Goal: Task Accomplishment & Management: Contribute content

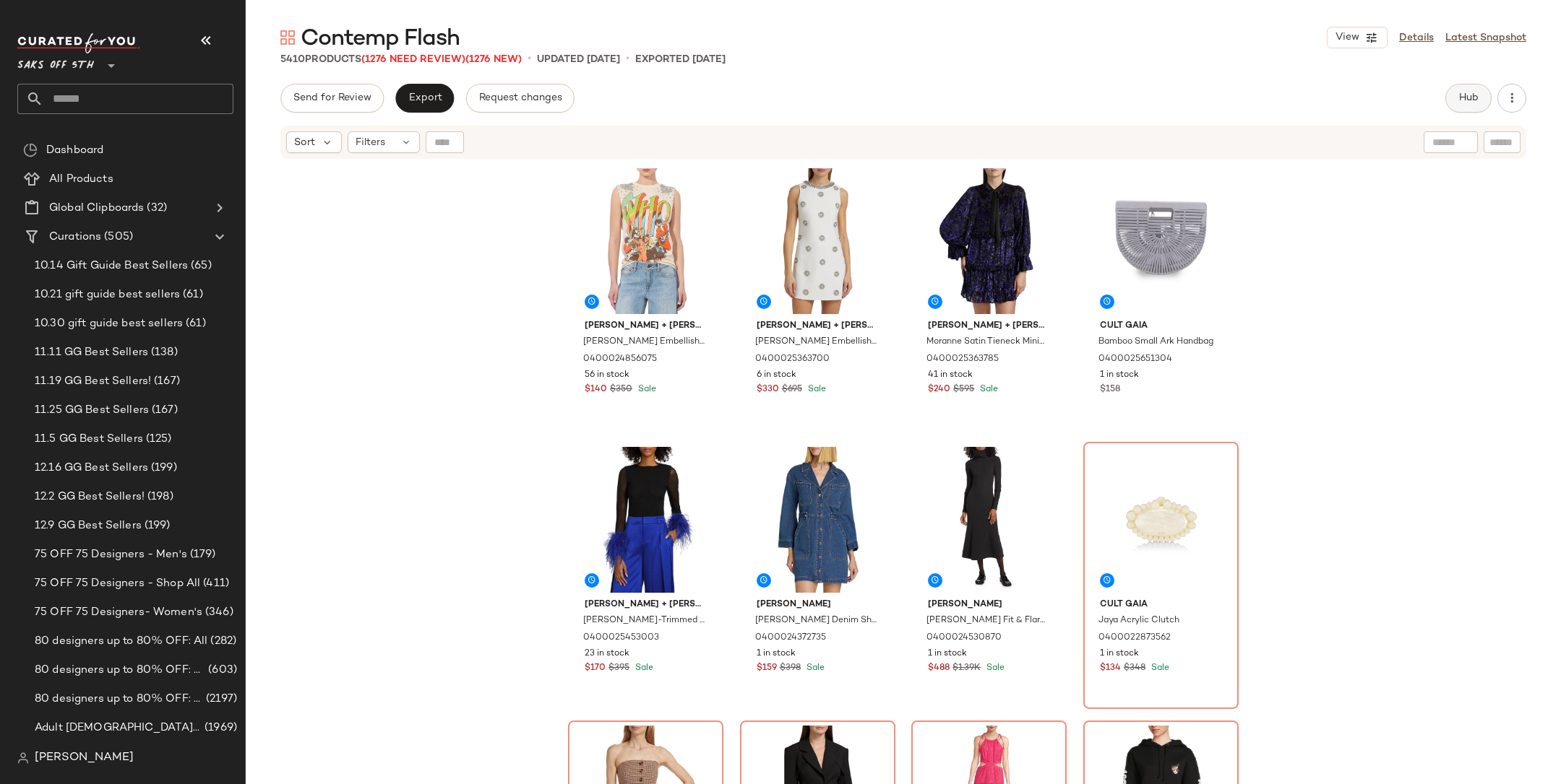
click at [1474, 111] on button "Hub" at bounding box center [1468, 98] width 46 height 29
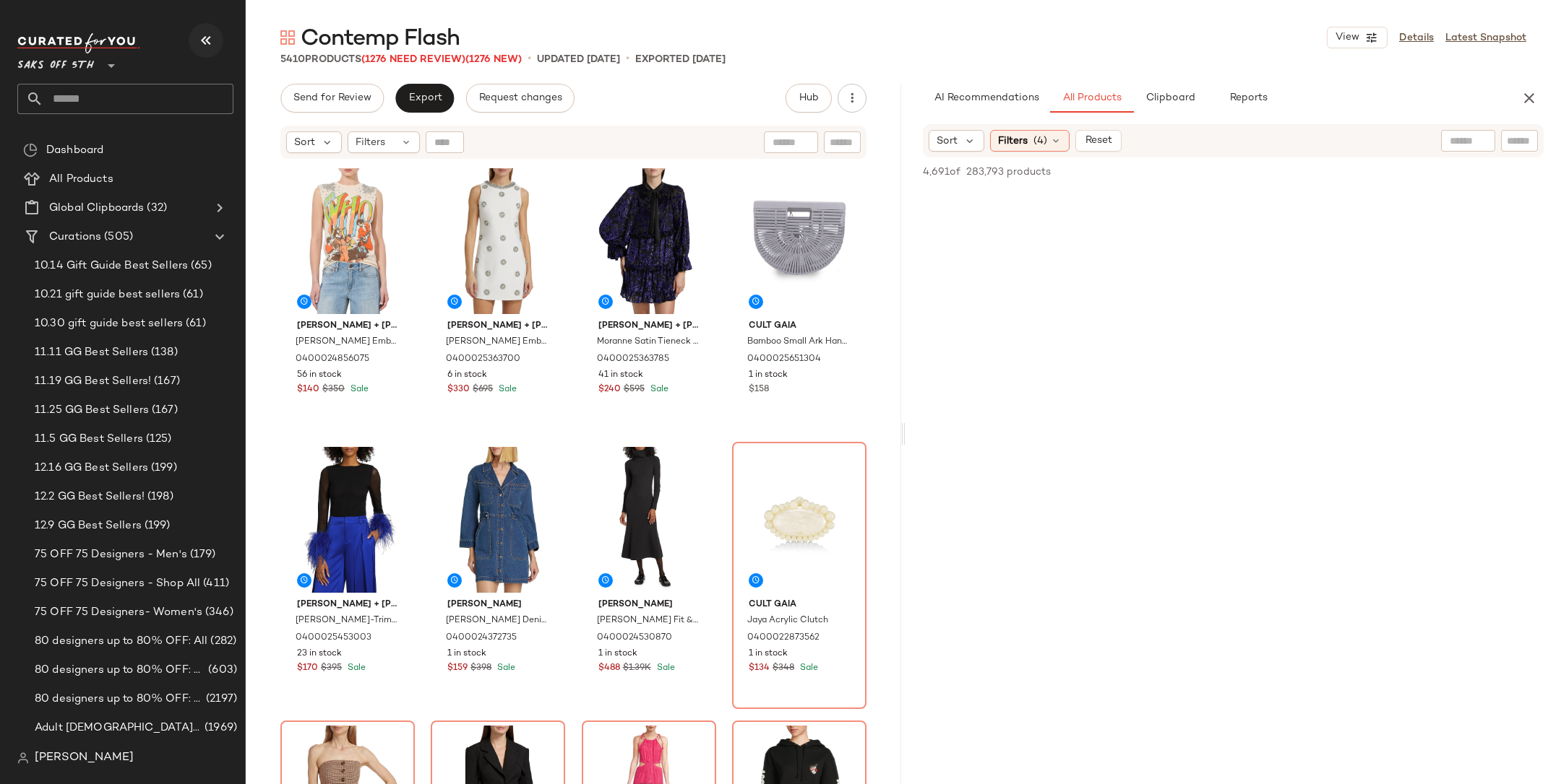
click at [194, 44] on button "button" at bounding box center [206, 40] width 35 height 35
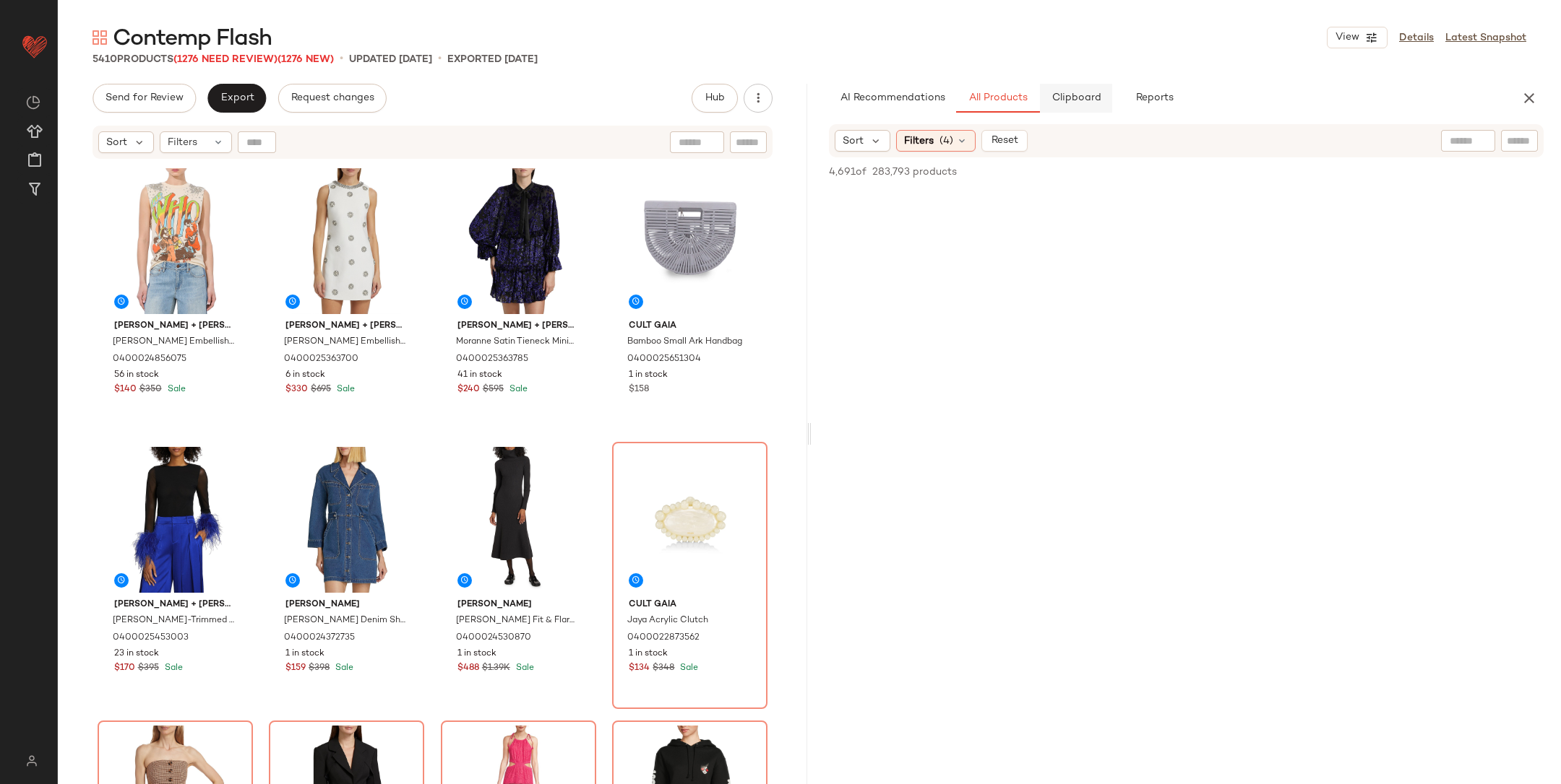
click at [1074, 108] on button "Clipboard" at bounding box center [1076, 98] width 72 height 29
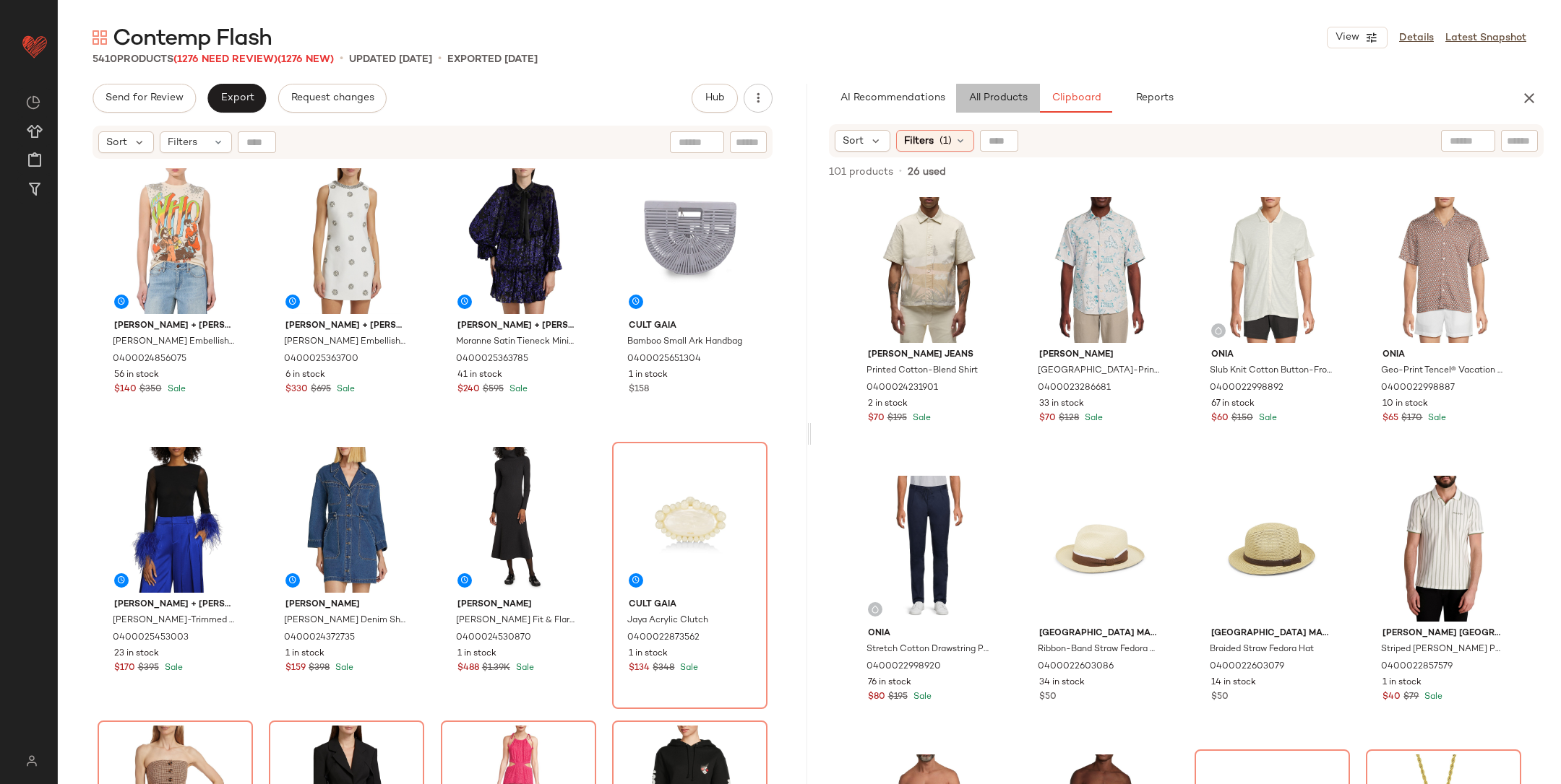
click at [1002, 101] on span "All Products" at bounding box center [997, 99] width 59 height 12
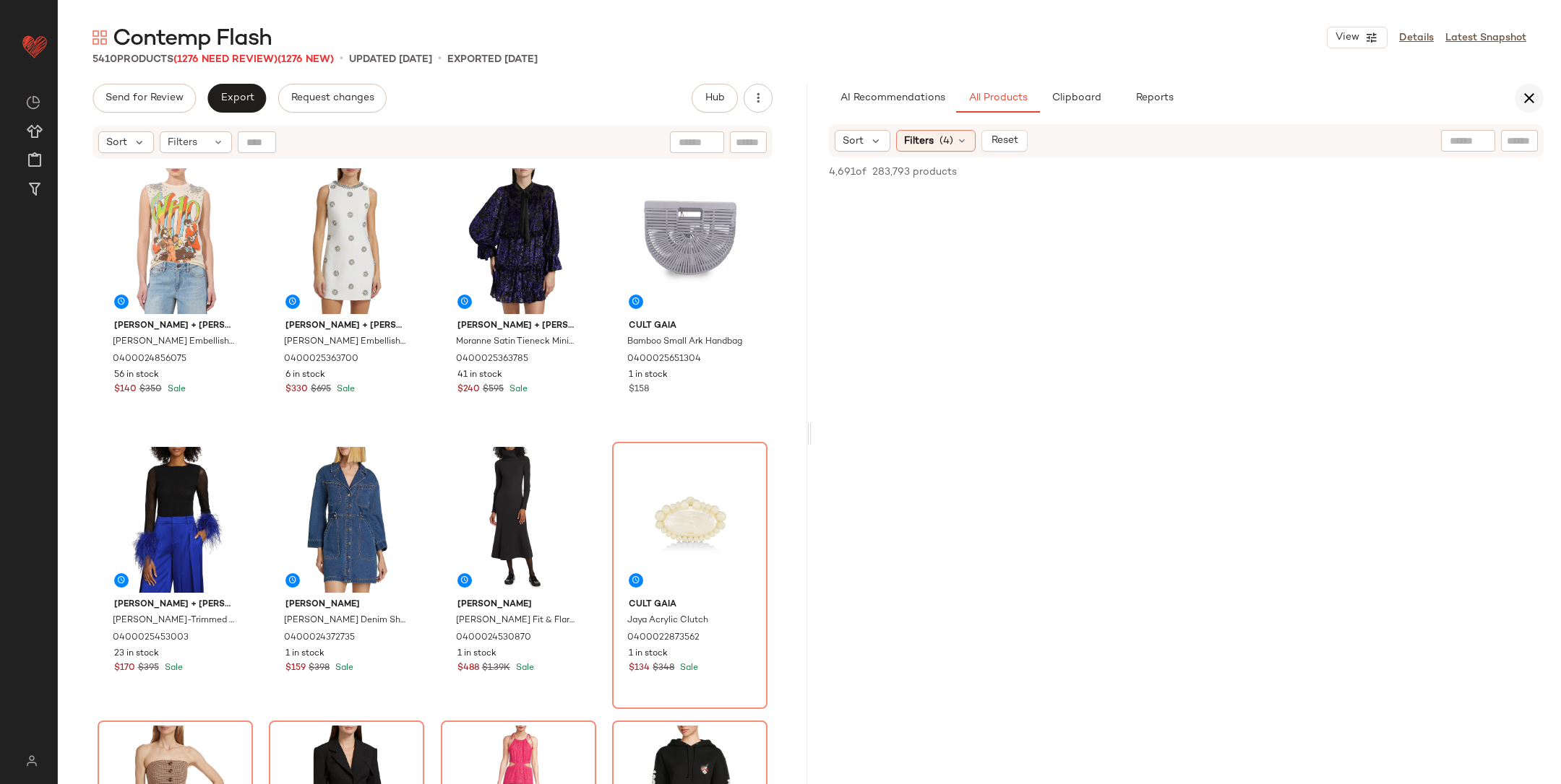
click at [1533, 94] on icon "button" at bounding box center [1529, 98] width 17 height 17
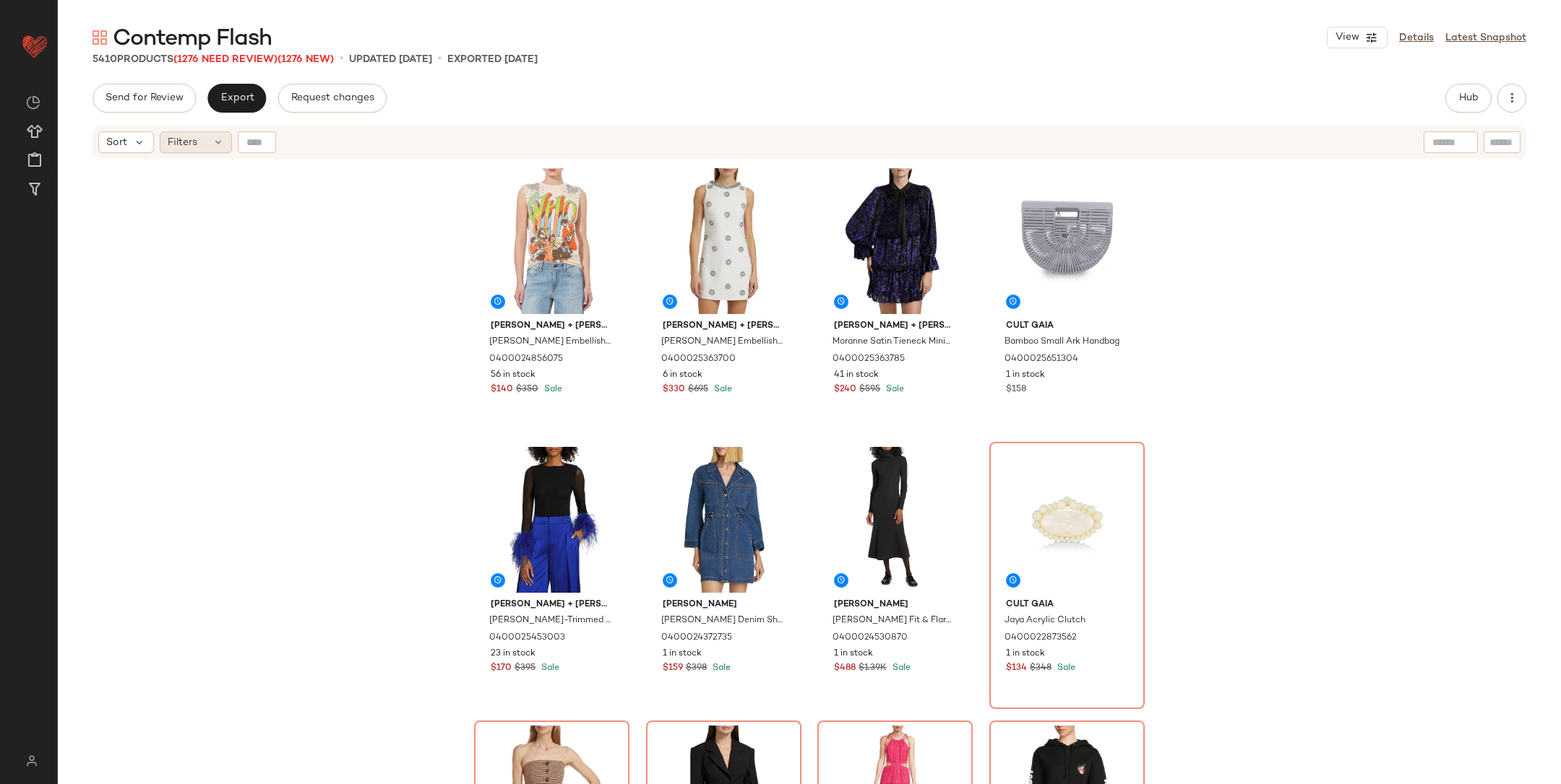
click at [215, 148] on div "Filters" at bounding box center [196, 143] width 72 height 22
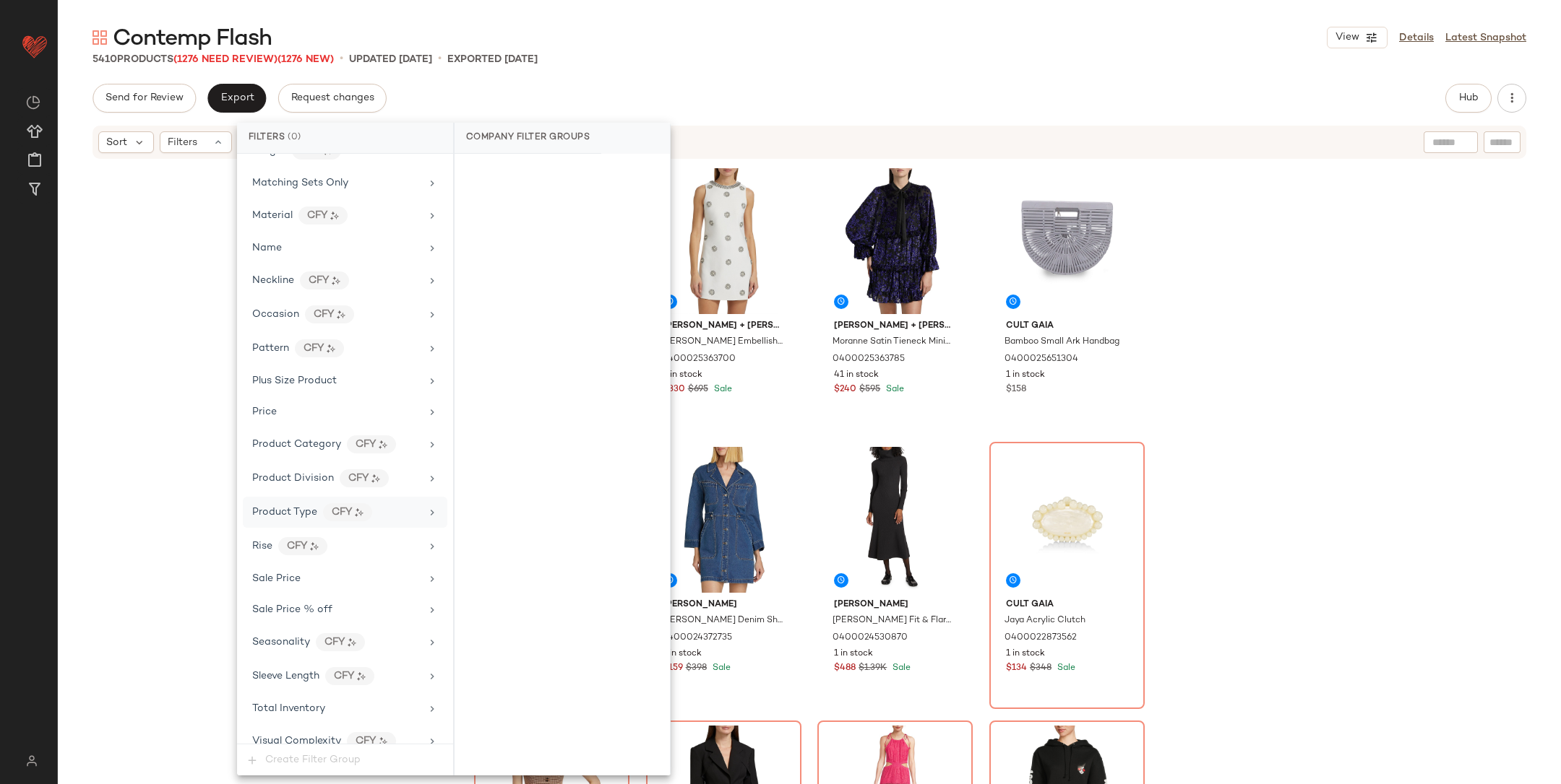
scroll to position [695, 0]
click at [315, 701] on div "Total Inventory" at bounding box center [288, 708] width 73 height 15
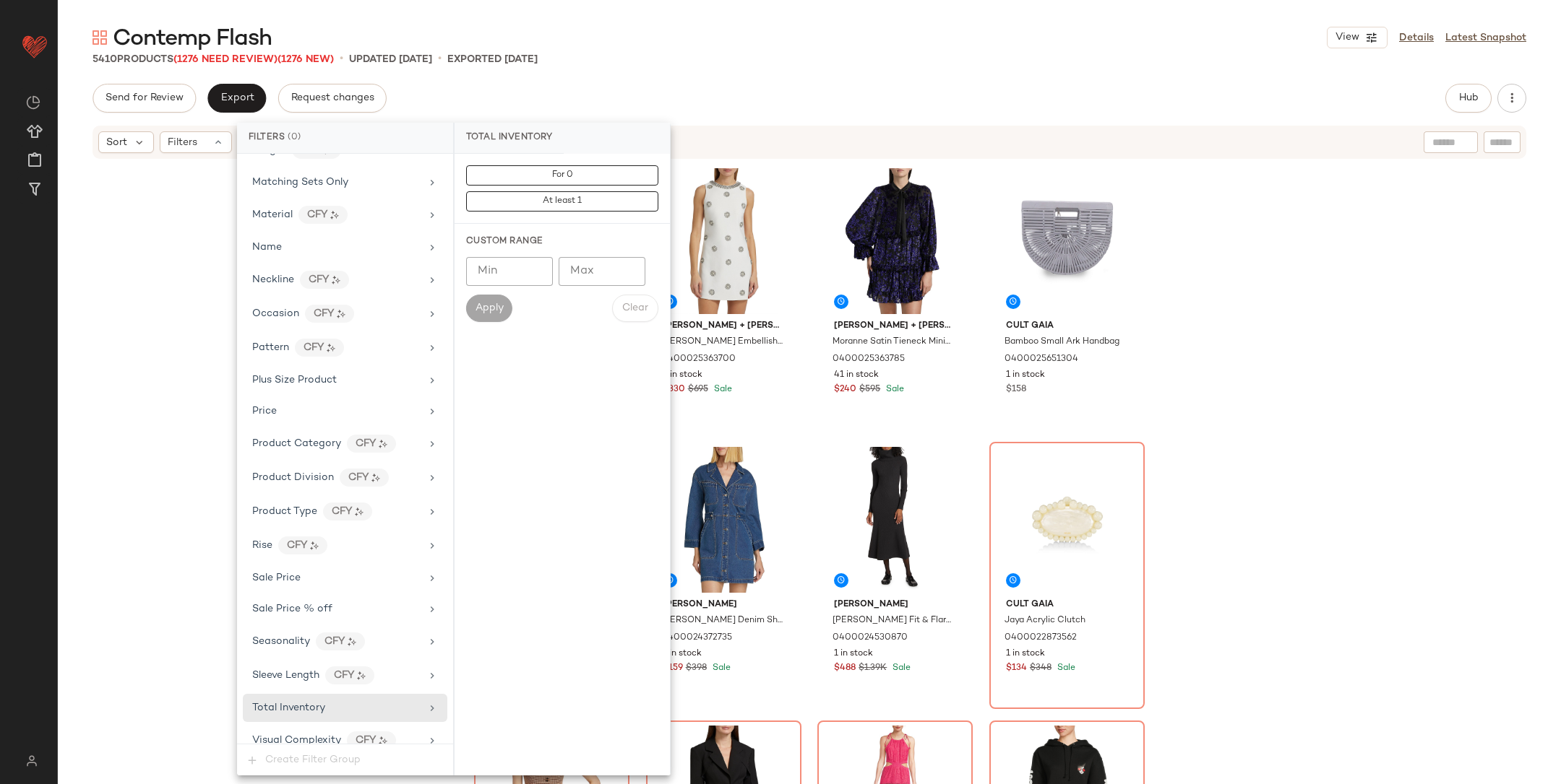
click at [483, 273] on input "Min" at bounding box center [509, 271] width 87 height 29
type input "**"
click at [486, 306] on span "Apply" at bounding box center [489, 309] width 29 height 12
click at [1349, 327] on div "Alice + Olivia Micah Embellished Cotton Muscle Tank 0400024856075 56 in stock $…" at bounding box center [809, 490] width 1503 height 660
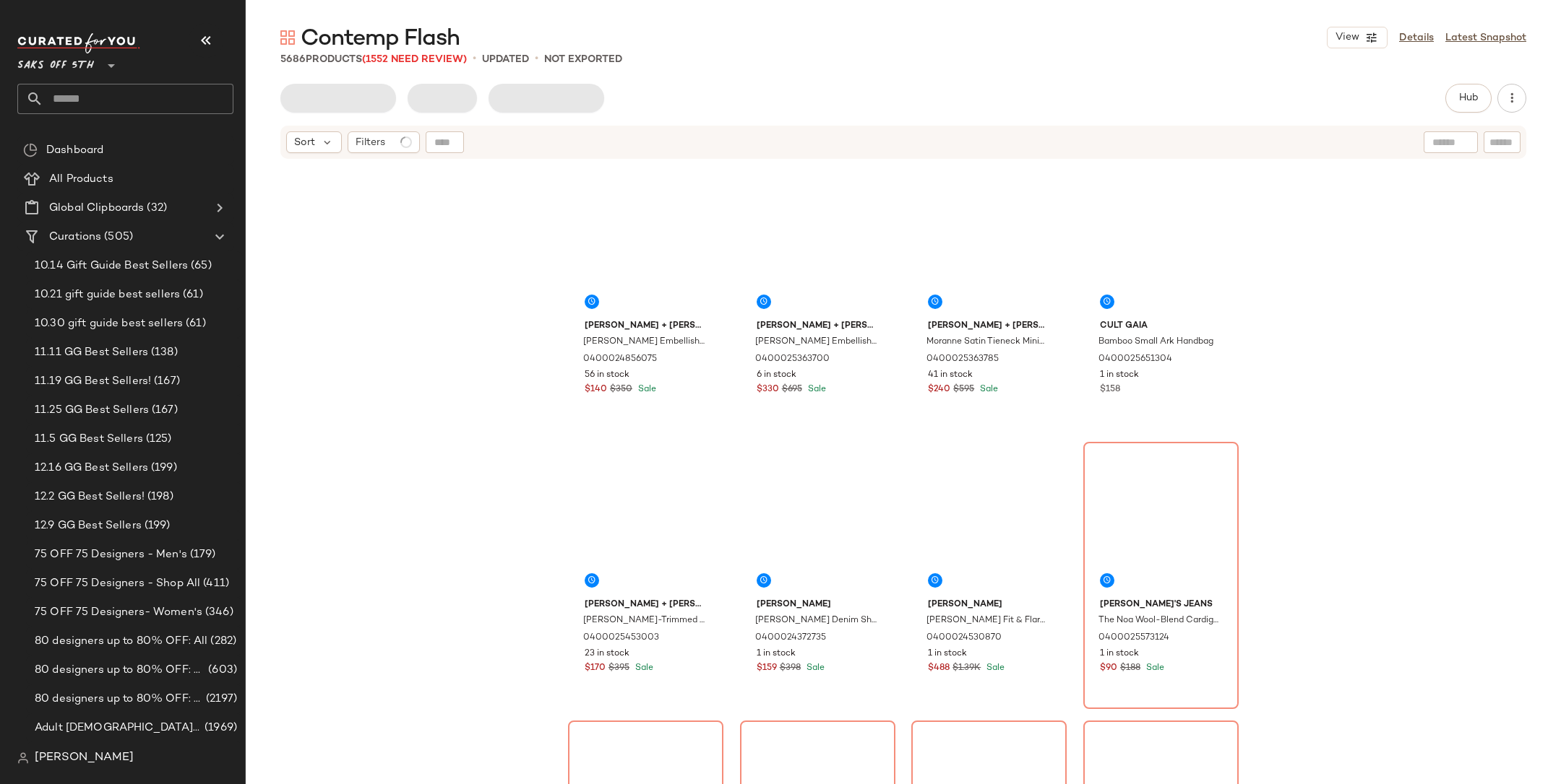
click at [191, 25] on div "Saks OFF 5TH **" at bounding box center [131, 79] width 228 height 113
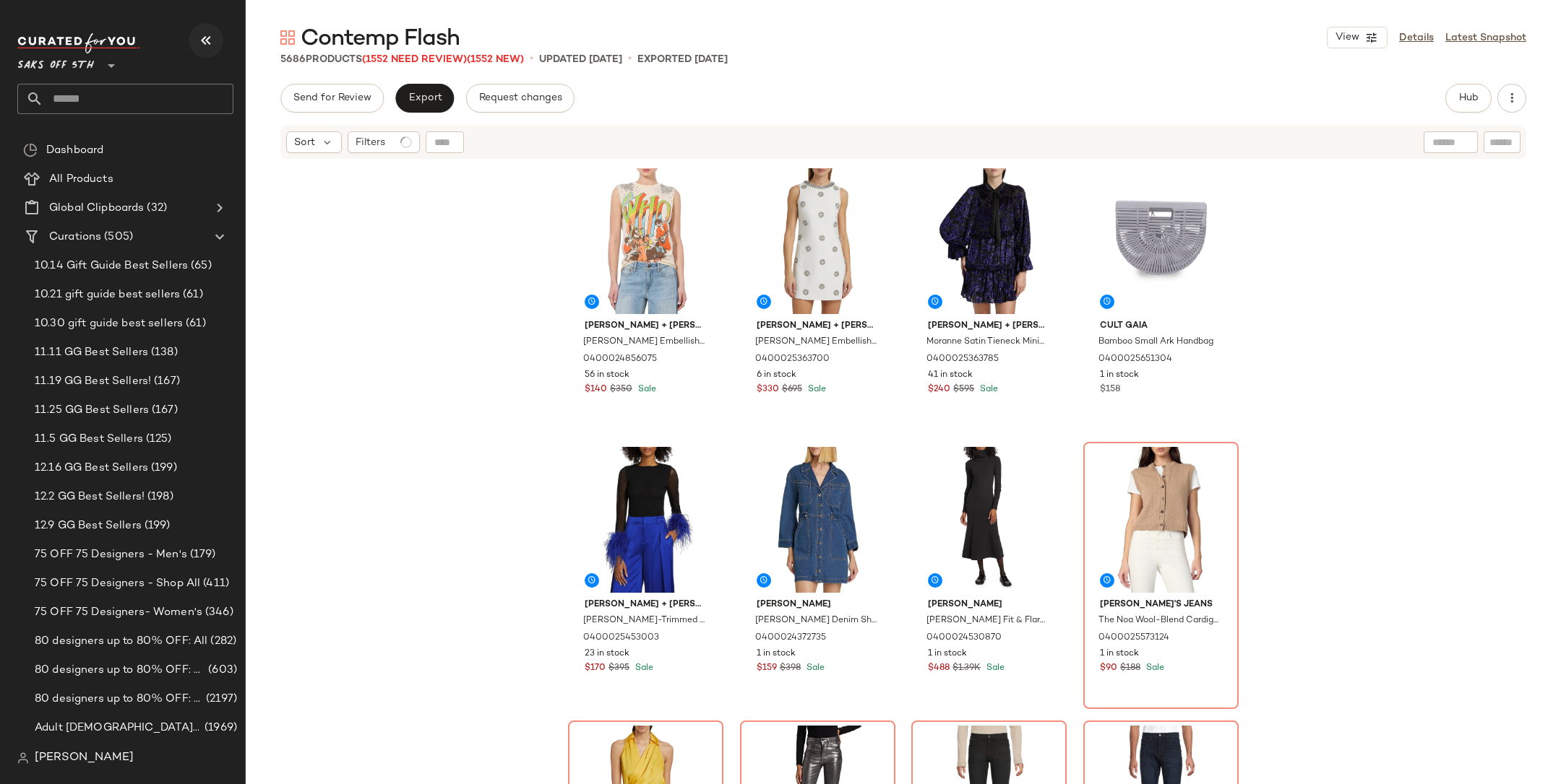
click at [202, 40] on icon "button" at bounding box center [205, 40] width 17 height 17
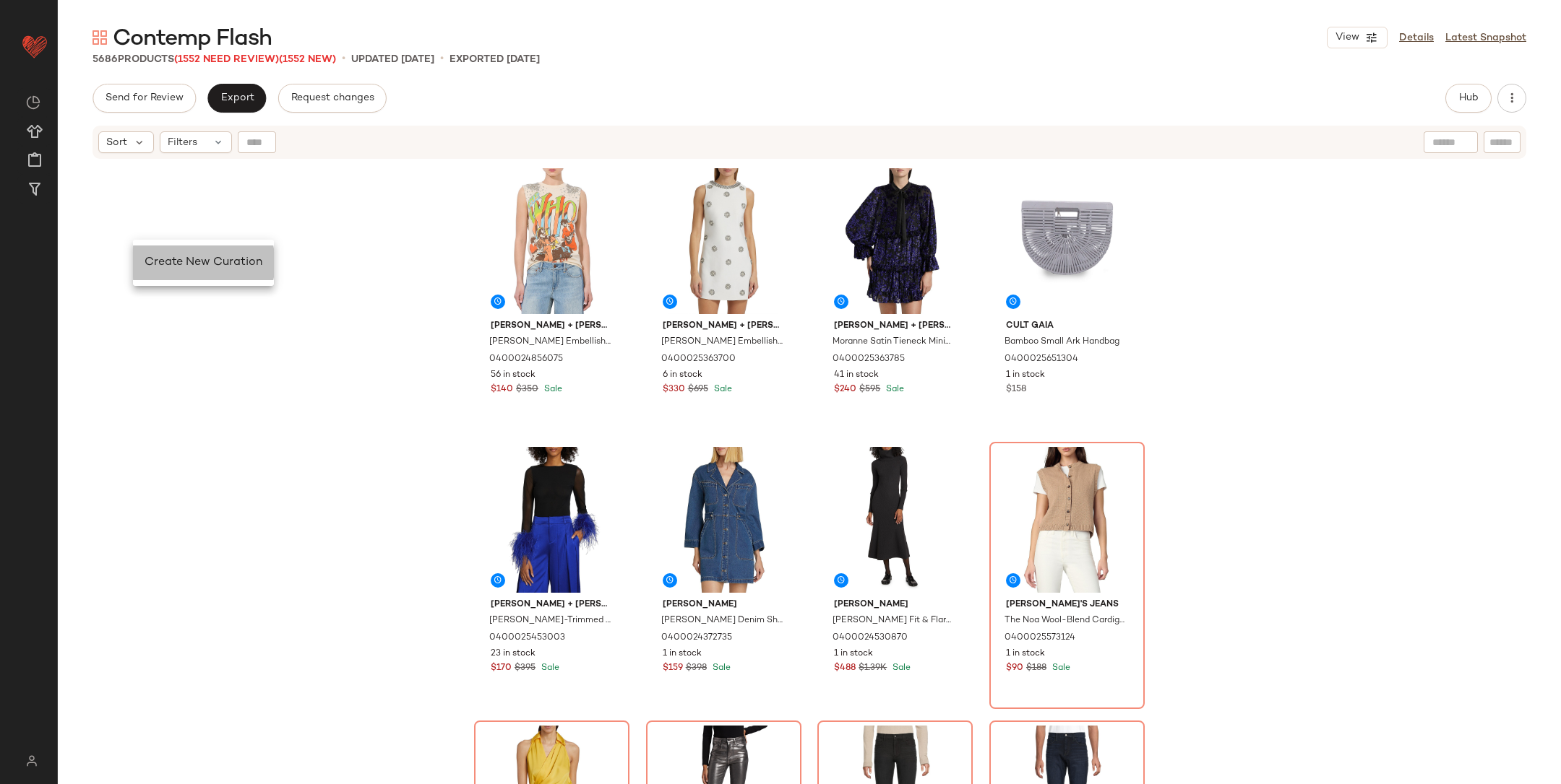
click at [163, 268] on span "Create New Curation" at bounding box center [204, 263] width 118 height 12
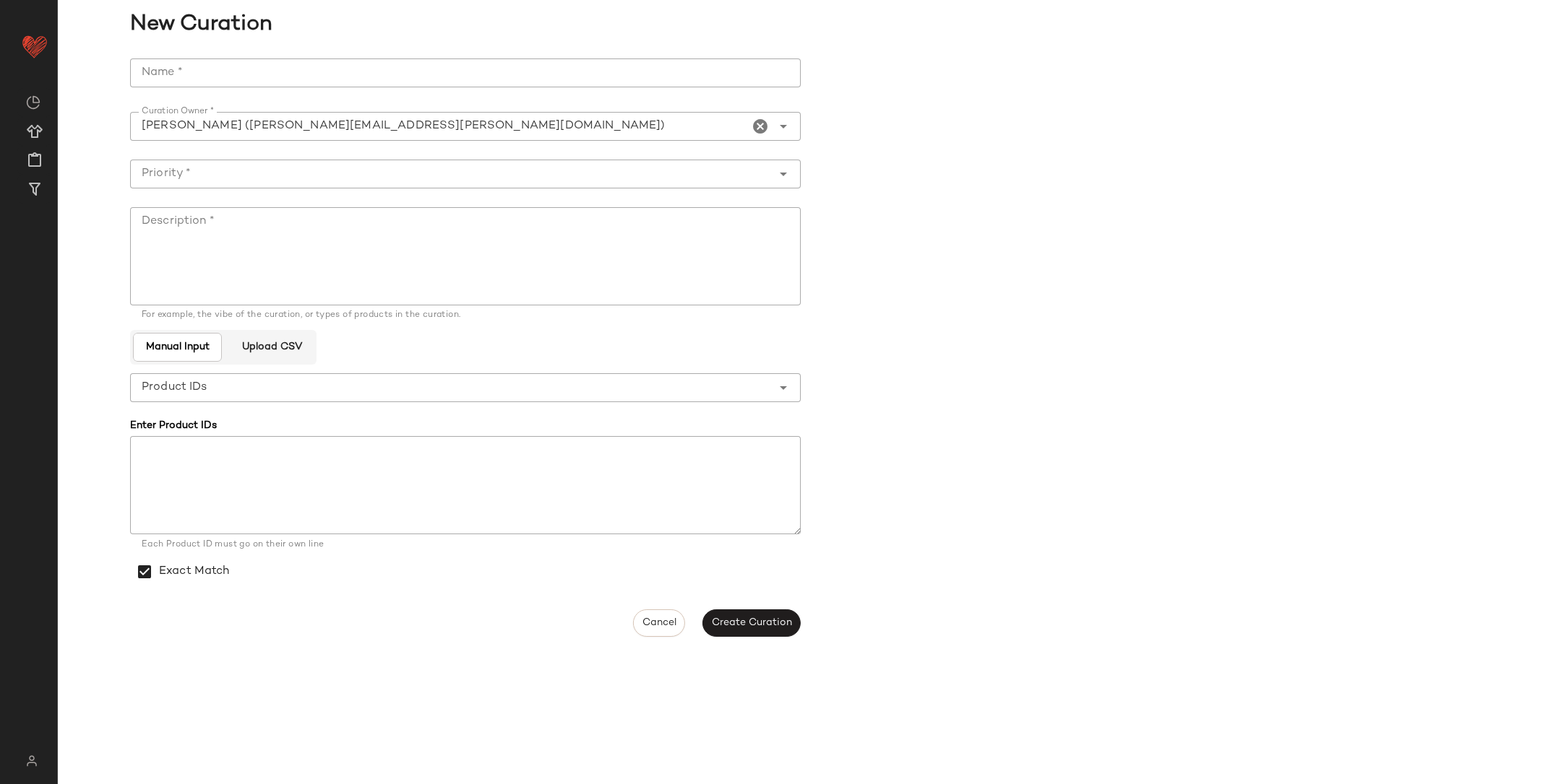
click at [211, 79] on input "Name *" at bounding box center [465, 73] width 671 height 29
type input "**********"
click at [396, 186] on div at bounding box center [451, 174] width 642 height 29
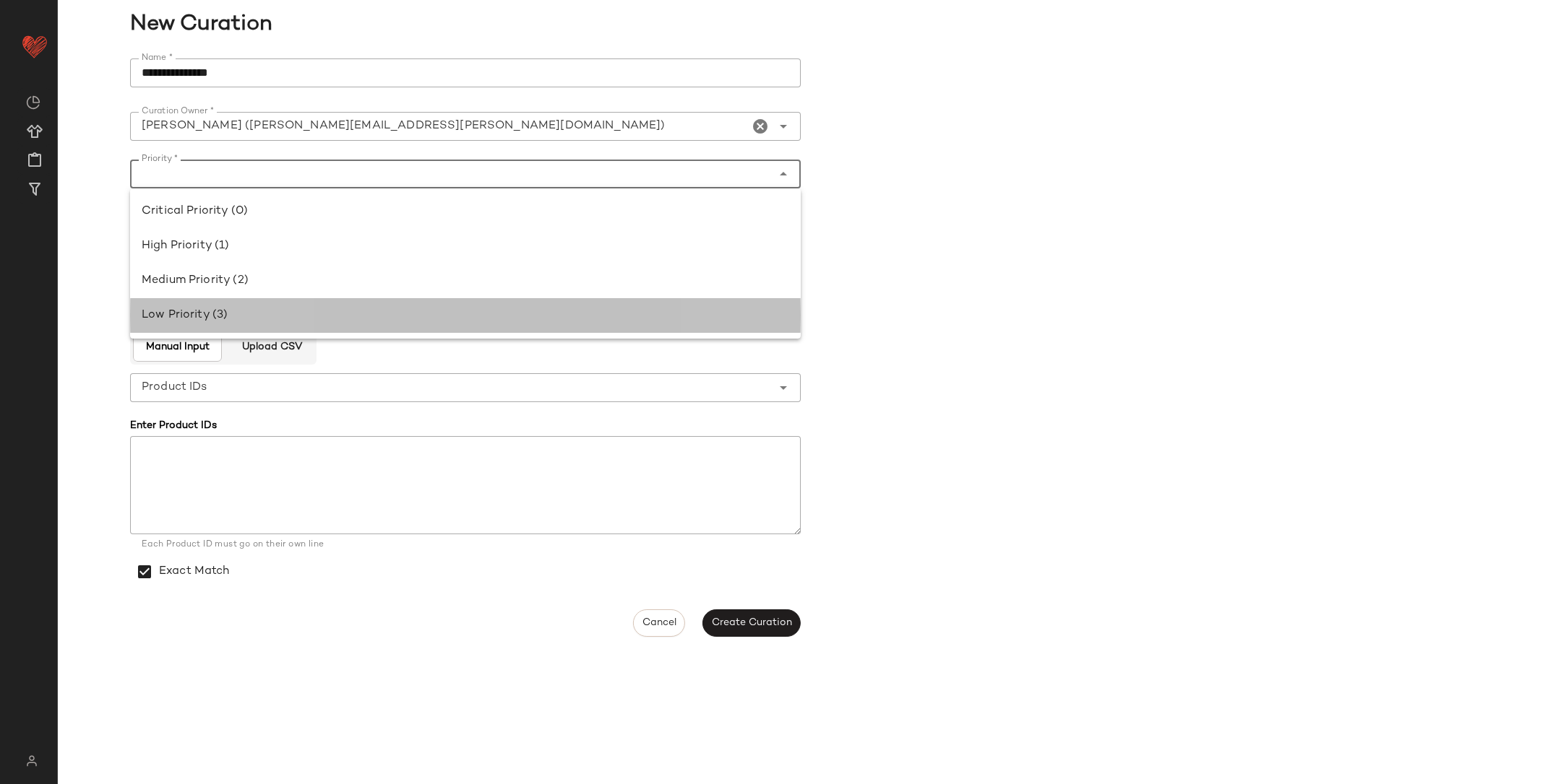
click at [330, 302] on div "Low Priority (3)" at bounding box center [465, 316] width 671 height 35
type input "**********"
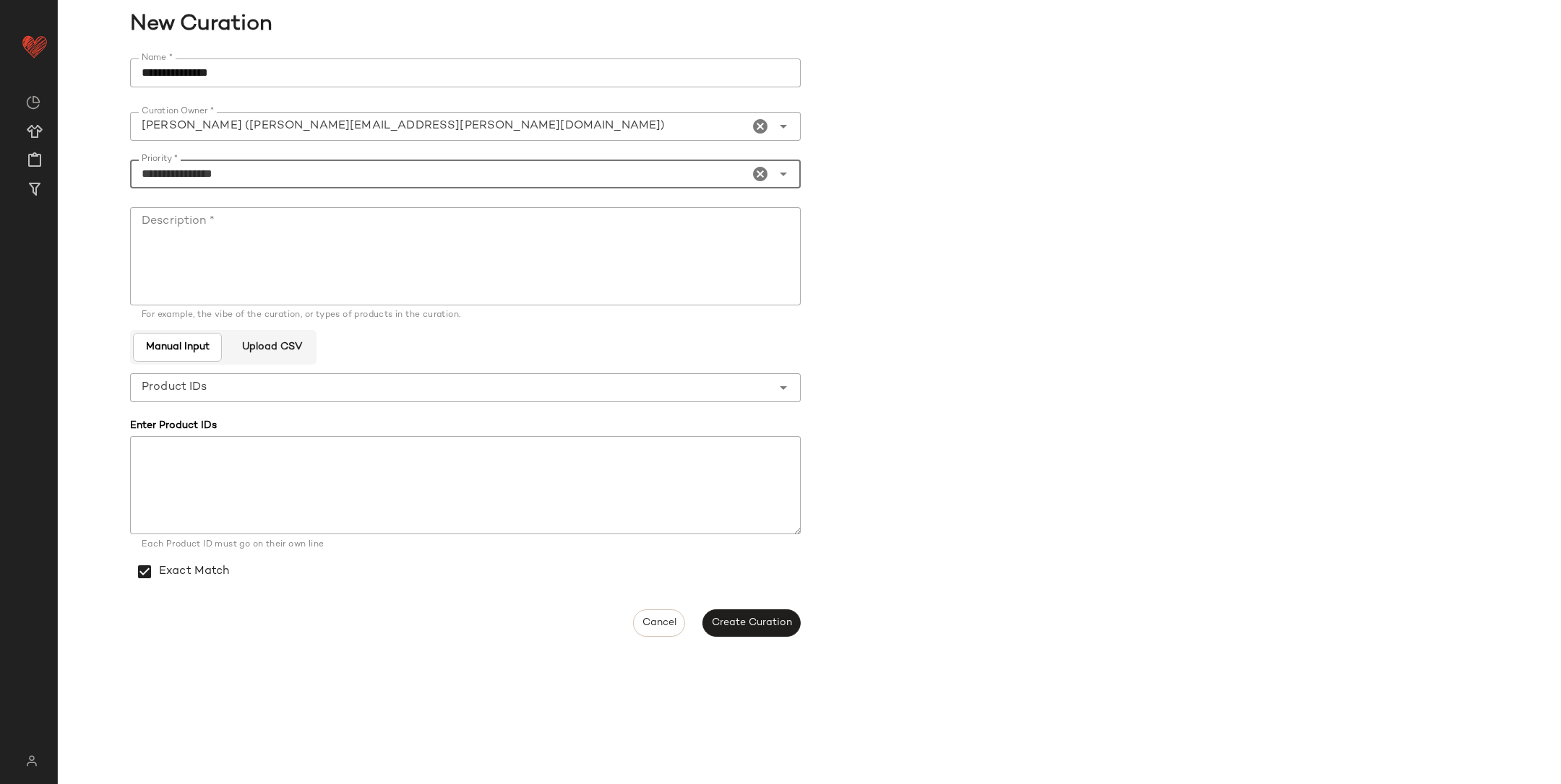
click at [336, 270] on textarea "Description *" at bounding box center [465, 257] width 671 height 98
type textarea "**********"
click at [257, 68] on input "**********" at bounding box center [465, 73] width 671 height 29
type input "**********"
click at [276, 223] on textarea "**********" at bounding box center [465, 257] width 671 height 98
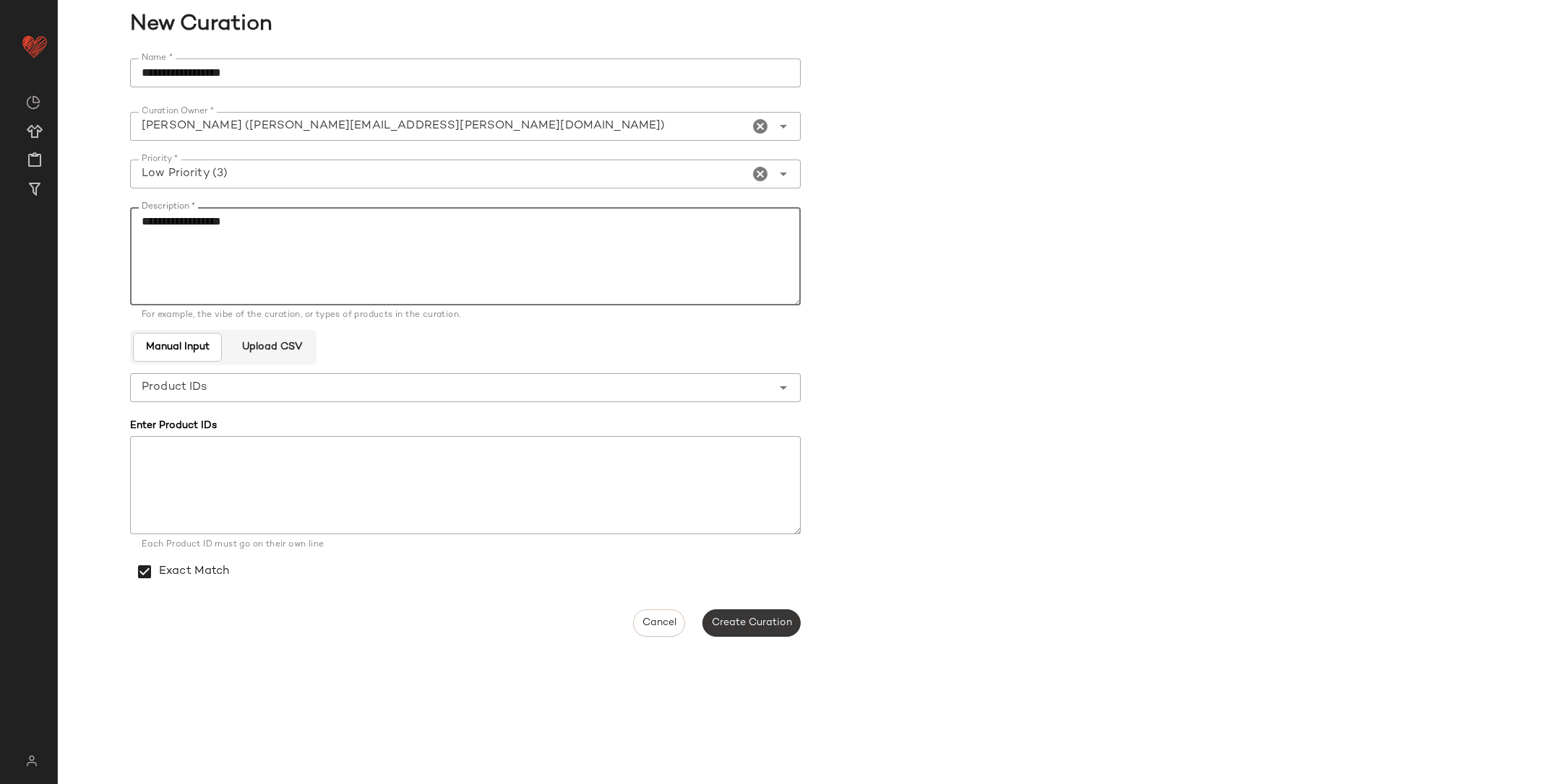
type textarea "**********"
click at [749, 614] on button "Create Curation" at bounding box center [752, 622] width 98 height 27
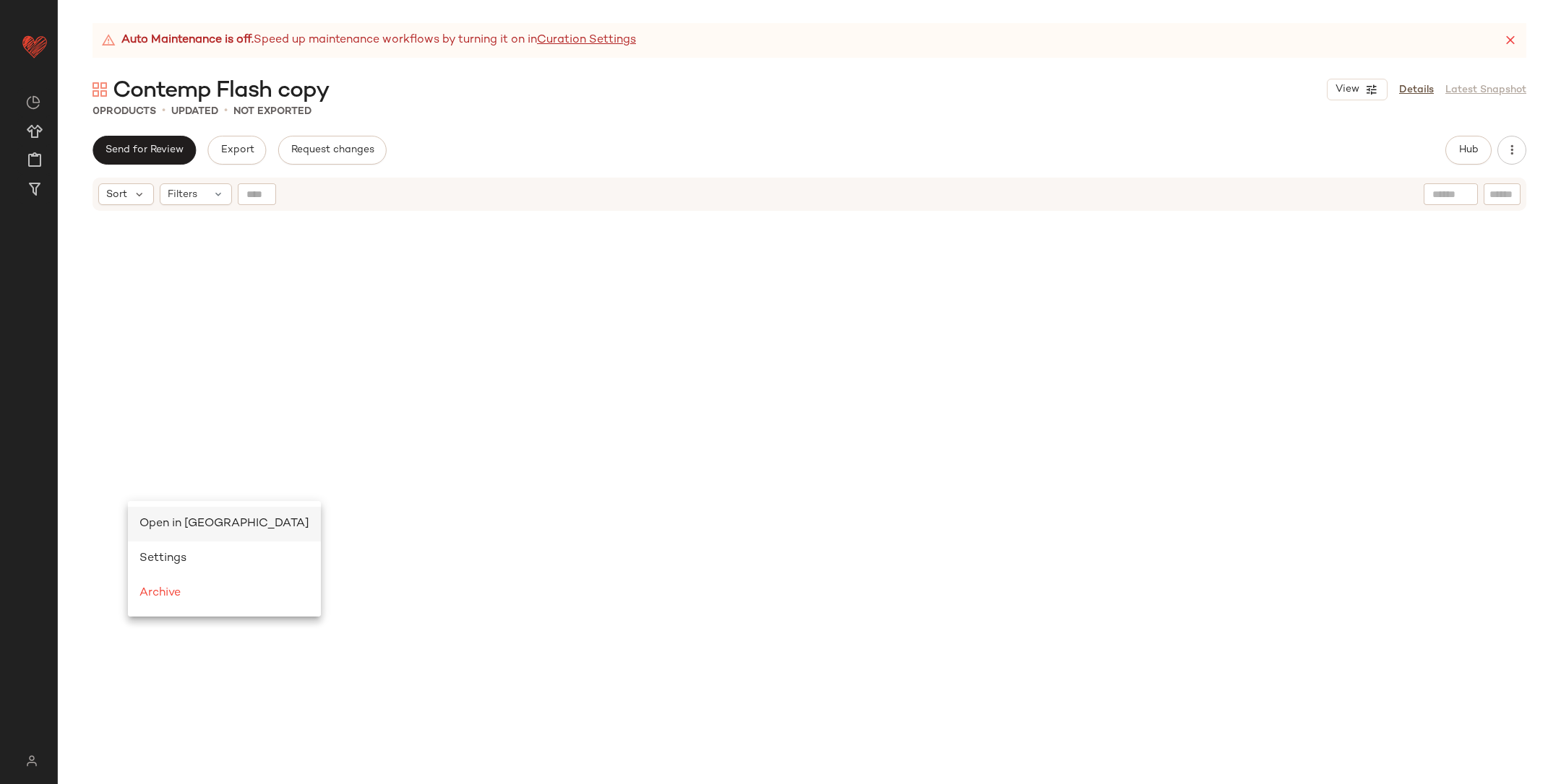
click at [157, 515] on div "Open in Split View" at bounding box center [225, 523] width 170 height 17
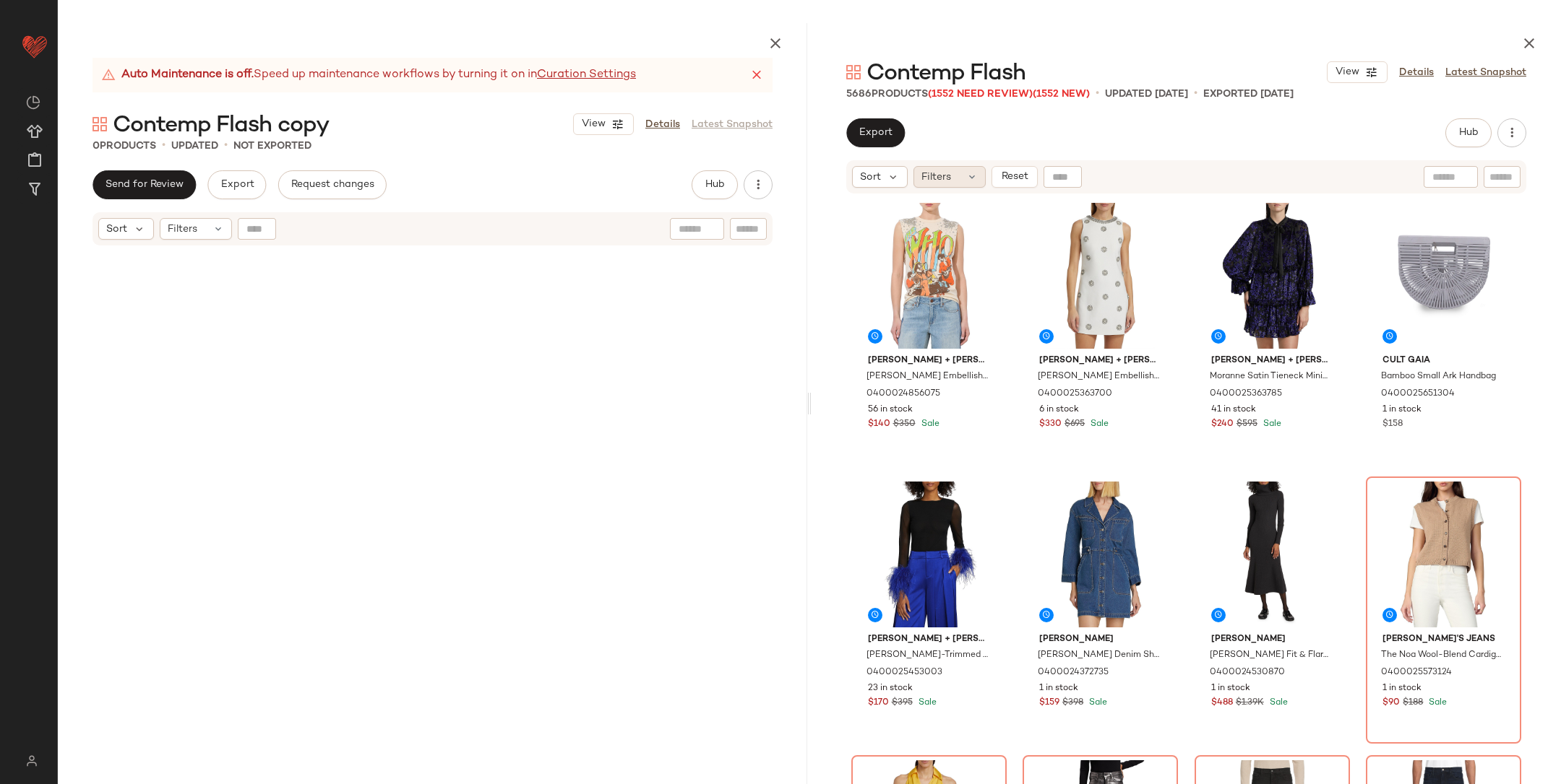
click at [961, 183] on div "Filters" at bounding box center [949, 177] width 72 height 22
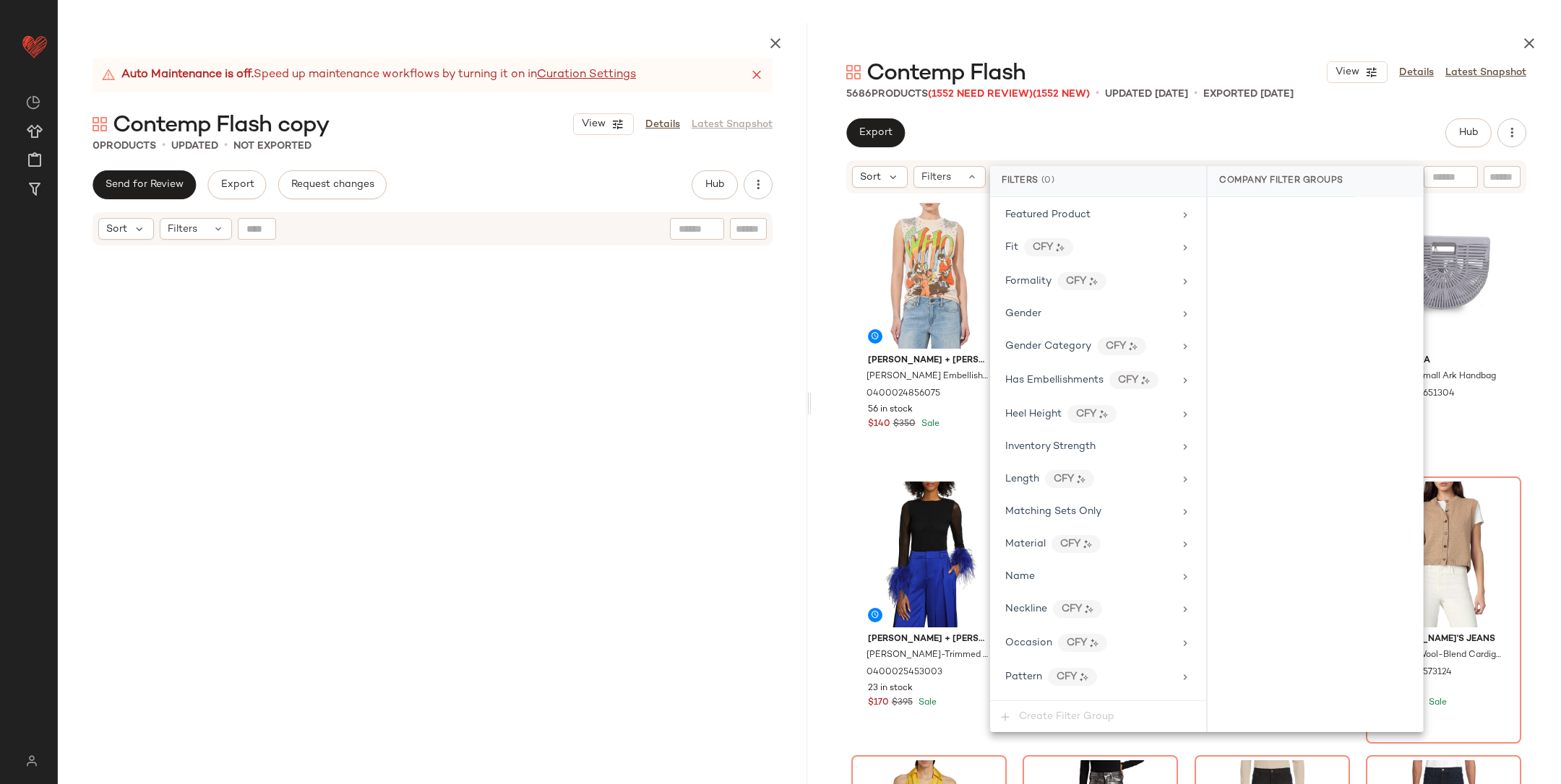
scroll to position [812, 0]
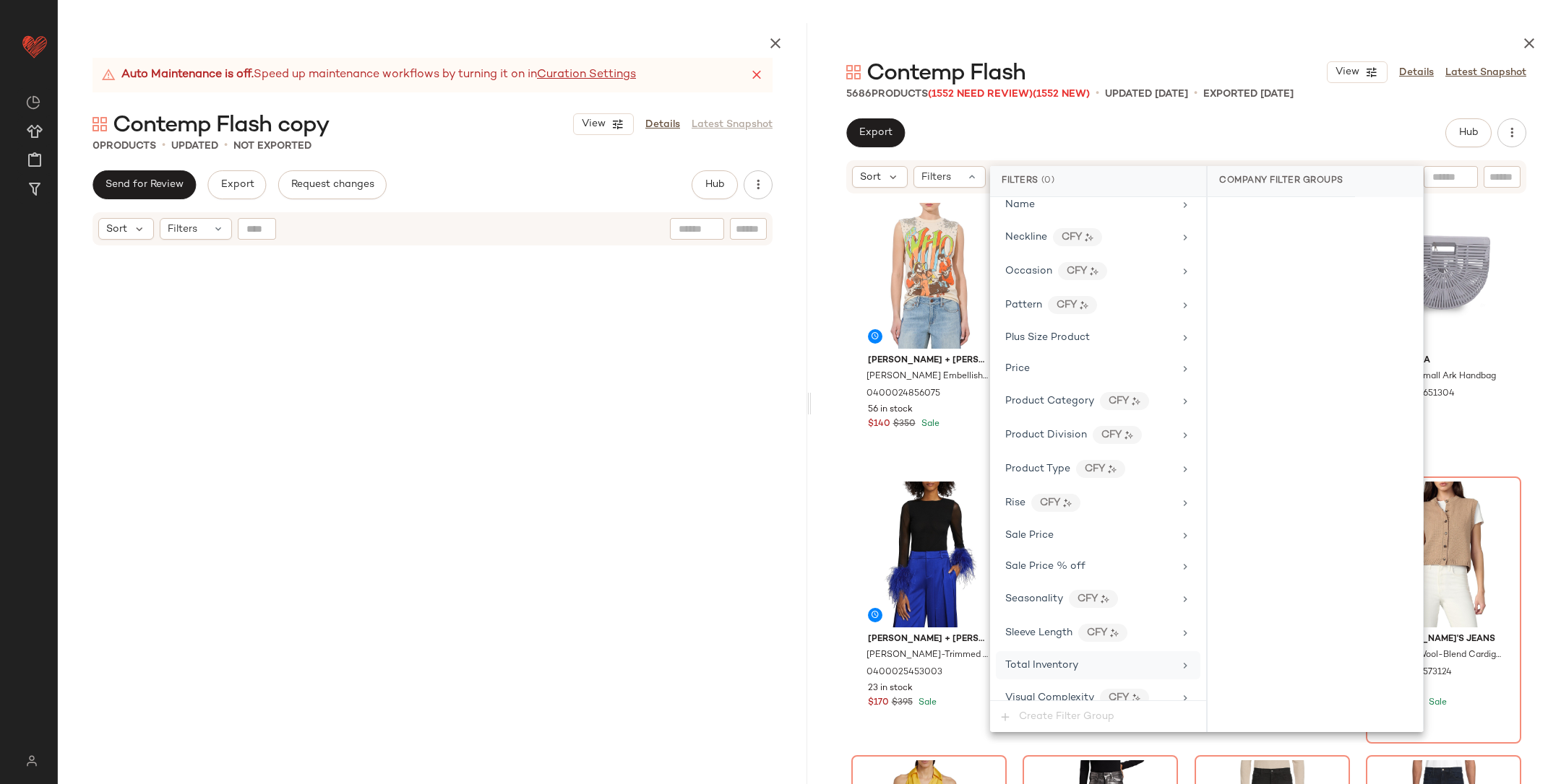
click at [1047, 660] on span "Total Inventory" at bounding box center [1041, 665] width 73 height 11
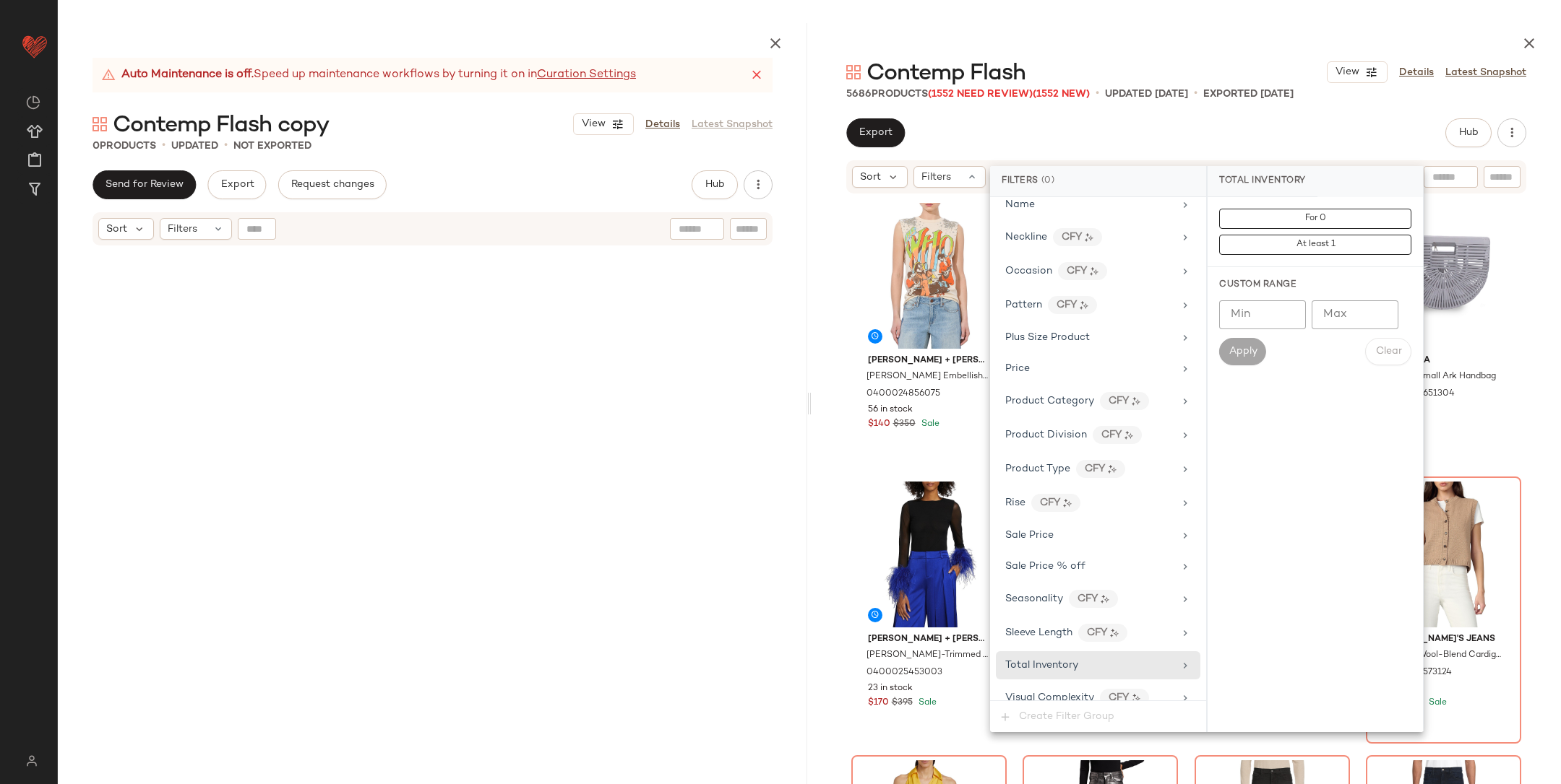
click at [1245, 308] on input "Min" at bounding box center [1262, 315] width 87 height 29
type input "**"
click at [1253, 347] on span "Apply" at bounding box center [1242, 352] width 29 height 12
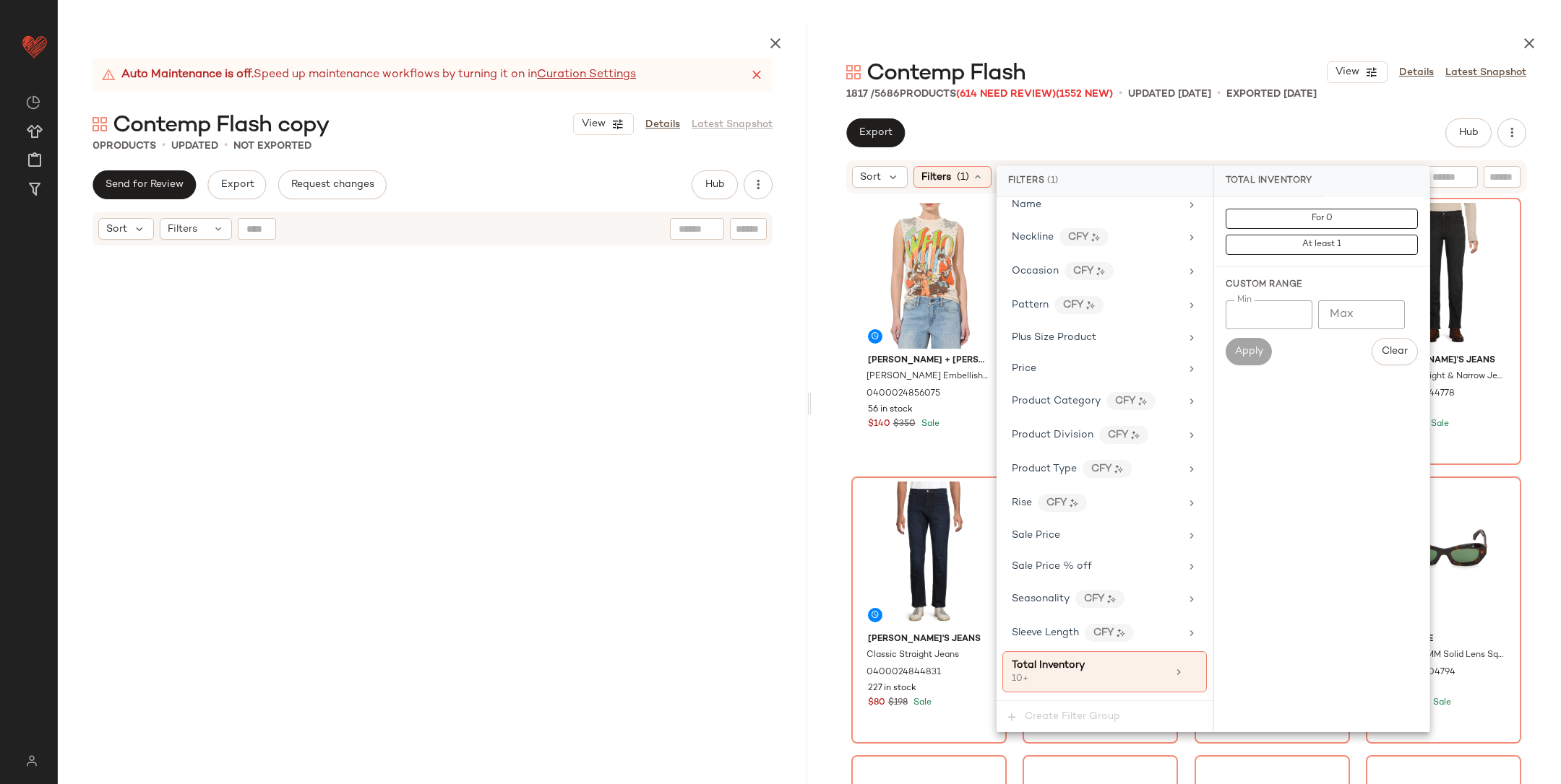
click at [971, 468] on div "Alice + Olivia Micah Embellished Cotton Muscle Tank 0400024856075 56 in stock $…" at bounding box center [1186, 526] width 671 height 657
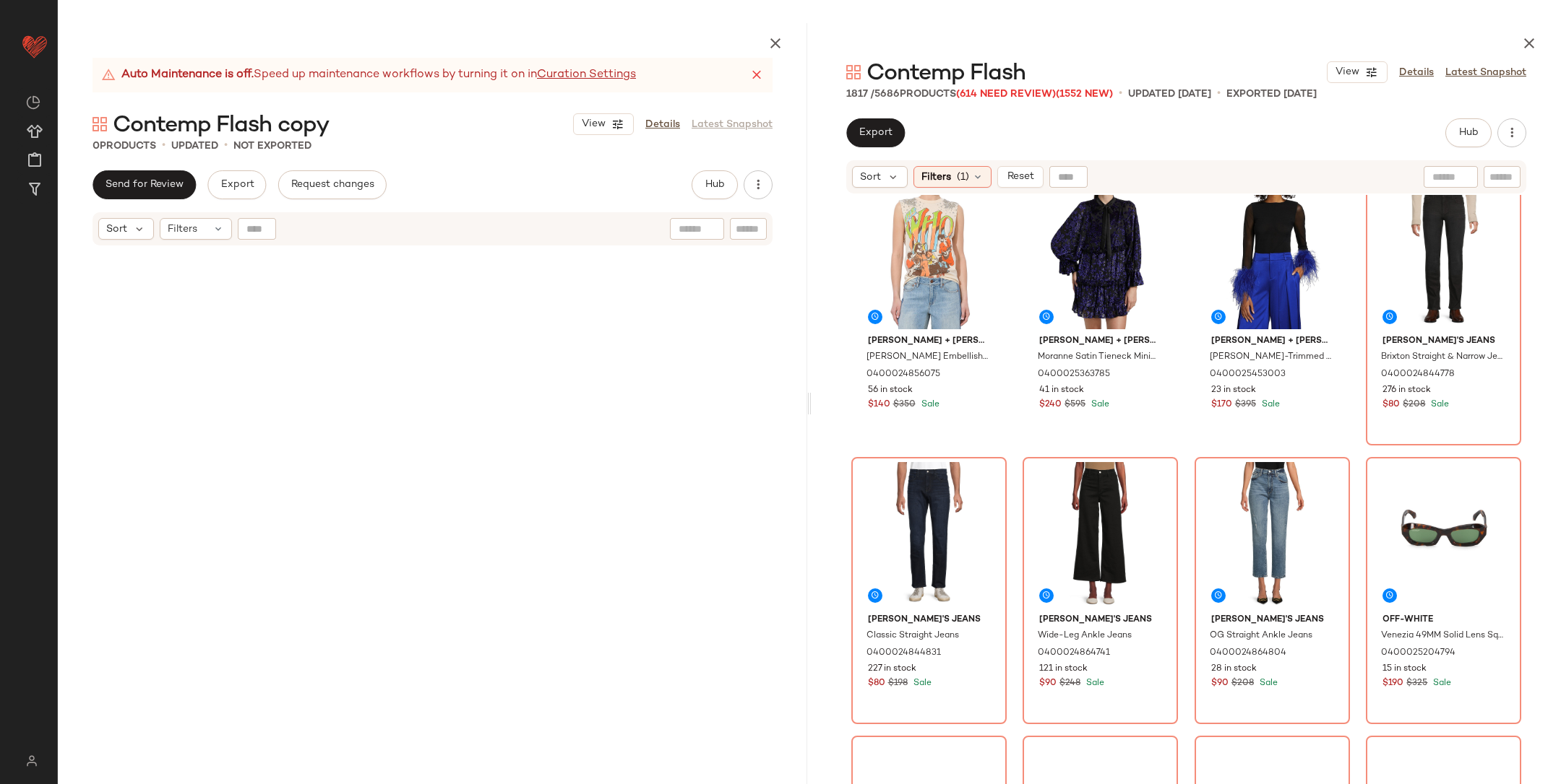
scroll to position [0, 0]
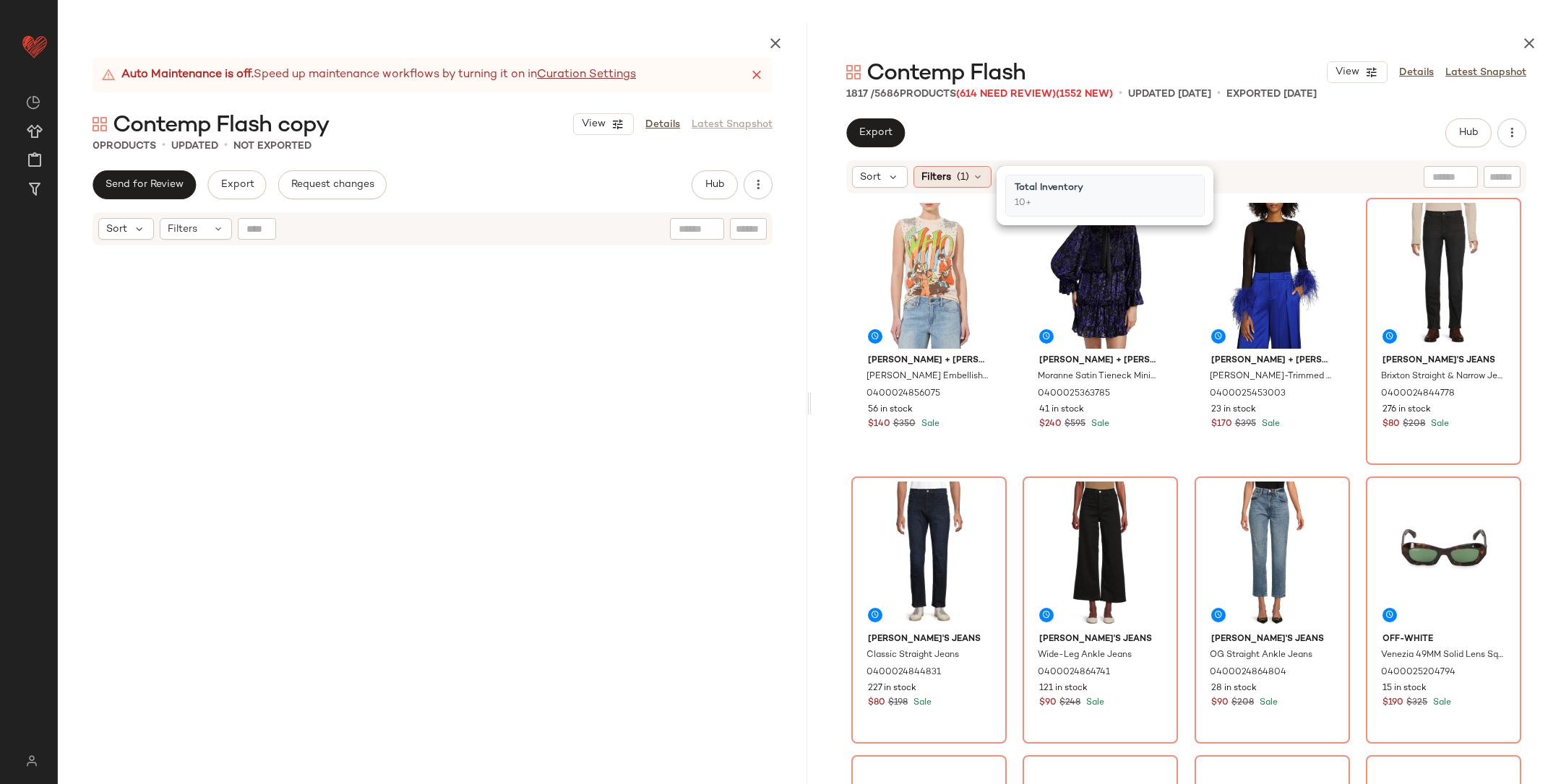
click at [946, 174] on span "Filters" at bounding box center [936, 177] width 30 height 15
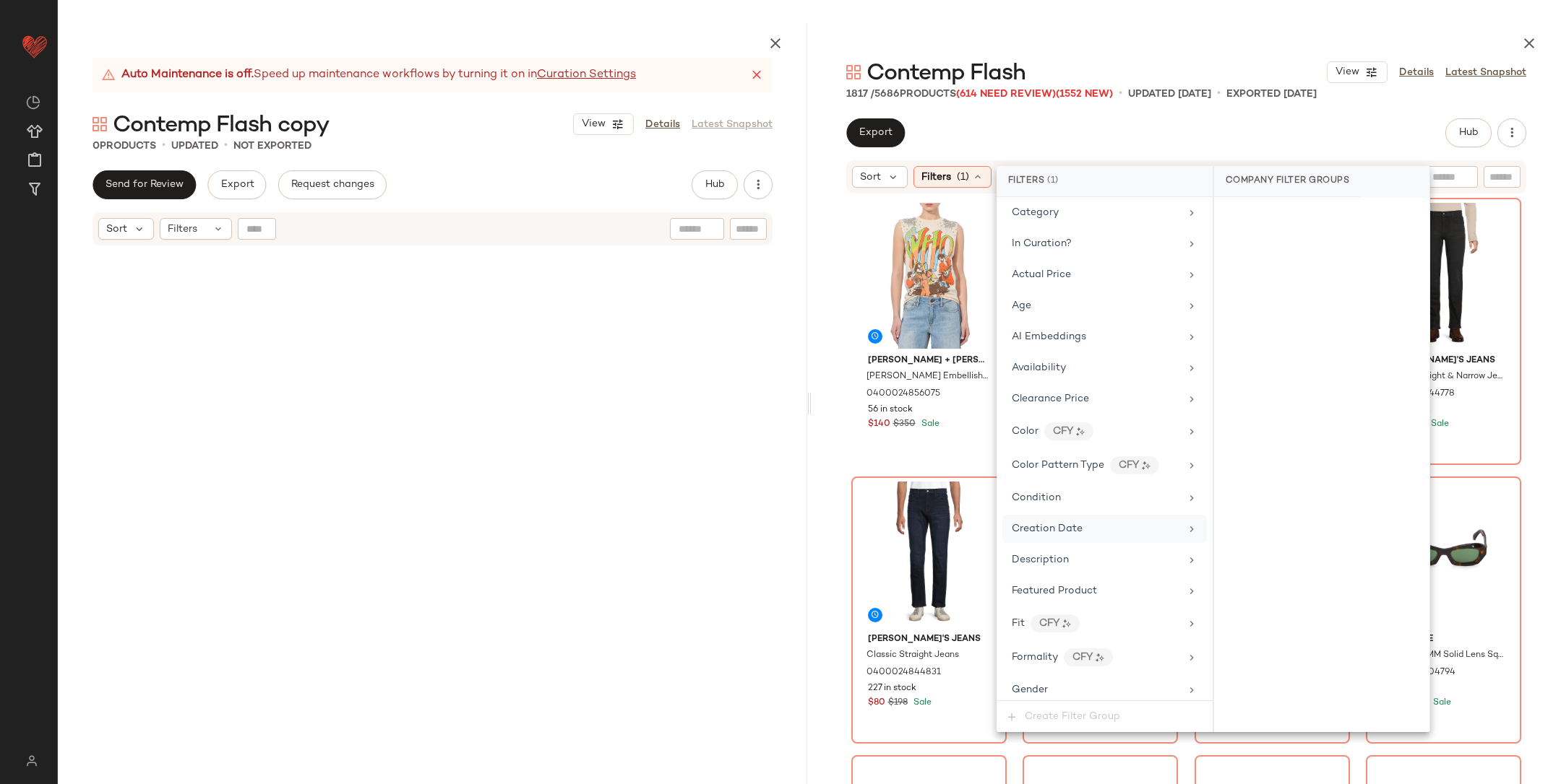
scroll to position [68, 0]
click at [1046, 680] on span "Gender" at bounding box center [1030, 685] width 36 height 11
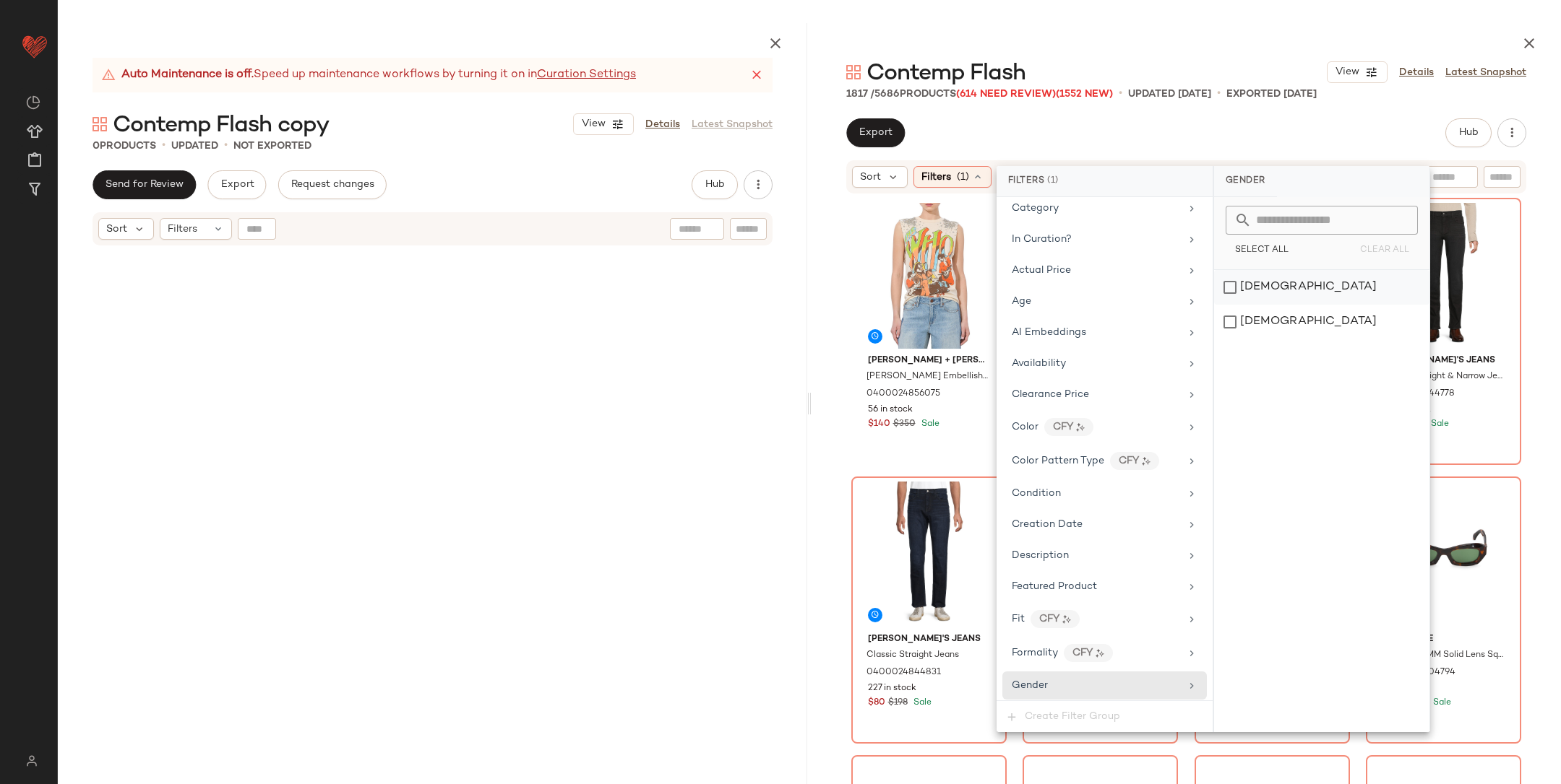
click at [1269, 281] on div "[DEMOGRAPHIC_DATA]" at bounding box center [1322, 287] width 216 height 35
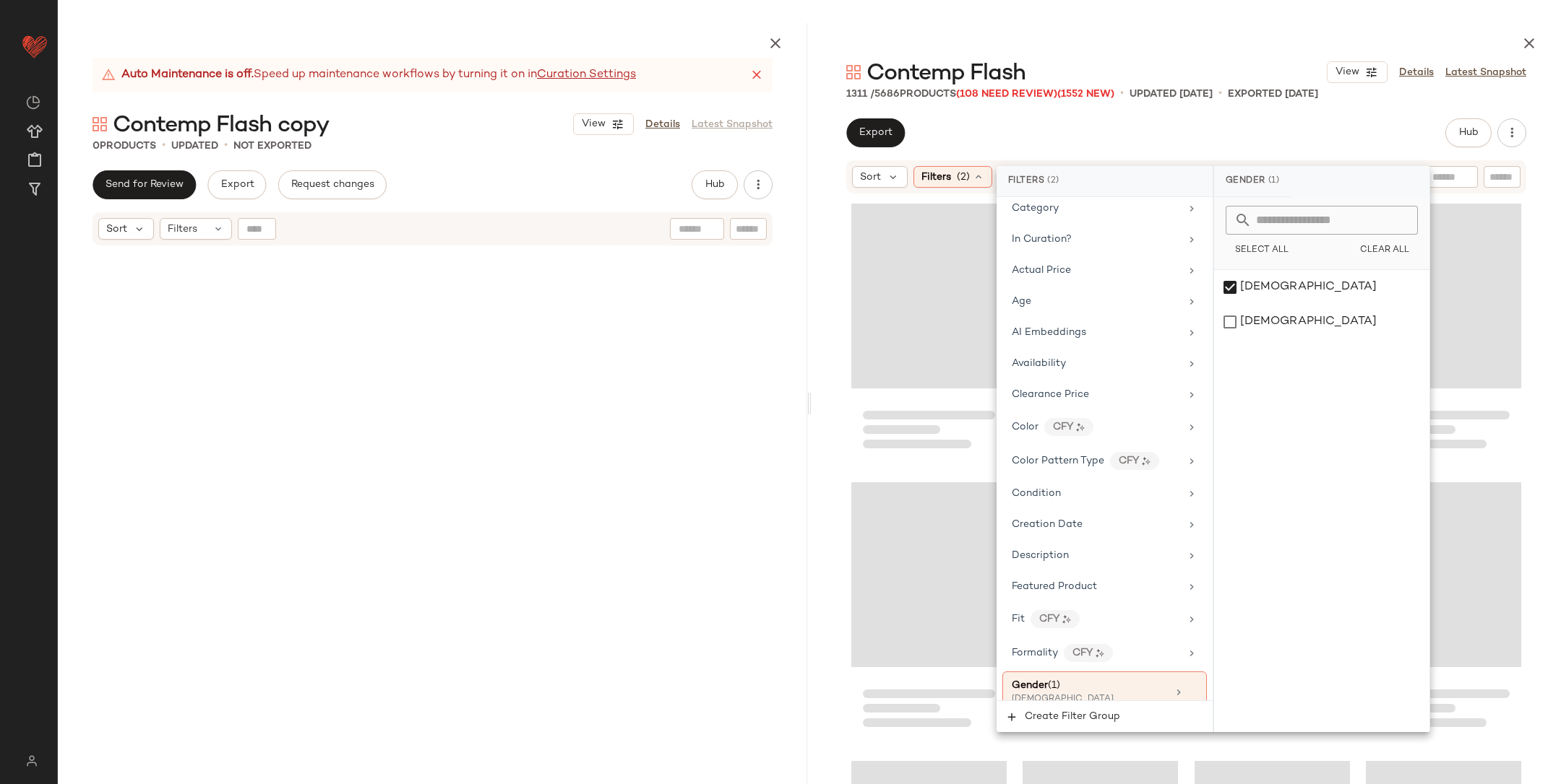
click at [1524, 305] on div at bounding box center [1186, 524] width 750 height 660
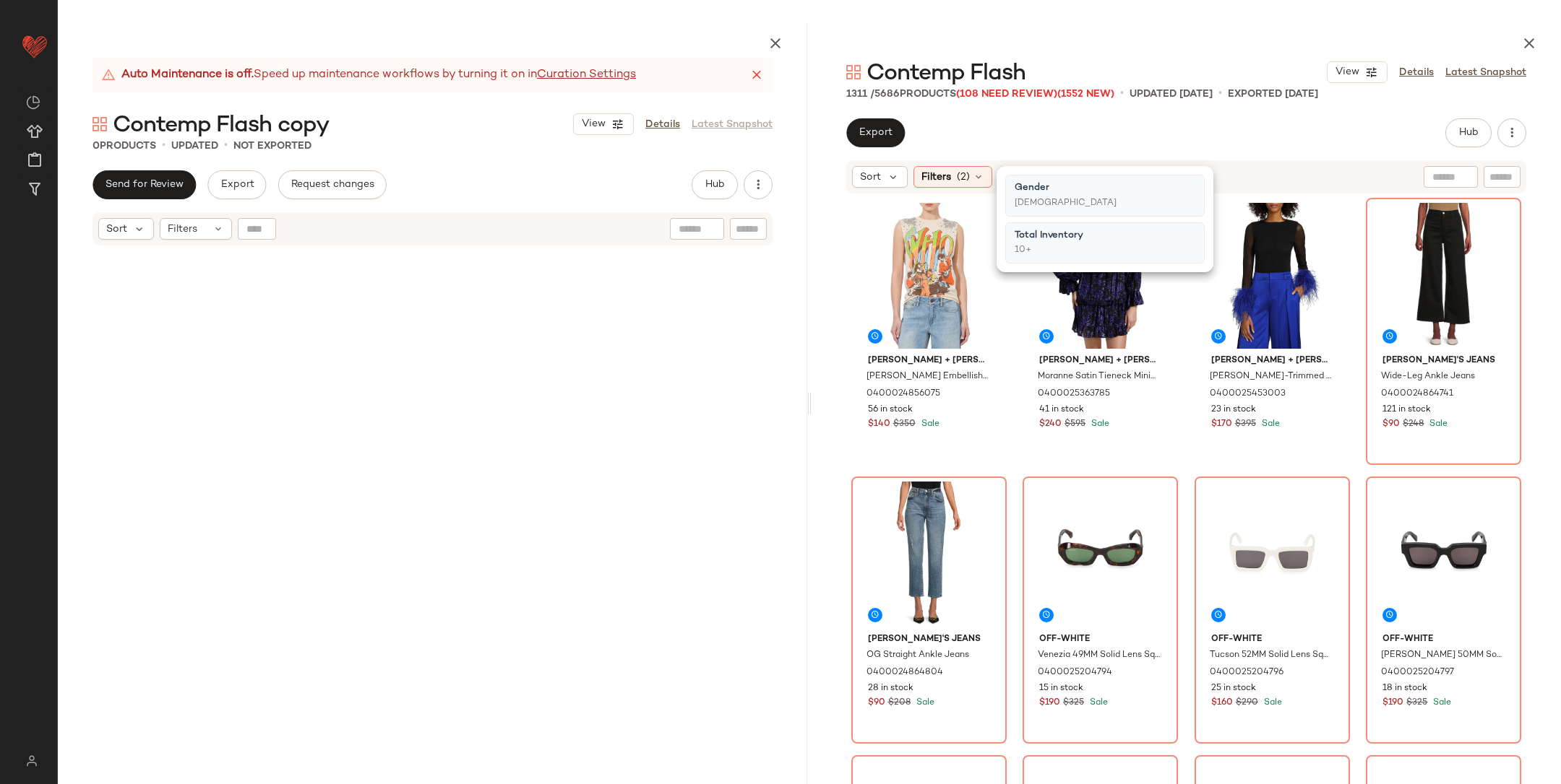
click at [1189, 470] on div "Alice + Olivia Micah Embellished Cotton Muscle Tank 0400024856075 56 in stock $…" at bounding box center [1186, 526] width 671 height 657
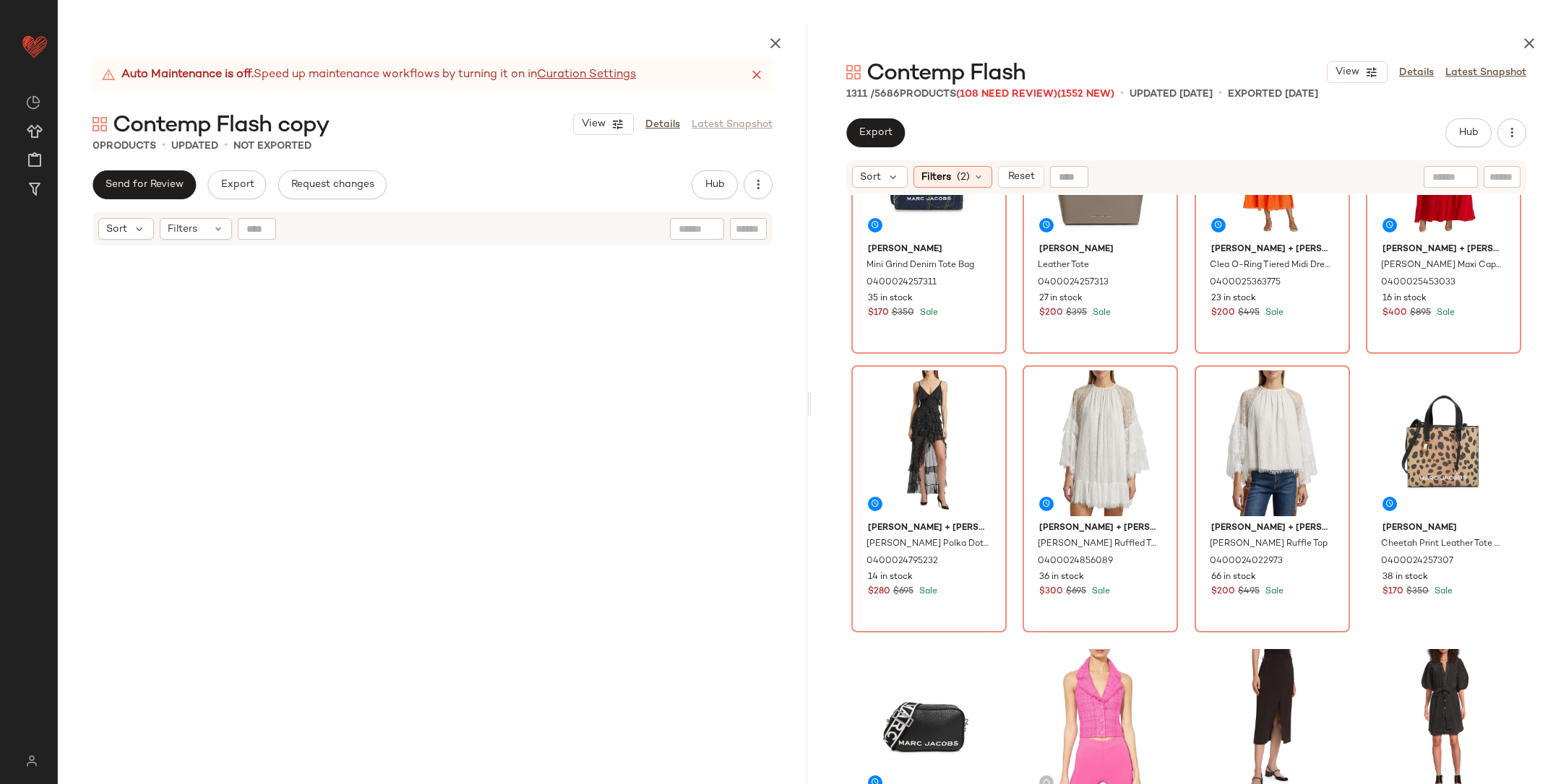
scroll to position [7381, 0]
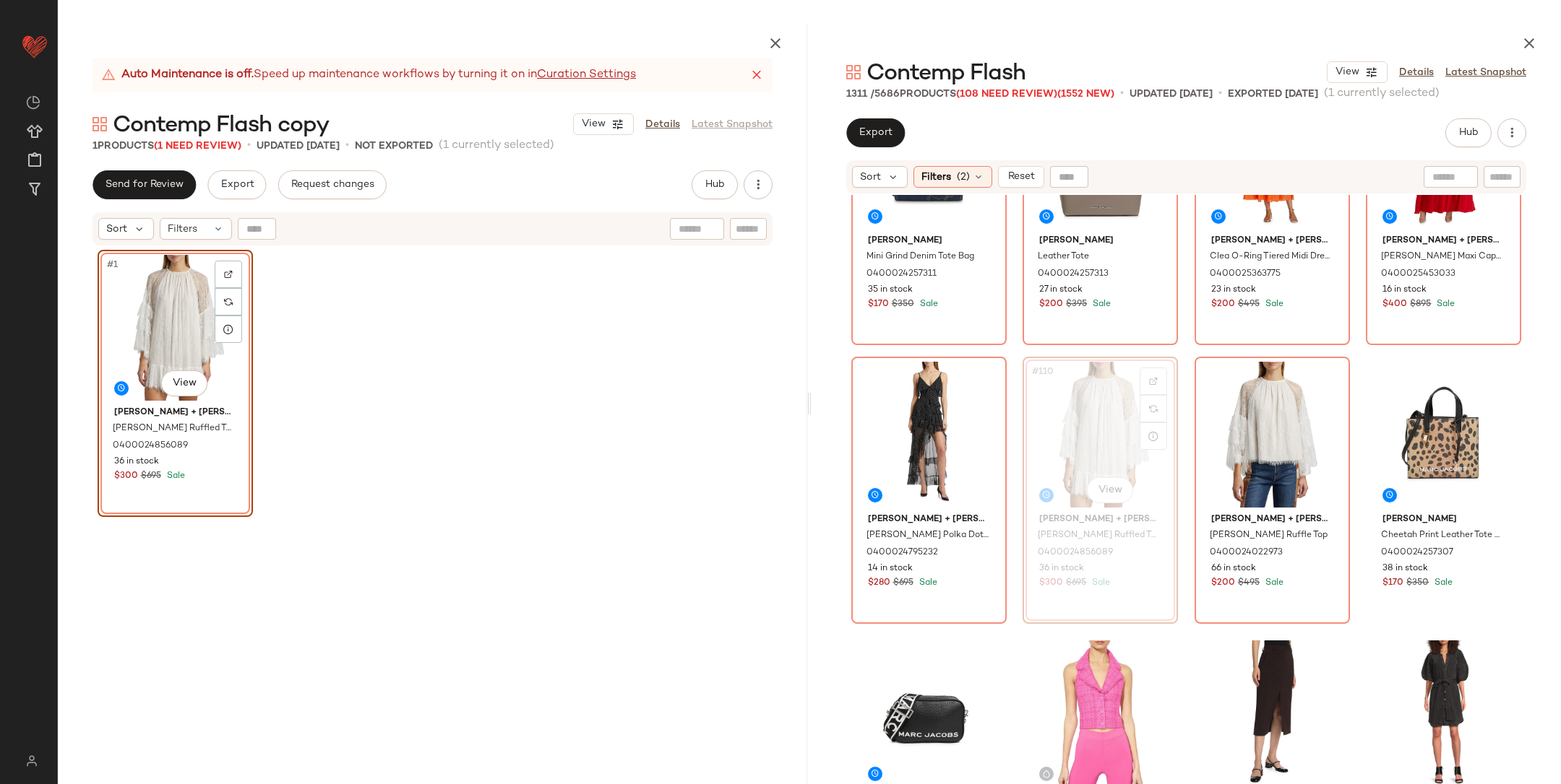
click at [453, 442] on div "#1 View Alice + Olivia Delia Lace Ruffled Tunic Minidress 0400024856089 36 in s…" at bounding box center [433, 534] width 671 height 570
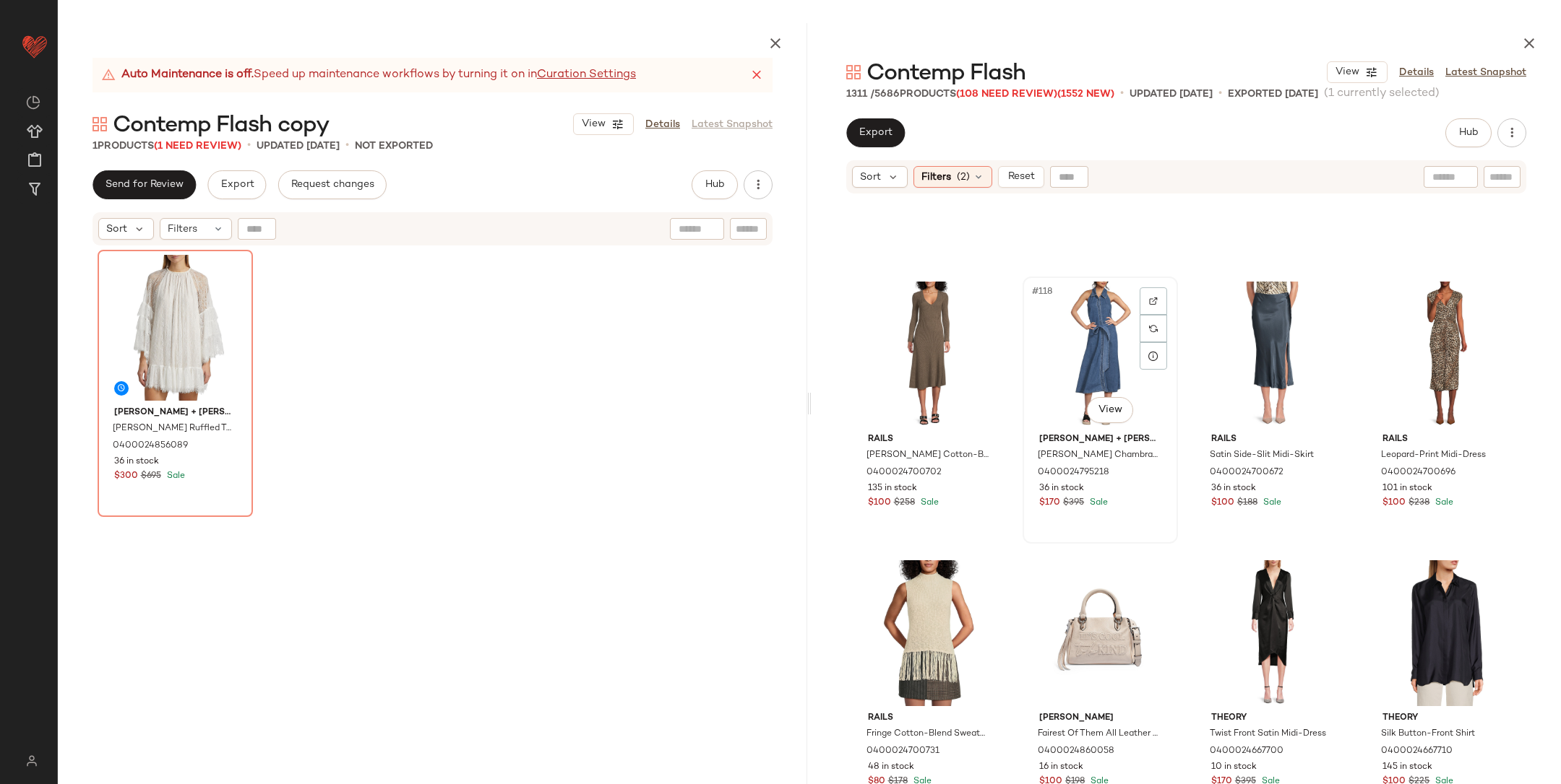
scroll to position [8264, 0]
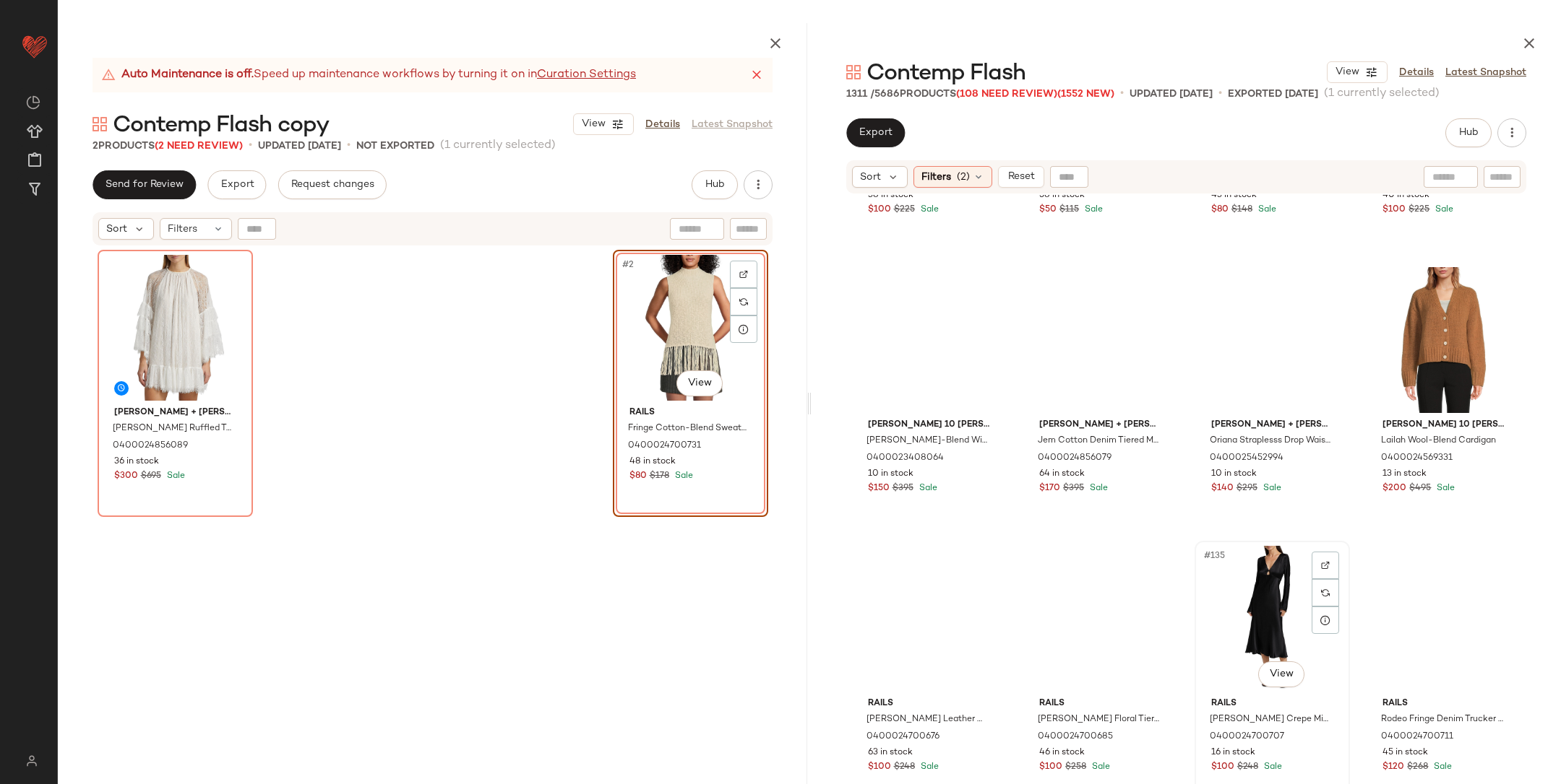
scroll to position [8893, 0]
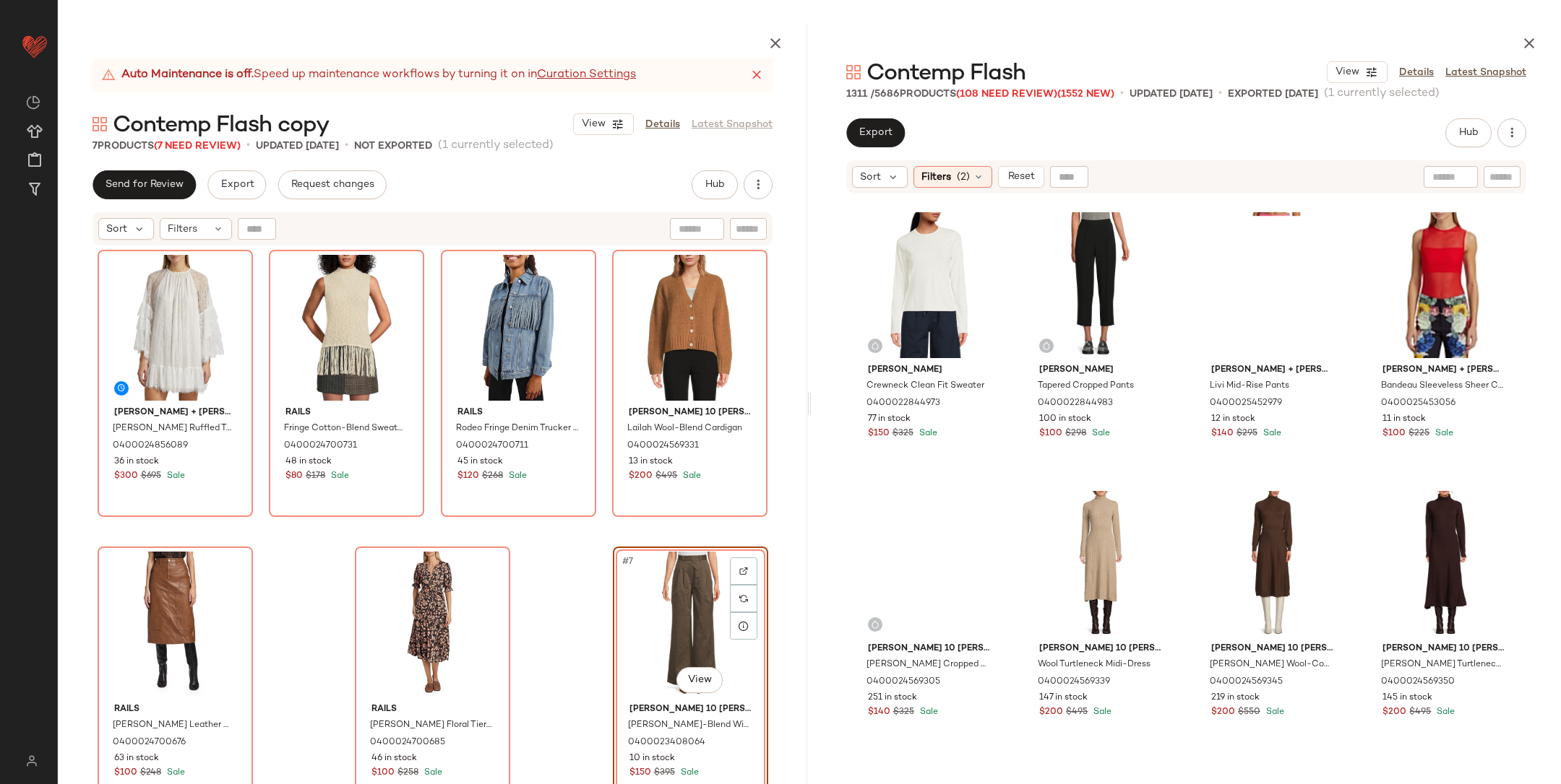
scroll to position [10040, 0]
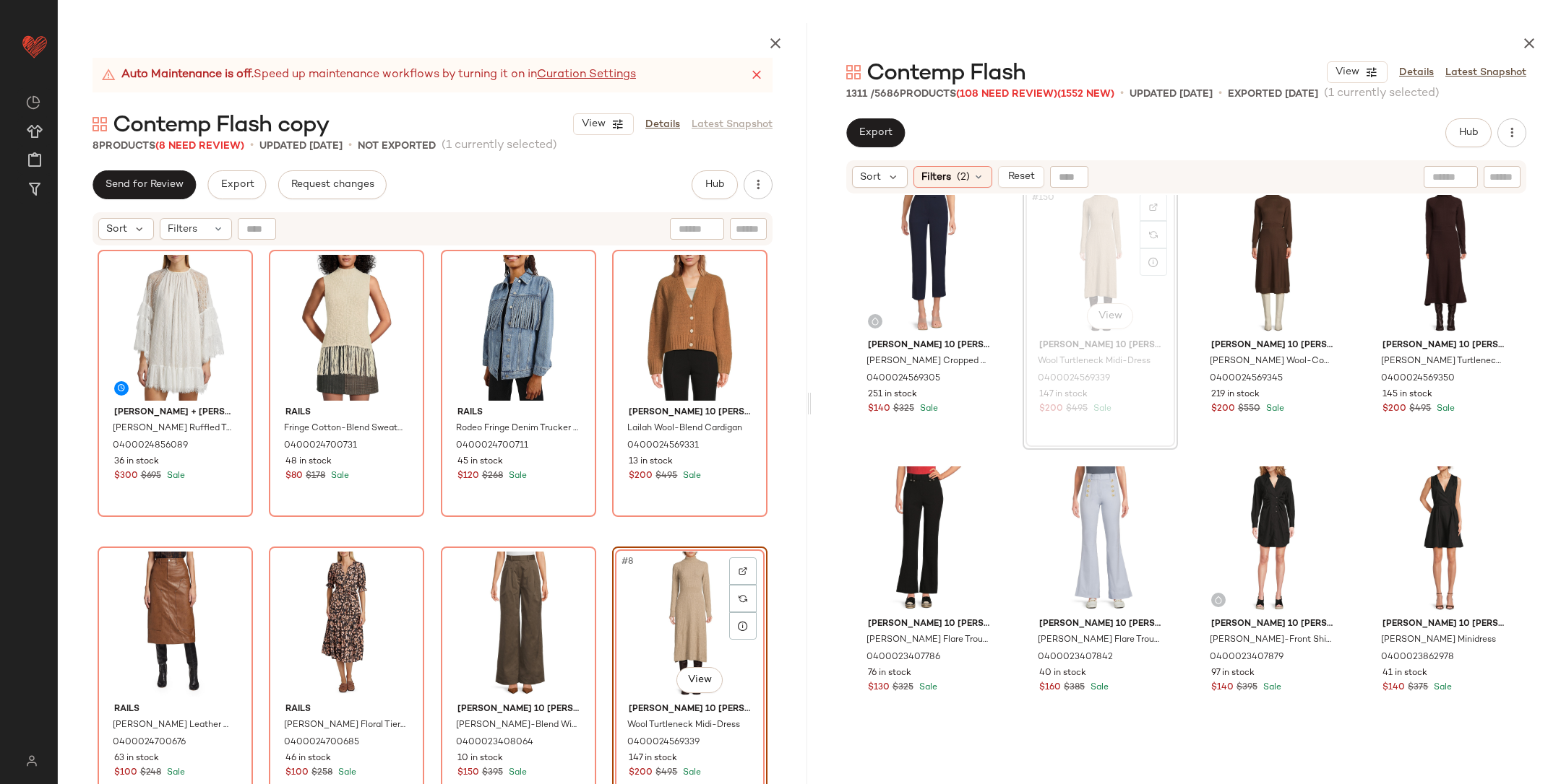
scroll to position [10369, 0]
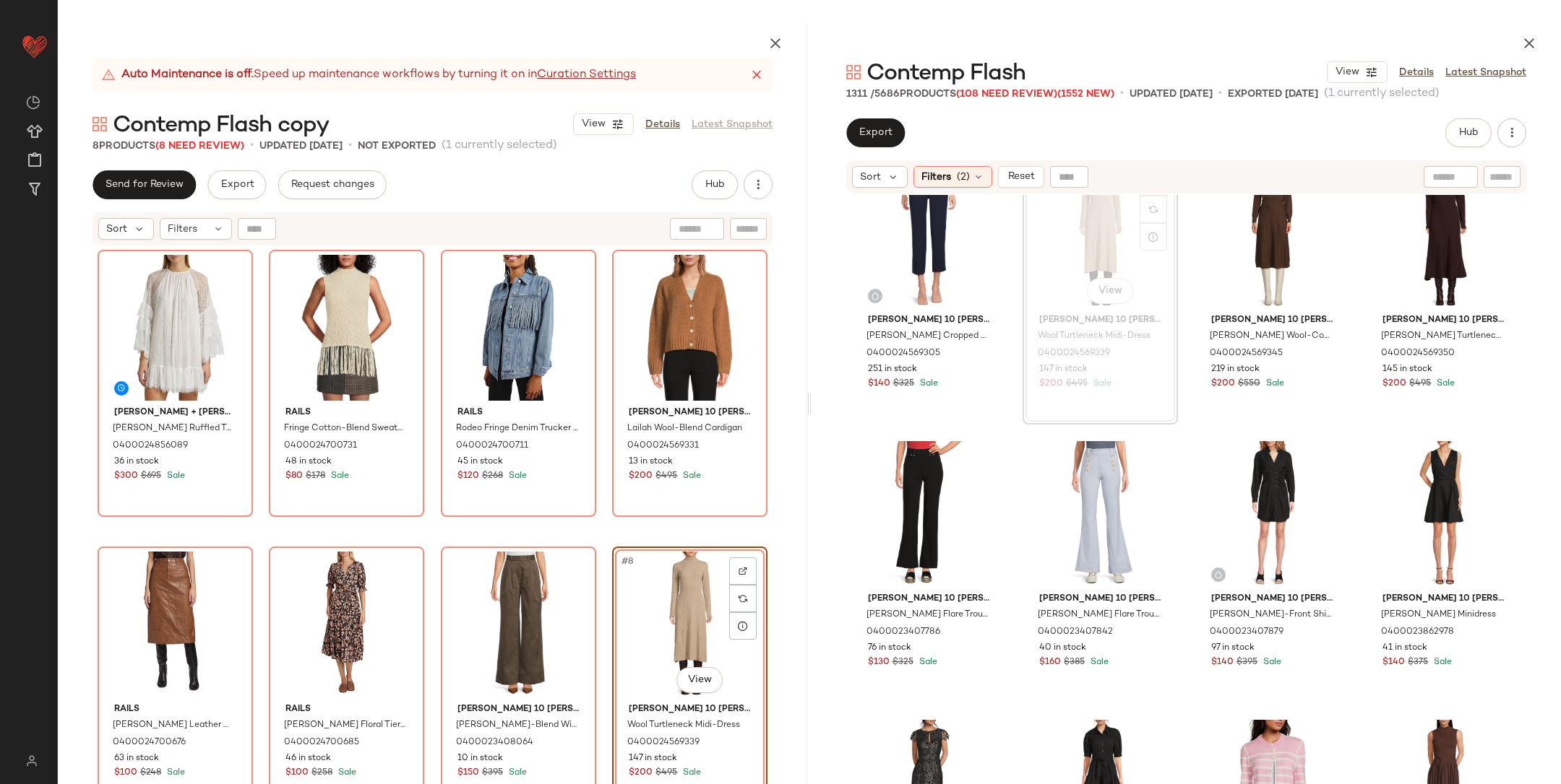
drag, startPoint x: 1087, startPoint y: 545, endPoint x: 485, endPoint y: 4, distance: 809.4
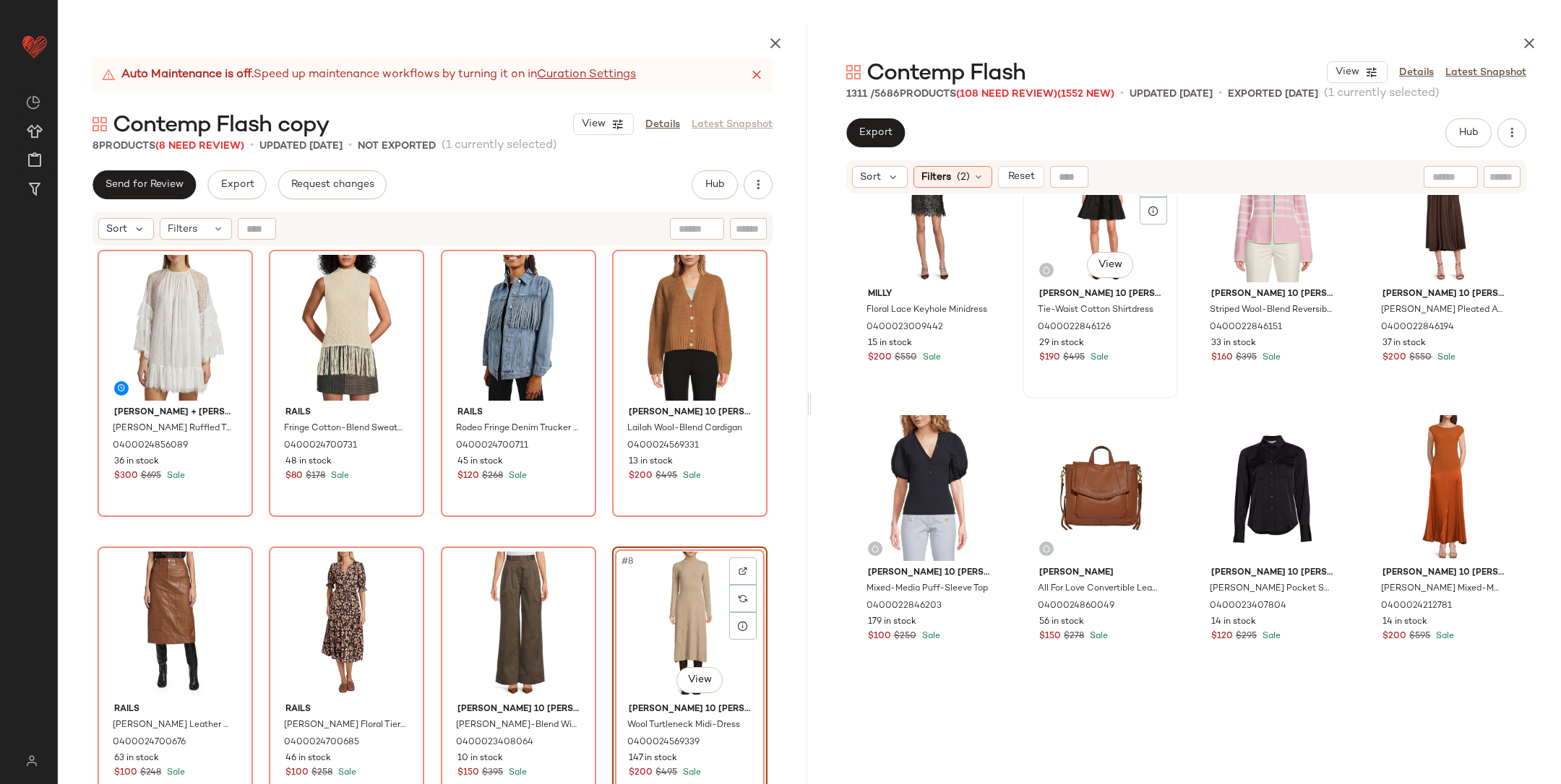
scroll to position [10984, 0]
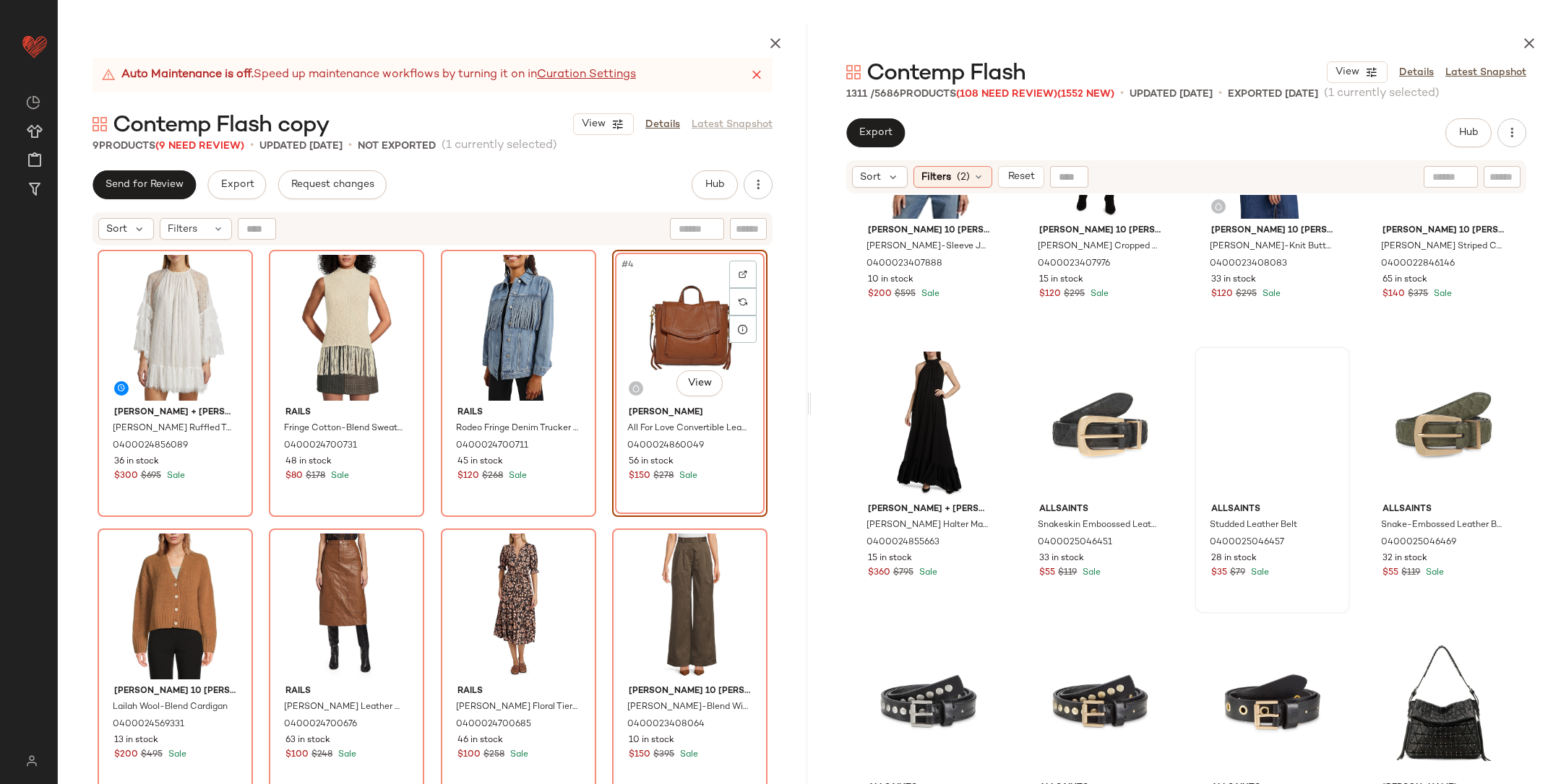
scroll to position [11851, 0]
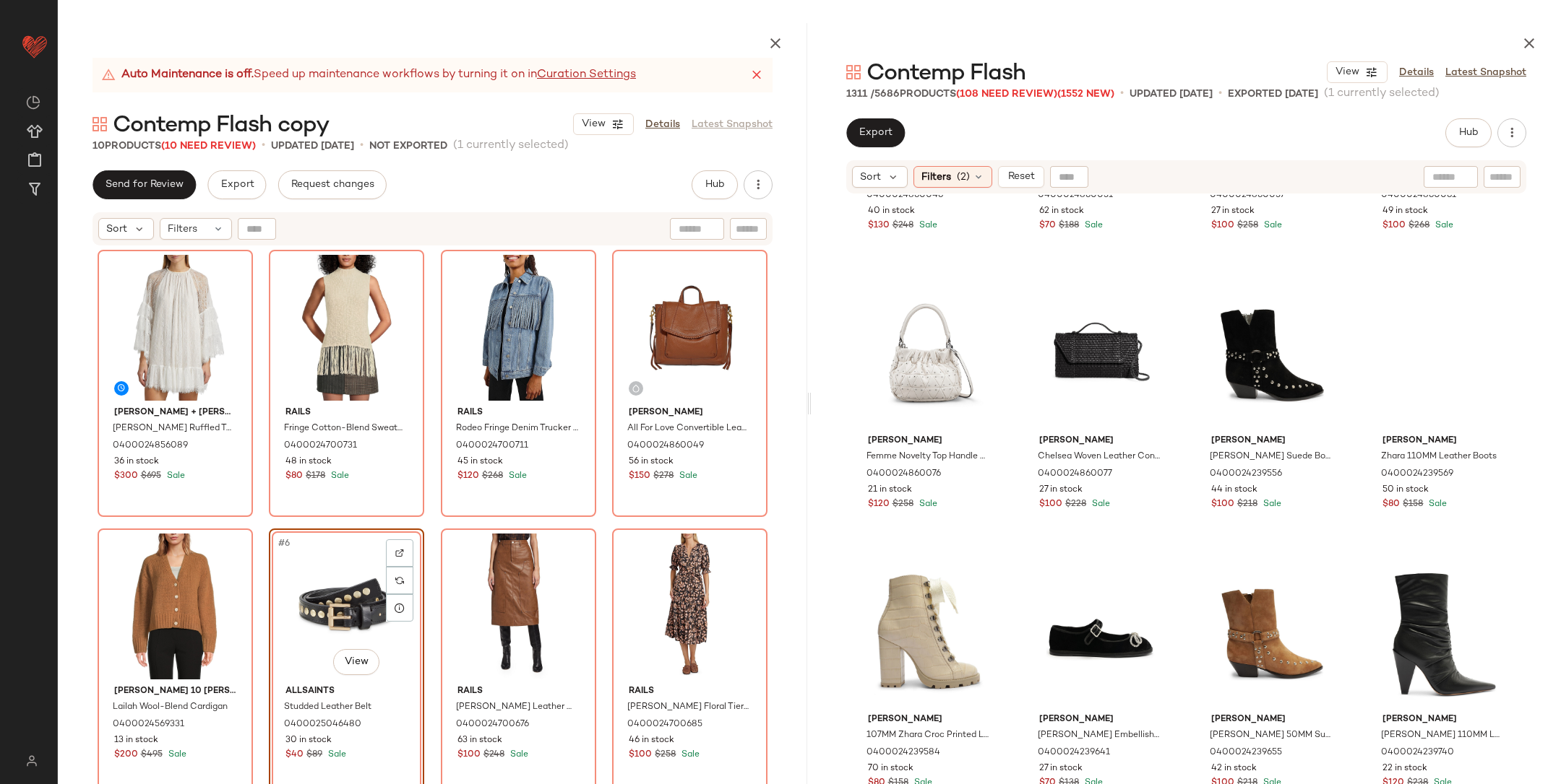
scroll to position [12786, 0]
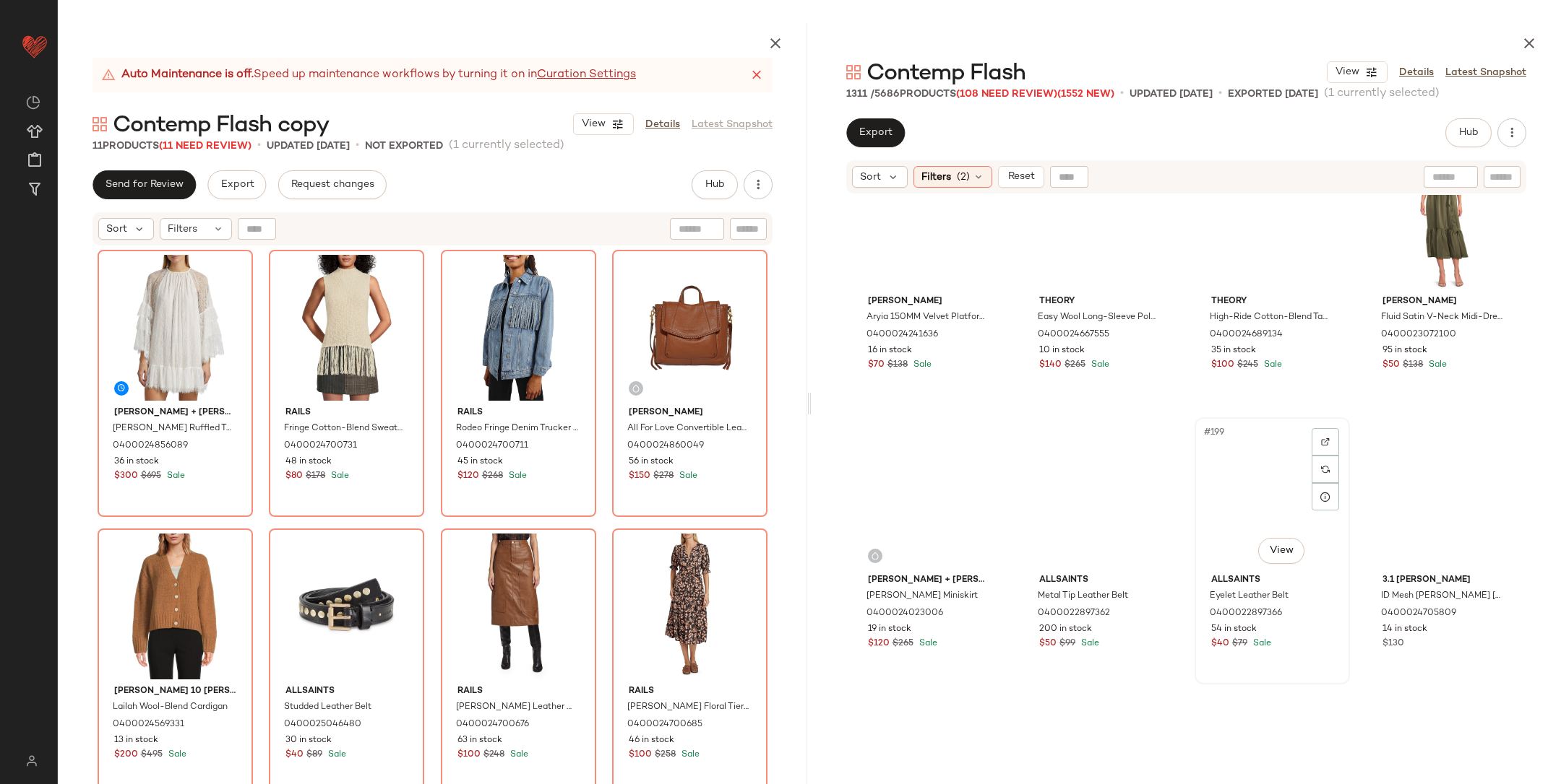
scroll to position [13544, 0]
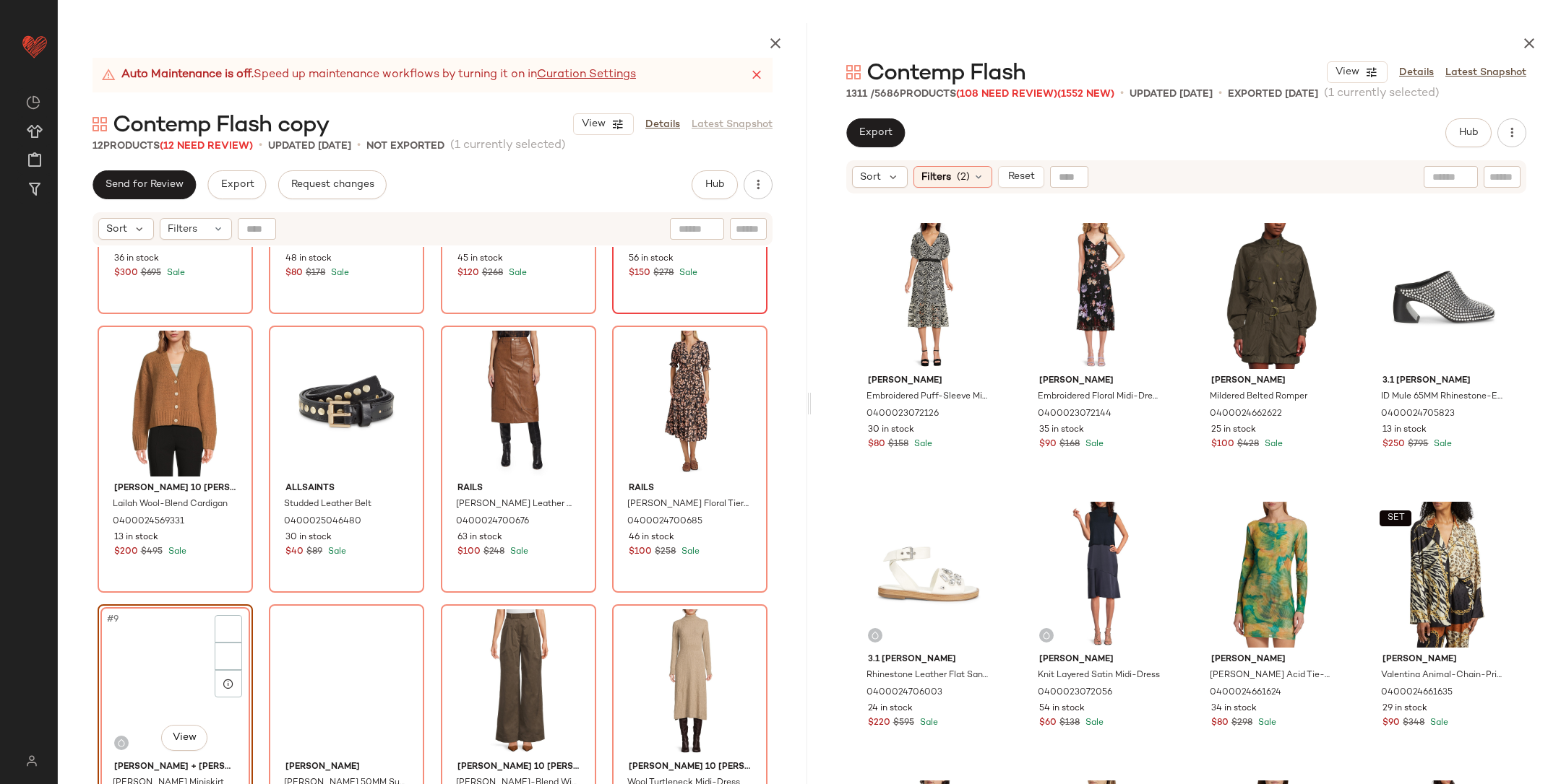
scroll to position [223, 0]
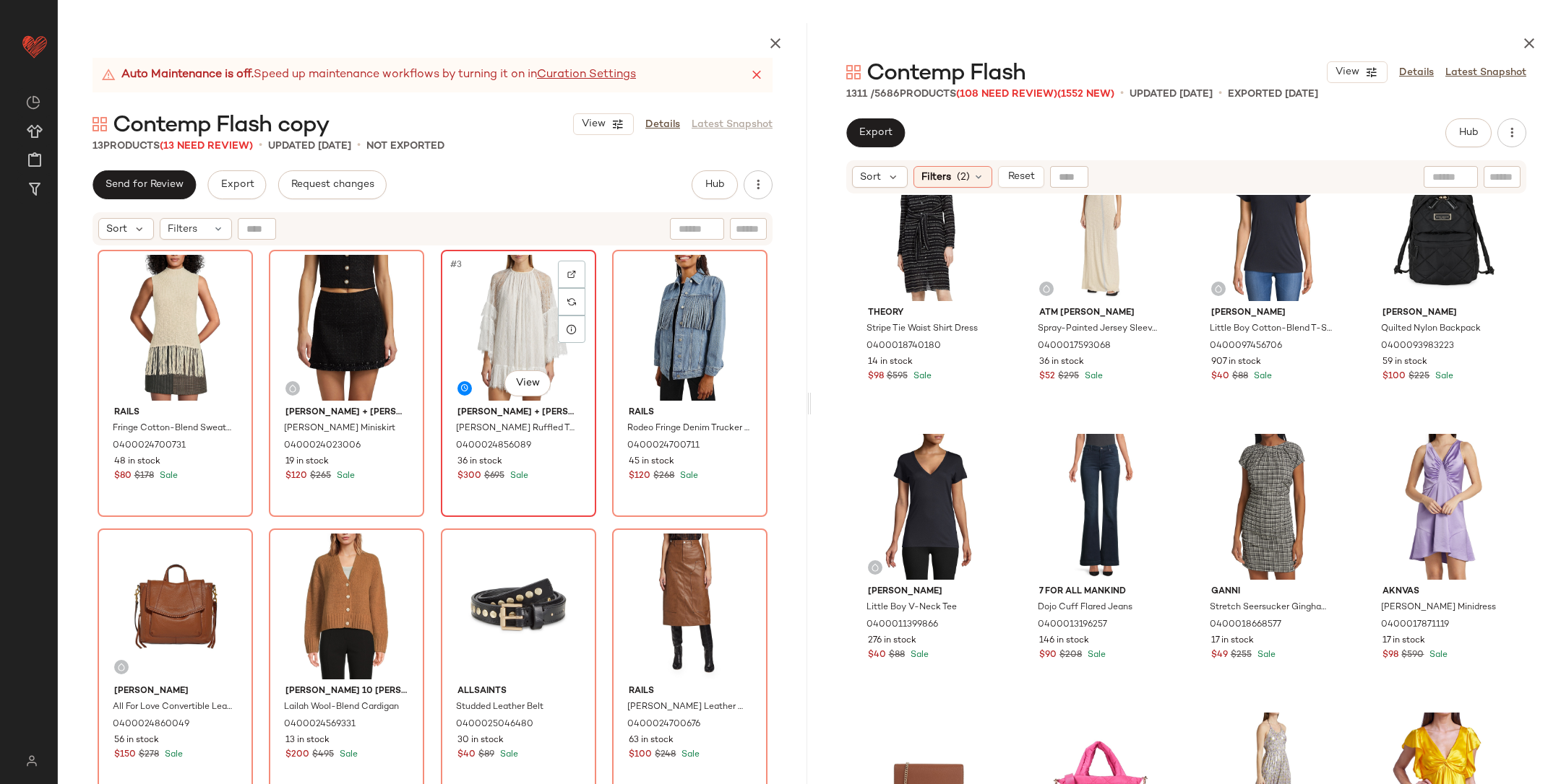
click at [441, 392] on div "#3 View Alice + Olivia Delia Lace Ruffled Tunic Minidress 0400024856089 36 in s…" at bounding box center [518, 384] width 155 height 268
click at [430, 383] on div "Rails Fringe Cotton-Blend Sweater Tank 0400024700731 48 in stock $80 $178 Sale …" at bounding box center [433, 550] width 671 height 602
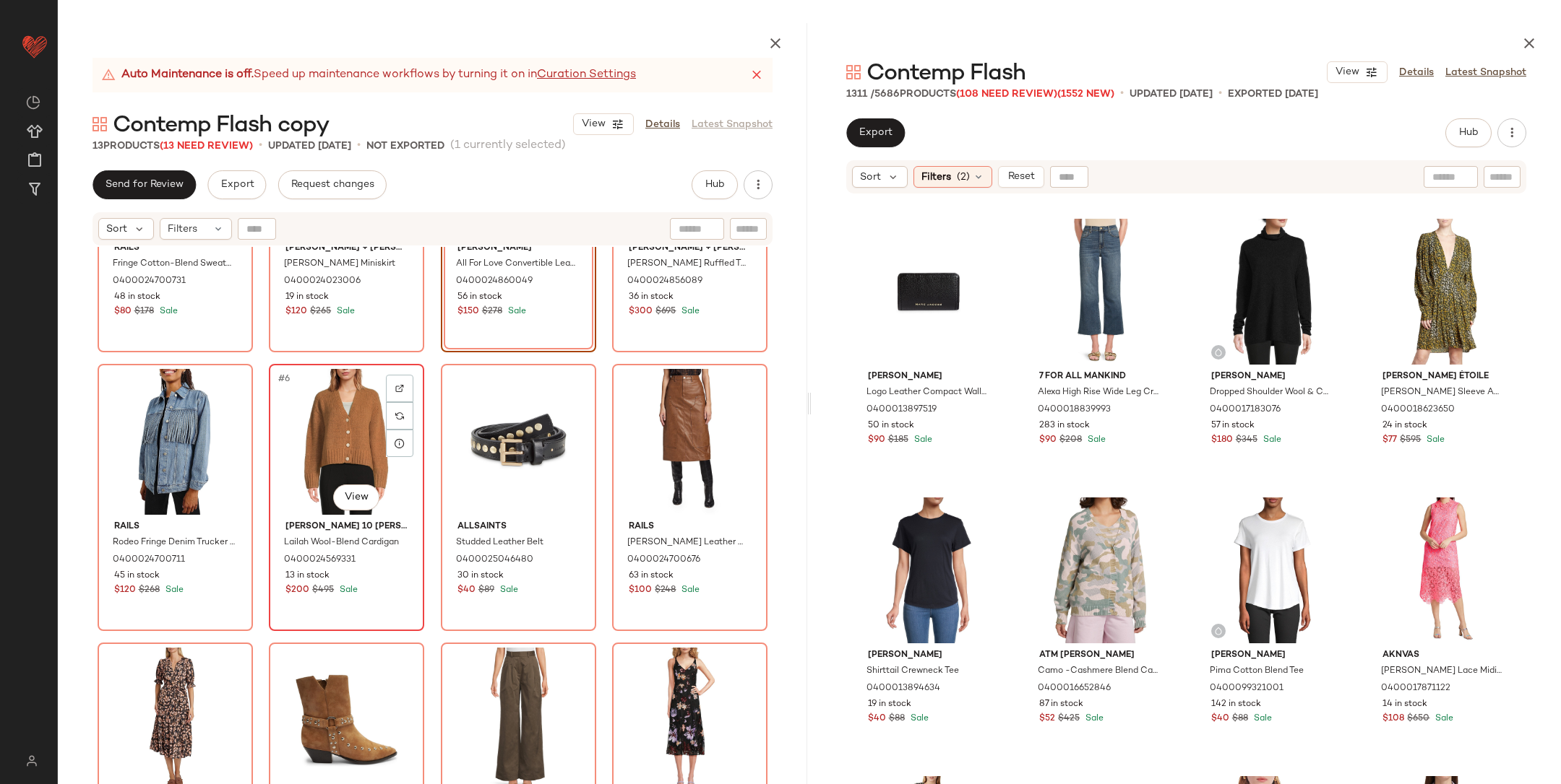
scroll to position [165, 0]
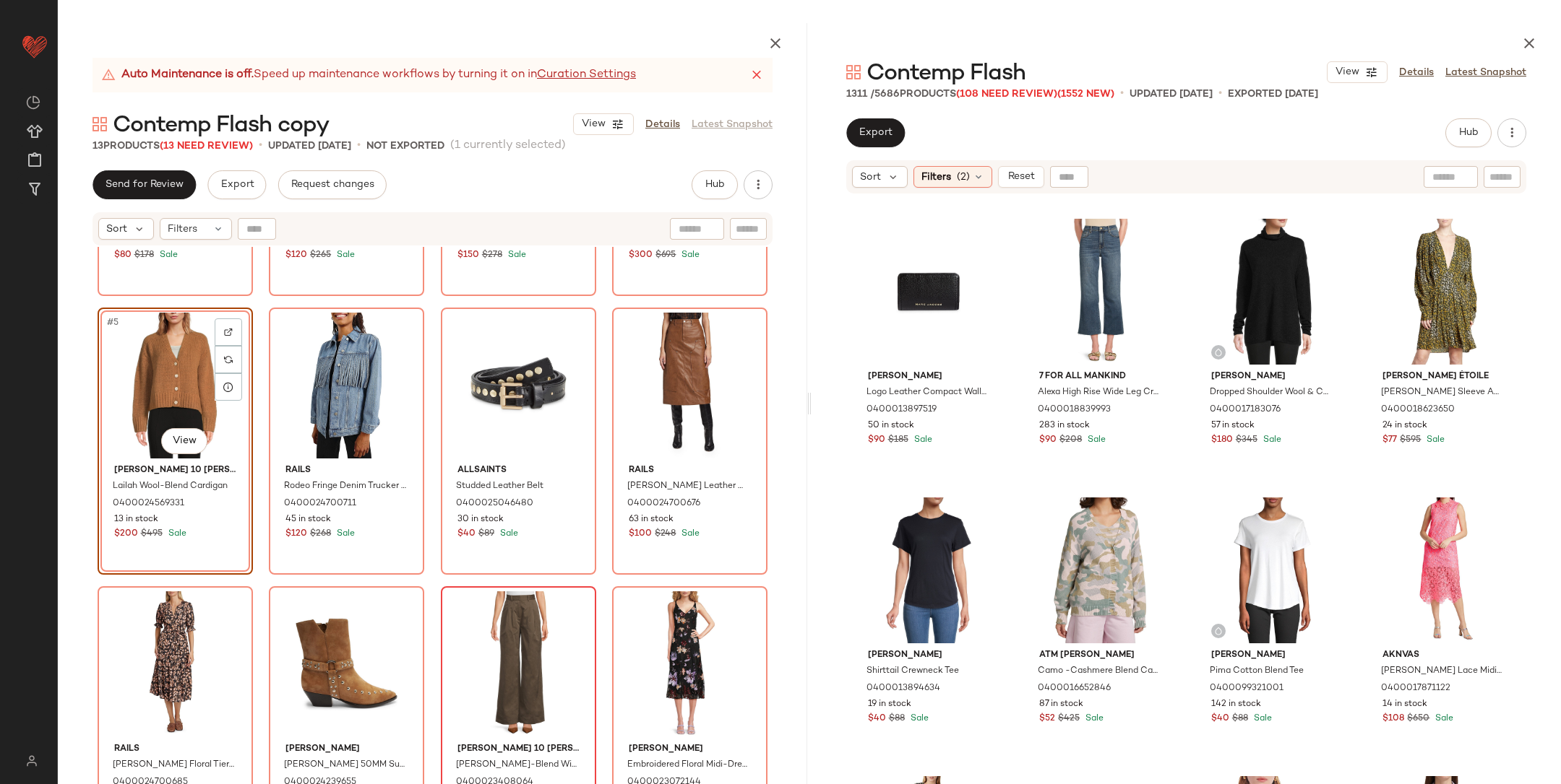
scroll to position [338, 0]
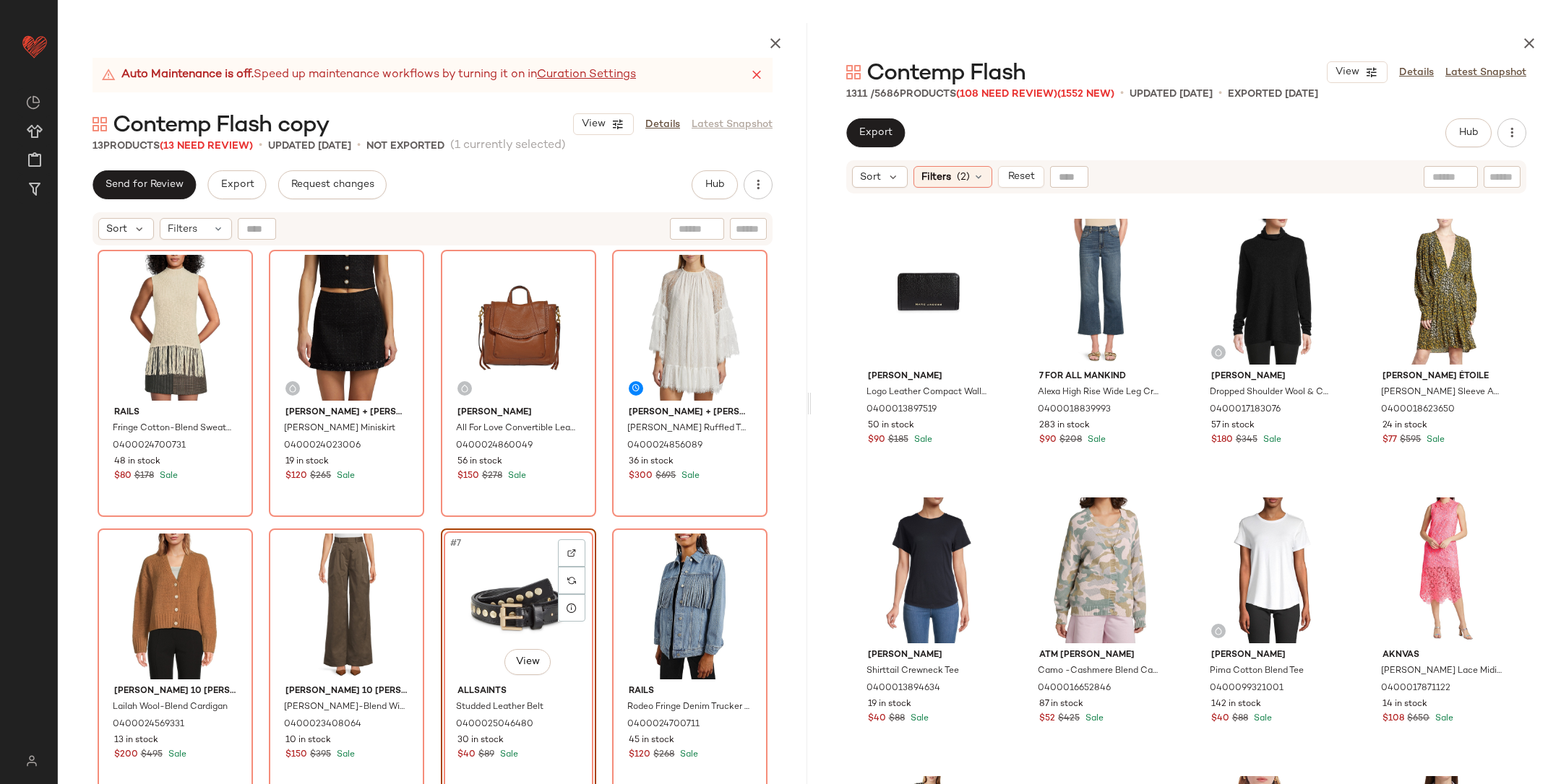
click at [434, 522] on div "Rails Fringe Cotton-Blend Sweater Tank 0400024700731 48 in stock $80 $178 Sale …" at bounding box center [433, 550] width 671 height 602
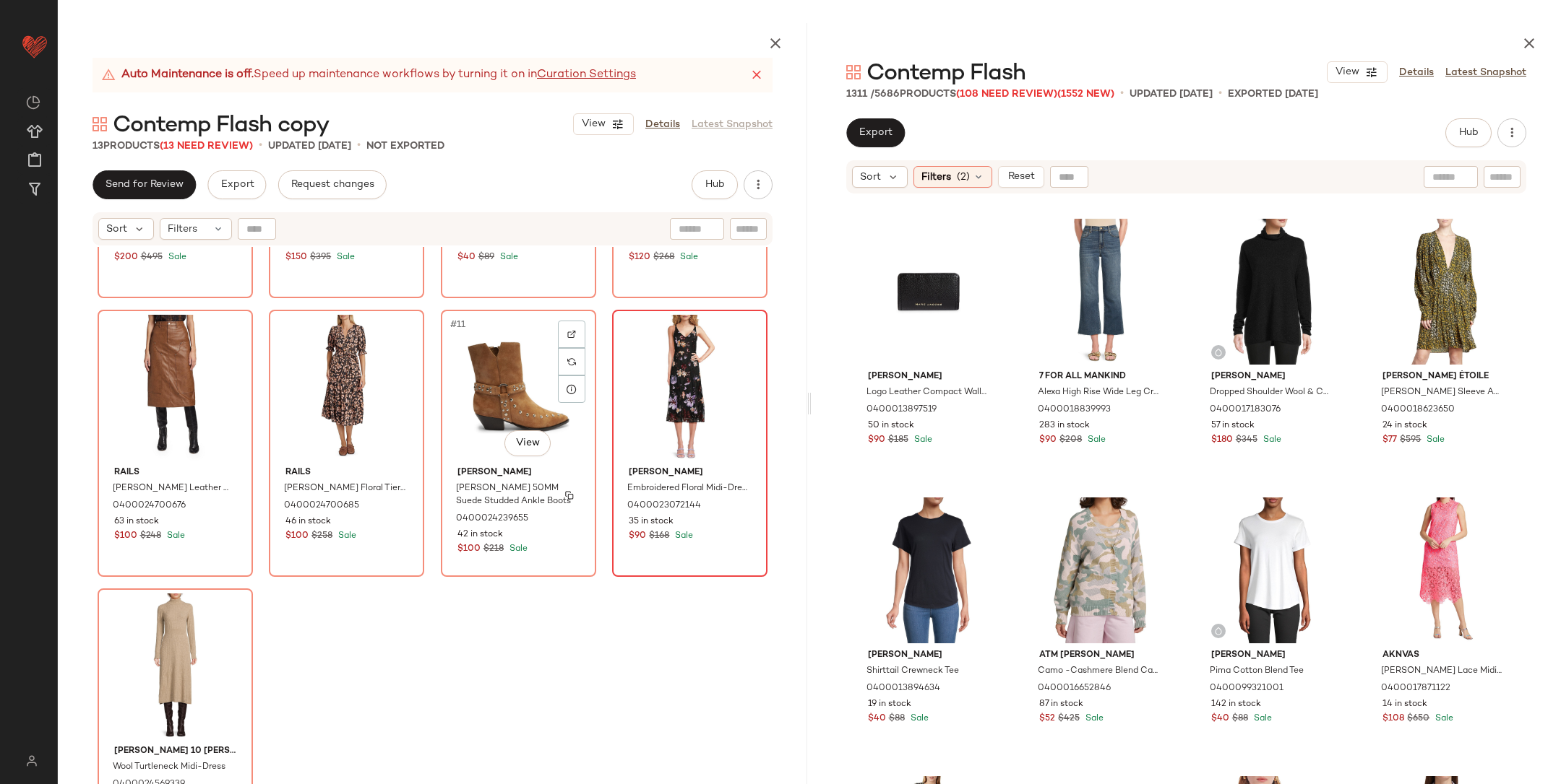
scroll to position [508, 0]
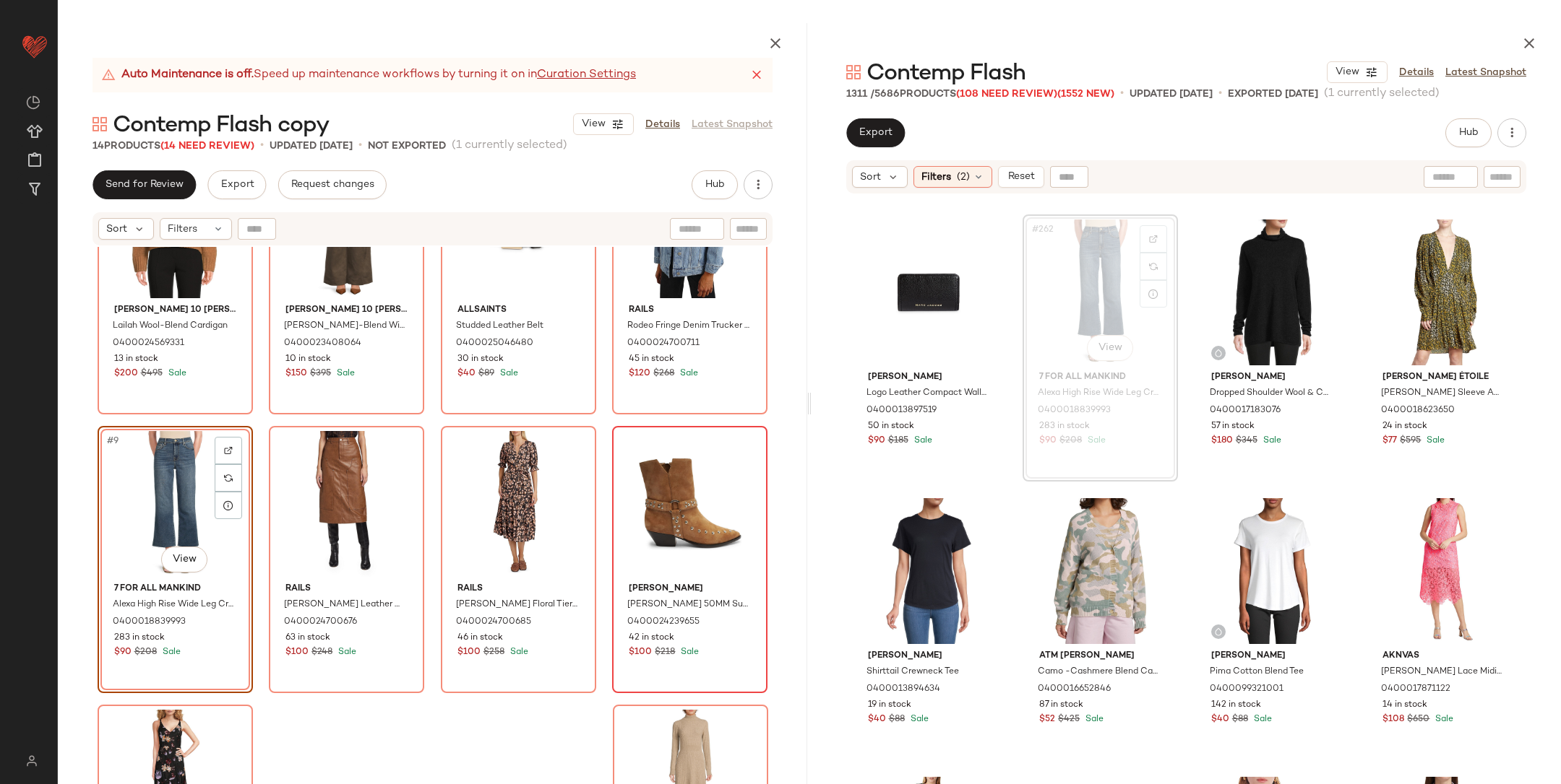
scroll to position [372, 0]
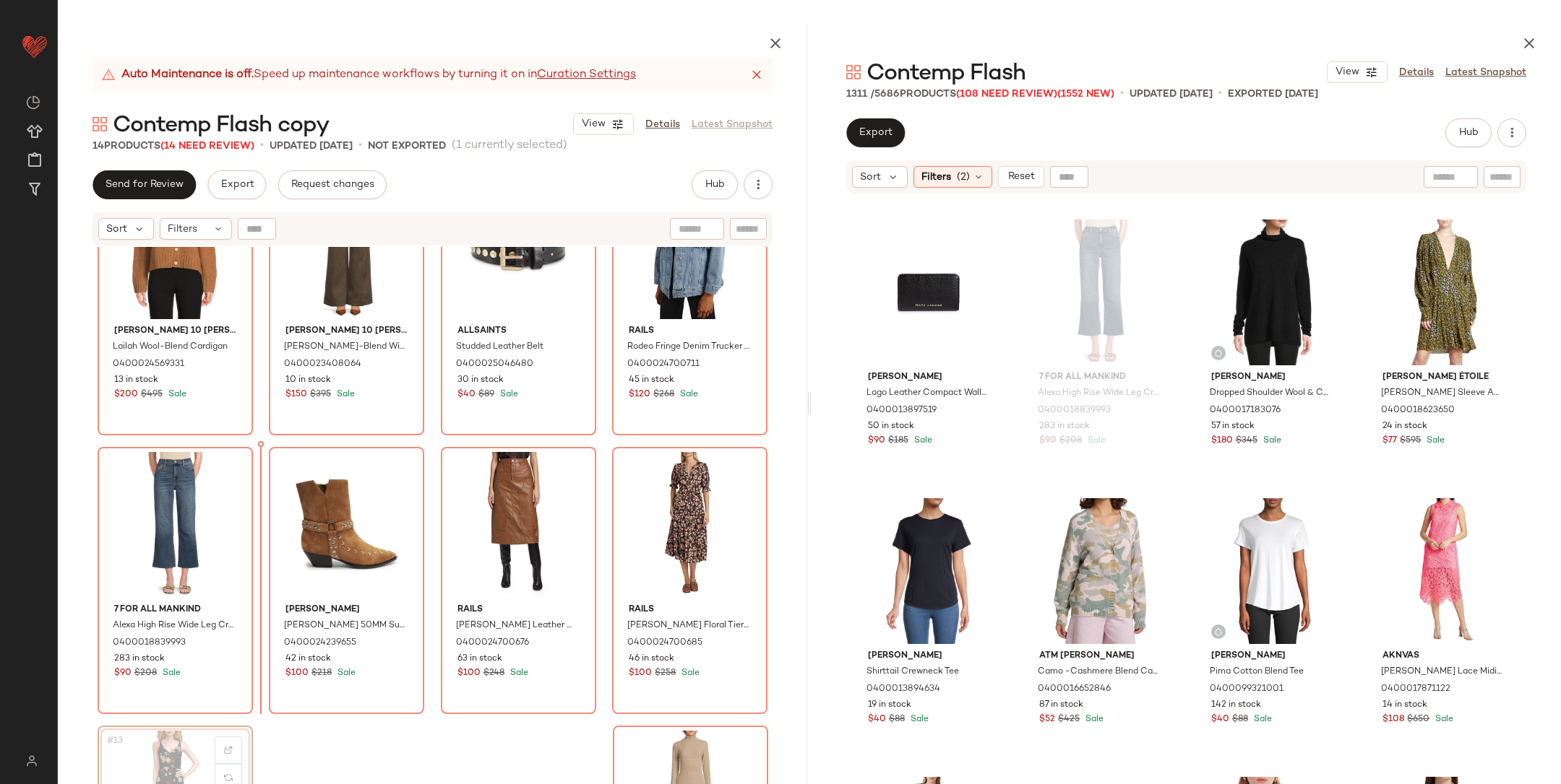
scroll to position [374, 0]
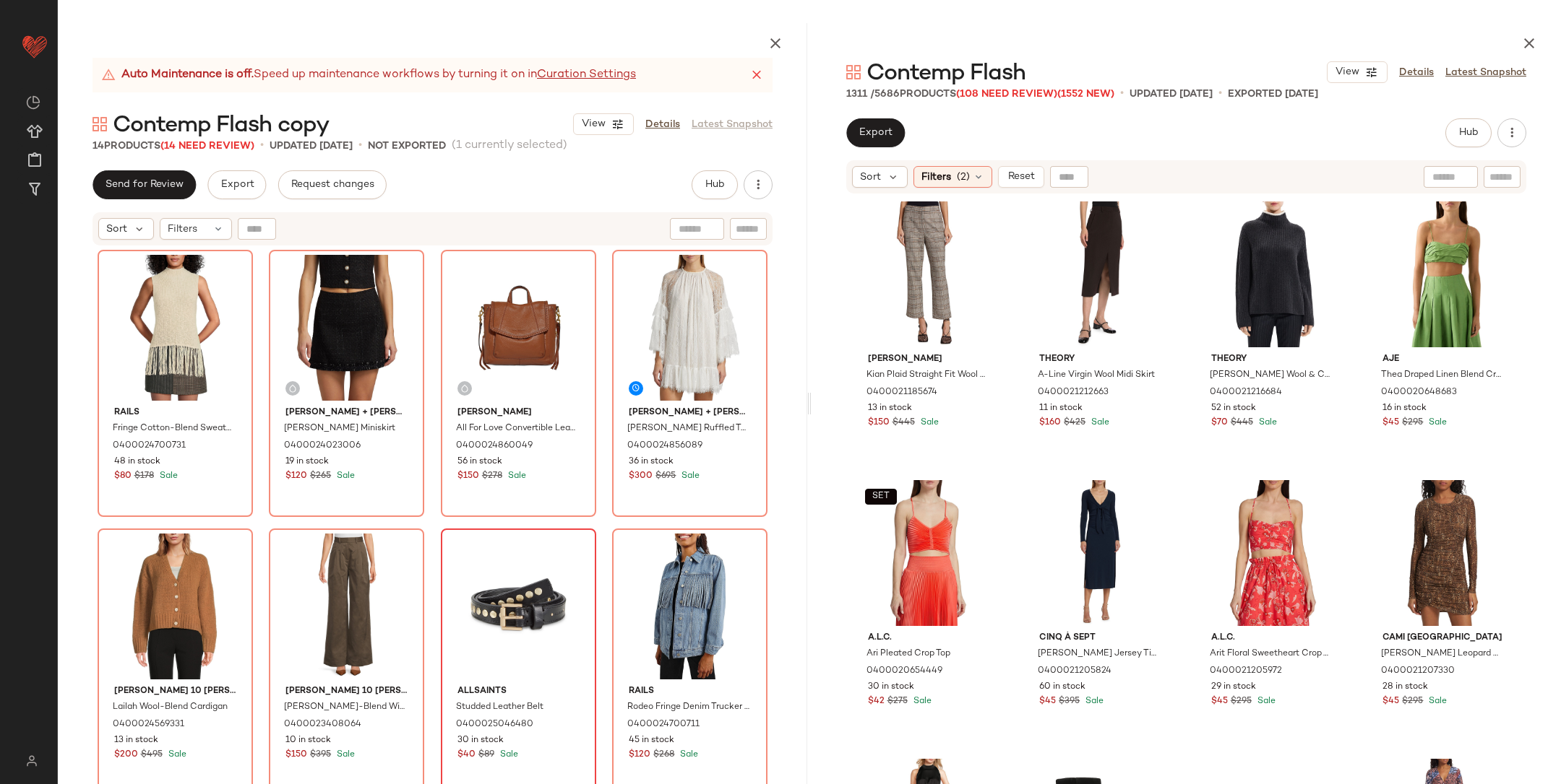
drag, startPoint x: 191, startPoint y: 751, endPoint x: 464, endPoint y: 4, distance: 795.3
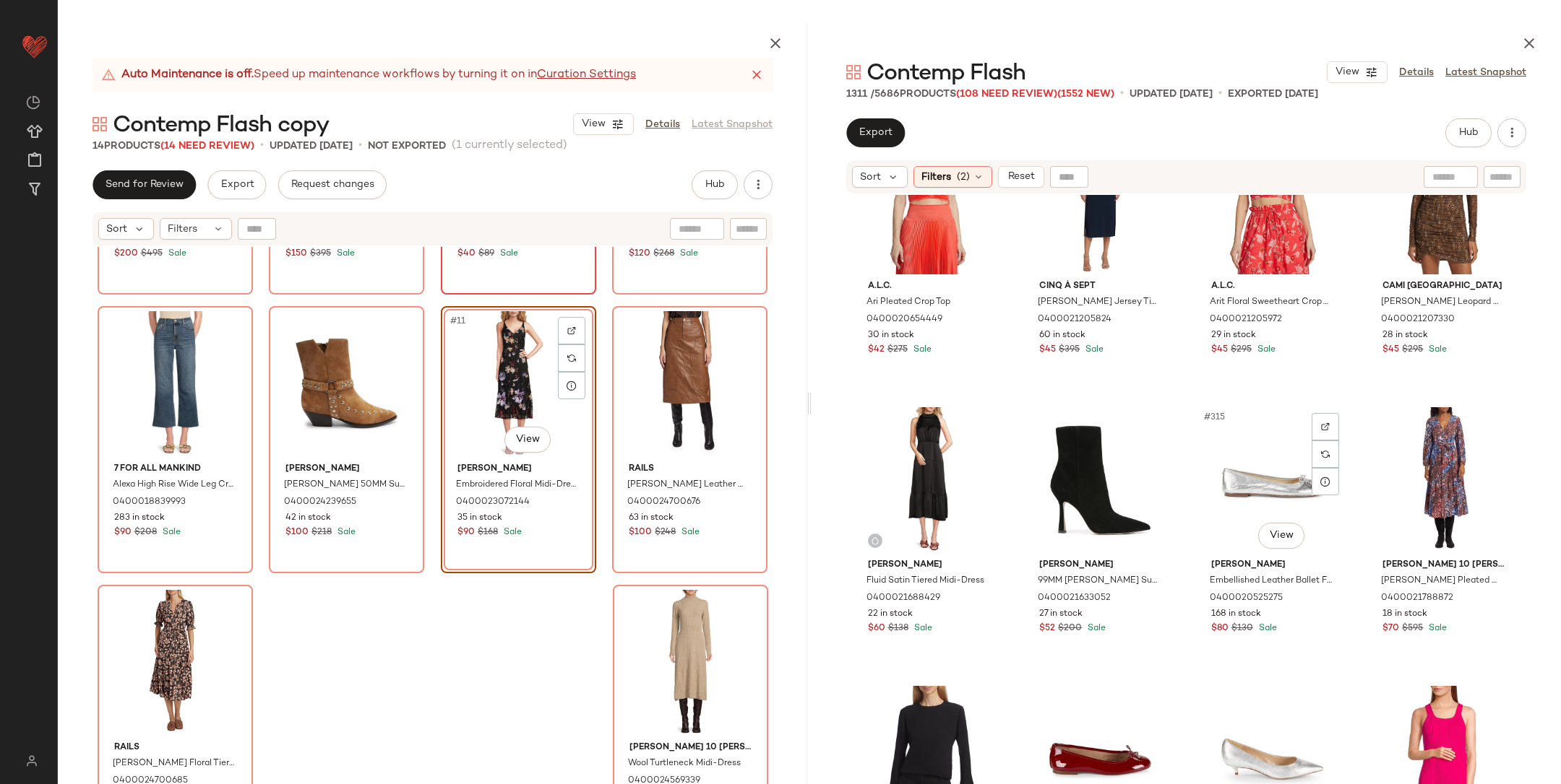
scroll to position [21461, 0]
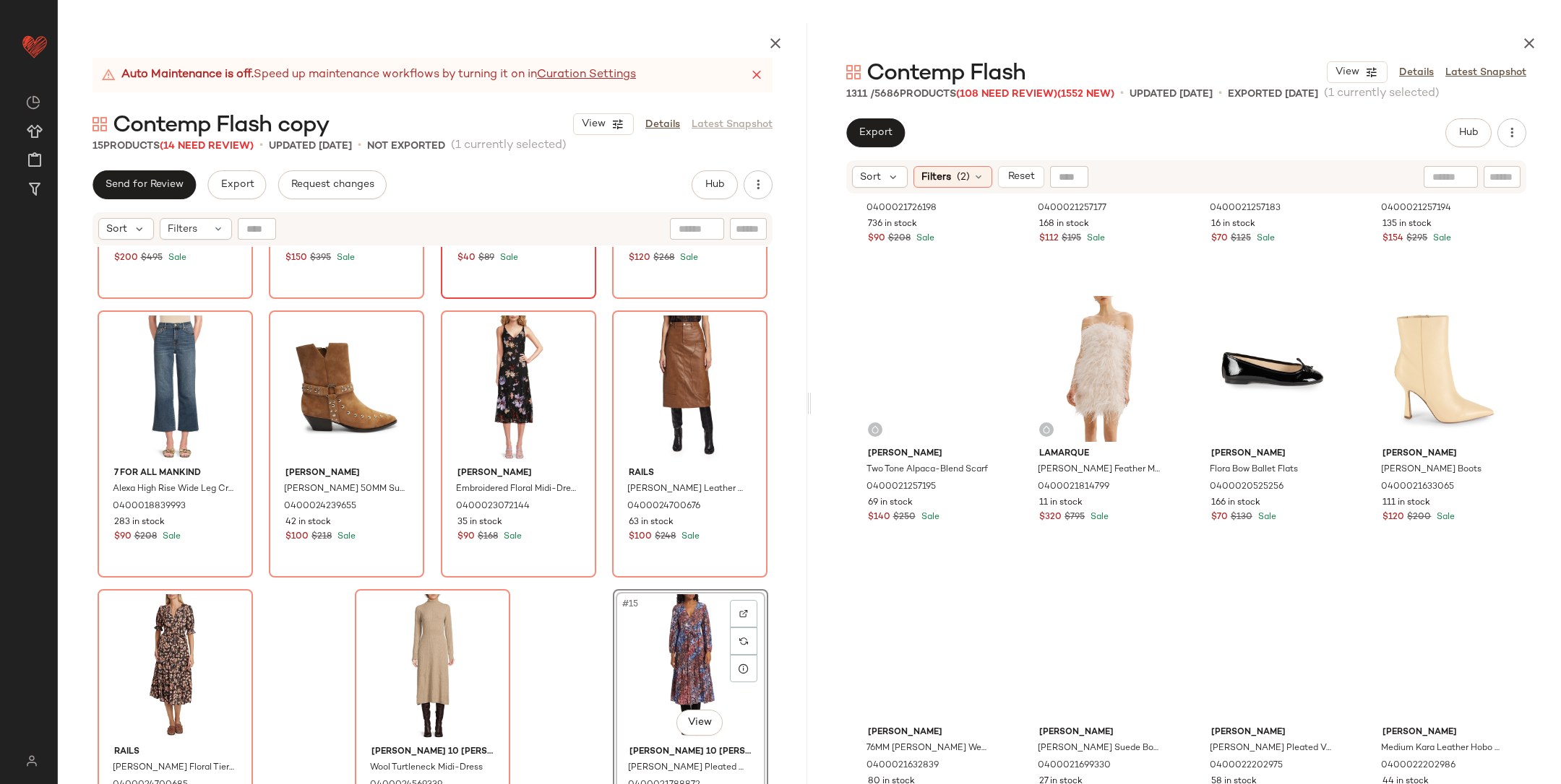
scroll to position [22783, 0]
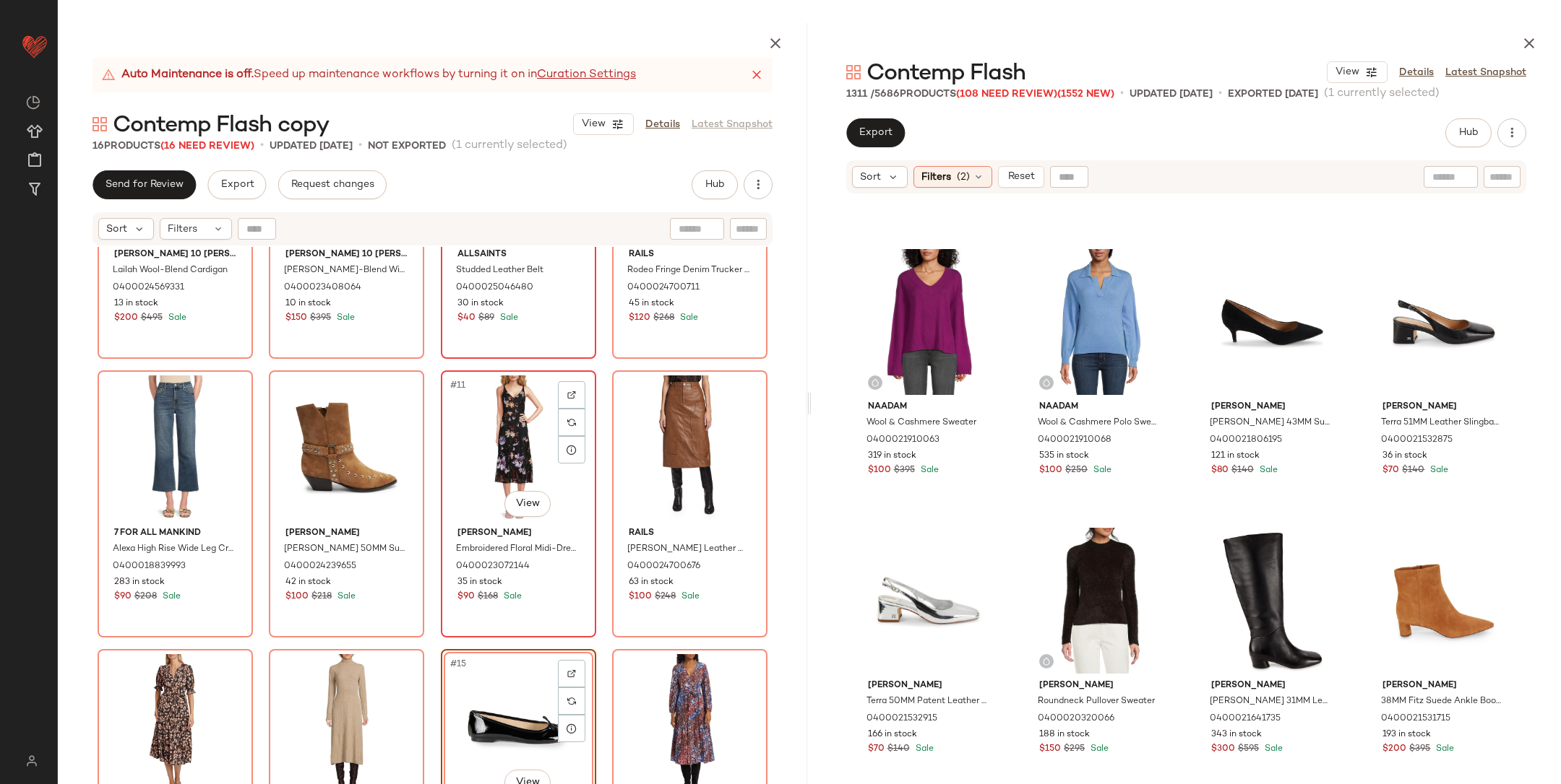
scroll to position [463, 0]
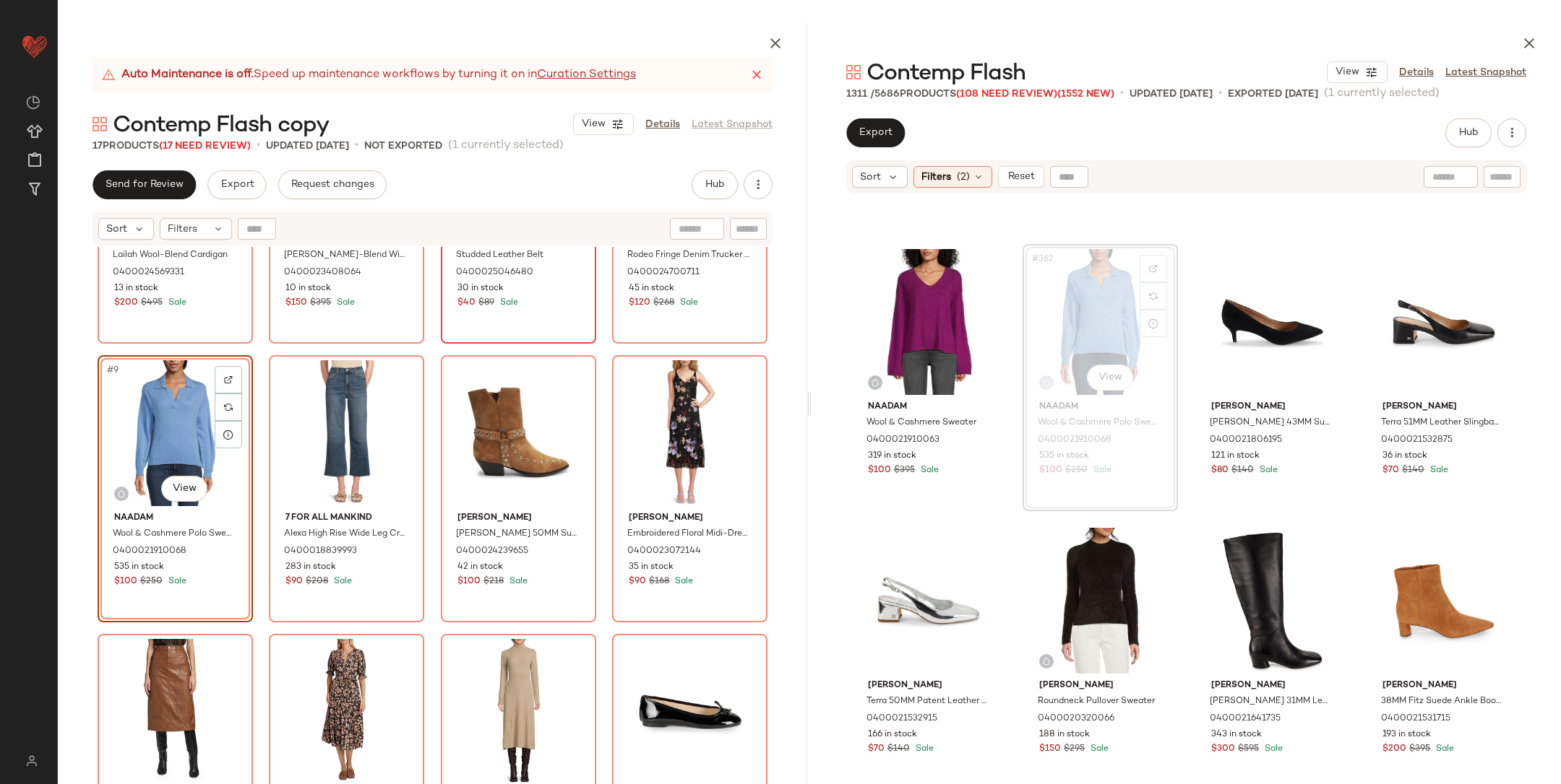
click at [429, 363] on div "Derek Lam 10 Crosby Lailah Wool-Blend Cardigan 0400024569331 13 in stock $200 $…" at bounding box center [433, 87] width 671 height 602
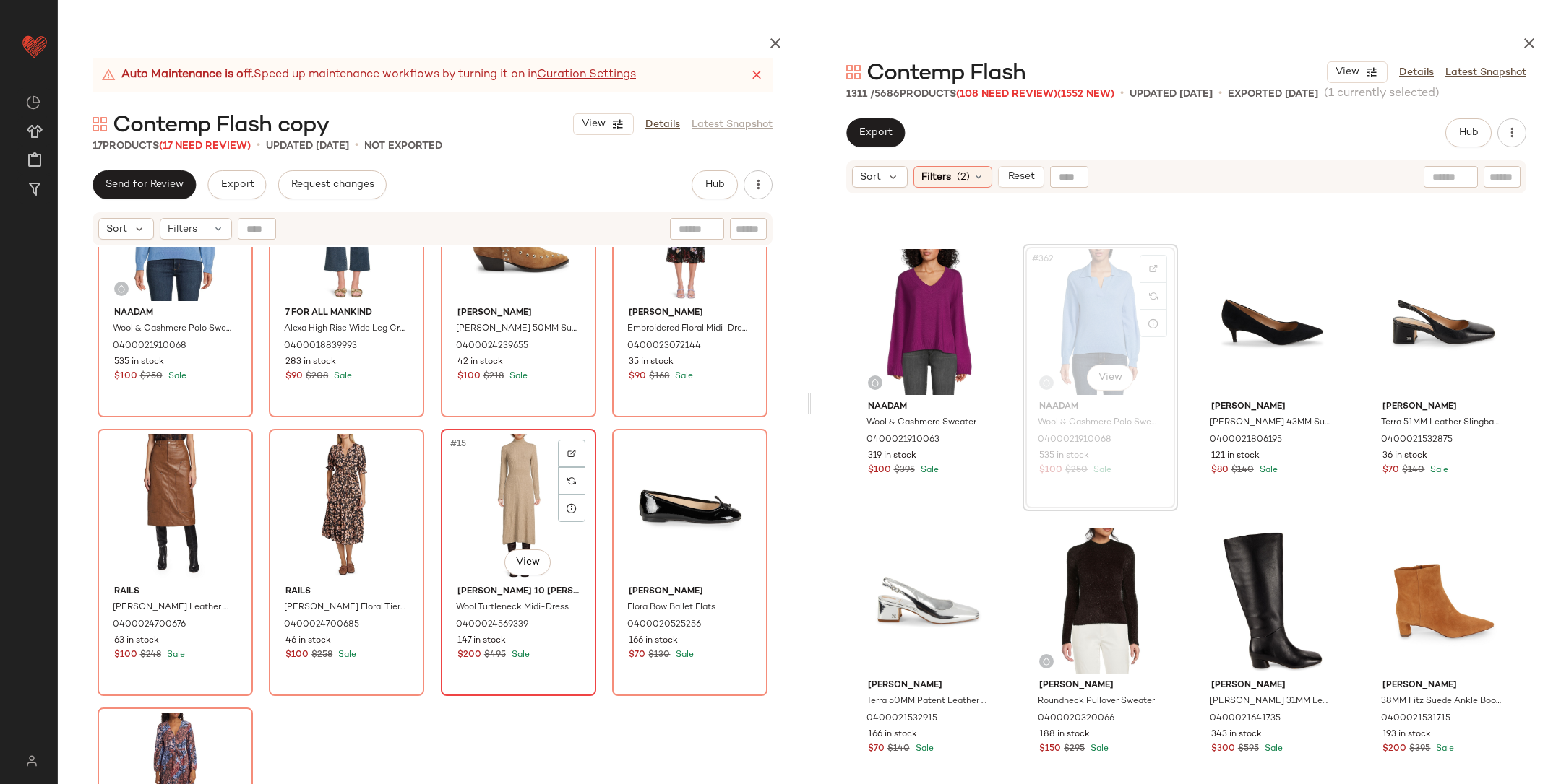
scroll to position [668, 0]
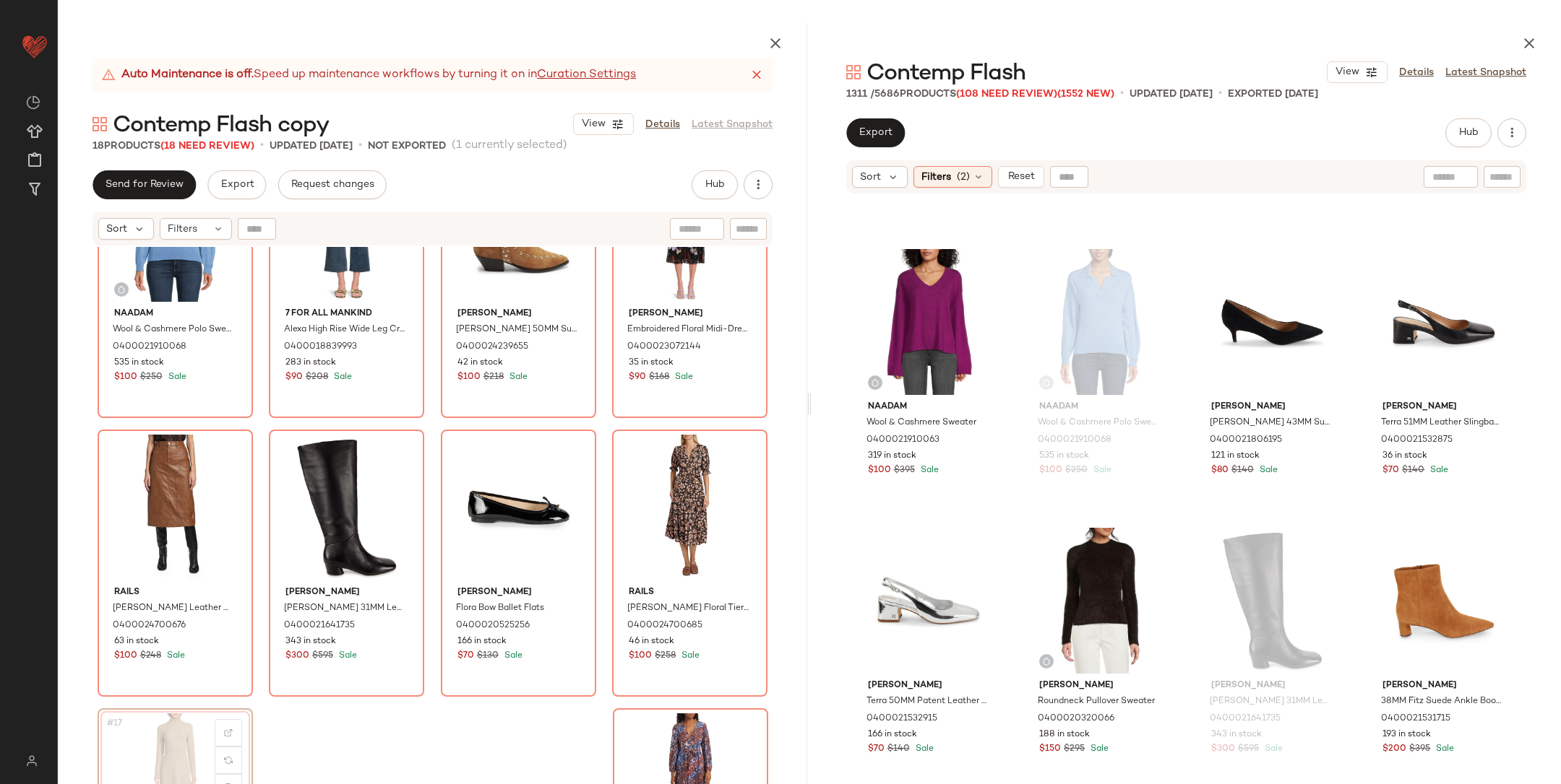
scroll to position [669, 0]
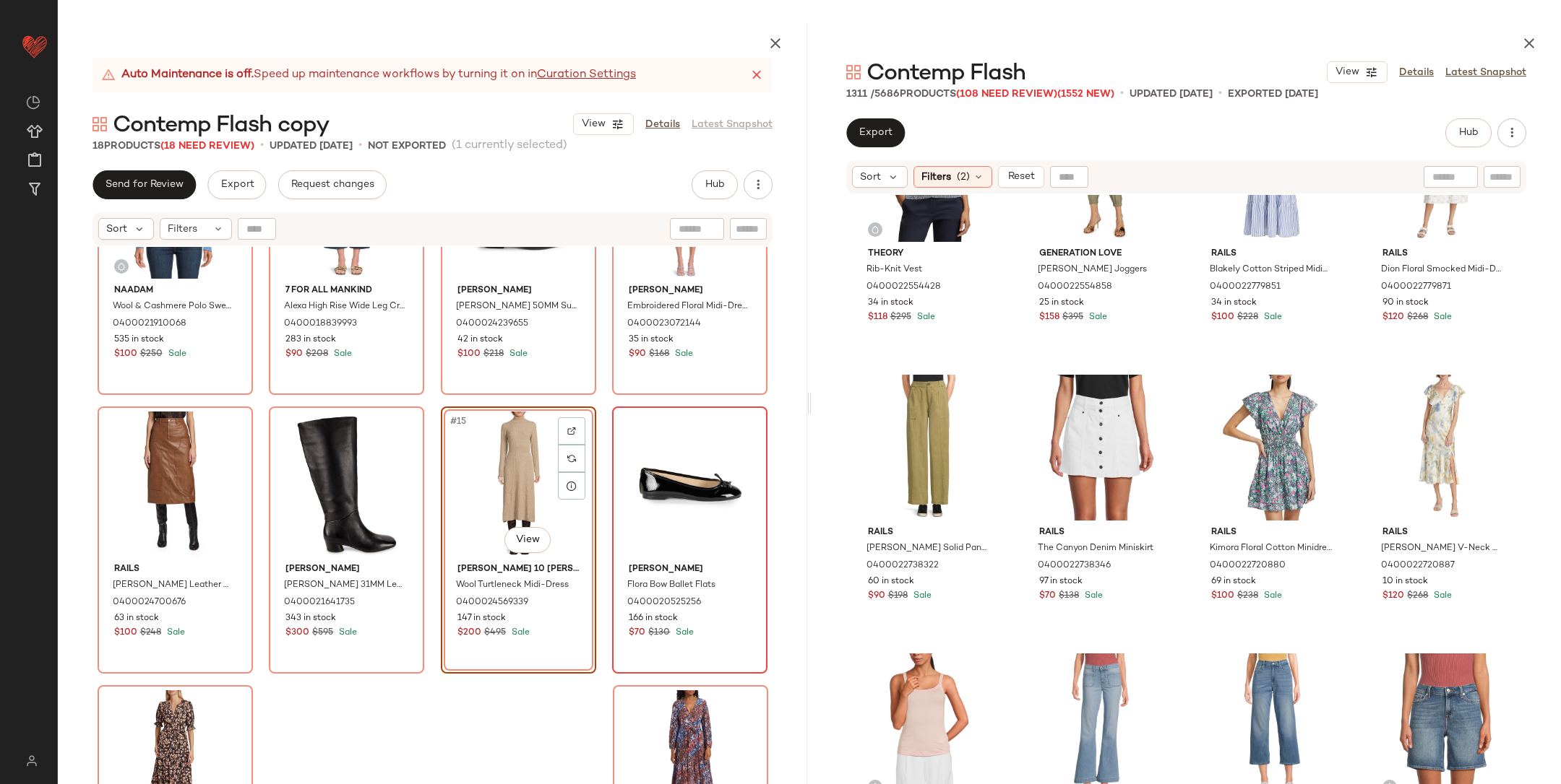
scroll to position [664, 0]
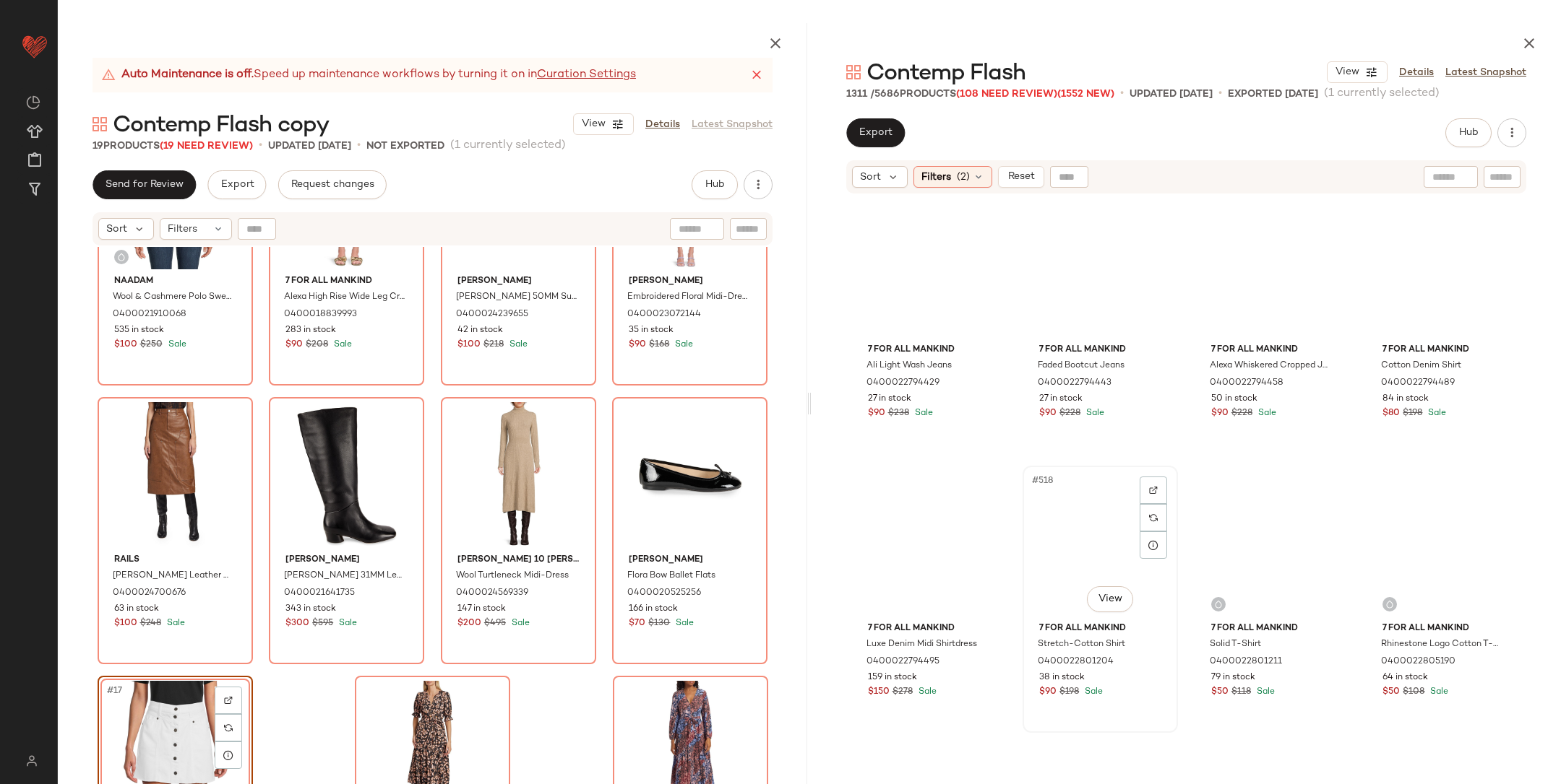
scroll to position [35714, 0]
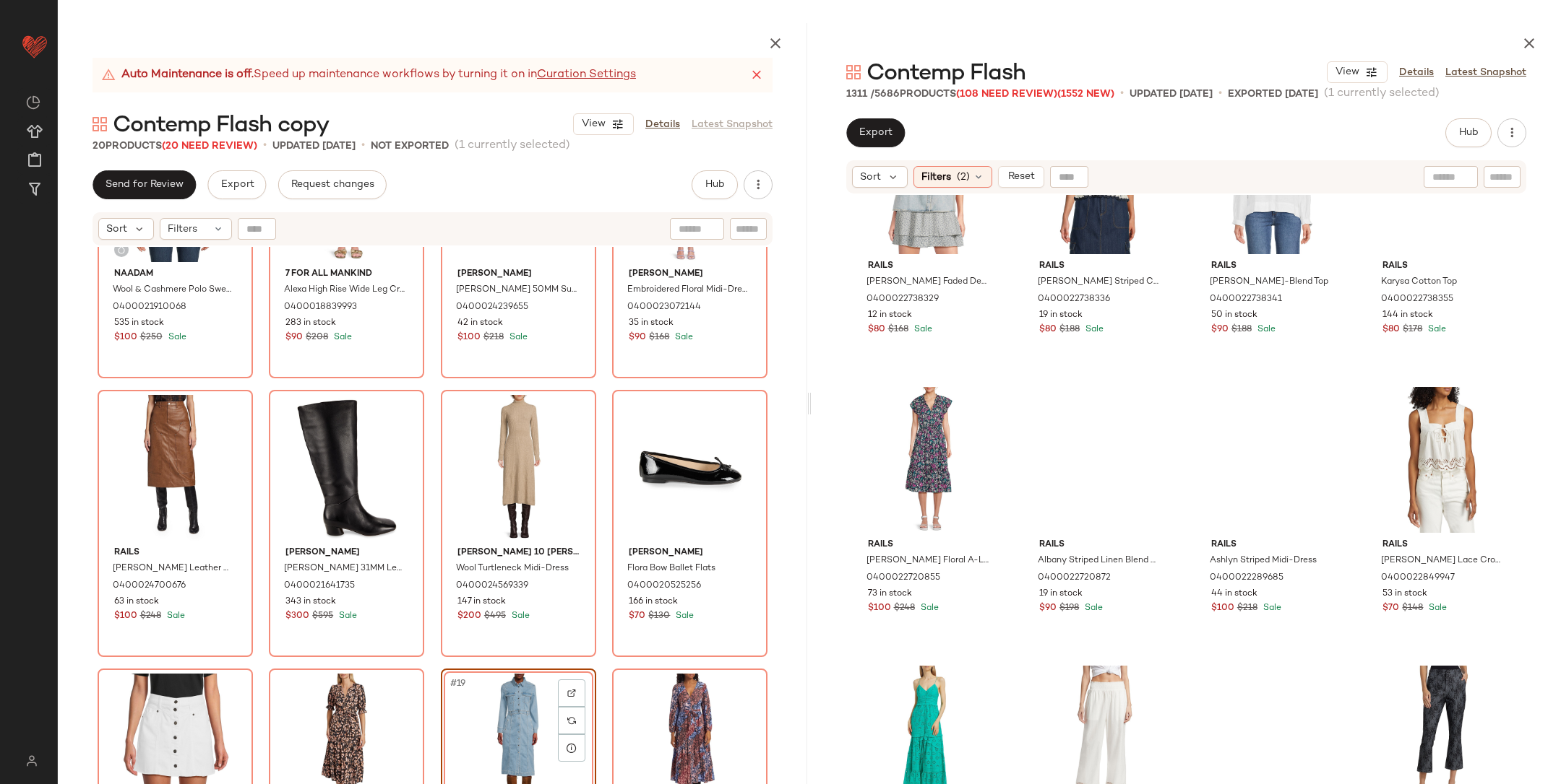
scroll to position [39199, 0]
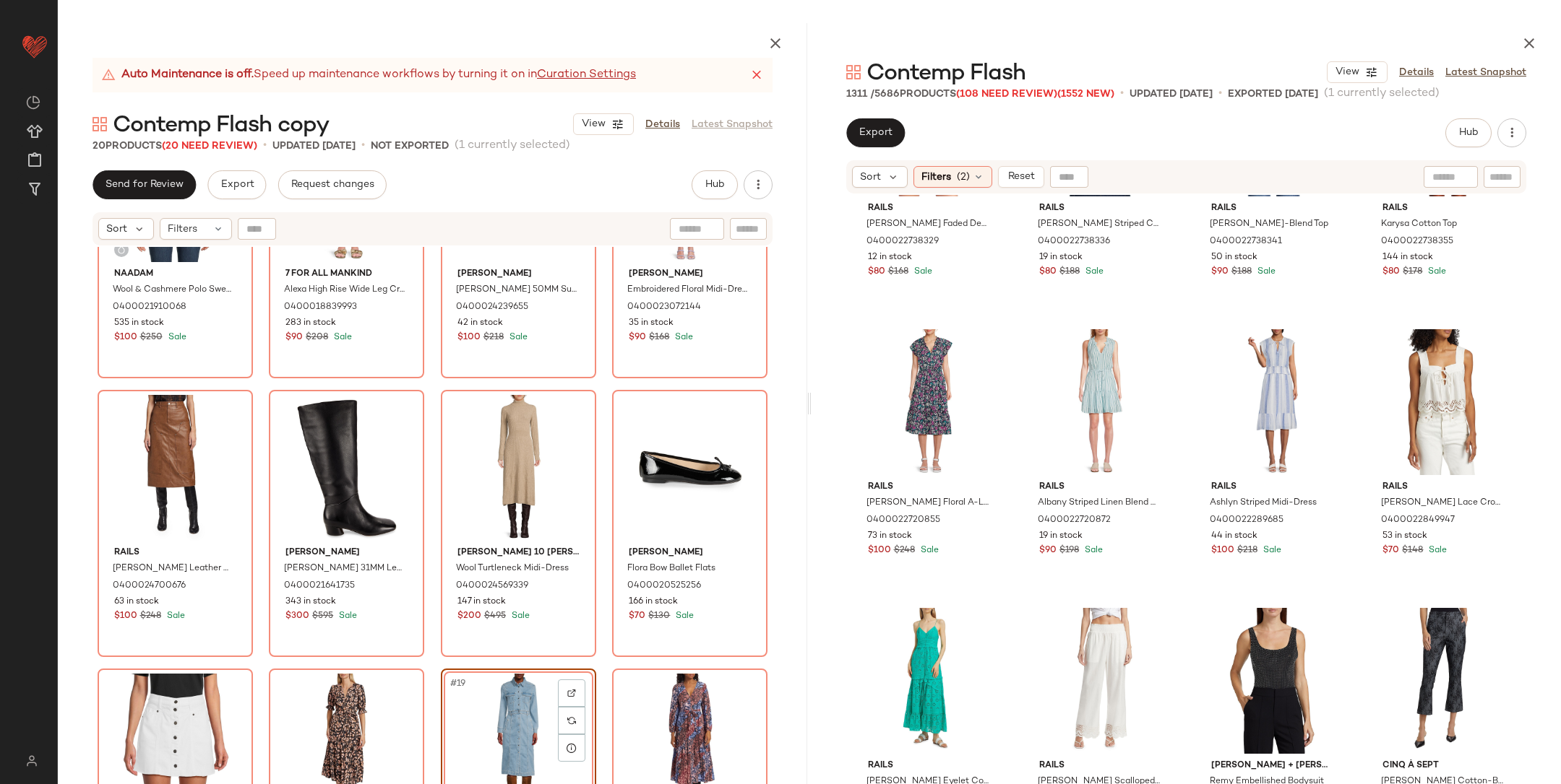
drag, startPoint x: 912, startPoint y: 546, endPoint x: 209, endPoint y: 20, distance: 878.0
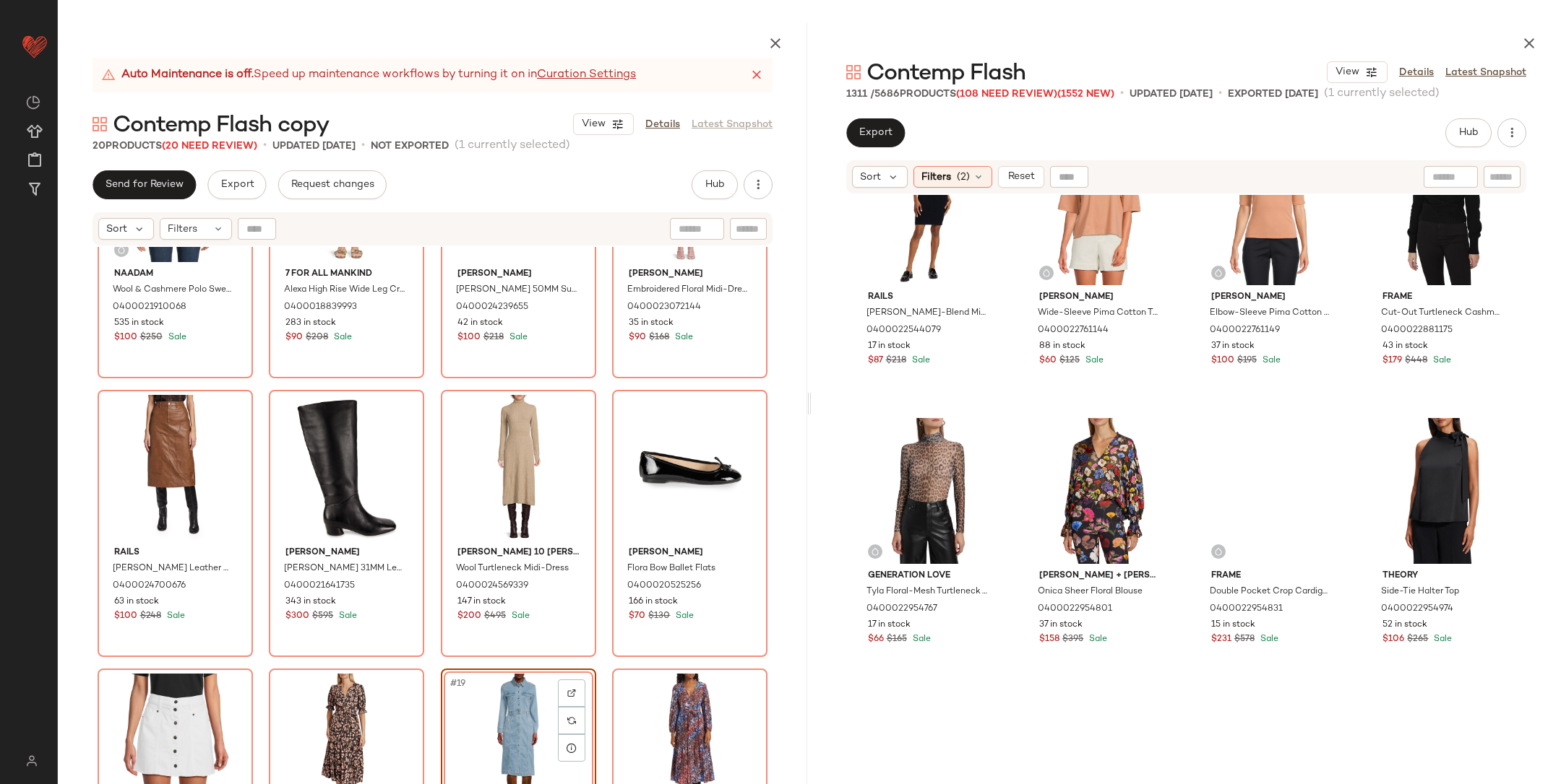
scroll to position [40508, 0]
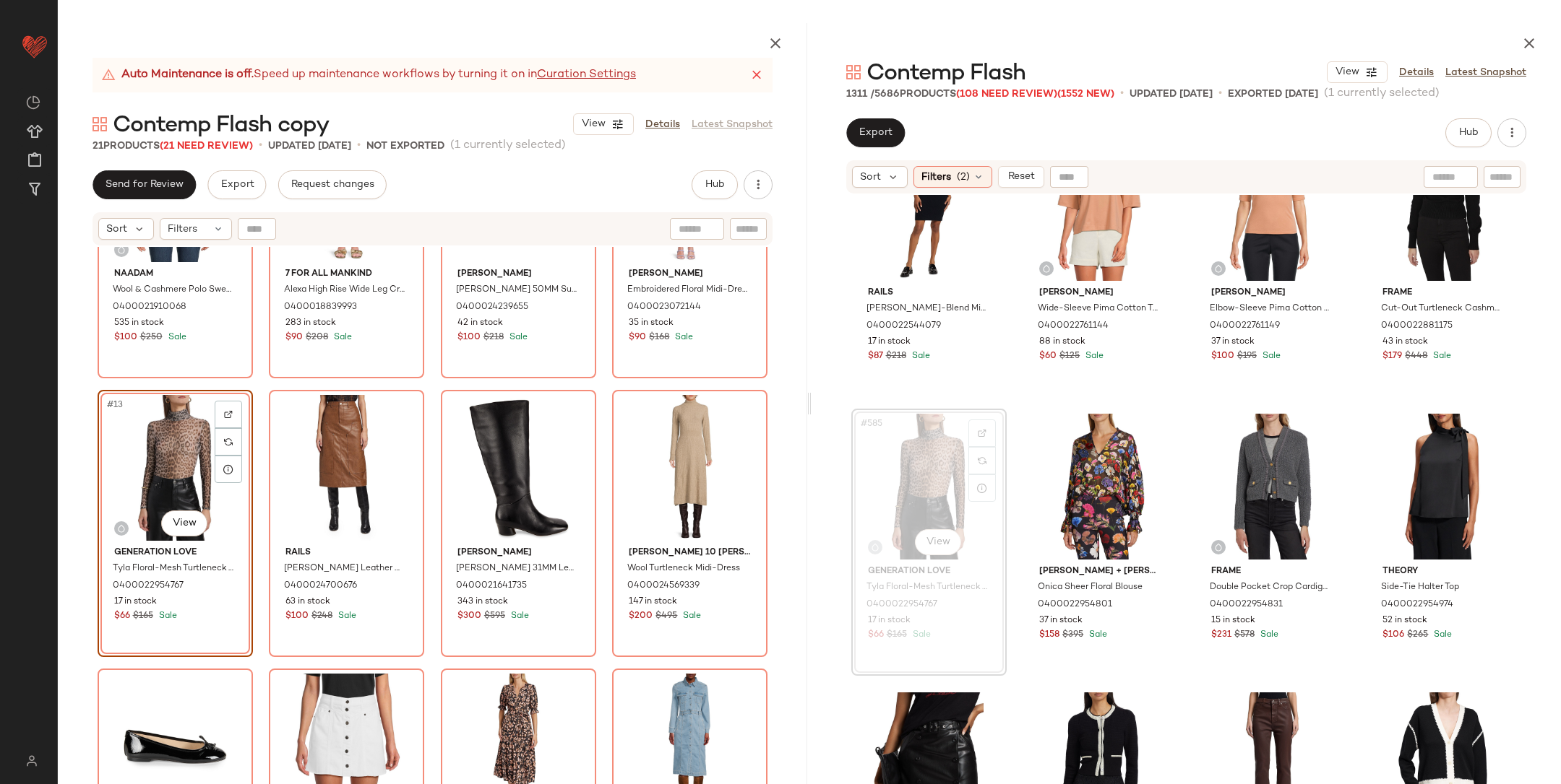
click at [266, 389] on div "Naadam Wool & Cashmere Polo Sweater 0400021910068 535 in stock $100 $250 Sale 7…" at bounding box center [433, 549] width 750 height 605
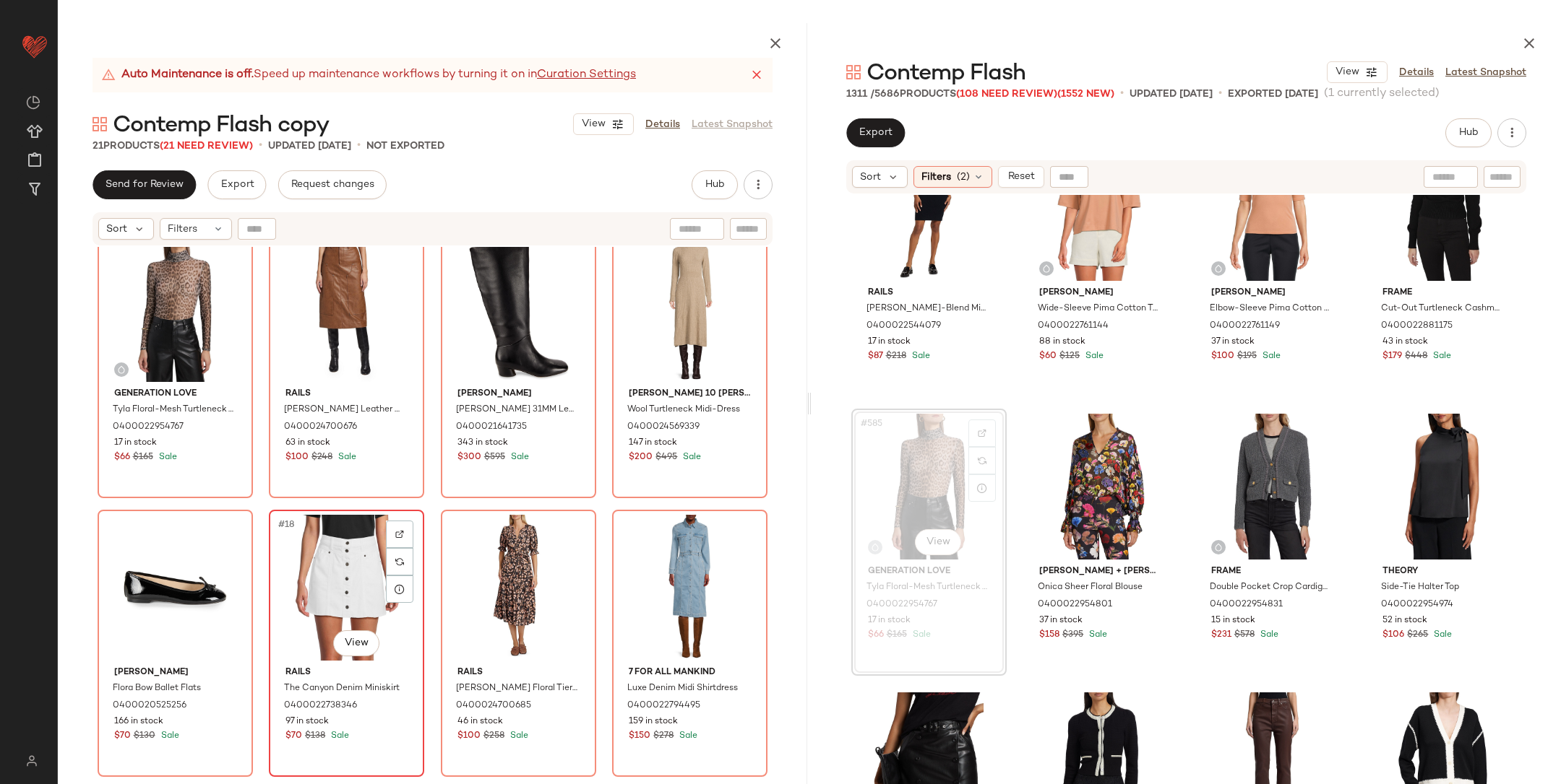
scroll to position [868, 0]
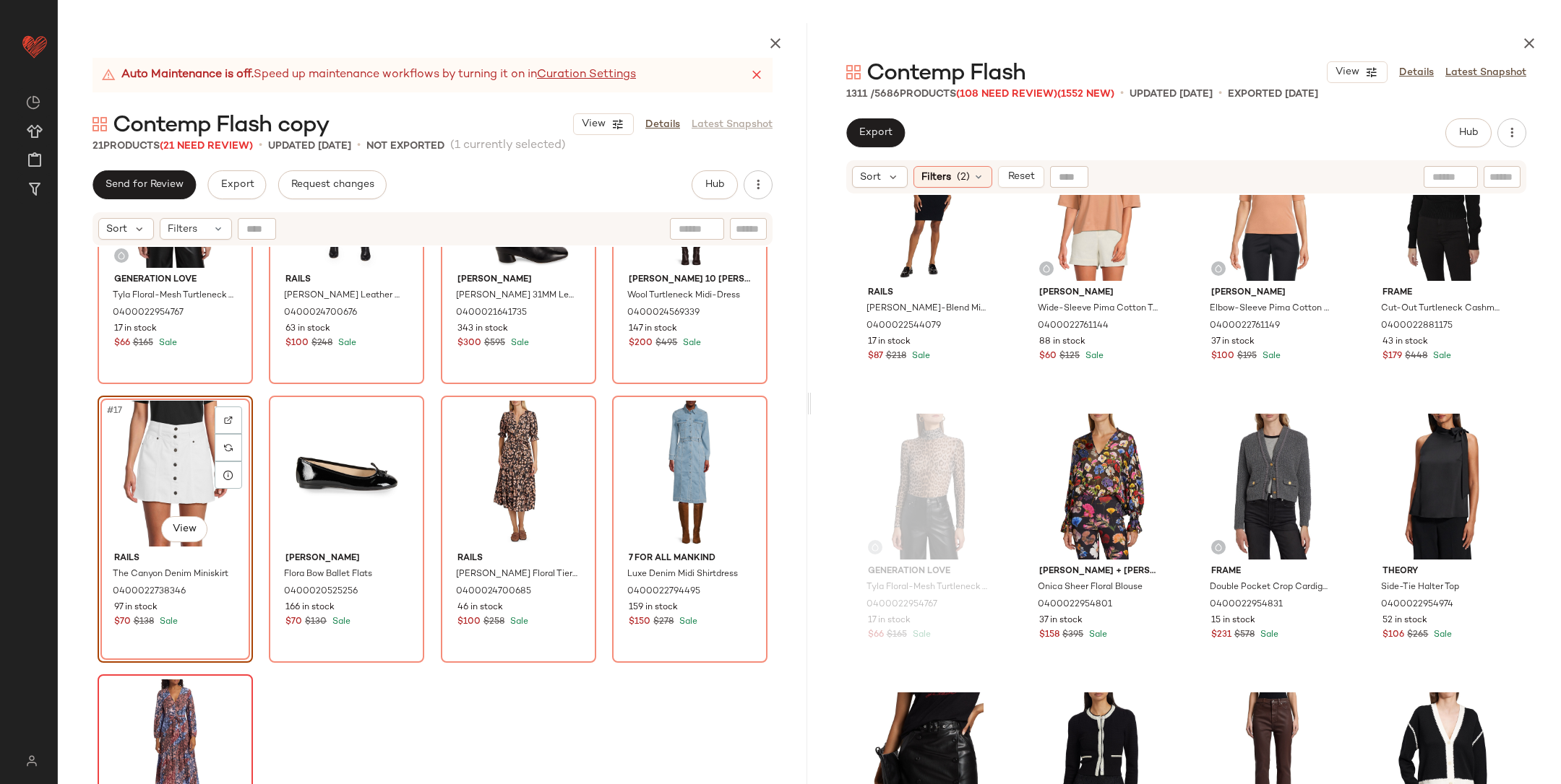
scroll to position [1071, 0]
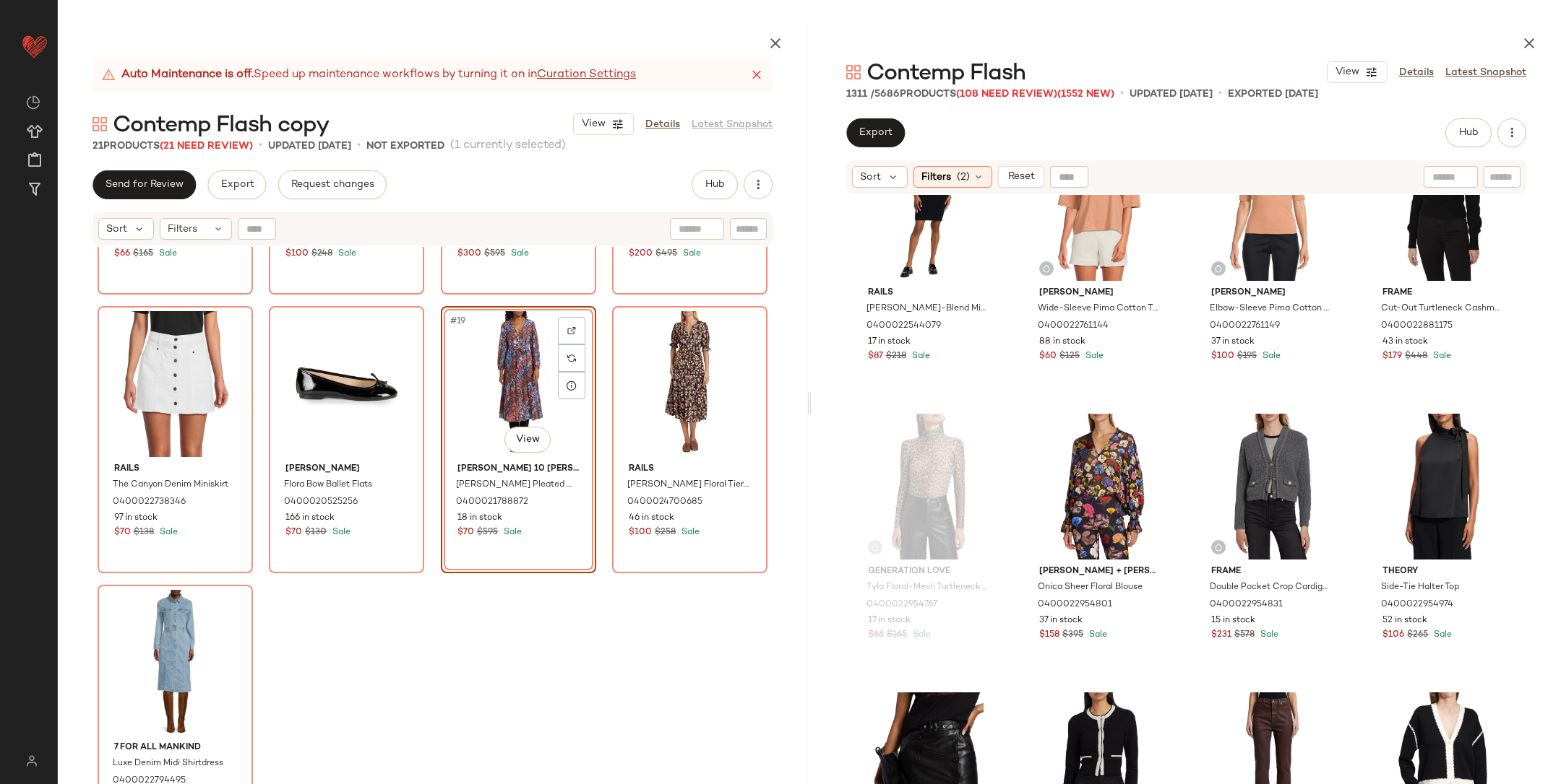
click at [519, 652] on div "Generation Love Tyla Floral-Mesh Turtleneck Top 0400022954767 17 in stock $66 $…" at bounding box center [433, 549] width 750 height 605
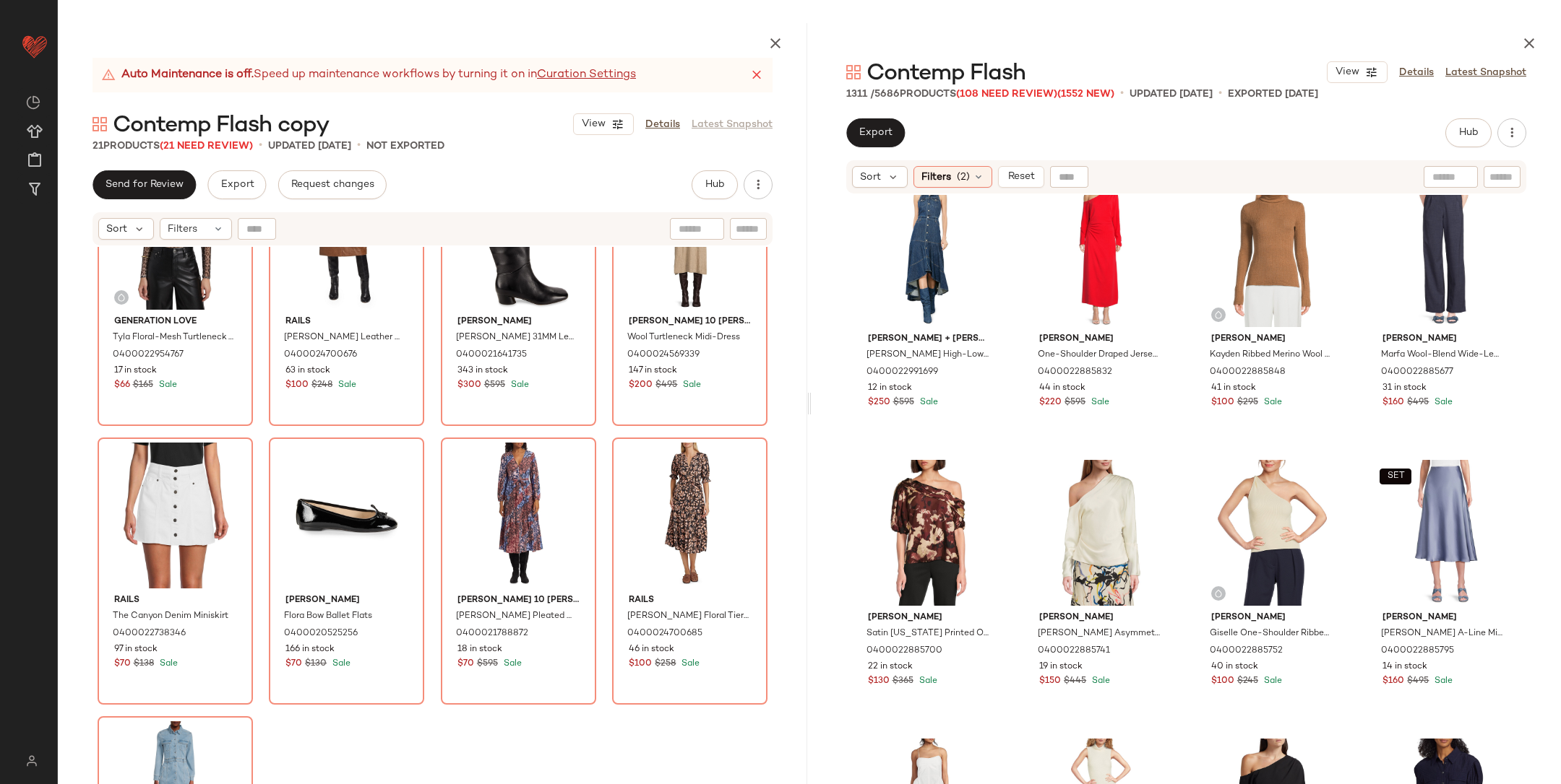
scroll to position [42384, 0]
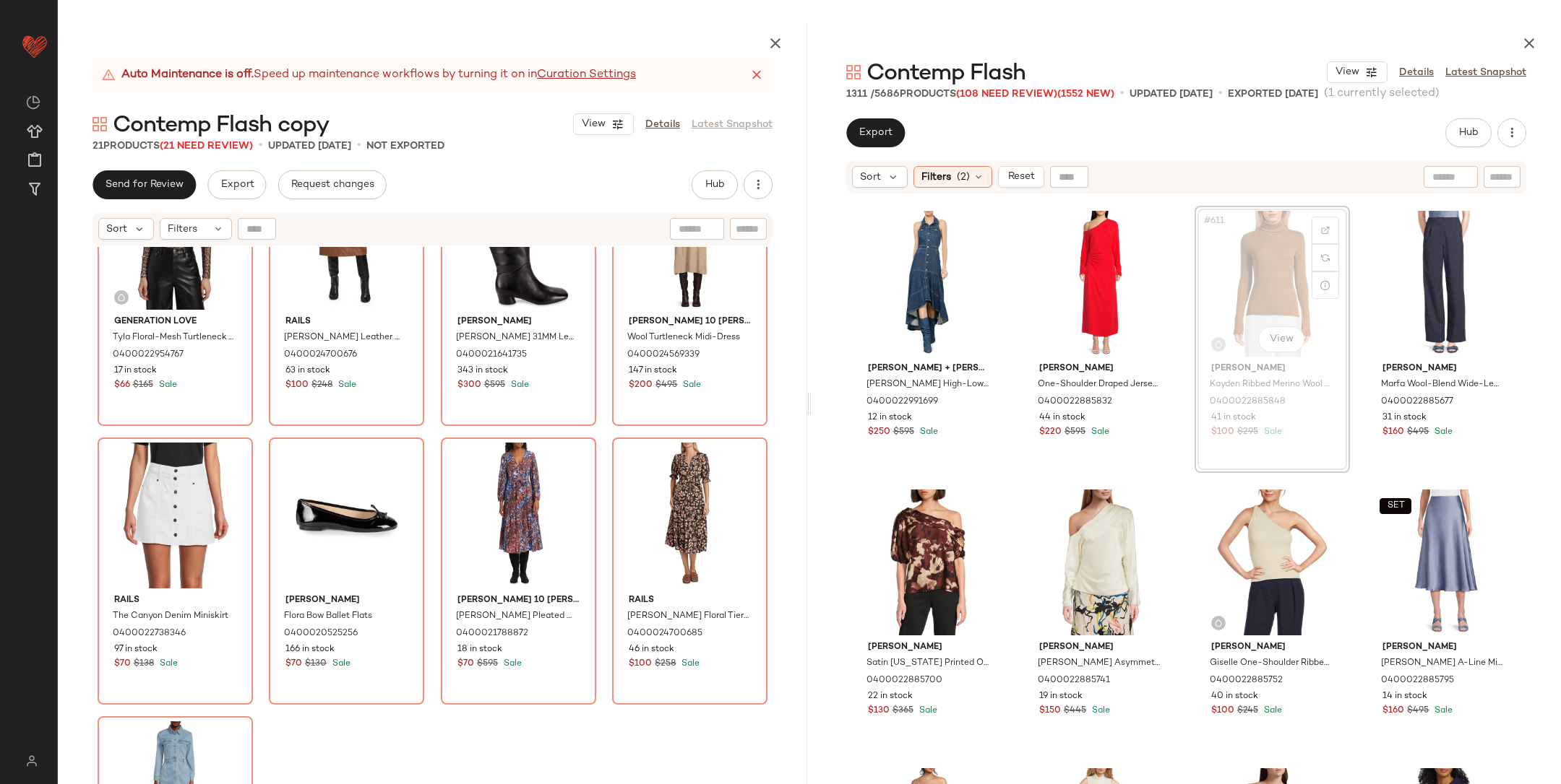
scroll to position [42384, 0]
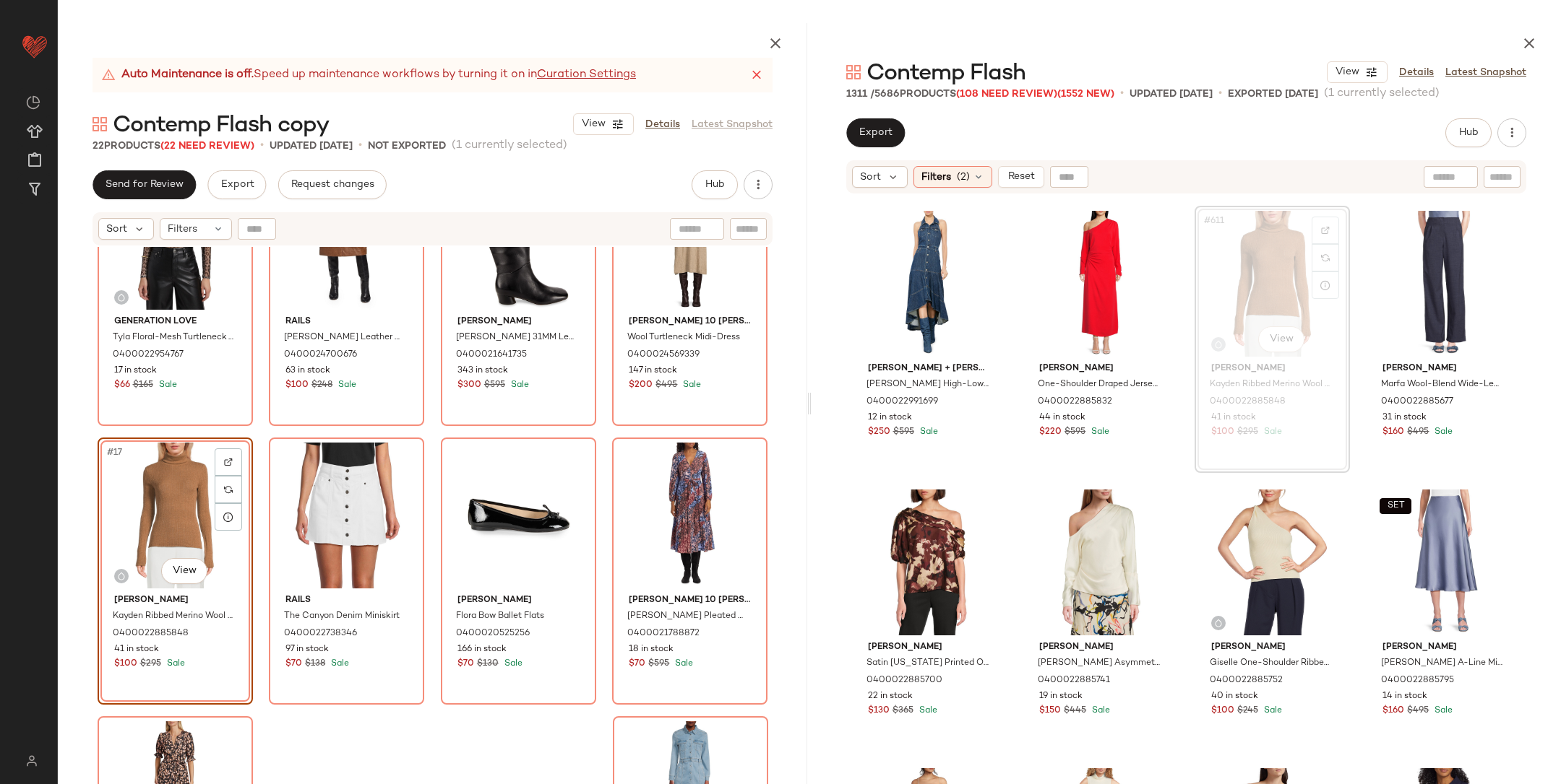
click at [437, 747] on div "Generation Love Tyla Floral-Mesh Turtleneck Top 0400022954767 17 in stock $66 $…" at bounding box center [433, 549] width 750 height 605
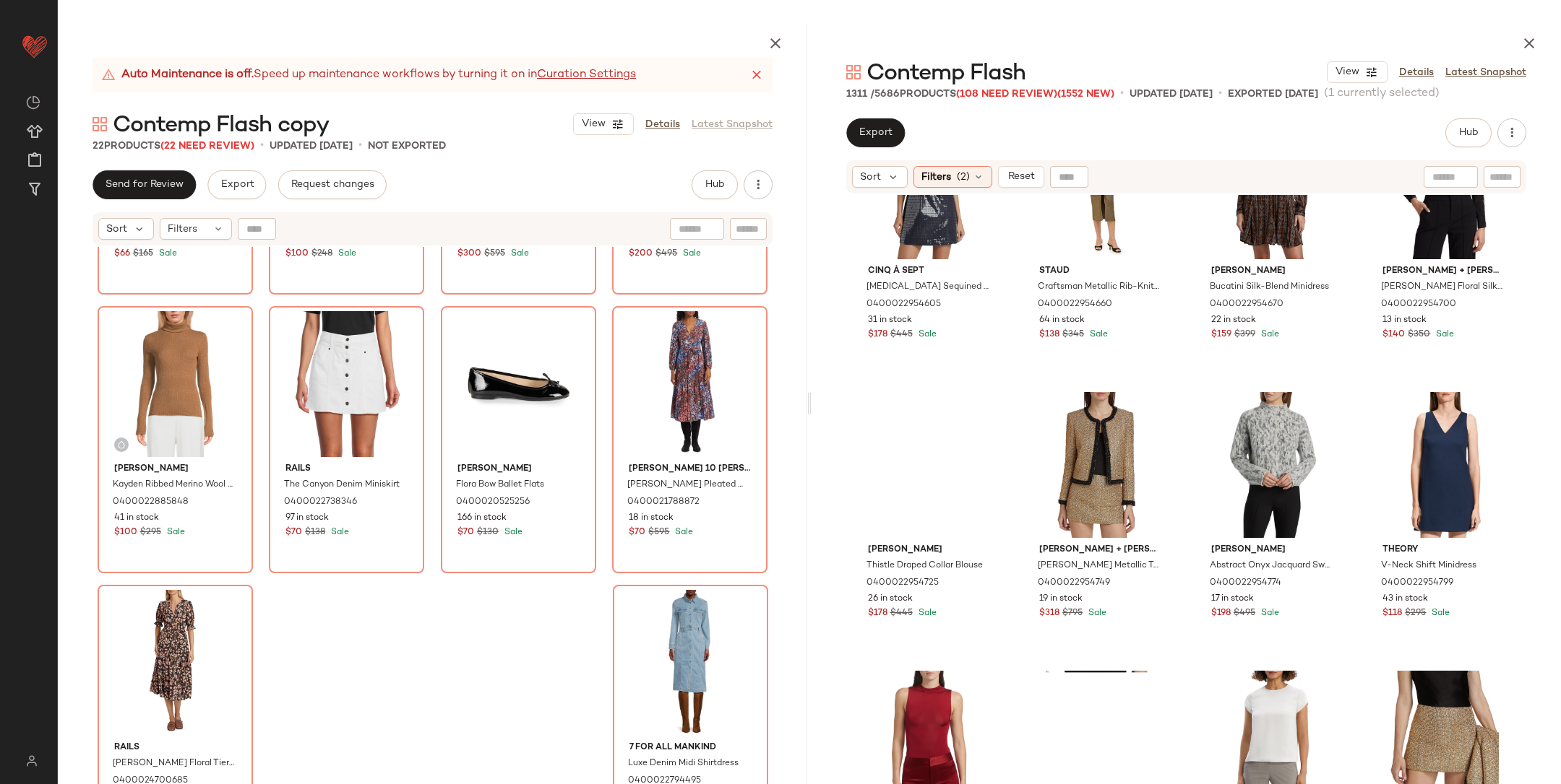
scroll to position [44353, 0]
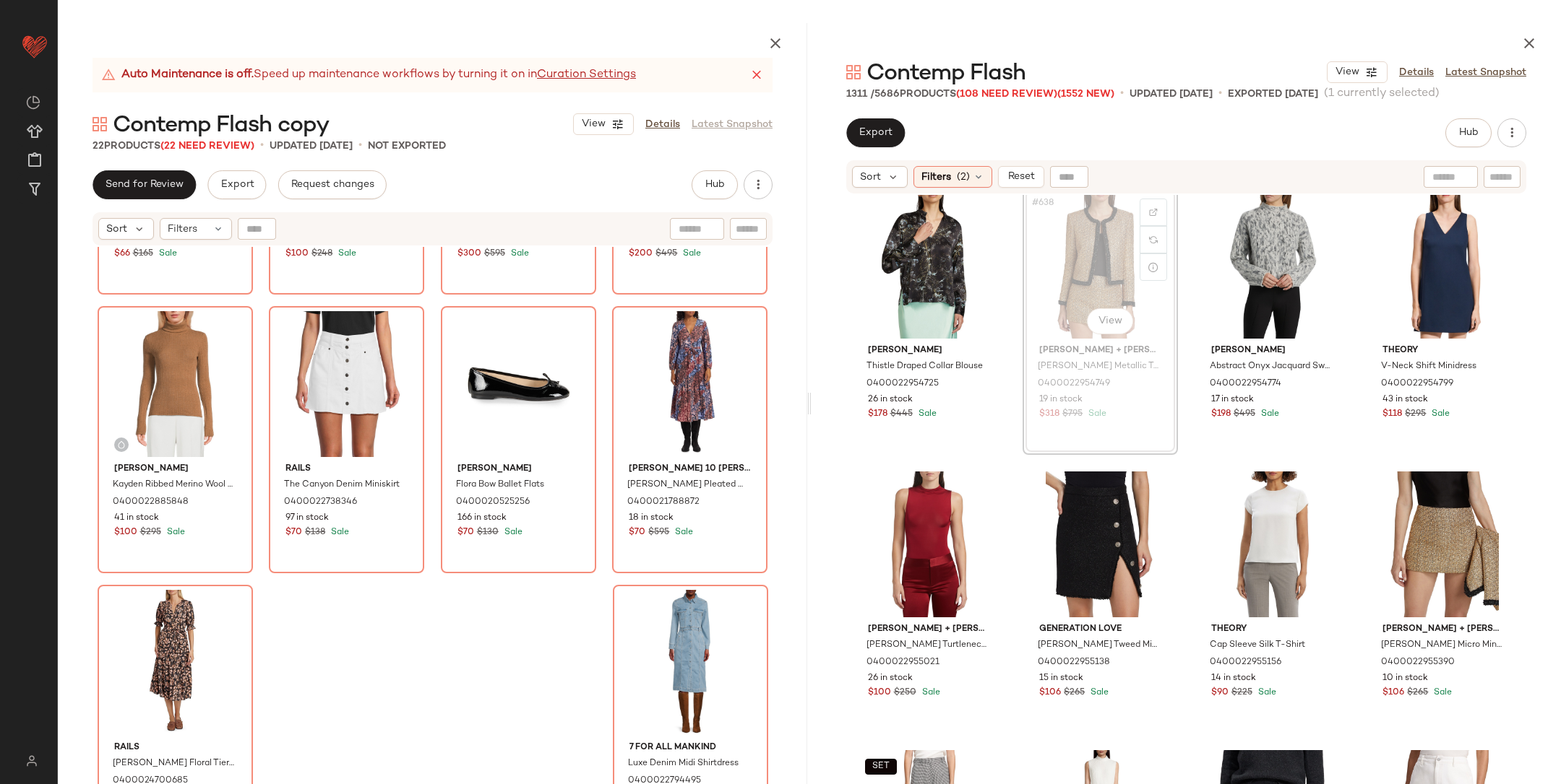
scroll to position [44350, 0]
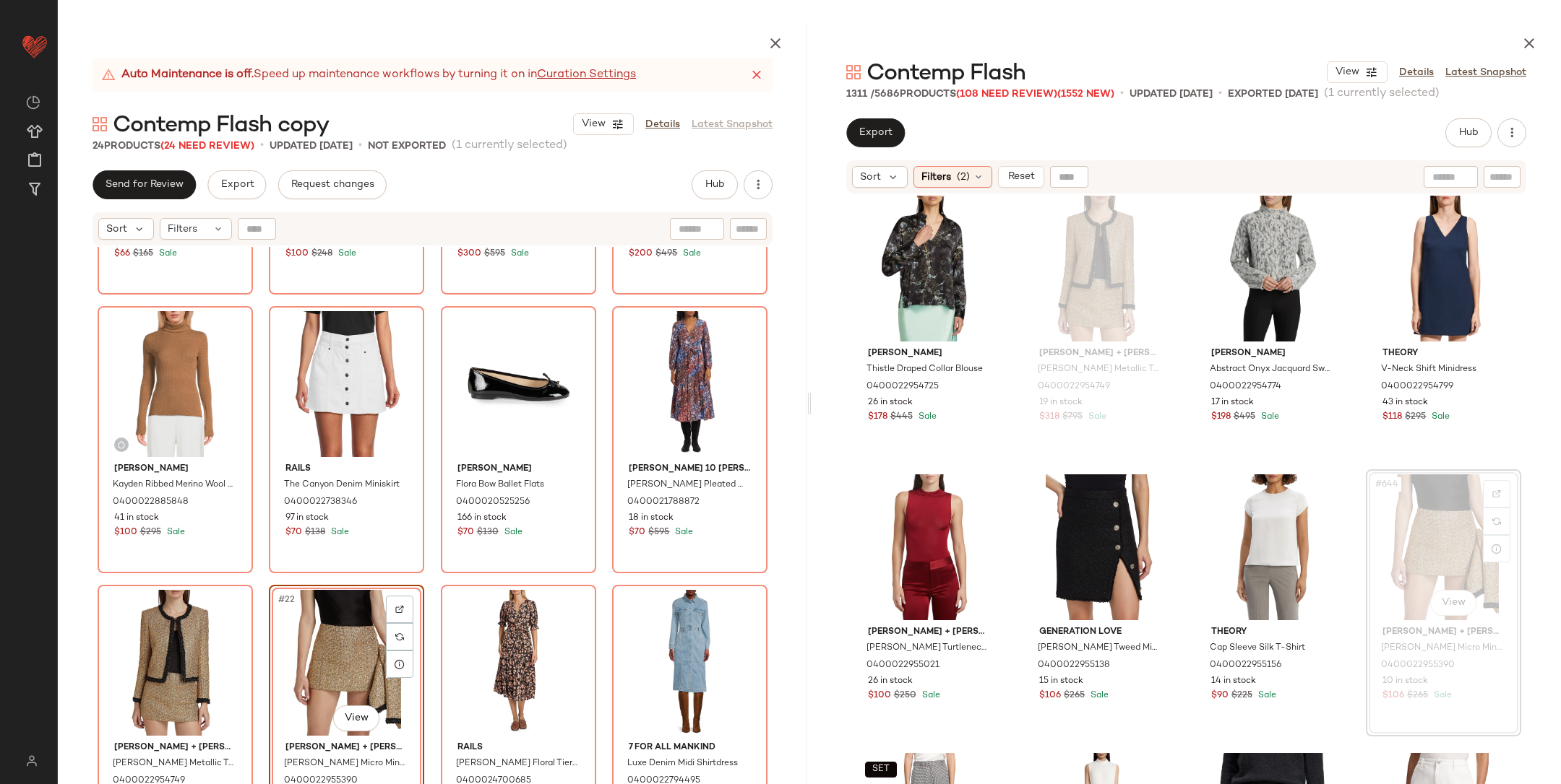
click at [600, 578] on div "Generation Love Tyla Floral-Mesh Turtleneck Top 0400022954767 17 in stock $66 $…" at bounding box center [433, 549] width 750 height 605
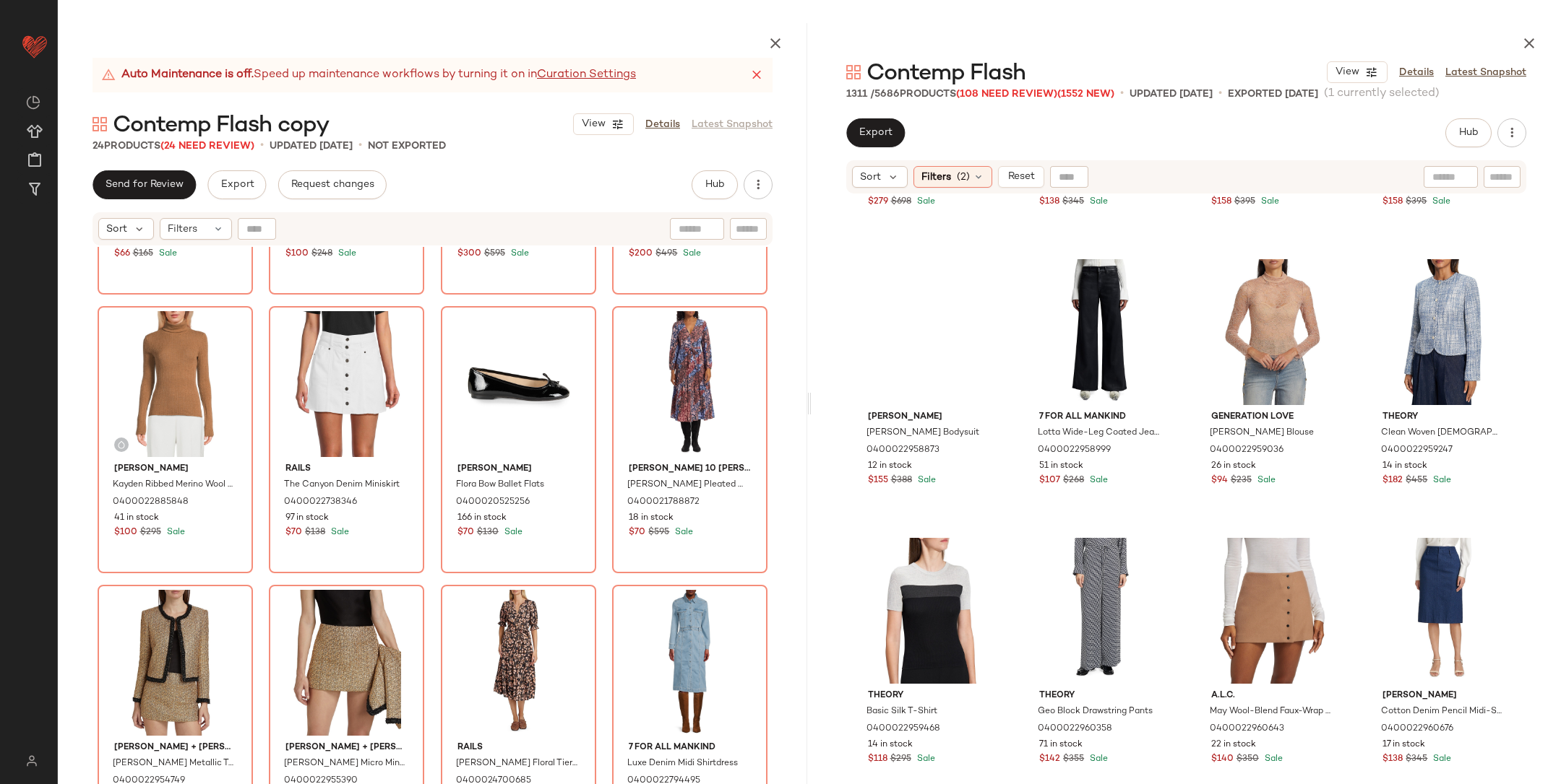
scroll to position [45964, 0]
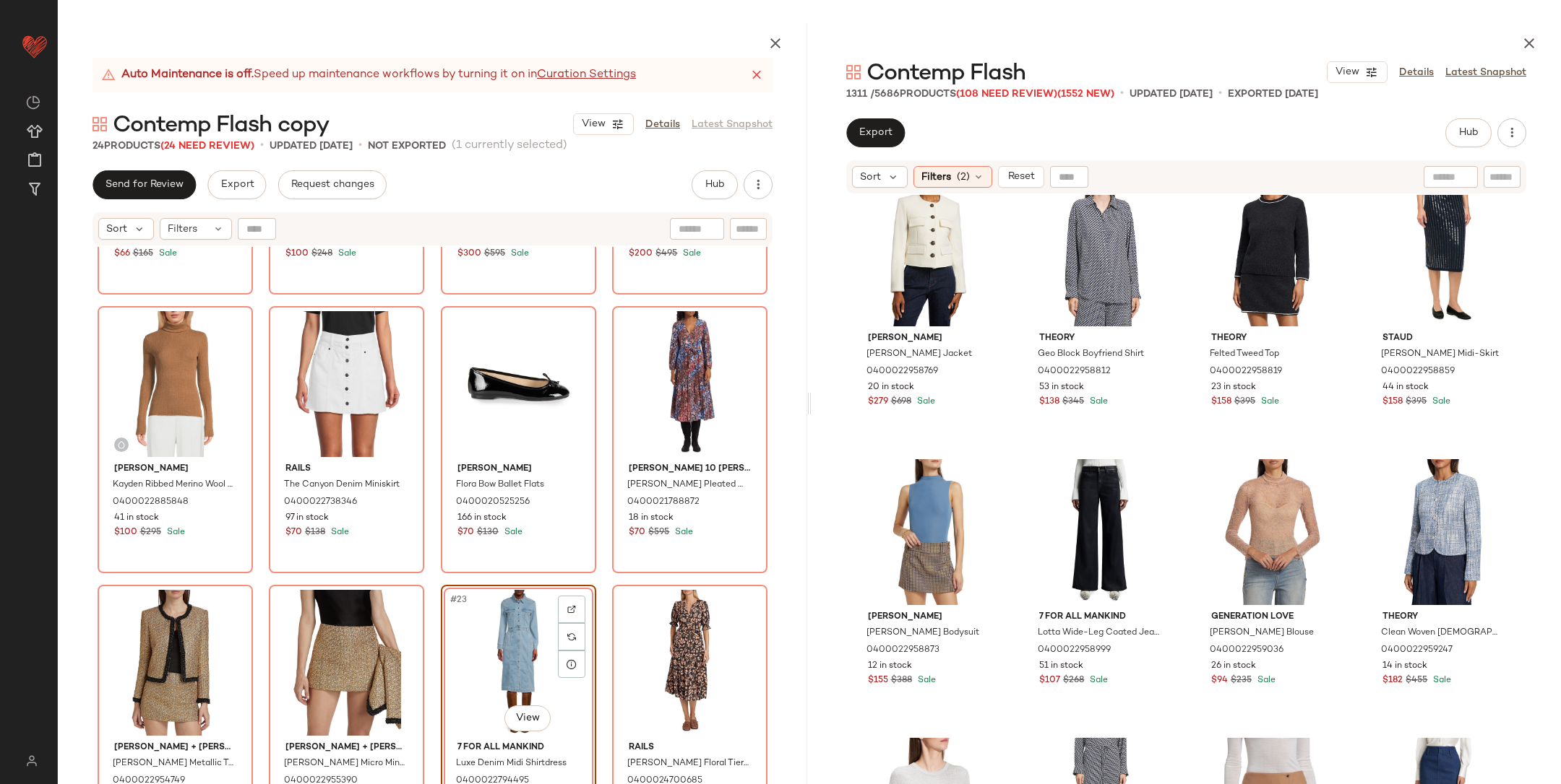
scroll to position [45942, 0]
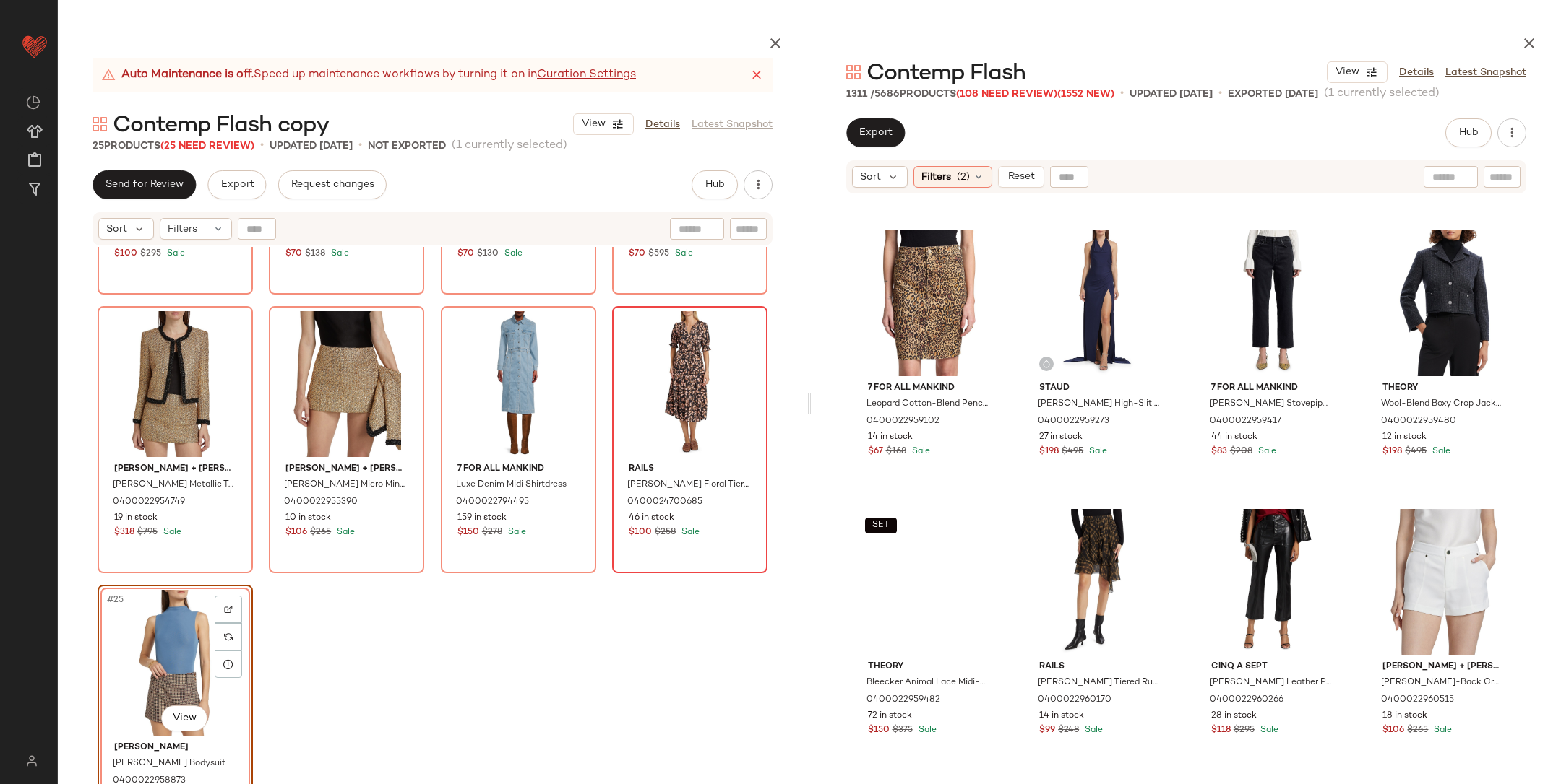
scroll to position [49068, 0]
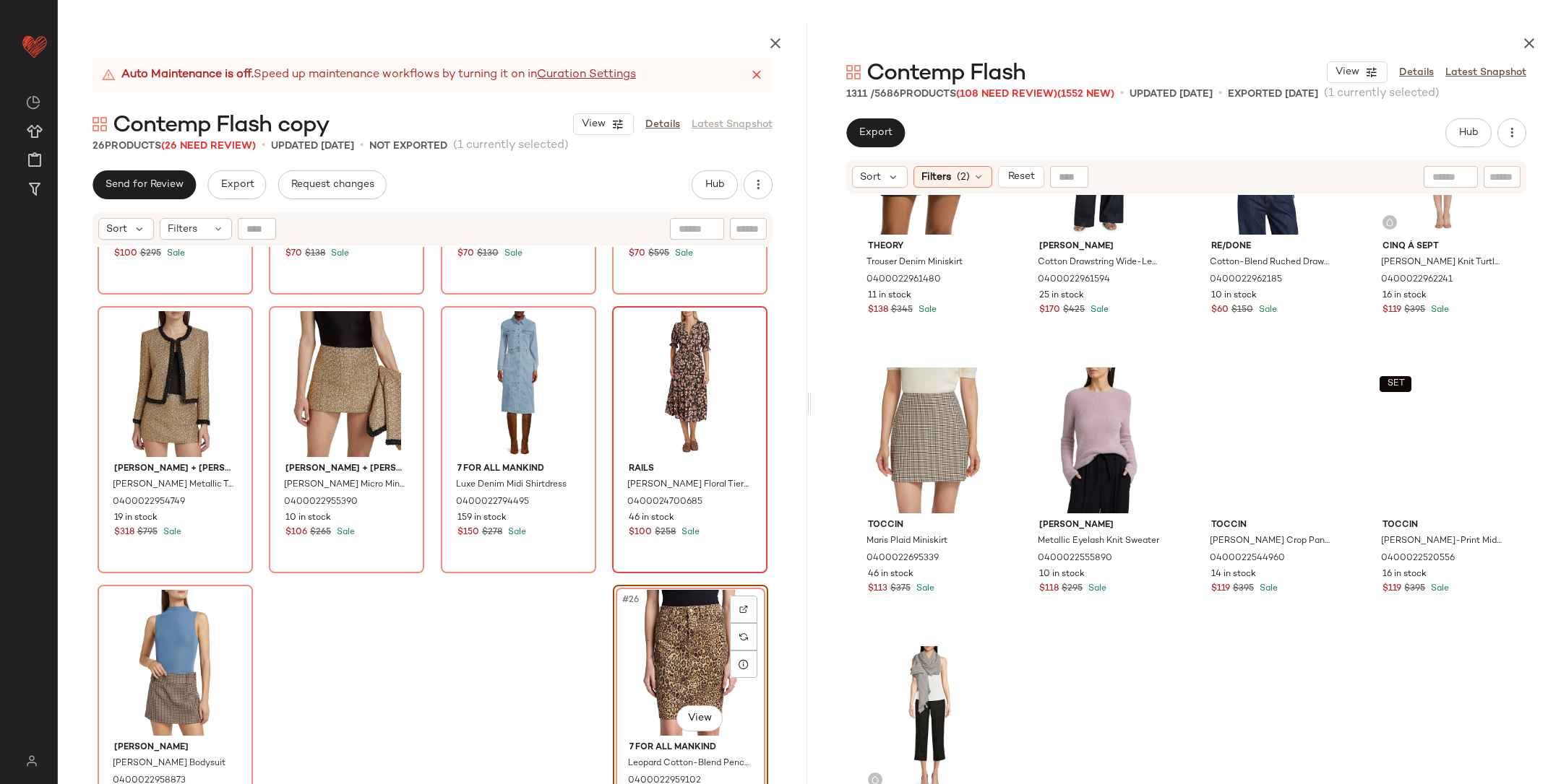
scroll to position [49764, 0]
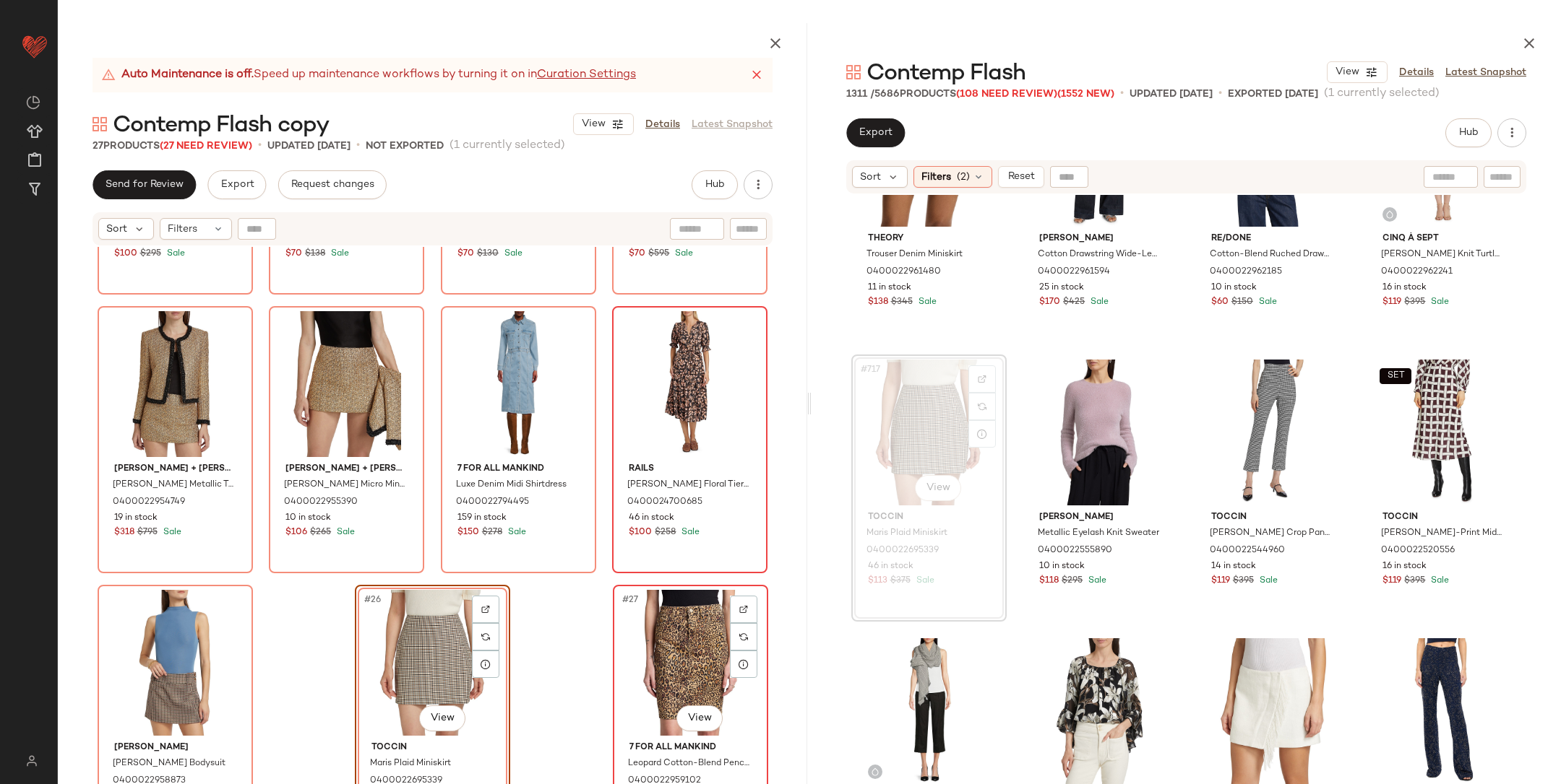
click at [659, 636] on div "#27 View" at bounding box center [690, 663] width 145 height 146
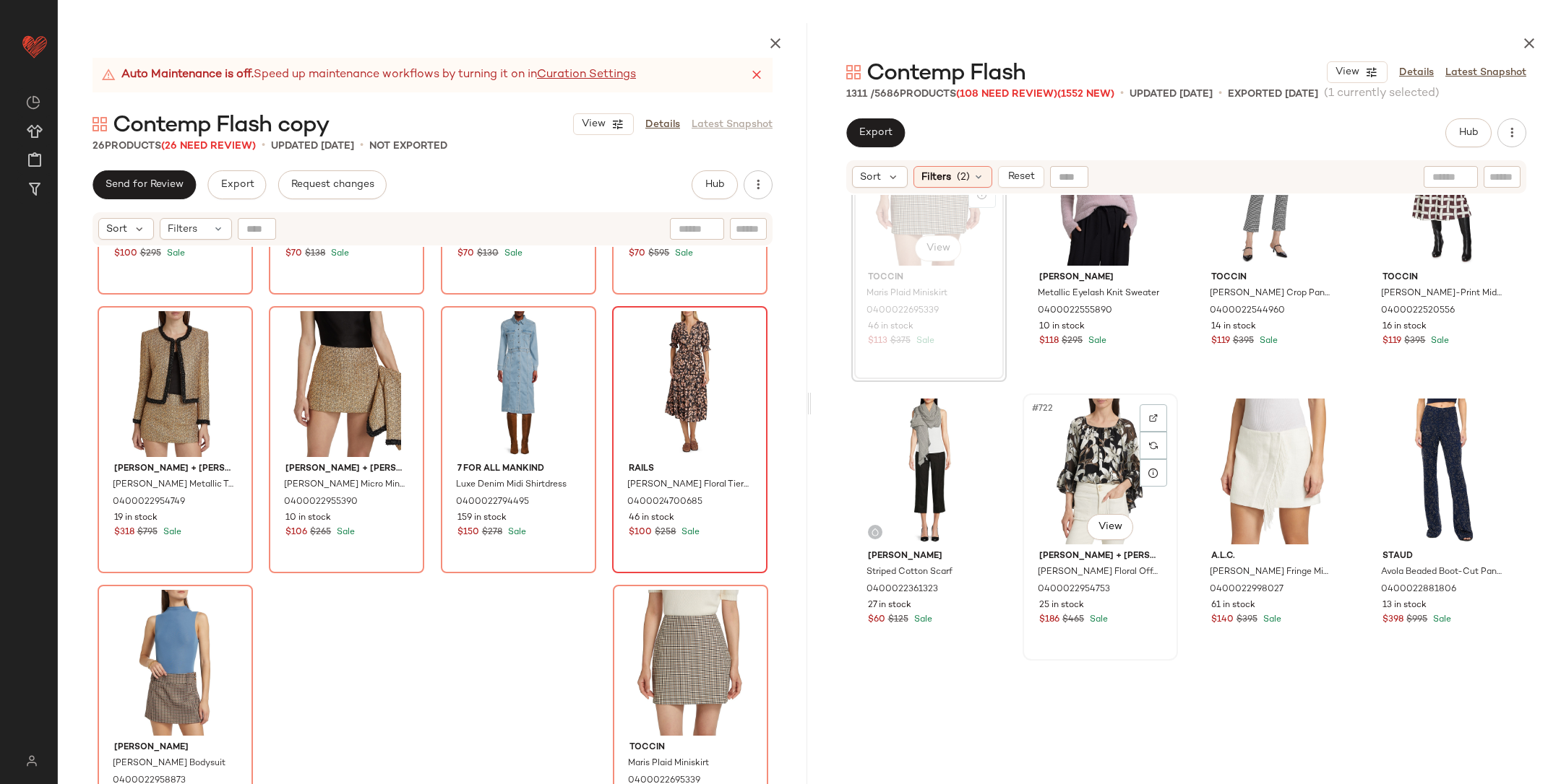
scroll to position [50100, 0]
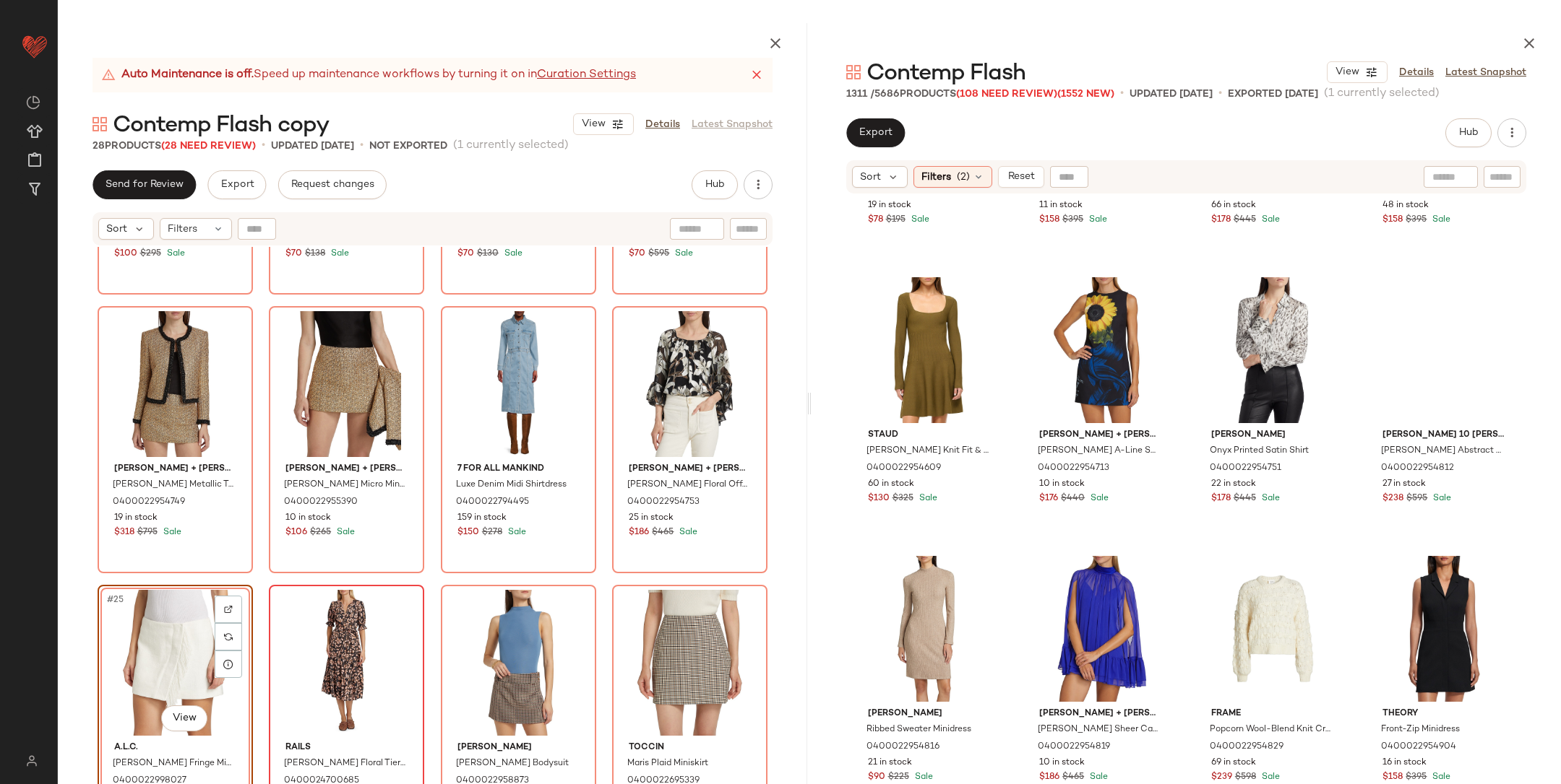
scroll to position [50685, 0]
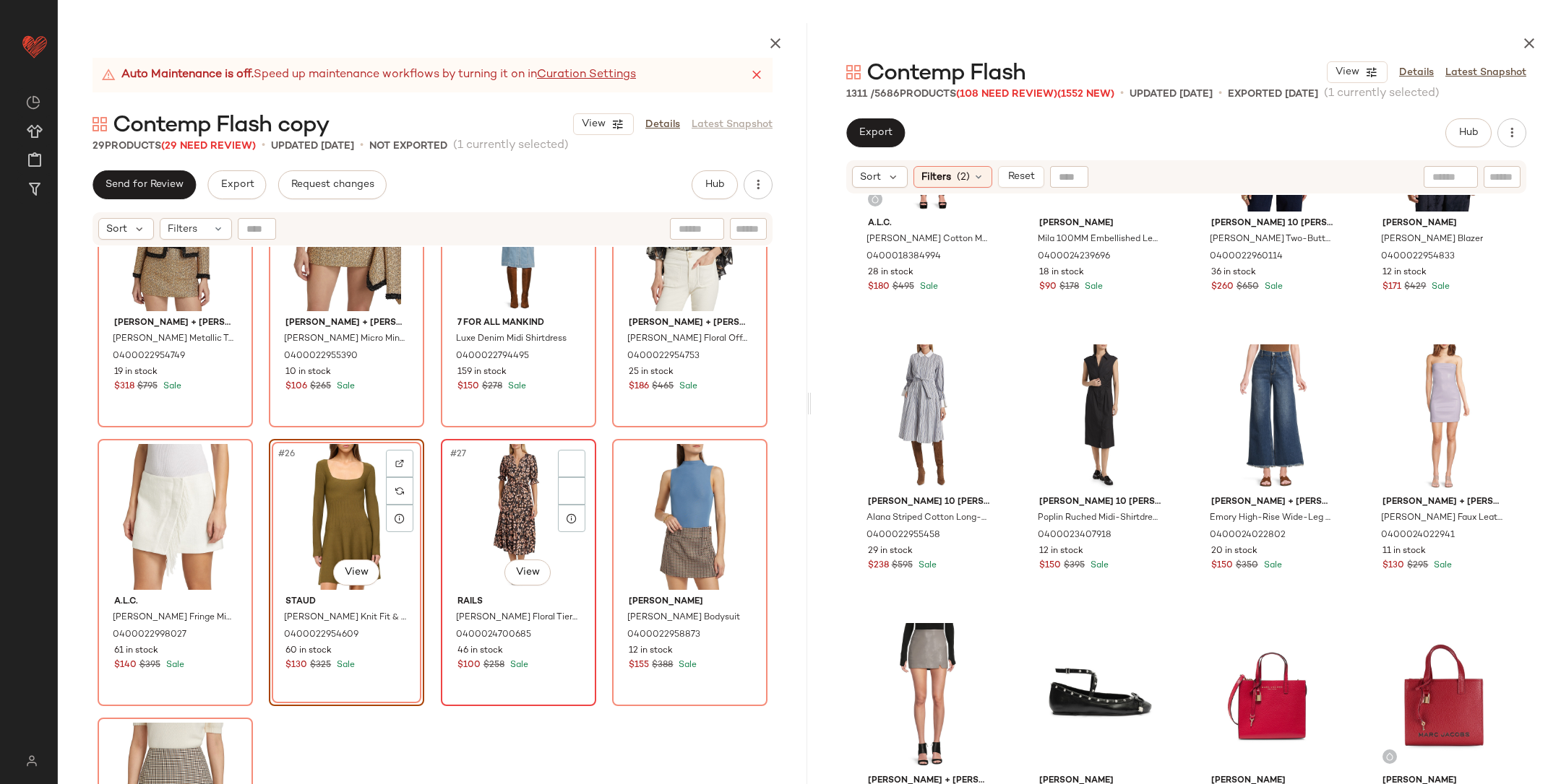
scroll to position [1541, 0]
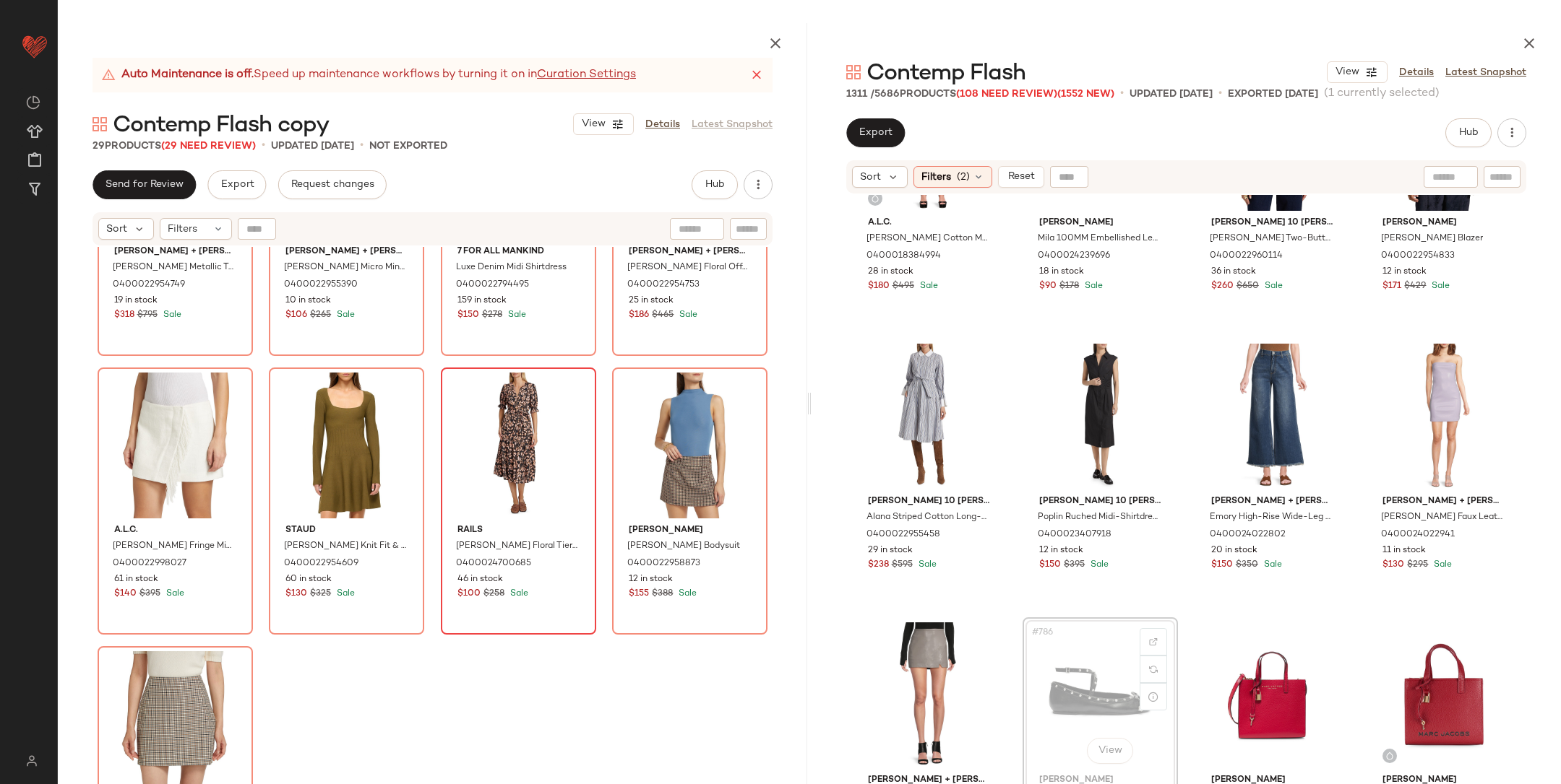
scroll to position [1628, 0]
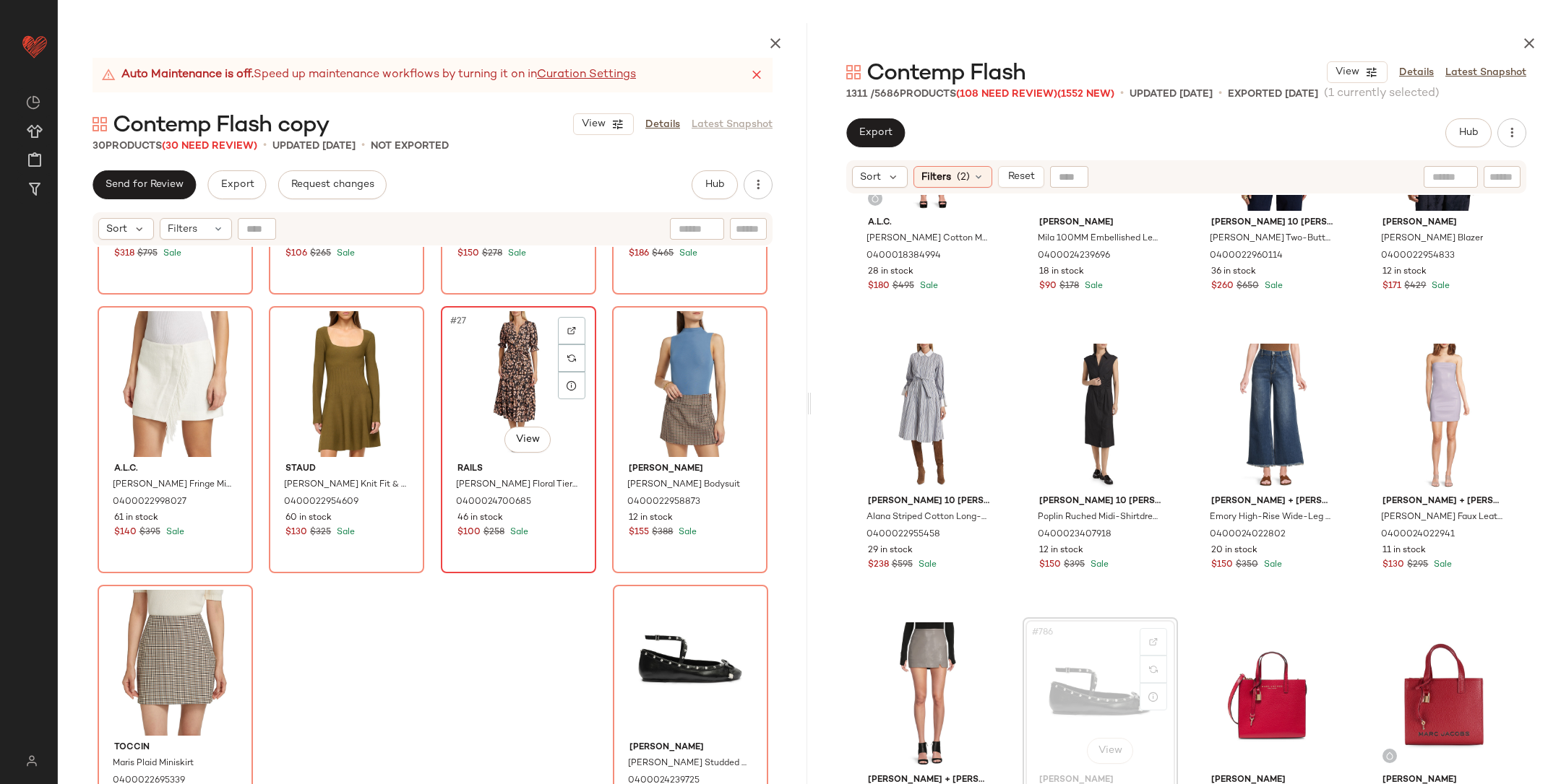
scroll to position [1627, 0]
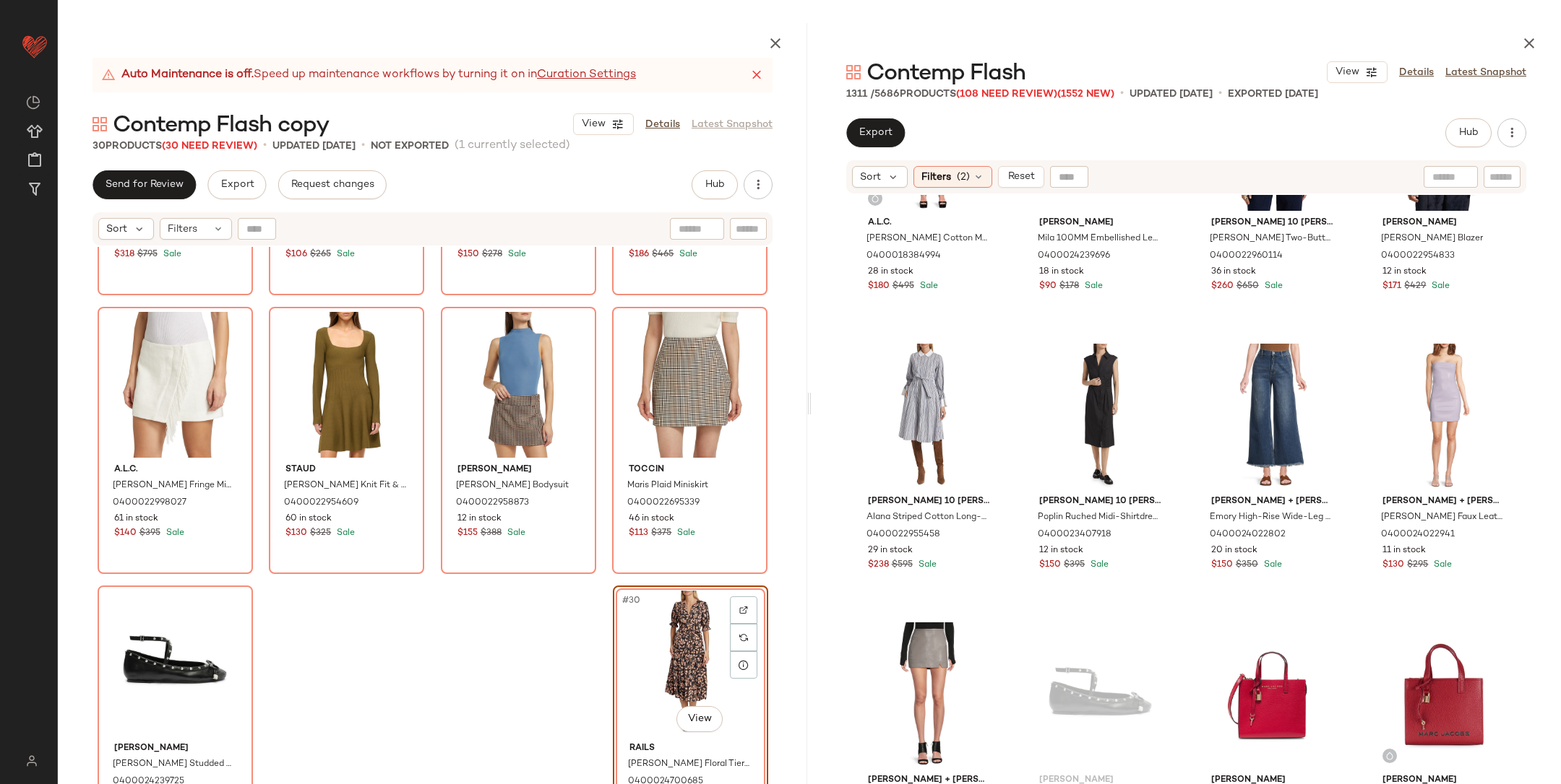
click at [513, 637] on div "Alice + Olivia Landon Metallic Tweed Box Jacket 0400022954749 19 in stock $318 …" at bounding box center [433, 549] width 750 height 605
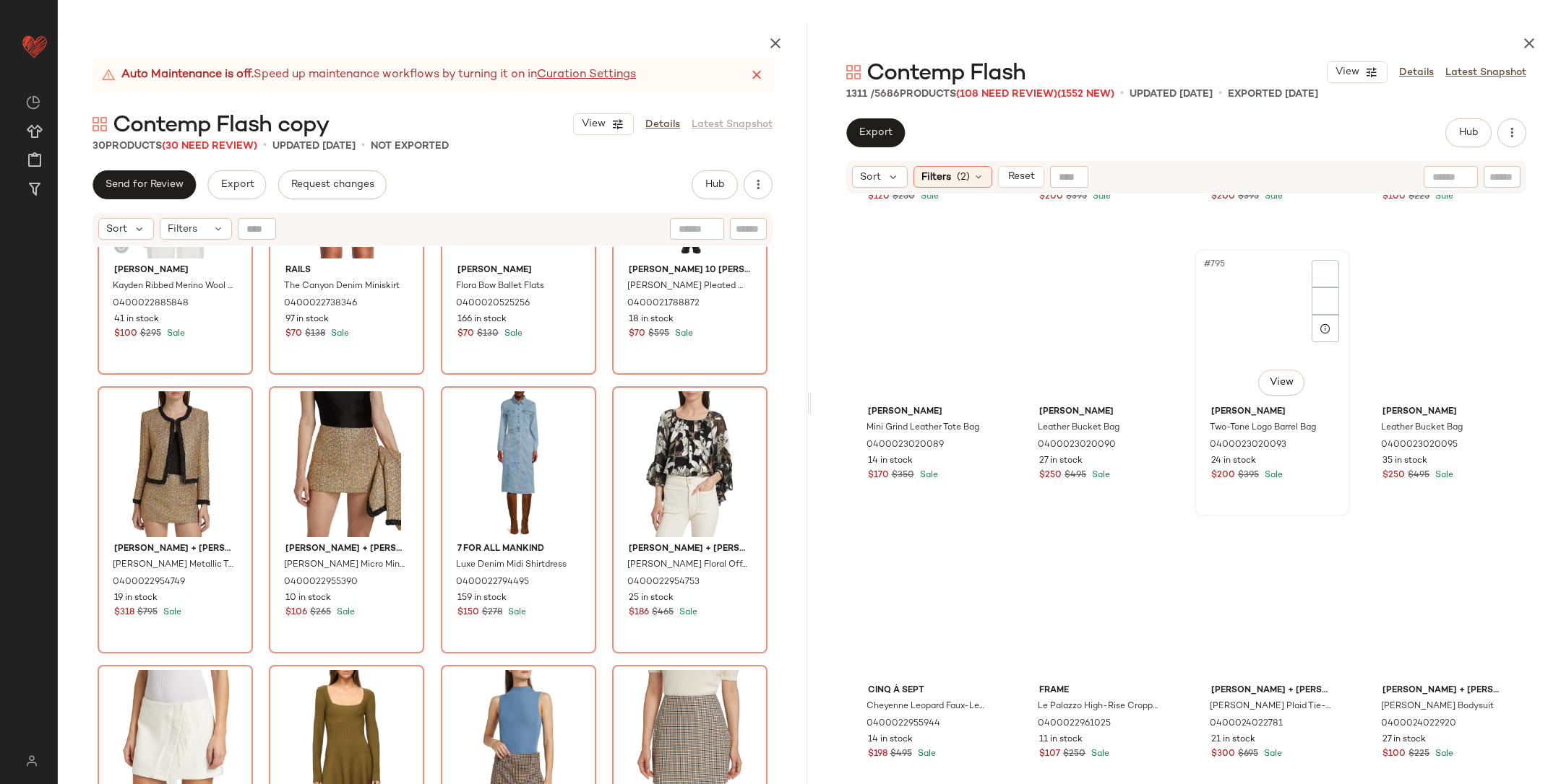
scroll to position [55186, 0]
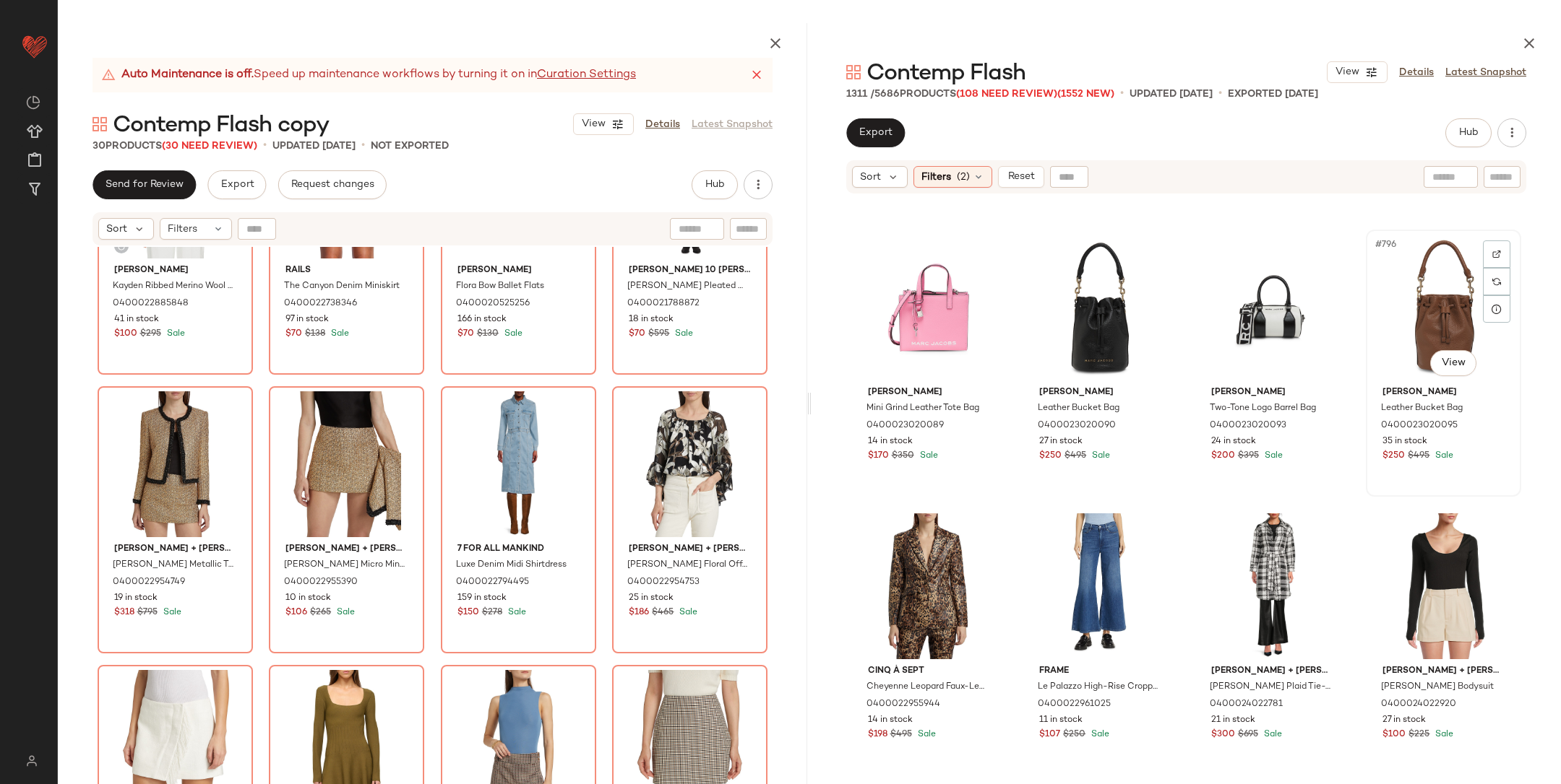
scroll to position [55185, 0]
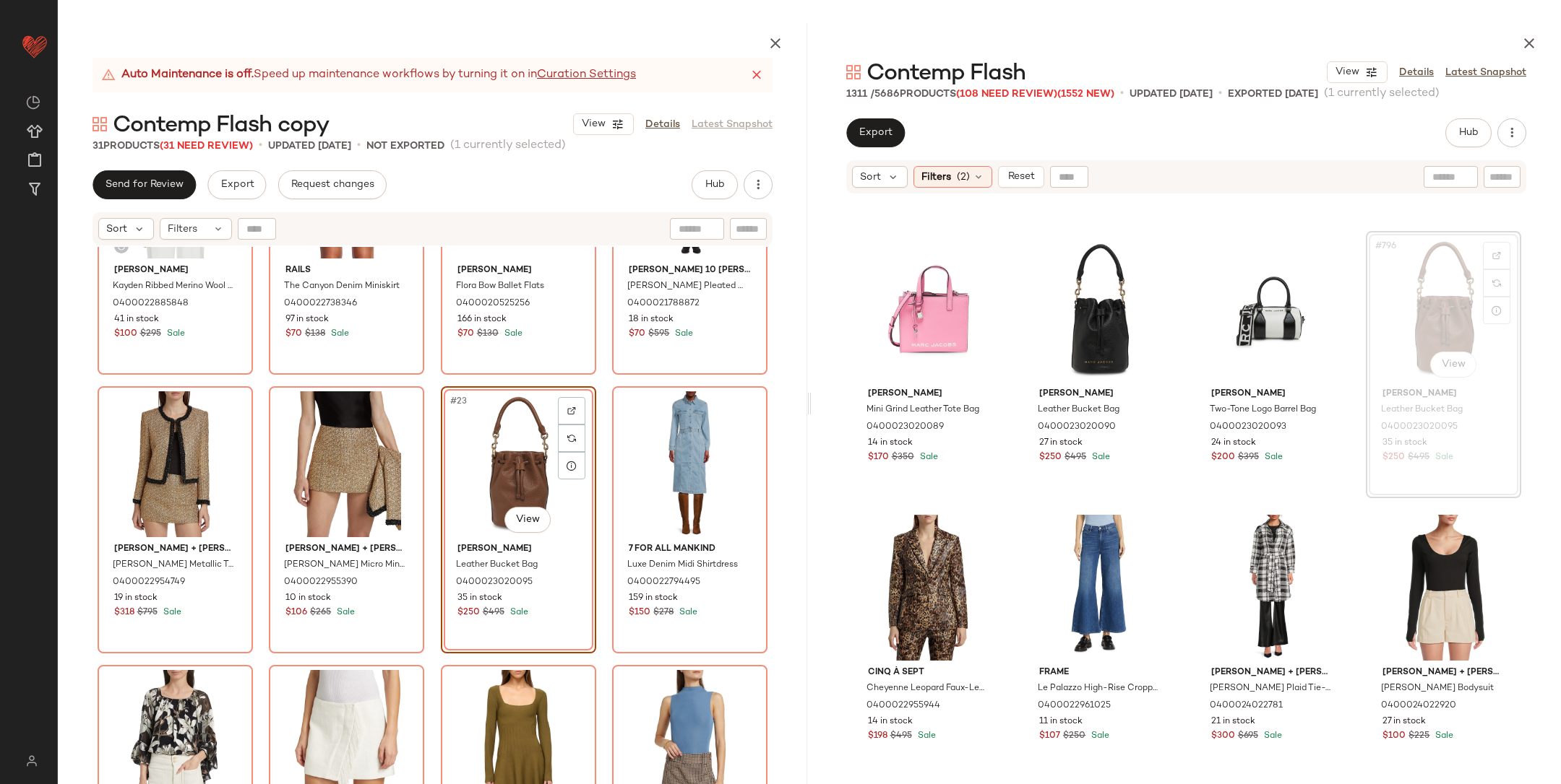
click at [423, 433] on div "Tanya Taylor Kayden Ribbed Merino Wool Sweater 0400022885848 41 in stock $100 $…" at bounding box center [433, 549] width 750 height 605
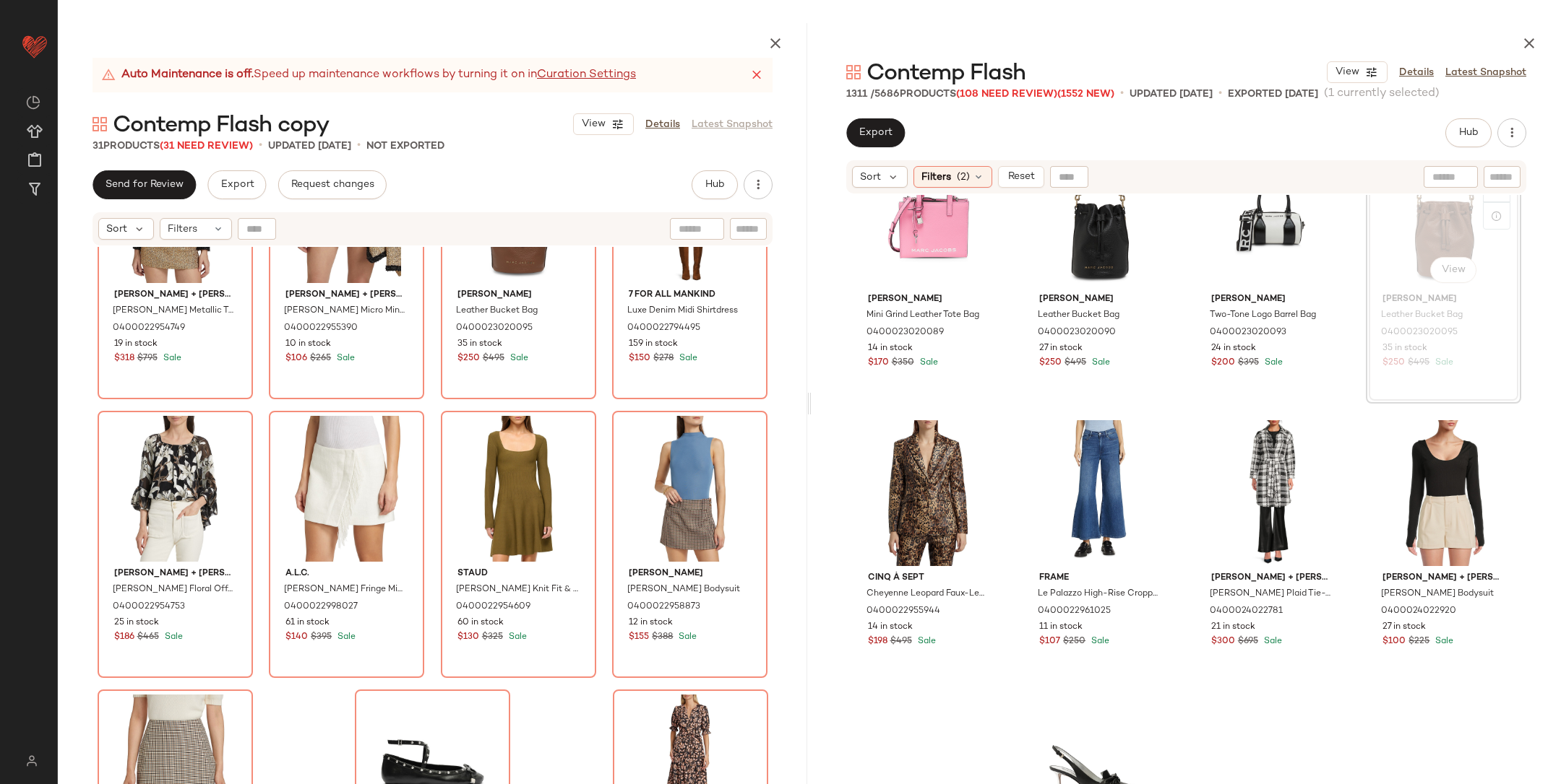
scroll to position [55713, 0]
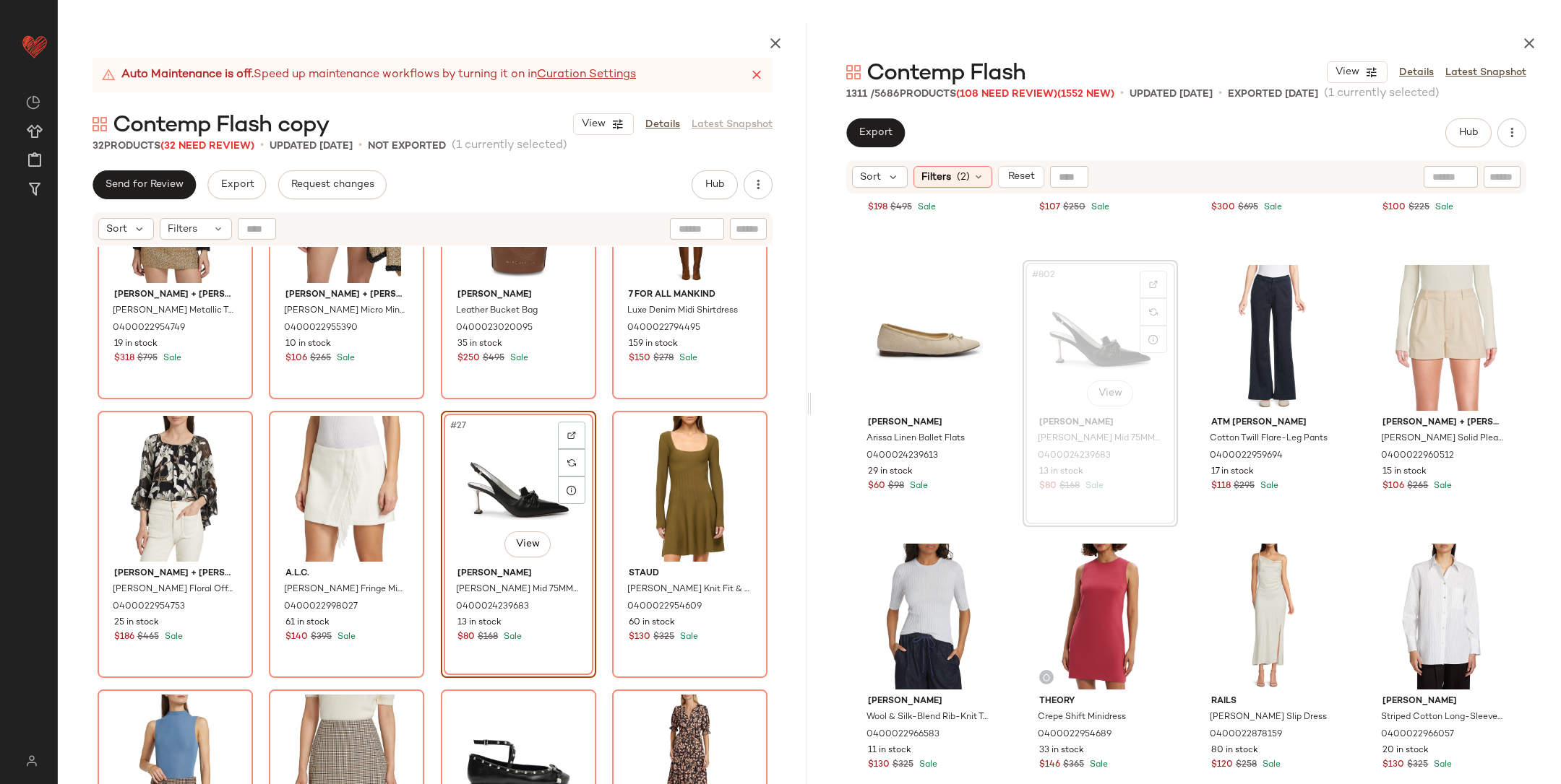
click at [433, 416] on div "Alice + Olivia Landon Metallic Tweed Box Jacket 0400022954749 19 in stock $318 …" at bounding box center [433, 549] width 750 height 605
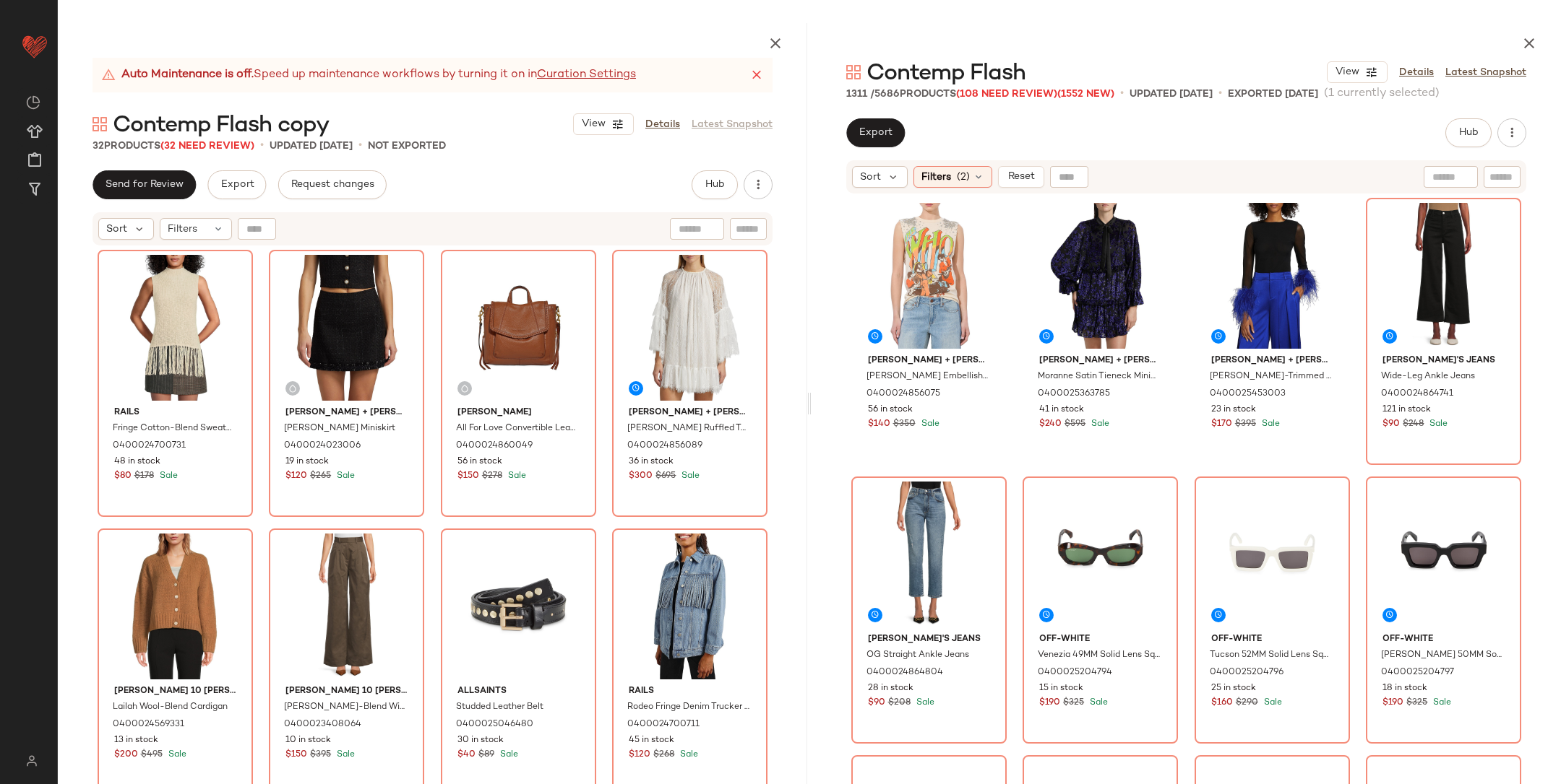
drag, startPoint x: 936, startPoint y: 180, endPoint x: 936, endPoint y: 190, distance: 10.0
click at [936, 181] on span "Filters" at bounding box center [936, 177] width 30 height 15
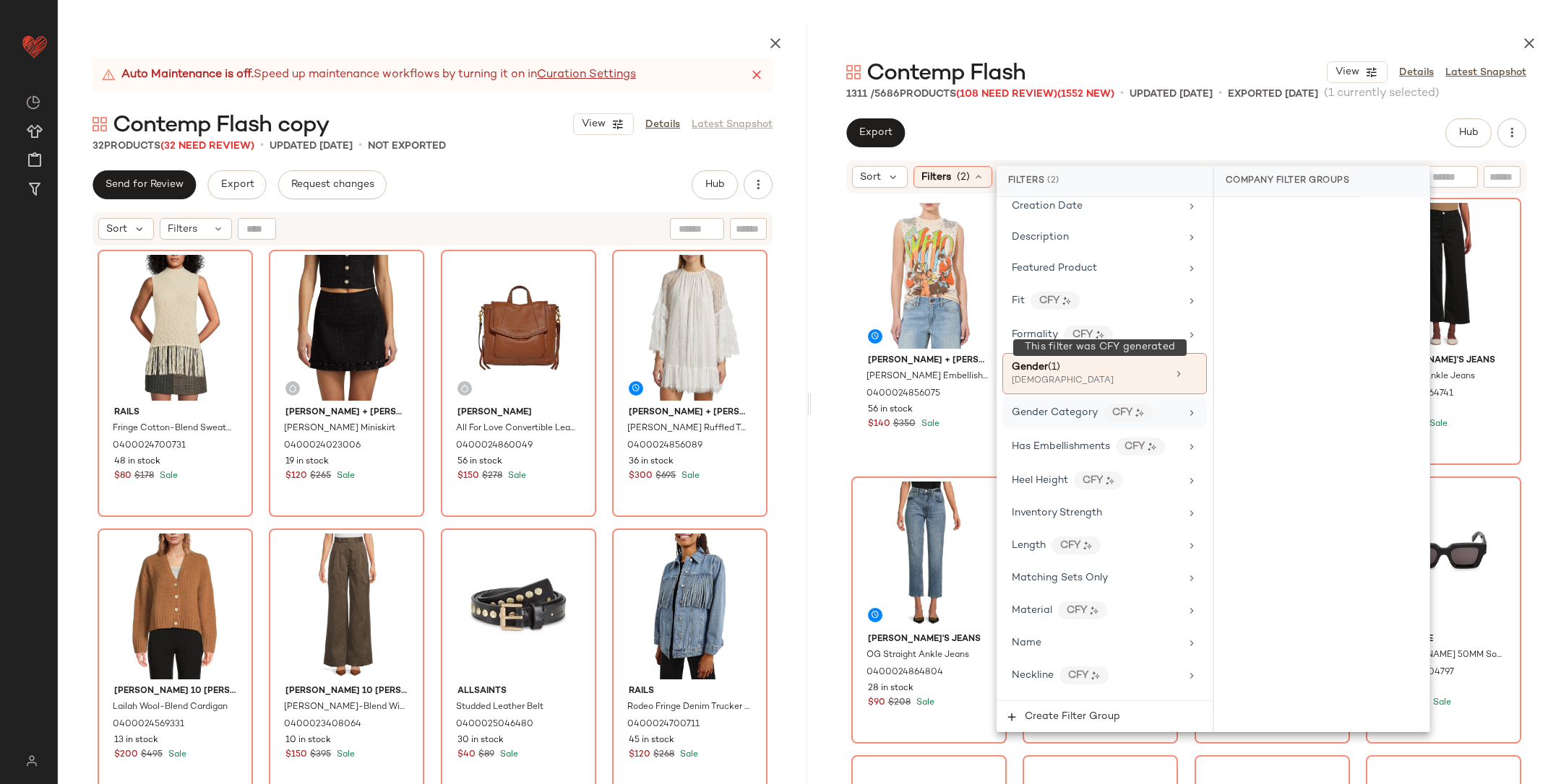
scroll to position [838, 0]
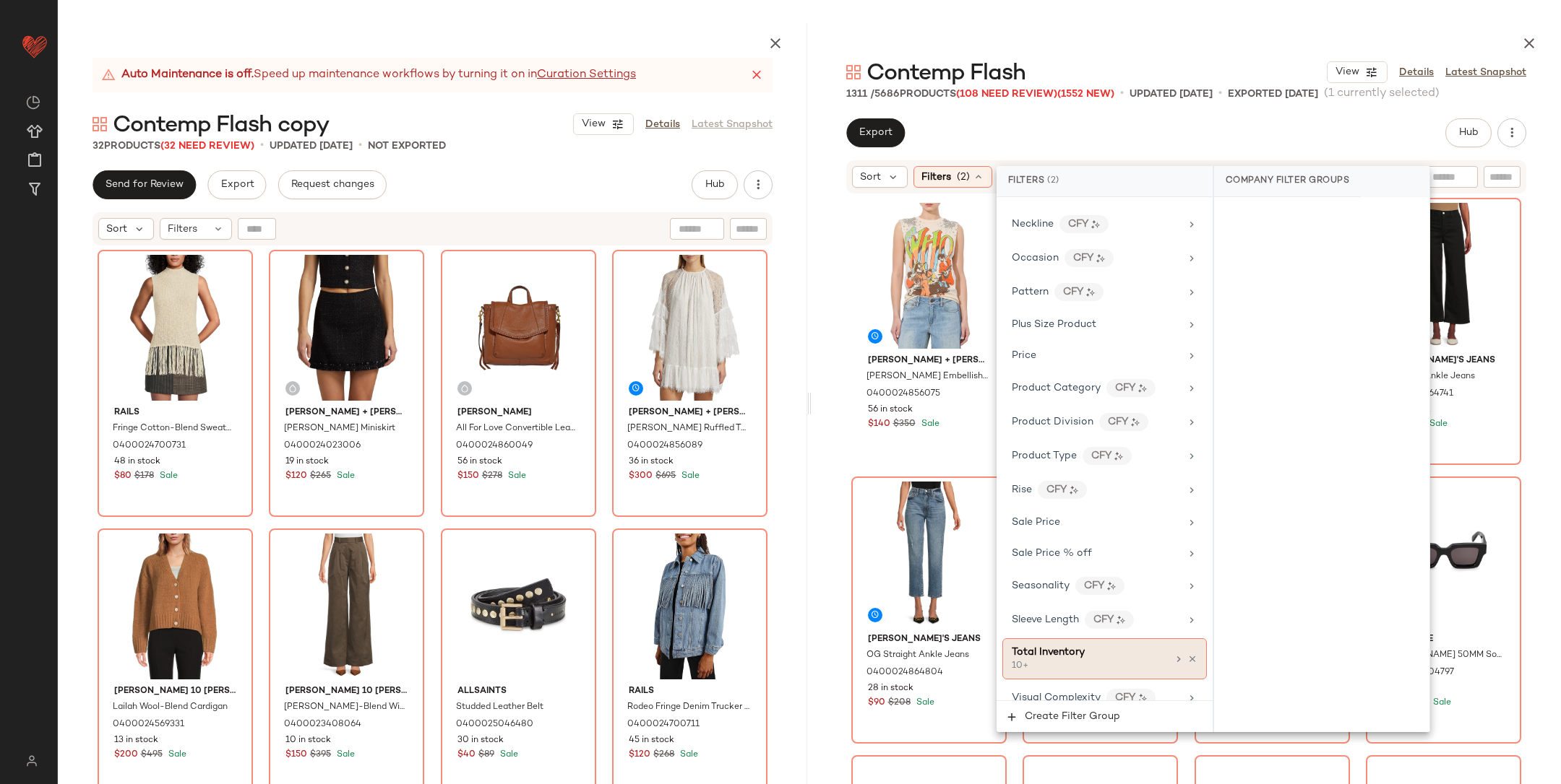
click at [1055, 660] on div "10+" at bounding box center [1084, 666] width 145 height 13
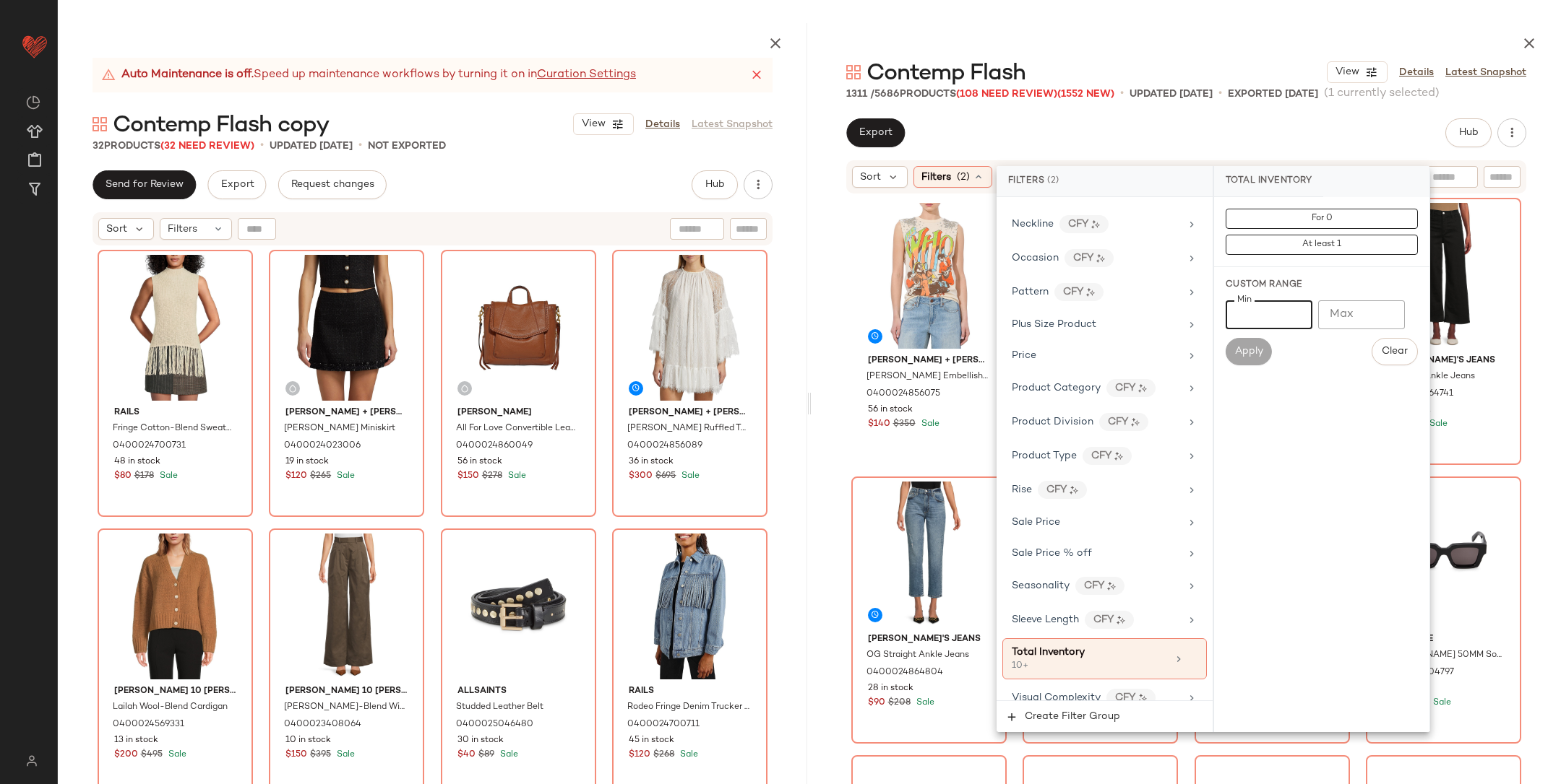
click at [1260, 326] on input "**" at bounding box center [1269, 315] width 87 height 29
type input "*"
type input "***"
click at [1240, 359] on button "Apply" at bounding box center [1249, 351] width 46 height 27
click at [1541, 405] on div "Alice + Olivia Micah Embellished Cotton Muscle Tank 0400024856075 56 in stock $…" at bounding box center [1186, 524] width 750 height 660
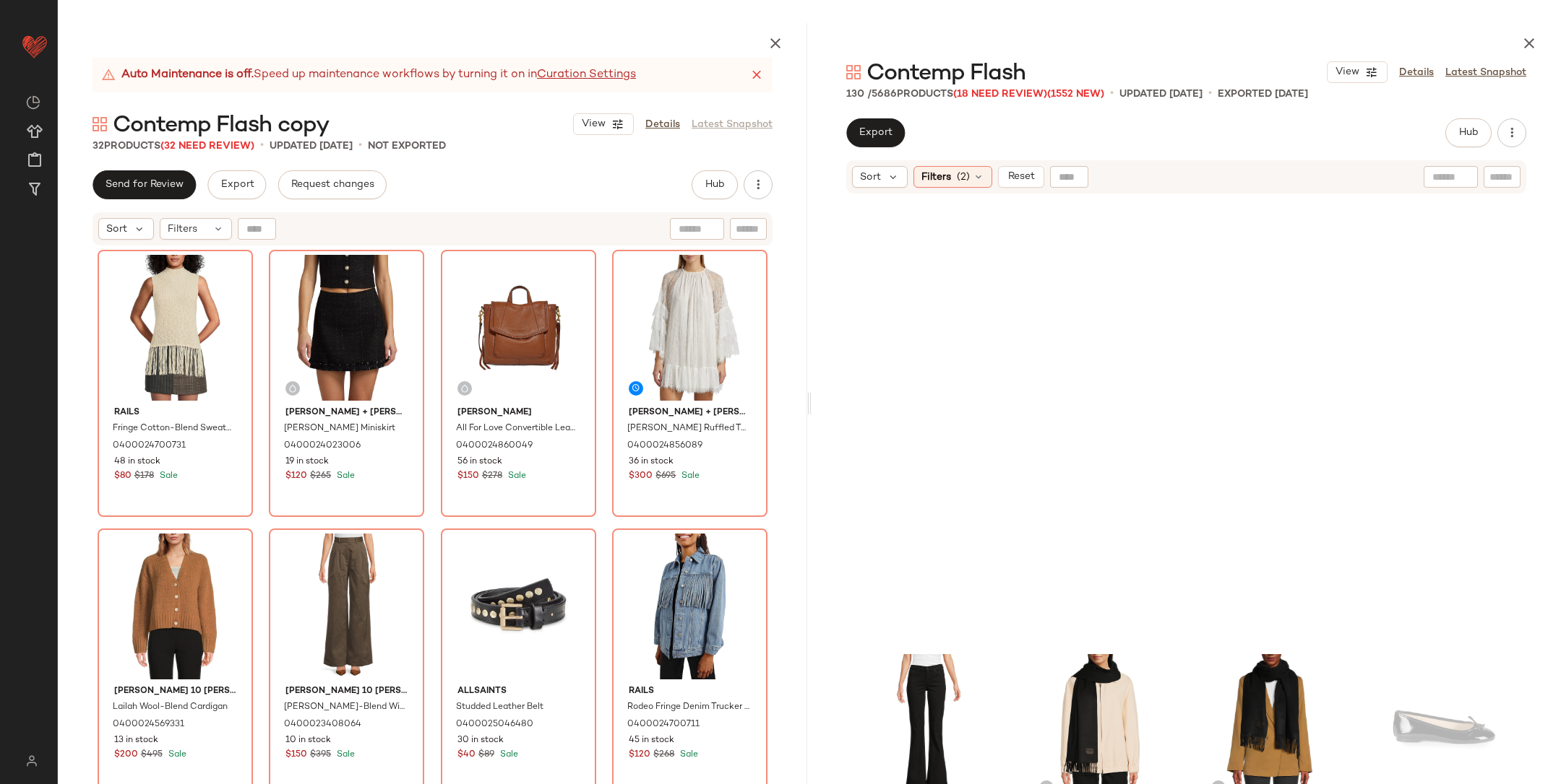
scroll to position [3549, 0]
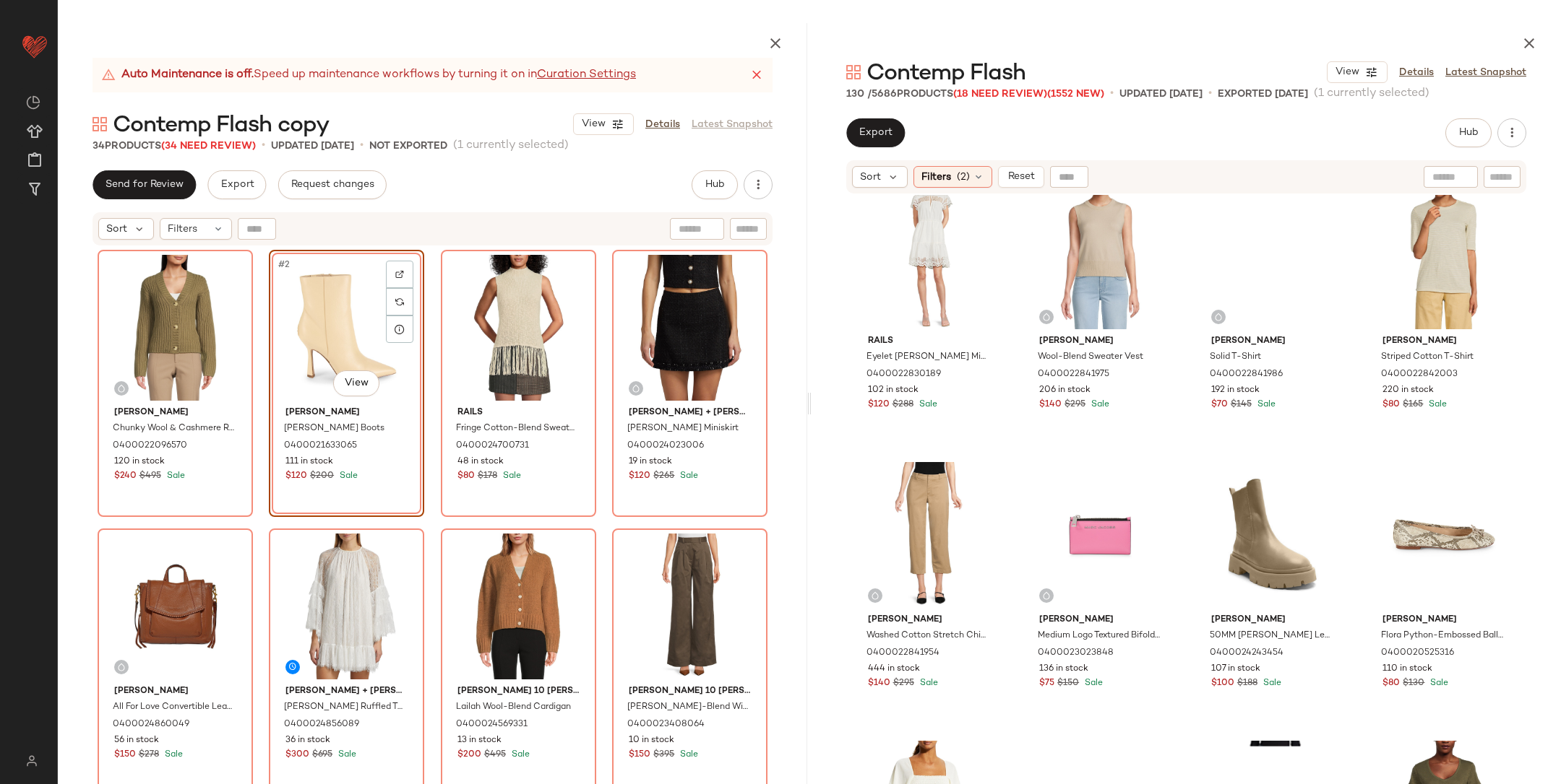
scroll to position [7006, 0]
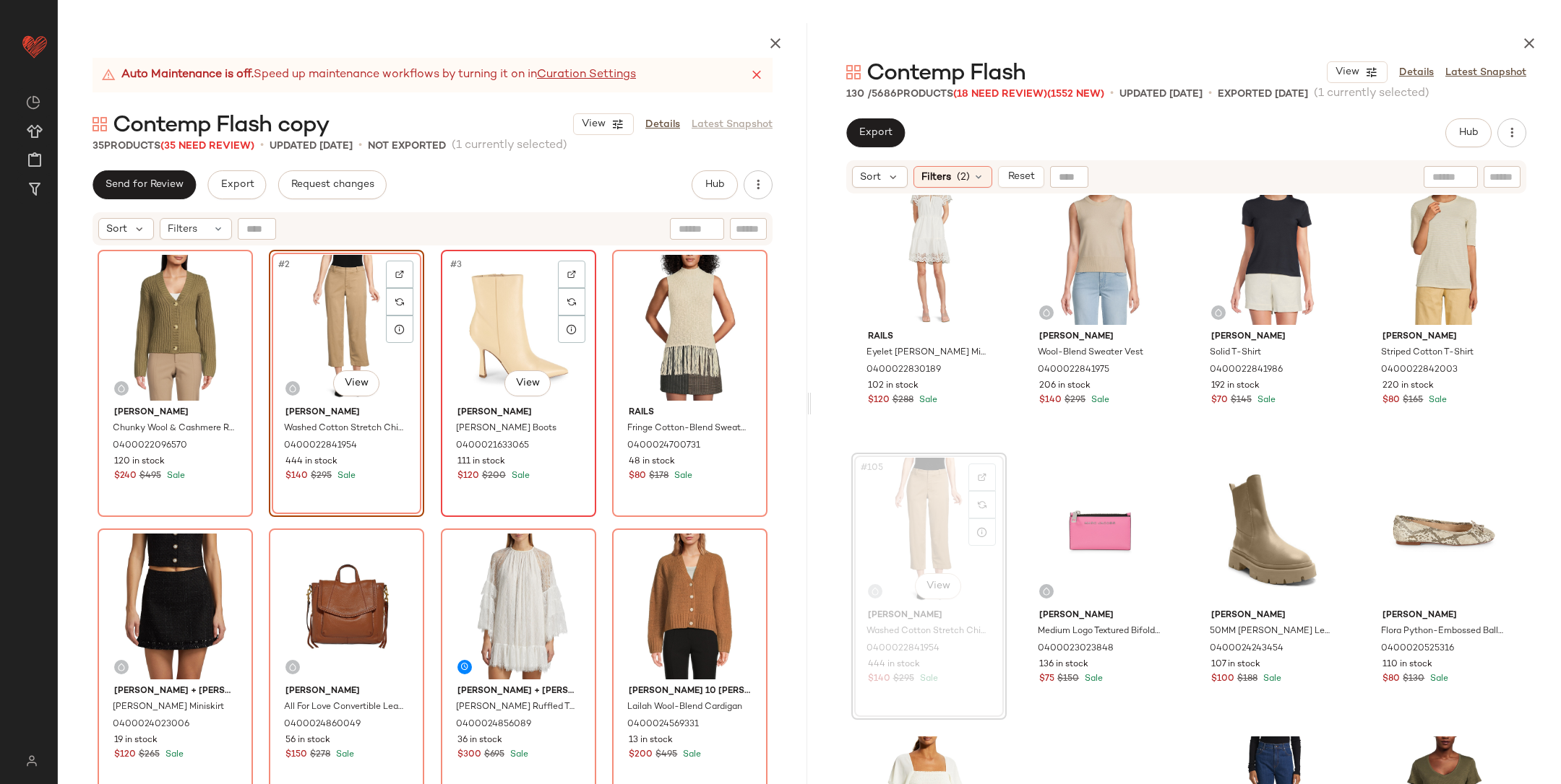
click at [524, 357] on div "#3 View" at bounding box center [518, 328] width 145 height 146
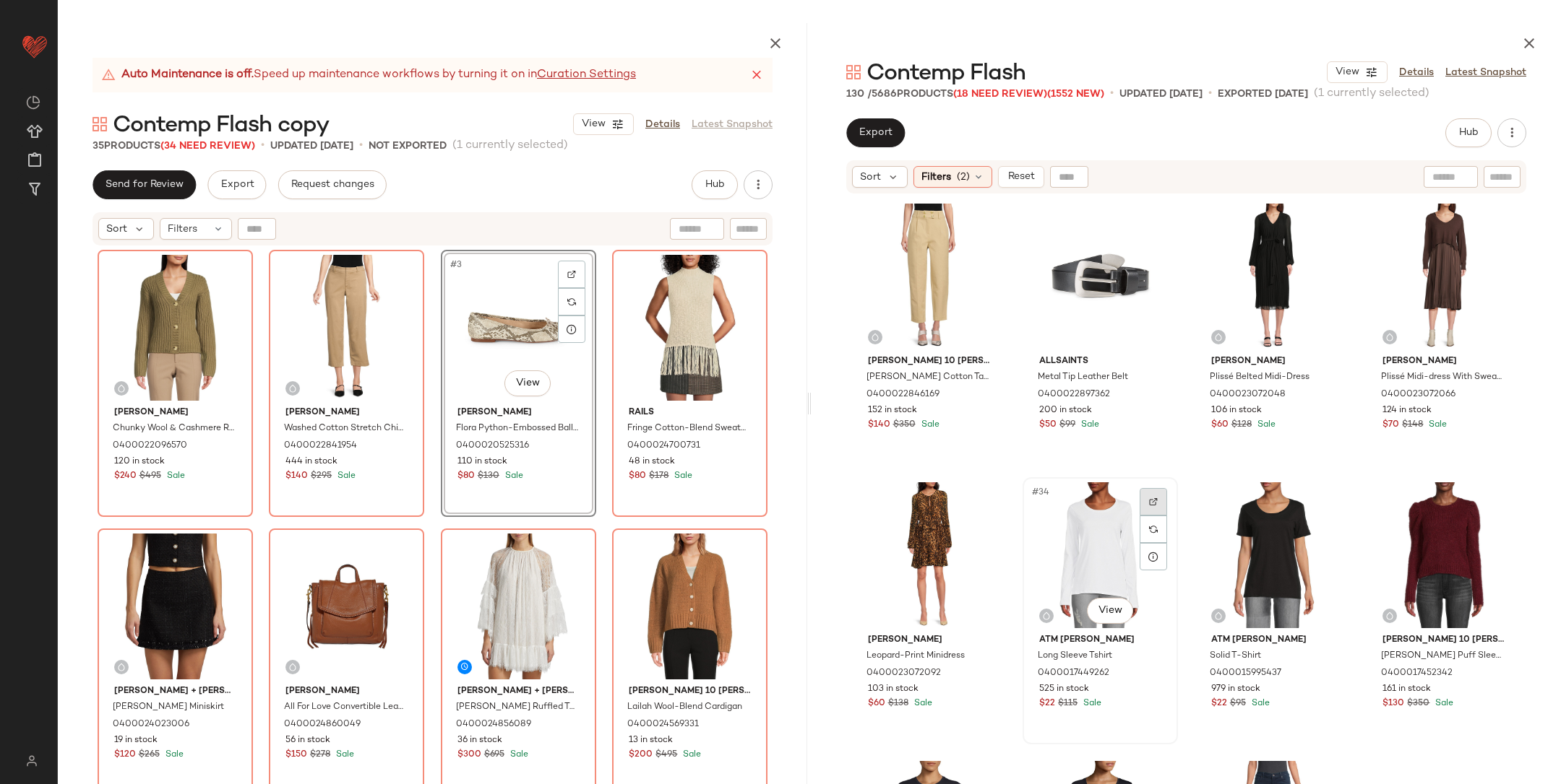
scroll to position [1751, 0]
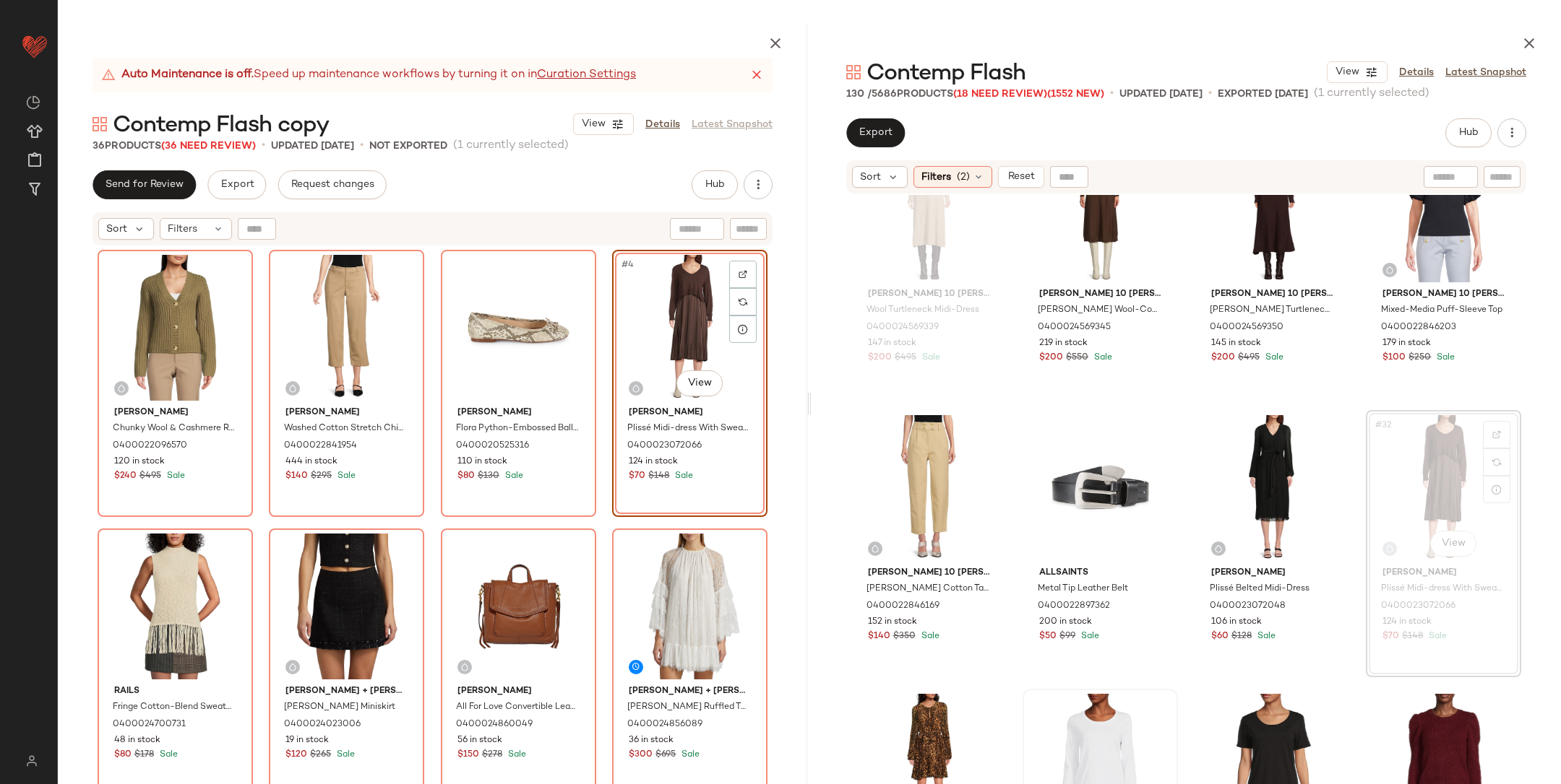
click at [598, 518] on div "Vince Chunky Wool & Cashmere Ribbed Cardigan 0400022096570 120 in stock $240 $4…" at bounding box center [433, 550] width 671 height 602
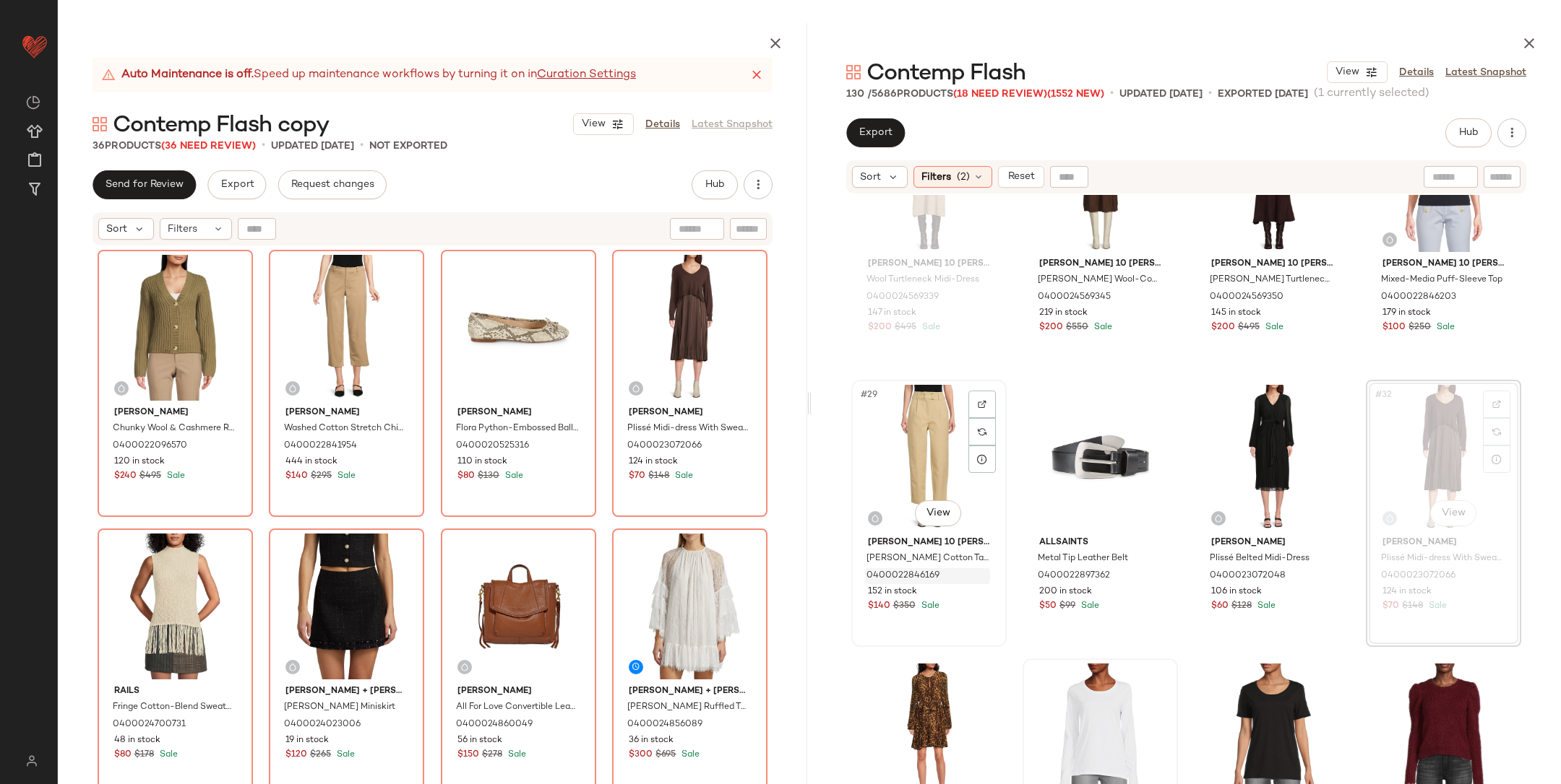
scroll to position [1805, 0]
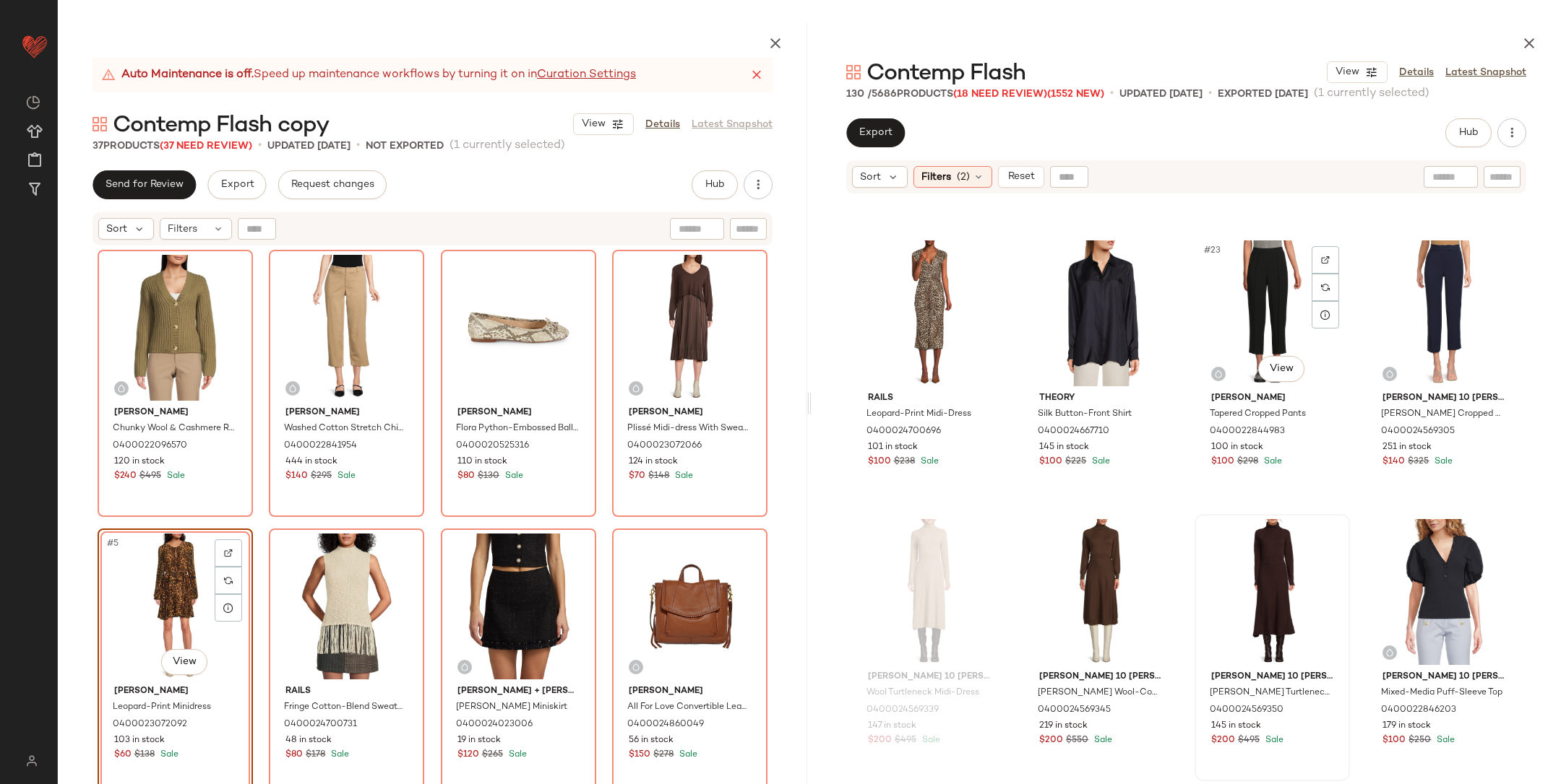
scroll to position [1345, 0]
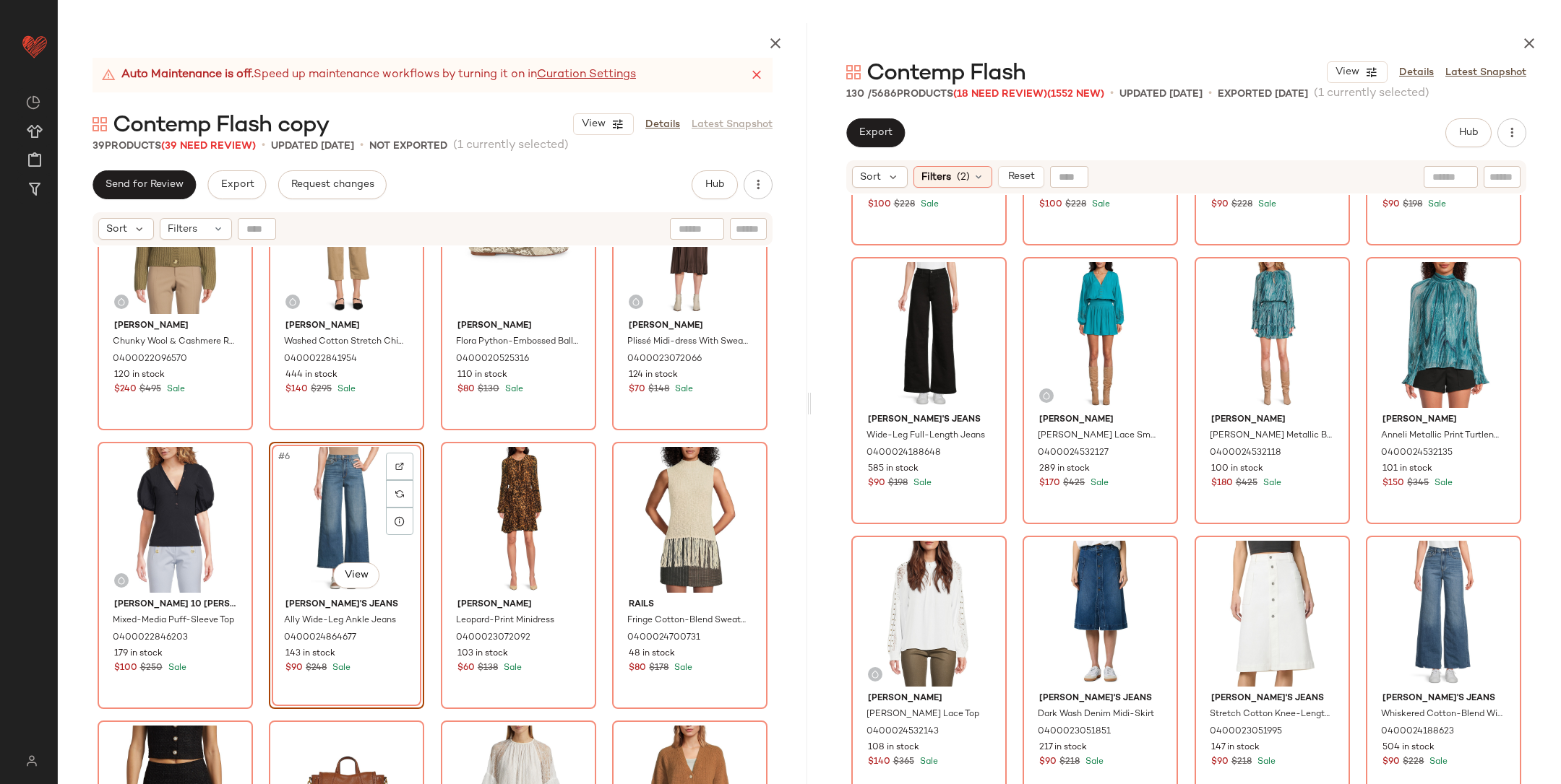
scroll to position [889, 0]
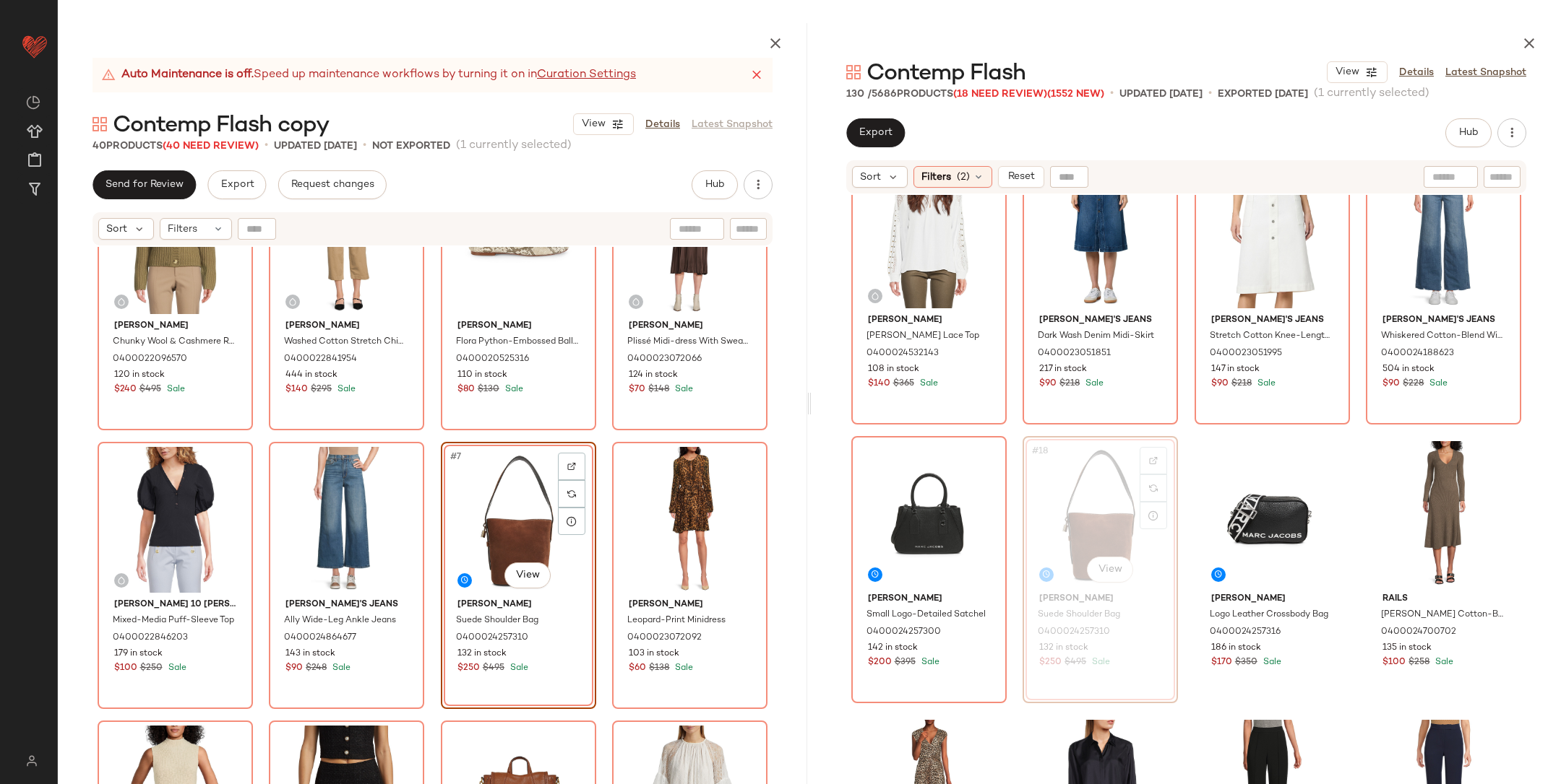
click at [596, 437] on div "Vince Chunky Wool & Cashmere Ribbed Cardigan 0400022096570 120 in stock $240 $4…" at bounding box center [433, 463] width 671 height 602
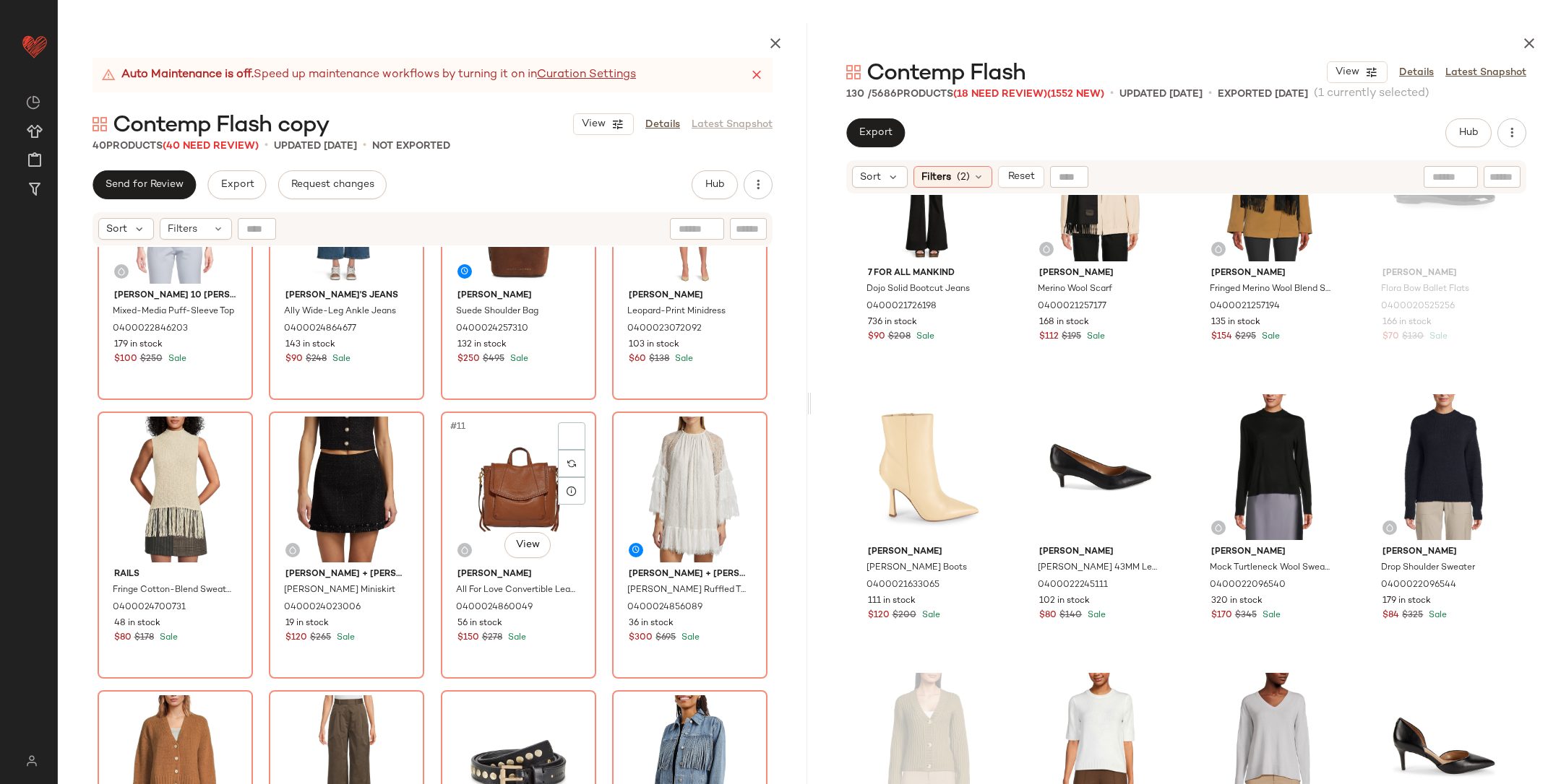
scroll to position [456, 0]
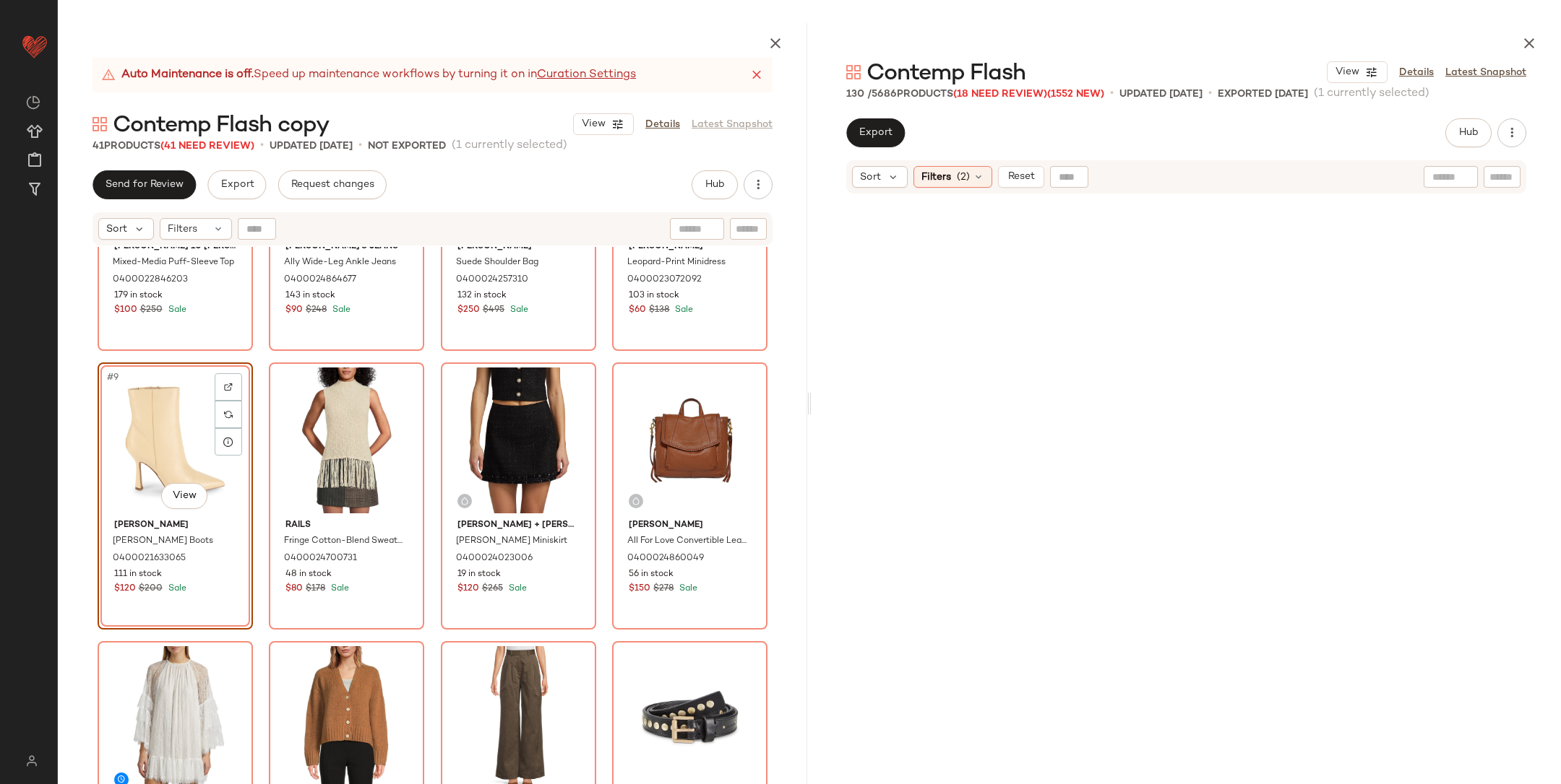
scroll to position [1505, 0]
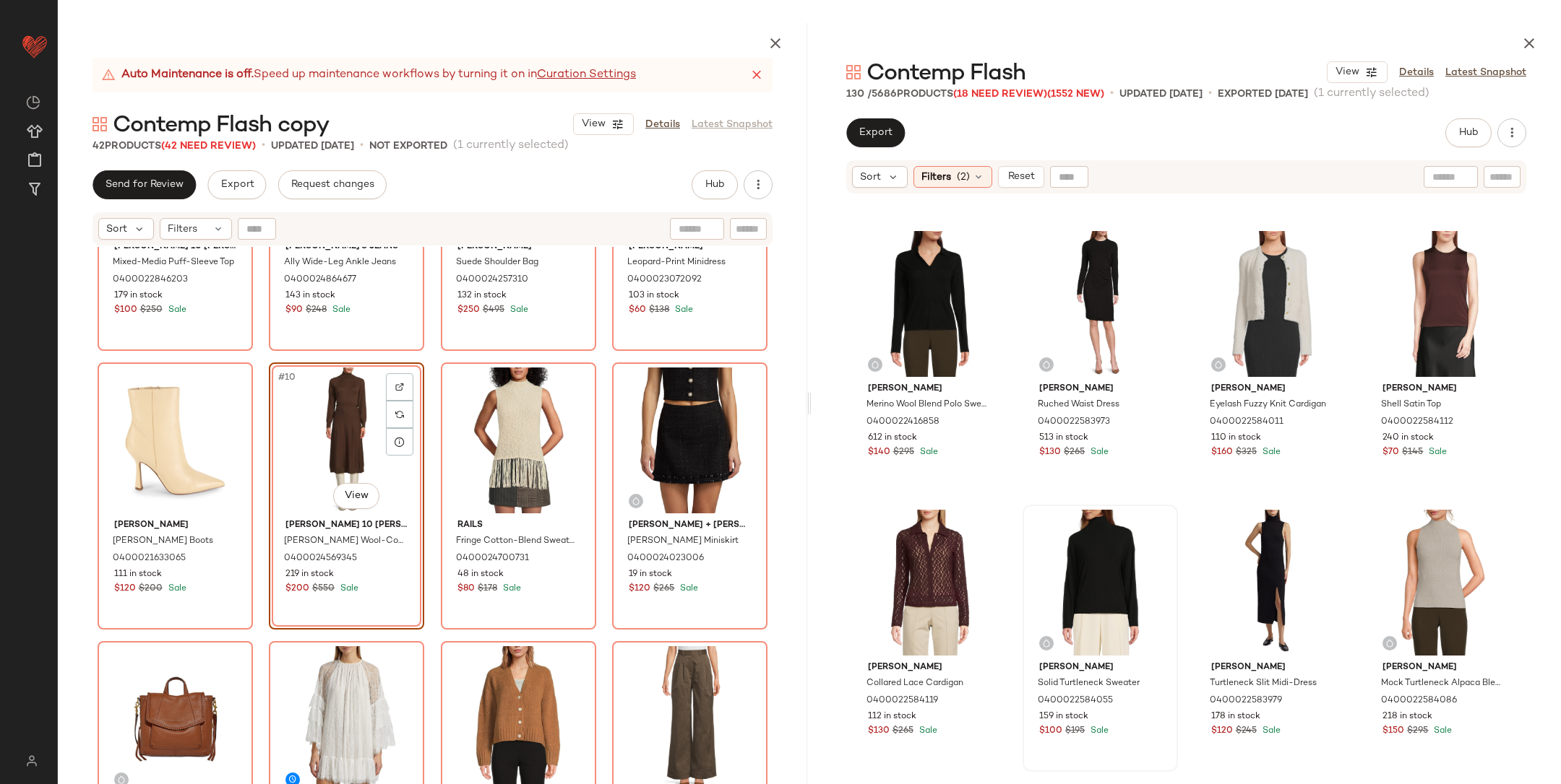
scroll to position [5294, 0]
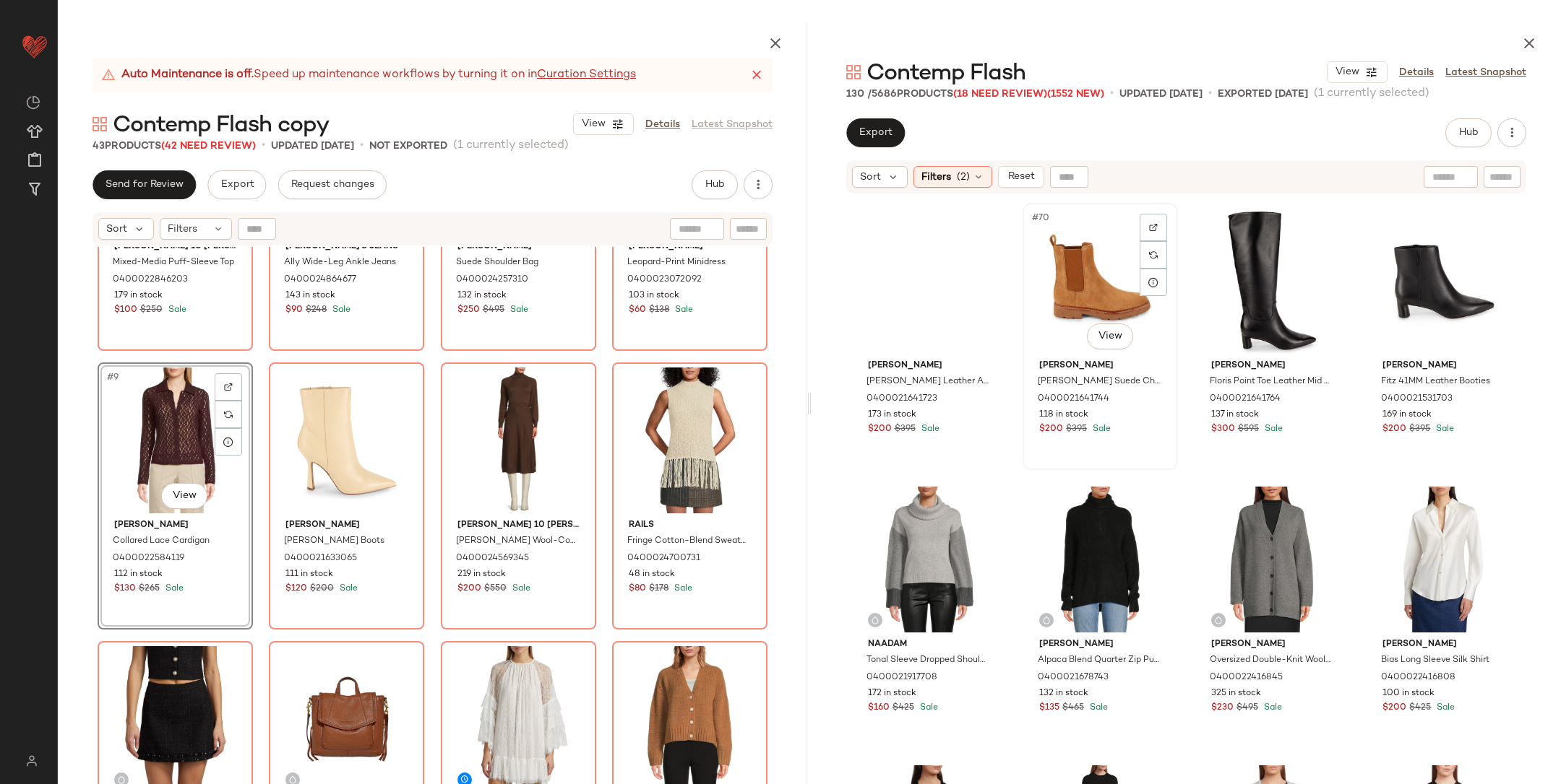
scroll to position [4746, 0]
click at [962, 179] on span "(2)" at bounding box center [963, 177] width 13 height 15
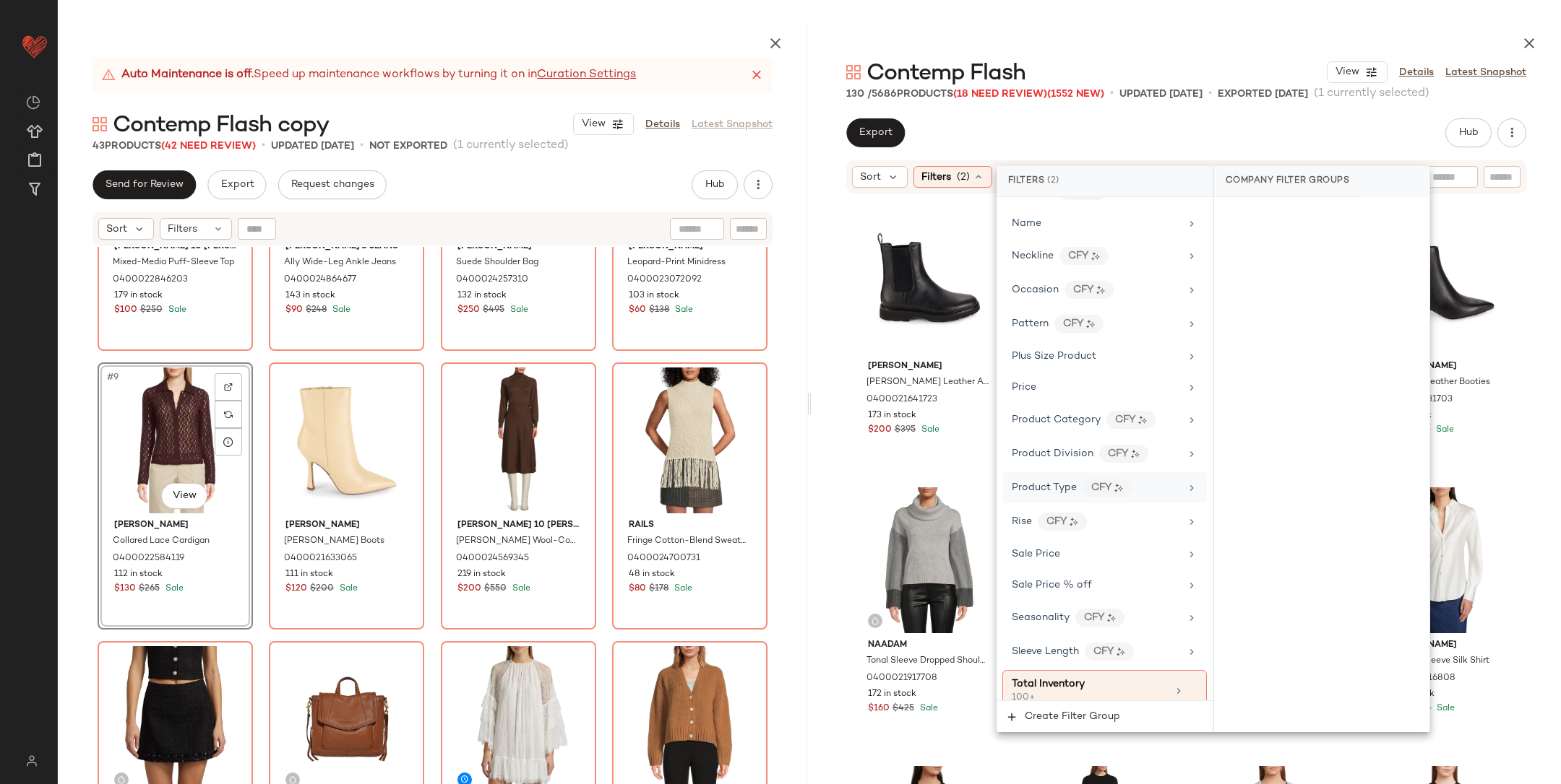
scroll to position [838, 0]
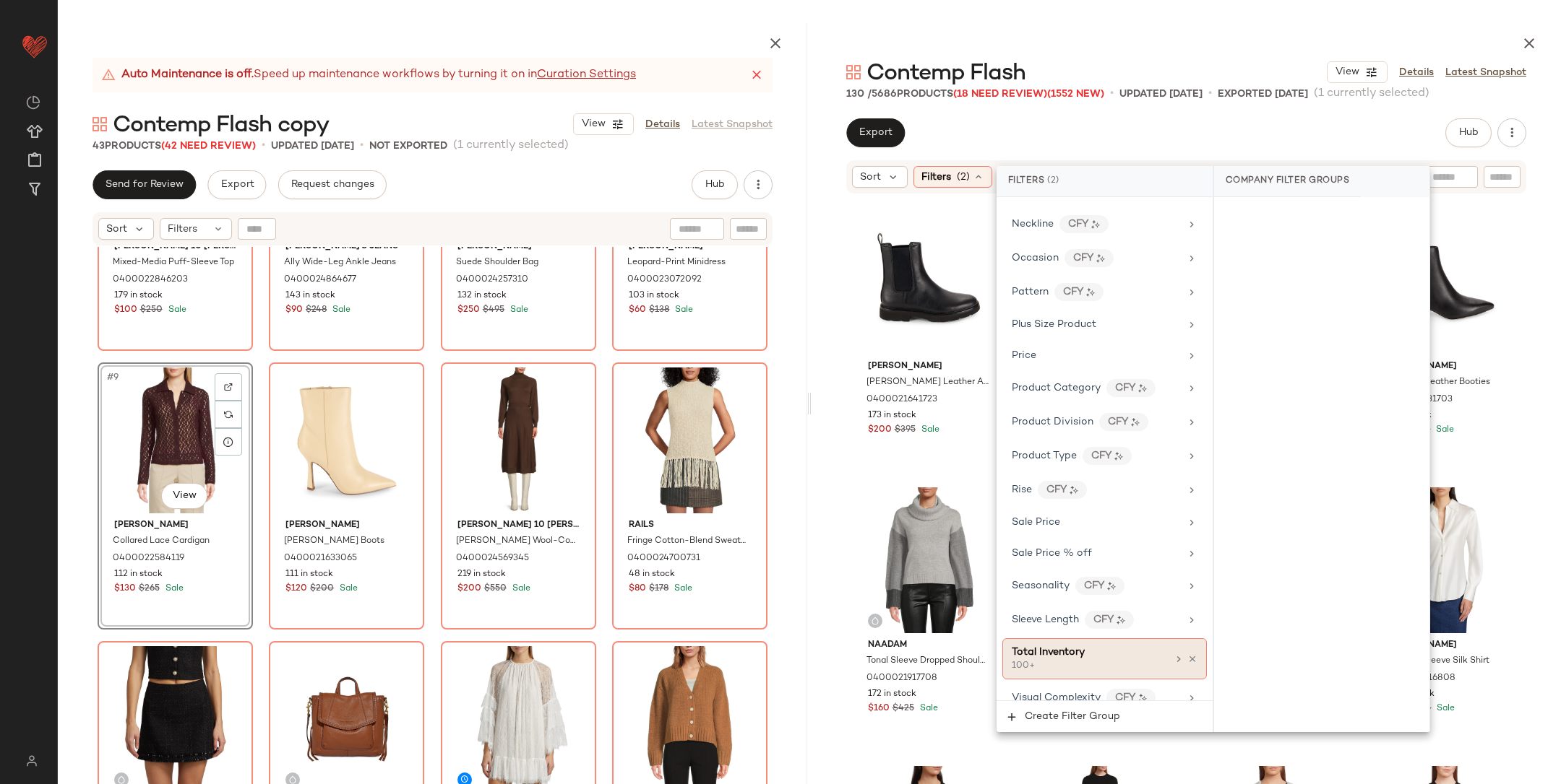
click at [1036, 660] on div "100+" at bounding box center [1084, 666] width 145 height 13
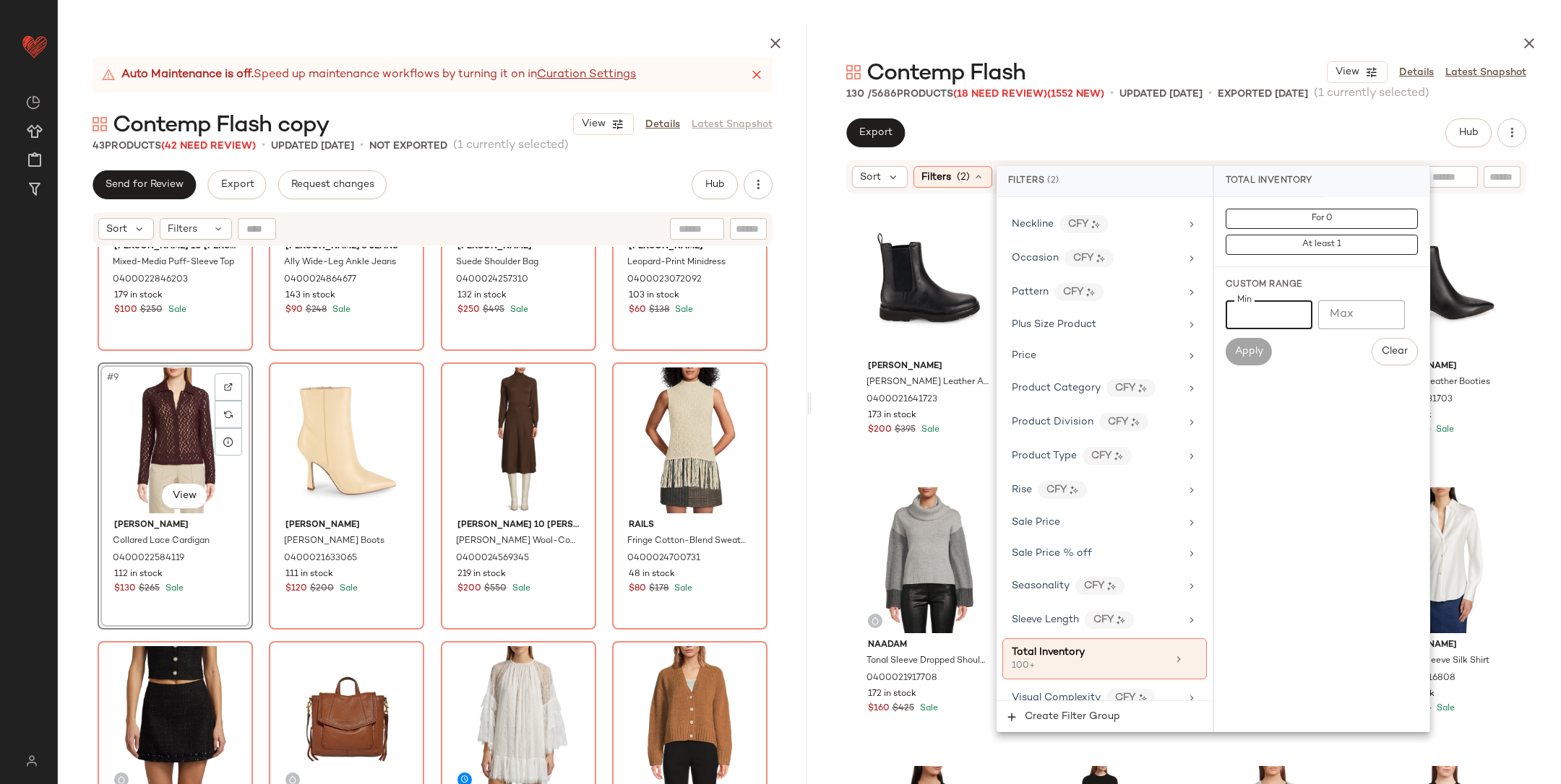
click at [1258, 313] on input "***" at bounding box center [1269, 315] width 87 height 29
type input "*"
type input "**"
click at [1256, 364] on button "Apply" at bounding box center [1249, 351] width 46 height 27
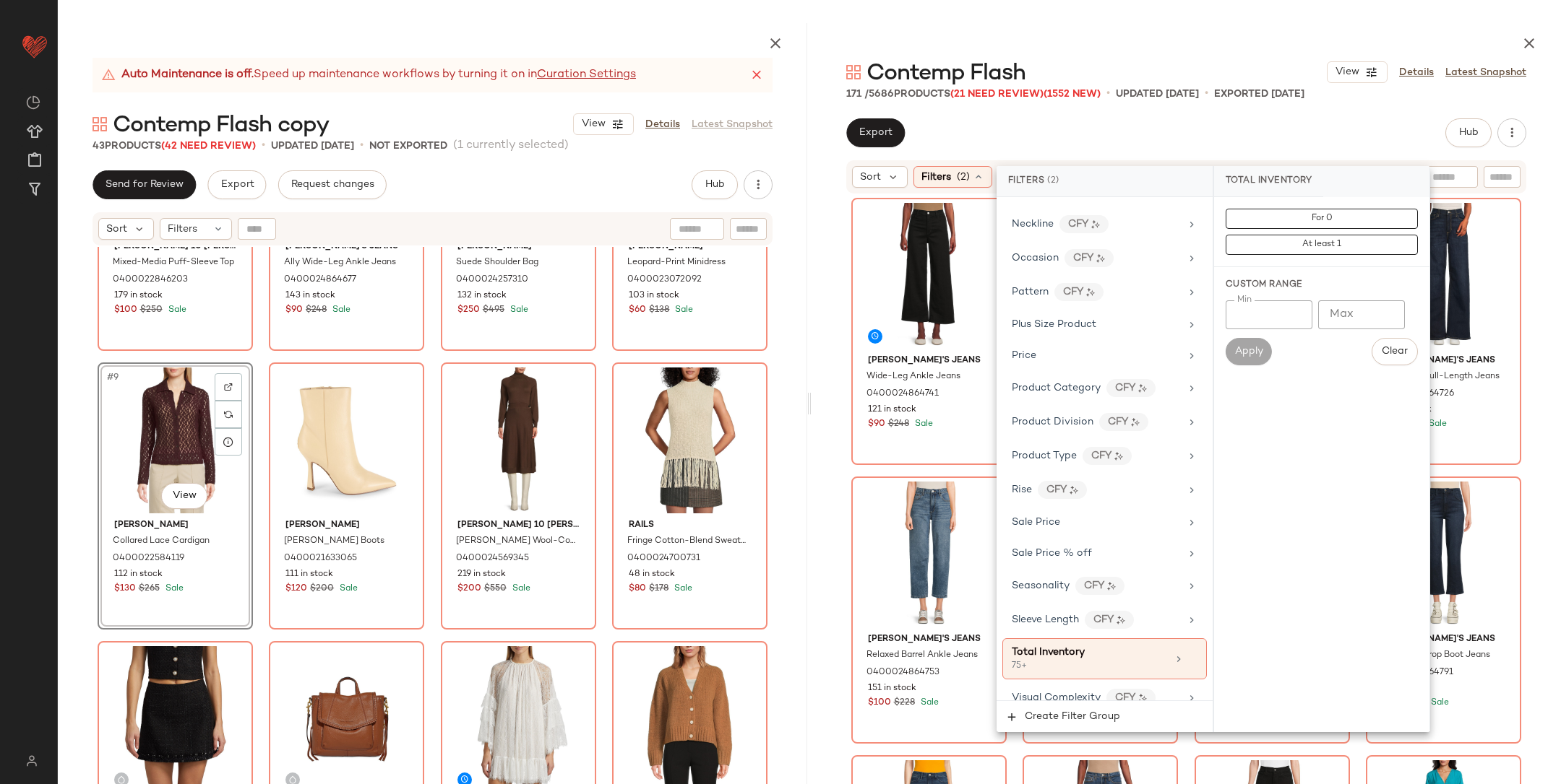
click at [1242, 130] on div "Export Hub Send for Review External Review Internal Review Cancel Send for Revi…" at bounding box center [1186, 133] width 681 height 29
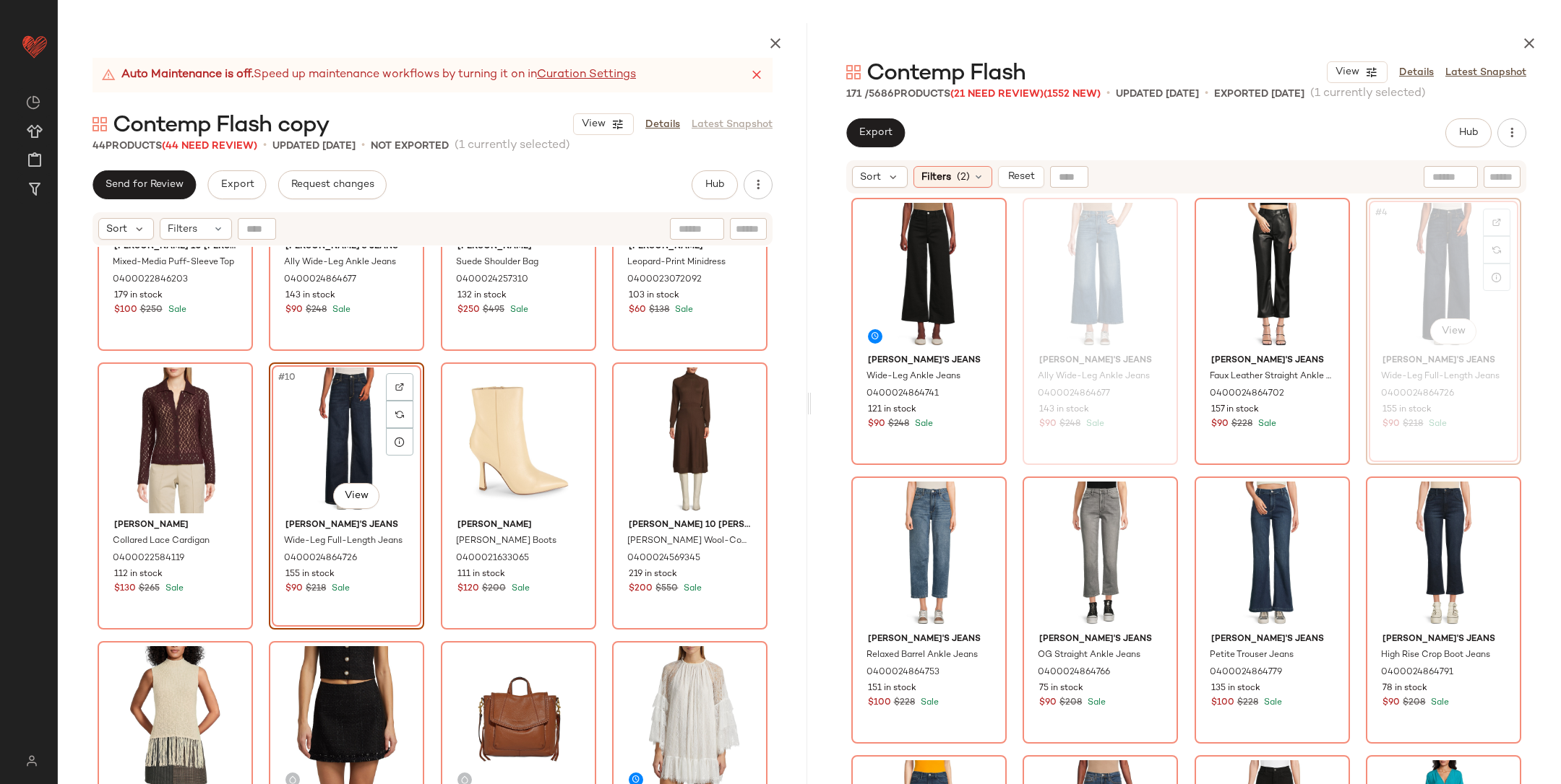
click at [429, 410] on div "Derek Lam 10 Crosby Mixed-Media Puff-Sleeve Top 0400022846203 179 in stock $100…" at bounding box center [433, 549] width 750 height 605
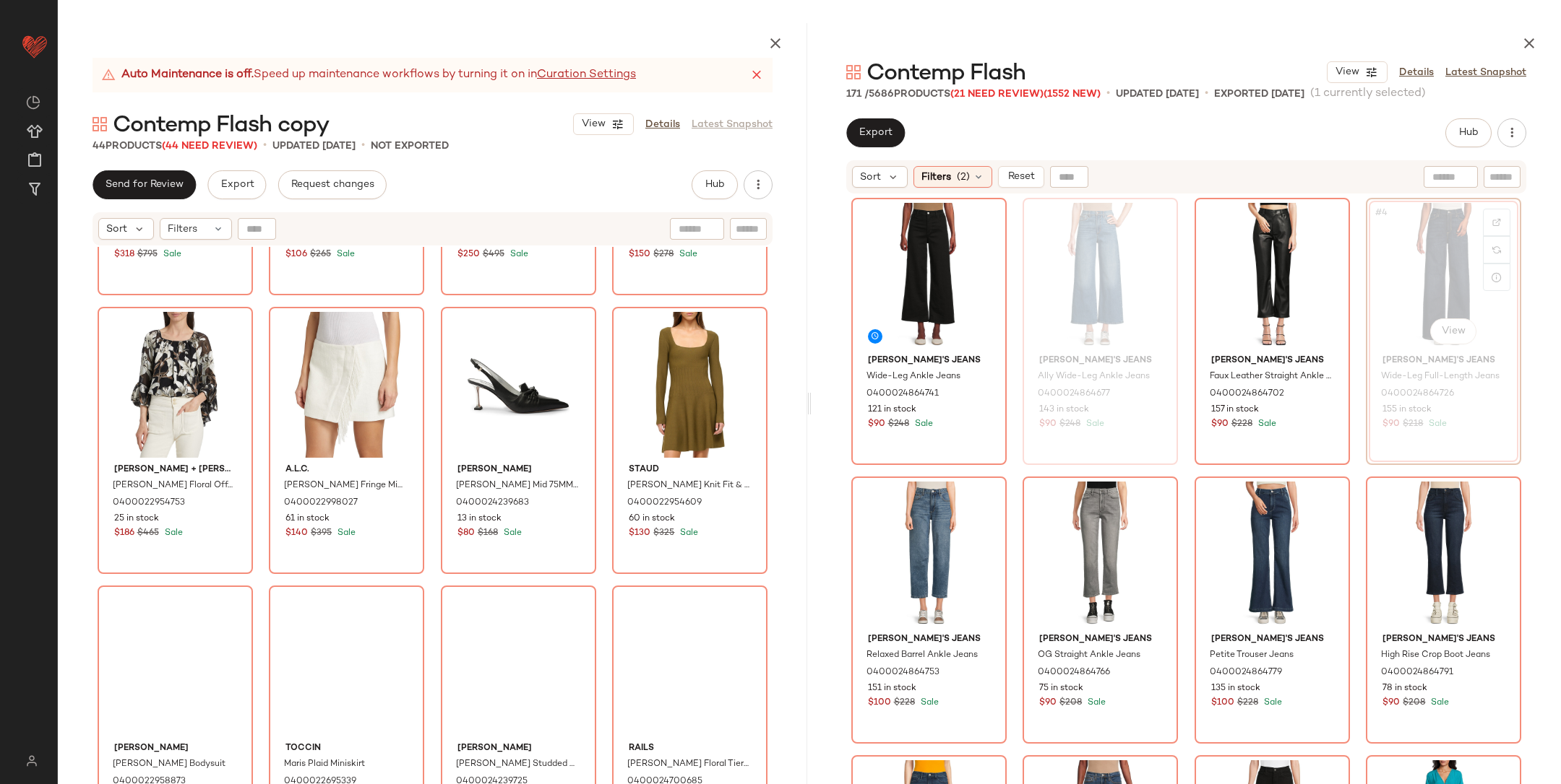
scroll to position [2465, 0]
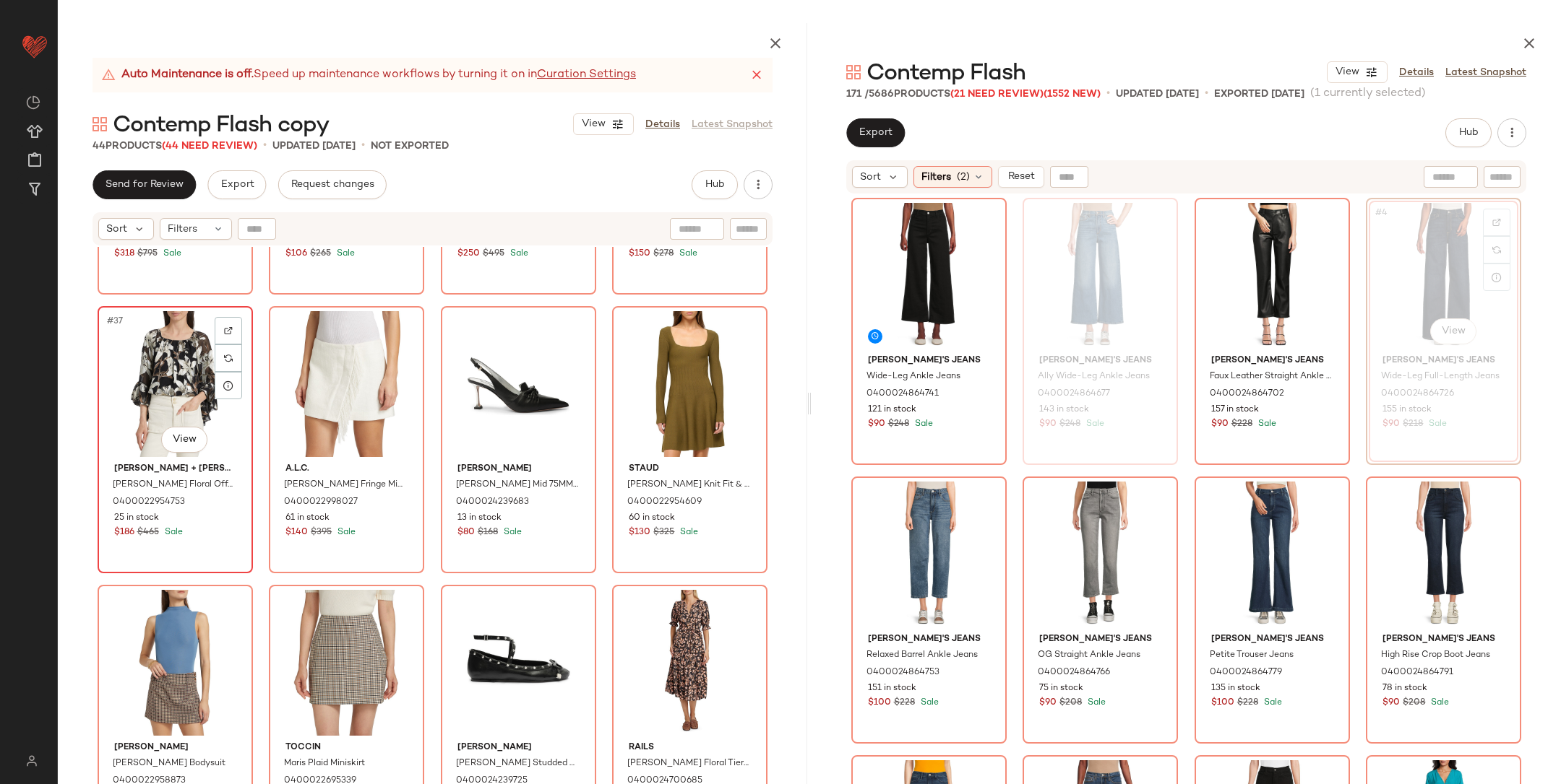
click at [189, 388] on div "#37 View" at bounding box center [175, 385] width 145 height 146
click at [649, 661] on div "#44 View" at bounding box center [690, 663] width 145 height 146
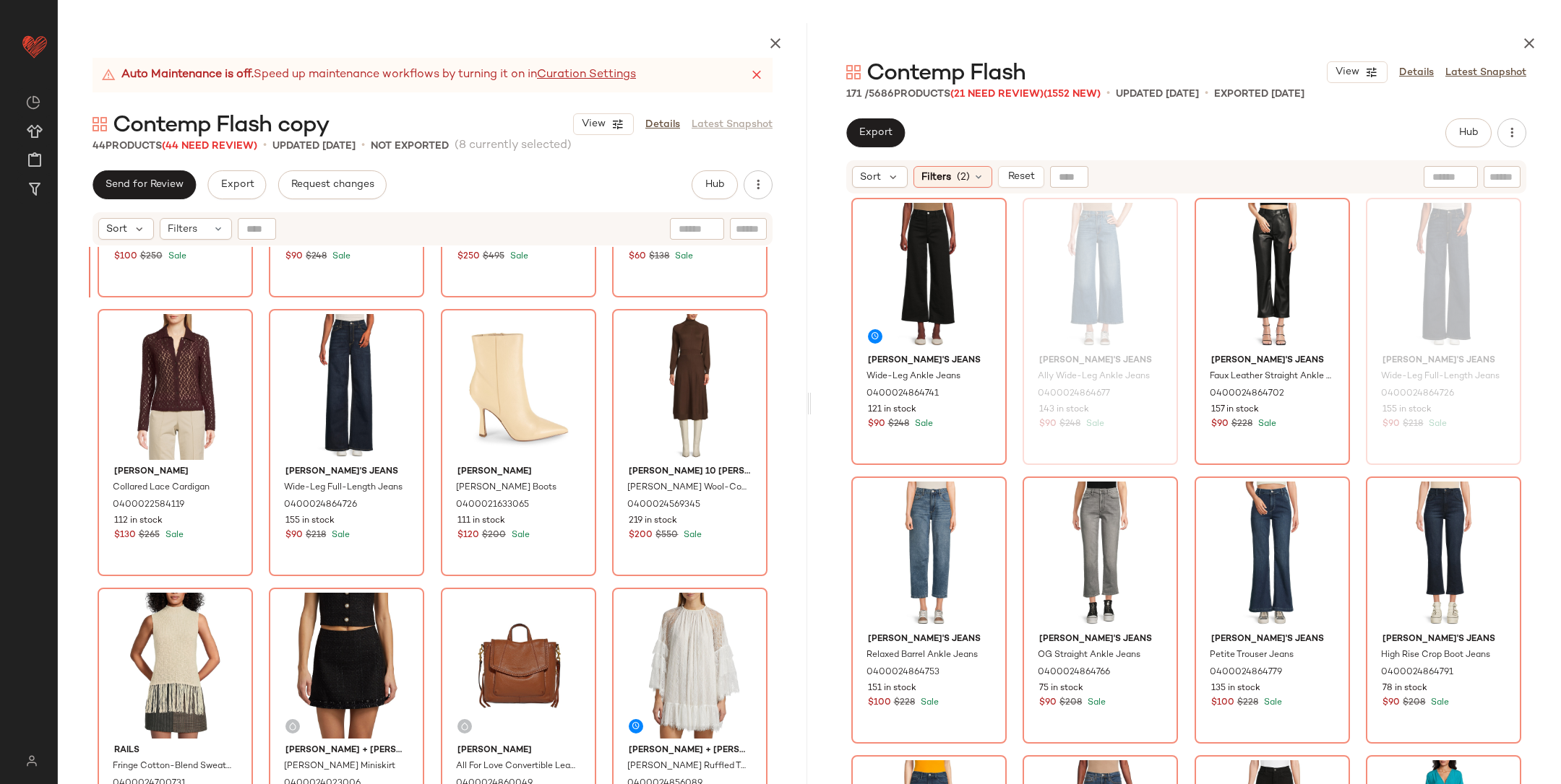
scroll to position [423, 0]
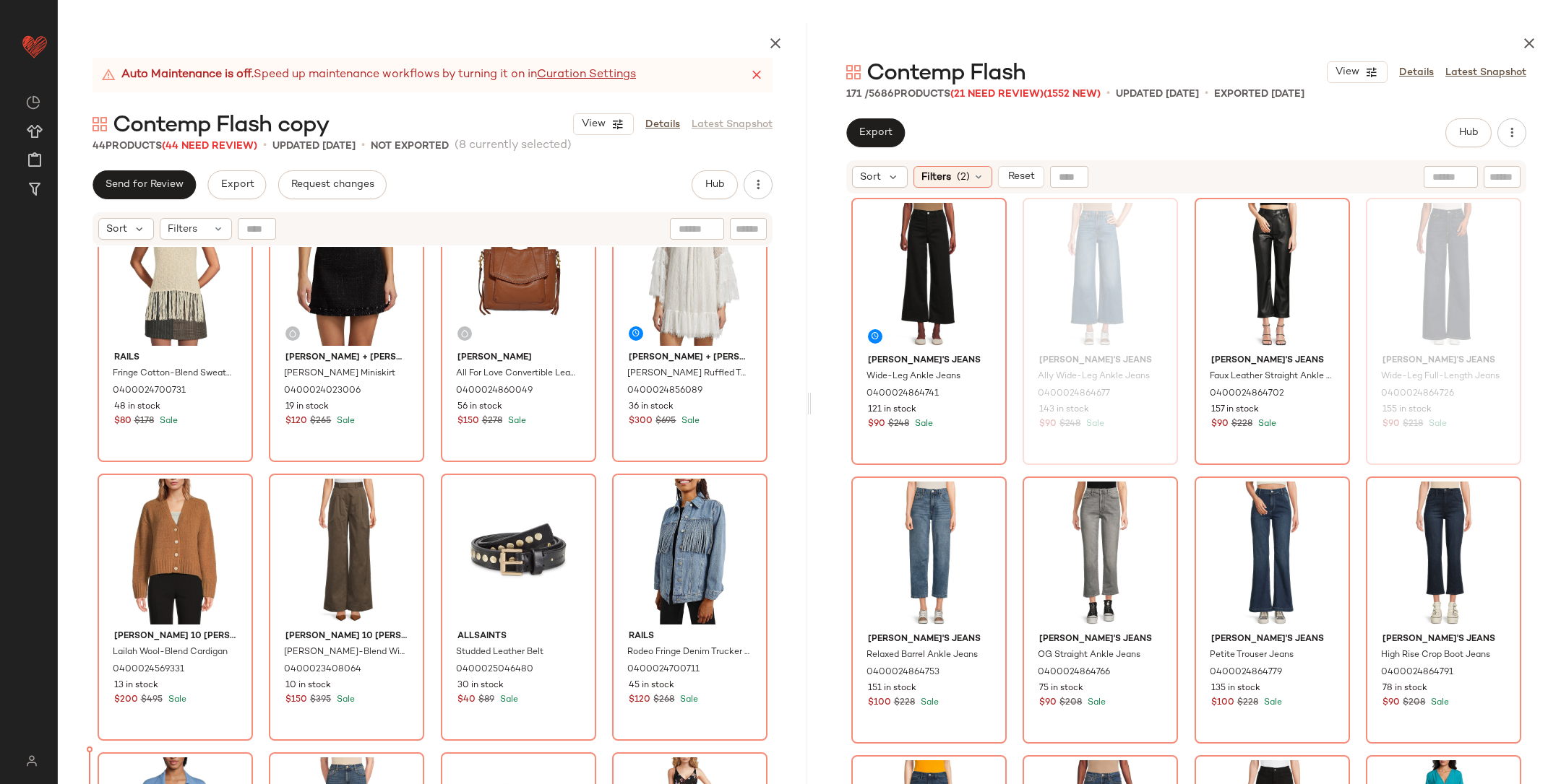
scroll to position [923, 0]
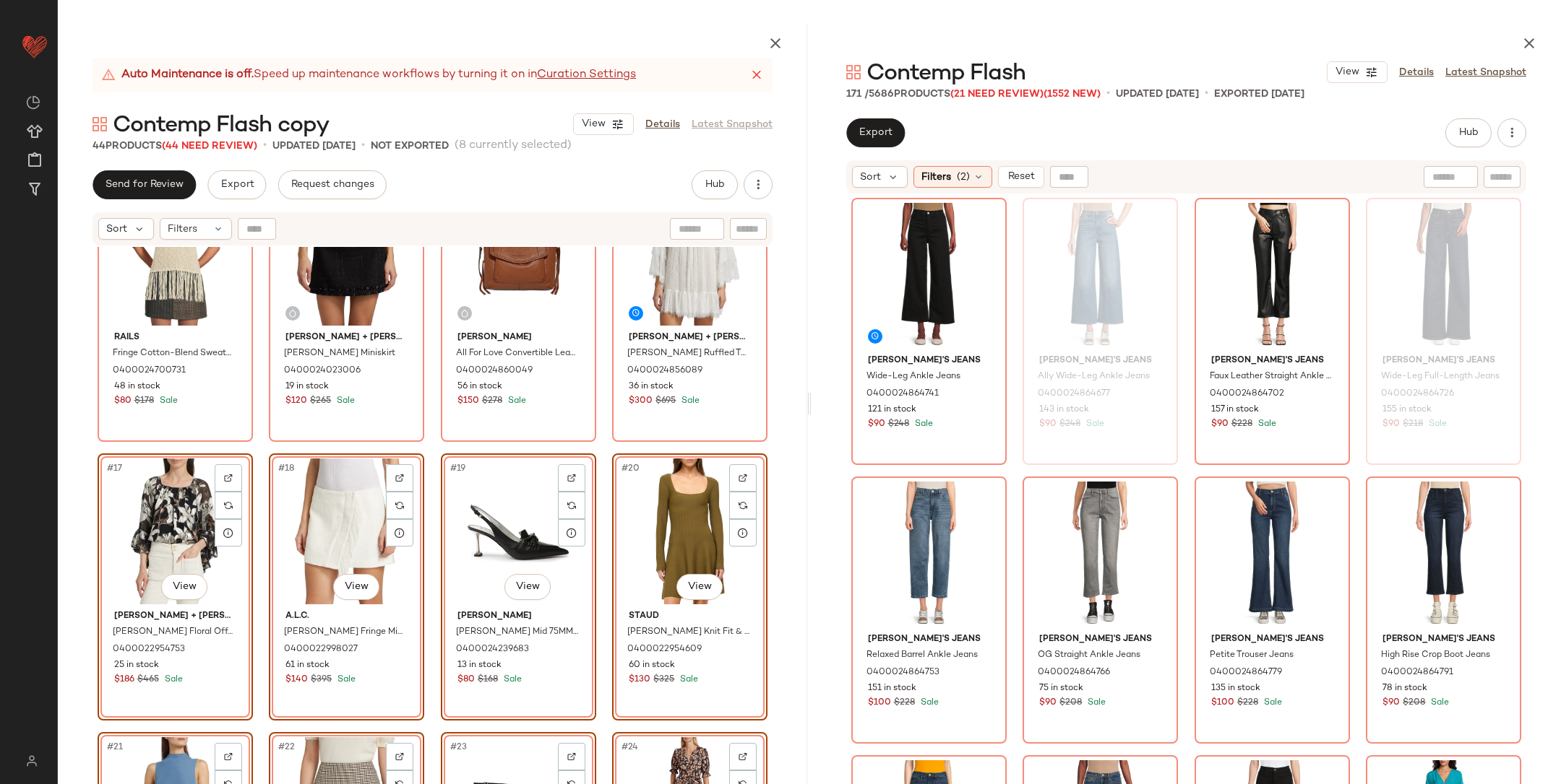
click at [253, 441] on div "Rails Fringe Cotton-Blend Sweater Tank 0400024700731 48 in stock $80 $178 Sale …" at bounding box center [433, 549] width 750 height 605
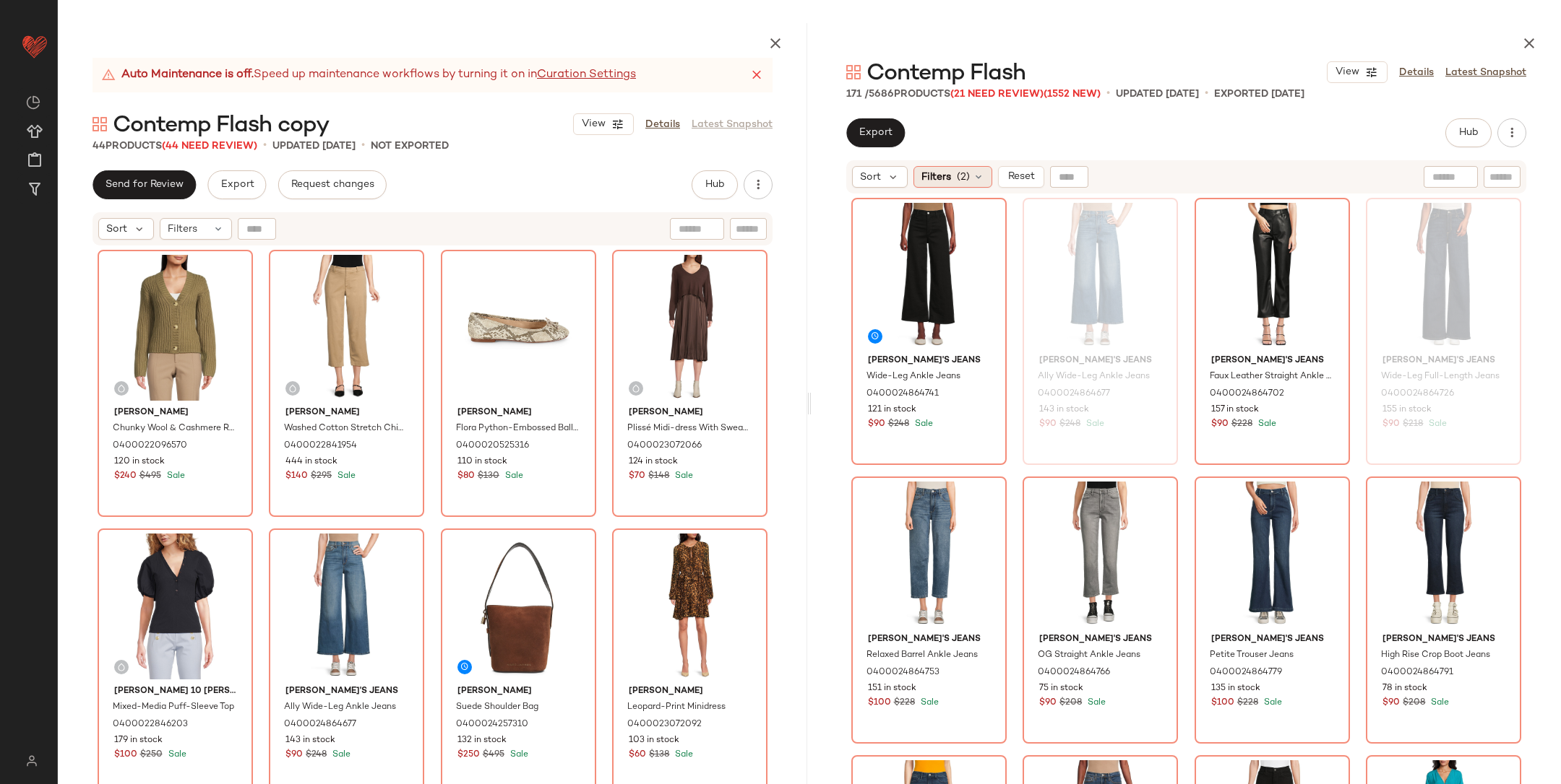
click at [947, 184] on div "Filters (2)" at bounding box center [952, 177] width 79 height 22
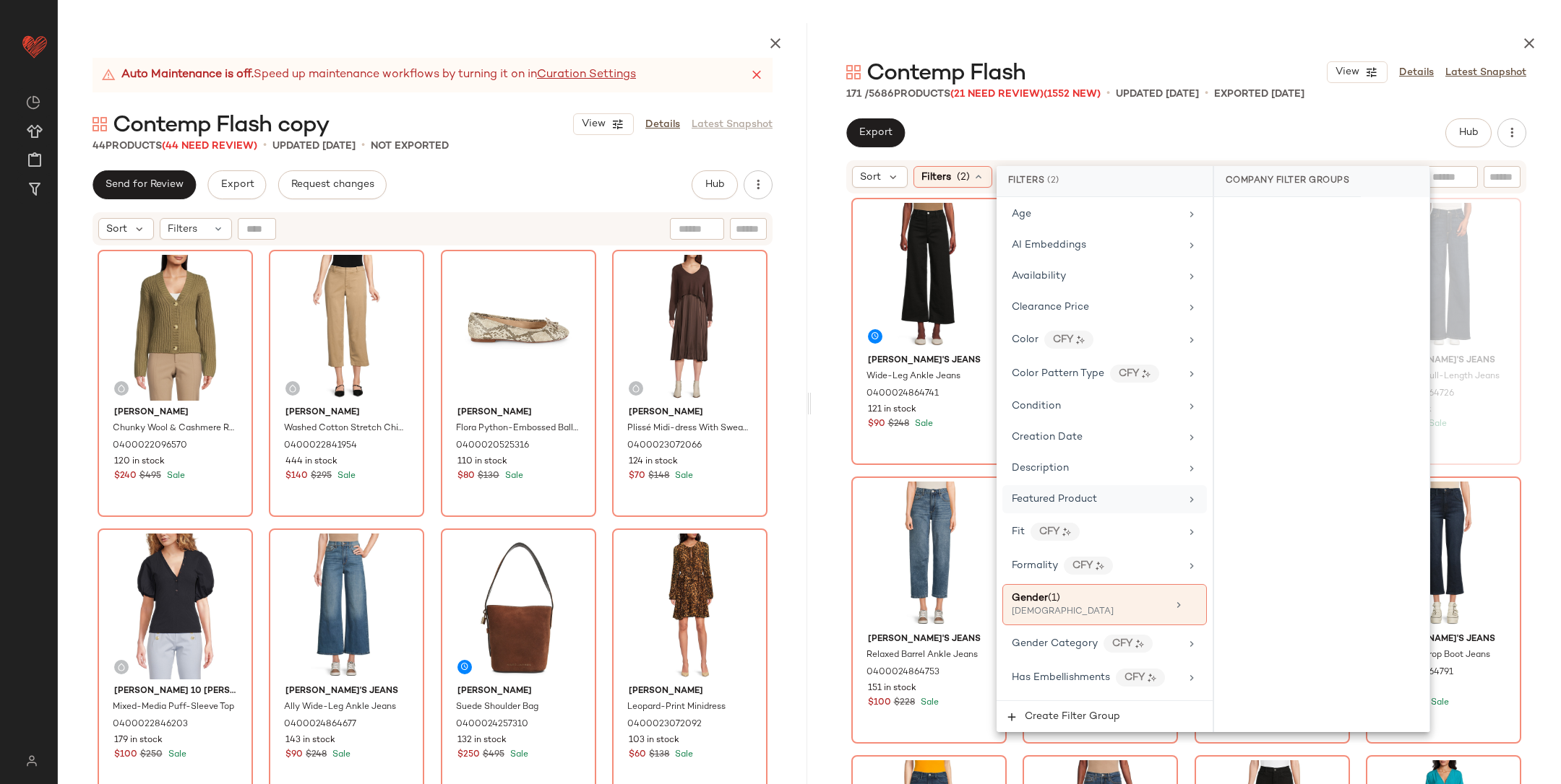
scroll to position [167, 0]
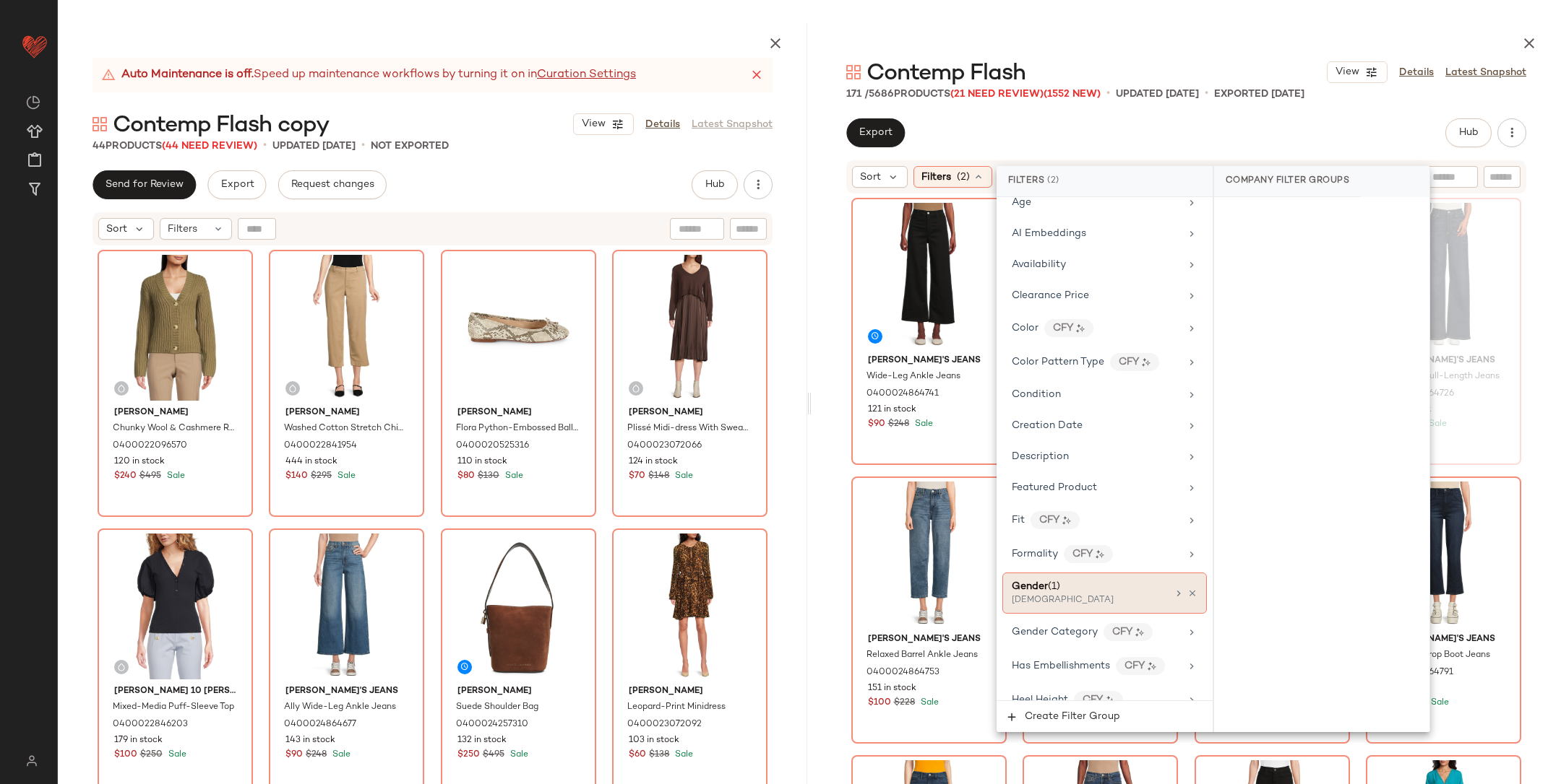
click at [1084, 594] on div "[DEMOGRAPHIC_DATA]" at bounding box center [1084, 600] width 145 height 13
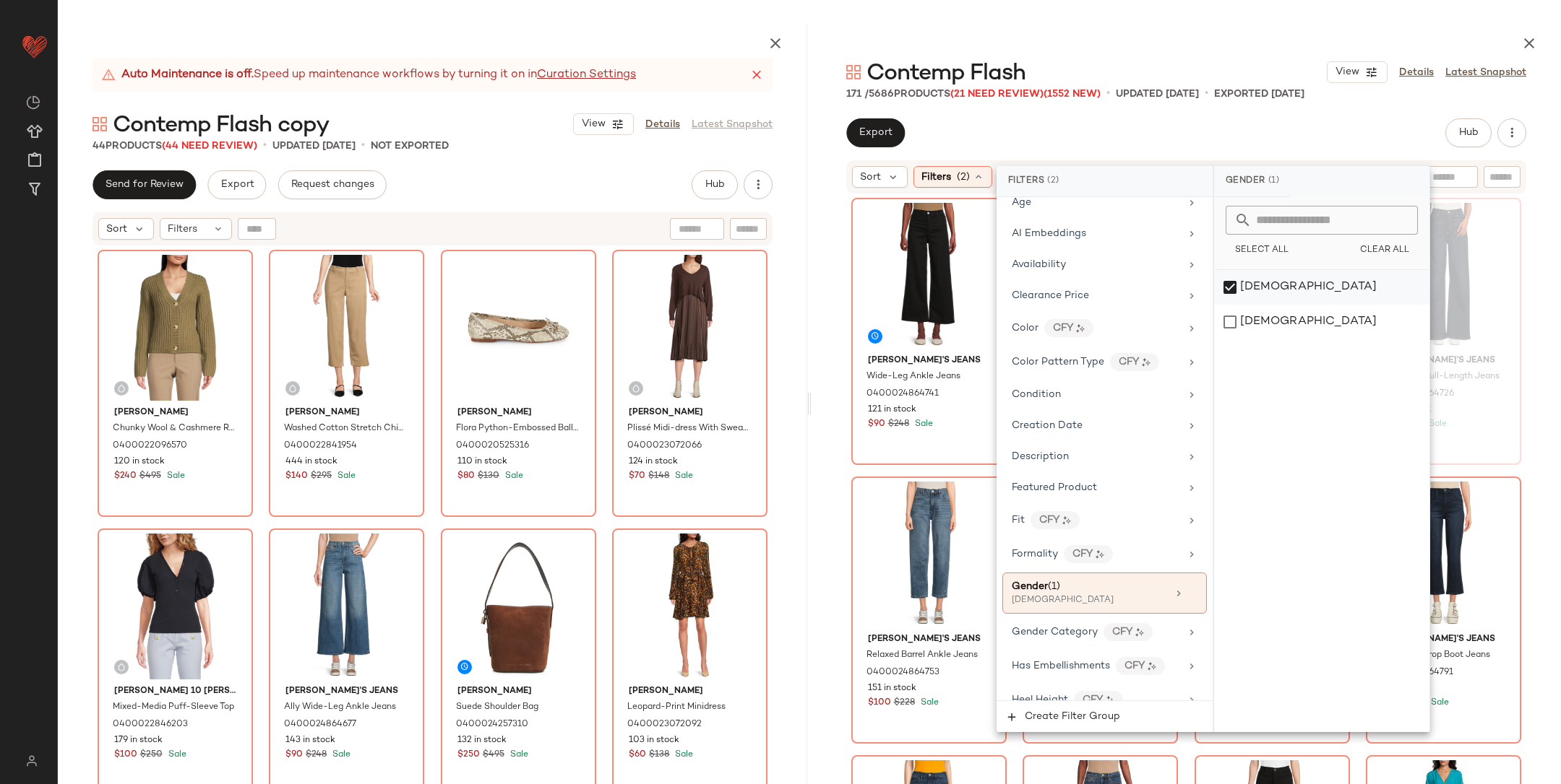
click at [1242, 285] on div "[DEMOGRAPHIC_DATA]" at bounding box center [1322, 287] width 216 height 35
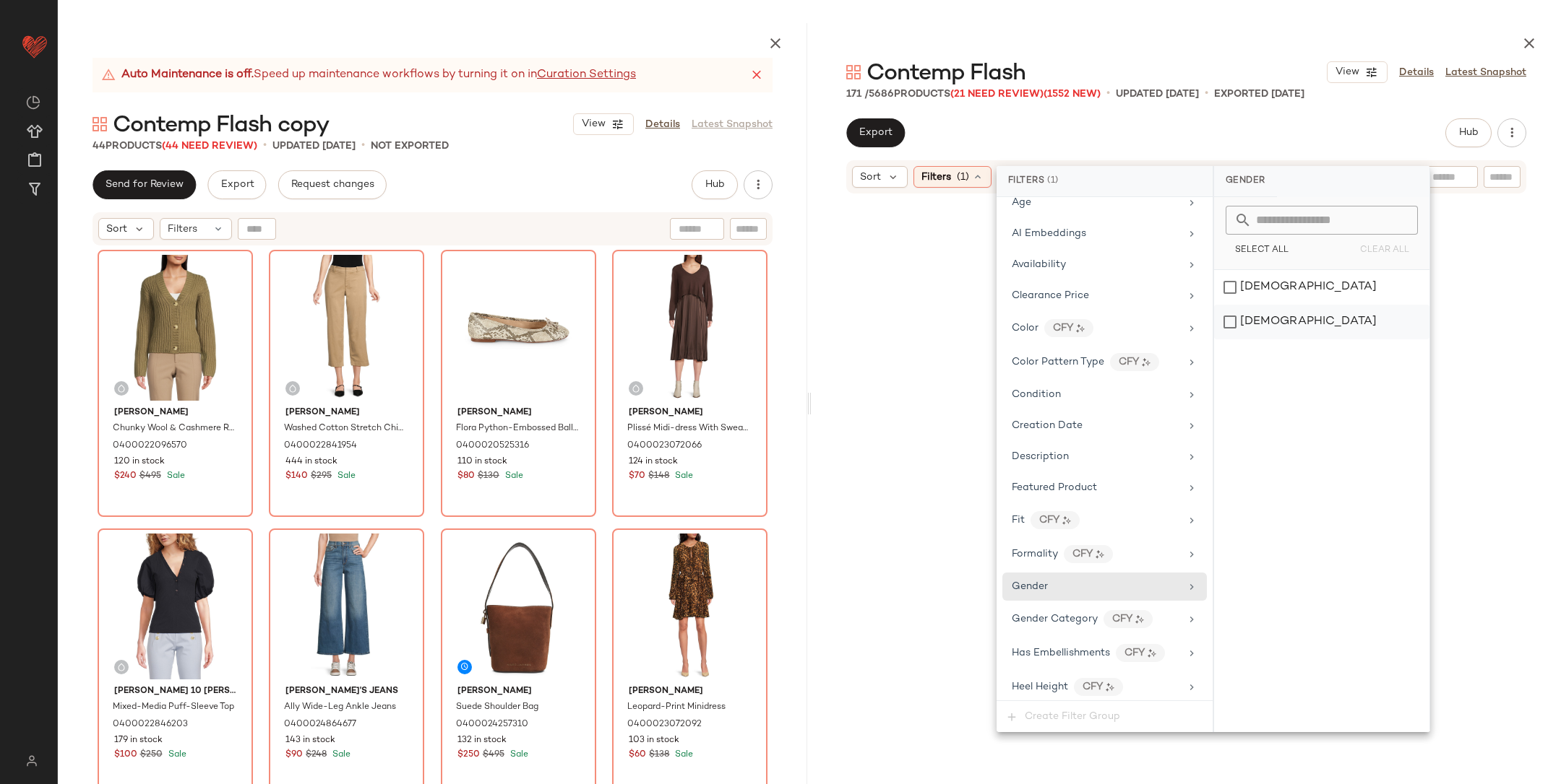
click at [1254, 325] on div "[DEMOGRAPHIC_DATA]" at bounding box center [1322, 322] width 216 height 35
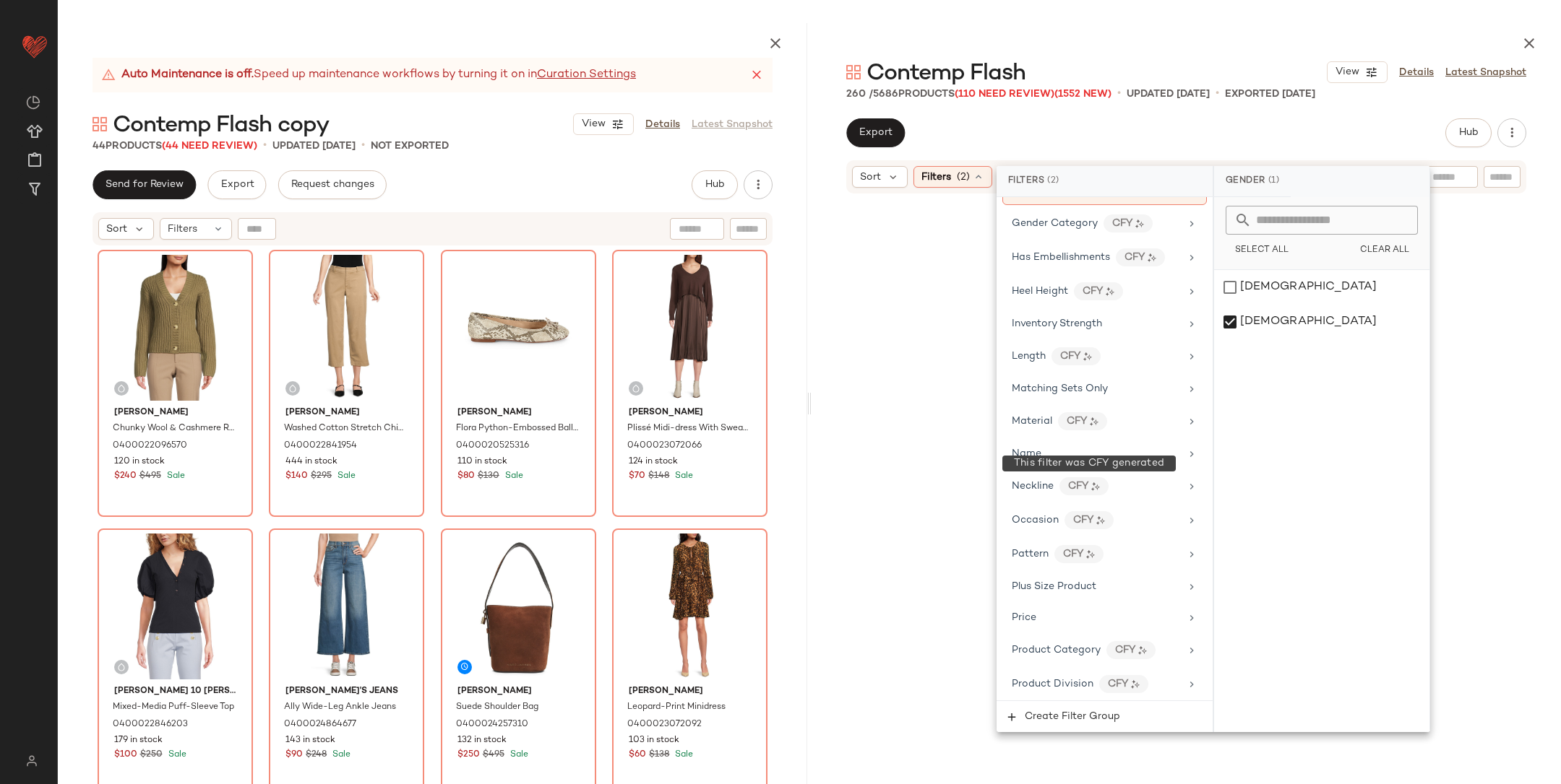
scroll to position [838, 0]
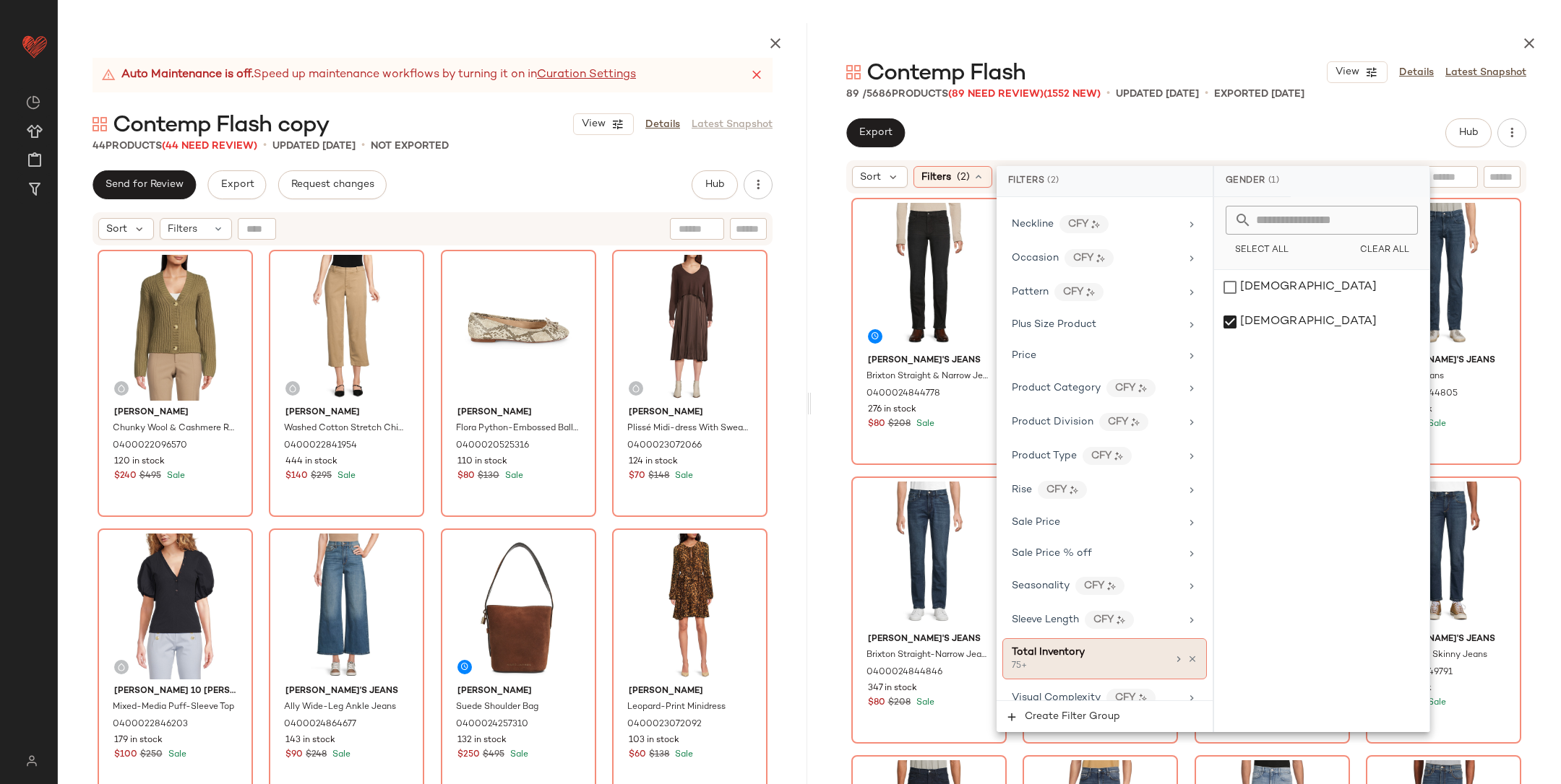
click at [1078, 647] on span "Total Inventory" at bounding box center [1048, 652] width 73 height 11
click at [1279, 328] on input "**" at bounding box center [1269, 315] width 87 height 29
type input "*"
type input "**"
click at [1253, 351] on span "Apply" at bounding box center [1248, 352] width 29 height 12
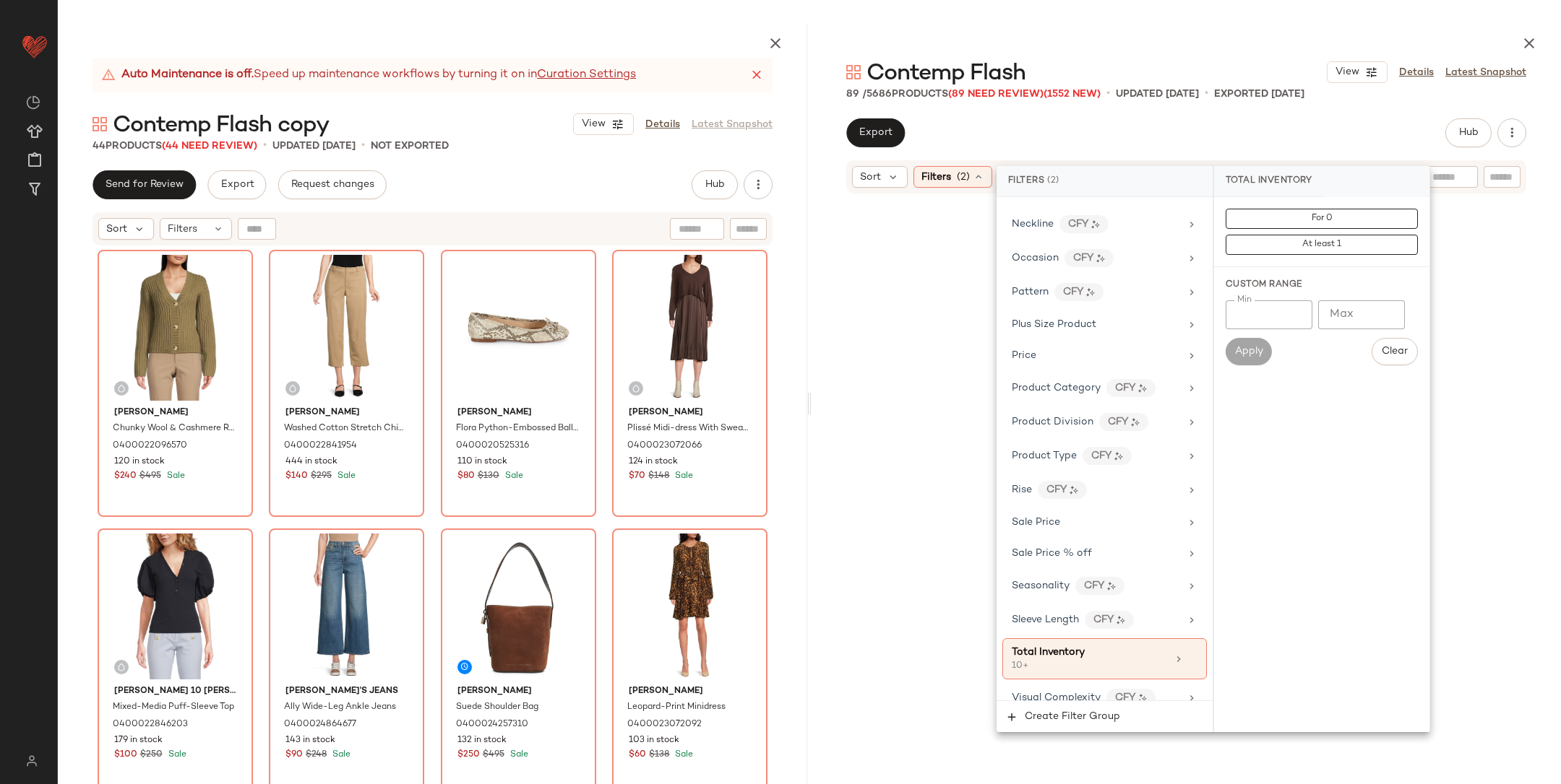
click at [1537, 368] on div at bounding box center [1186, 507] width 744 height 620
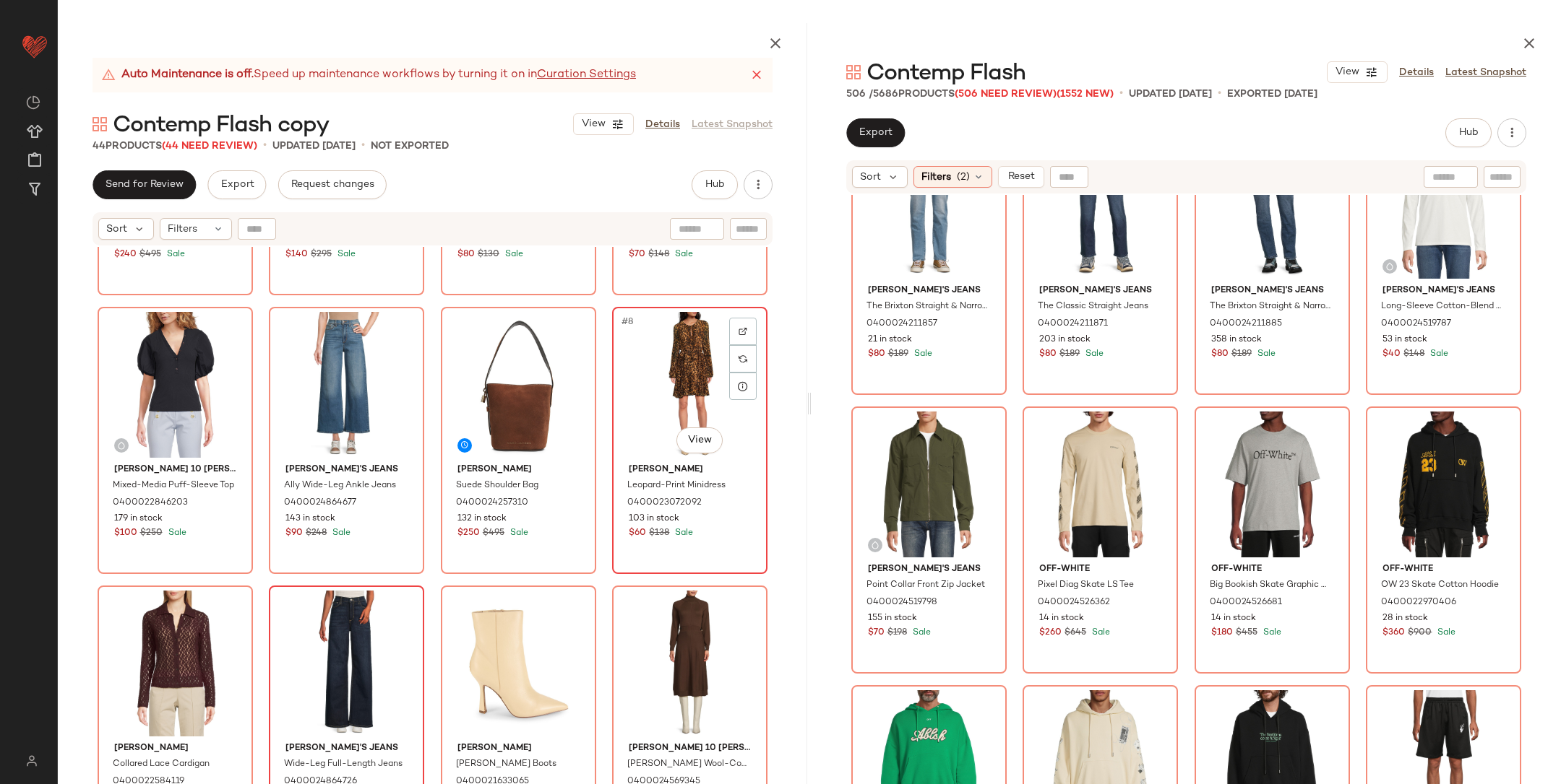
scroll to position [221, 0]
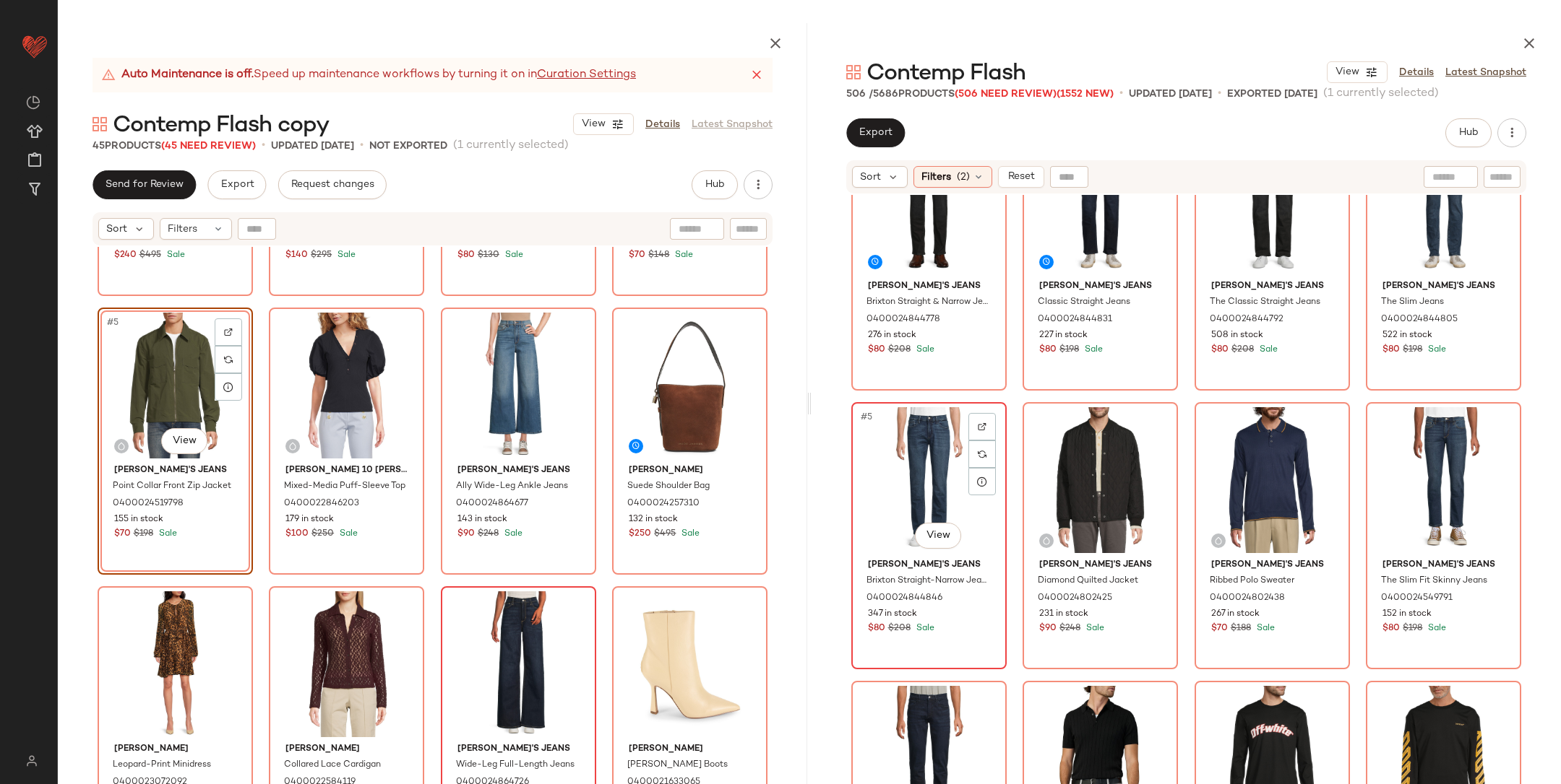
scroll to position [95, 0]
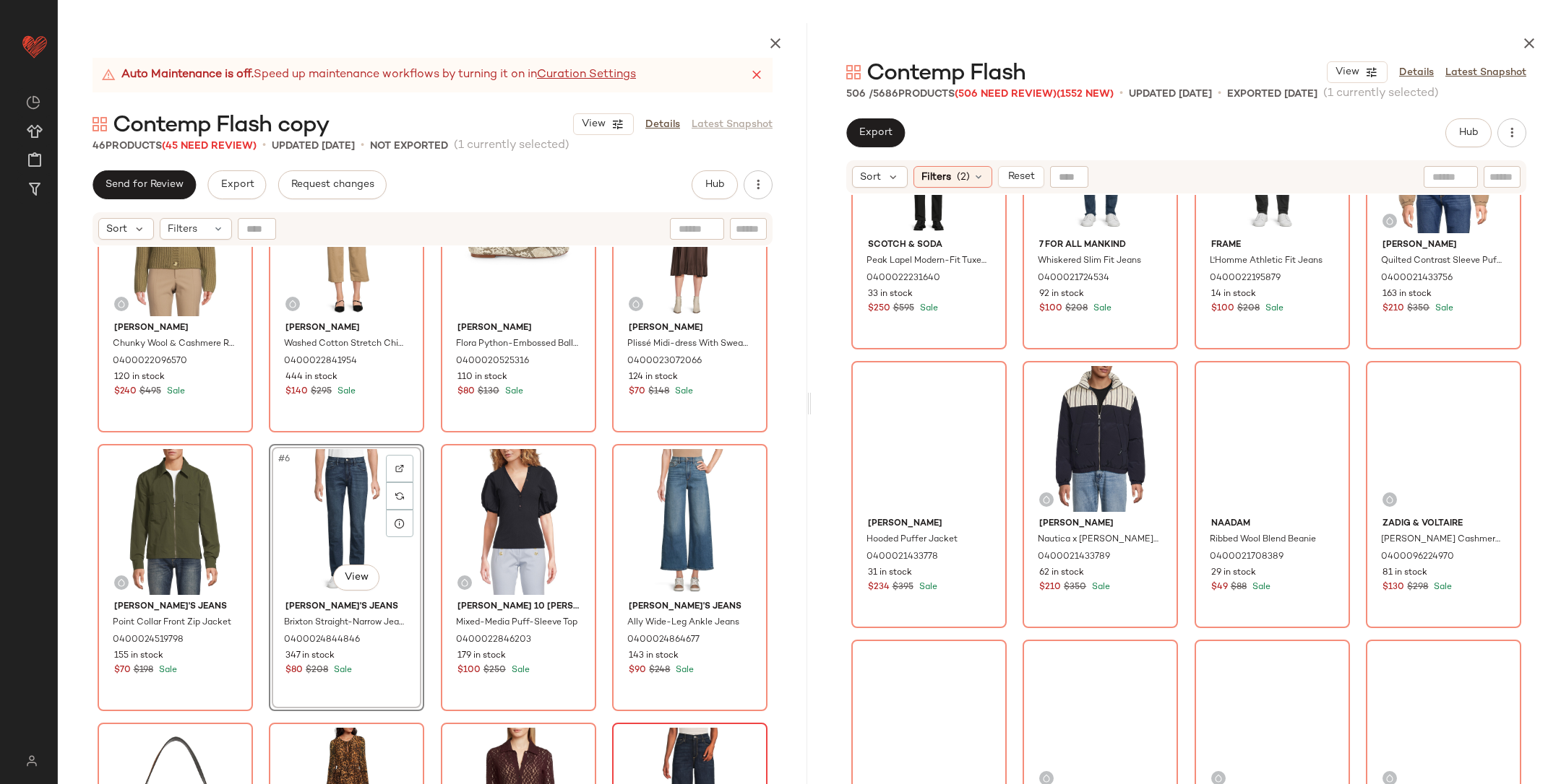
scroll to position [5738, 0]
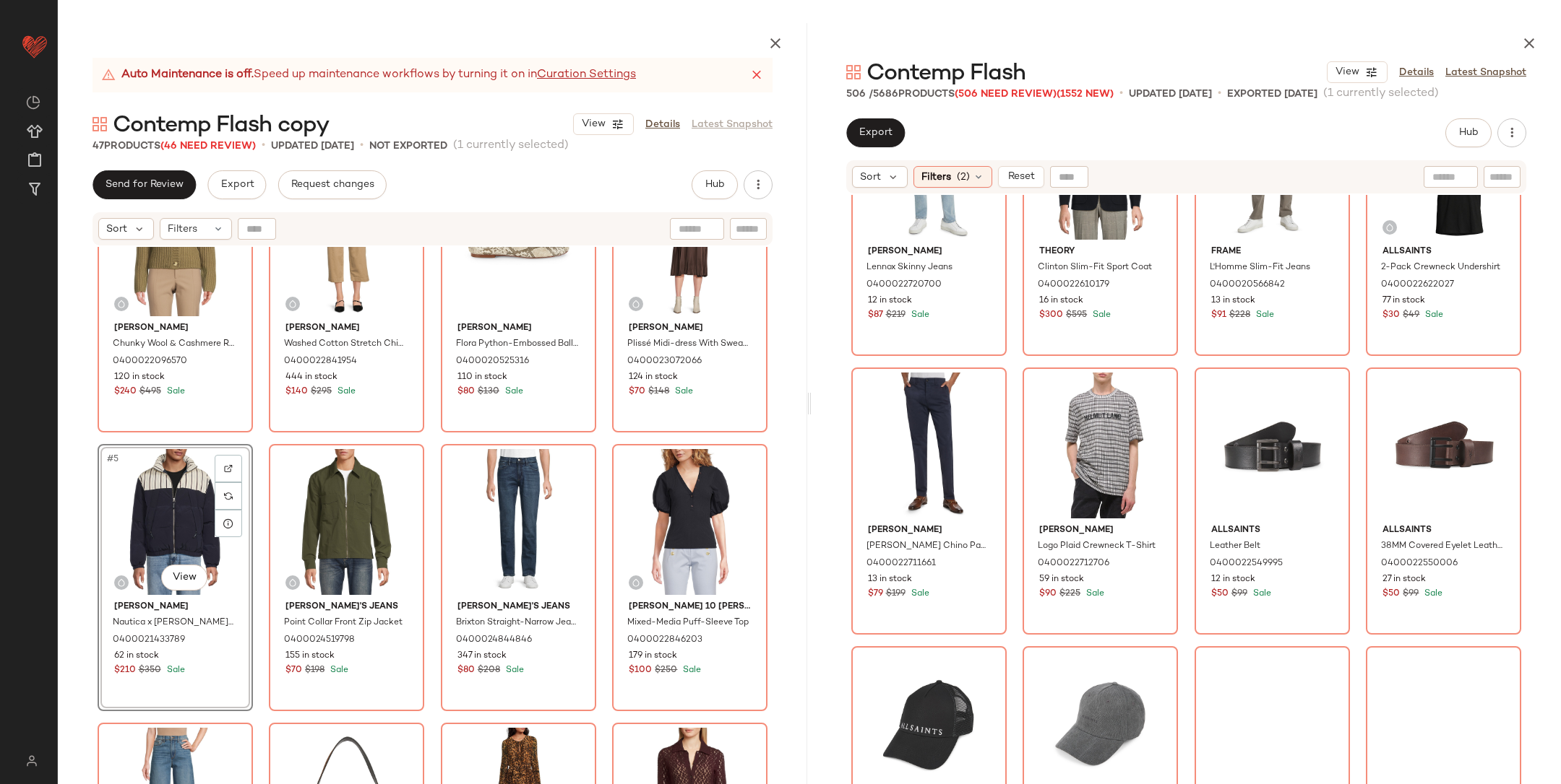
scroll to position [7677, 0]
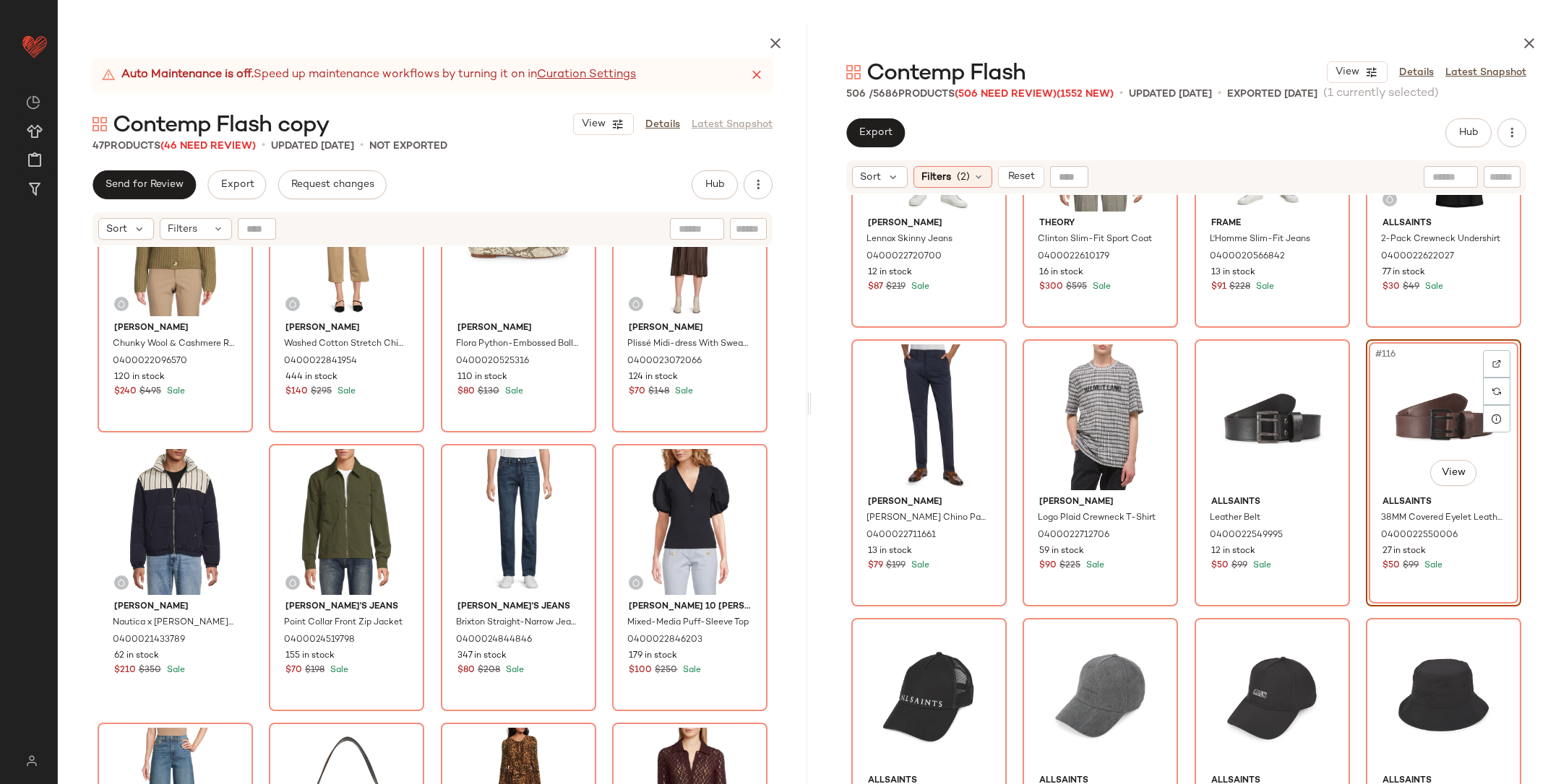
click at [429, 431] on div "Vince Chunky Wool & Cashmere Ribbed Cardigan 0400022096570 120 in stock $240 $4…" at bounding box center [433, 466] width 671 height 602
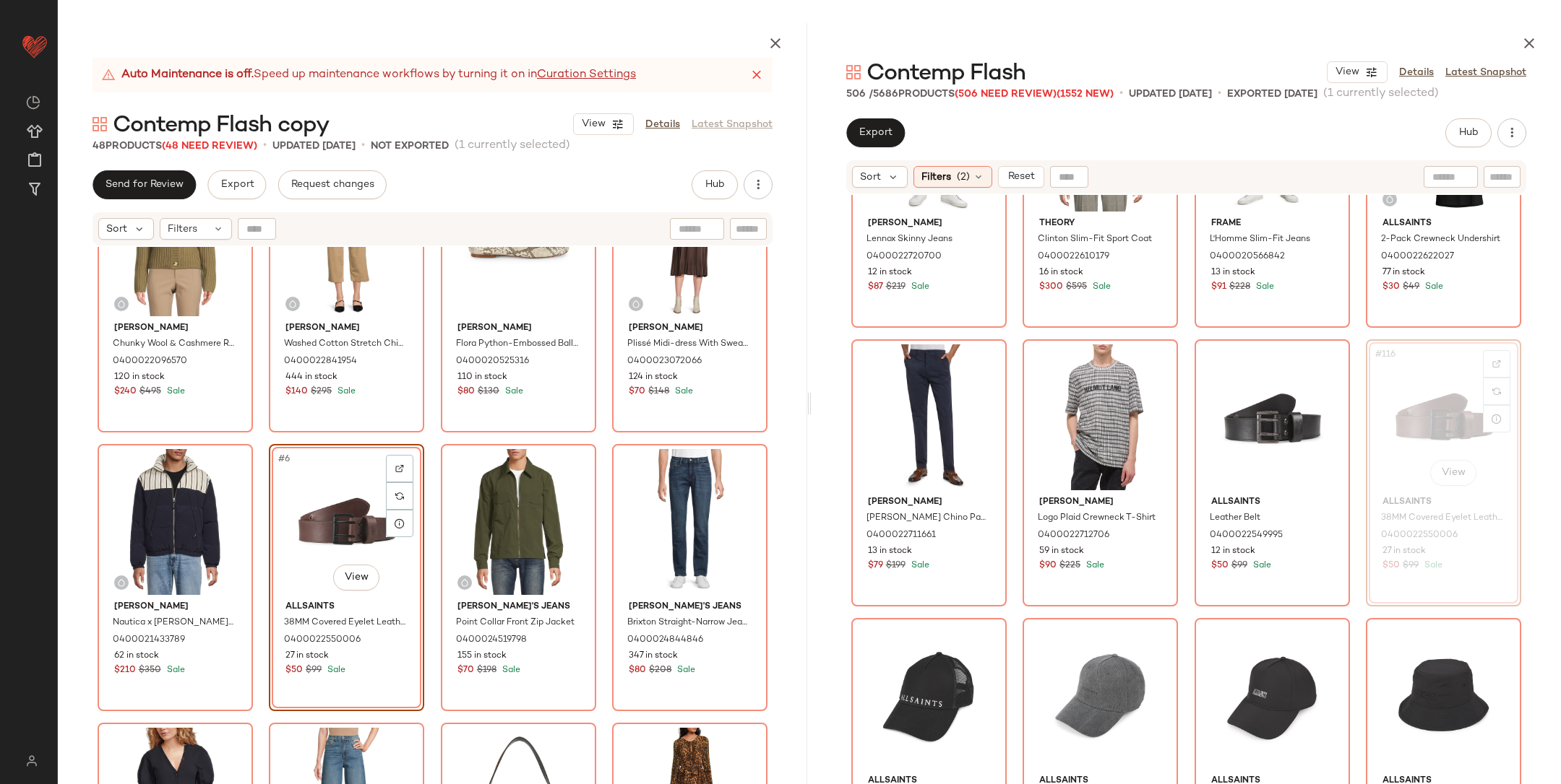
click at [432, 430] on div "Vince Chunky Wool & Cashmere Ribbed Cardigan 0400022096570 120 in stock $240 $4…" at bounding box center [433, 466] width 671 height 602
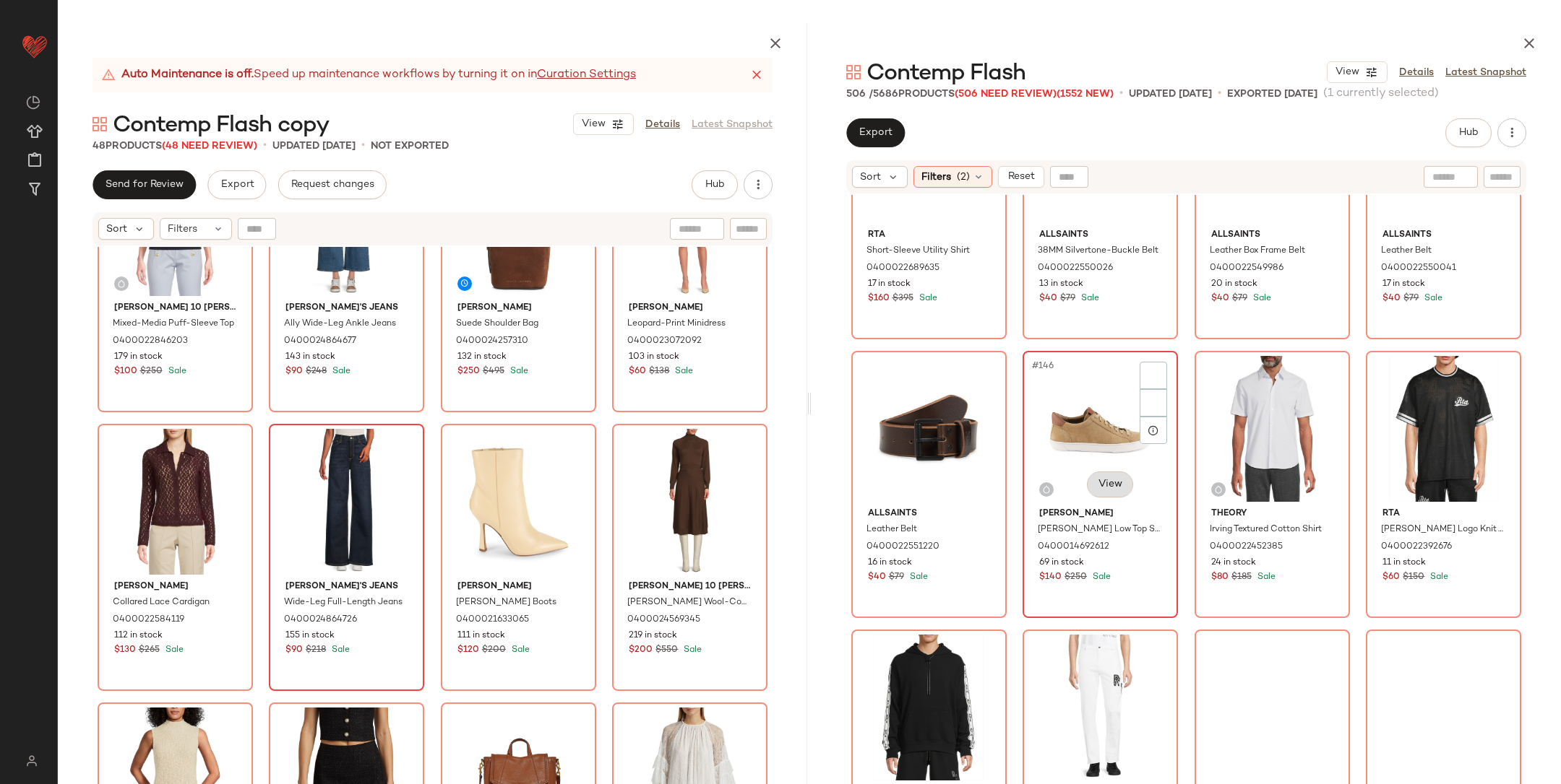
scroll to position [9910, 0]
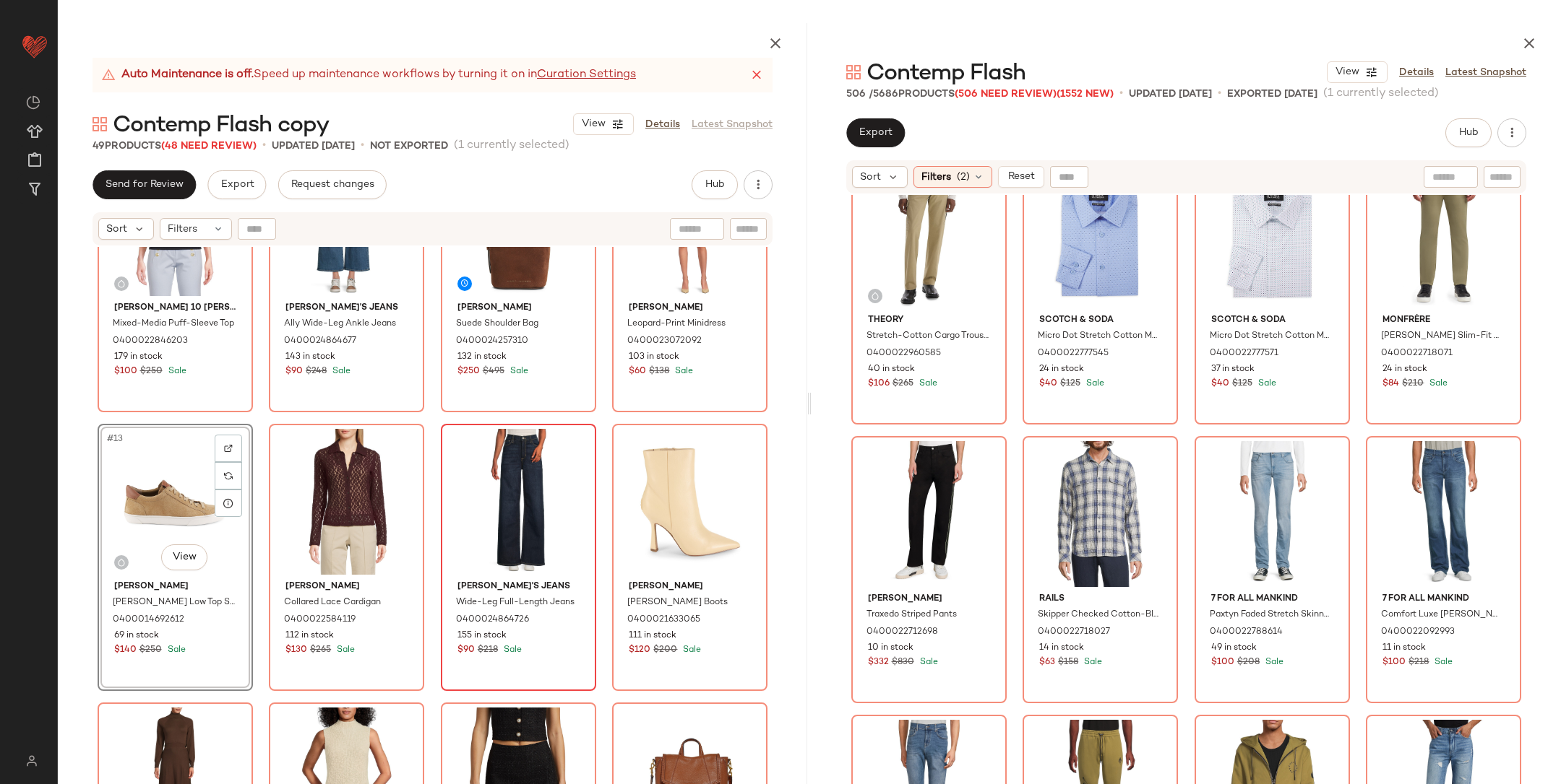
scroll to position [11757, 0]
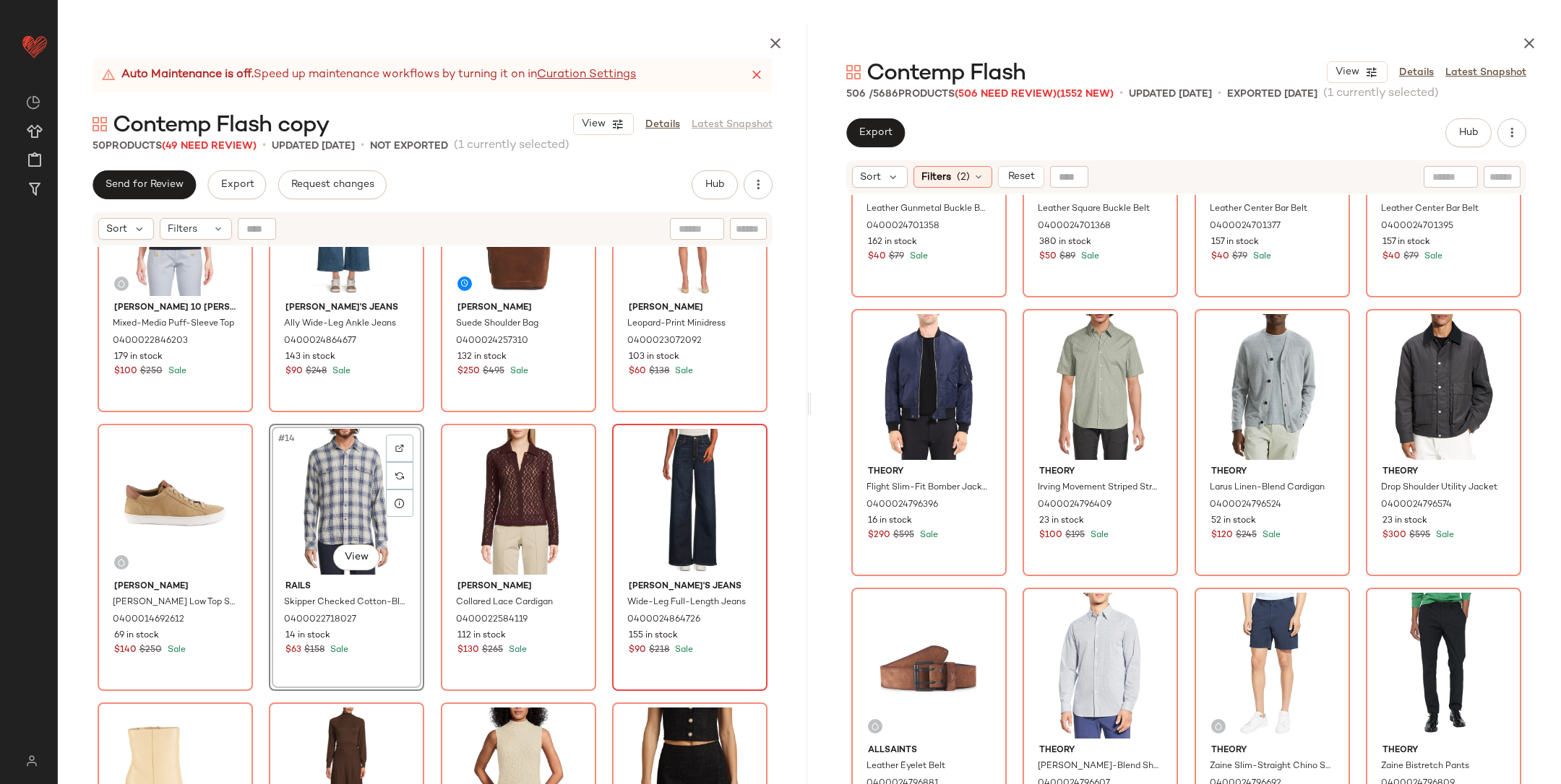
scroll to position [16630, 0]
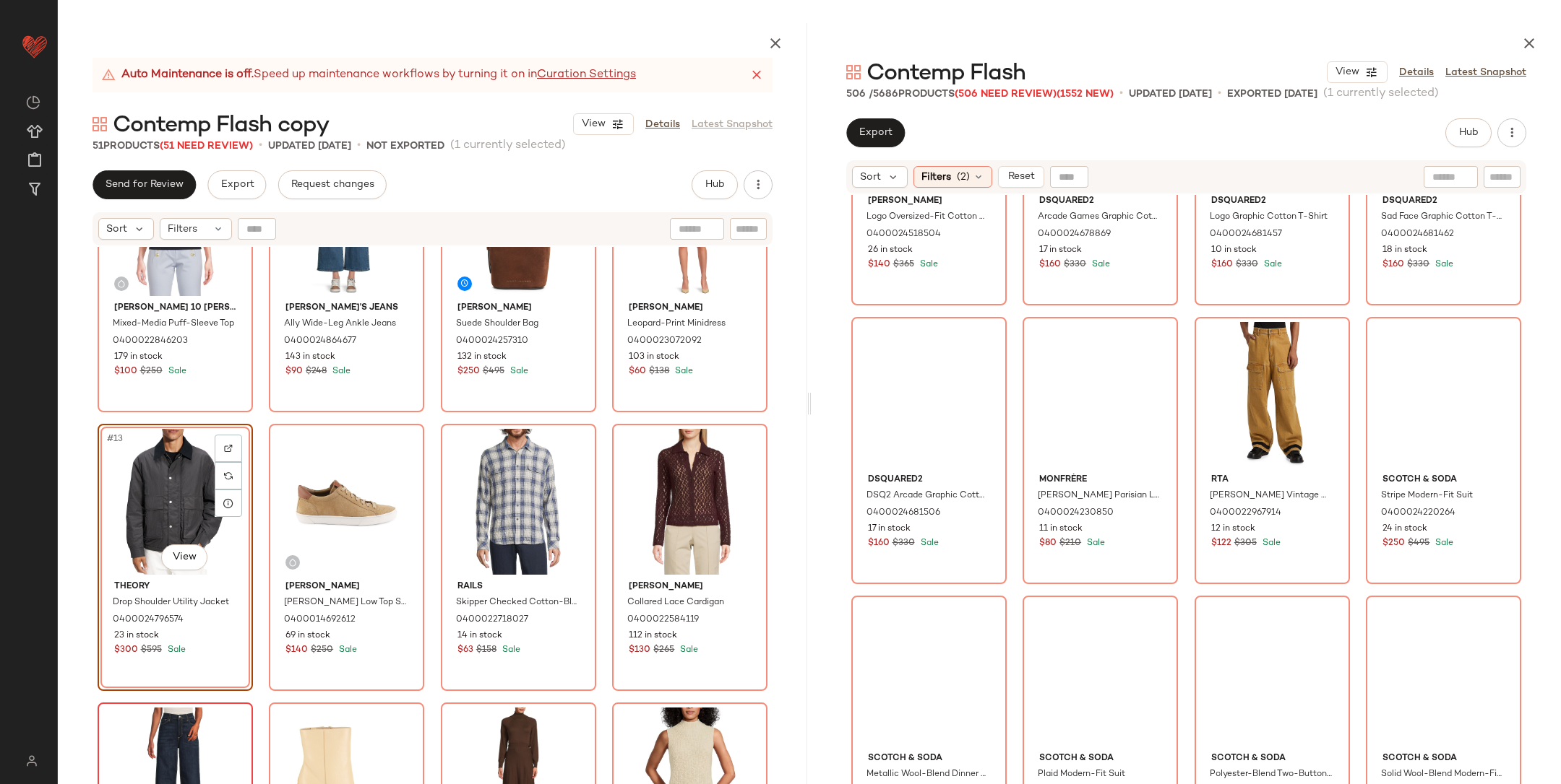
scroll to position [18360, 0]
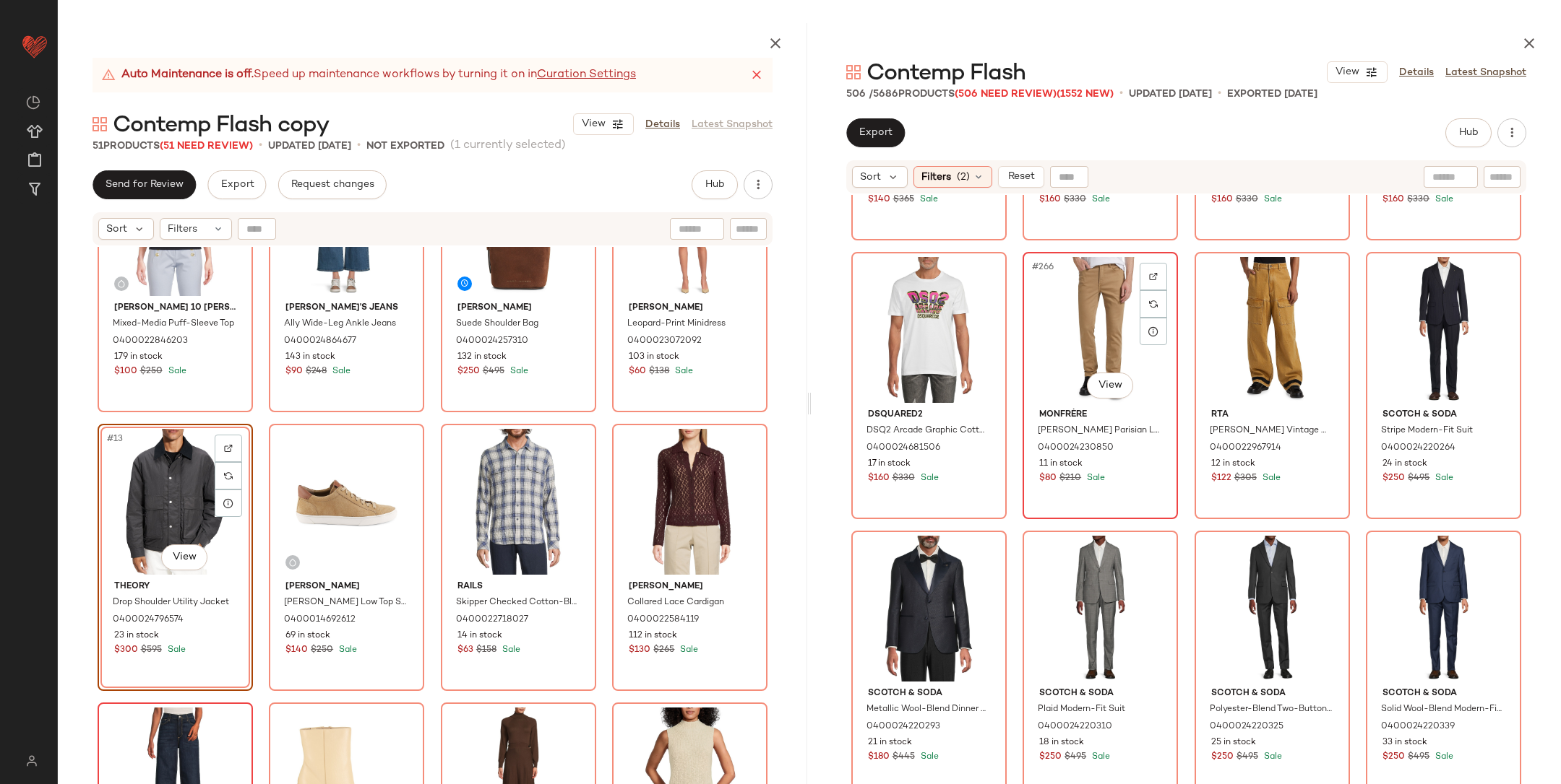
scroll to position [18359, 0]
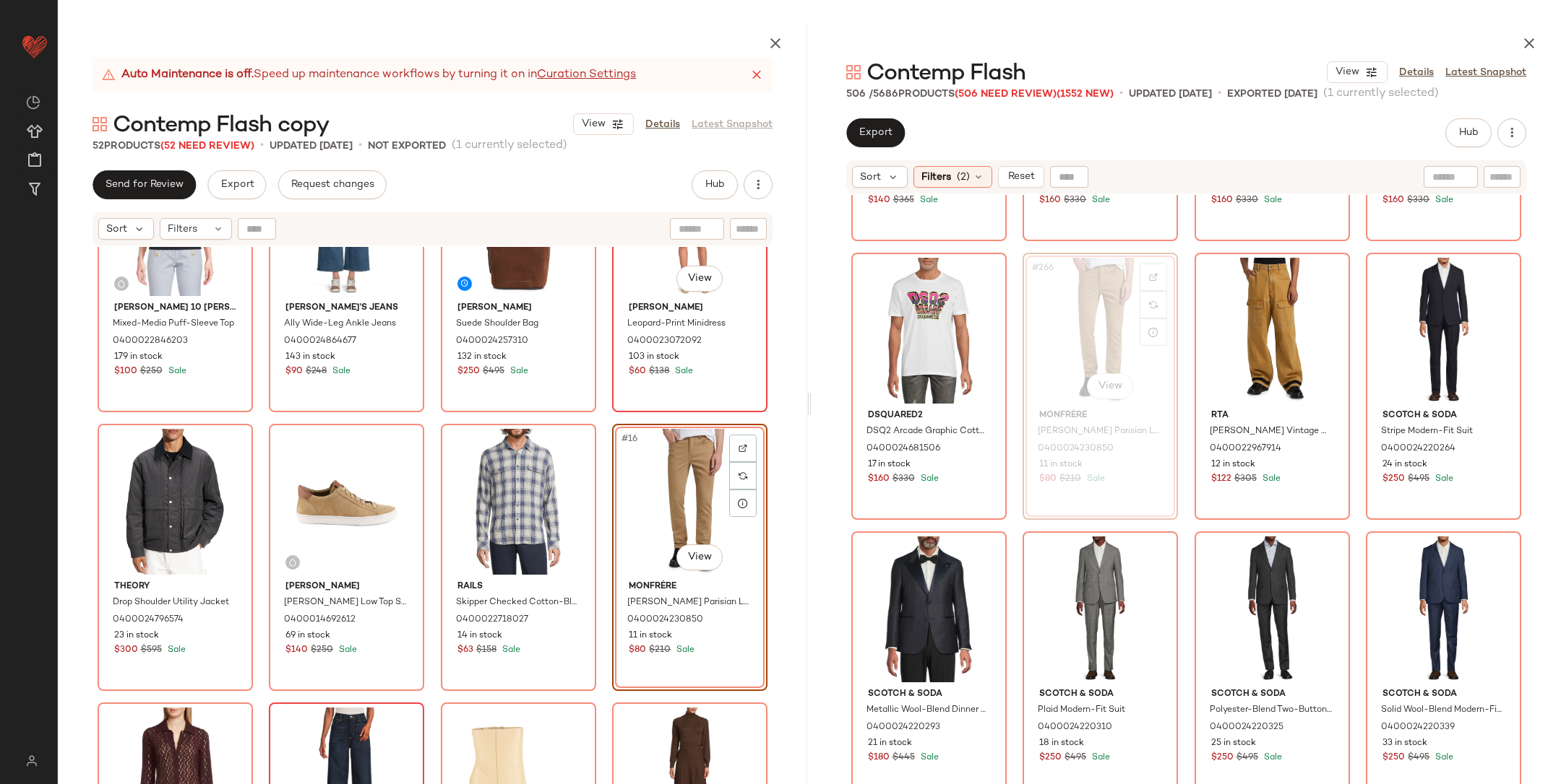
click at [613, 409] on div "#12 View Sam Edelman Leopard-Print Minidress 0400023072092 103 in stock $60 $13…" at bounding box center [690, 279] width 155 height 268
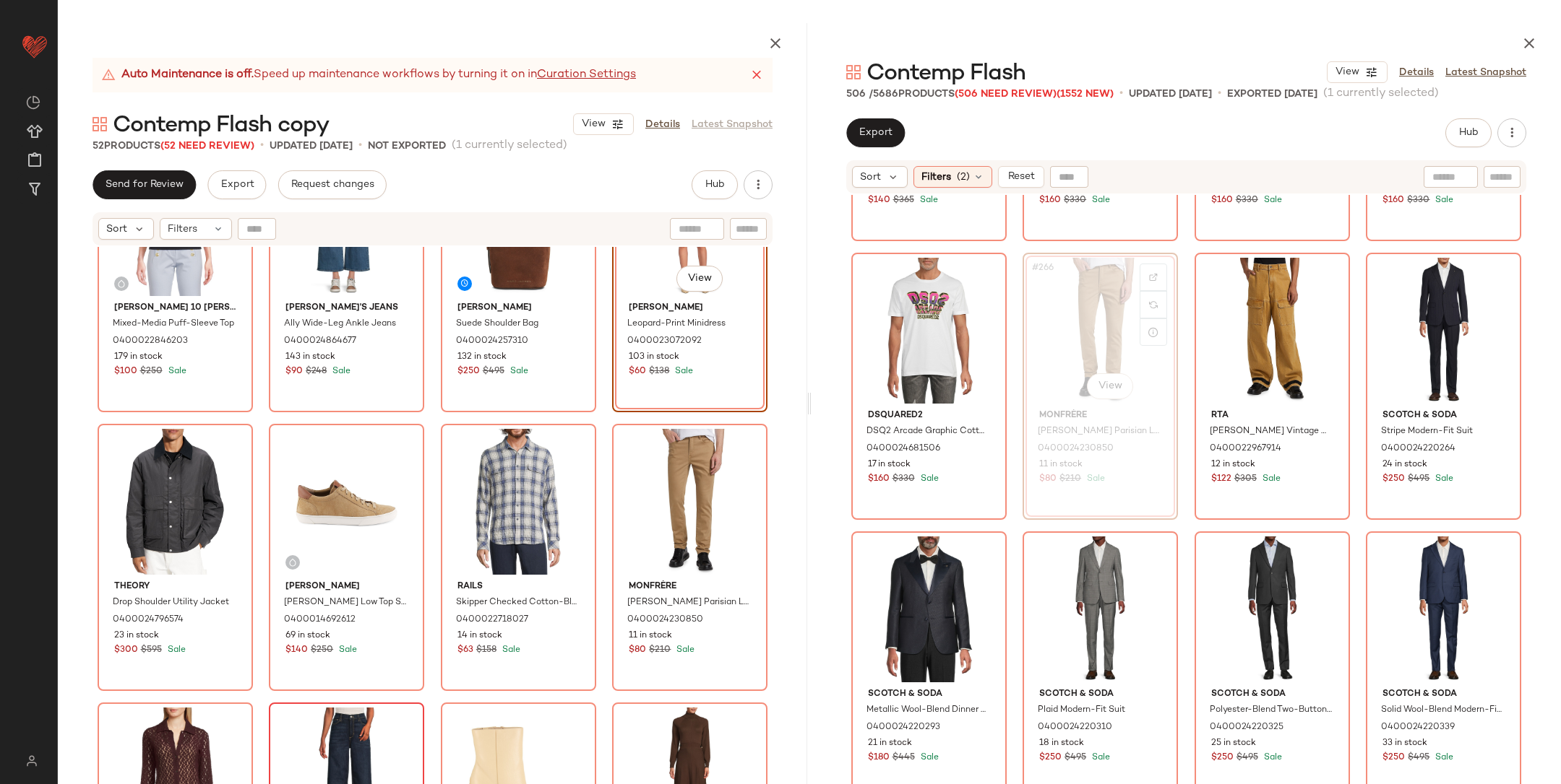
click at [599, 416] on div "Derek Lam 10 Crosby Mixed-Media Puff-Sleeve Top 0400022846203 179 in stock $100…" at bounding box center [433, 549] width 750 height 605
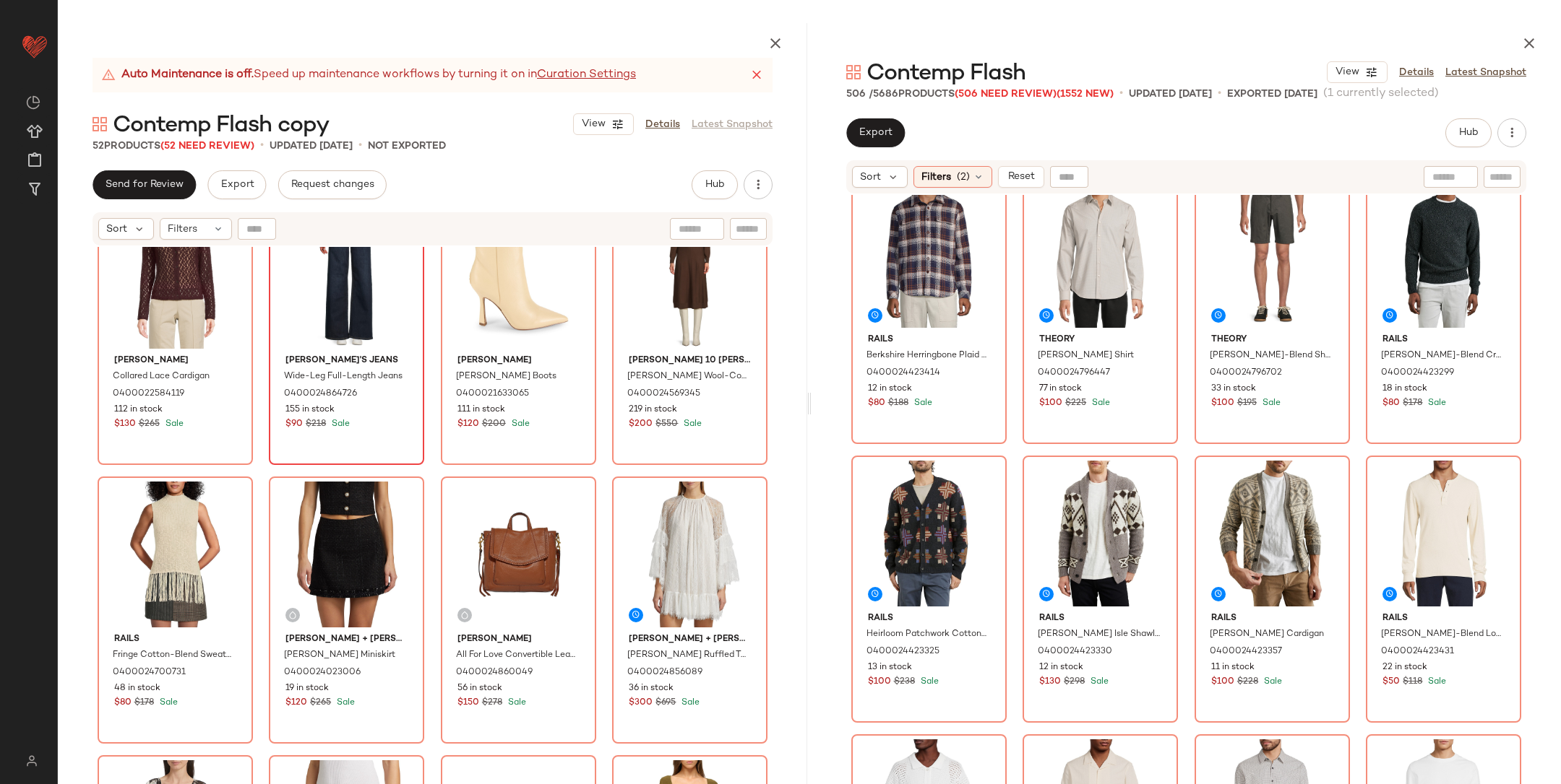
scroll to position [15137, 0]
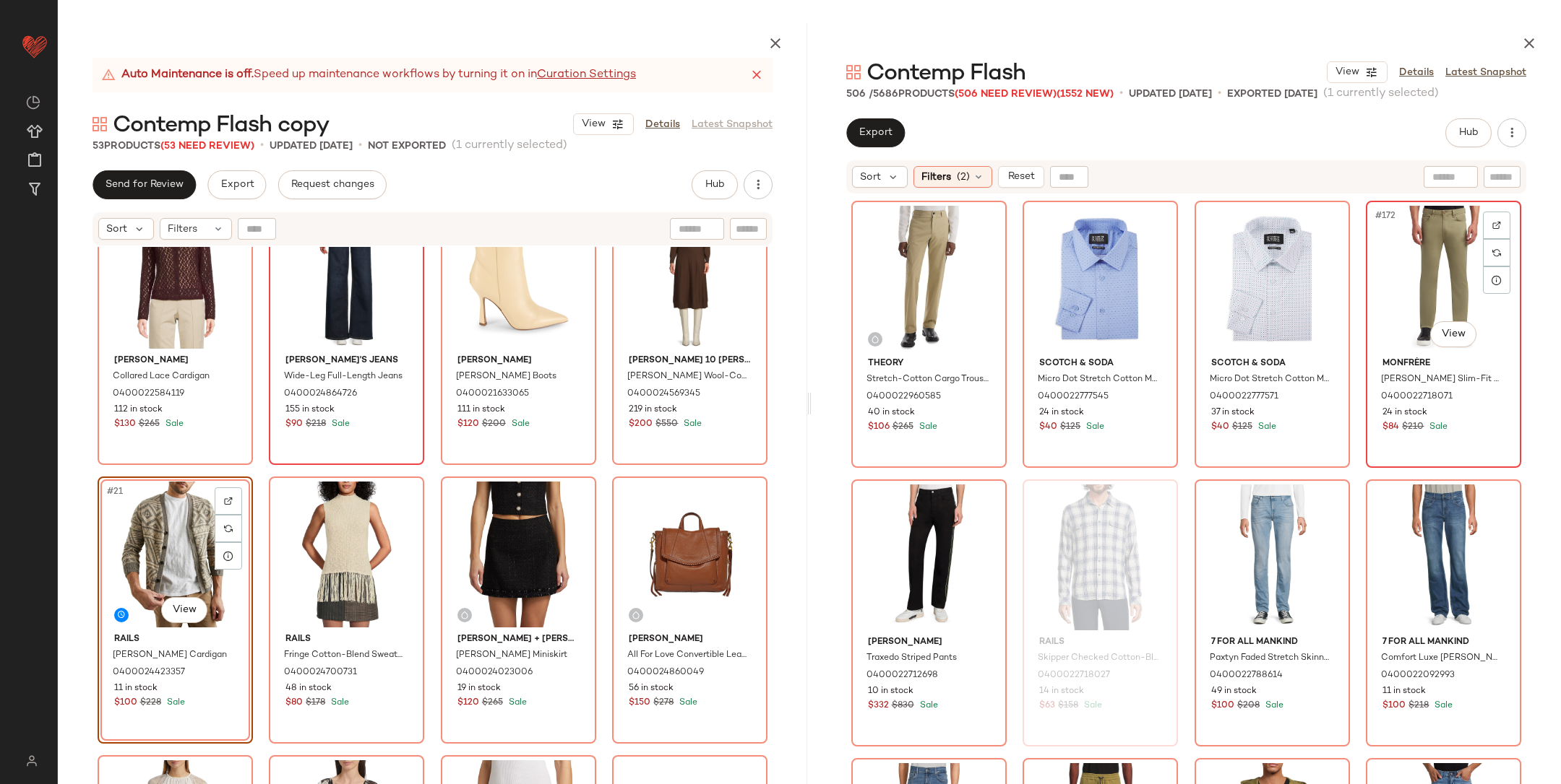
scroll to position [11718, 0]
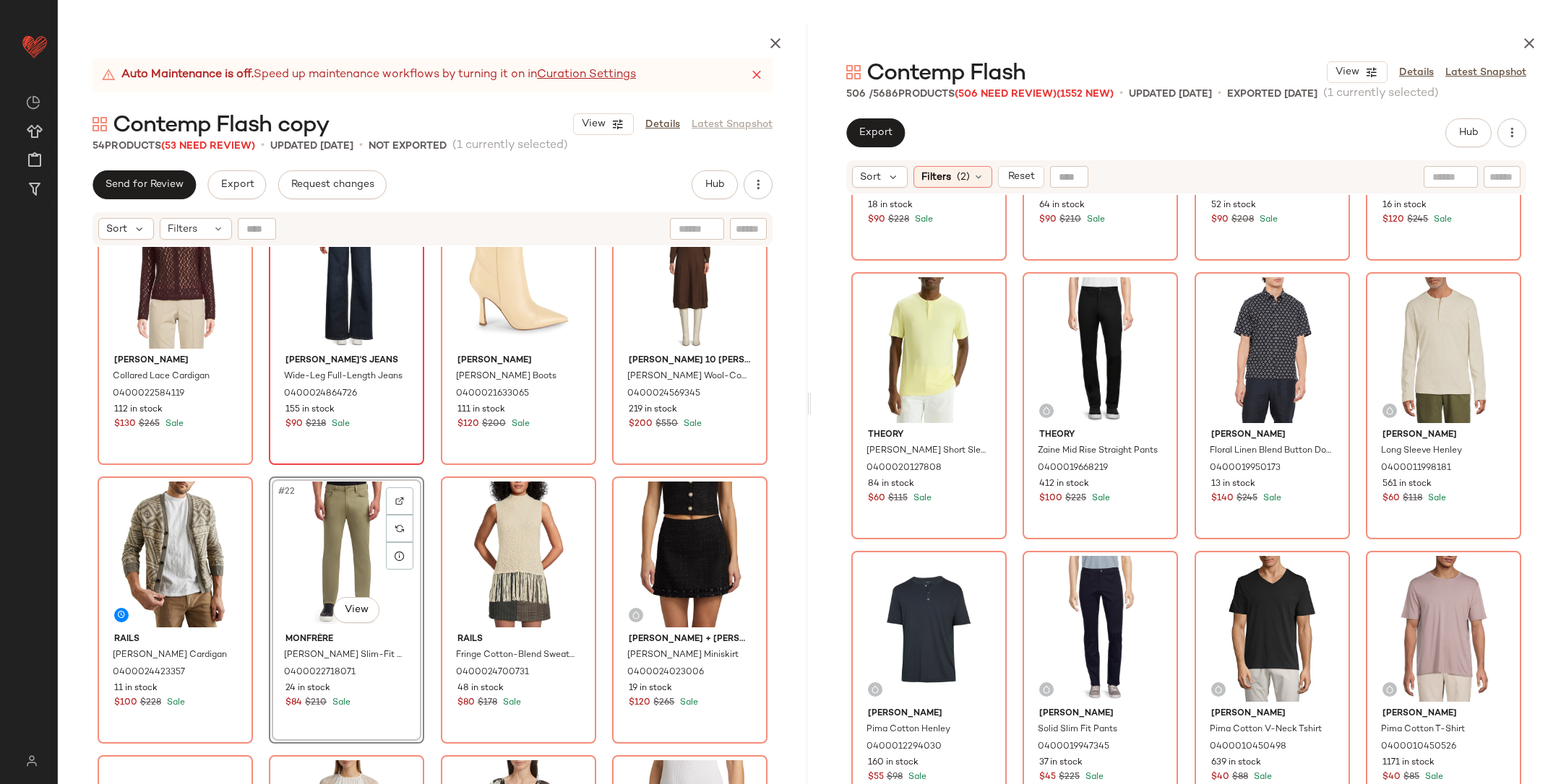
scroll to position [3530, 0]
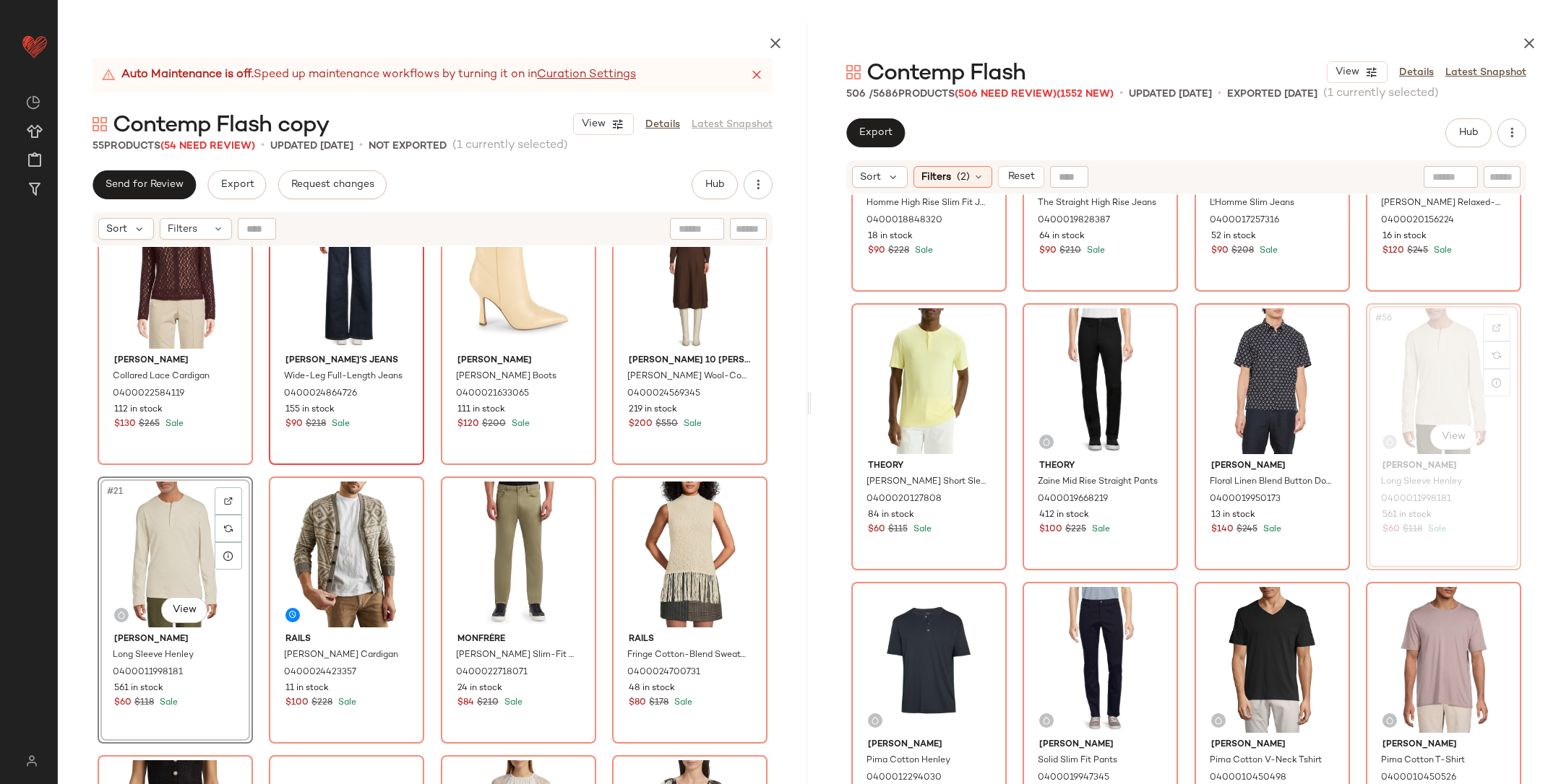
click at [419, 470] on div "Vince Collared Lace Cardigan 0400022584119 112 in stock $130 $265 Sale Joe's Je…" at bounding box center [433, 549] width 750 height 605
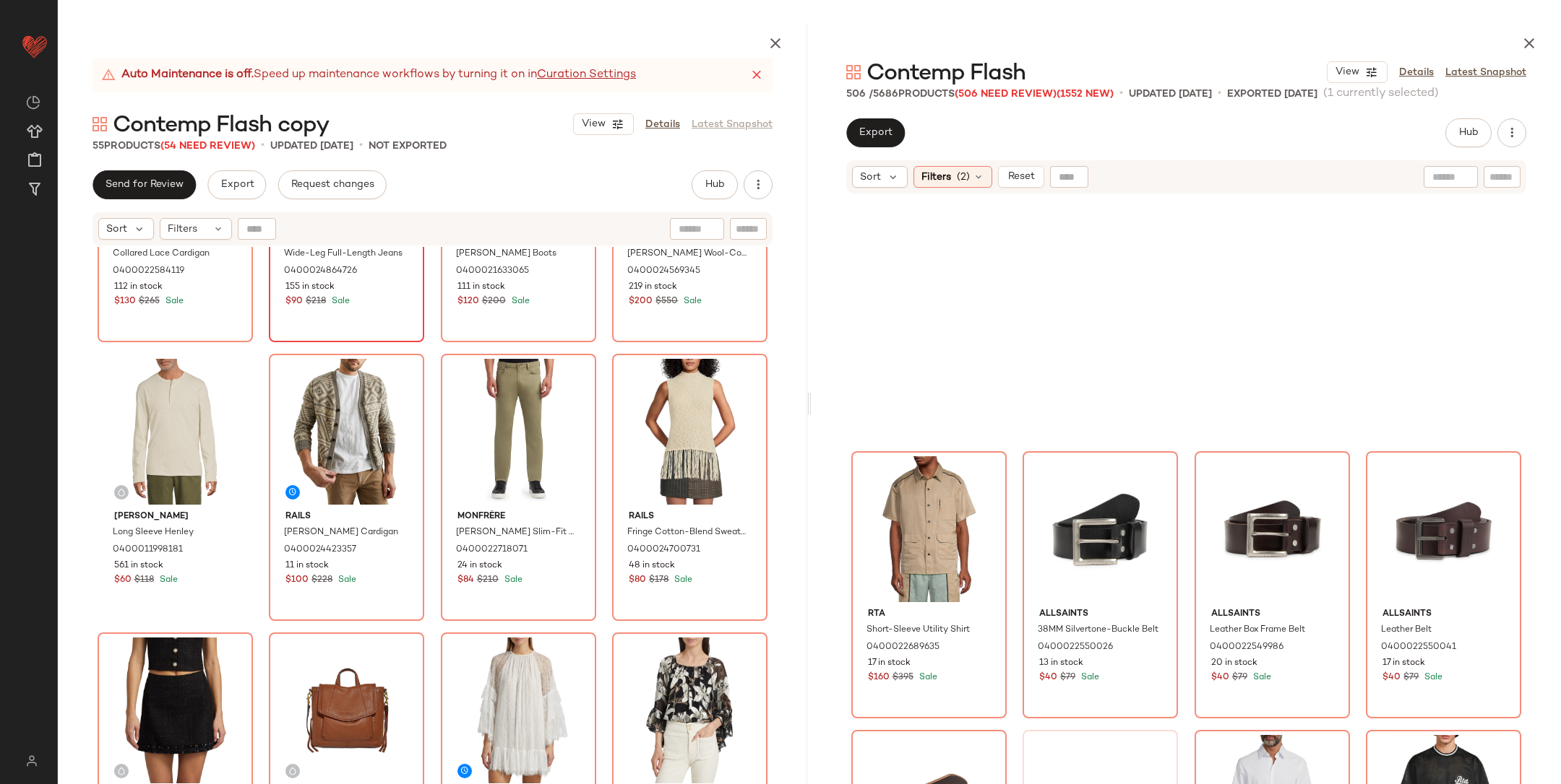
scroll to position [9979, 0]
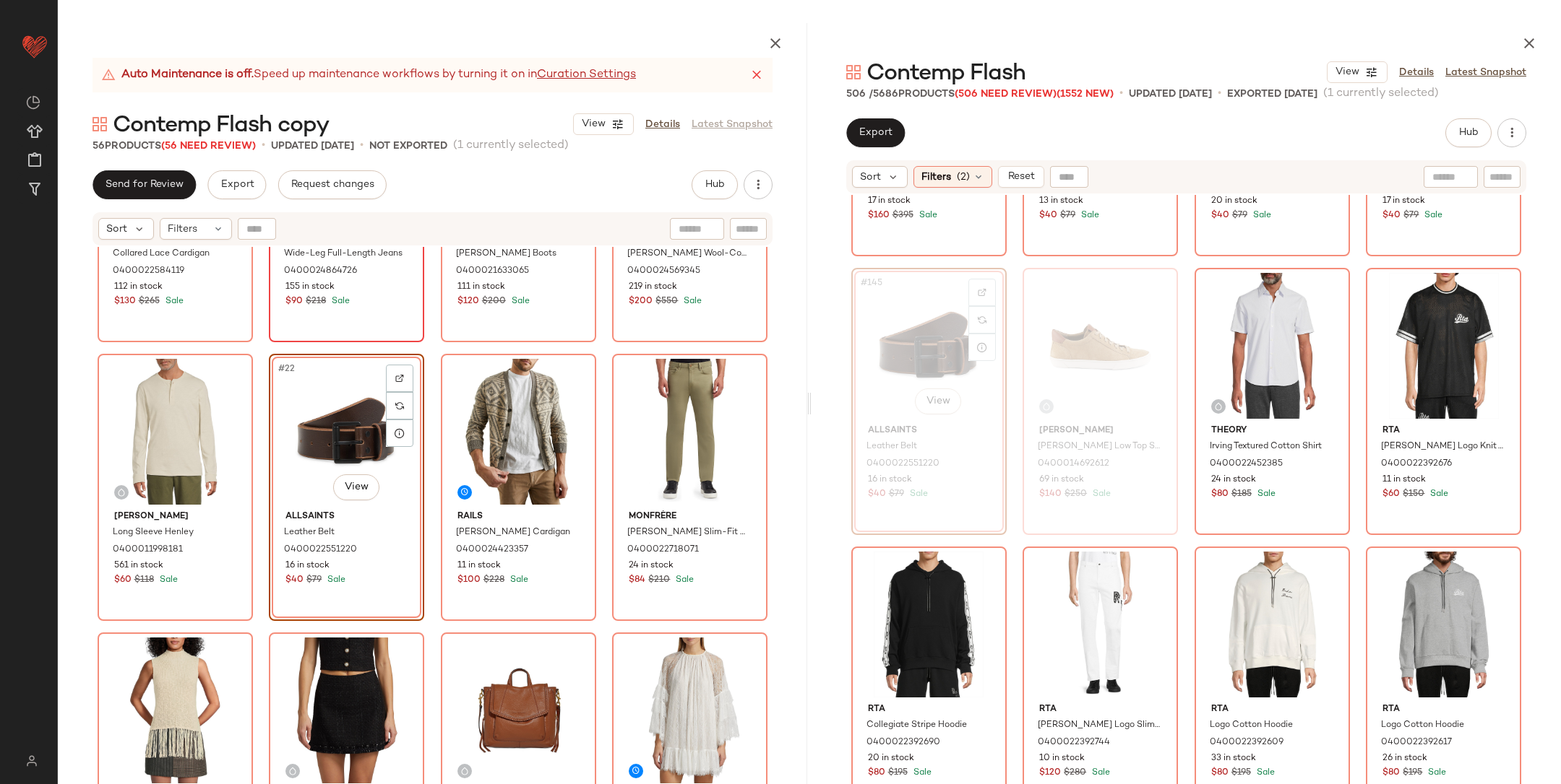
click at [428, 347] on div "Vince Collared Lace Cardigan 0400022584119 112 in stock $130 $265 Sale Joe's Je…" at bounding box center [433, 549] width 750 height 605
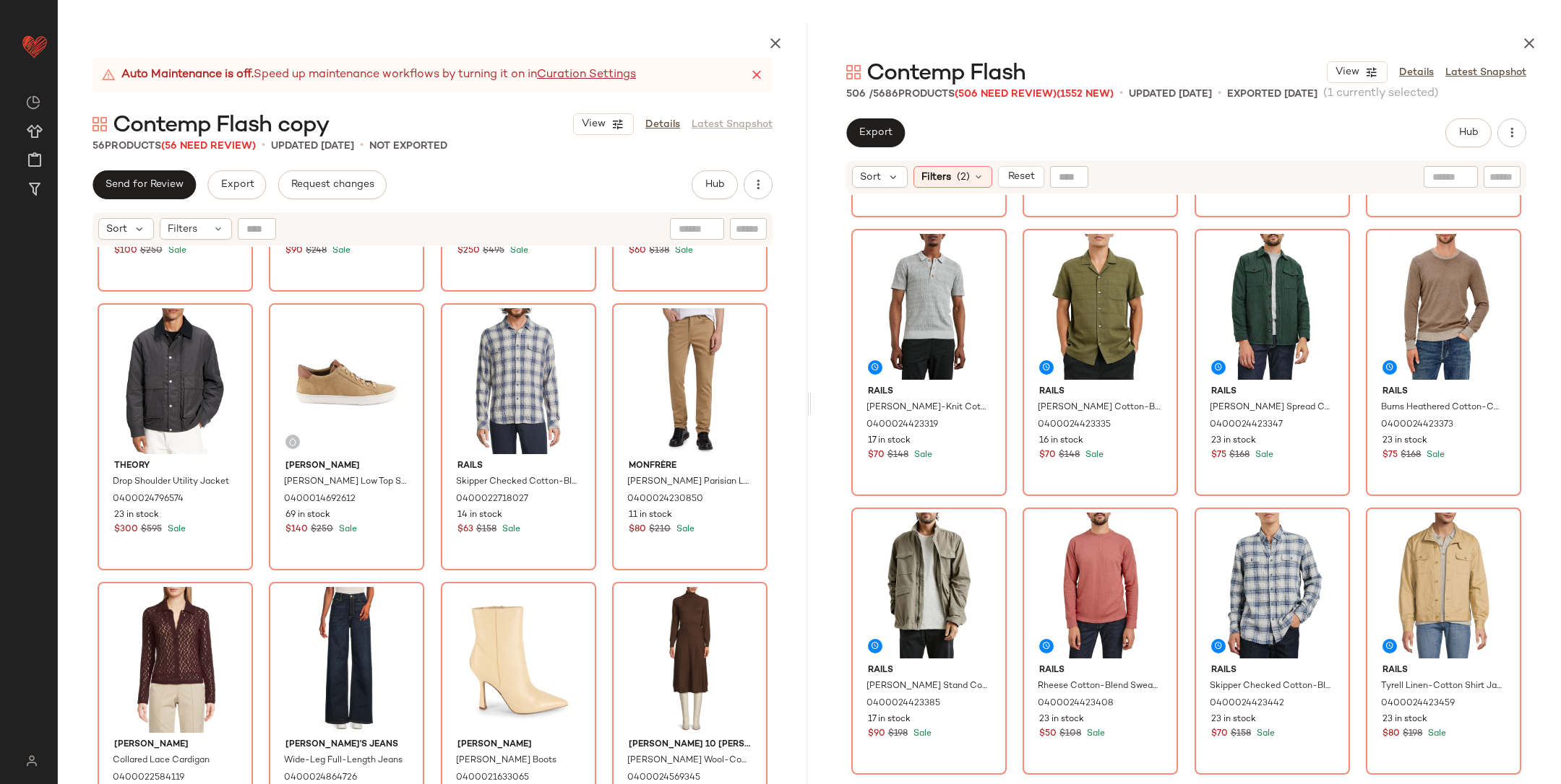
scroll to position [14203, 0]
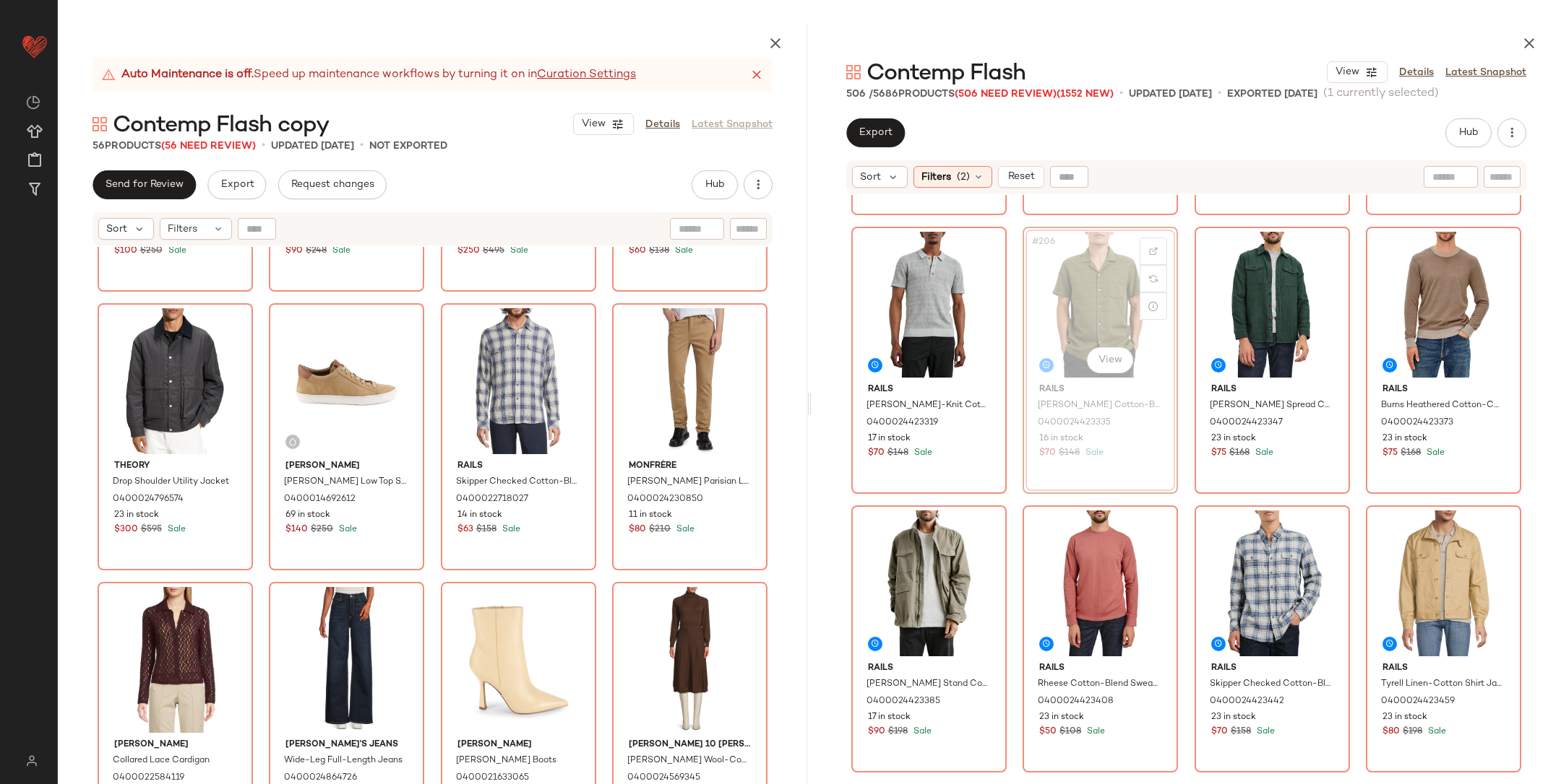
scroll to position [14200, 0]
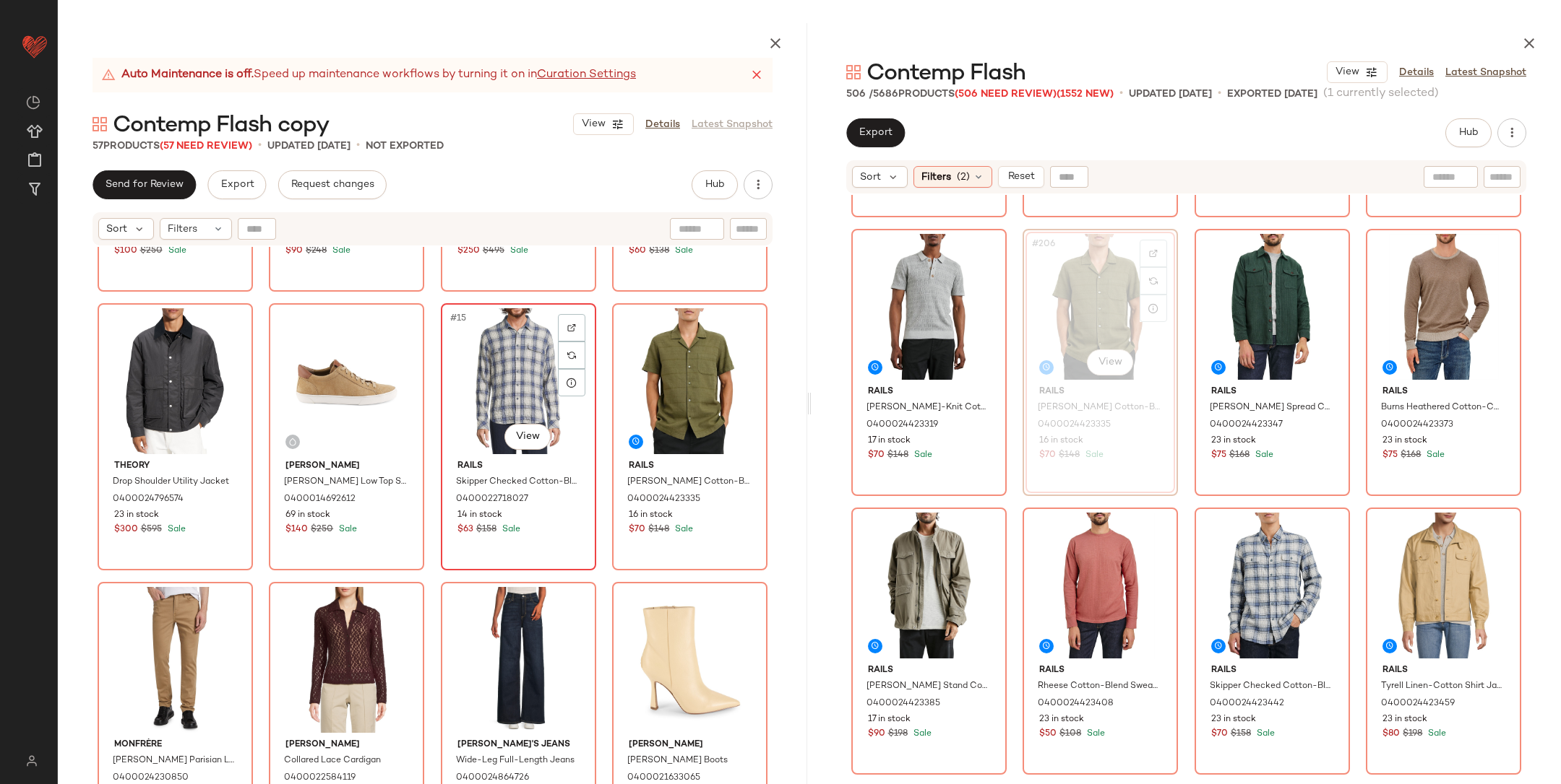
click at [516, 376] on div "#15 View" at bounding box center [518, 382] width 145 height 146
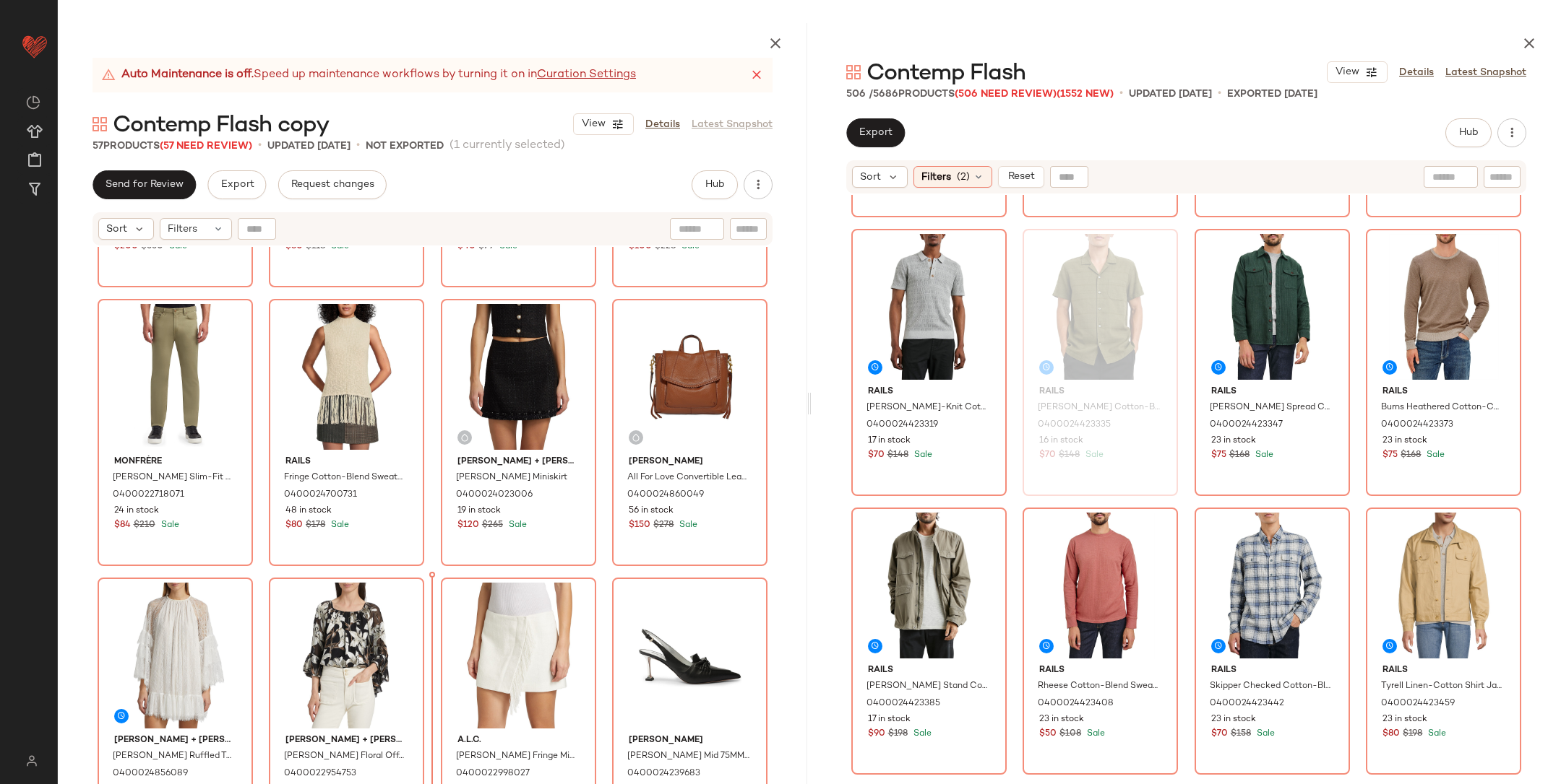
scroll to position [1636, 0]
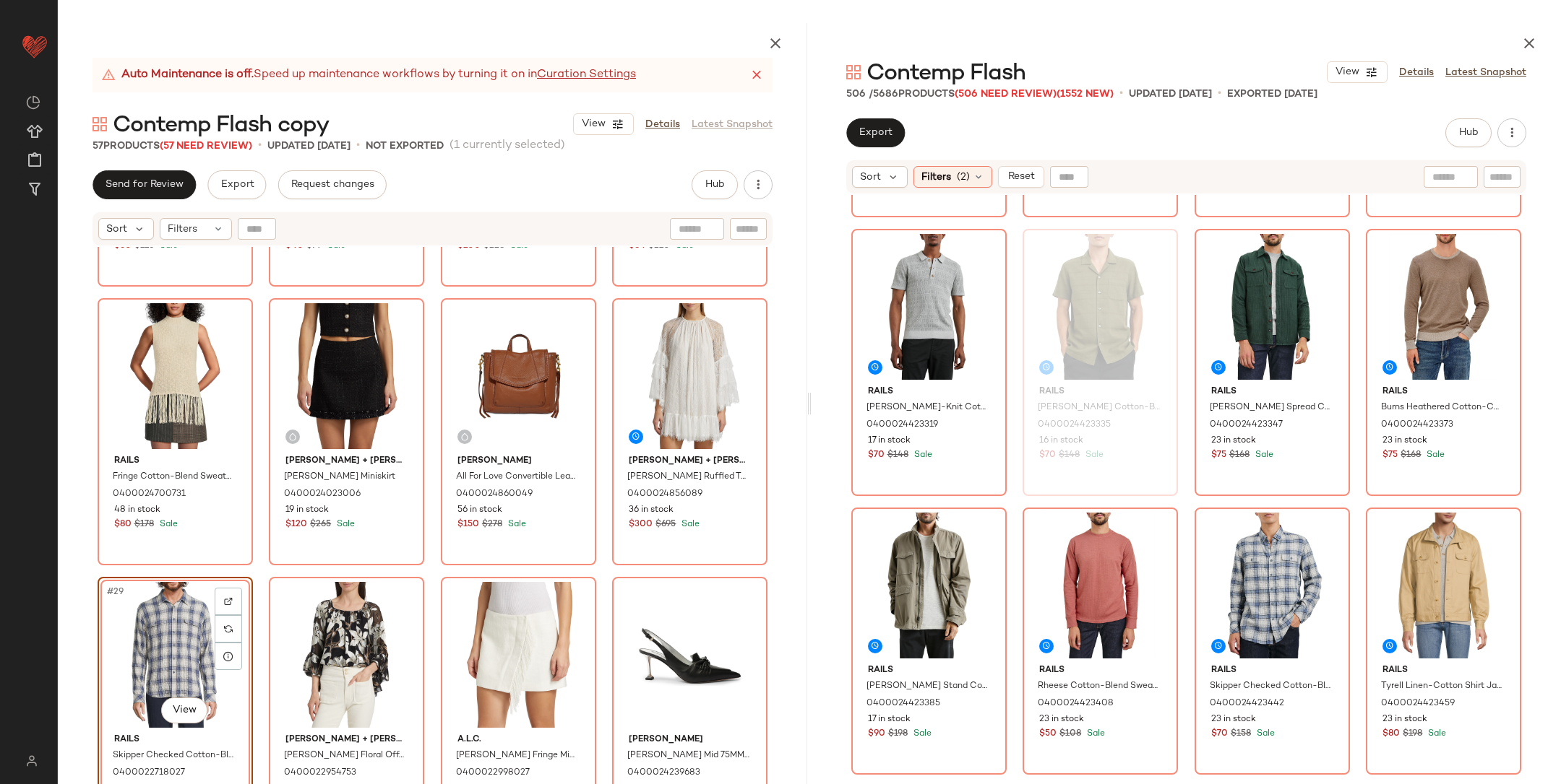
click at [413, 570] on div "Vince Long Sleeve Henley 0400011998181 561 in stock $60 $118 Sale AllSaints Lea…" at bounding box center [433, 549] width 750 height 605
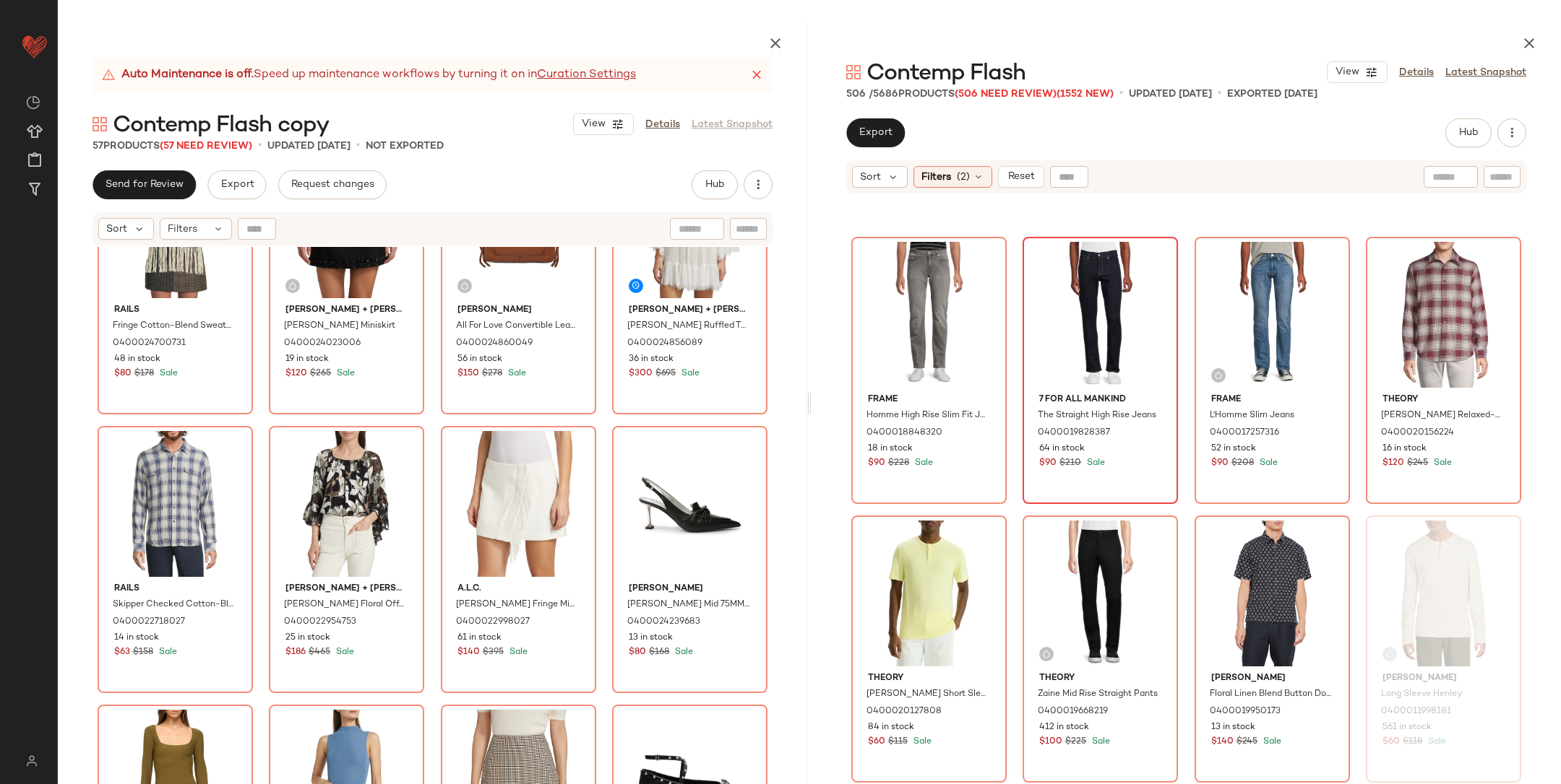
scroll to position [3281, 0]
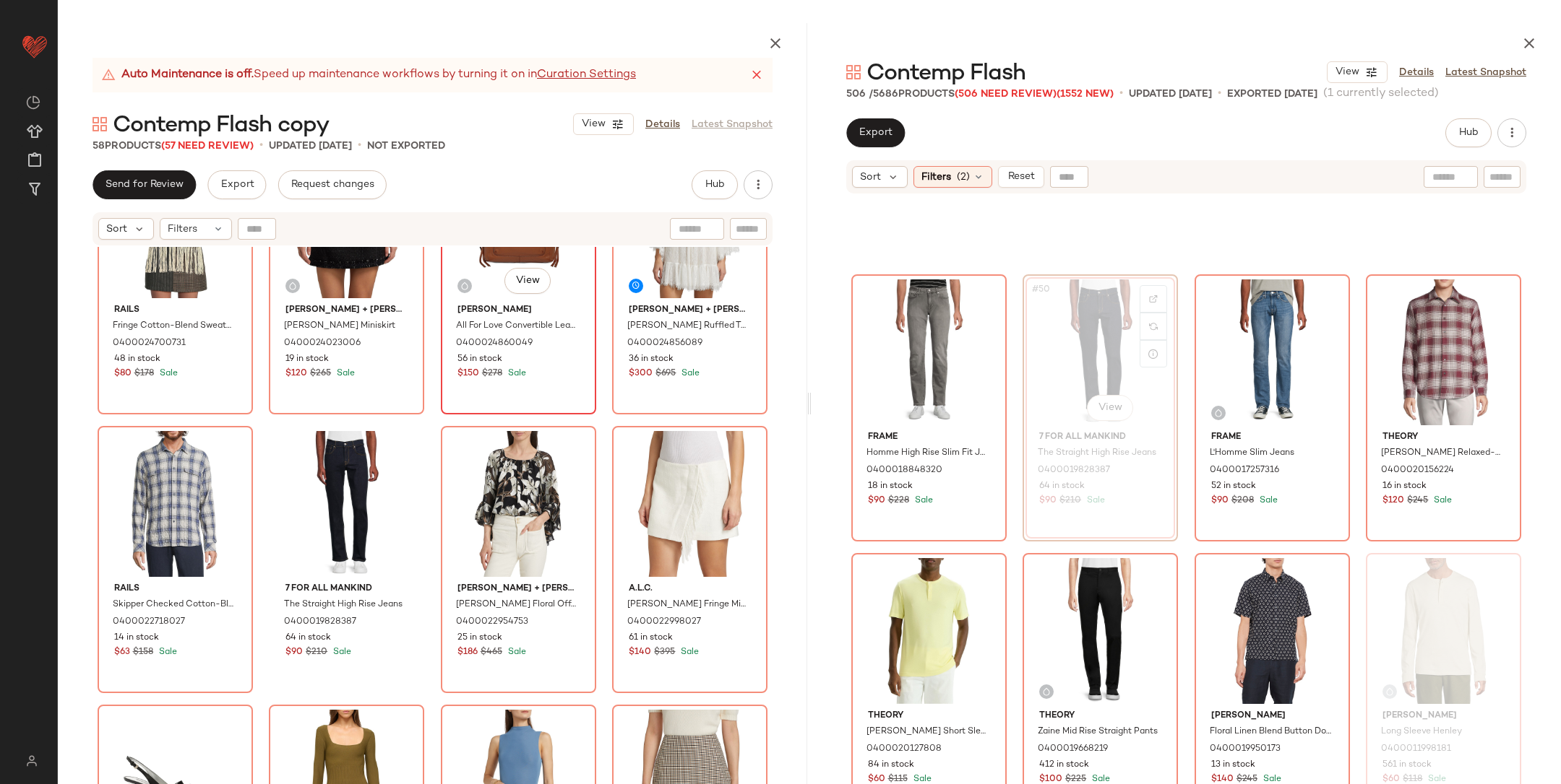
click at [441, 411] on div "#27 View Aimee Kestenberg All For Love Convertible Leather Shoulder Bag 0400024…" at bounding box center [518, 282] width 155 height 268
click at [427, 421] on div "Rails Fringe Cotton-Blend Sweater Tank 0400024700731 48 in stock $80 $178 Sale …" at bounding box center [433, 549] width 750 height 605
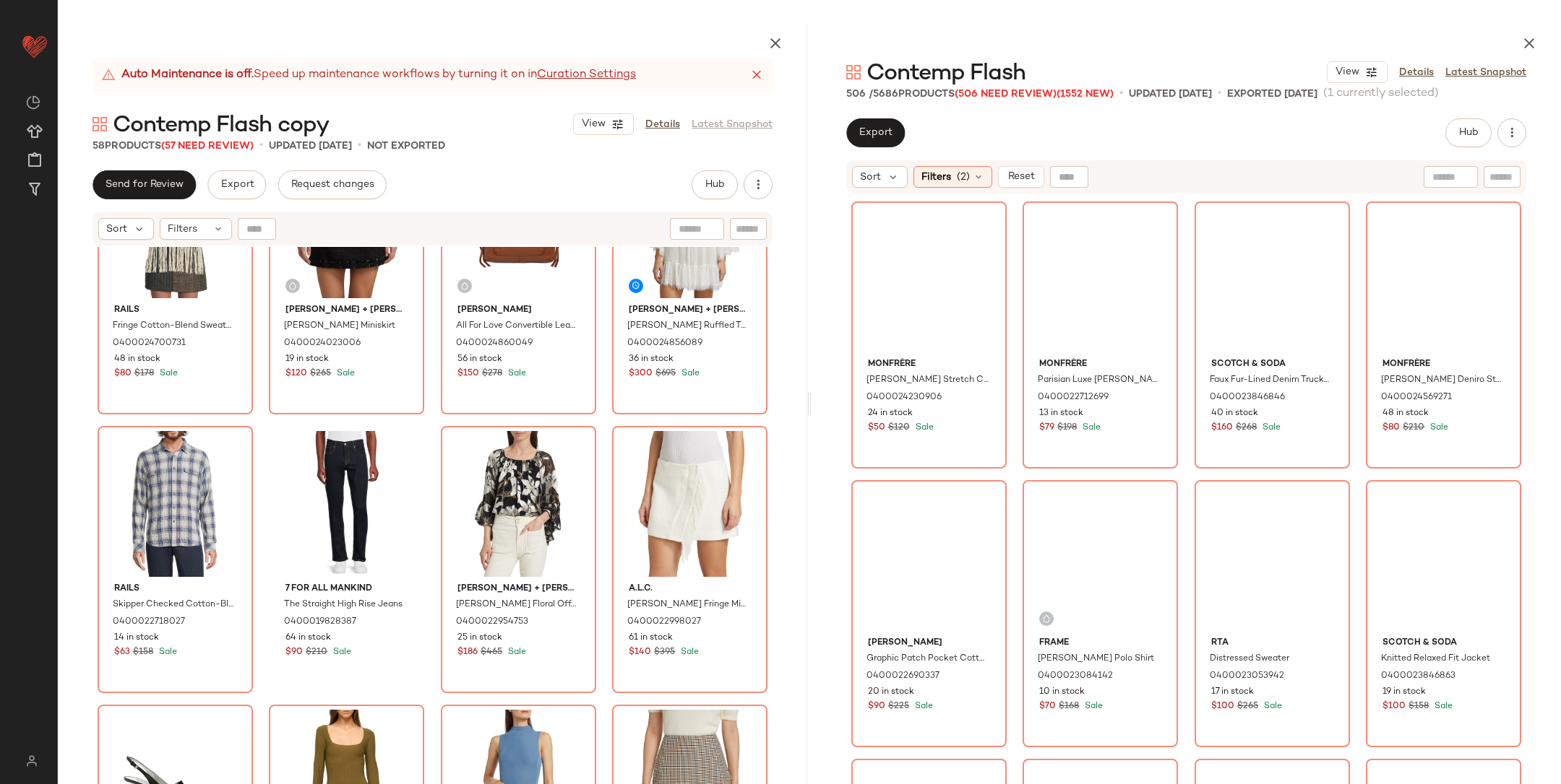
scroll to position [22470, 0]
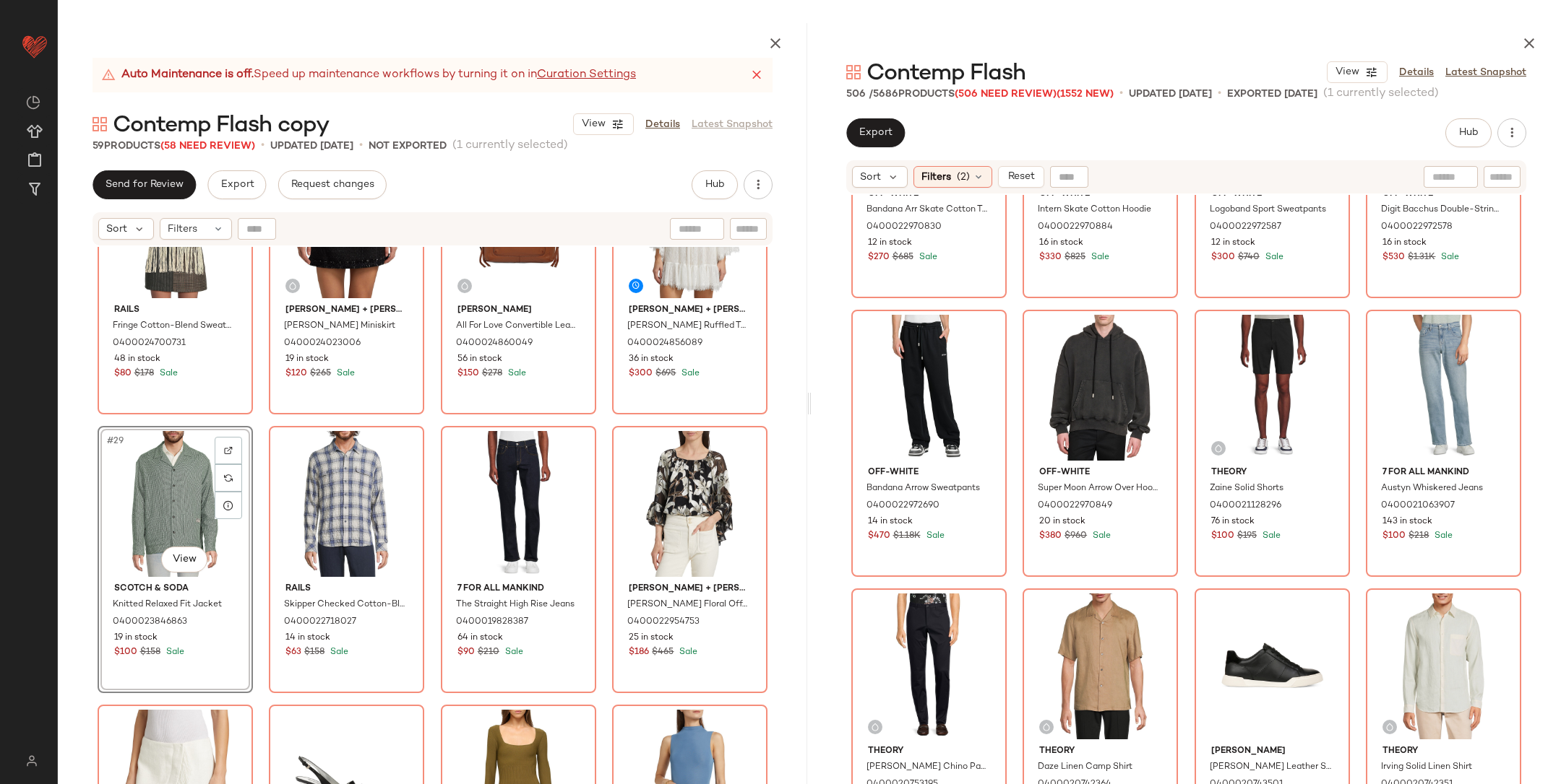
scroll to position [2530, 0]
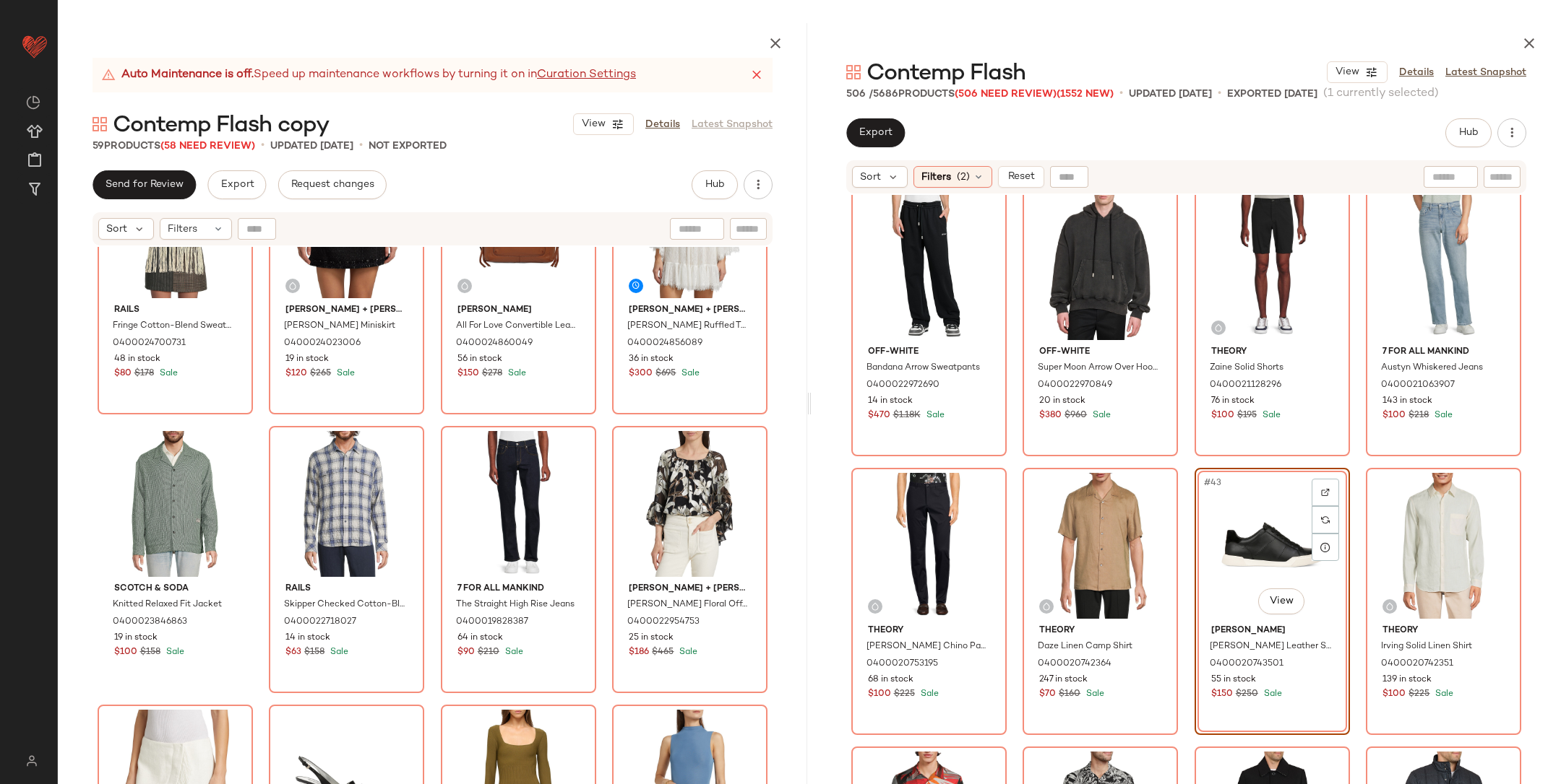
click at [427, 427] on div "Rails Fringe Cotton-Blend Sweater Tank 0400024700731 48 in stock $80 $178 Sale …" at bounding box center [433, 549] width 750 height 605
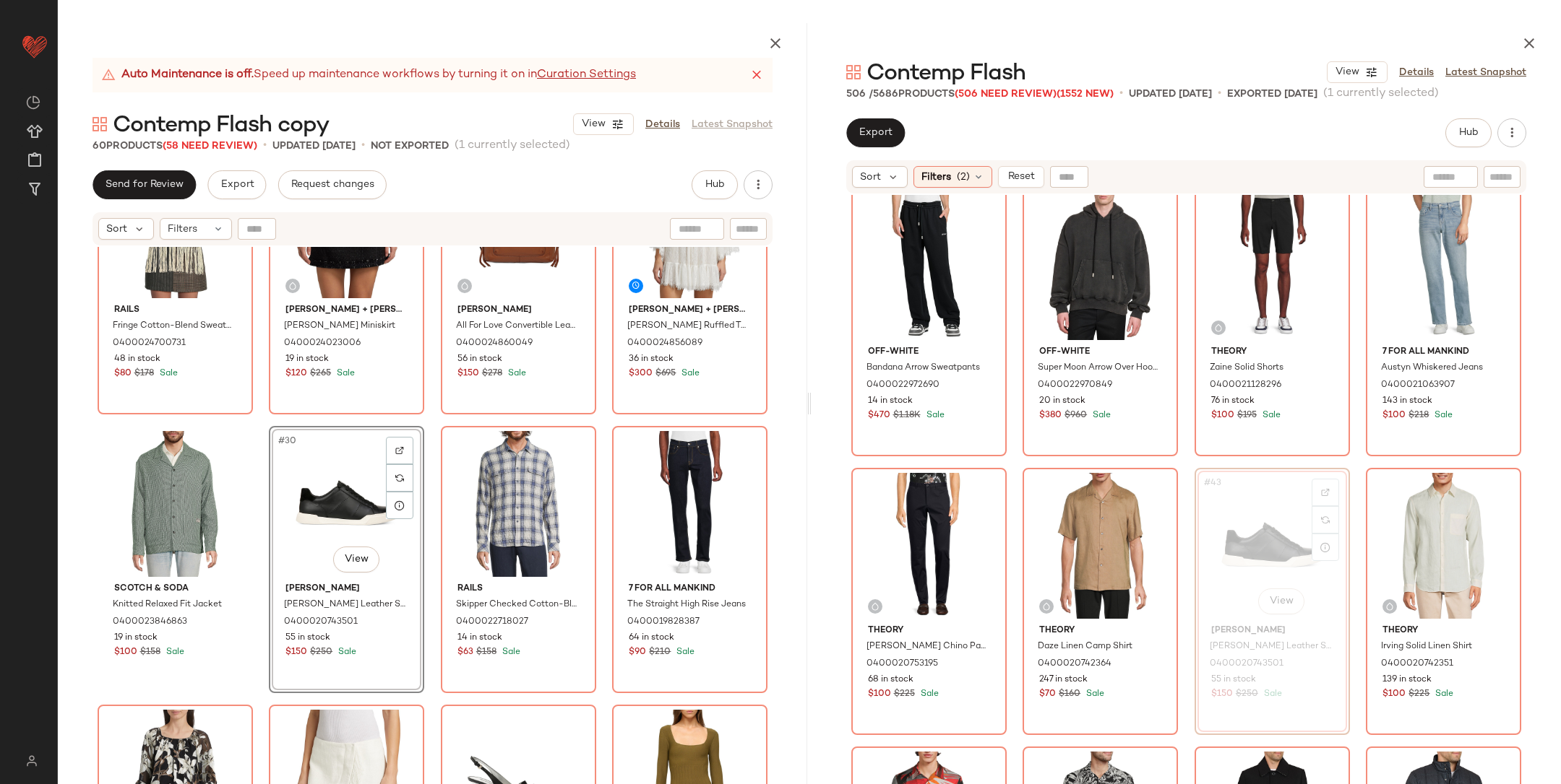
click at [427, 427] on div "Rails Fringe Cotton-Blend Sweater Tank 0400024700731 48 in stock $80 $178 Sale …" at bounding box center [433, 549] width 750 height 605
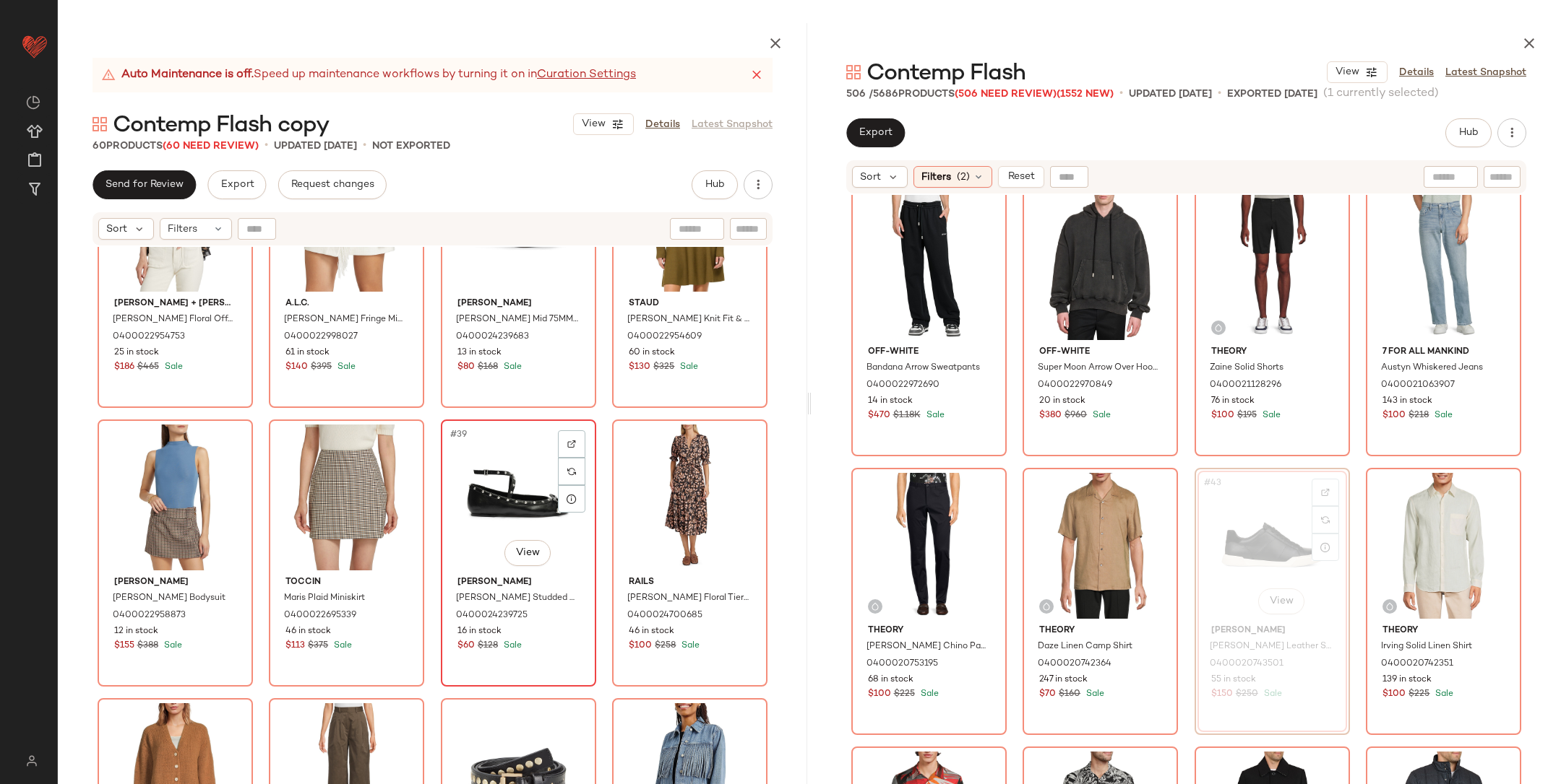
scroll to position [2356, 0]
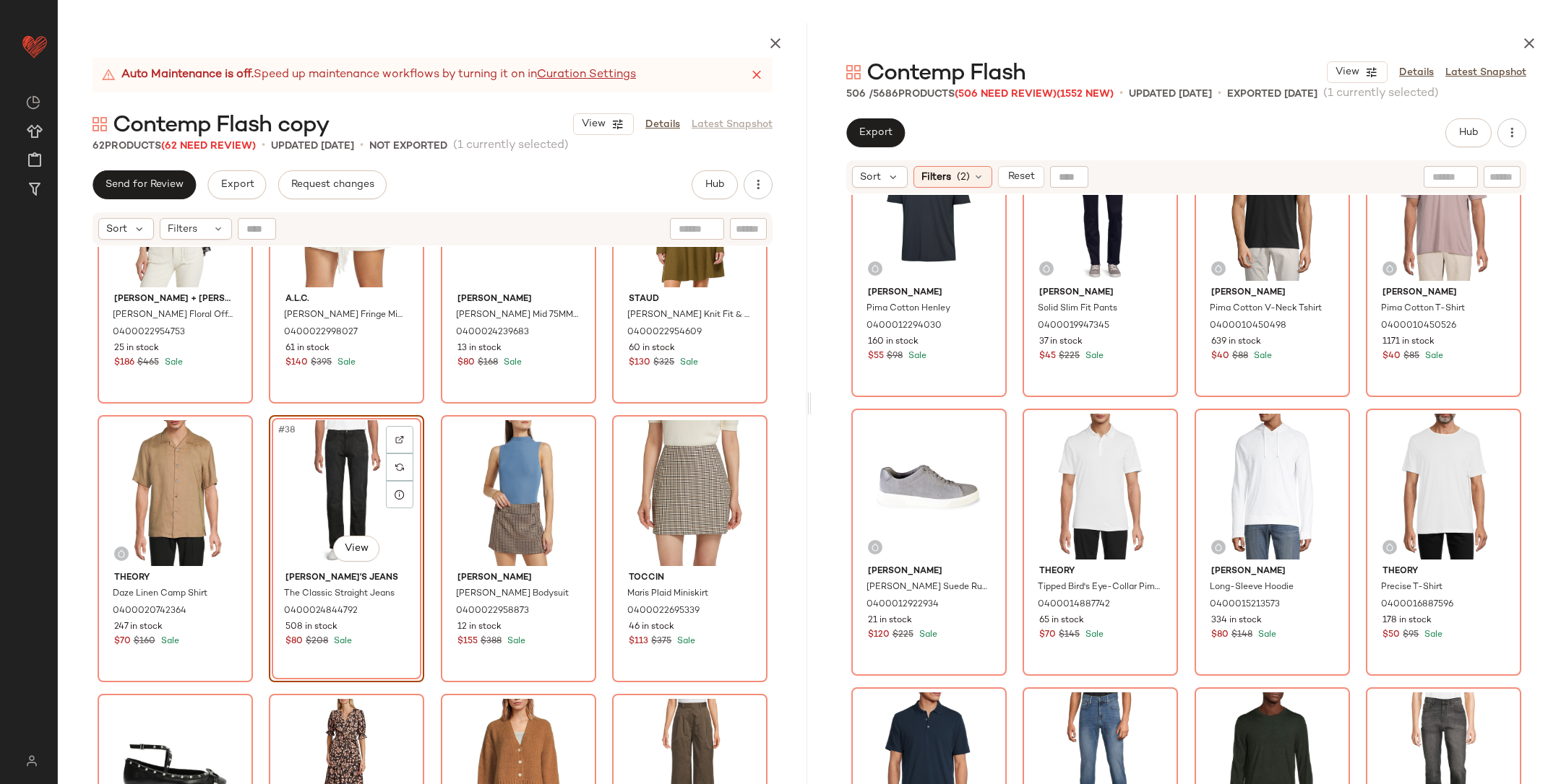
scroll to position [4021, 0]
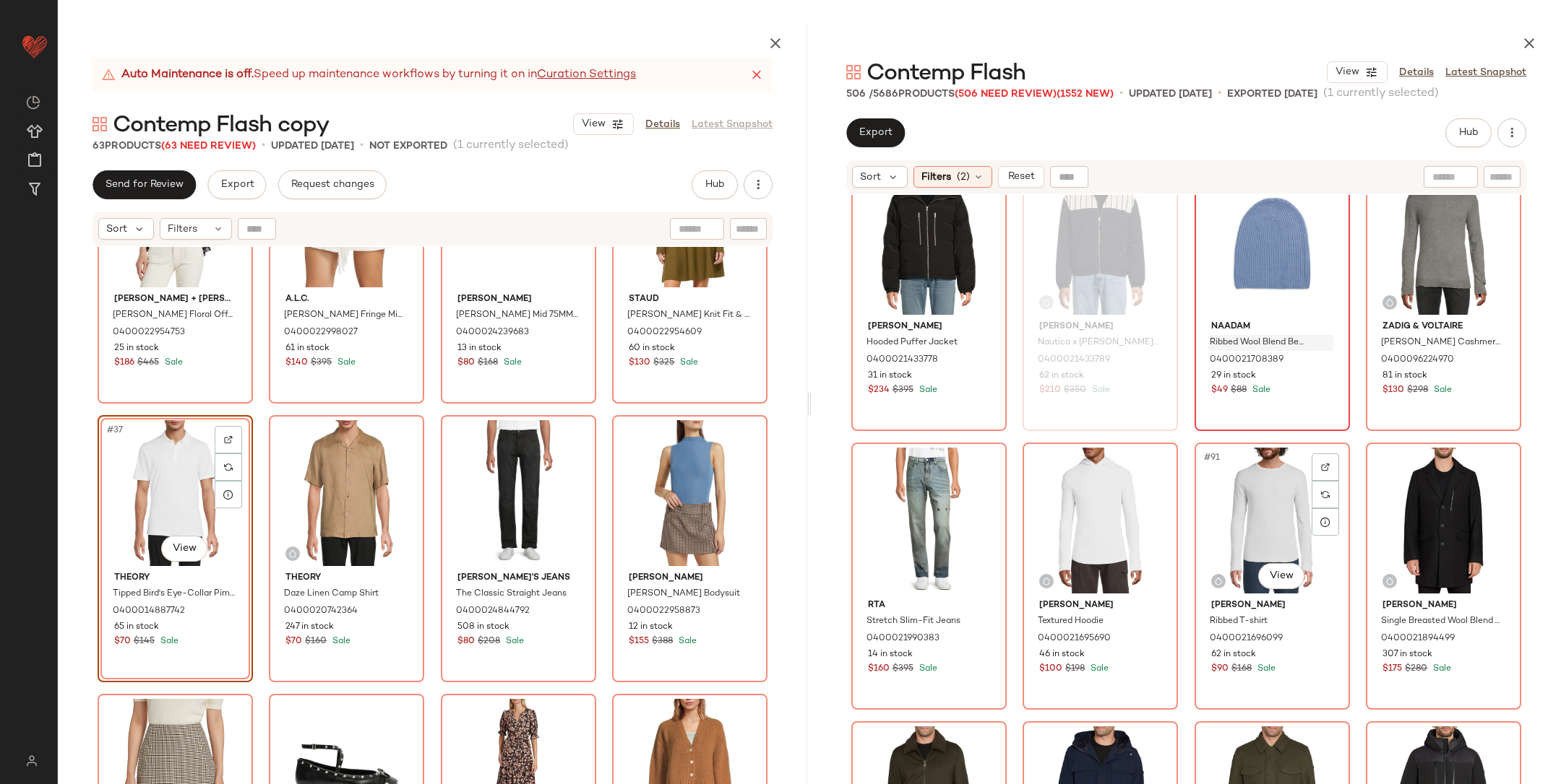
scroll to position [5860, 0]
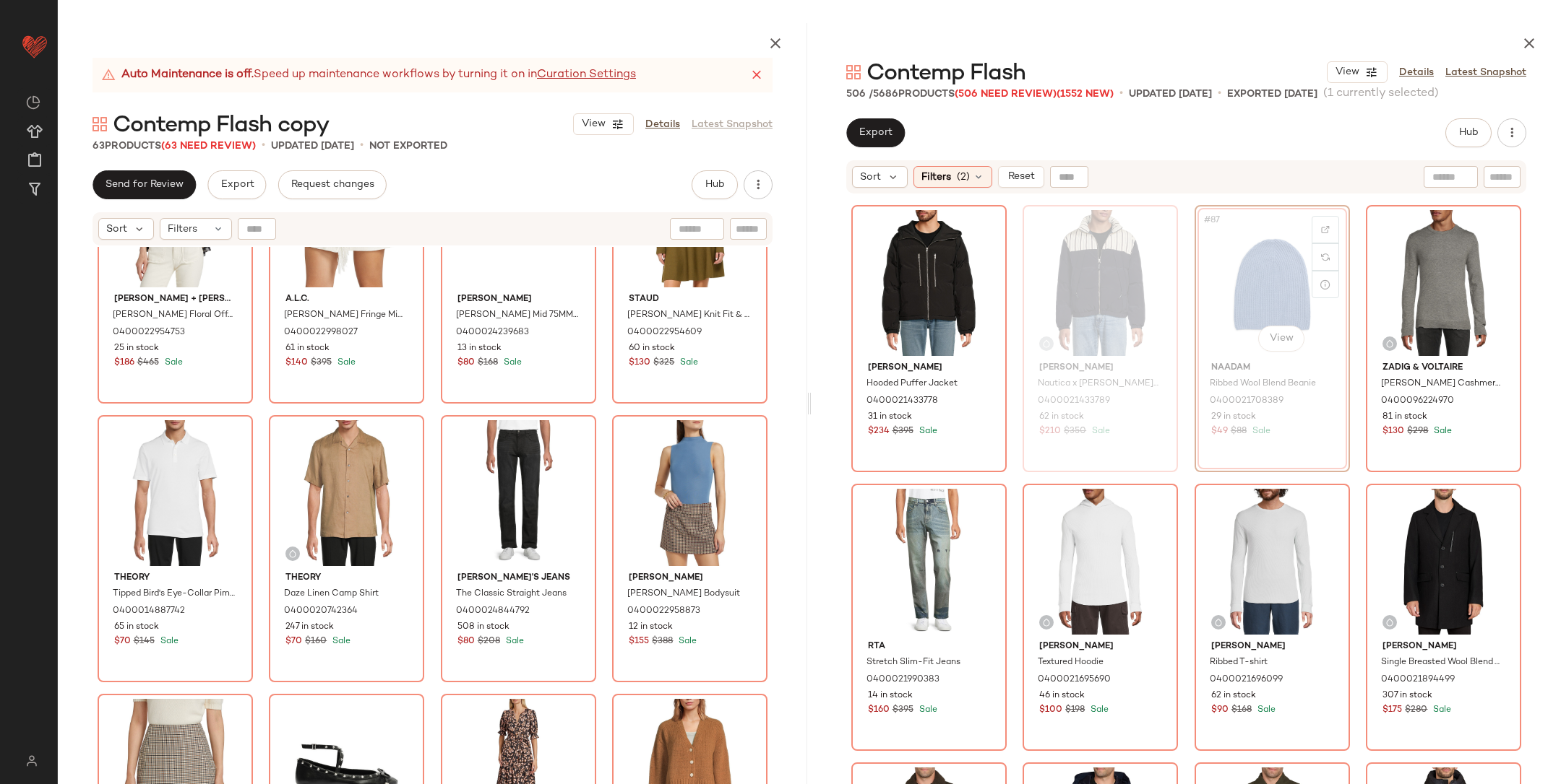
scroll to position [5859, 0]
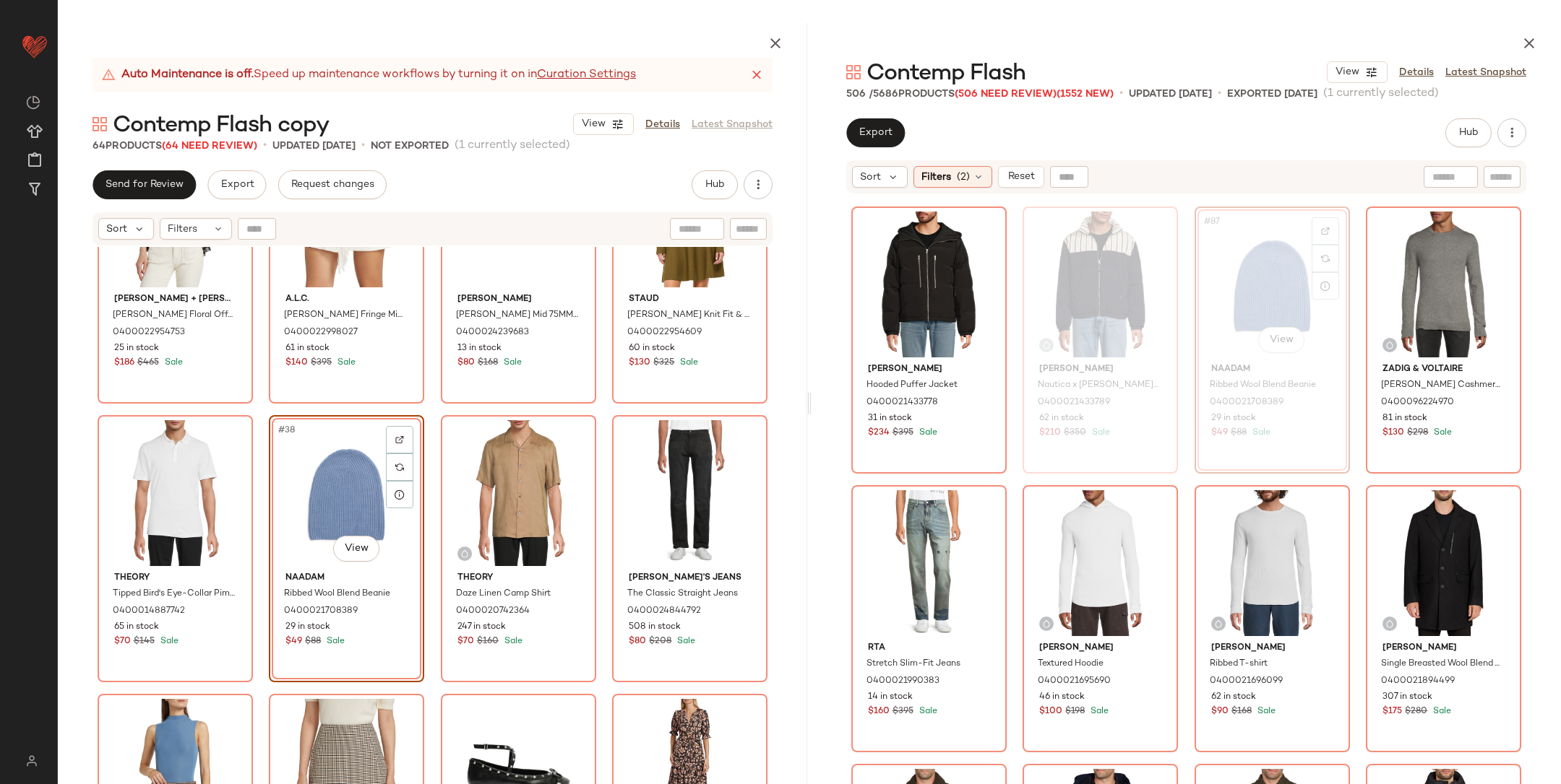
click at [437, 404] on div "Scotch & Soda Knitted Relaxed Fit Jacket 0400023846863 19 in stock $100 $158 Sa…" at bounding box center [433, 549] width 750 height 605
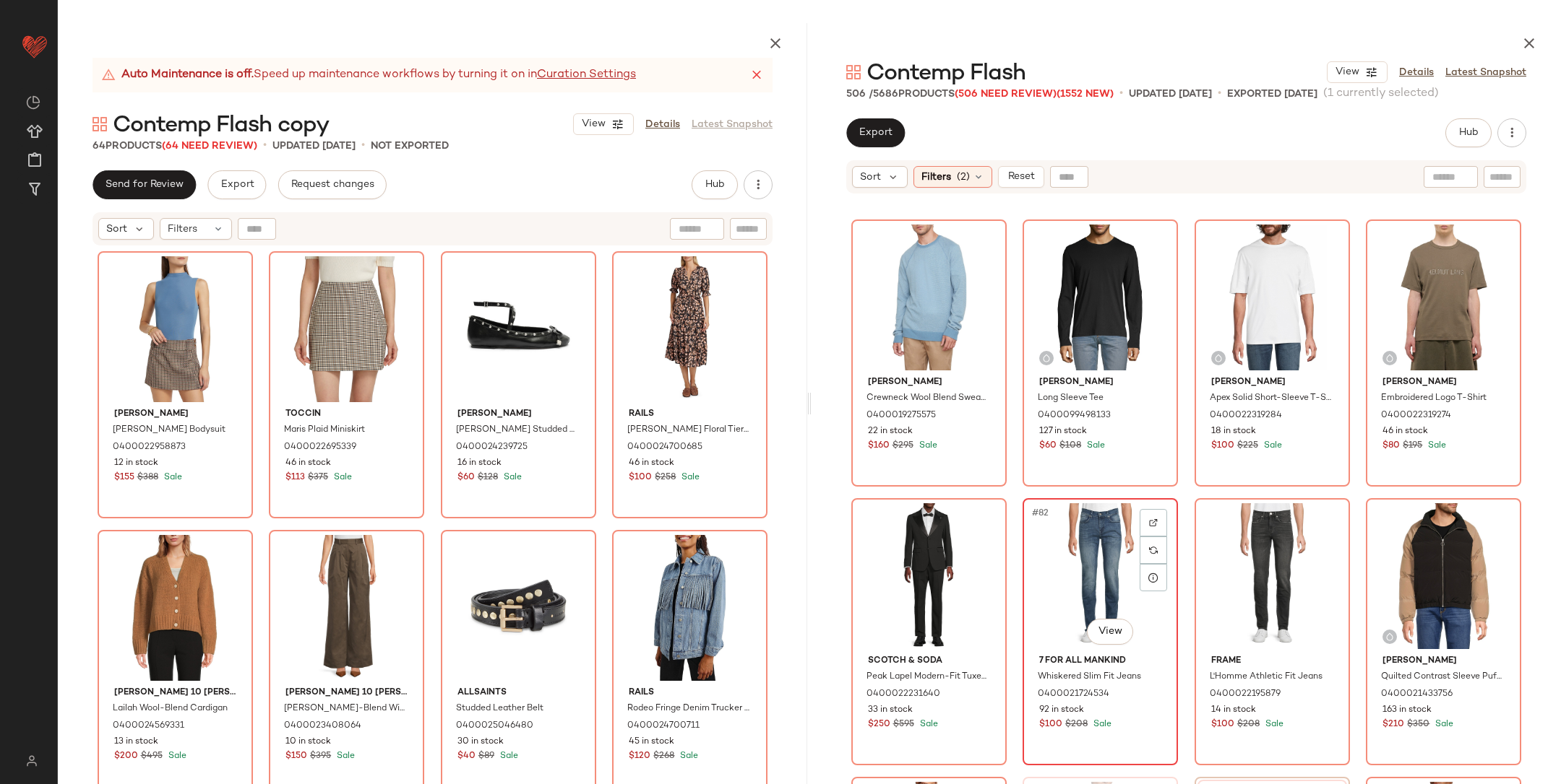
scroll to position [5283, 0]
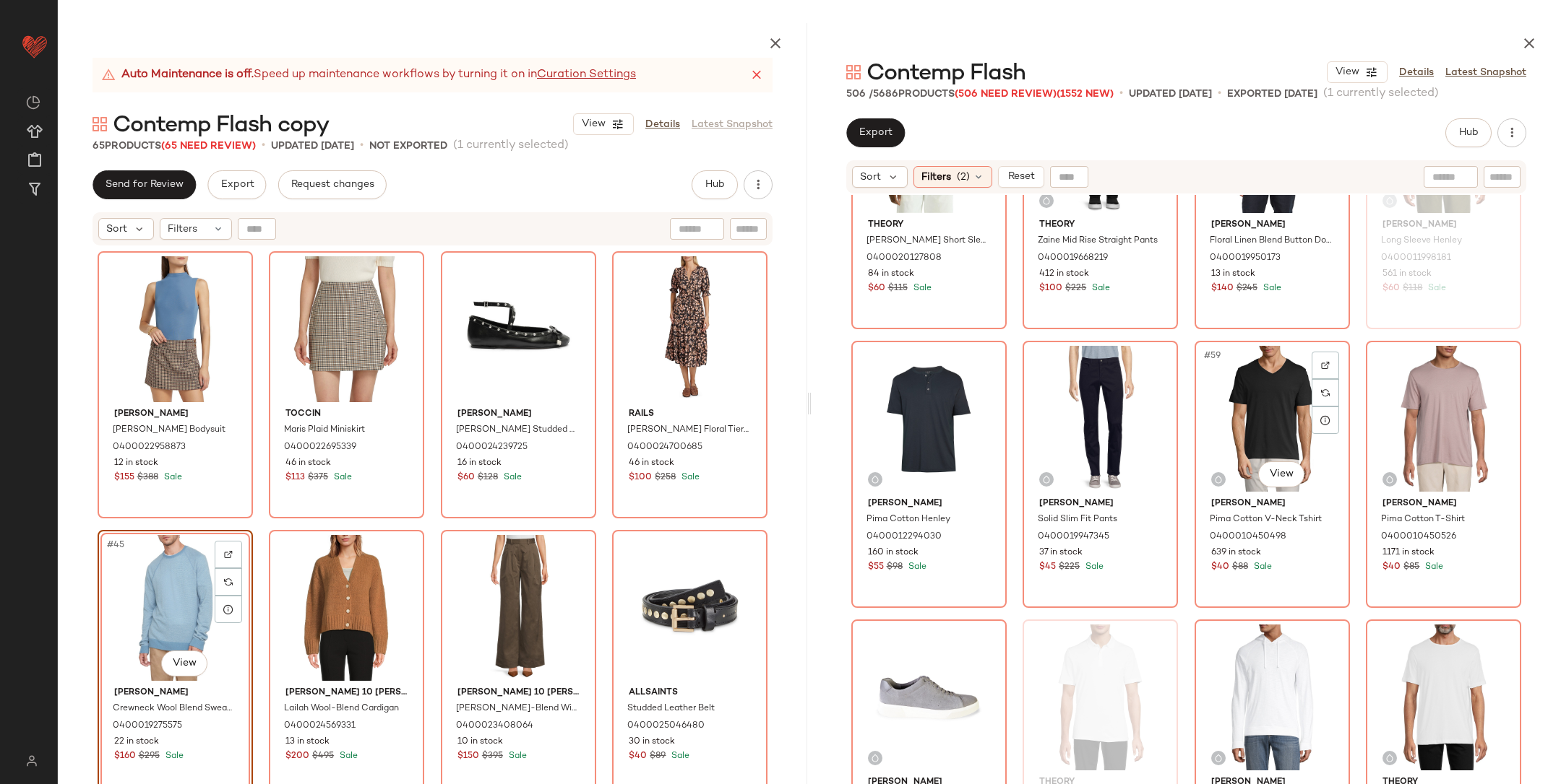
scroll to position [3773, 0]
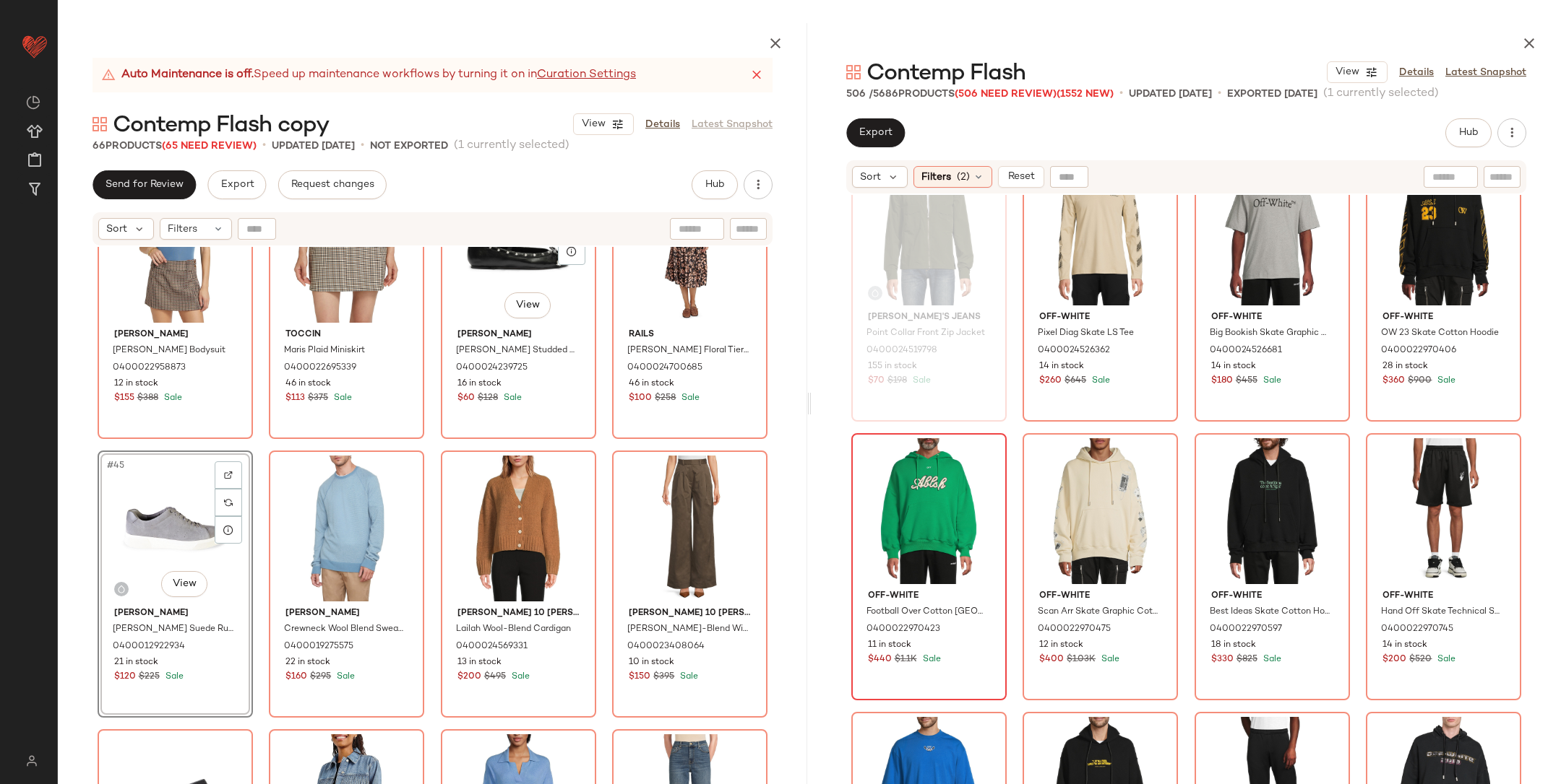
scroll to position [2893, 0]
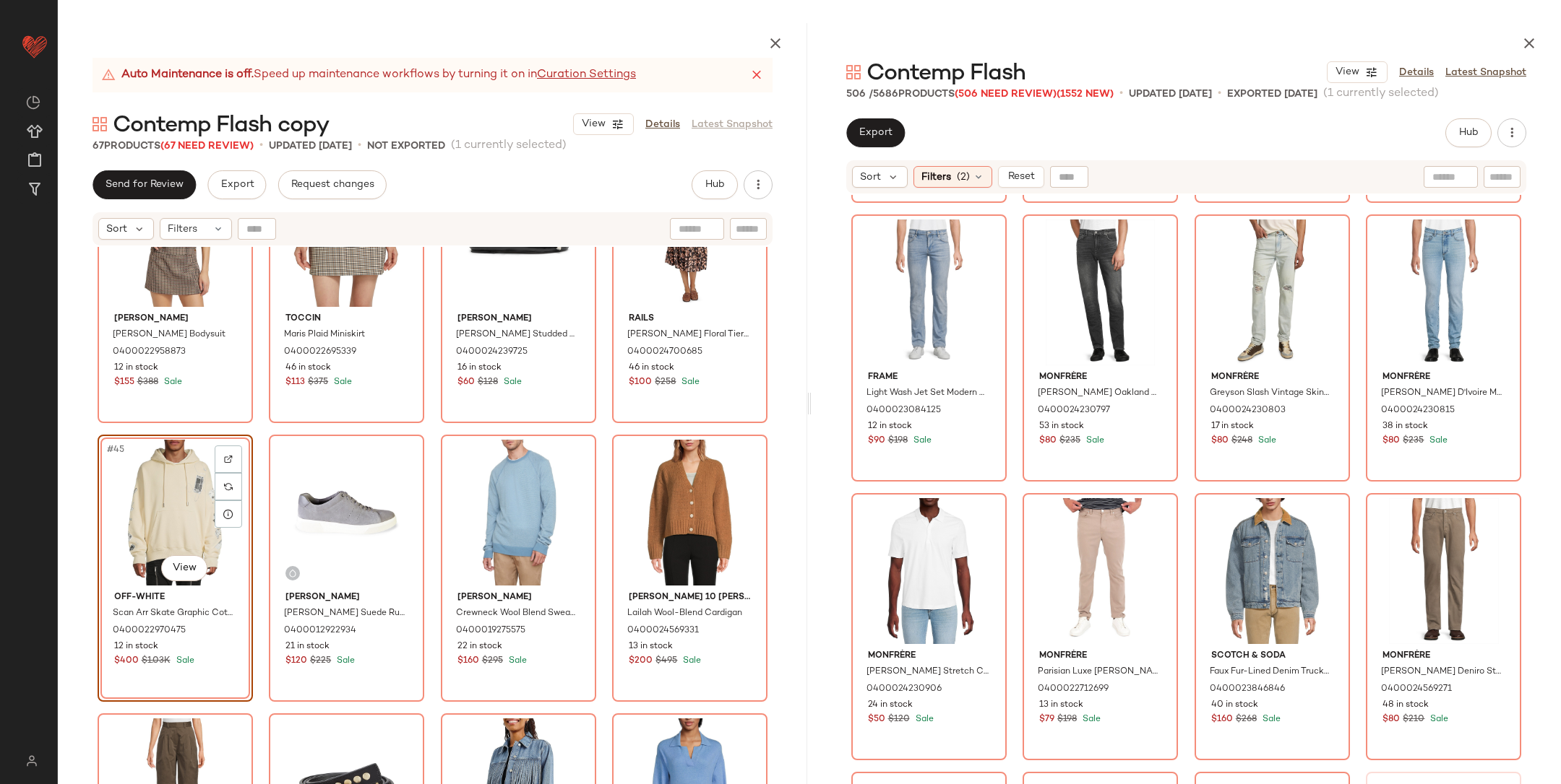
scroll to position [22121, 0]
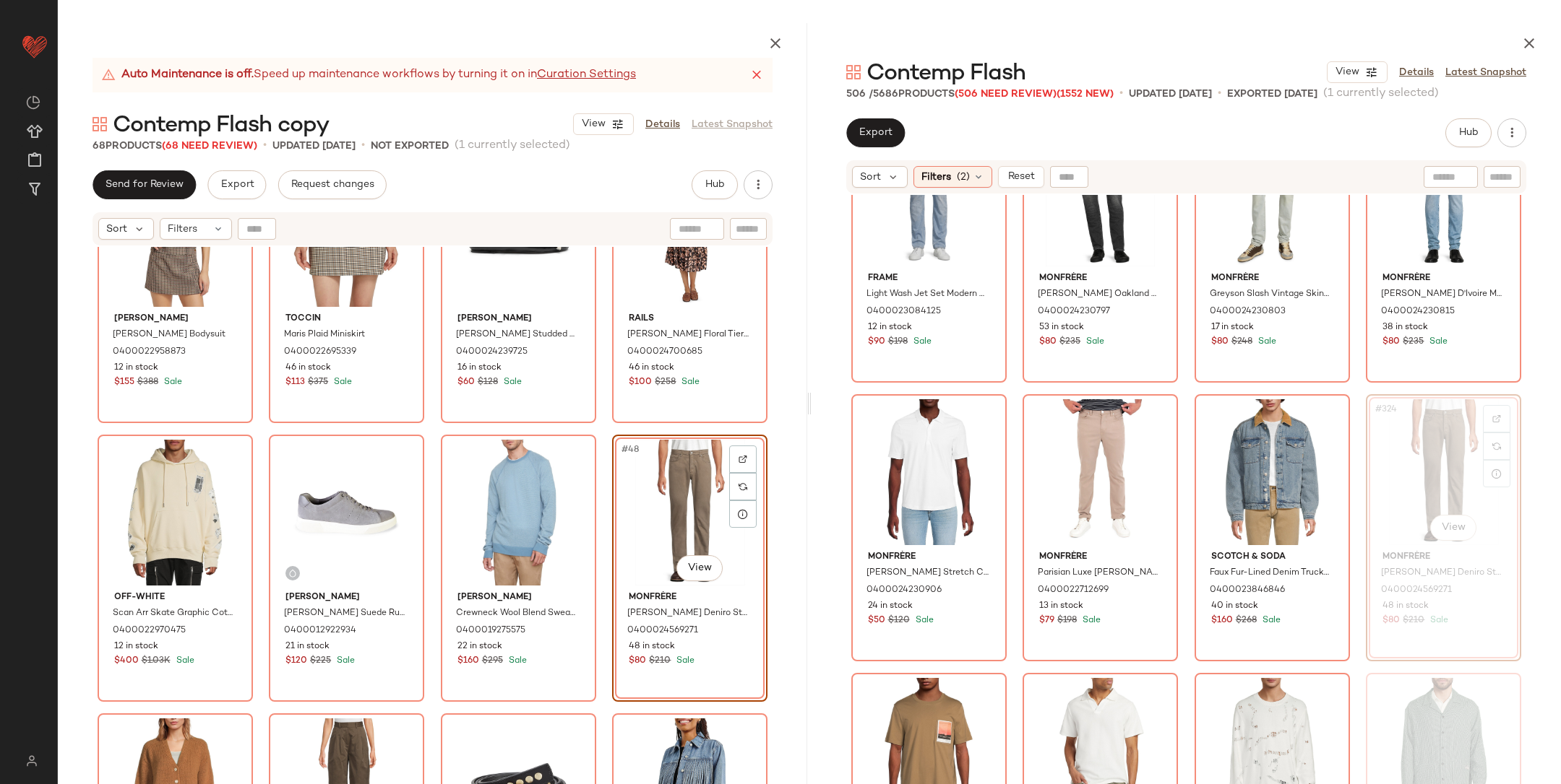
click at [592, 433] on div "Ronny Kobo Rita Sleeveless Bodysuit 0400022958873 12 in stock $155 $388 Sale To…" at bounding box center [433, 549] width 750 height 605
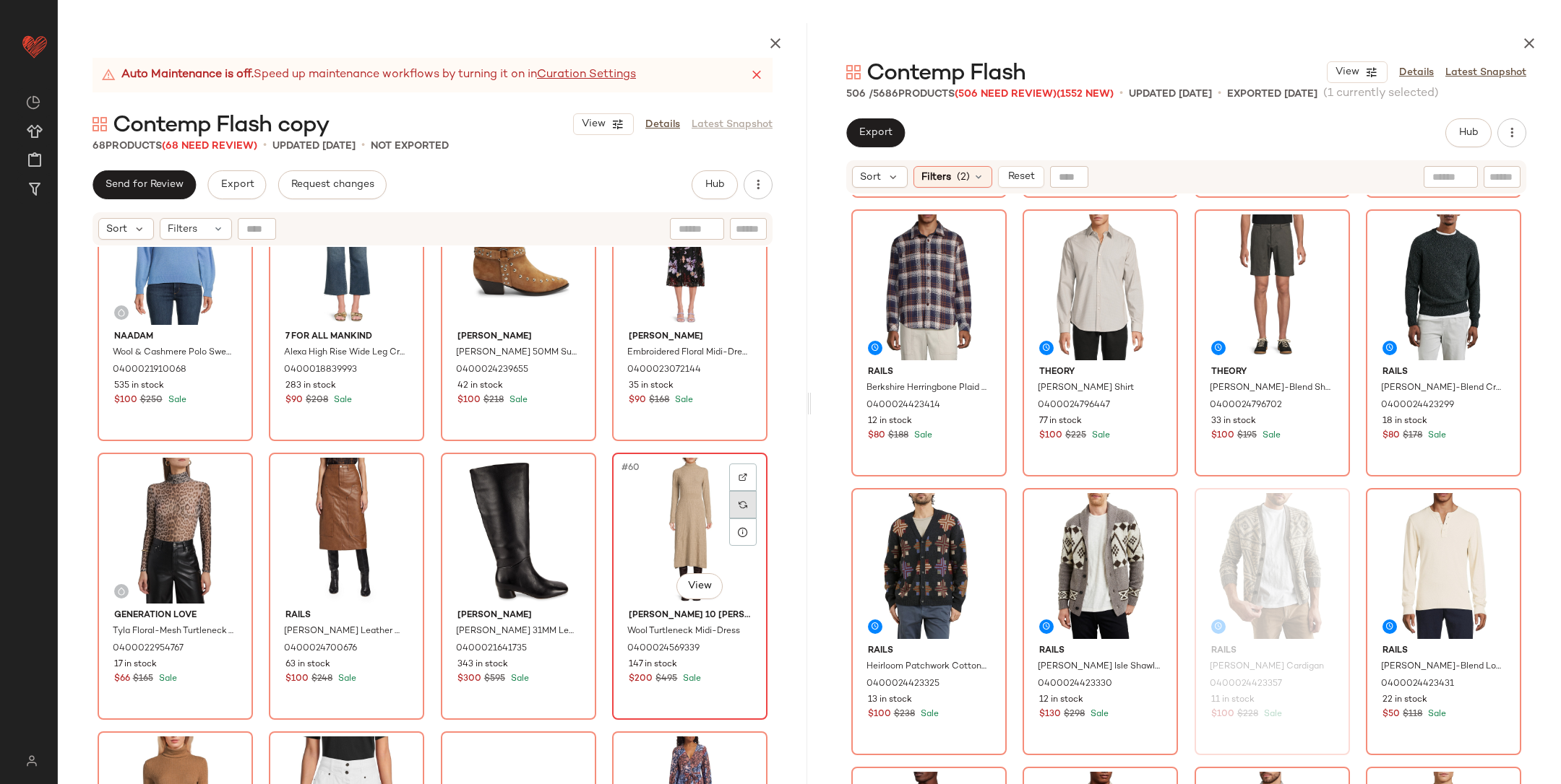
scroll to position [3712, 0]
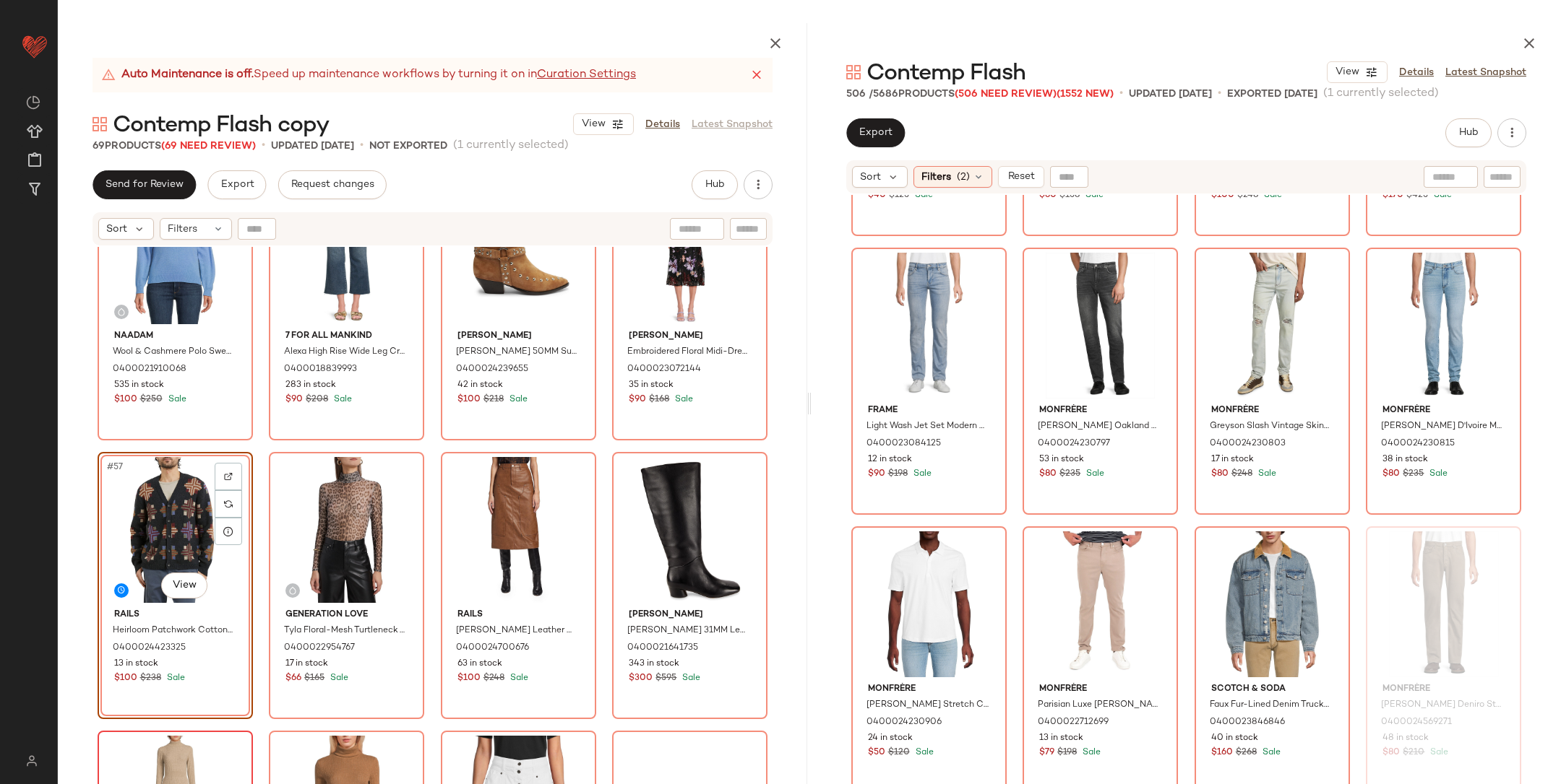
scroll to position [21994, 0]
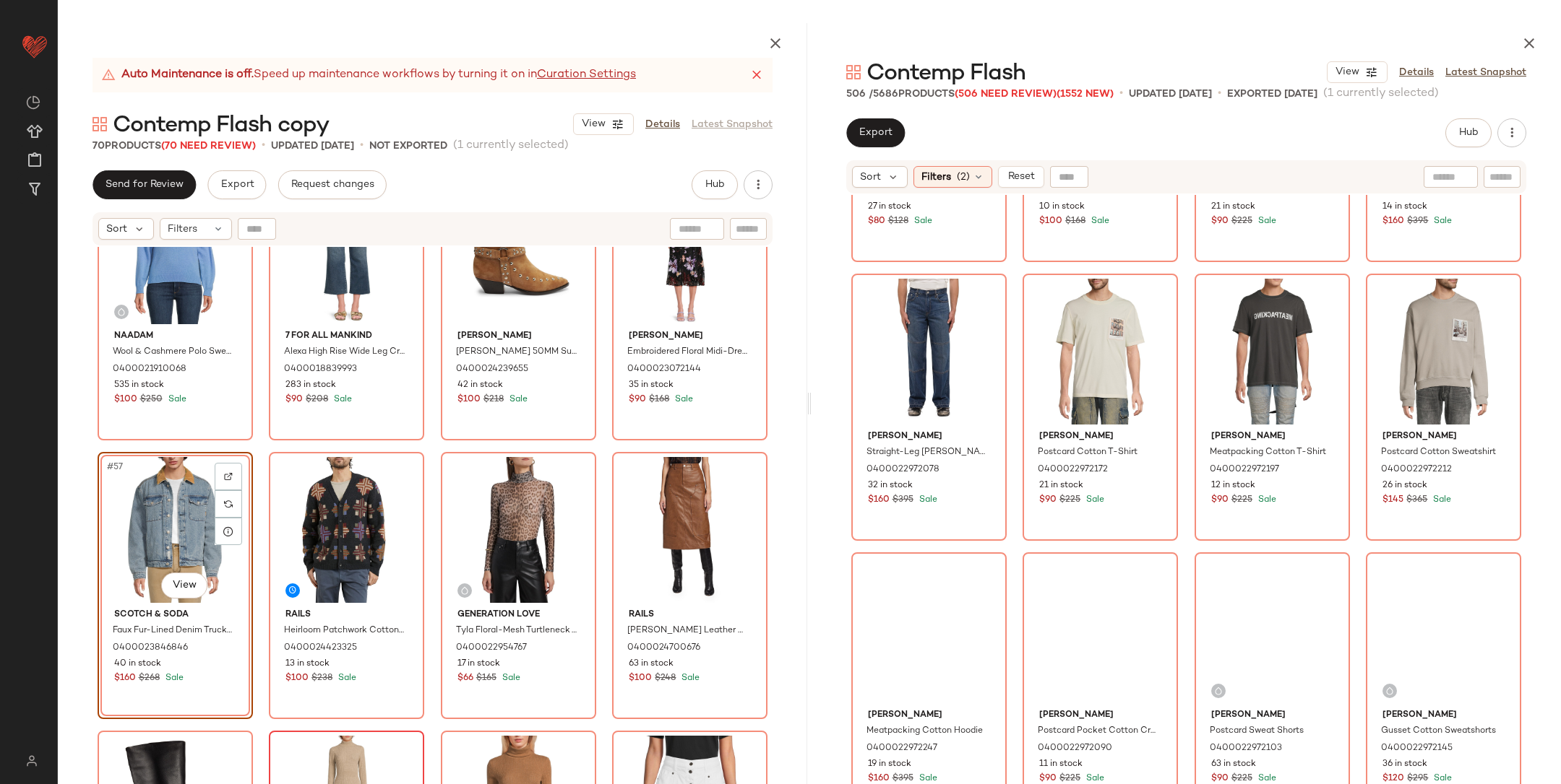
scroll to position [24751, 0]
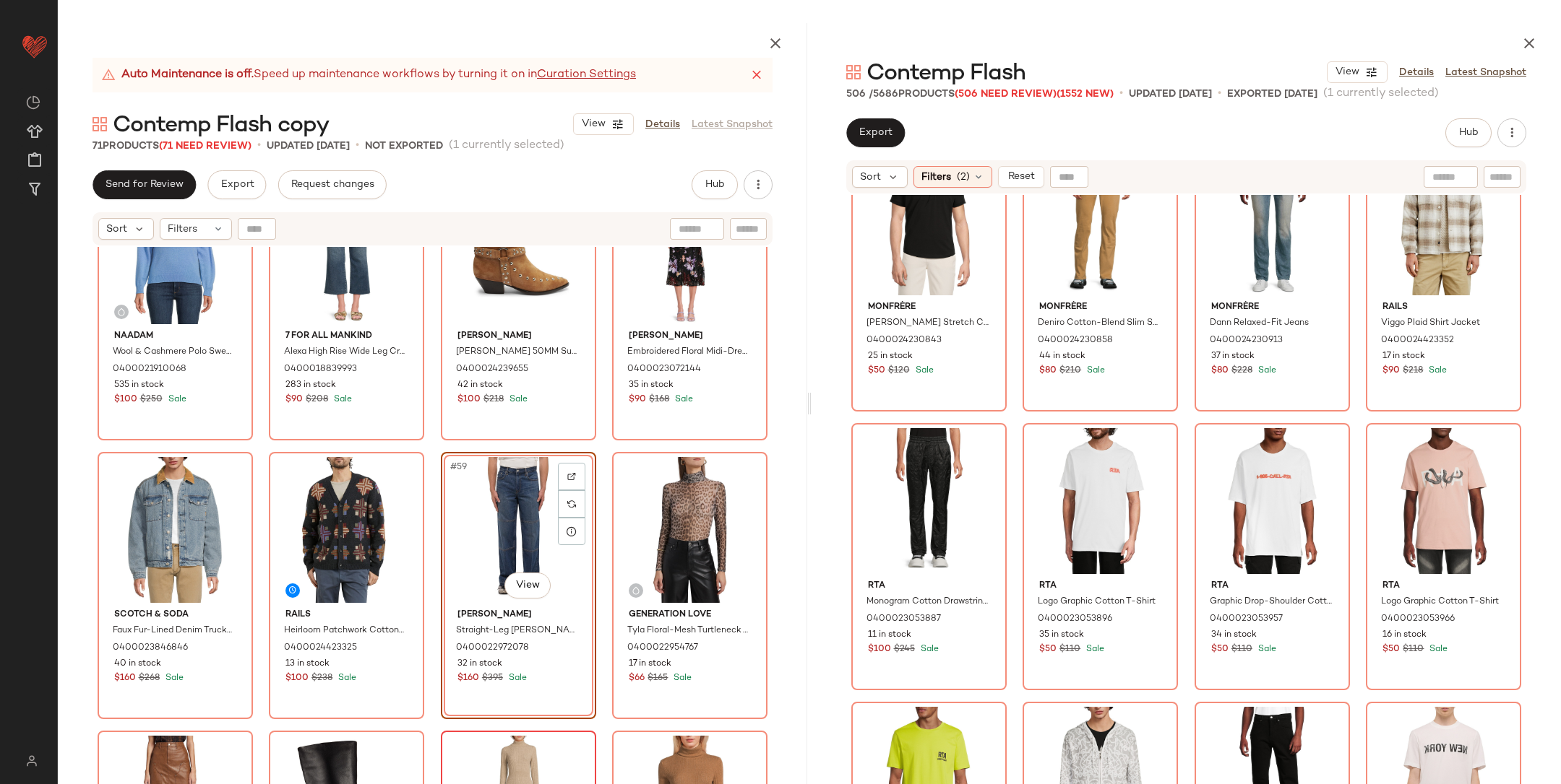
scroll to position [20879, 0]
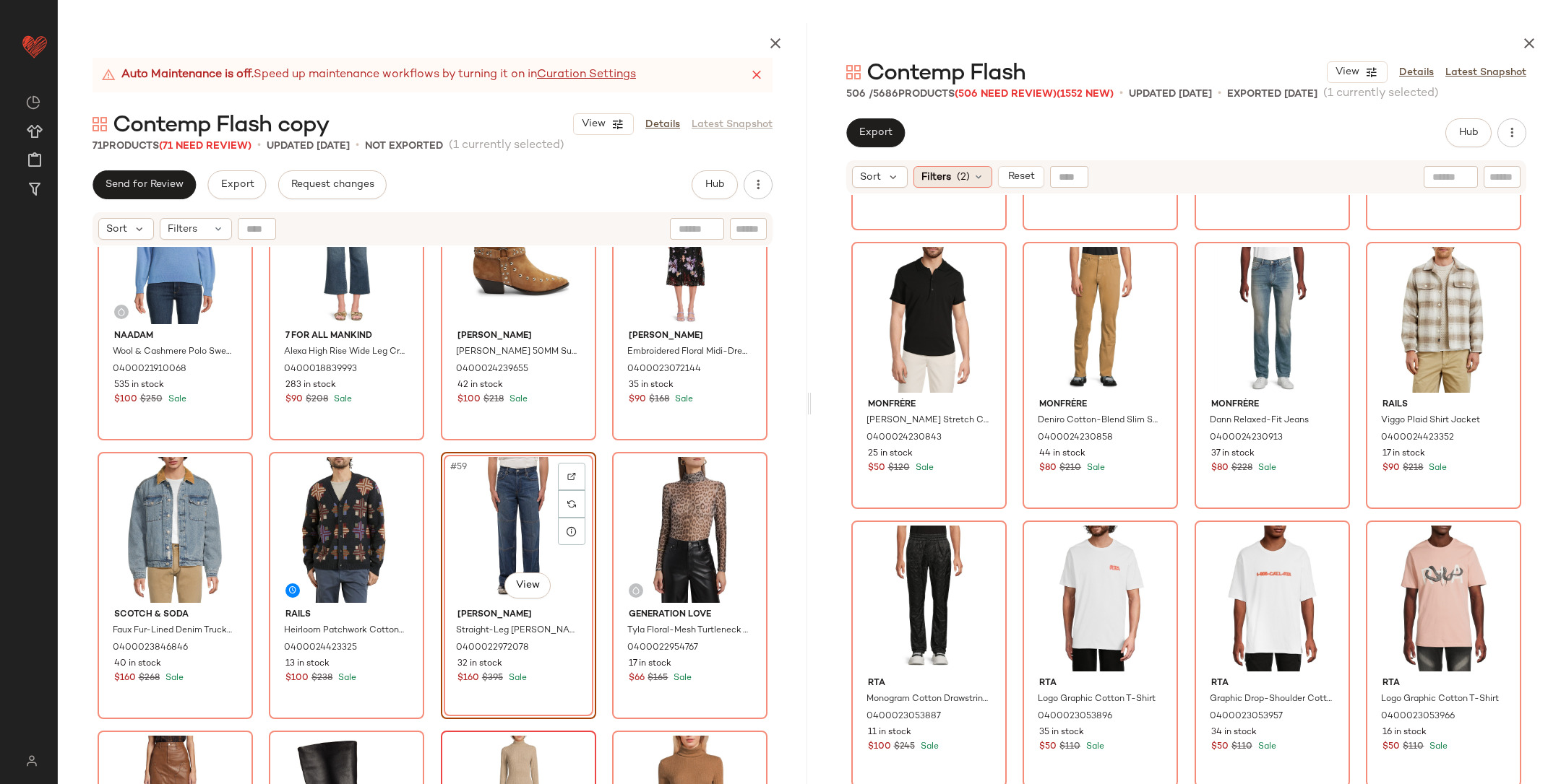
click at [970, 176] on div "Filters (2)" at bounding box center [952, 177] width 79 height 22
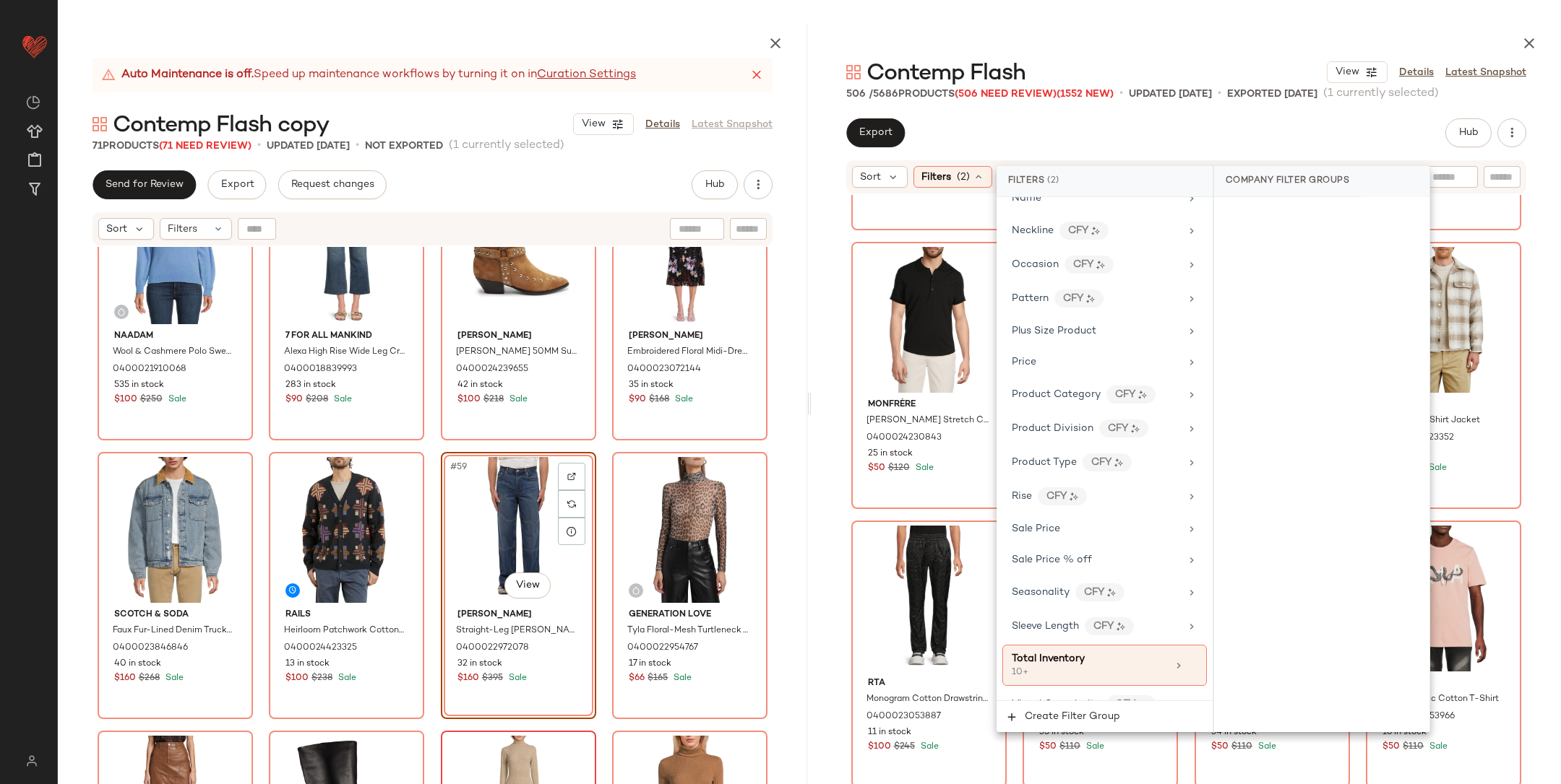
scroll to position [838, 0]
click at [1524, 425] on div "Vince Wool Piqué Zip-Front Cardigan 0400024661585 10 in stock $270 $495 Sale He…" at bounding box center [1186, 524] width 750 height 660
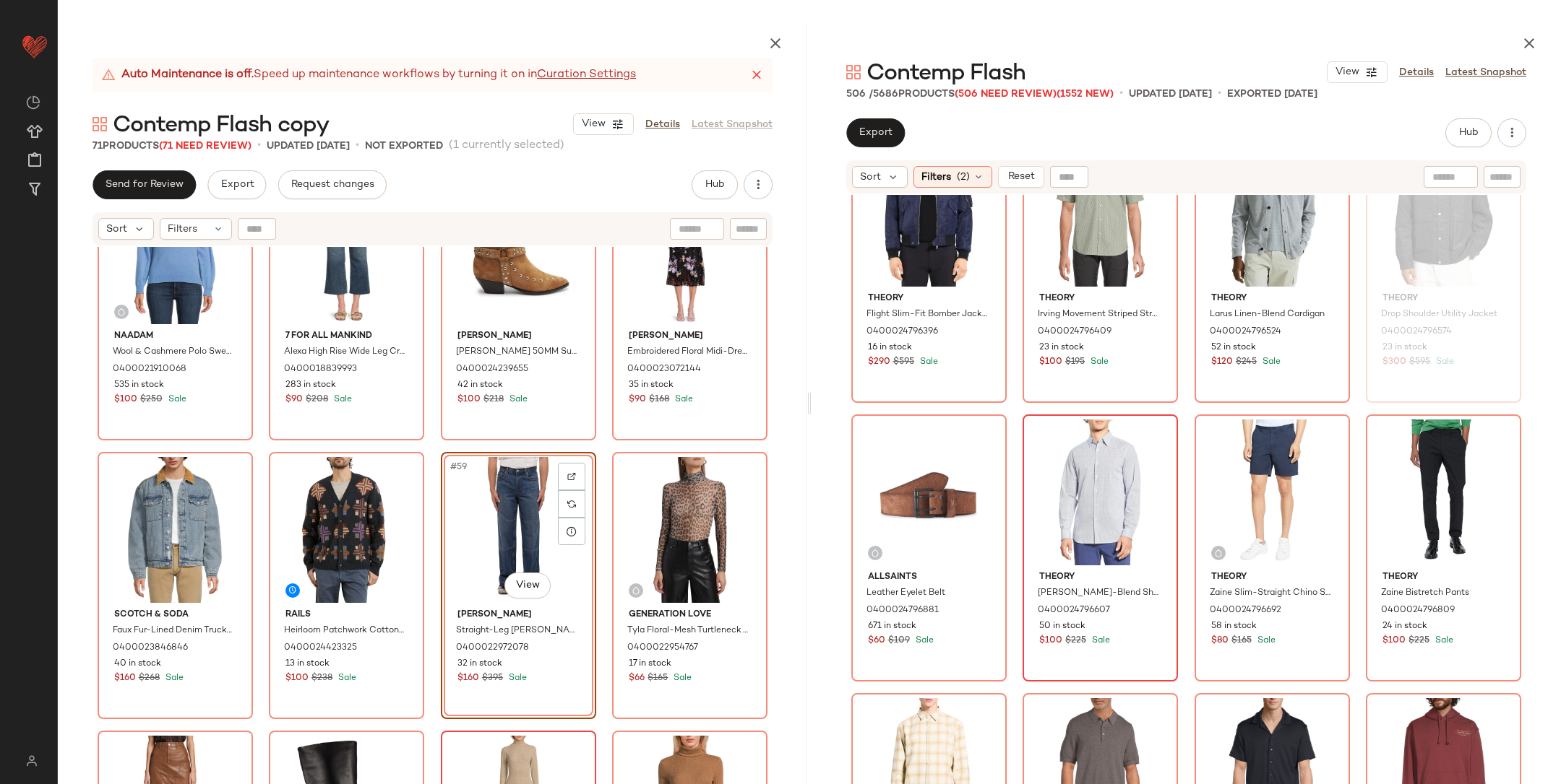
scroll to position [16802, 0]
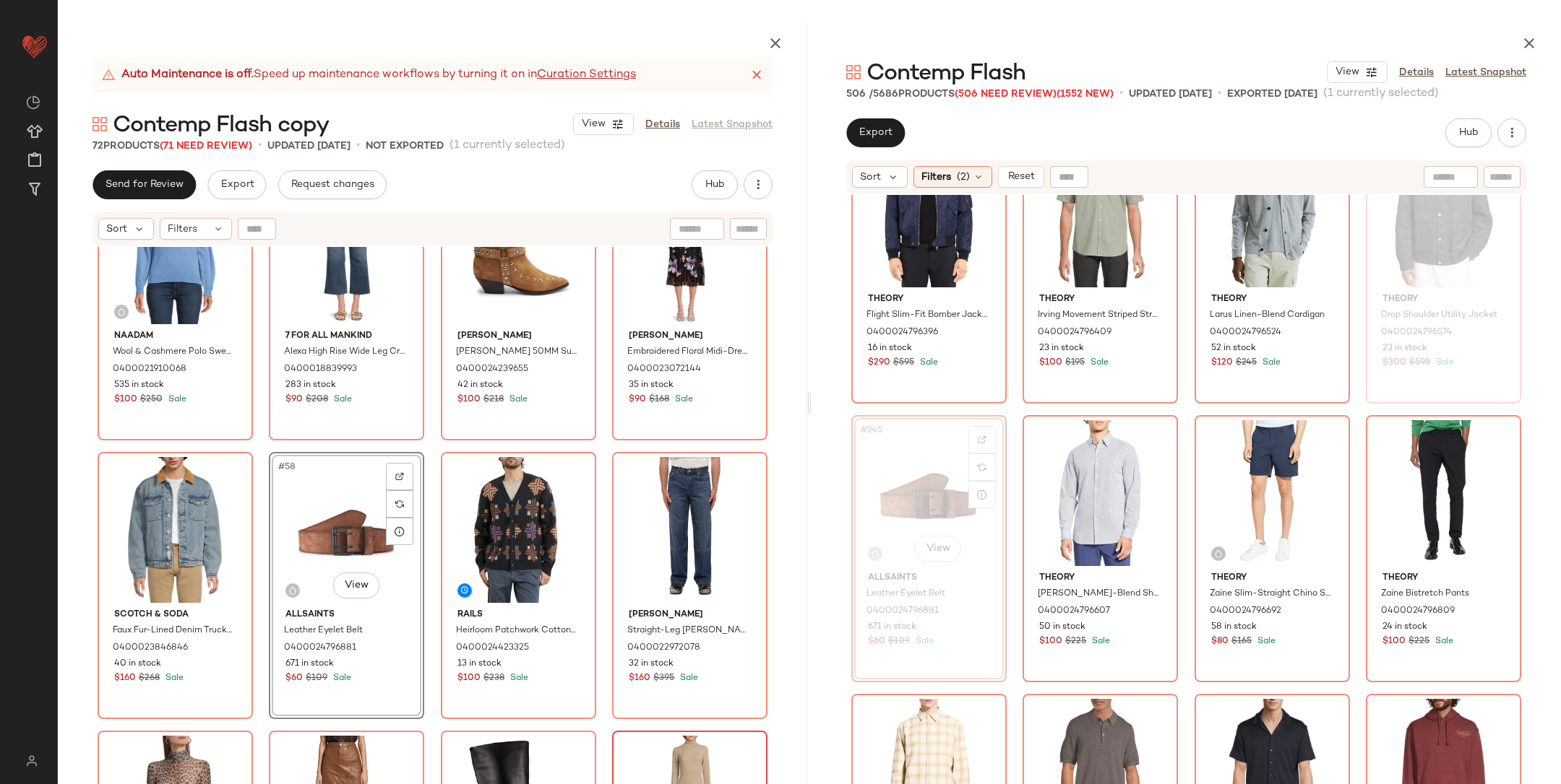
click at [430, 445] on div "Naadam Wool & Cashmere Polo Sweater 0400021910068 535 in stock $100 $250 Sale 7…" at bounding box center [433, 549] width 750 height 605
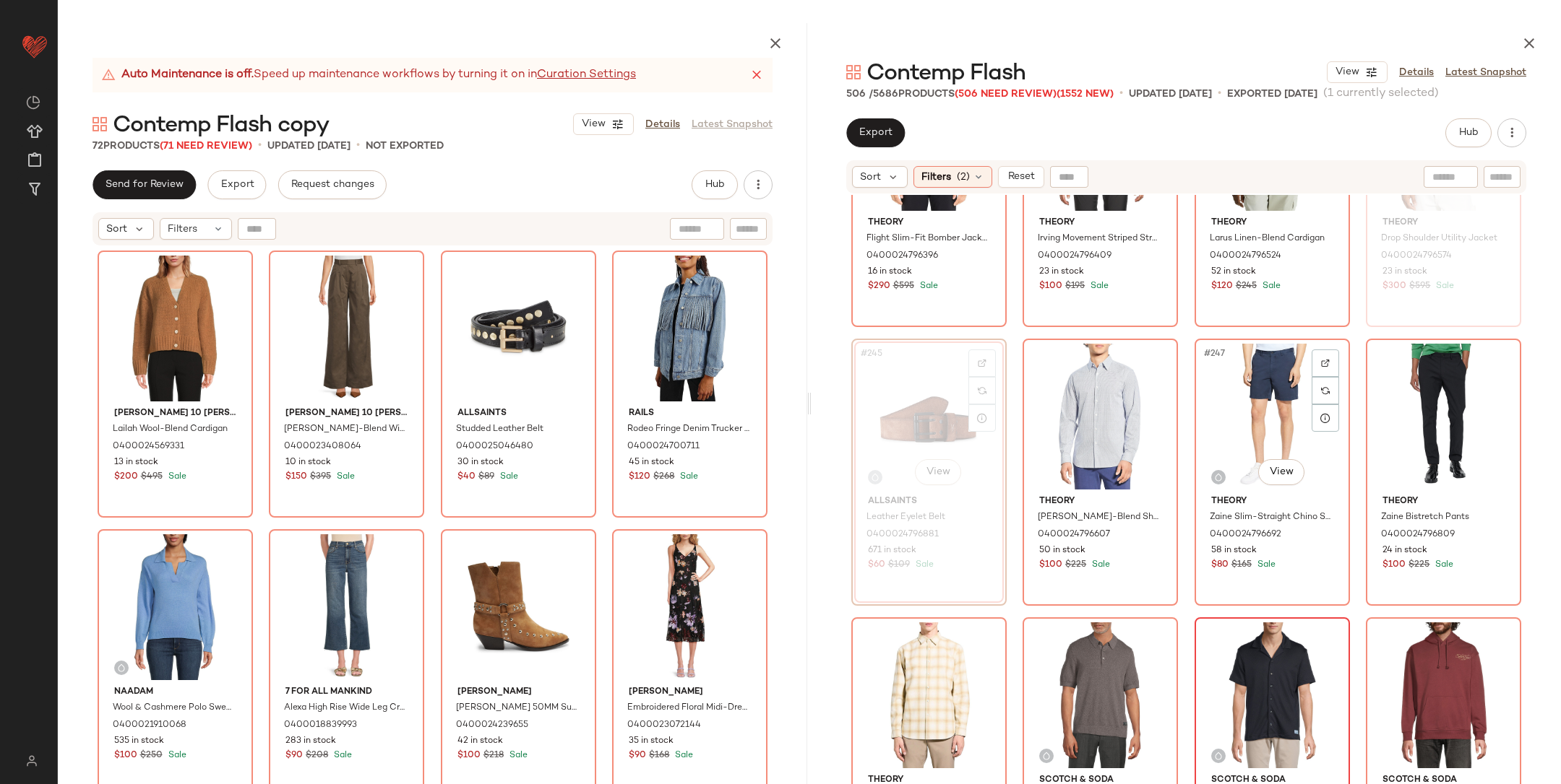
scroll to position [17118, 0]
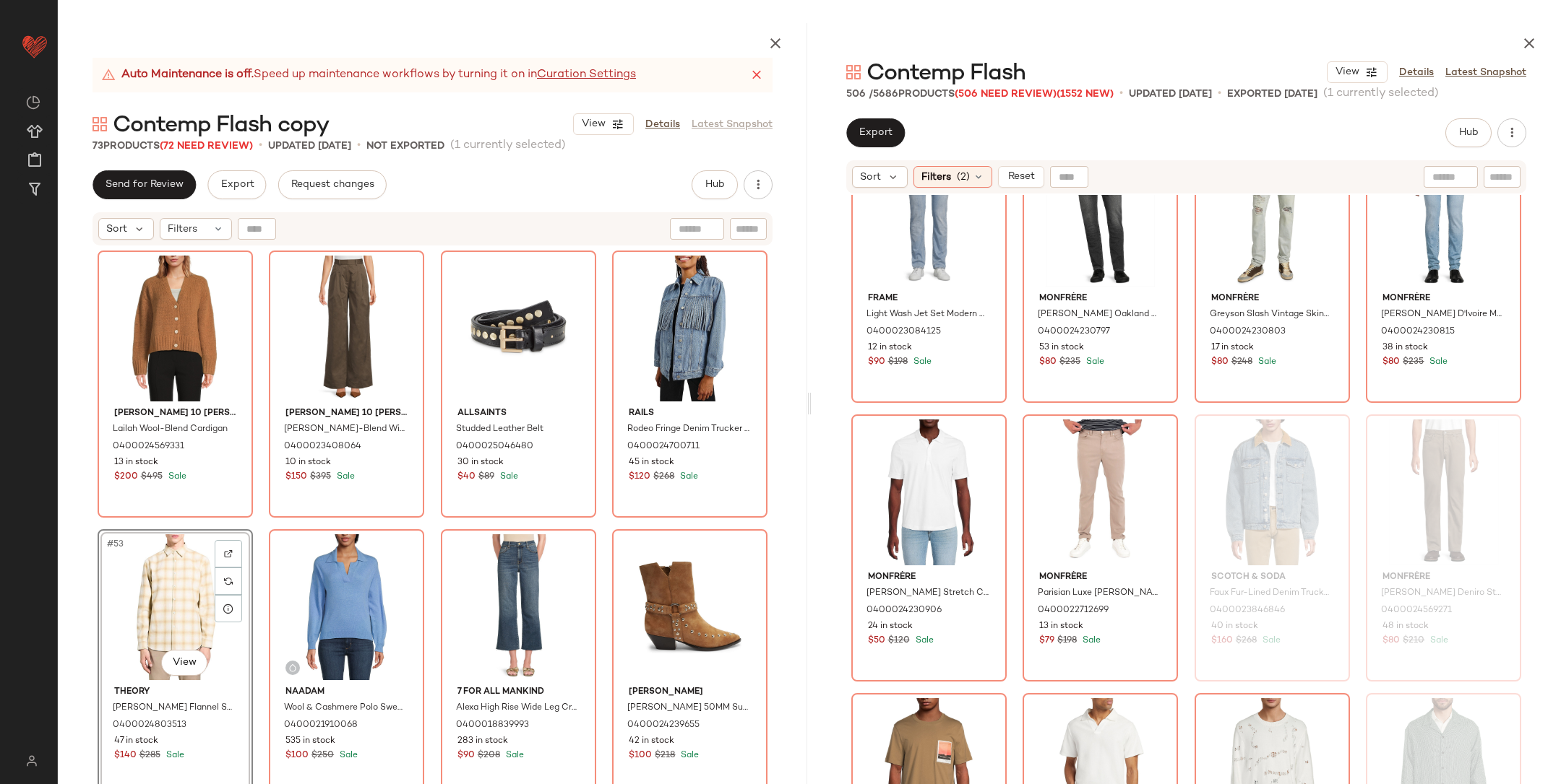
scroll to position [22192, 0]
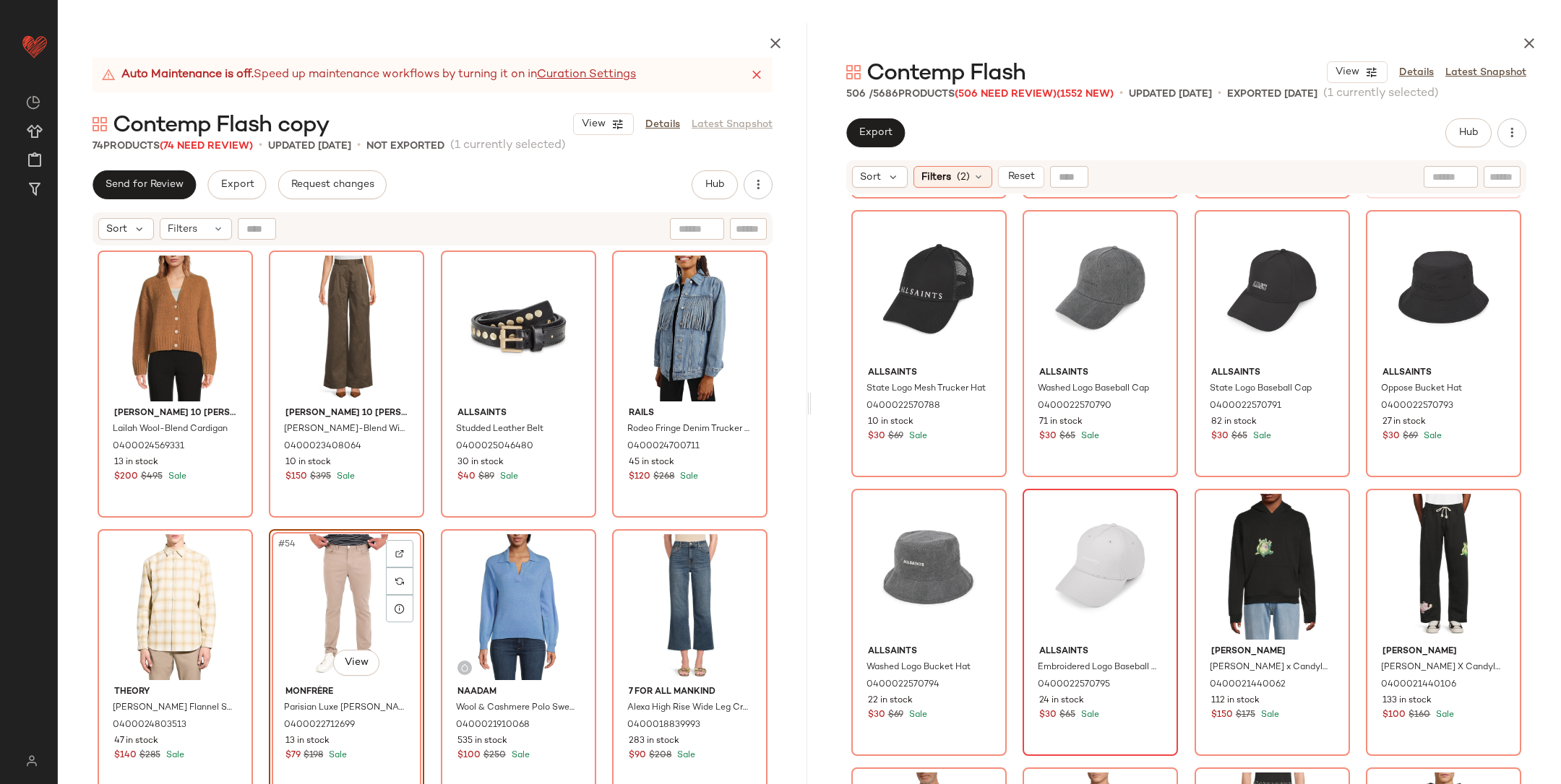
scroll to position [8131, 0]
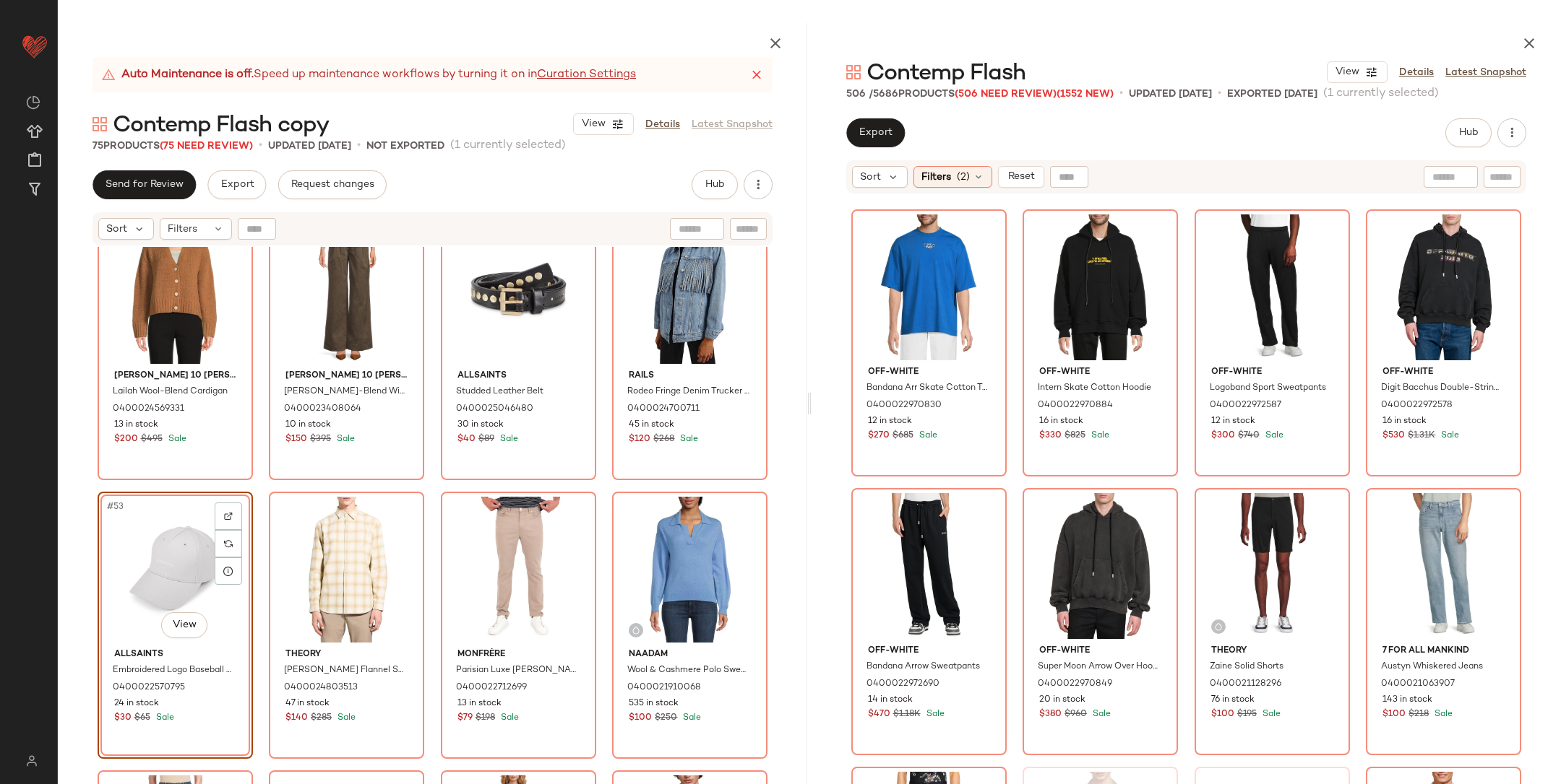
scroll to position [2230, 0]
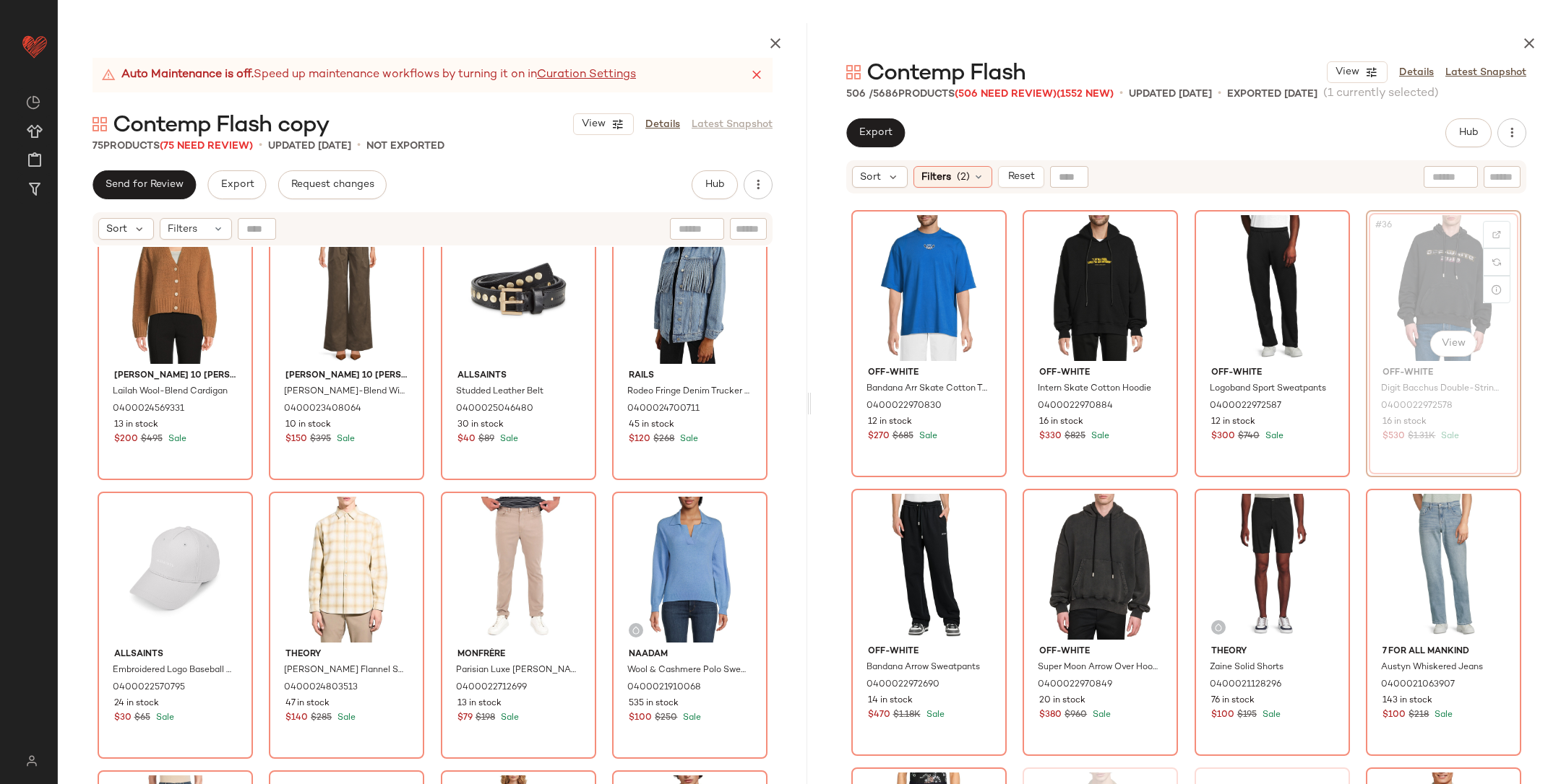
scroll to position [2230, 0]
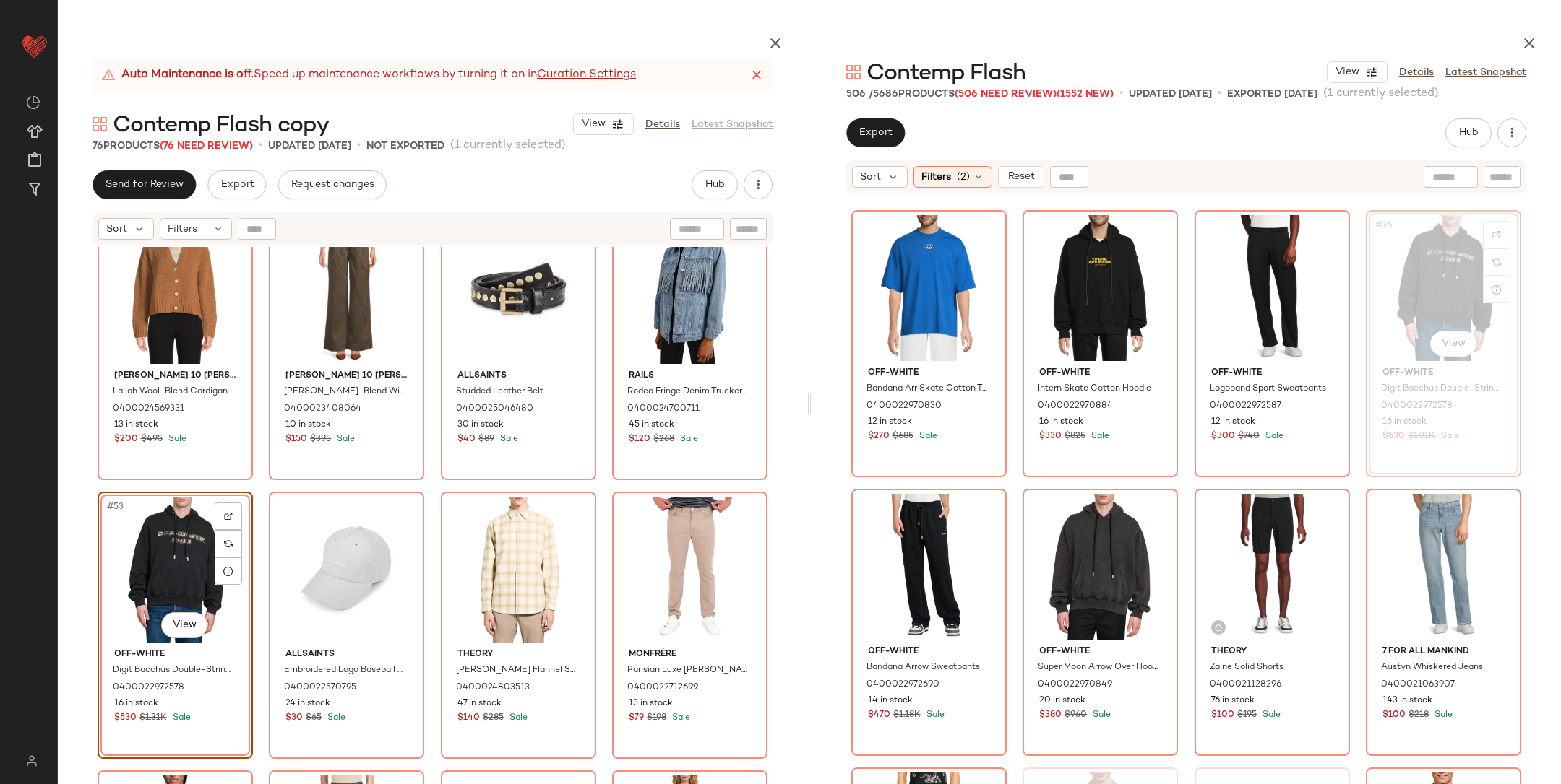
click at [254, 481] on div "Off-White Scan Arr Skate Graphic Cotton Hoodie 0400022970475 12 in stock $400 $…" at bounding box center [433, 549] width 750 height 605
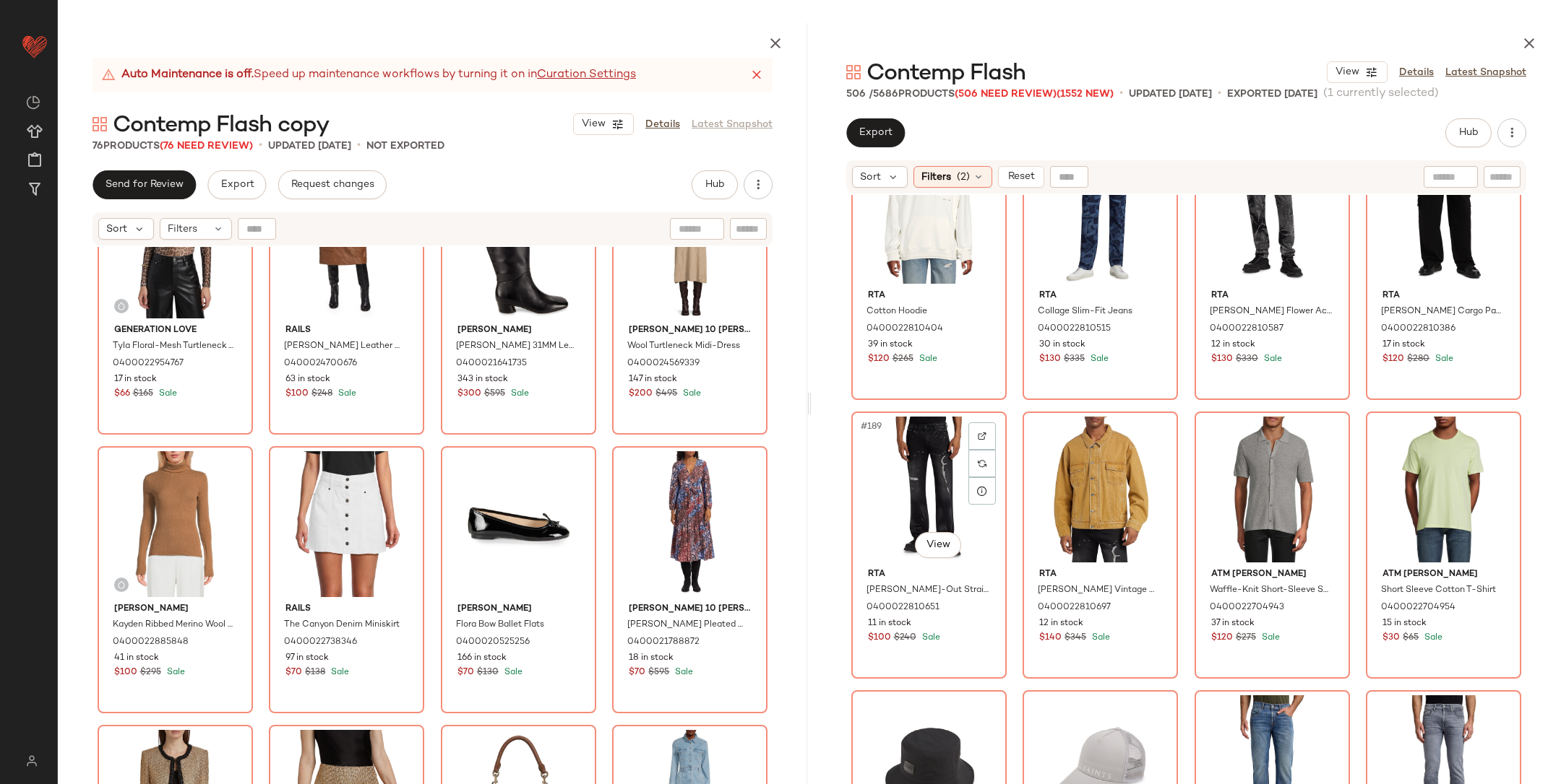
scroll to position [4556, 0]
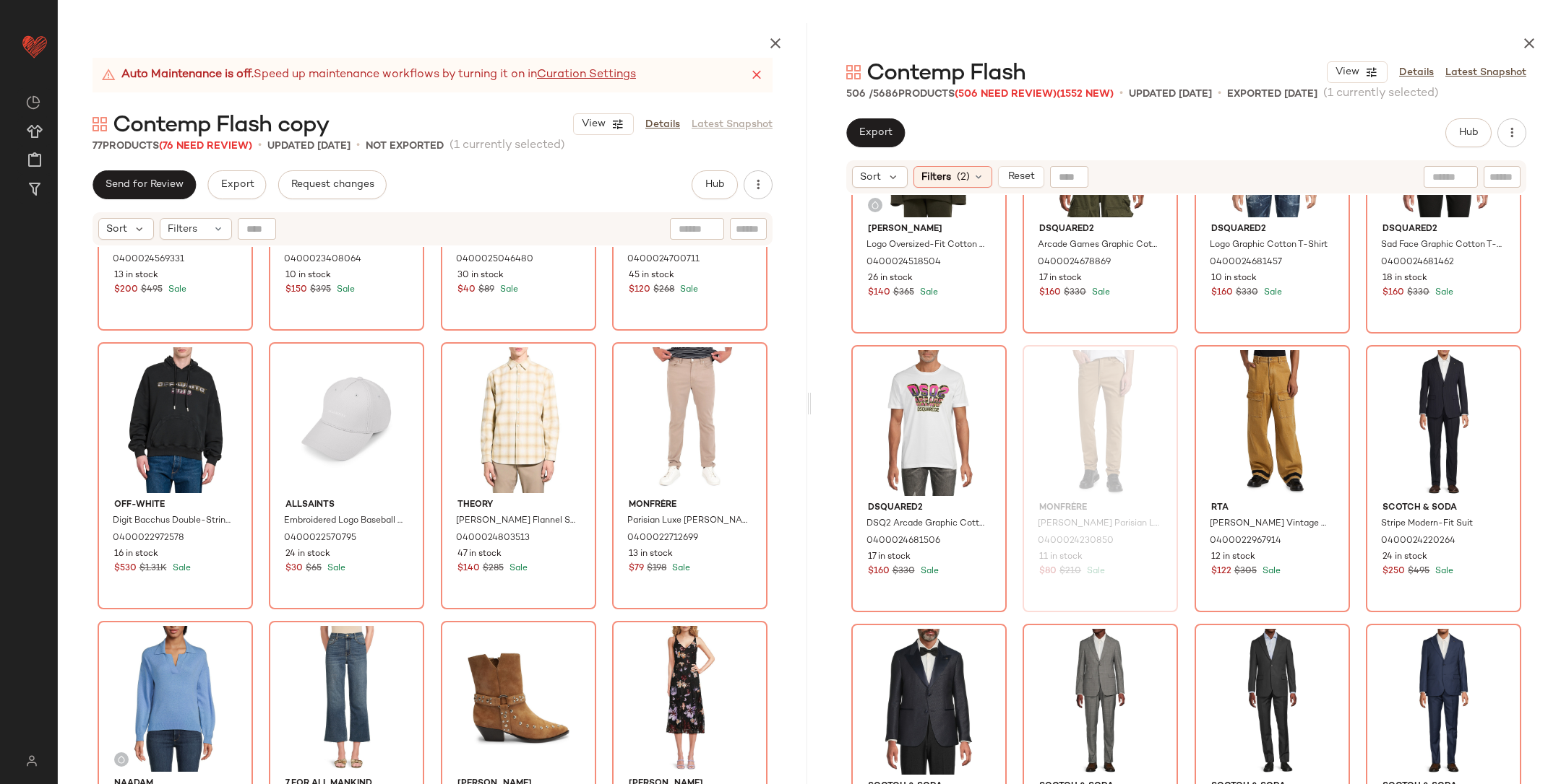
scroll to position [17588, 0]
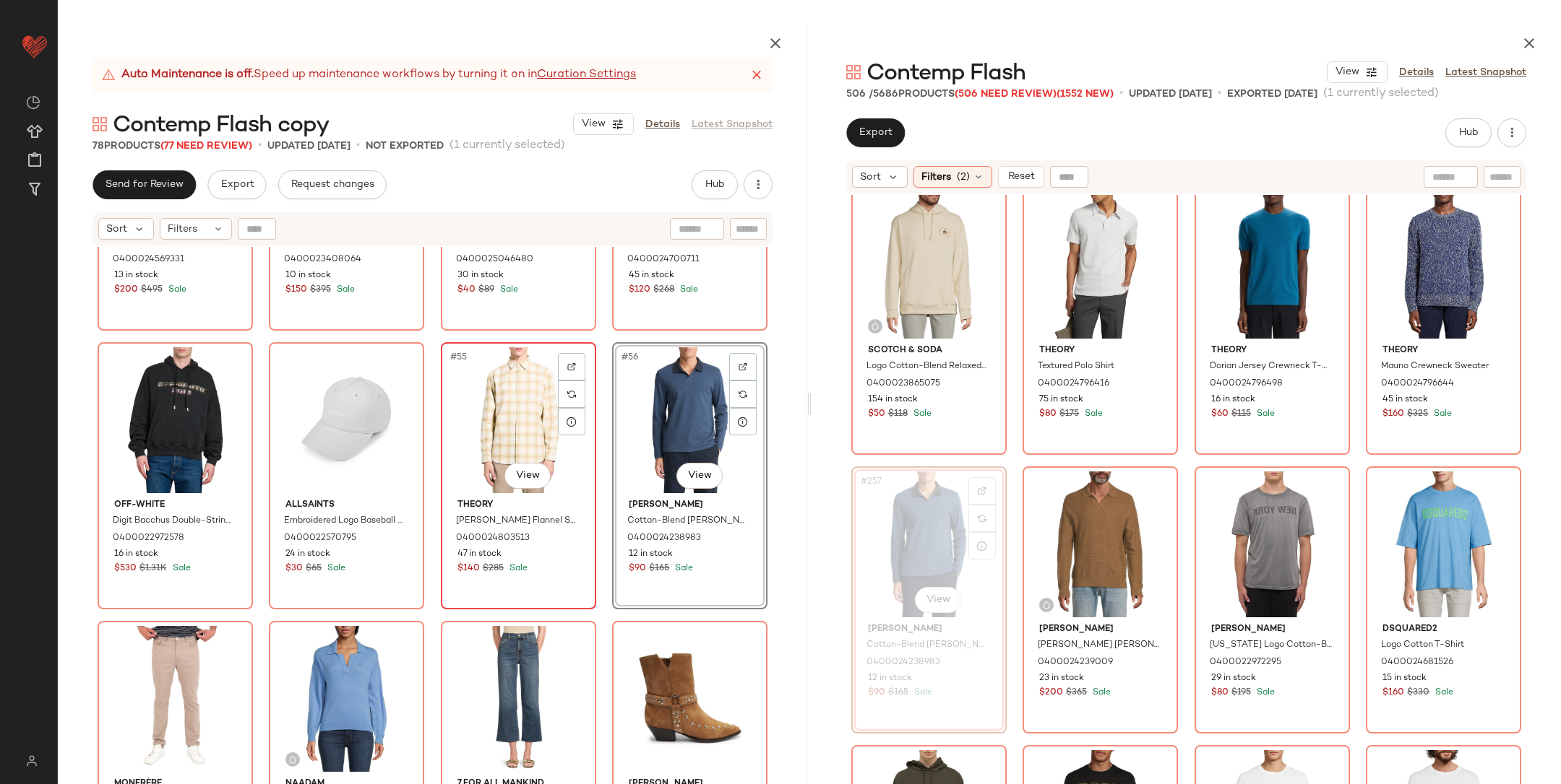
click at [508, 413] on div "#55 View" at bounding box center [518, 420] width 145 height 146
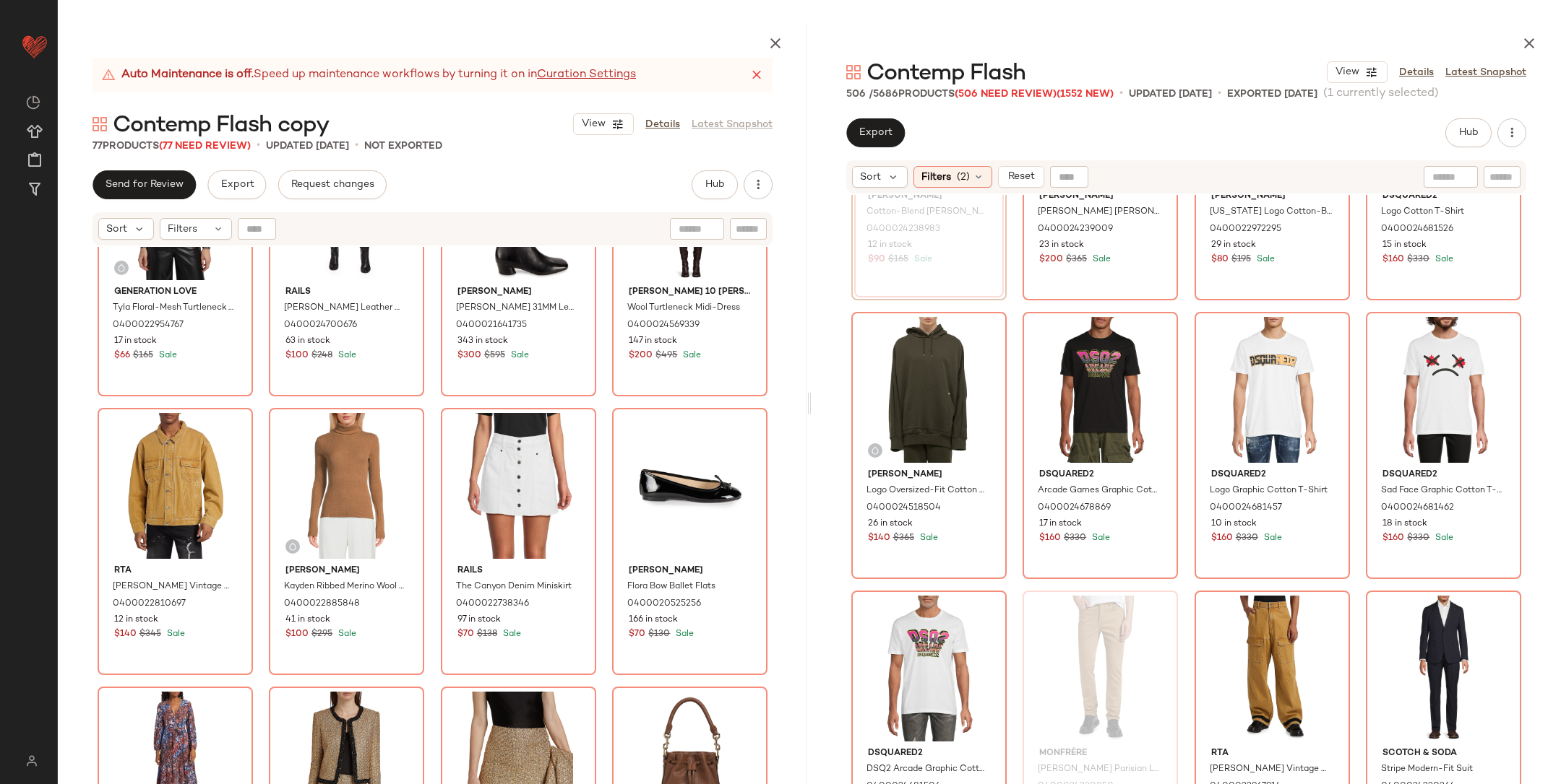
scroll to position [18143, 0]
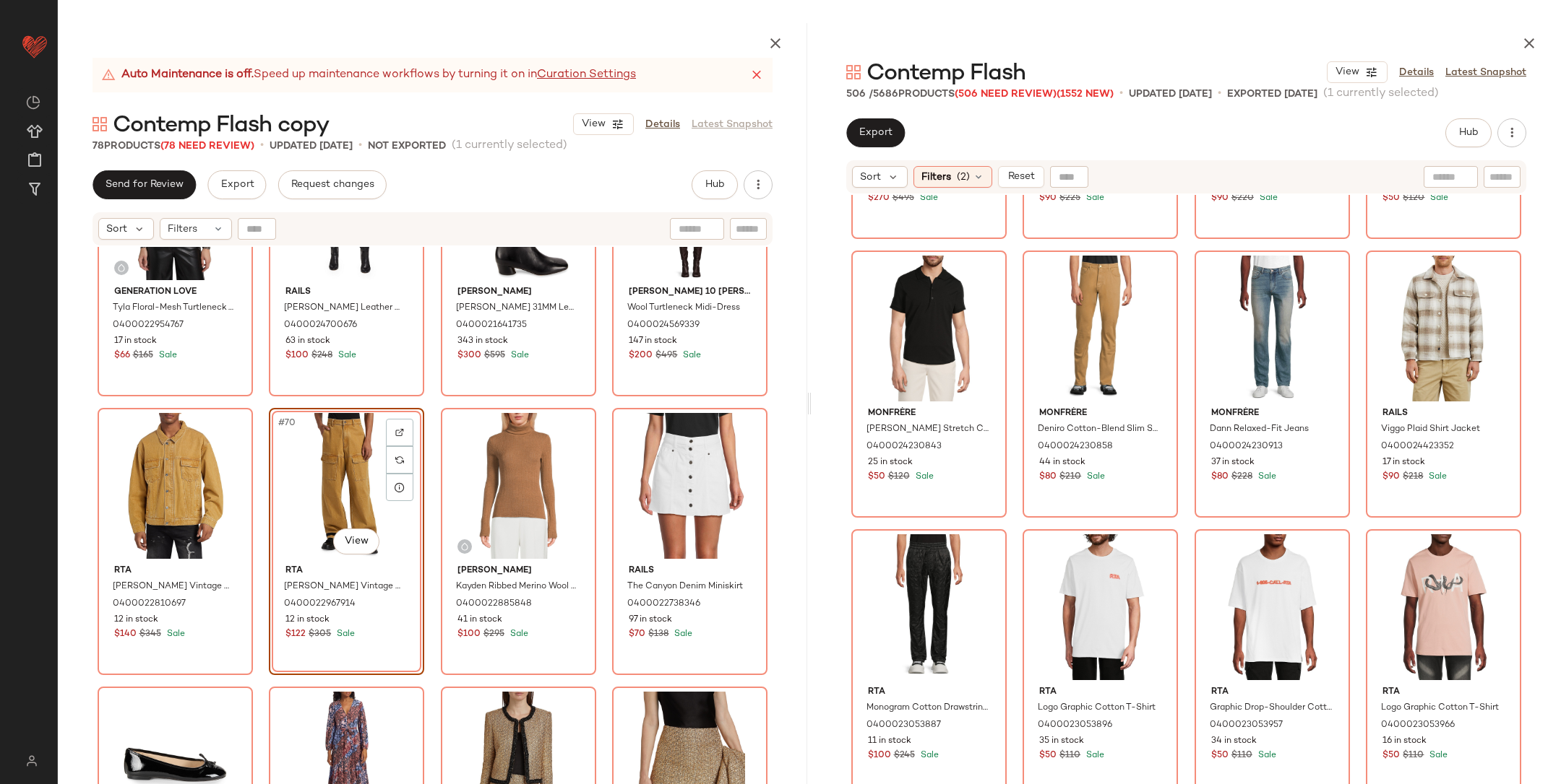
scroll to position [20939, 0]
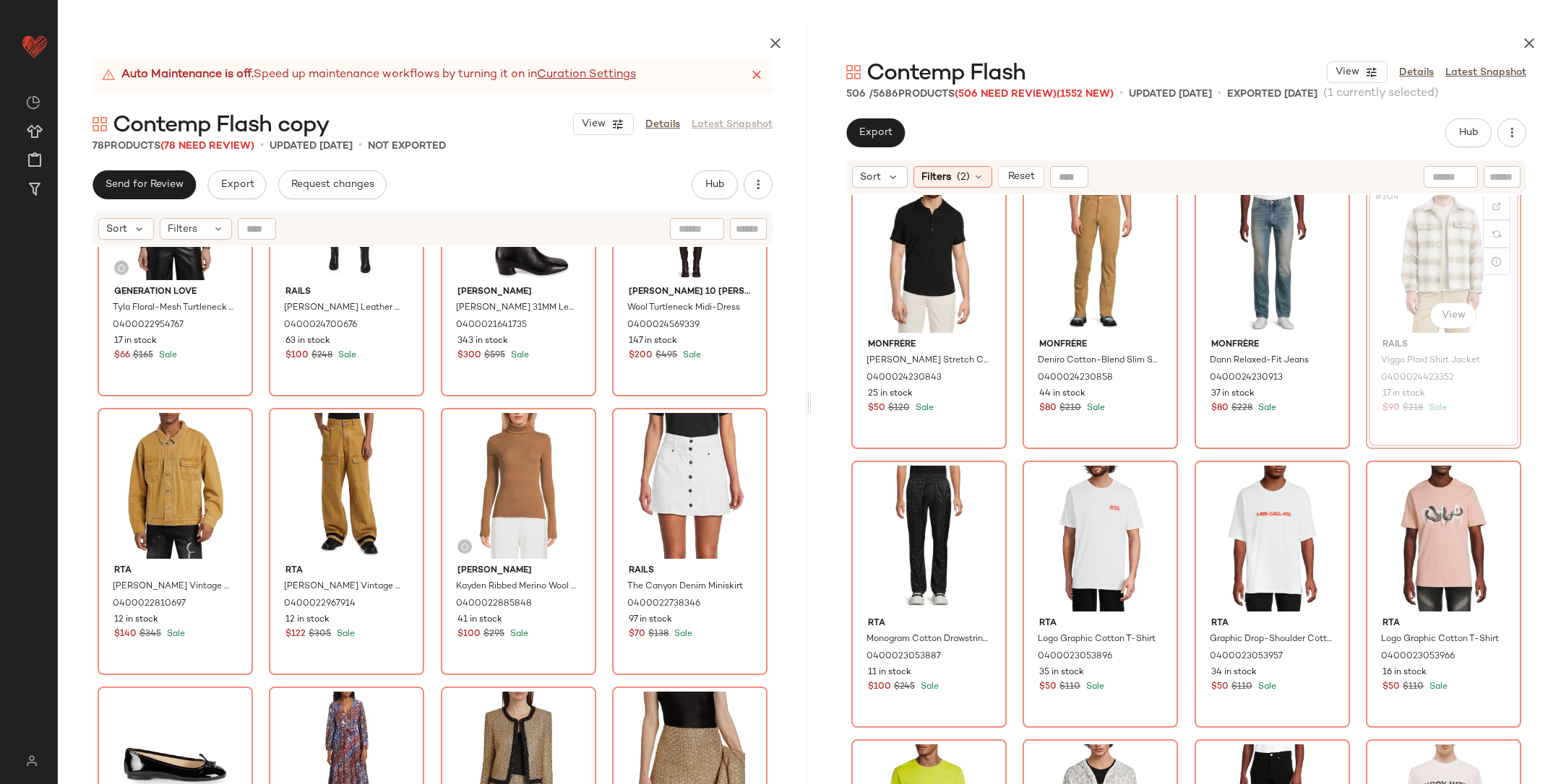
scroll to position [20933, 0]
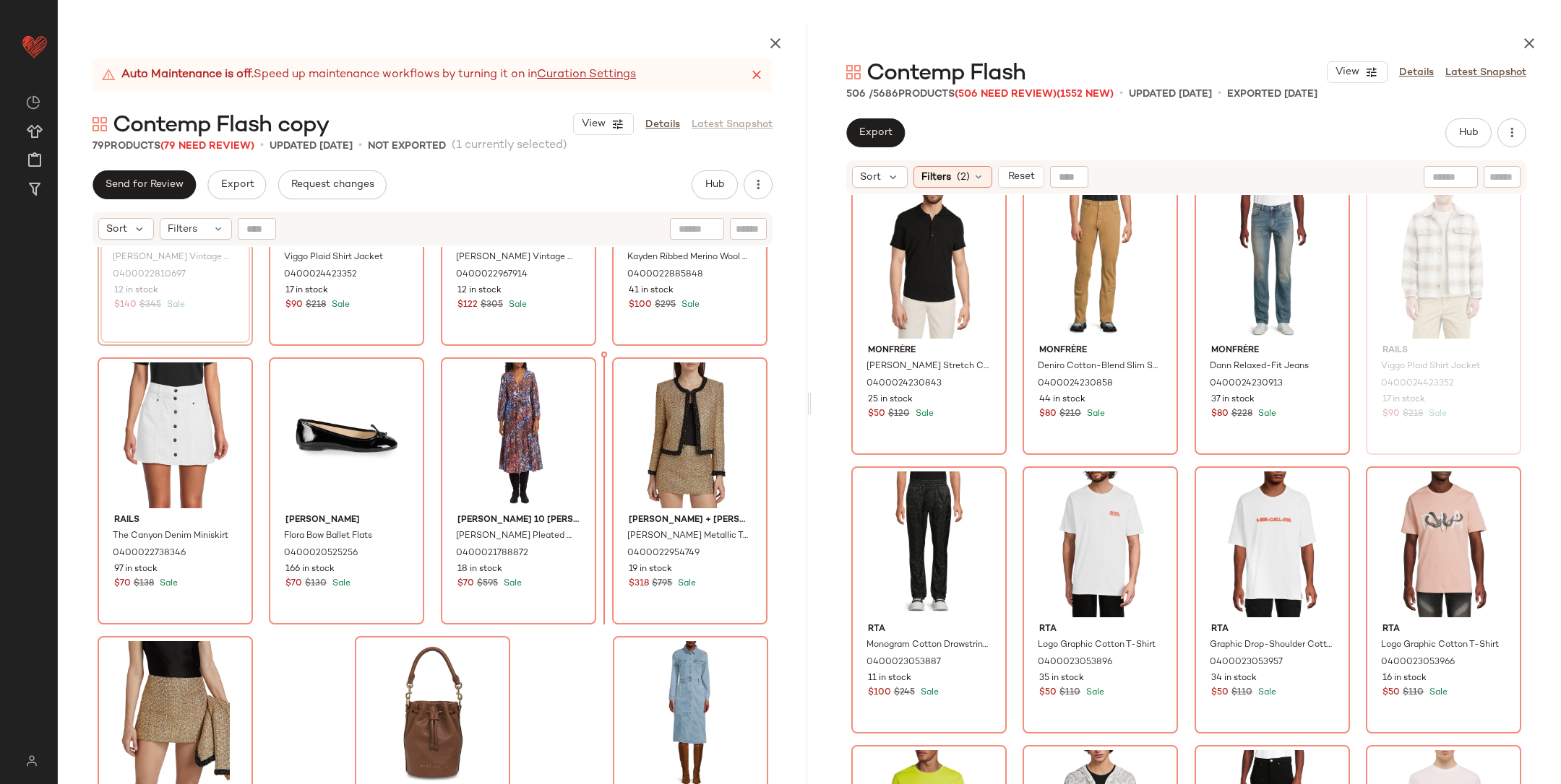
scroll to position [4935, 0]
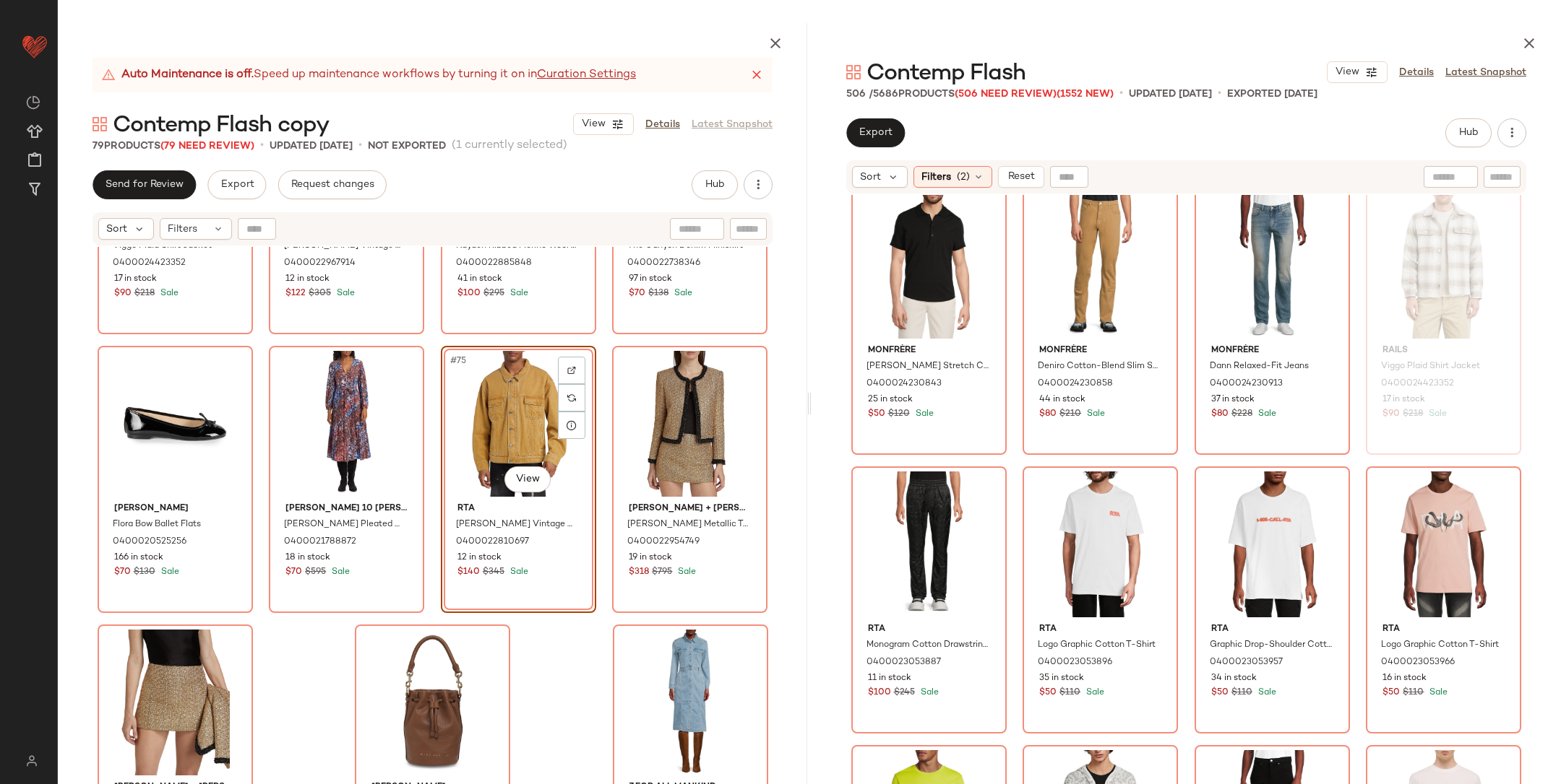
click at [548, 670] on div "Rails Viggo Plaid Shirt Jacket 0400024423352 17 in stock $90 $218 Sale Rta Wyli…" at bounding box center [433, 549] width 750 height 605
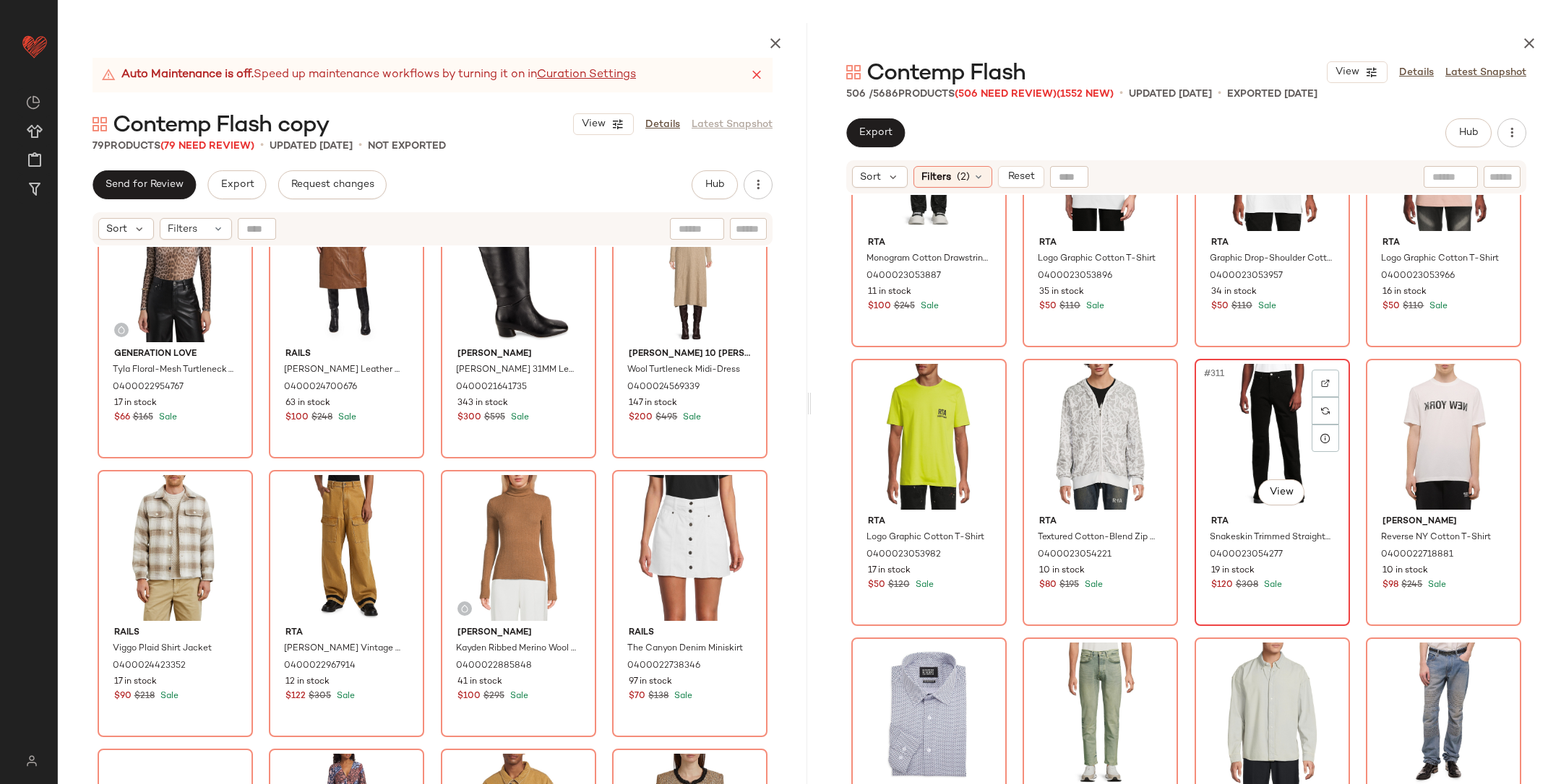
scroll to position [21321, 0]
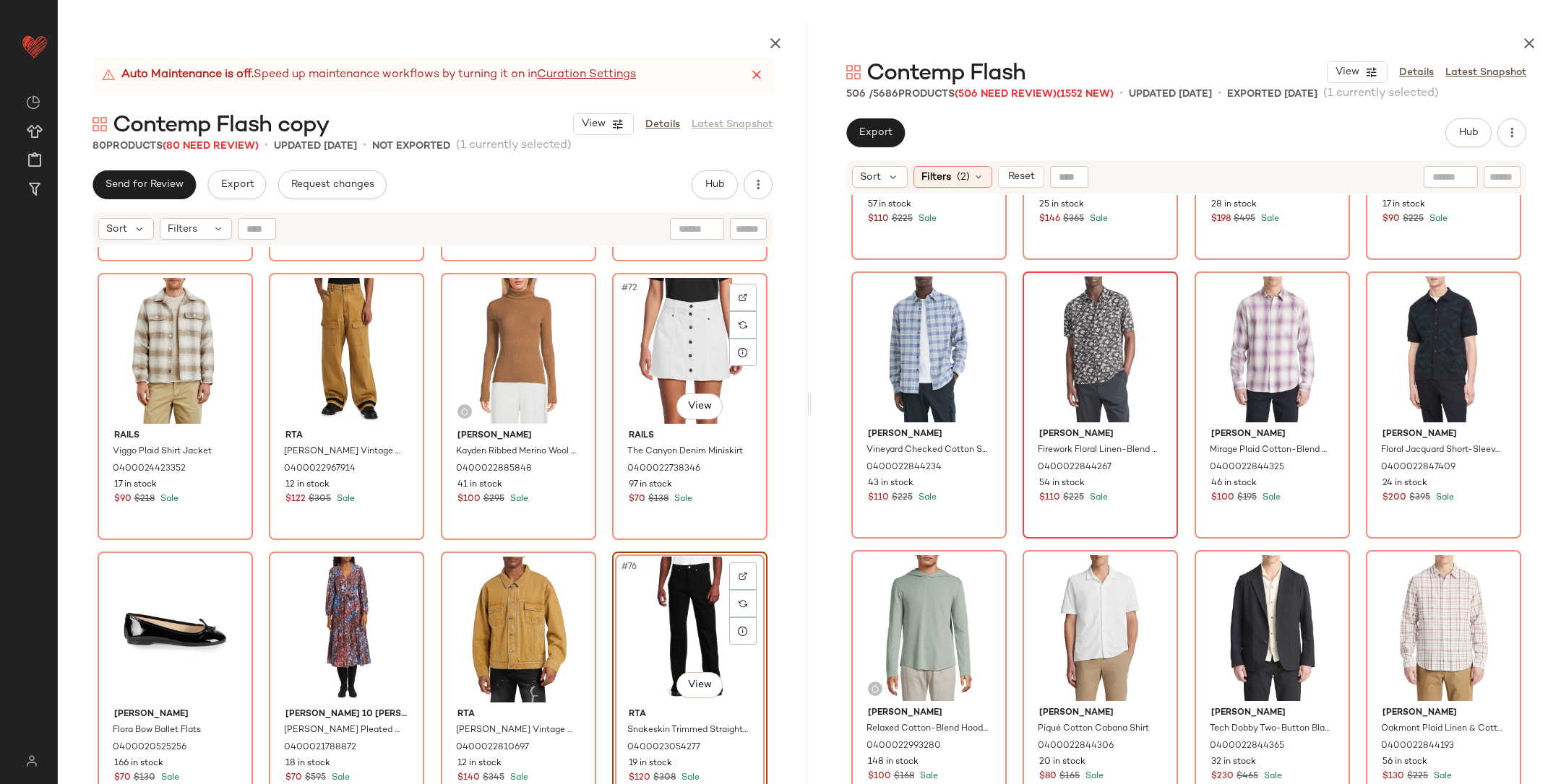
scroll to position [4730, 0]
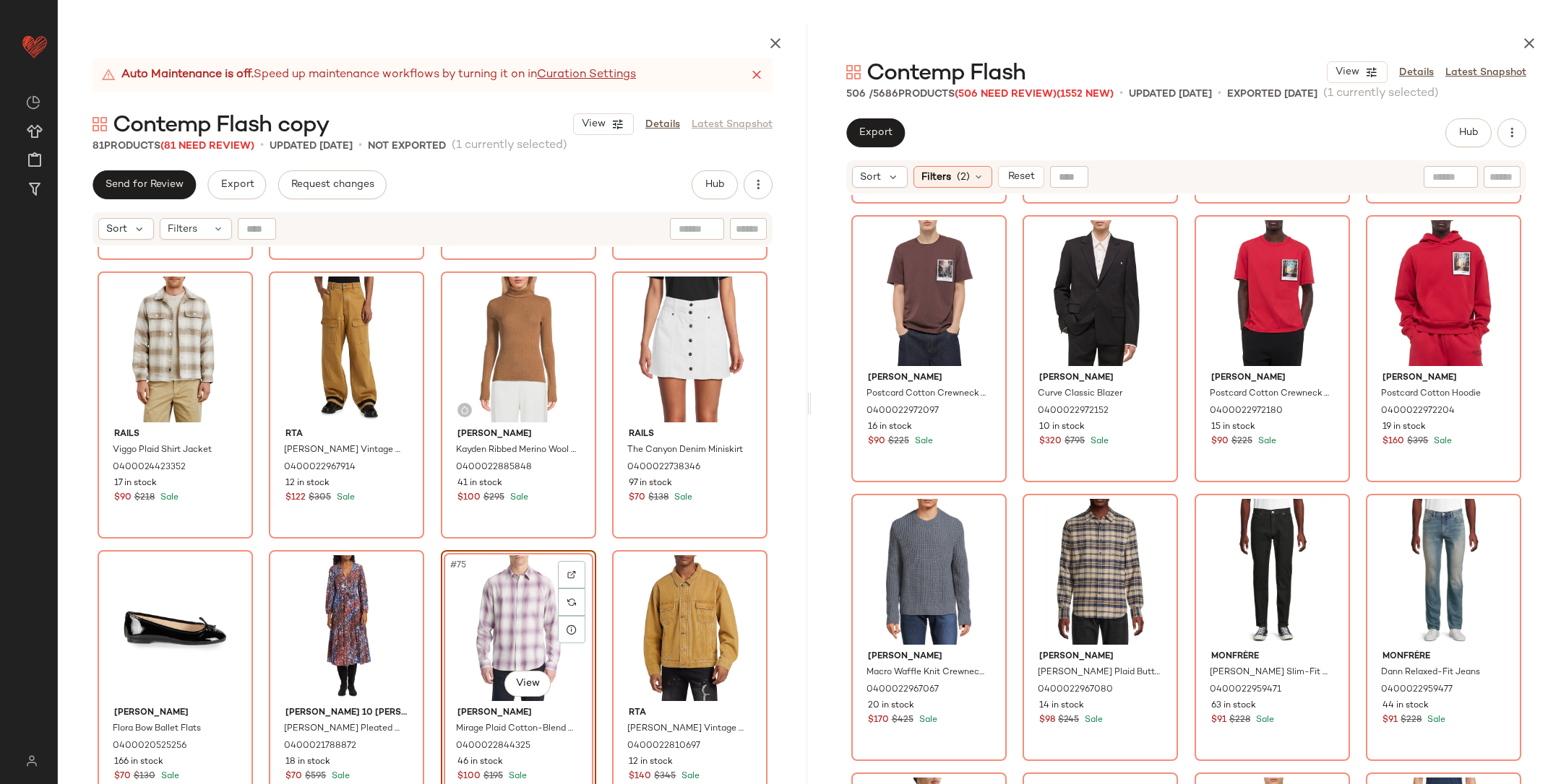
scroll to position [28989, 0]
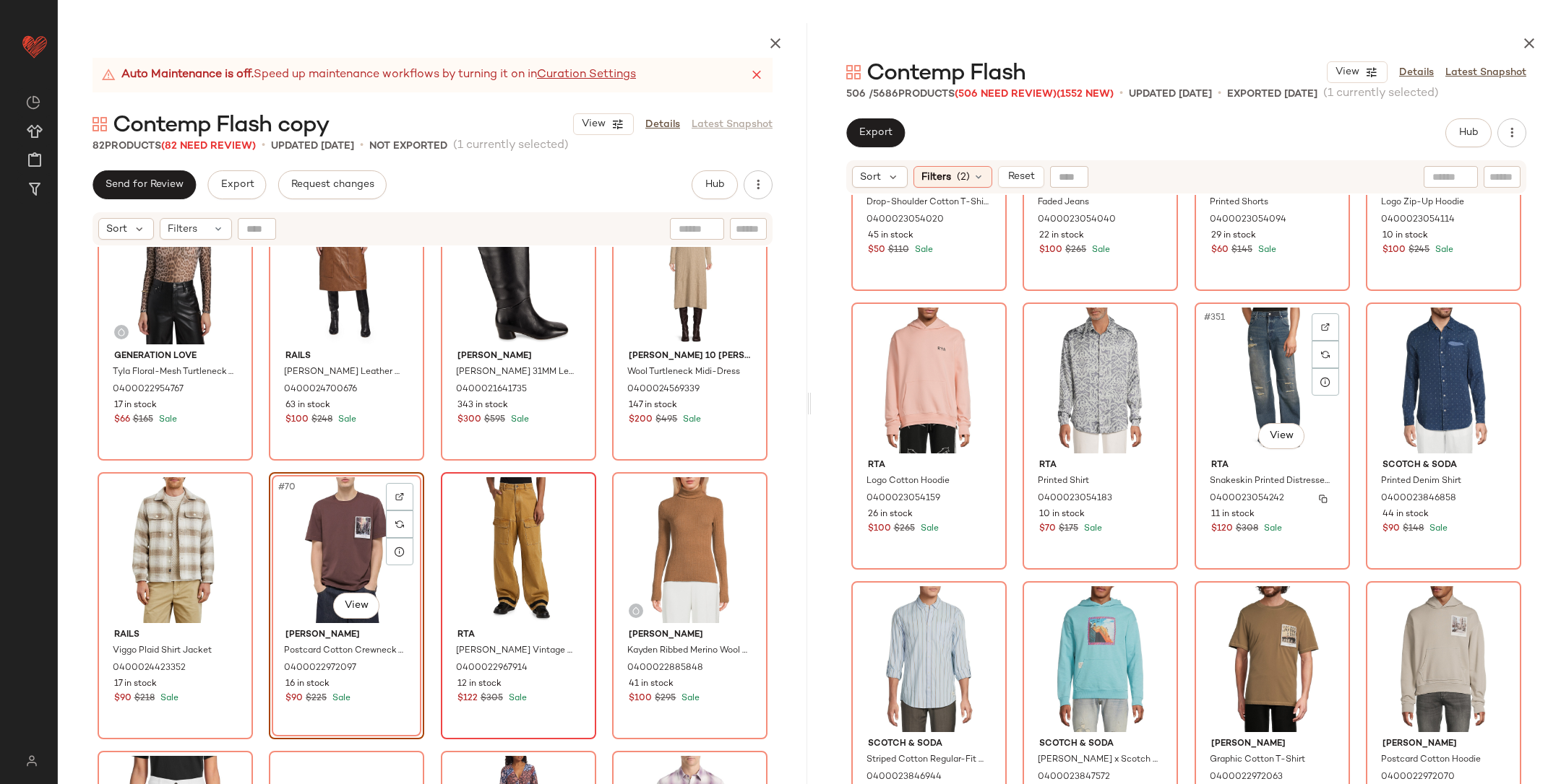
scroll to position [24100, 0]
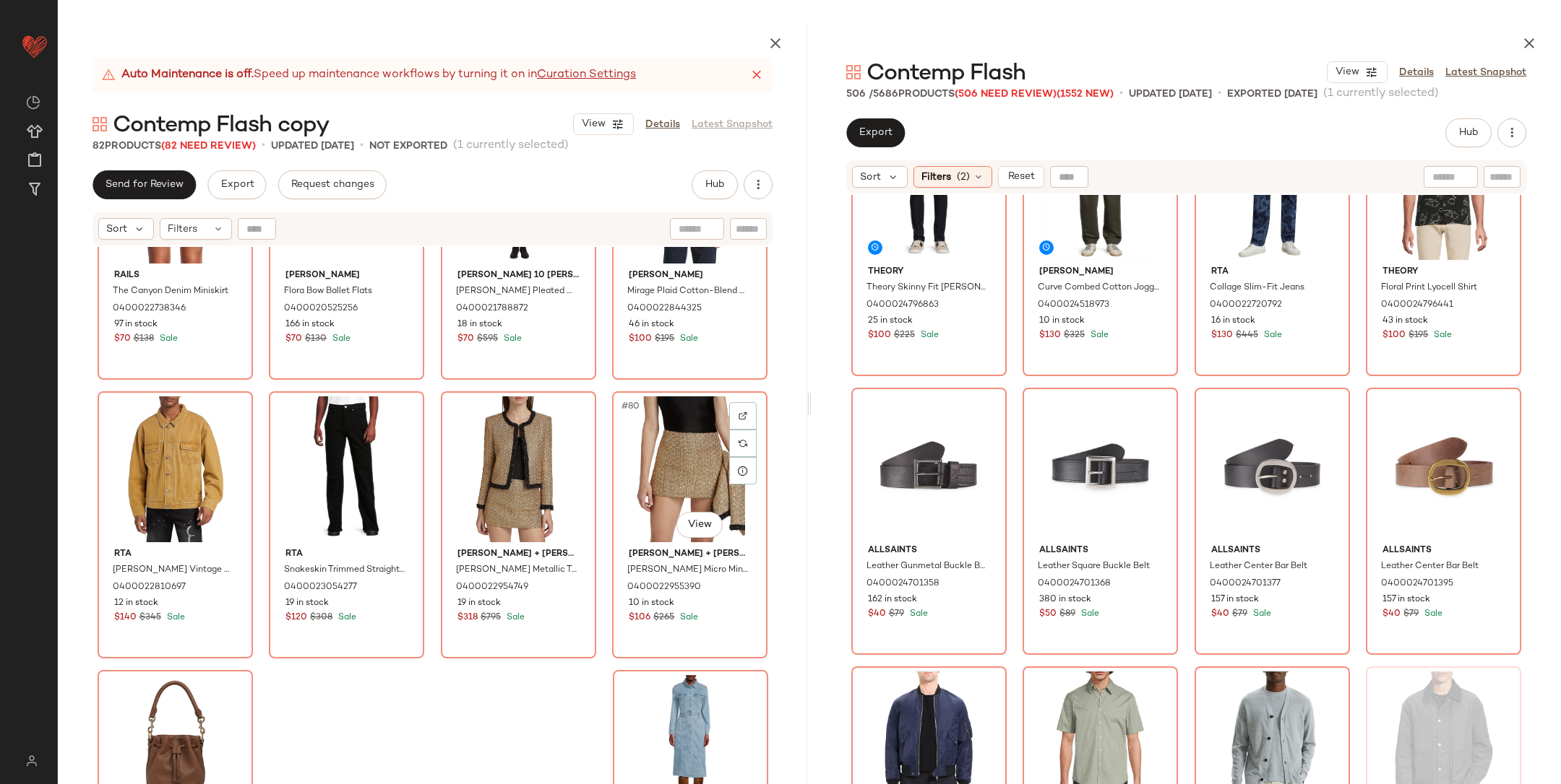
scroll to position [5164, 0]
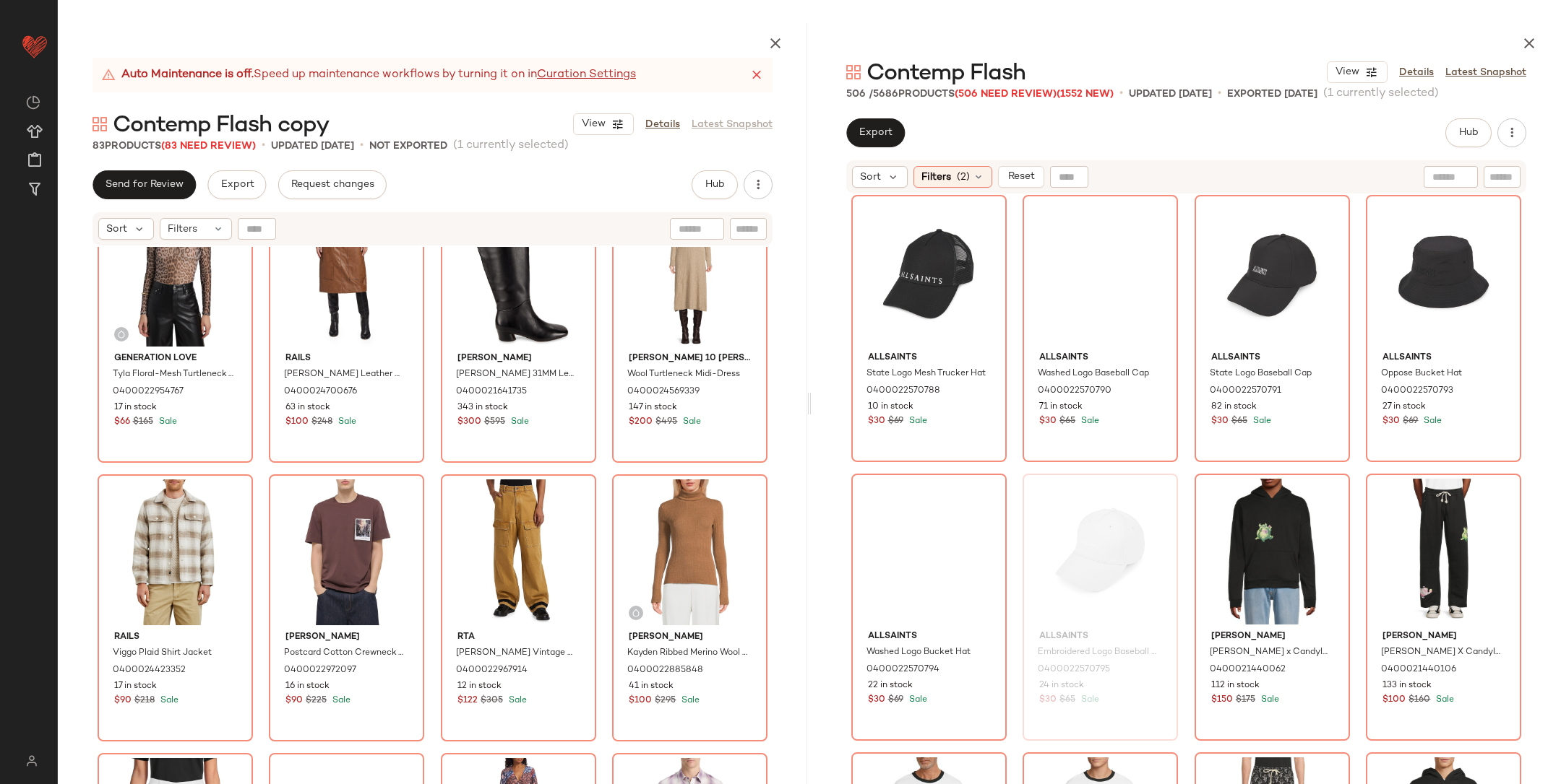
scroll to position [7905, 0]
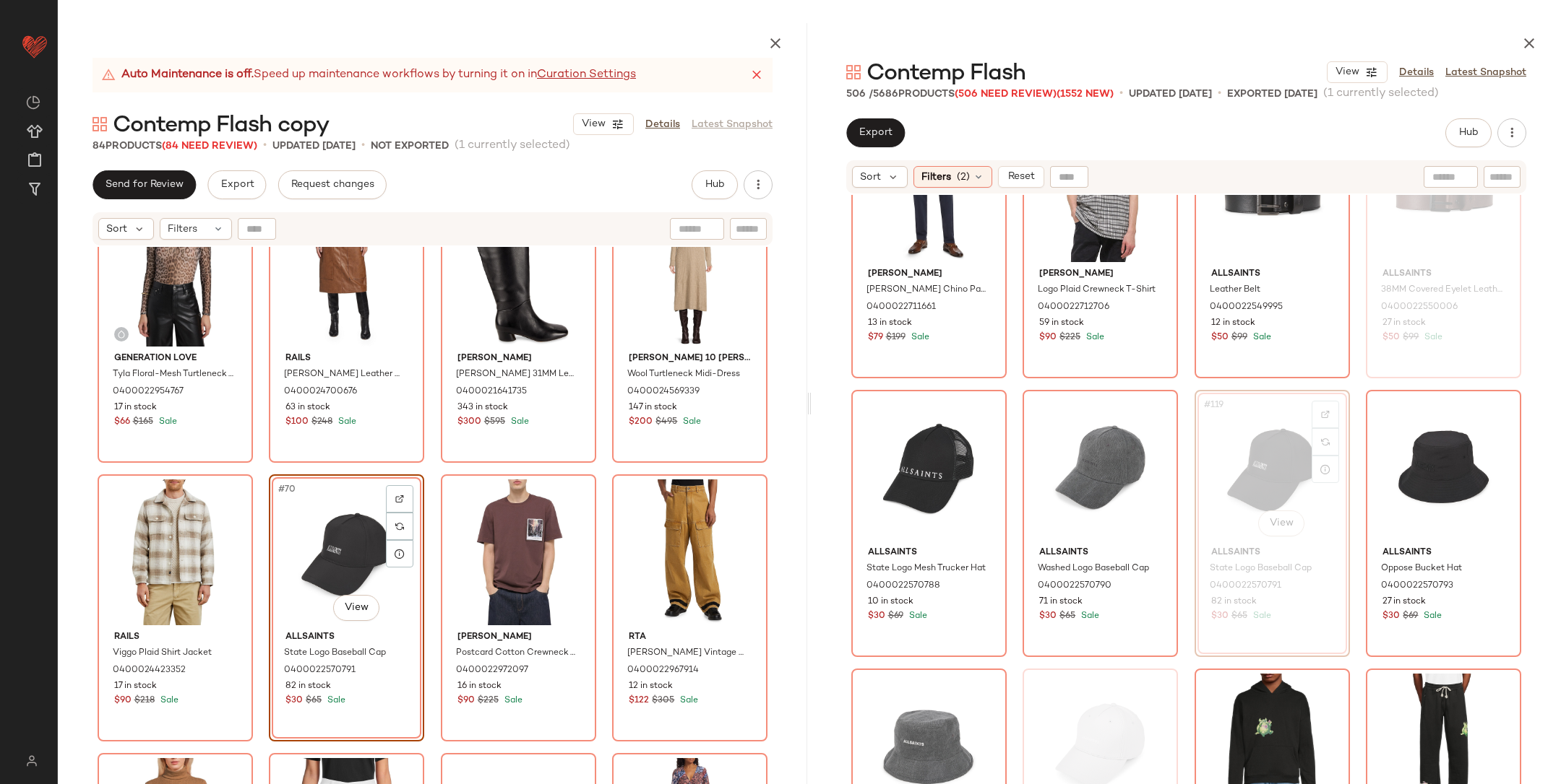
click at [422, 489] on div "Generation Love Tyla Floral-Mesh Turtleneck Top 0400022954767 17 in stock $66 $…" at bounding box center [433, 549] width 750 height 605
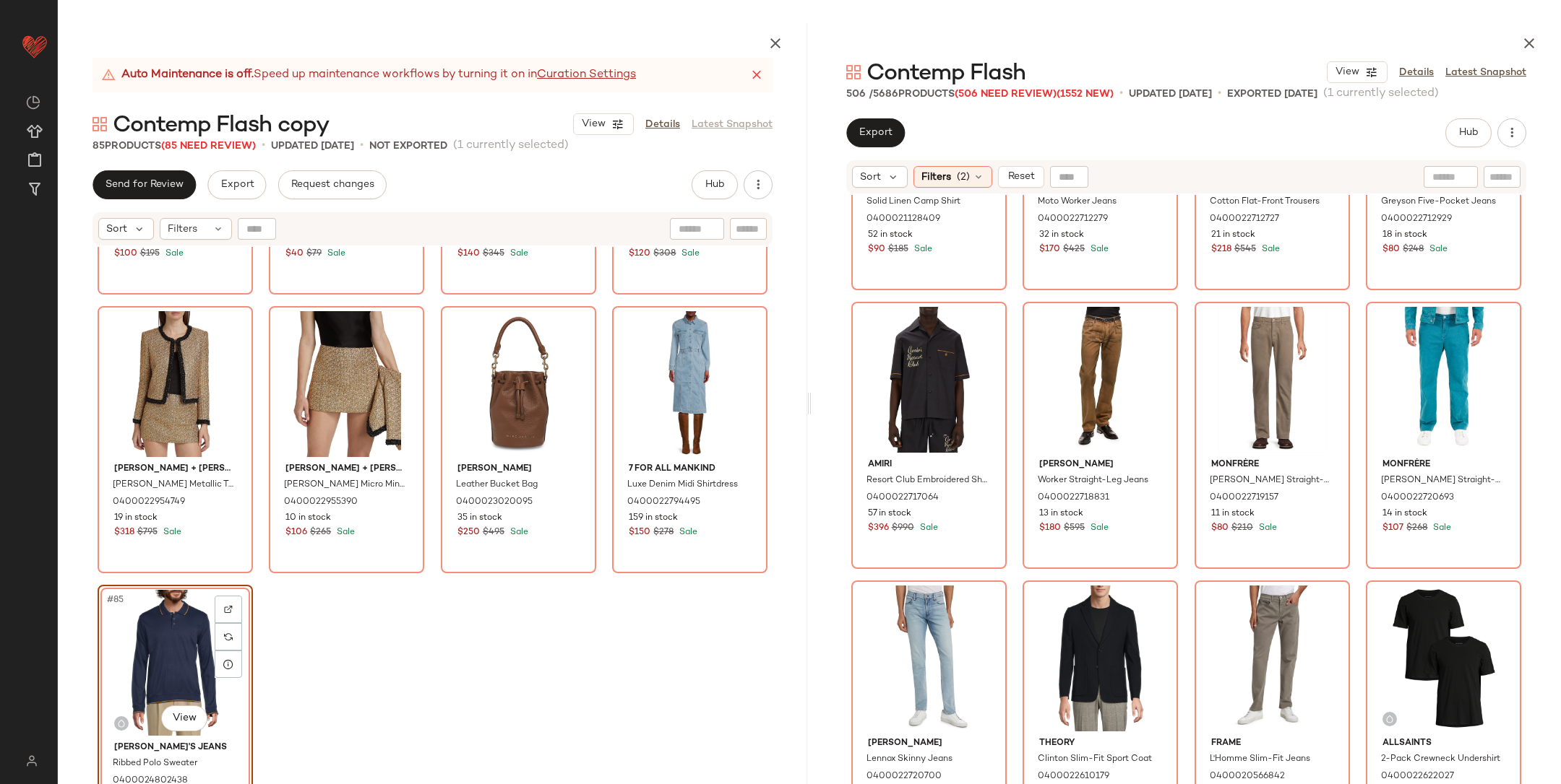
scroll to position [7161, 0]
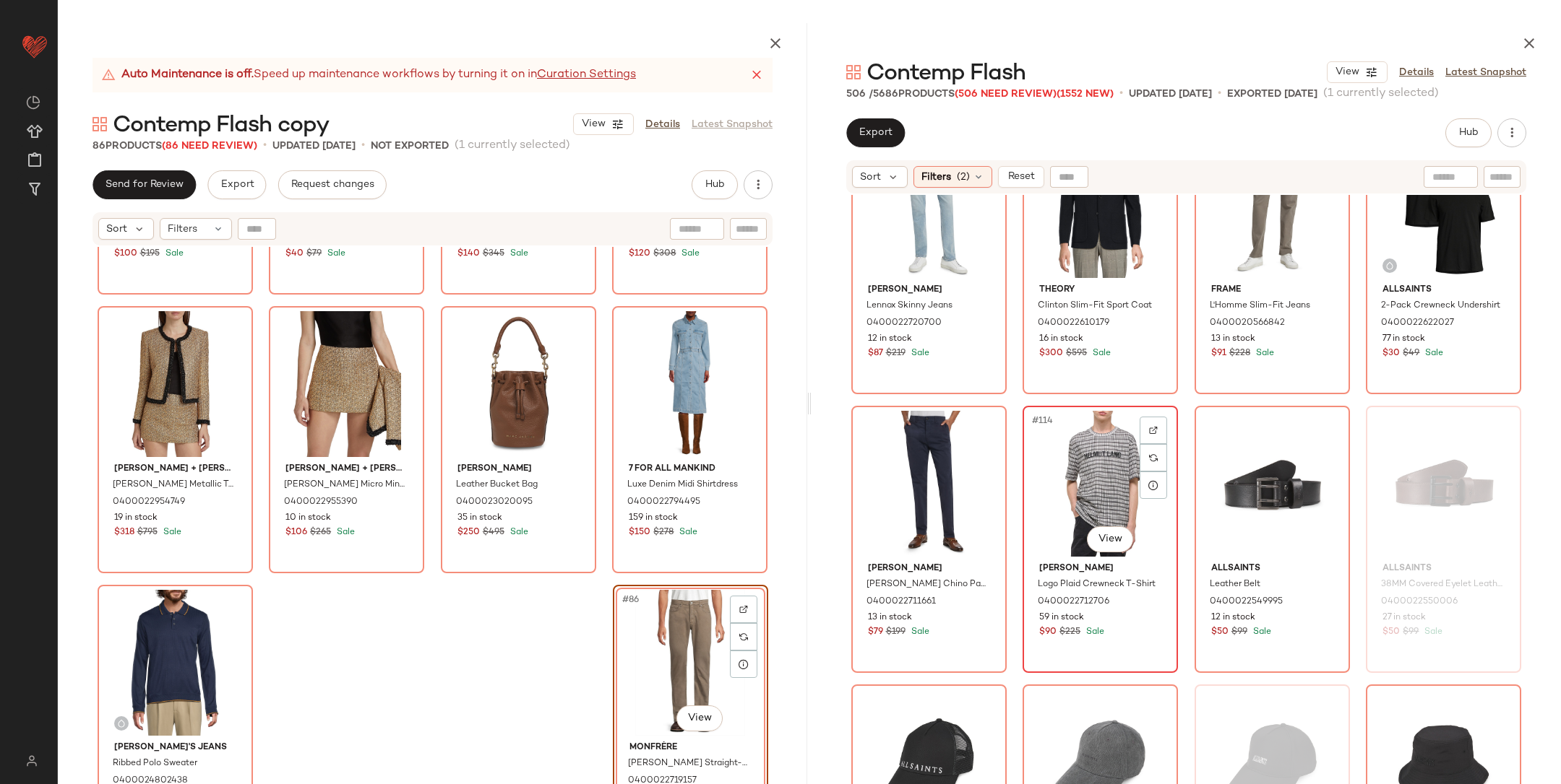
scroll to position [7697, 0]
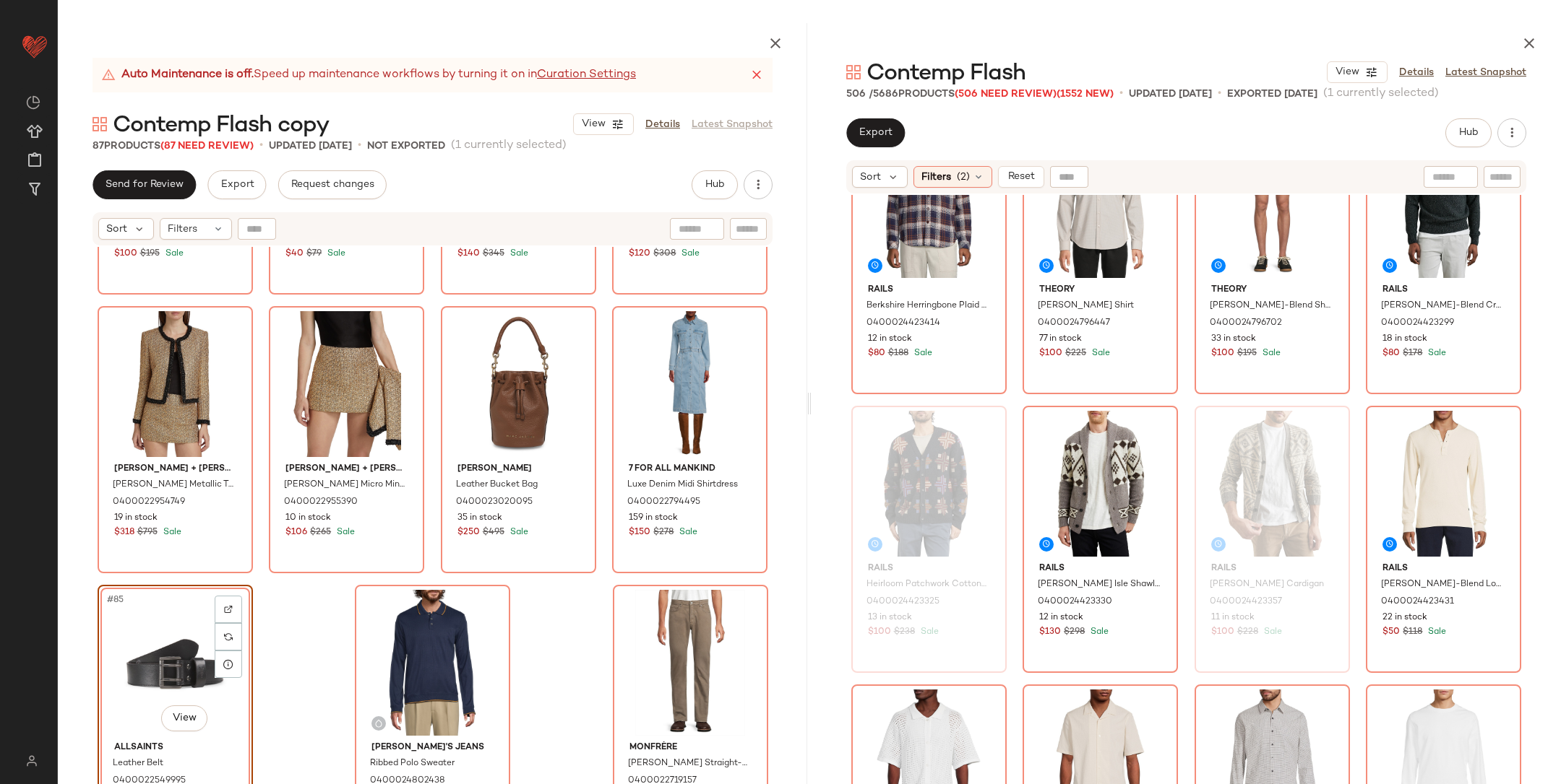
scroll to position [15189, 0]
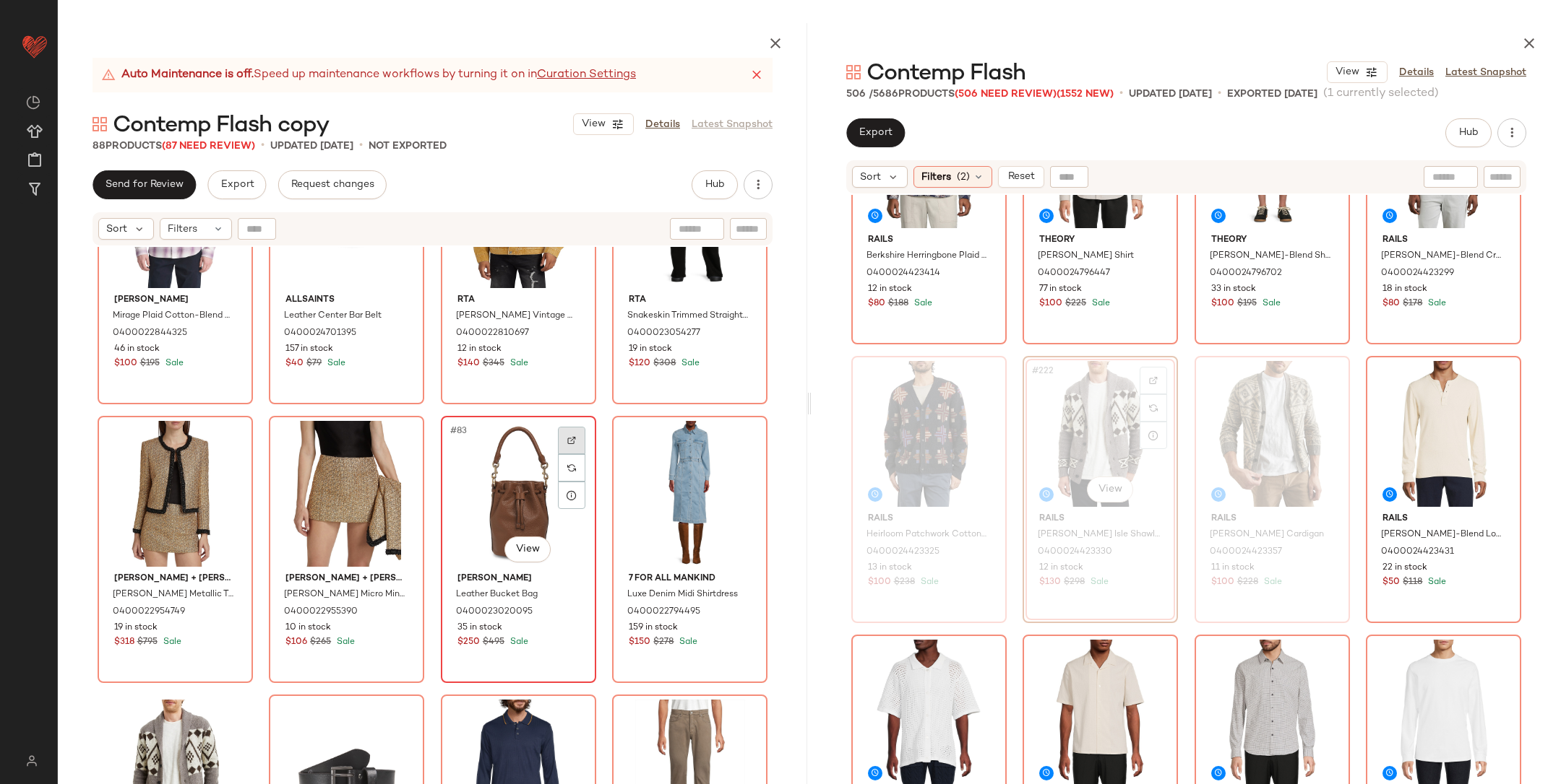
scroll to position [5532, 0]
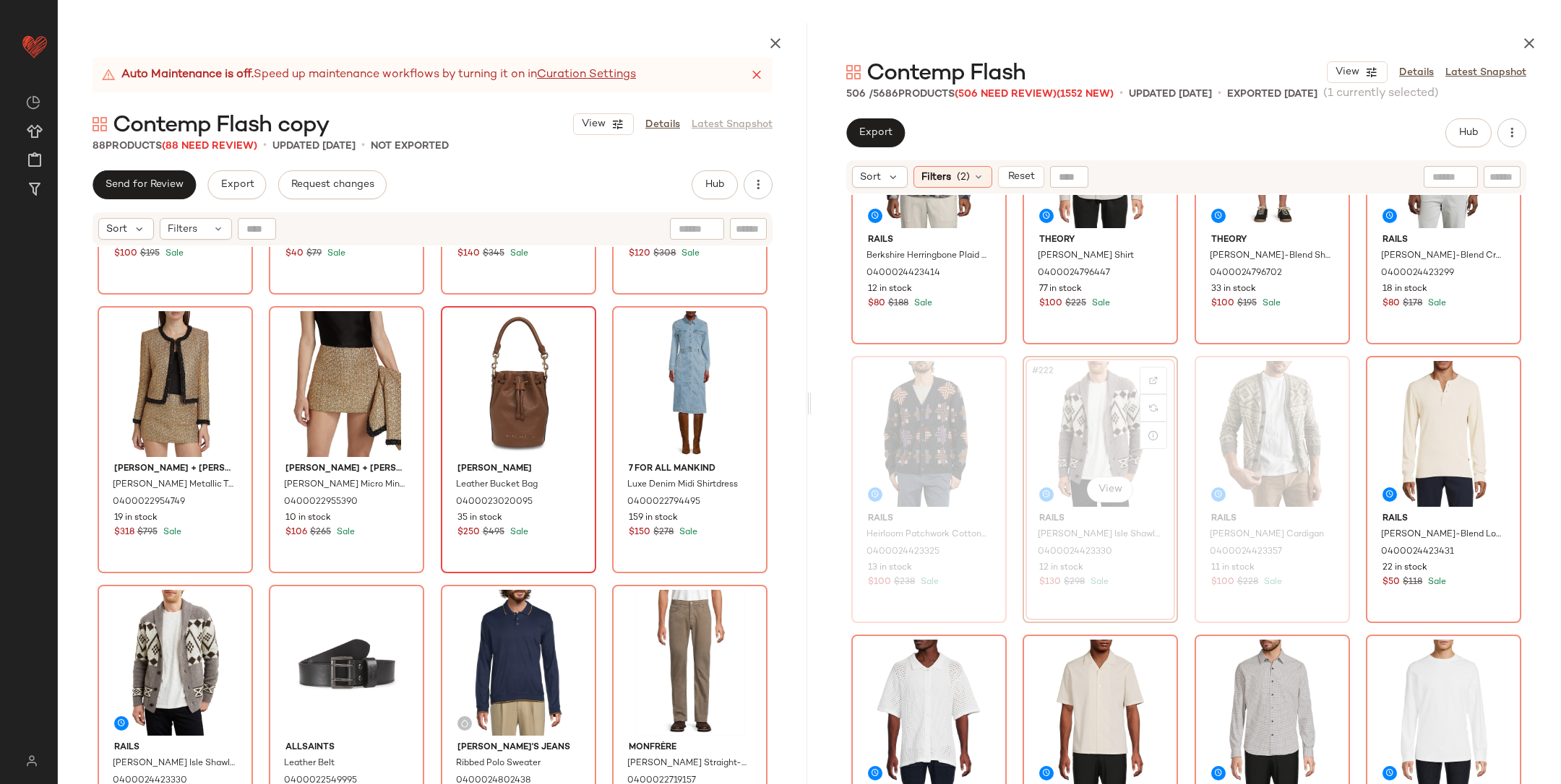
drag, startPoint x: 1057, startPoint y: 413, endPoint x: 377, endPoint y: 23, distance: 783.9
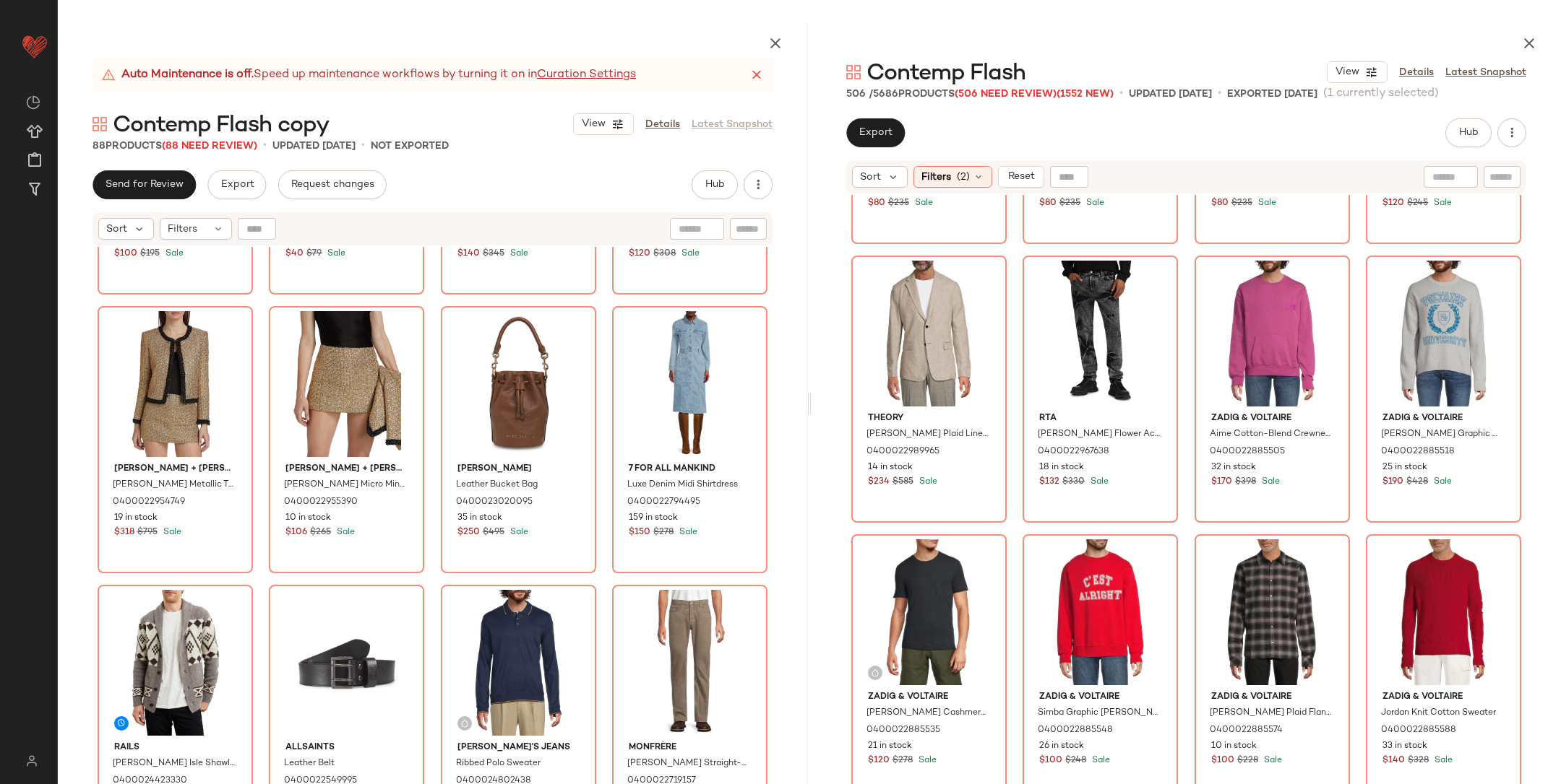
scroll to position [19856, 0]
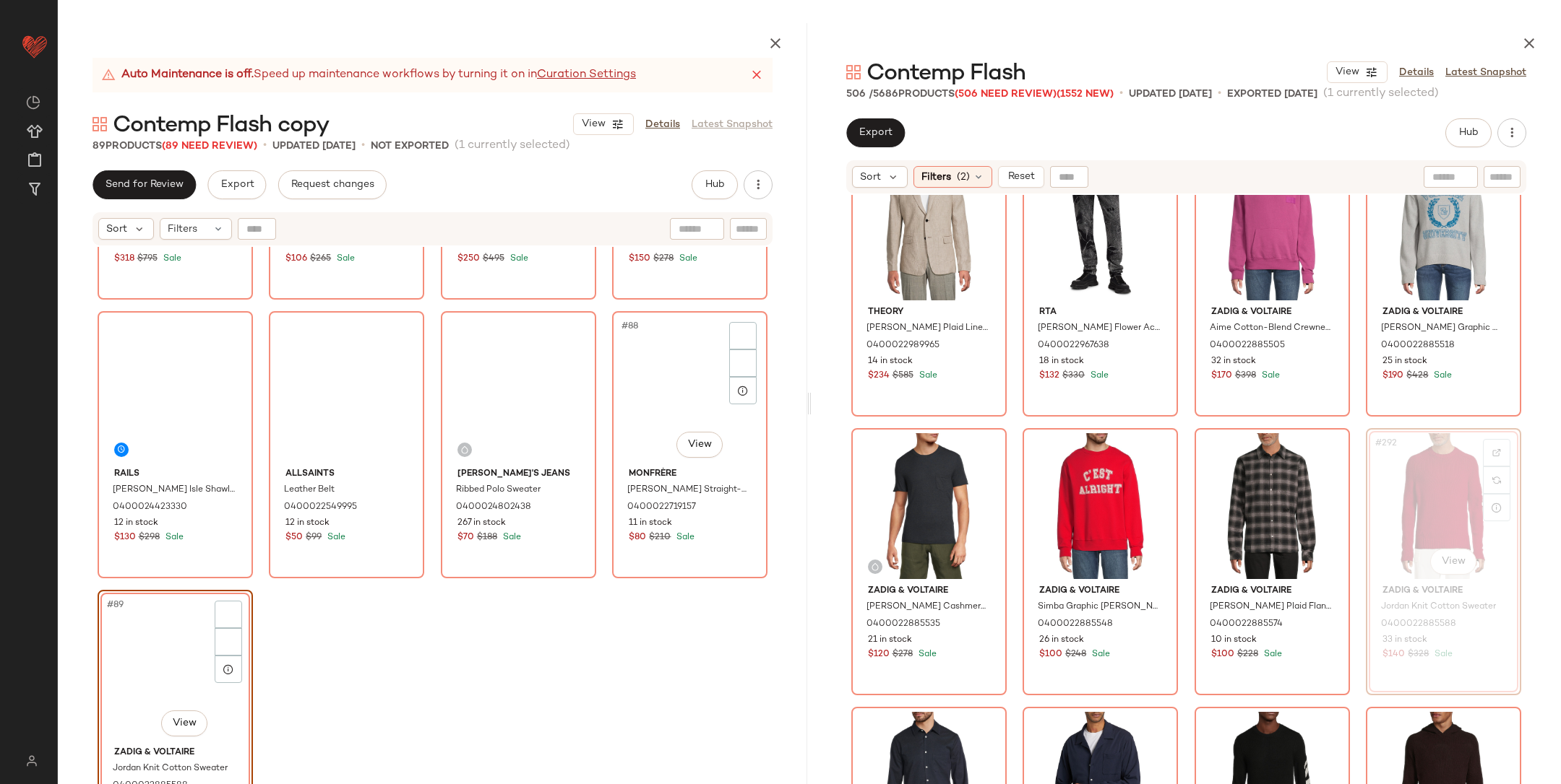
scroll to position [5811, 0]
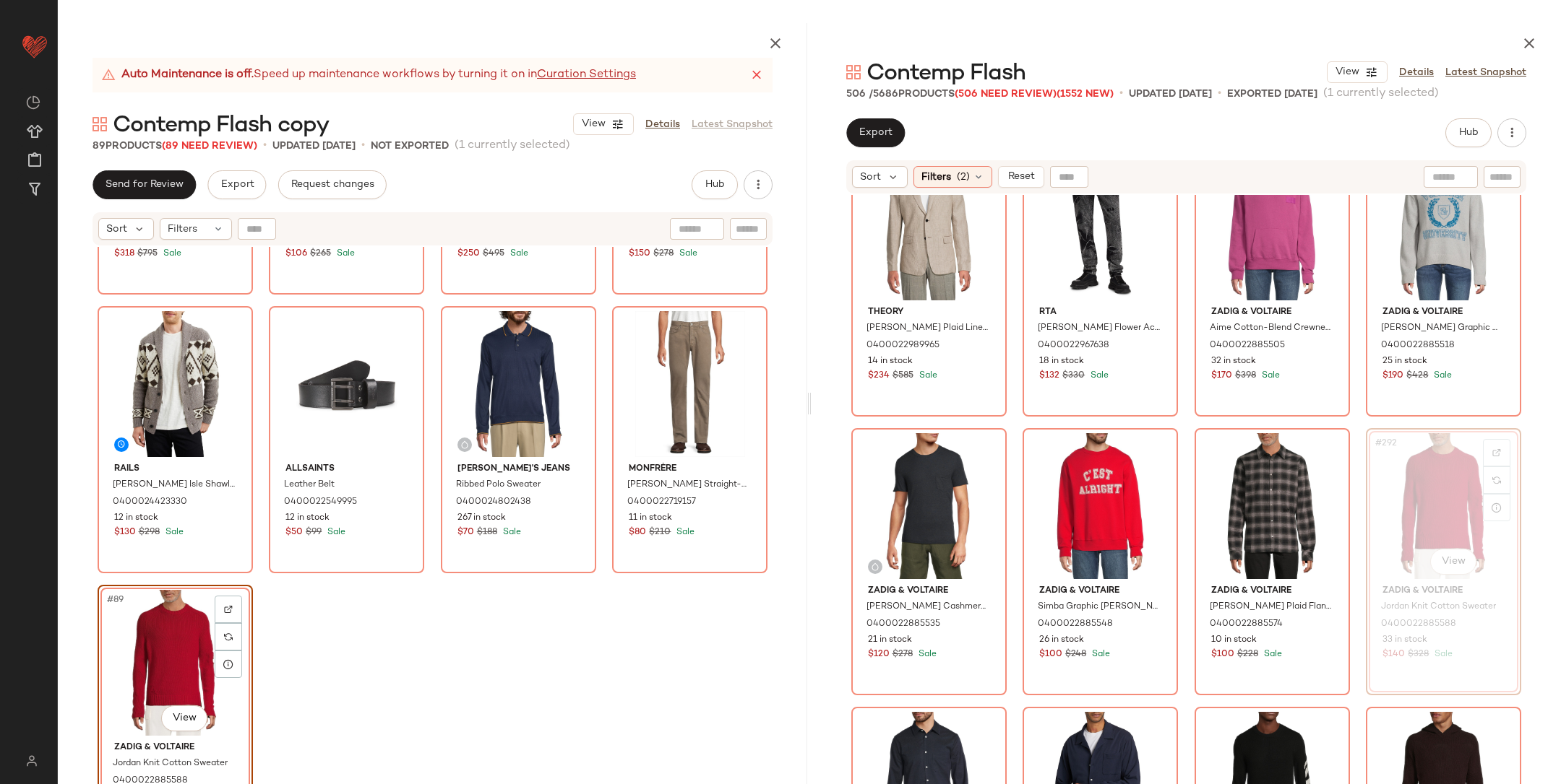
click at [482, 659] on div "Alice + Olivia Landon Metallic Tweed Box Jacket 0400022954749 19 in stock $318 …" at bounding box center [433, 549] width 750 height 605
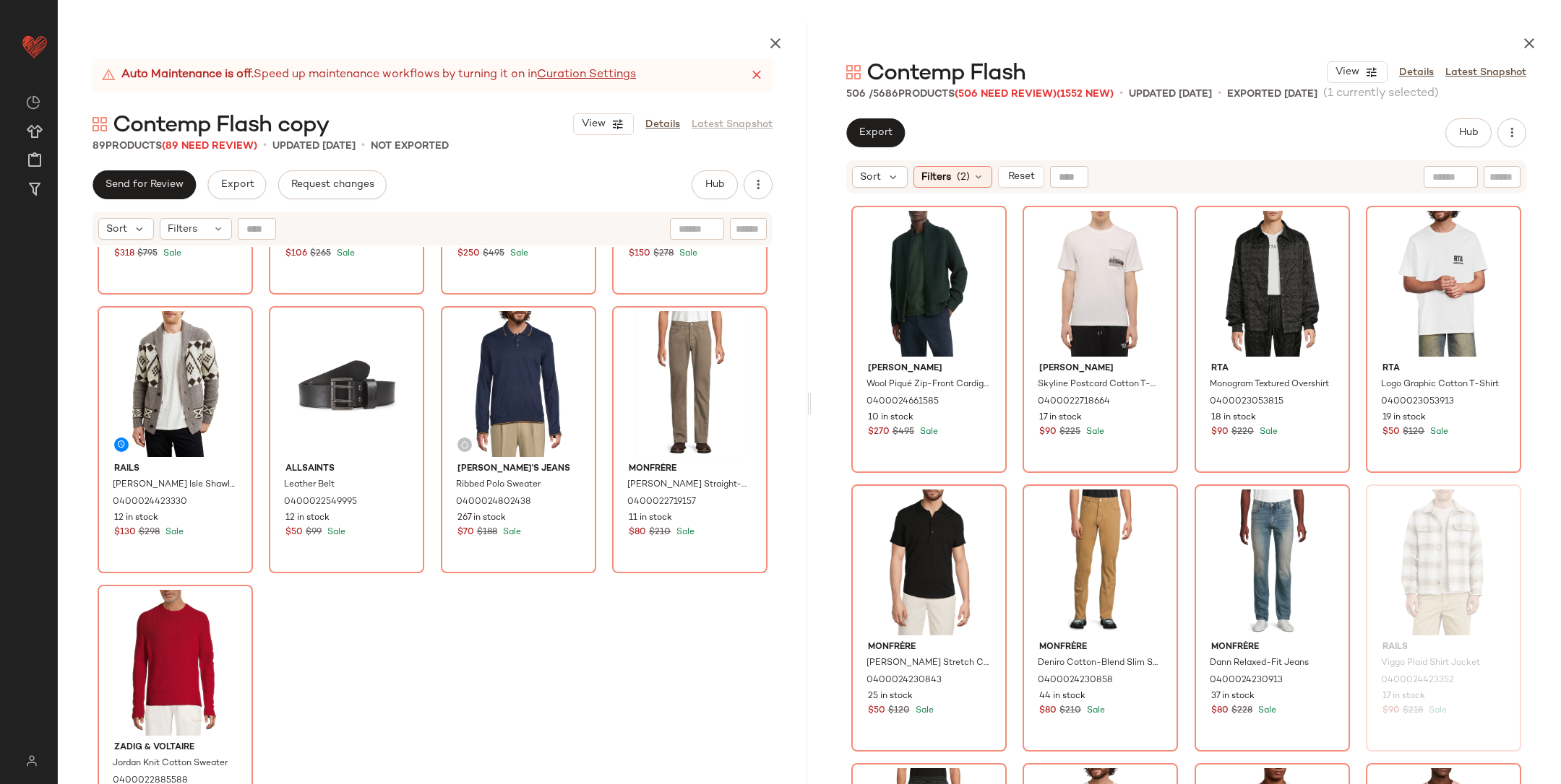
scroll to position [20536, 0]
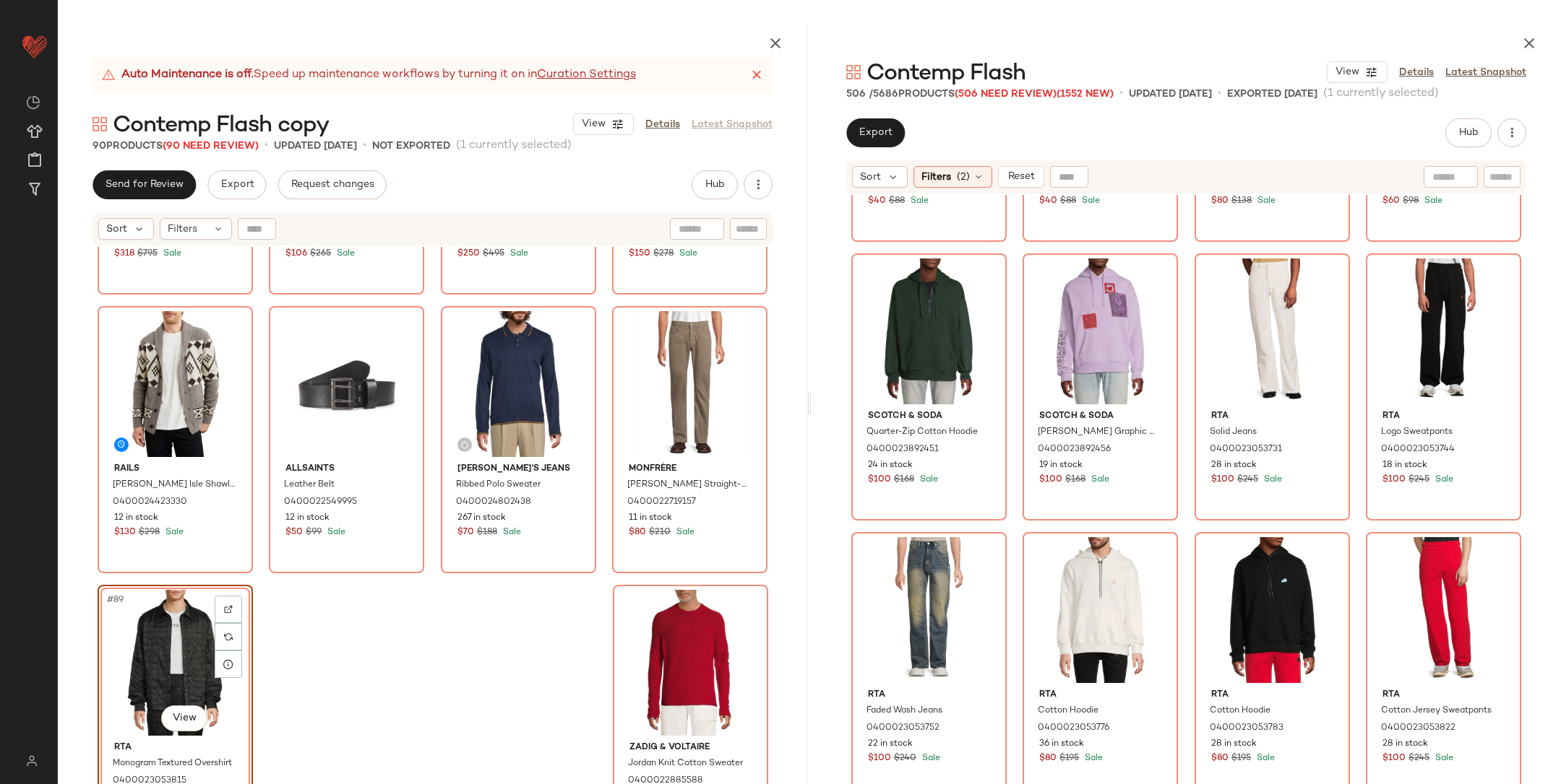
scroll to position [23194, 0]
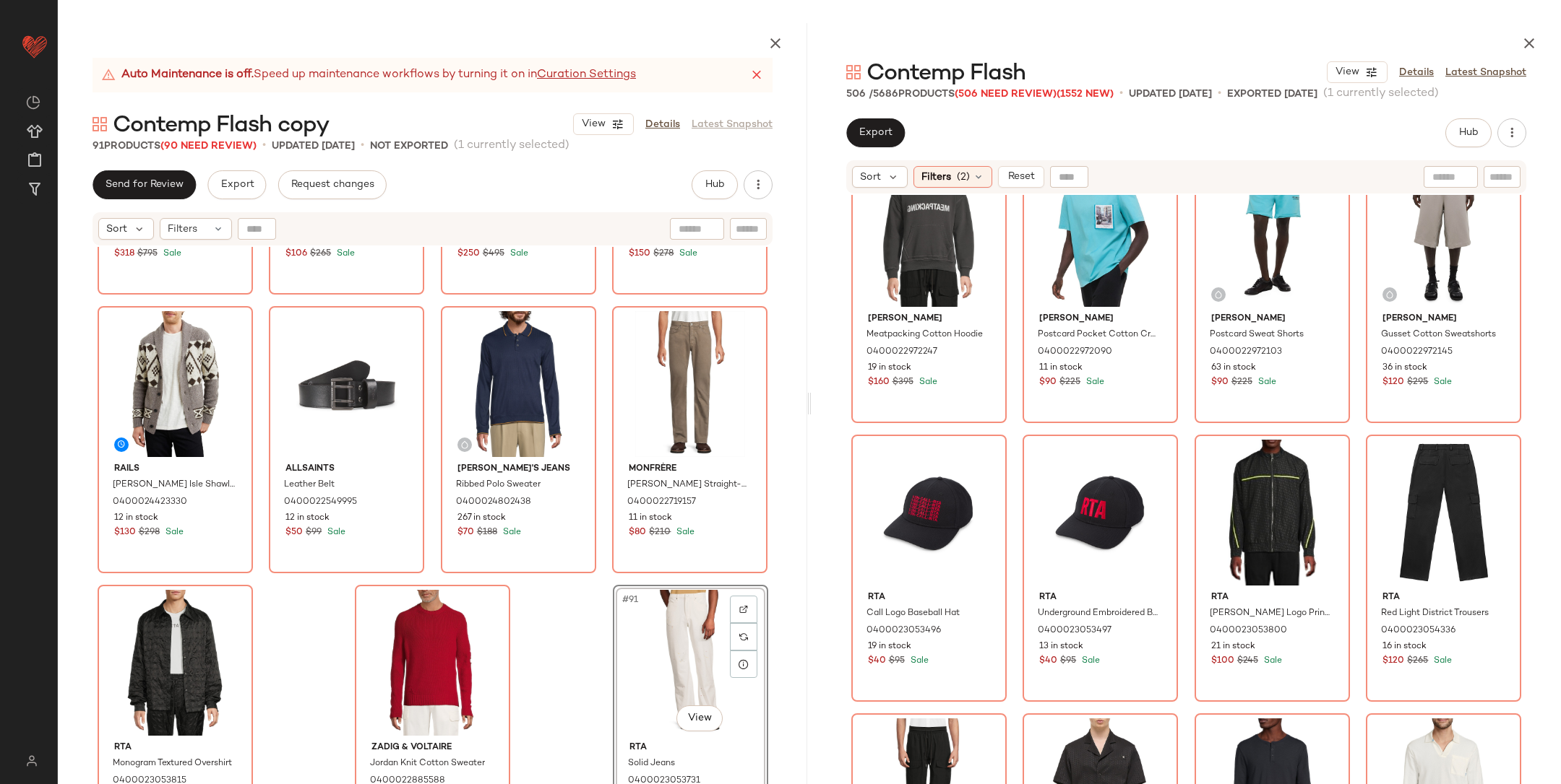
scroll to position [25148, 0]
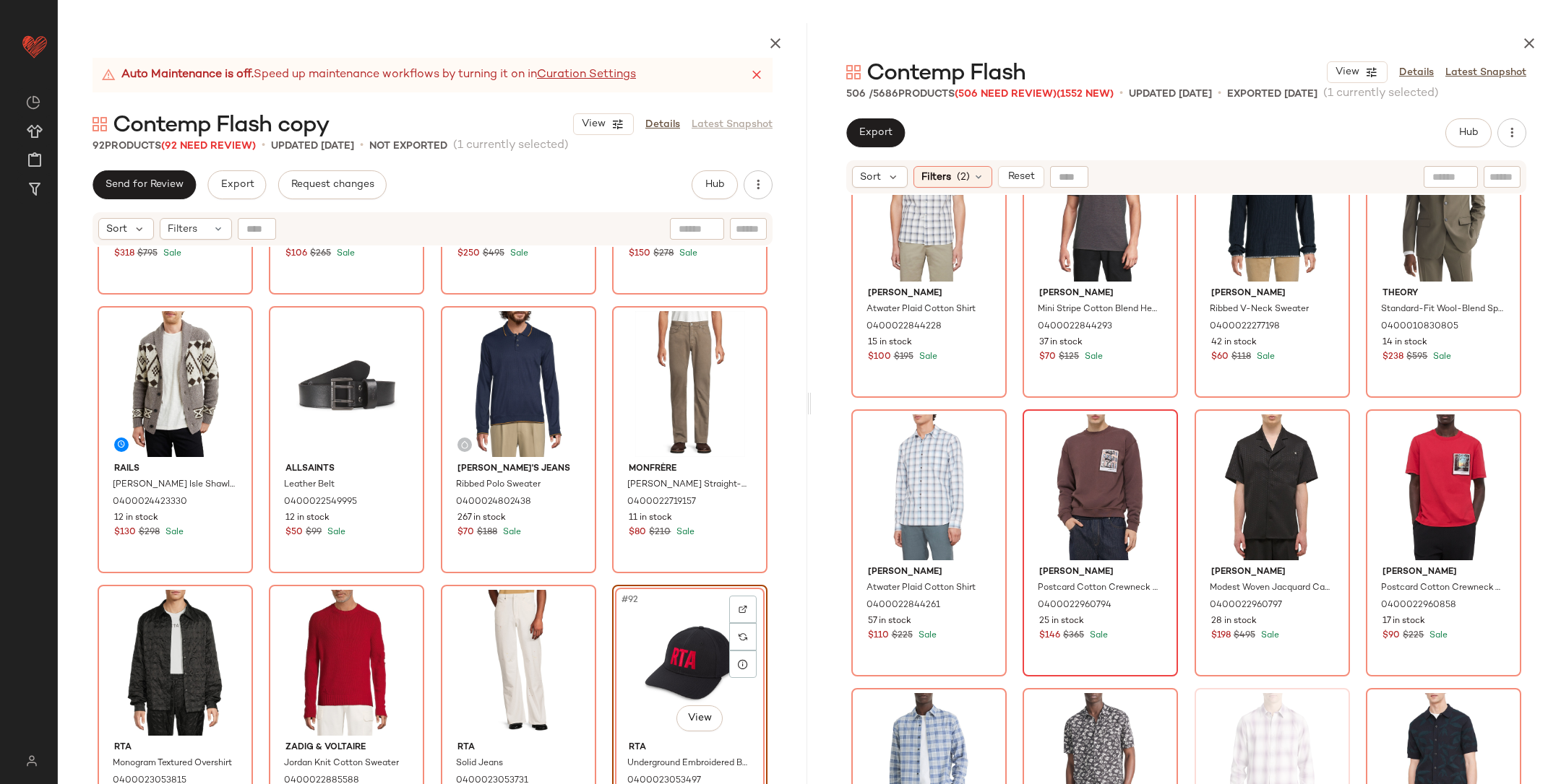
scroll to position [27678, 0]
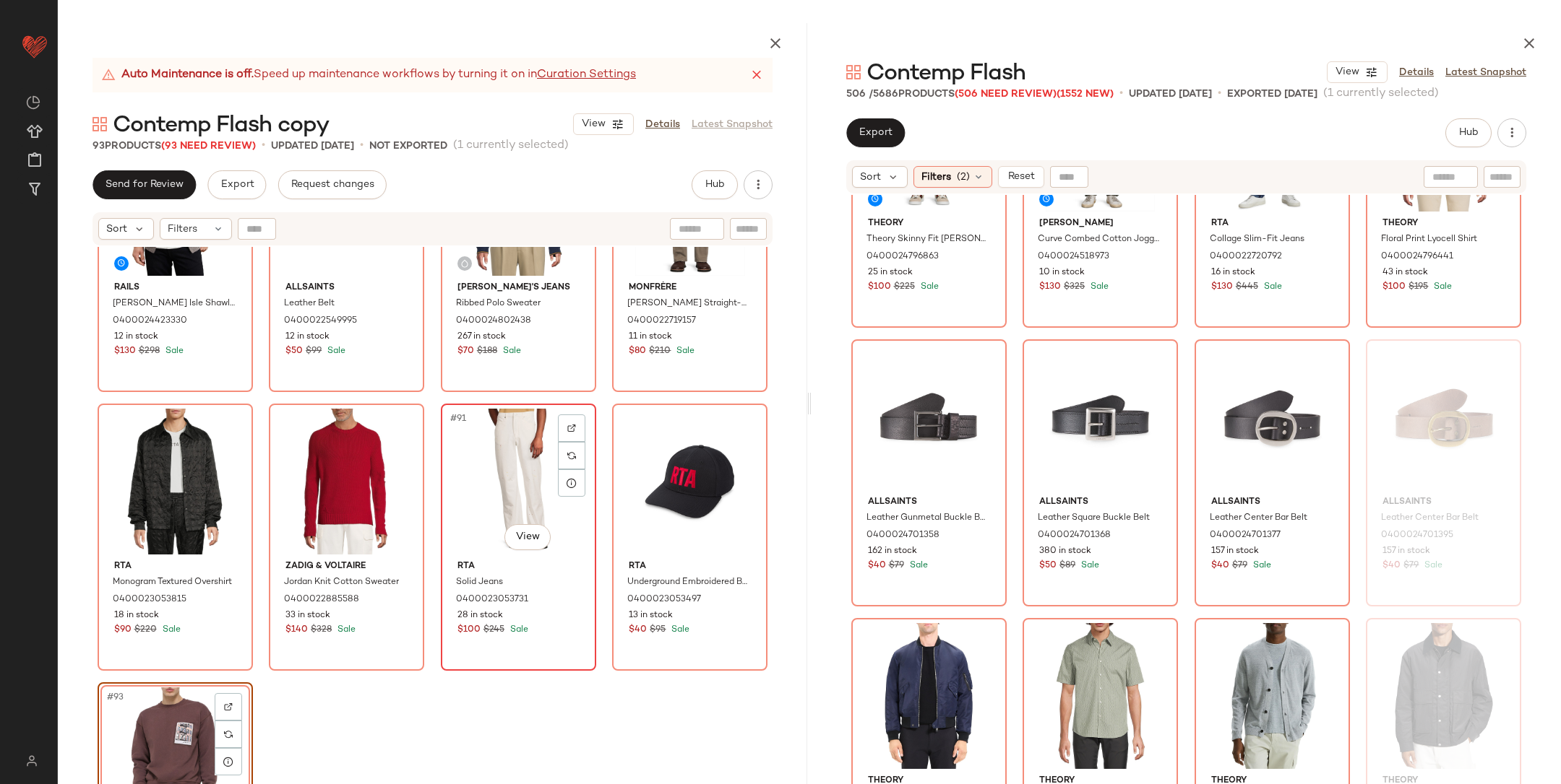
scroll to position [5991, 0]
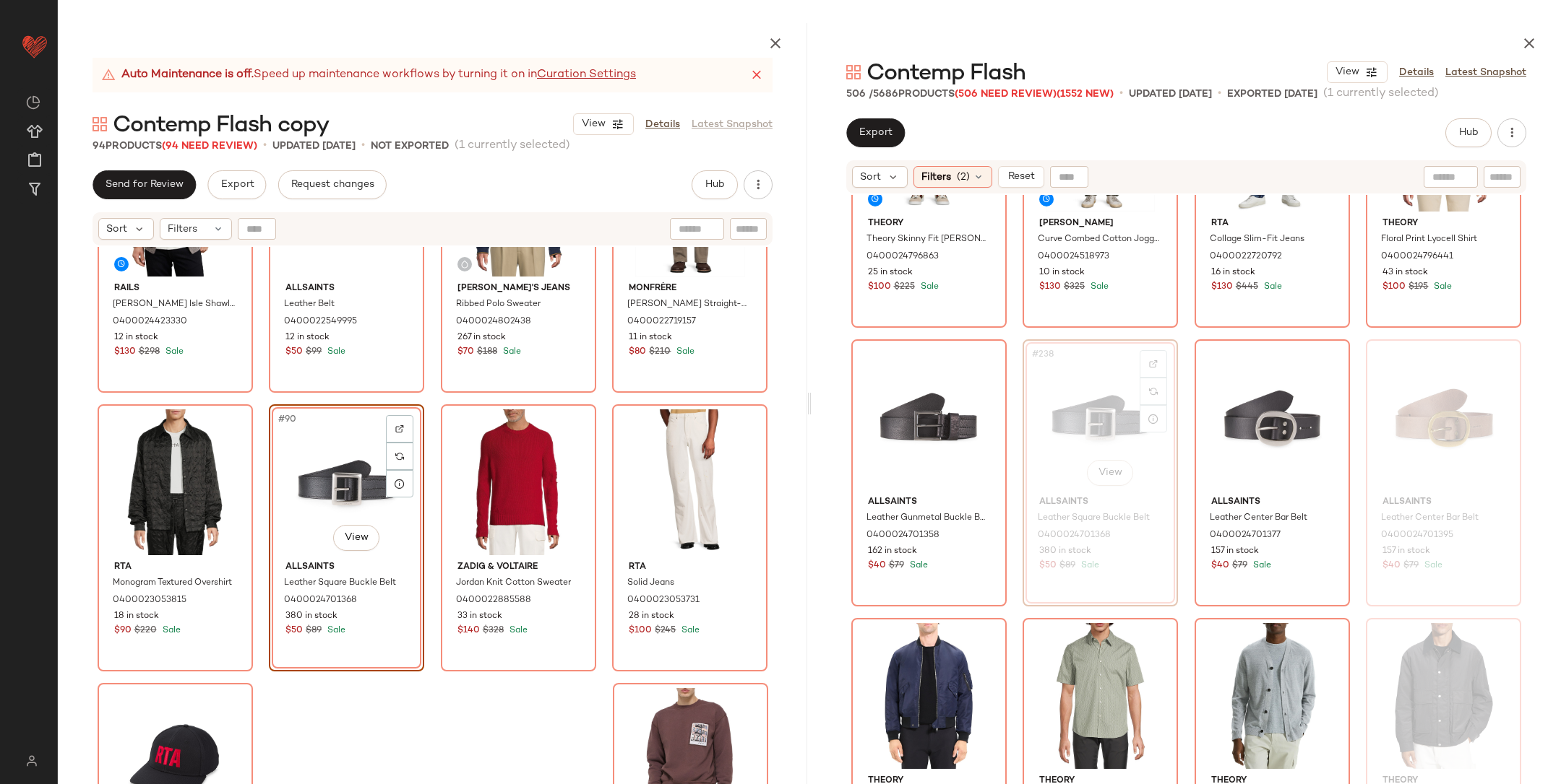
click at [490, 698] on div "Rails Kallio Fair Isle Shawl Collar Cardigan 0400024423330 12 in stock $130 $29…" at bounding box center [433, 549] width 750 height 605
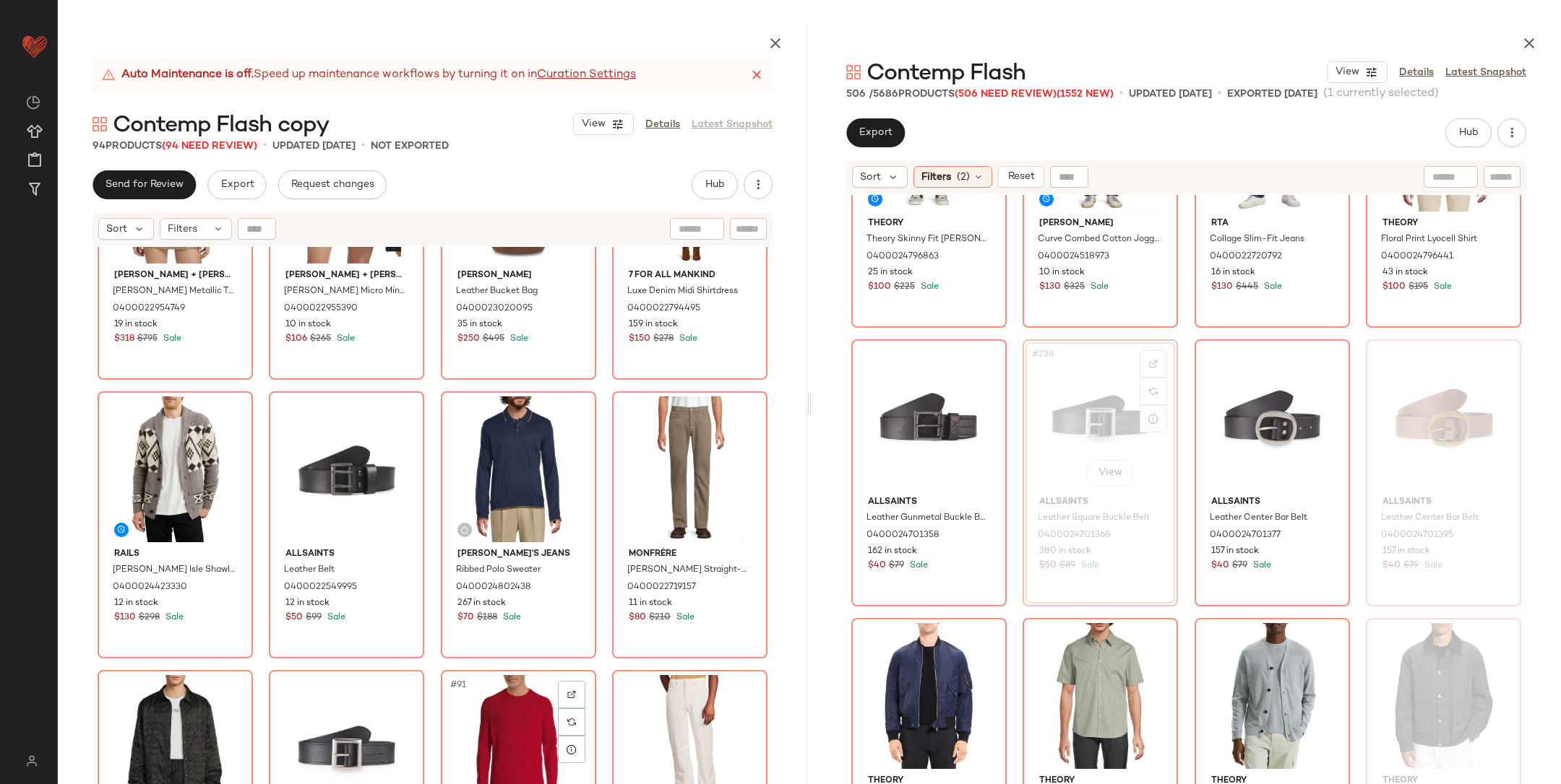
scroll to position [6089, 0]
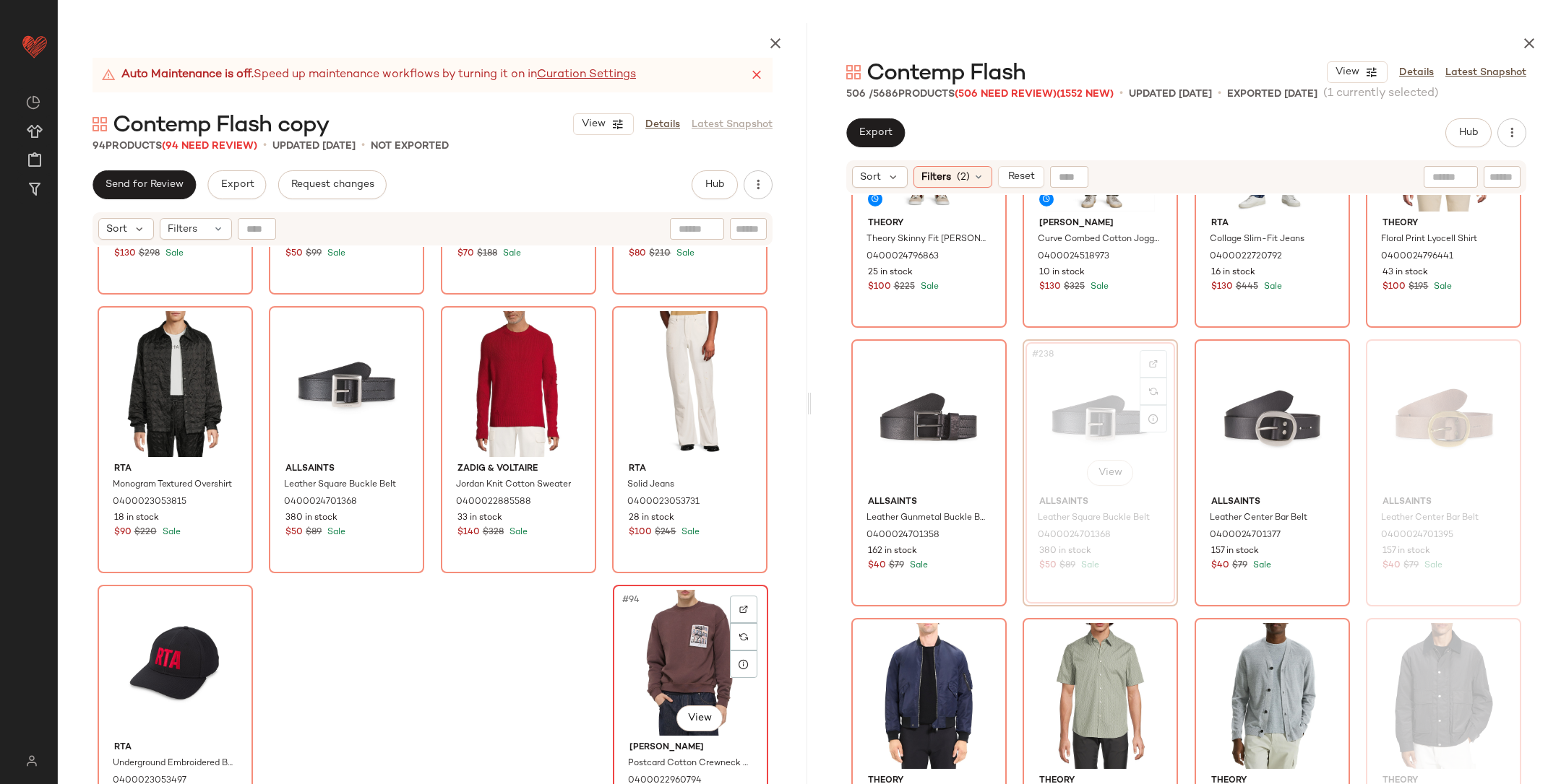
click at [663, 666] on div "#94 View" at bounding box center [690, 663] width 145 height 146
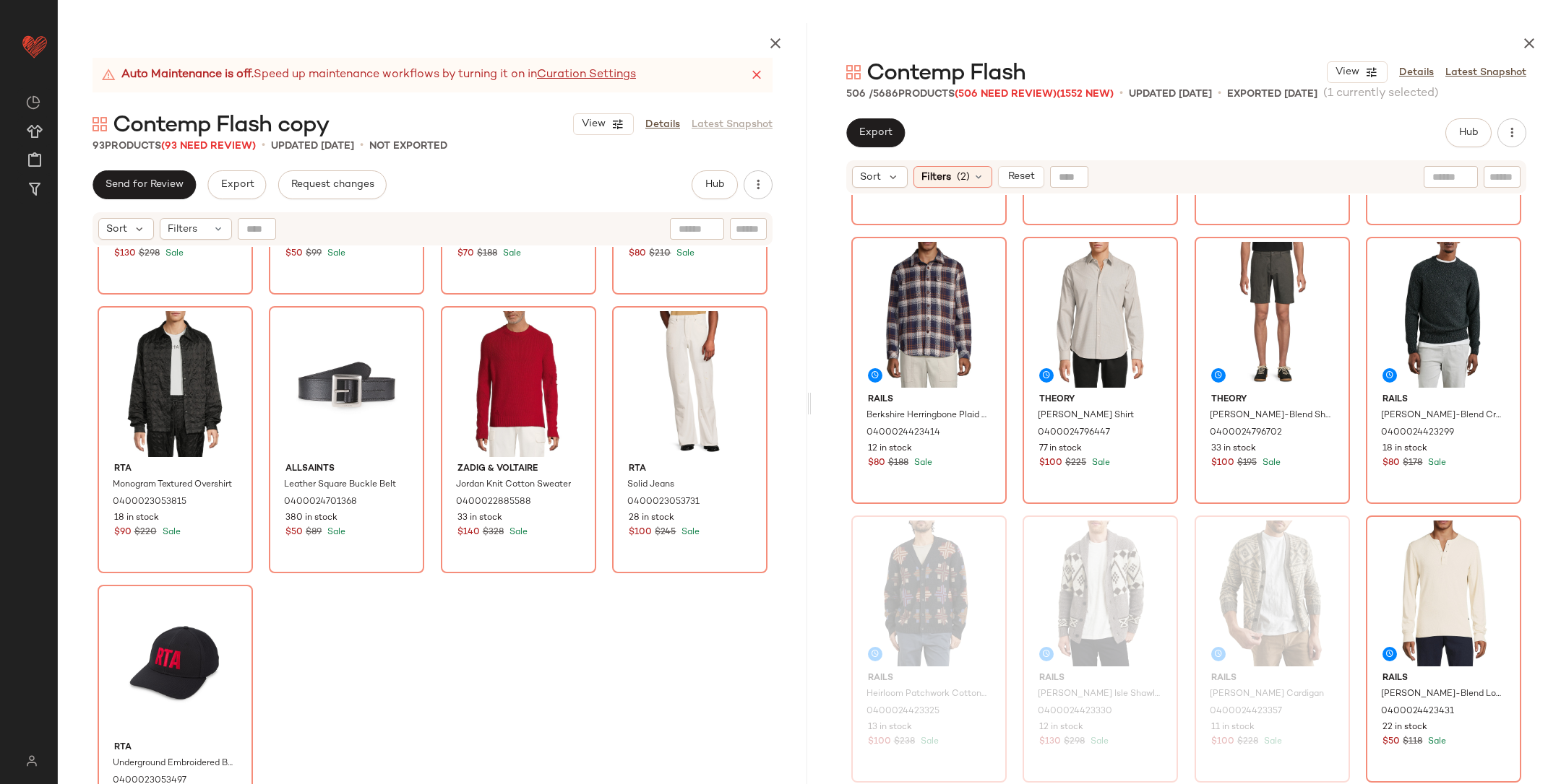
scroll to position [14860, 0]
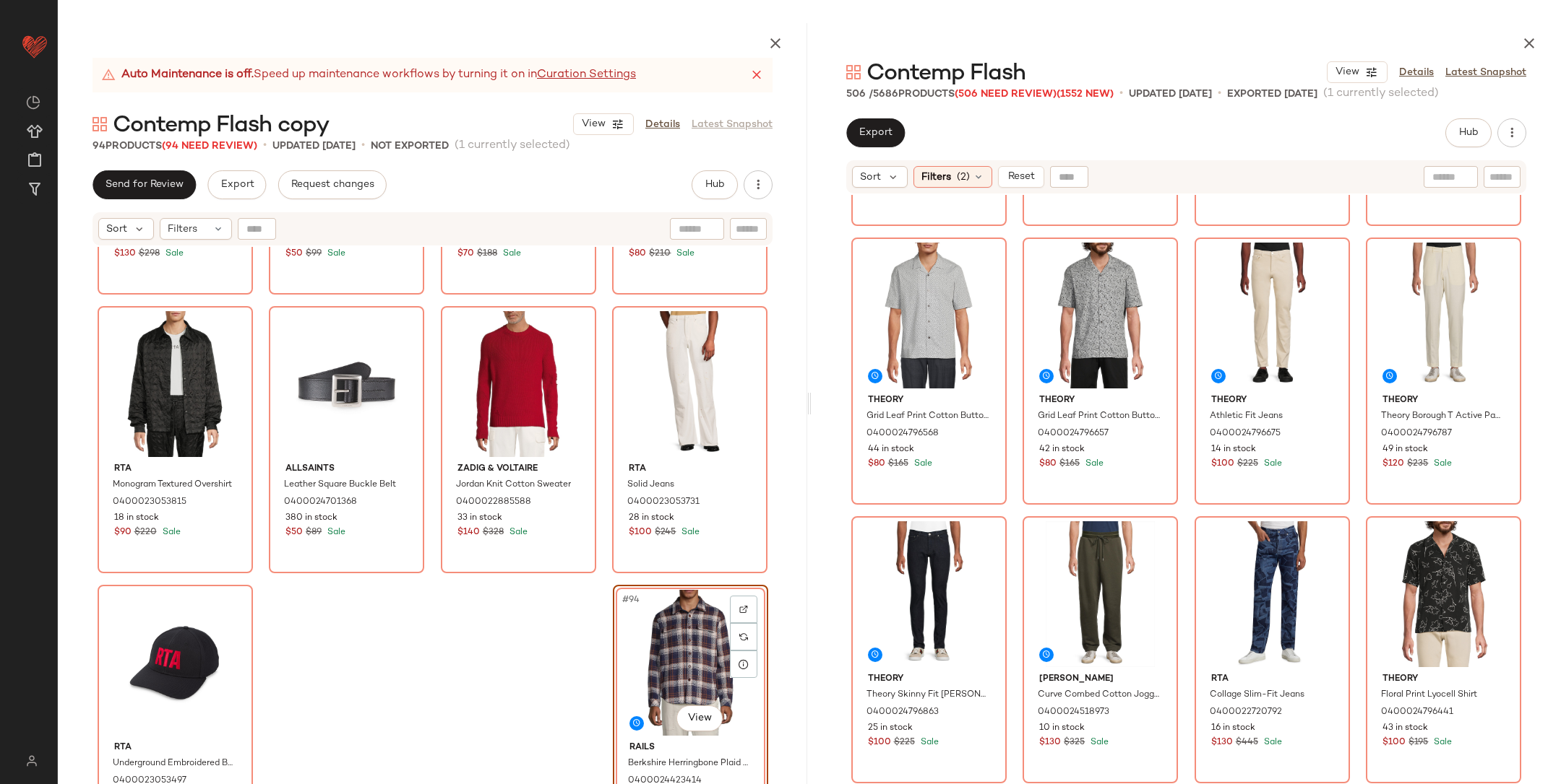
scroll to position [15881, 0]
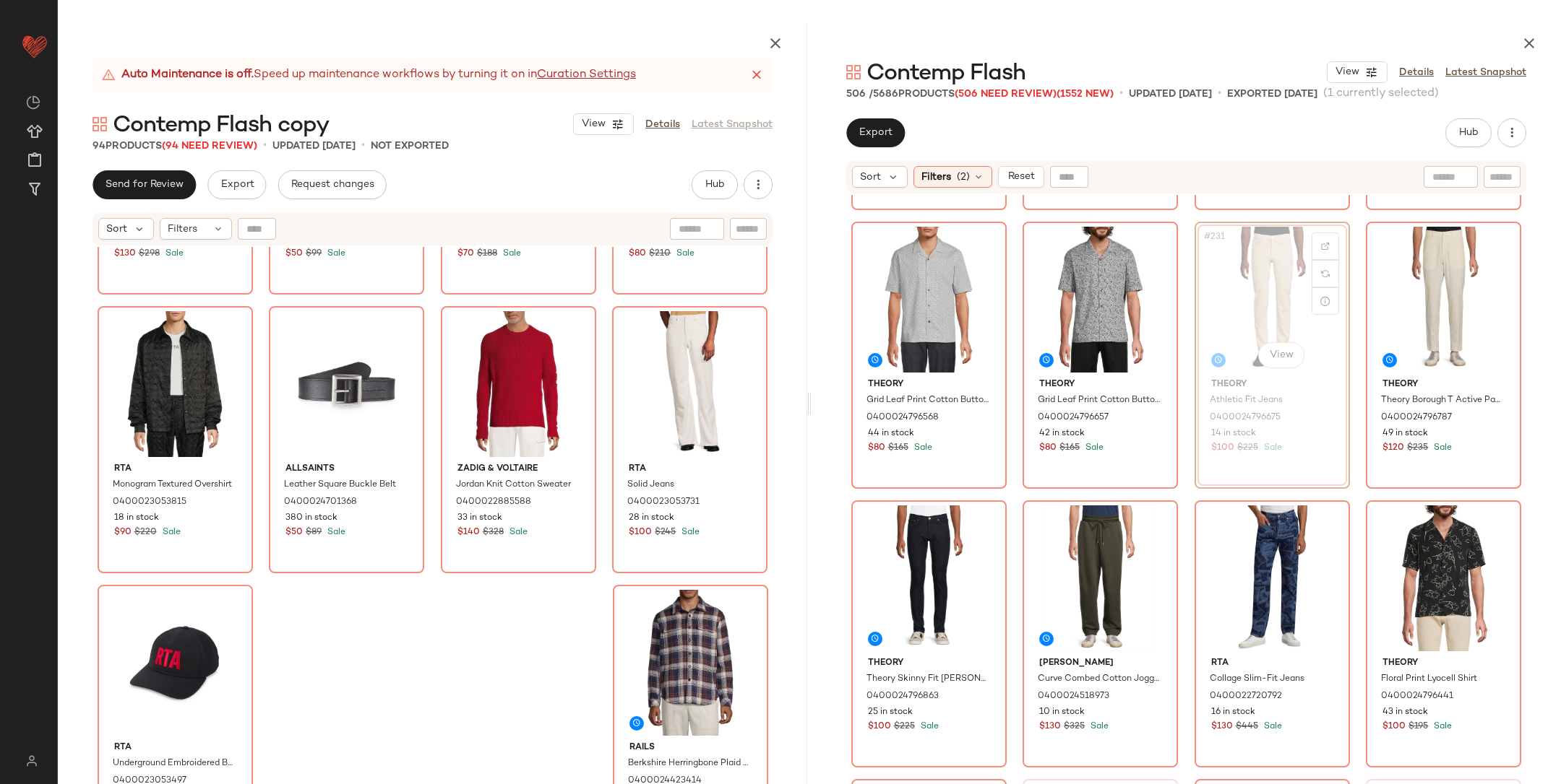
scroll to position [15880, 0]
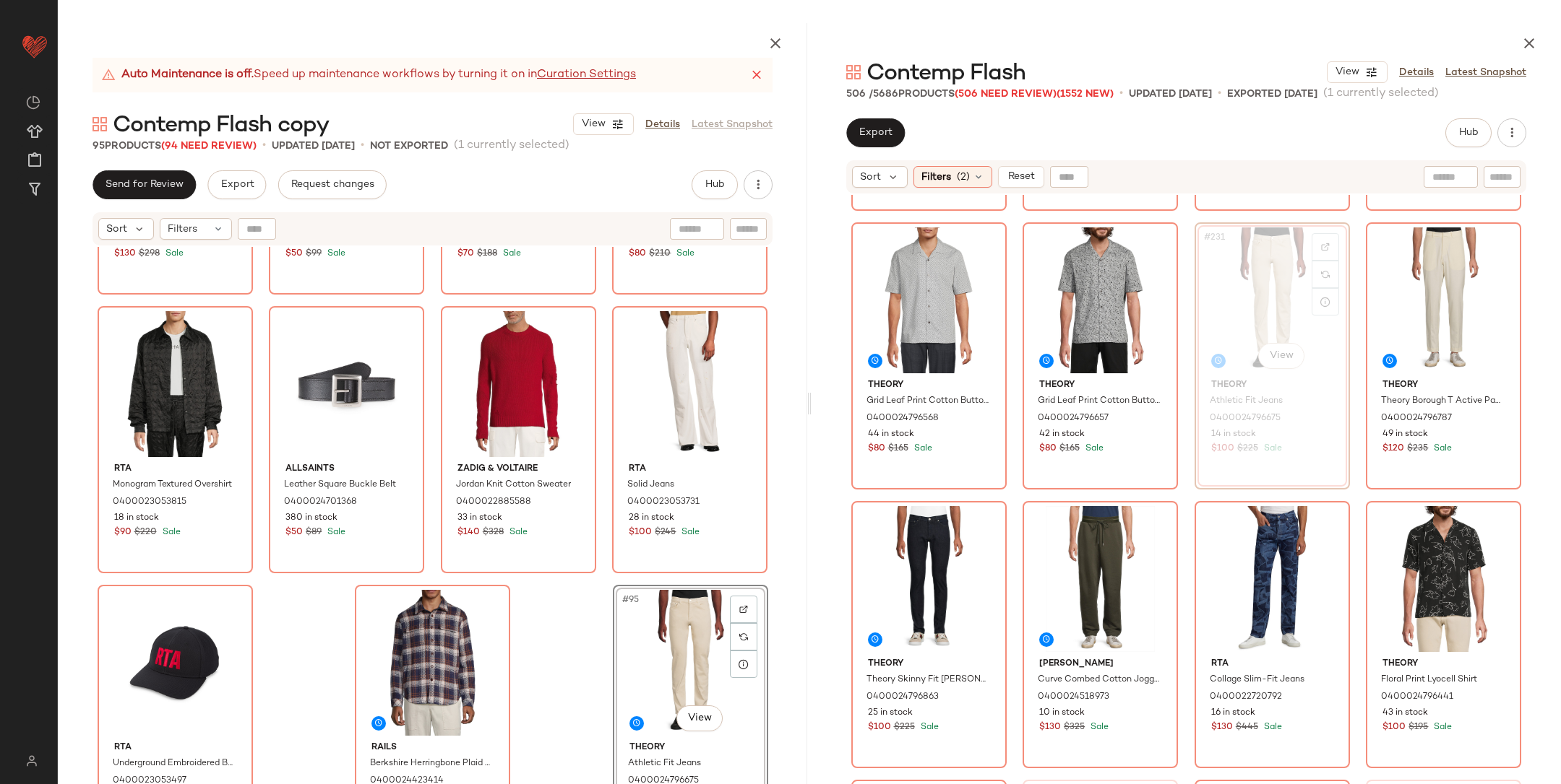
click at [573, 645] on div "Rails Kallio Fair Isle Shawl Collar Cardigan 0400024423330 12 in stock $130 $29…" at bounding box center [433, 549] width 750 height 605
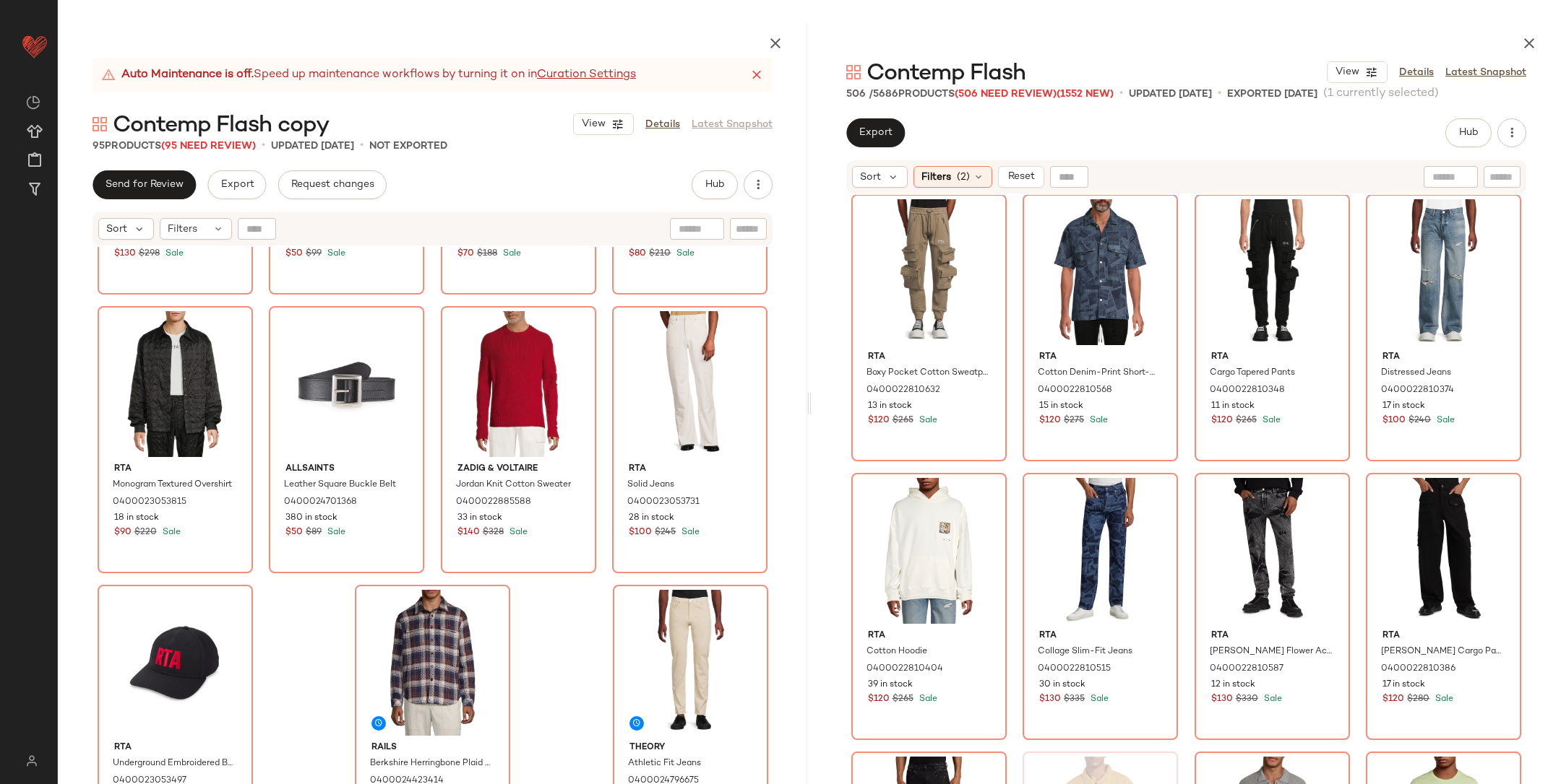
scroll to position [12546, 0]
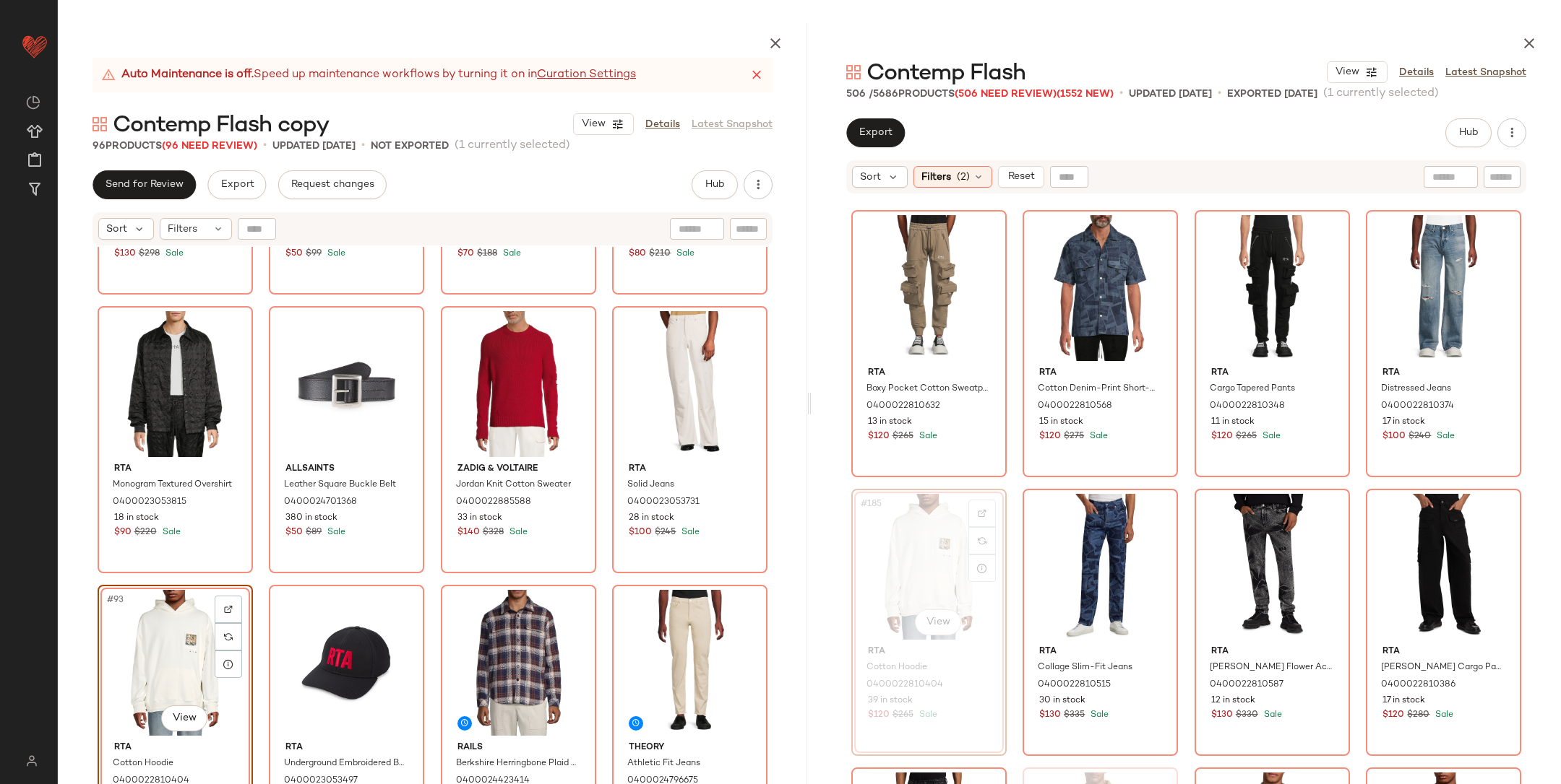
click at [257, 584] on div "Rails Kallio Fair Isle Shawl Collar Cardigan 0400024423330 12 in stock $130 $29…" at bounding box center [433, 549] width 750 height 605
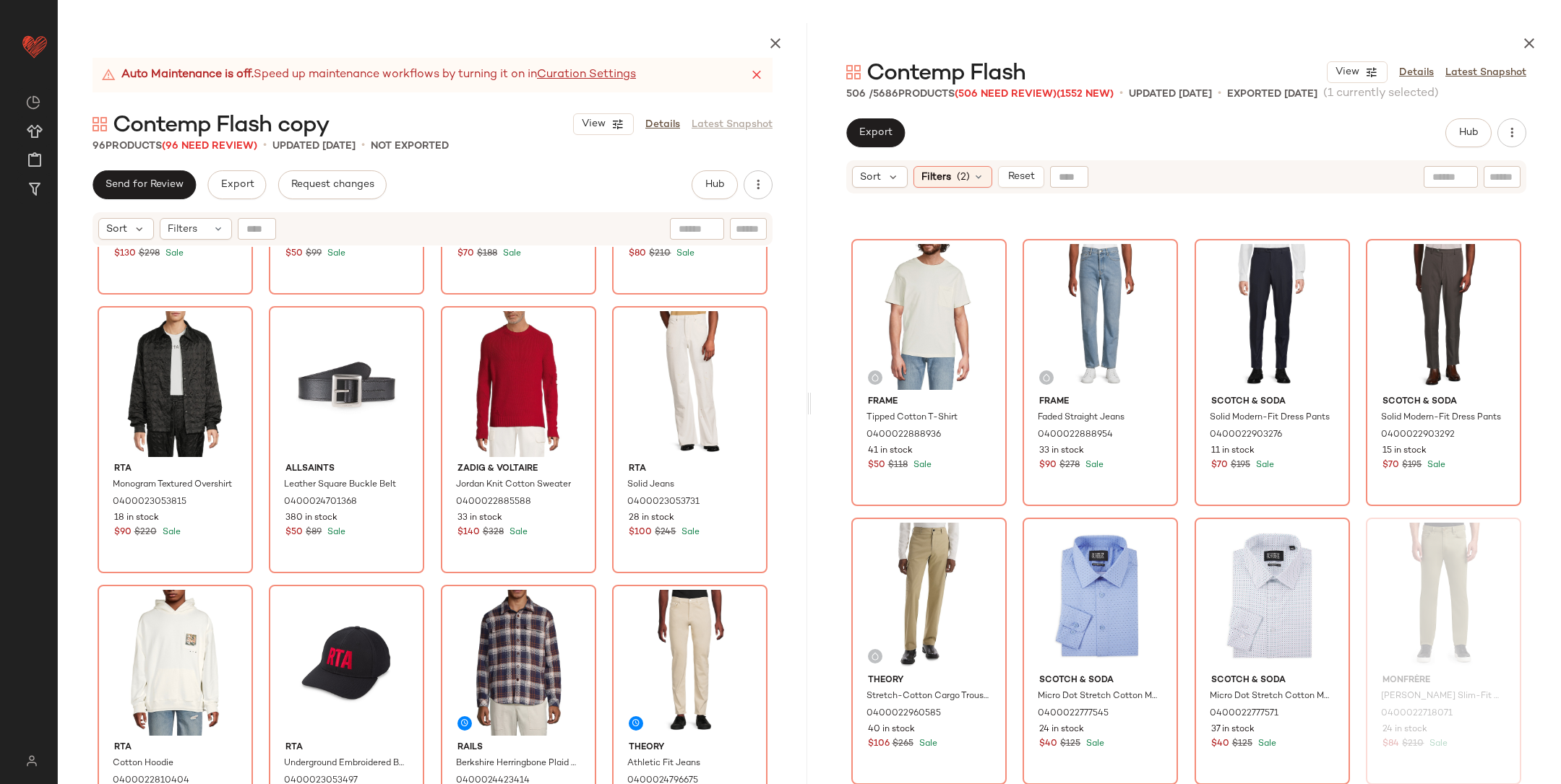
scroll to position [11341, 0]
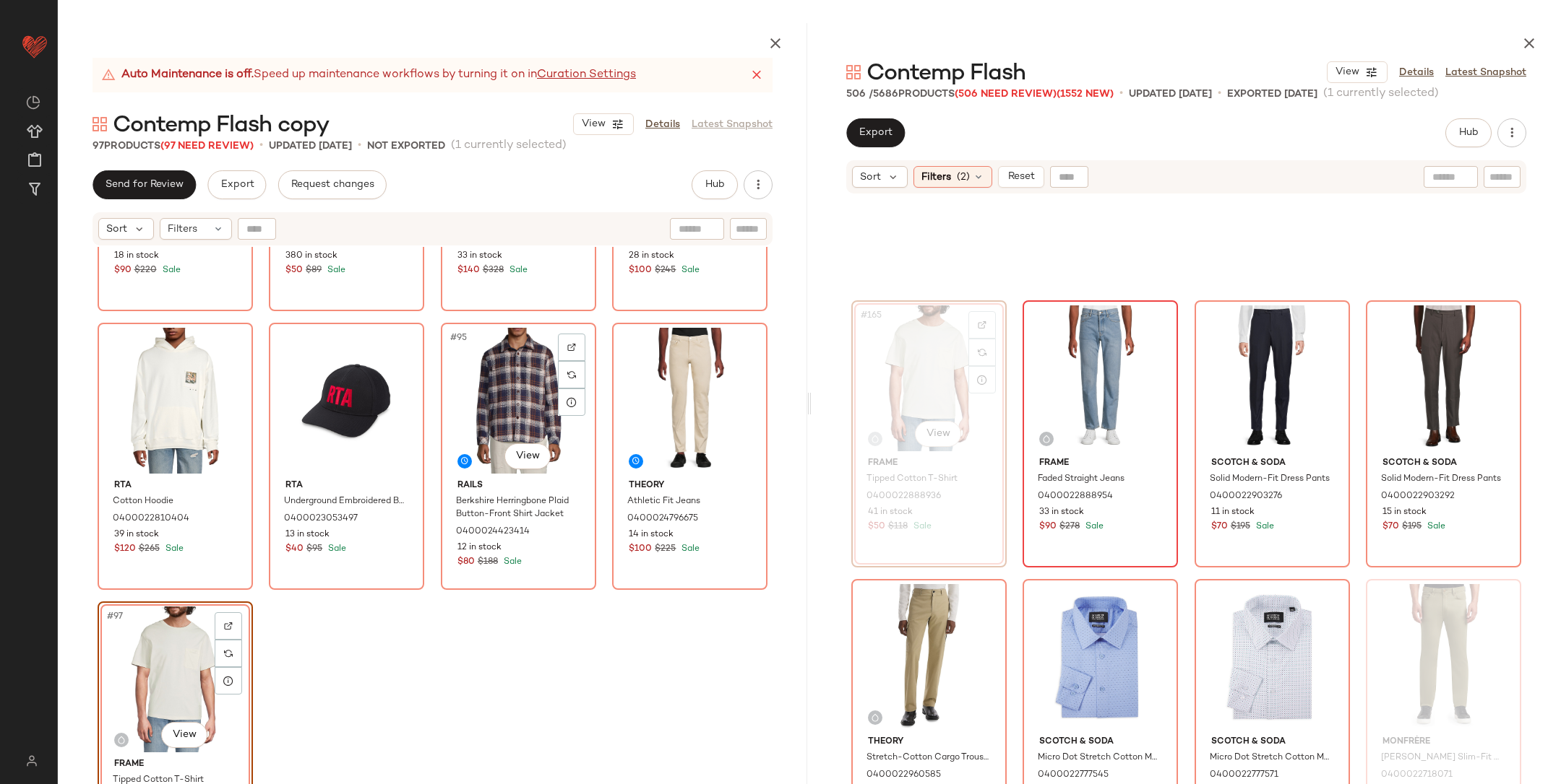
scroll to position [6368, 0]
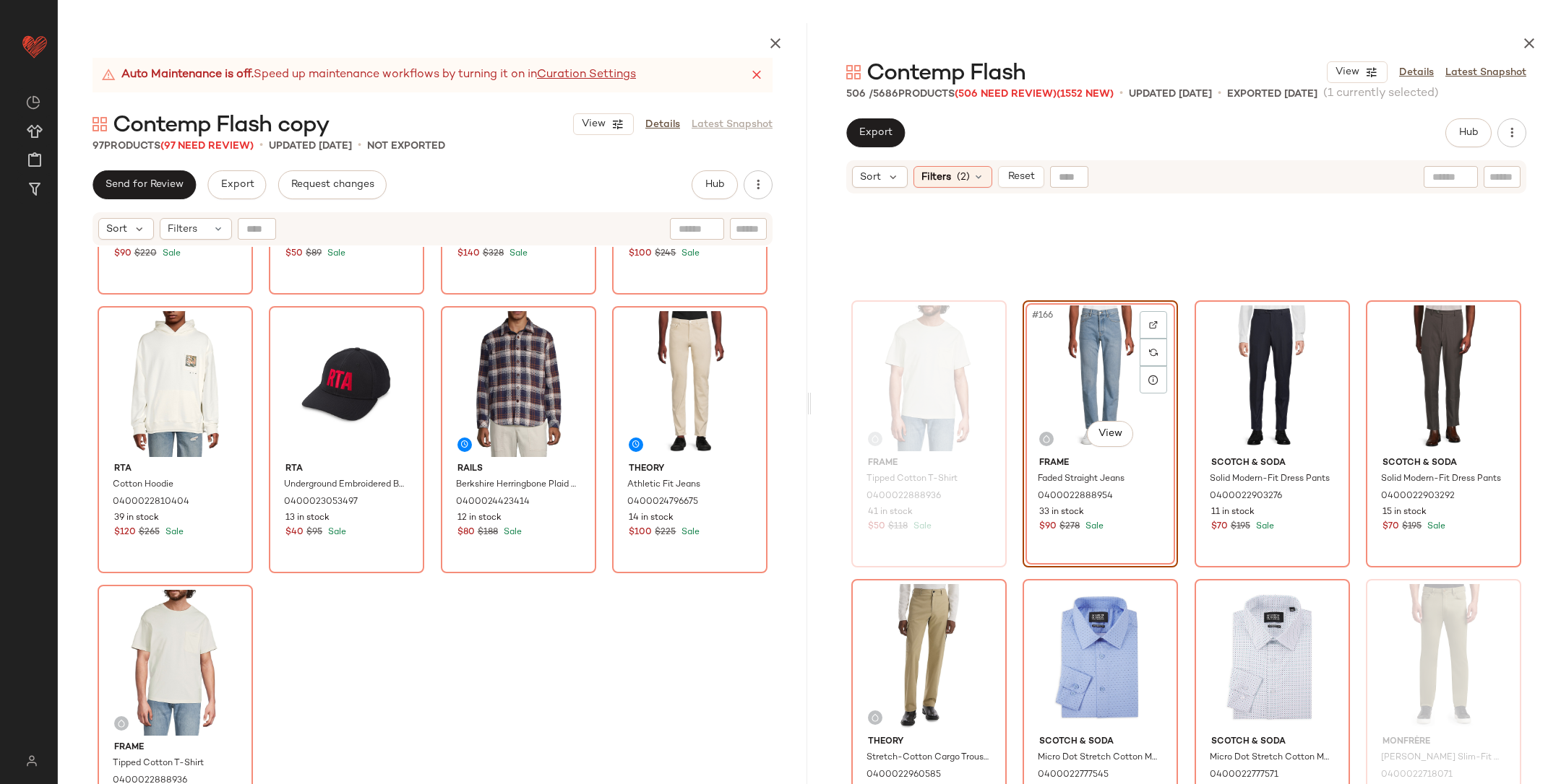
click at [369, 670] on div "Rta Monogram Textured Overshirt 0400023053815 18 in stock $90 $220 Sale AllSain…" at bounding box center [433, 549] width 750 height 605
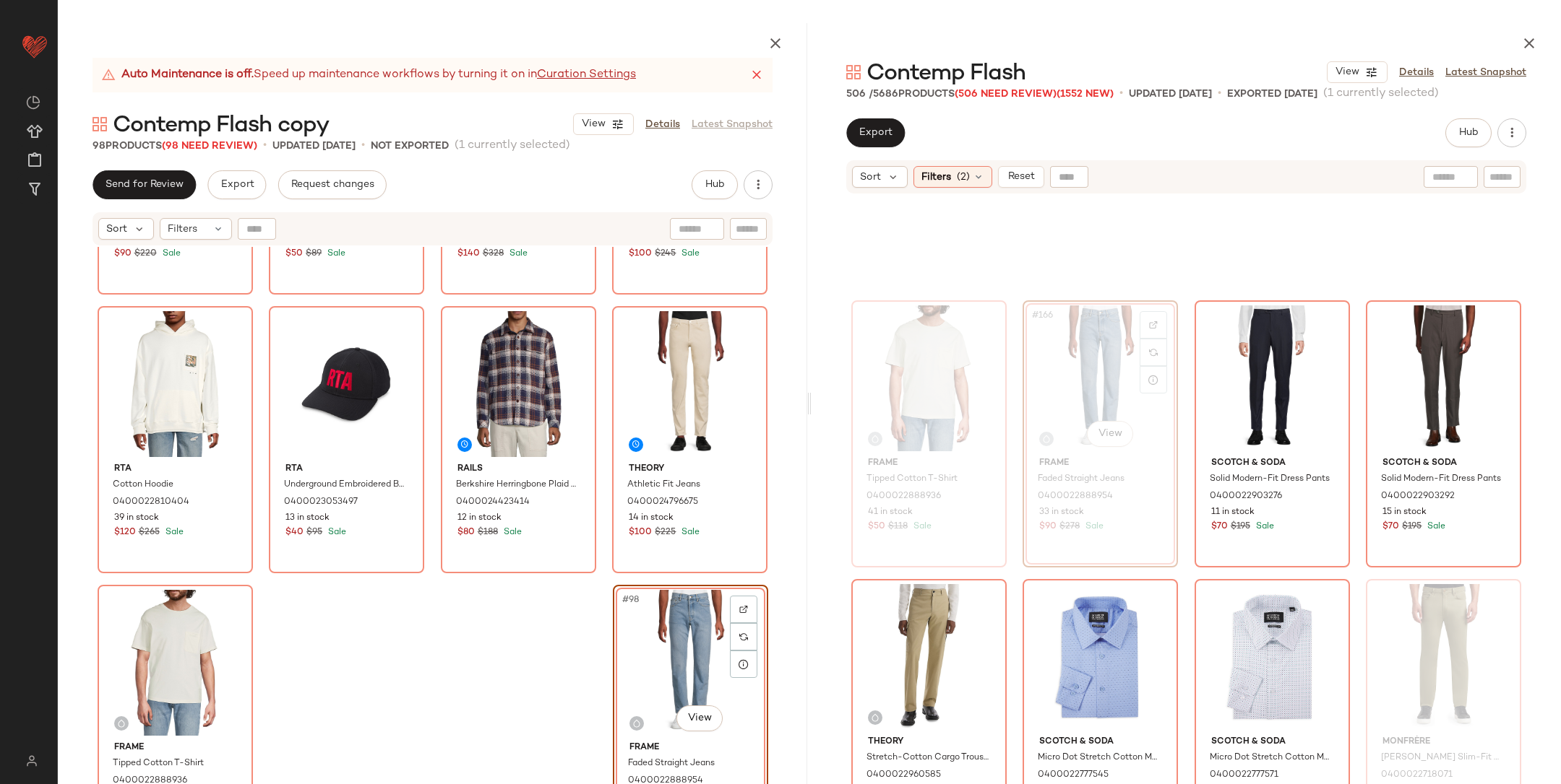
click at [369, 670] on div "Rta Monogram Textured Overshirt 0400023053815 18 in stock $90 $220 Sale AllSain…" at bounding box center [433, 549] width 750 height 605
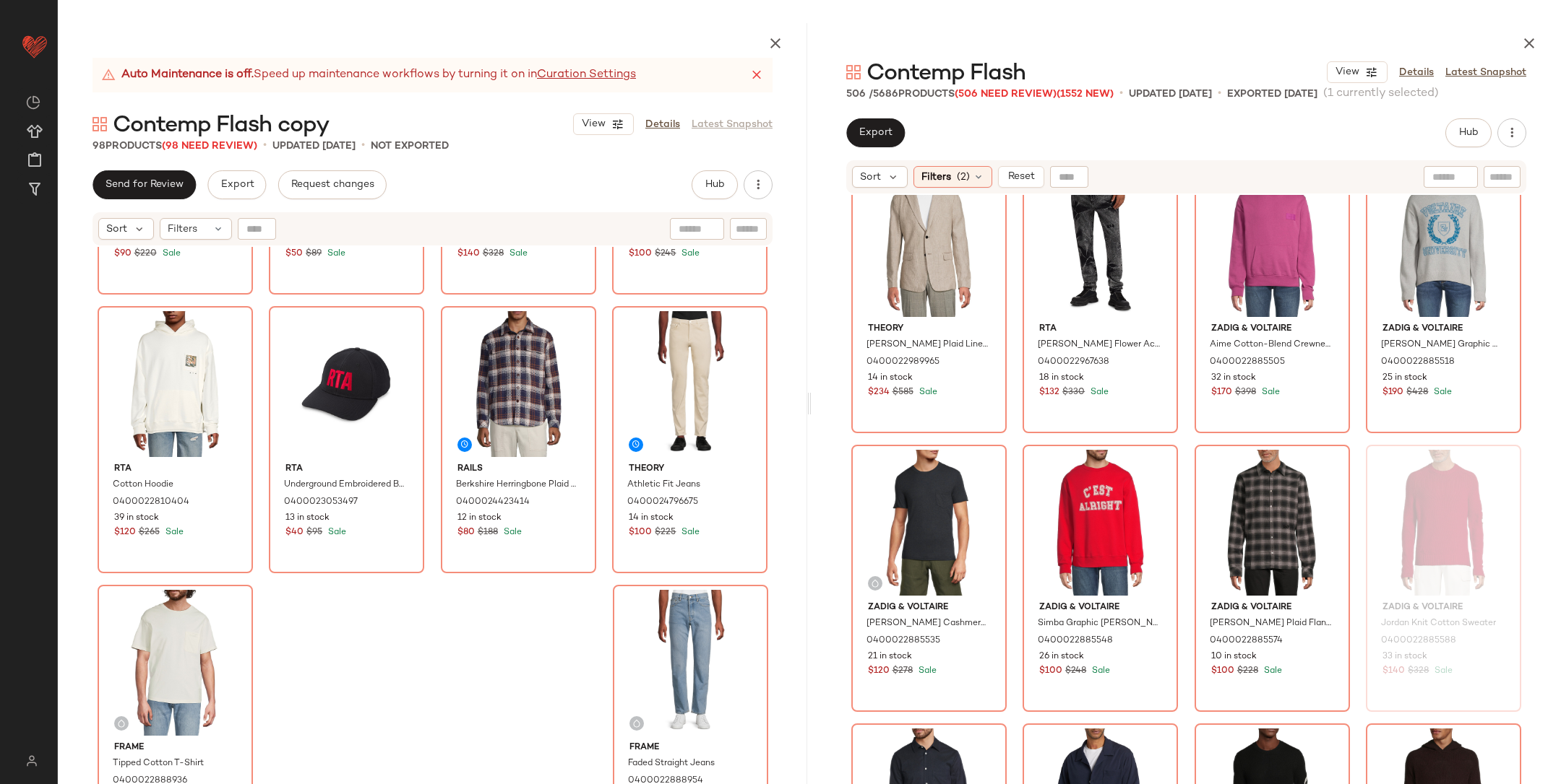
scroll to position [19887, 0]
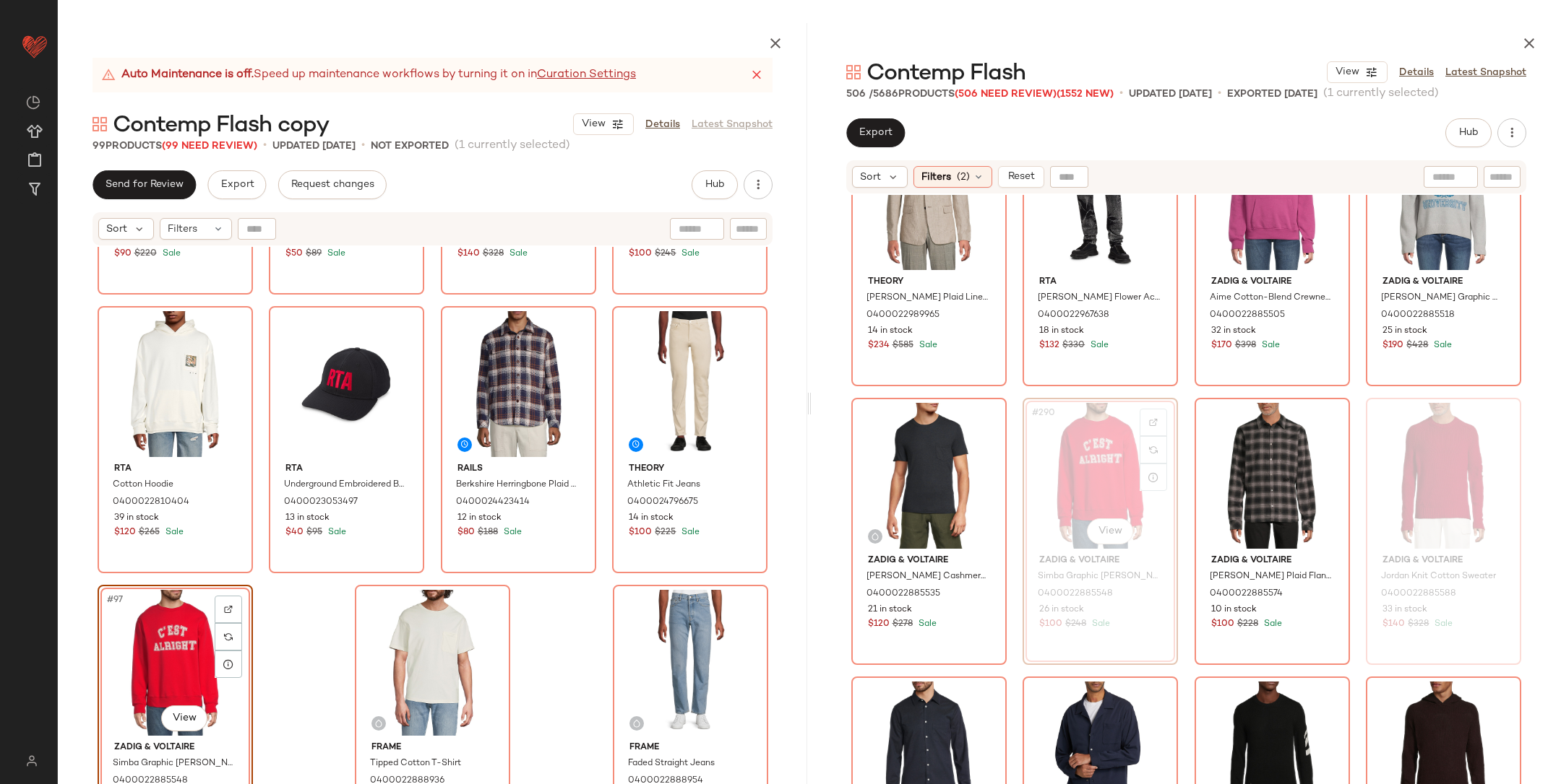
click at [336, 645] on div "Rta Monogram Textured Overshirt 0400023053815 18 in stock $90 $220 Sale AllSain…" at bounding box center [433, 549] width 750 height 605
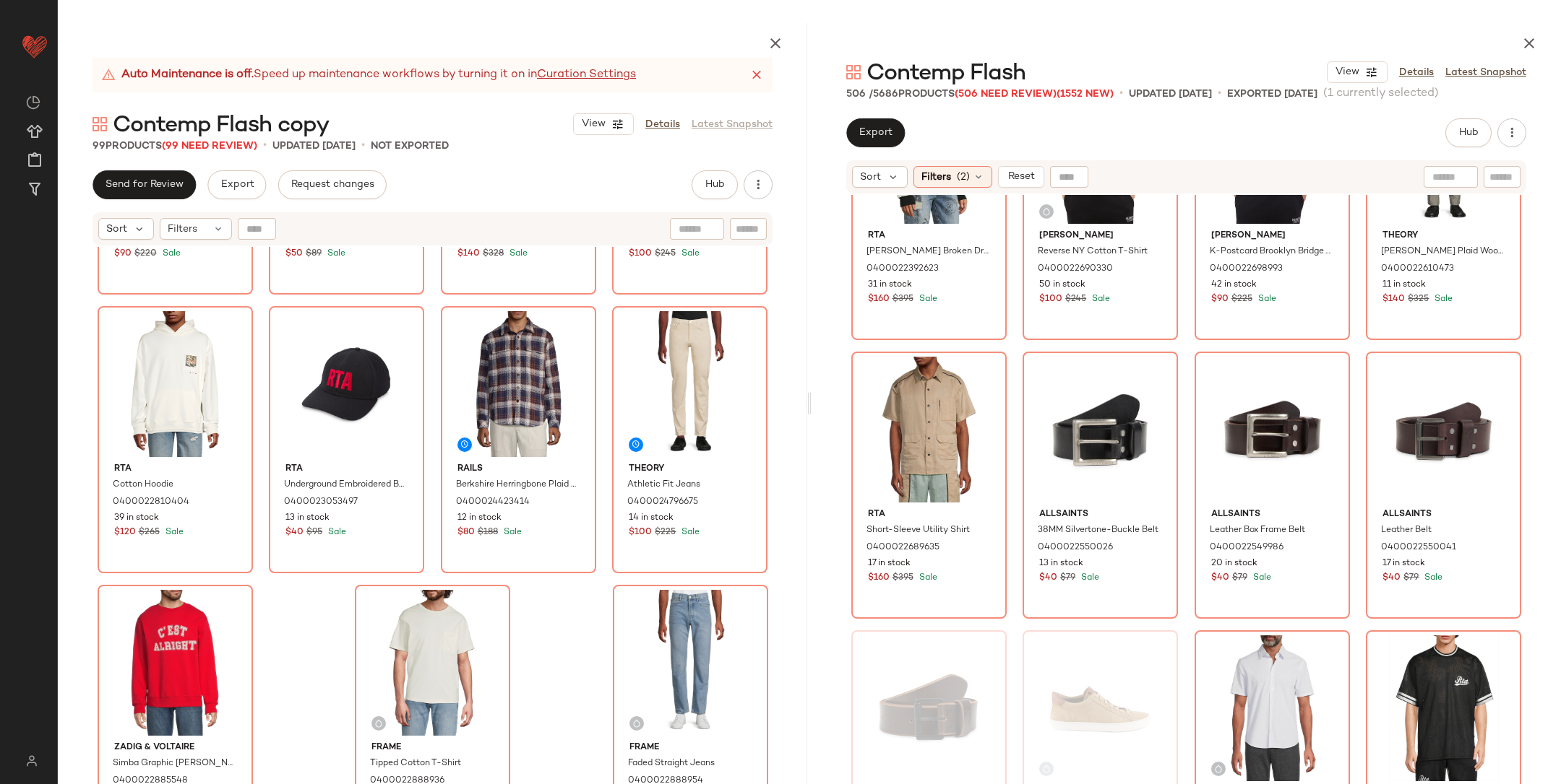
scroll to position [9739, 0]
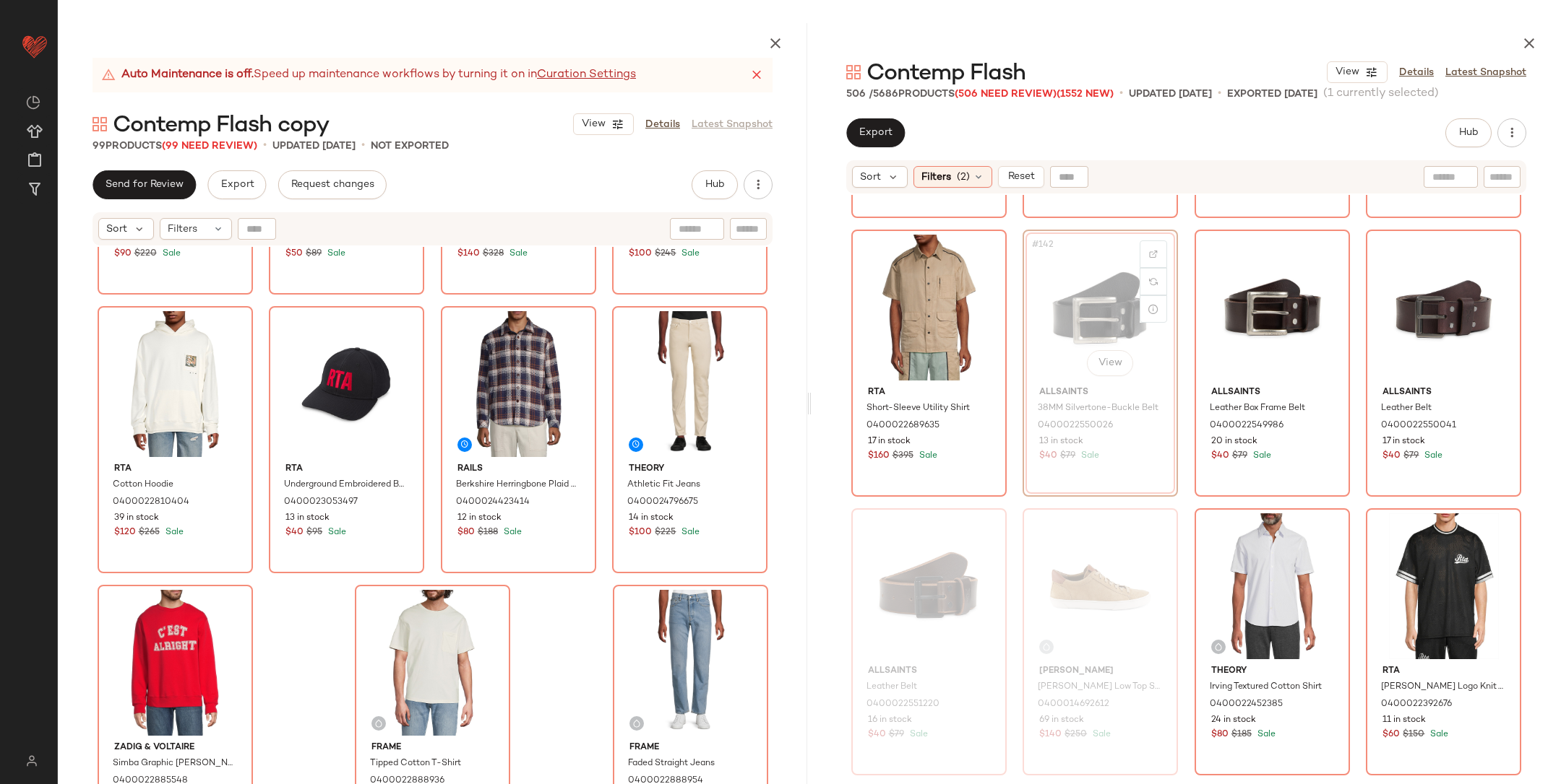
scroll to position [9739, 0]
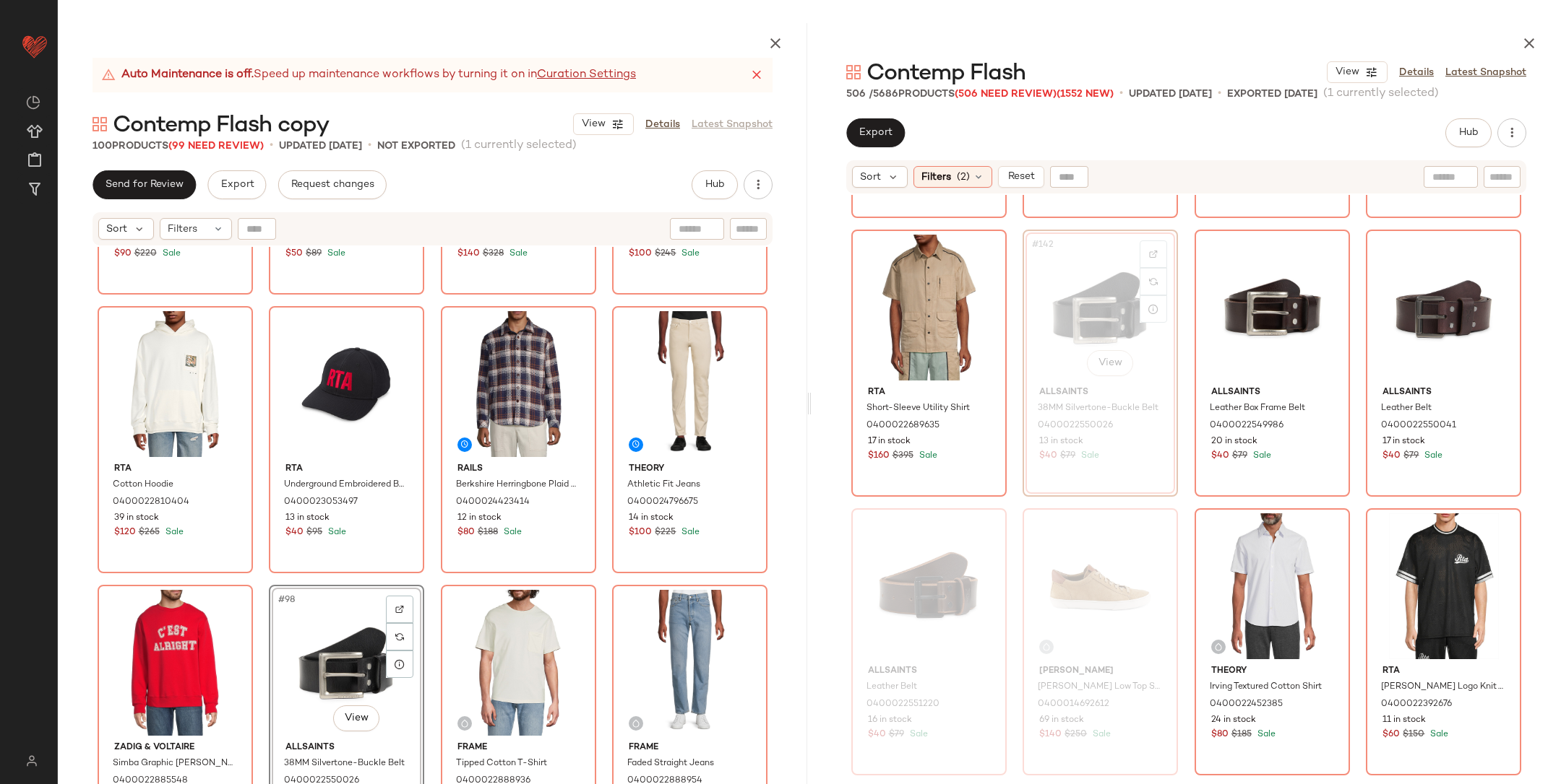
click at [435, 583] on div "Rta Monogram Textured Overshirt 0400023053815 18 in stock $90 $220 Sale AllSain…" at bounding box center [433, 549] width 750 height 605
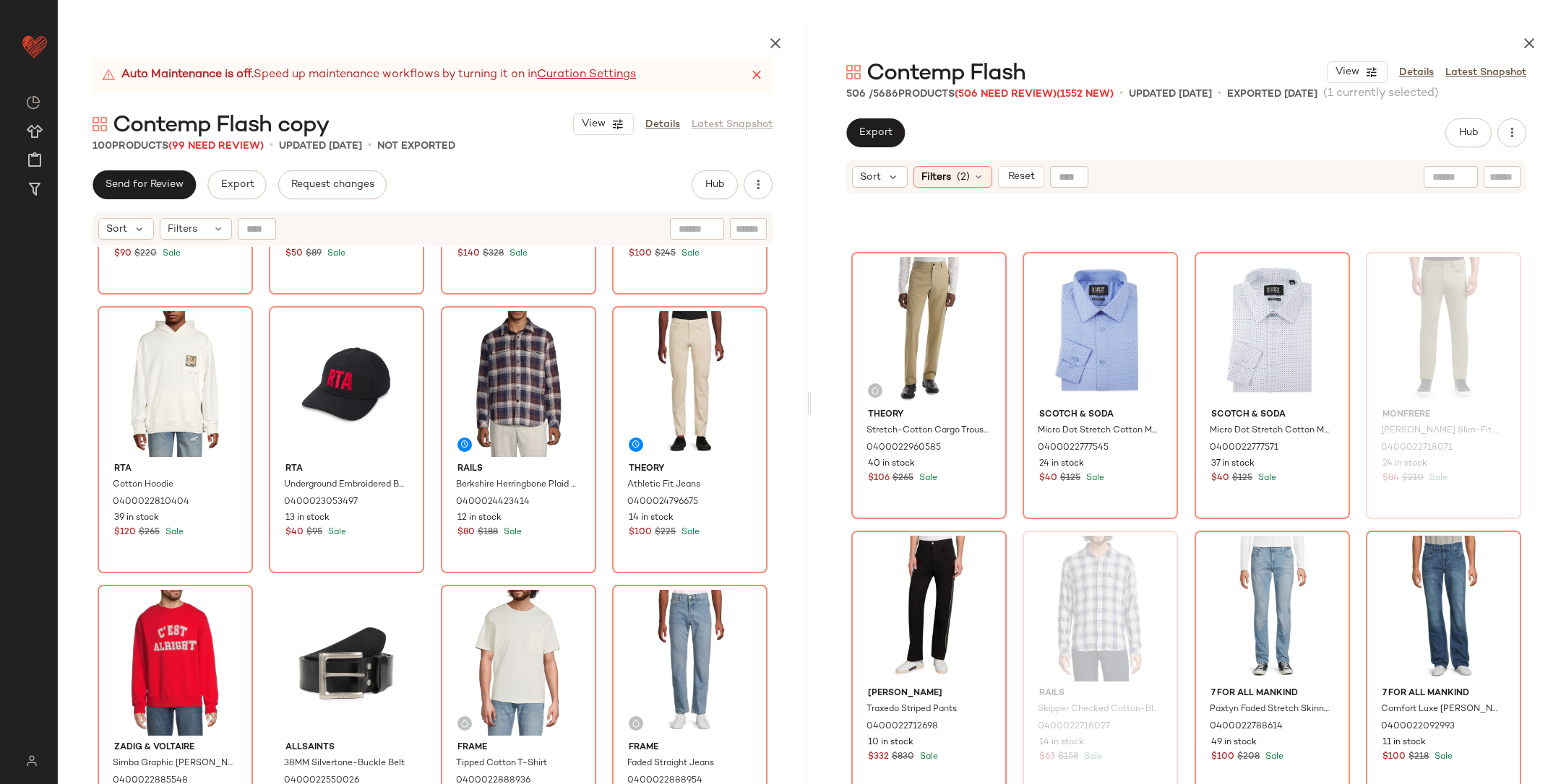
scroll to position [11661, 0]
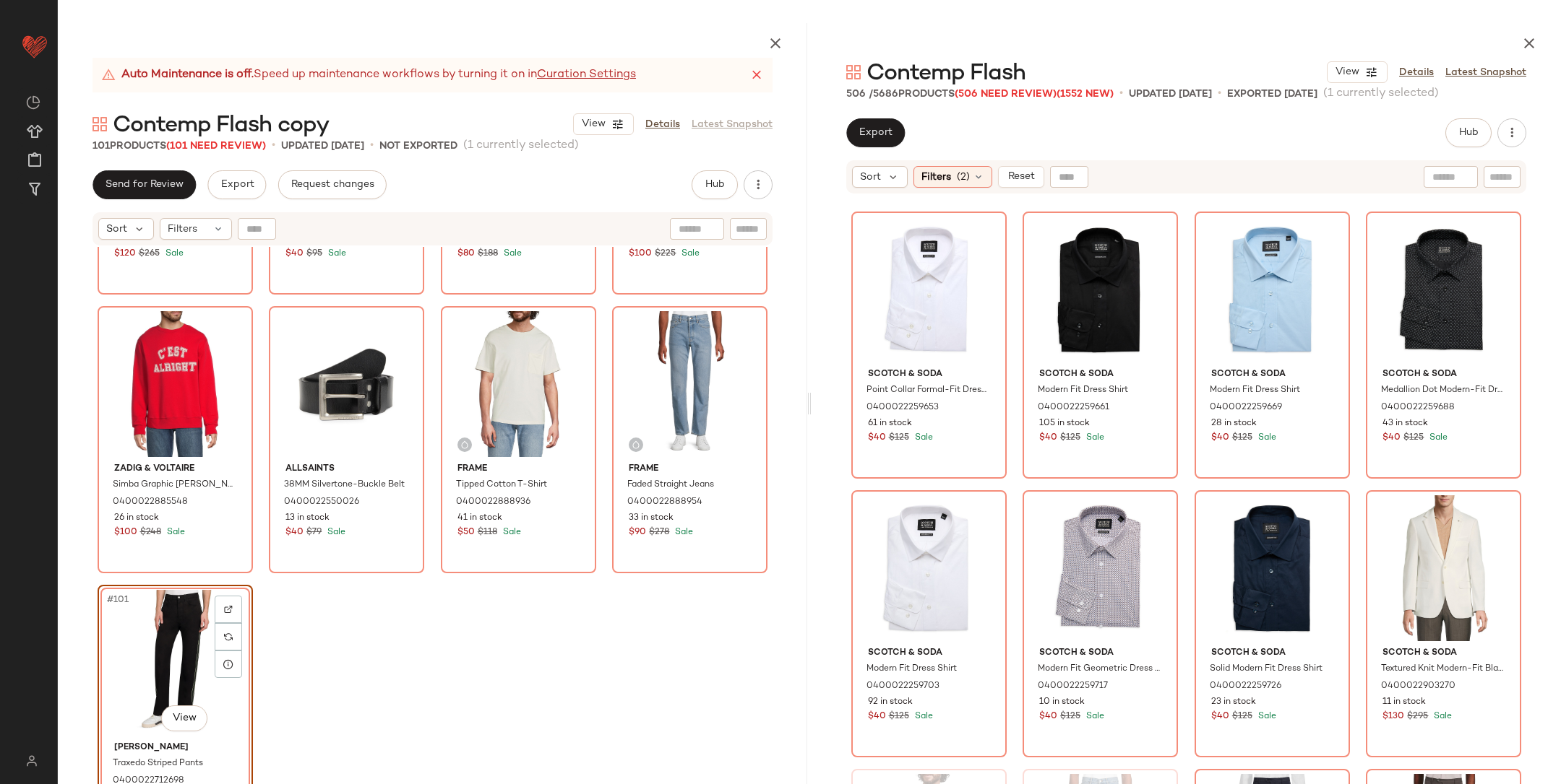
scroll to position [10825, 0]
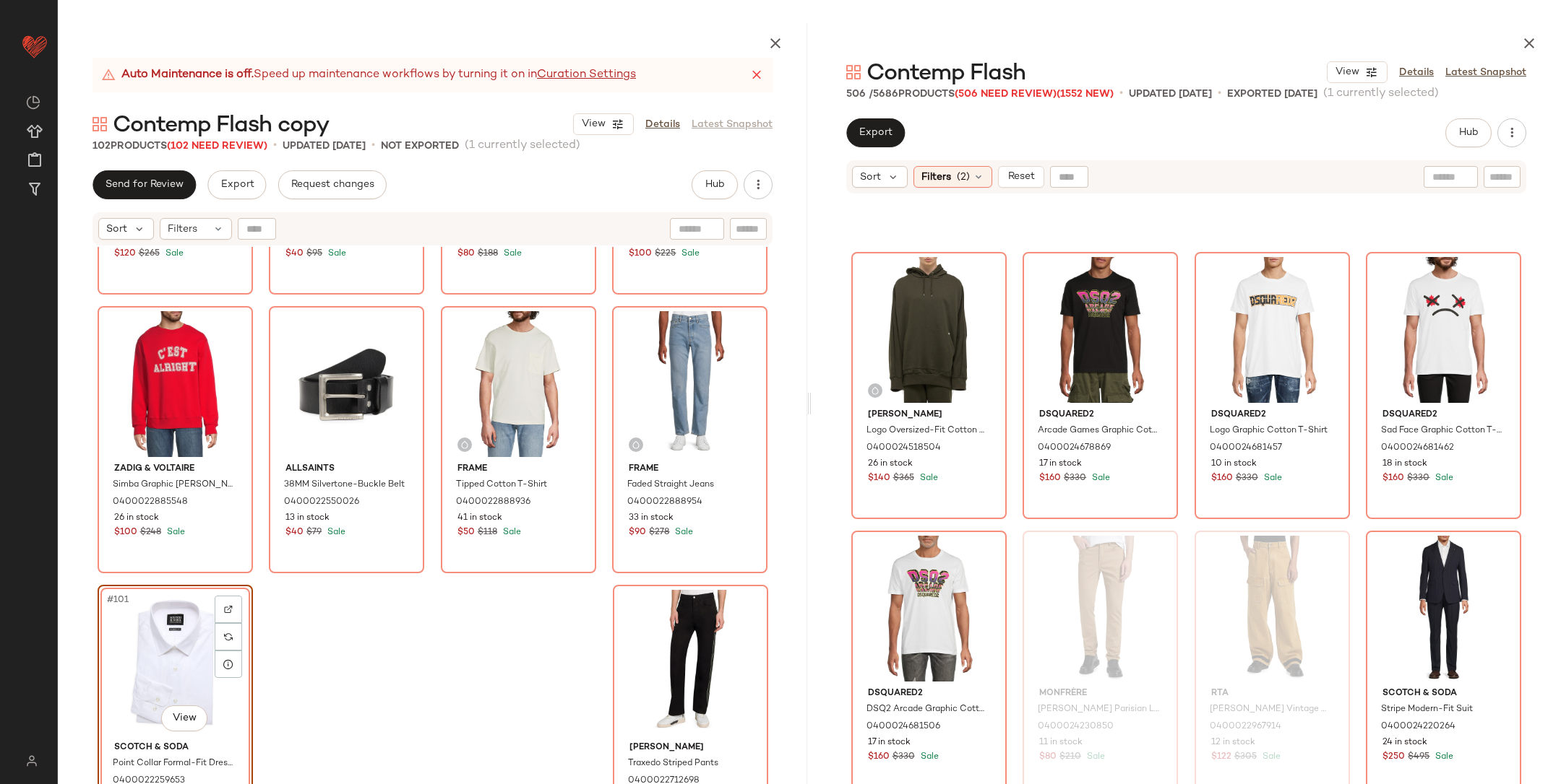
scroll to position [18532, 0]
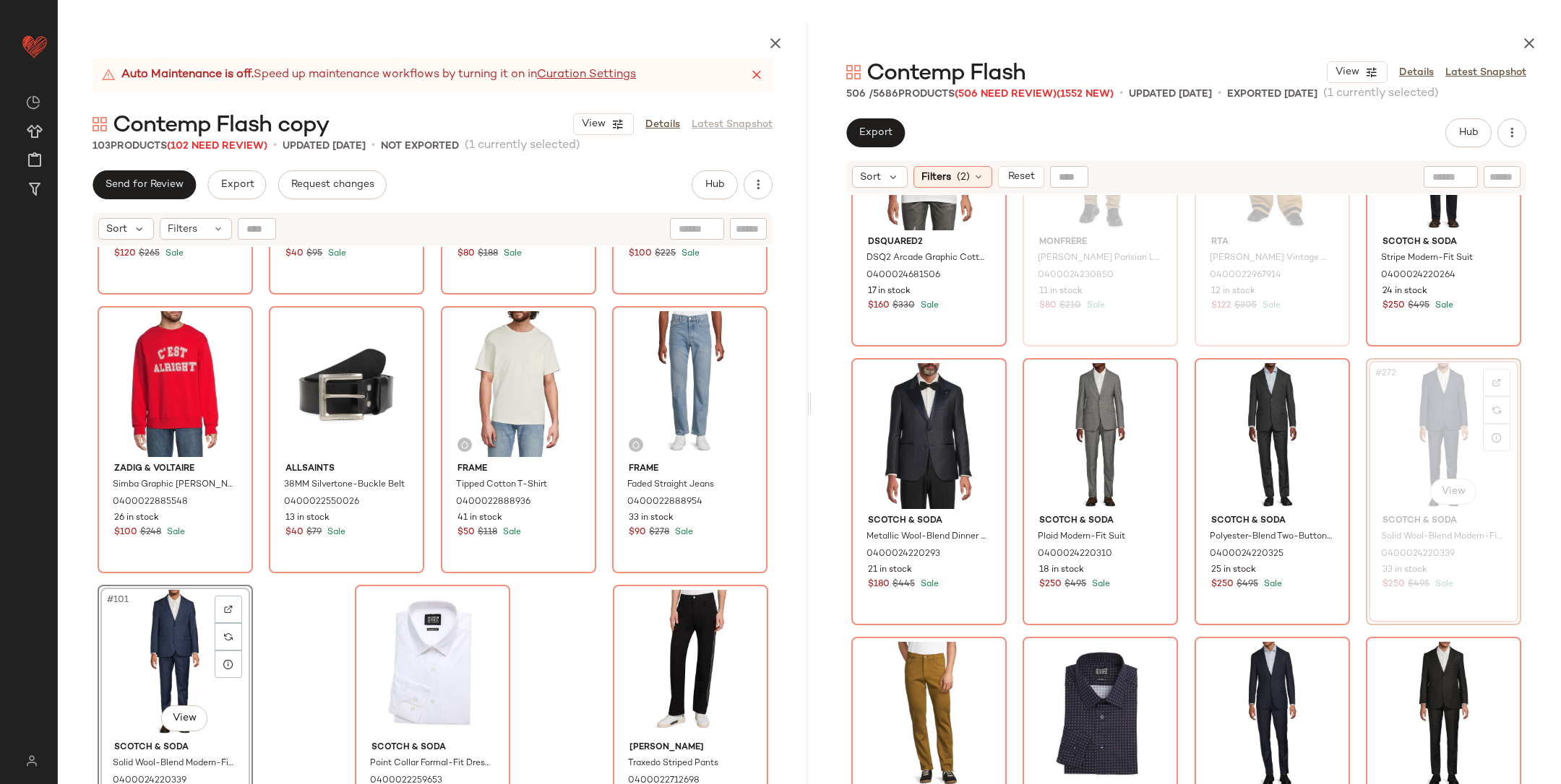
click at [532, 611] on div "Rta Cotton Hoodie 0400022810404 39 in stock $120 $265 Sale Rta Underground Embr…" at bounding box center [433, 549] width 750 height 605
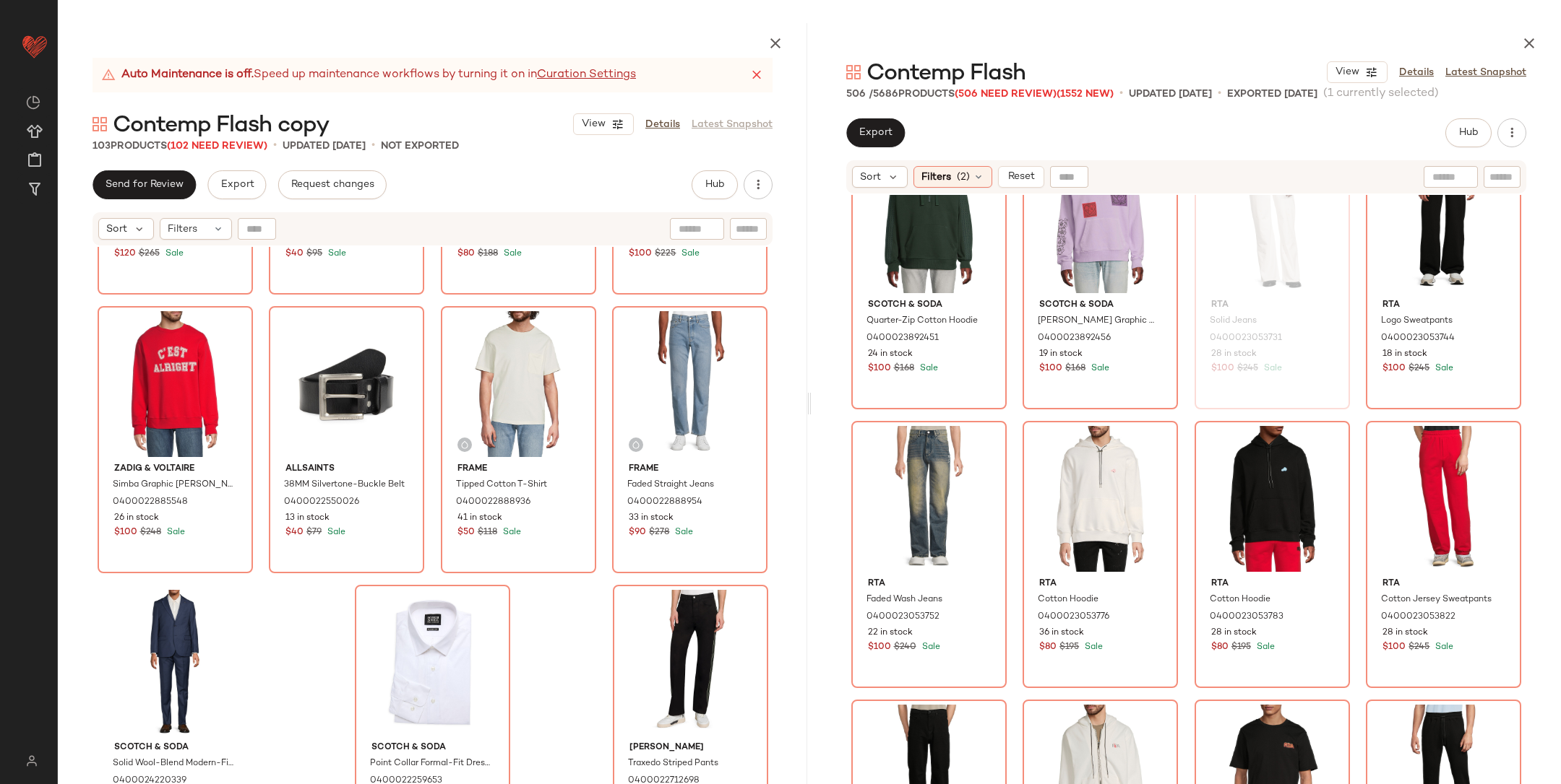
scroll to position [23464, 0]
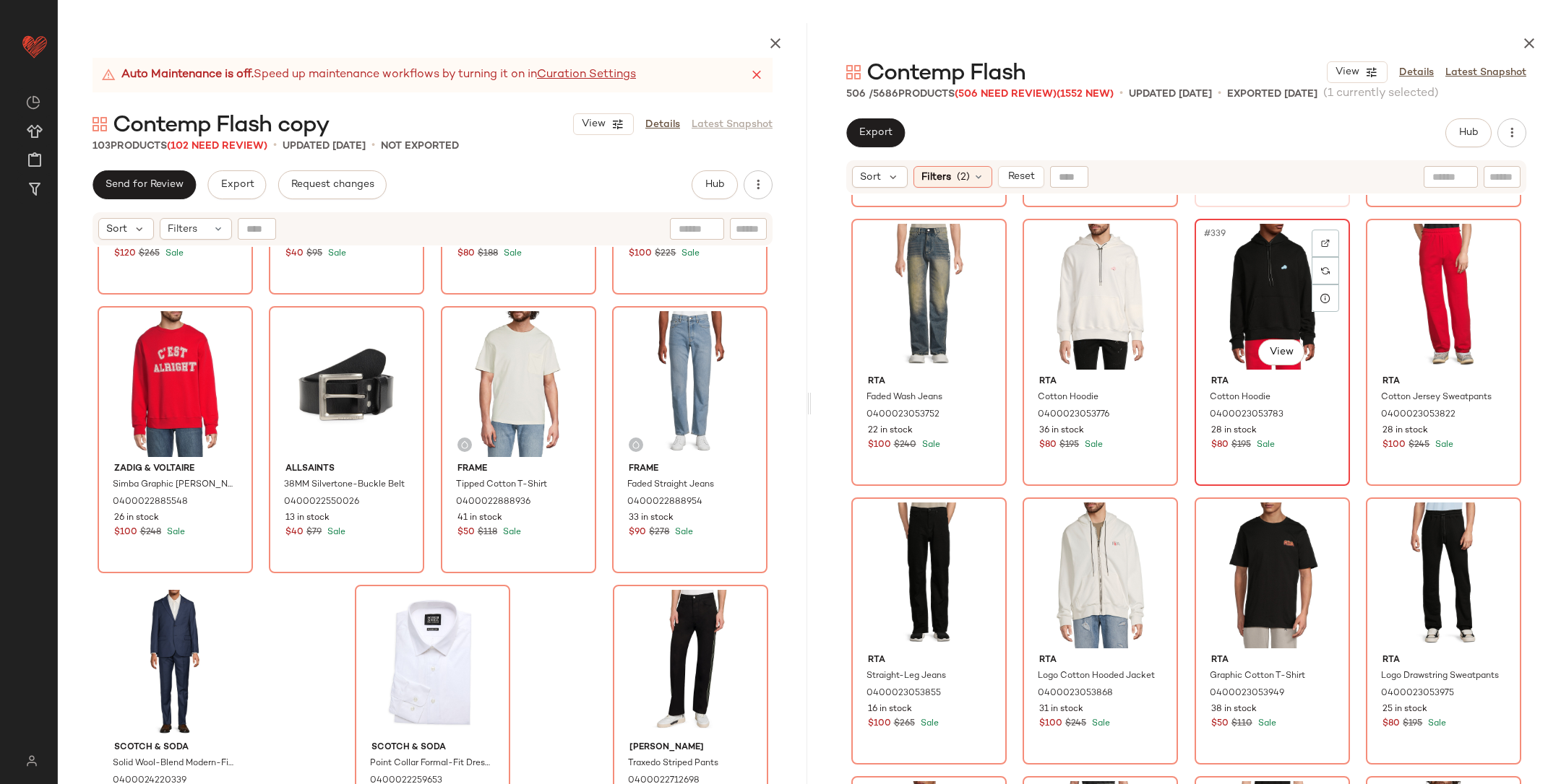
scroll to position [23409, 0]
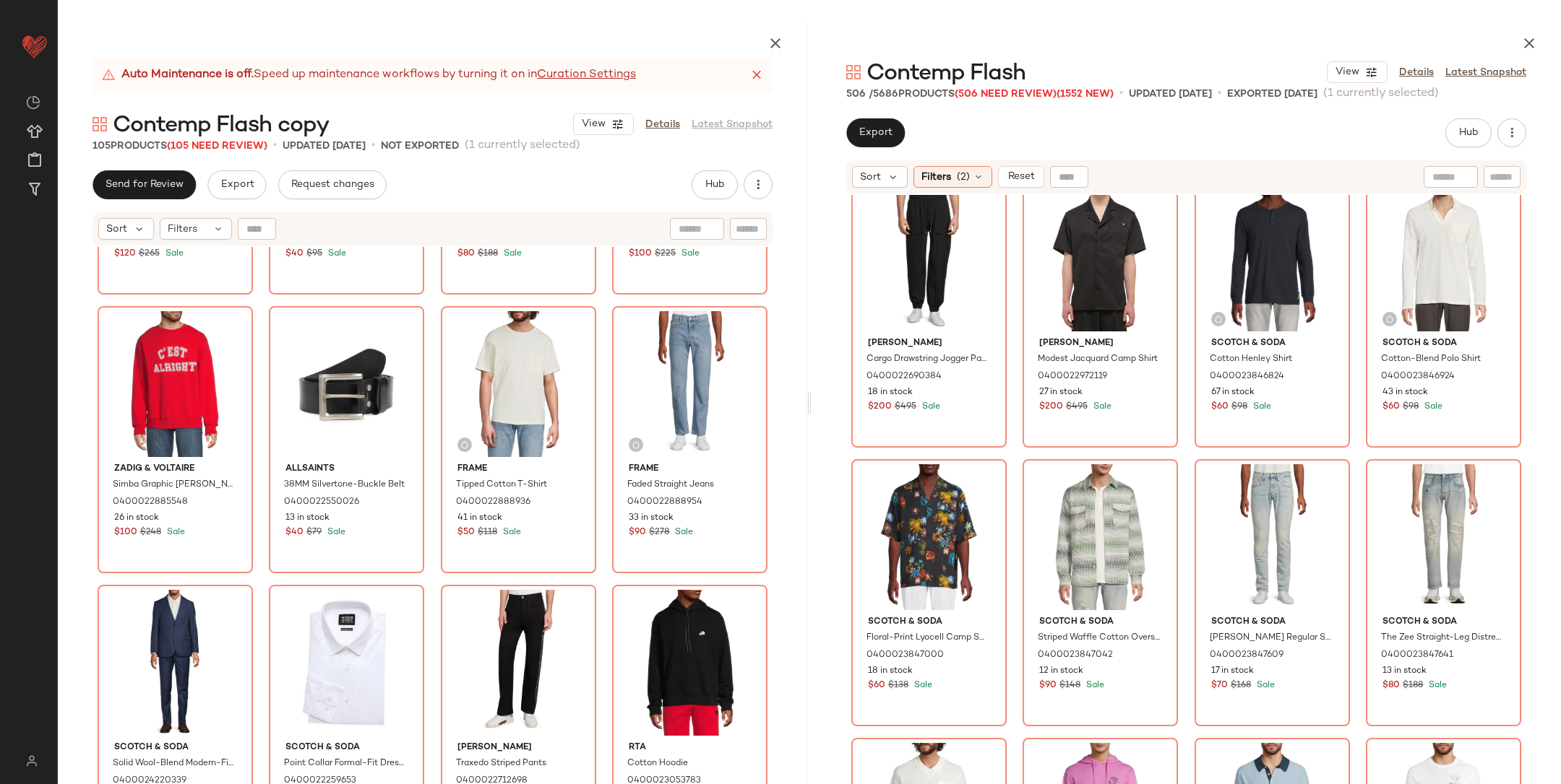
scroll to position [25657, 0]
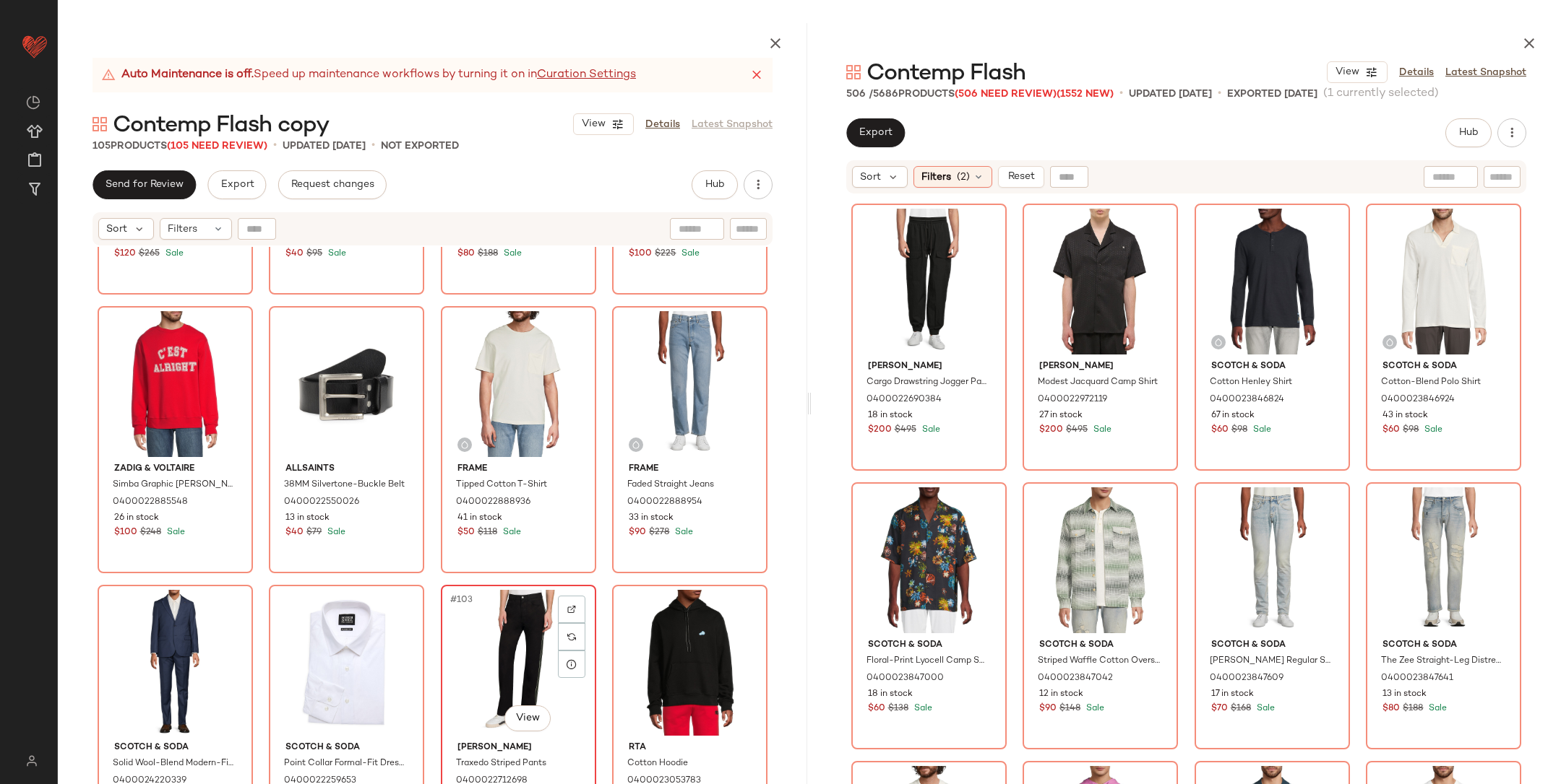
click at [473, 660] on div "#103 View" at bounding box center [518, 663] width 145 height 146
click at [160, 644] on div "#101 View" at bounding box center [175, 663] width 145 height 146
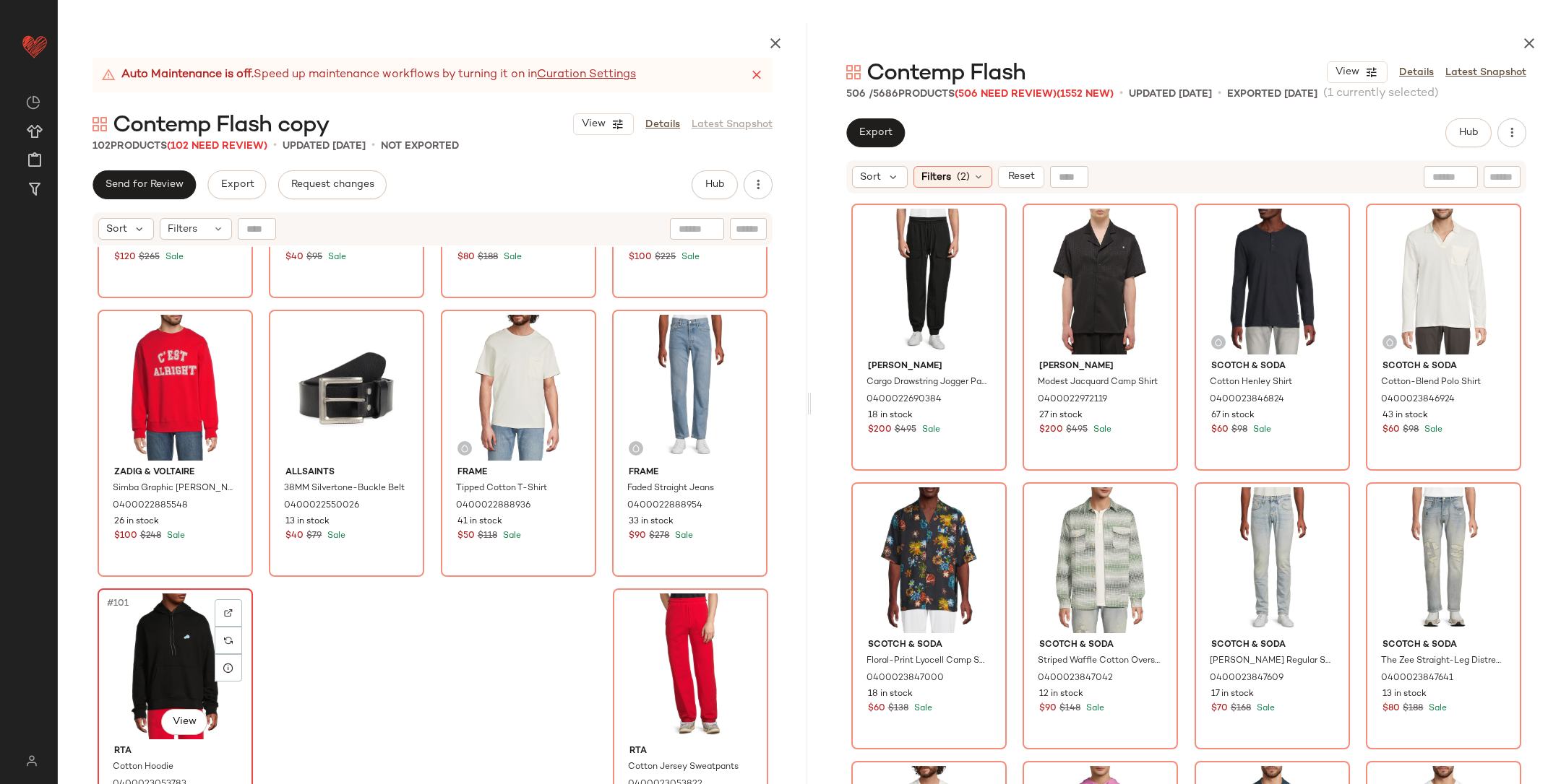
scroll to position [6643, 0]
click at [506, 620] on div "Rta Cotton Hoodie 0400022810404 39 in stock $120 $265 Sale Rta Underground Embr…" at bounding box center [433, 549] width 750 height 605
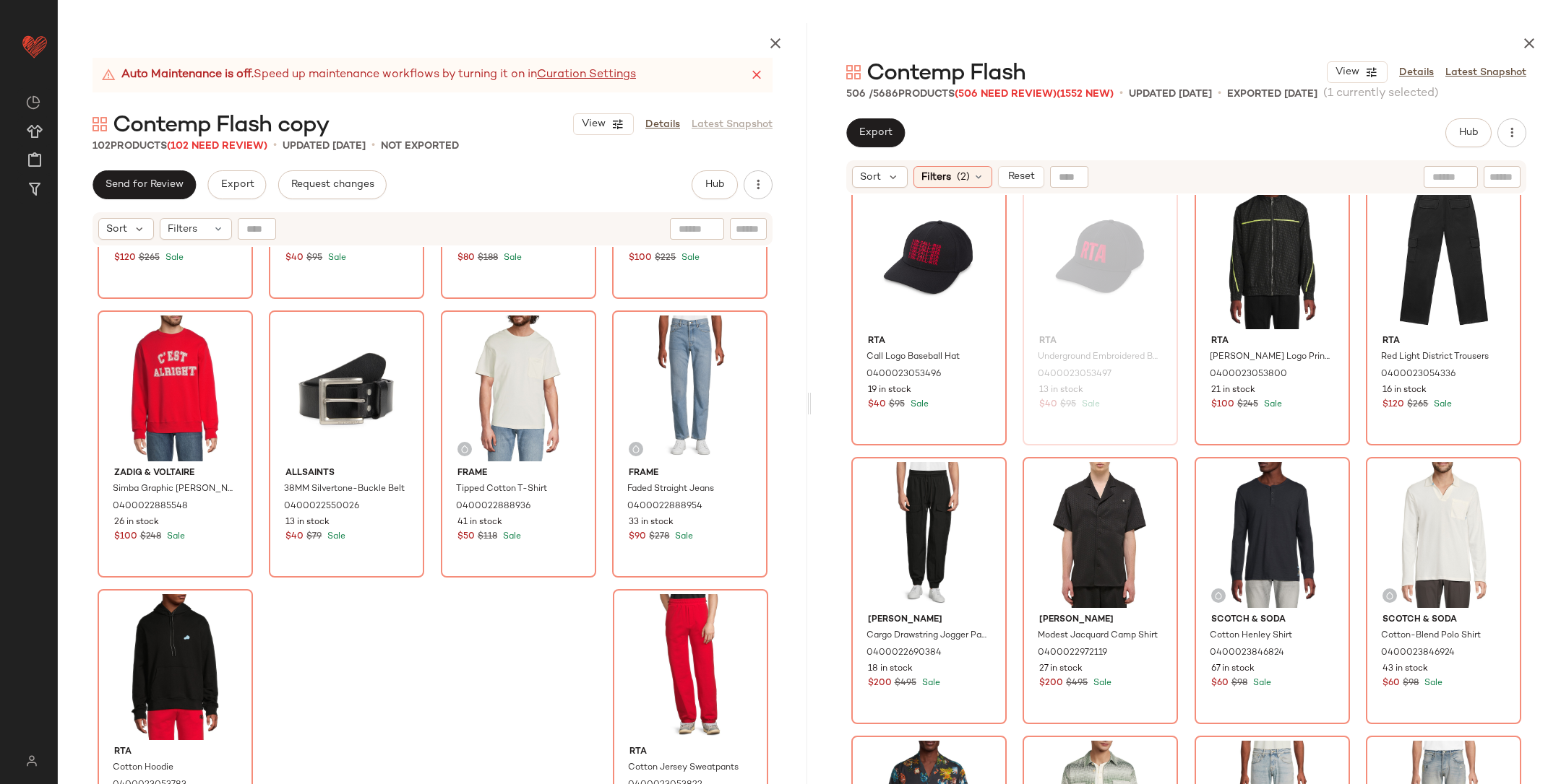
scroll to position [25159, 0]
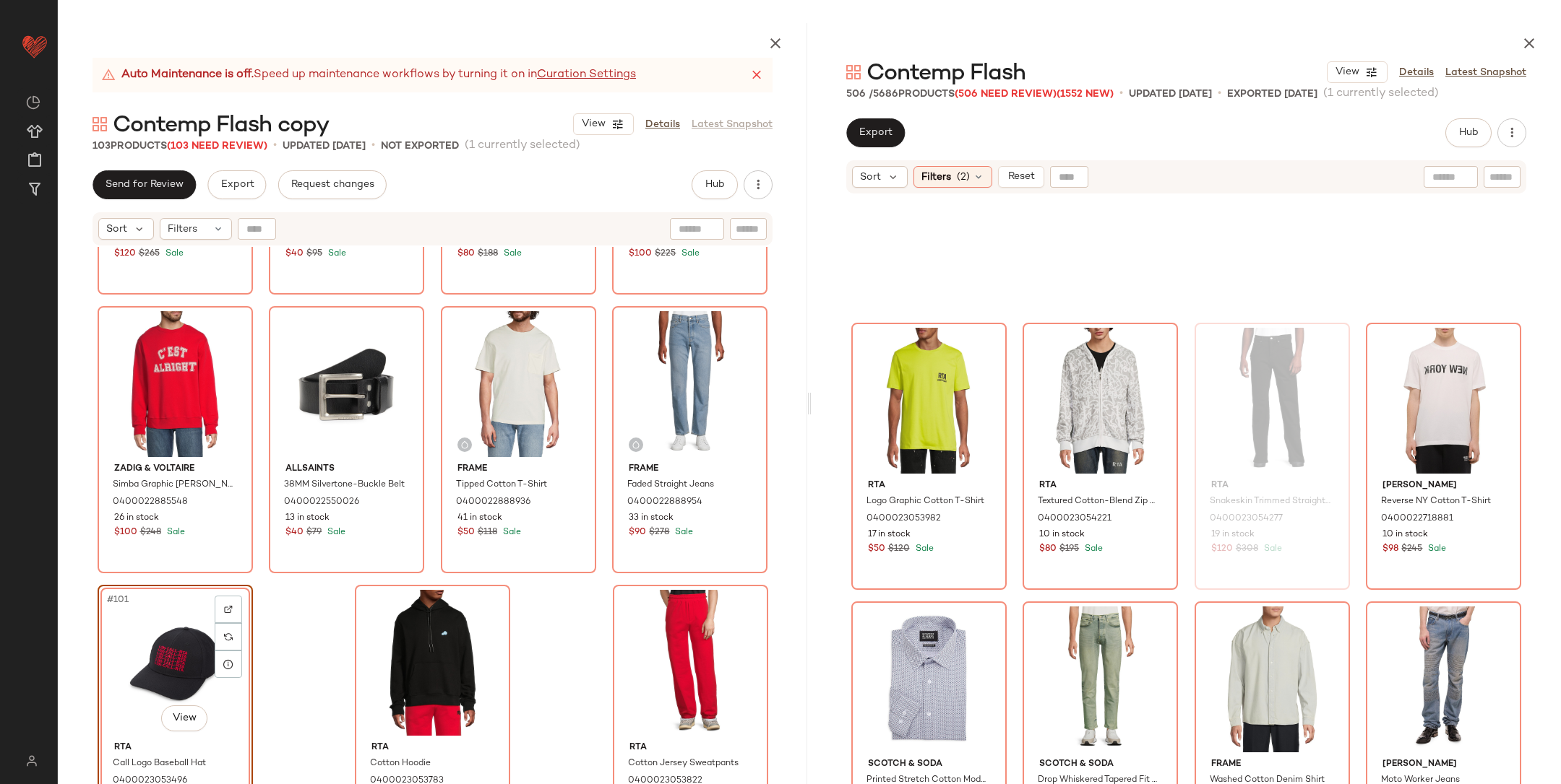
scroll to position [21131, 0]
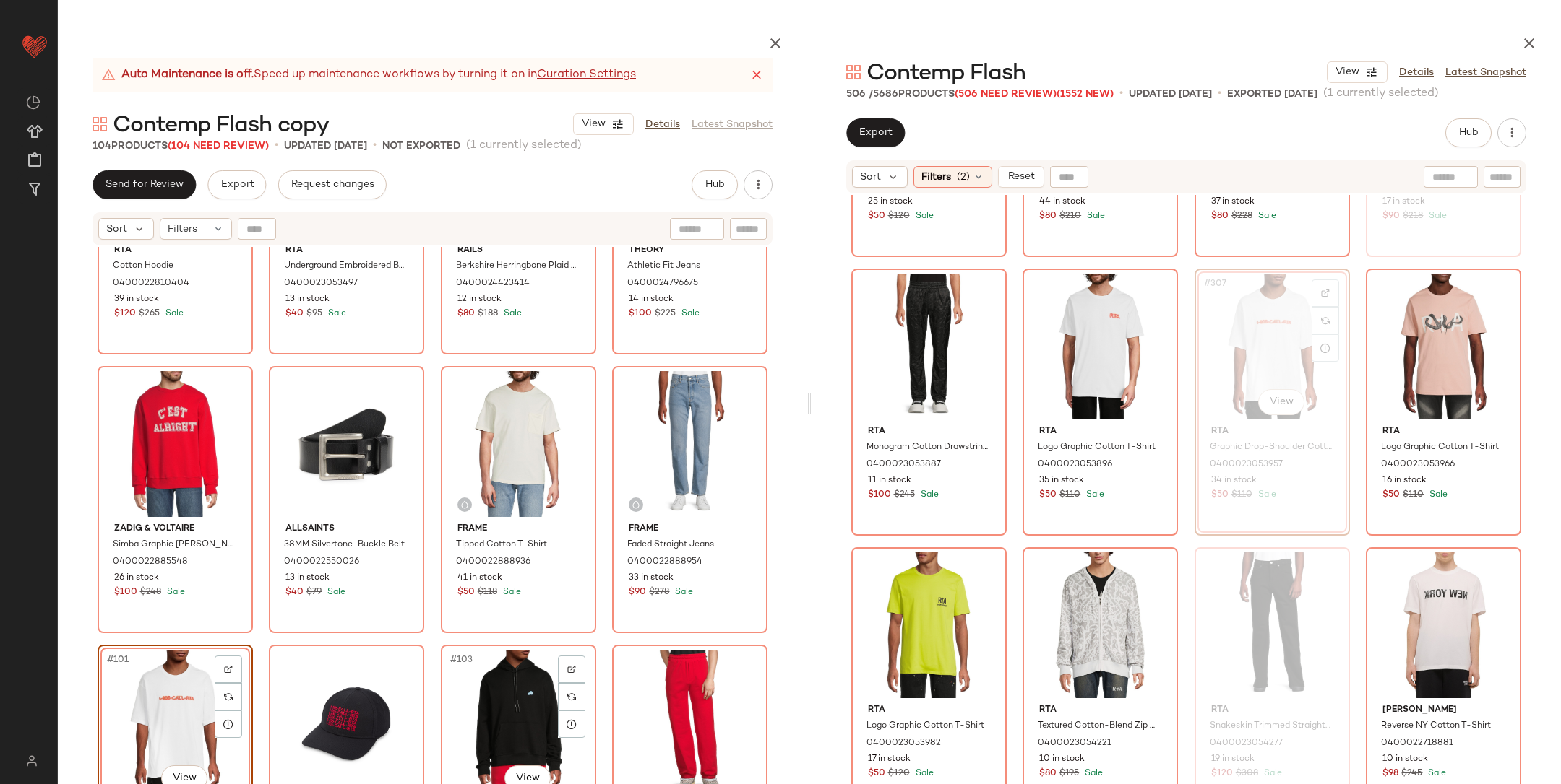
scroll to position [6577, 0]
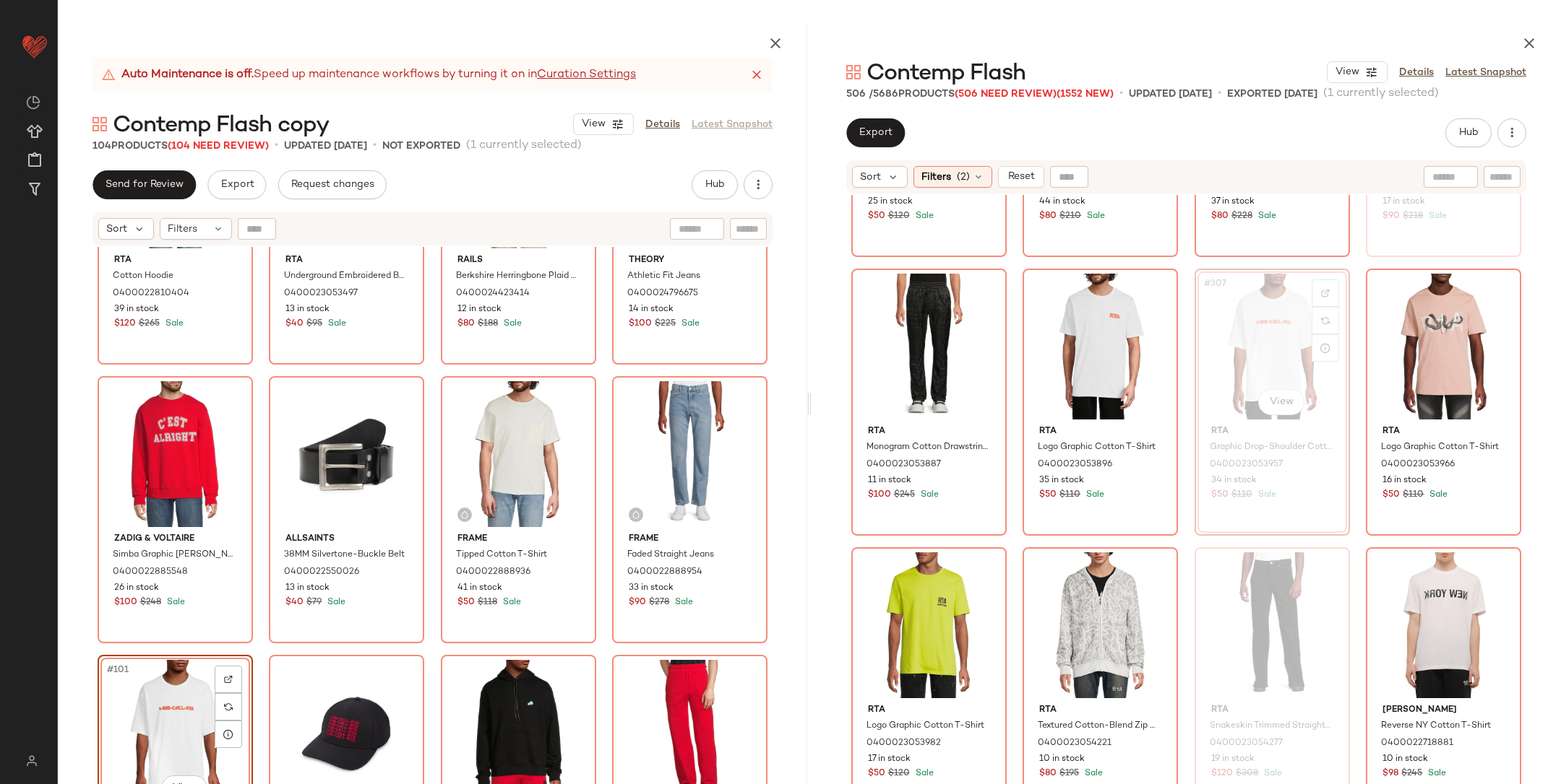
click at [604, 633] on div "Rta Cotton Hoodie 0400022810404 39 in stock $120 $265 Sale Rta Underground Embr…" at bounding box center [433, 549] width 750 height 605
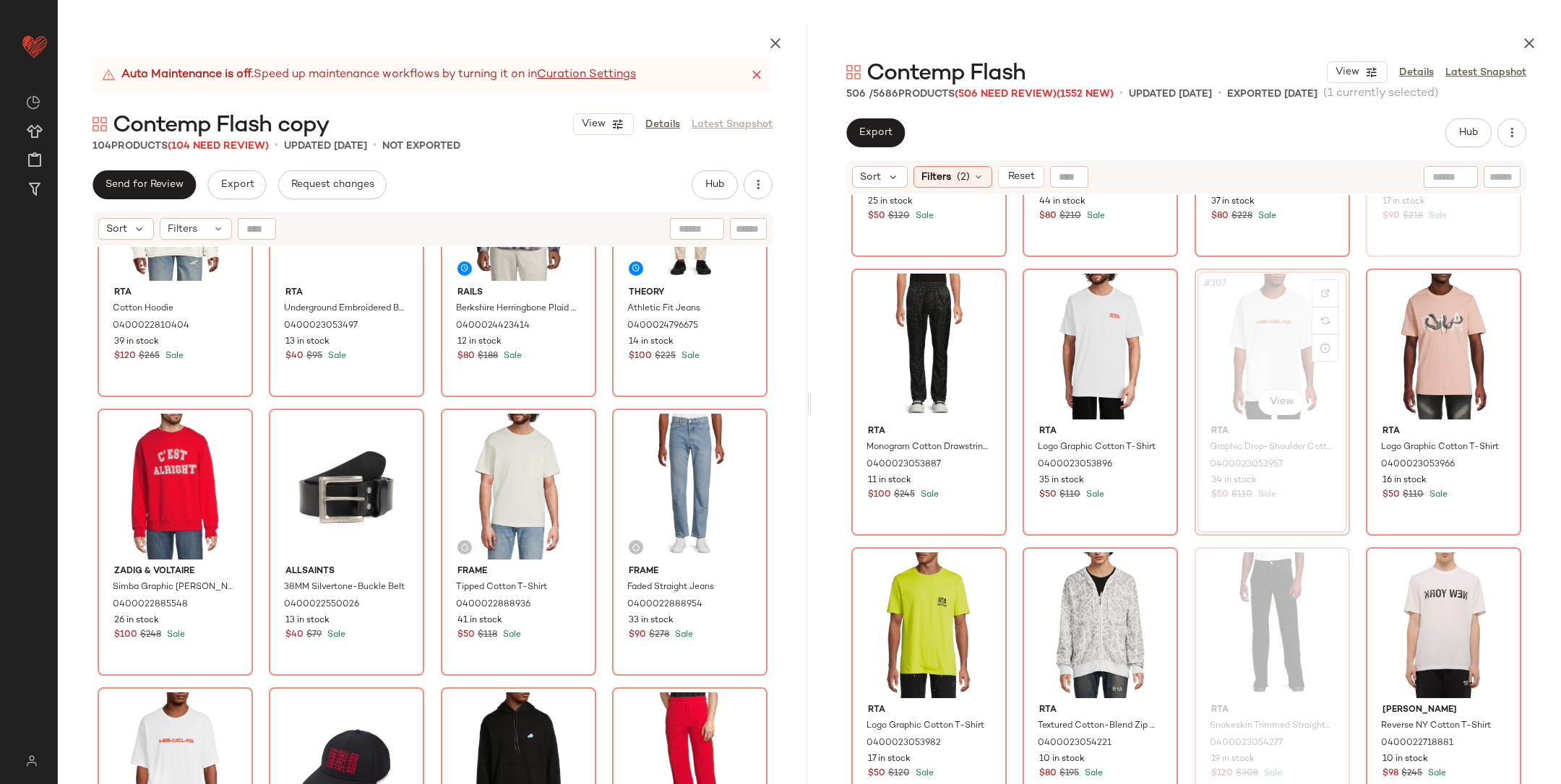
scroll to position [6647, 0]
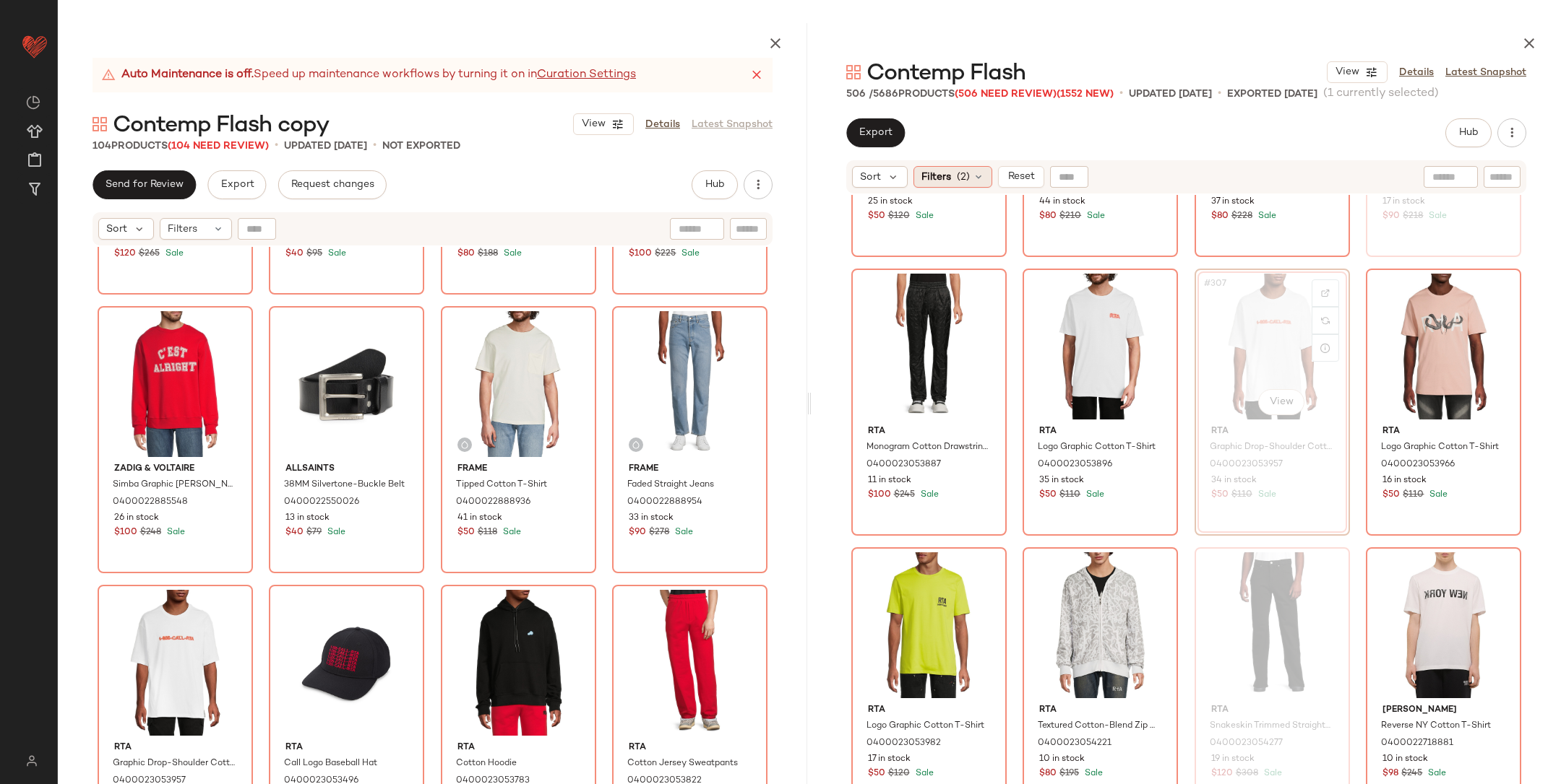
click at [943, 176] on span "Filters" at bounding box center [936, 177] width 30 height 15
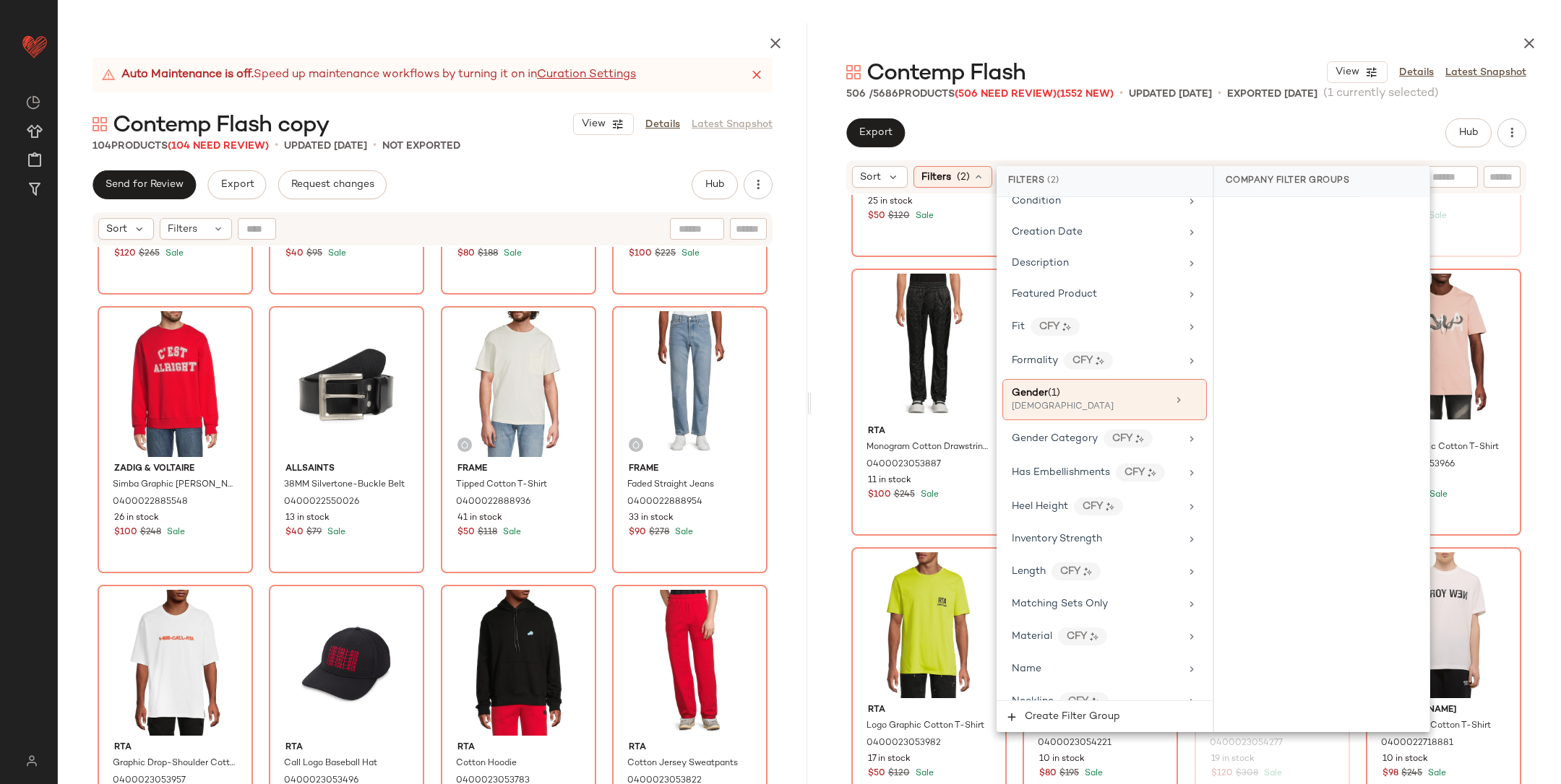
scroll to position [360, 0]
click at [1051, 401] on div "[DEMOGRAPHIC_DATA]" at bounding box center [1084, 407] width 145 height 13
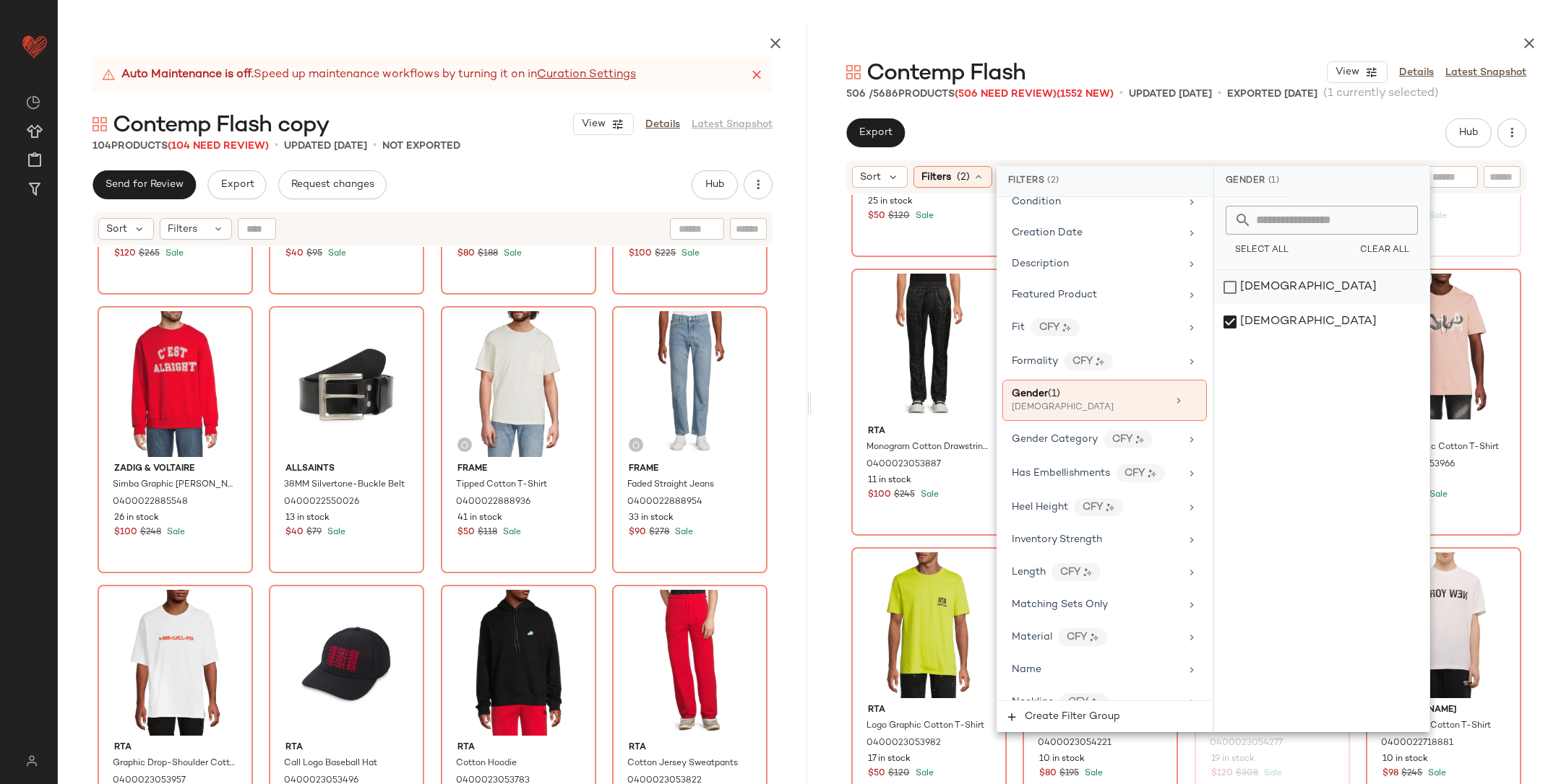
click at [1304, 282] on div "[DEMOGRAPHIC_DATA]" at bounding box center [1322, 287] width 216 height 35
click at [1297, 320] on div "[DEMOGRAPHIC_DATA]" at bounding box center [1322, 322] width 216 height 35
click at [1544, 304] on div "Monfrère Pierce Stretch Cotton Polo Shirt 0400024230843 25 in stock $50 $120 Sa…" at bounding box center [1186, 524] width 750 height 660
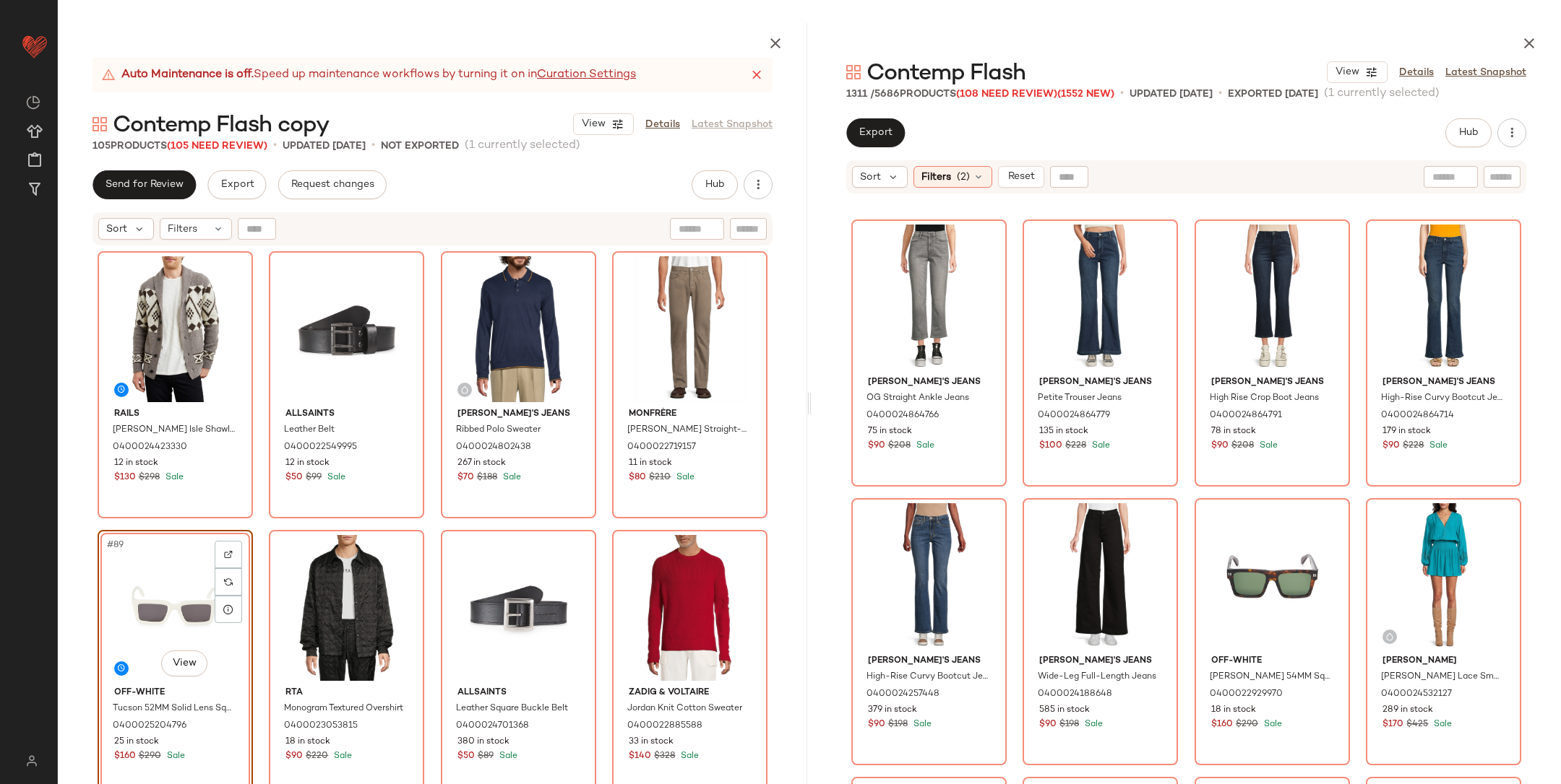
scroll to position [1936, 0]
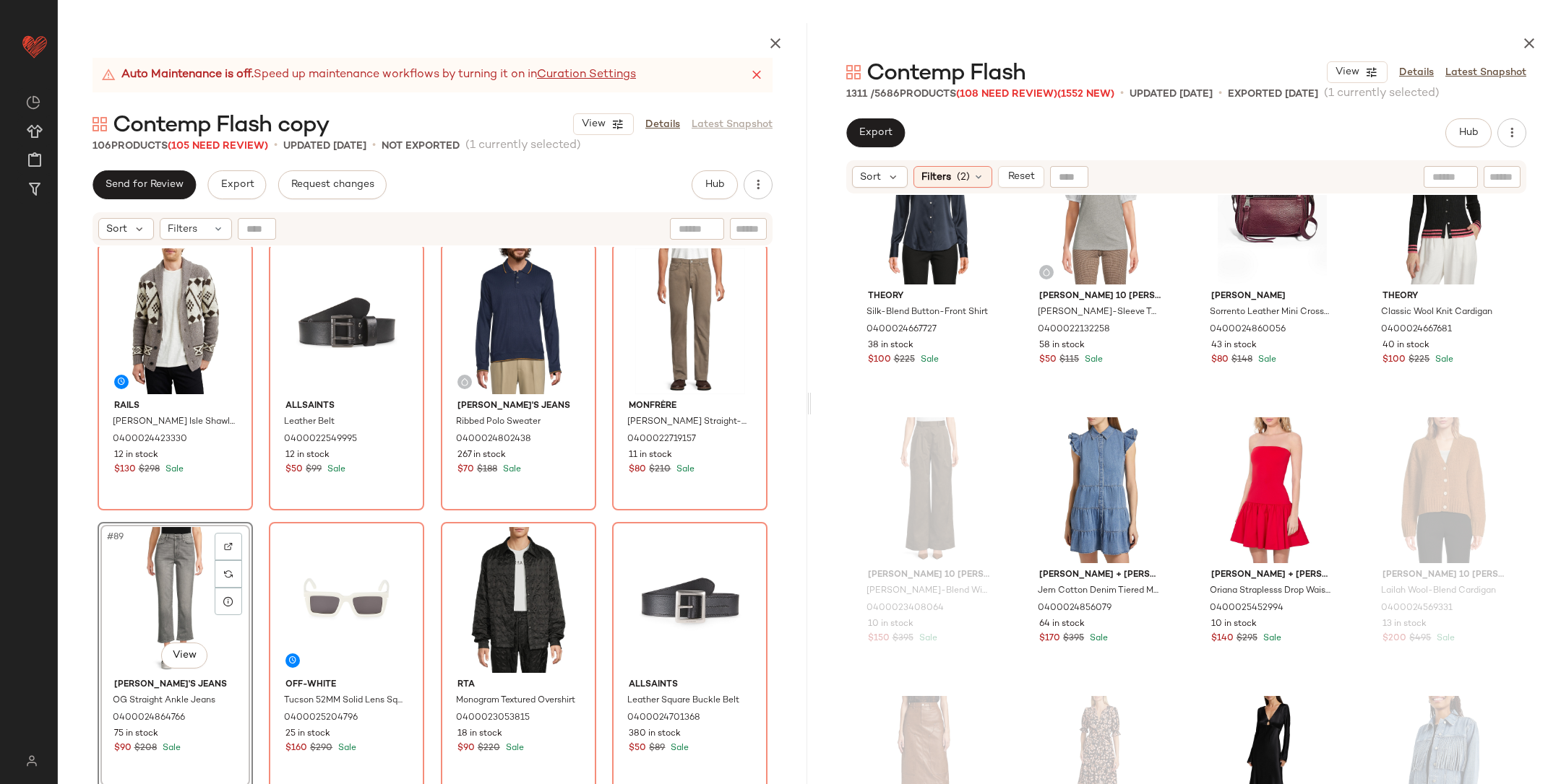
scroll to position [8718, 0]
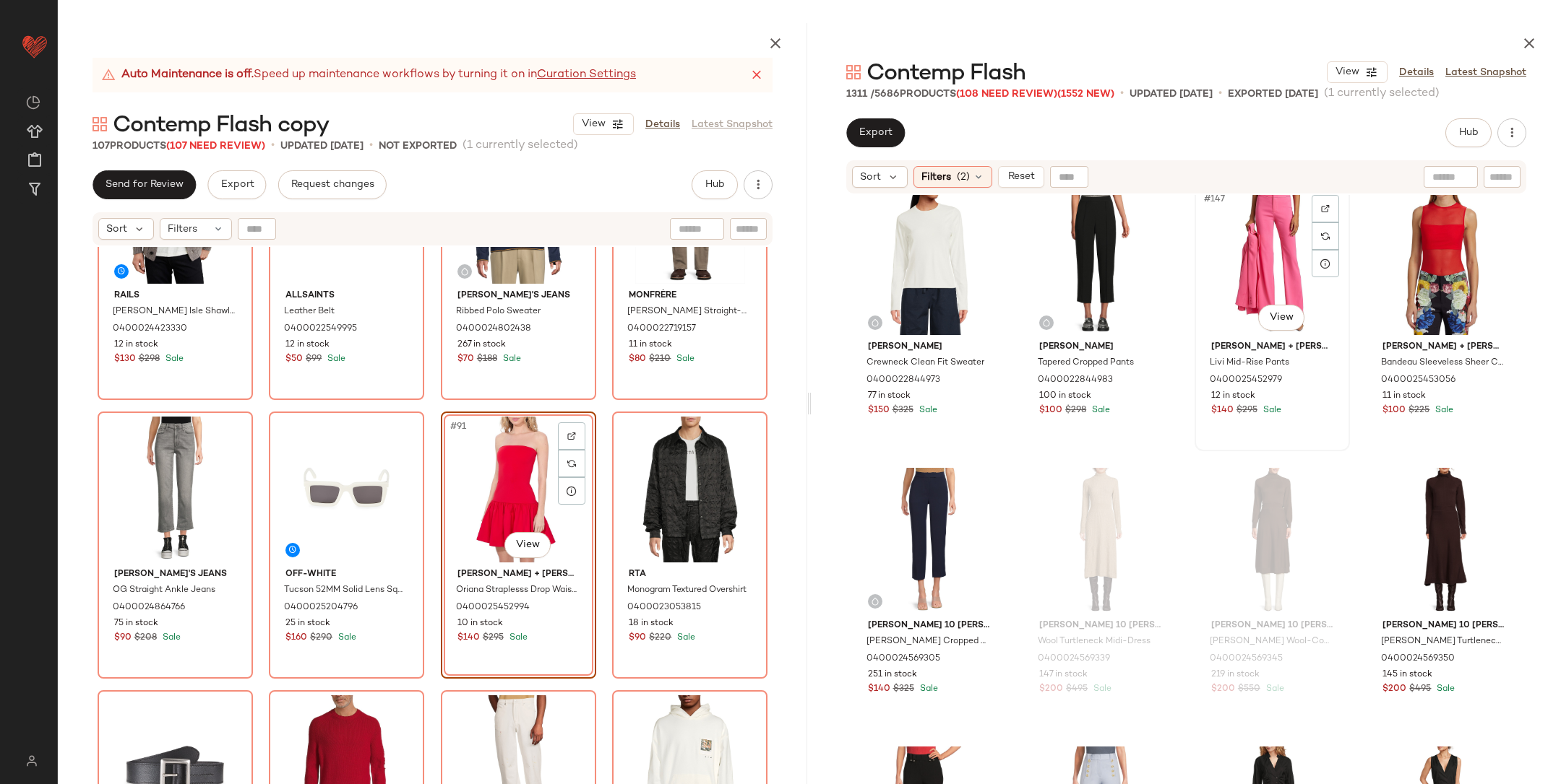
scroll to position [10060, 0]
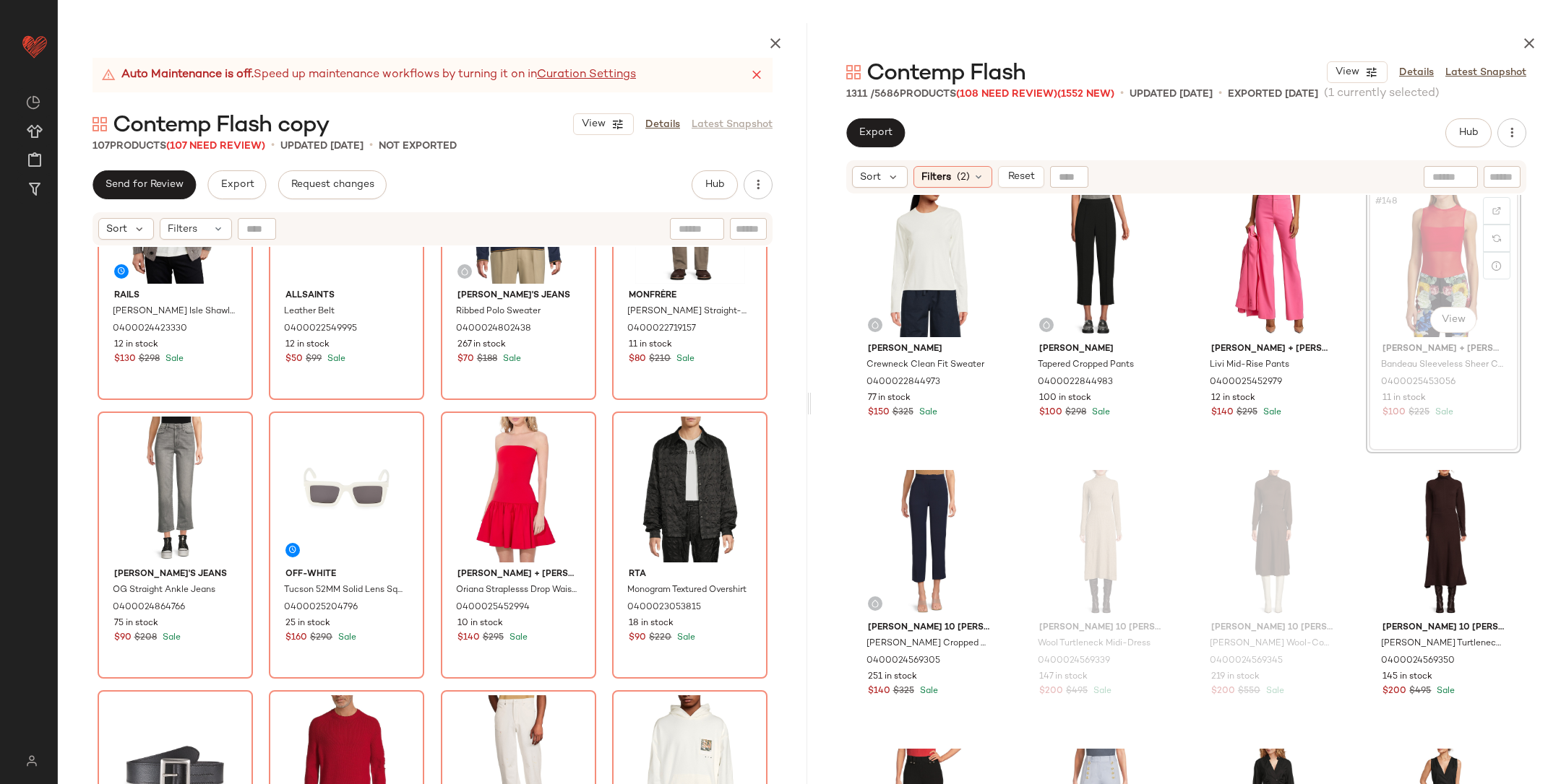
scroll to position [10058, 0]
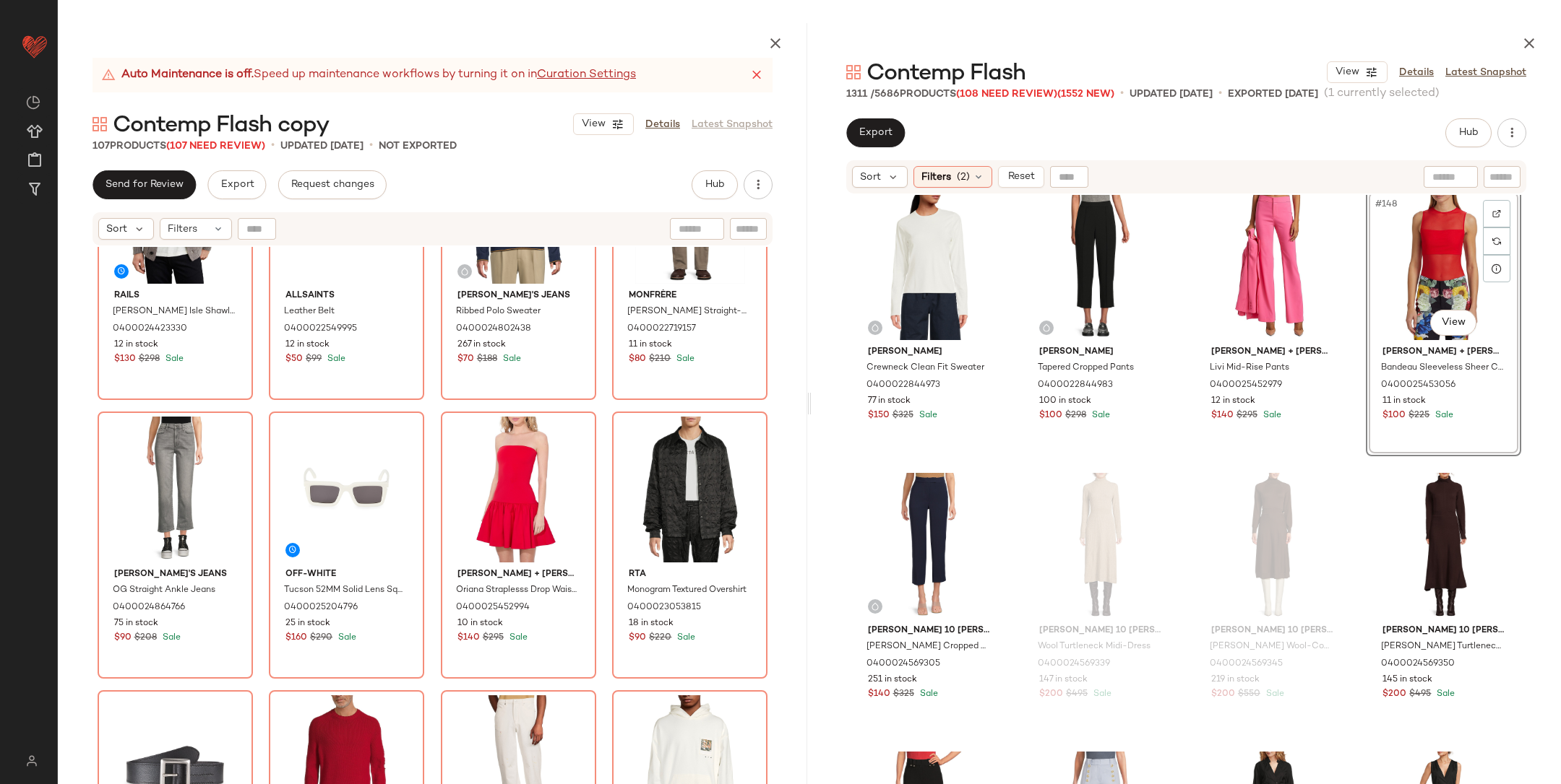
click at [258, 396] on div "Rails Kallio Fair Isle Shawl Collar Cardigan 0400024423330 12 in stock $130 $29…" at bounding box center [433, 549] width 750 height 605
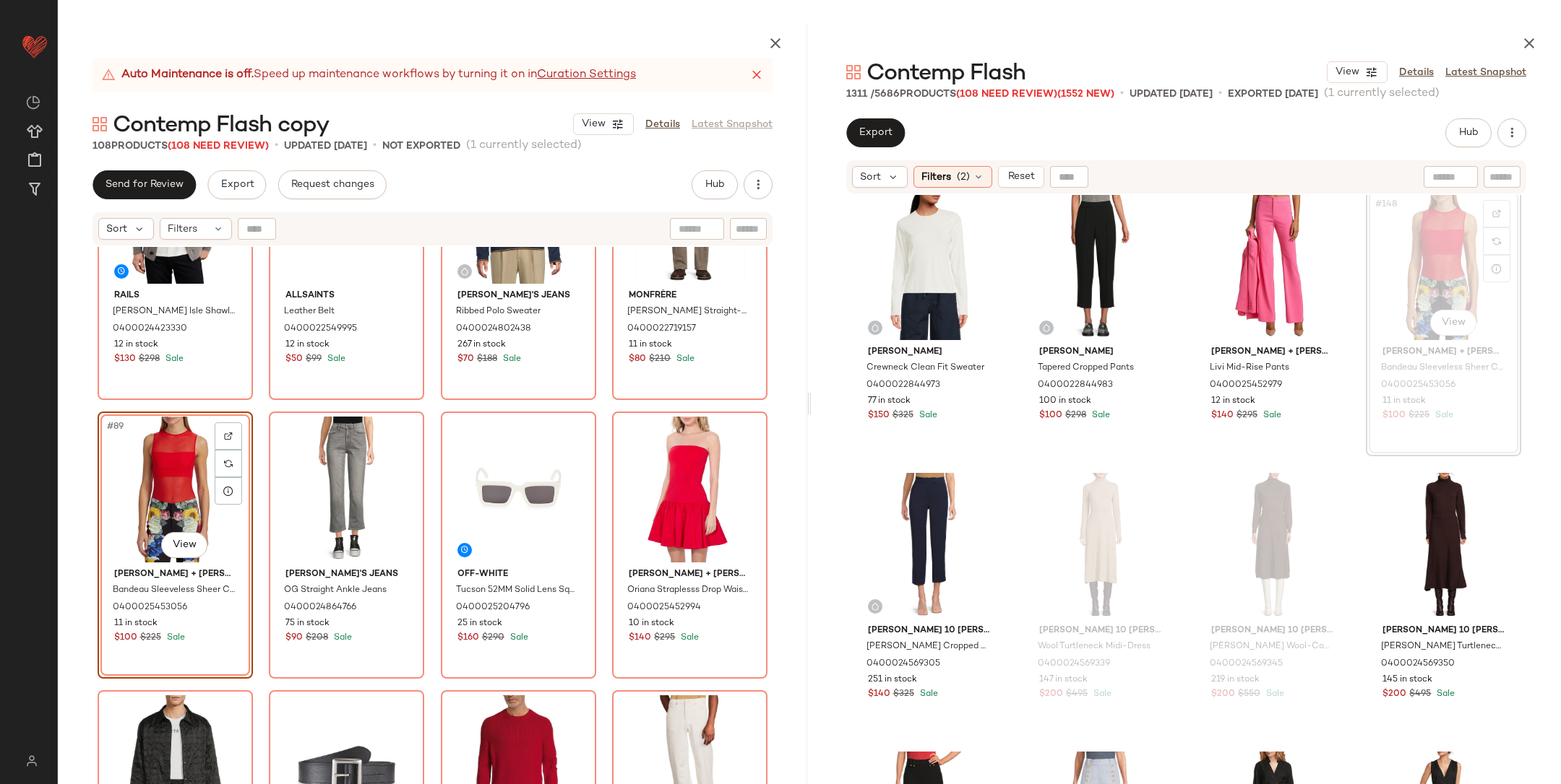
click at [258, 396] on div "Rails Kallio Fair Isle Shawl Collar Cardigan 0400024423330 12 in stock $130 $29…" at bounding box center [433, 549] width 750 height 605
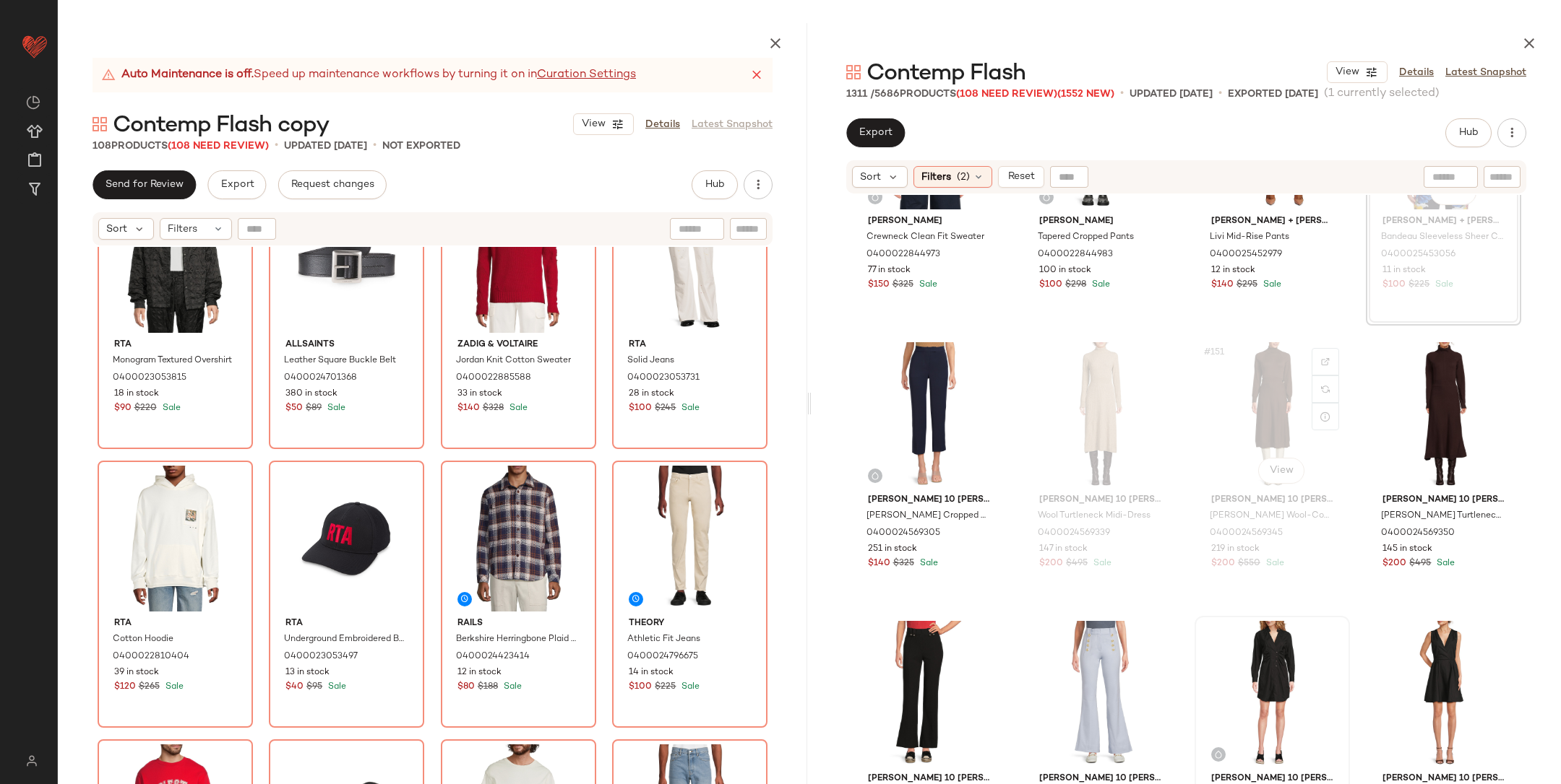
scroll to position [10480, 0]
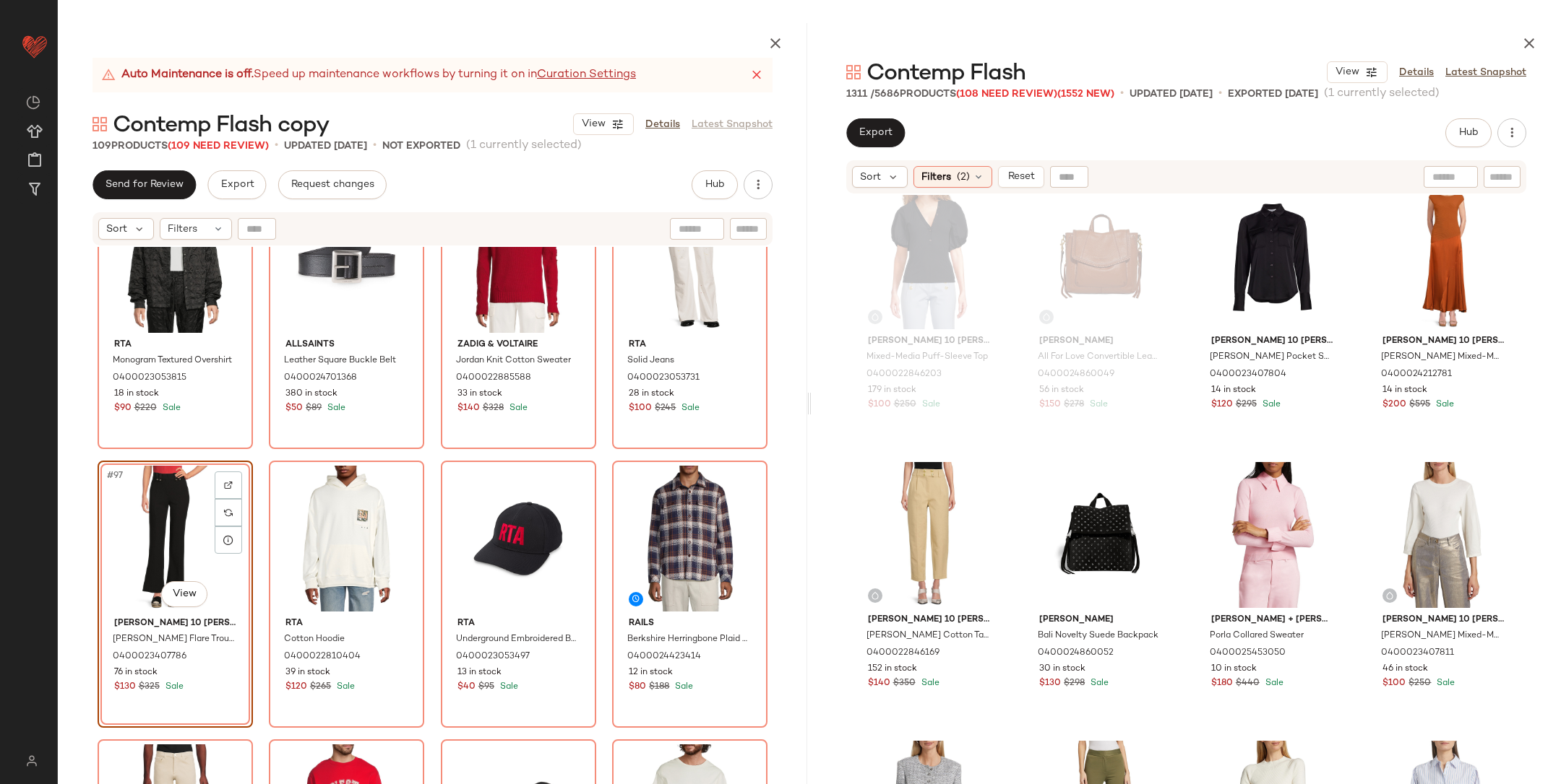
scroll to position [11217, 0]
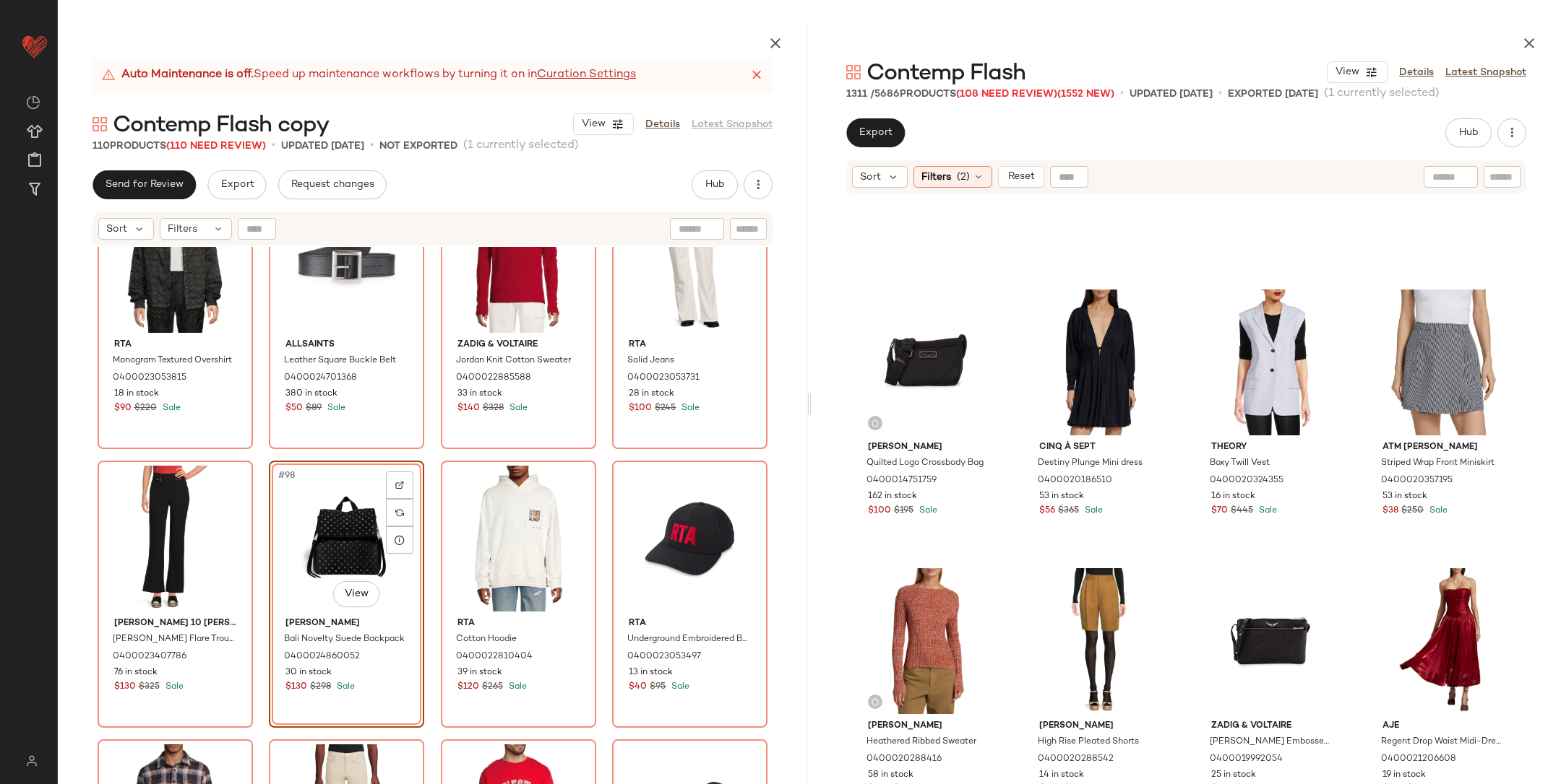
scroll to position [20562, 0]
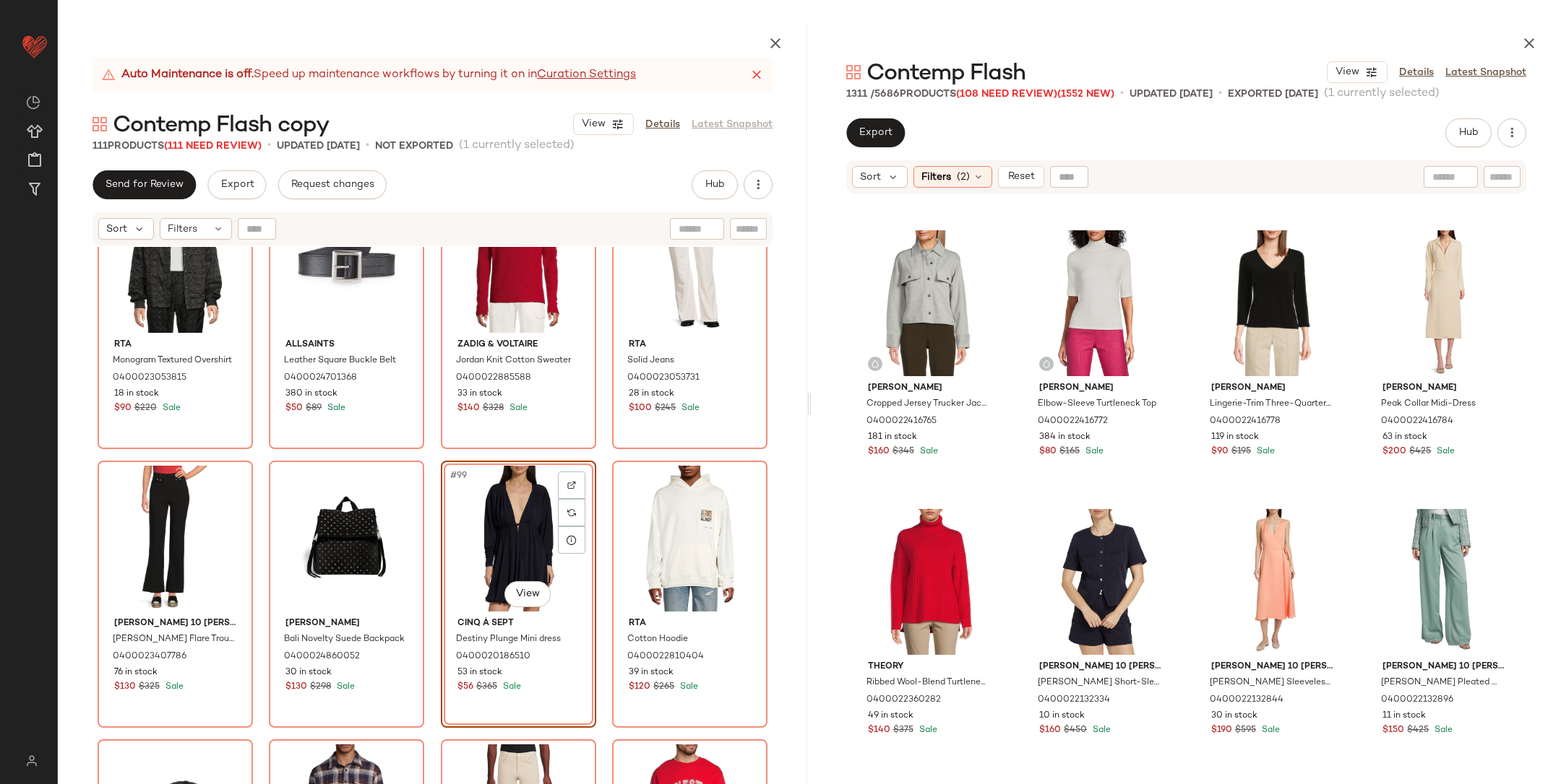
scroll to position [30333, 0]
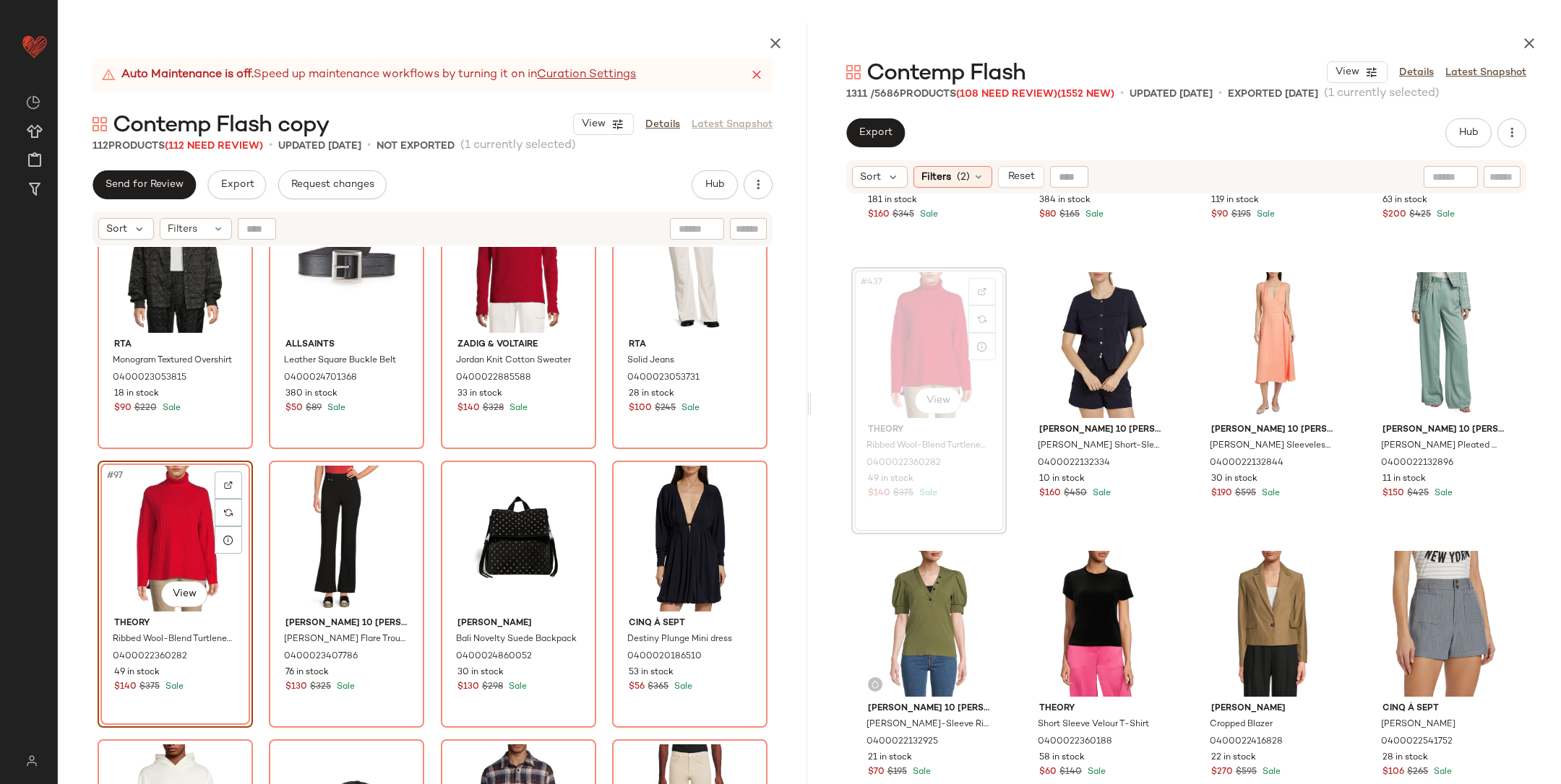
click at [259, 452] on div "Rta Monogram Textured Overshirt 0400023053815 18 in stock $90 $220 Sale AllSain…" at bounding box center [433, 549] width 750 height 605
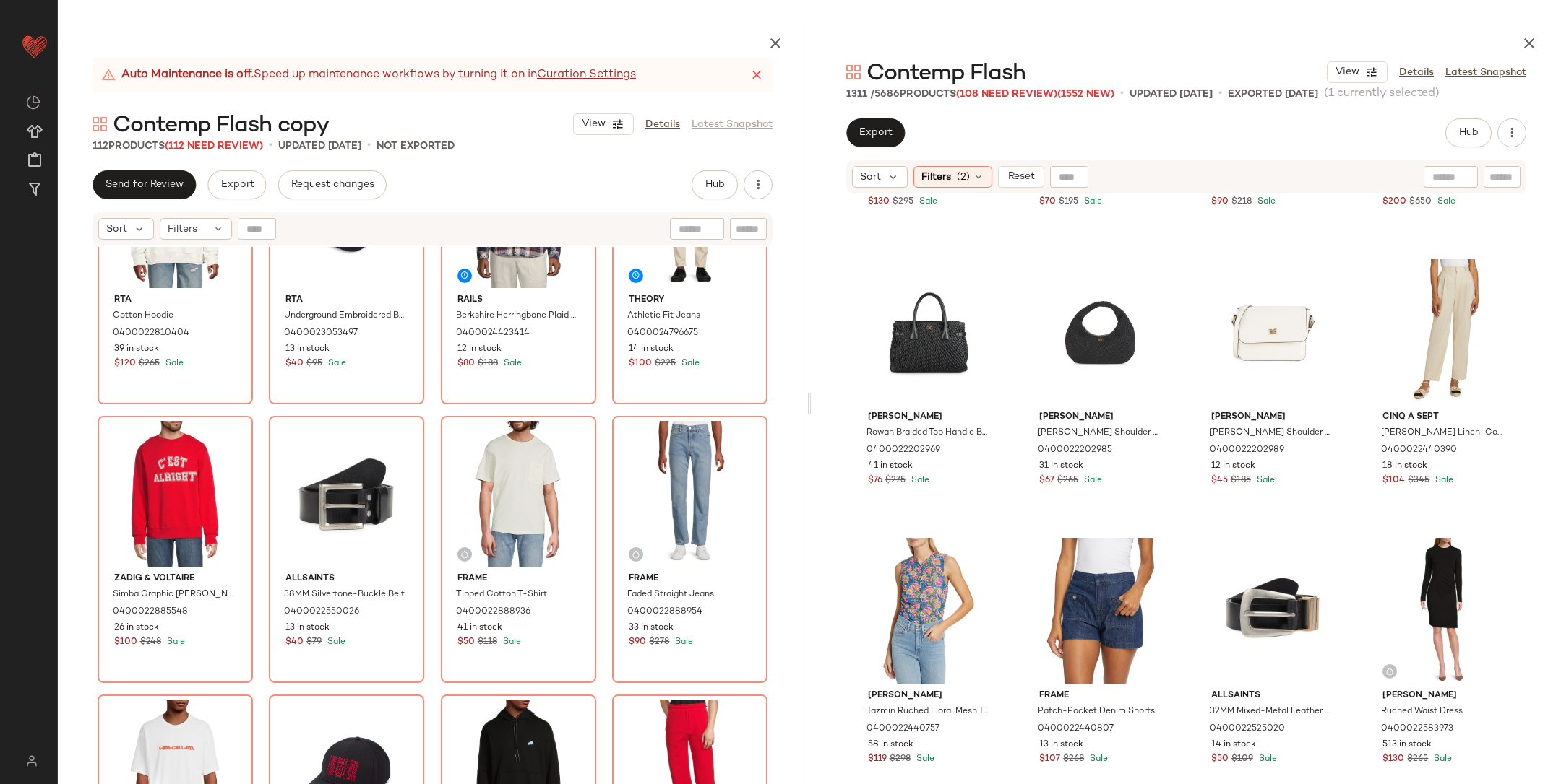
scroll to position [27586, 0]
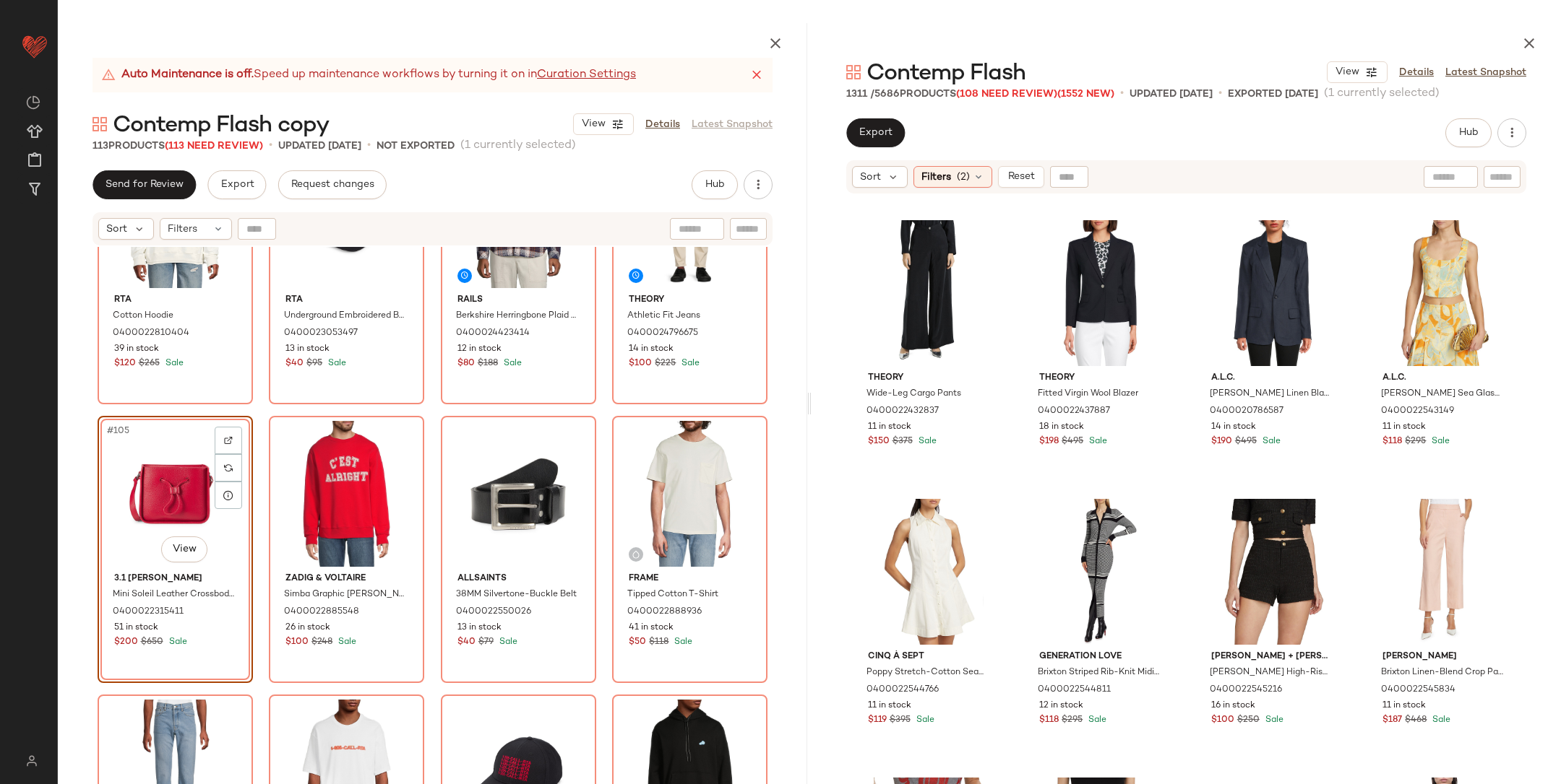
scroll to position [33245, 0]
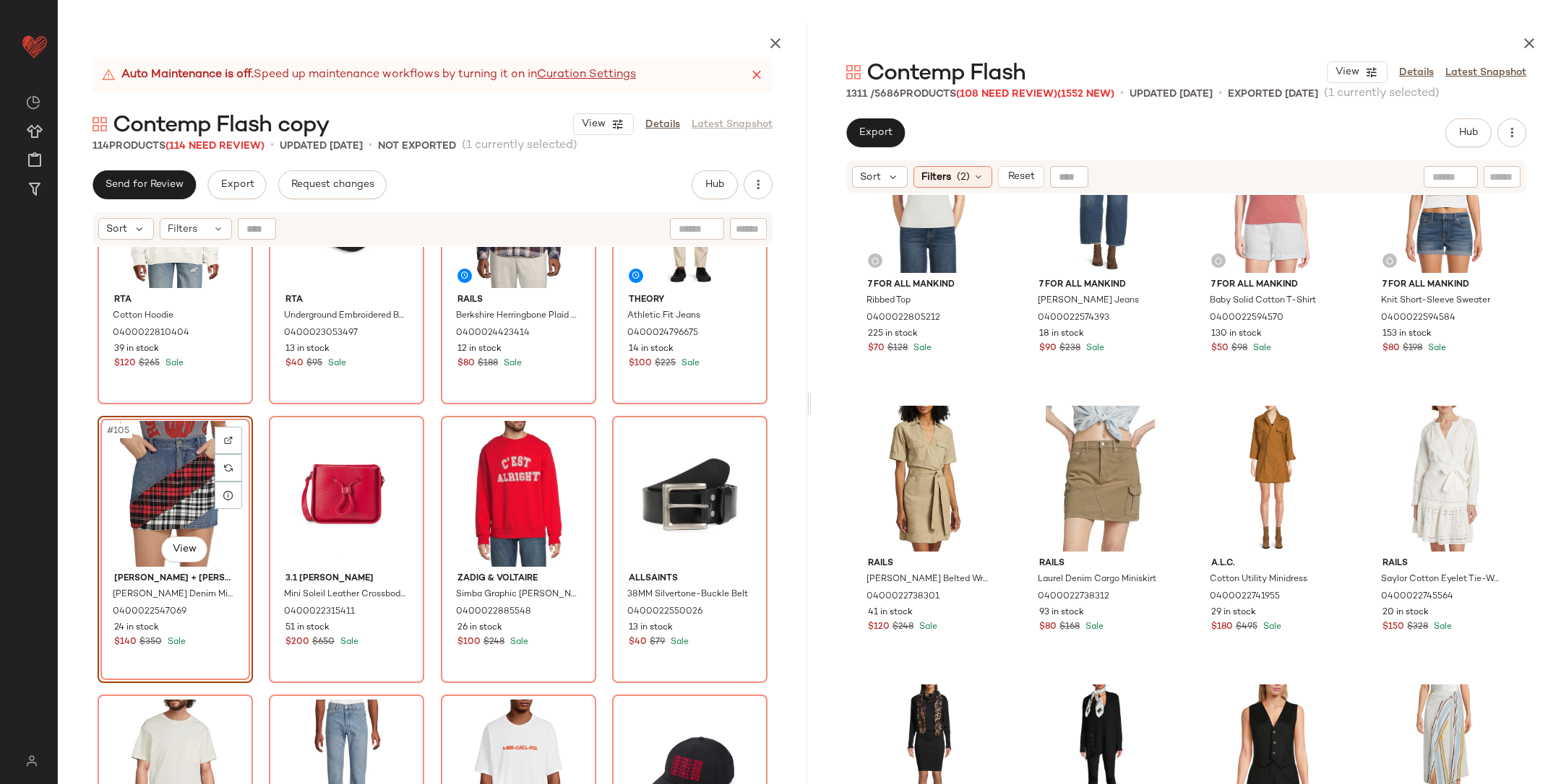
scroll to position [36260, 0]
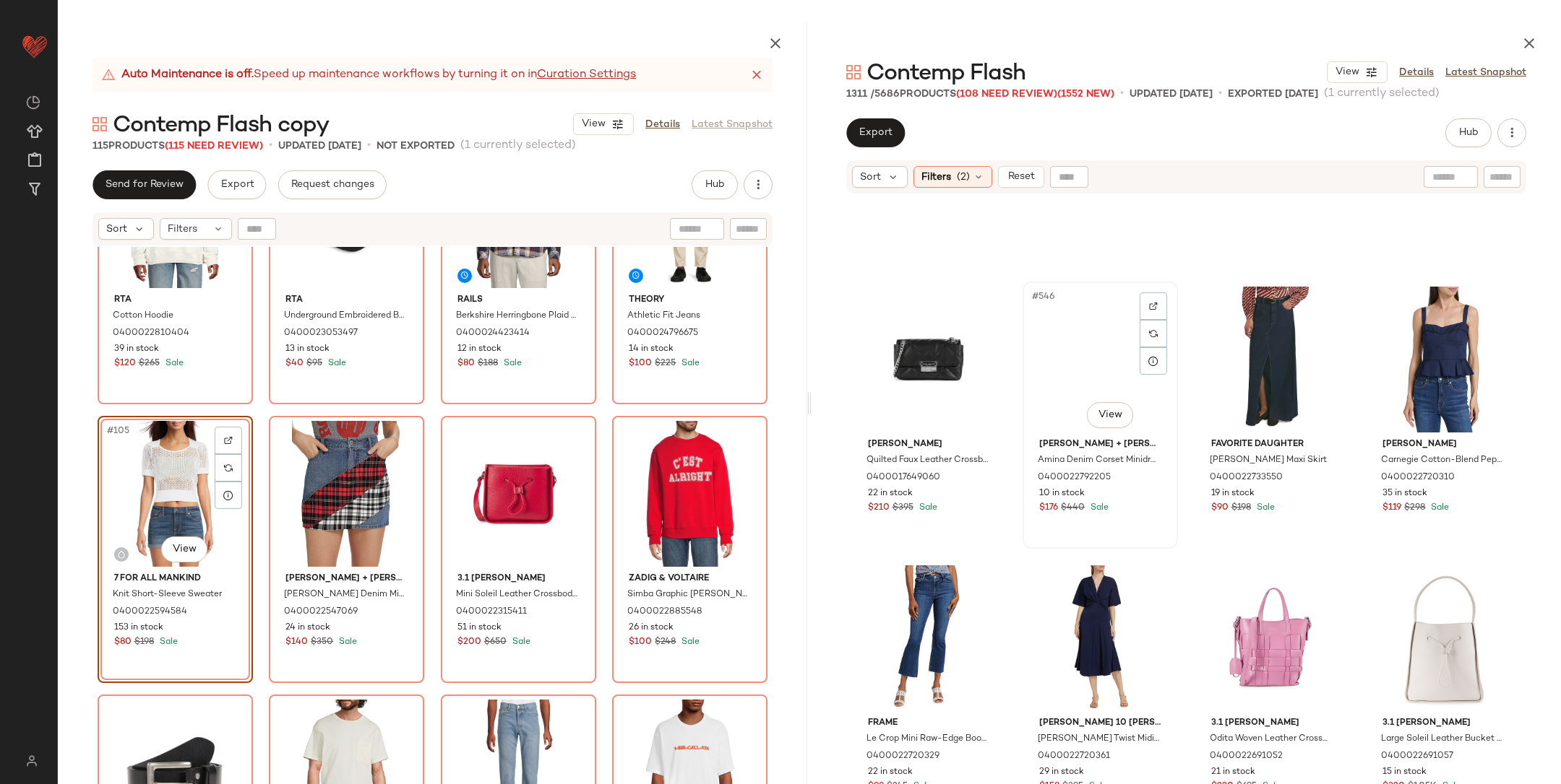
scroll to position [37846, 0]
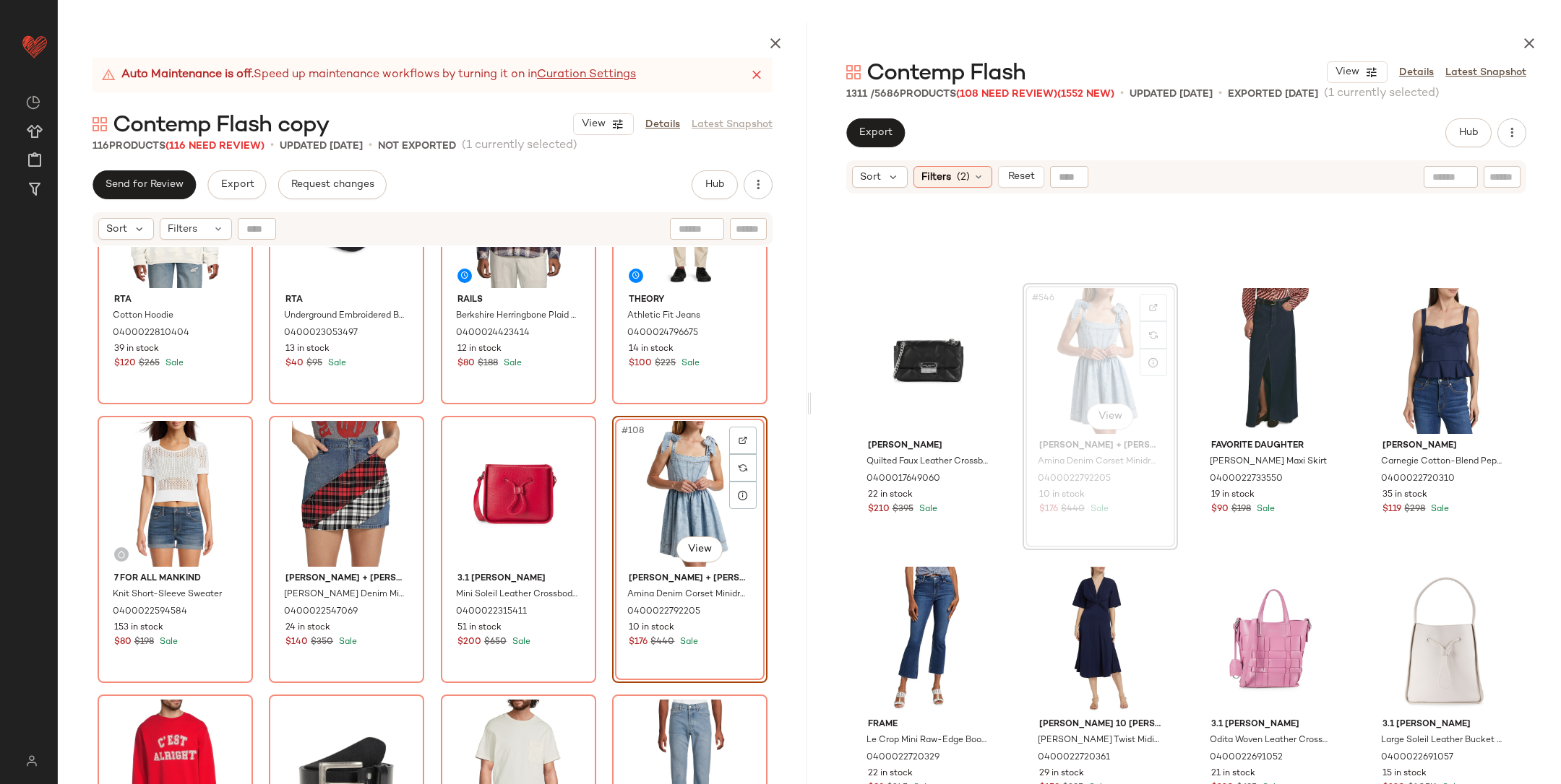
click at [608, 416] on div "Rta Cotton Hoodie 0400022810404 39 in stock $120 $265 Sale Rta Underground Embr…" at bounding box center [433, 549] width 750 height 605
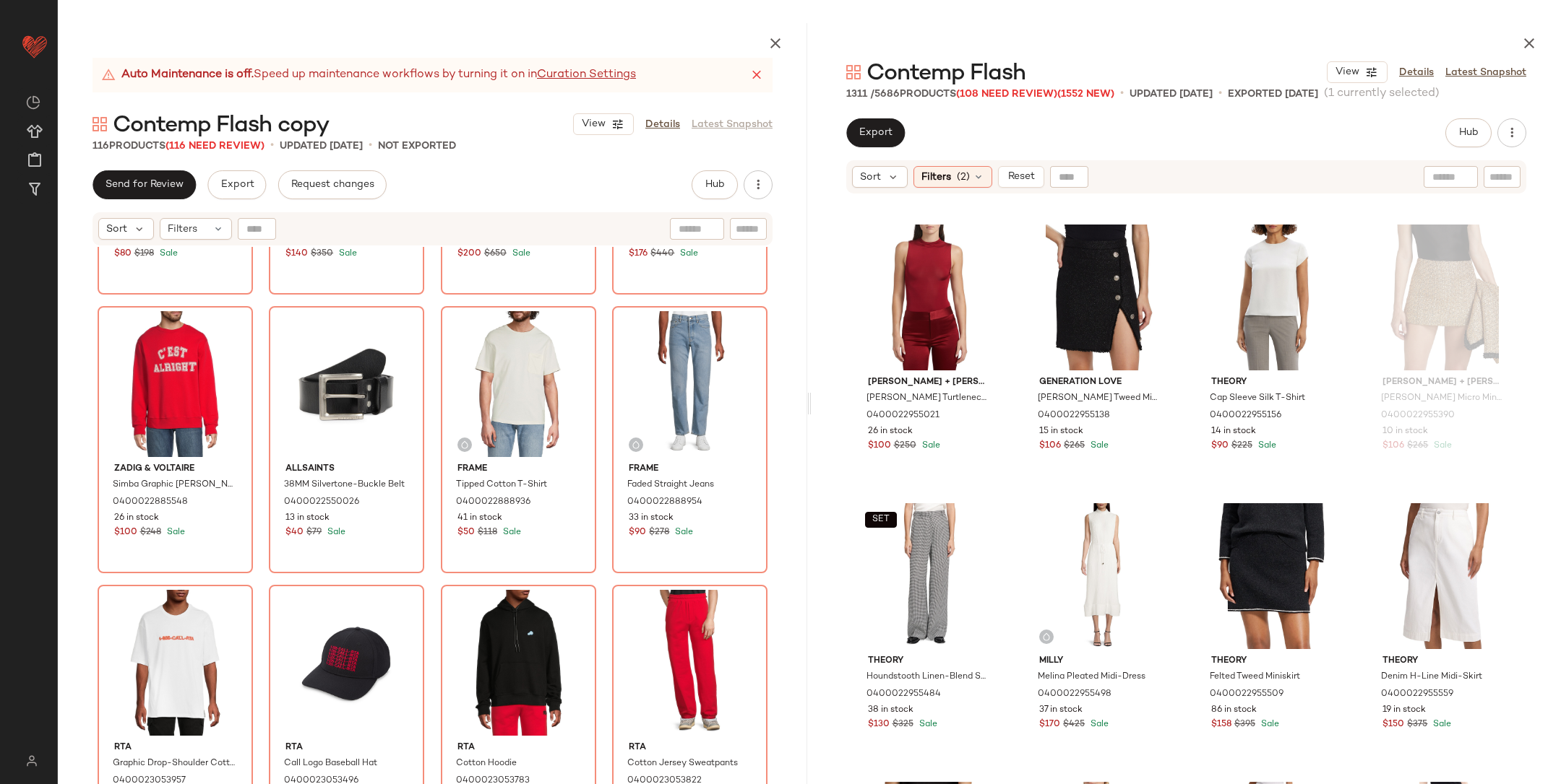
scroll to position [44596, 0]
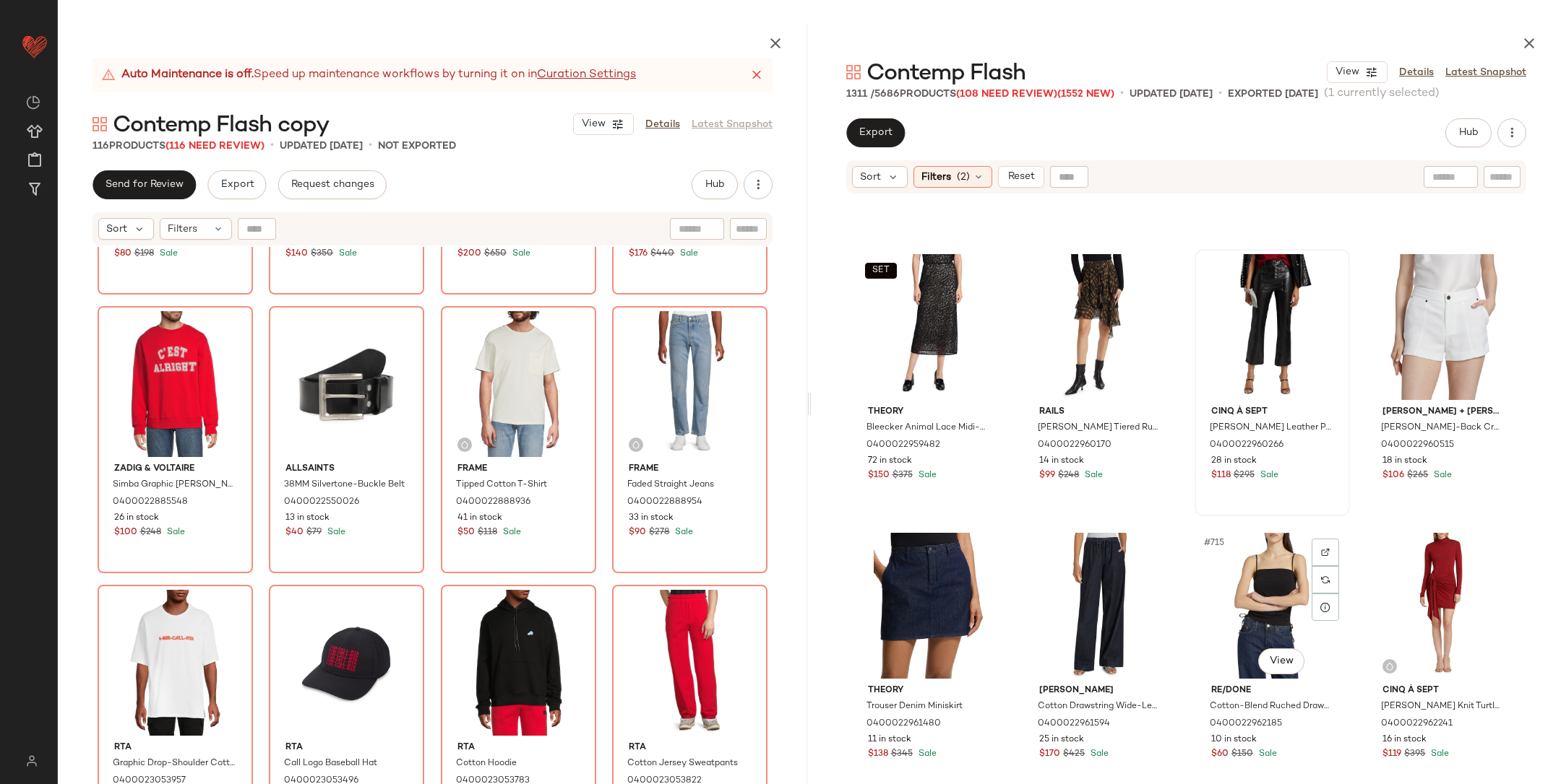
scroll to position [49240, 0]
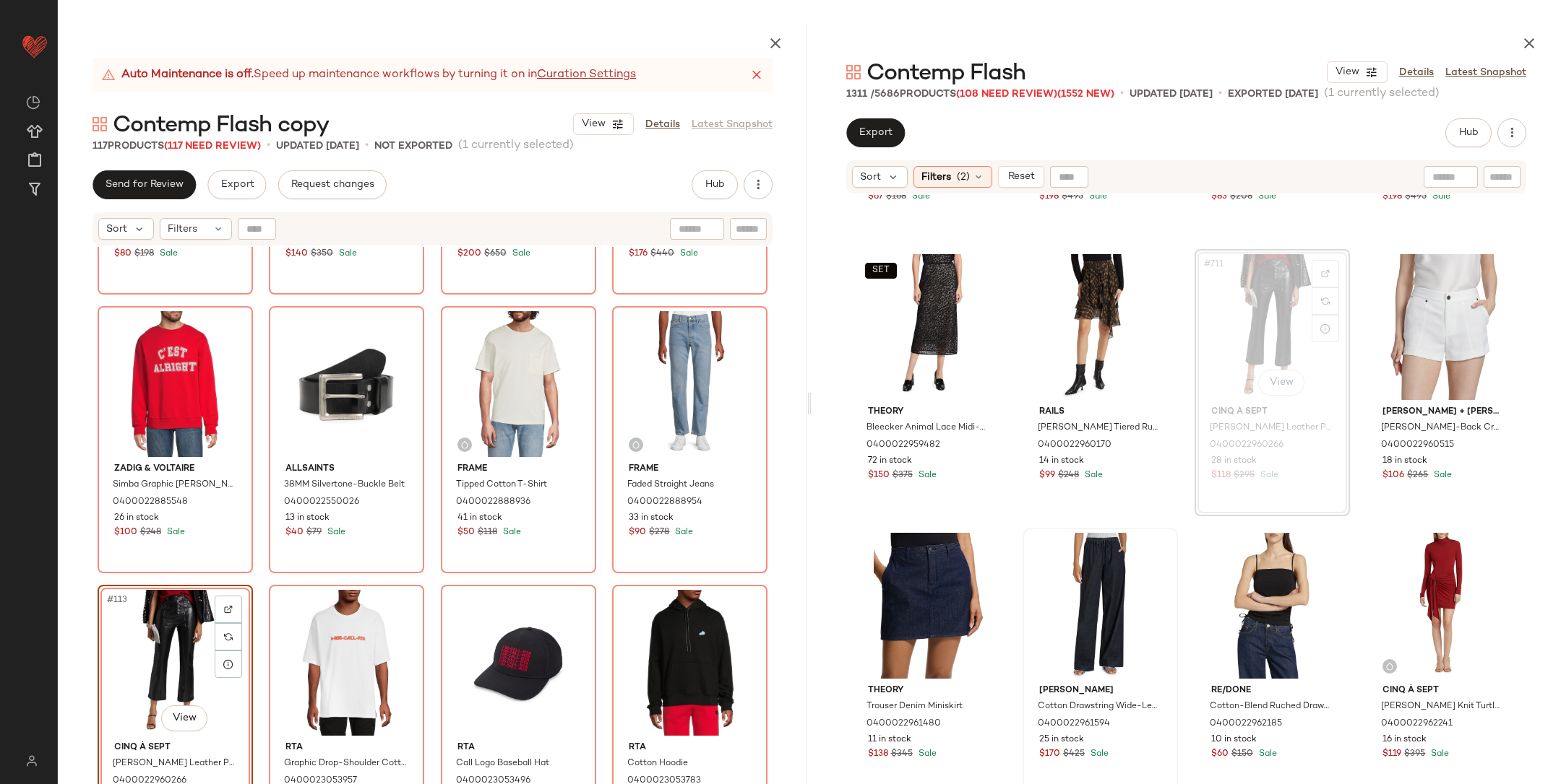
scroll to position [49330, 0]
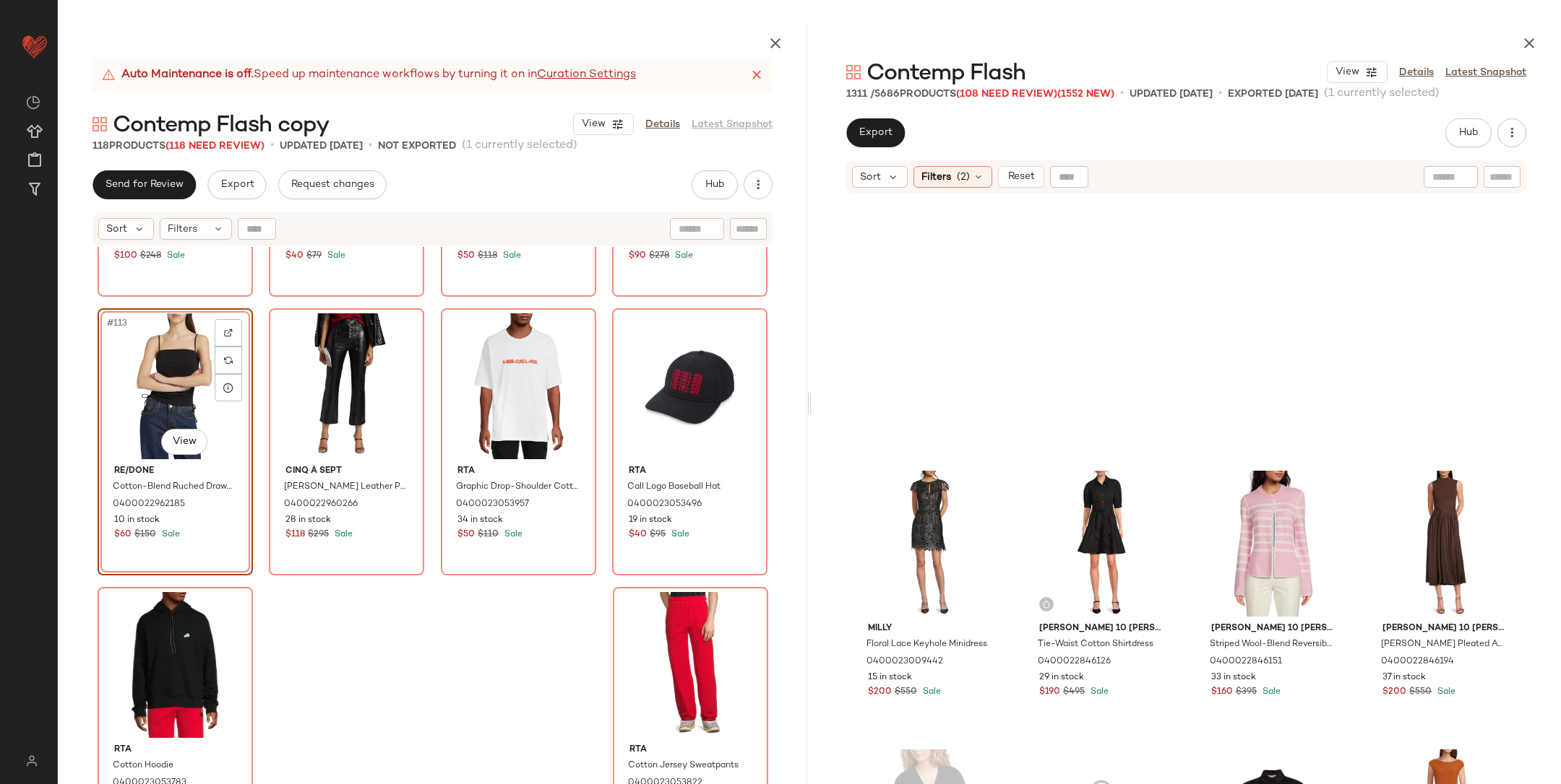
scroll to position [11179, 0]
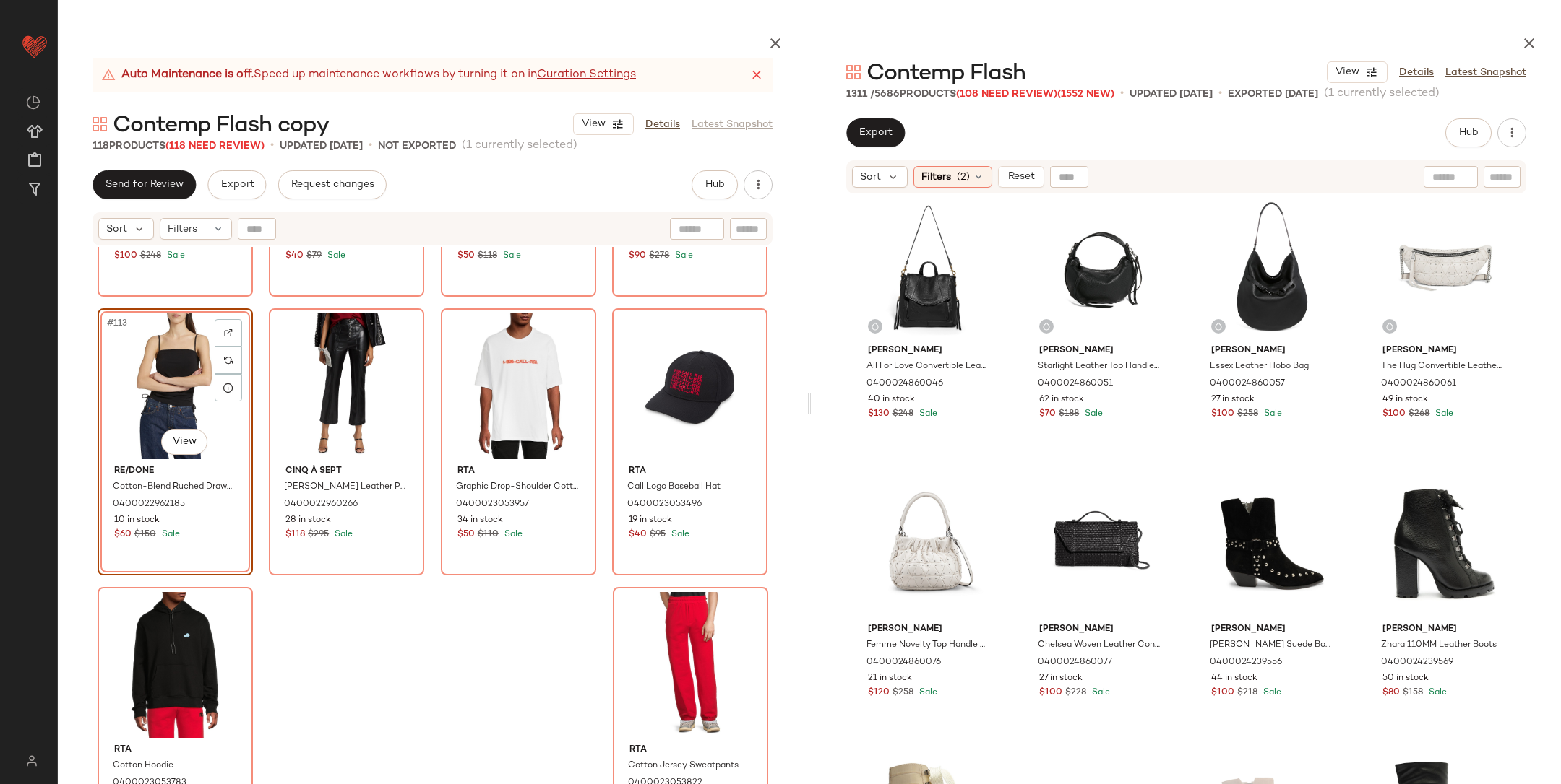
scroll to position [12722, 0]
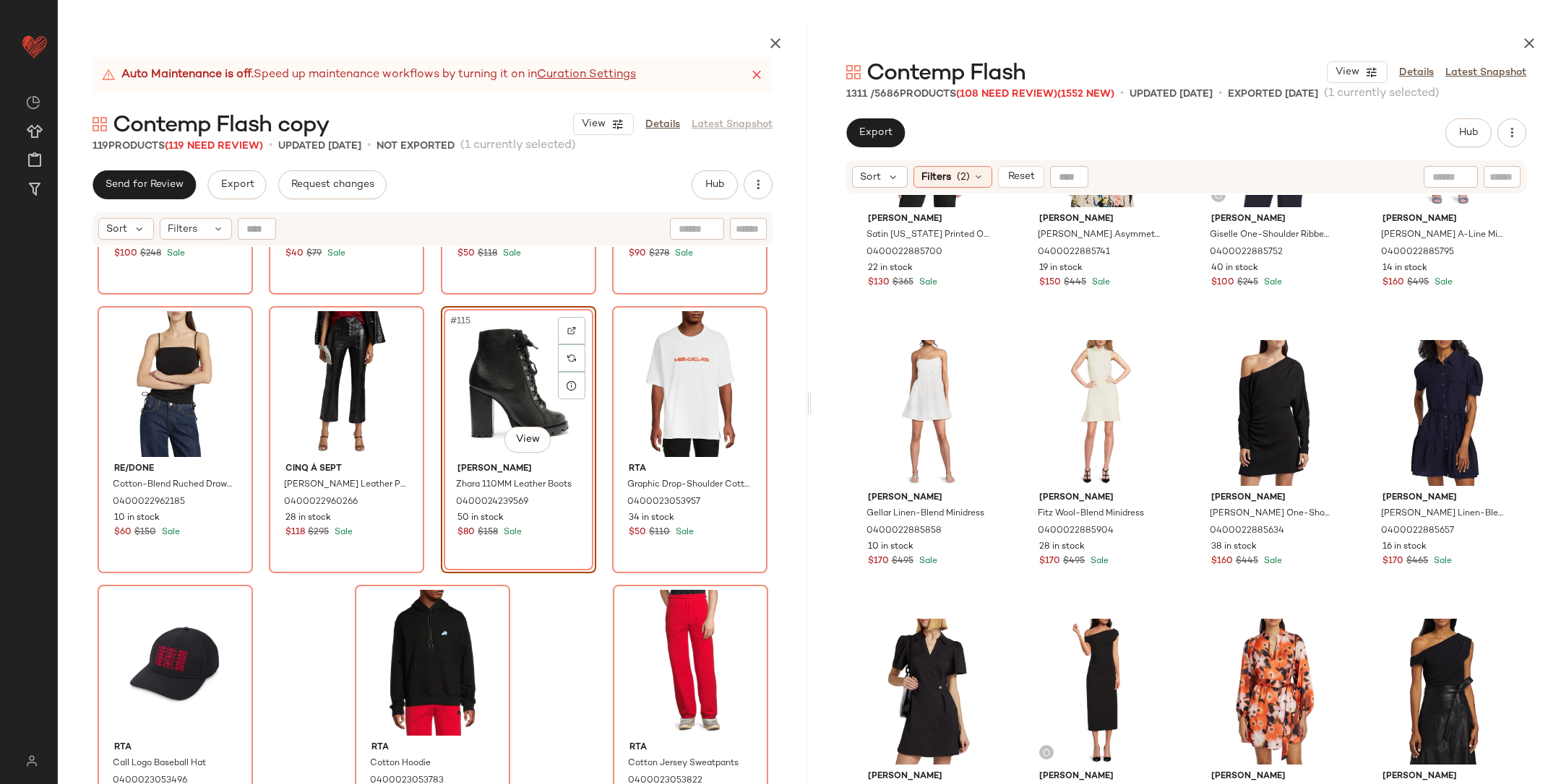
scroll to position [42839, 0]
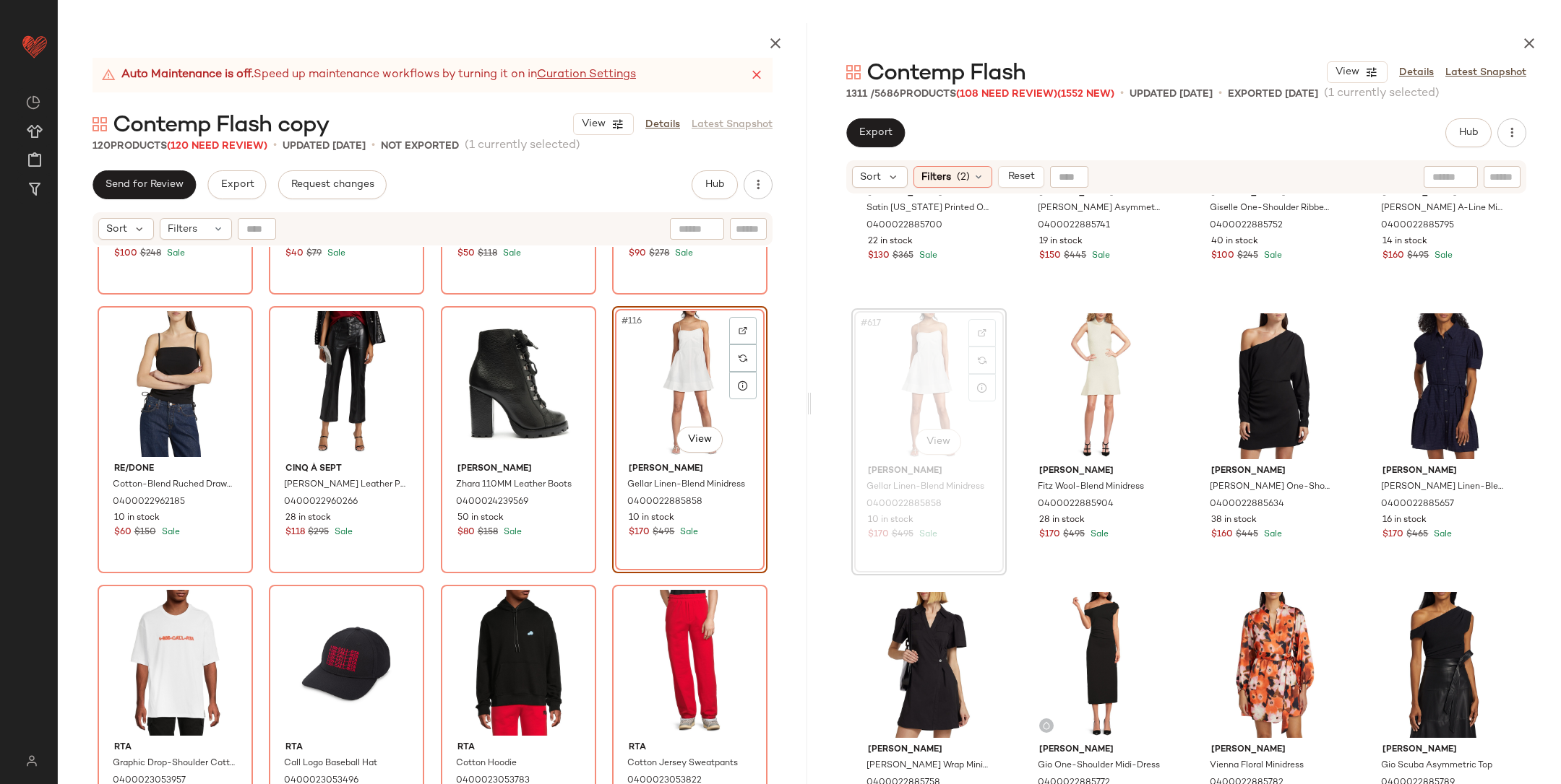
click at [597, 601] on div "Zadig & Voltaire Simba Graphic Merino Wool Sweatshirt 0400022885548 26 in stock…" at bounding box center [433, 549] width 750 height 605
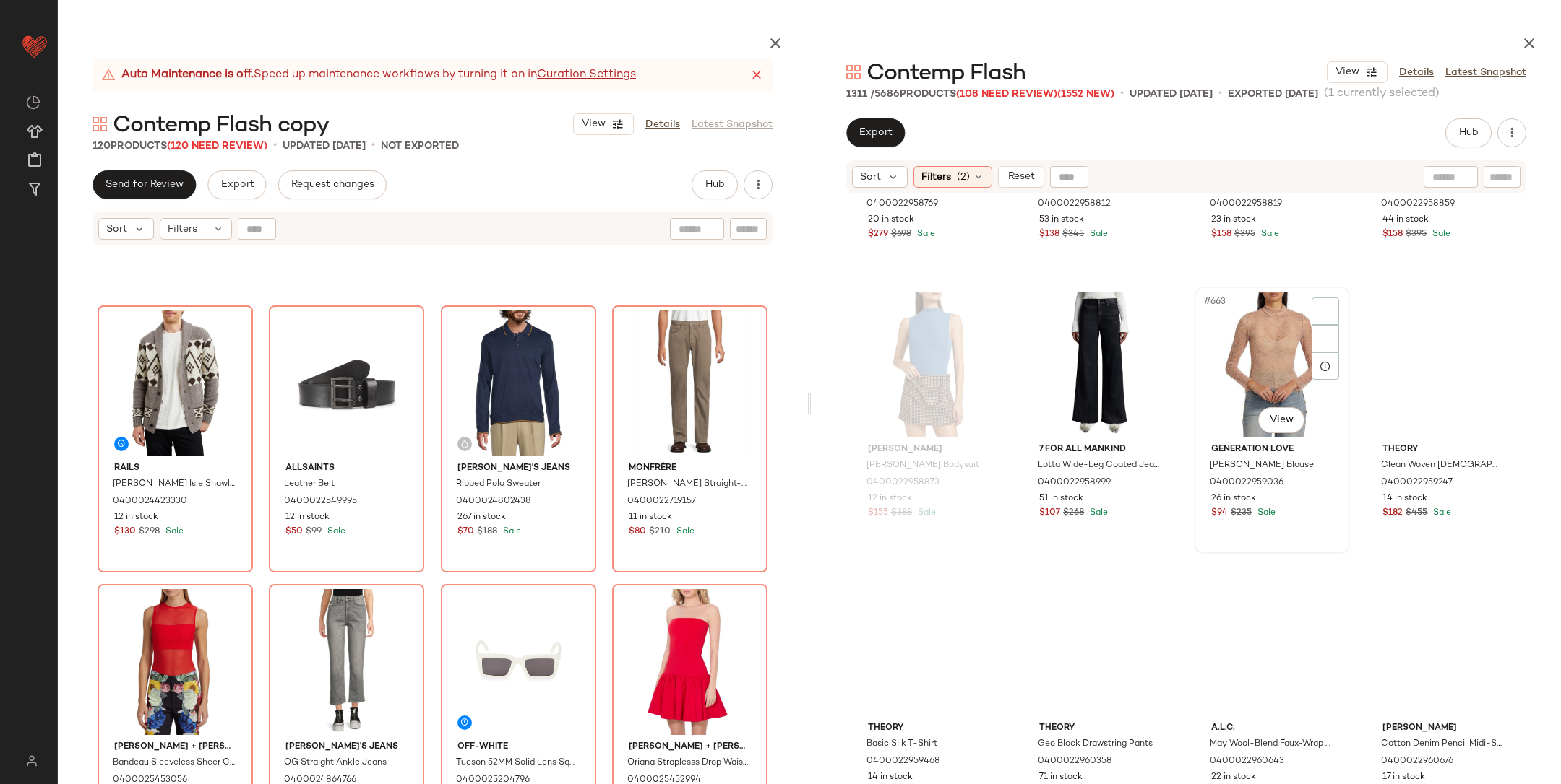
scroll to position [45937, 0]
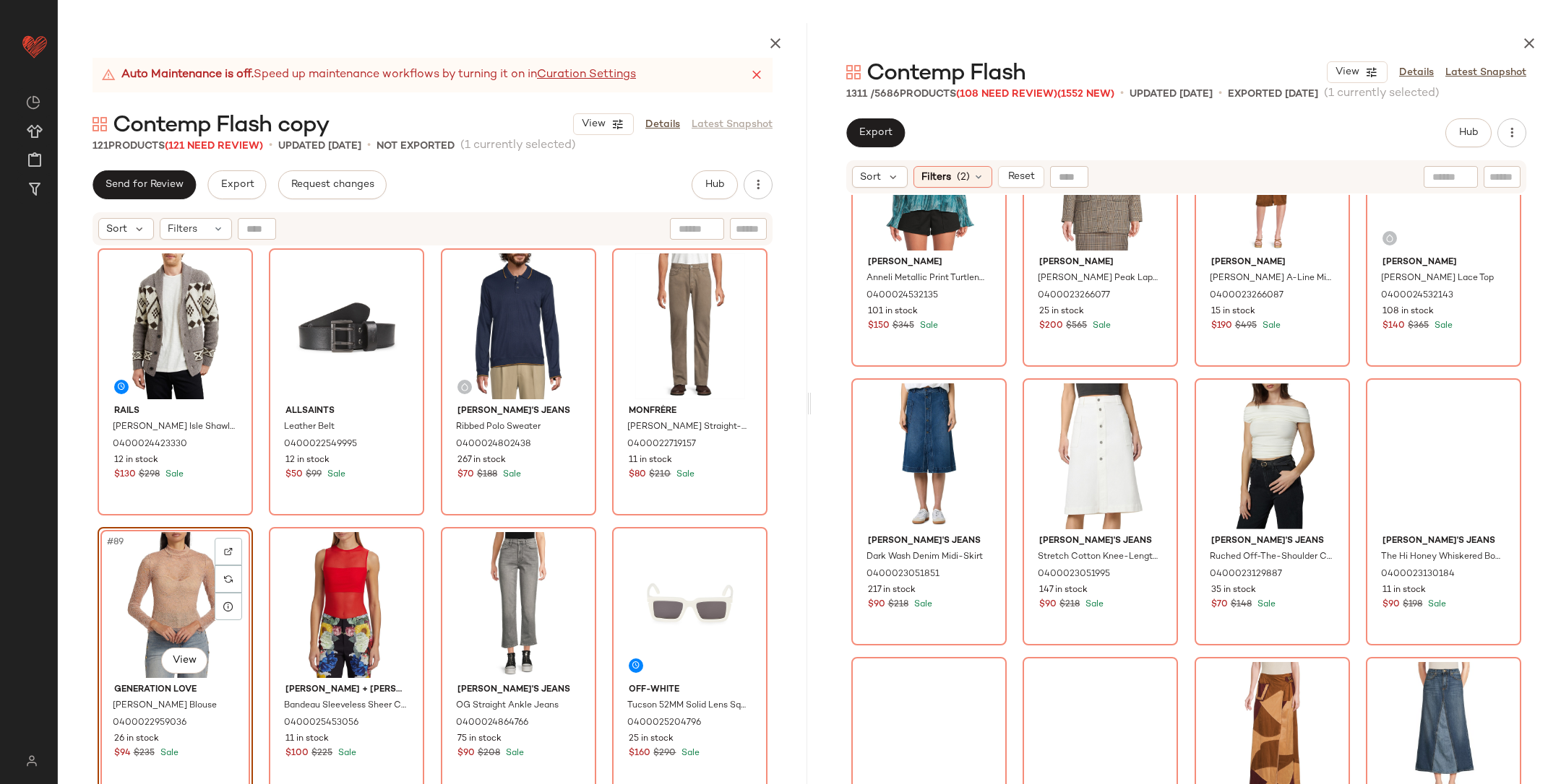
scroll to position [3481, 0]
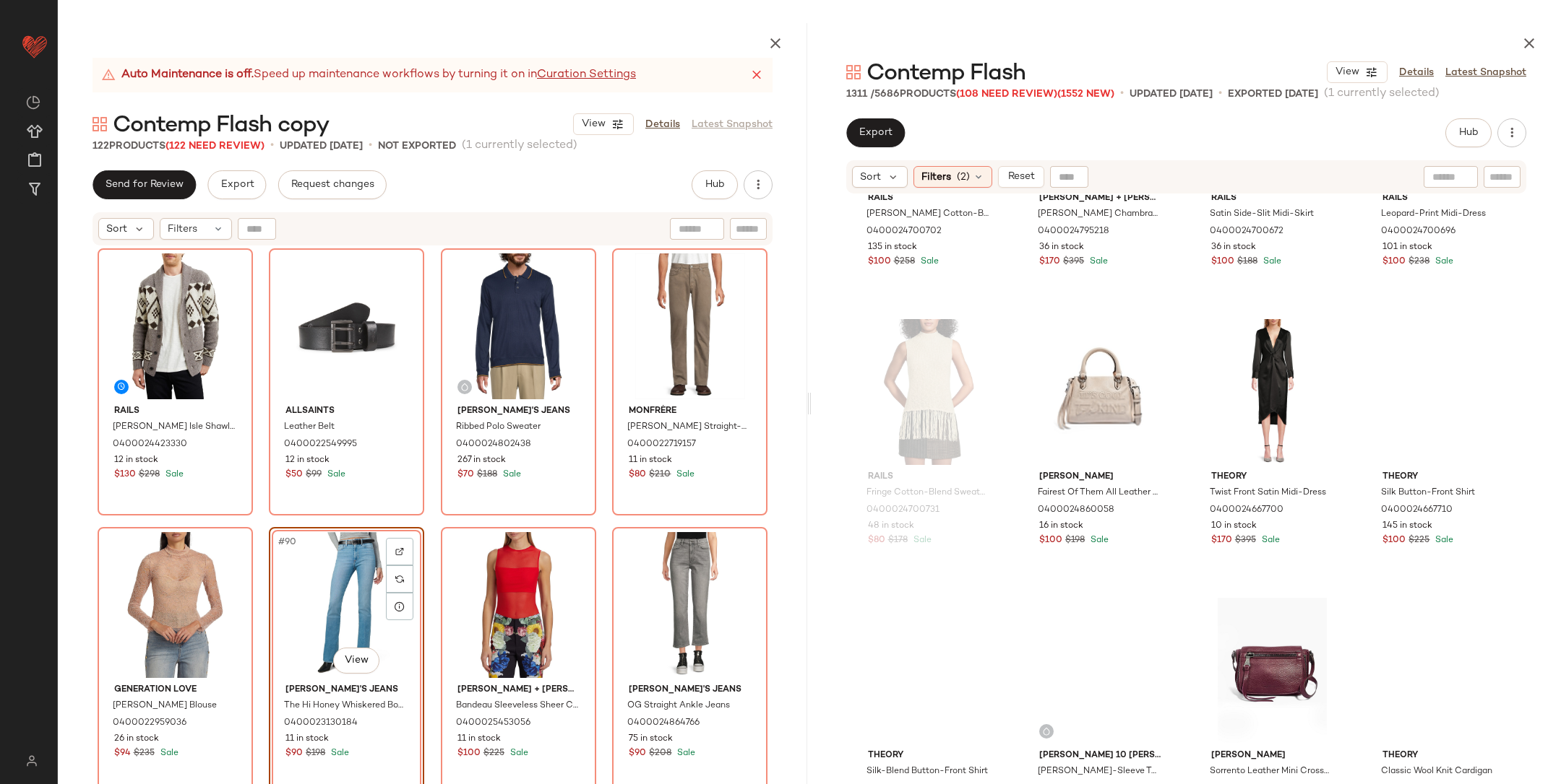
scroll to position [8345, 0]
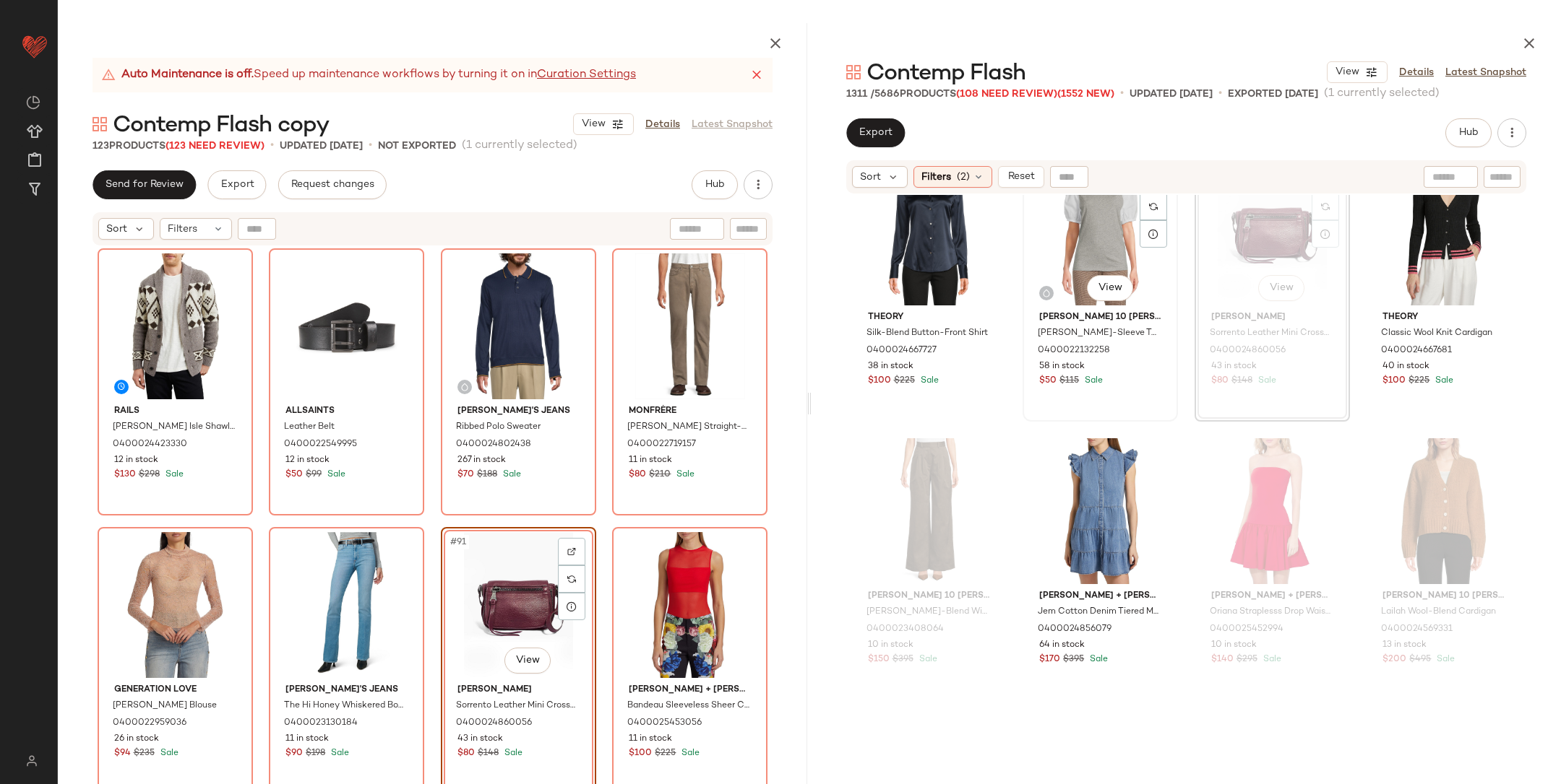
scroll to position [8744, 0]
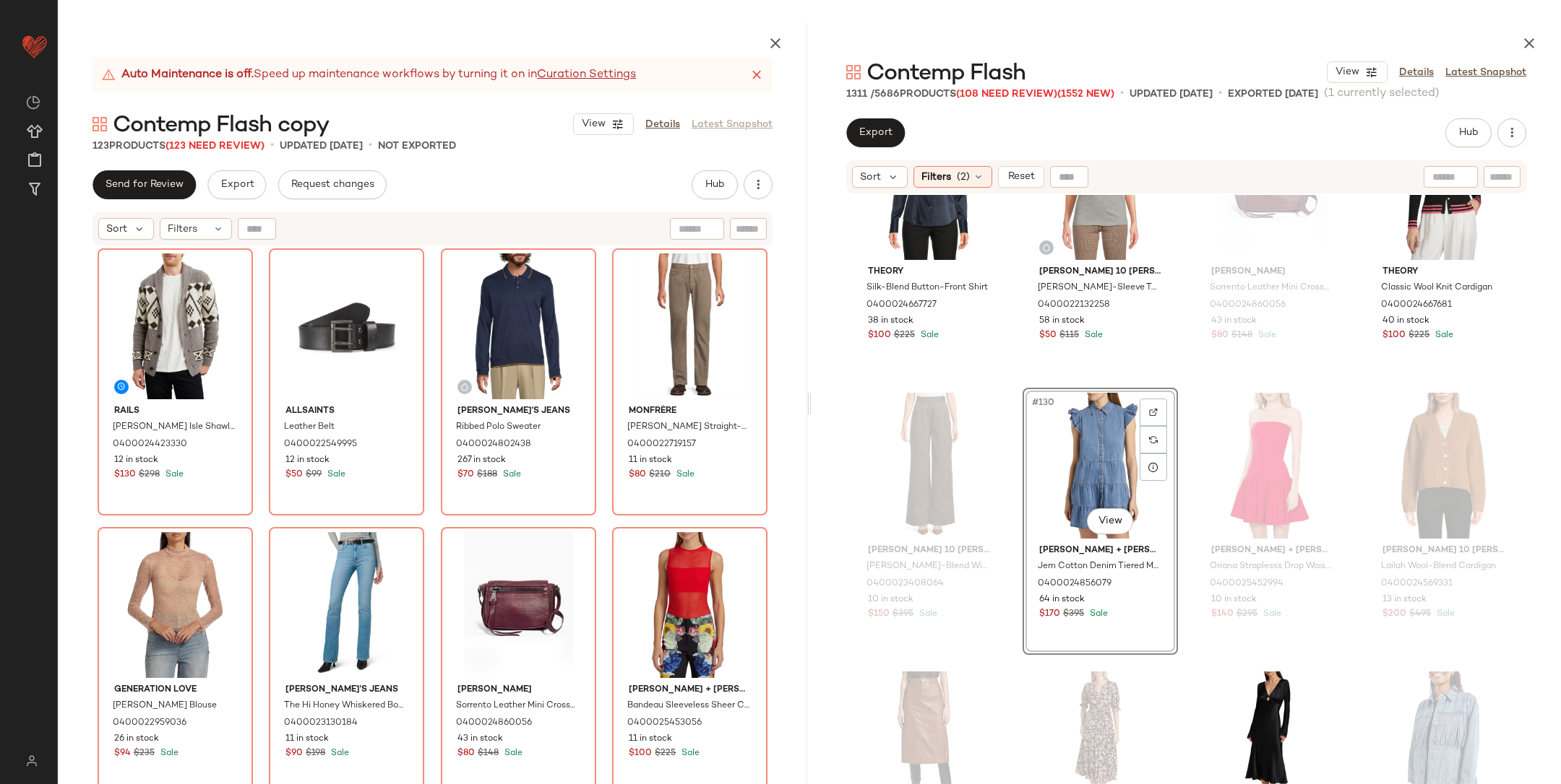
click at [602, 512] on div "Rails [PERSON_NAME] Fair Isle Shawl Collar Cardigan 0400024423330 12 in stock $…" at bounding box center [433, 549] width 750 height 605
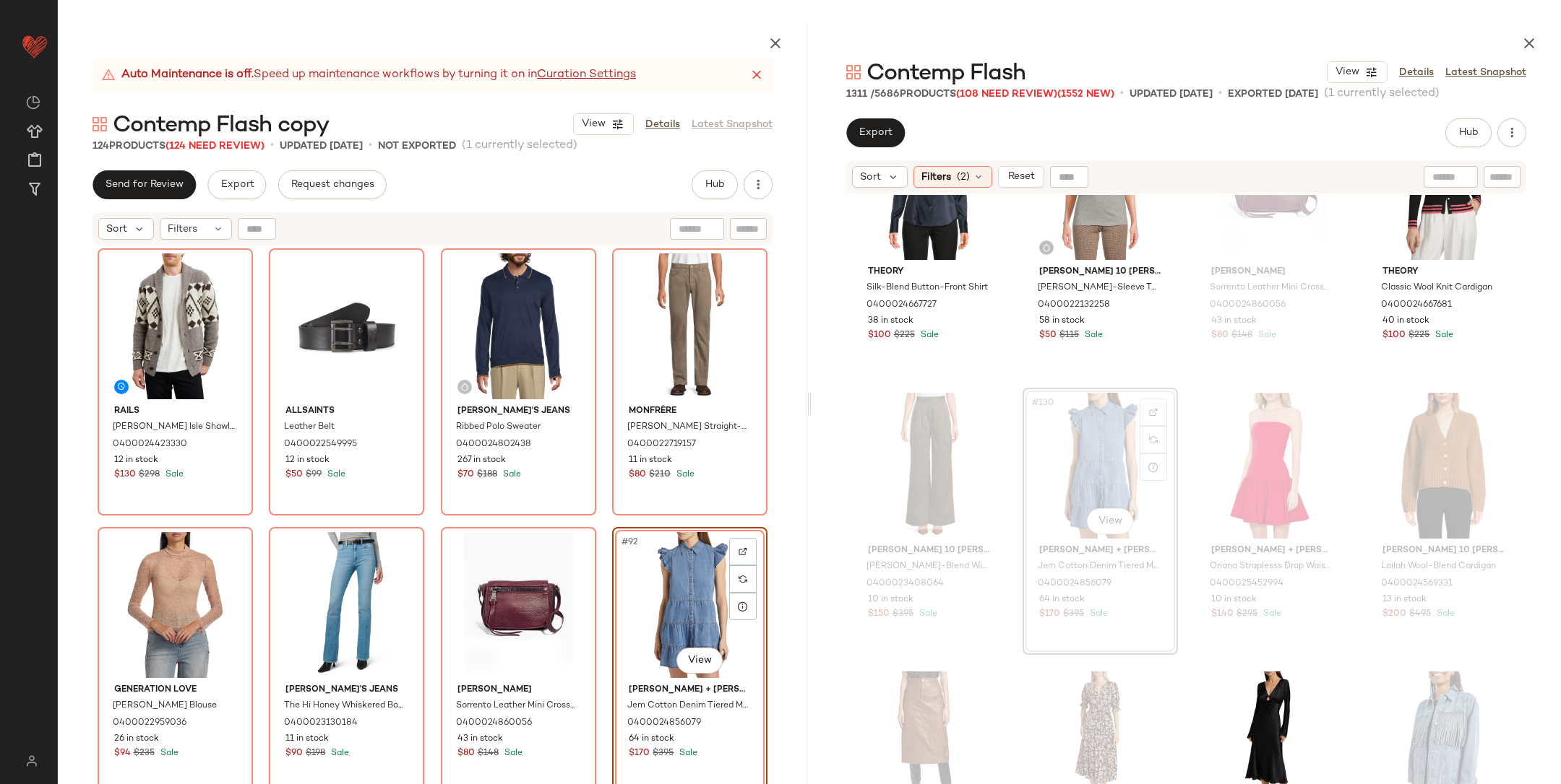
click at [601, 511] on div "Rails [PERSON_NAME] Fair Isle Shawl Collar Cardigan 0400024423330 12 in stock $…" at bounding box center [433, 549] width 750 height 605
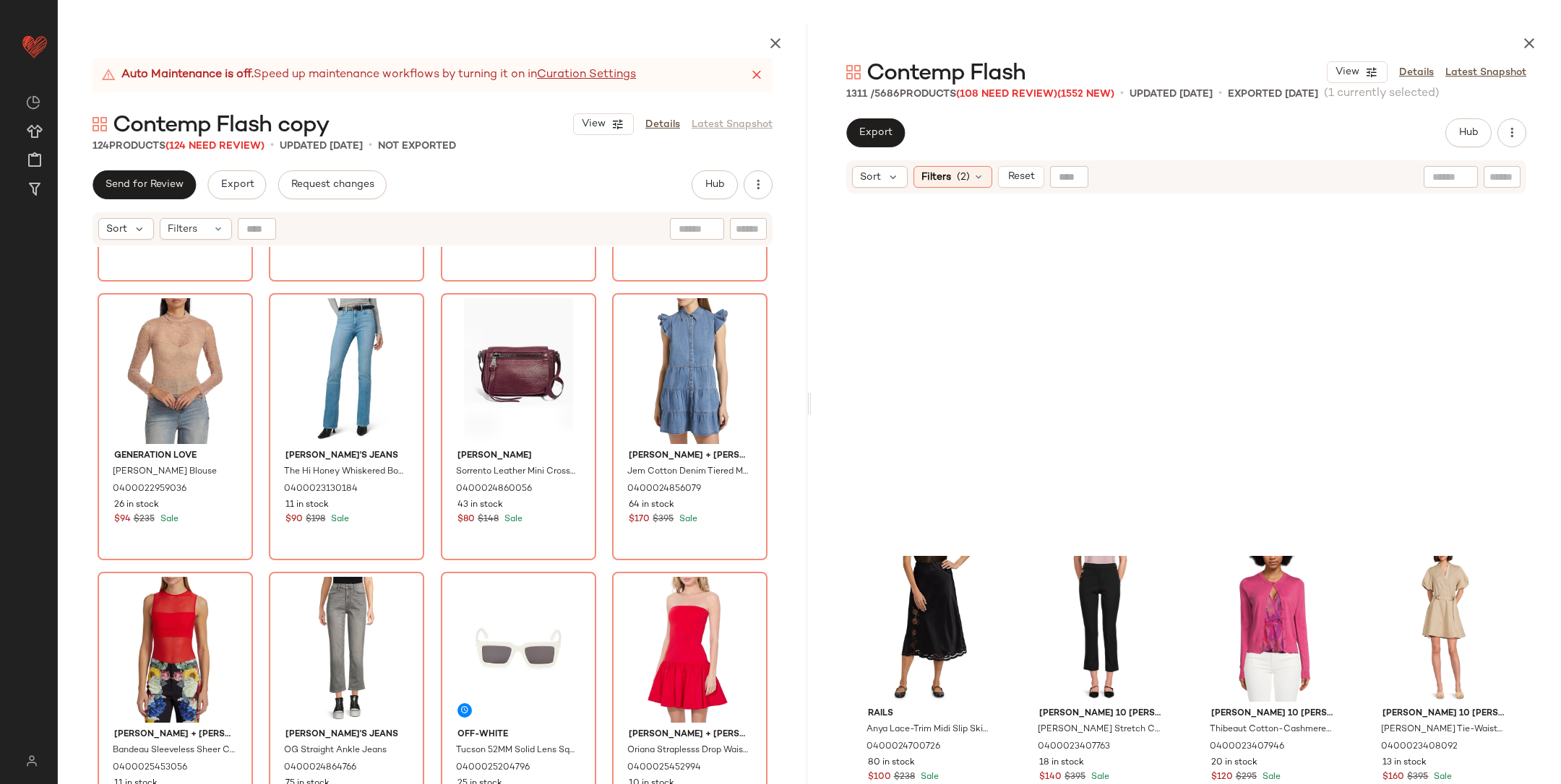
scroll to position [9590, 0]
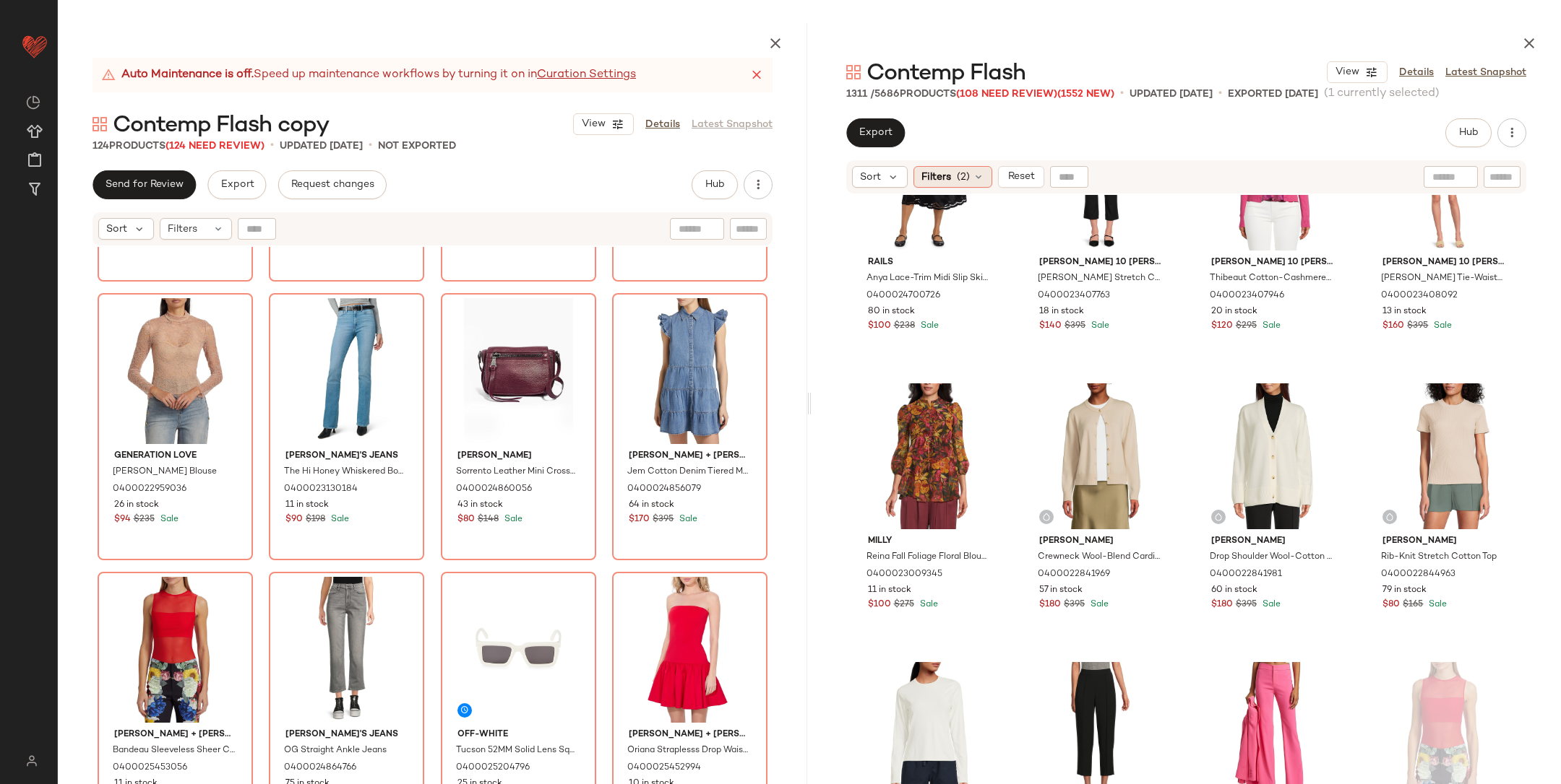
click at [953, 170] on div "Filters (2)" at bounding box center [952, 177] width 79 height 22
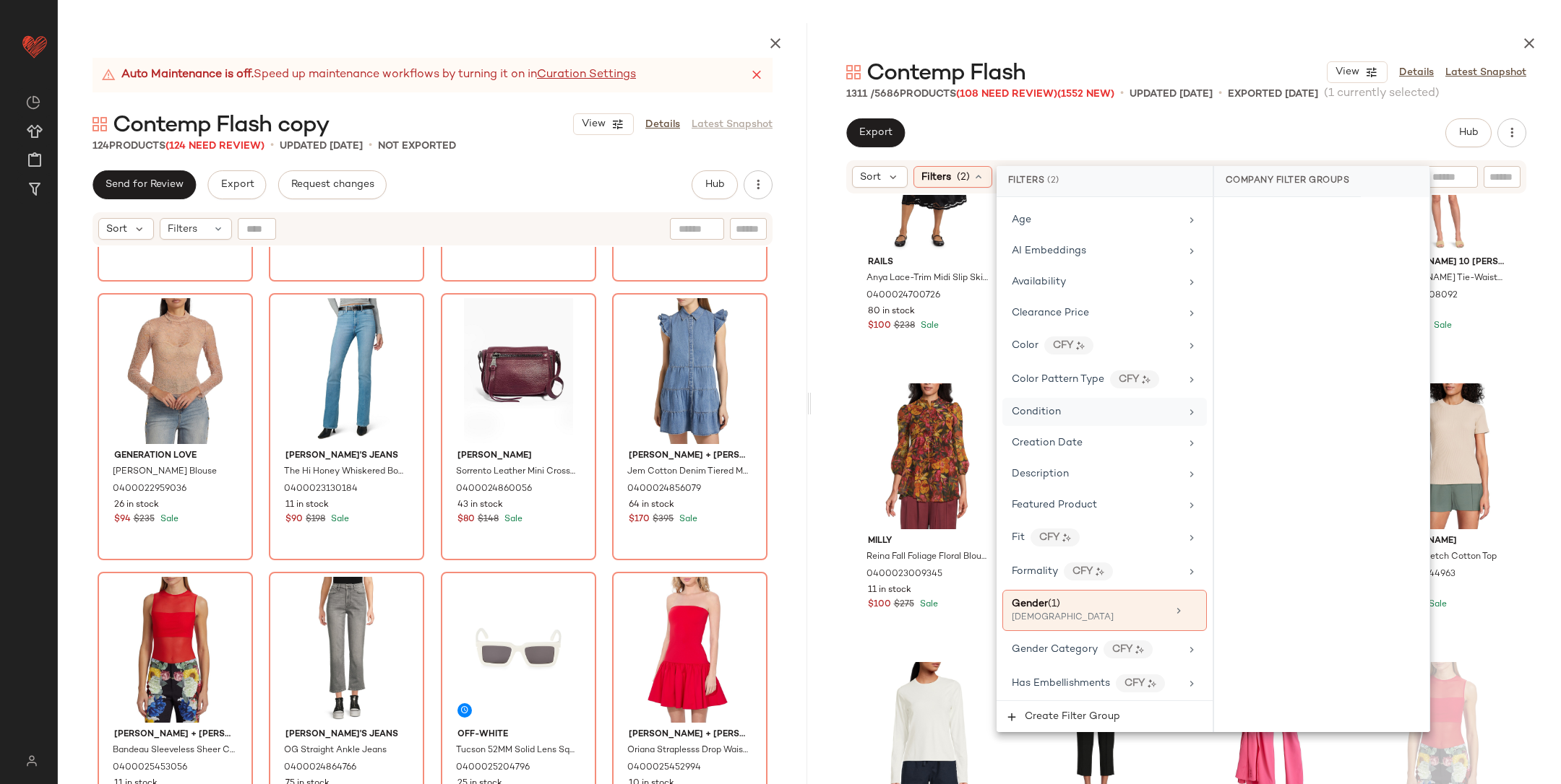
scroll to position [262, 0]
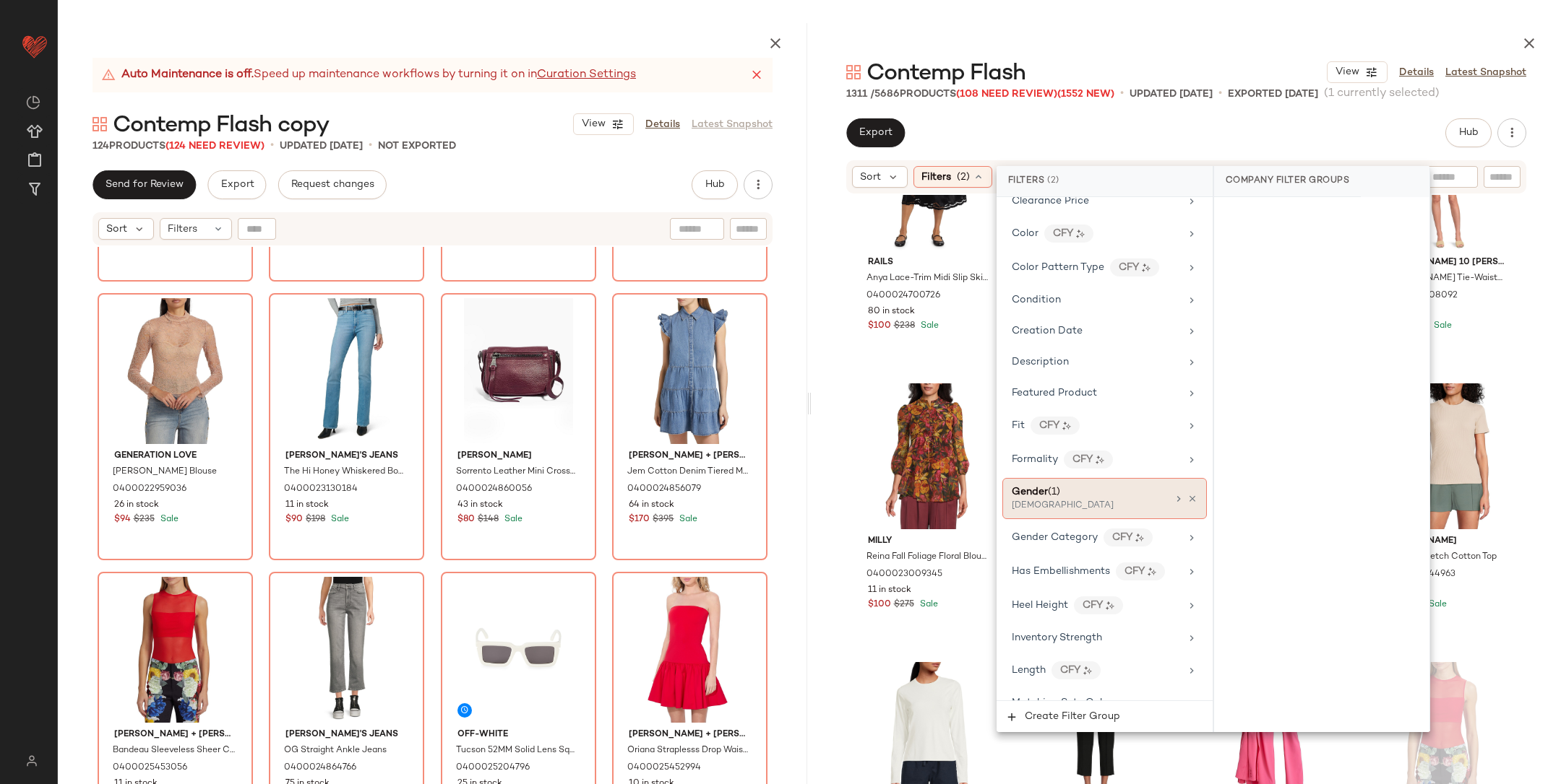
click at [1088, 484] on div "Gender (1)" at bounding box center [1089, 491] width 155 height 15
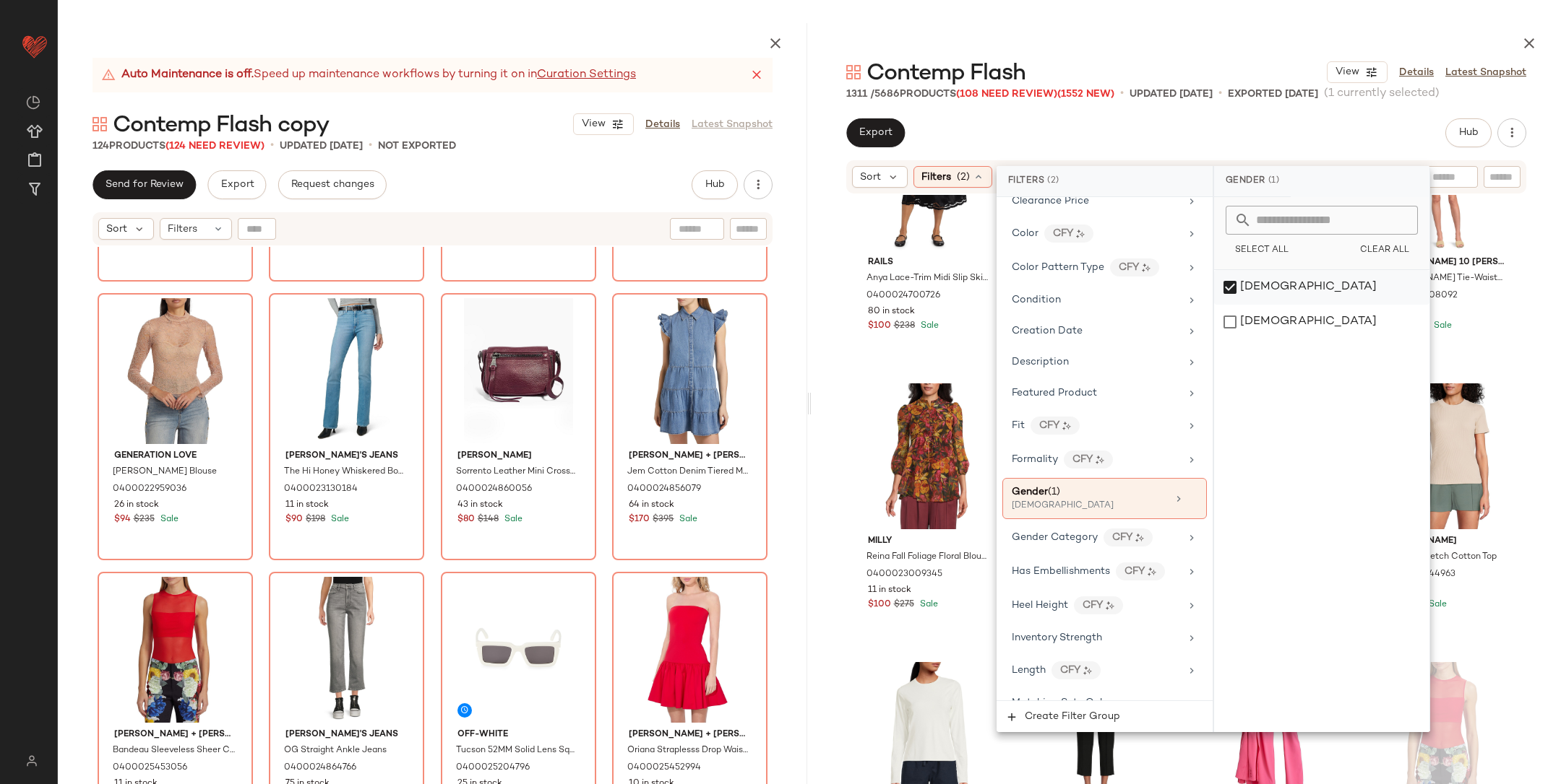
click at [1338, 276] on div "[DEMOGRAPHIC_DATA]" at bounding box center [1322, 287] width 216 height 35
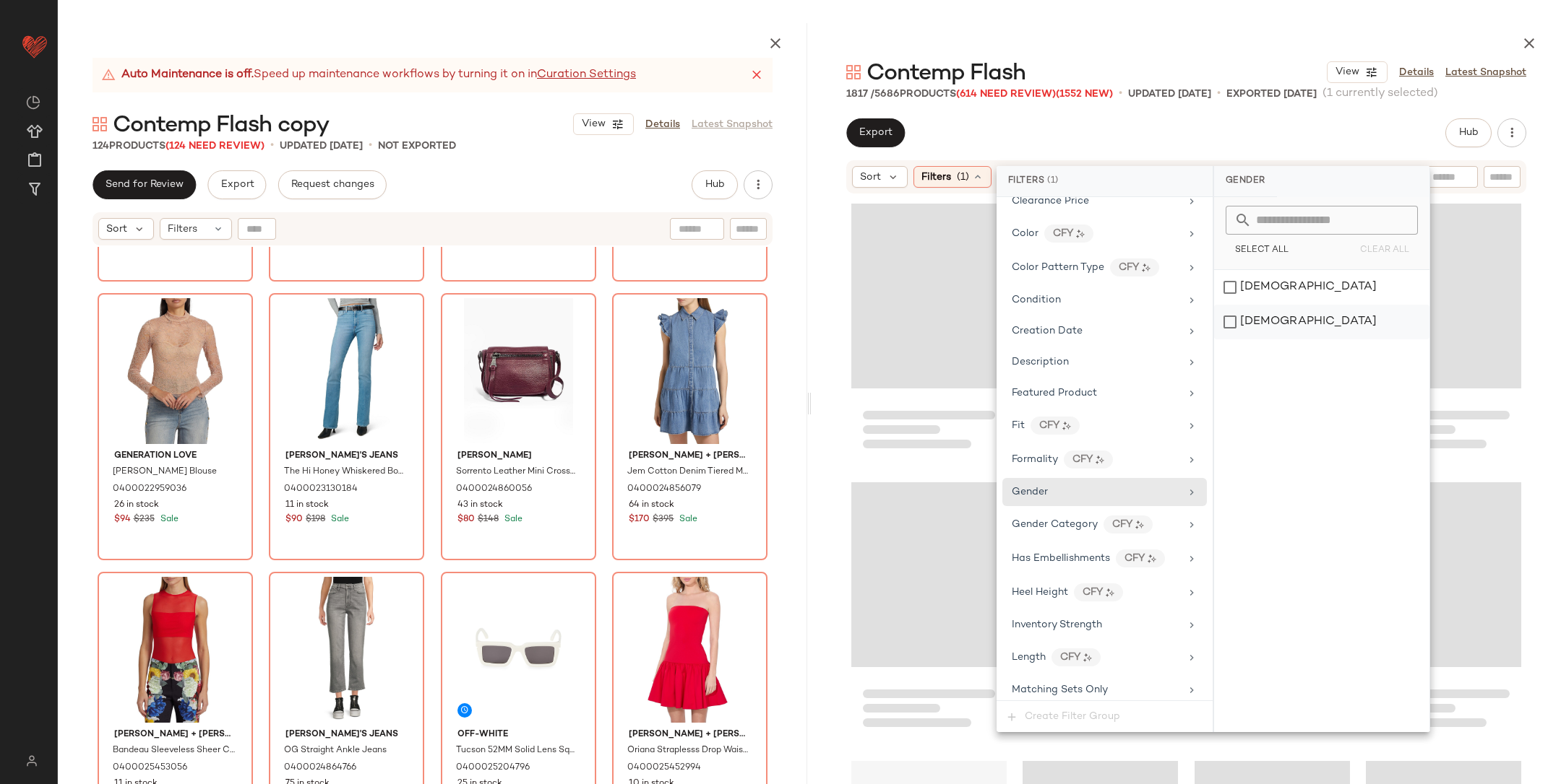
click at [1325, 334] on div "[DEMOGRAPHIC_DATA]" at bounding box center [1322, 322] width 216 height 35
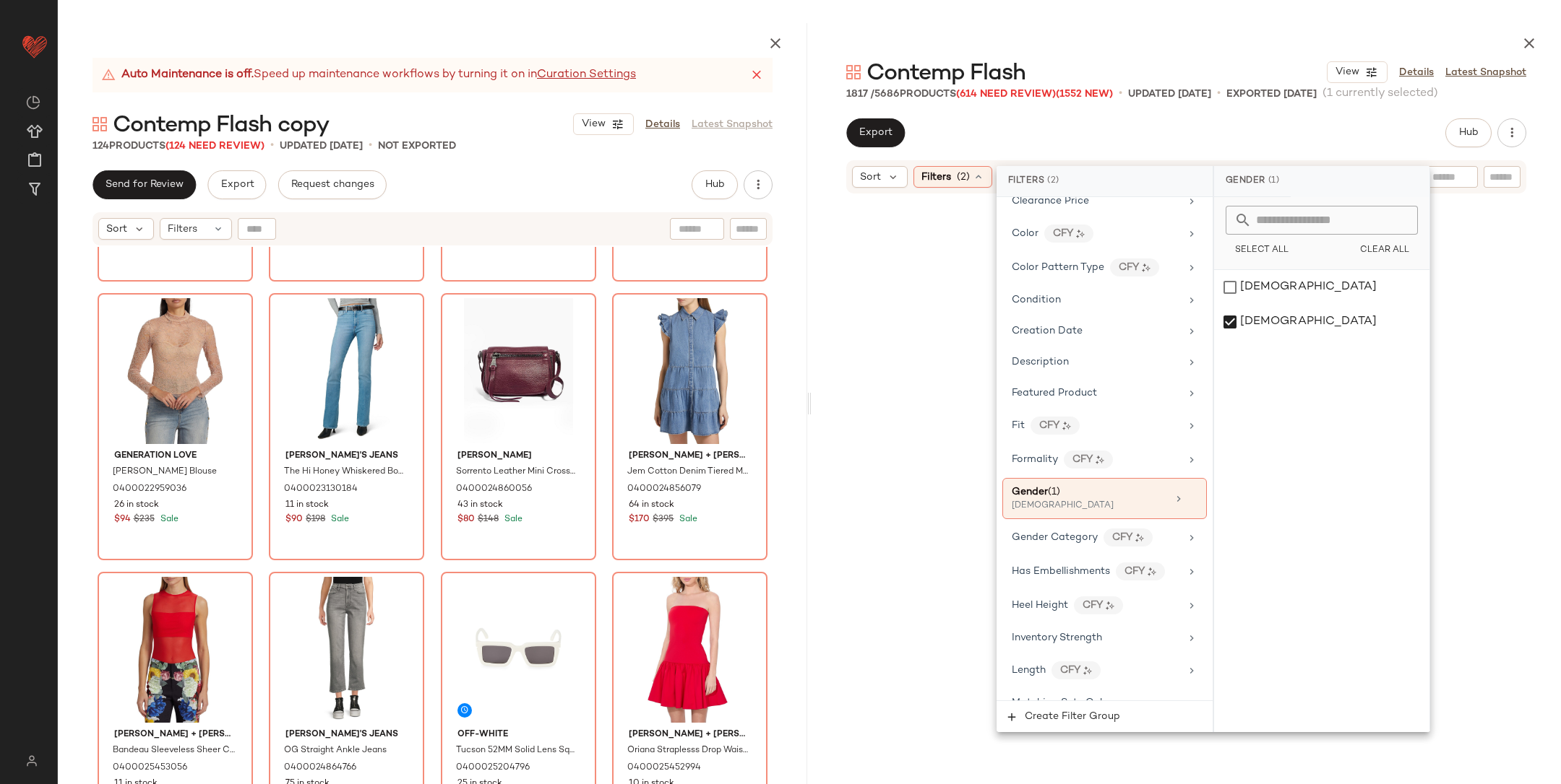
scroll to position [39870, 0]
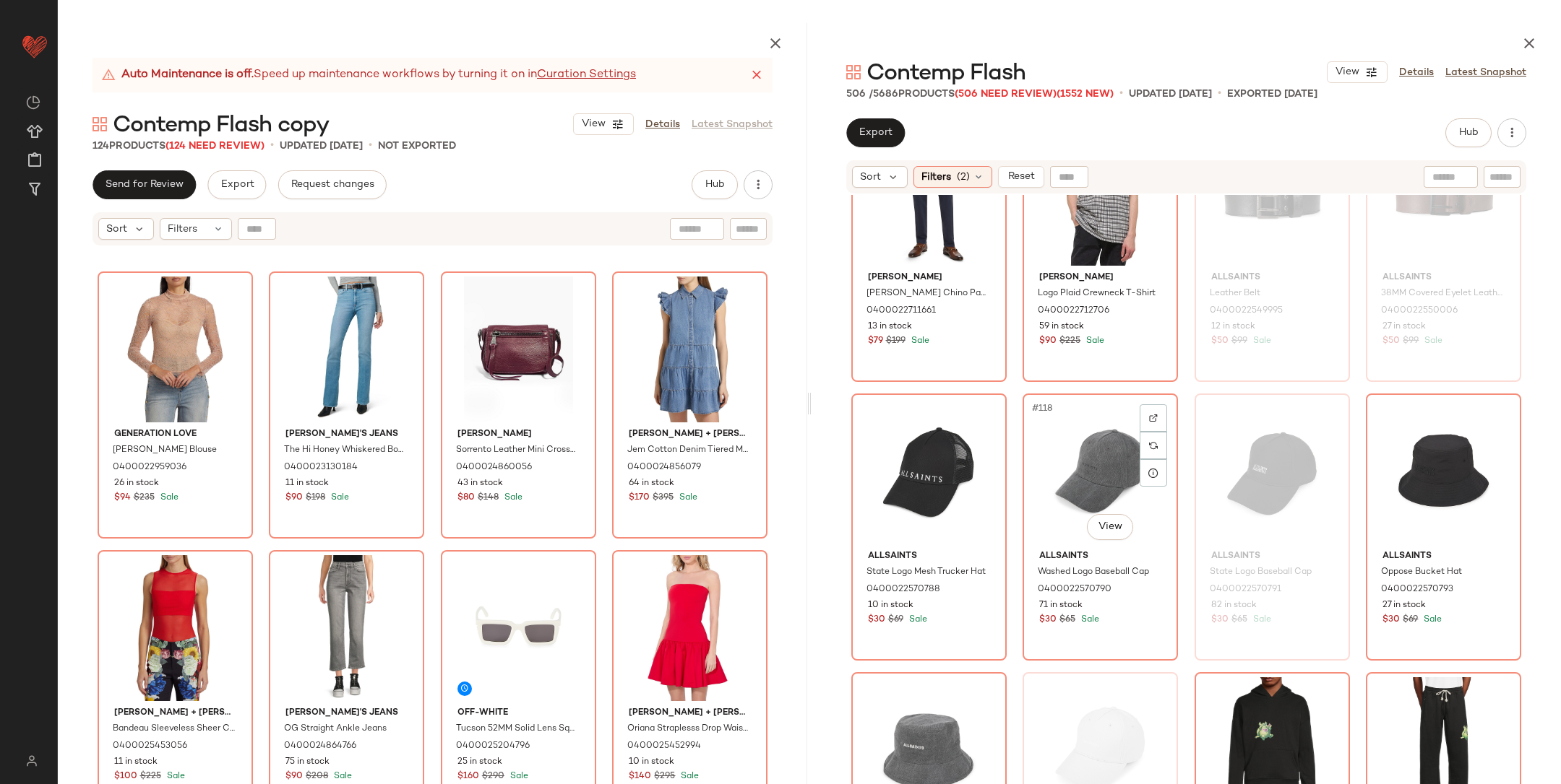
scroll to position [7944, 0]
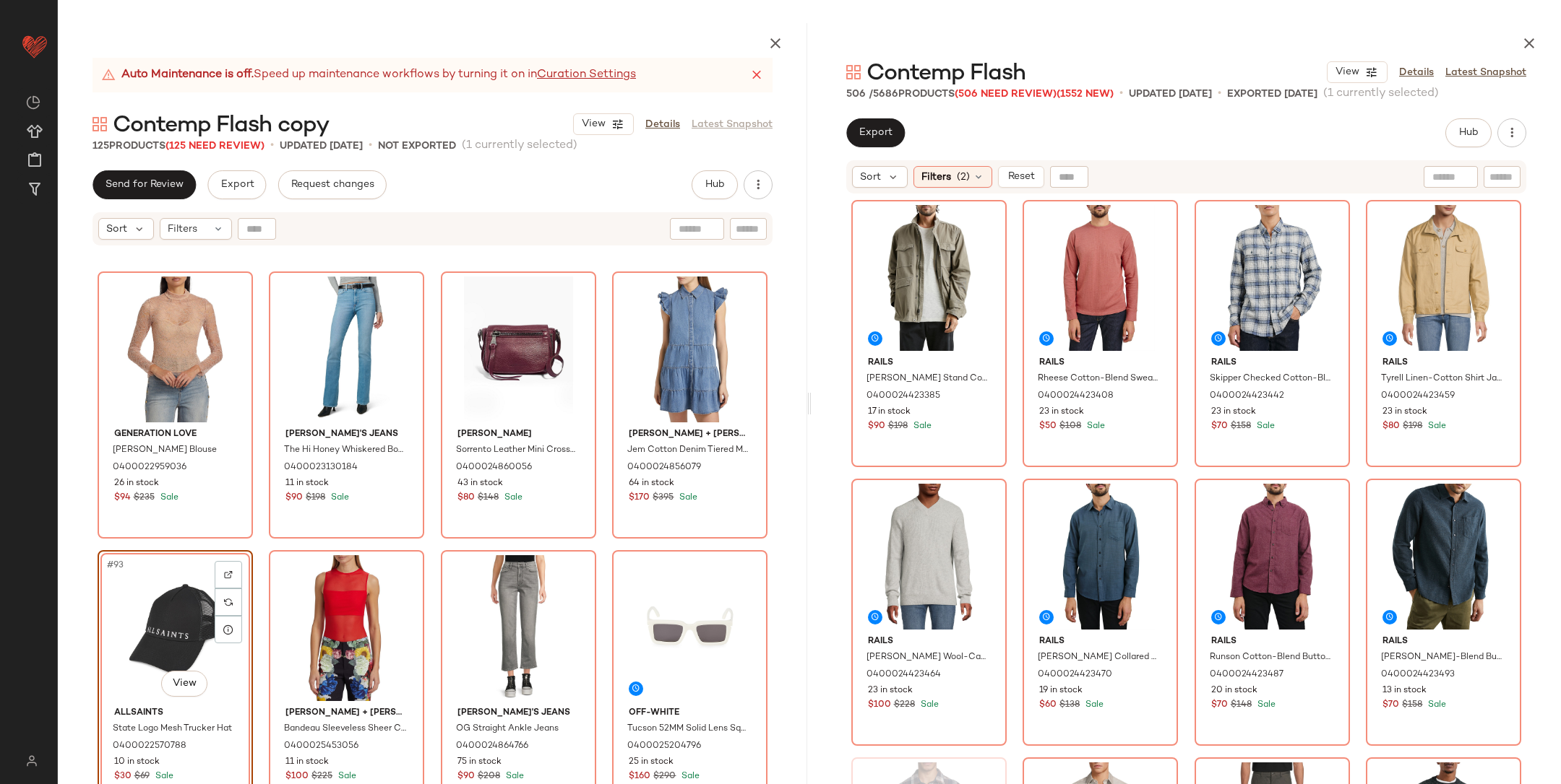
scroll to position [14512, 0]
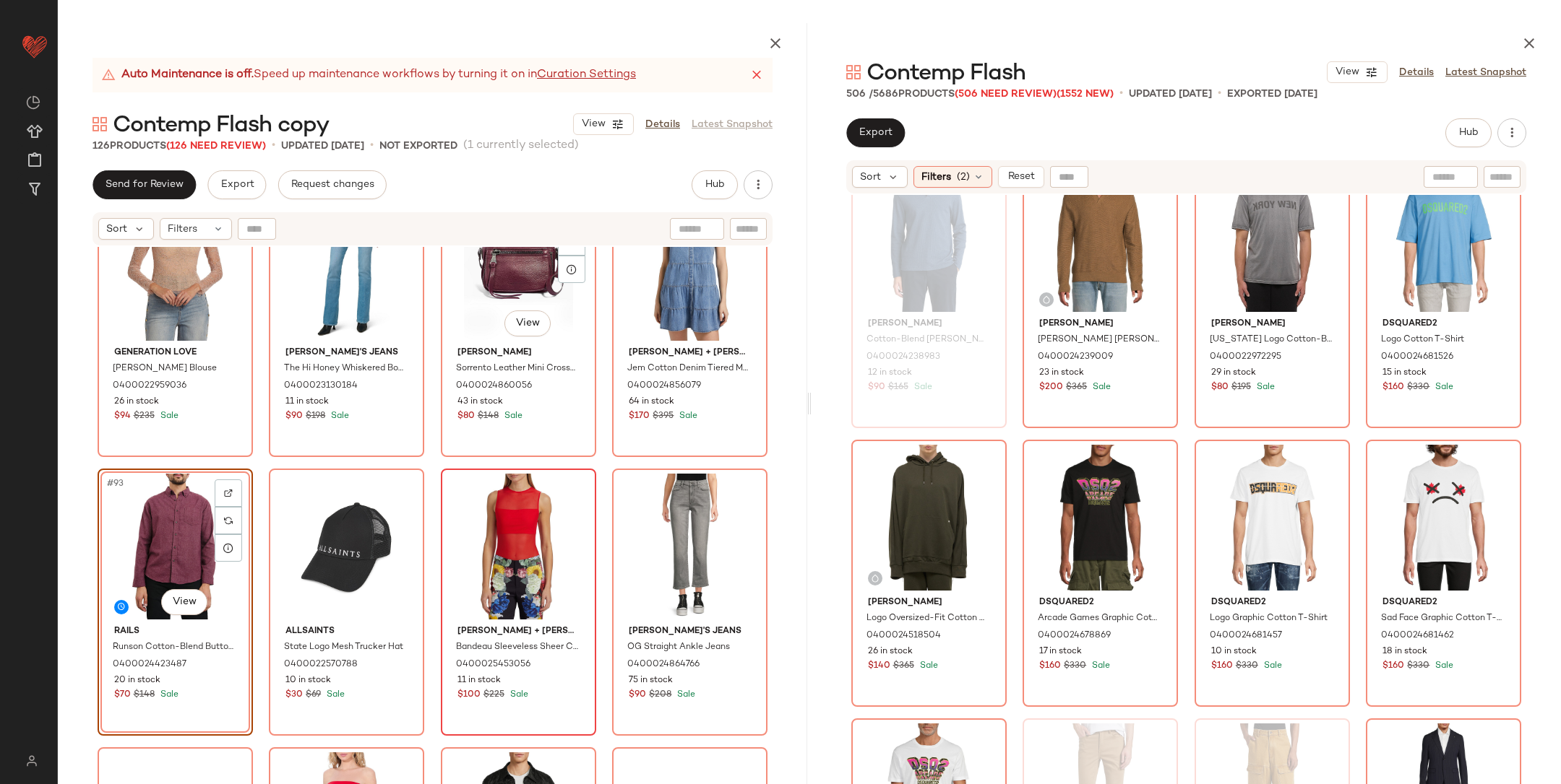
scroll to position [6218, 0]
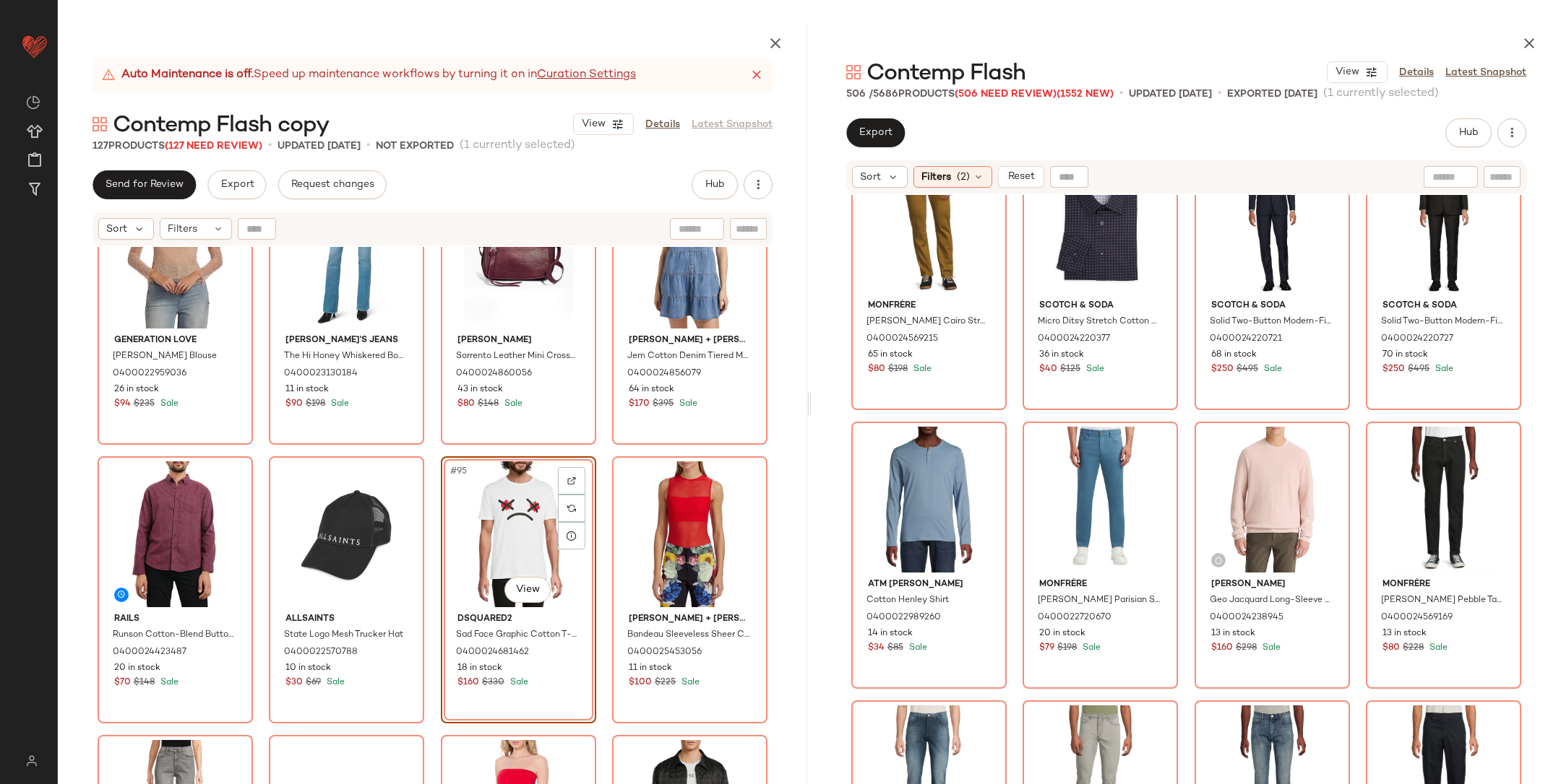
scroll to position [19076, 0]
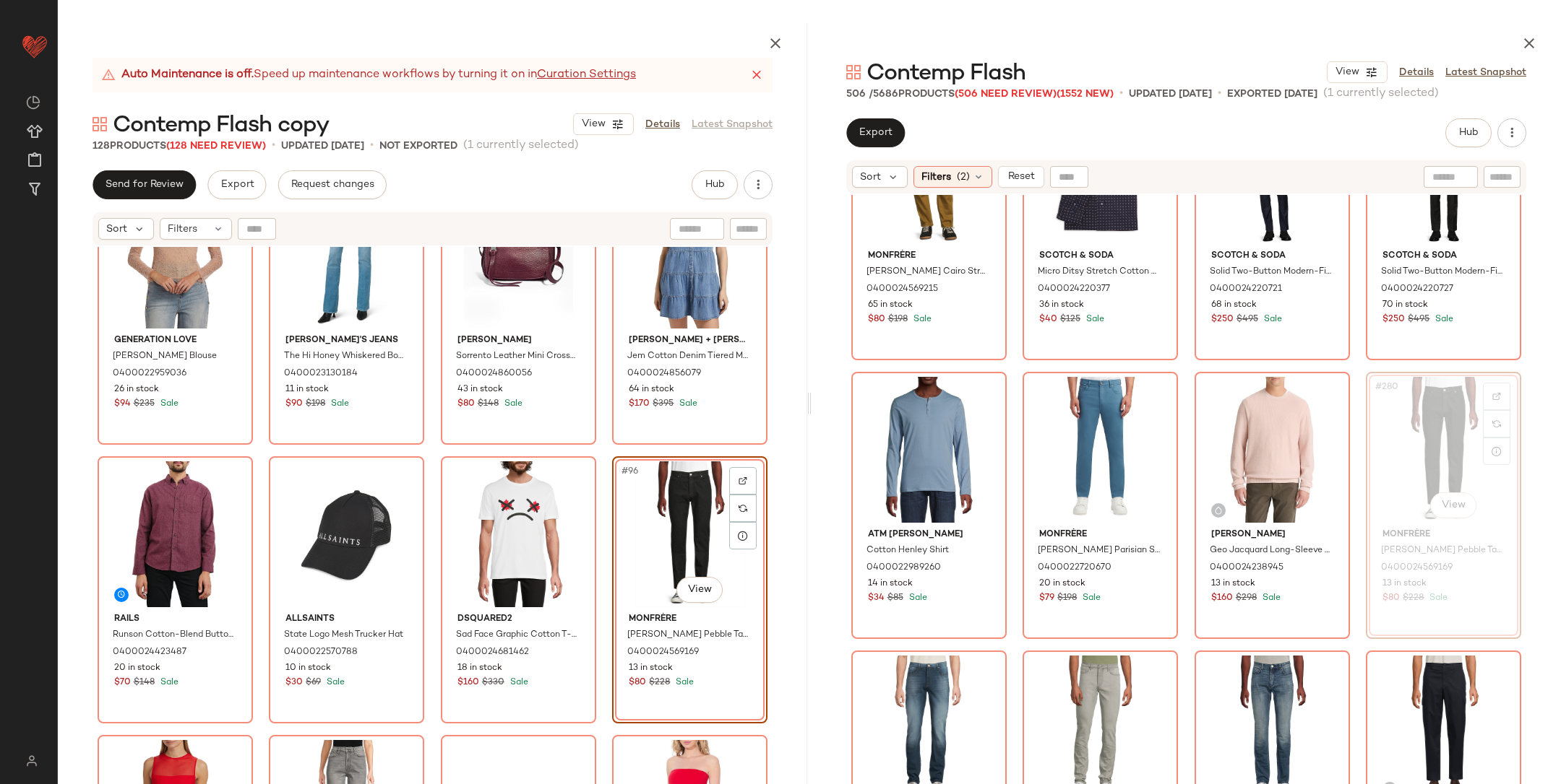
click at [600, 451] on div "Generation Love Marielle Lace Blouse 0400022959036 26 in stock $94 $235 Sale Jo…" at bounding box center [433, 549] width 750 height 605
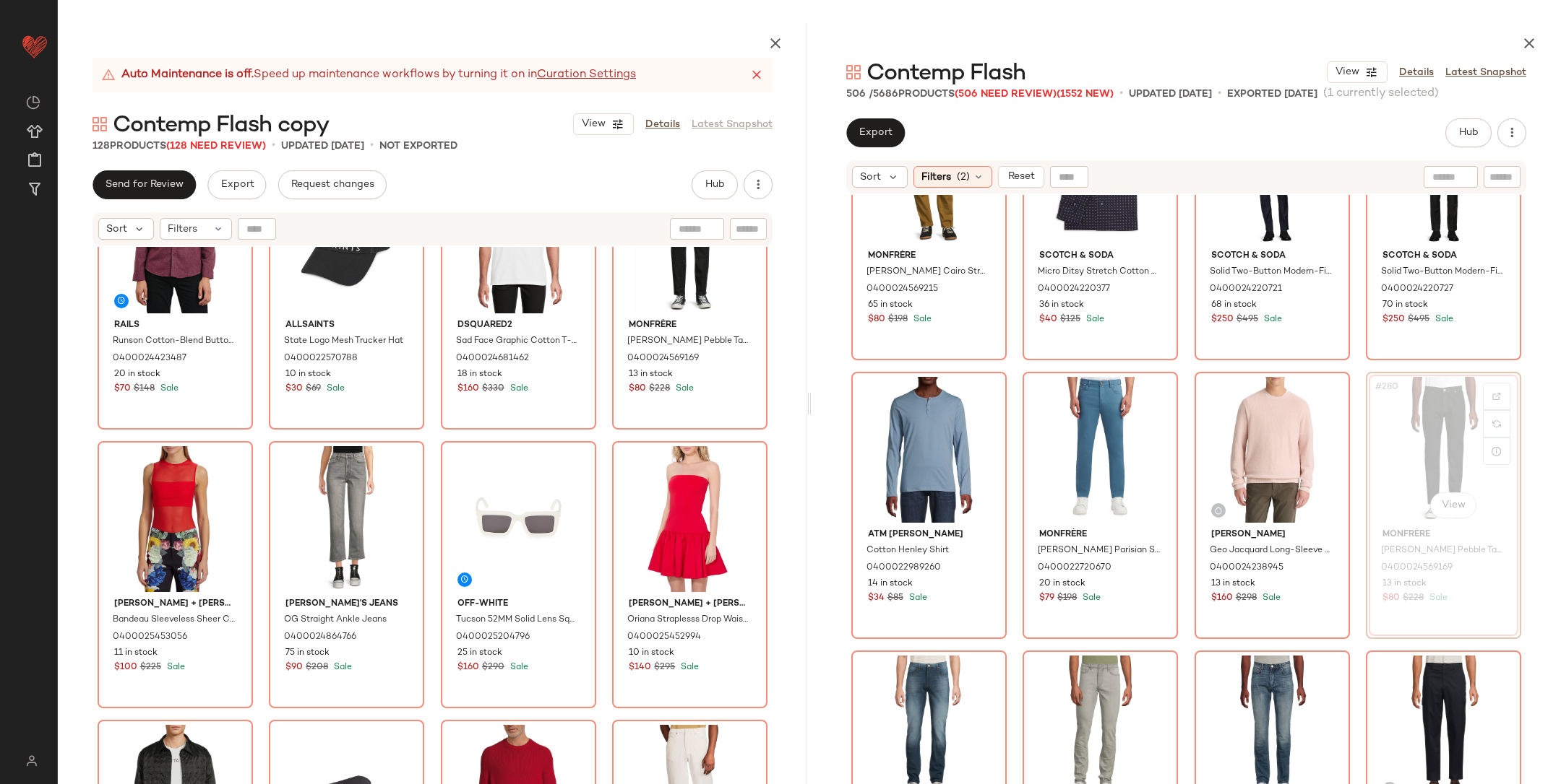
scroll to position [6516, 0]
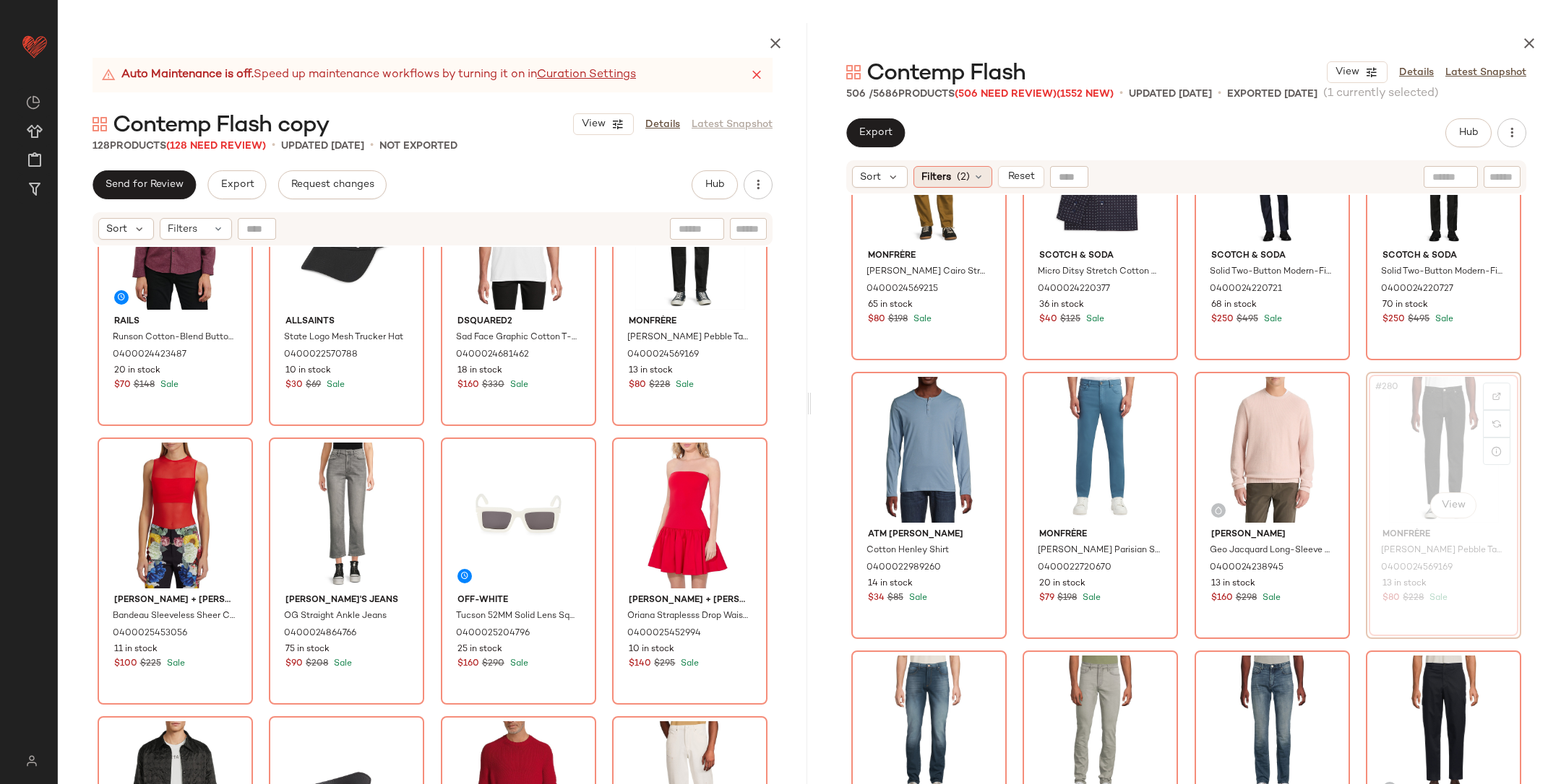
click at [939, 175] on span "Filters" at bounding box center [936, 177] width 30 height 15
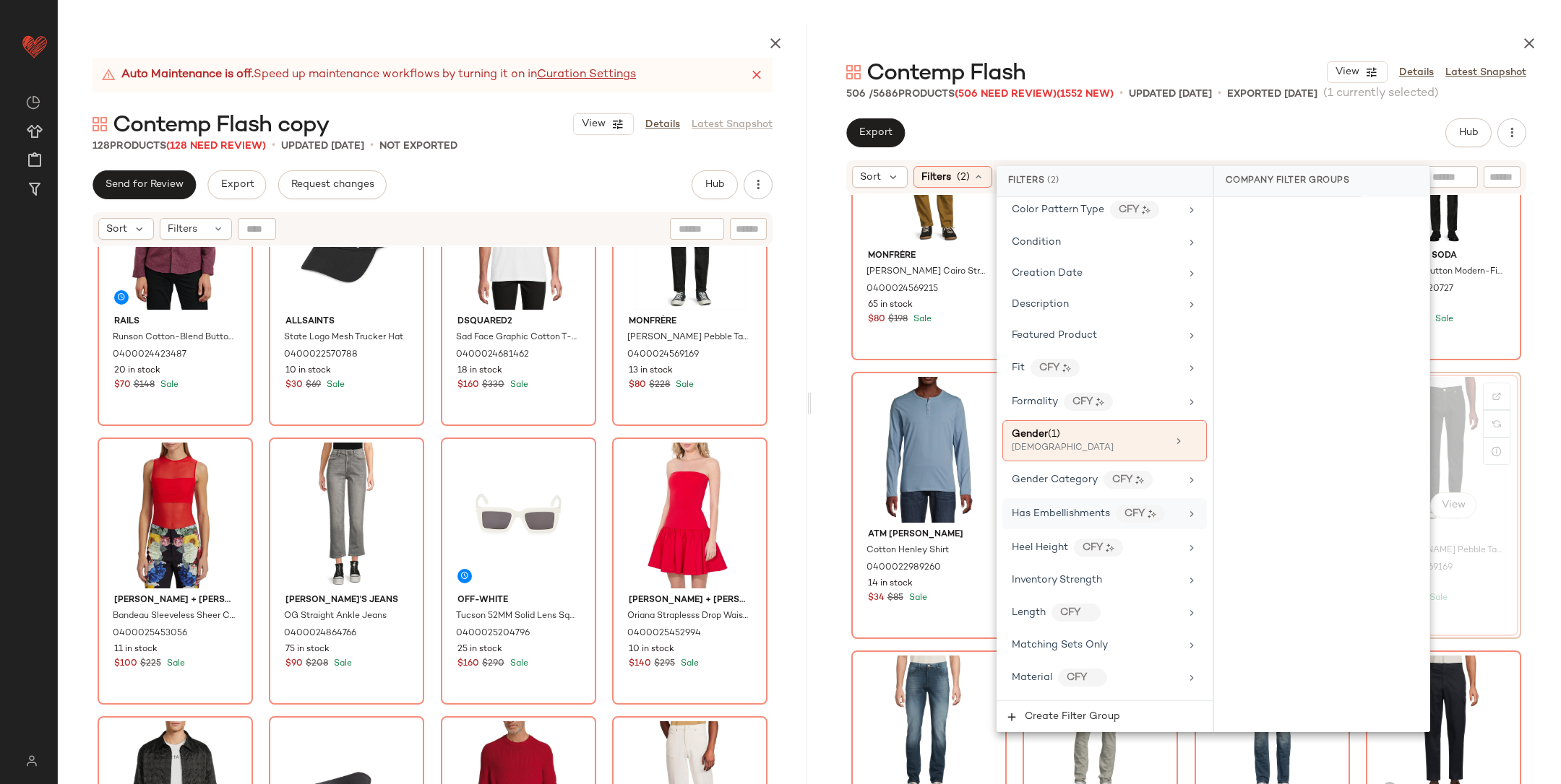
scroll to position [324, 0]
click at [1035, 424] on span "Gender" at bounding box center [1030, 429] width 36 height 11
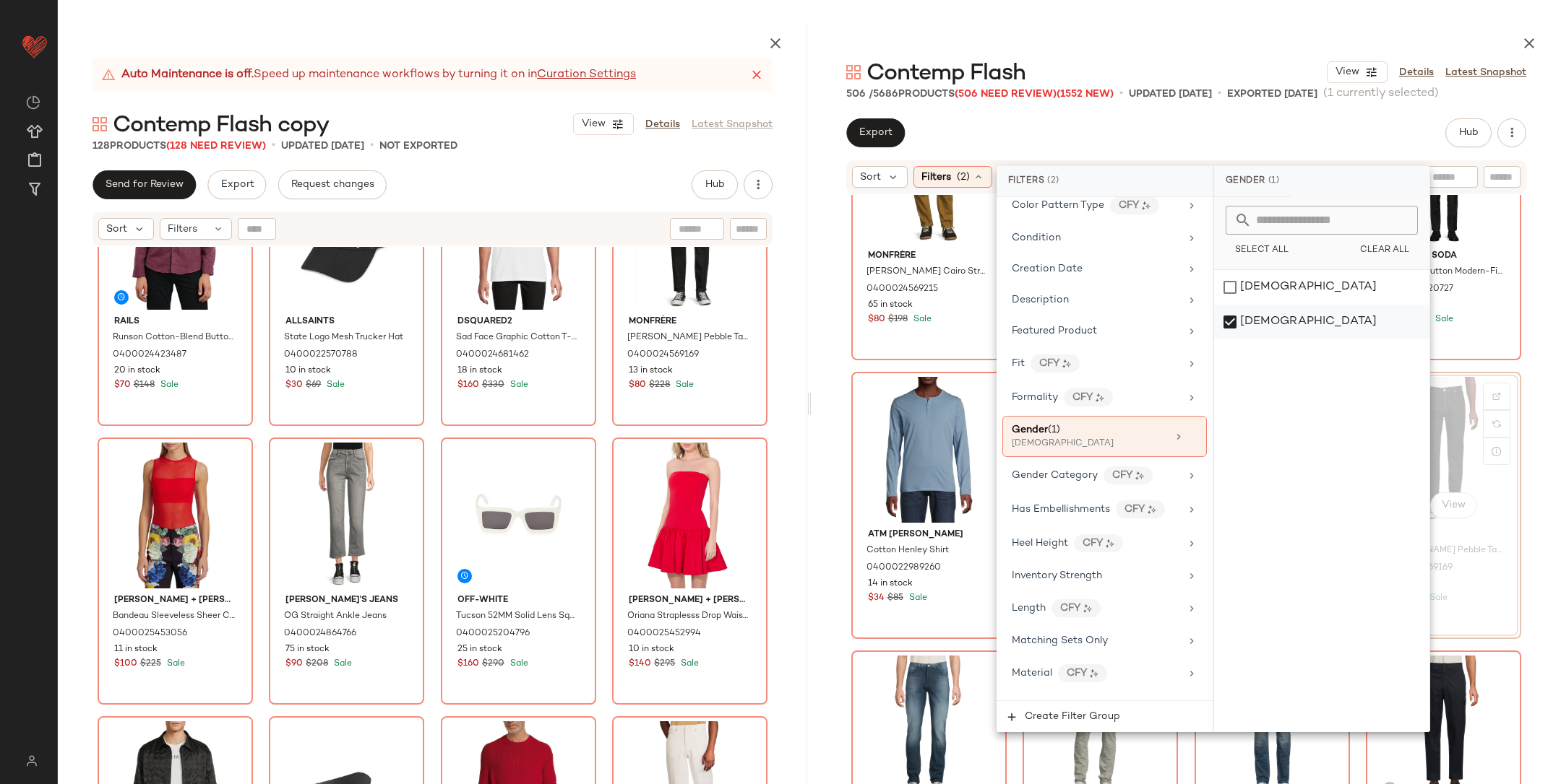
click at [1325, 328] on div "[DEMOGRAPHIC_DATA]" at bounding box center [1322, 322] width 216 height 35
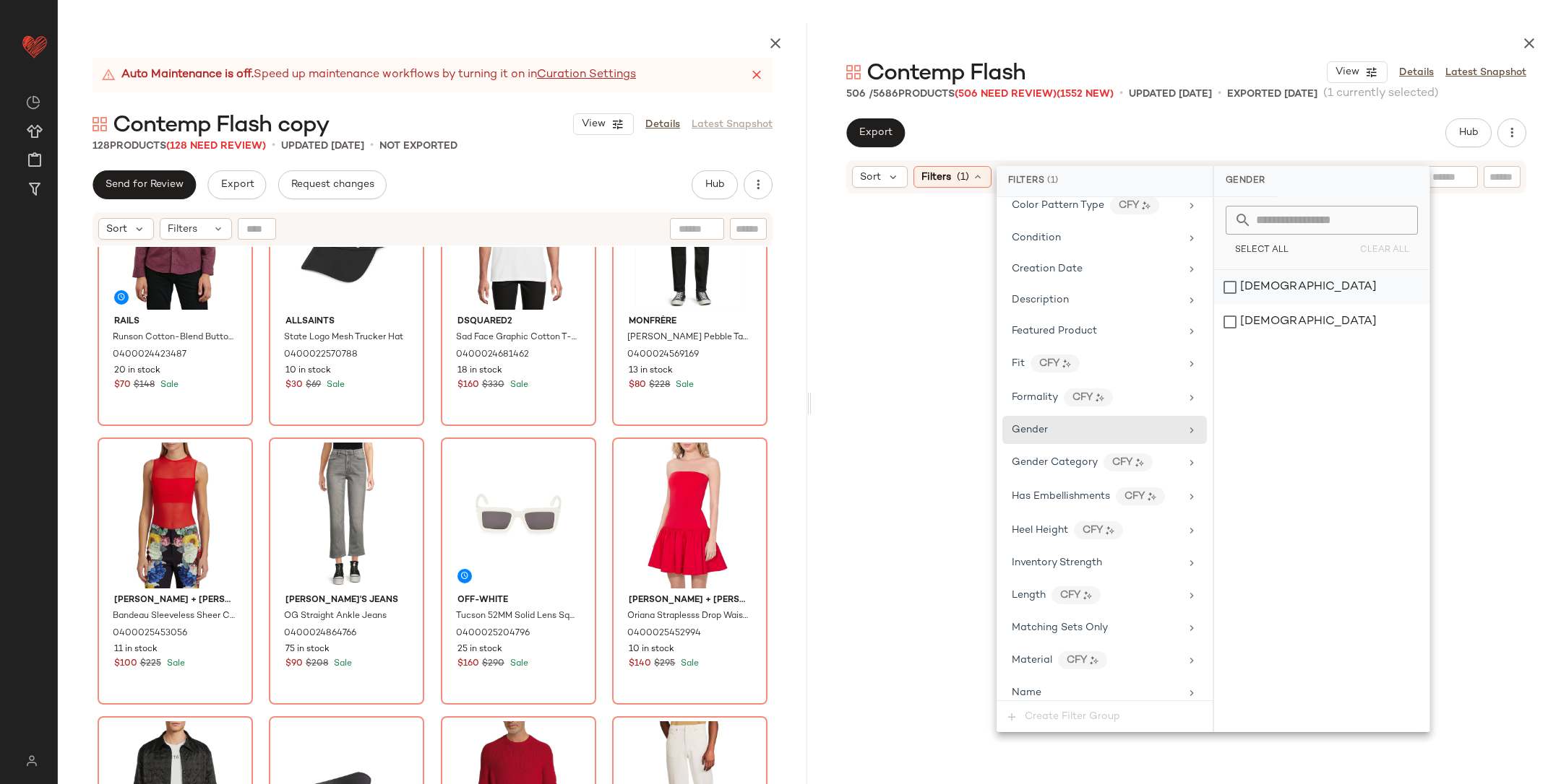
click at [1312, 298] on div "[DEMOGRAPHIC_DATA]" at bounding box center [1322, 287] width 216 height 35
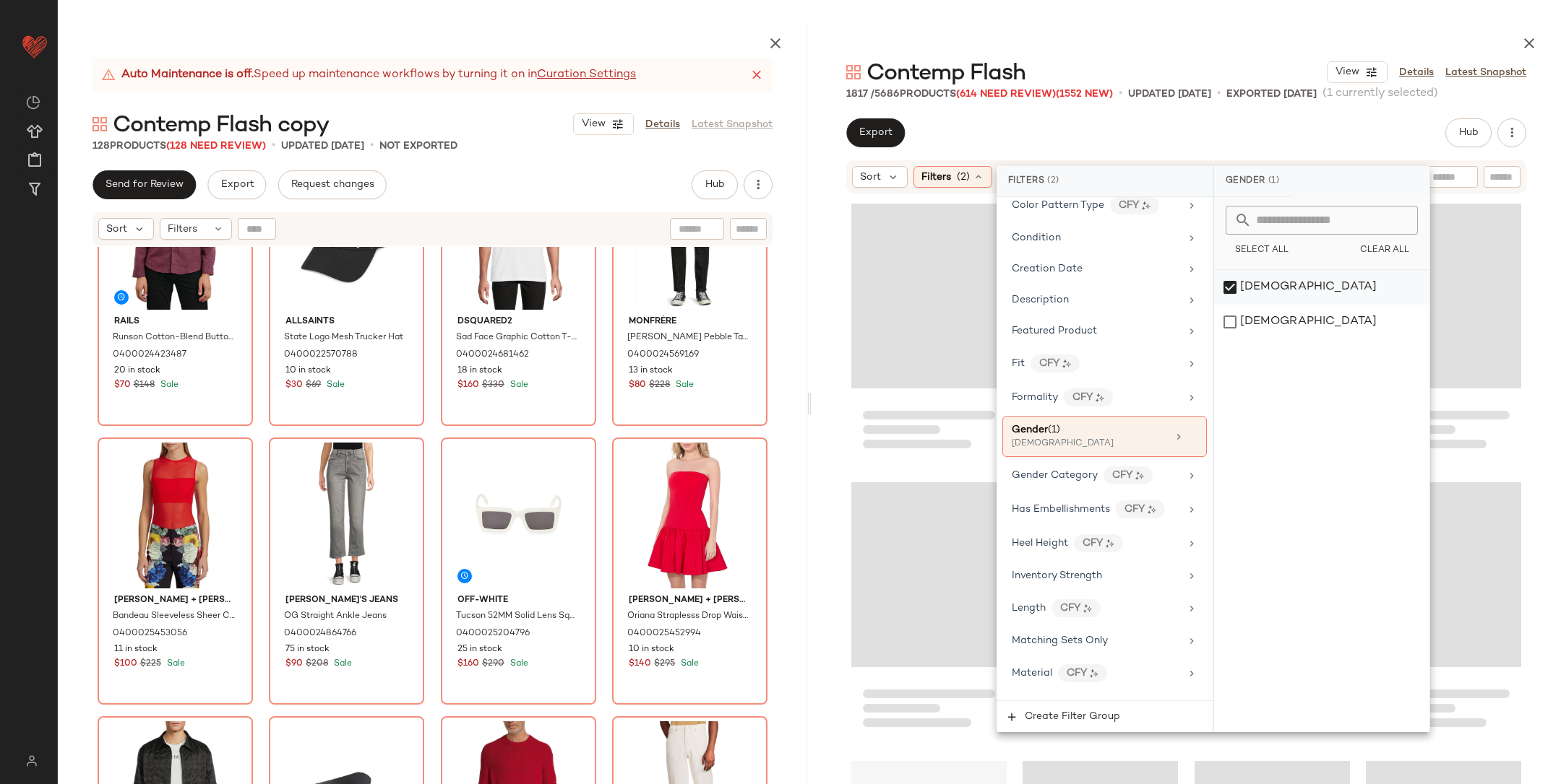
scroll to position [26767, 0]
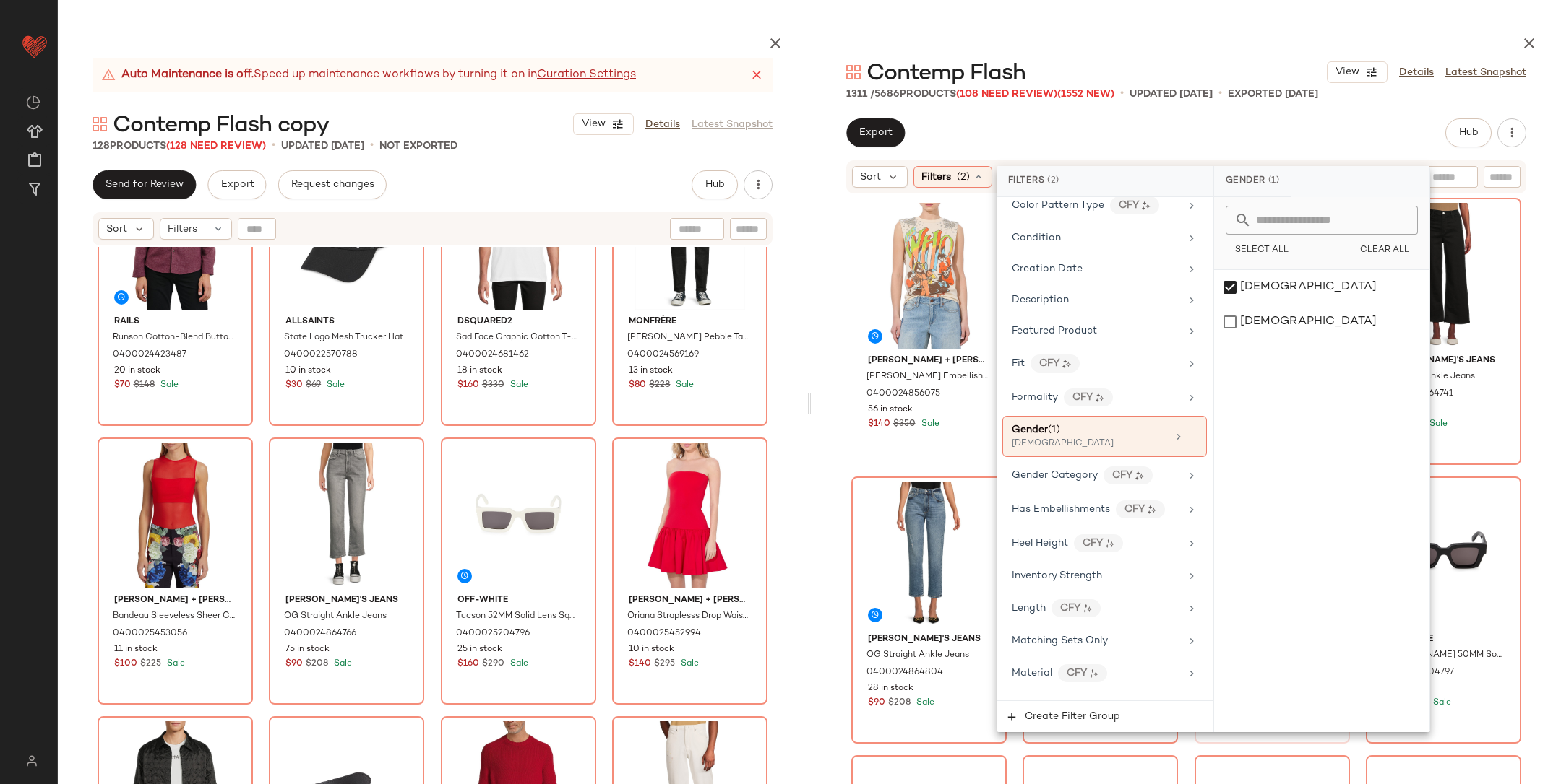
click at [1525, 426] on div "Alice + Olivia Micah Embellished Cotton Muscle Tank 0400024856075 56 in stock $…" at bounding box center [1186, 524] width 750 height 660
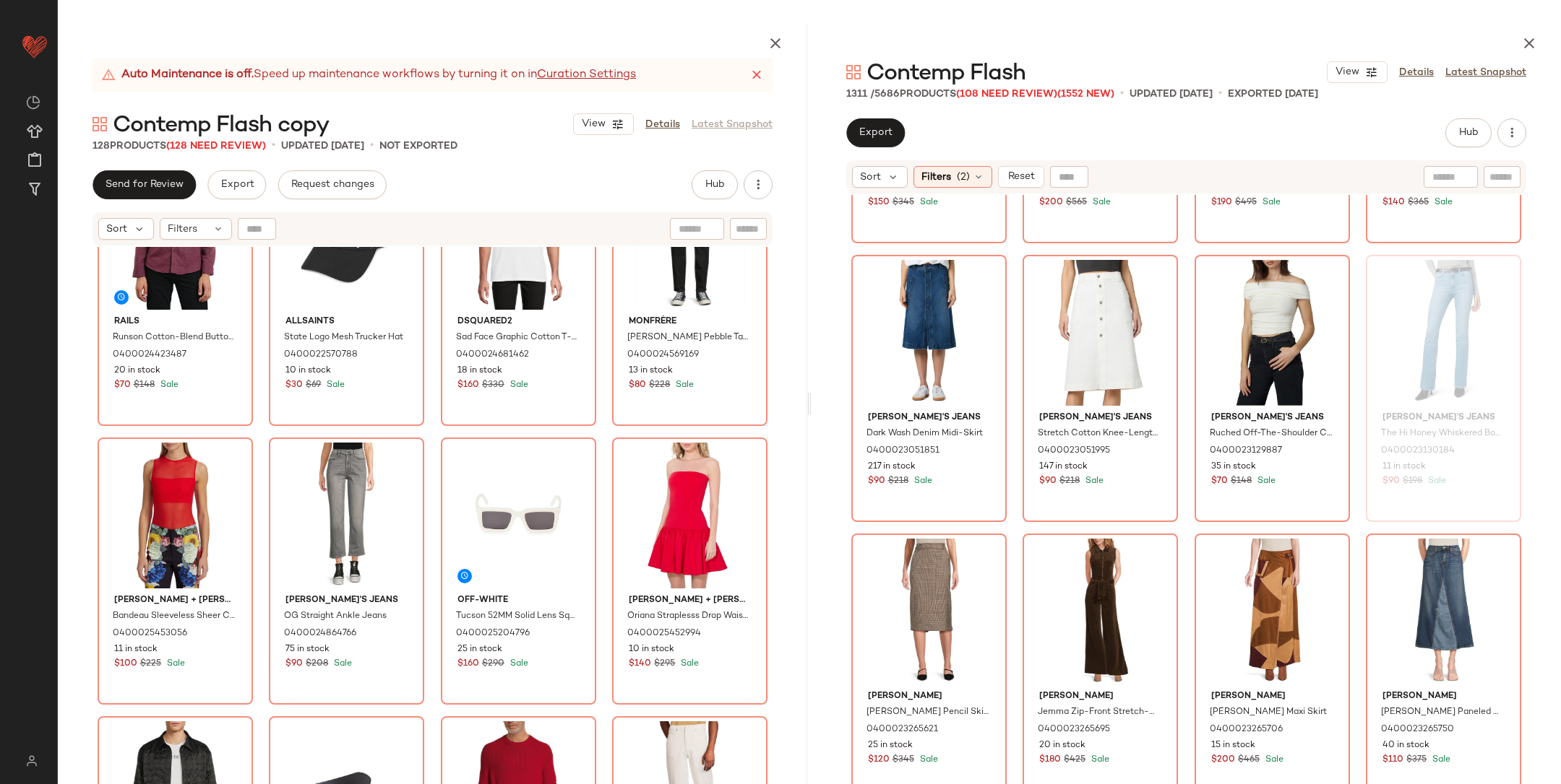
scroll to position [3642, 0]
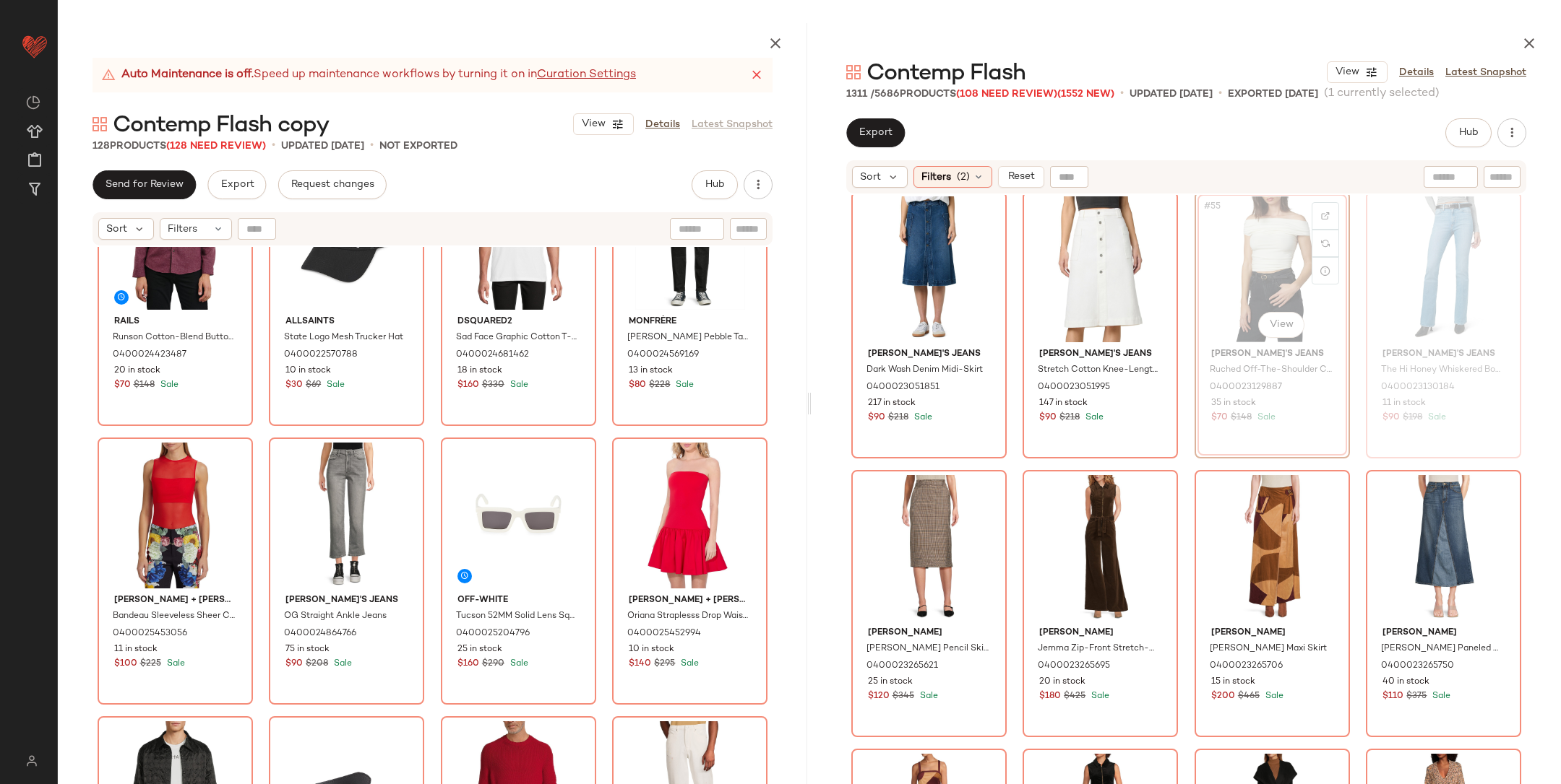
scroll to position [3641, 0]
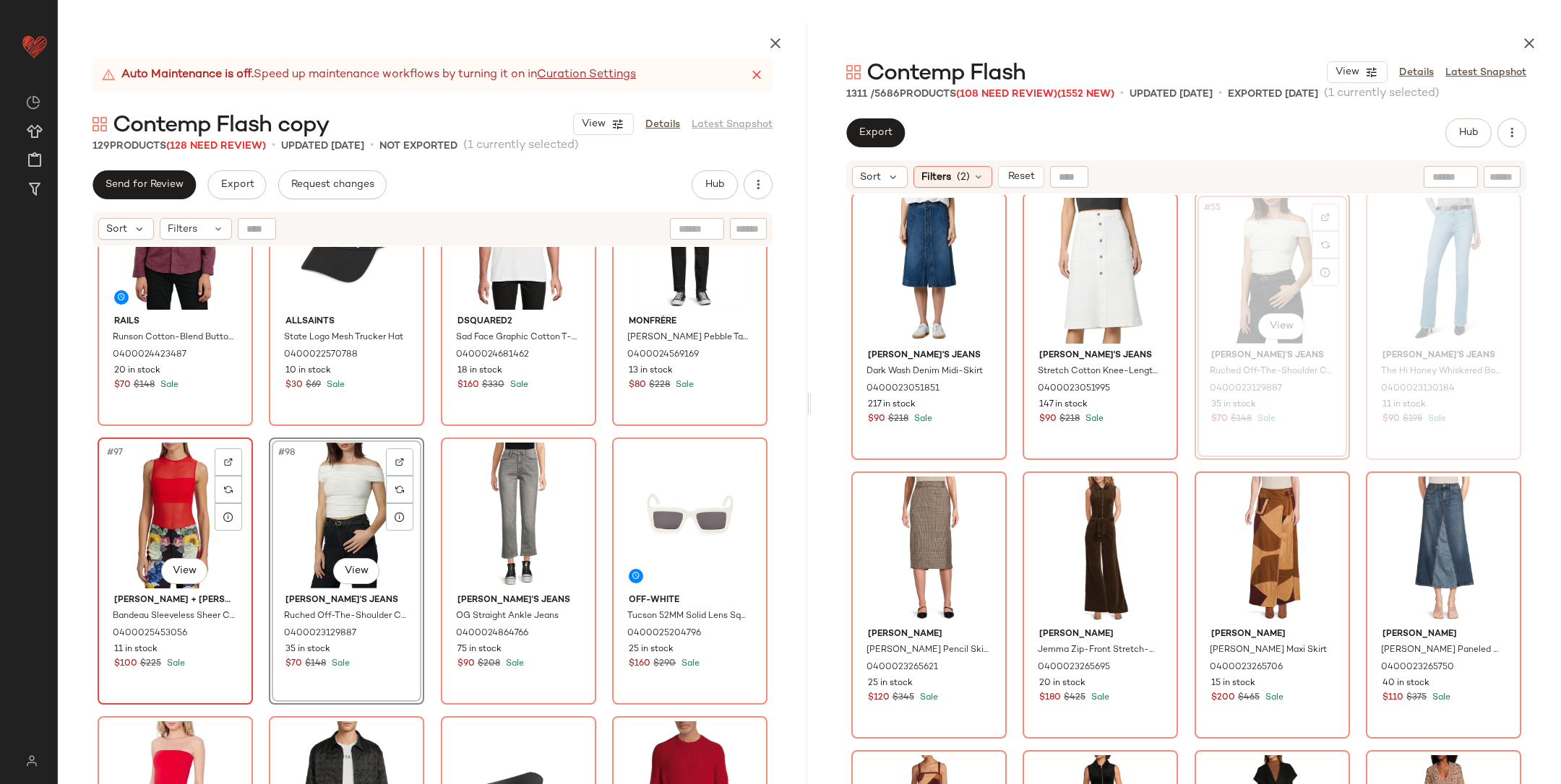
click at [150, 506] on div "#97 View" at bounding box center [175, 515] width 145 height 146
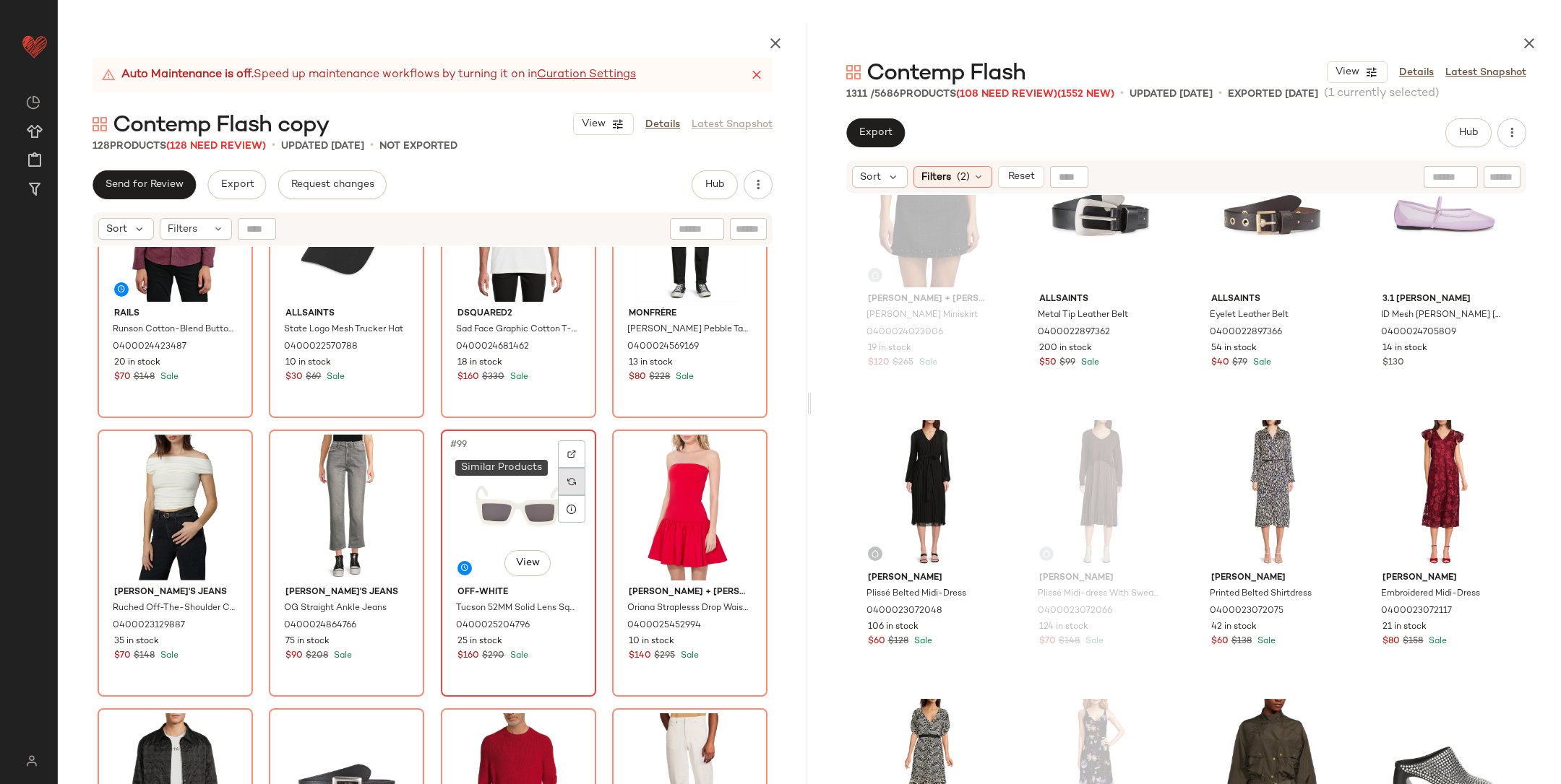
scroll to position [6555, 0]
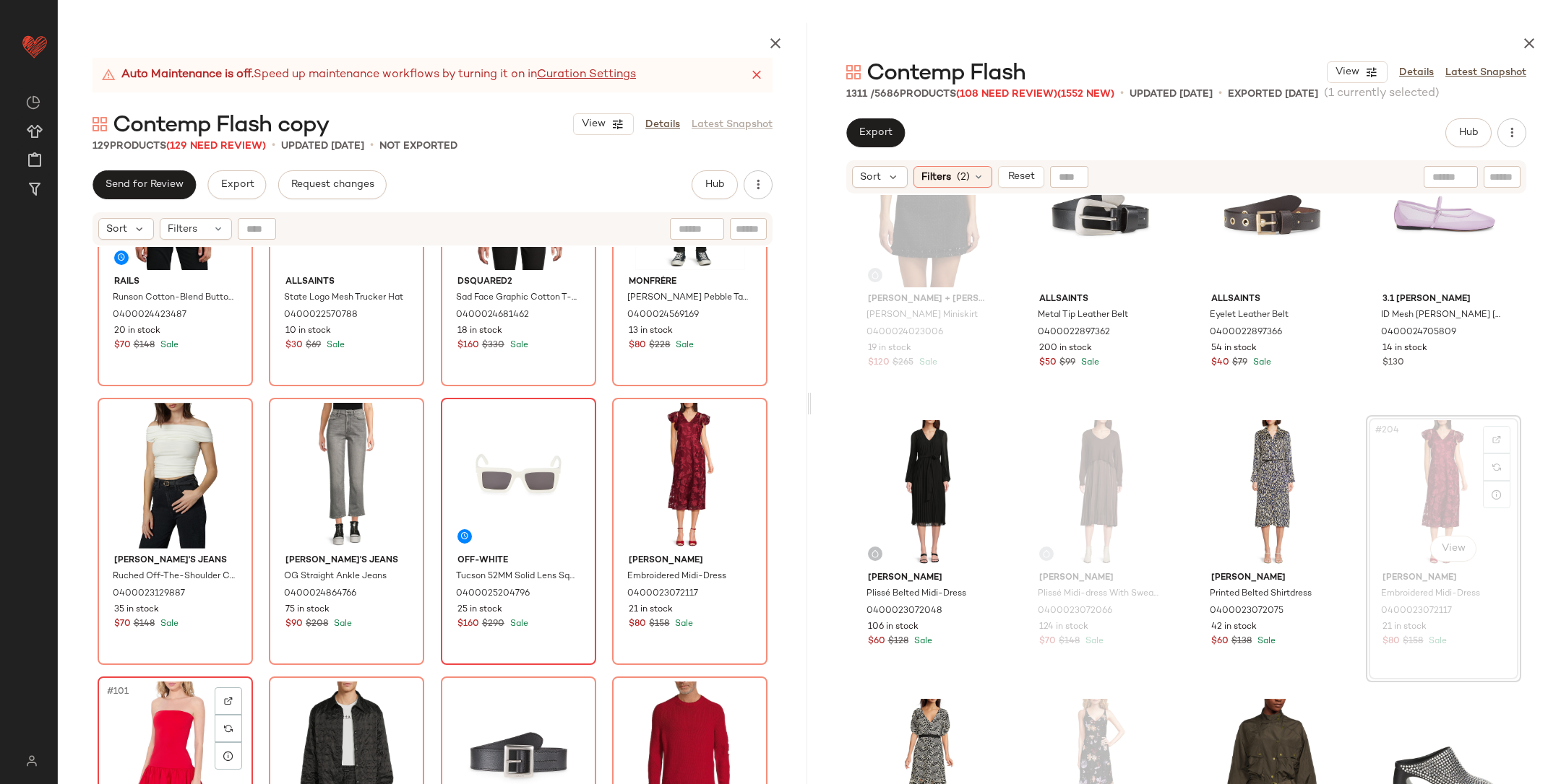
click at [142, 705] on div "#101 View" at bounding box center [175, 755] width 145 height 146
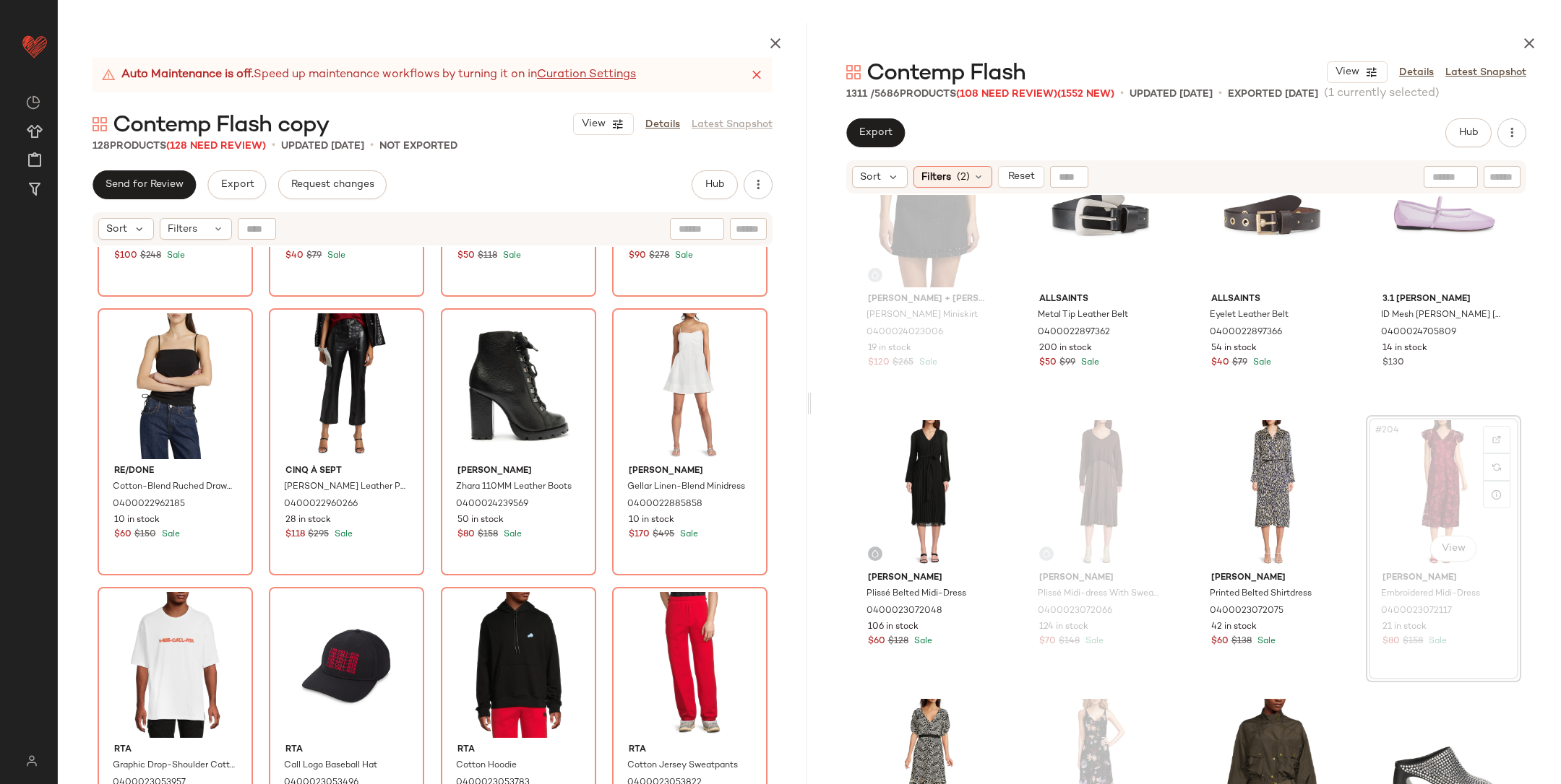
scroll to position [8319, 0]
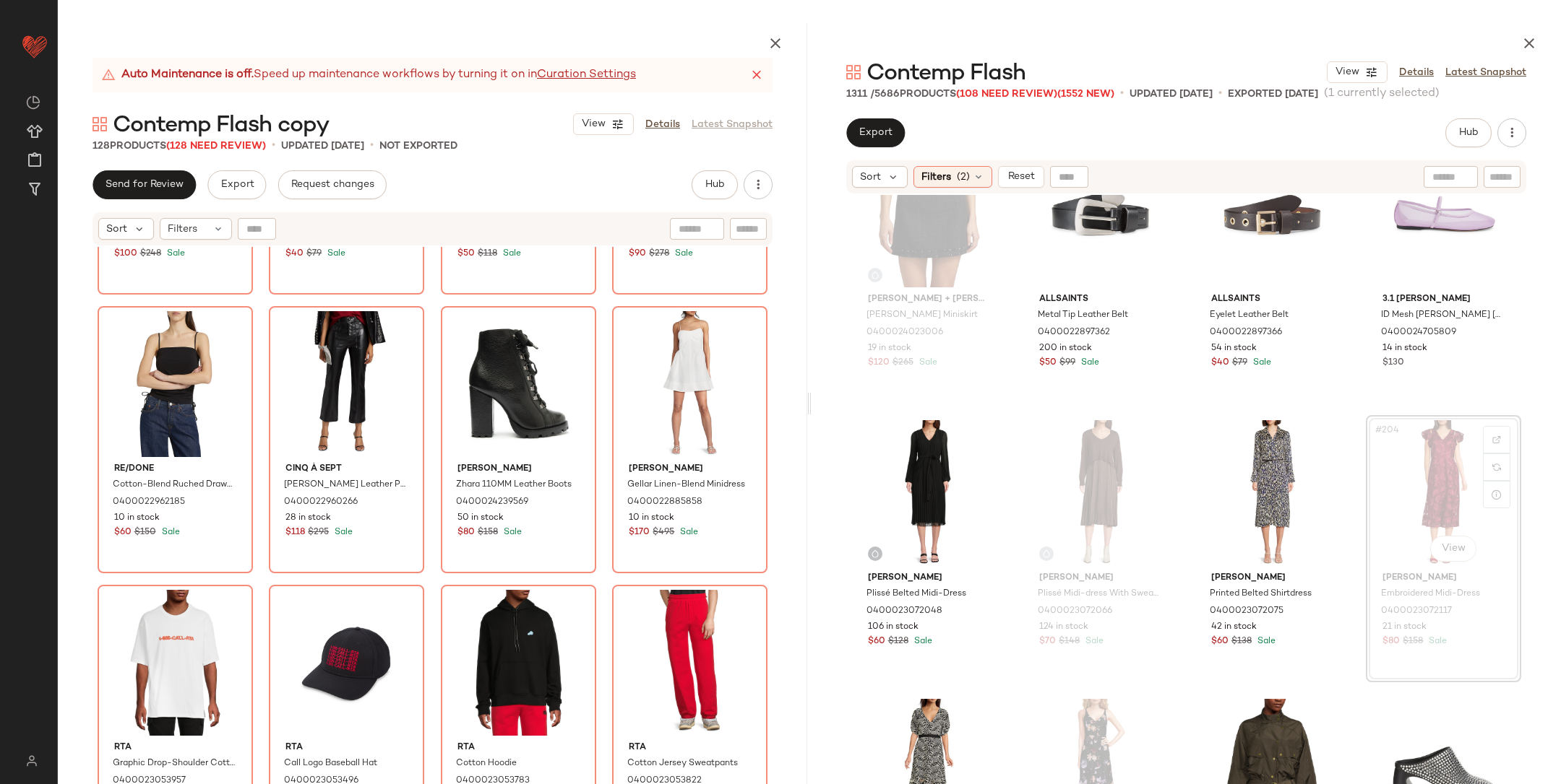
click at [775, 456] on div "Zadig & Voltaire Simba Graphic Merino Wool Sweatshirt 0400022885548 26 in stock…" at bounding box center [433, 549] width 750 height 605
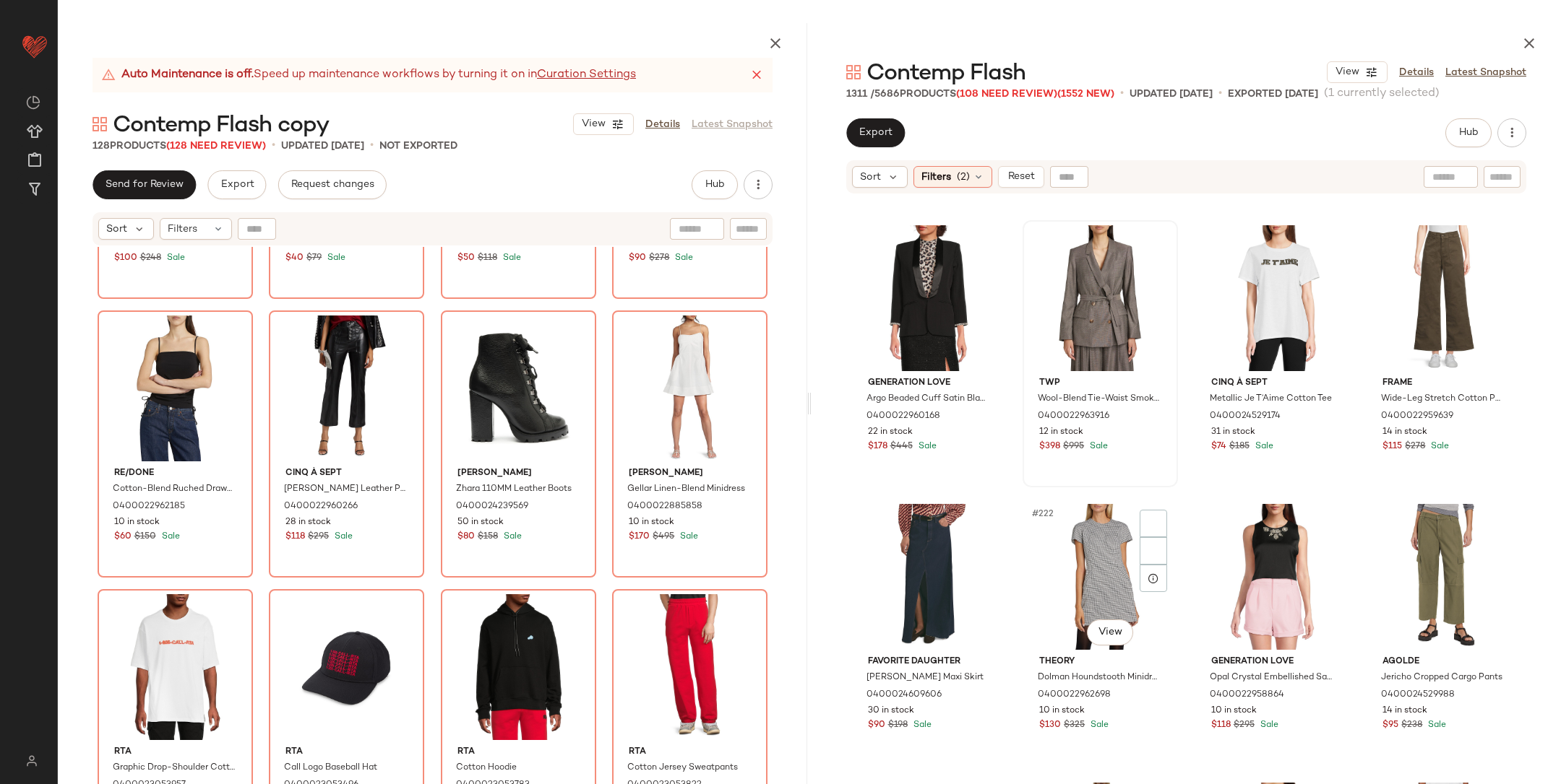
scroll to position [15135, 0]
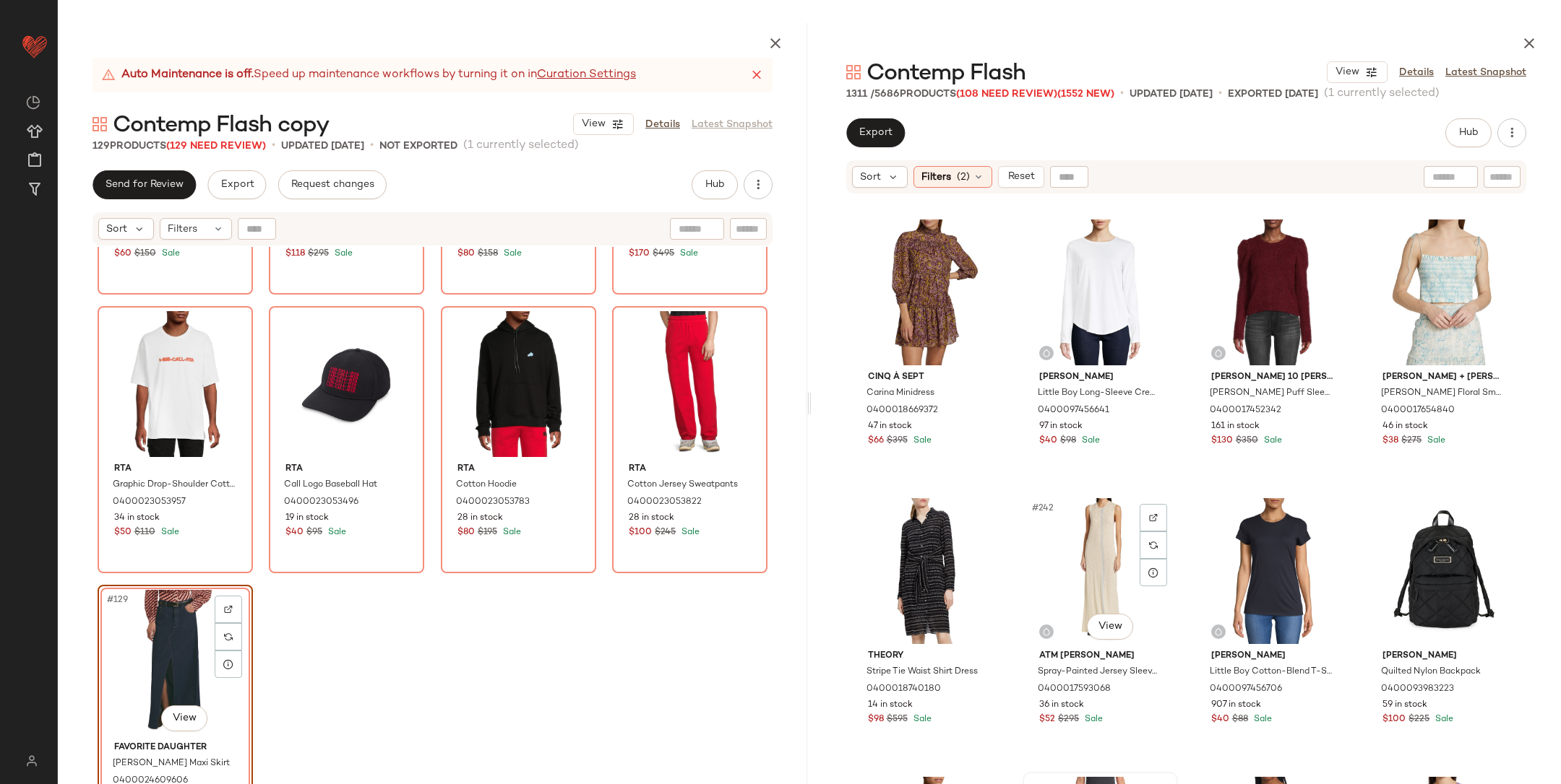
scroll to position [16319, 0]
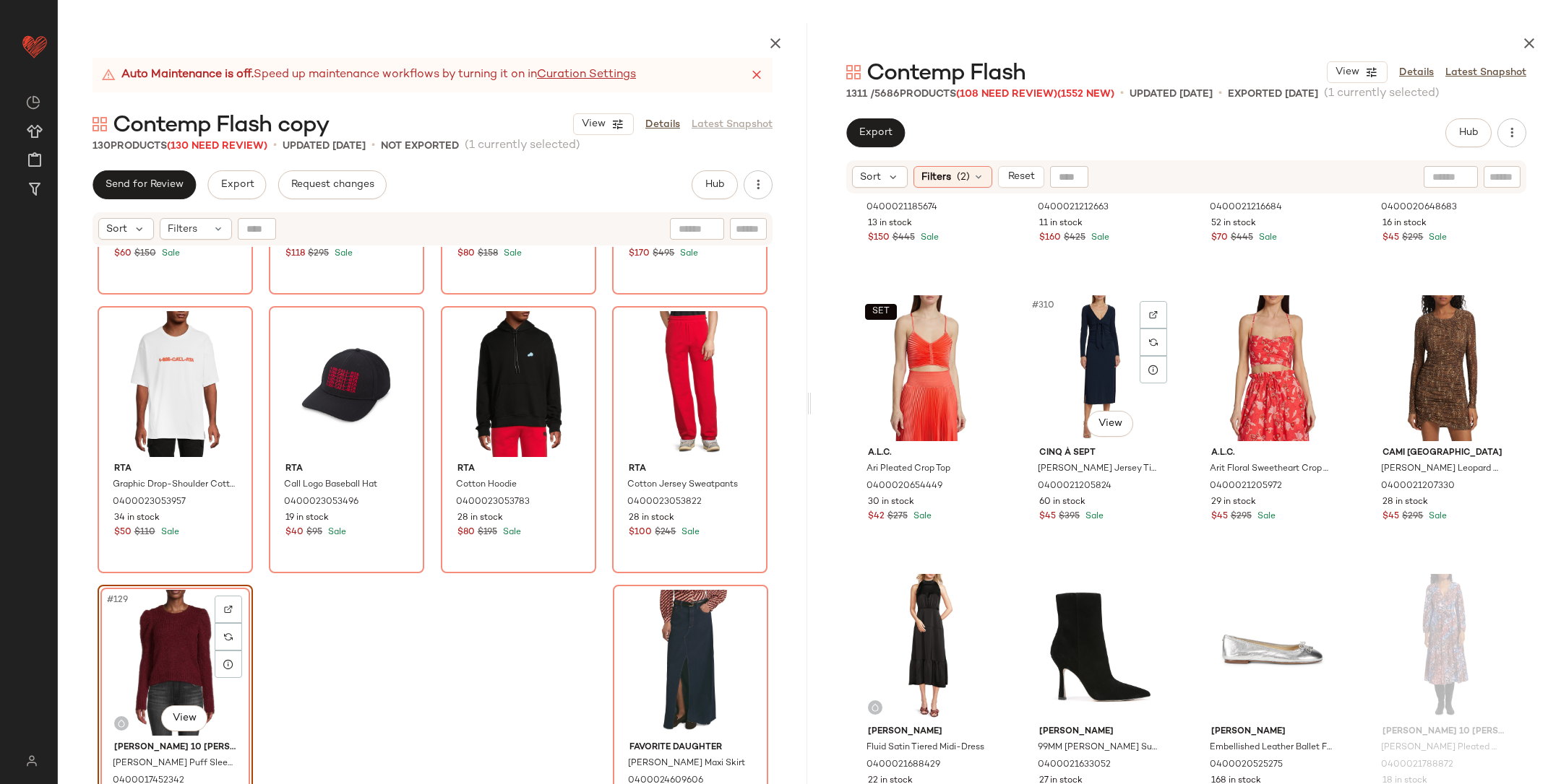
scroll to position [21464, 0]
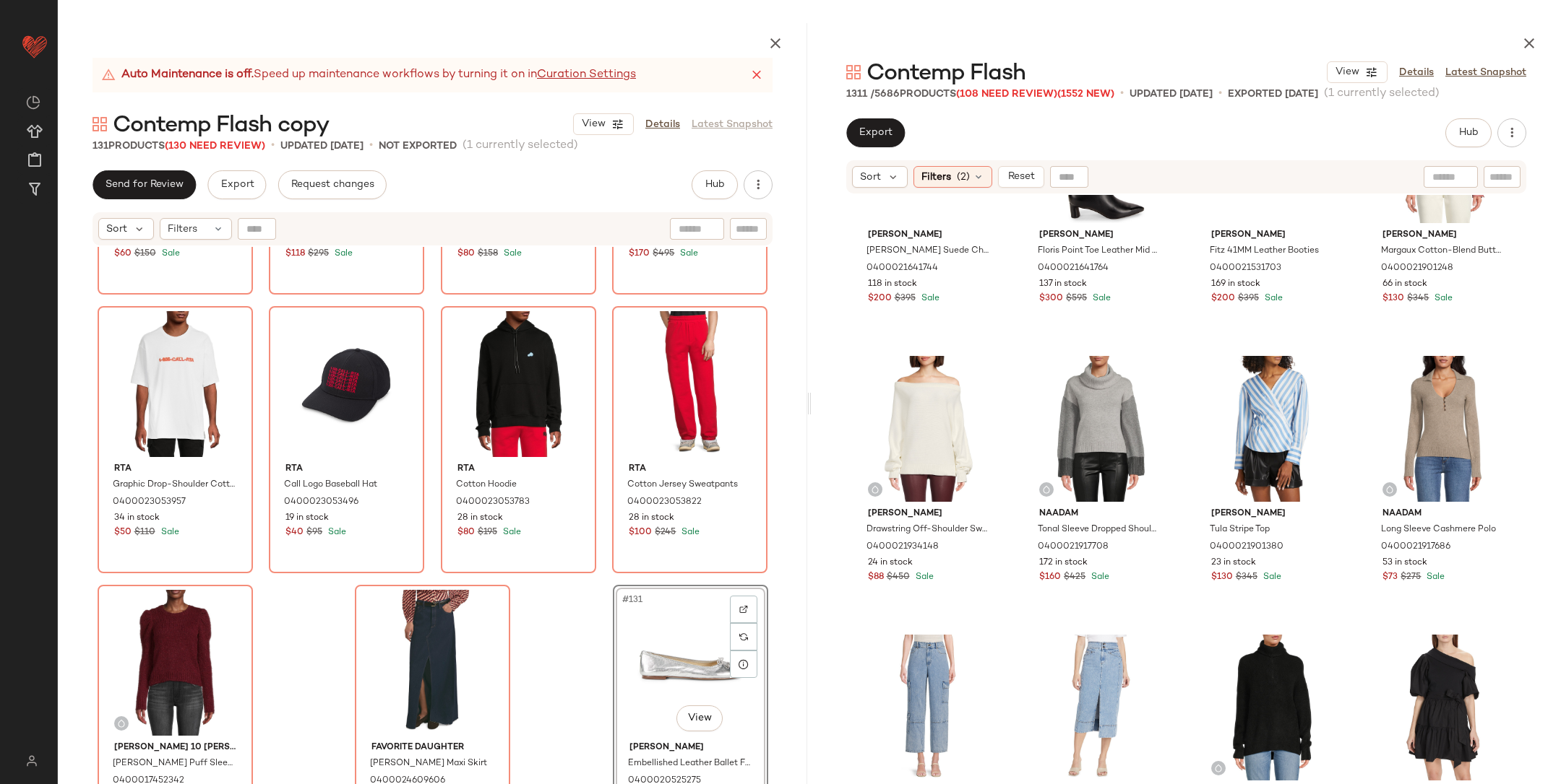
scroll to position [26182, 0]
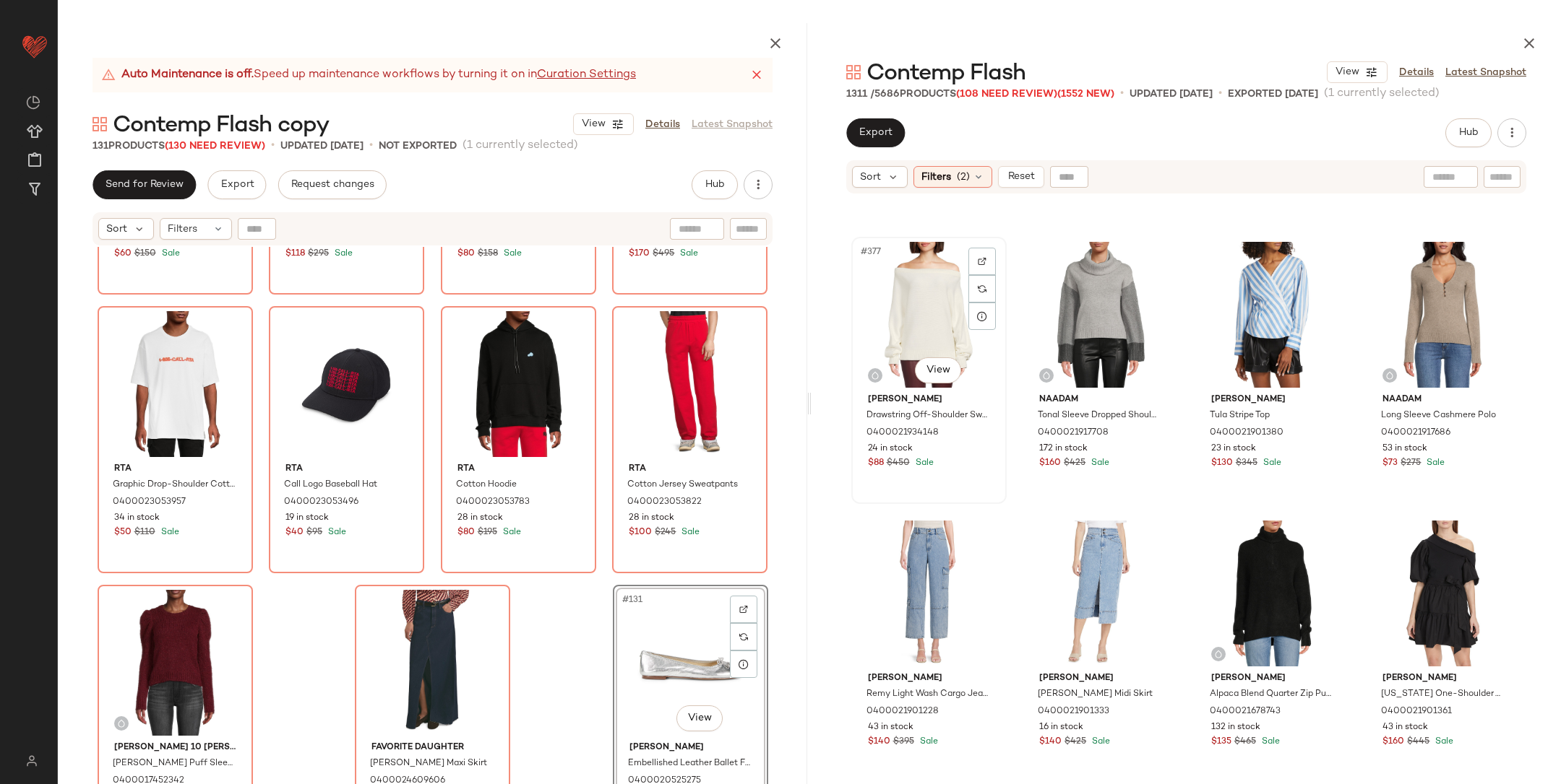
scroll to position [26181, 0]
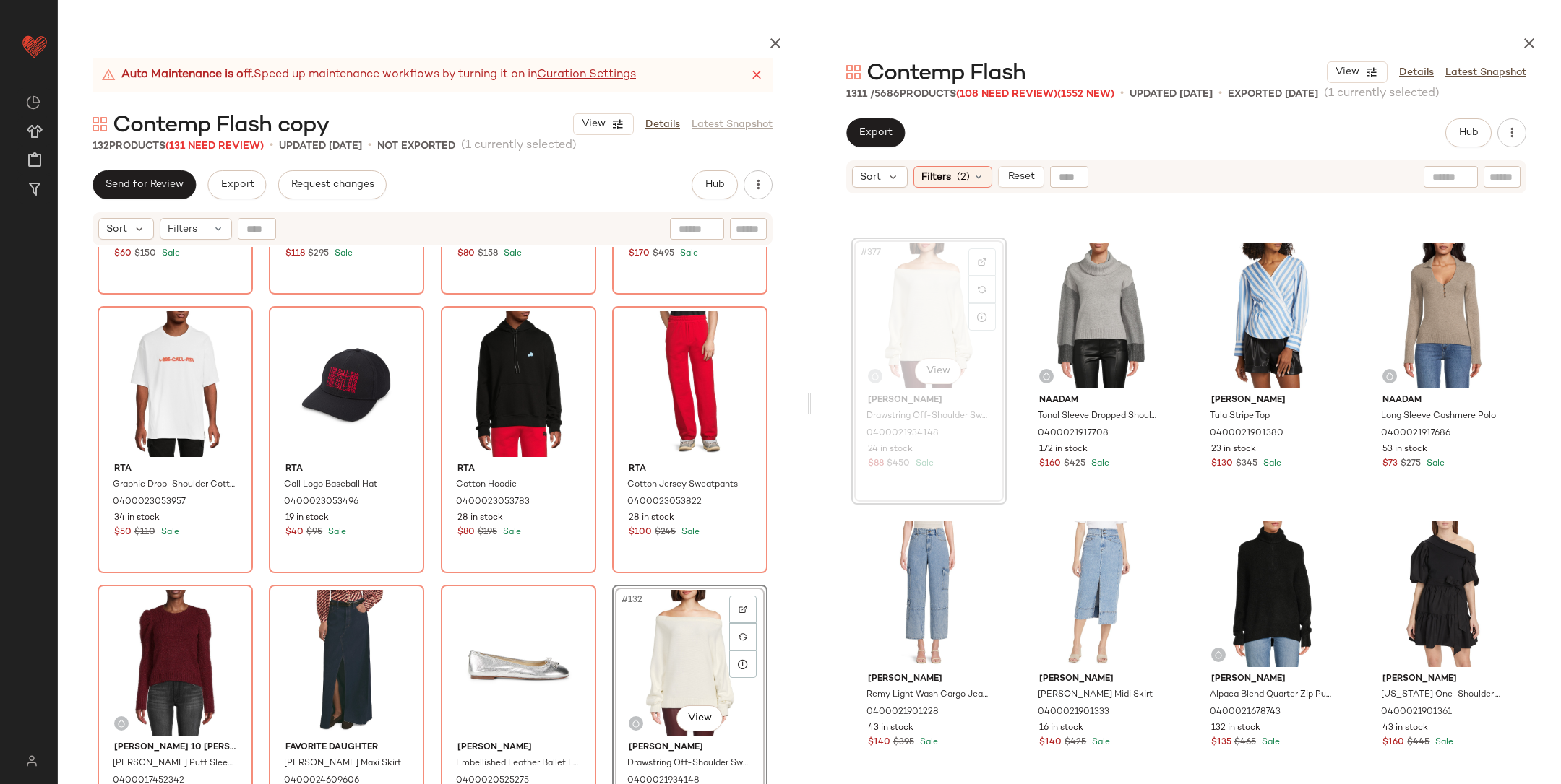
click at [605, 582] on div "Re/done Cotton-Blend Ruched Drawstring Tank 0400022962185 10 in stock $60 $150 …" at bounding box center [433, 549] width 750 height 605
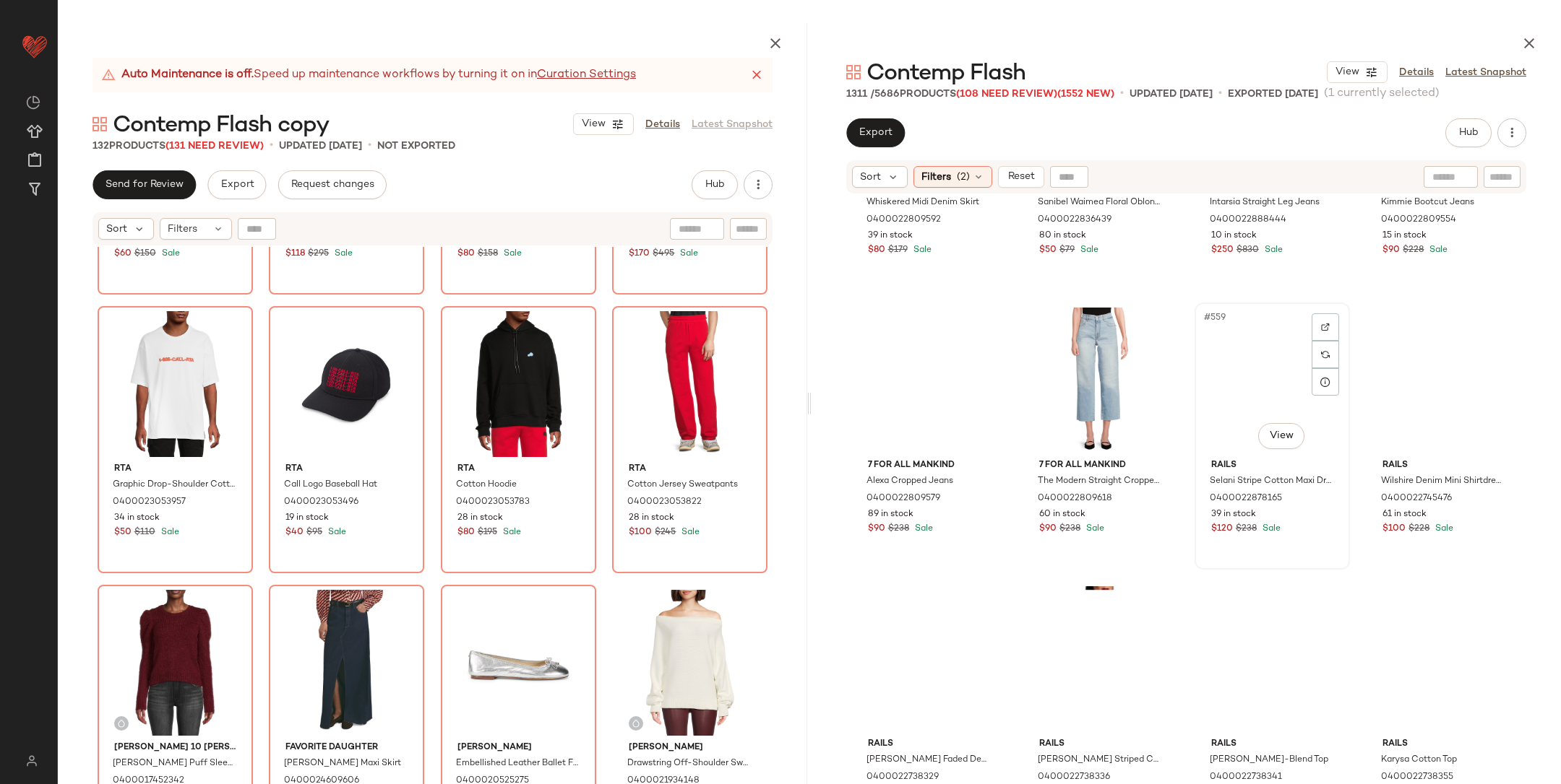
scroll to position [38662, 0]
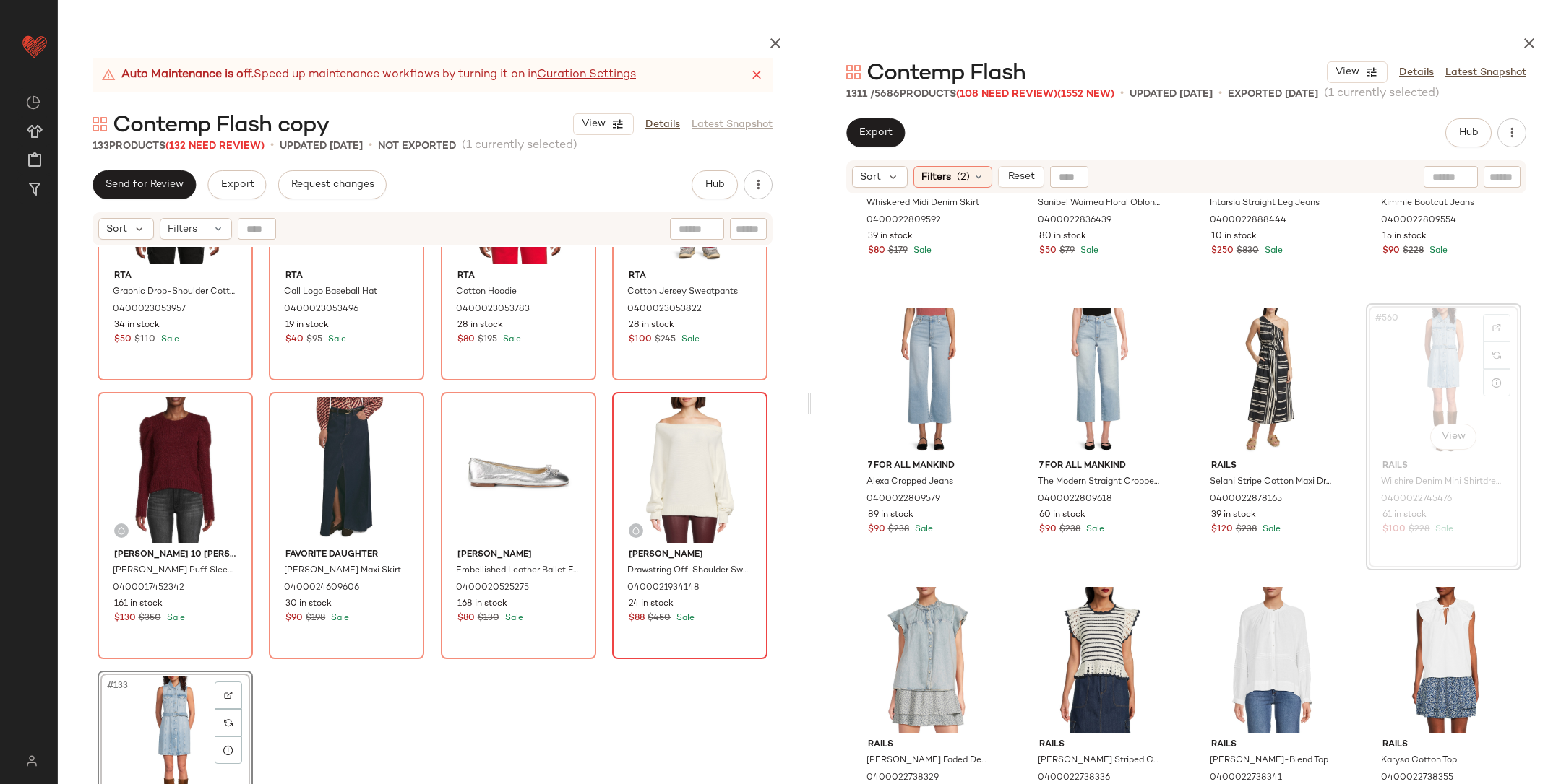
scroll to position [8878, 0]
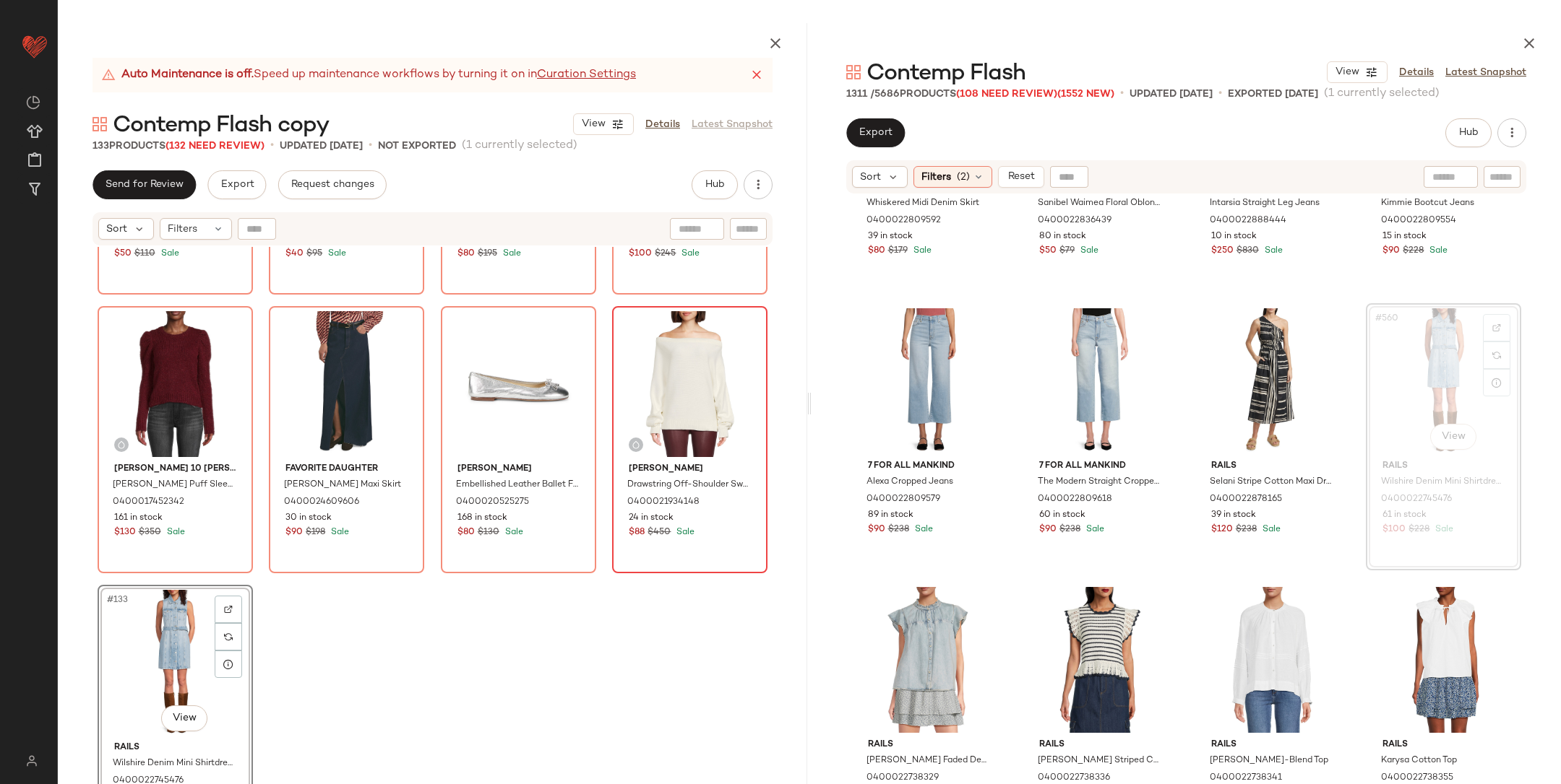
click at [702, 656] on div "Rta Graphic Drop-Shoulder Cotton T-Shirt 0400023053957 34 in stock $50 $110 Sal…" at bounding box center [433, 549] width 750 height 605
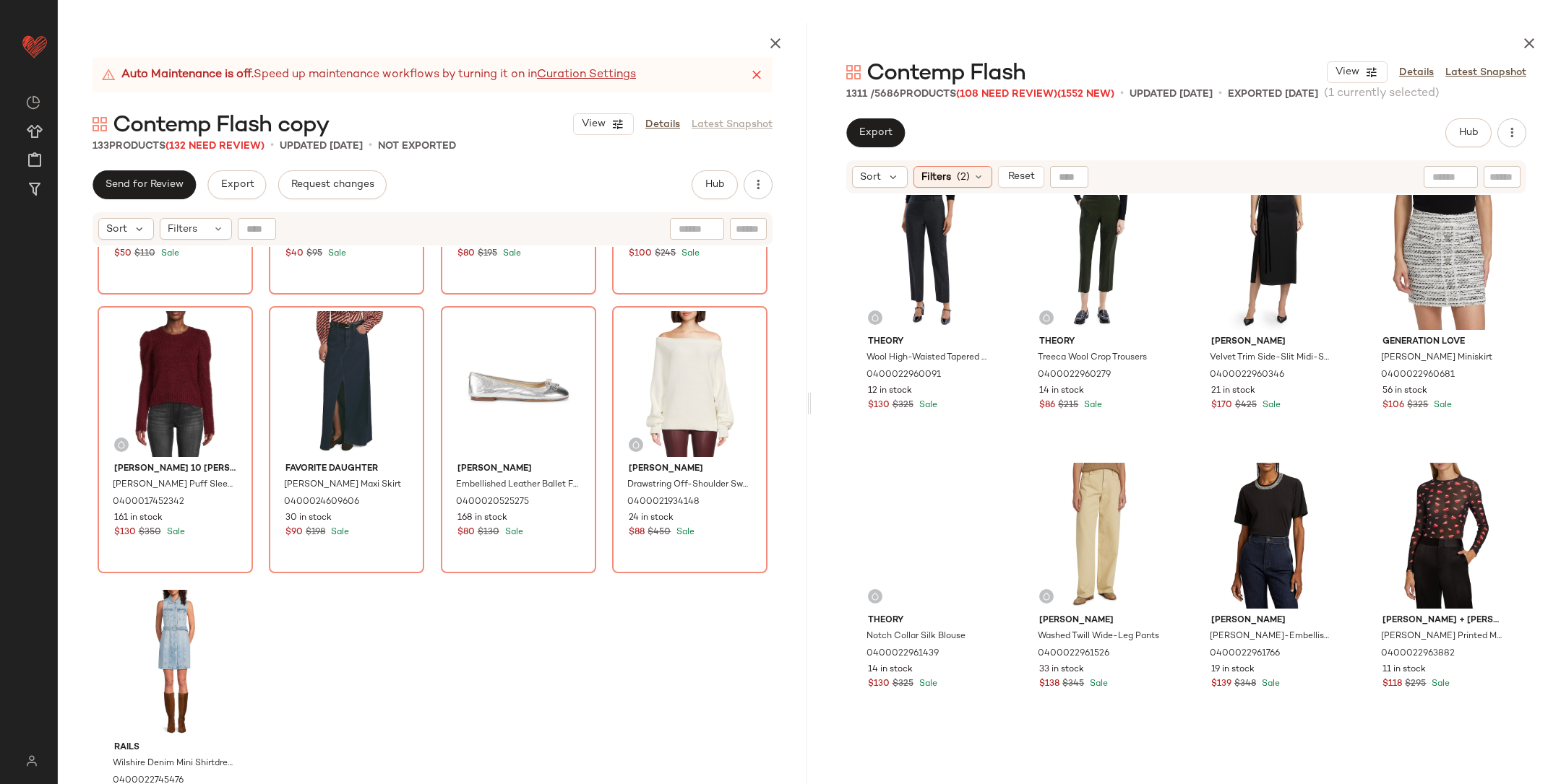
scroll to position [41321, 0]
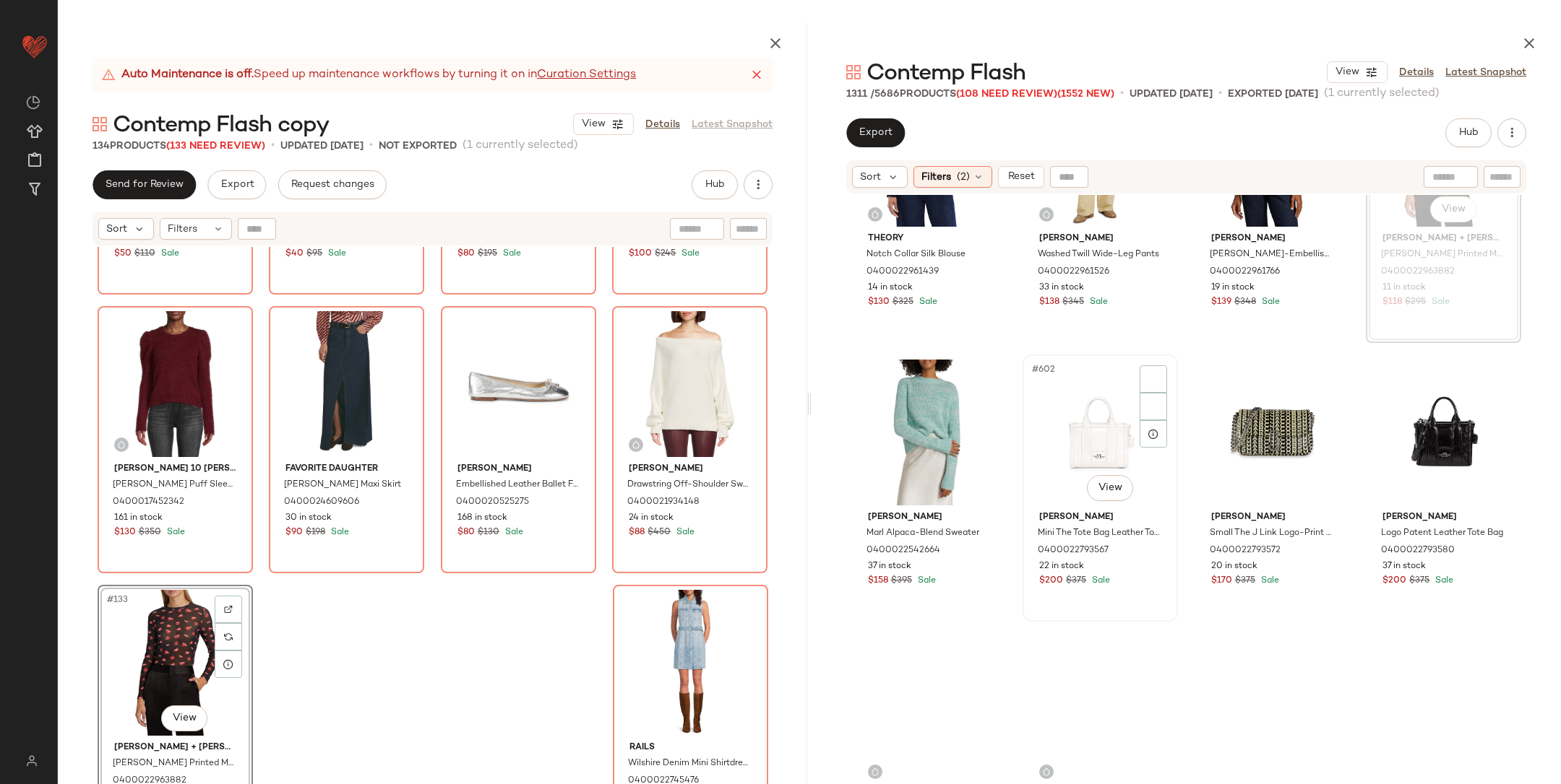
scroll to position [41733, 0]
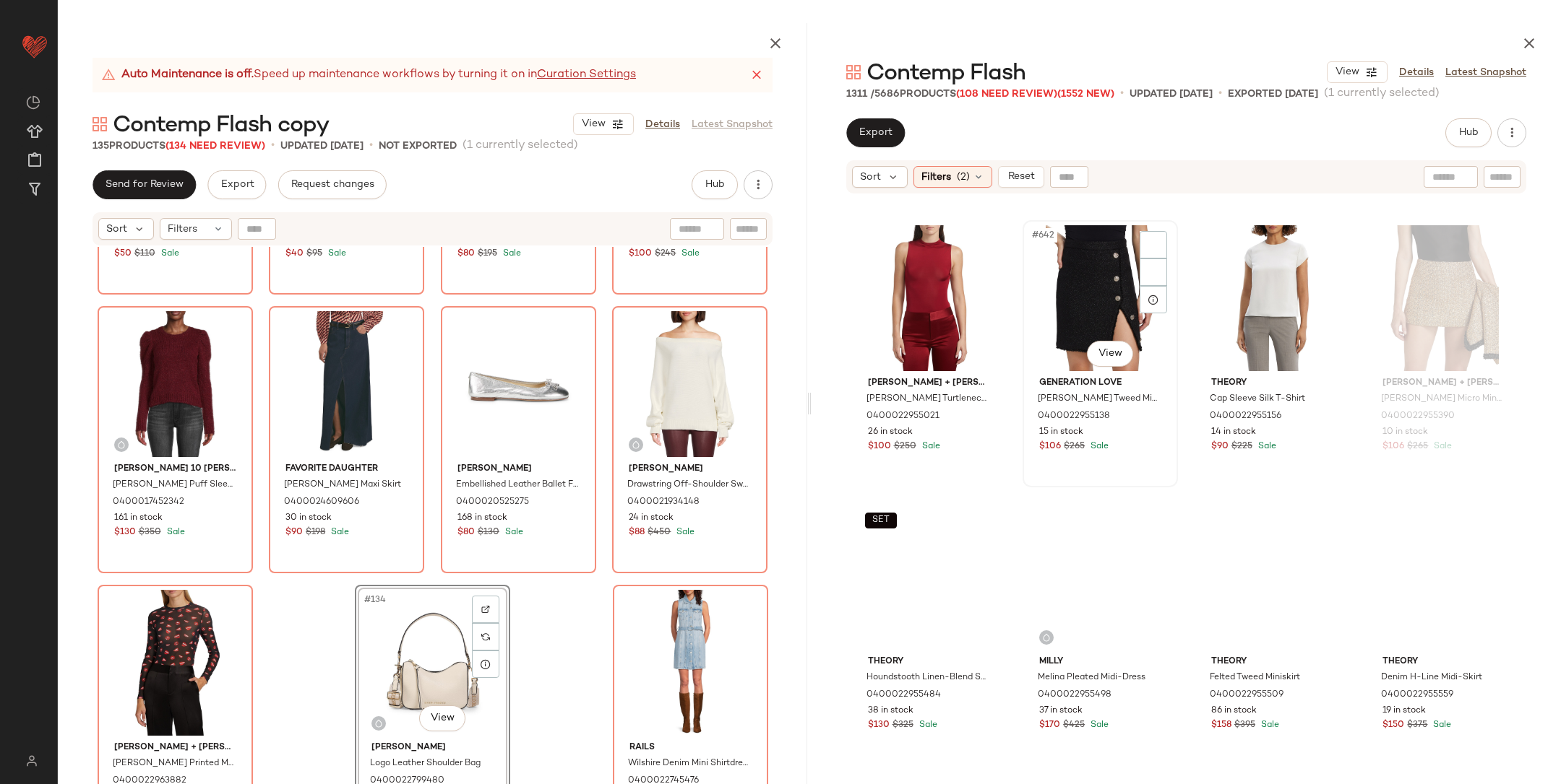
scroll to position [44635, 0]
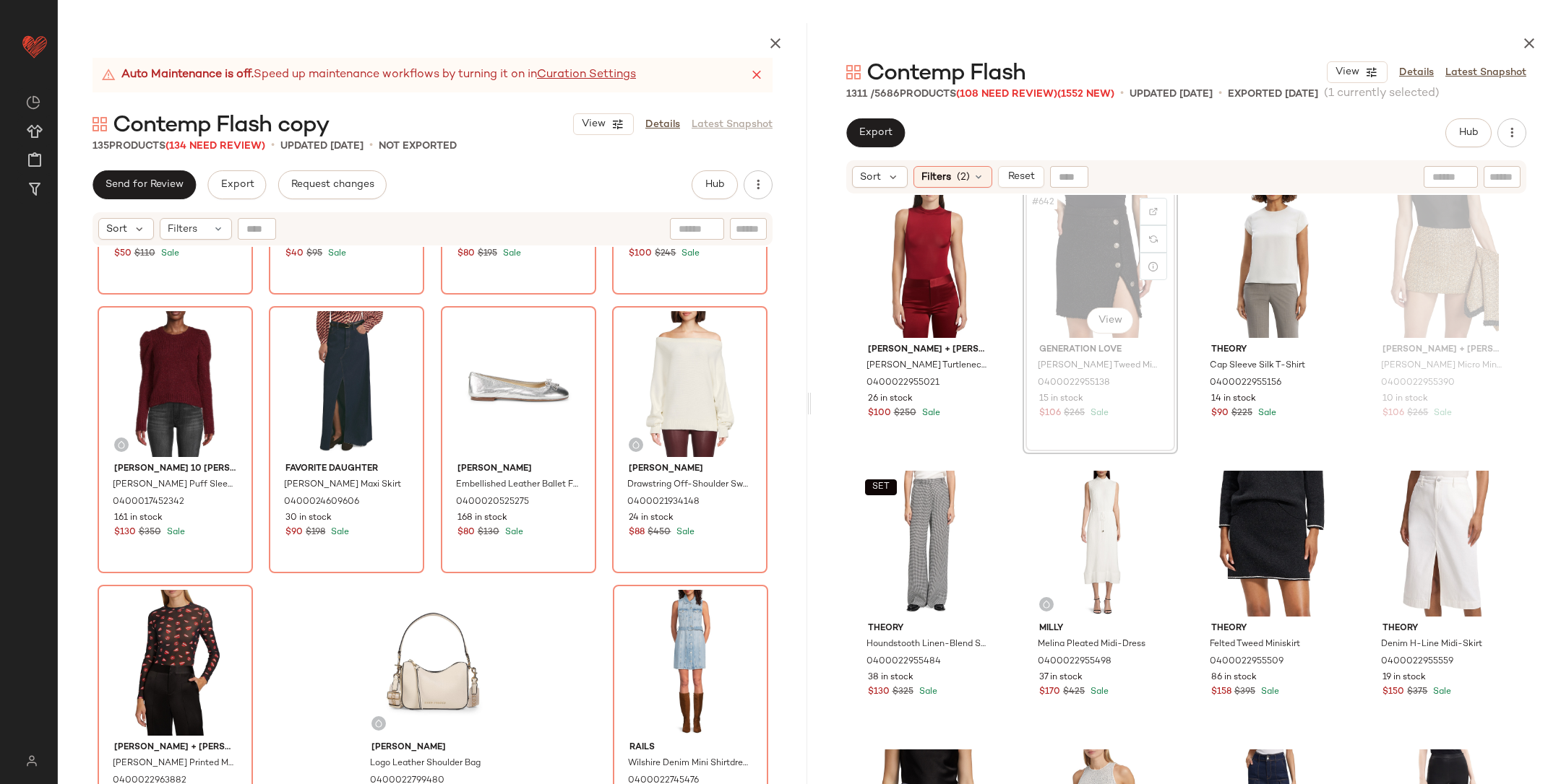
scroll to position [44565, 0]
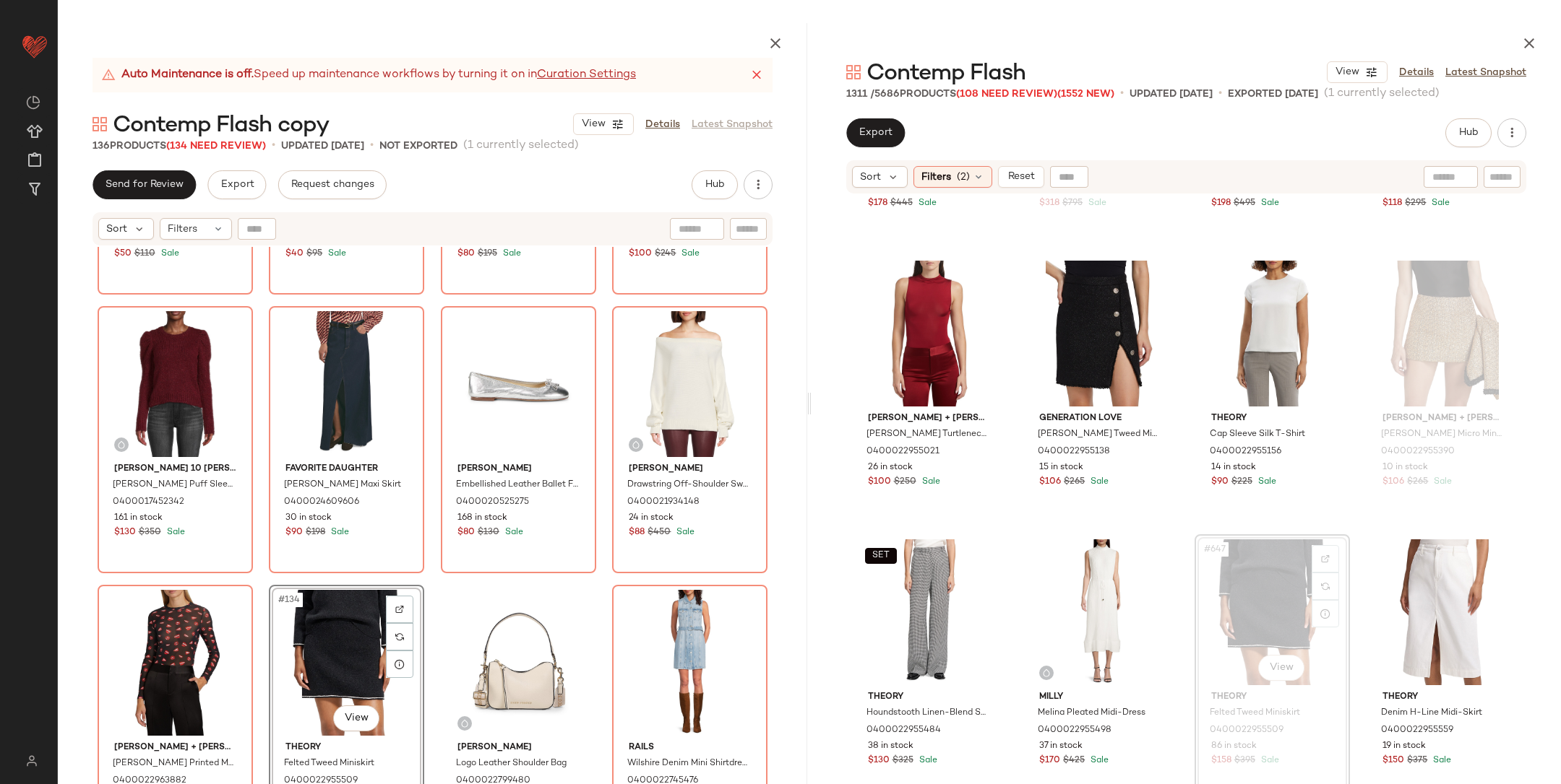
click at [436, 582] on div "Rta Graphic Drop-Shoulder Cotton T-Shirt 0400023053957 34 in stock $50 $110 Sal…" at bounding box center [433, 549] width 750 height 605
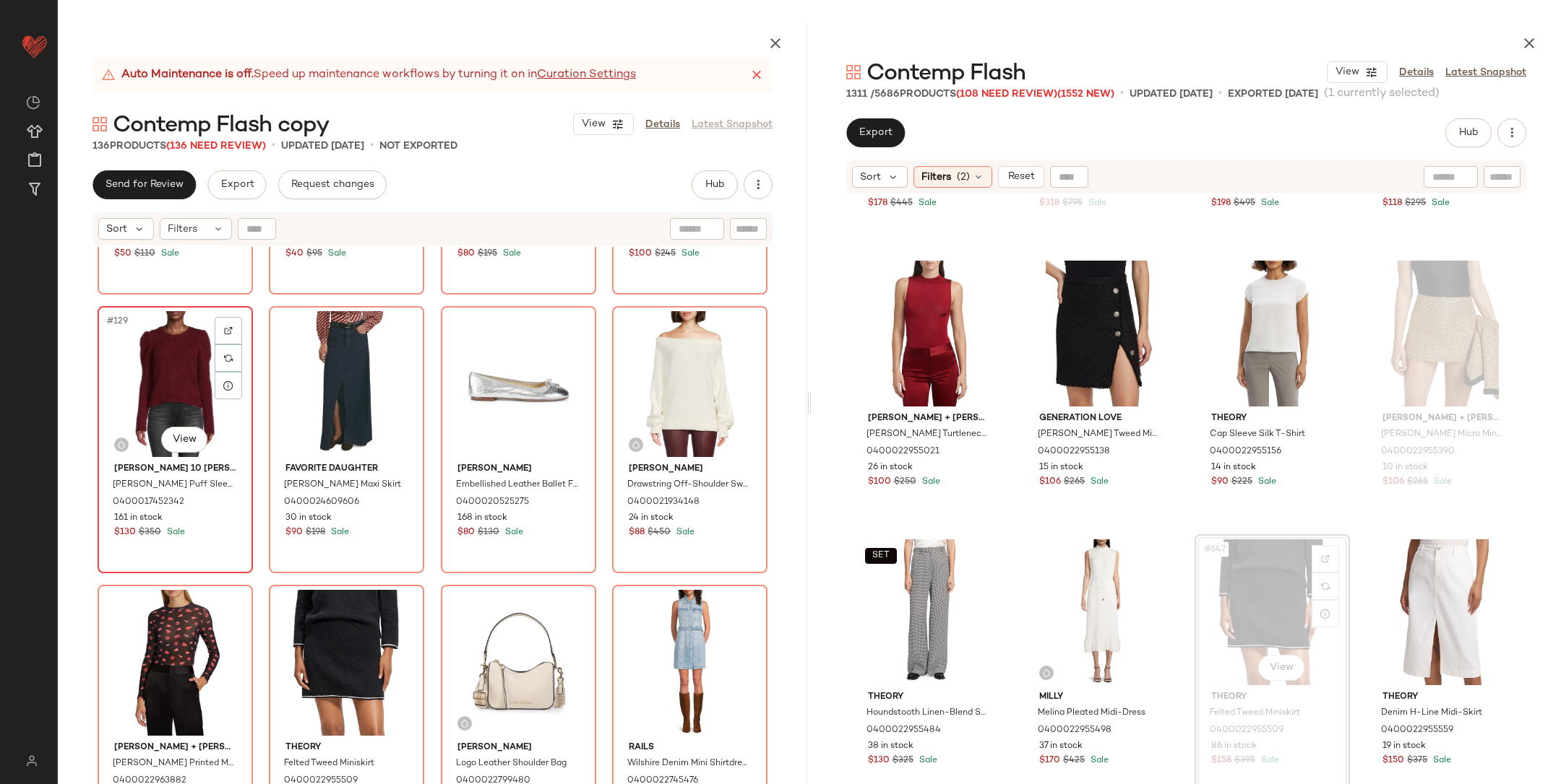
click at [180, 372] on div "#129 View" at bounding box center [175, 385] width 145 height 146
click at [672, 661] on div "#136 View" at bounding box center [690, 663] width 145 height 146
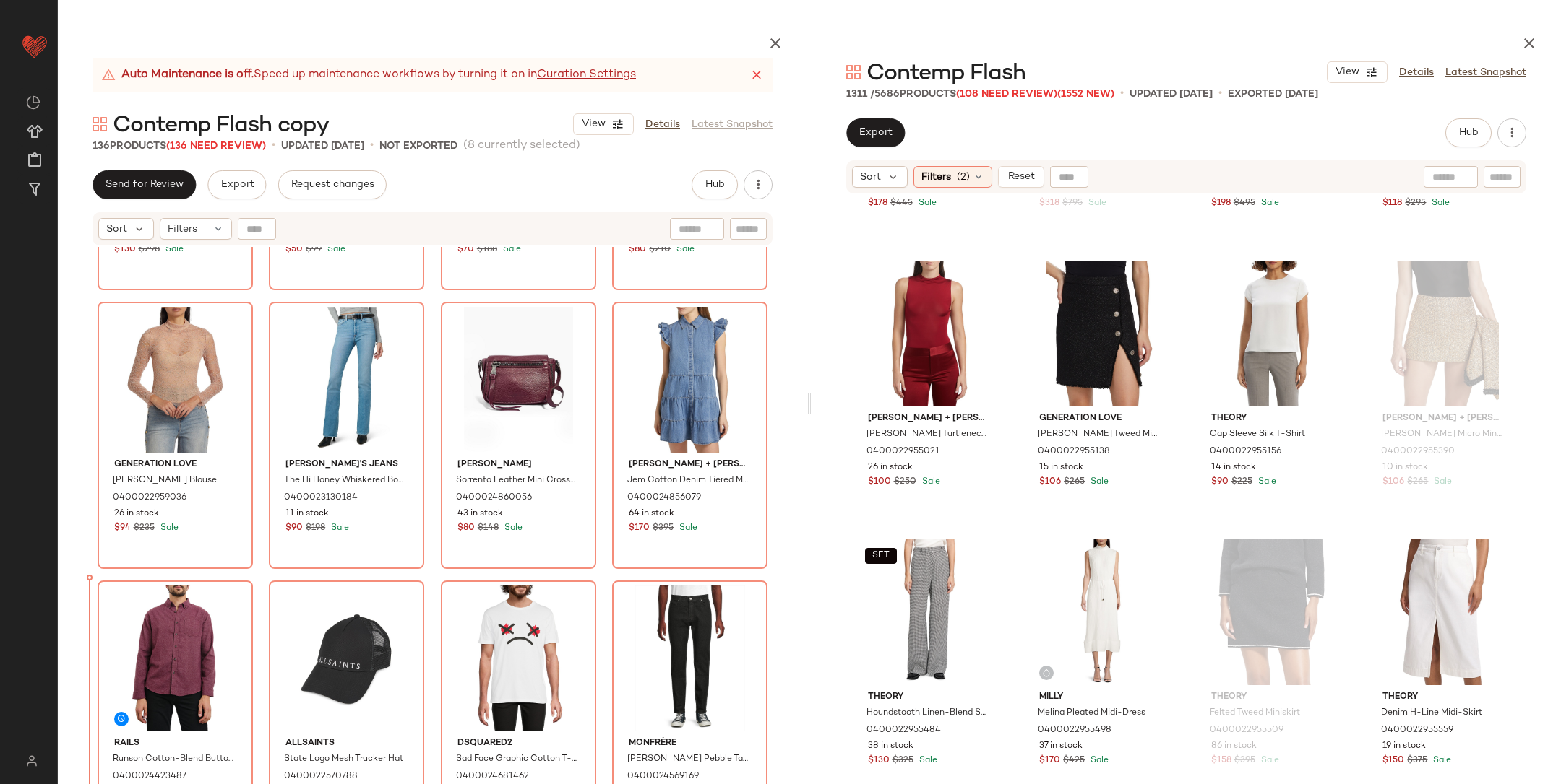
scroll to position [6094, 0]
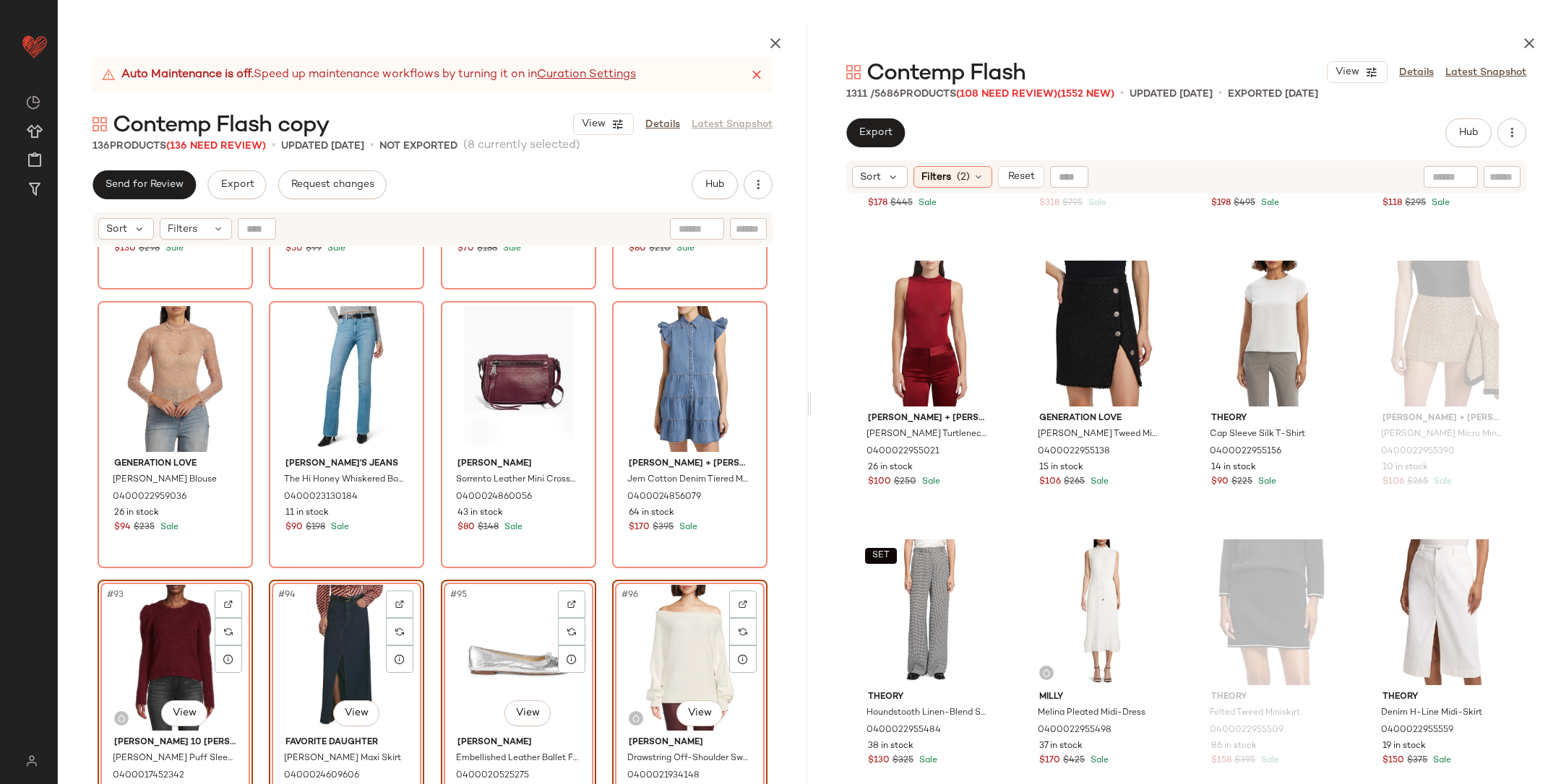
click at [248, 586] on div "#93 View Derek Lam 10 Crosby Locken Puff Sleeve Alpaca Blend Sweater 0400017452…" at bounding box center [175, 714] width 155 height 268
click at [252, 573] on div "Rails Kallio Fair Isle Shawl Collar Cardigan 0400024423330 12 in stock $130 $29…" at bounding box center [433, 549] width 750 height 605
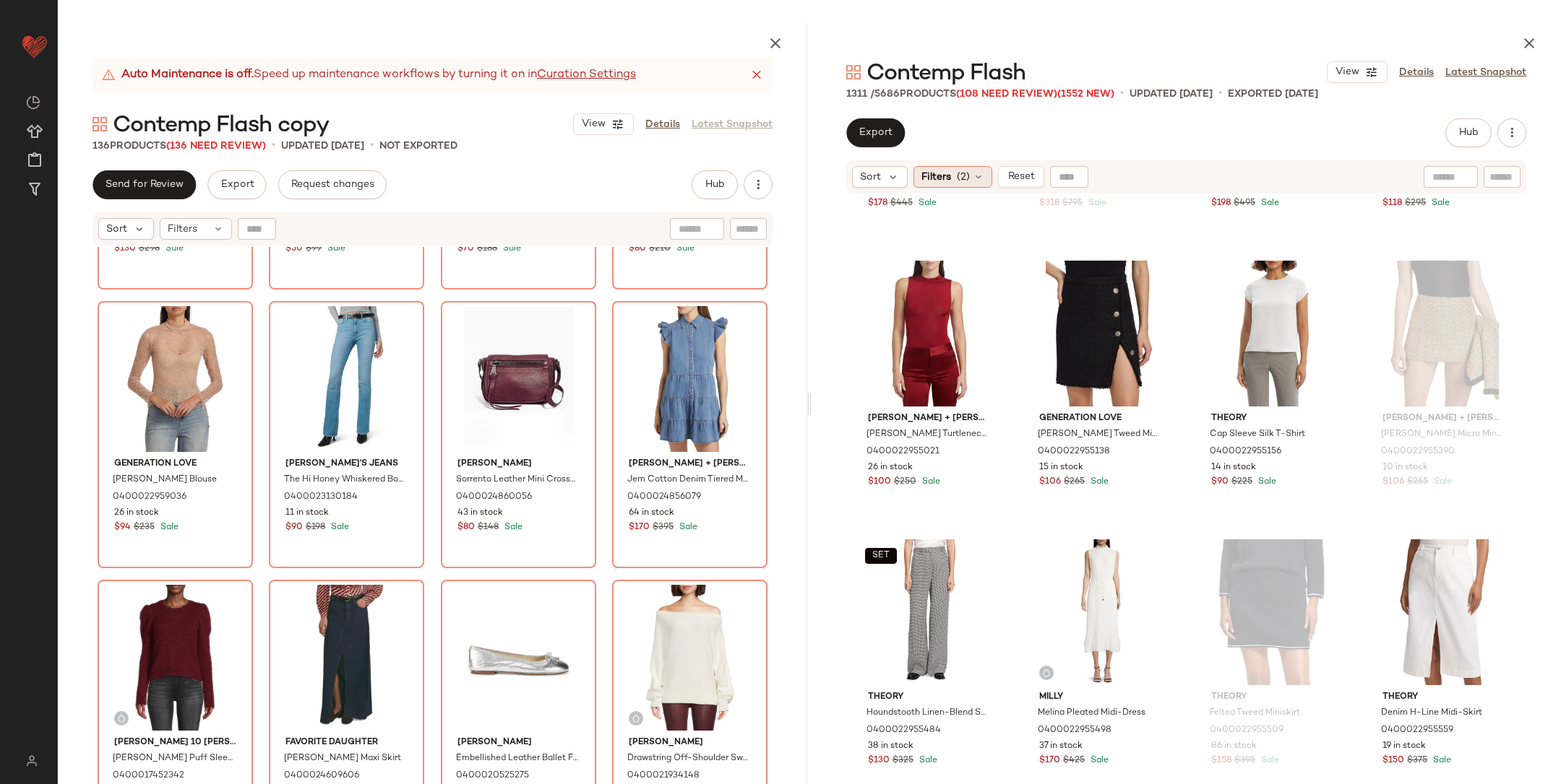
click at [941, 171] on span "Filters" at bounding box center [936, 177] width 30 height 15
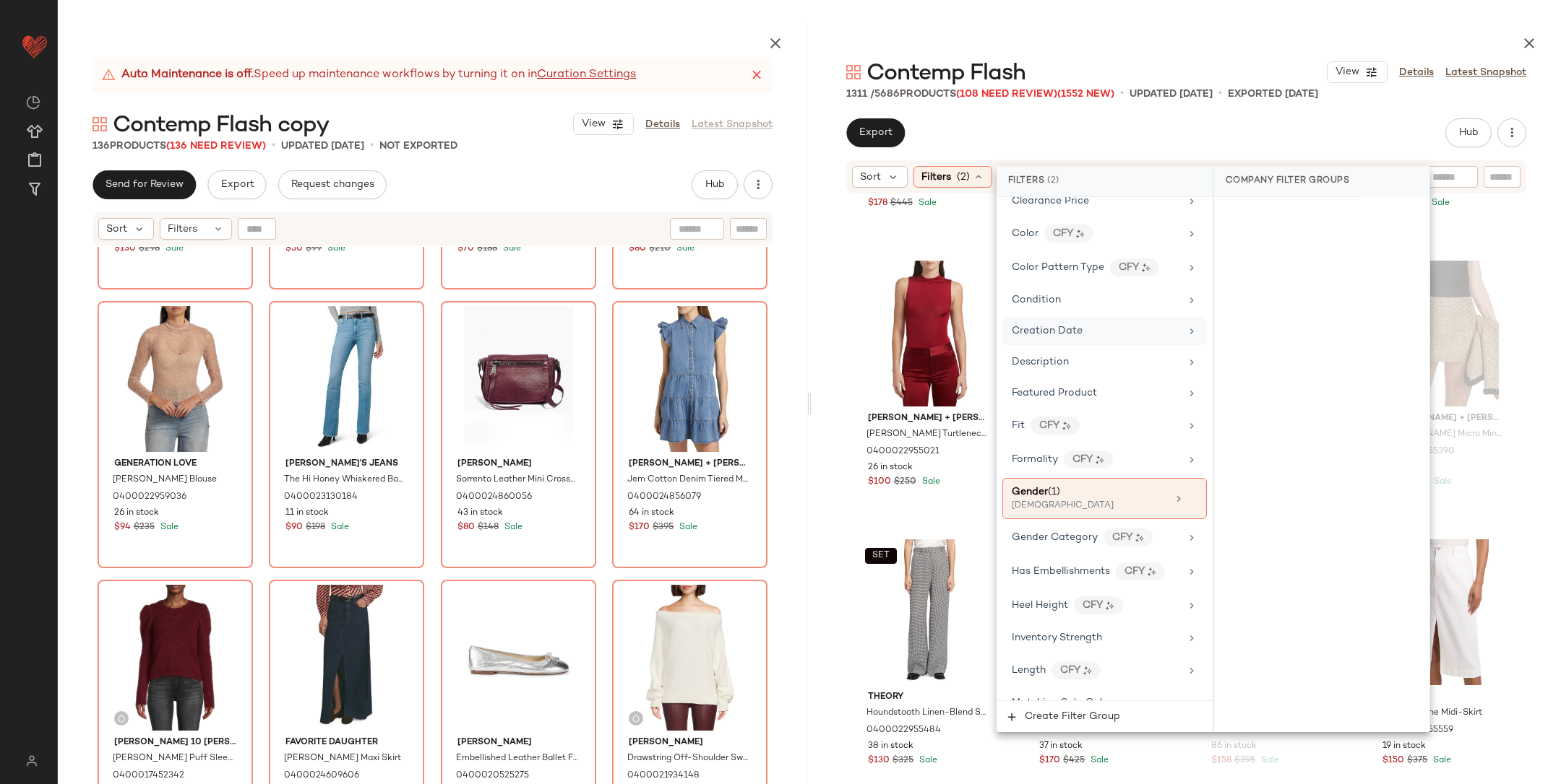
scroll to position [266, 0]
click at [1063, 480] on div "Gender (1)" at bounding box center [1089, 487] width 155 height 15
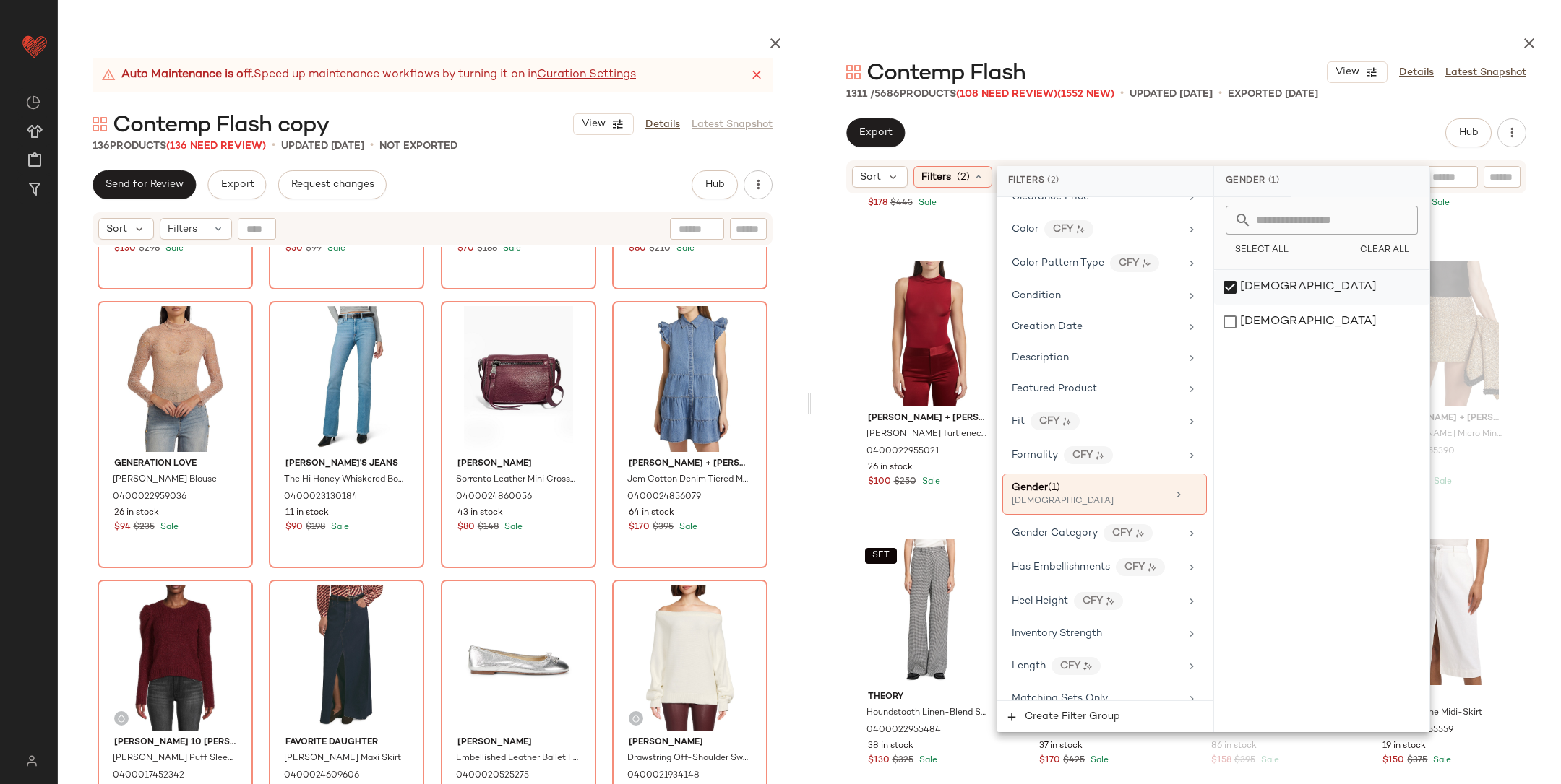
click at [1277, 296] on div "female" at bounding box center [1322, 287] width 216 height 35
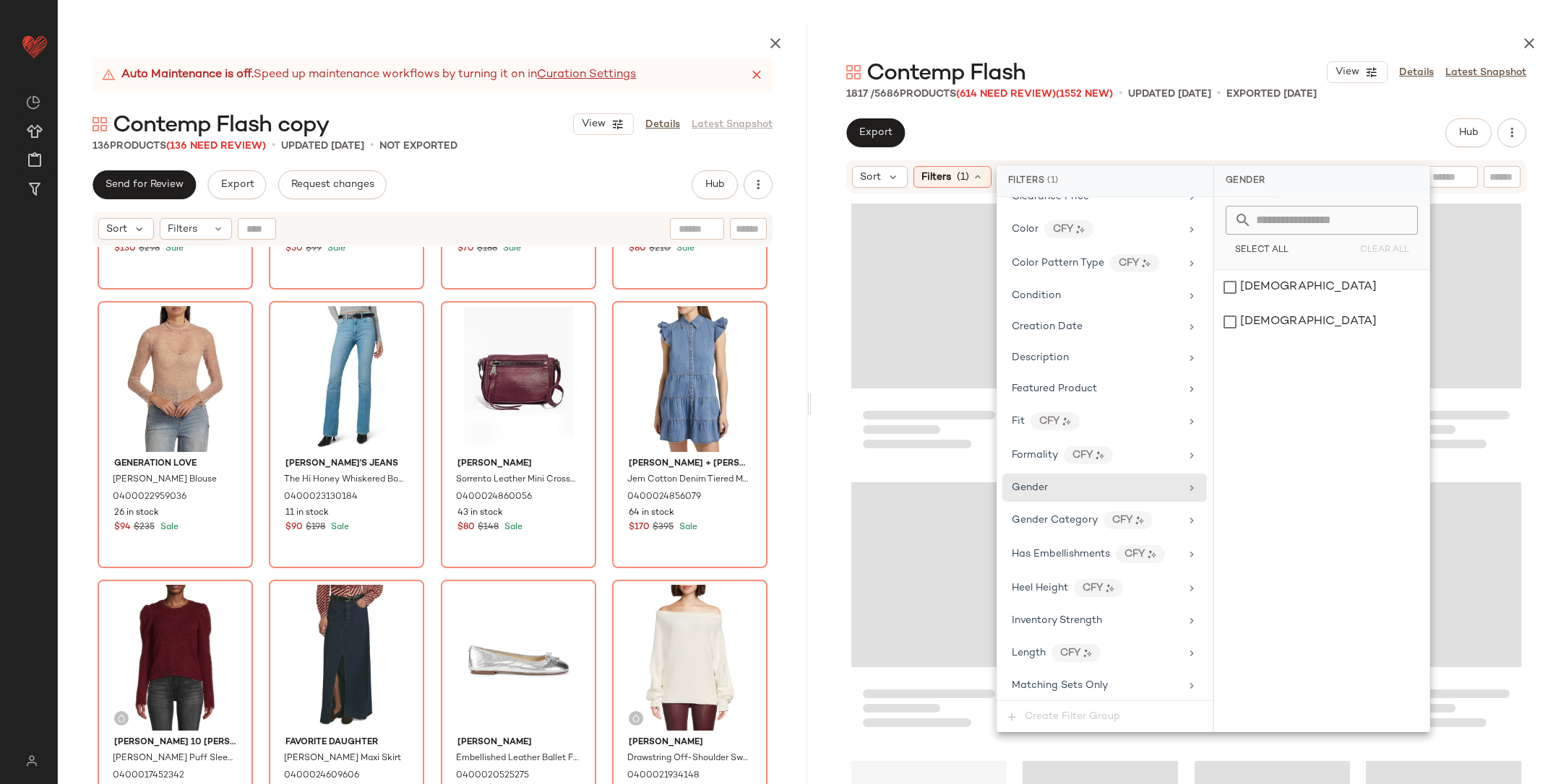
click at [1268, 343] on div "female male" at bounding box center [1322, 500] width 216 height 462
click at [1266, 326] on div "[DEMOGRAPHIC_DATA]" at bounding box center [1322, 322] width 216 height 35
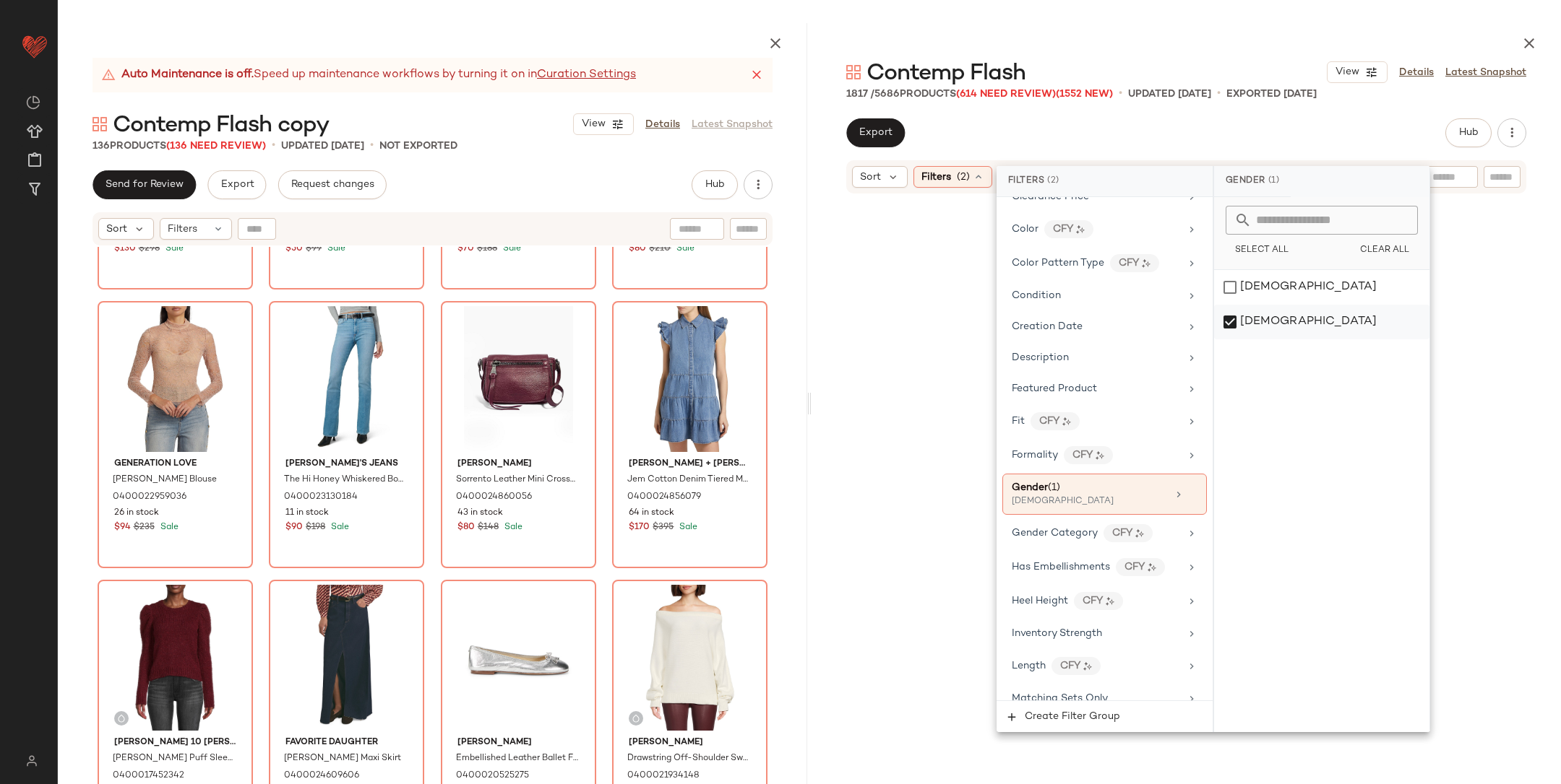
scroll to position [75838, 0]
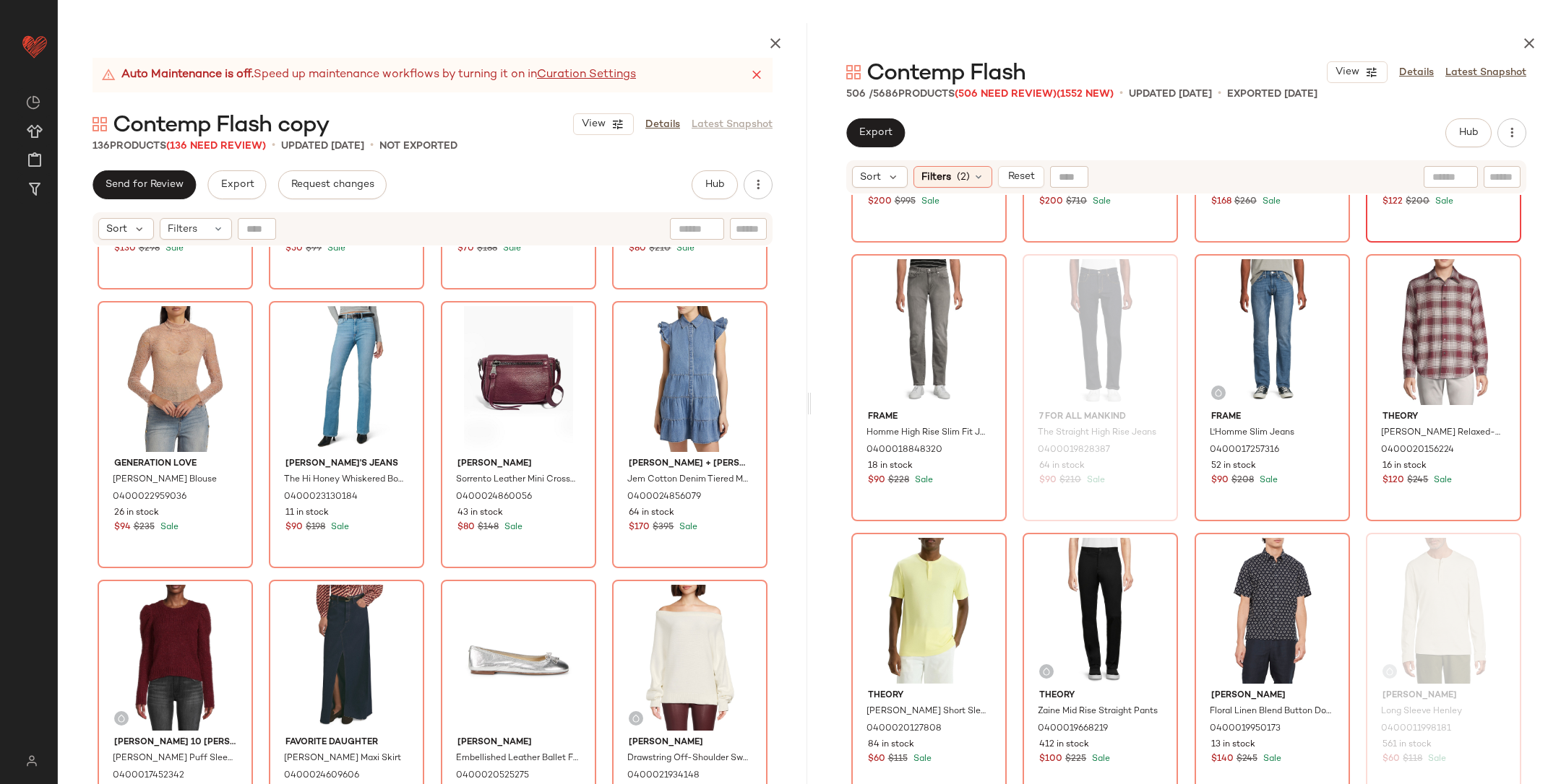
scroll to position [3184, 0]
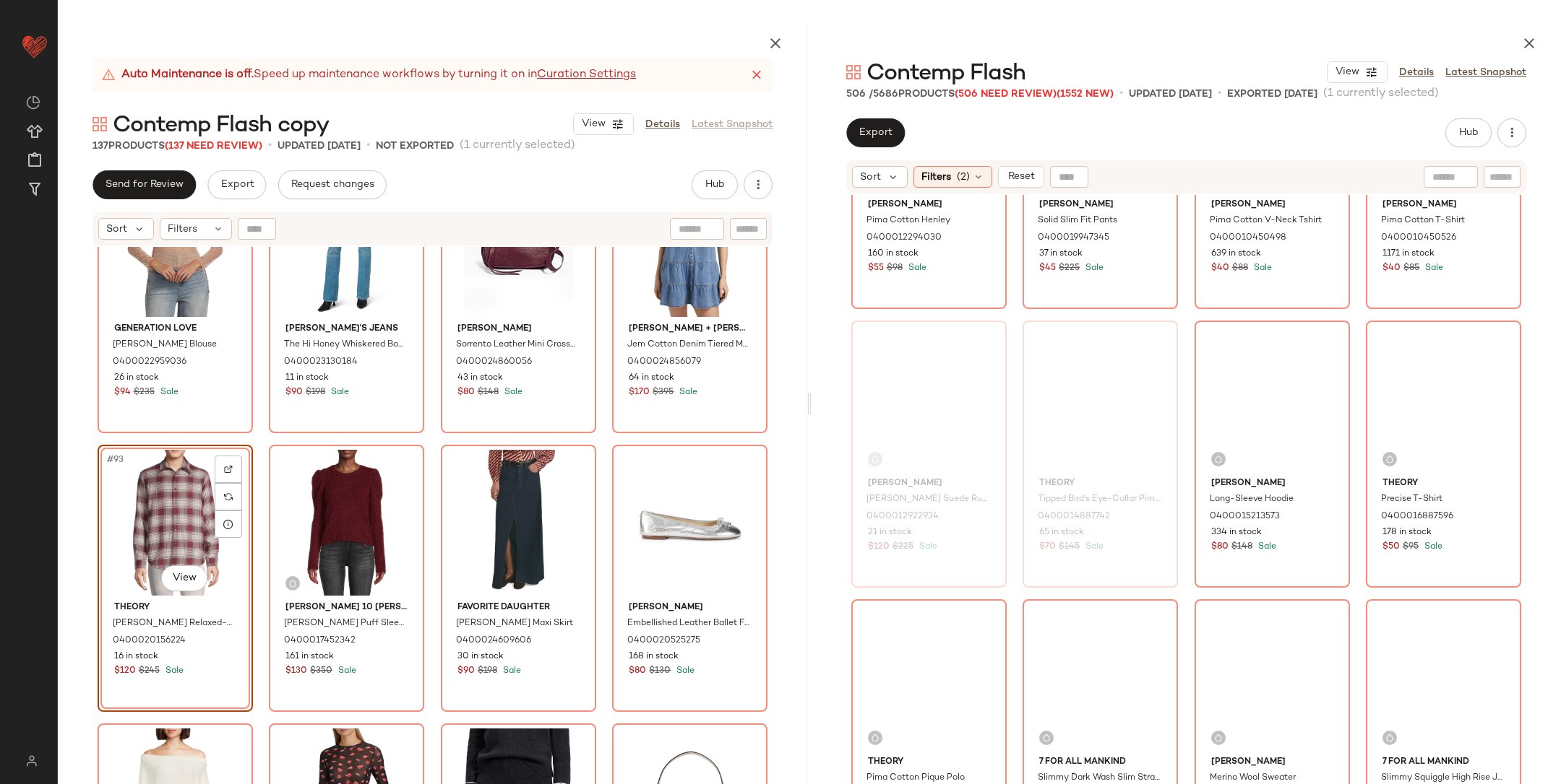
scroll to position [4243, 0]
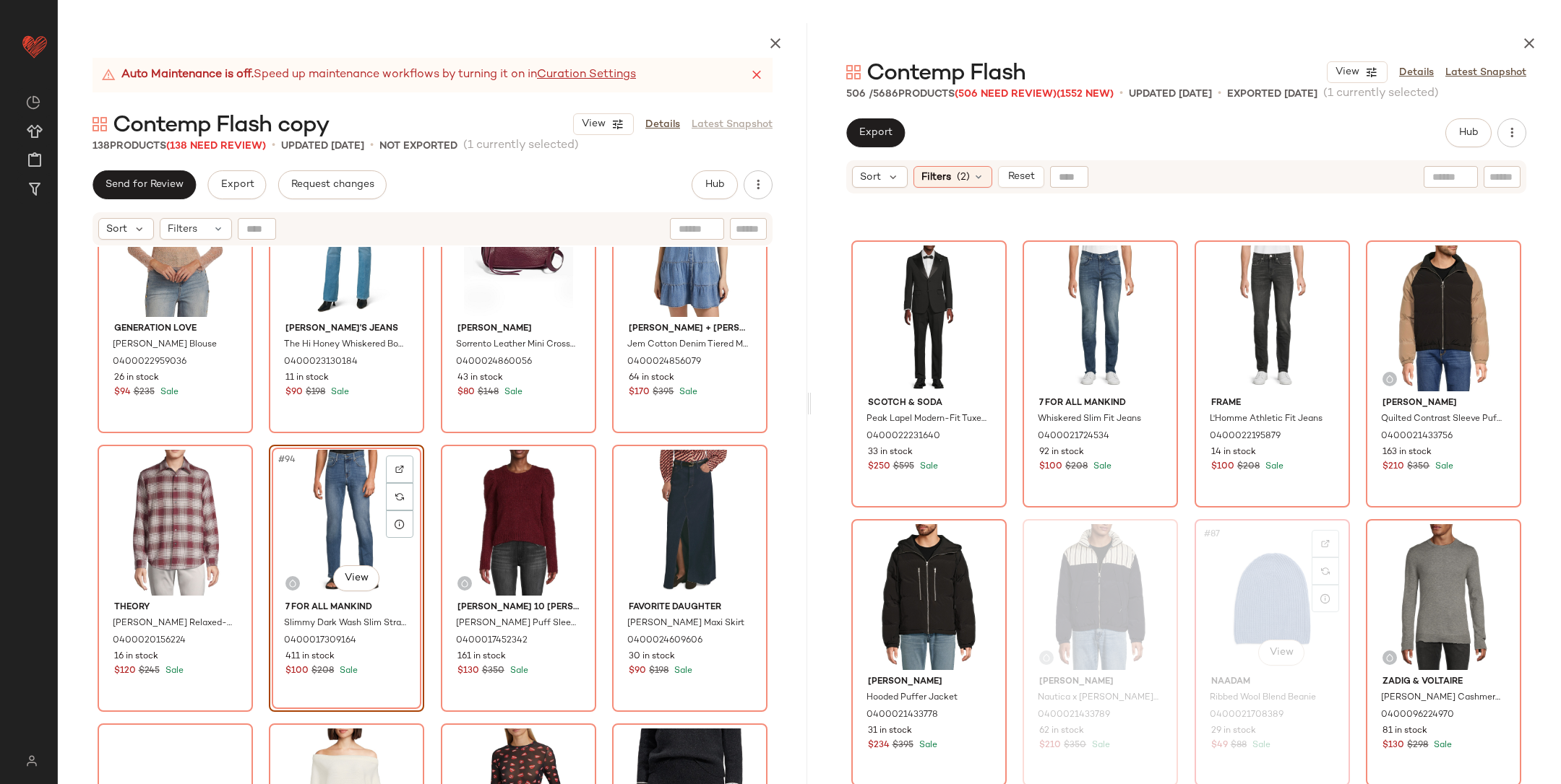
scroll to position [5522, 0]
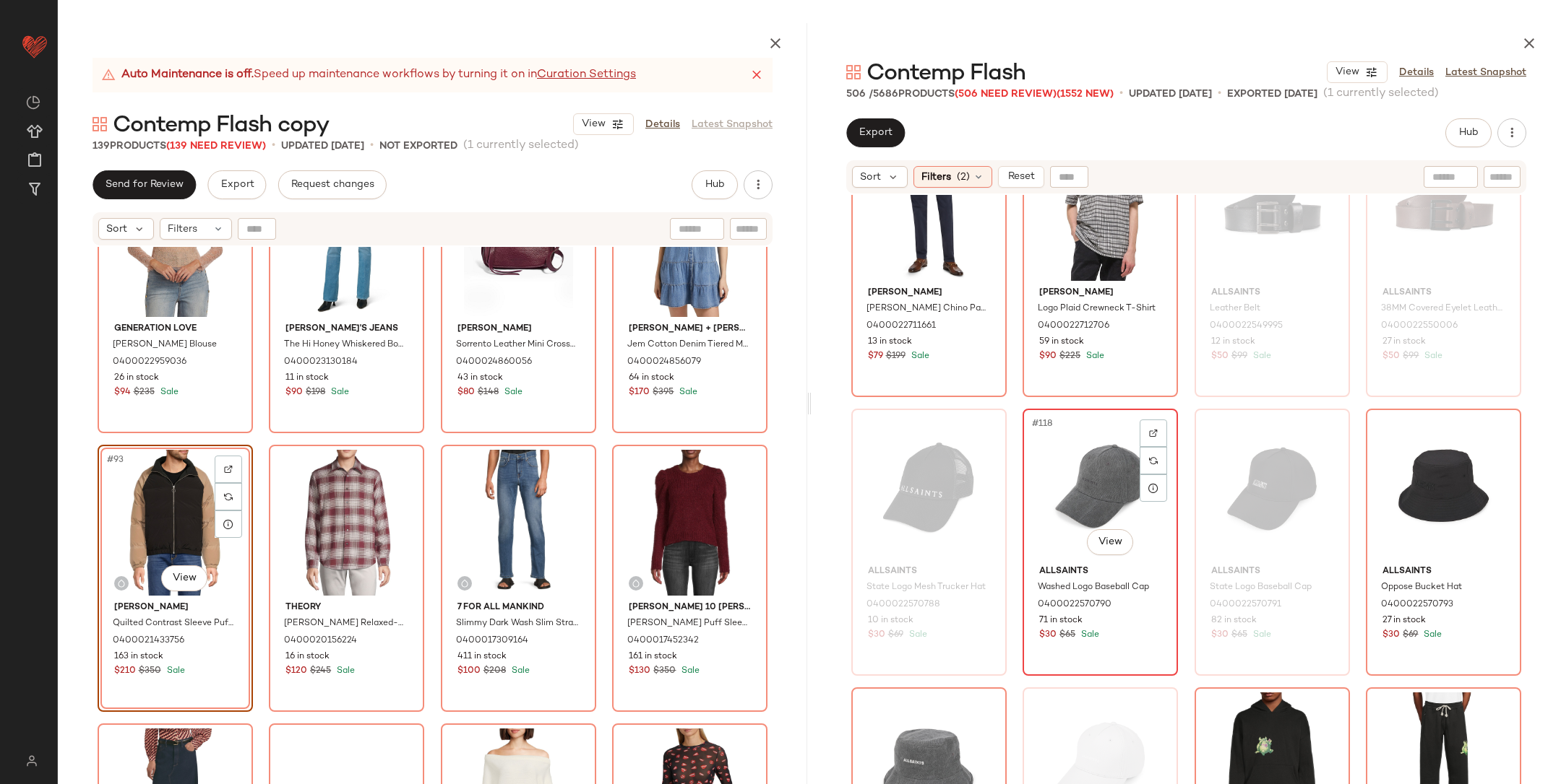
scroll to position [7915, 0]
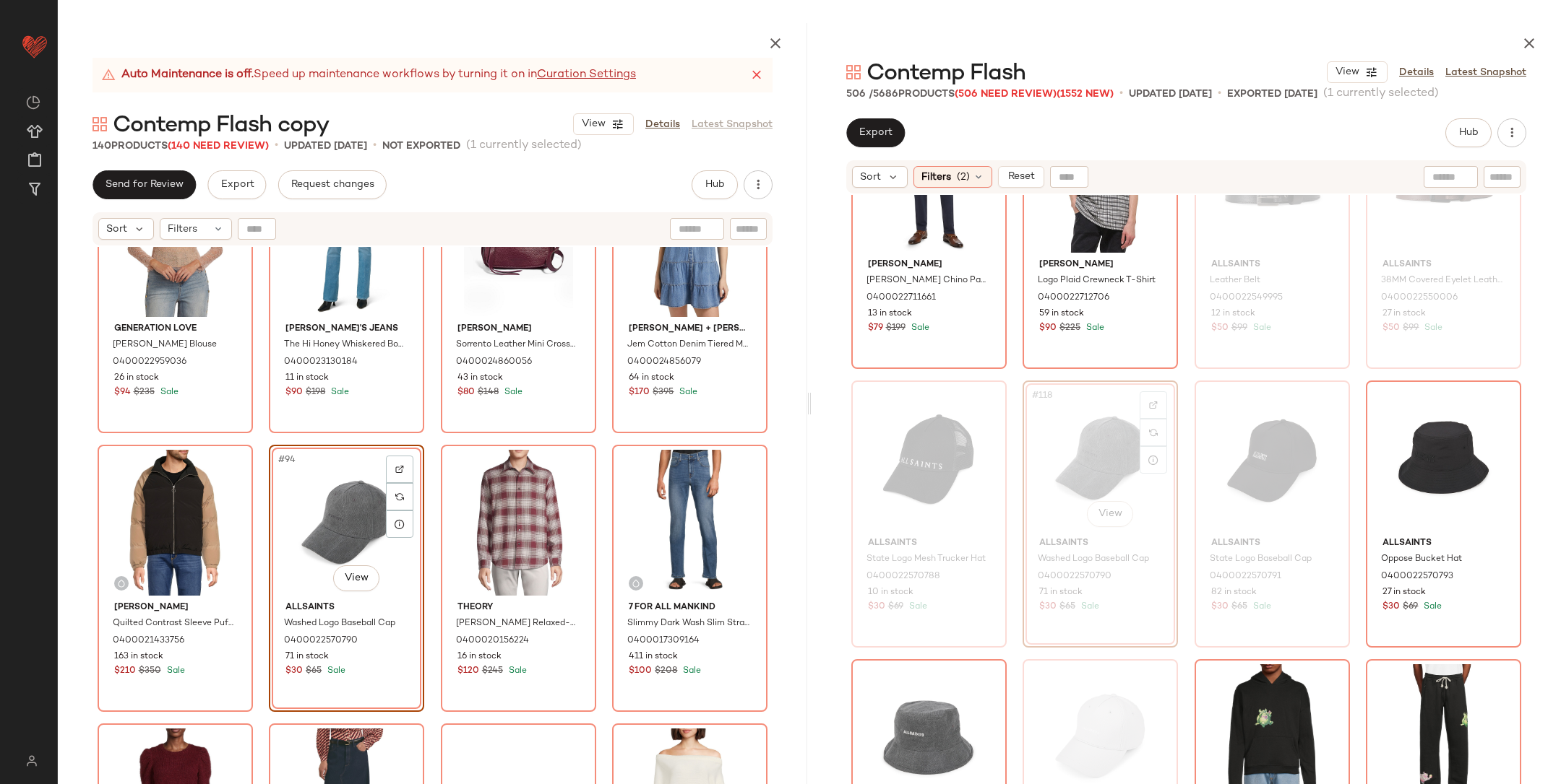
click at [430, 418] on div "Generation Love Marielle Lace Blouse 0400022959036 26 in stock $94 $235 Sale Jo…" at bounding box center [433, 549] width 750 height 605
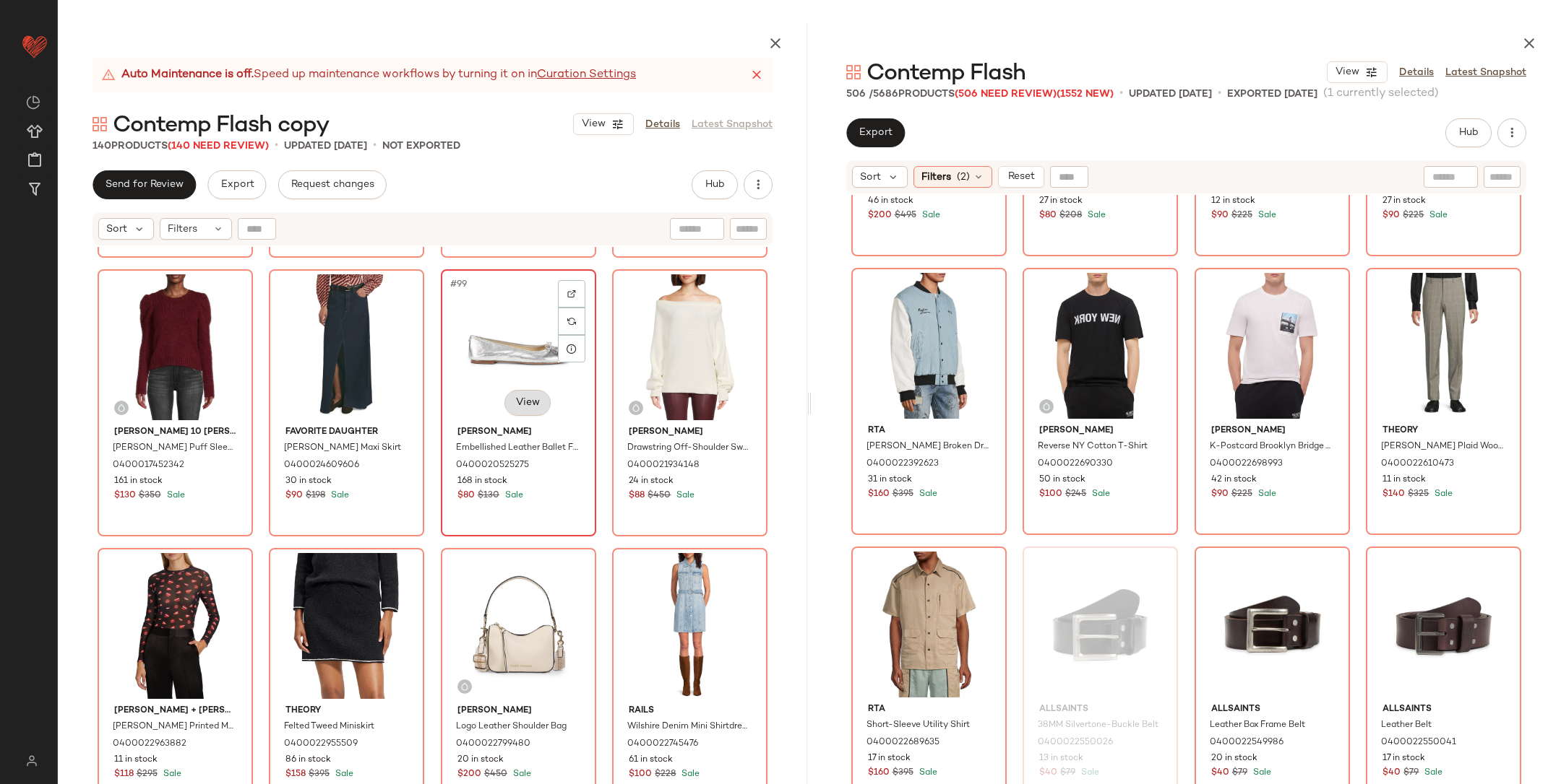
scroll to position [6800, 0]
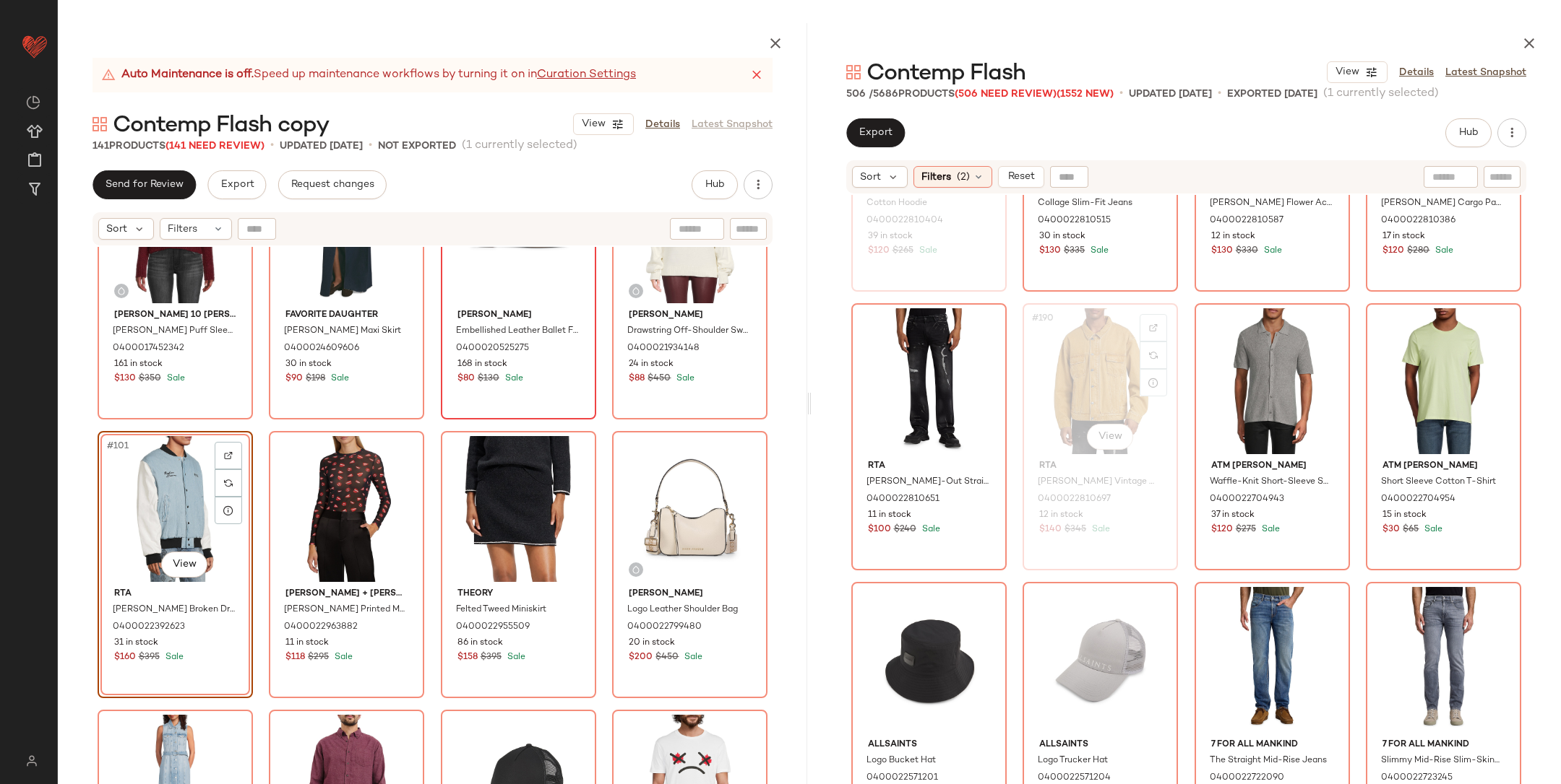
scroll to position [13271, 0]
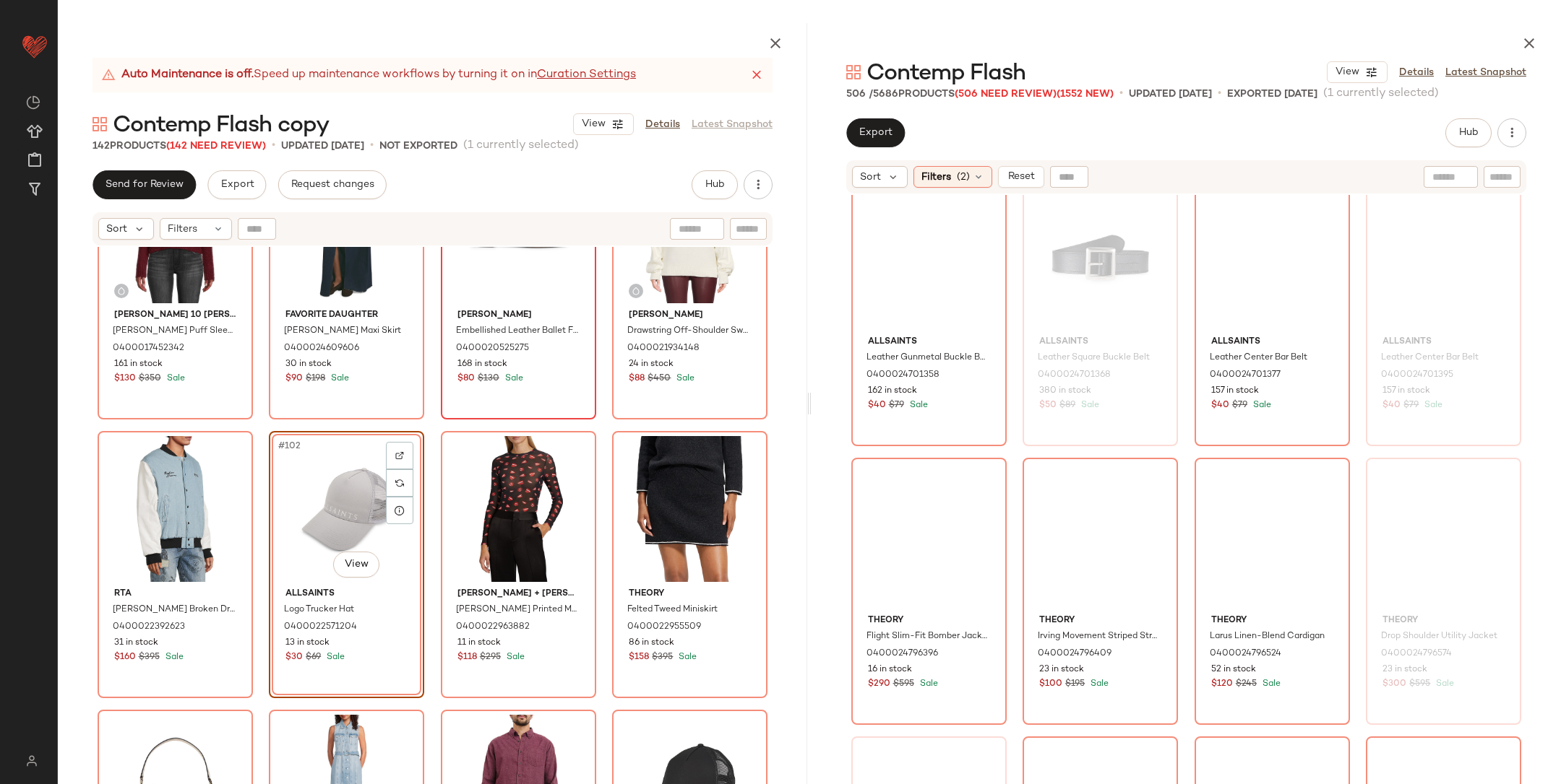
scroll to position [16481, 0]
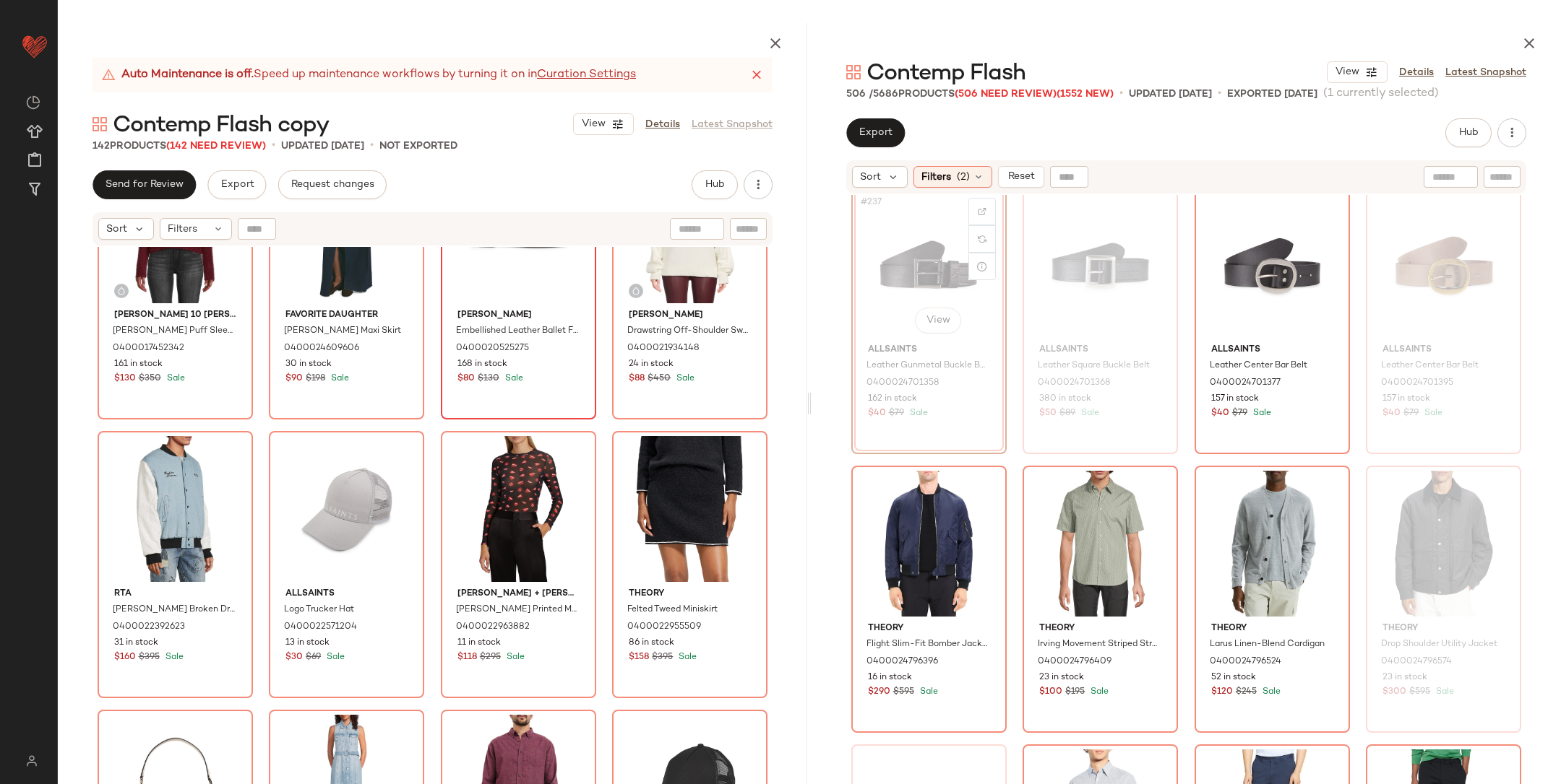
scroll to position [16473, 0]
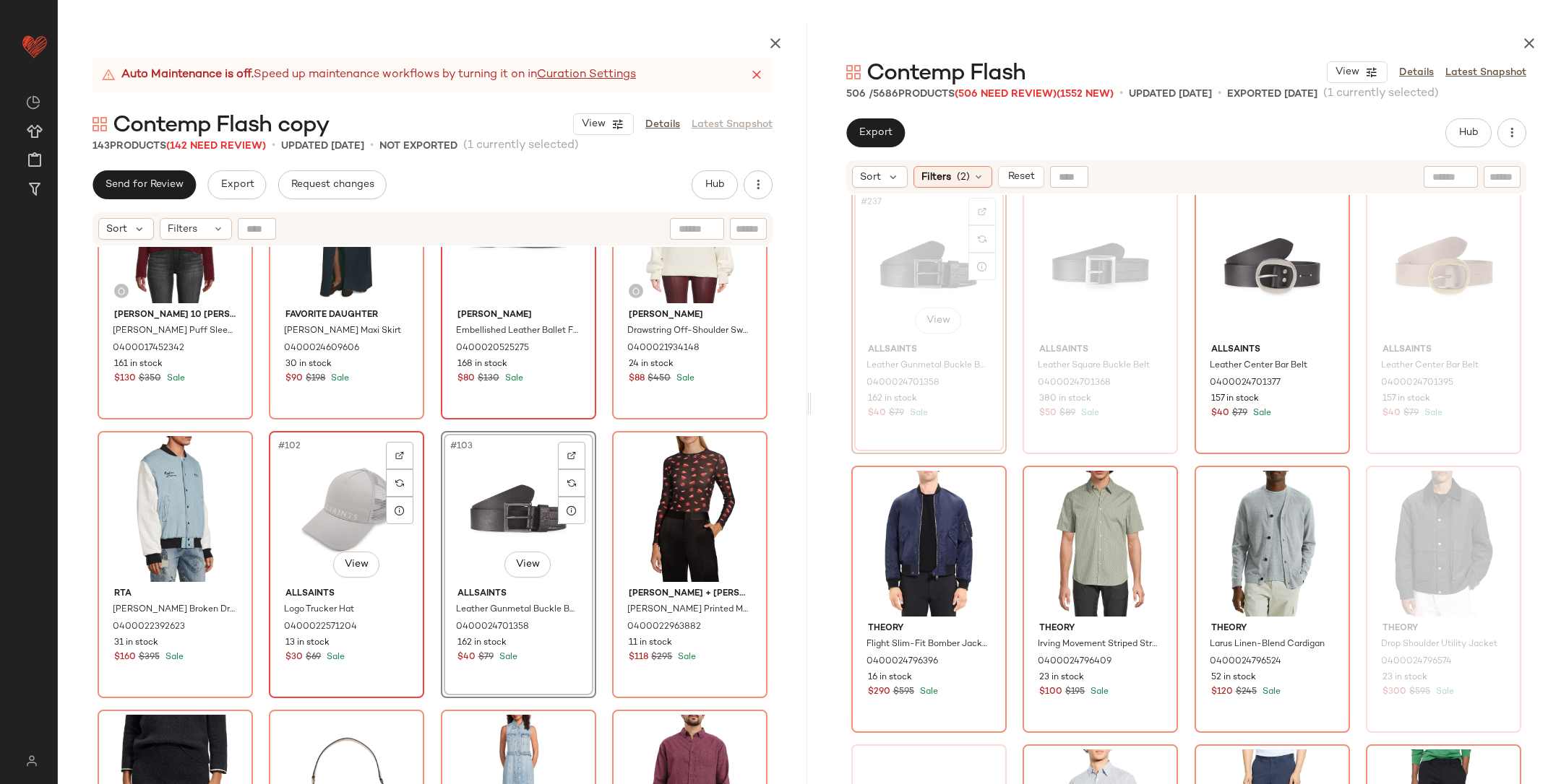
click at [320, 511] on div "#102 View" at bounding box center [346, 509] width 145 height 146
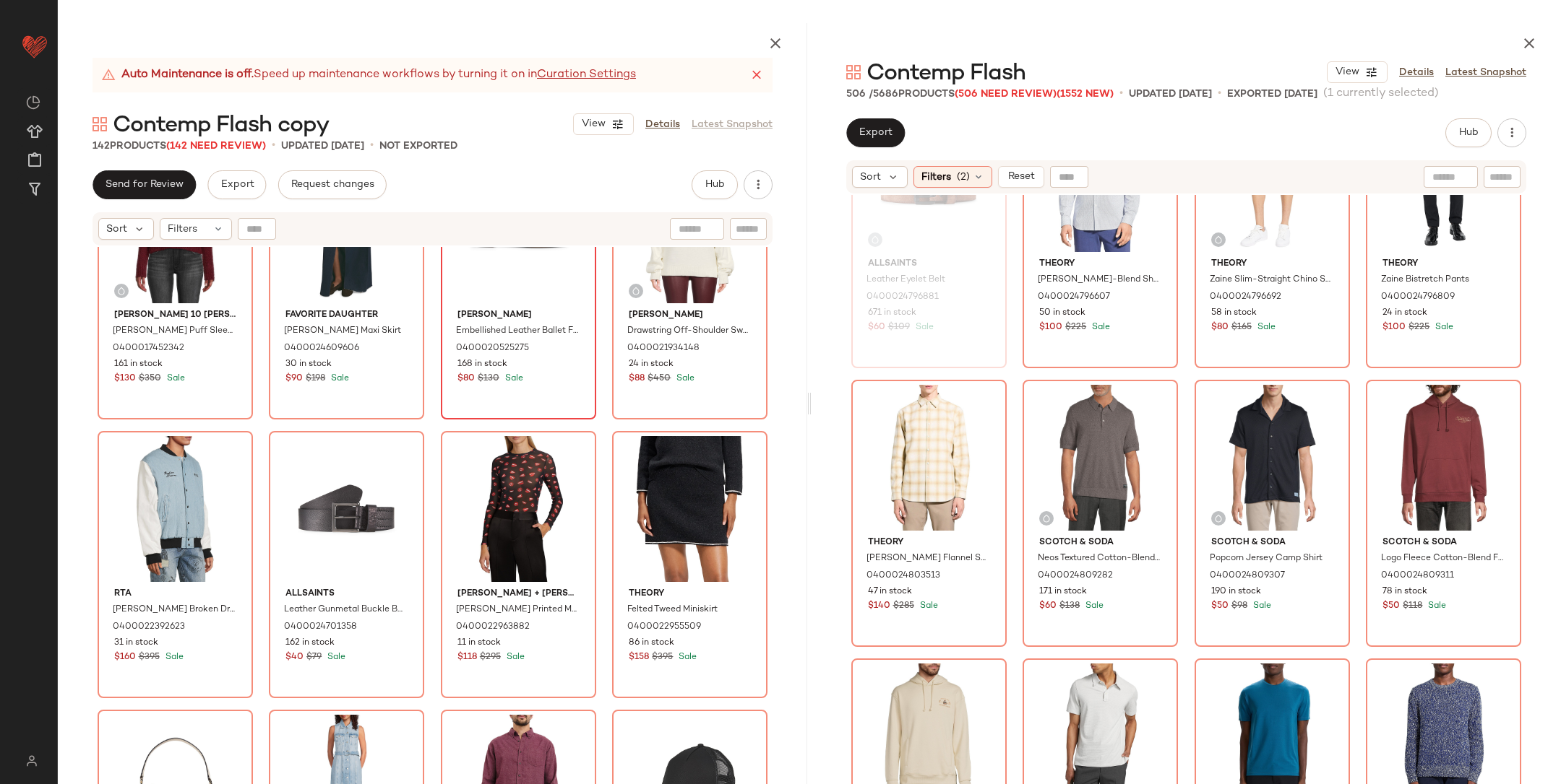
scroll to position [17165, 0]
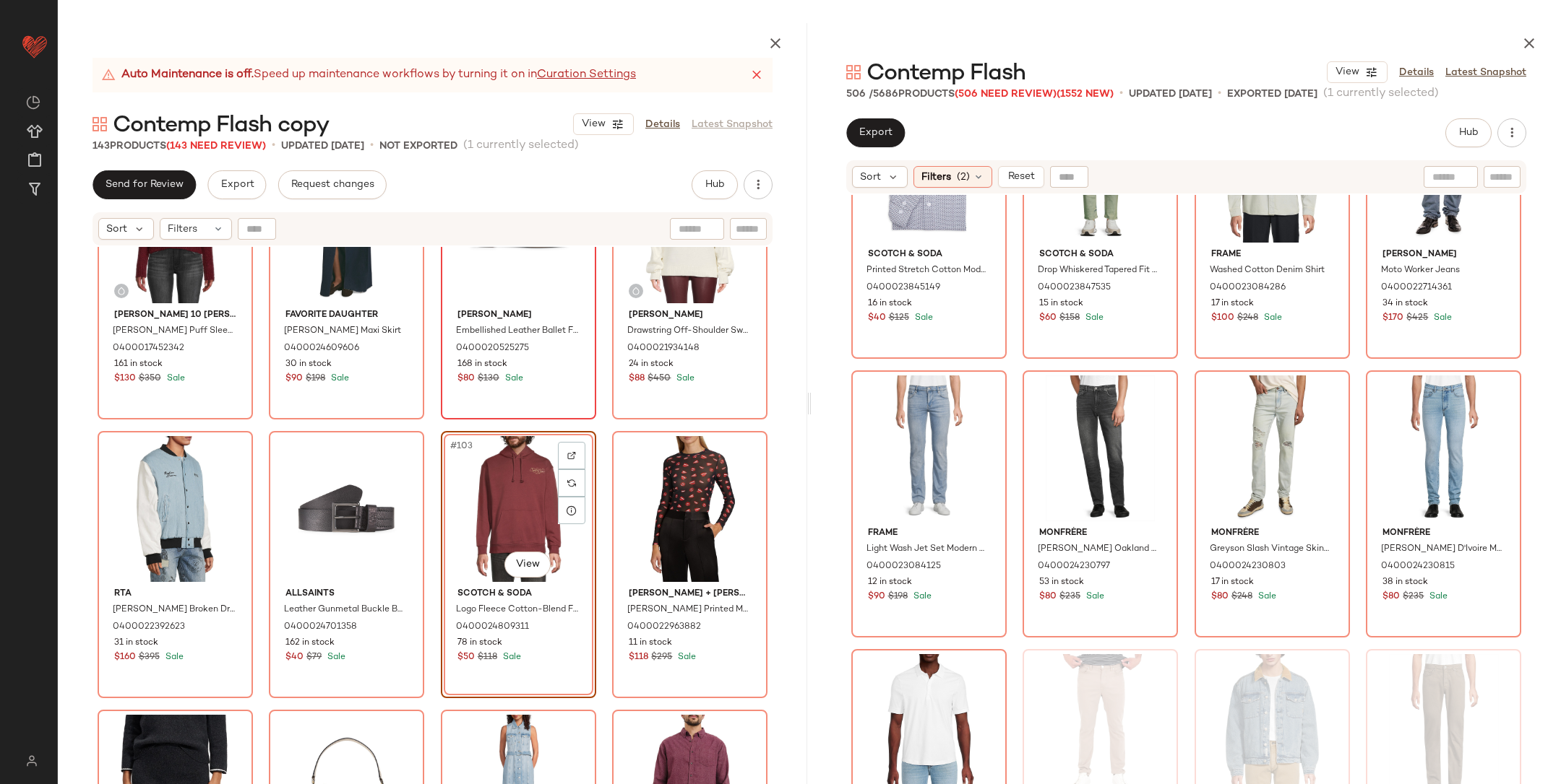
scroll to position [21858, 0]
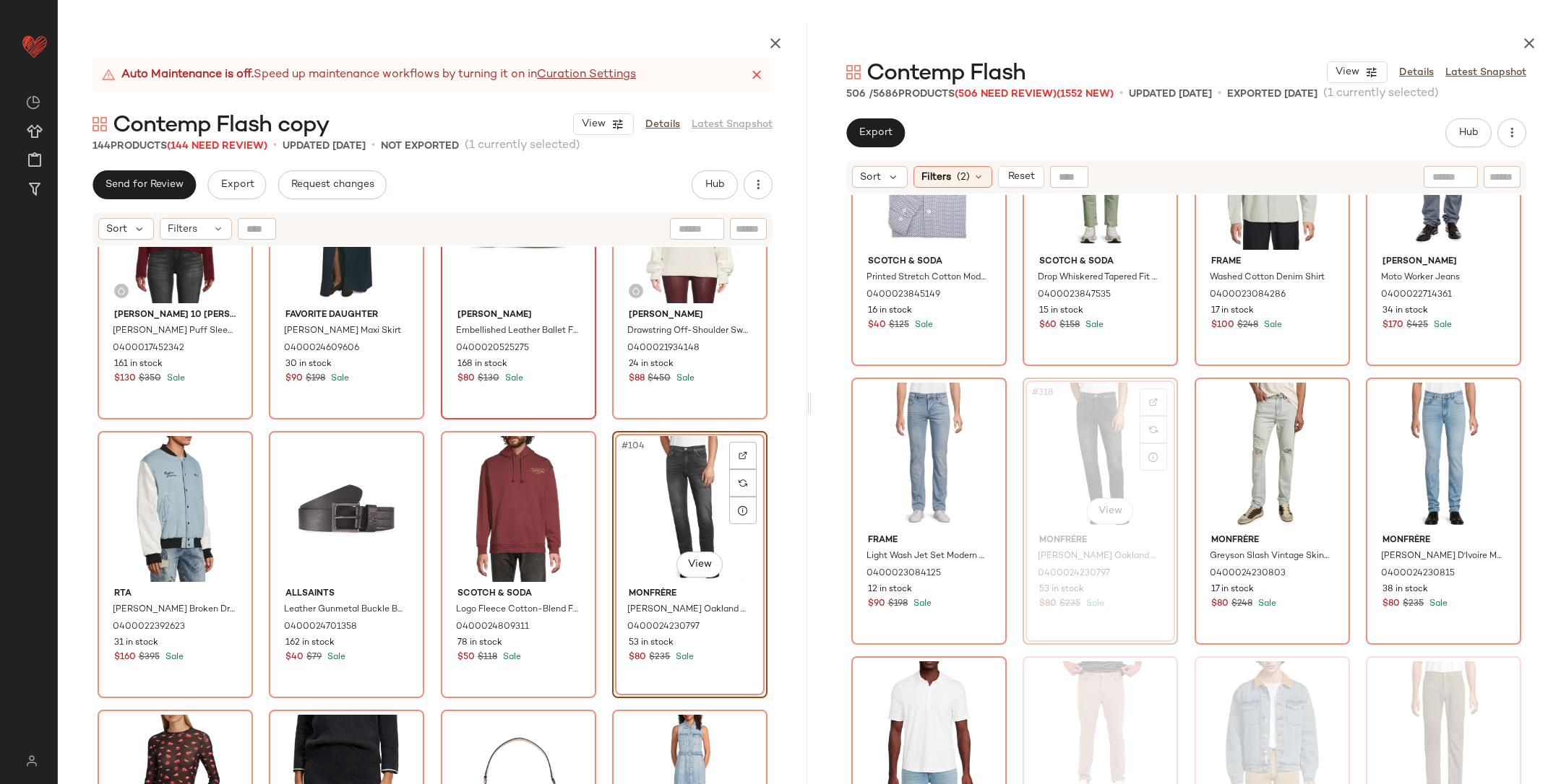
click at [601, 449] on div "Krost Quilted Contrast Sleeve Puffer Jacket 0400021433756 163 in stock $210 $35…" at bounding box center [433, 549] width 750 height 605
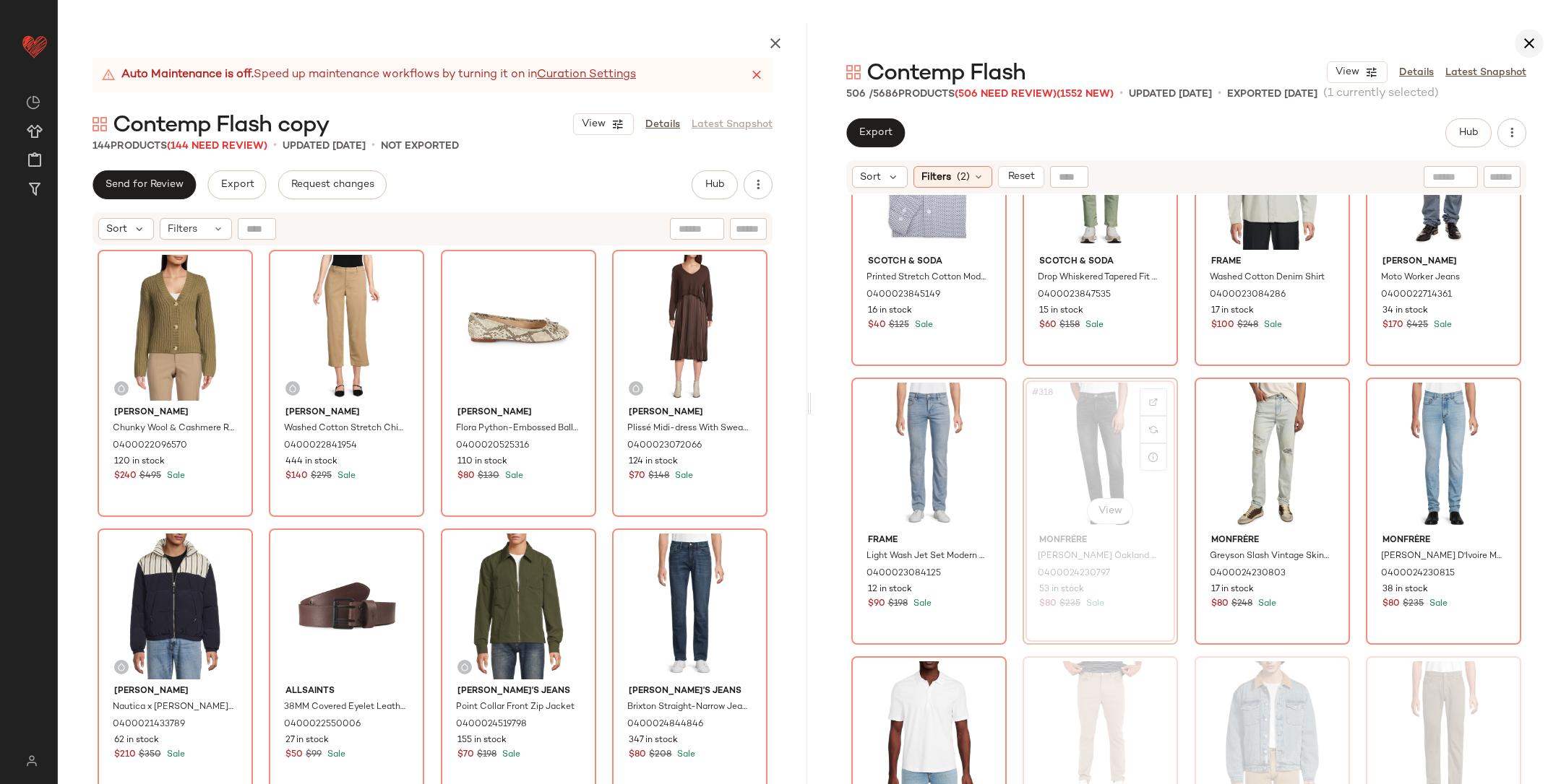
click at [1521, 54] on button "button" at bounding box center [1529, 43] width 29 height 29
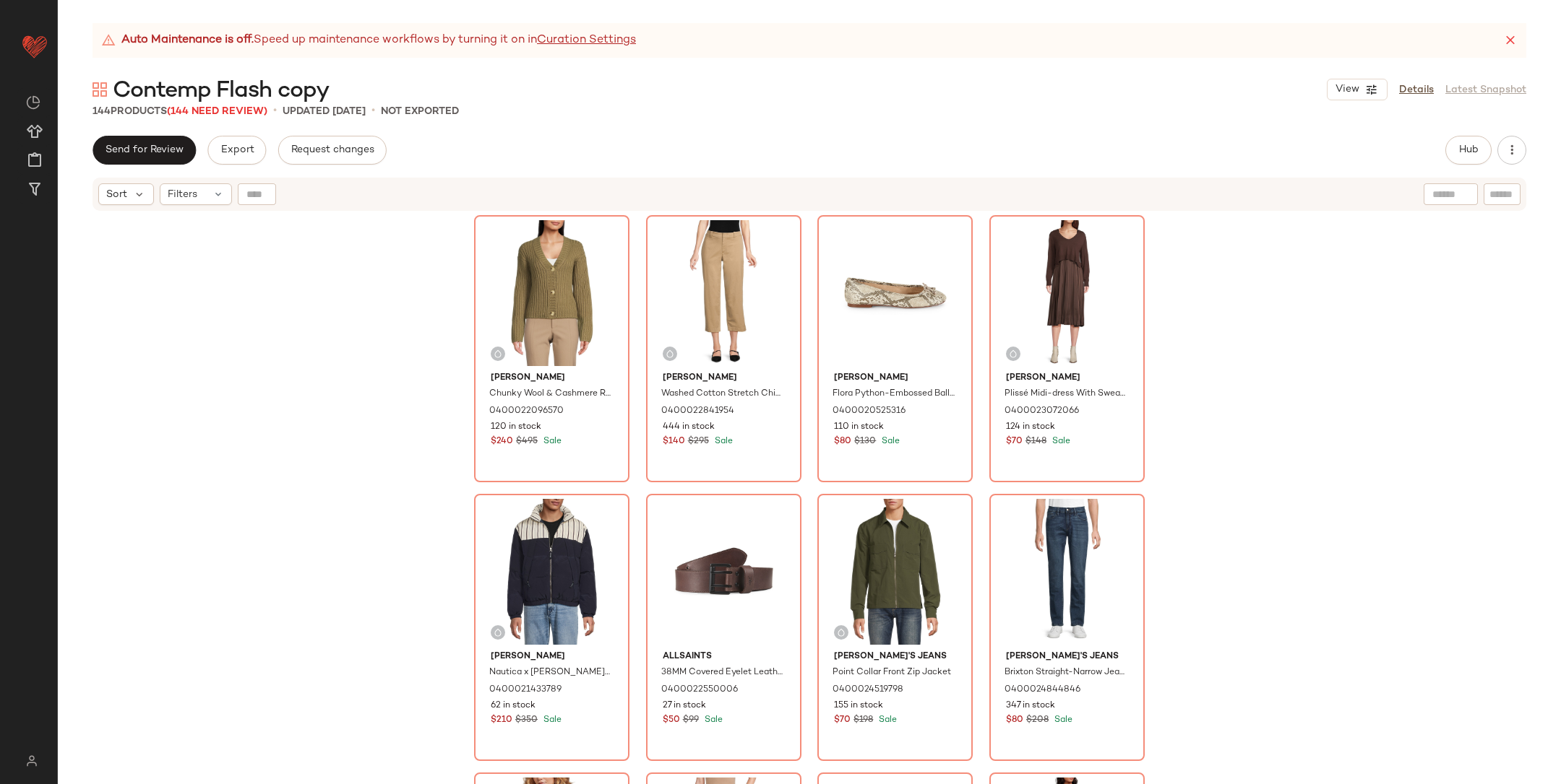
click at [1264, 372] on div "[PERSON_NAME] Wool & Cashmere Ribbed Cardigan 0400022096570 120 in stock $240 $…" at bounding box center [809, 516] width 1503 height 608
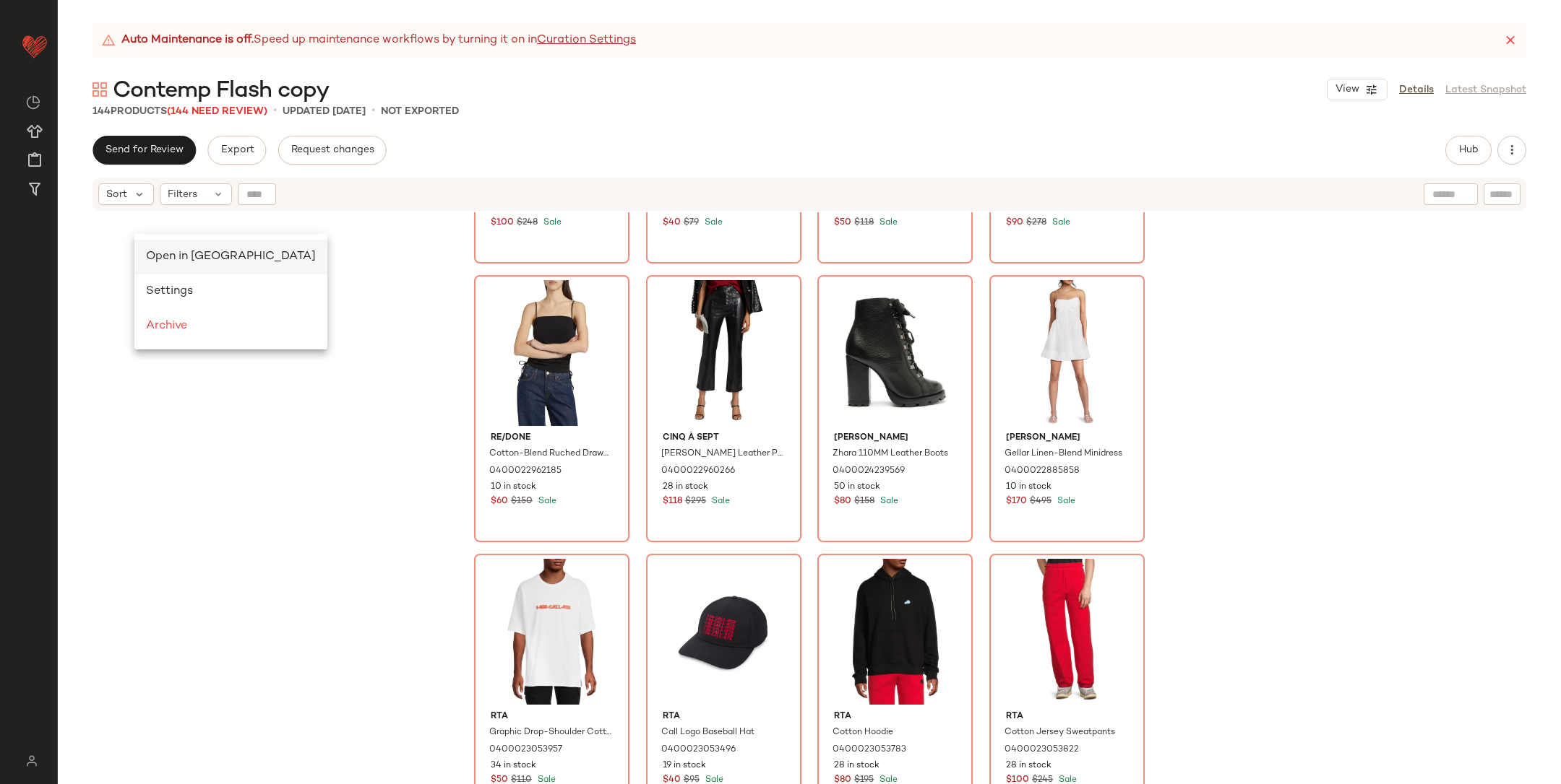
click at [187, 265] on div "Open in Split View" at bounding box center [231, 257] width 170 height 17
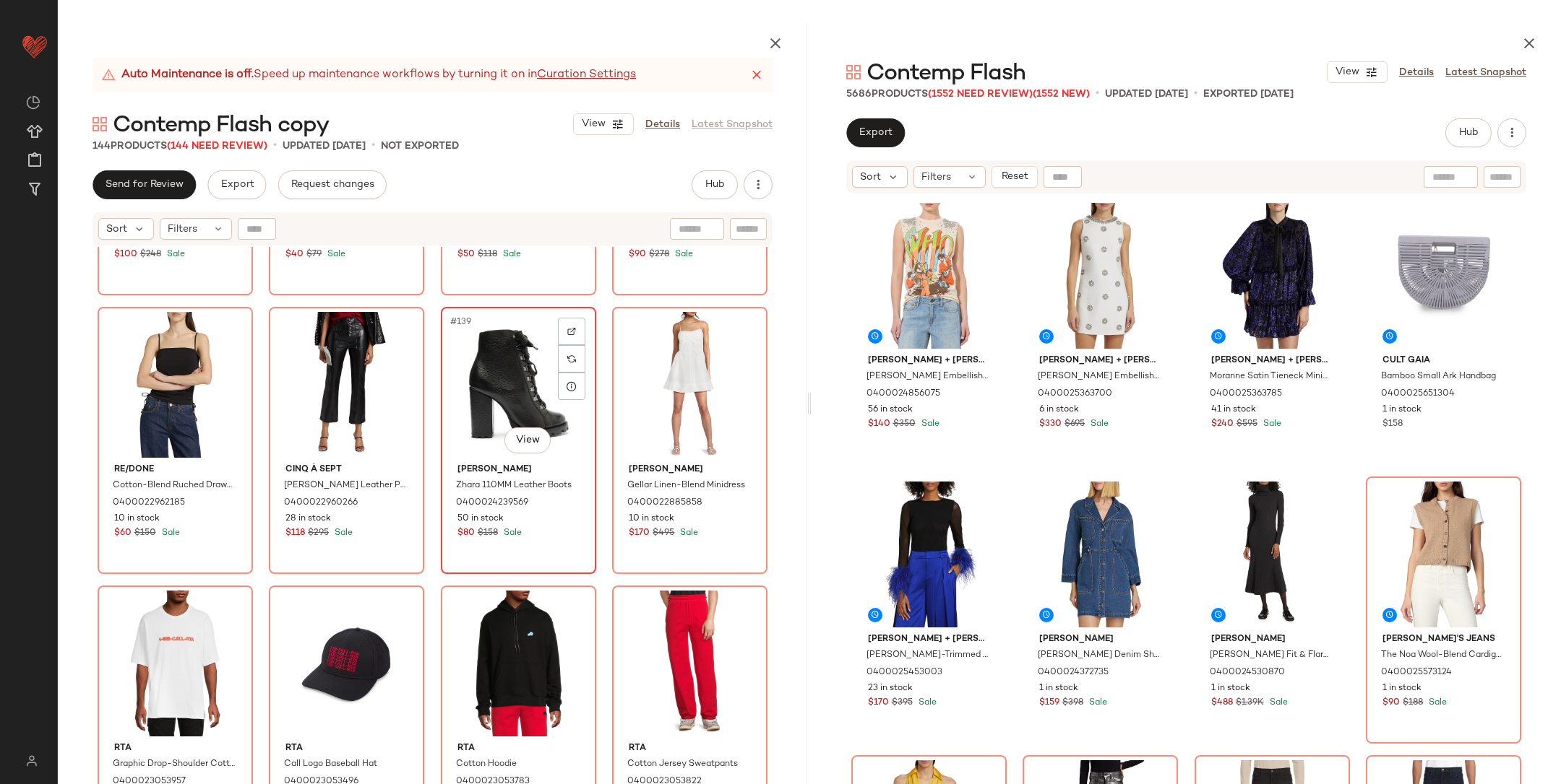
scroll to position [9435, 0]
click at [955, 180] on div "Filters" at bounding box center [949, 177] width 72 height 22
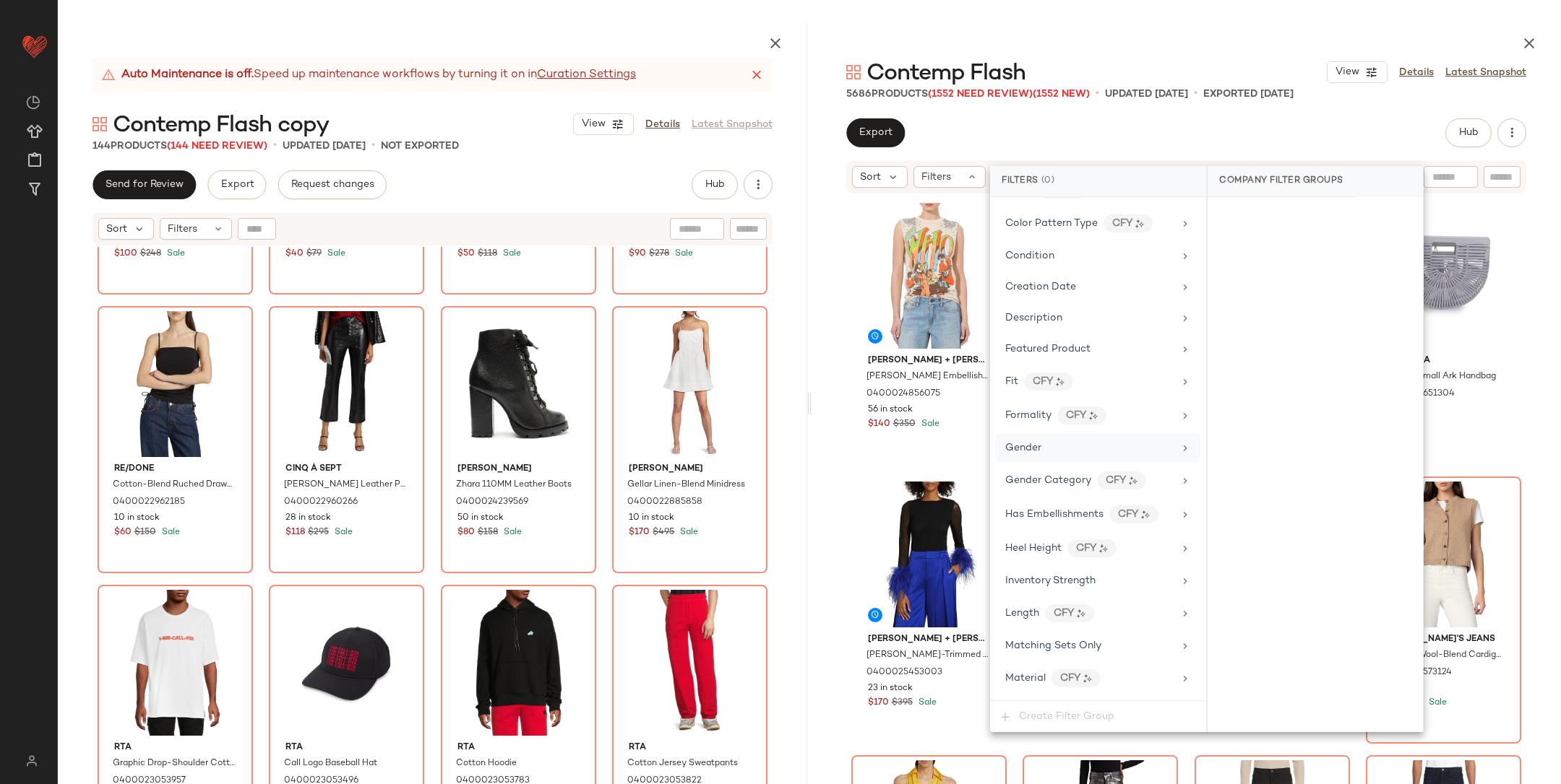
scroll to position [305, 0]
click at [1052, 448] on div "Gender" at bounding box center [1089, 448] width 169 height 15
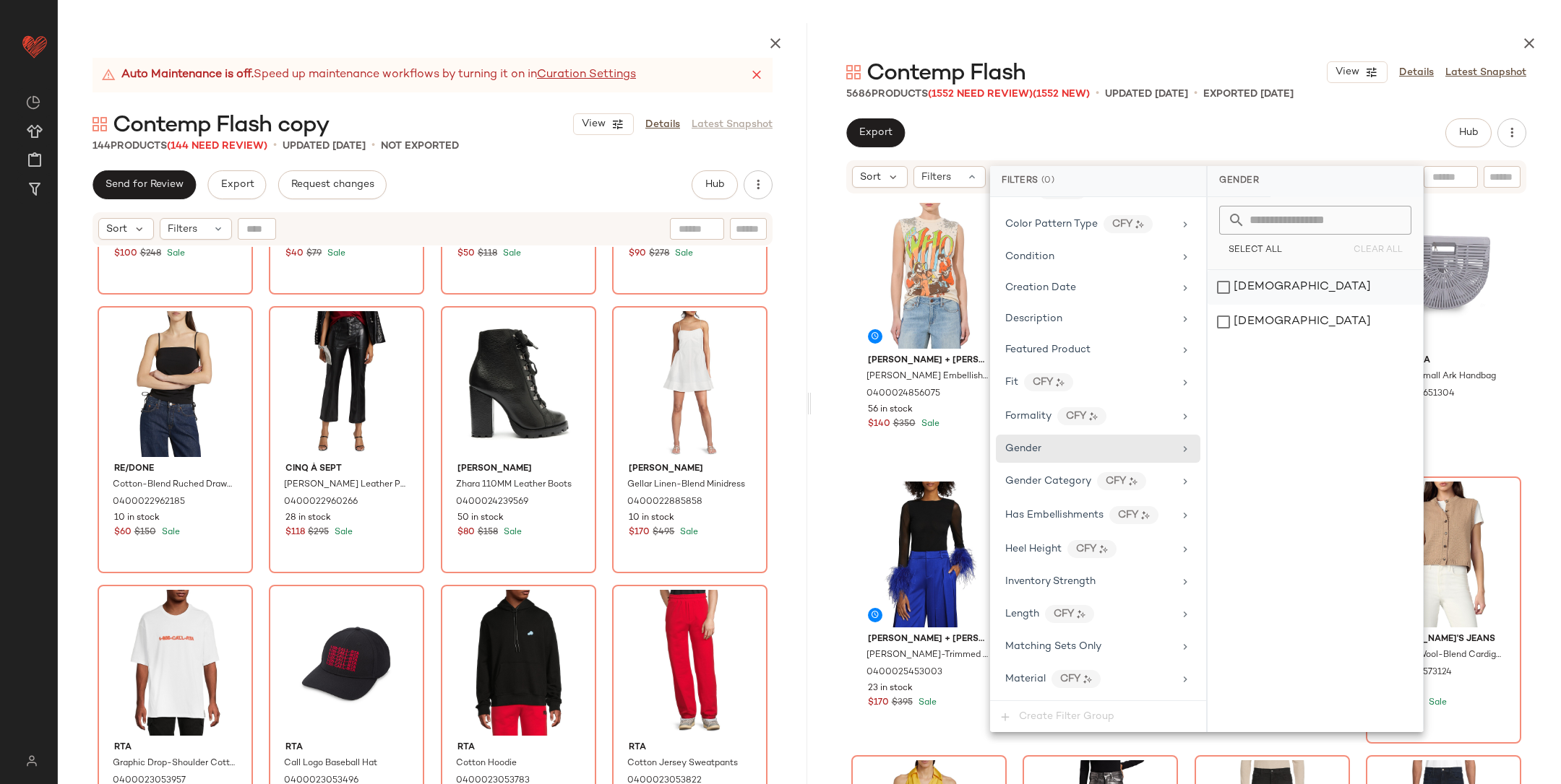
click at [1274, 287] on div "female" at bounding box center [1316, 287] width 216 height 35
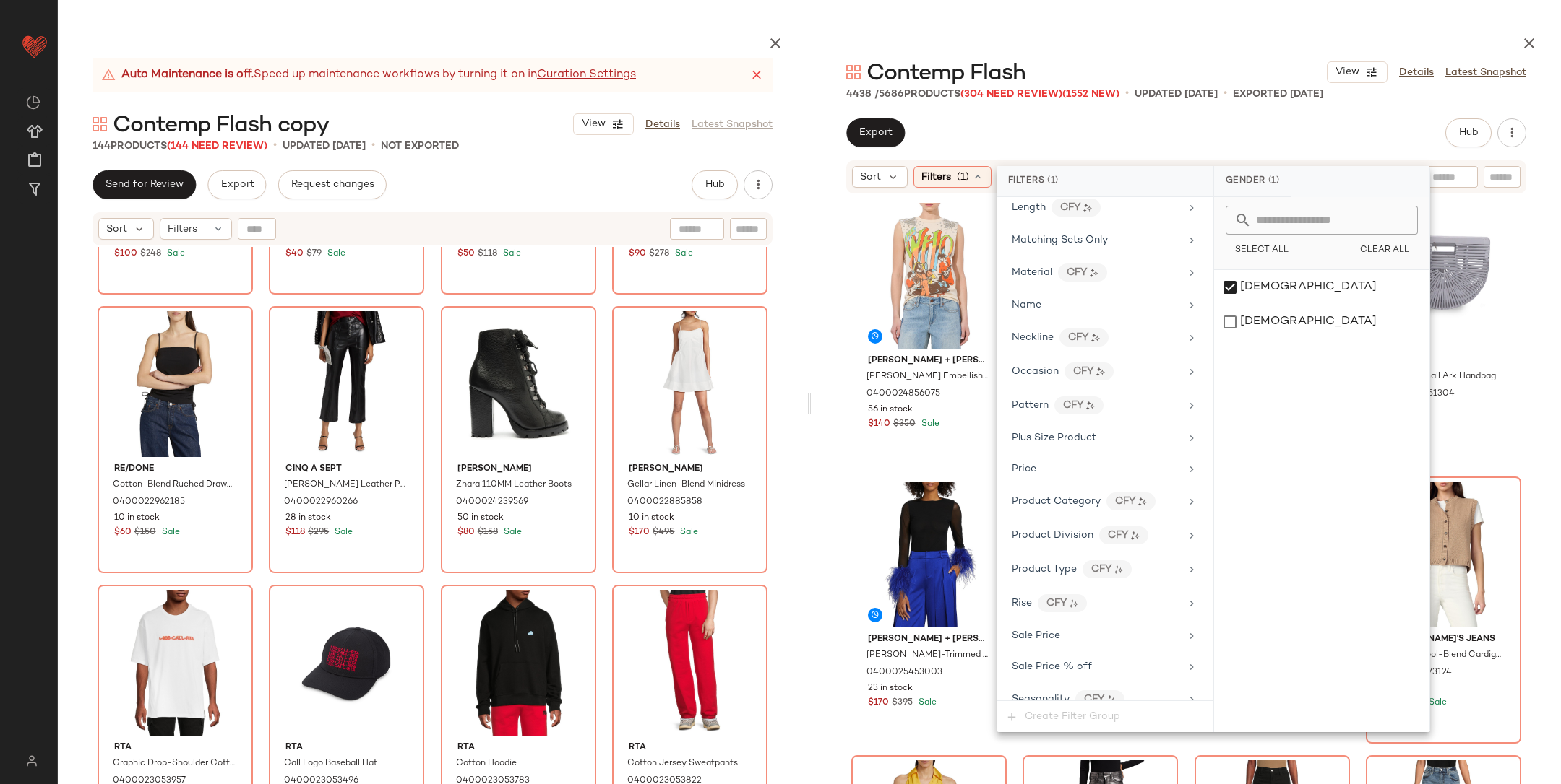
scroll to position [825, 0]
click at [1076, 651] on div "Total Inventory" at bounding box center [1104, 665] width 205 height 28
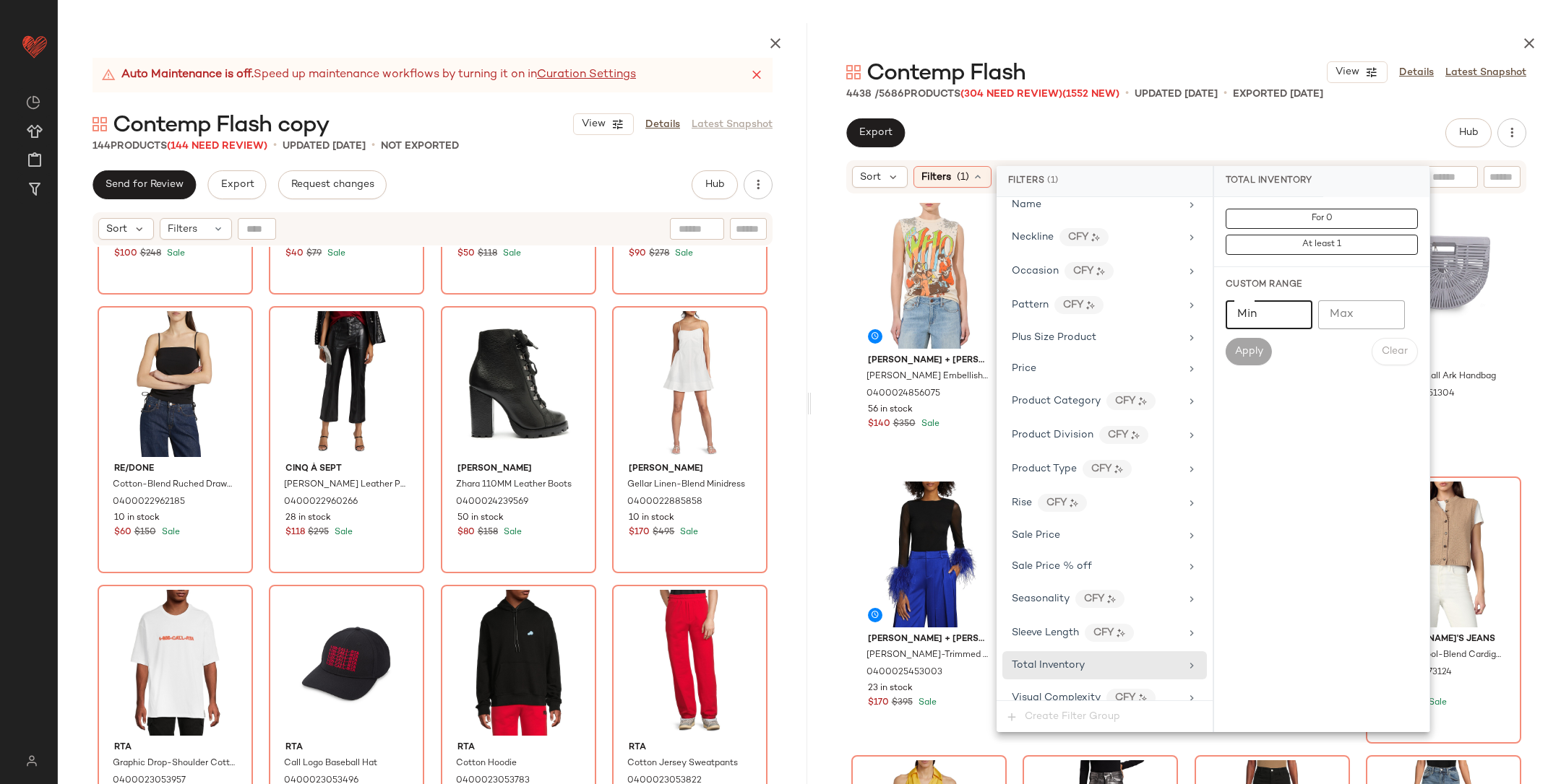
click at [1262, 314] on input "Min" at bounding box center [1269, 315] width 87 height 29
type input "**"
click at [1255, 352] on span "Apply" at bounding box center [1248, 352] width 29 height 12
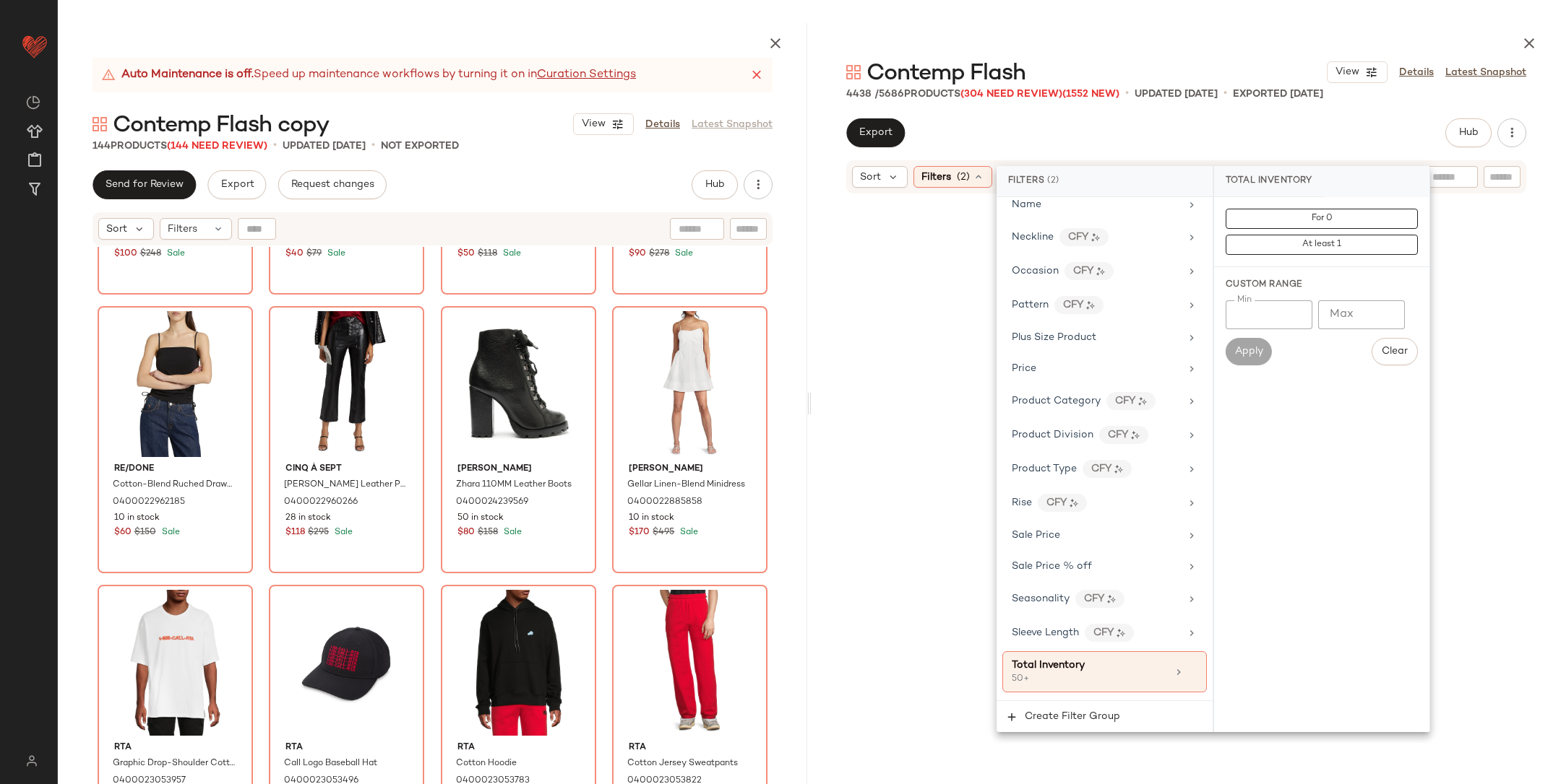
click at [1541, 475] on div at bounding box center [1186, 507] width 744 height 620
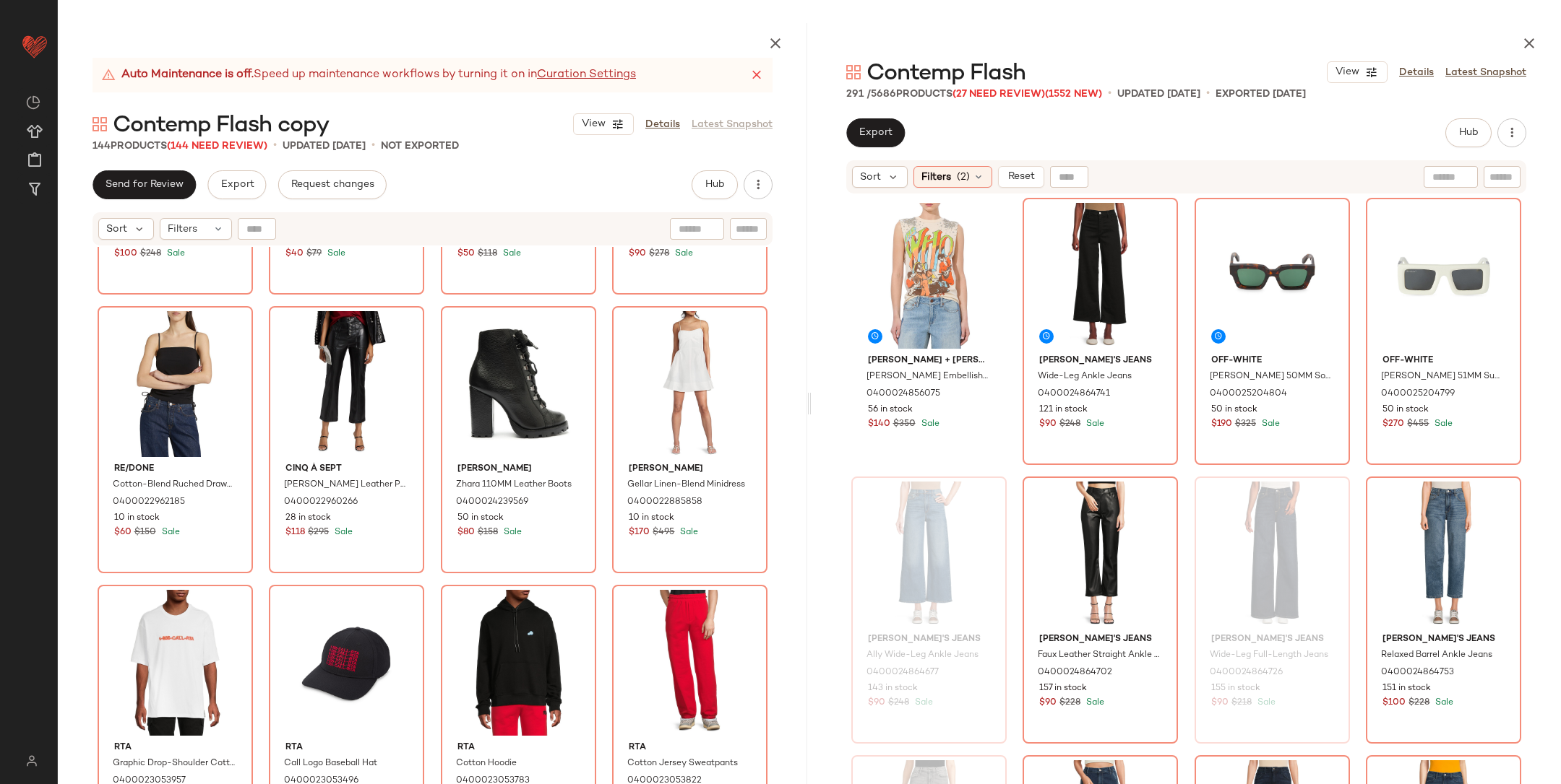
click at [1541, 475] on div "Alice + Olivia Micah Embellished Cotton Muscle Tank 0400024856075 56 in stock $…" at bounding box center [1186, 524] width 750 height 660
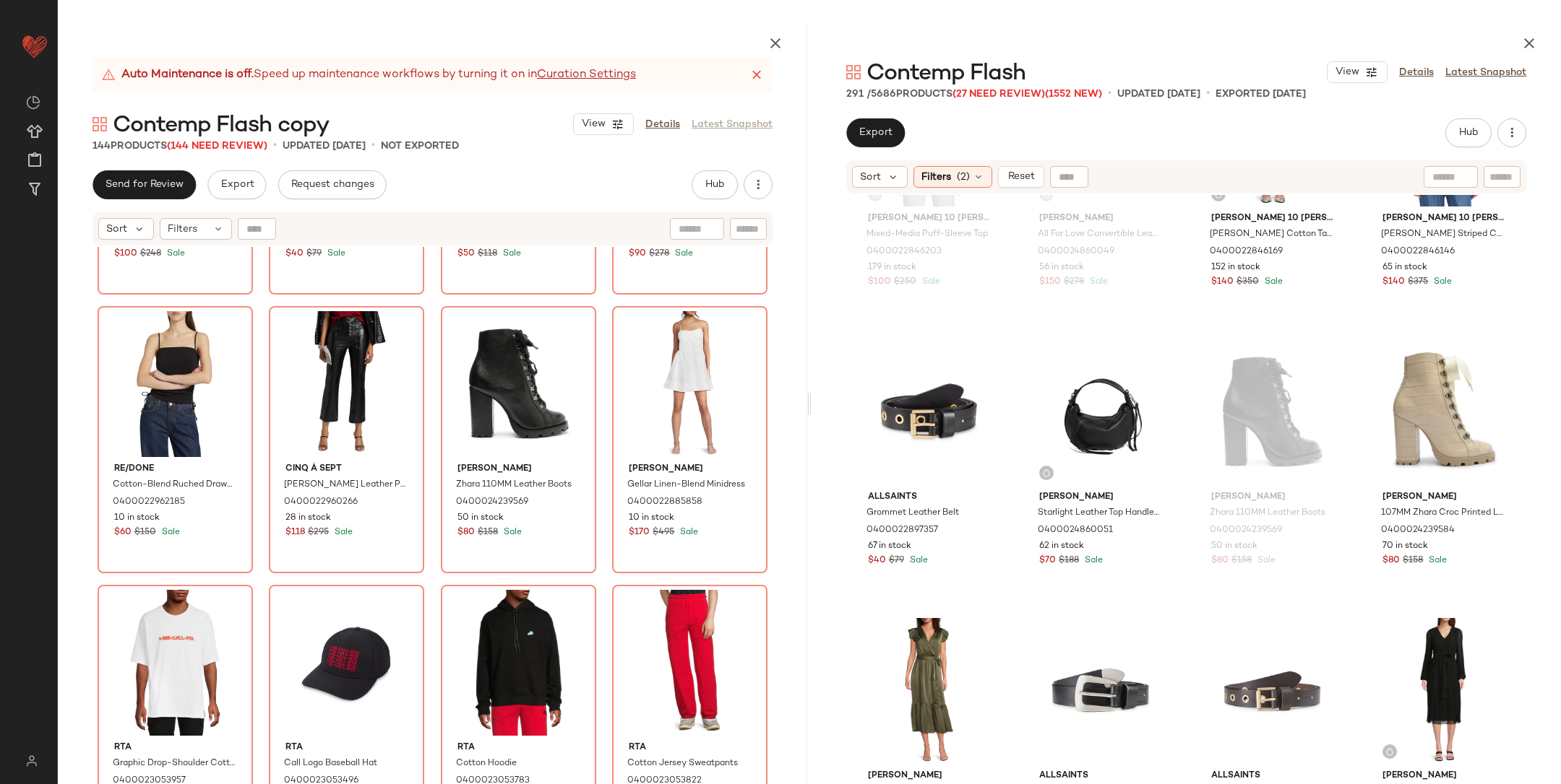
scroll to position [3511, 0]
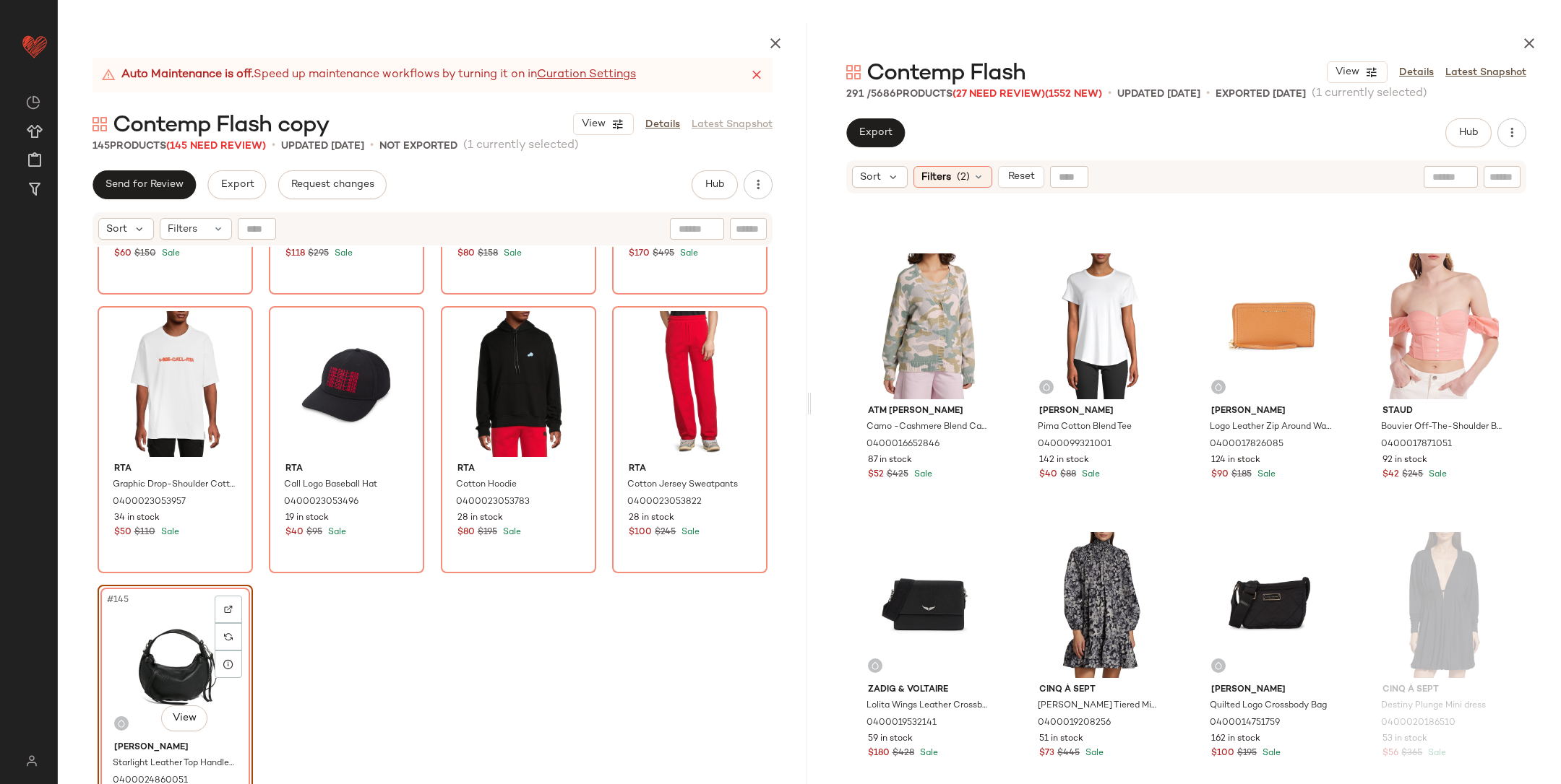
scroll to position [5784, 0]
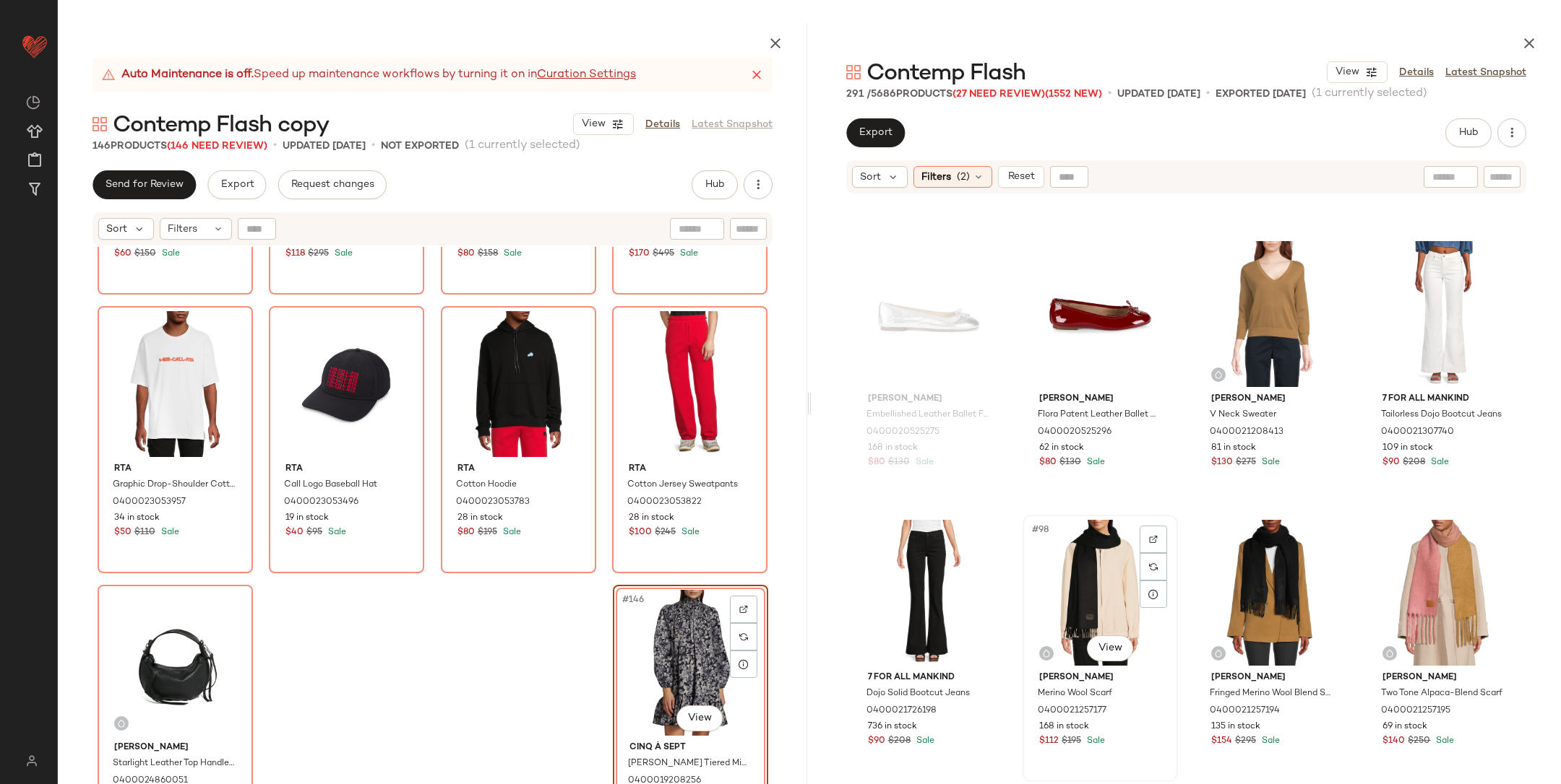
scroll to position [6446, 0]
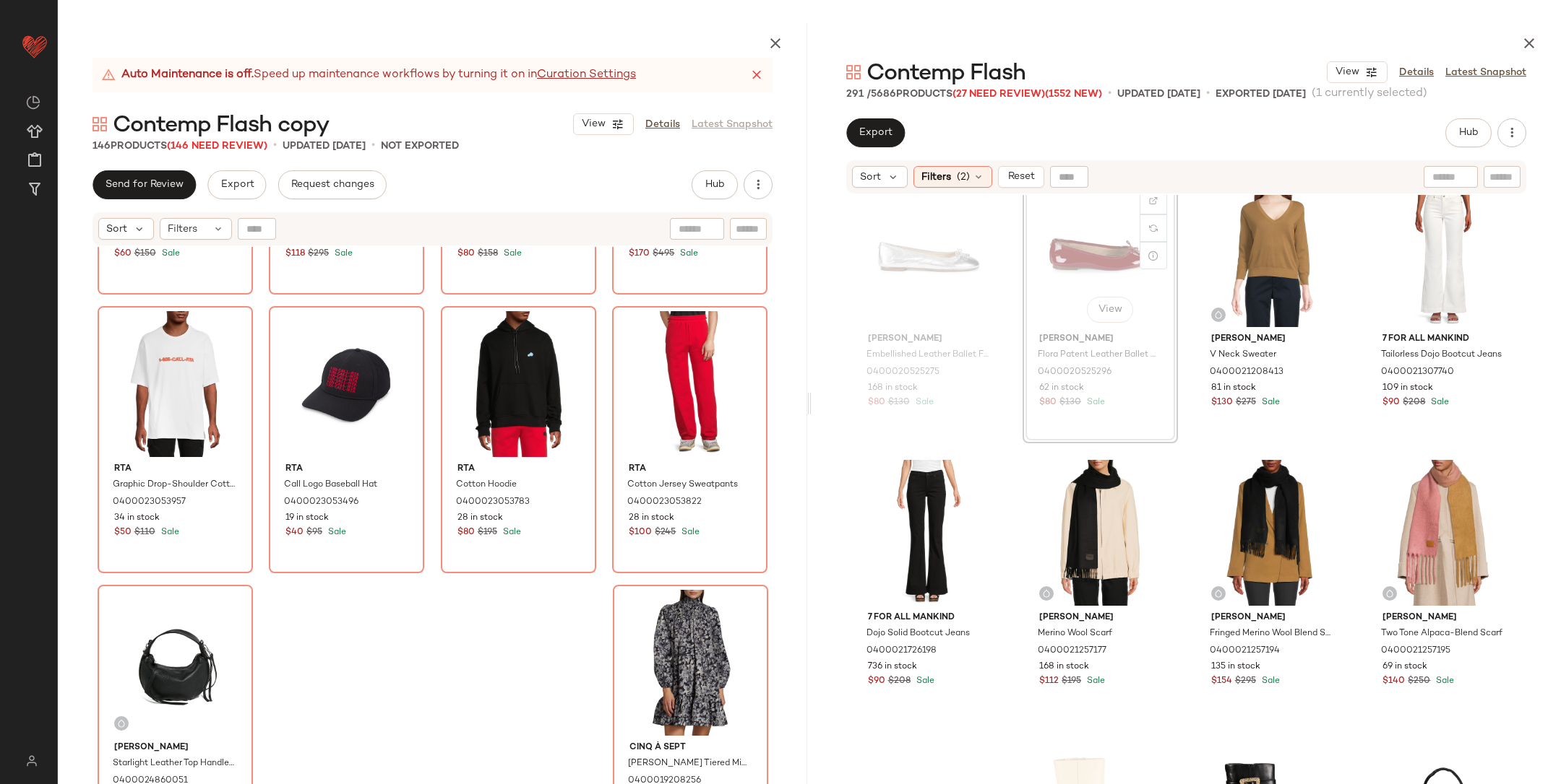
scroll to position [6444, 0]
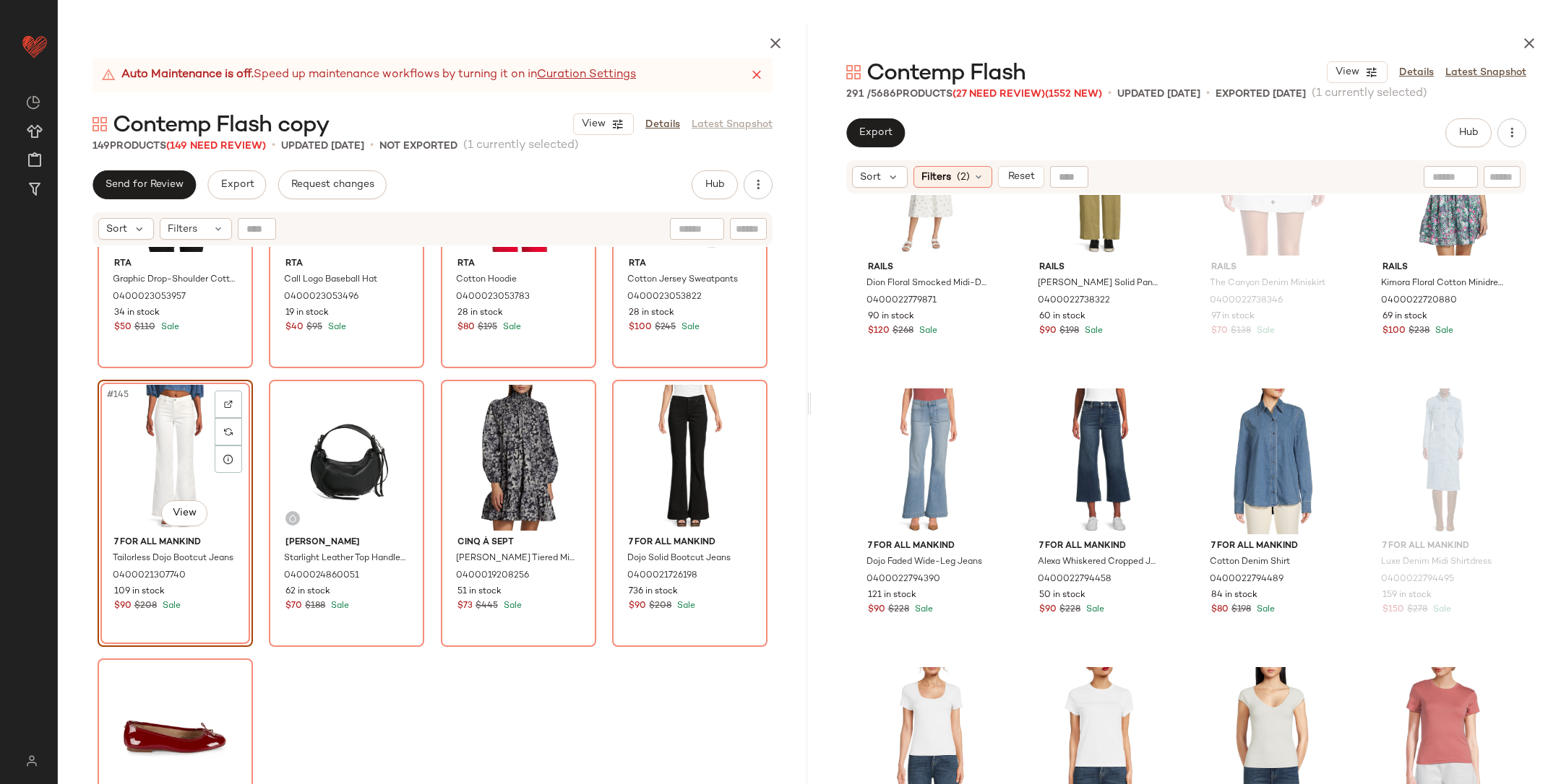
scroll to position [11379, 0]
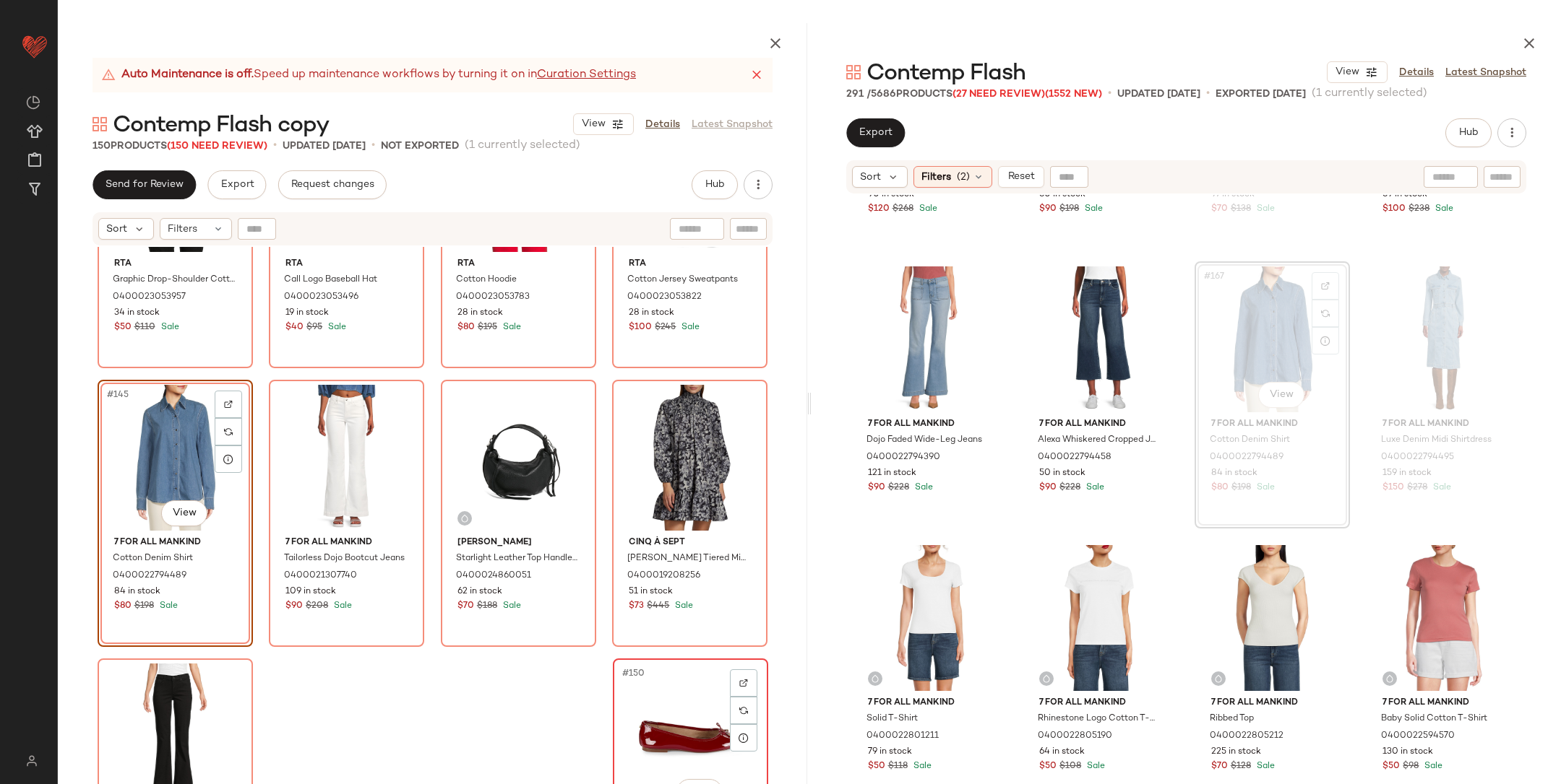
scroll to position [9920, 0]
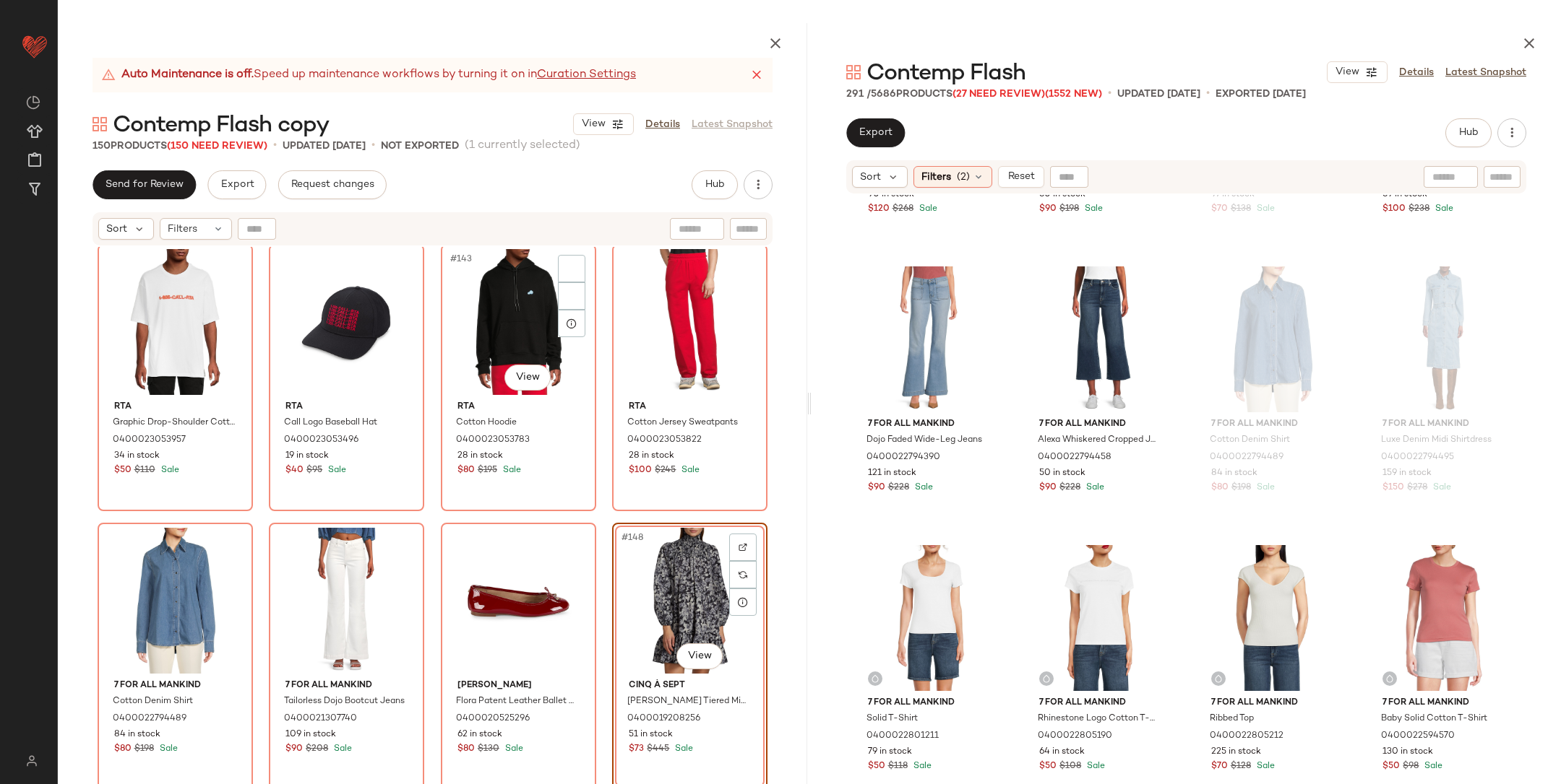
scroll to position [9791, 0]
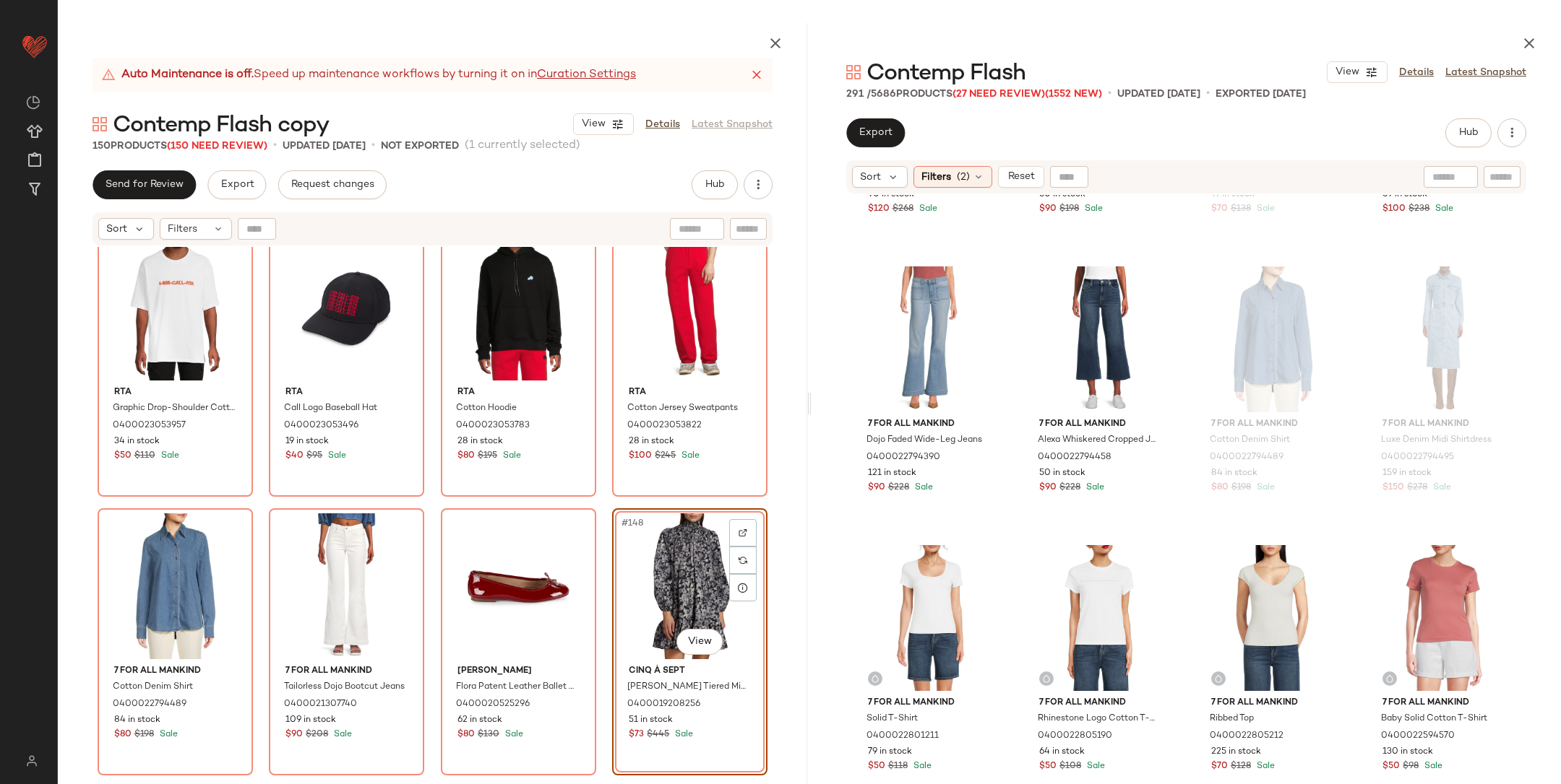
click at [600, 533] on div "Re/done Cotton-Blend Ruched Drawstring Tank 0400022962185 10 in stock $60 $150 …" at bounding box center [433, 549] width 750 height 605
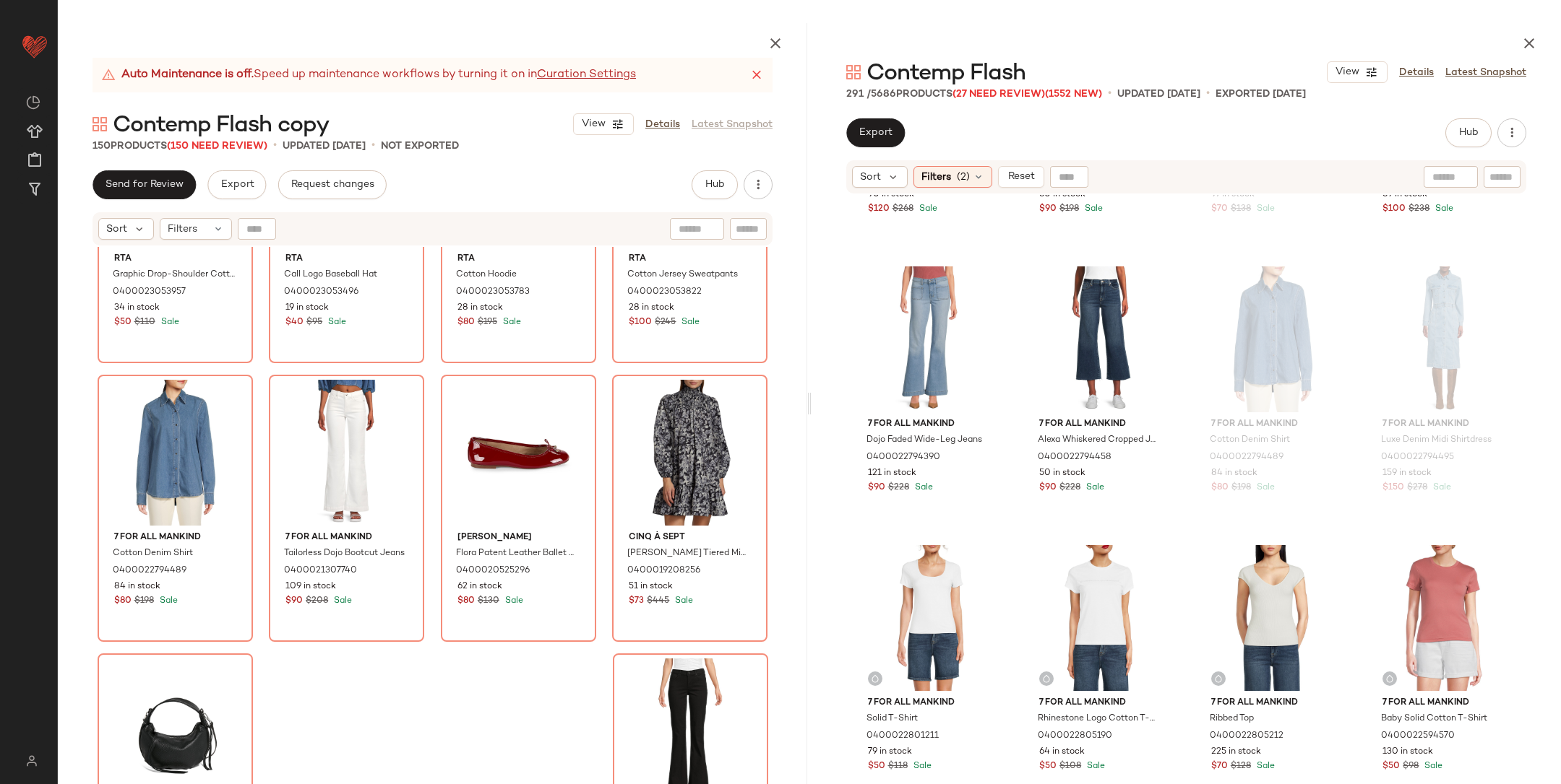
scroll to position [9992, 0]
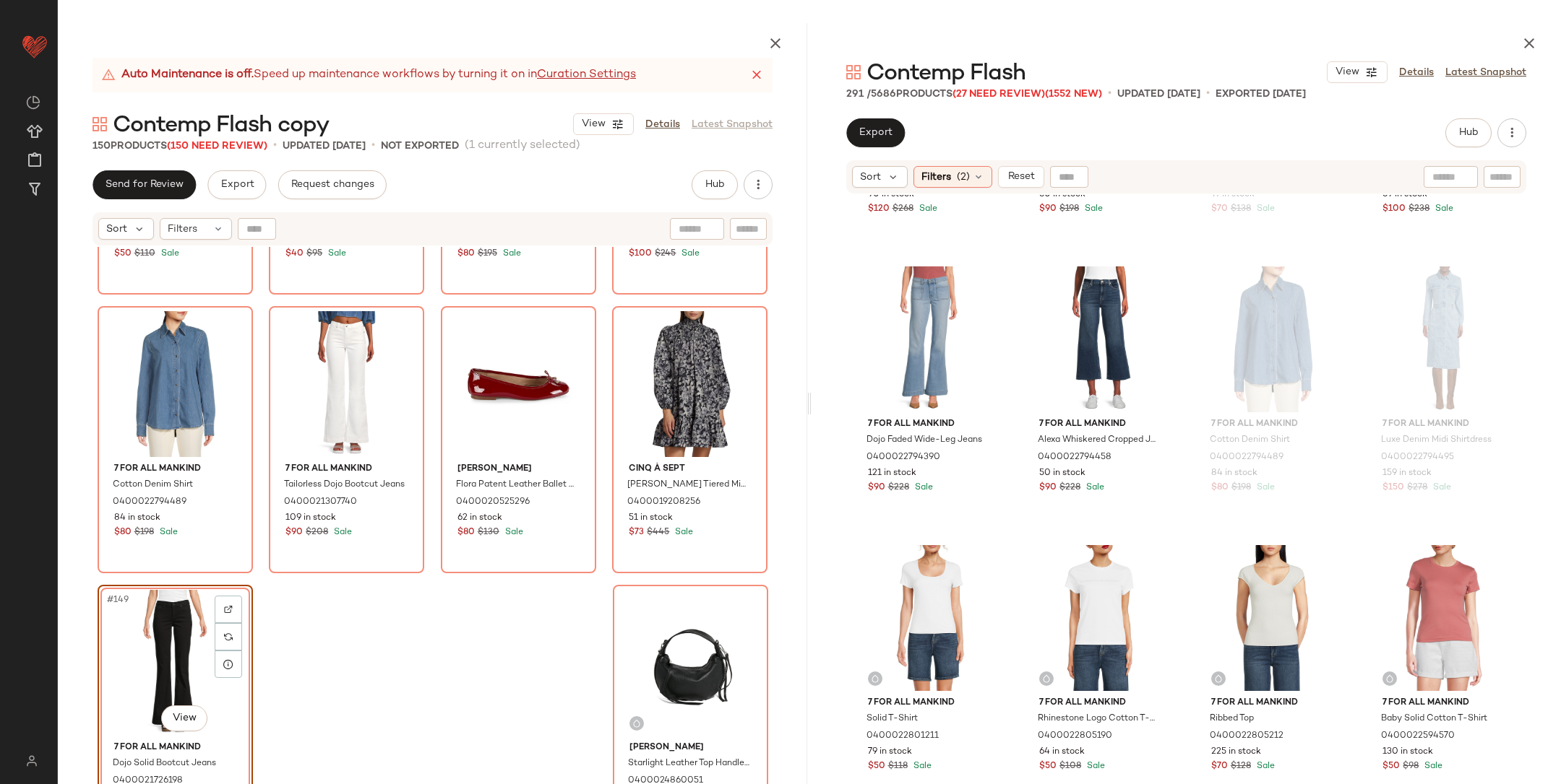
drag, startPoint x: 365, startPoint y: 672, endPoint x: 372, endPoint y: 655, distance: 18.4
click at [373, 670] on div "Rta Graphic Drop-Shoulder Cotton T-Shirt 0400023053957 34 in stock $50 $110 Sal…" at bounding box center [433, 549] width 750 height 605
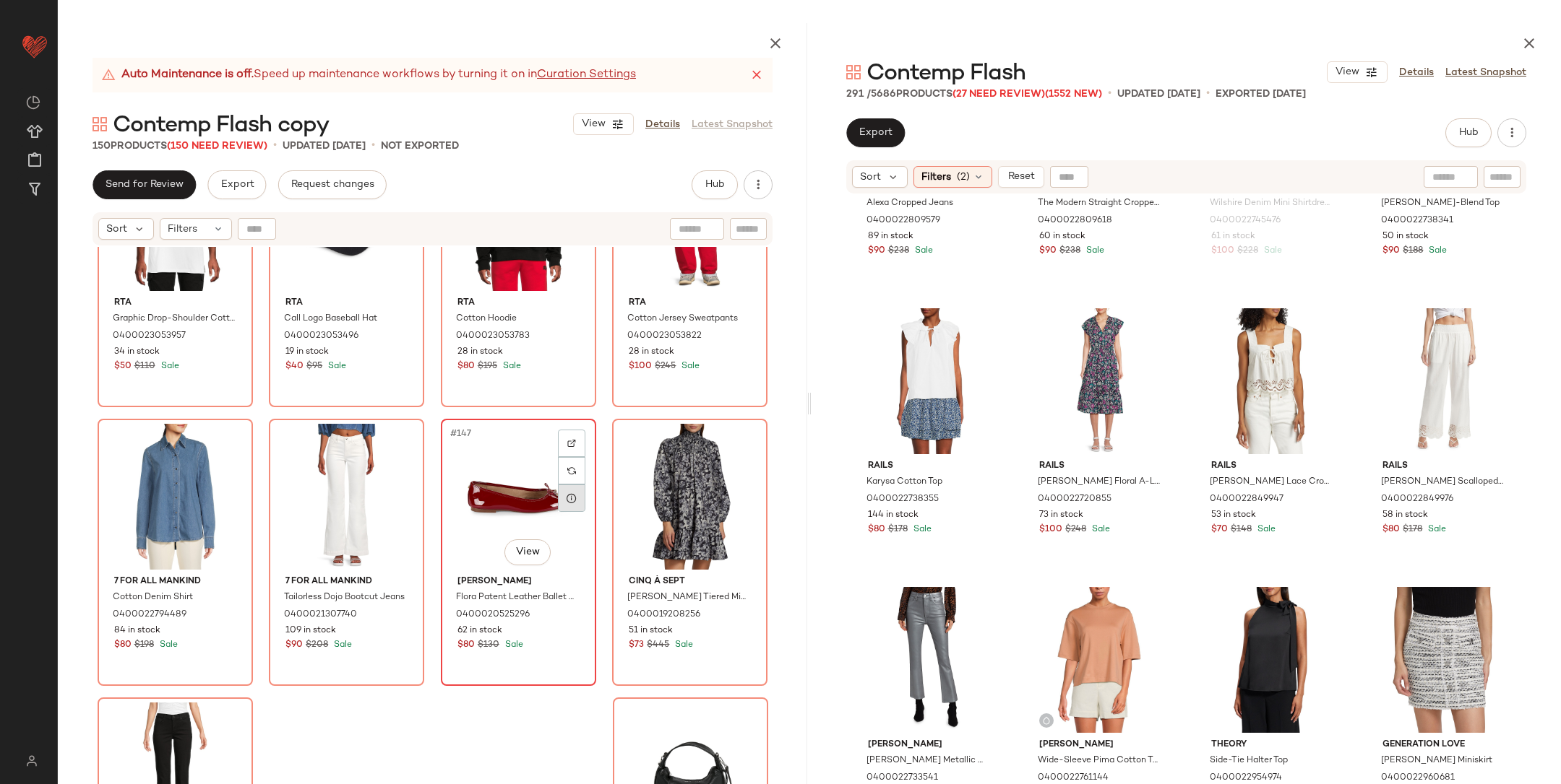
scroll to position [9992, 0]
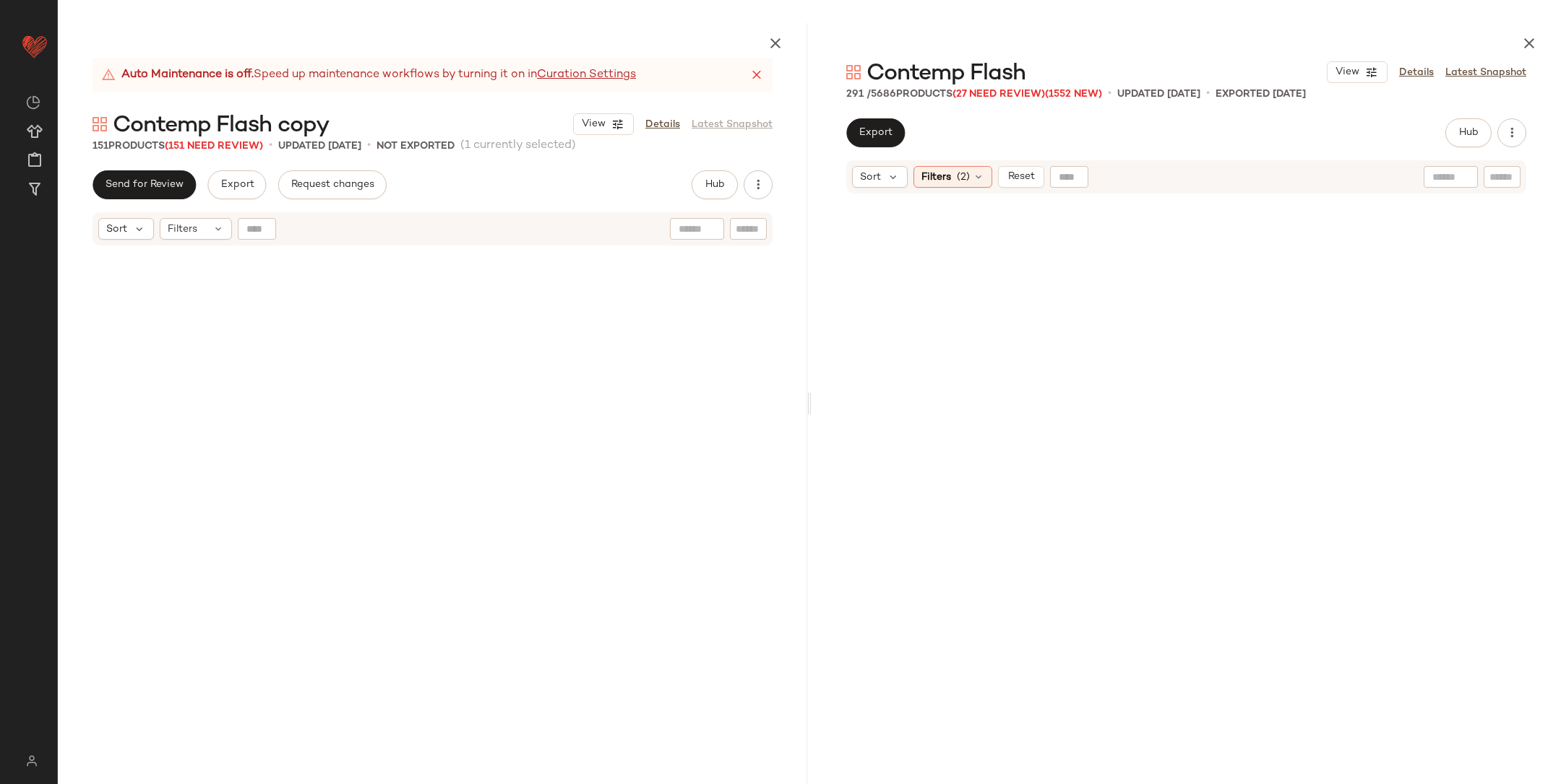
scroll to position [12732, 0]
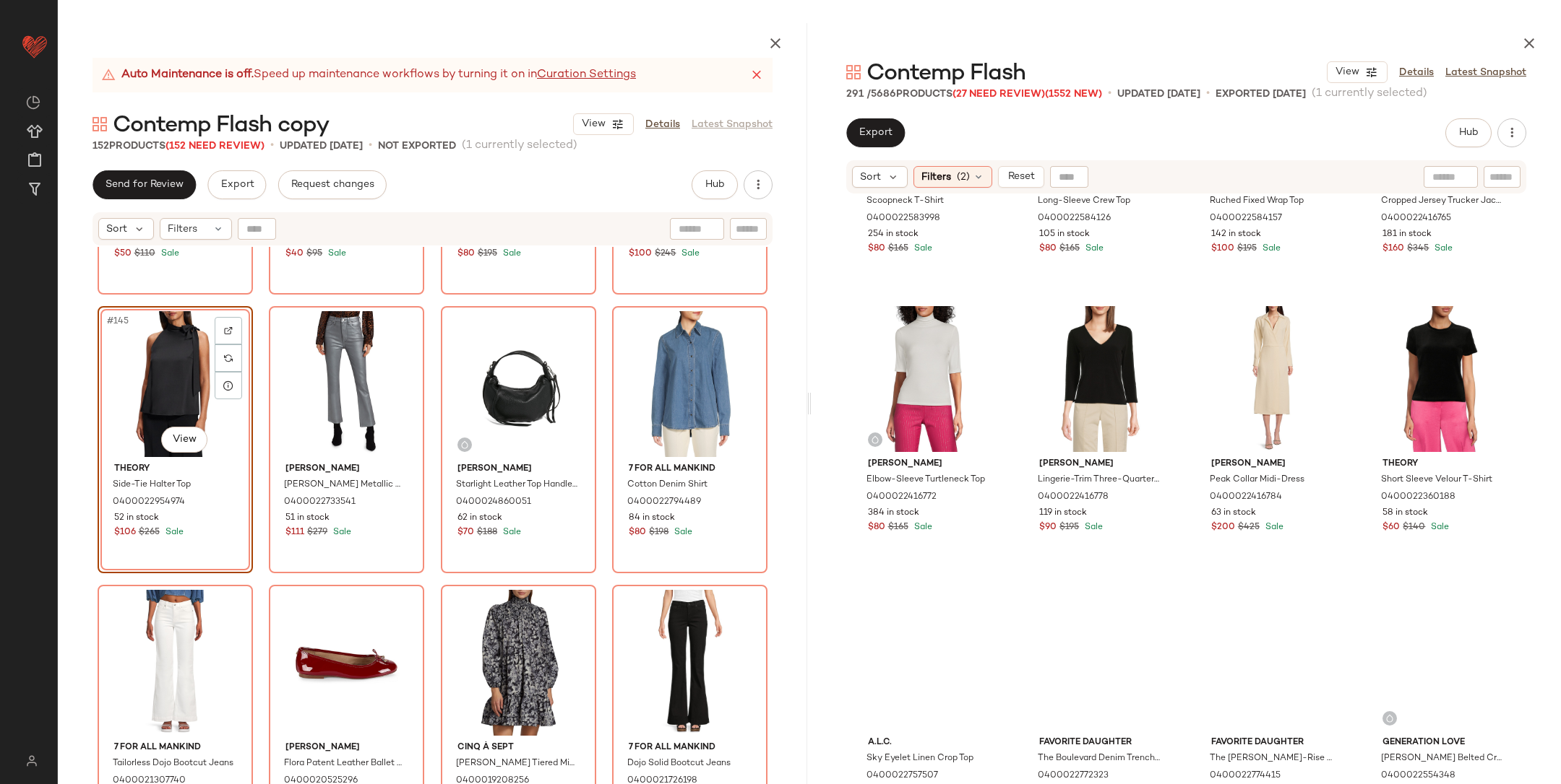
scroll to position [10655, 0]
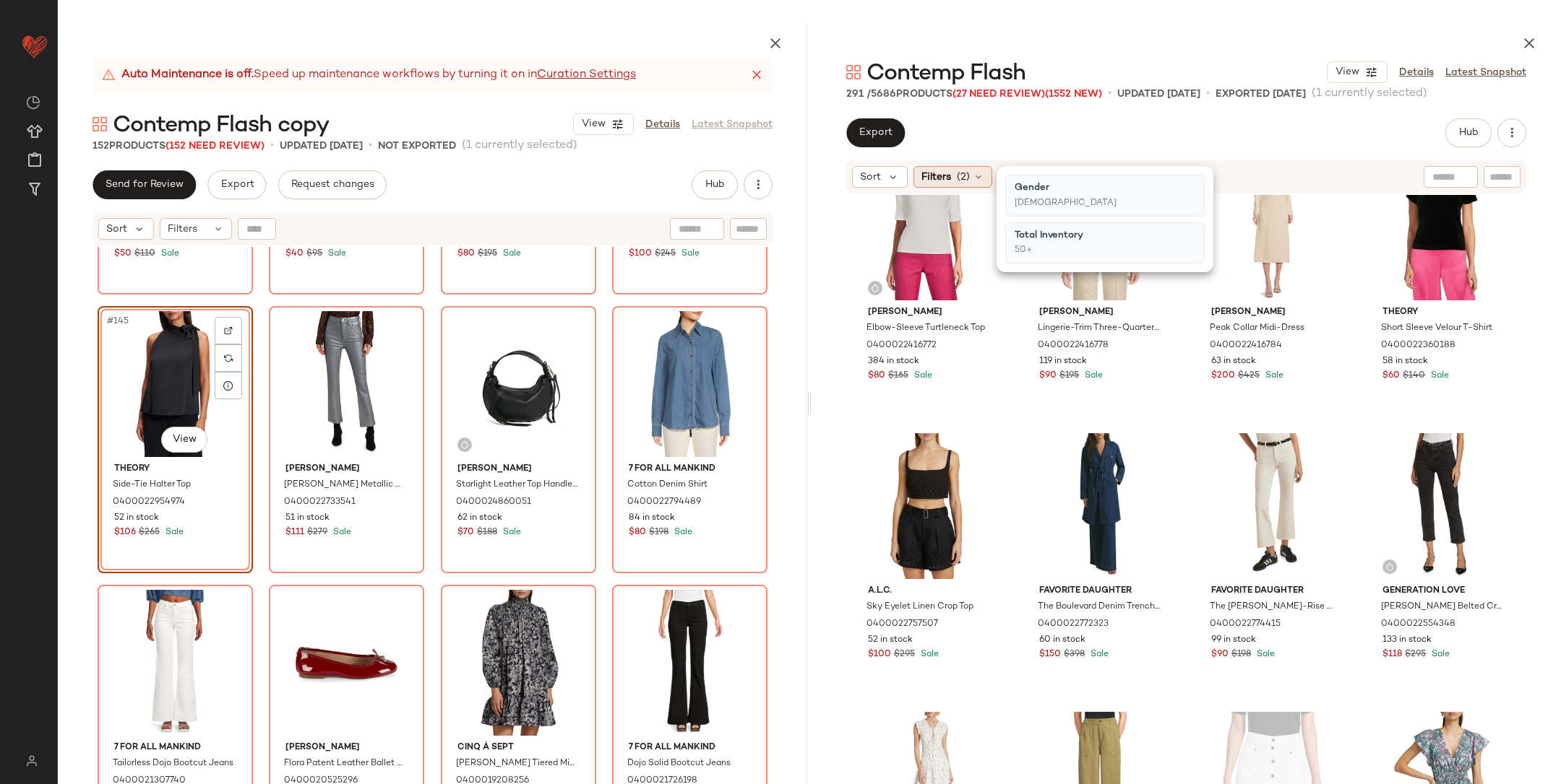
click at [932, 182] on span "Filters" at bounding box center [936, 177] width 30 height 15
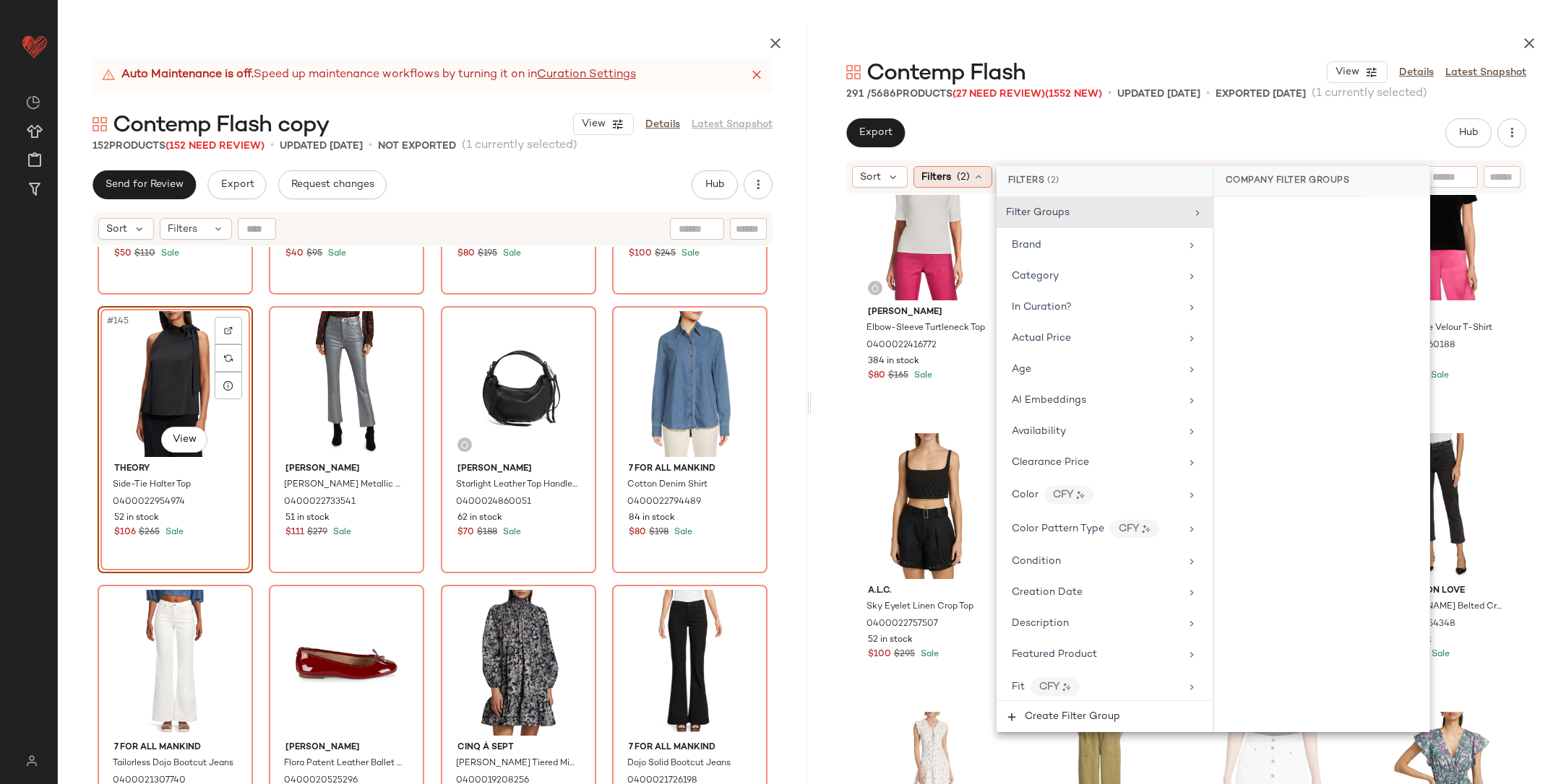
click at [943, 184] on span "Filters" at bounding box center [936, 177] width 30 height 15
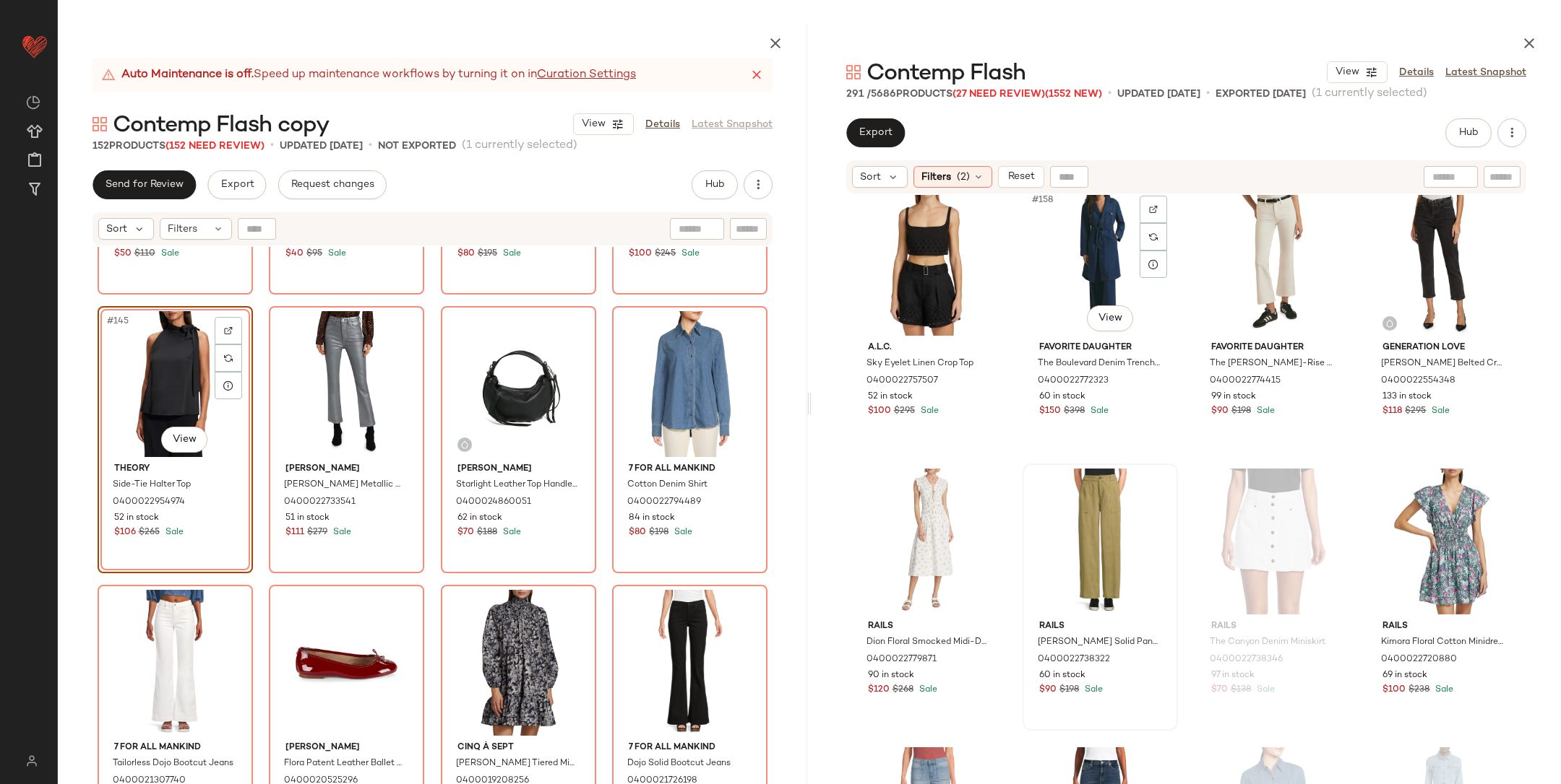
scroll to position [10949, 0]
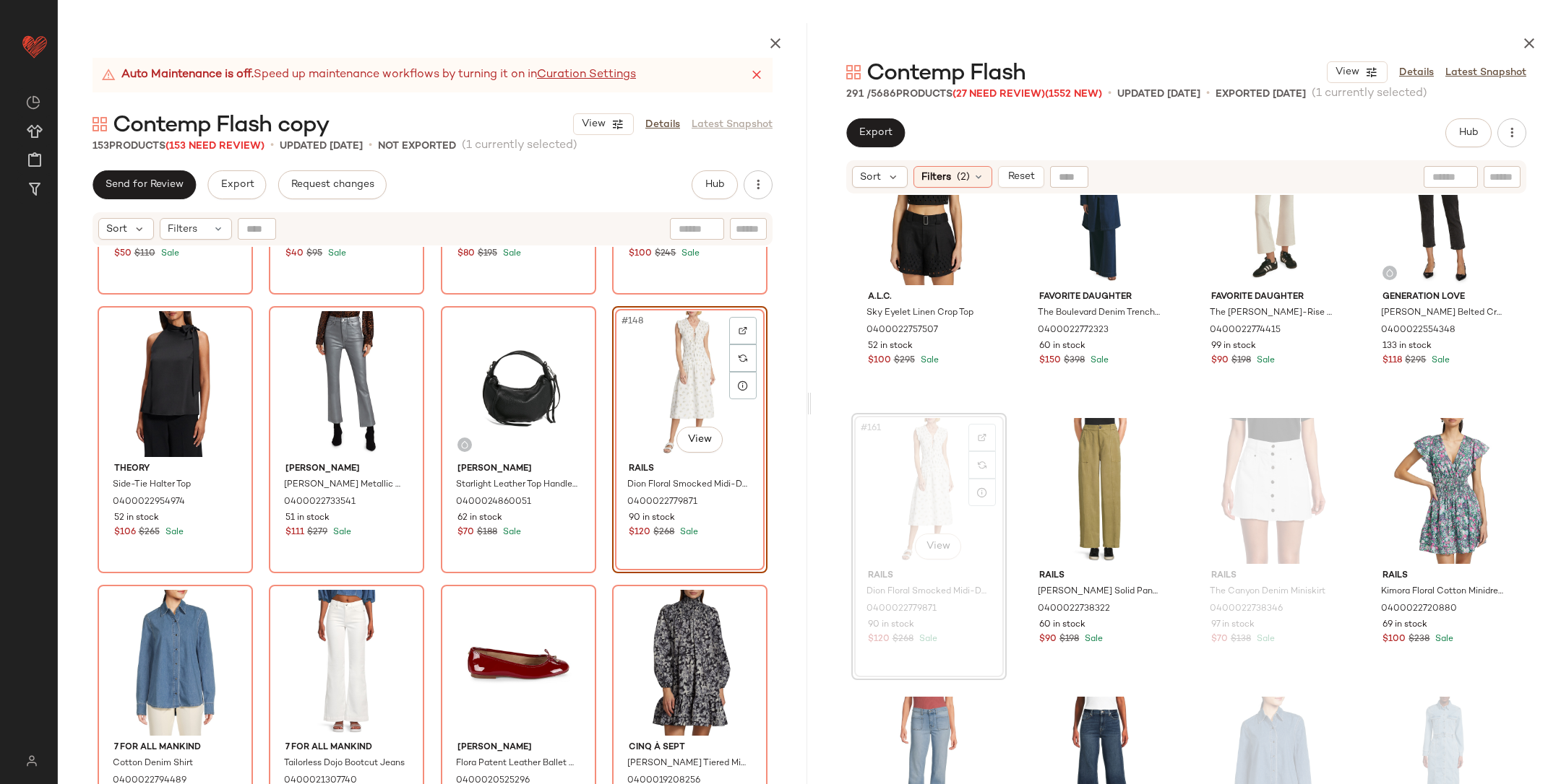
click at [596, 321] on div "Rta Graphic Drop-Shoulder Cotton T-Shirt 0400023053957 34 in stock $50 $110 Sal…" at bounding box center [433, 549] width 750 height 605
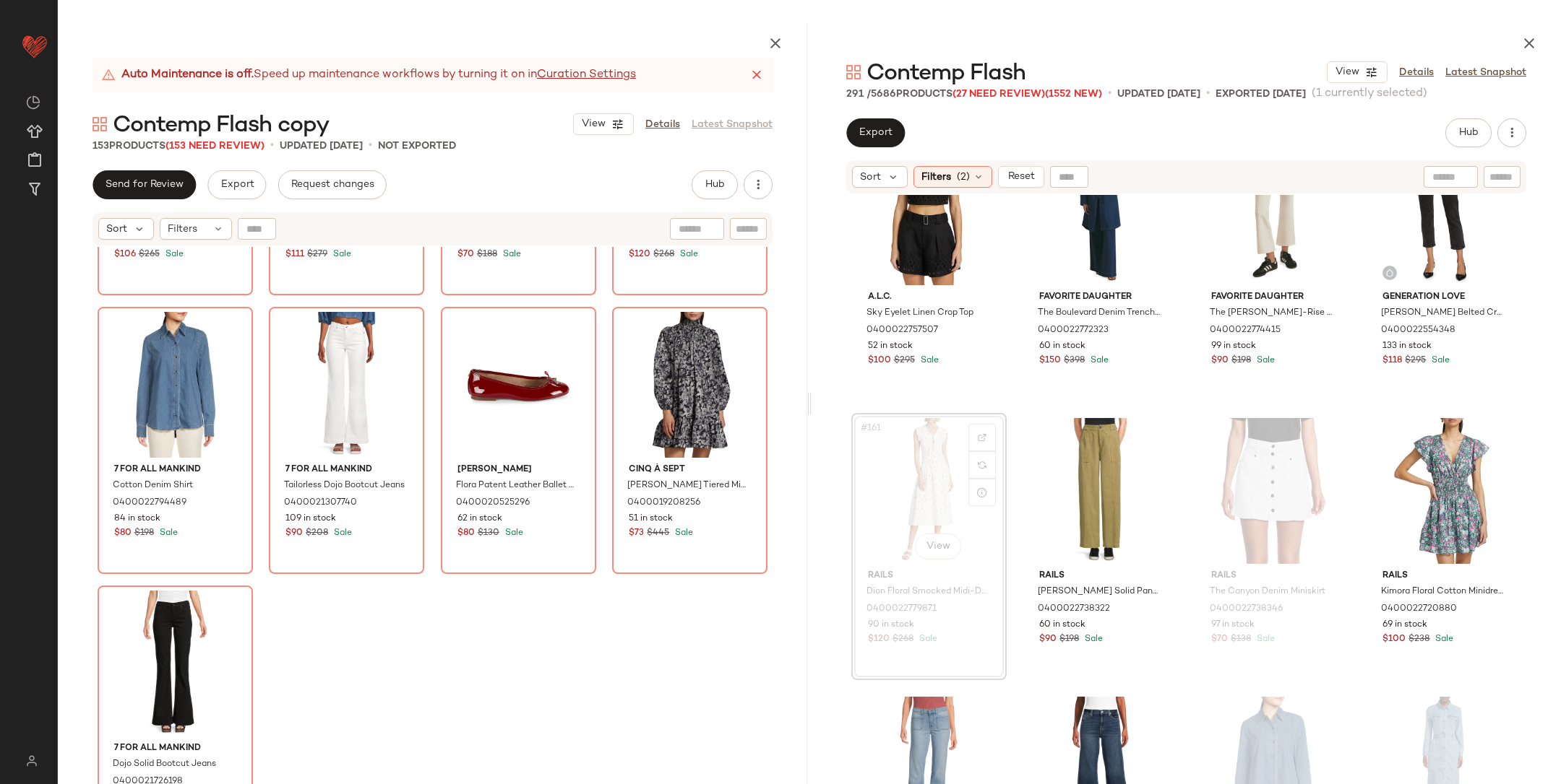
scroll to position [10272, 0]
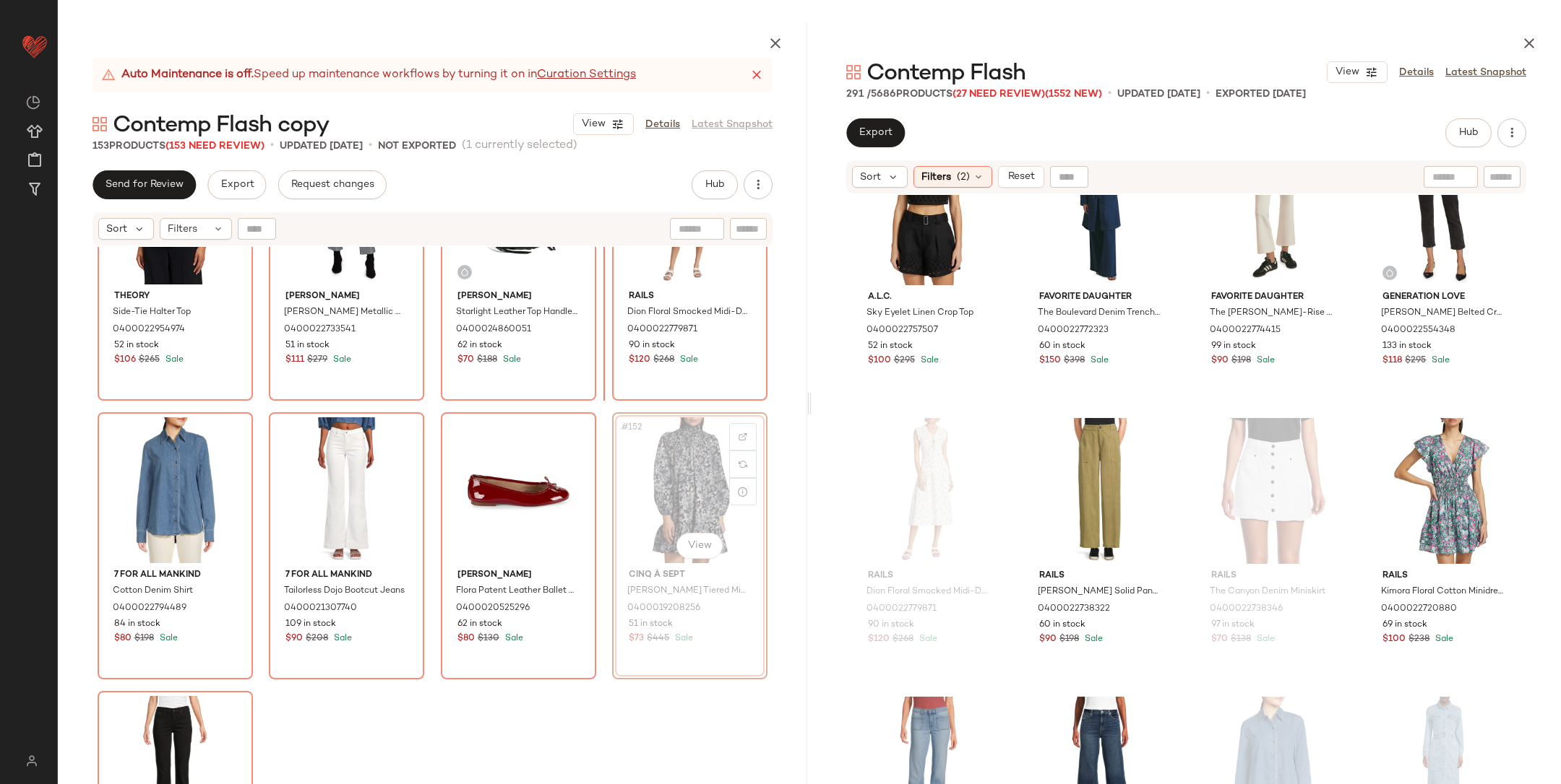
scroll to position [10144, 0]
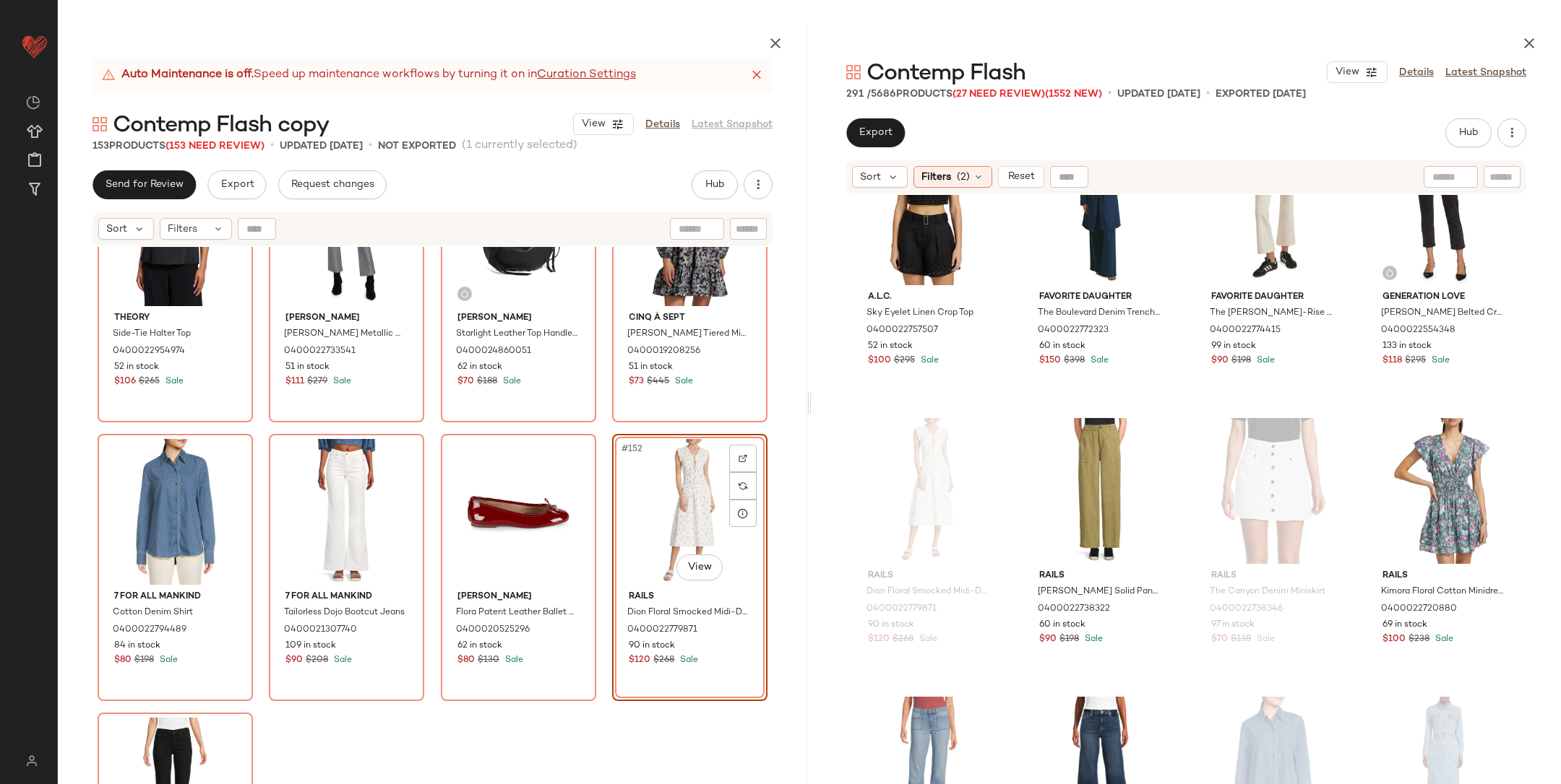
click at [600, 422] on div "Theory Side-Tie Halter Top 0400022954974 52 in stock $106 $265 Sale Paige Claud…" at bounding box center [433, 549] width 750 height 605
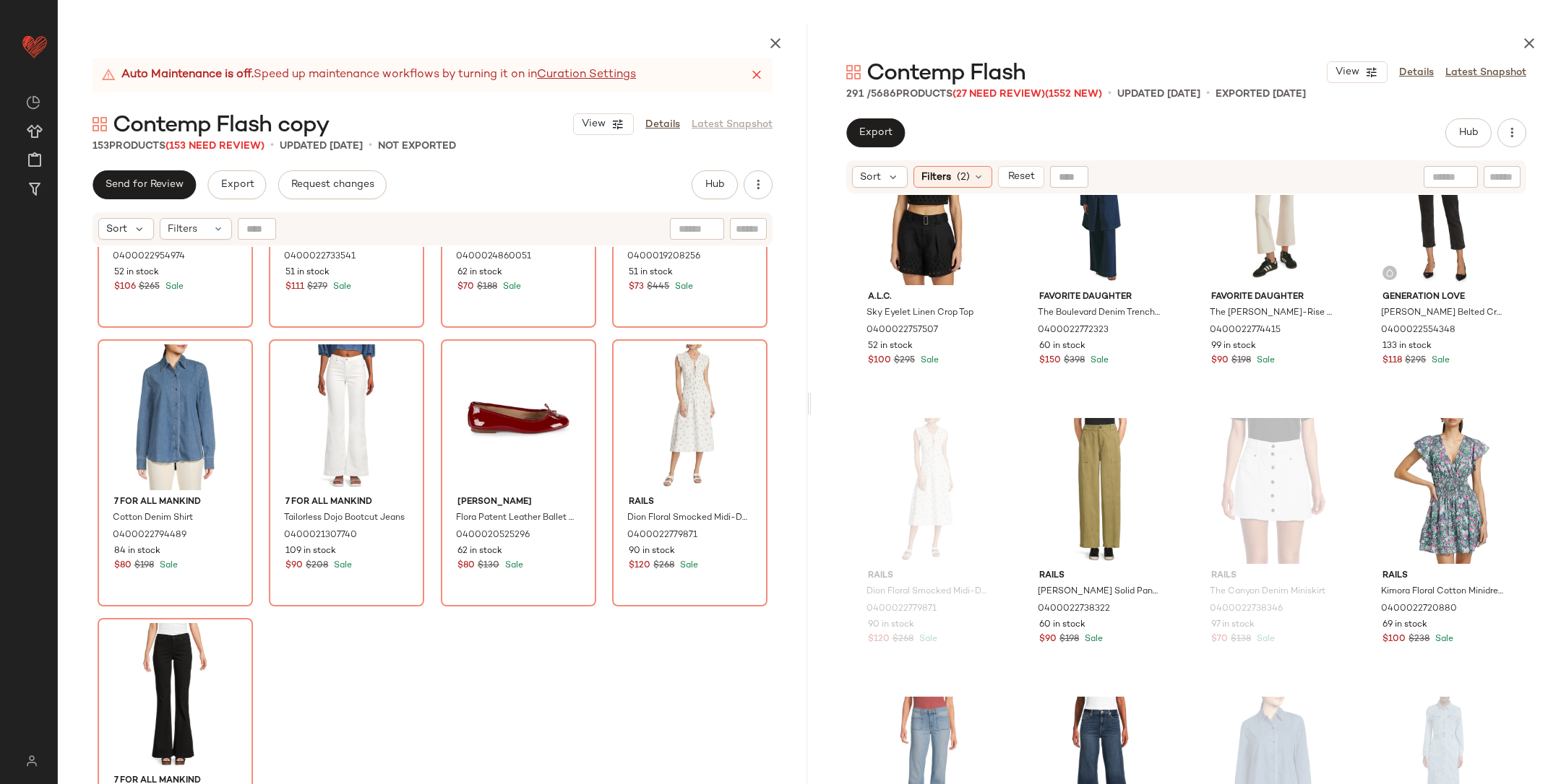
scroll to position [10272, 0]
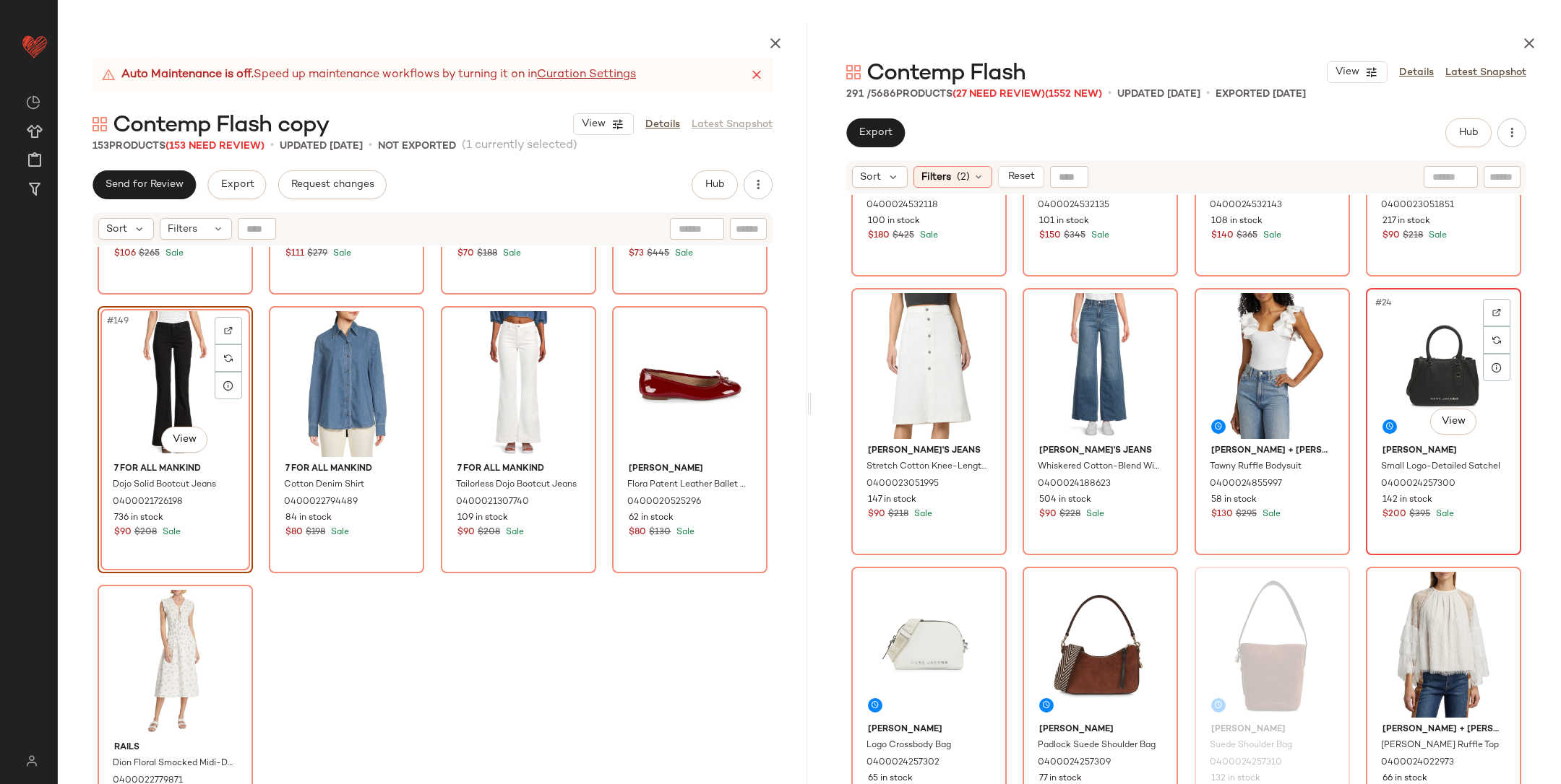
scroll to position [1372, 0]
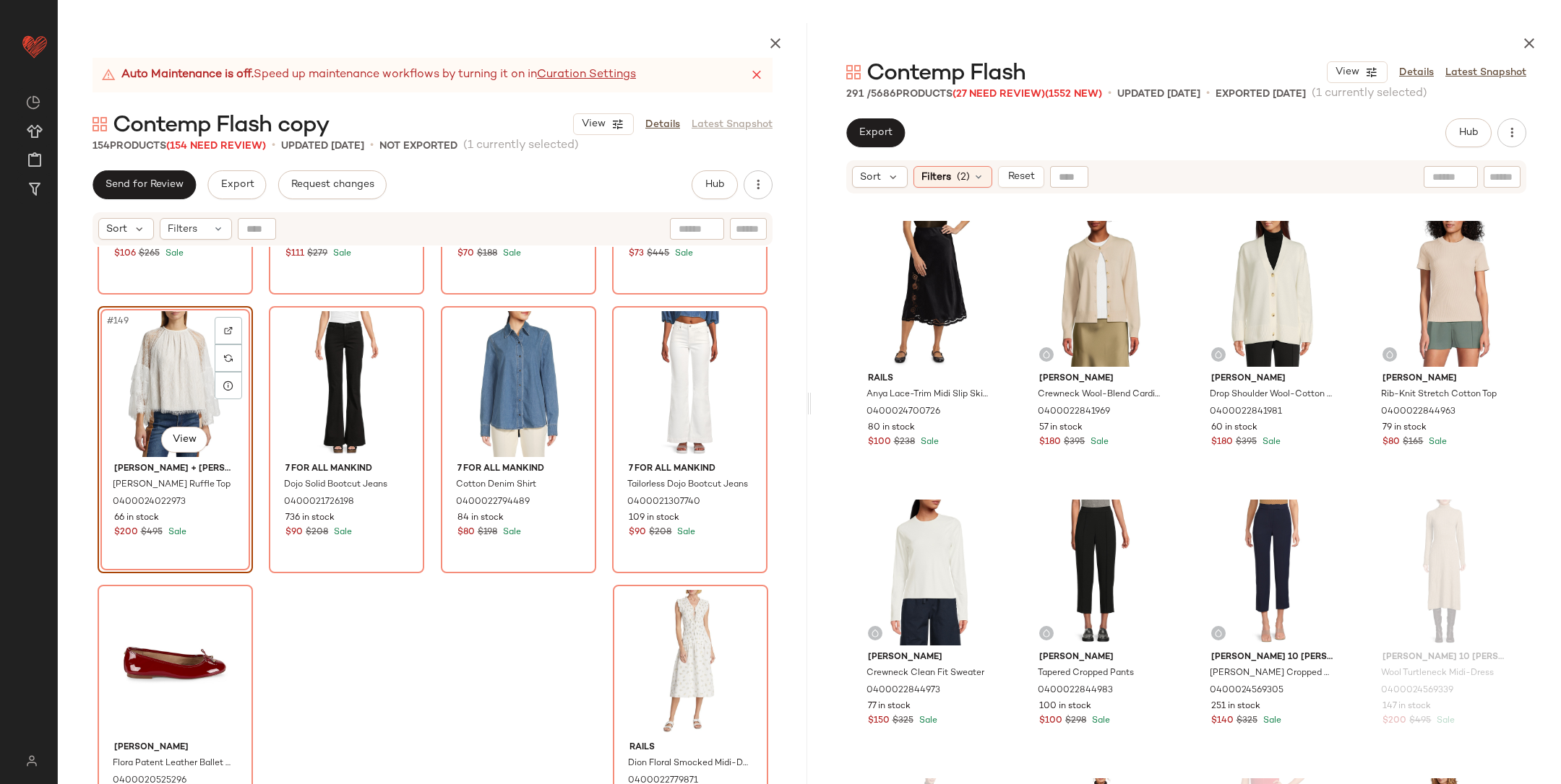
scroll to position [2491, 0]
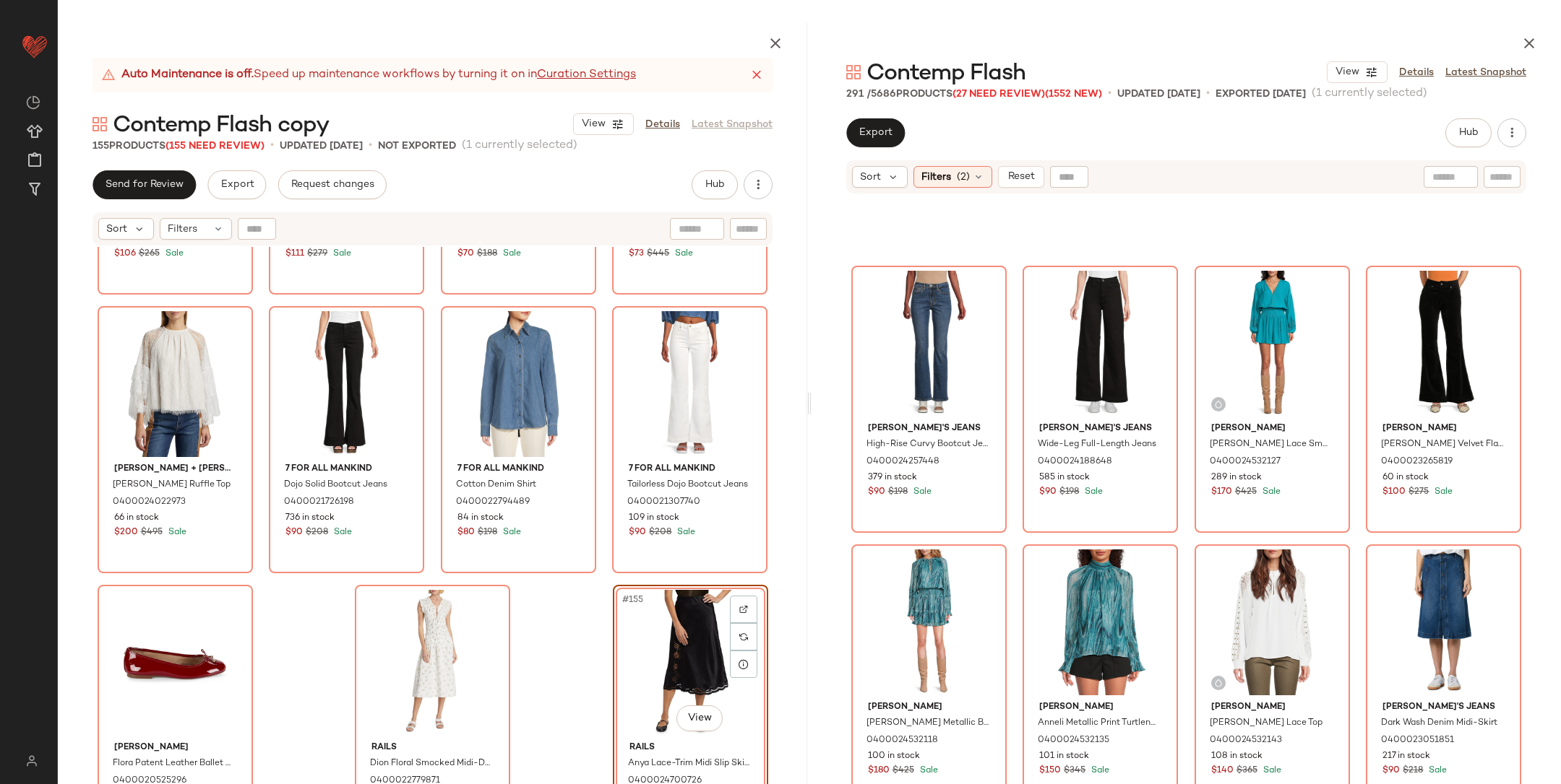
scroll to position [763, 0]
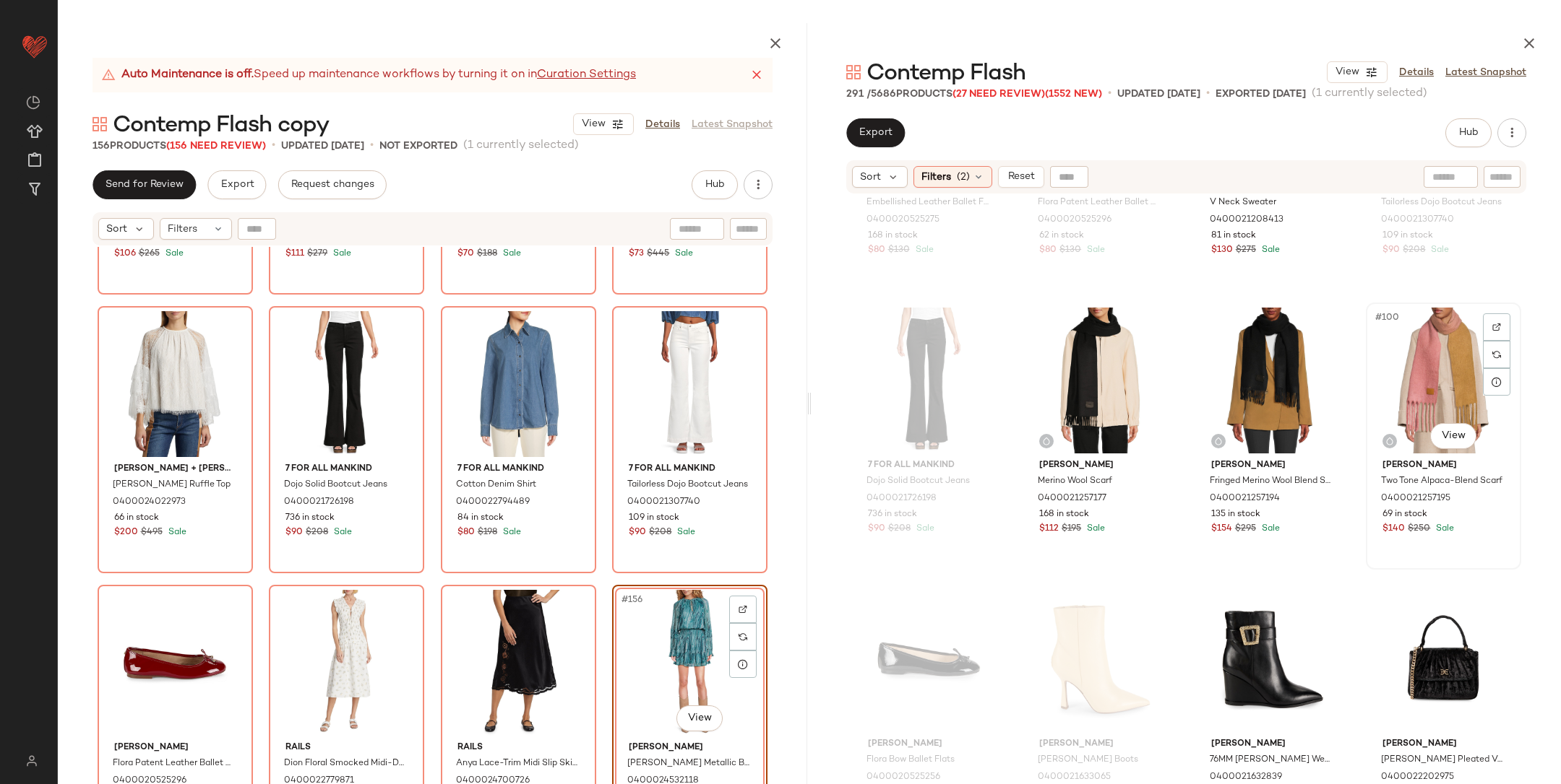
scroll to position [6846, 0]
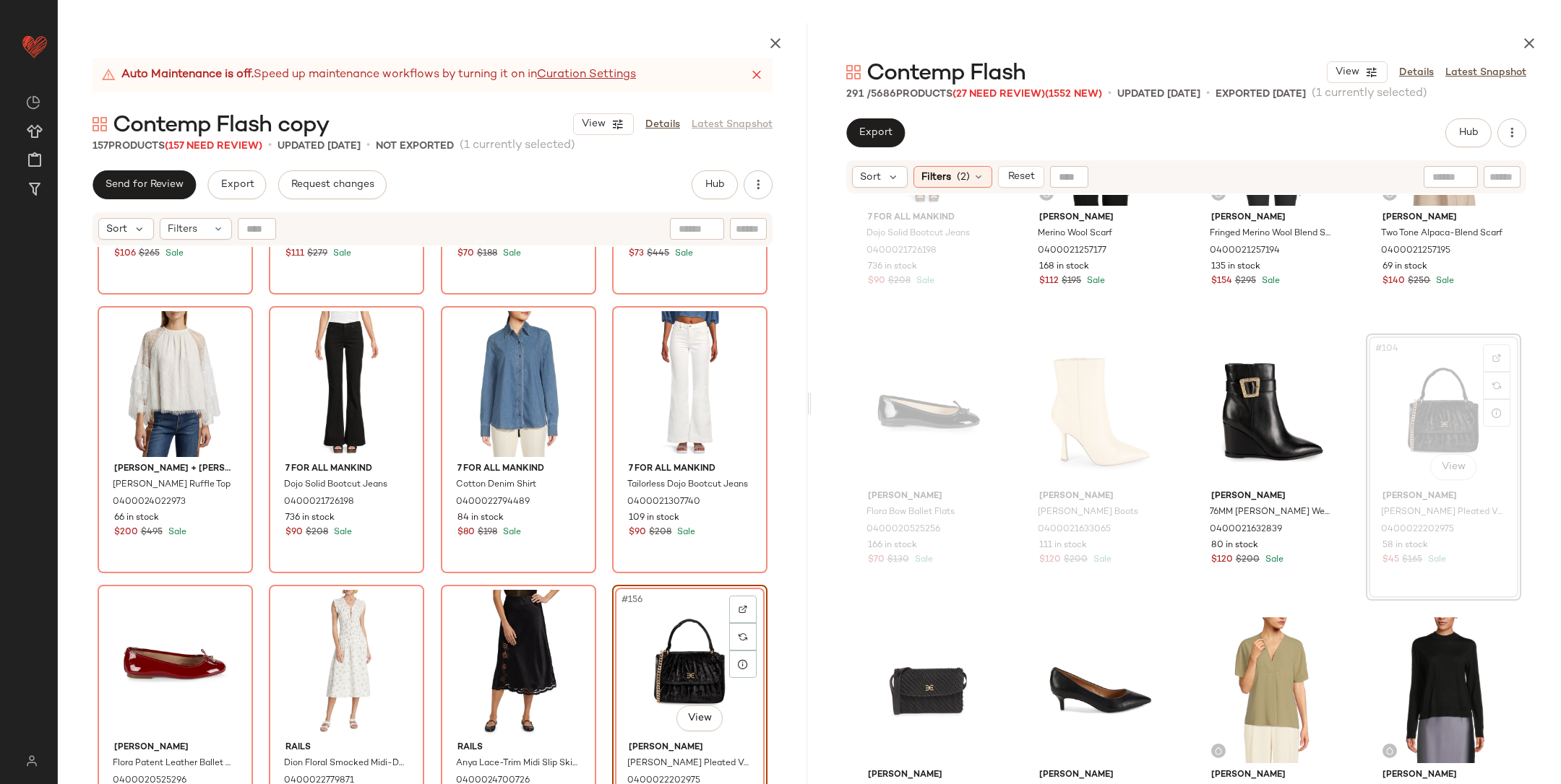
click at [603, 583] on div "Theory Side-Tie Halter Top 0400022954974 52 in stock $106 $265 Sale Paige Claud…" at bounding box center [433, 549] width 750 height 605
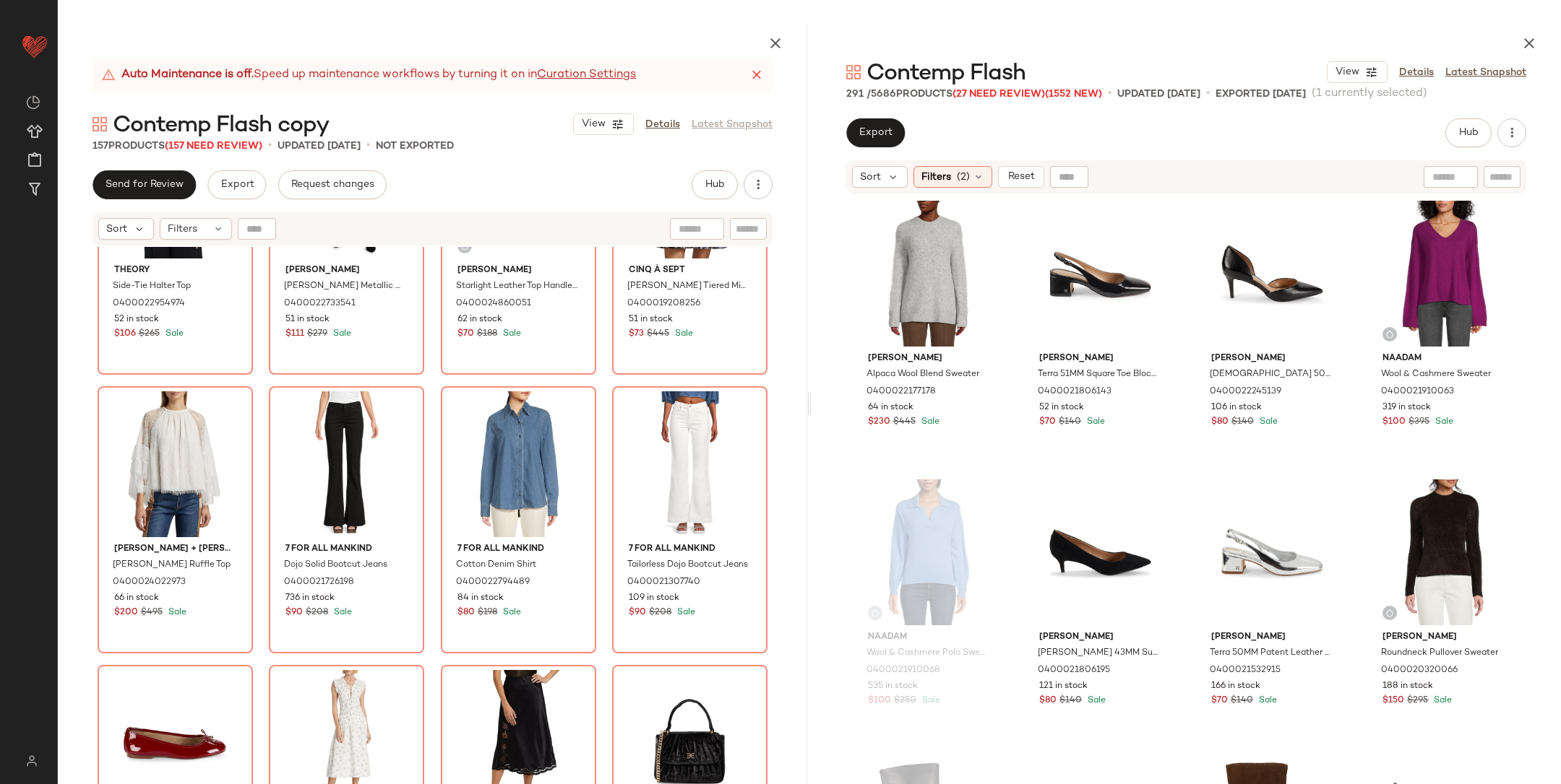
scroll to position [7802, 0]
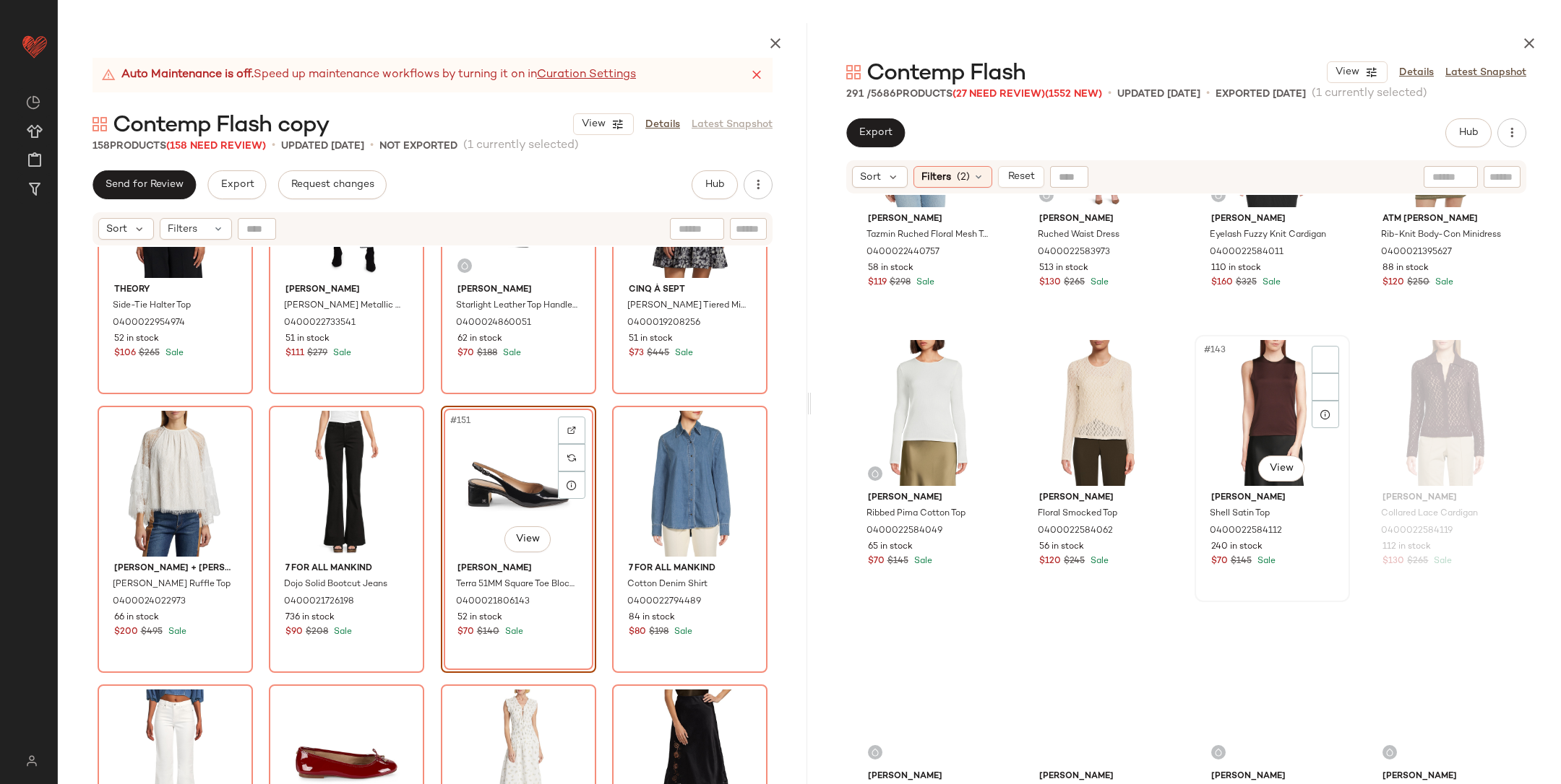
scroll to position [9650, 0]
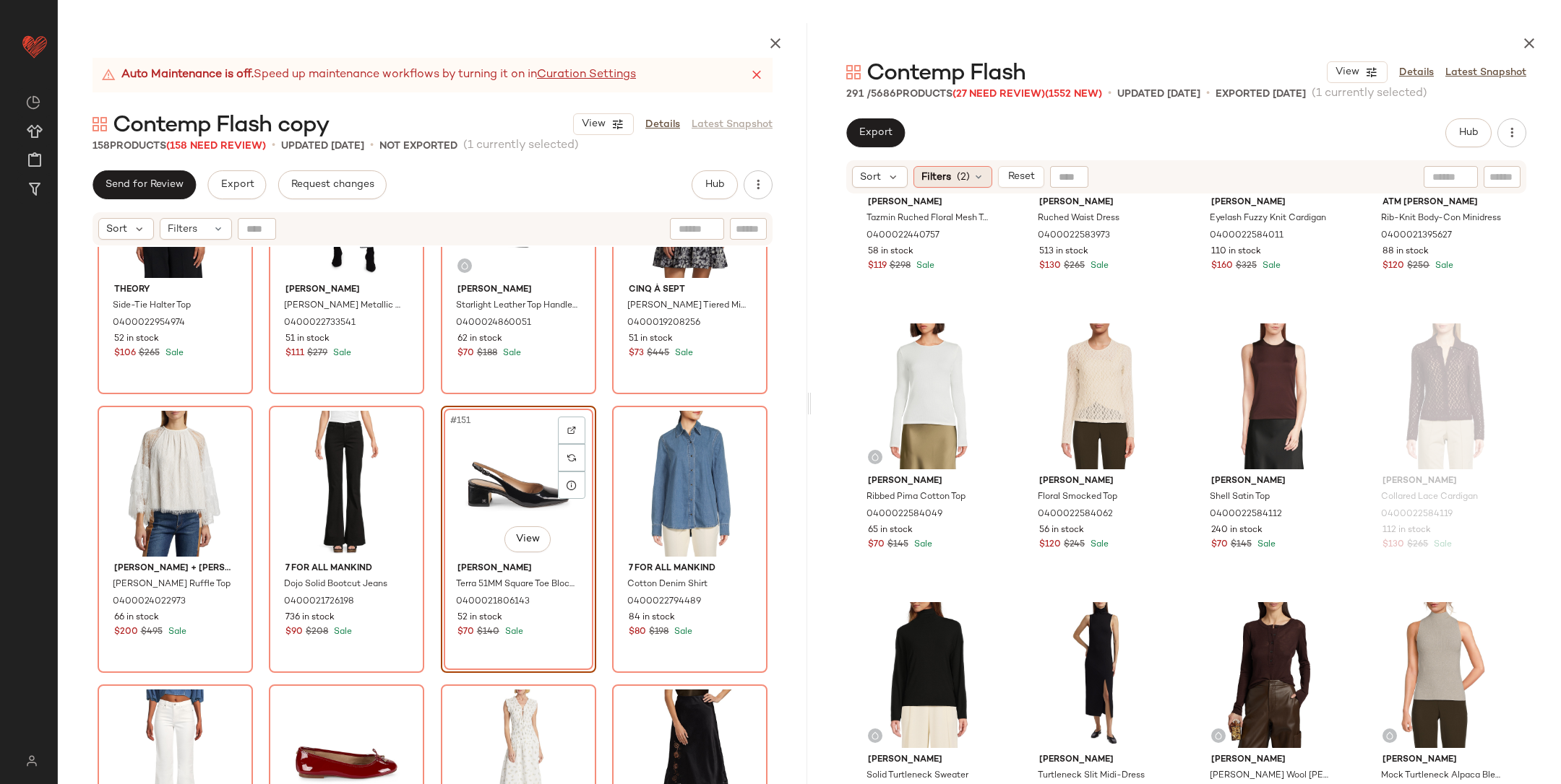
click at [948, 180] on span "Filters" at bounding box center [936, 177] width 30 height 15
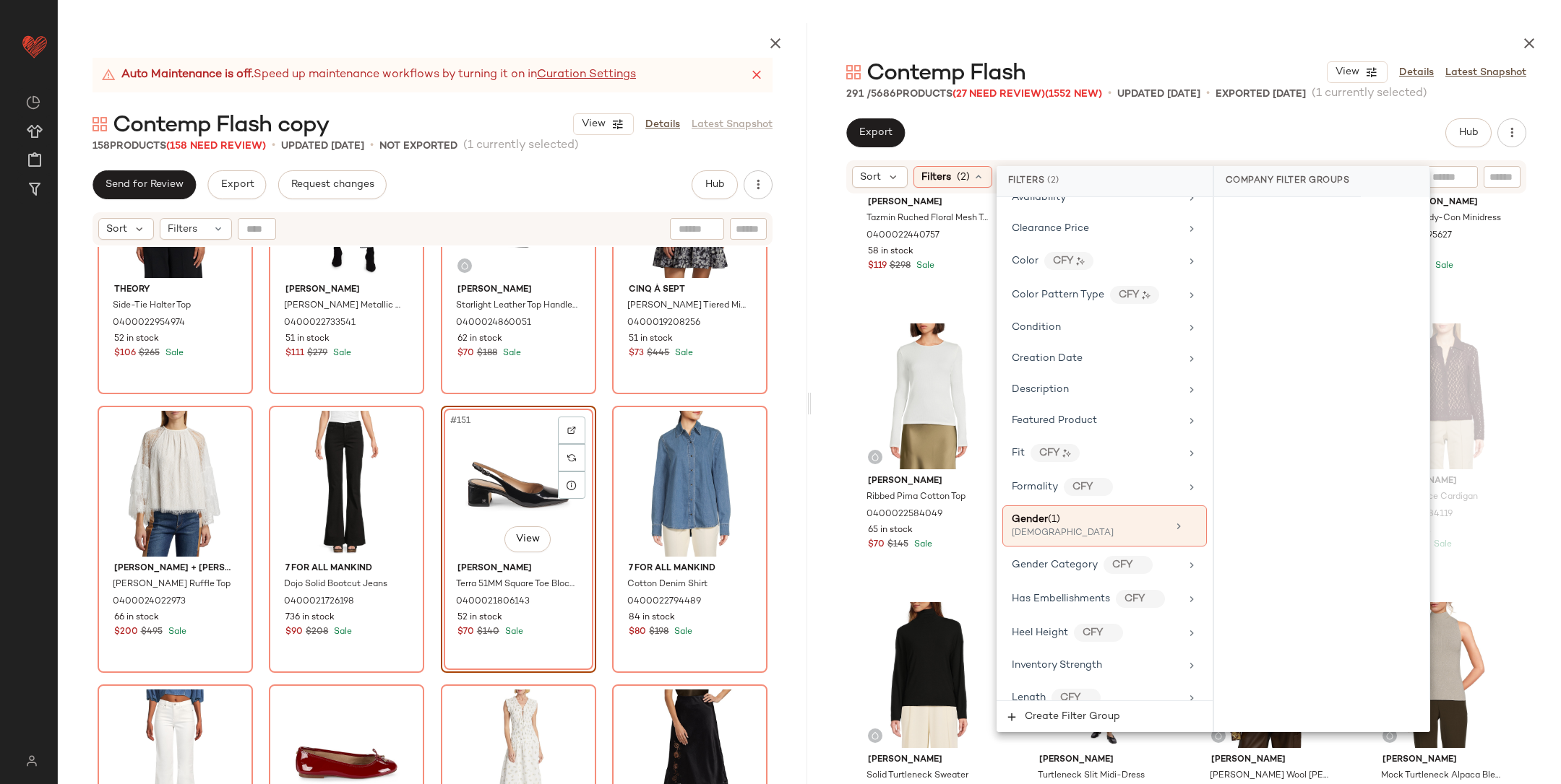
scroll to position [838, 0]
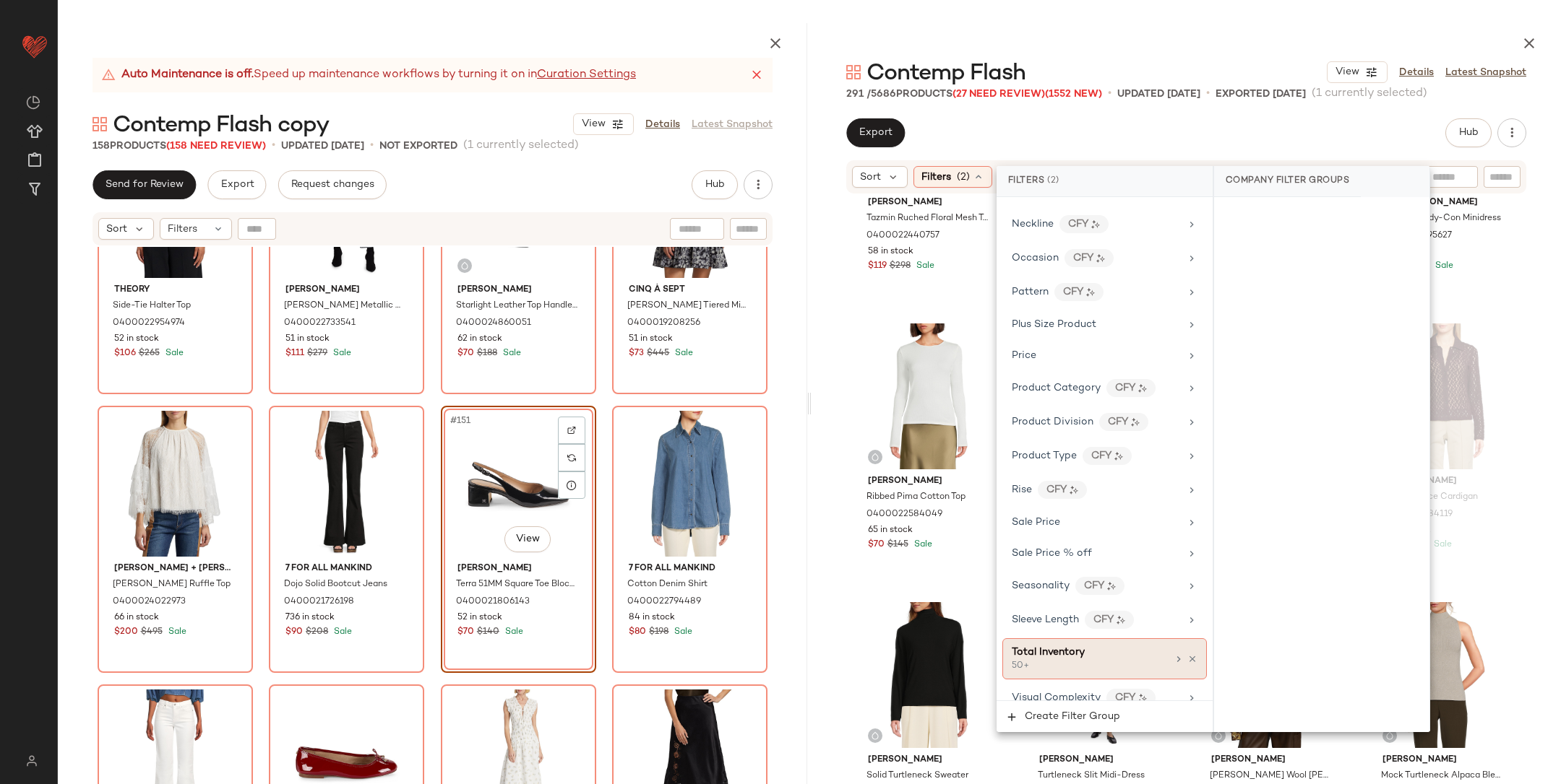
click at [1065, 660] on div "50+" at bounding box center [1084, 666] width 145 height 13
click at [1274, 313] on input "**" at bounding box center [1269, 315] width 87 height 29
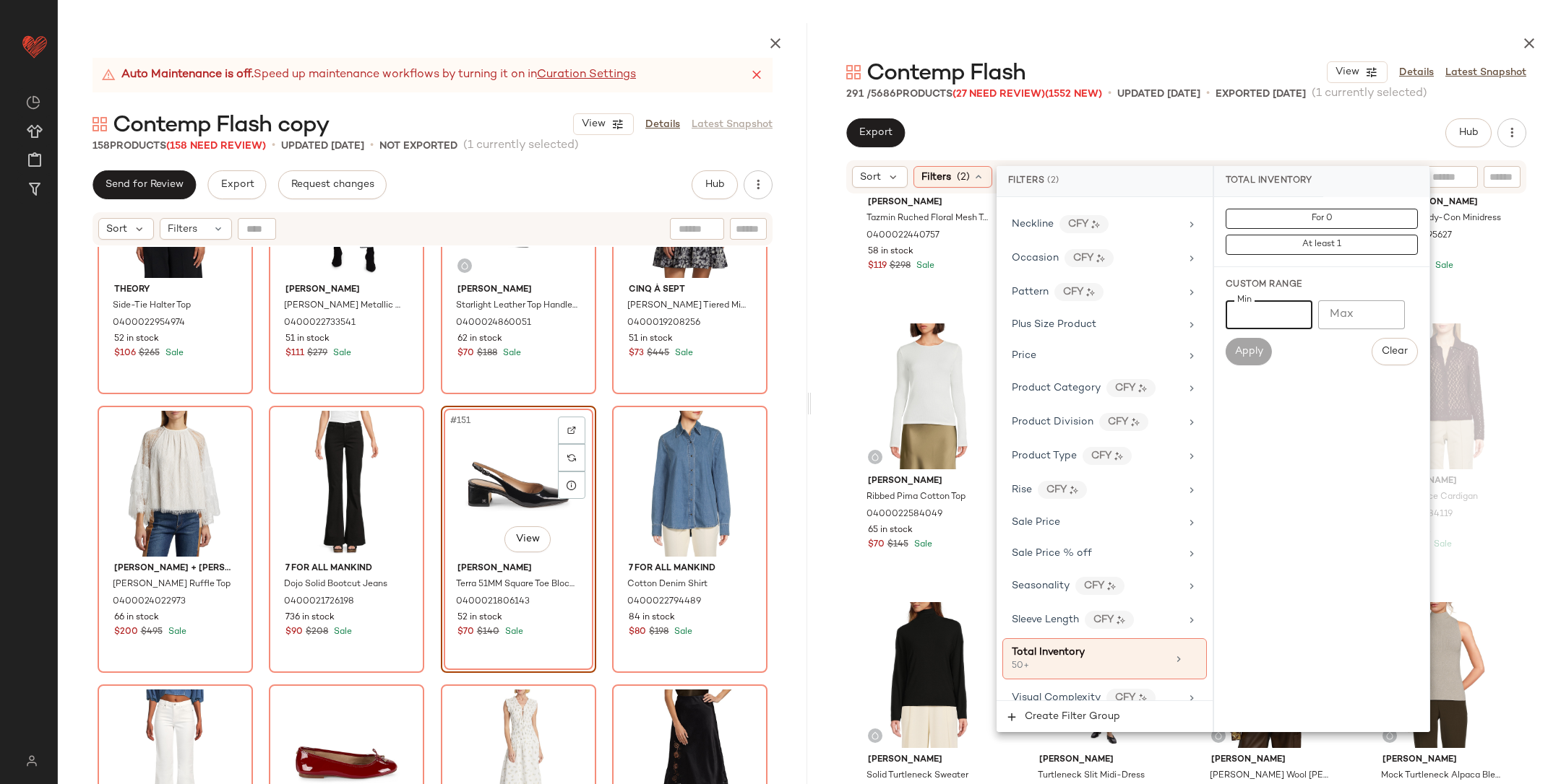
type input "*"
type input "**"
click at [1227, 352] on button "Apply" at bounding box center [1249, 351] width 46 height 27
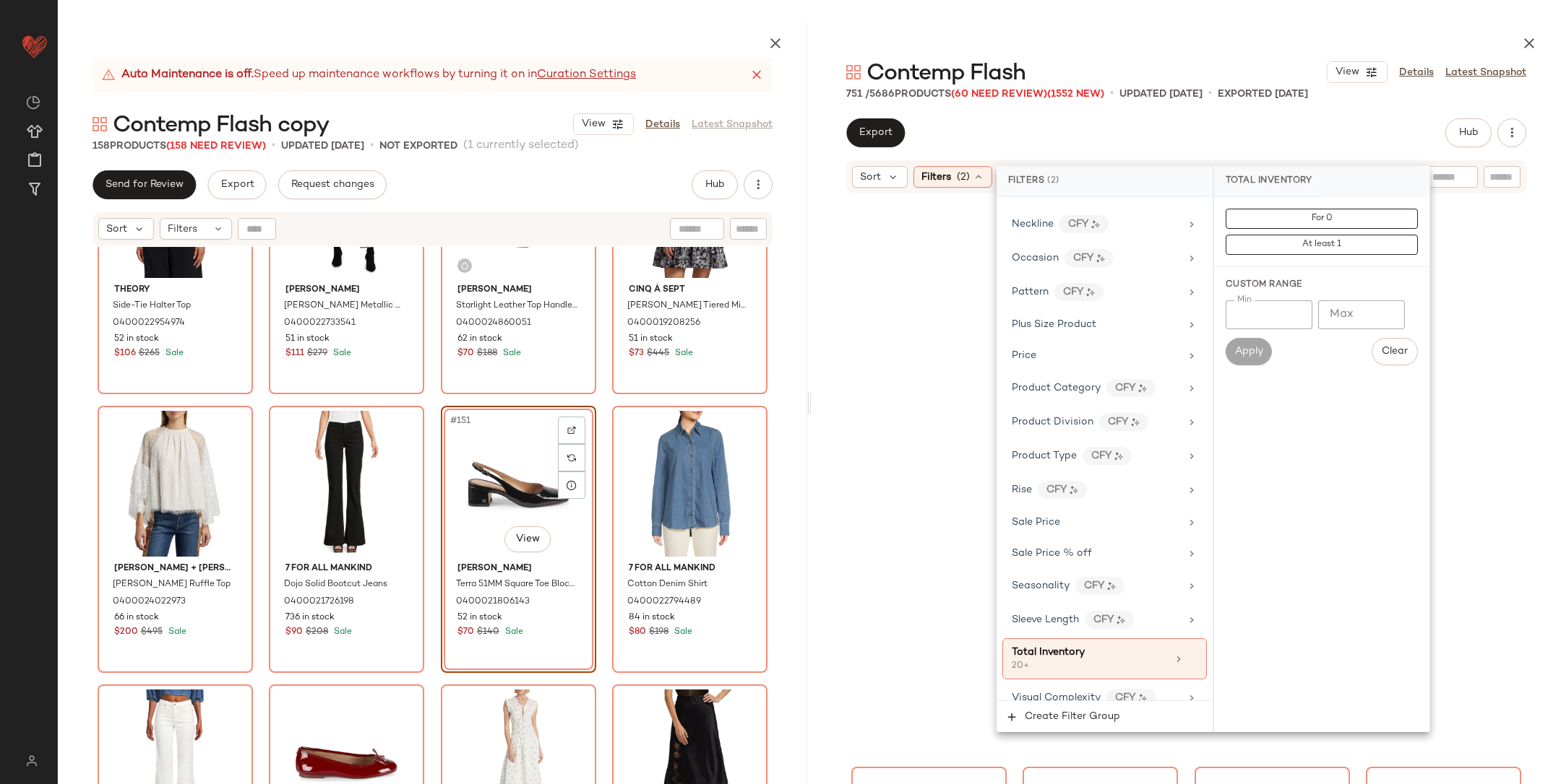
scroll to position [589, 0]
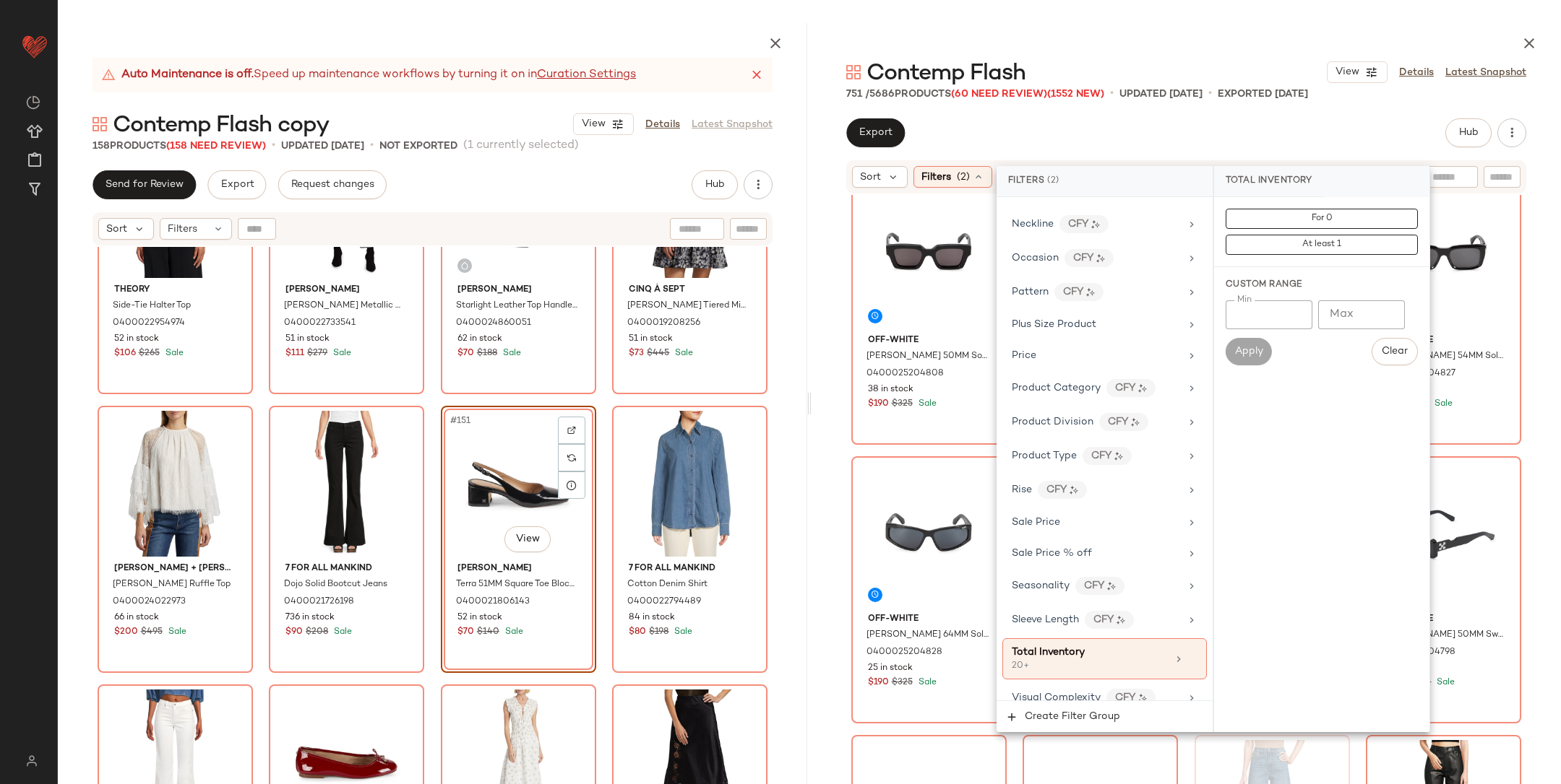
click at [1540, 335] on div "Off-White Virgil 50MM Solid Lens Square Plastic Sunglasses 0400025204808 38 in …" at bounding box center [1186, 524] width 750 height 660
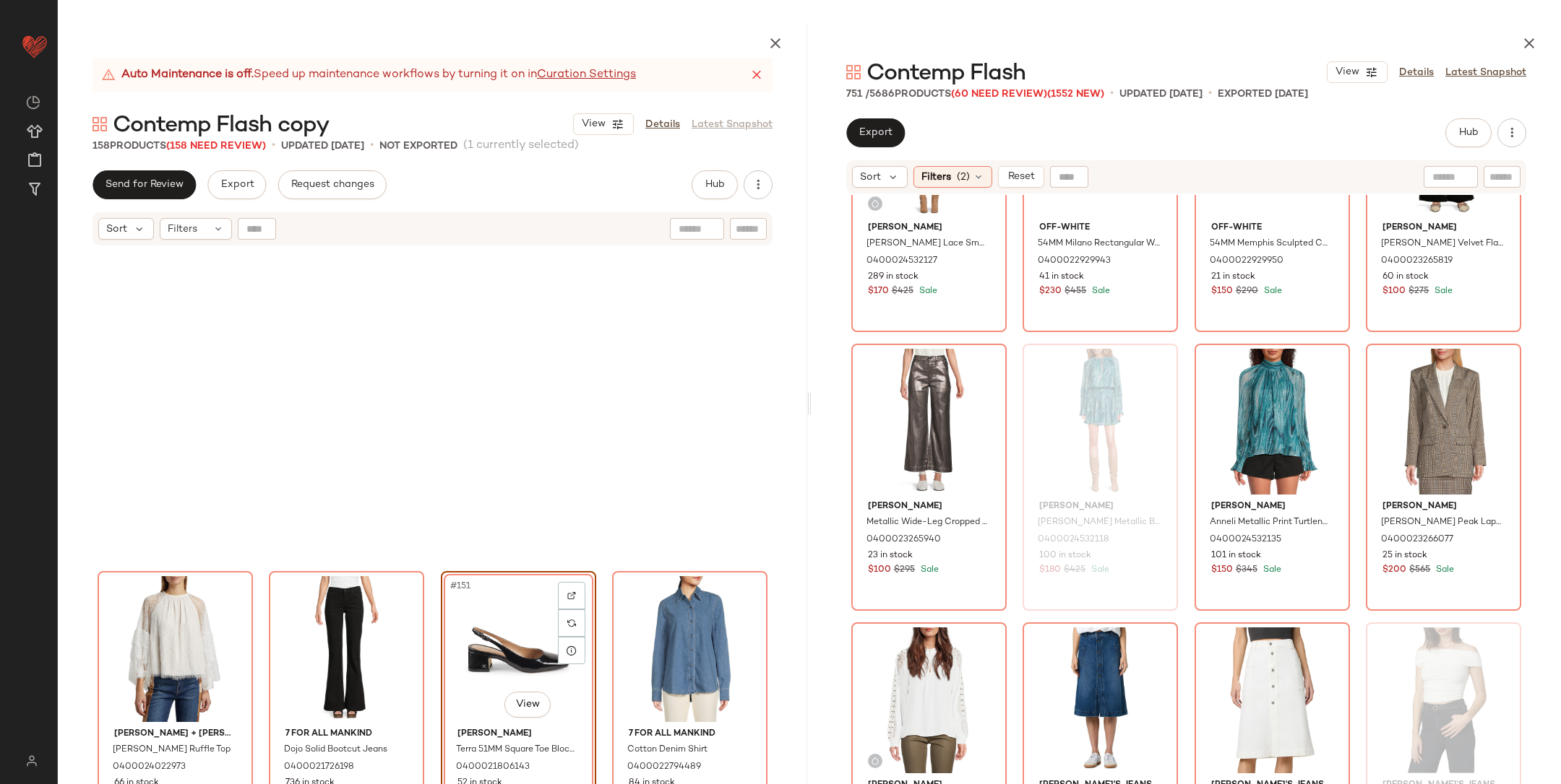
scroll to position [10551, 0]
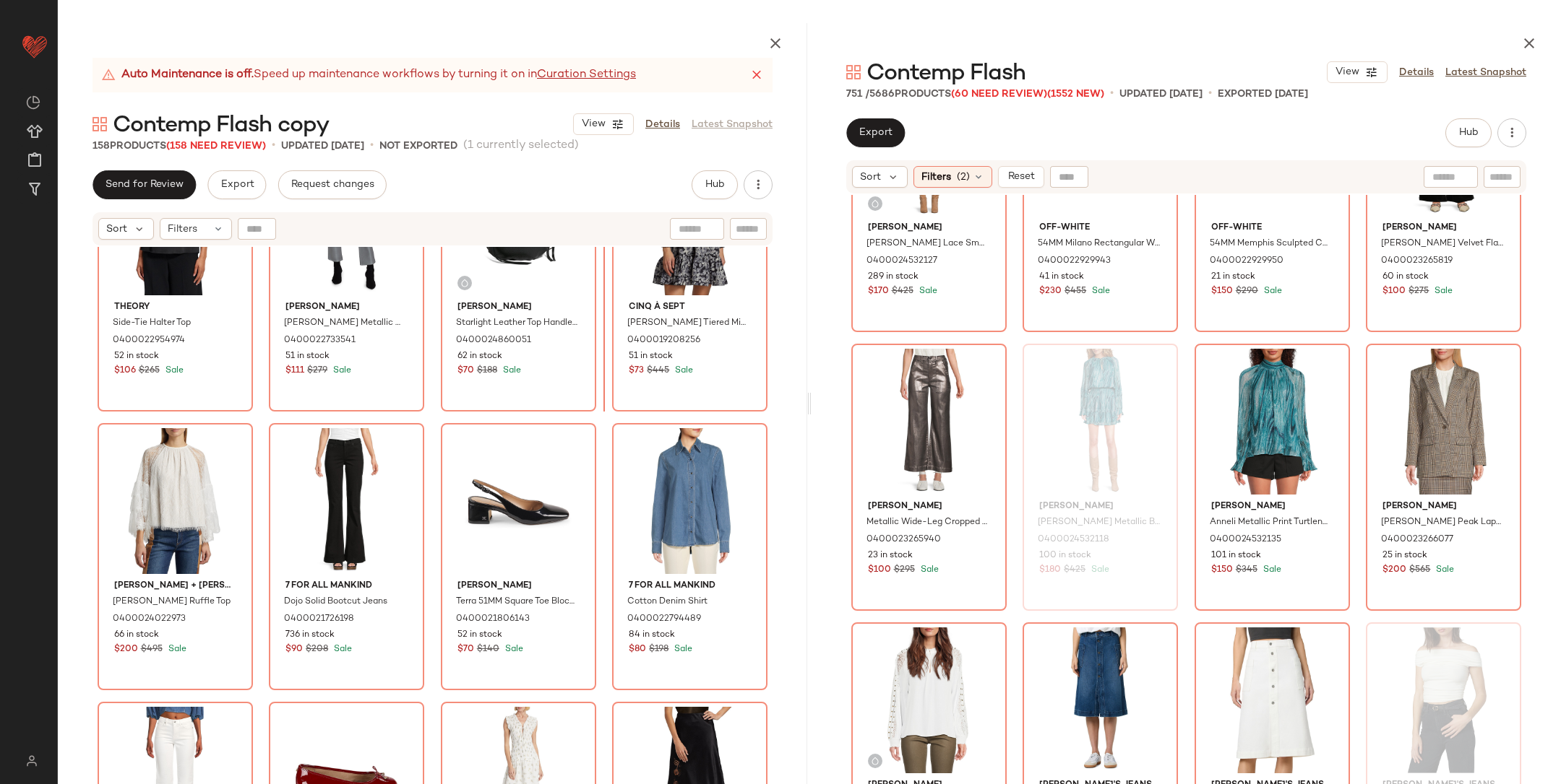
scroll to position [10133, 0]
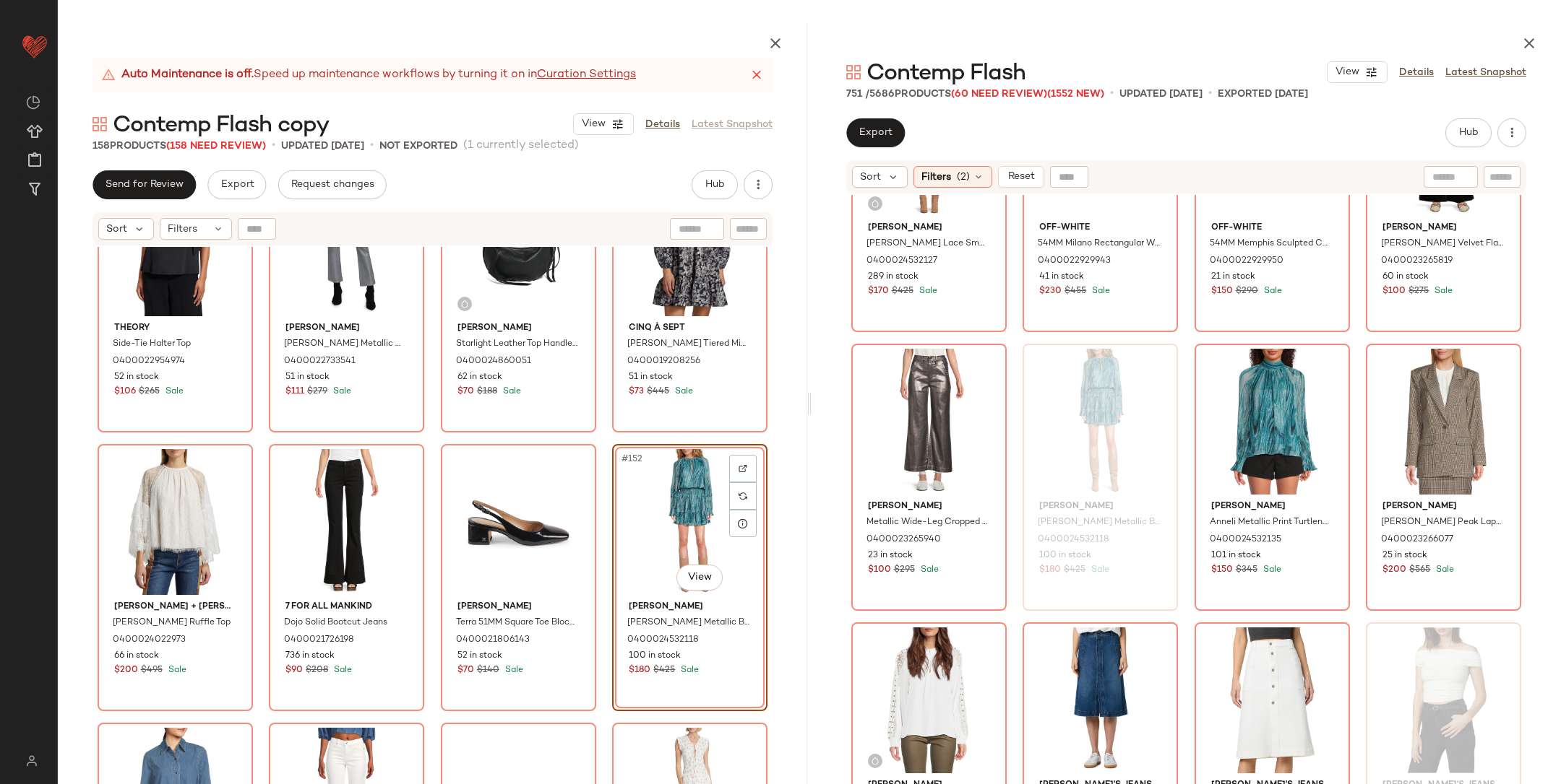
click at [595, 463] on div "Theory Side-Tie Halter Top 0400022954974 52 in stock $106 $265 Sale Paige Claud…" at bounding box center [433, 549] width 750 height 605
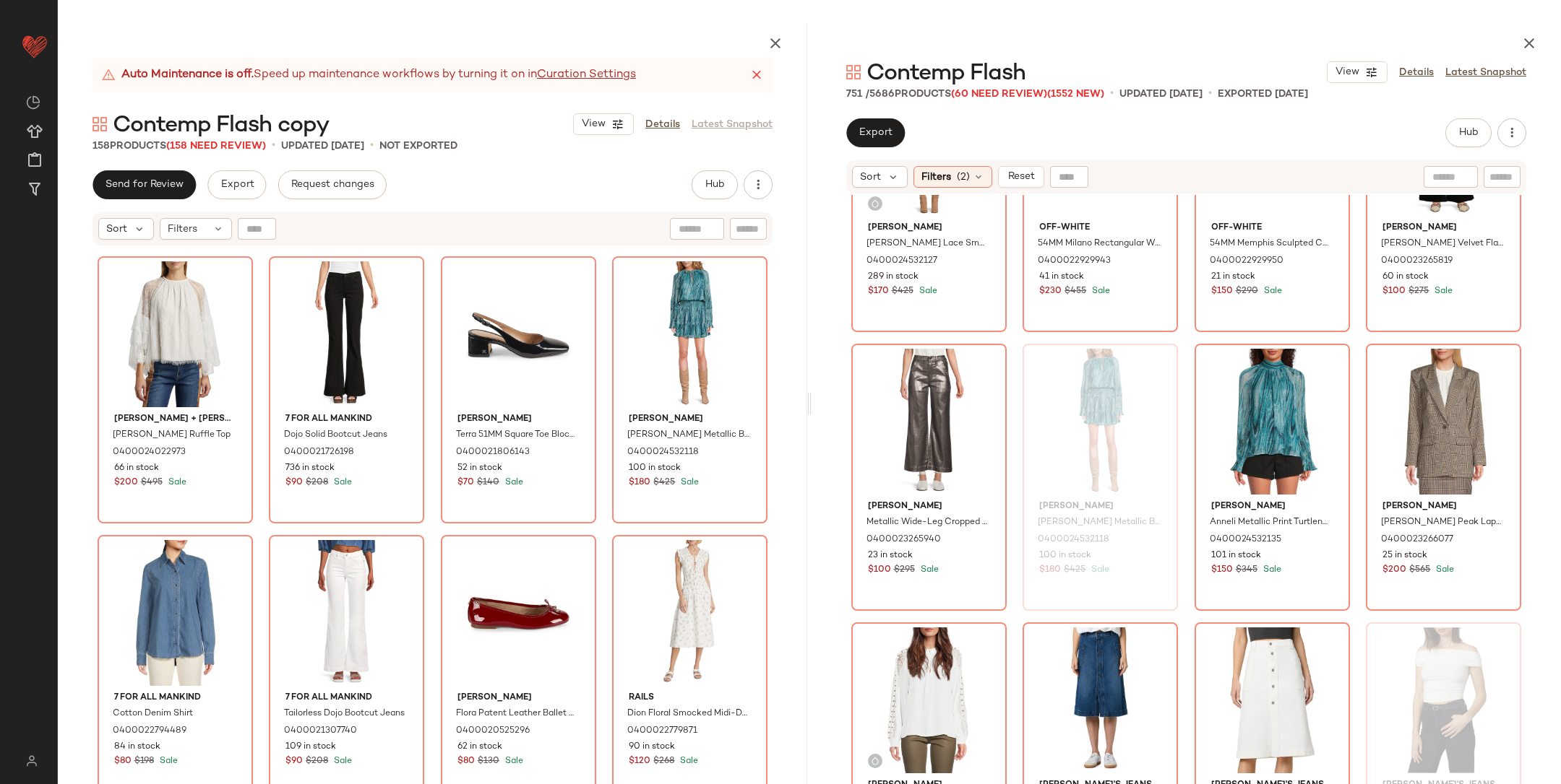
scroll to position [10551, 0]
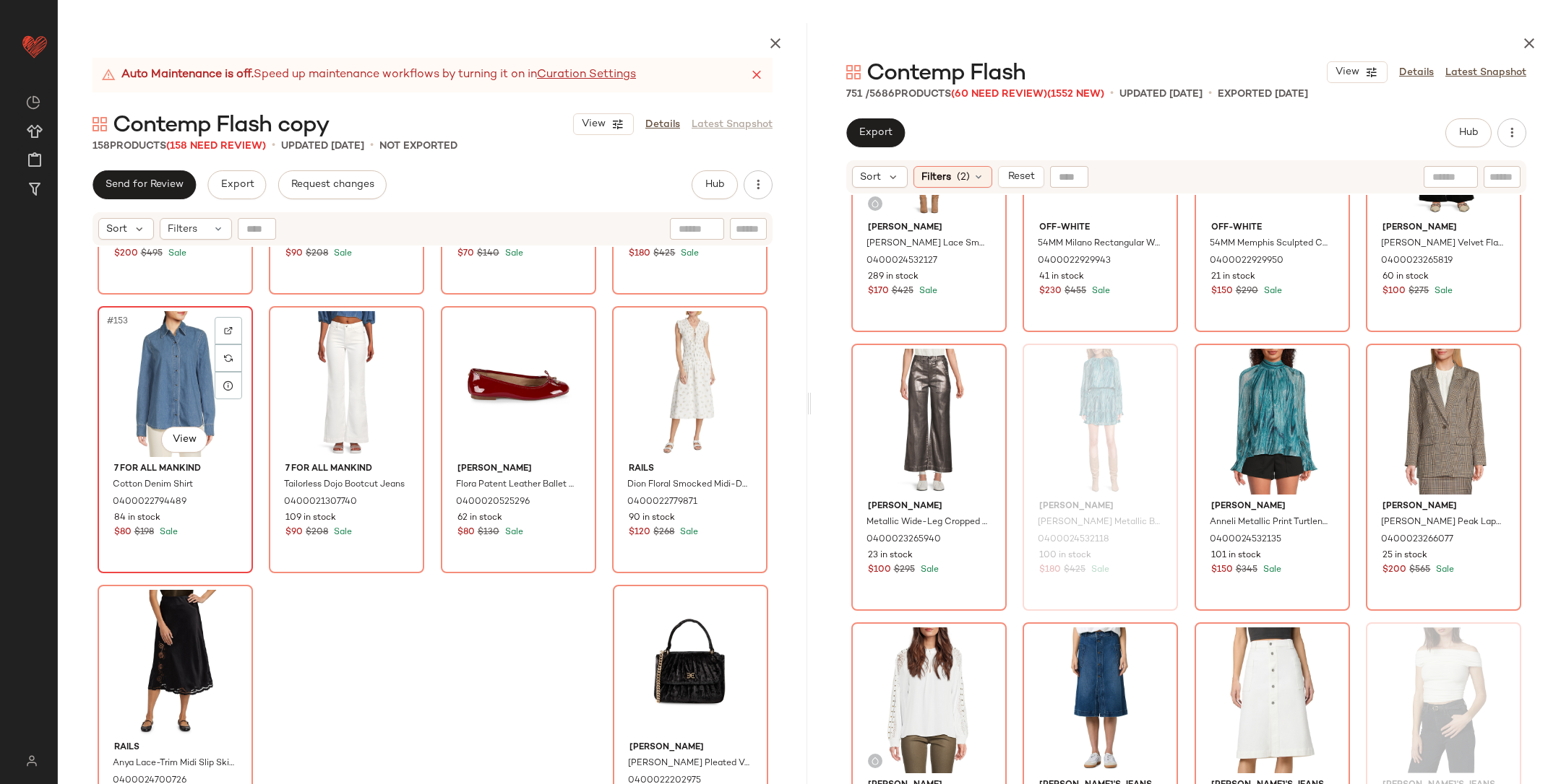
click at [149, 382] on div "#153 View" at bounding box center [175, 385] width 145 height 146
click at [664, 412] on div "#156 View" at bounding box center [690, 385] width 145 height 146
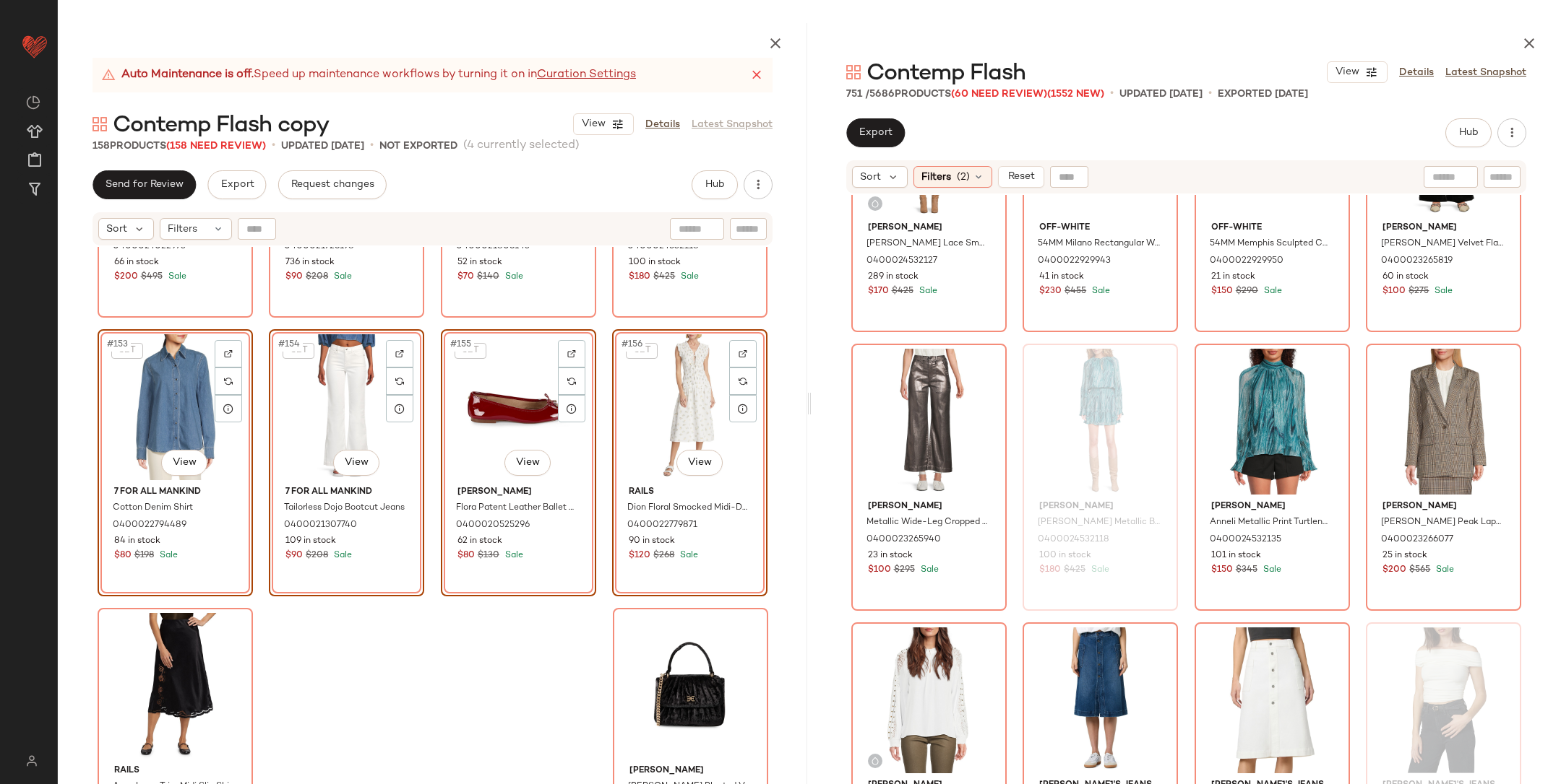
scroll to position [10551, 0]
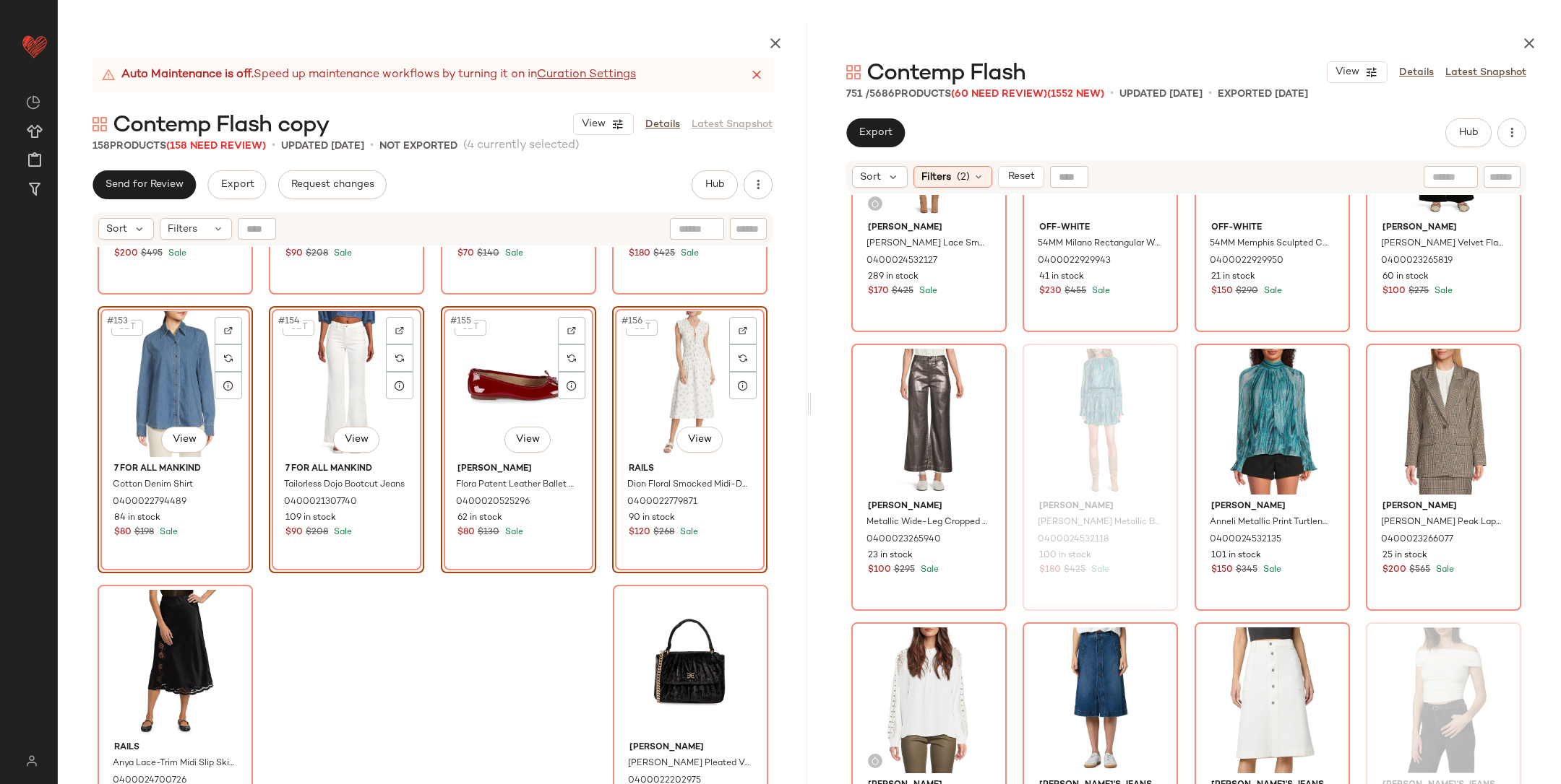
click at [433, 505] on div "Alice + Olivia Delia Lace Ruffle Top 0400024022973 66 in stock $200 $495 Sale 7…" at bounding box center [433, 549] width 750 height 605
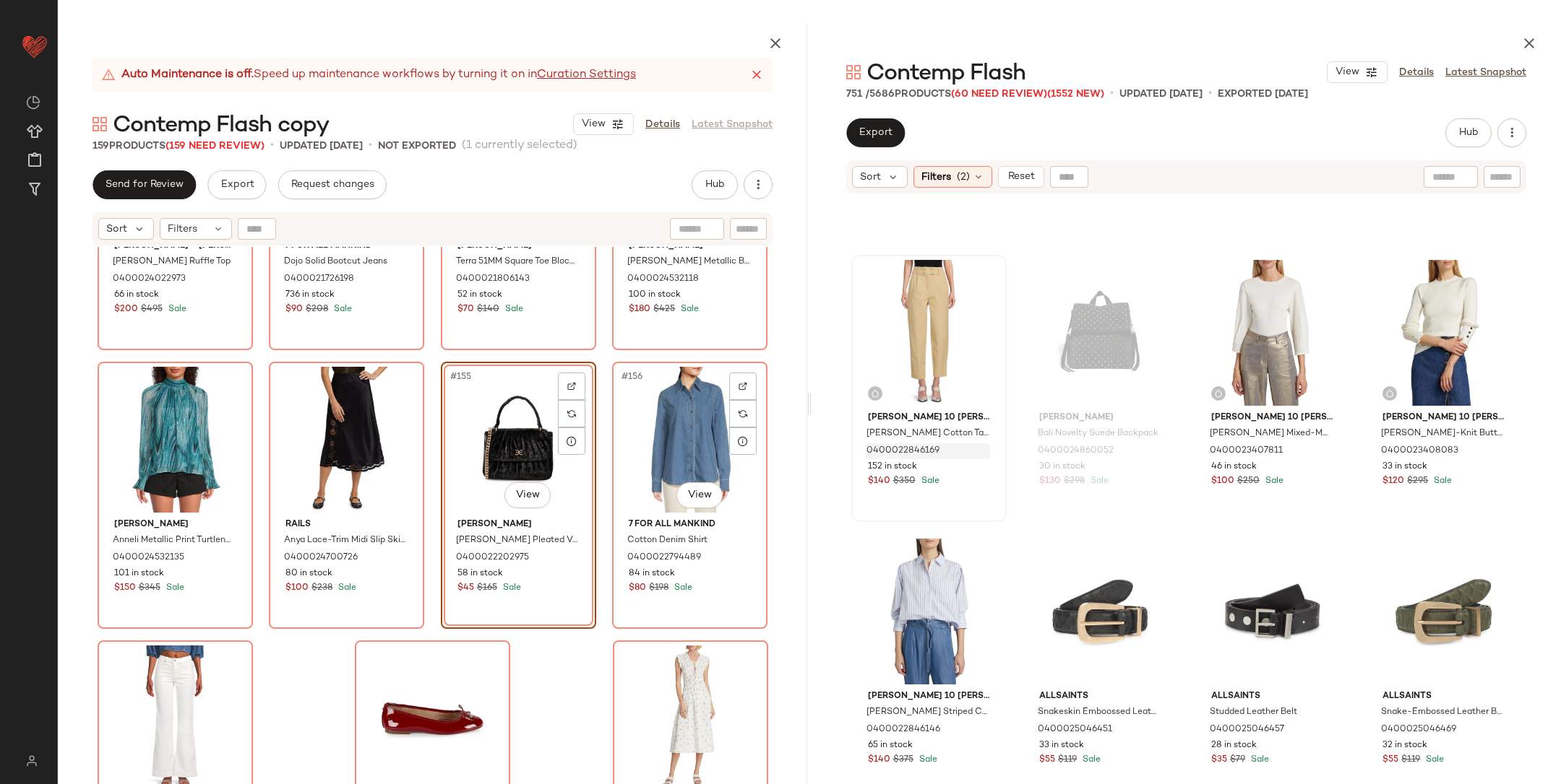
scroll to position [10510, 0]
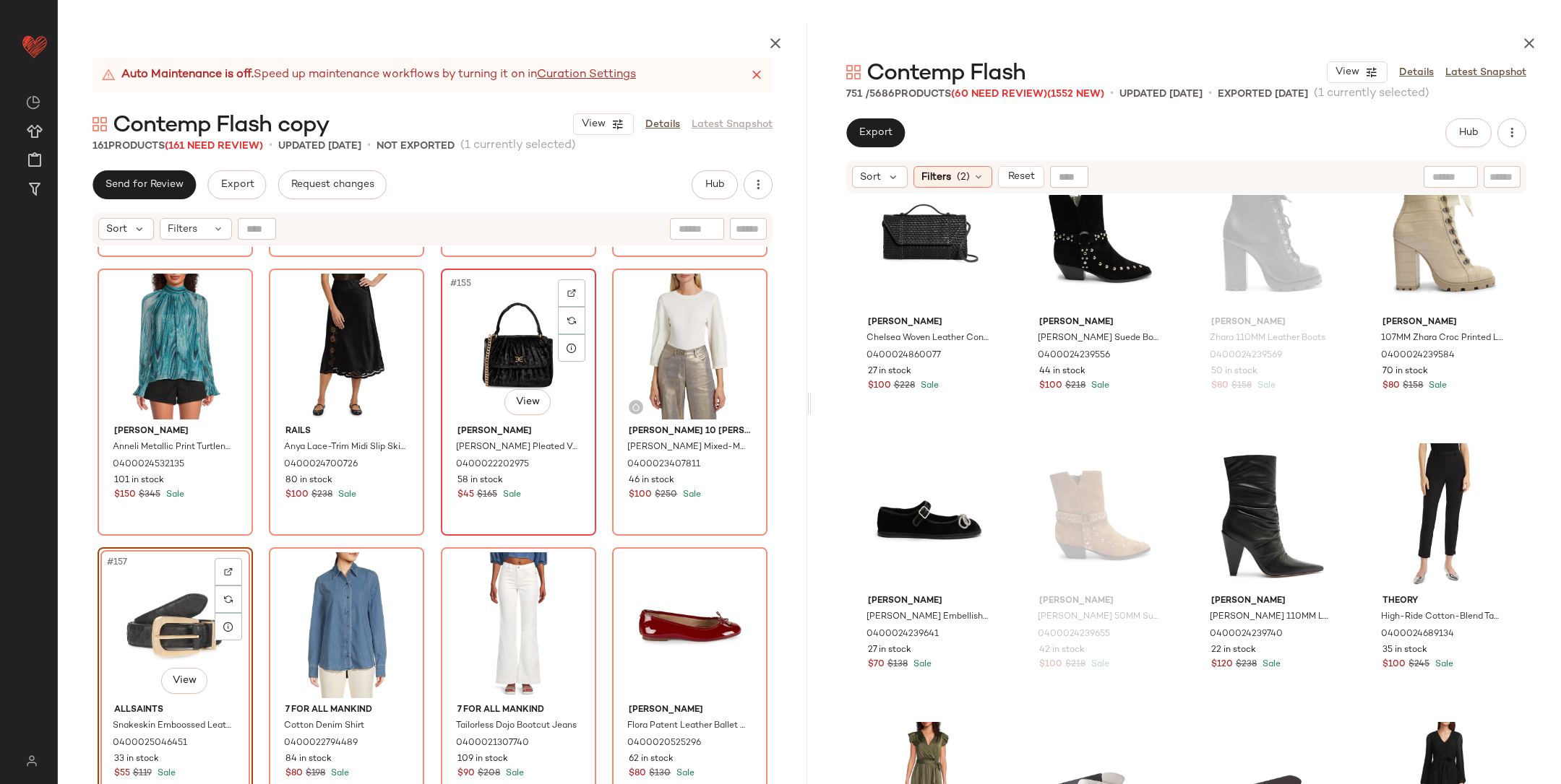
scroll to position [10587, 0]
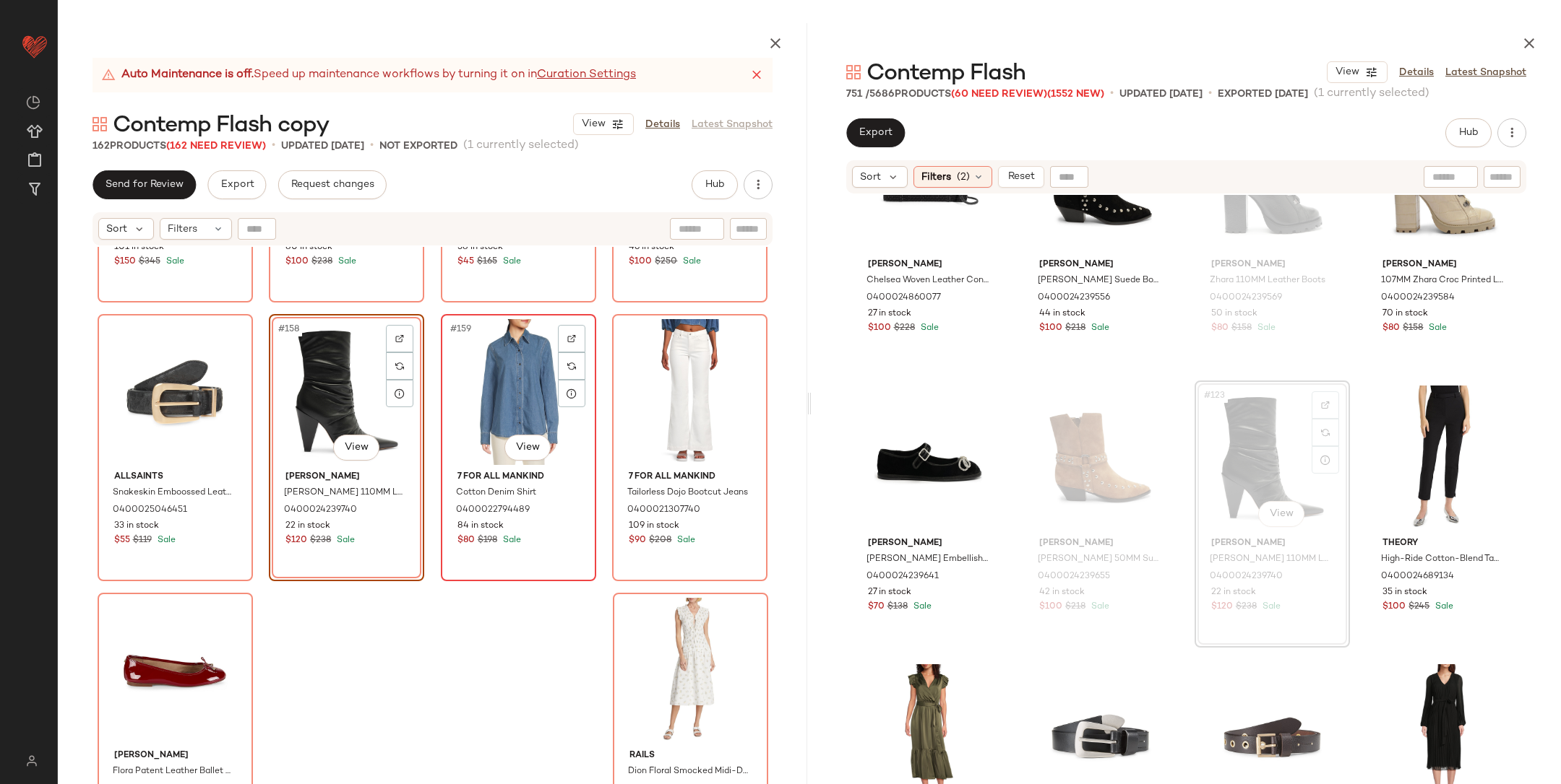
scroll to position [10829, 0]
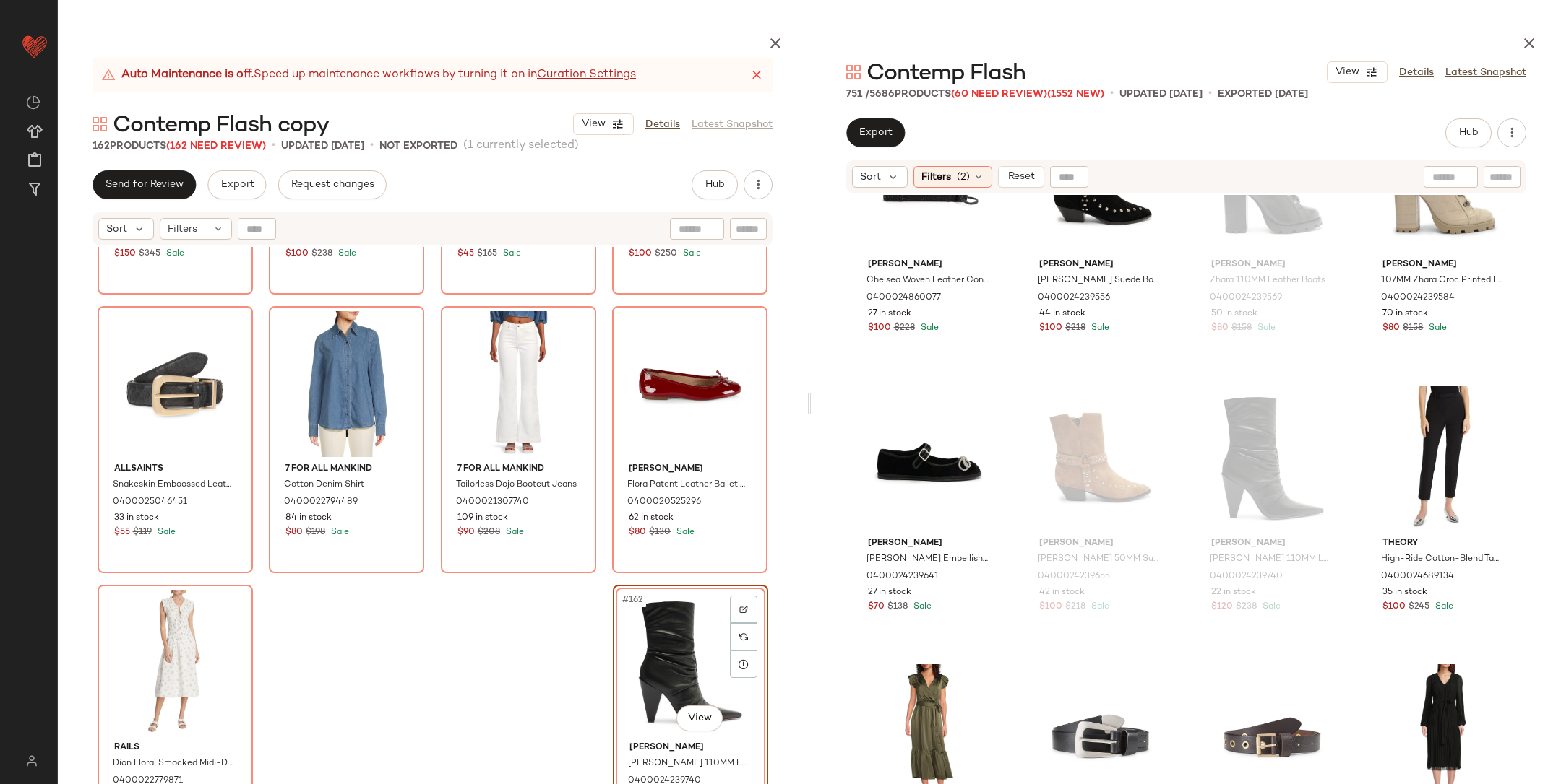
click at [548, 625] on div "Ramy Brook Anneli Metallic Print Turtleneck Blouse 0400024532135 101 in stock $…" at bounding box center [433, 549] width 750 height 605
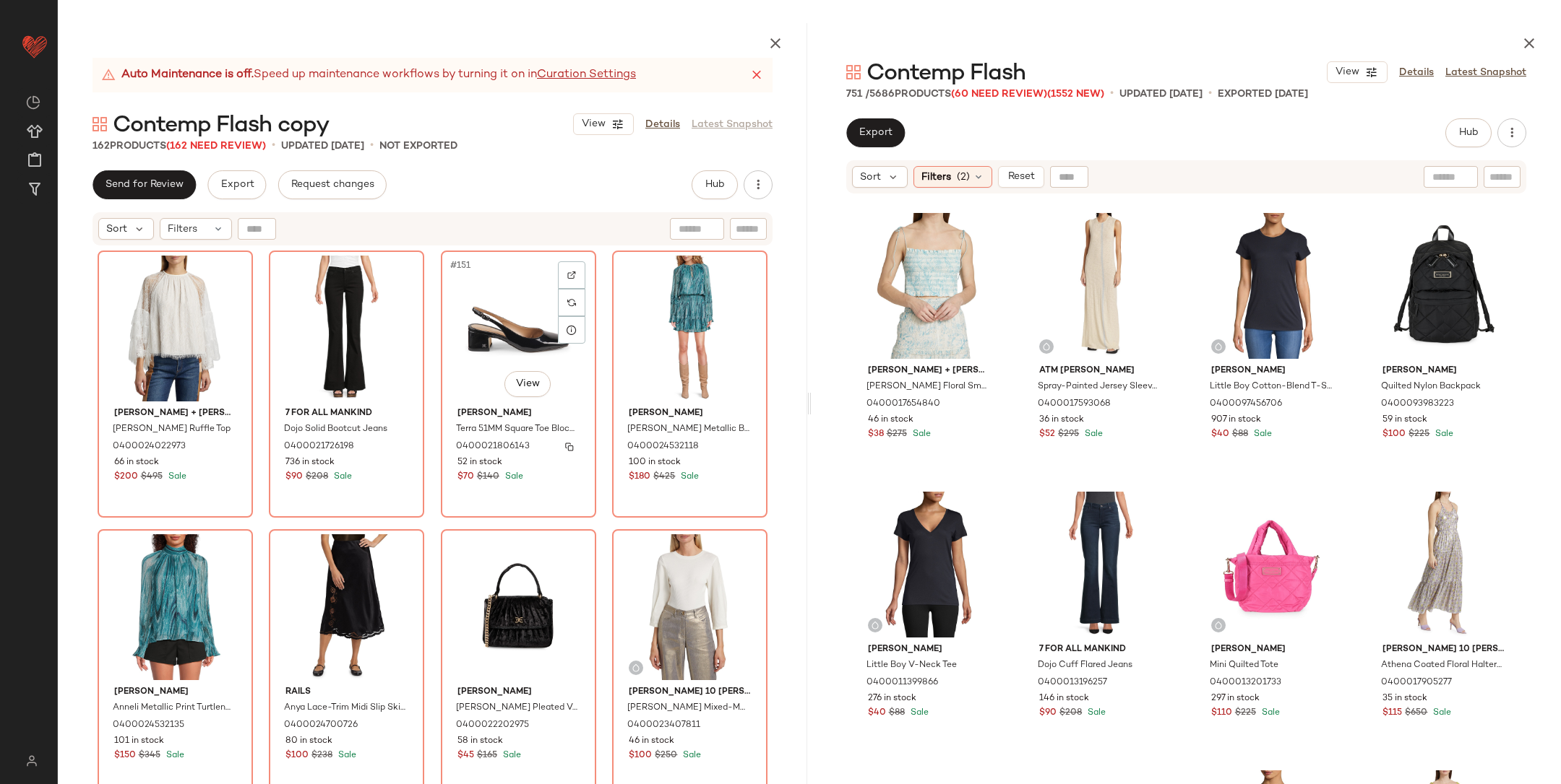
scroll to position [10381, 0]
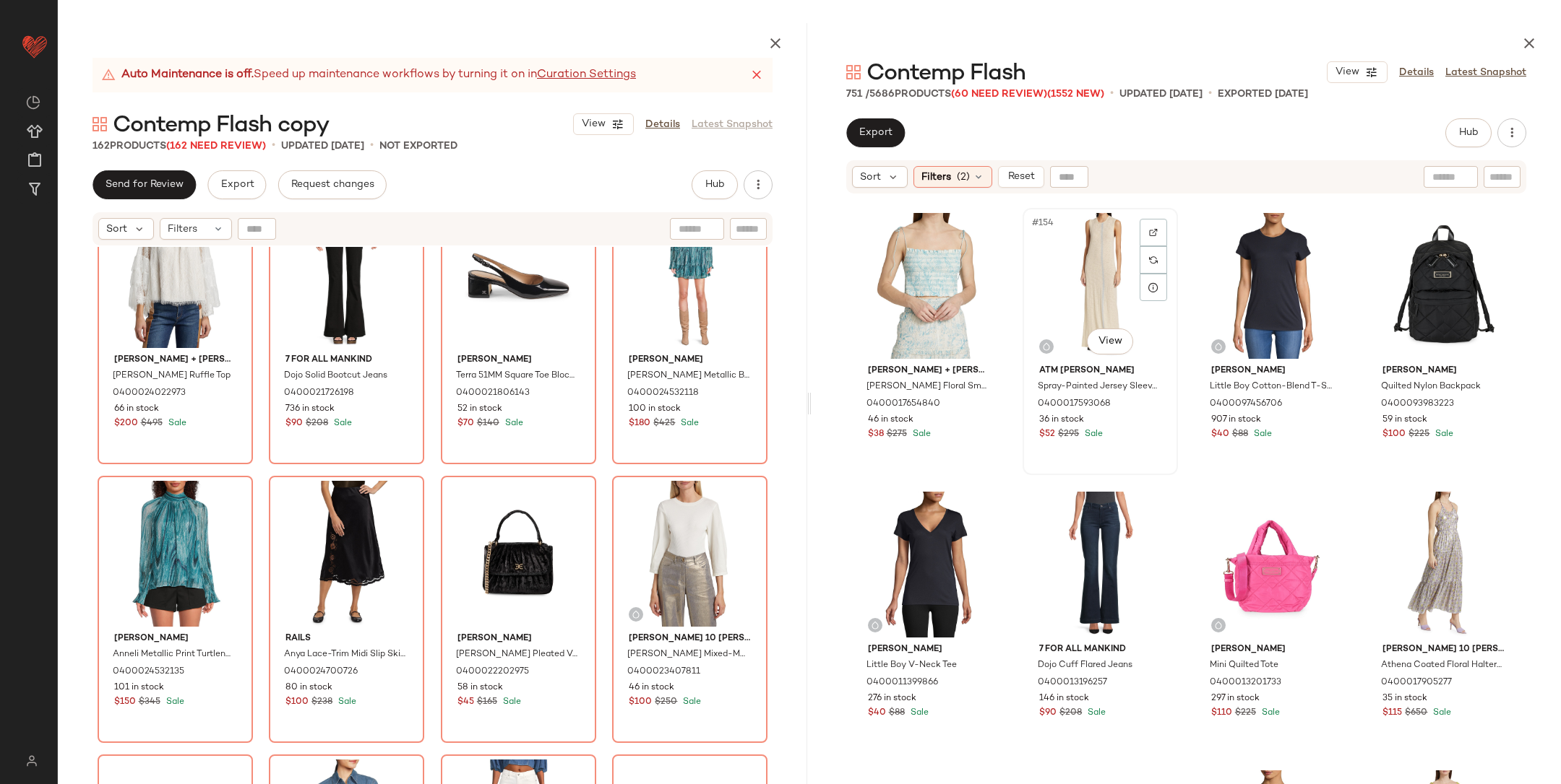
scroll to position [10593, 0]
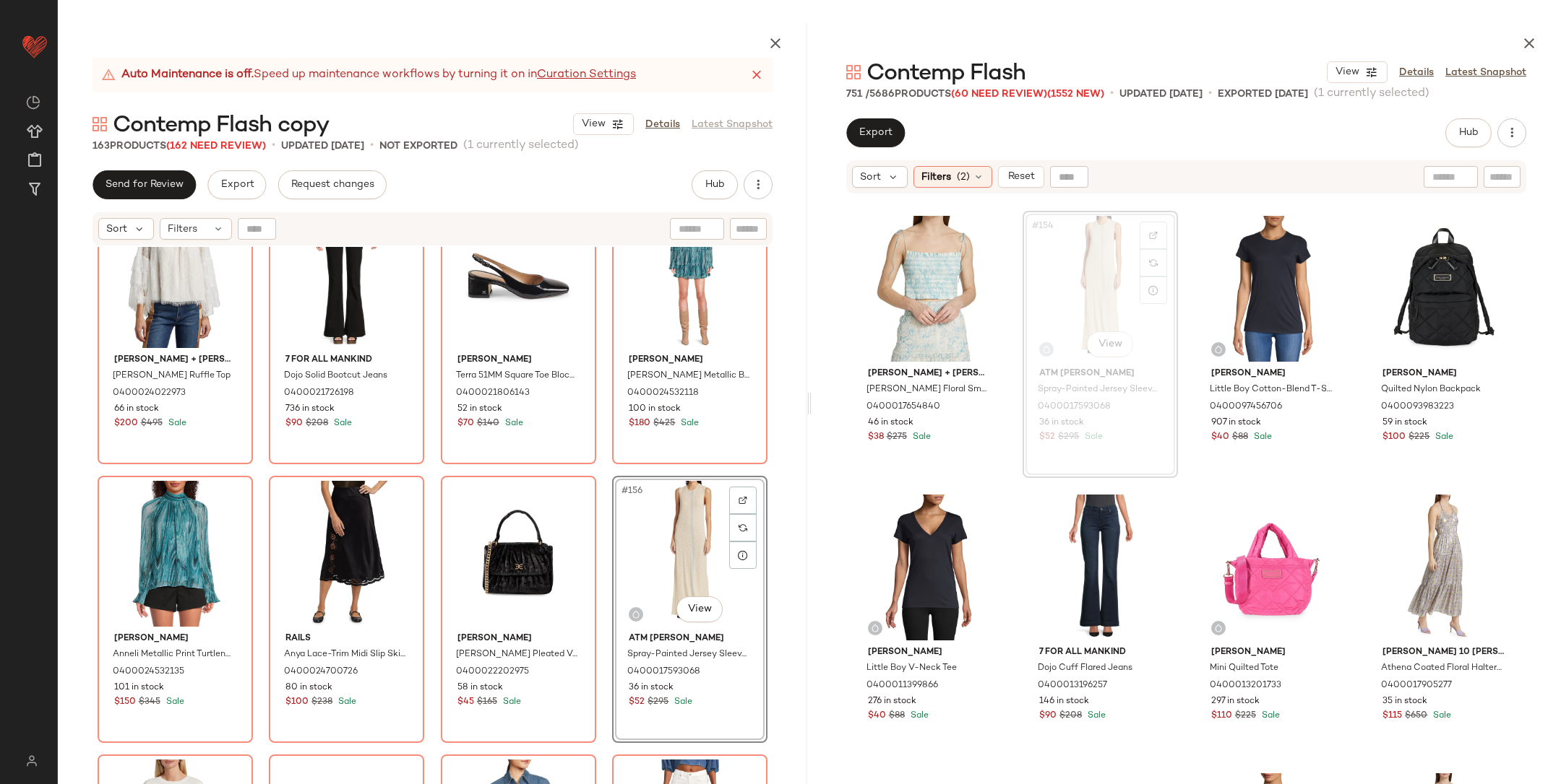
click at [592, 481] on div "Alice + Olivia Delia Lace Ruffle Top 0400024022973 66 in stock $200 $495 Sale 7…" at bounding box center [433, 549] width 750 height 605
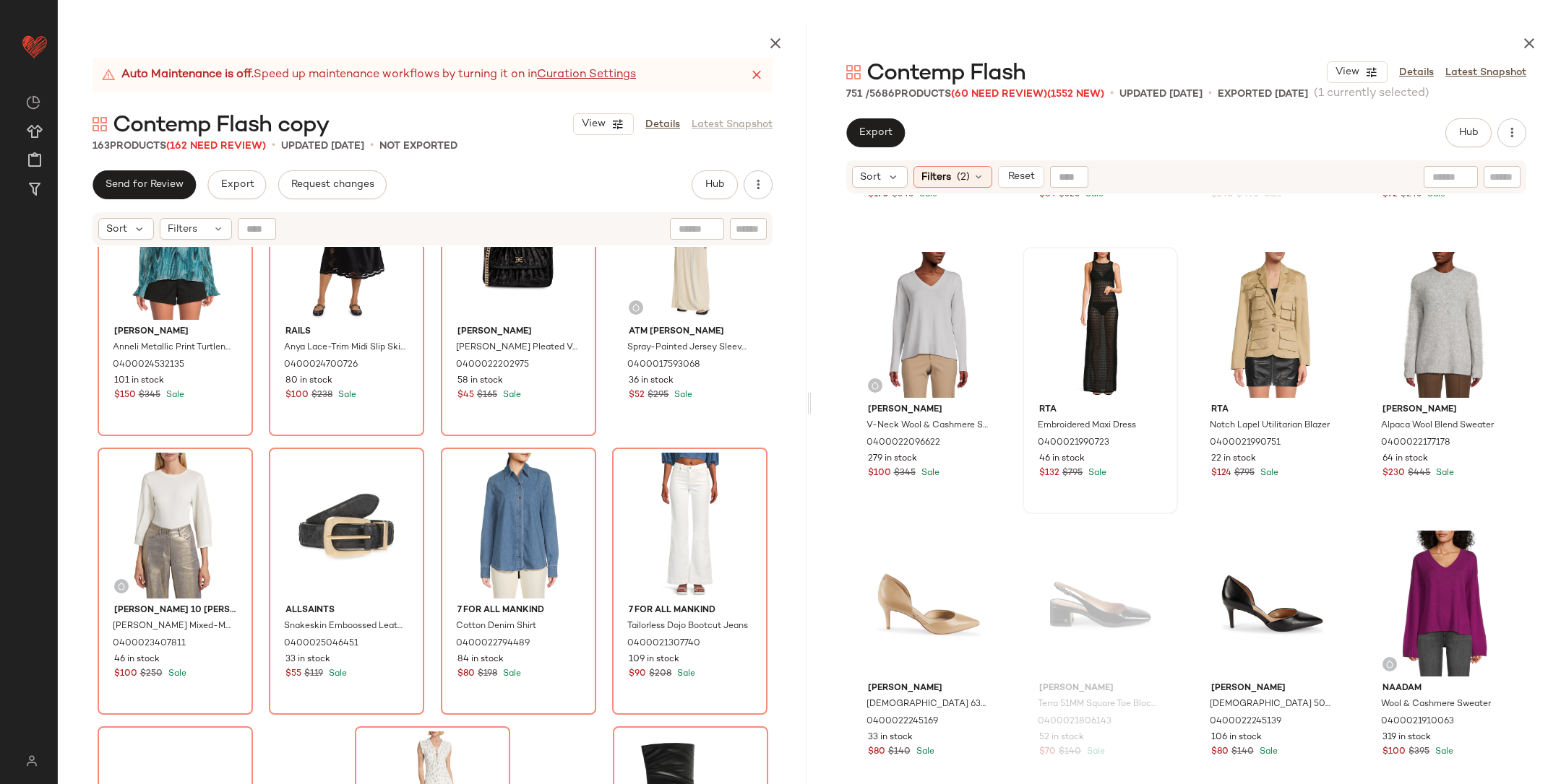
scroll to position [15539, 0]
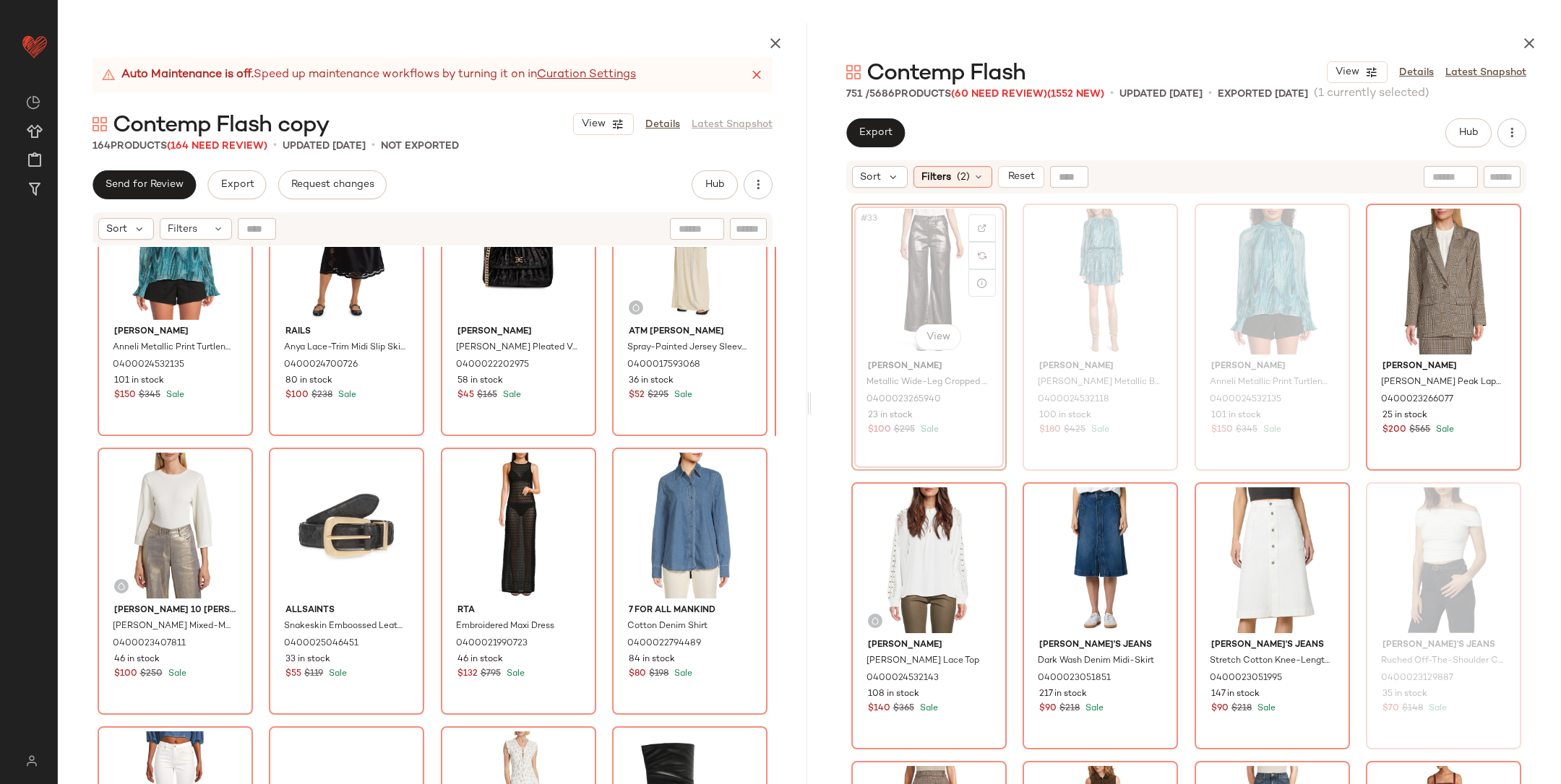
scroll to position [2235, 0]
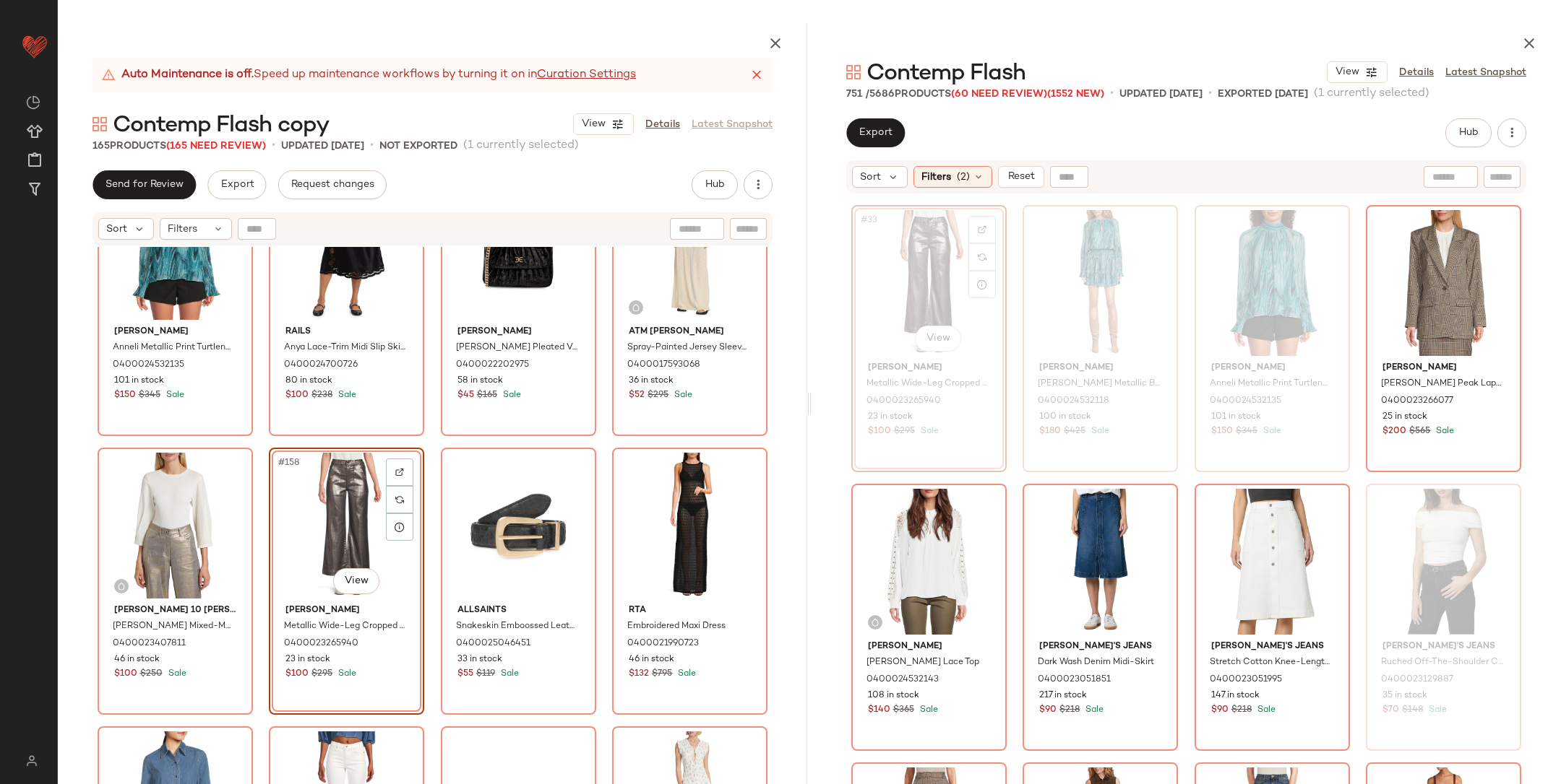
click at [422, 442] on div "Ramy Brook Anneli Metallic Print Turtleneck Blouse 0400024532135 101 in stock $…" at bounding box center [433, 549] width 750 height 605
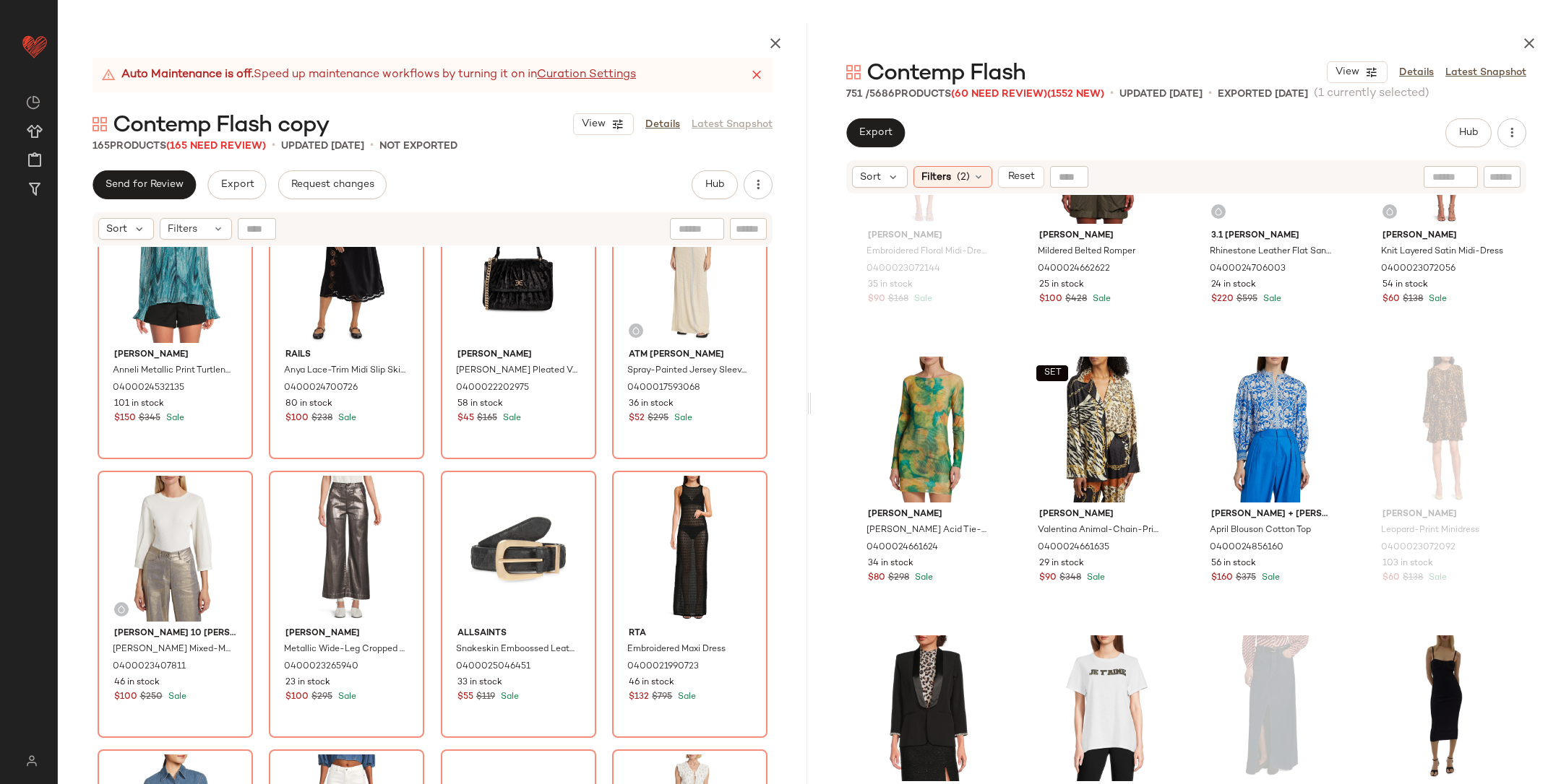
scroll to position [9344, 0]
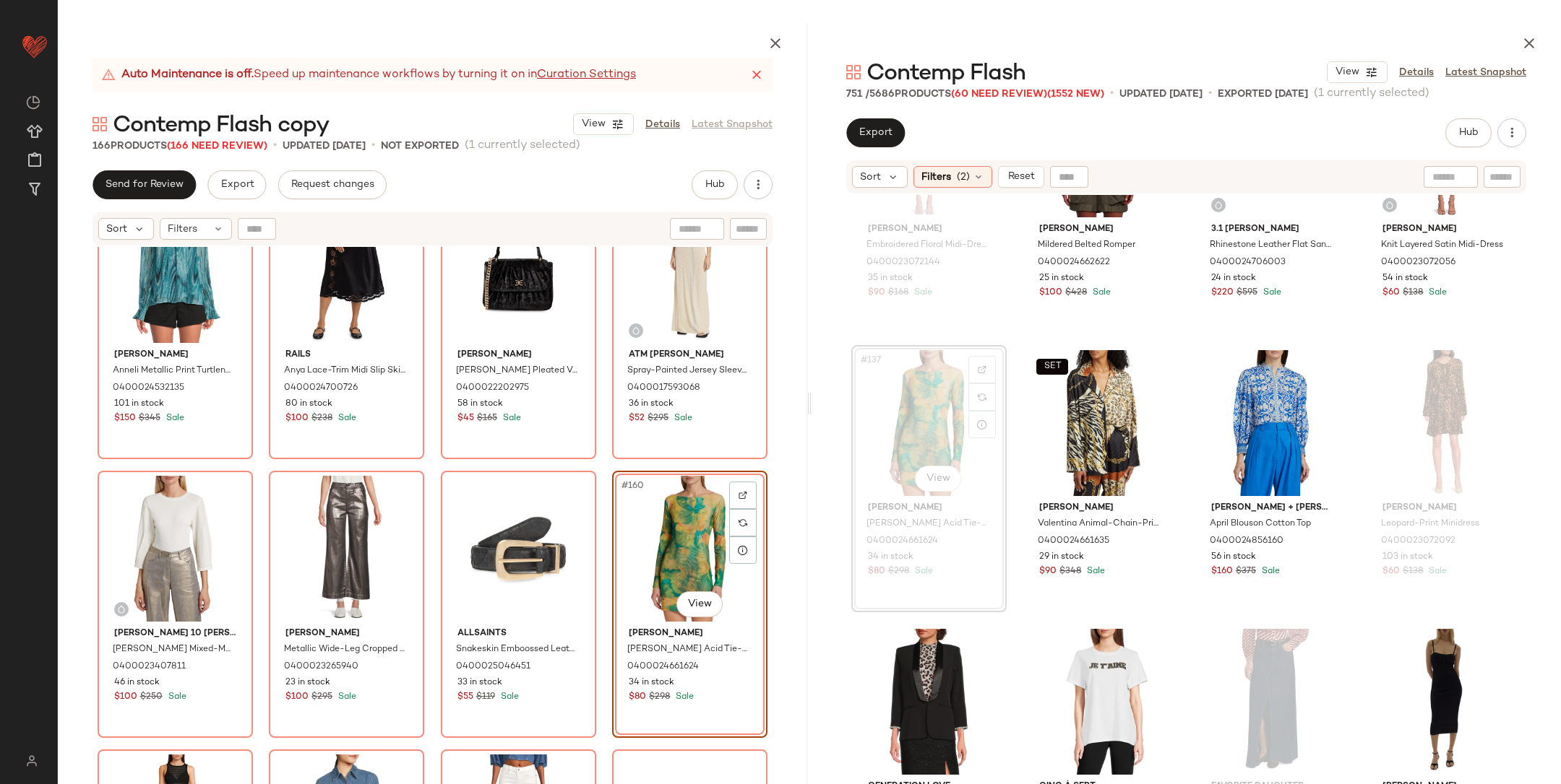
click at [599, 467] on div "Ramy Brook Anneli Metallic Print Turtleneck Blouse 0400024532135 101 in stock $…" at bounding box center [433, 549] width 750 height 605
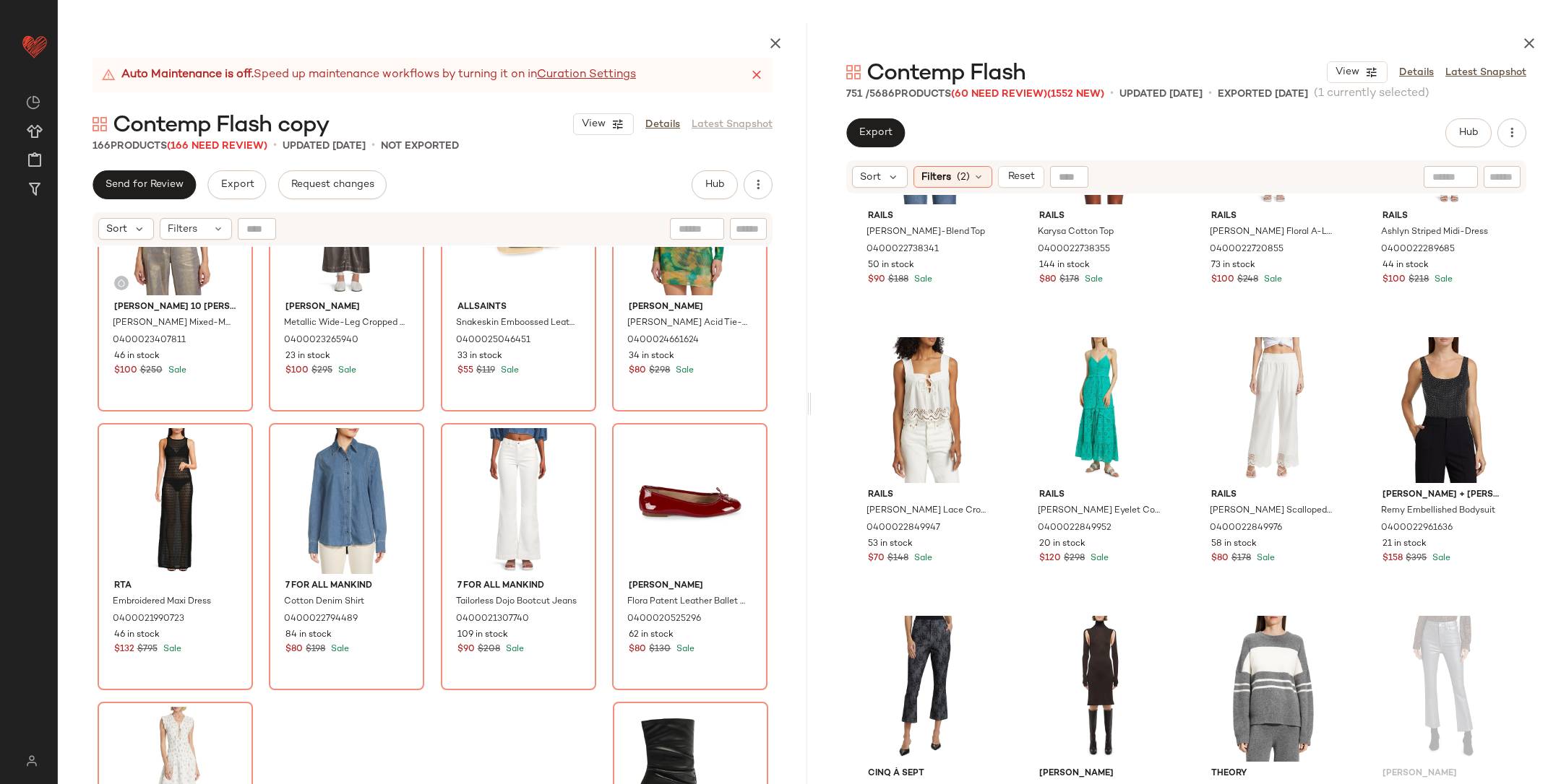
scroll to position [25258, 0]
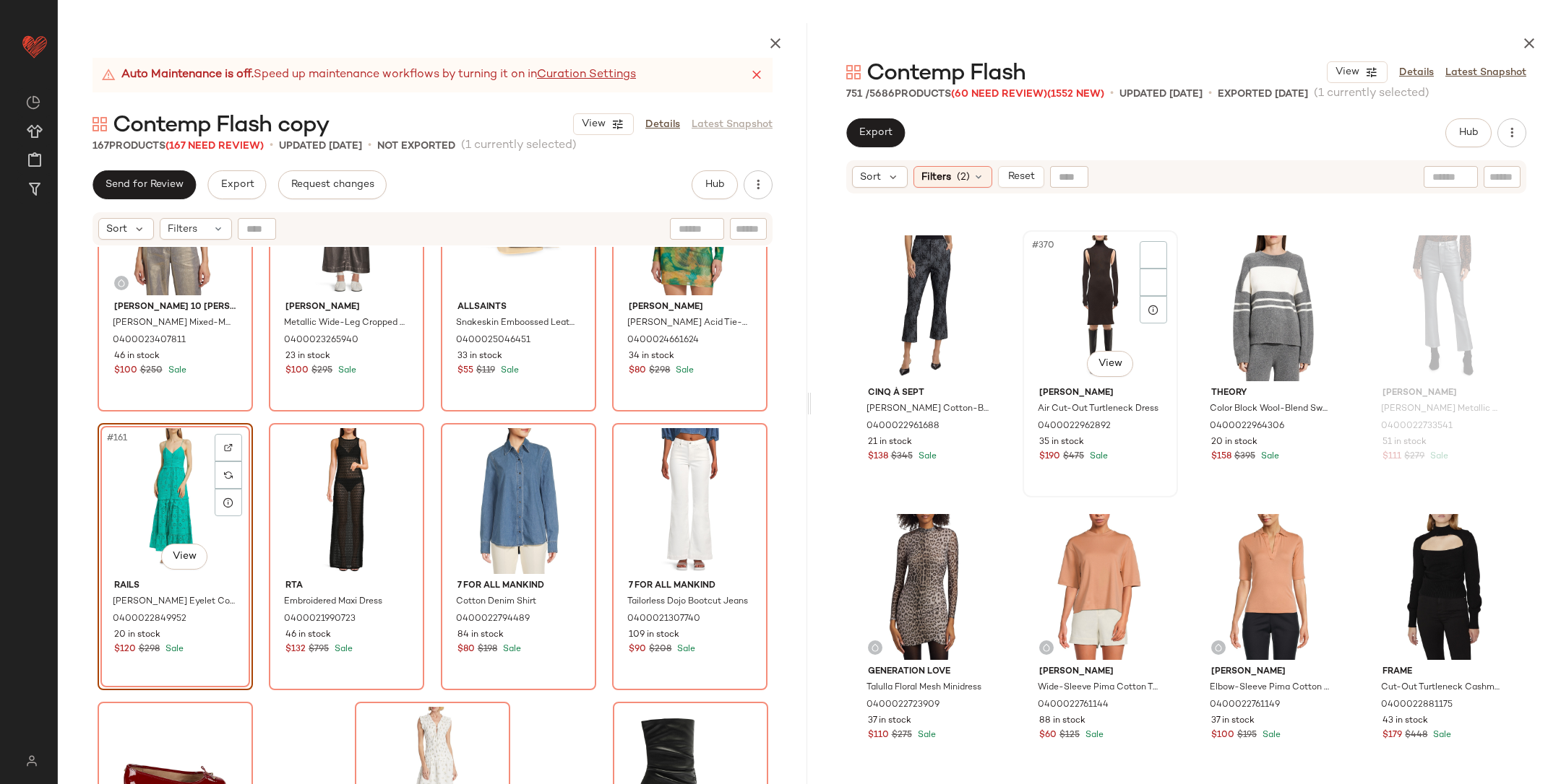
scroll to position [25590, 0]
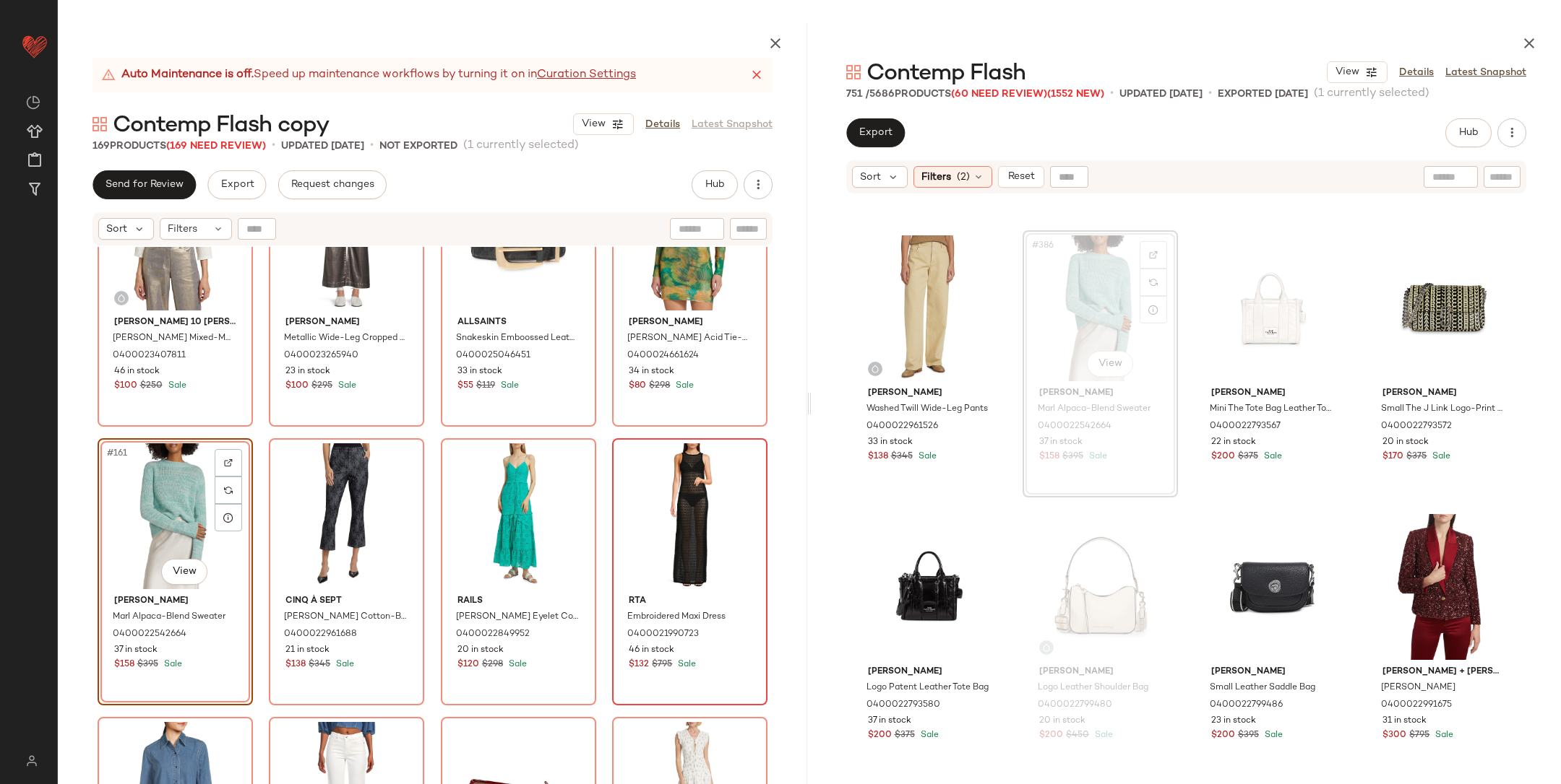
scroll to position [11013, 0]
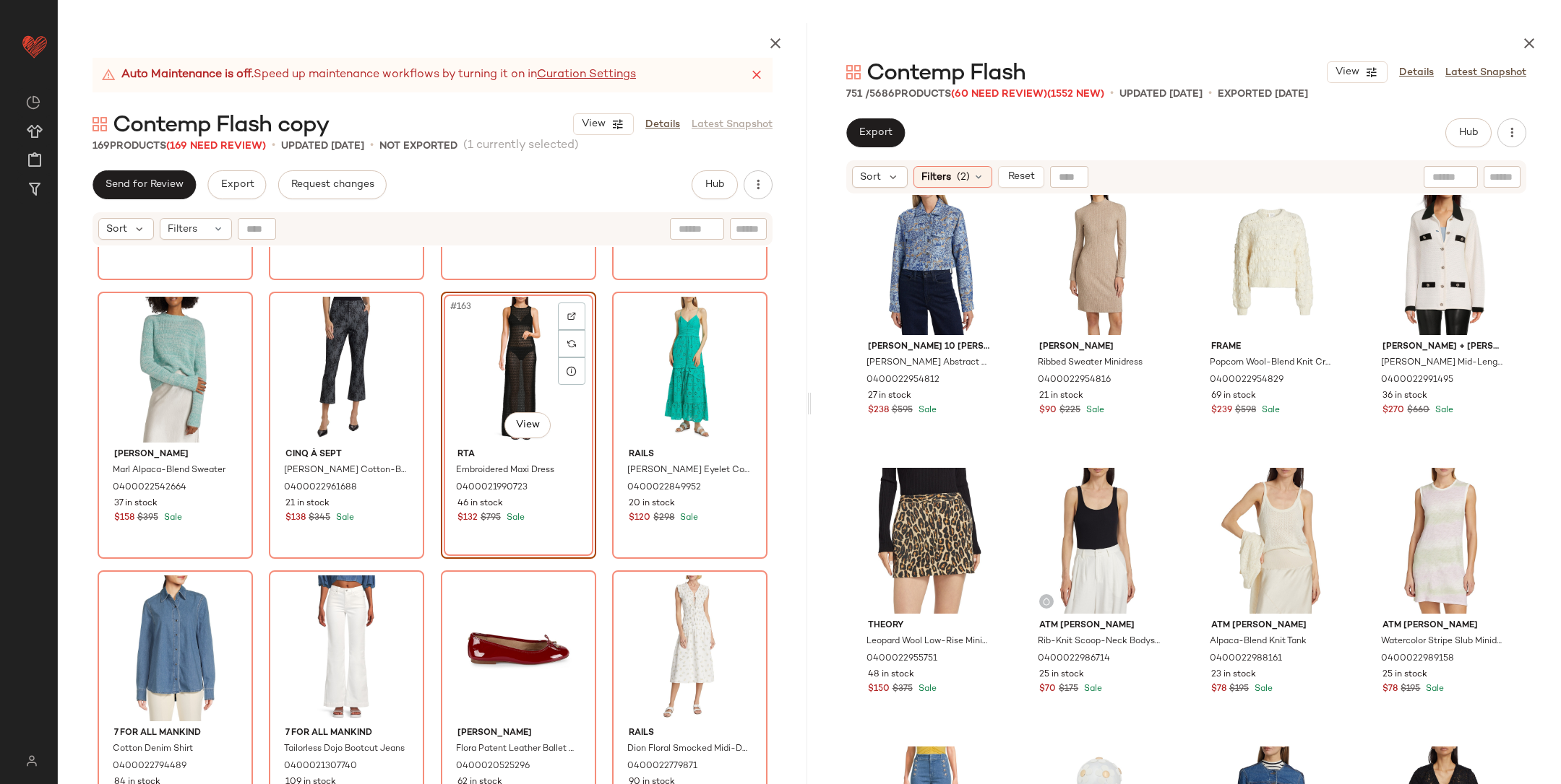
scroll to position [31094, 0]
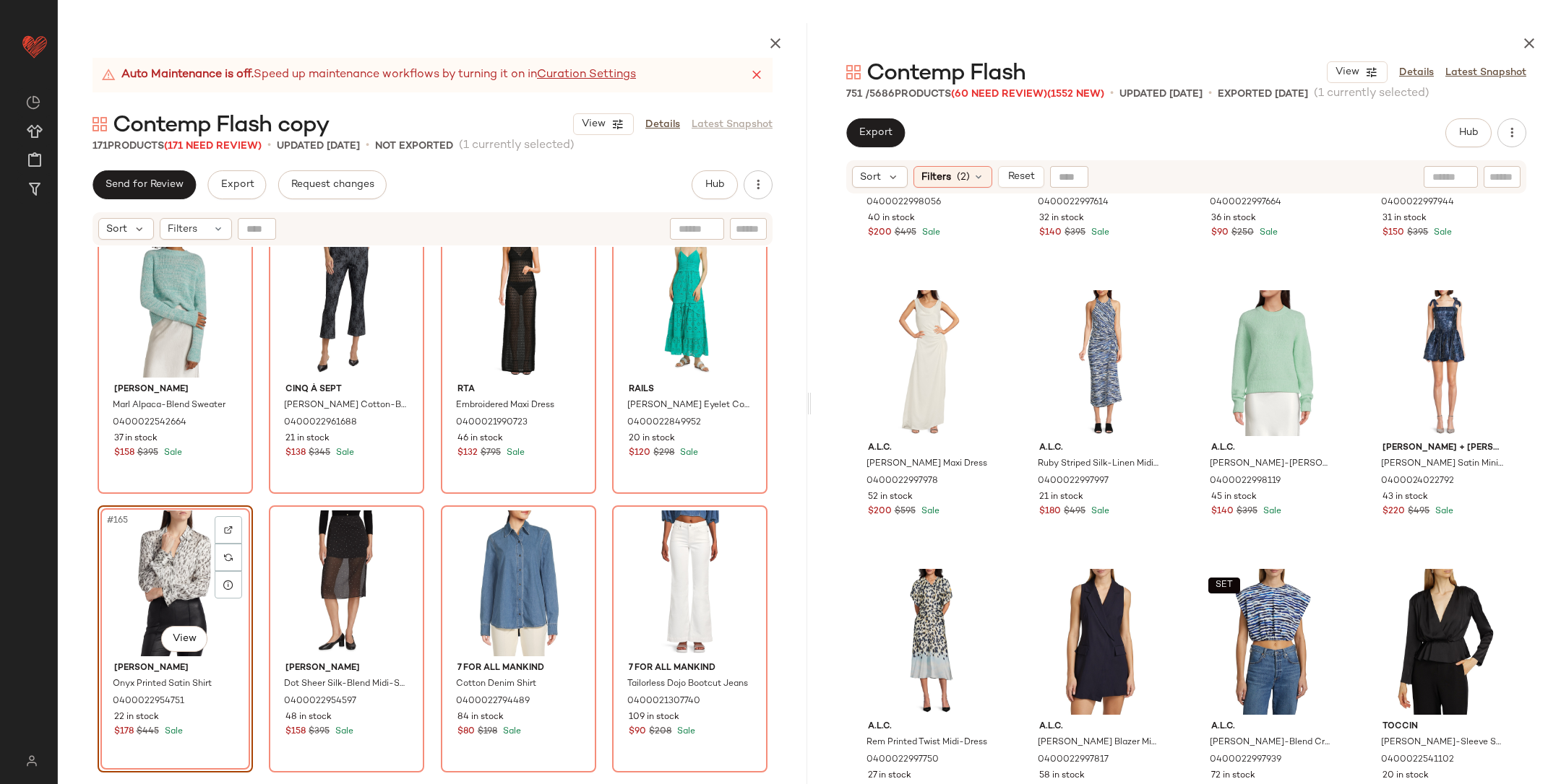
scroll to position [11386, 0]
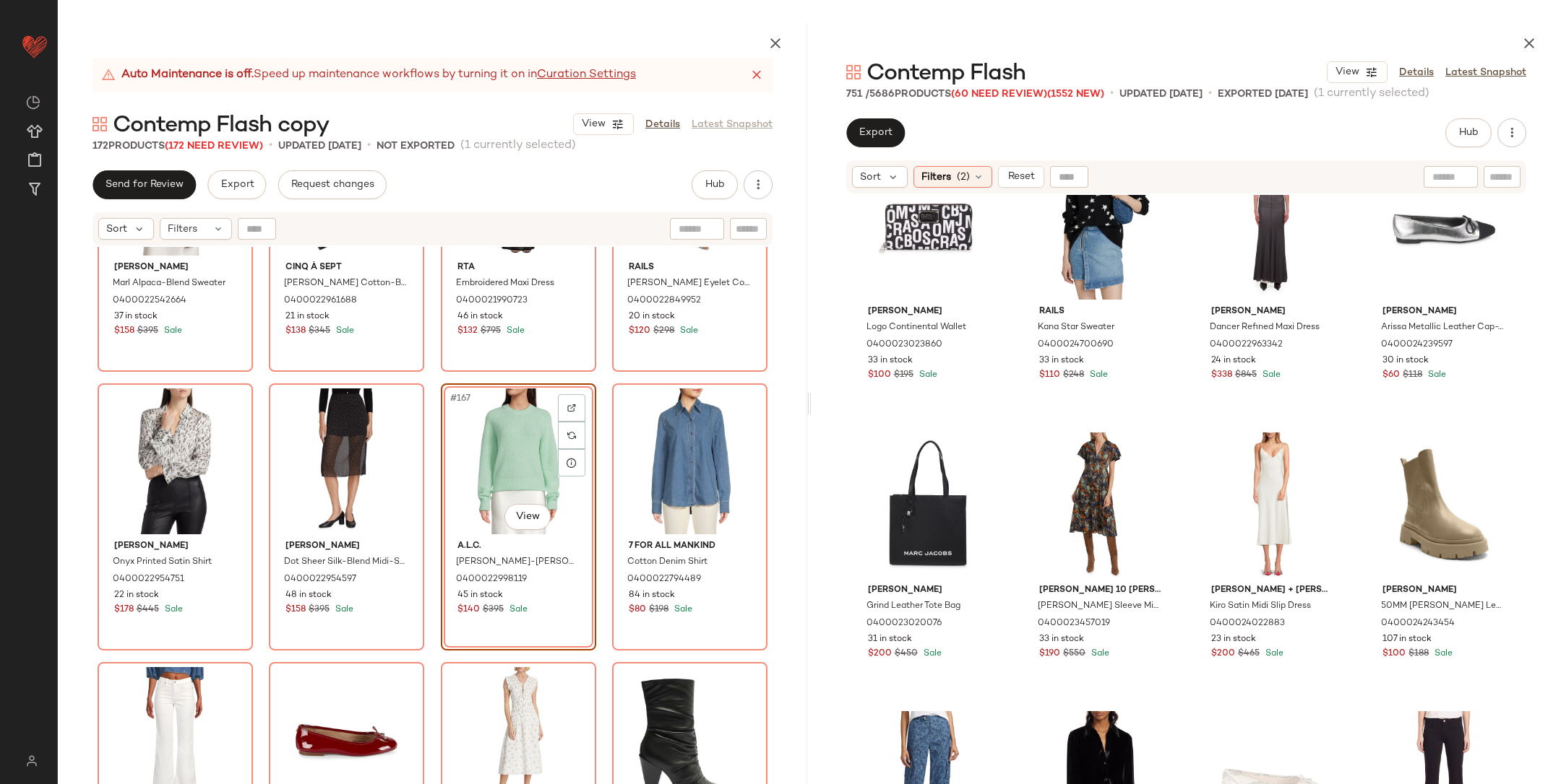
scroll to position [11306, 0]
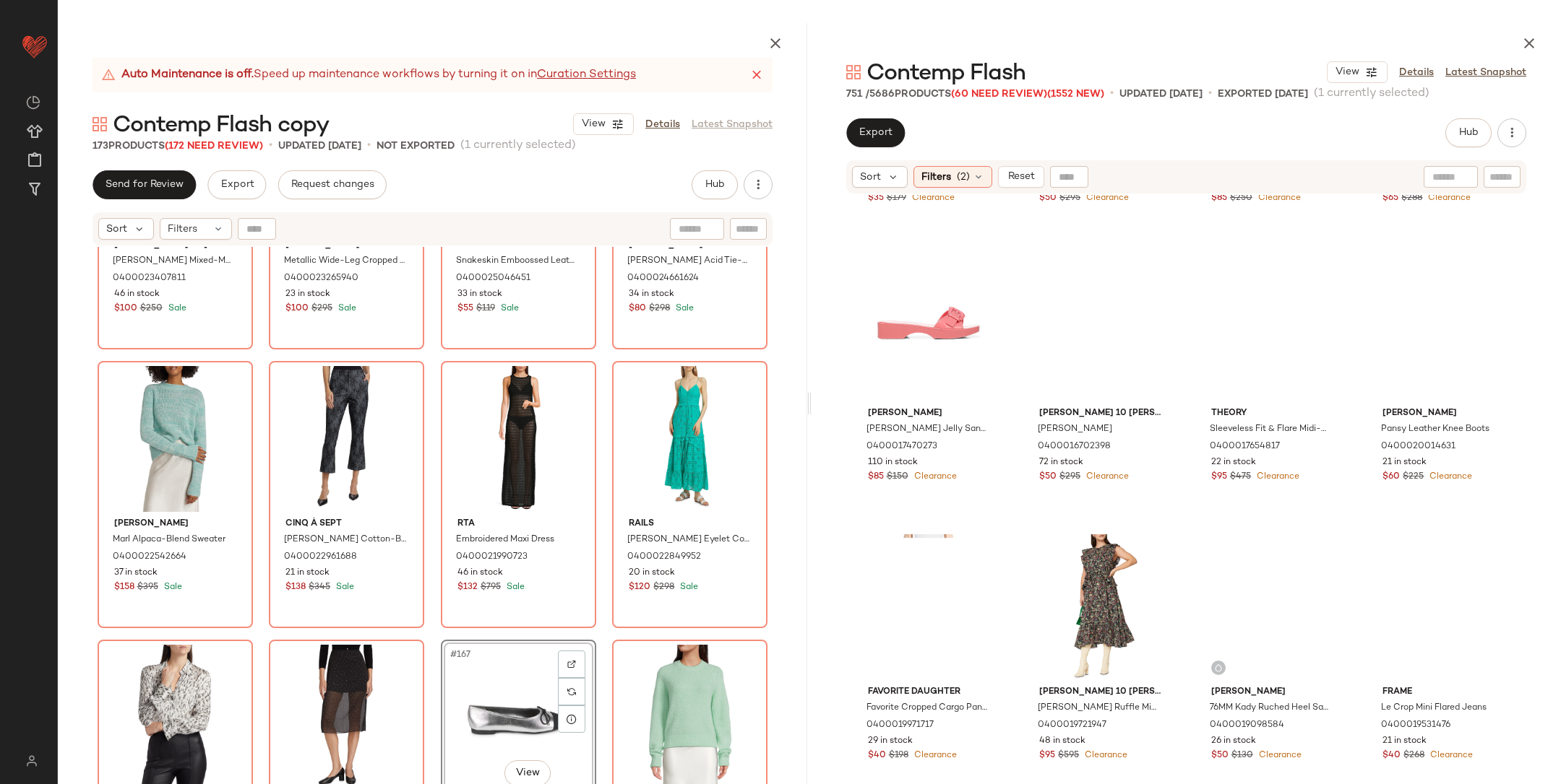
scroll to position [40113, 0]
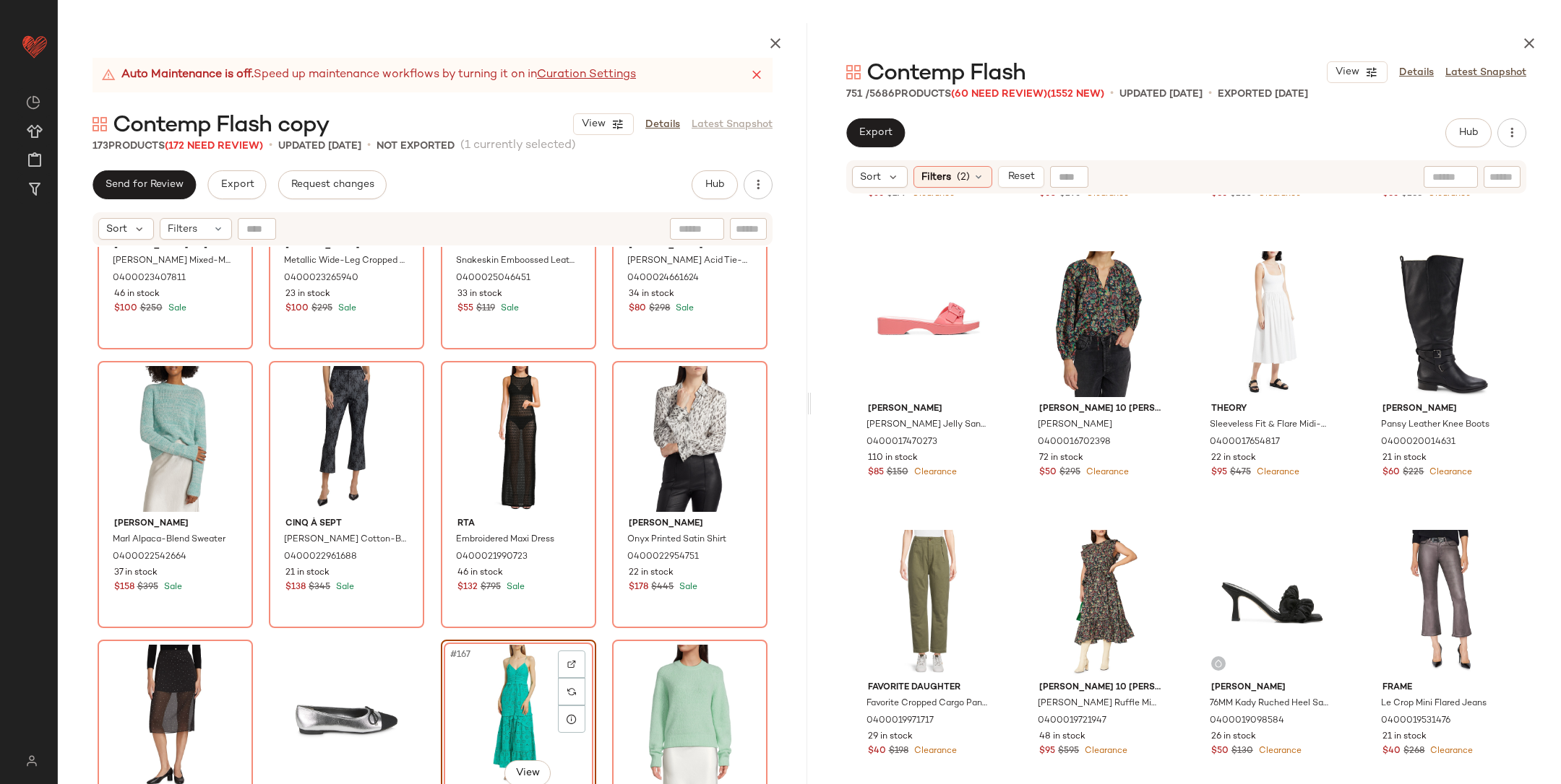
click at [600, 630] on div "Derek Lam 10 Crosby Arnaldo Mixed-Media Top 0400023407811 46 in stock $100 $250…" at bounding box center [433, 549] width 750 height 605
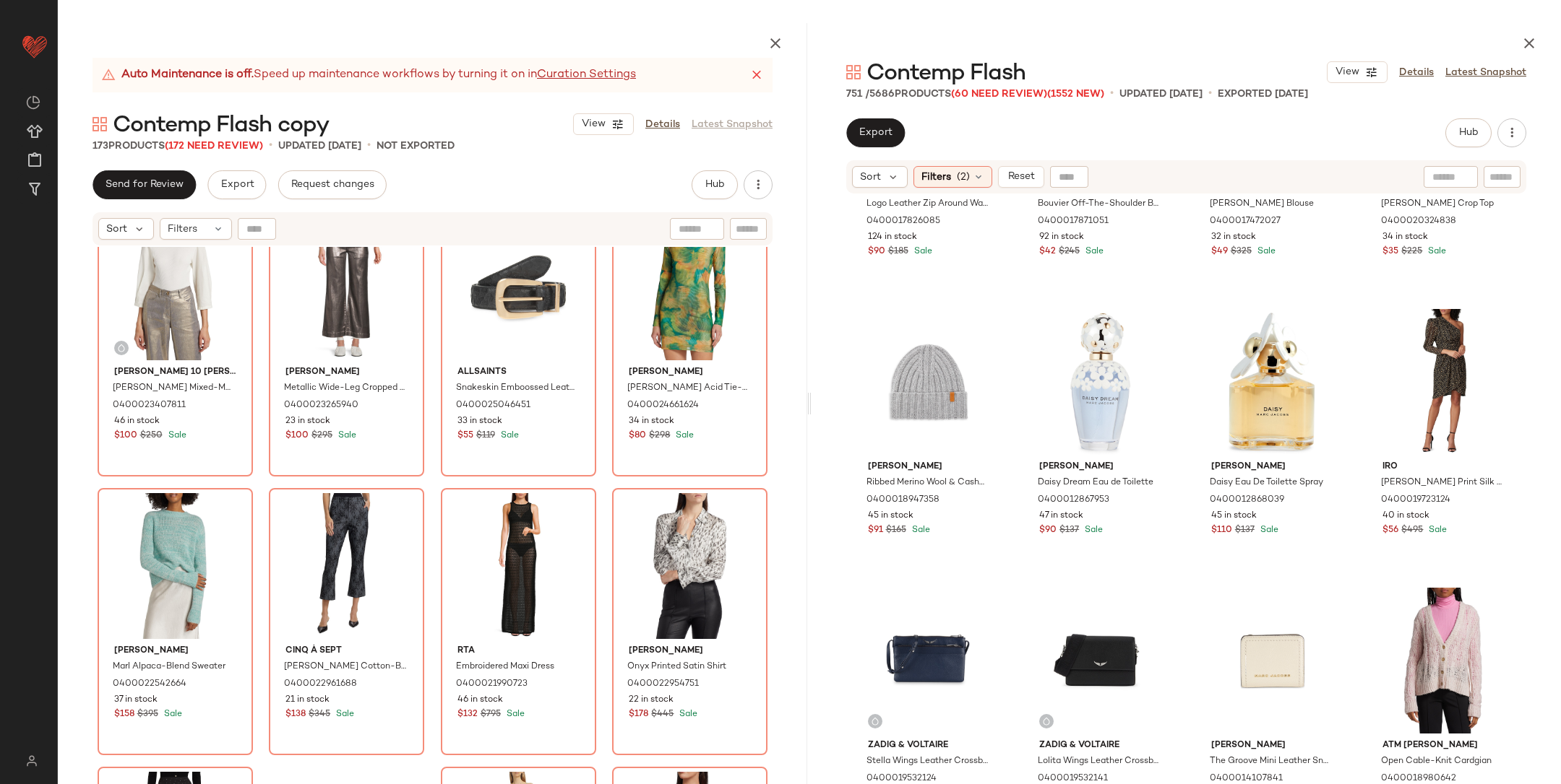
scroll to position [12218, 0]
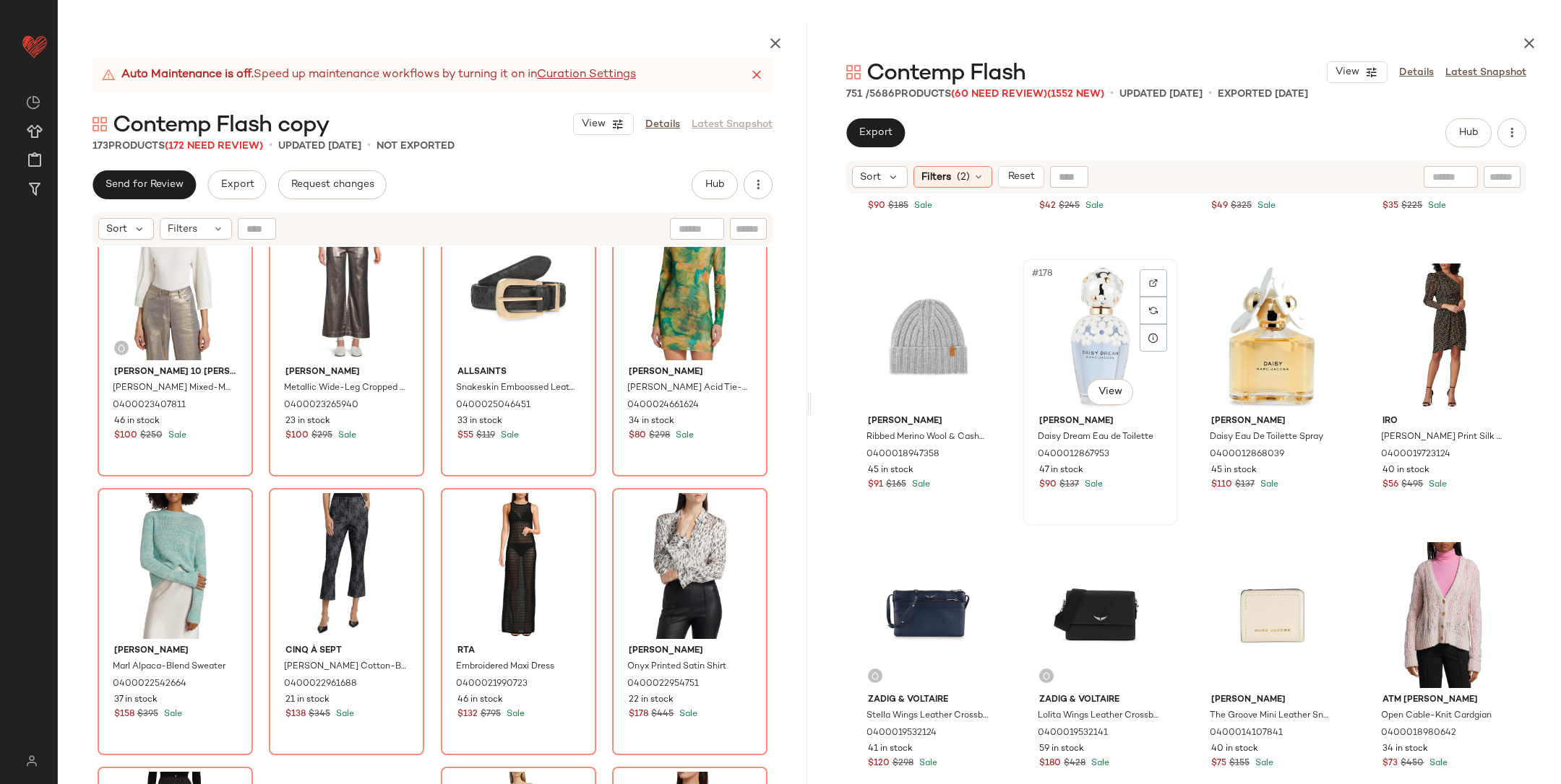
scroll to position [12218, 0]
click at [428, 481] on div "Derek Lam 10 Crosby Arnaldo Mixed-Media Top 0400023407811 46 in stock $100 $250…" at bounding box center [433, 549] width 750 height 605
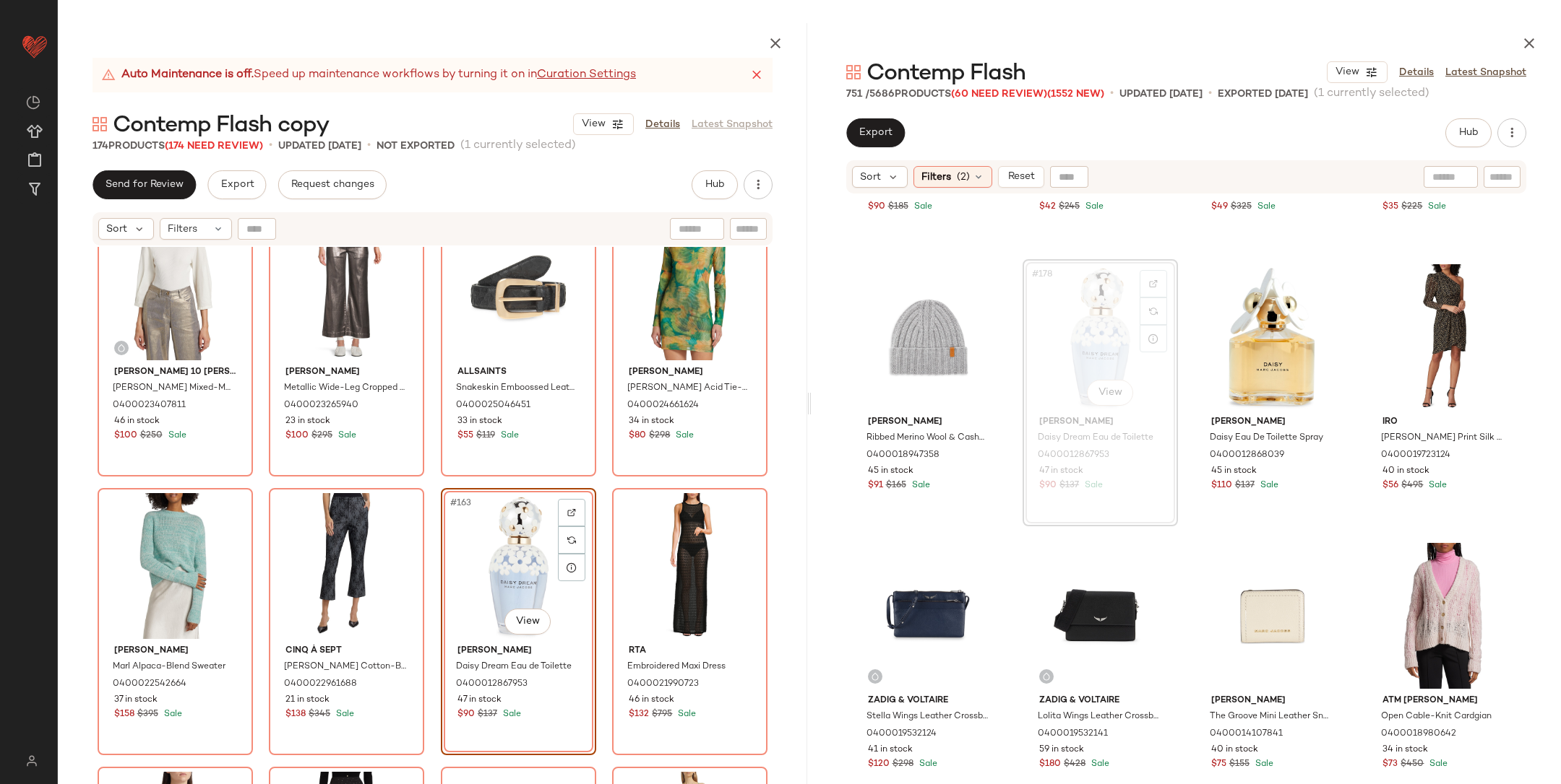
click at [428, 481] on div "Derek Lam 10 Crosby Arnaldo Mixed-Media Top 0400023407811 46 in stock $100 $250…" at bounding box center [433, 549] width 750 height 605
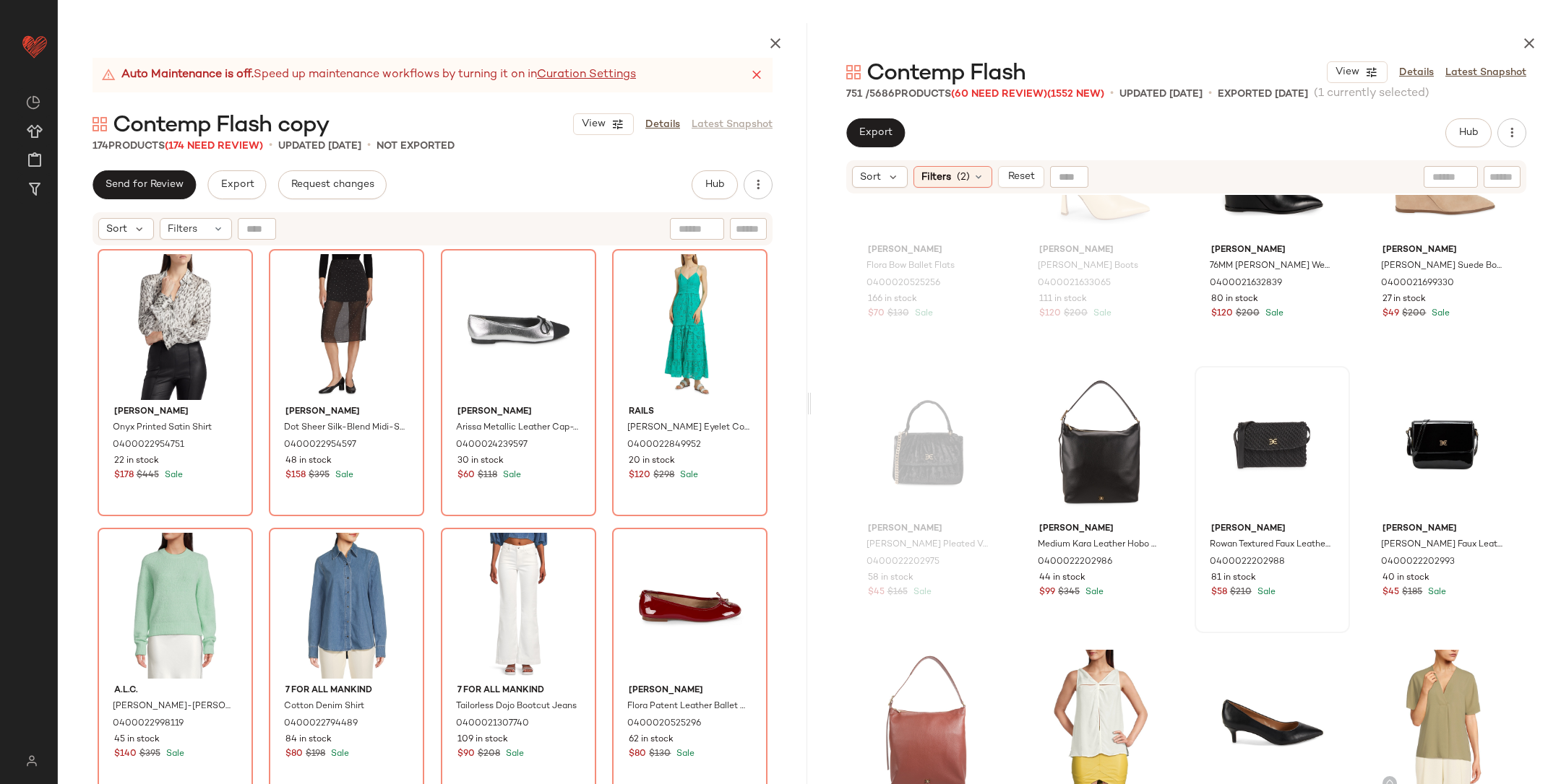
scroll to position [14631, 0]
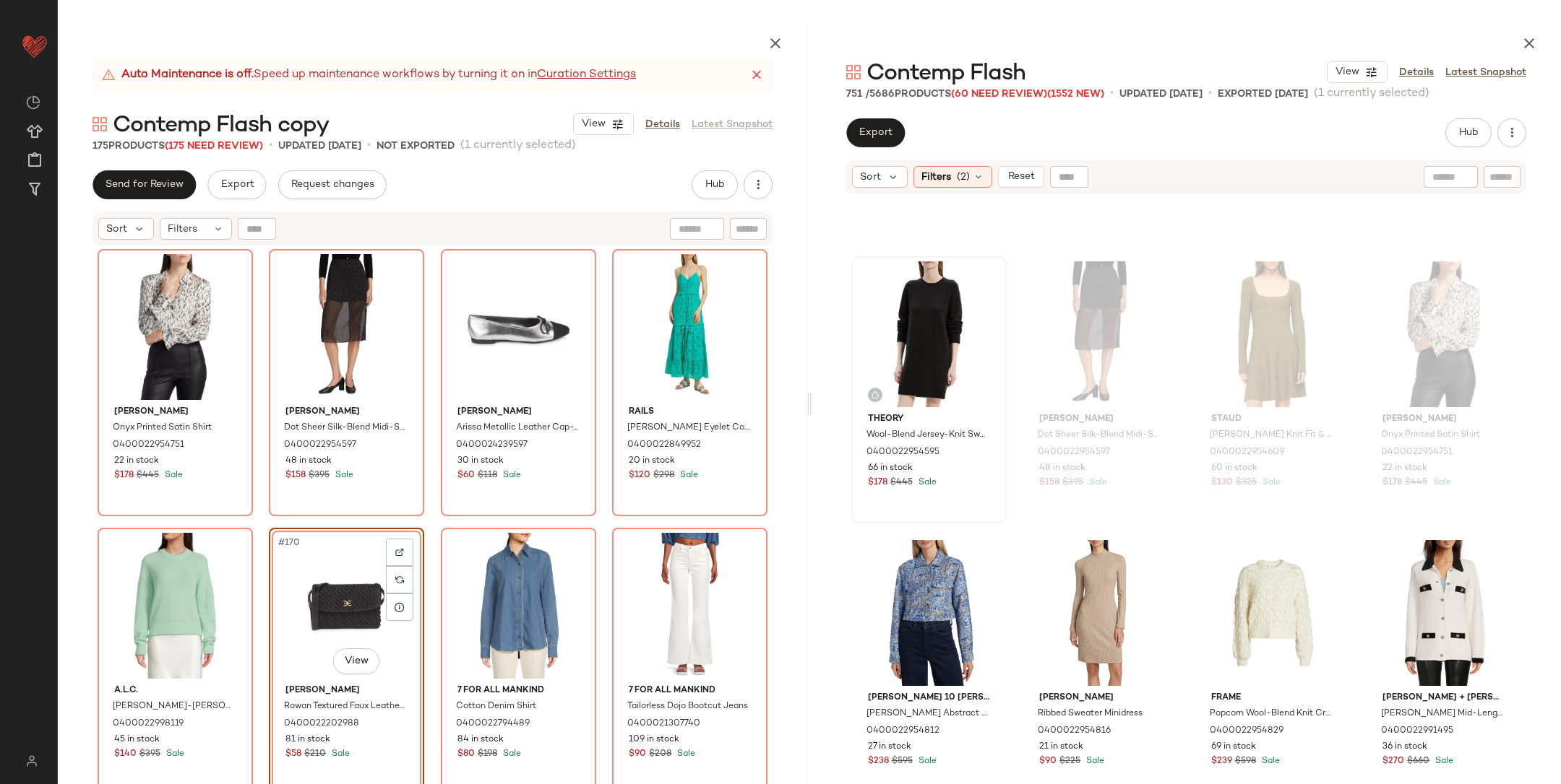
scroll to position [31302, 0]
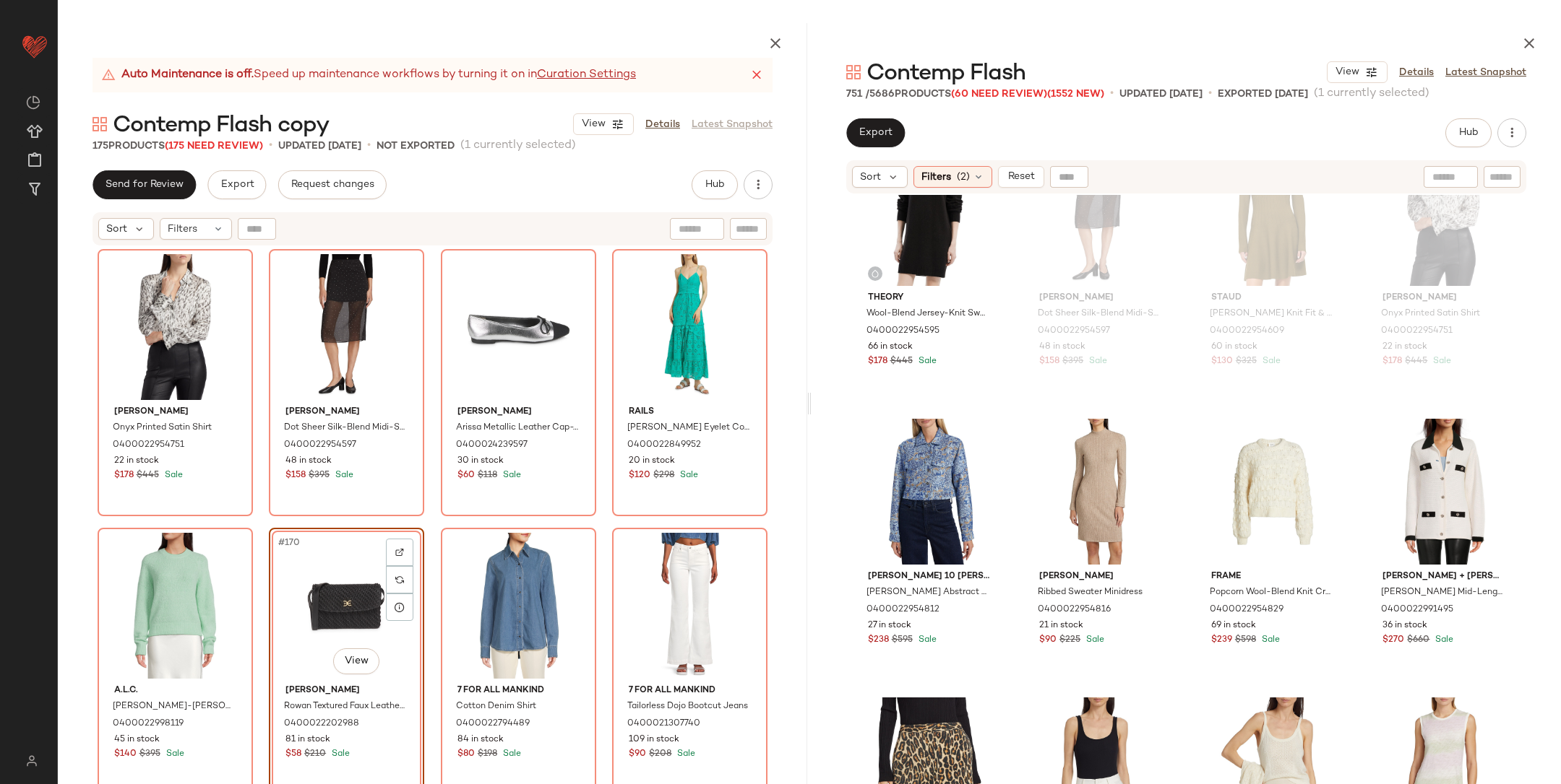
drag, startPoint x: 1268, startPoint y: 437, endPoint x: 451, endPoint y: 7, distance: 923.2
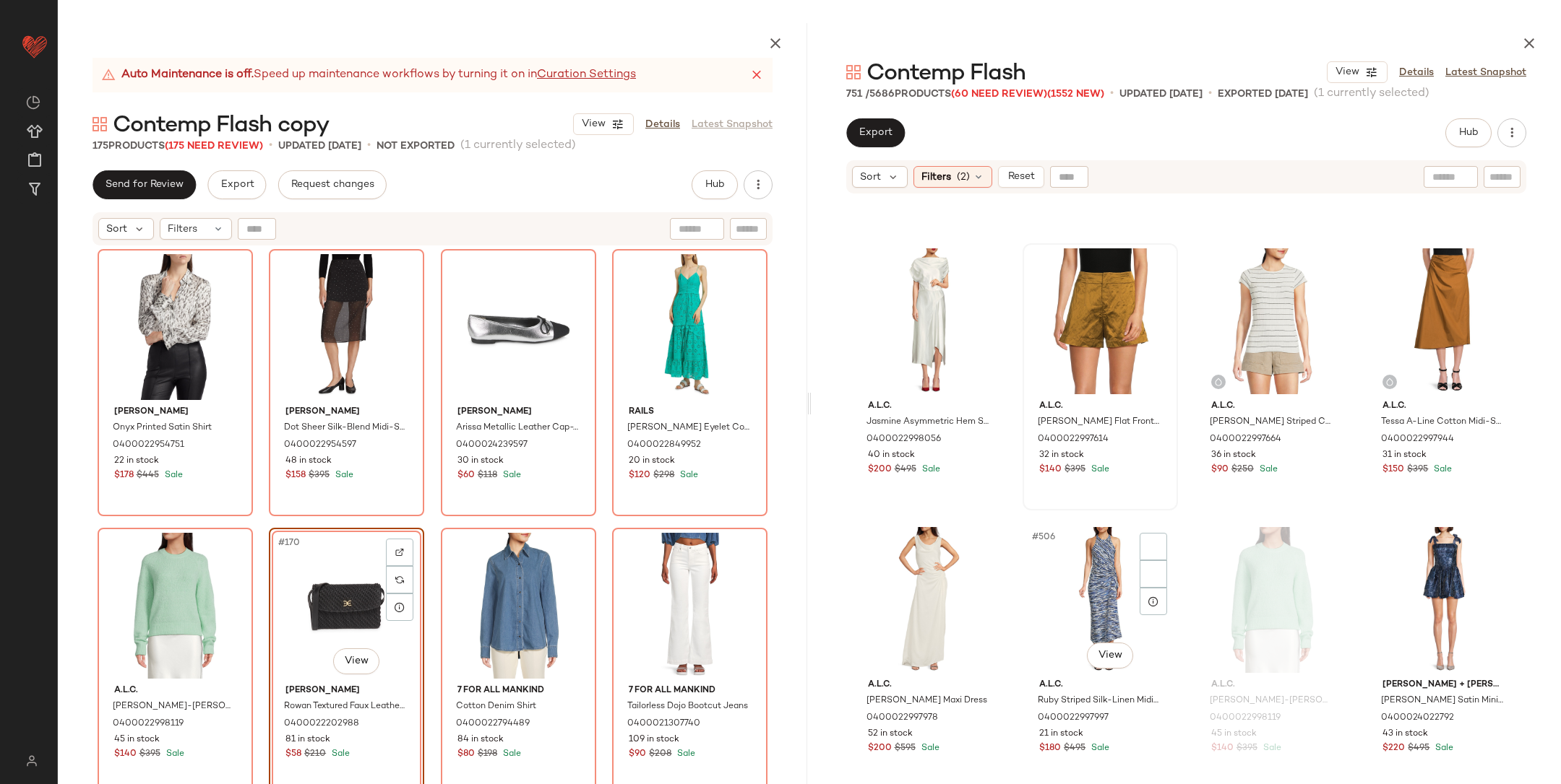
scroll to position [35090, 0]
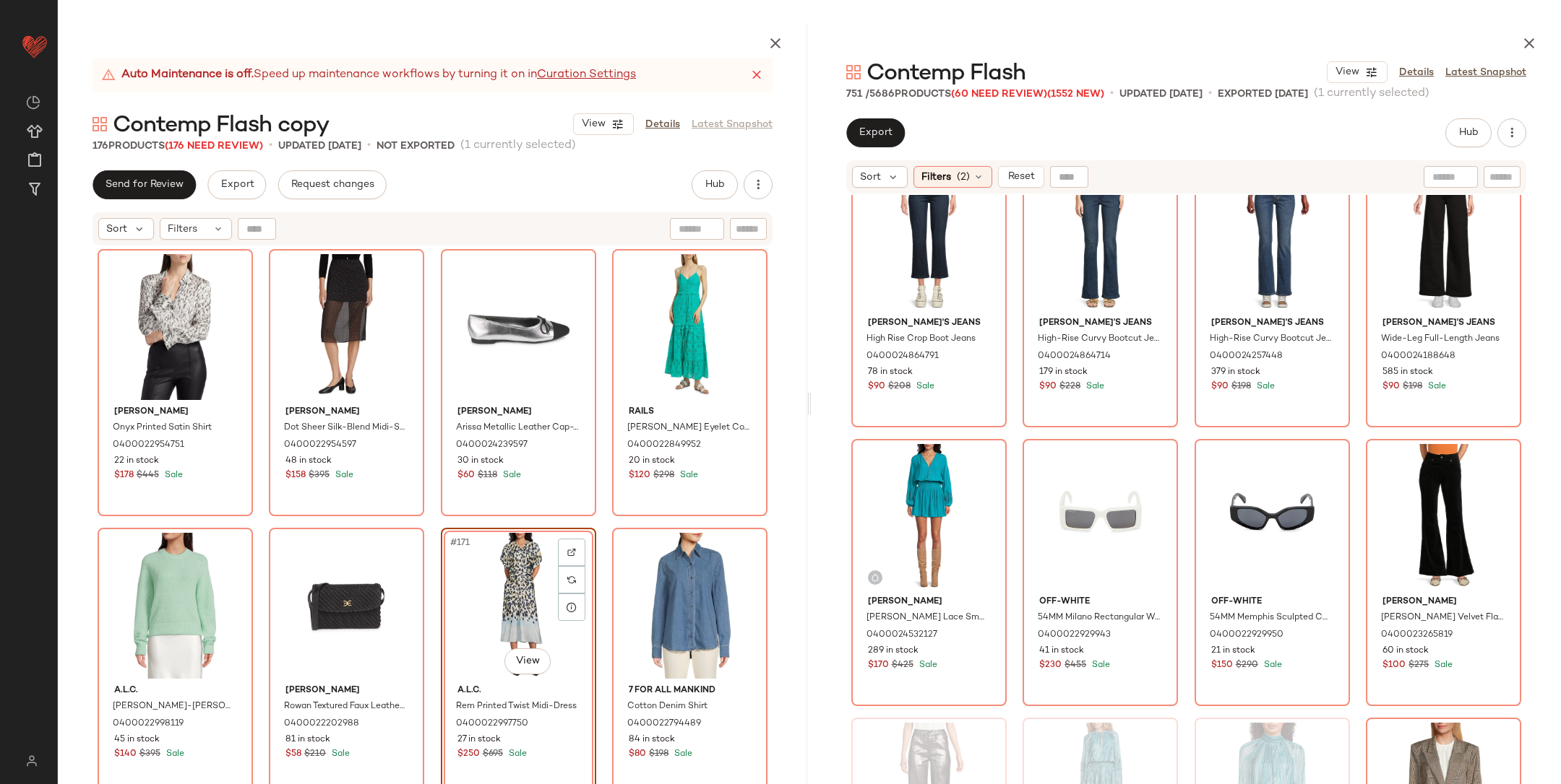
scroll to position [1571, 0]
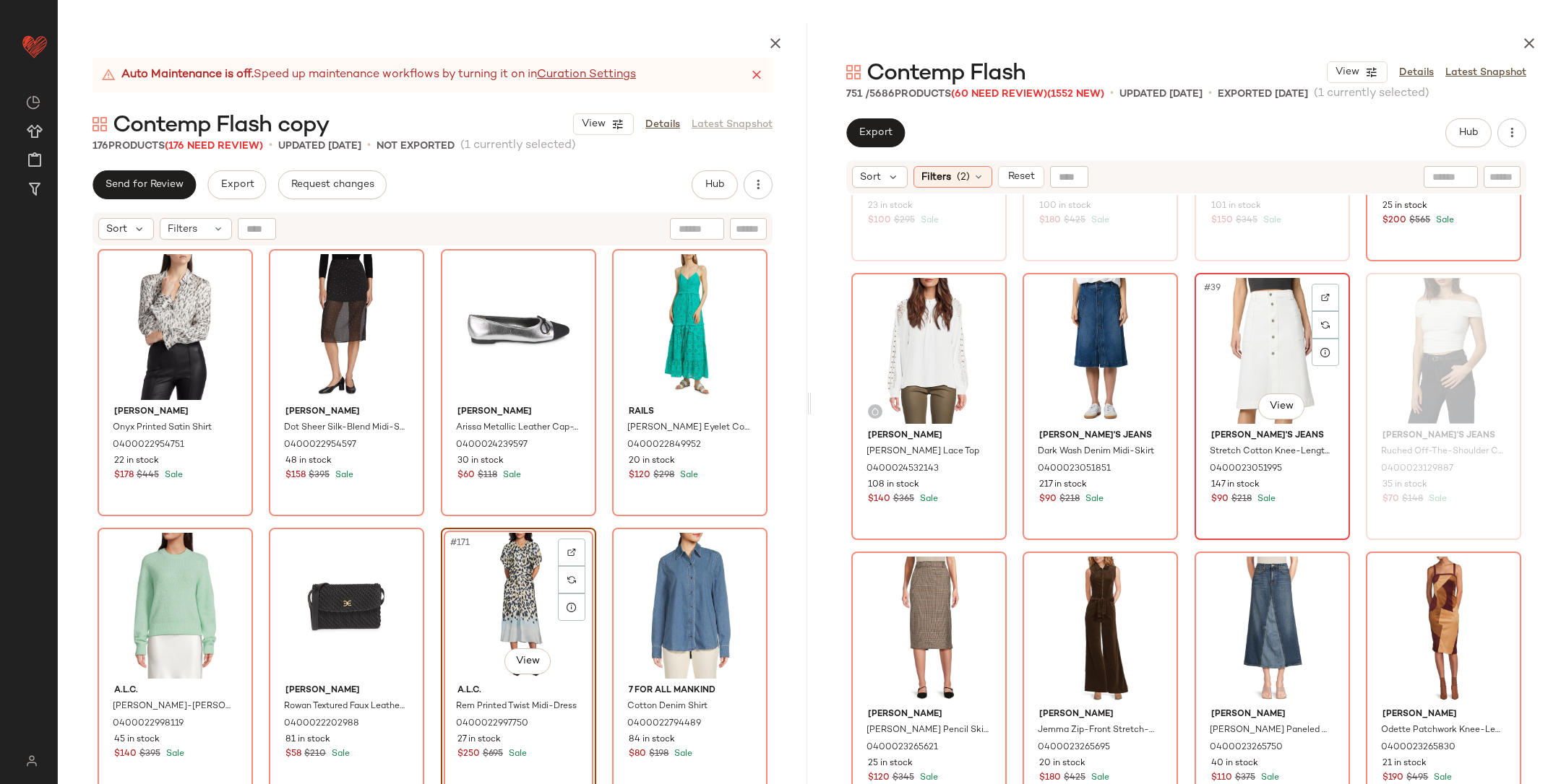
scroll to position [2444, 0]
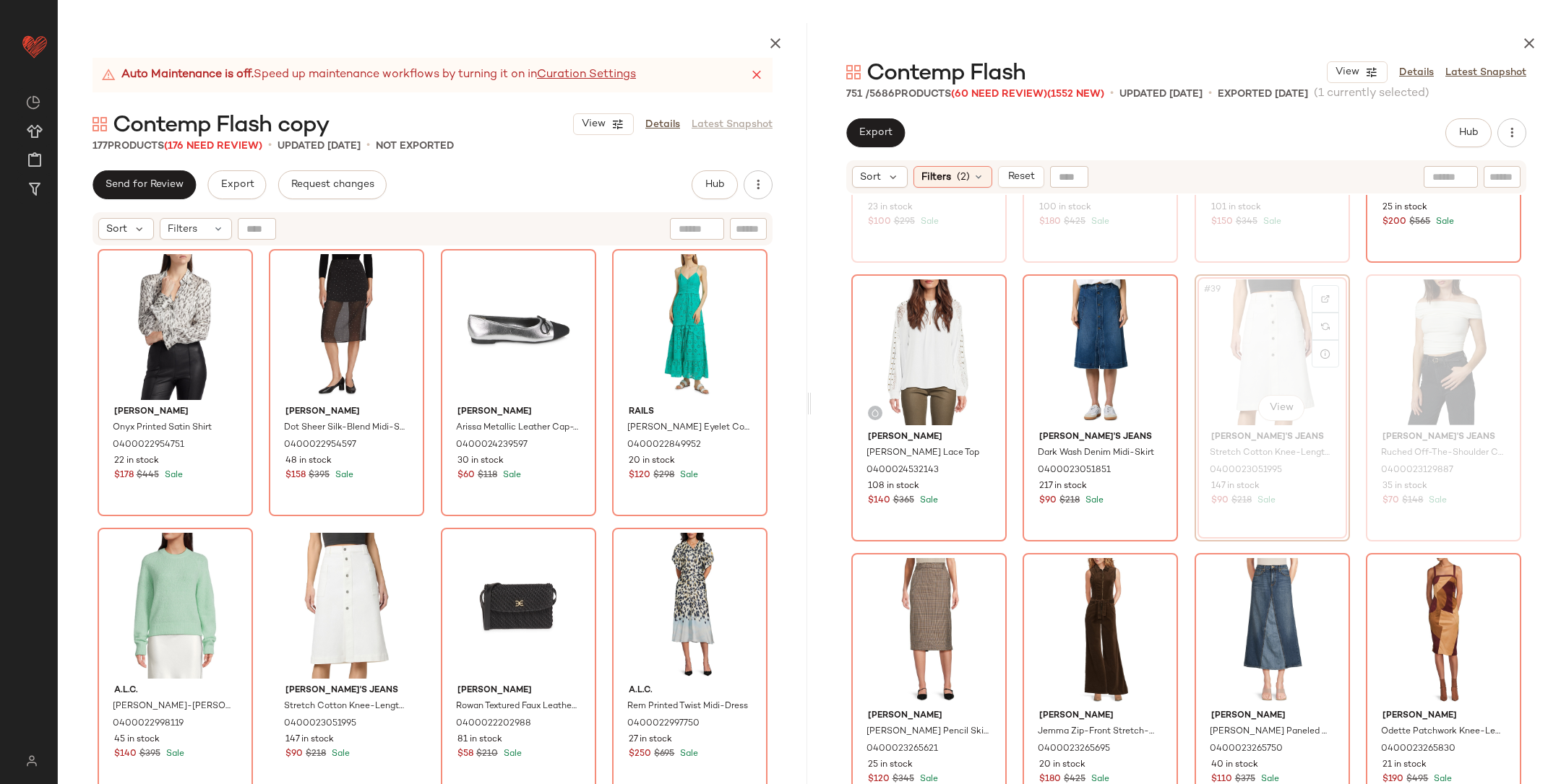
click at [428, 519] on div "Vince Marl Alpaca-Blend Sweater 0400022542664 37 in stock $158 $395 Sale Cinq à…" at bounding box center [433, 549] width 750 height 605
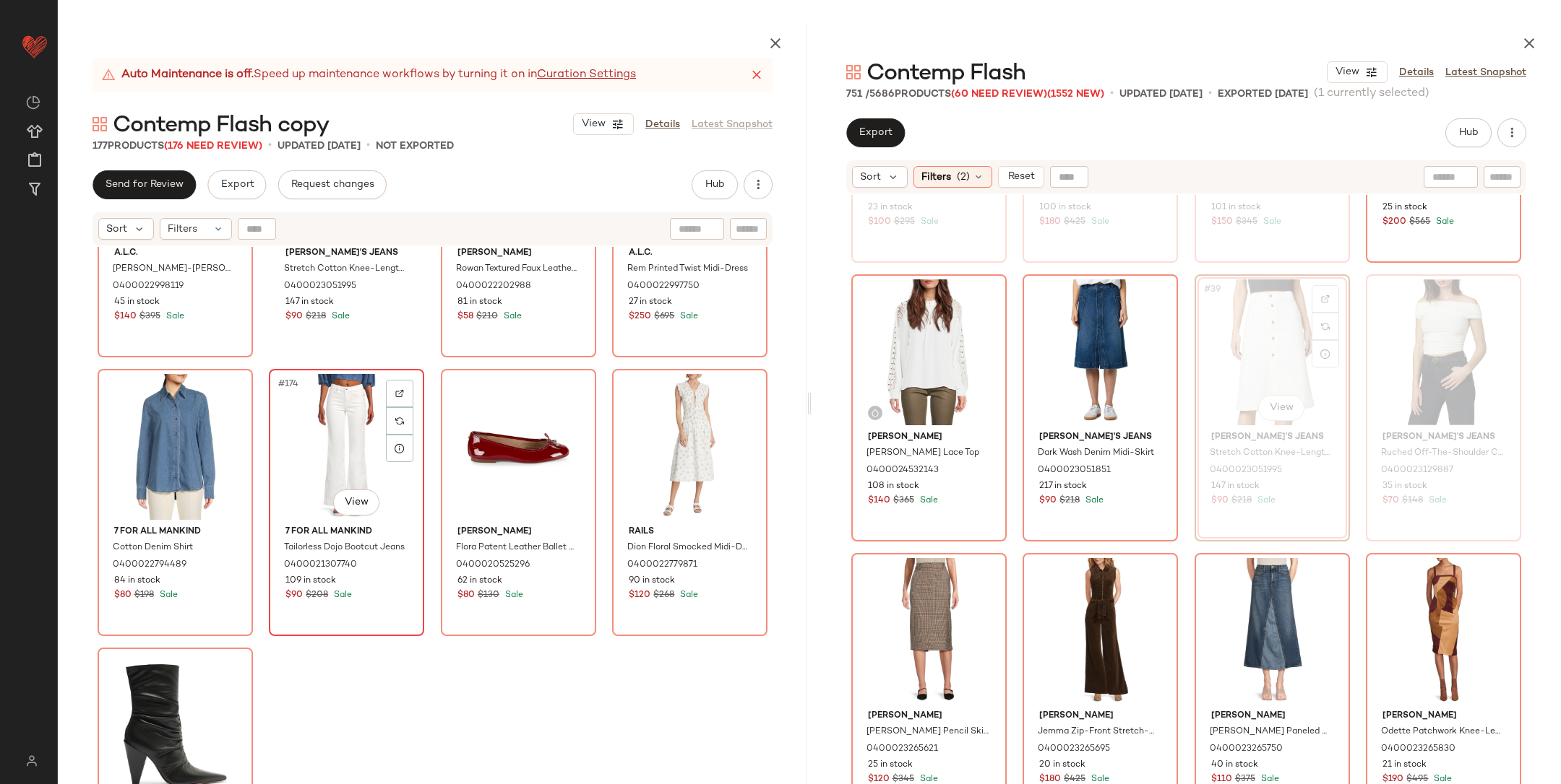
scroll to position [11863, 0]
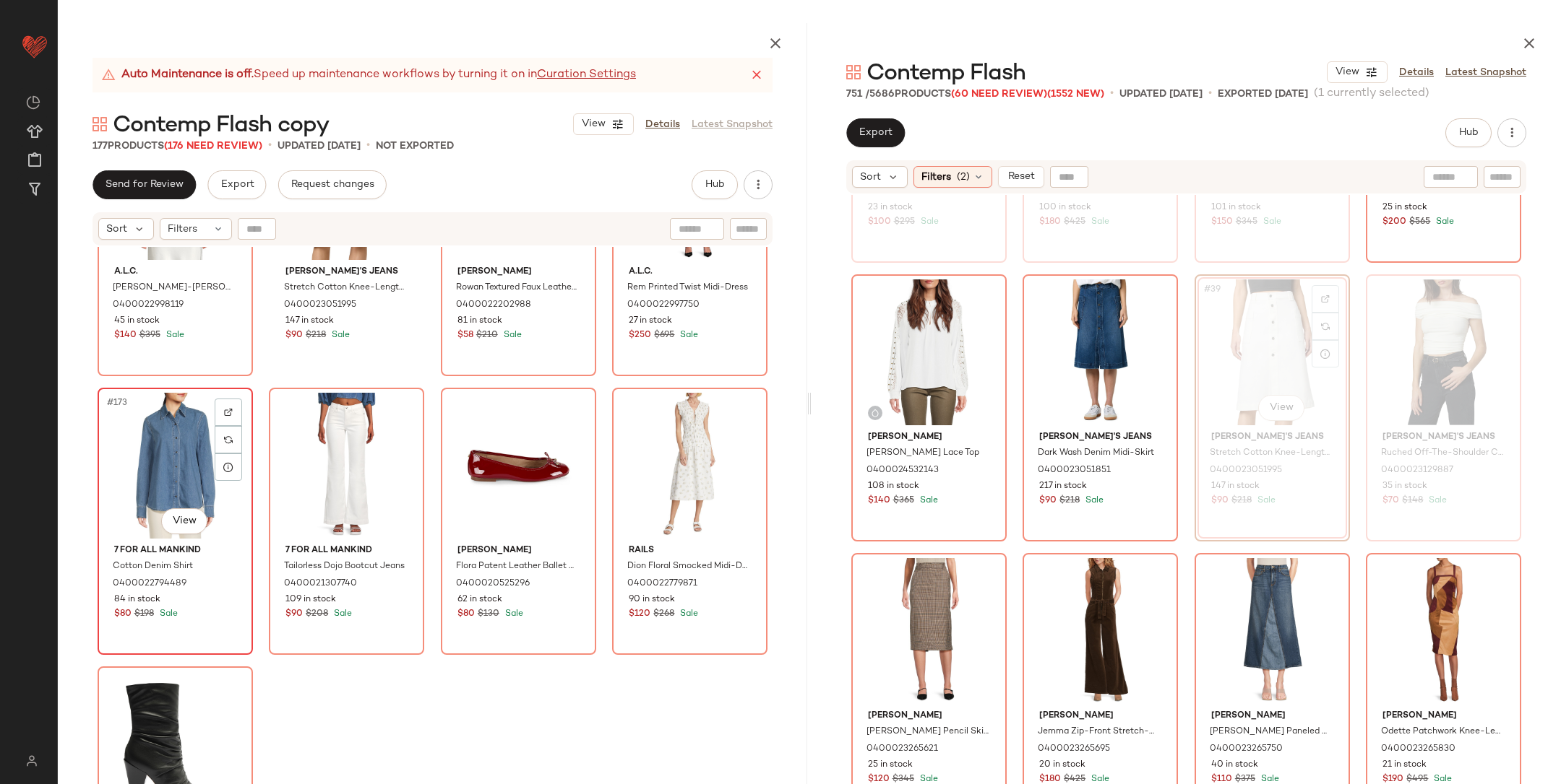
click at [164, 460] on div "#173 View" at bounding box center [175, 465] width 145 height 146
click at [698, 463] on div "#176 View" at bounding box center [690, 465] width 145 height 146
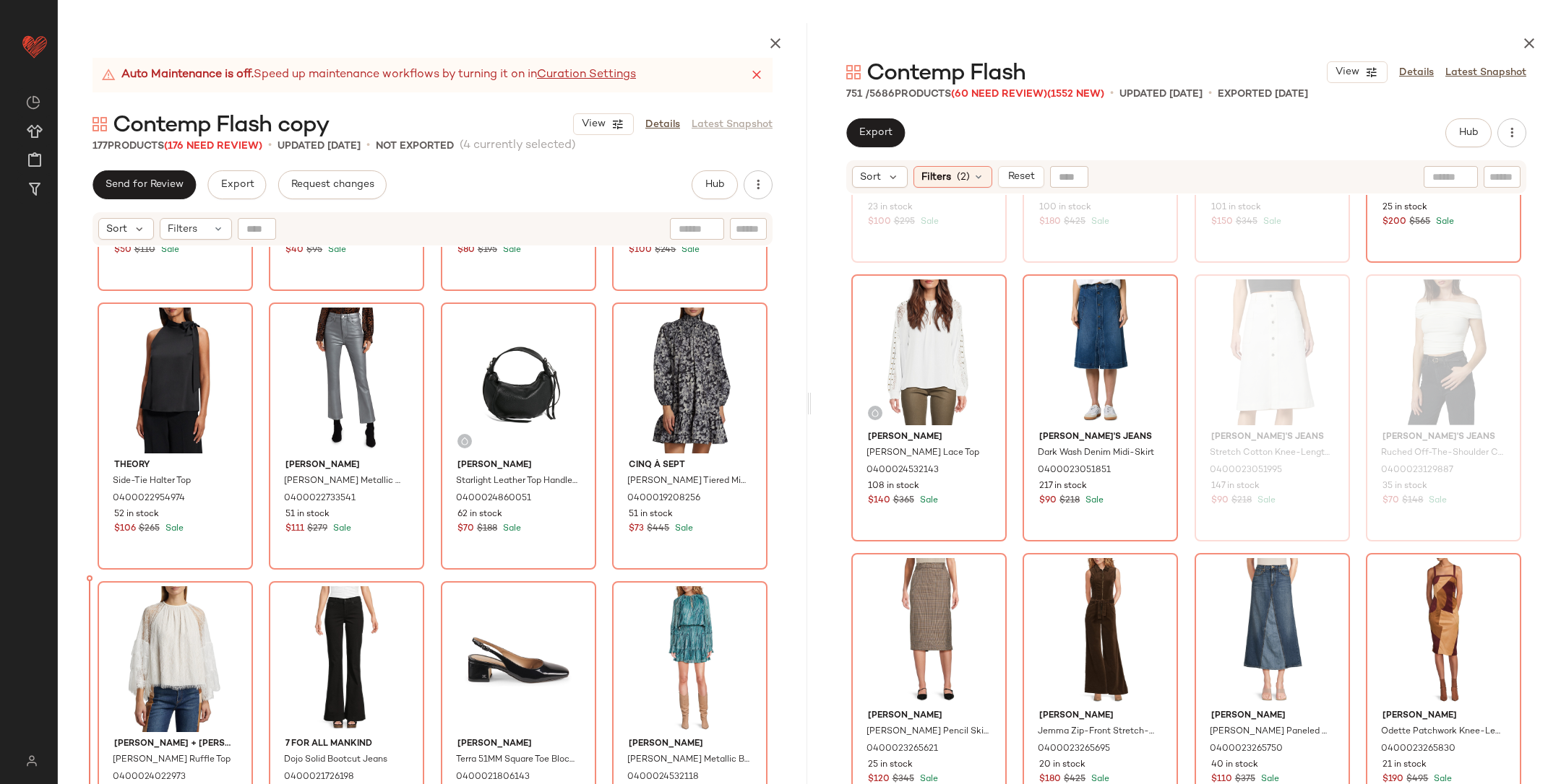
scroll to position [10001, 0]
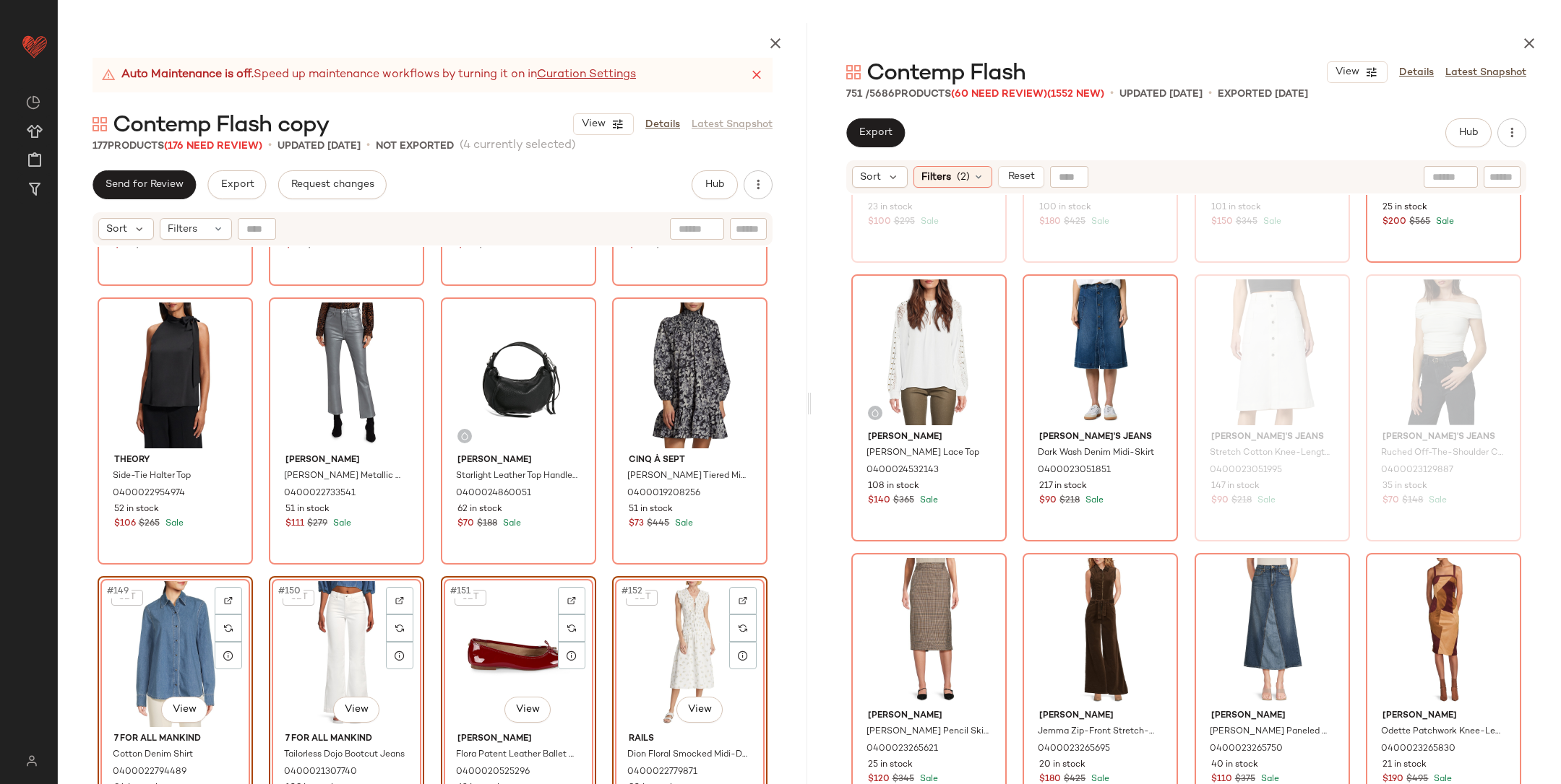
click at [247, 578] on div "SET #149 View 7 For All Mankind Cotton Denim Shirt 0400022794489 84 in stock $8…" at bounding box center [175, 710] width 155 height 268
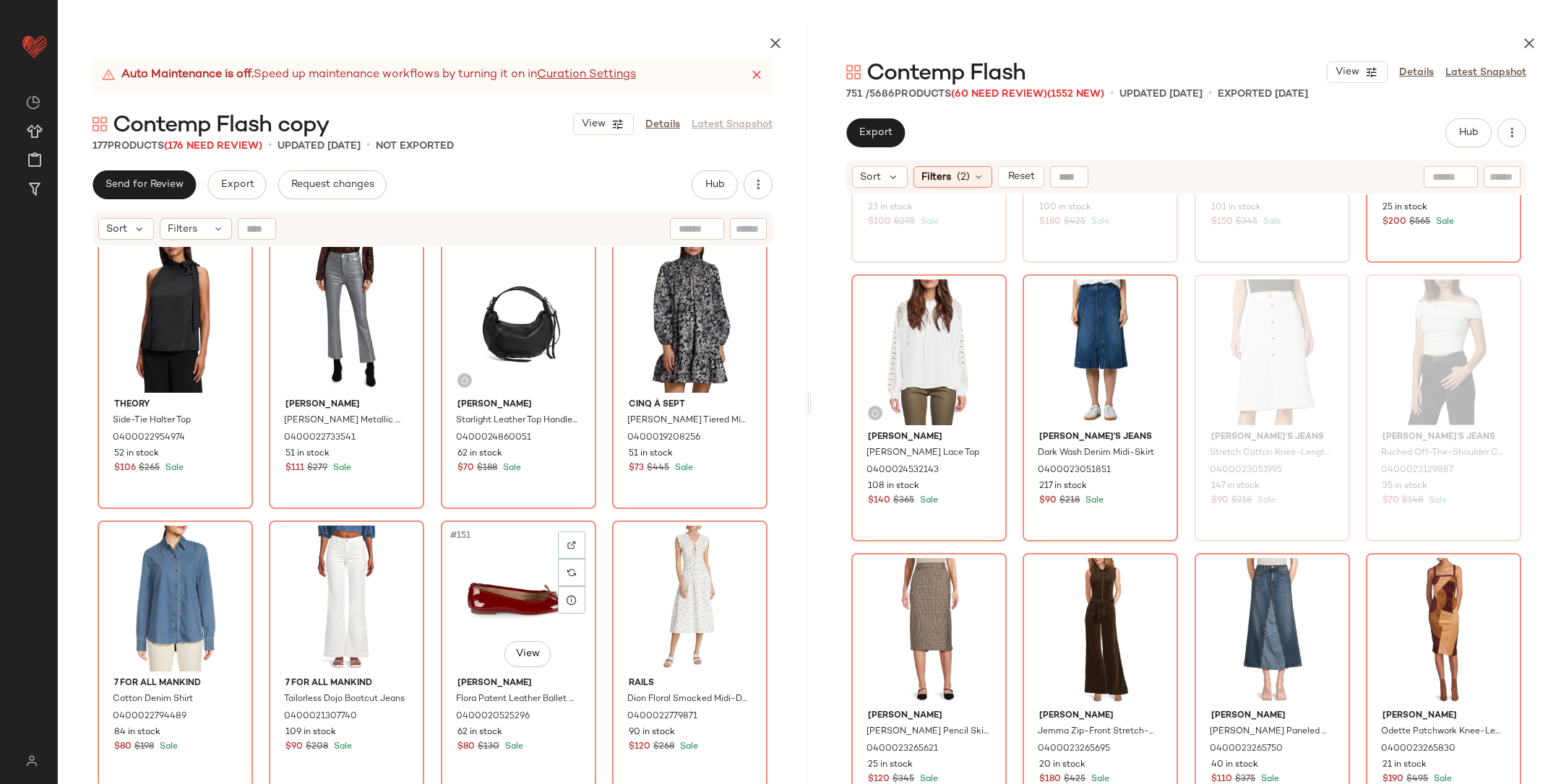
scroll to position [10074, 0]
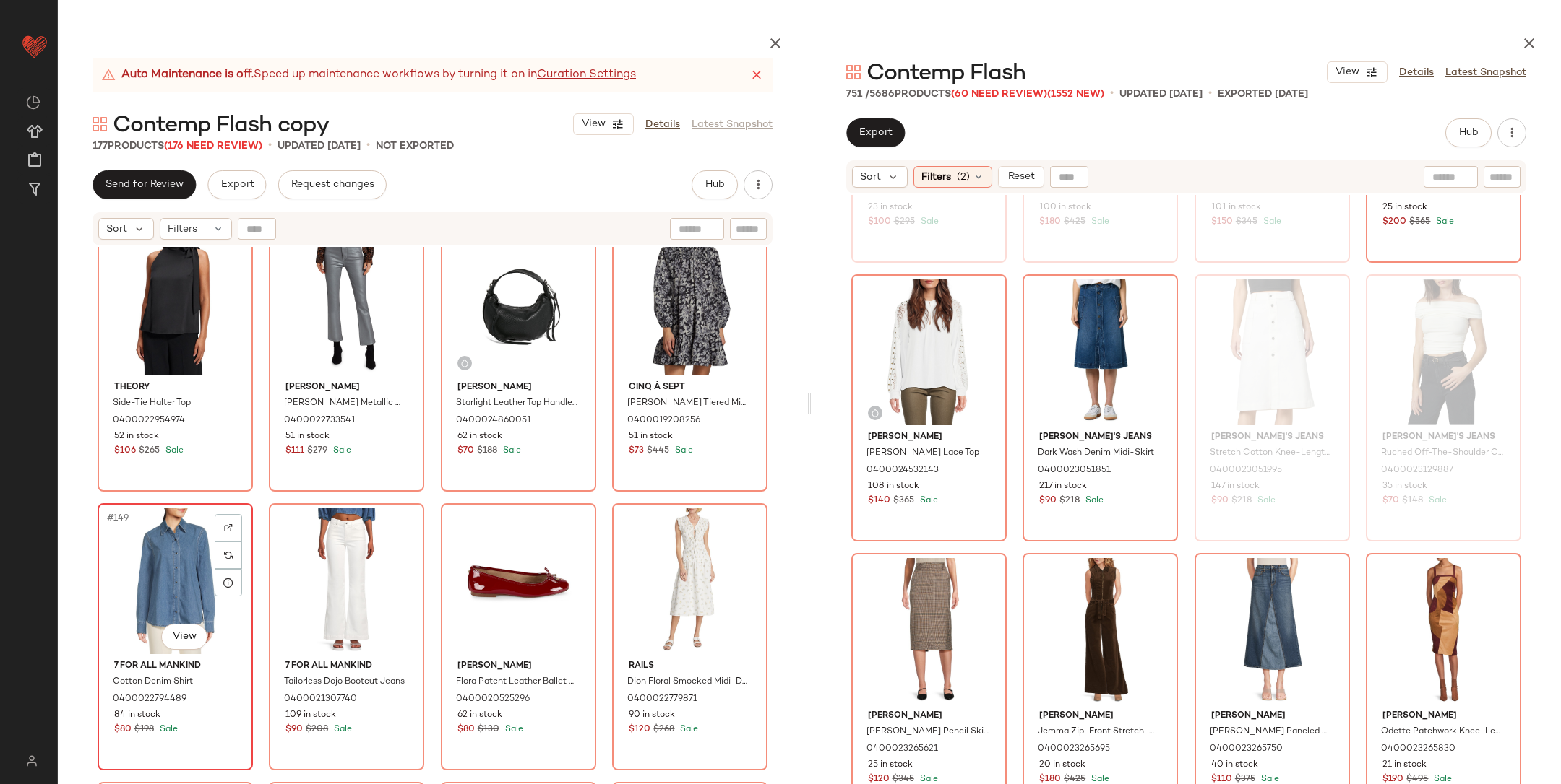
click at [163, 572] on div "#149 View" at bounding box center [175, 581] width 145 height 146
click at [656, 570] on div "#152 View" at bounding box center [690, 581] width 145 height 146
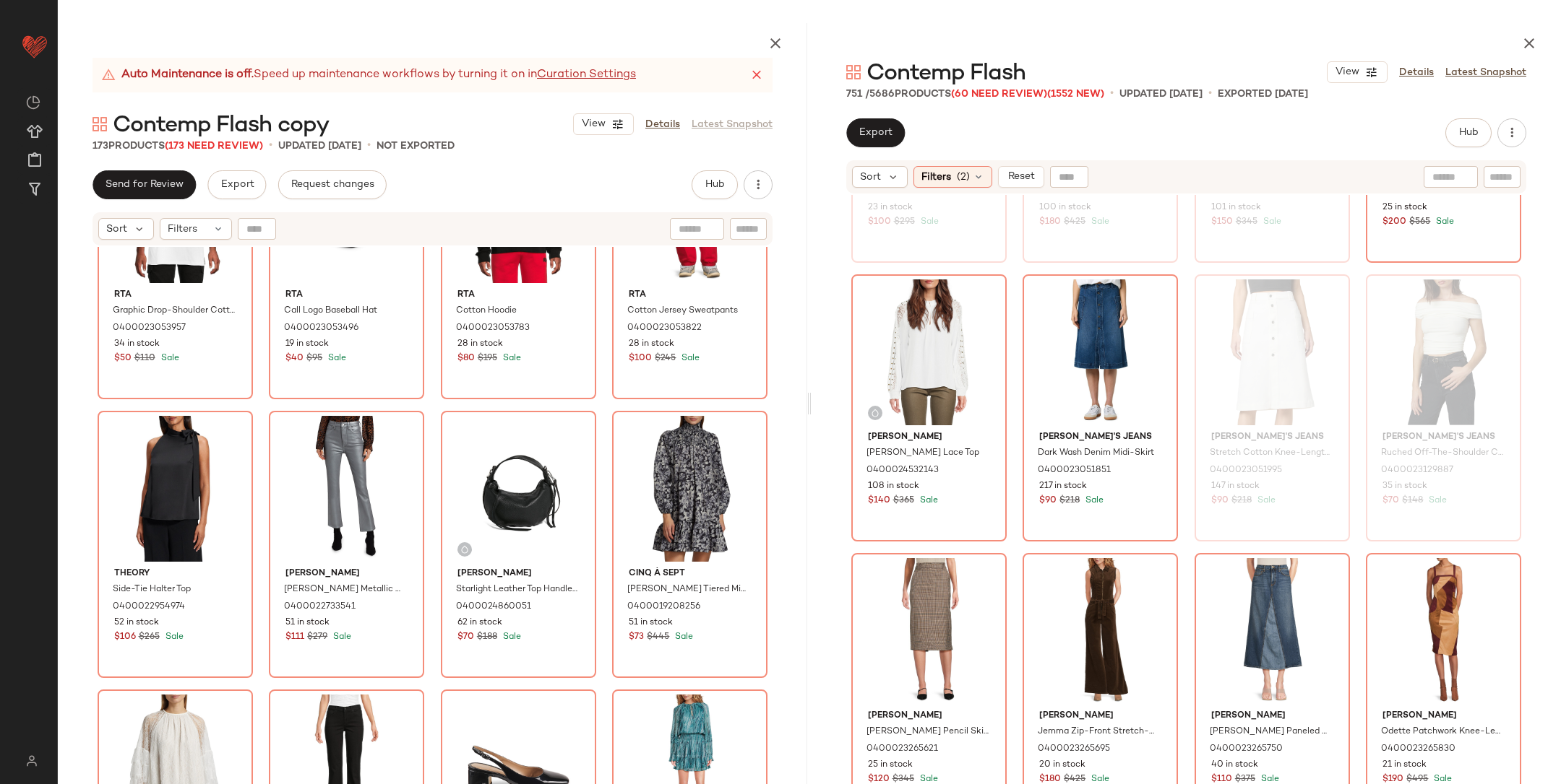
scroll to position [9959, 0]
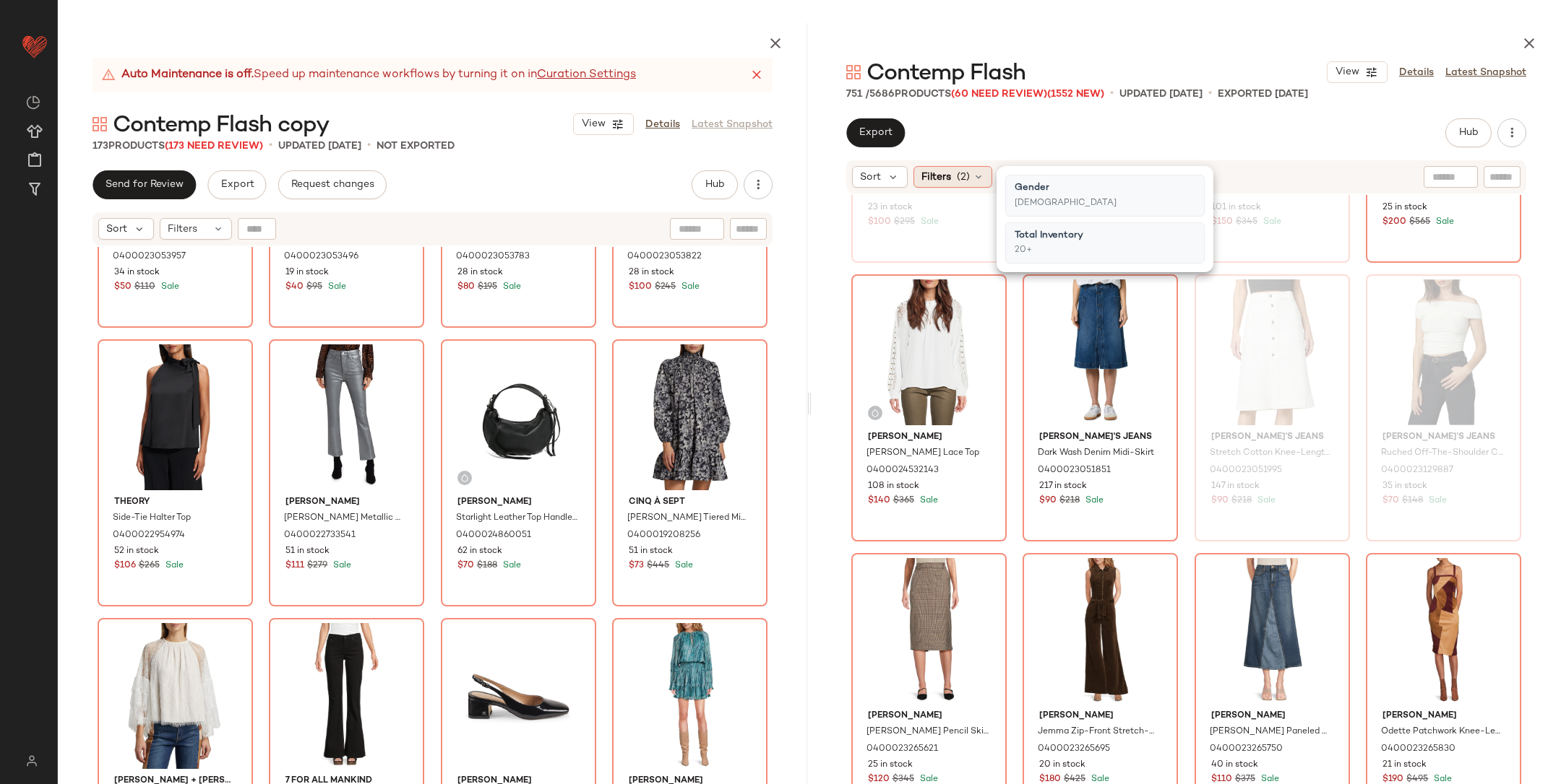
click at [929, 180] on span "Filters" at bounding box center [936, 177] width 30 height 15
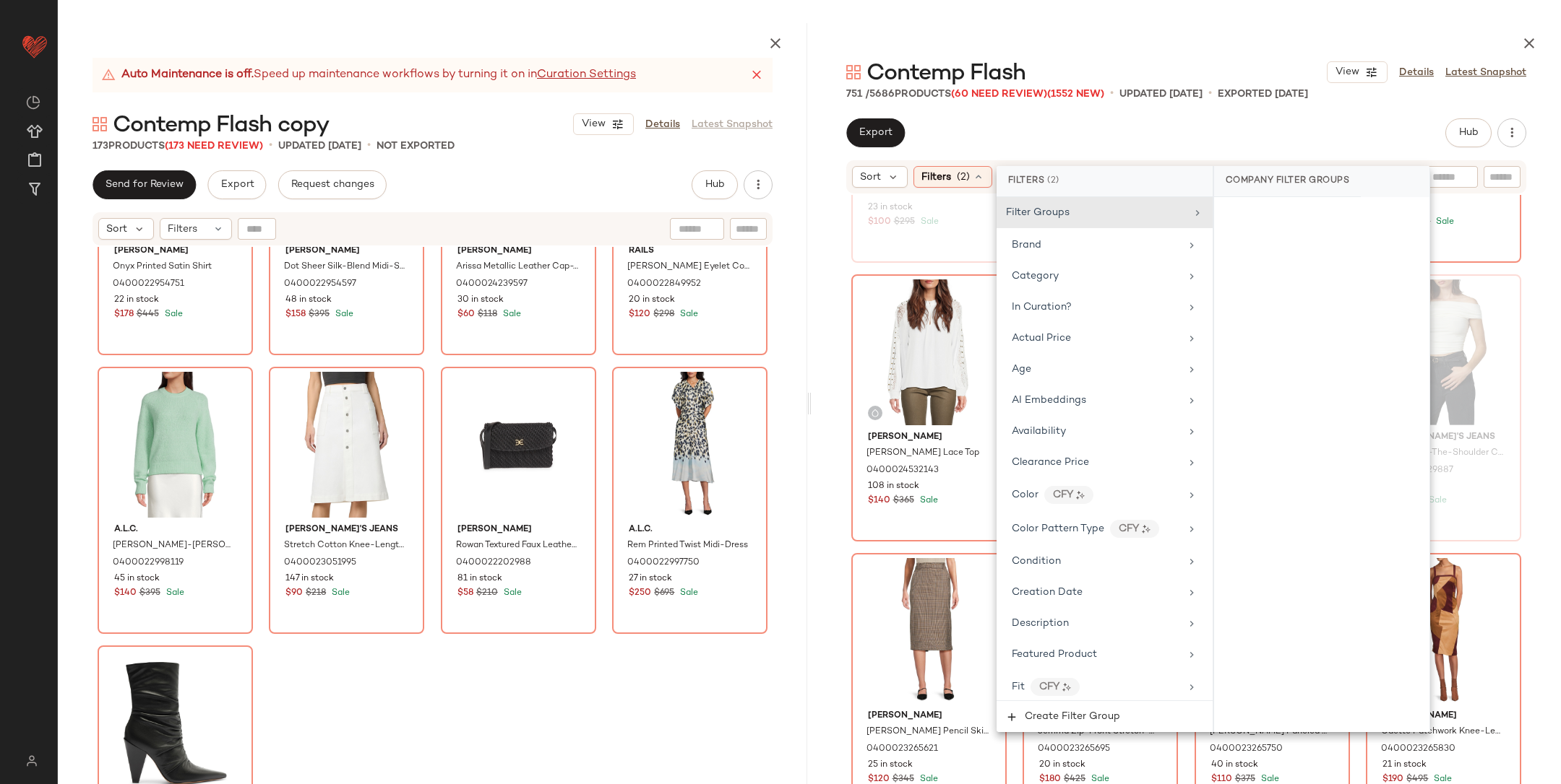
scroll to position [11665, 0]
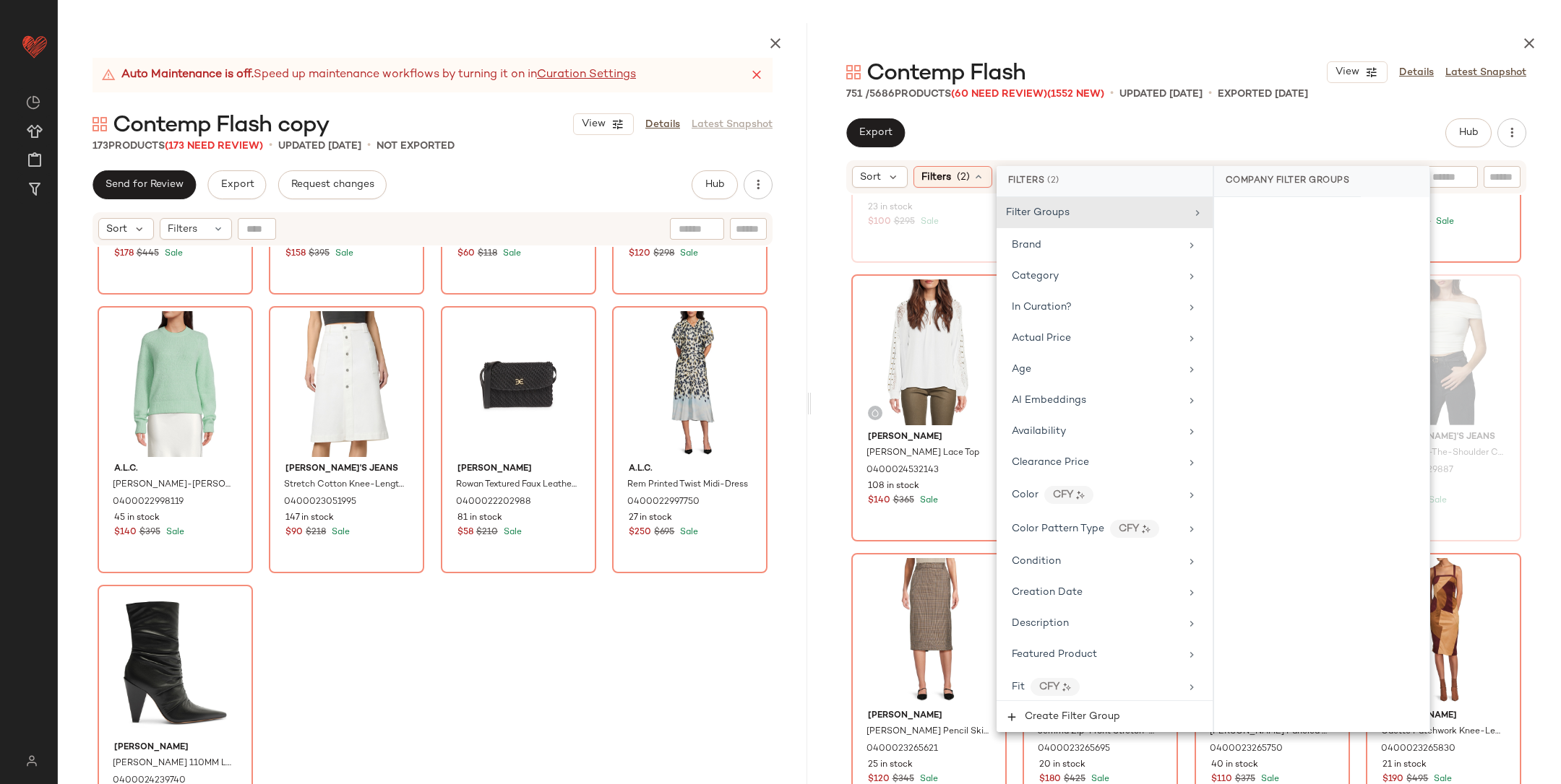
click at [1539, 539] on div "Ramy Brook Metallic Wide-Leg Cropped Jeans 0400023265940 23 in stock $100 $295 …" at bounding box center [1186, 524] width 750 height 660
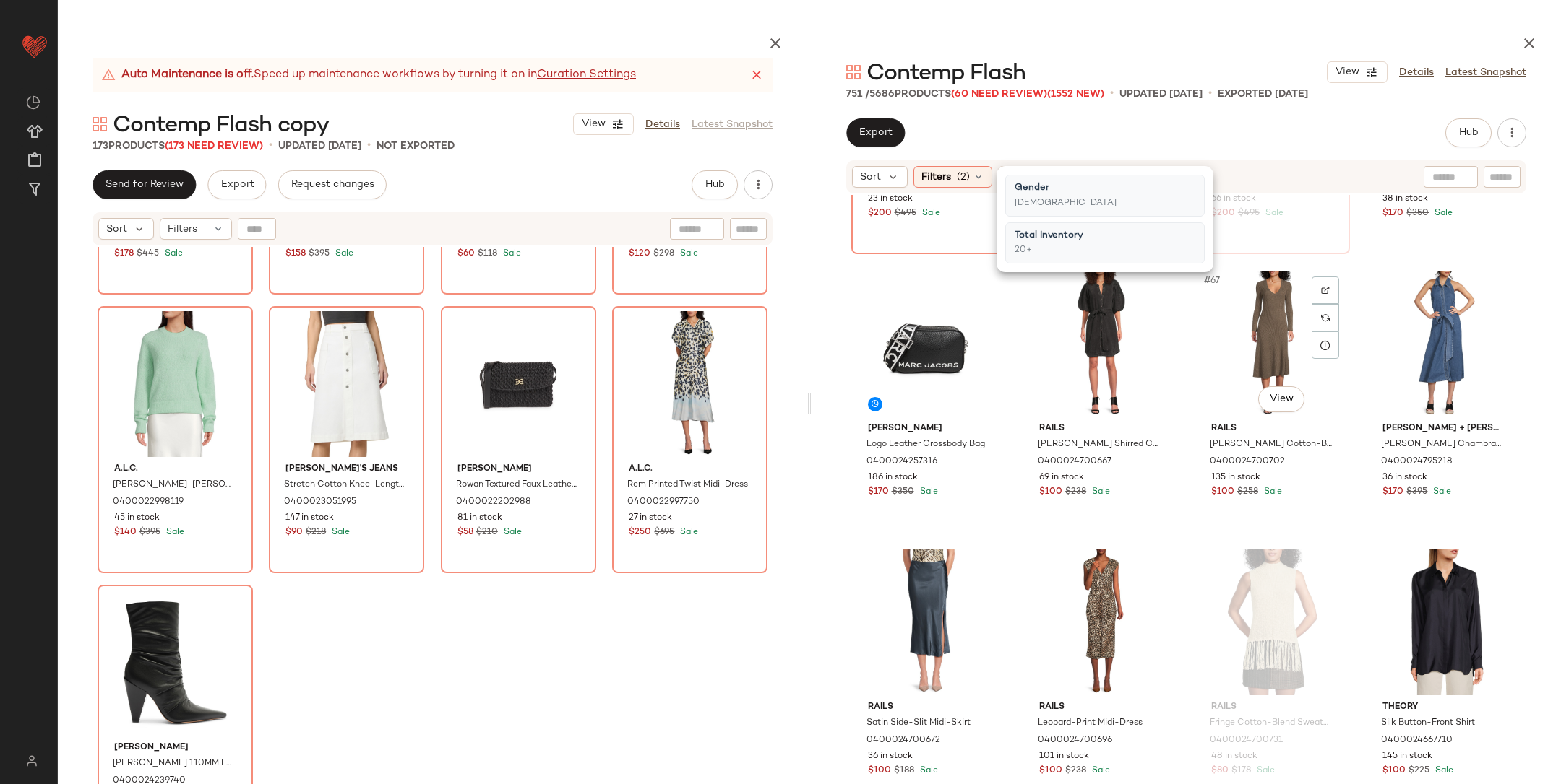
scroll to position [4696, 0]
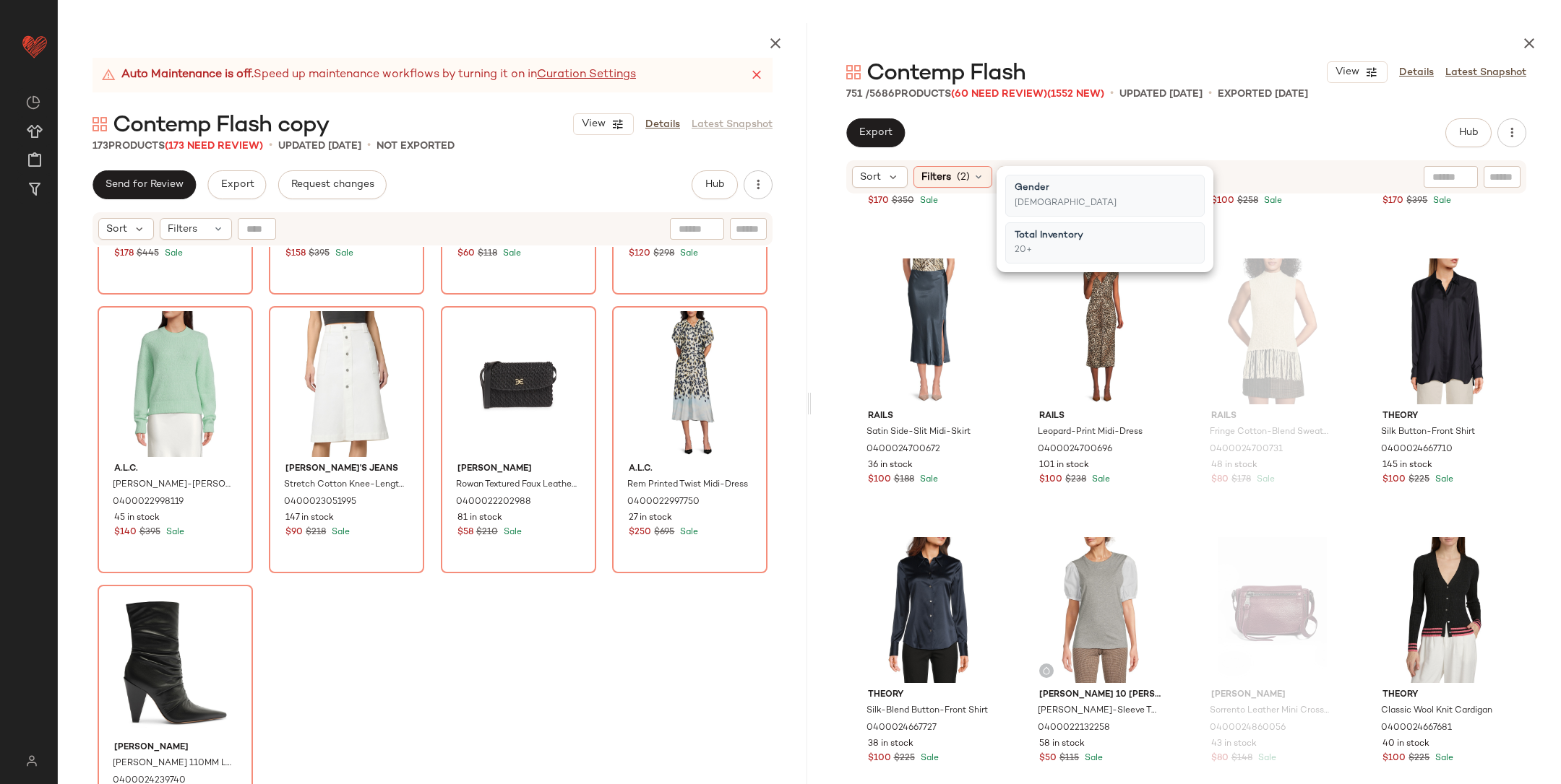
click at [1182, 516] on div "Marc Jacobs Logo Leather Crossbody Bag 0400024257316 186 in stock $170 $350 Sal…" at bounding box center [1186, 524] width 750 height 660
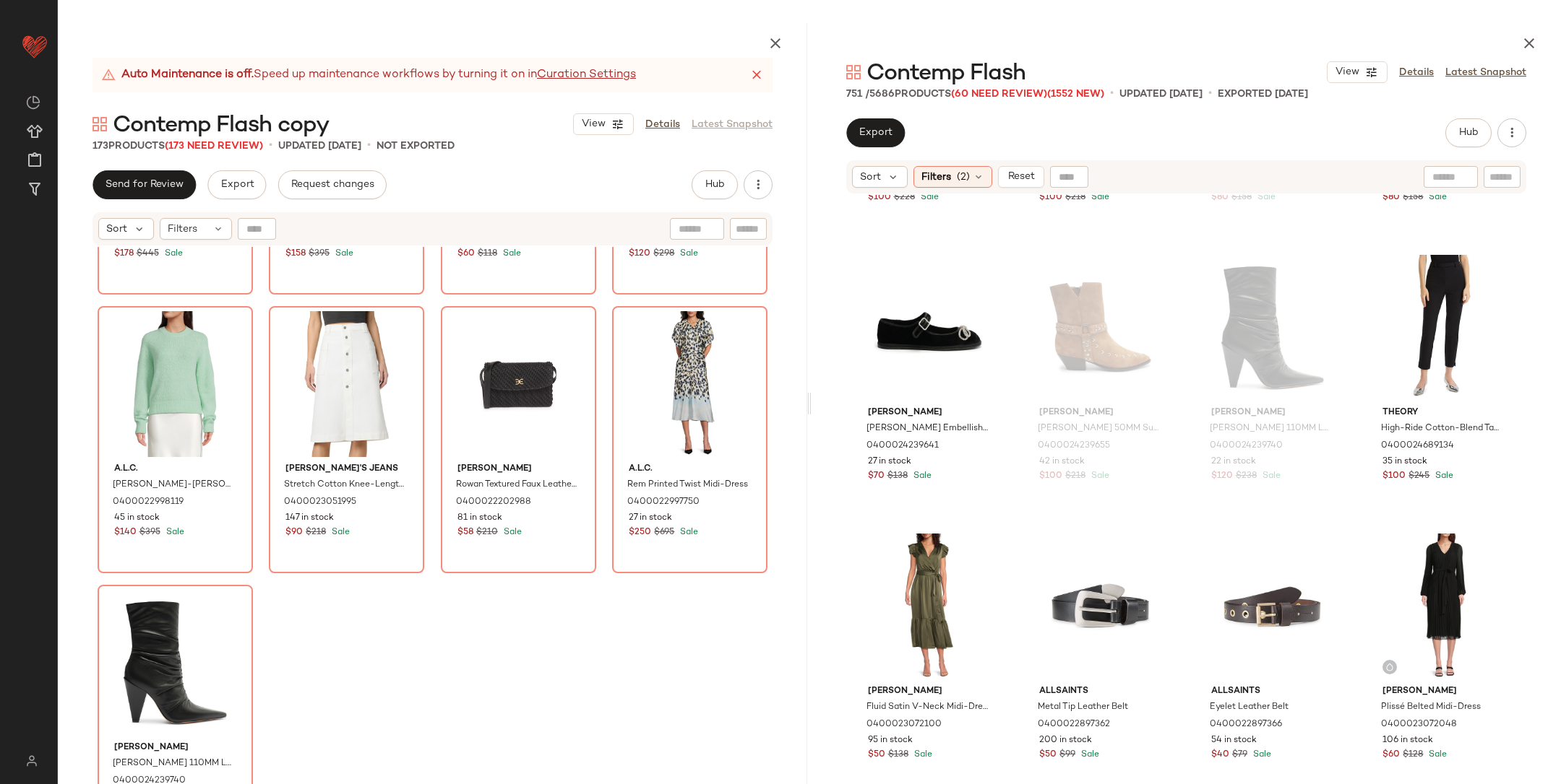
scroll to position [8625, 0]
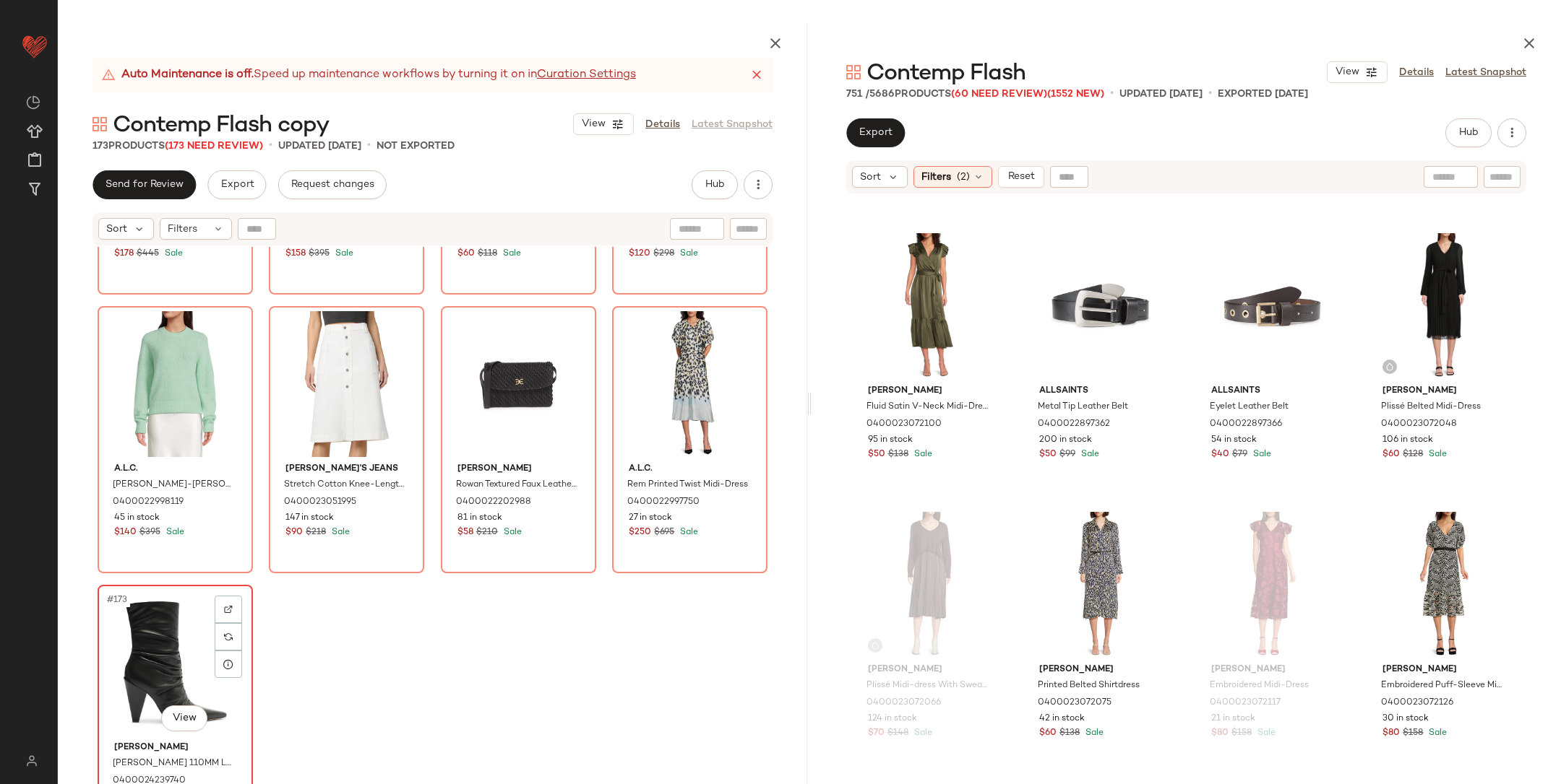
click at [114, 685] on div "#173 View" at bounding box center [175, 663] width 145 height 146
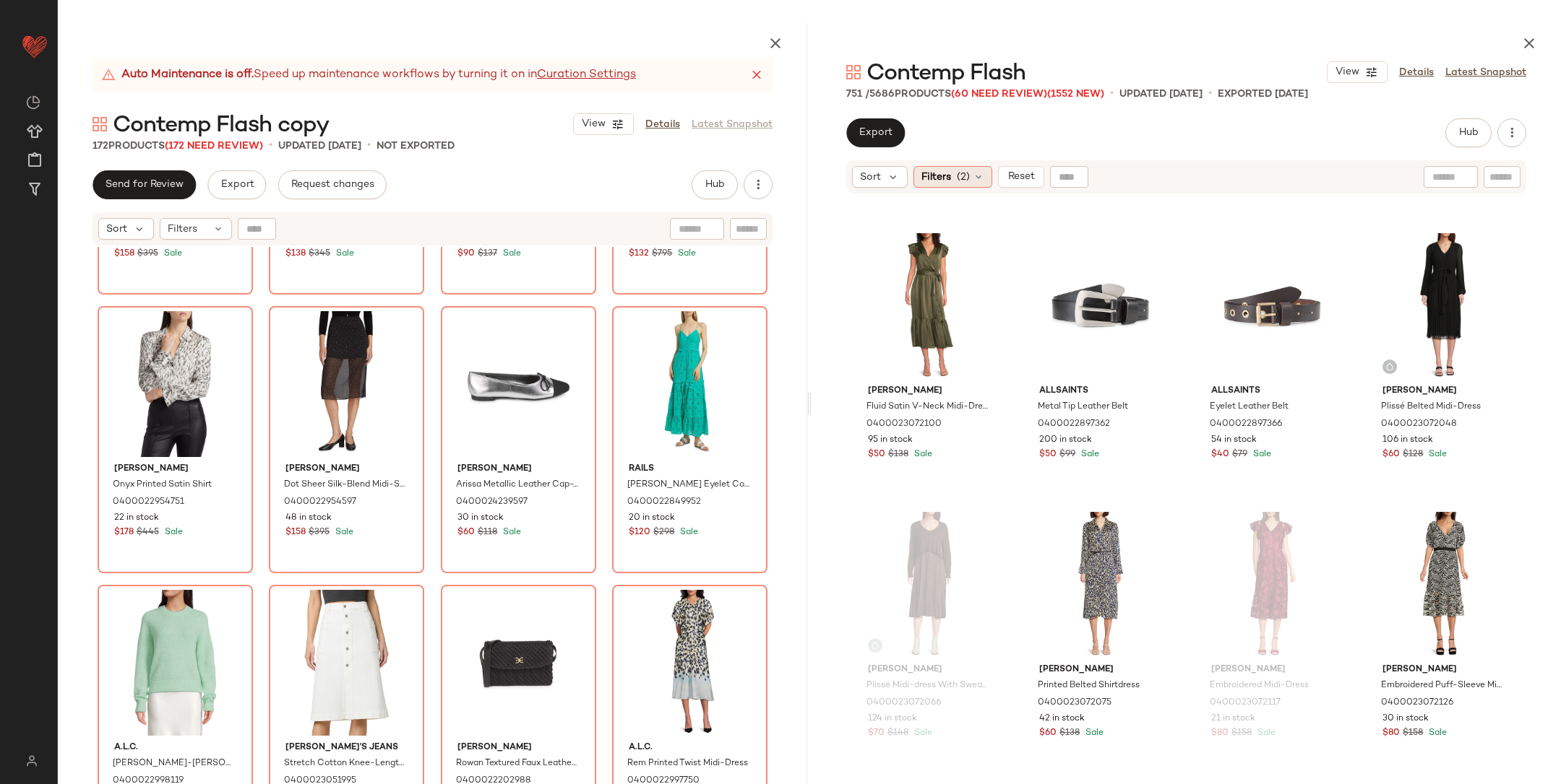
click at [953, 171] on div "Filters (2)" at bounding box center [952, 177] width 79 height 22
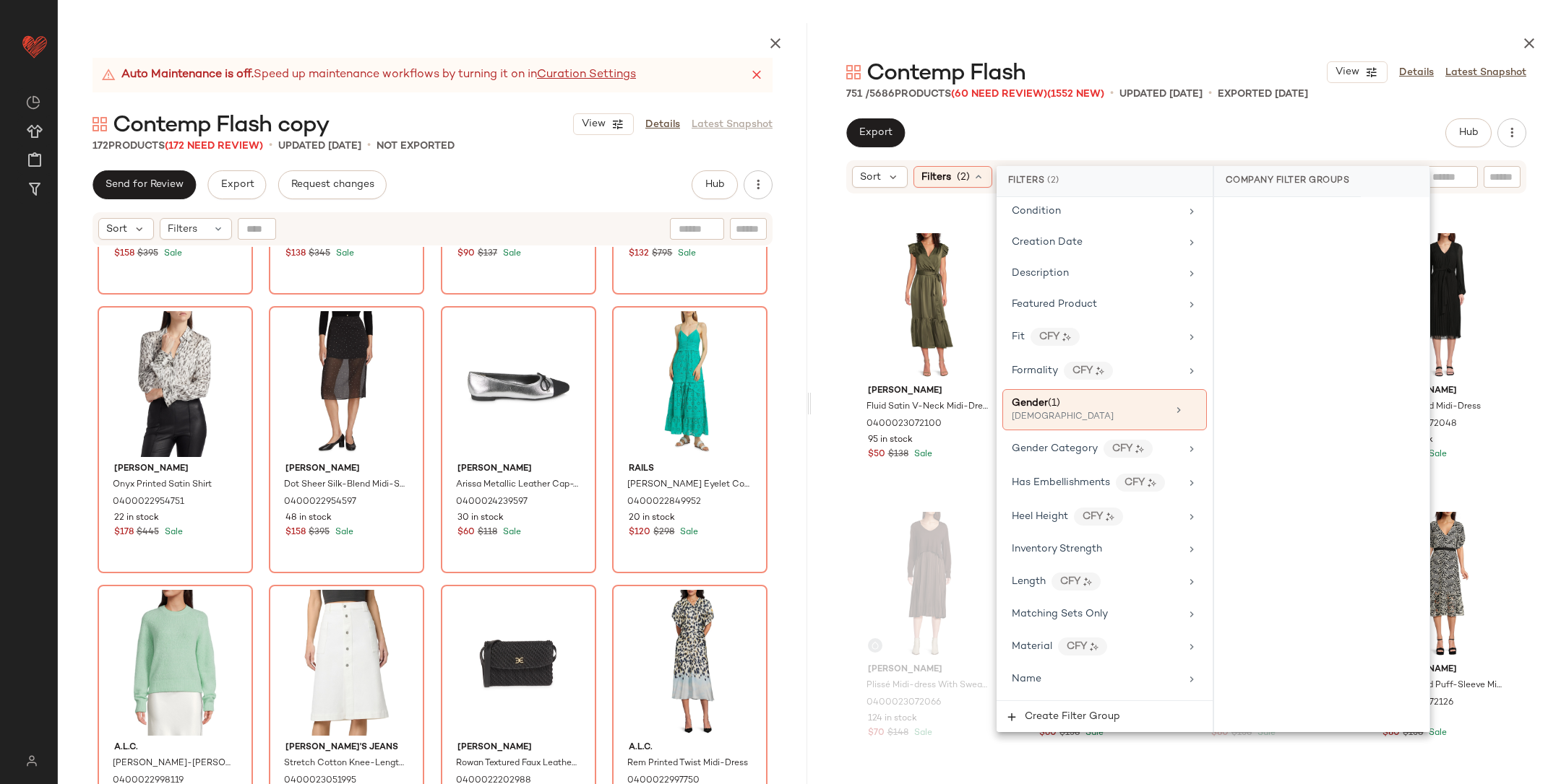
scroll to position [330, 0]
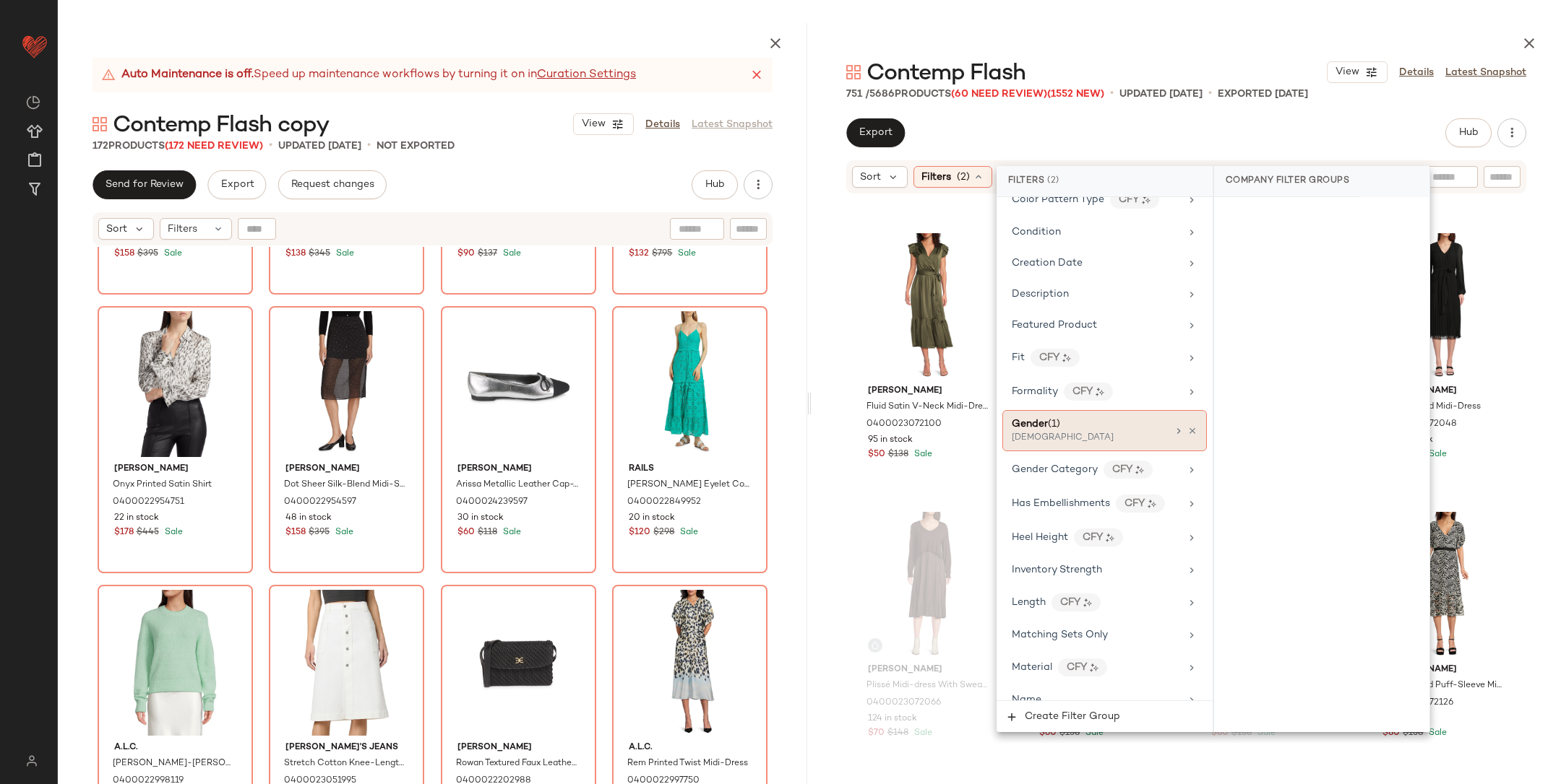
click at [1060, 418] on span "(1)" at bounding box center [1054, 423] width 12 height 11
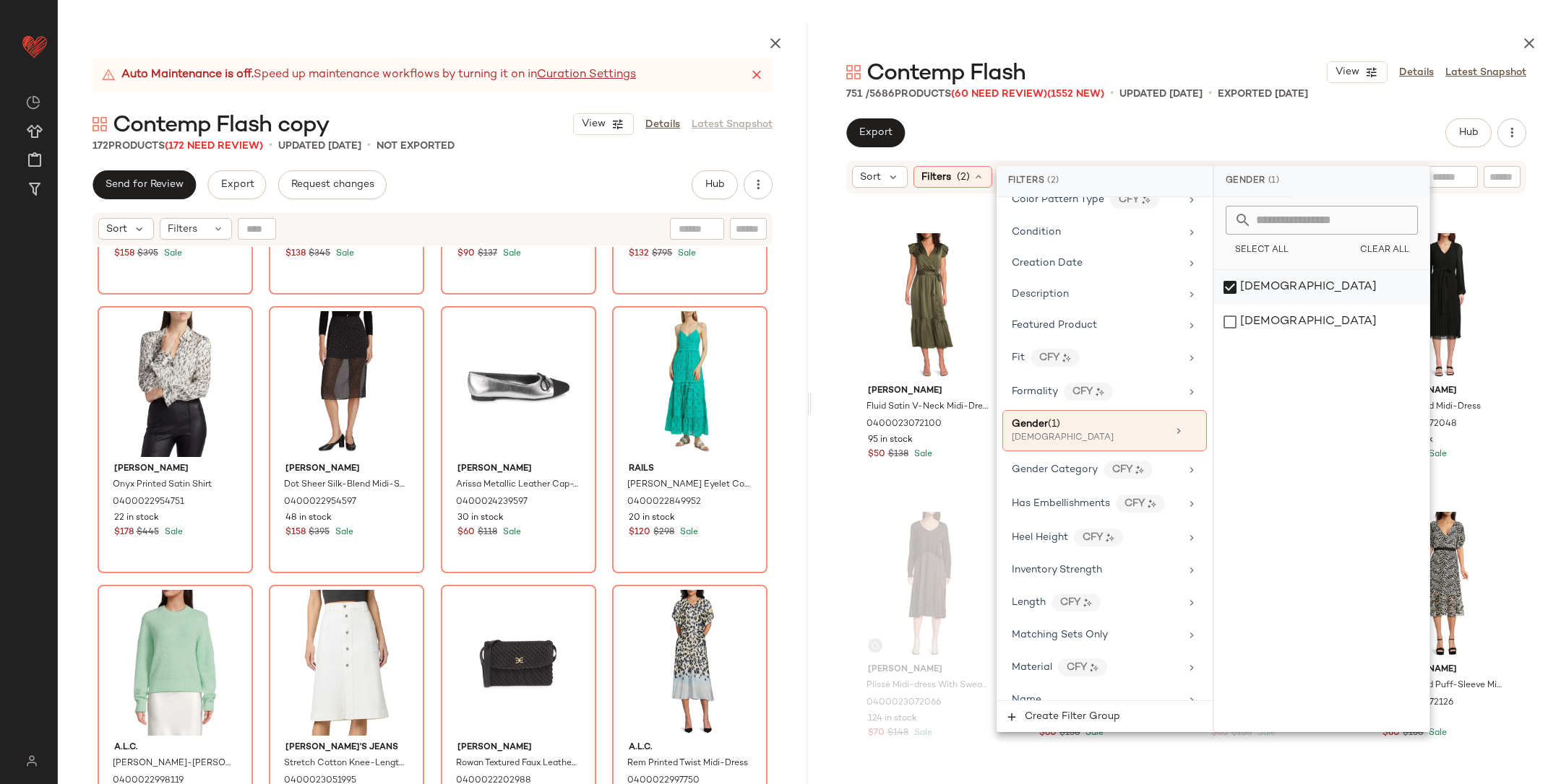
click at [1387, 289] on div "female" at bounding box center [1322, 287] width 216 height 35
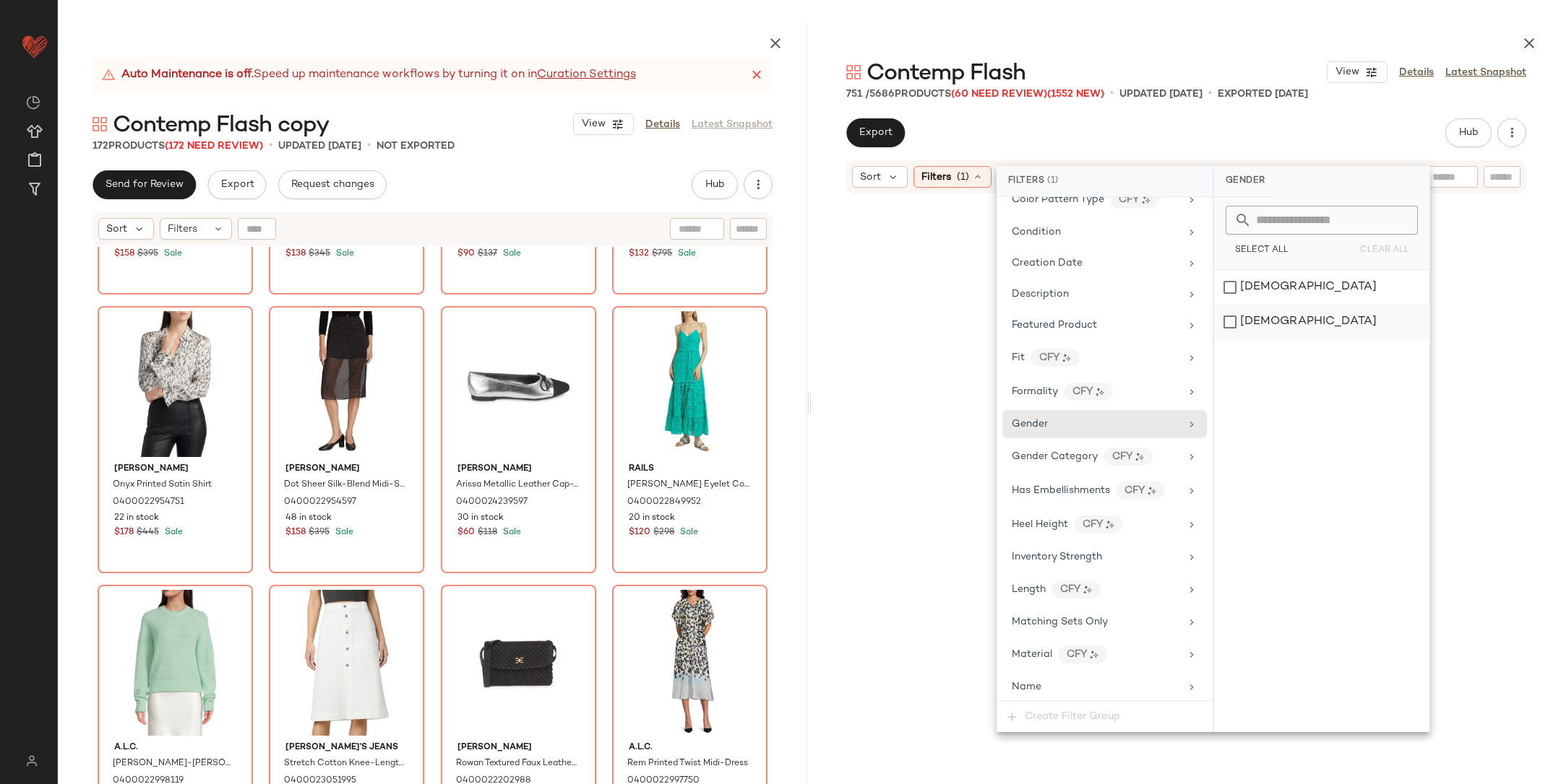
click at [1369, 315] on div "[DEMOGRAPHIC_DATA]" at bounding box center [1322, 322] width 216 height 35
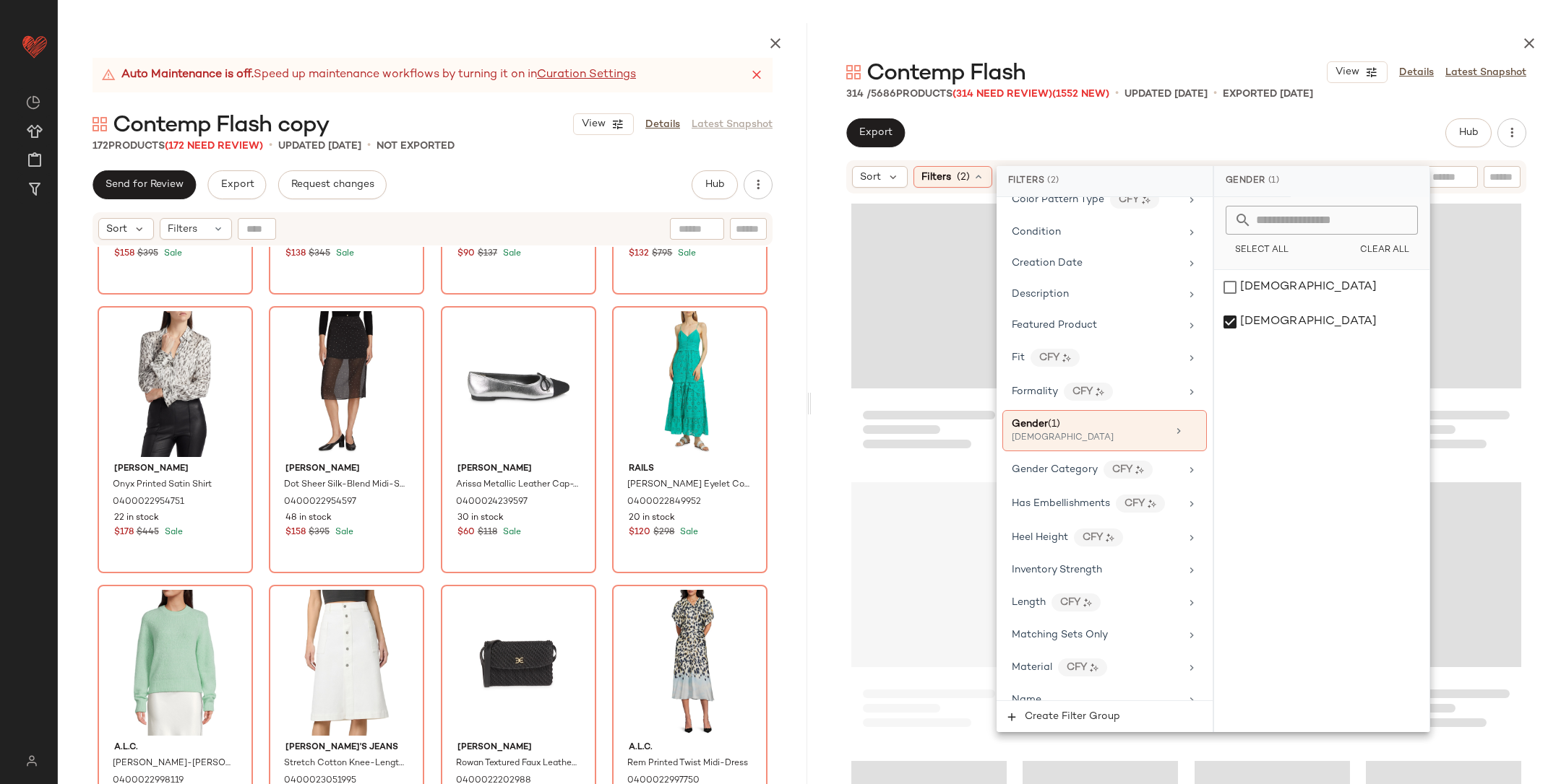
click at [1527, 304] on div at bounding box center [1186, 524] width 750 height 660
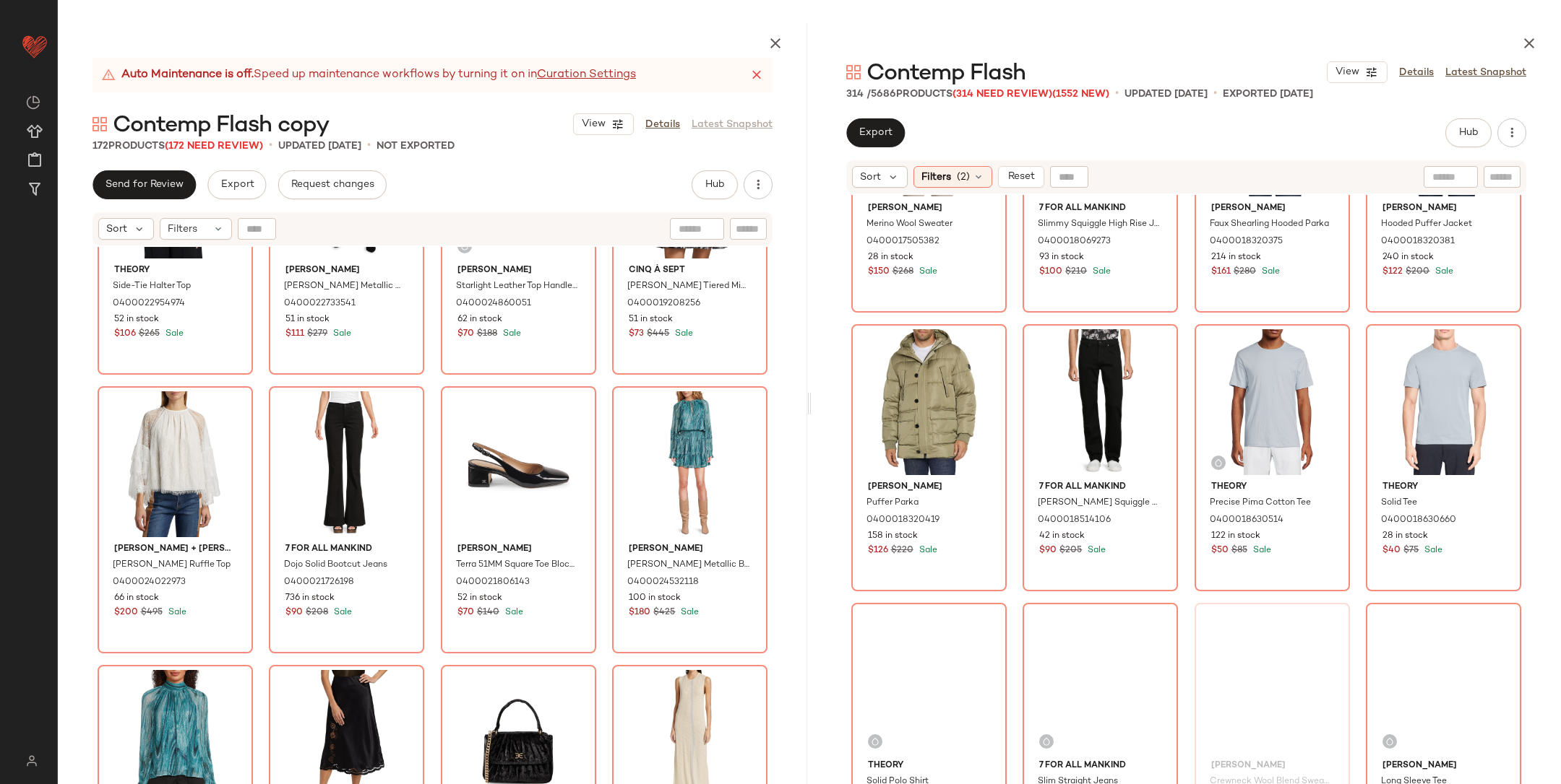
scroll to position [3599, 0]
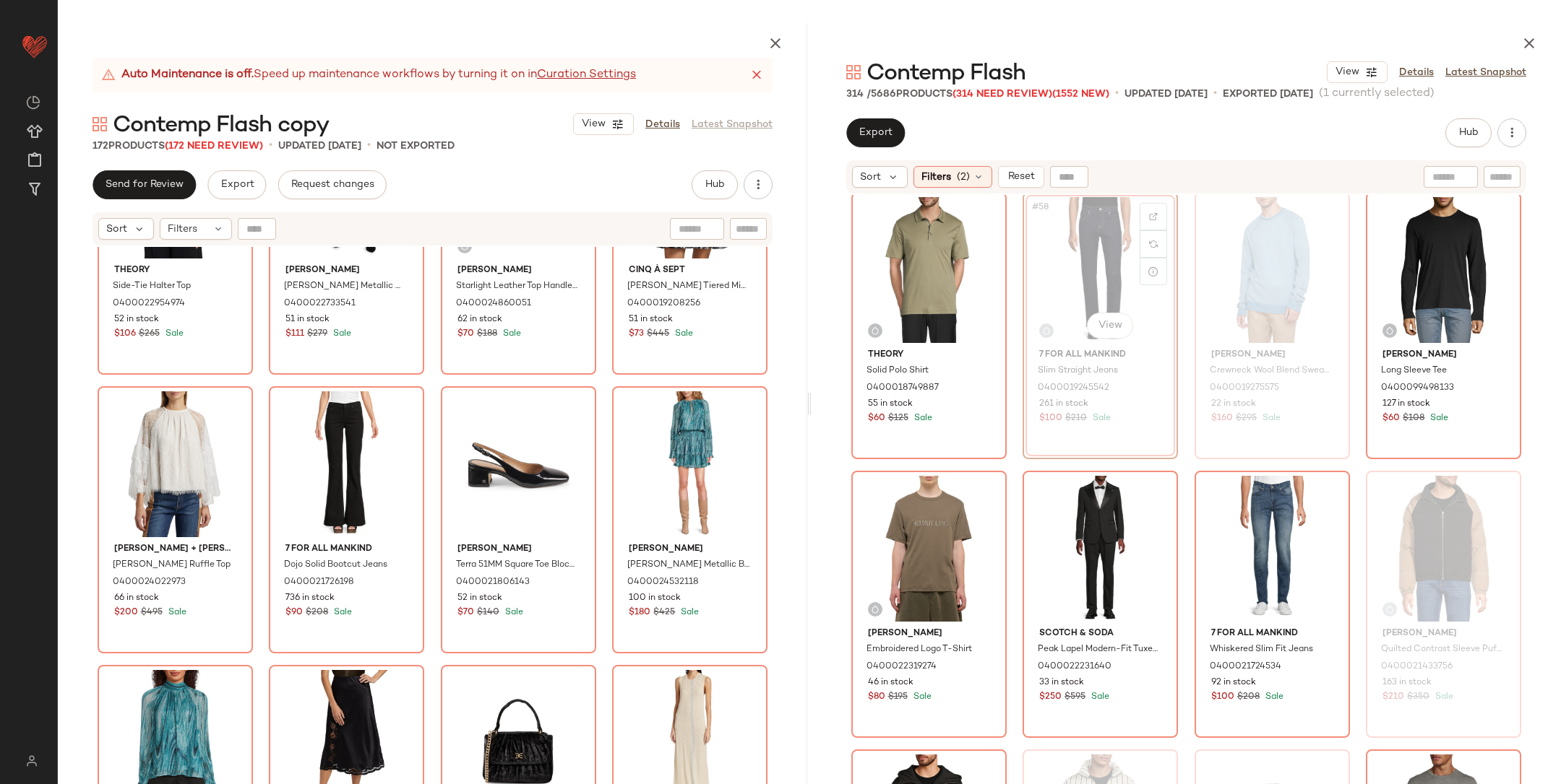
scroll to position [3920, 0]
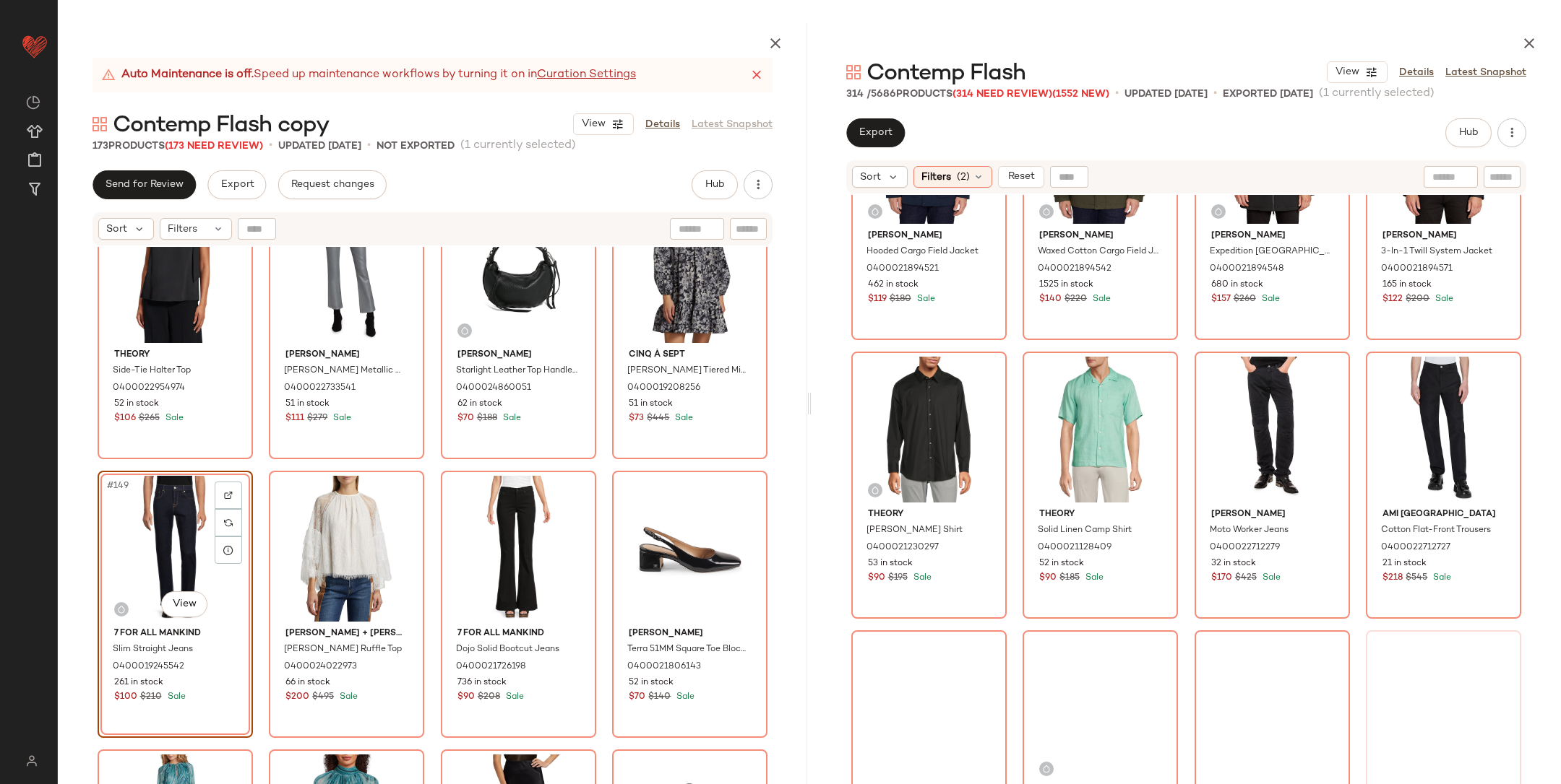
scroll to position [5253, 0]
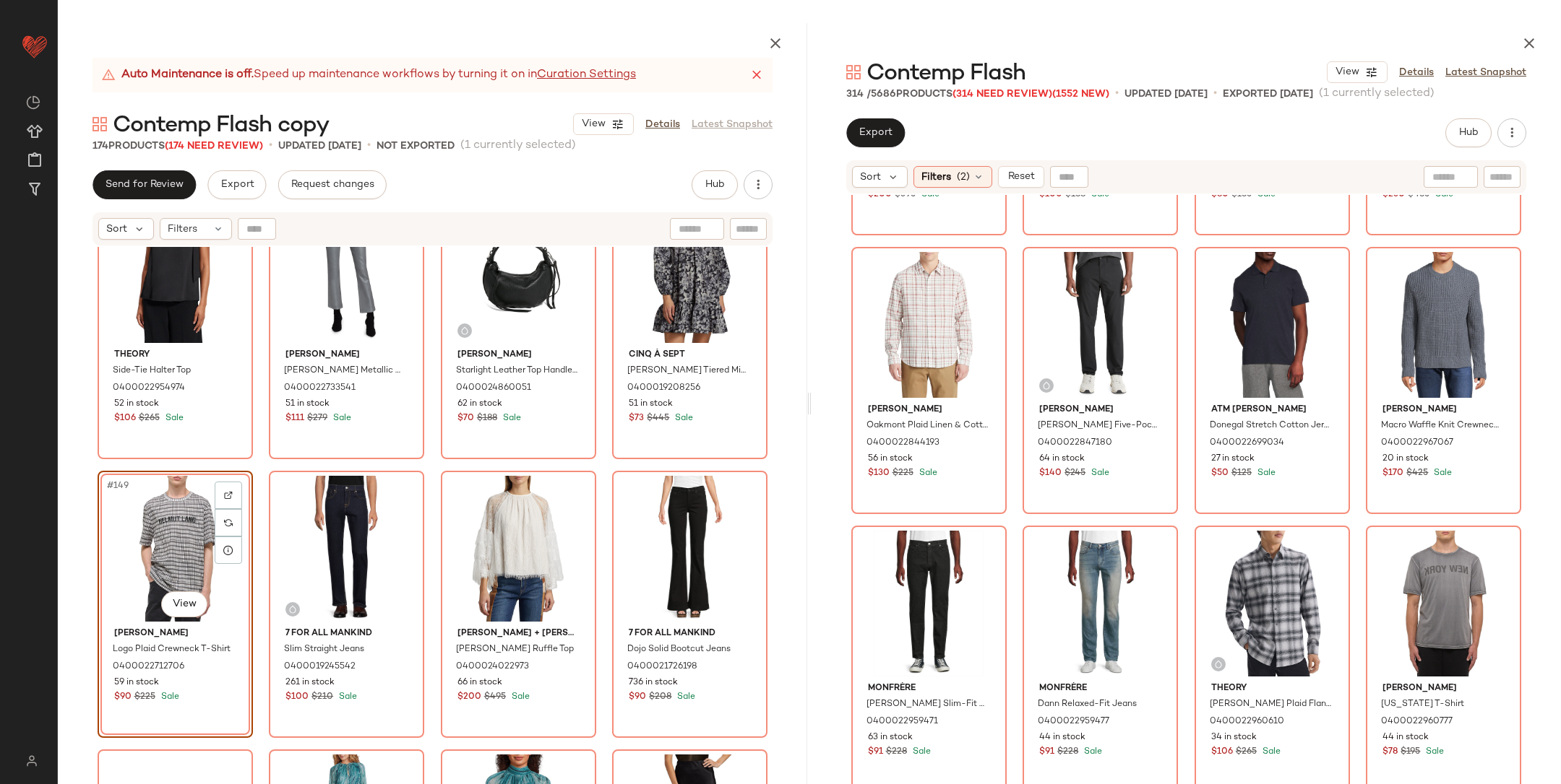
scroll to position [17590, 0]
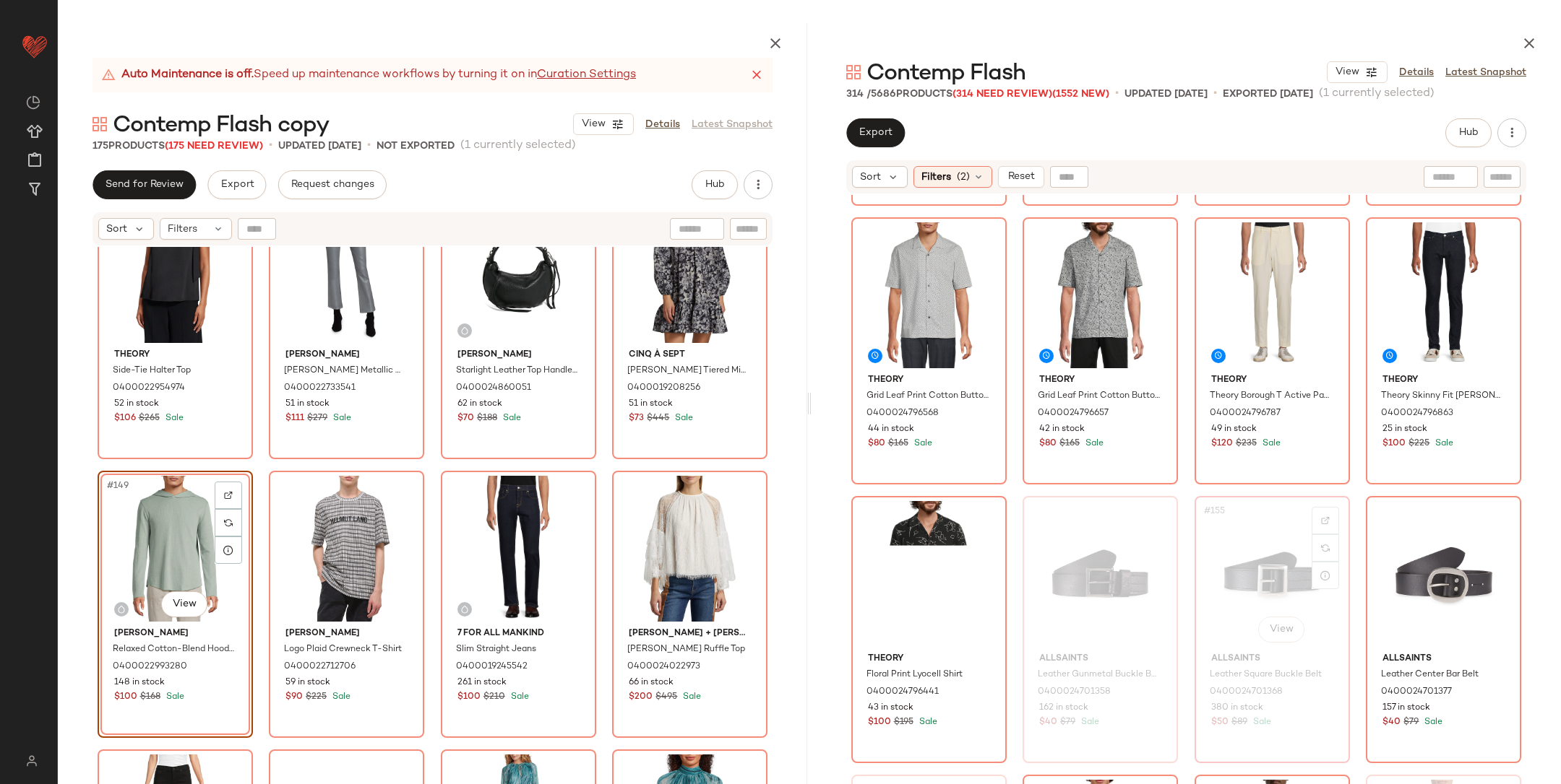
scroll to position [10350, 0]
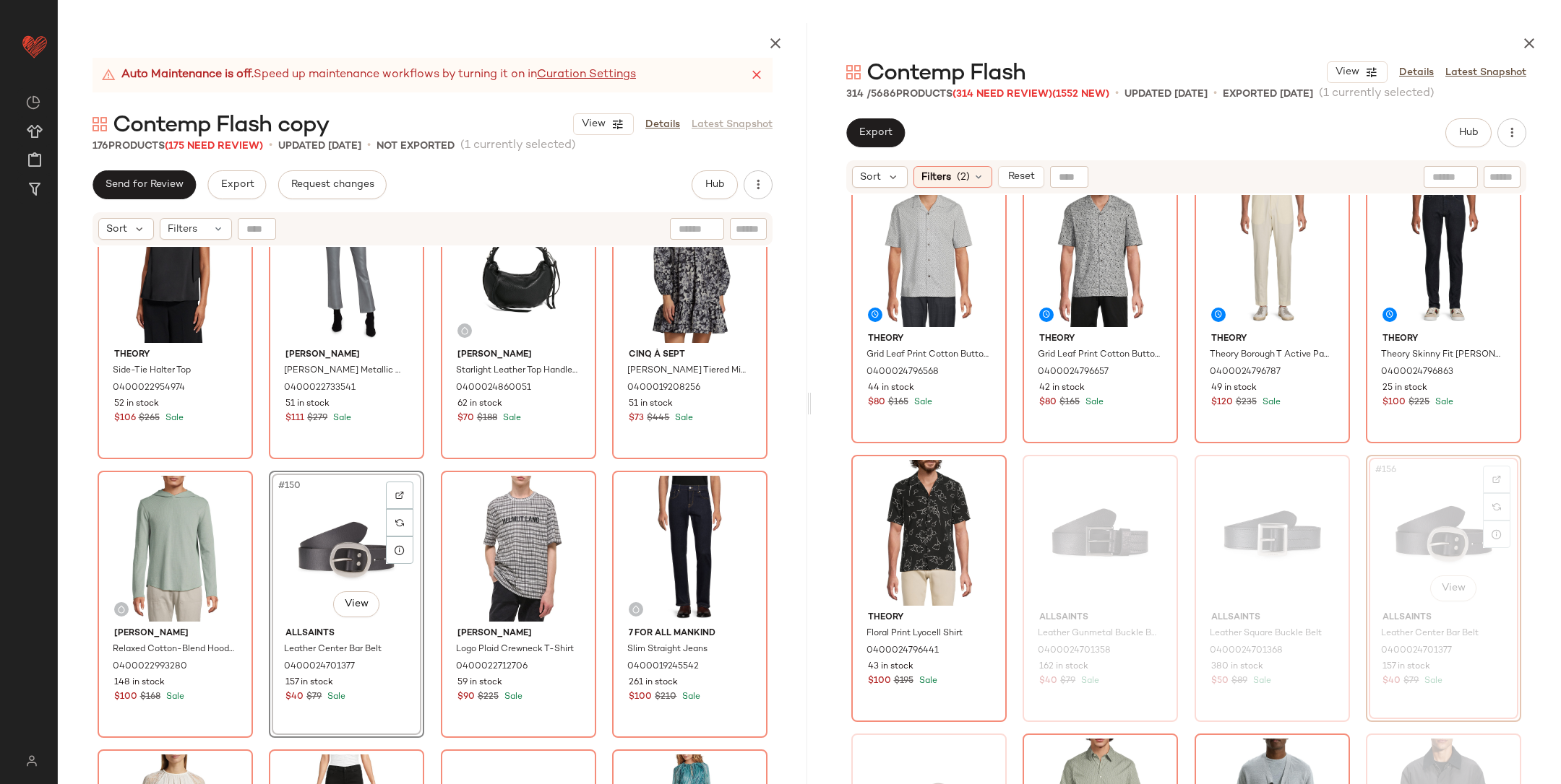
click at [430, 463] on div "Theory Side-Tie Halter Top 0400022954974 52 in stock $106 $265 Sale Paige Claud…" at bounding box center [433, 549] width 750 height 605
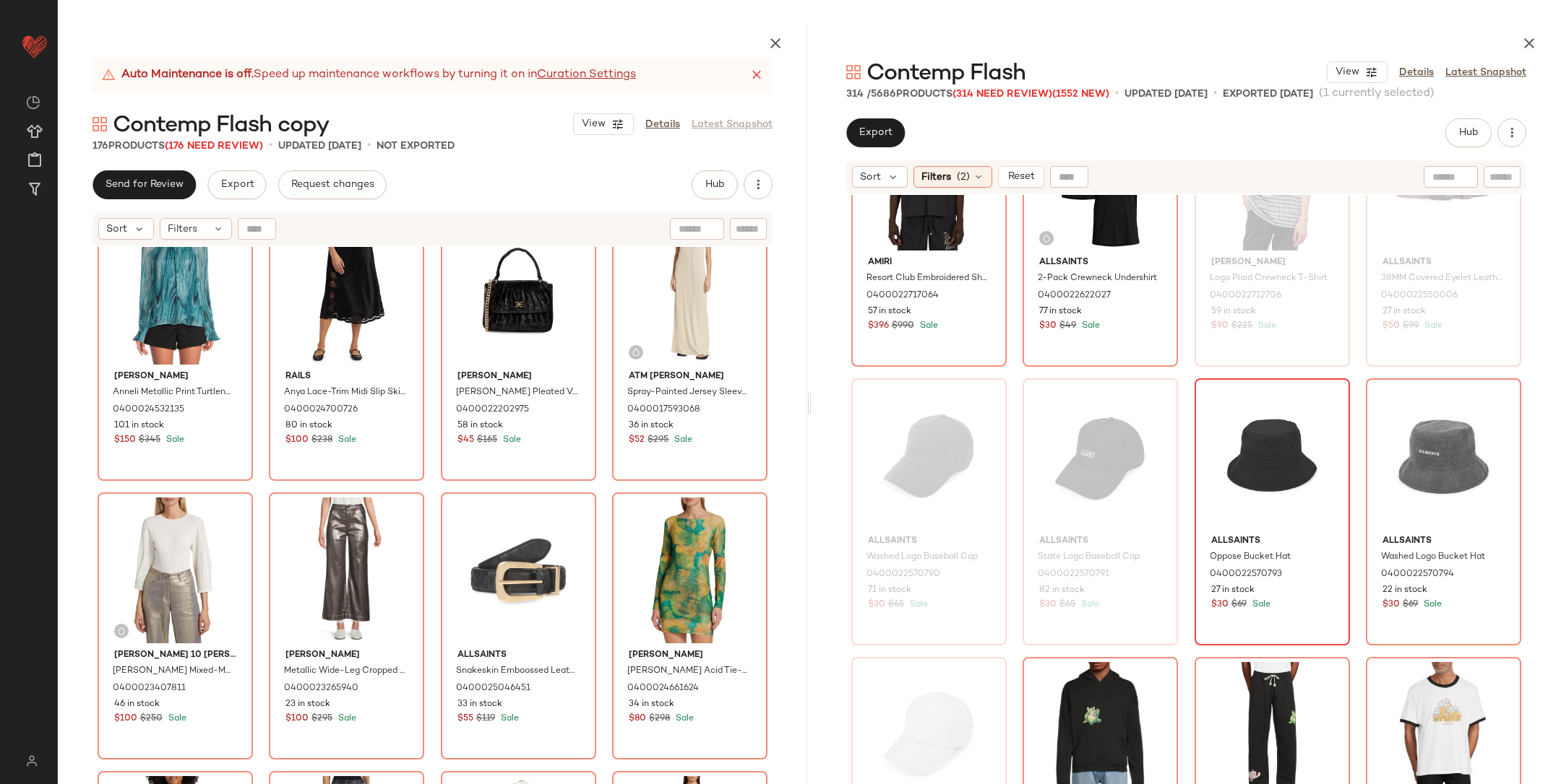
scroll to position [5676, 0]
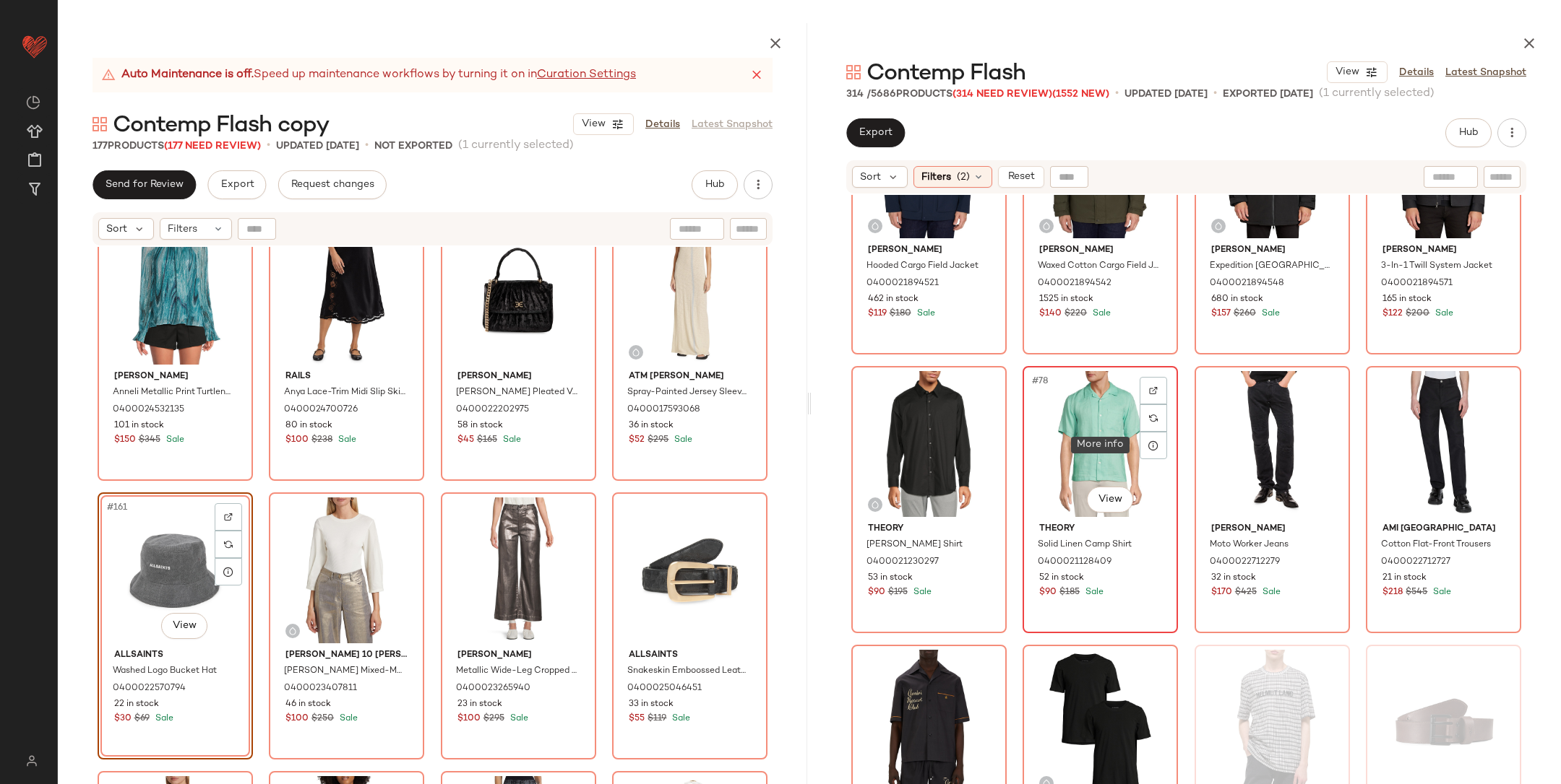
scroll to position [5140, 0]
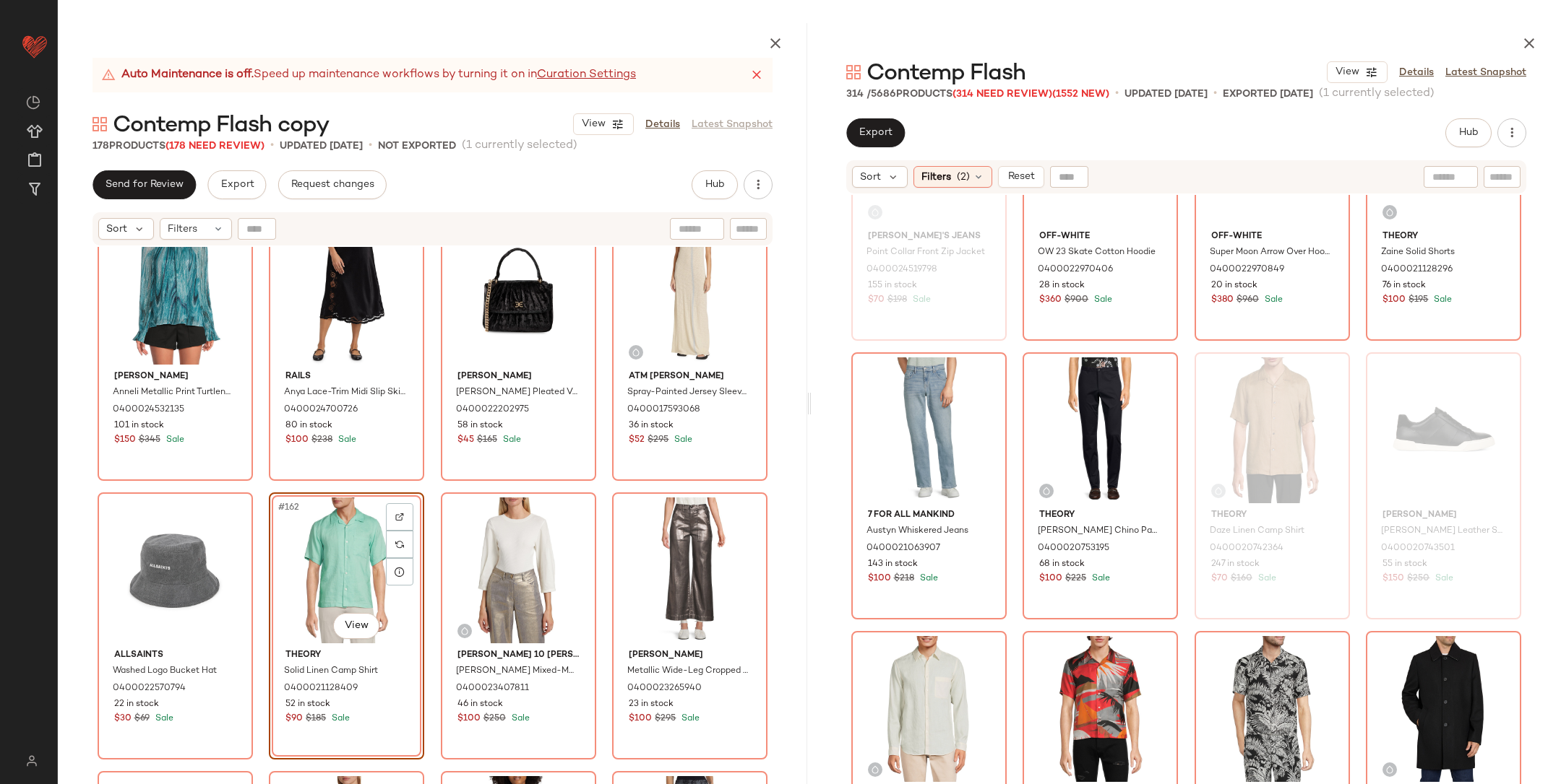
scroll to position [1458, 0]
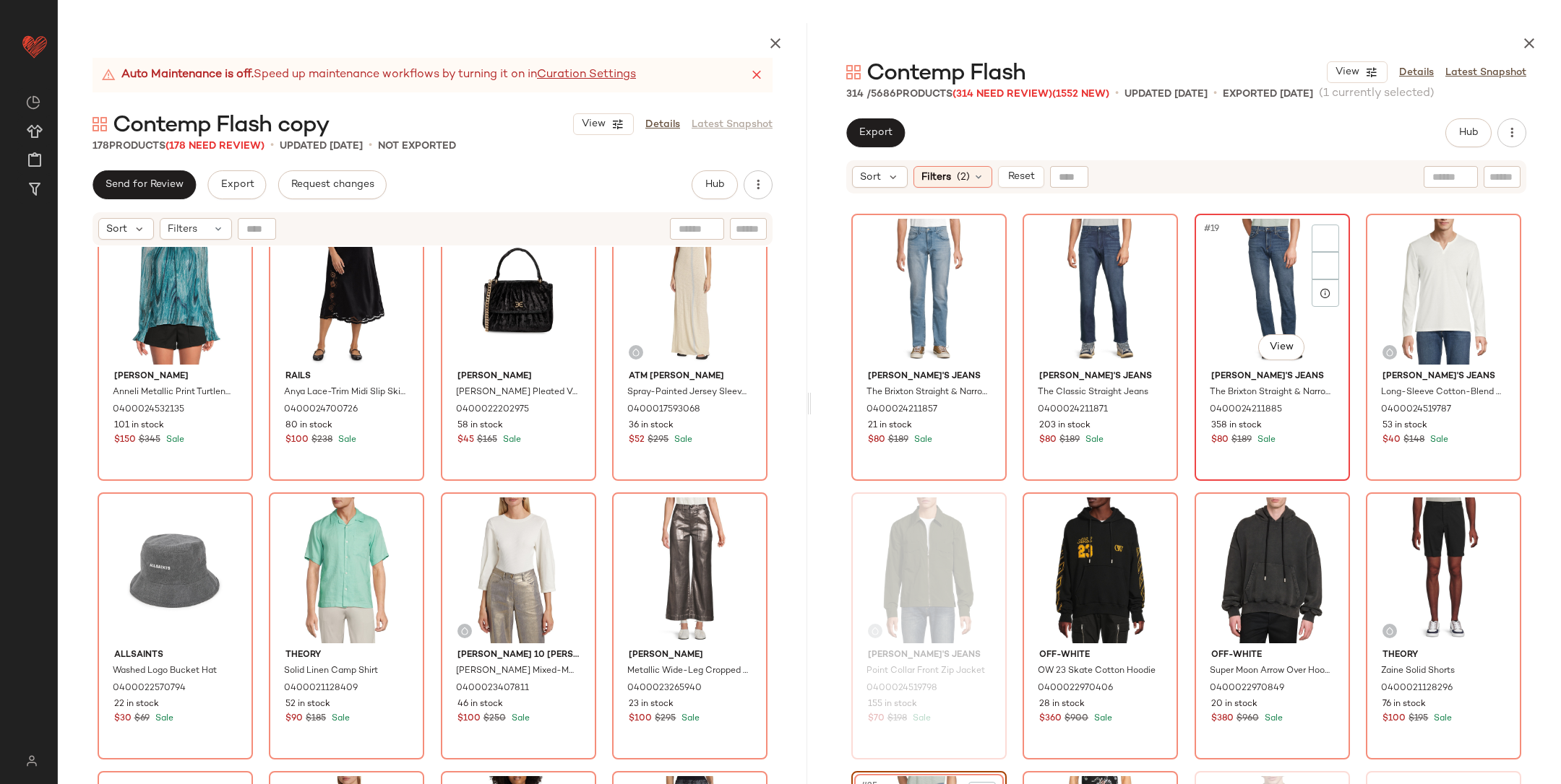
scroll to position [1017, 0]
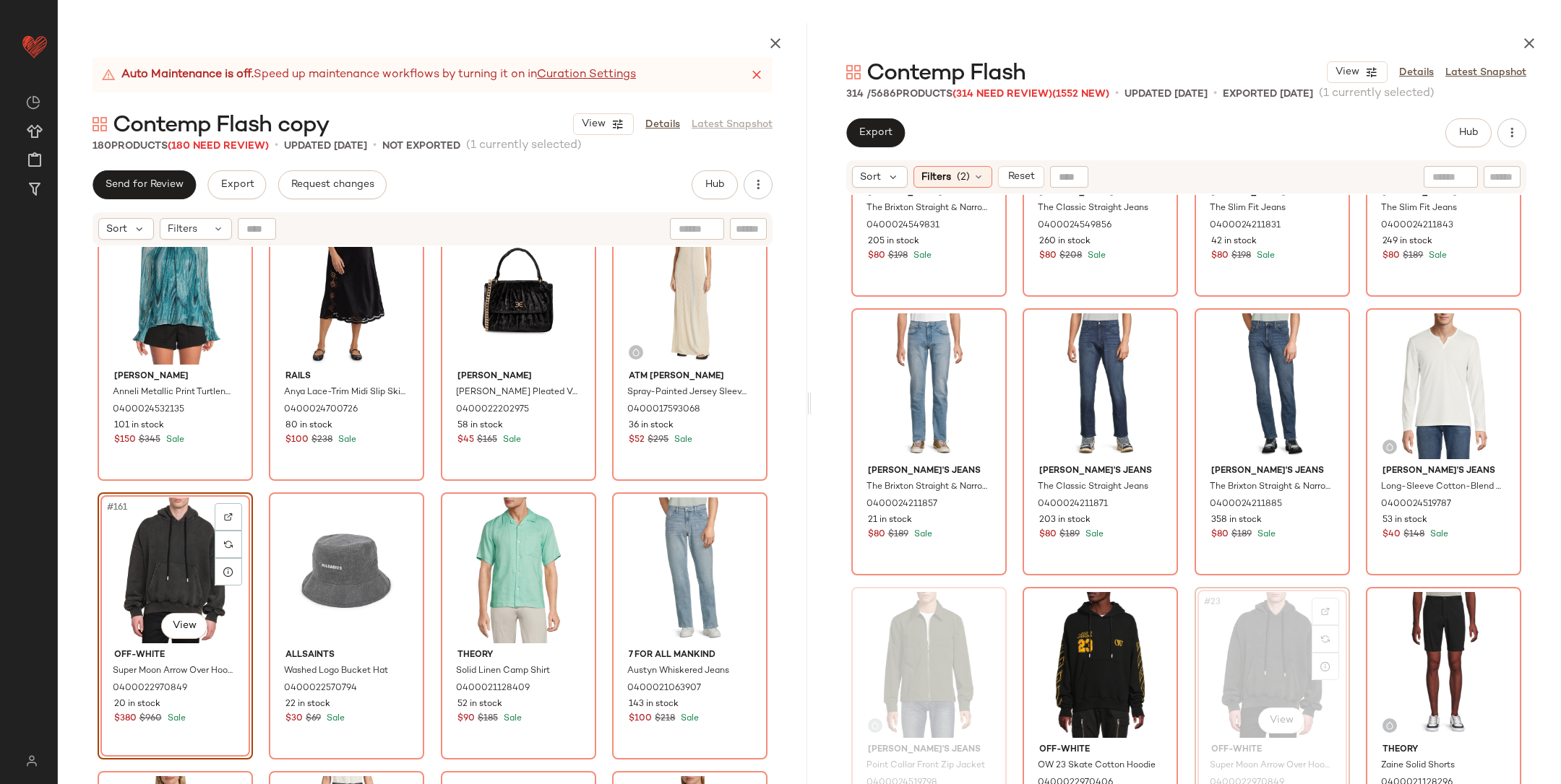
click at [257, 482] on div "Ramy Brook Anneli Metallic Print Turtleneck Blouse 0400024532135 101 in stock $…" at bounding box center [433, 549] width 750 height 605
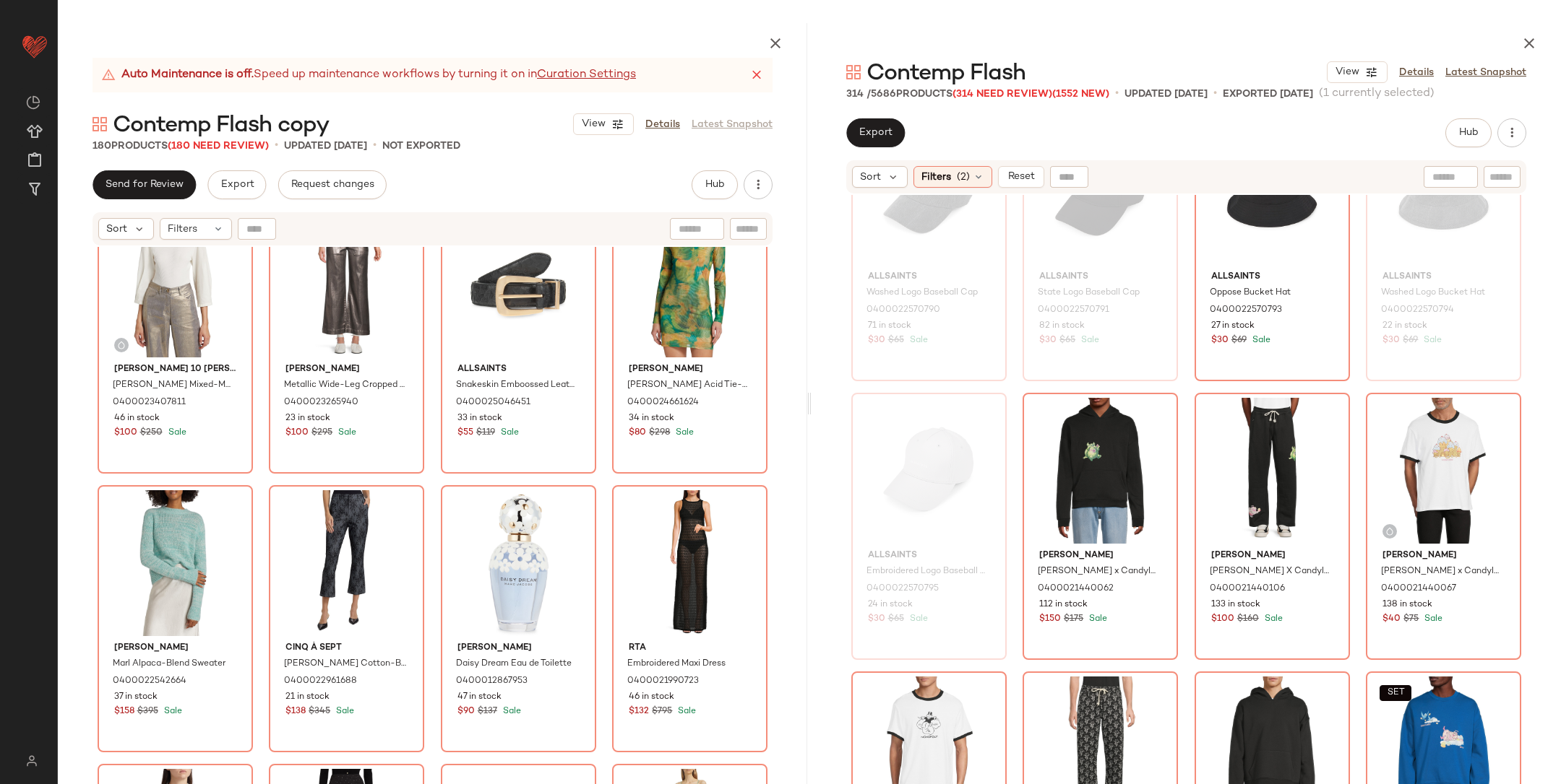
scroll to position [6104, 0]
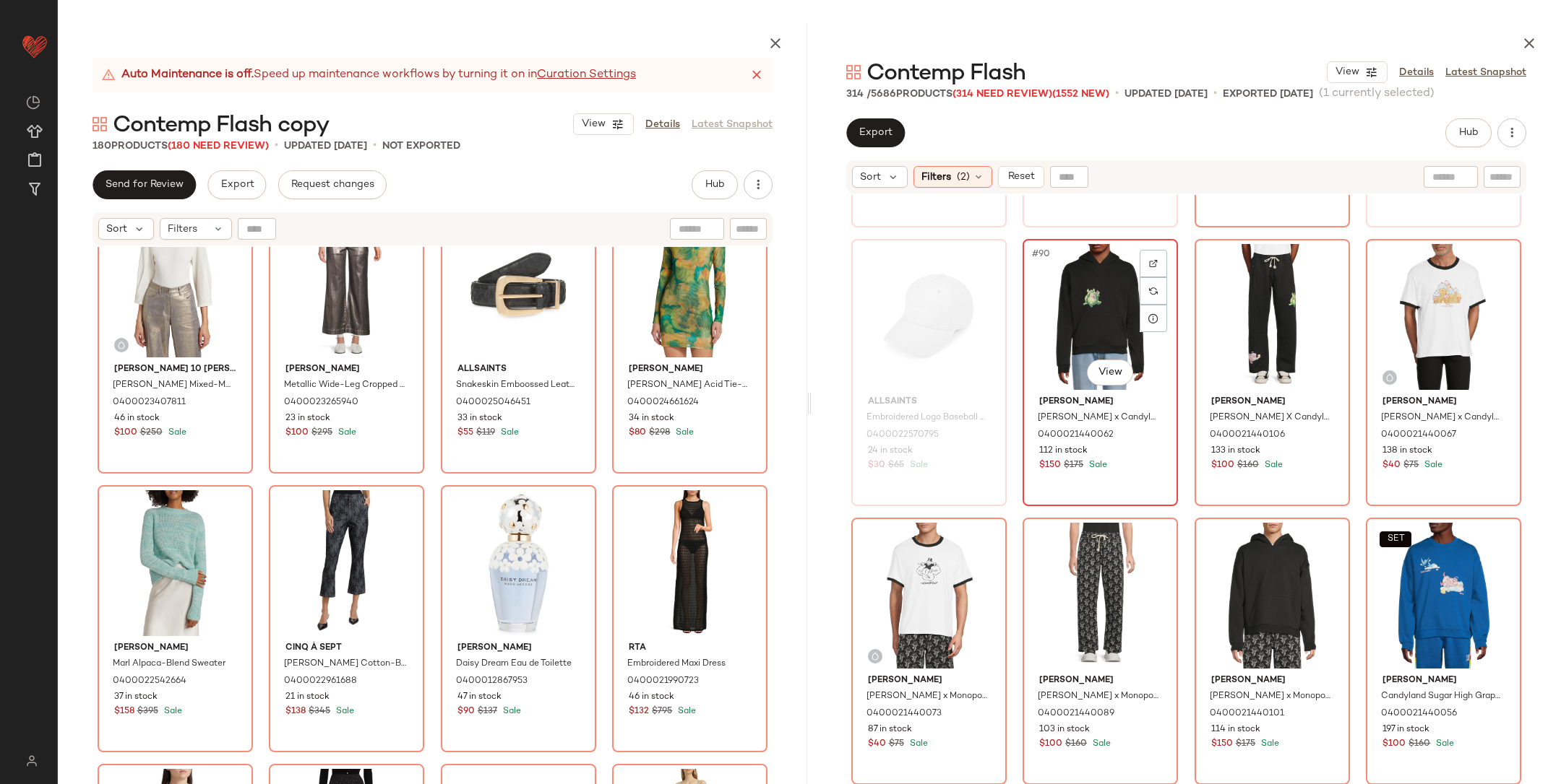
scroll to position [6102, 0]
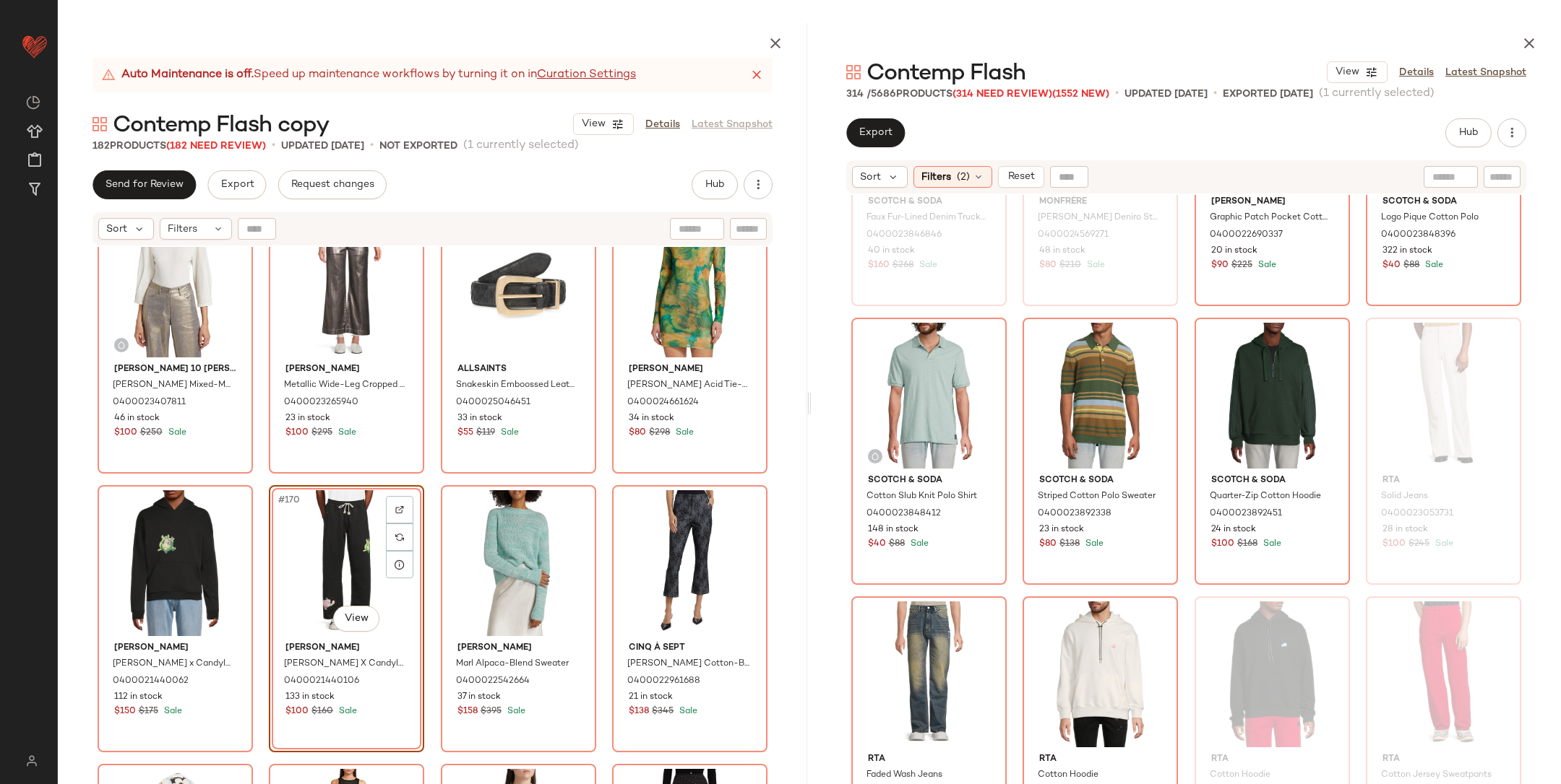
scroll to position [14428, 0]
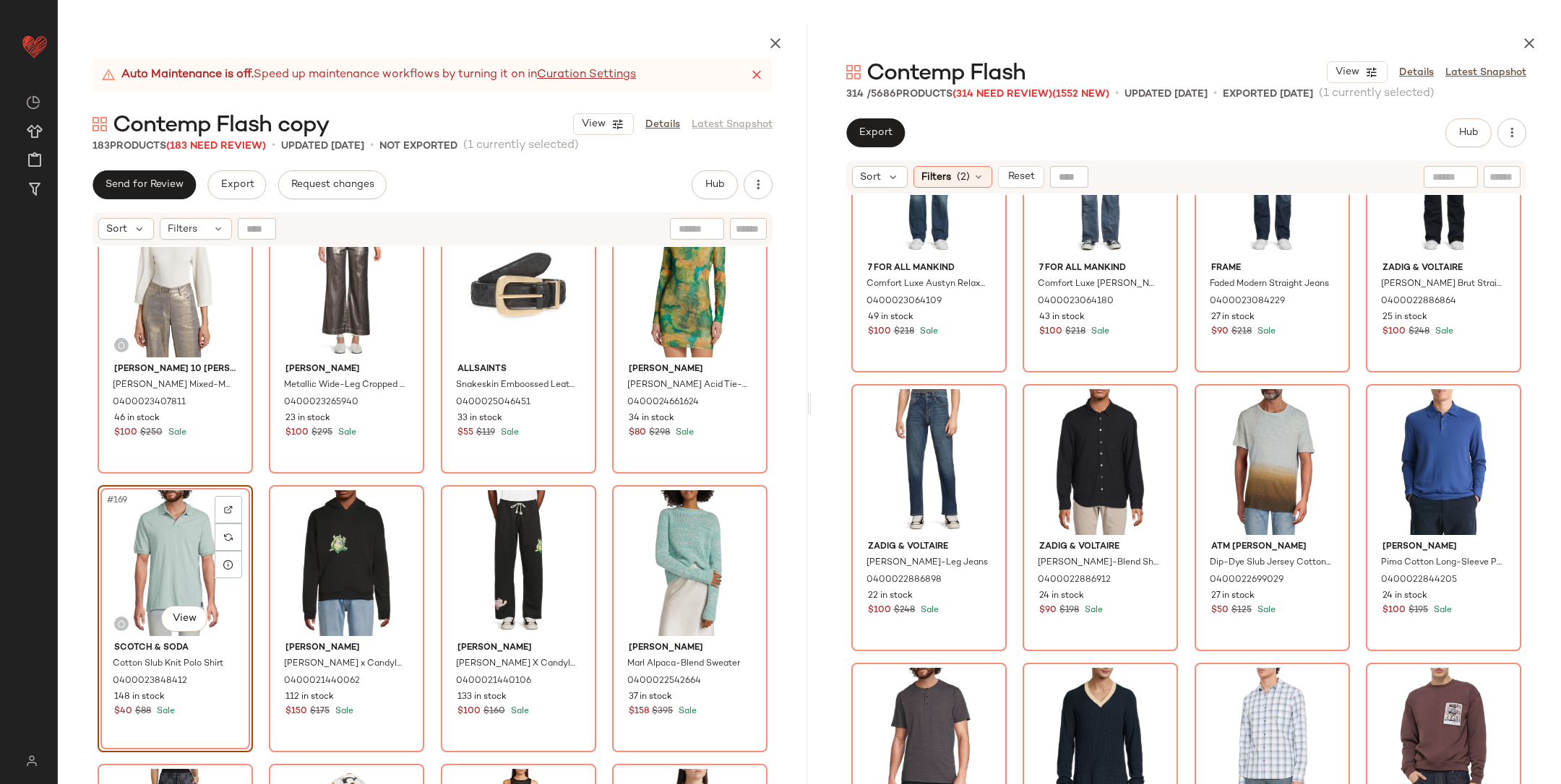
scroll to position [16600, 0]
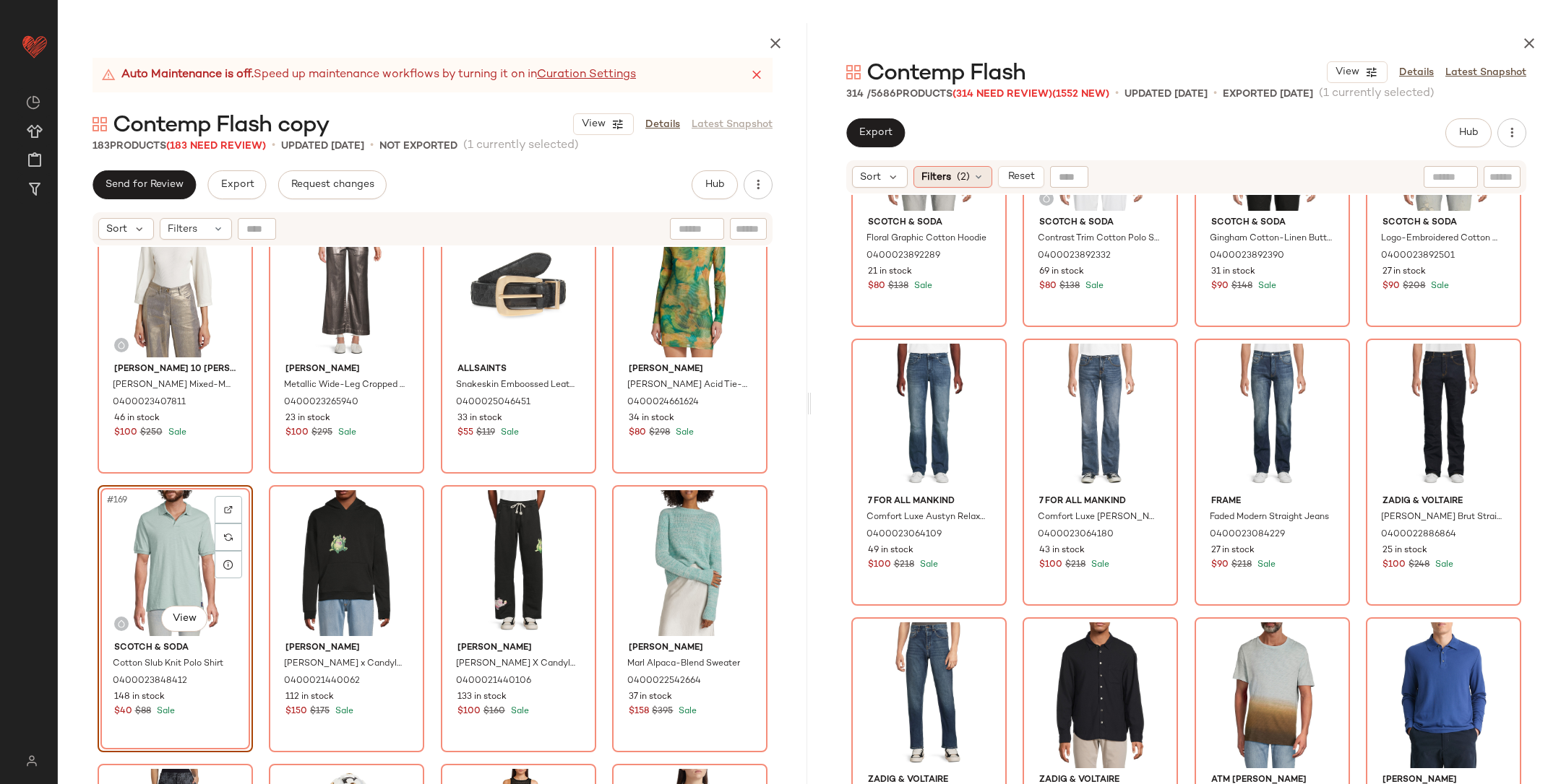
click at [930, 183] on span "Filters" at bounding box center [936, 177] width 30 height 15
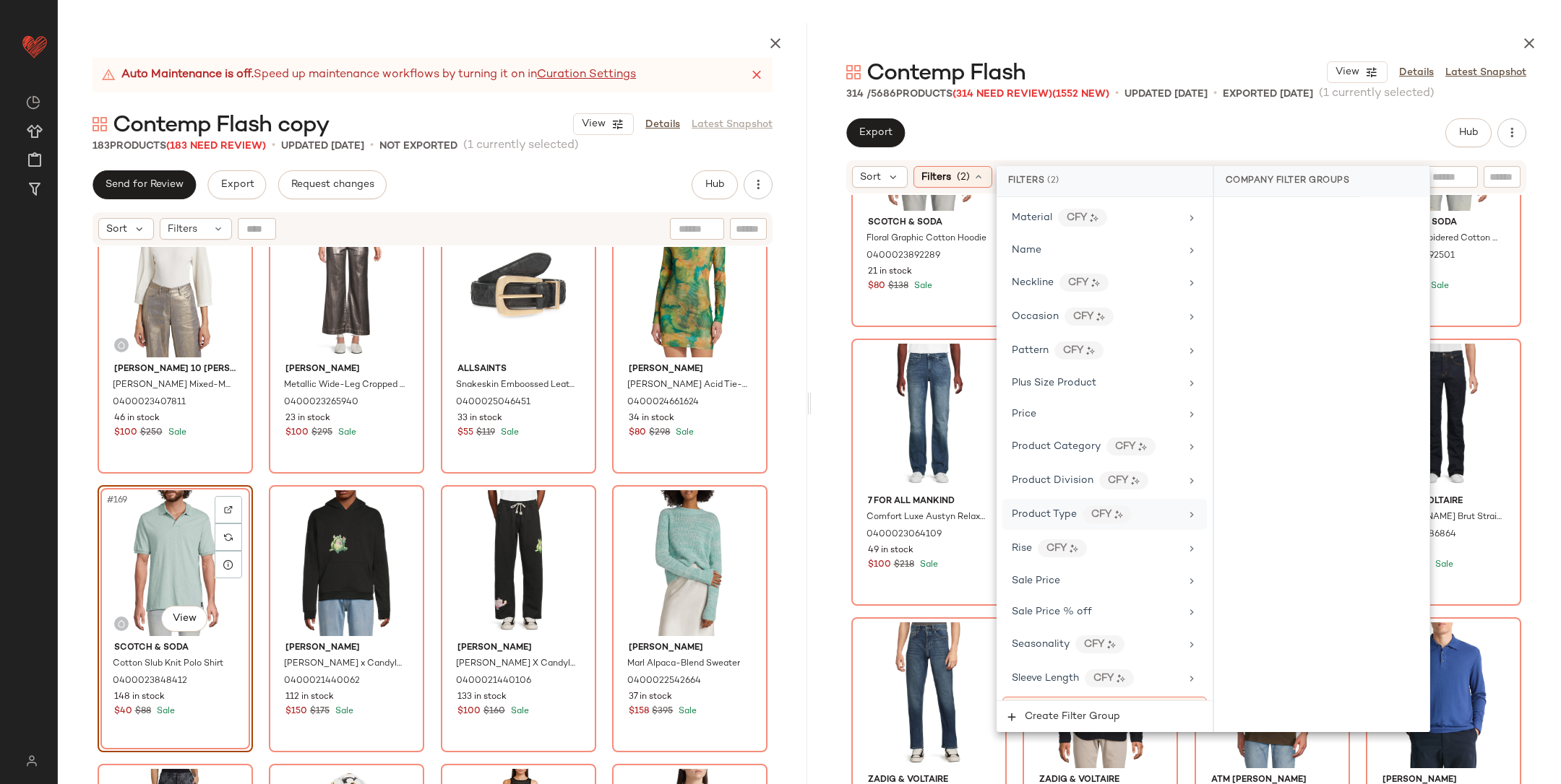
scroll to position [838, 0]
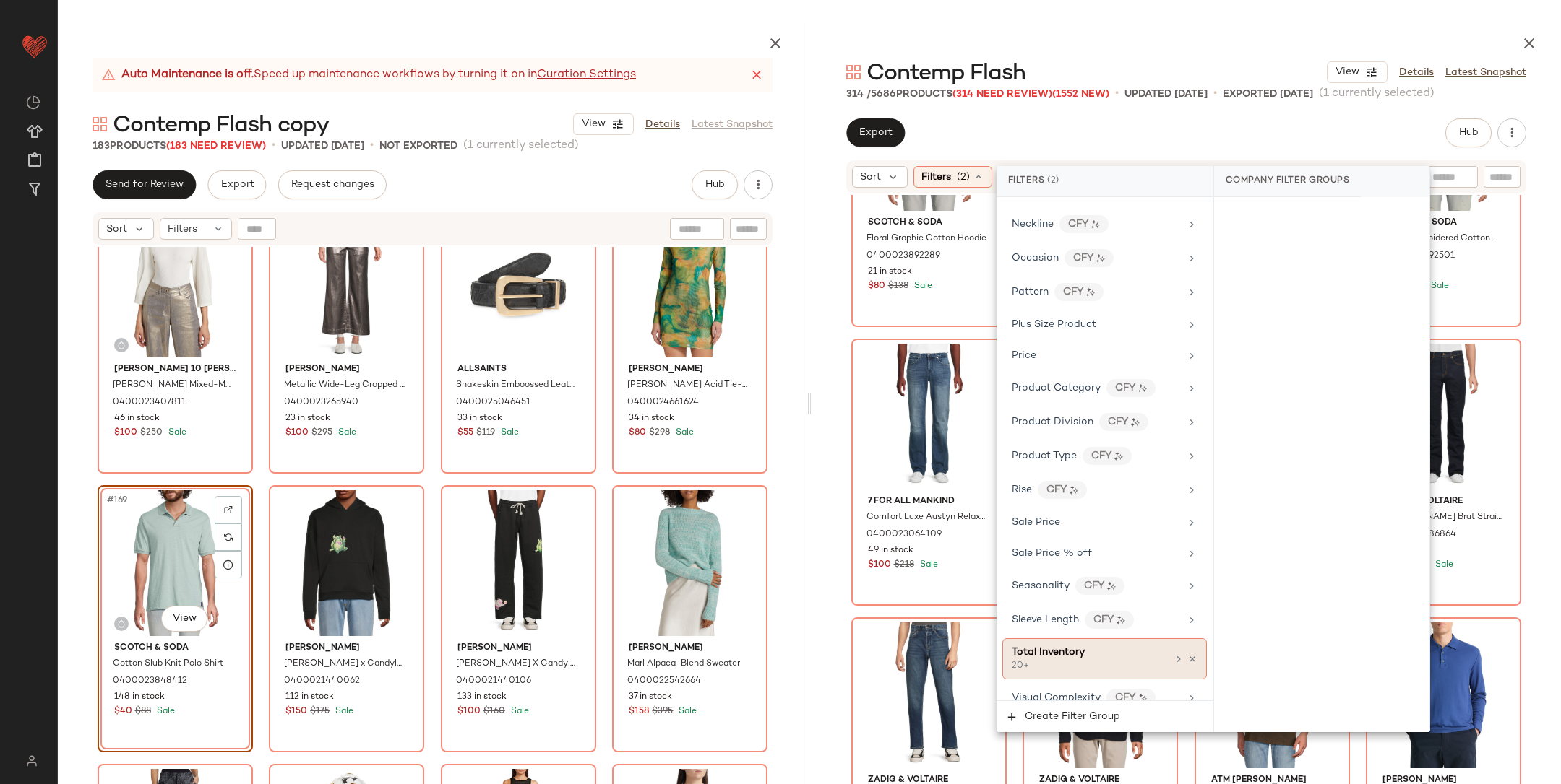
click at [1066, 647] on span "Total Inventory" at bounding box center [1048, 652] width 73 height 11
click at [1260, 318] on input "**" at bounding box center [1269, 315] width 87 height 29
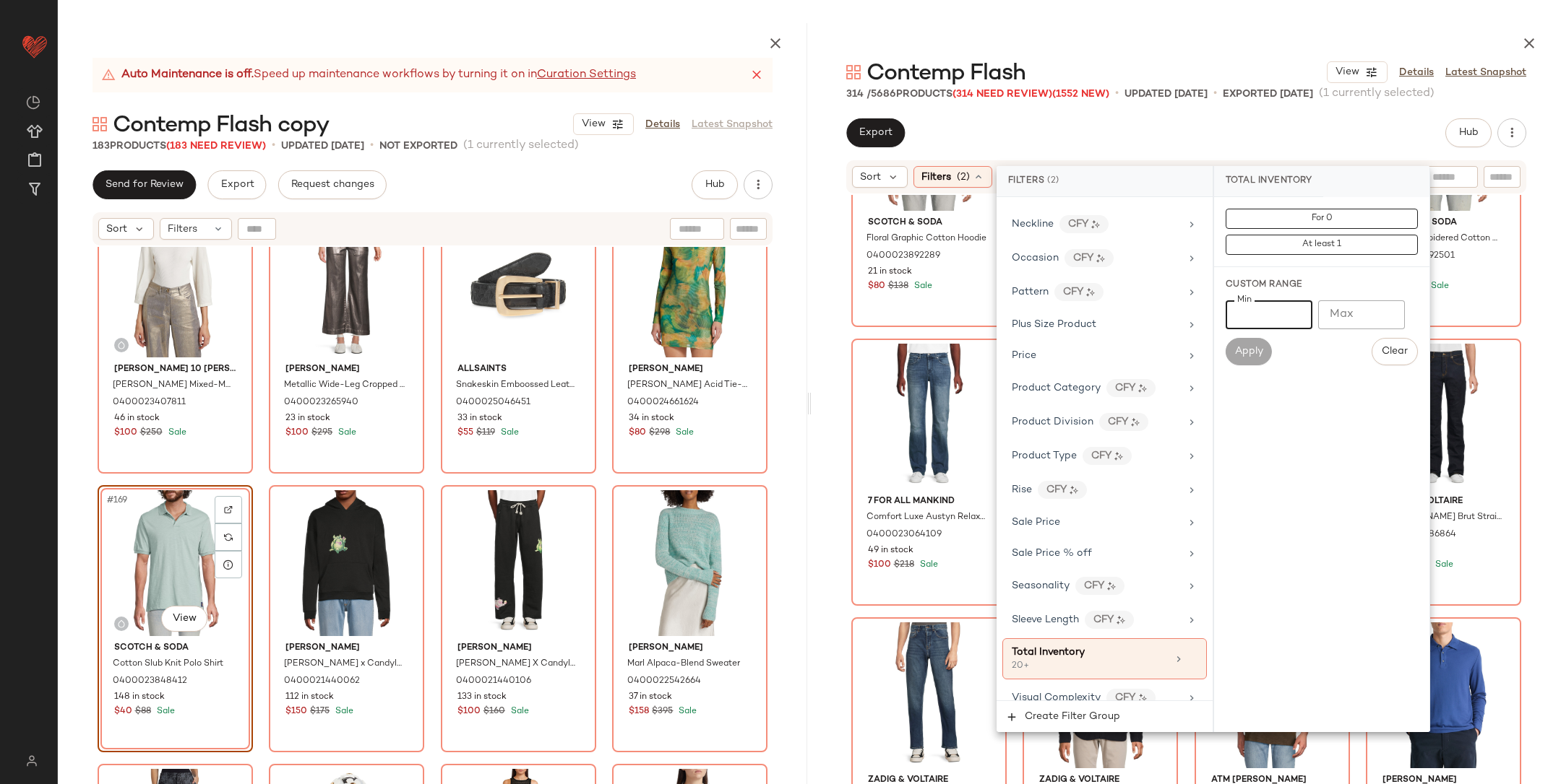
type input "*"
type input "**"
click at [1246, 357] on span "Apply" at bounding box center [1248, 352] width 29 height 12
click at [1534, 306] on div "Scotch & Soda Floral Graphic Cotton Hoodie 0400023892289 21 in stock $80 $138 S…" at bounding box center [1186, 524] width 750 height 660
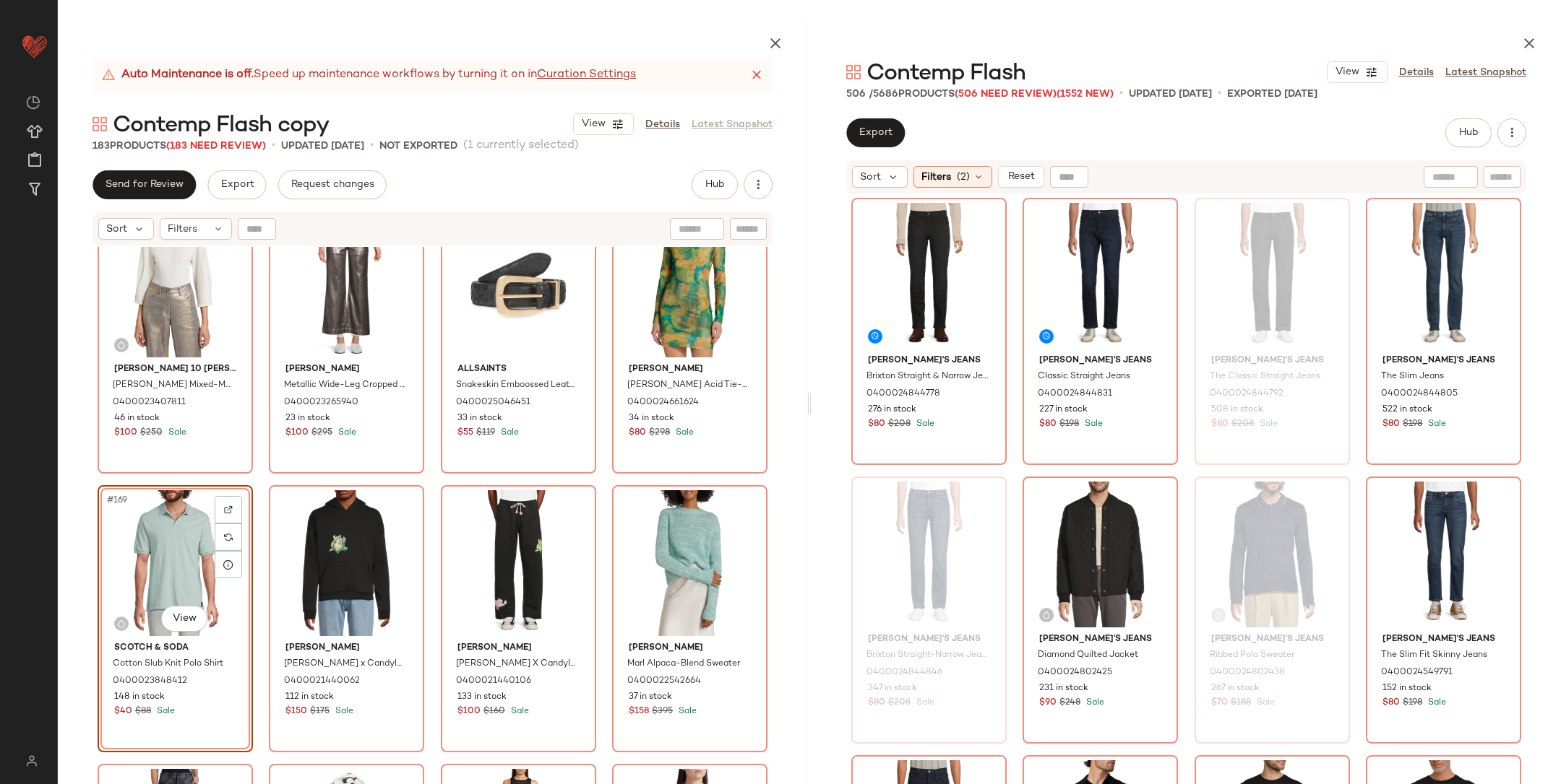
click at [1534, 306] on div "Joe's Jeans Brixton Straight & Narrow Jeans 0400024844778 276 in stock $80 $208…" at bounding box center [1186, 524] width 750 height 660
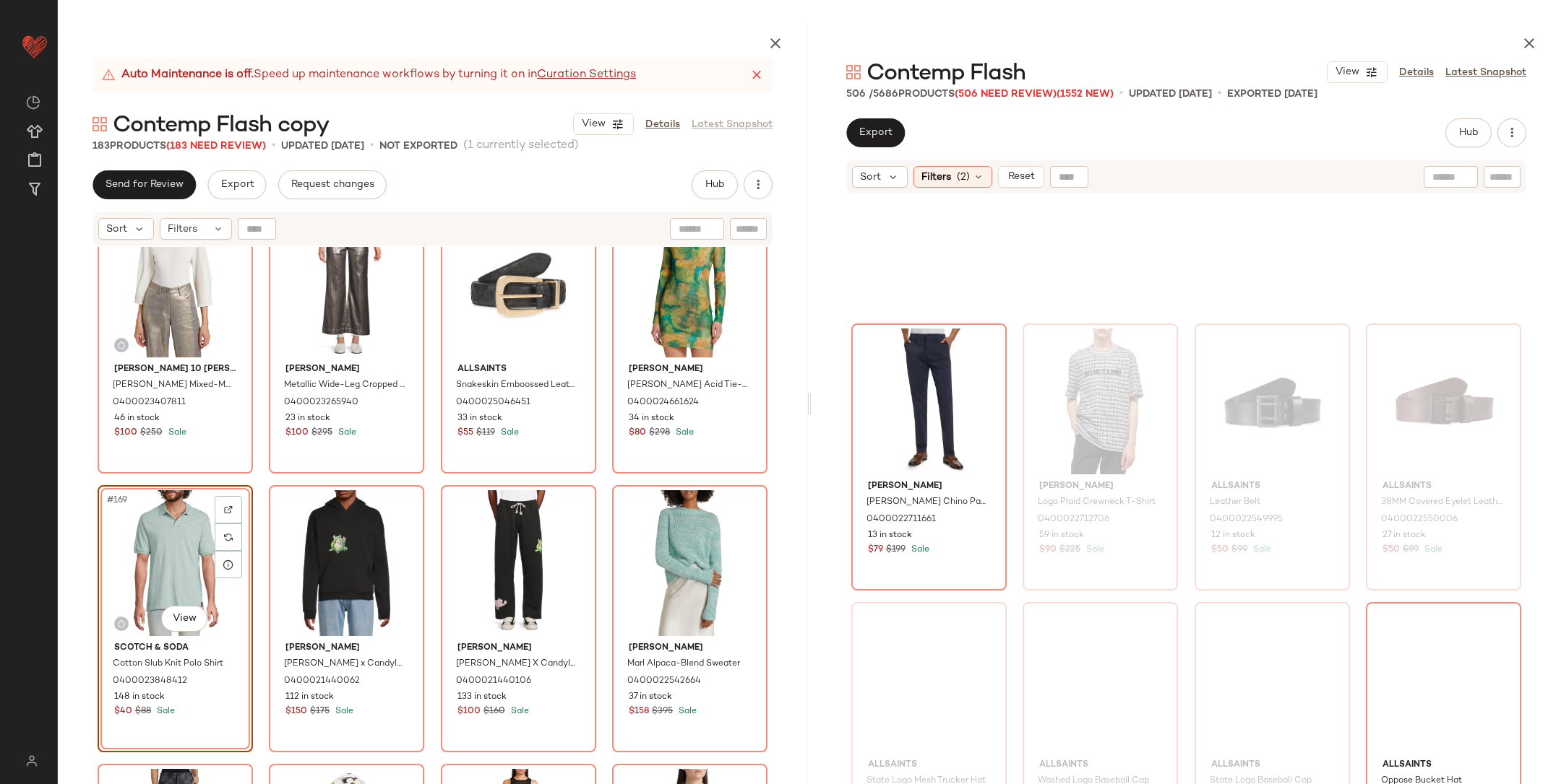
scroll to position [7998, 0]
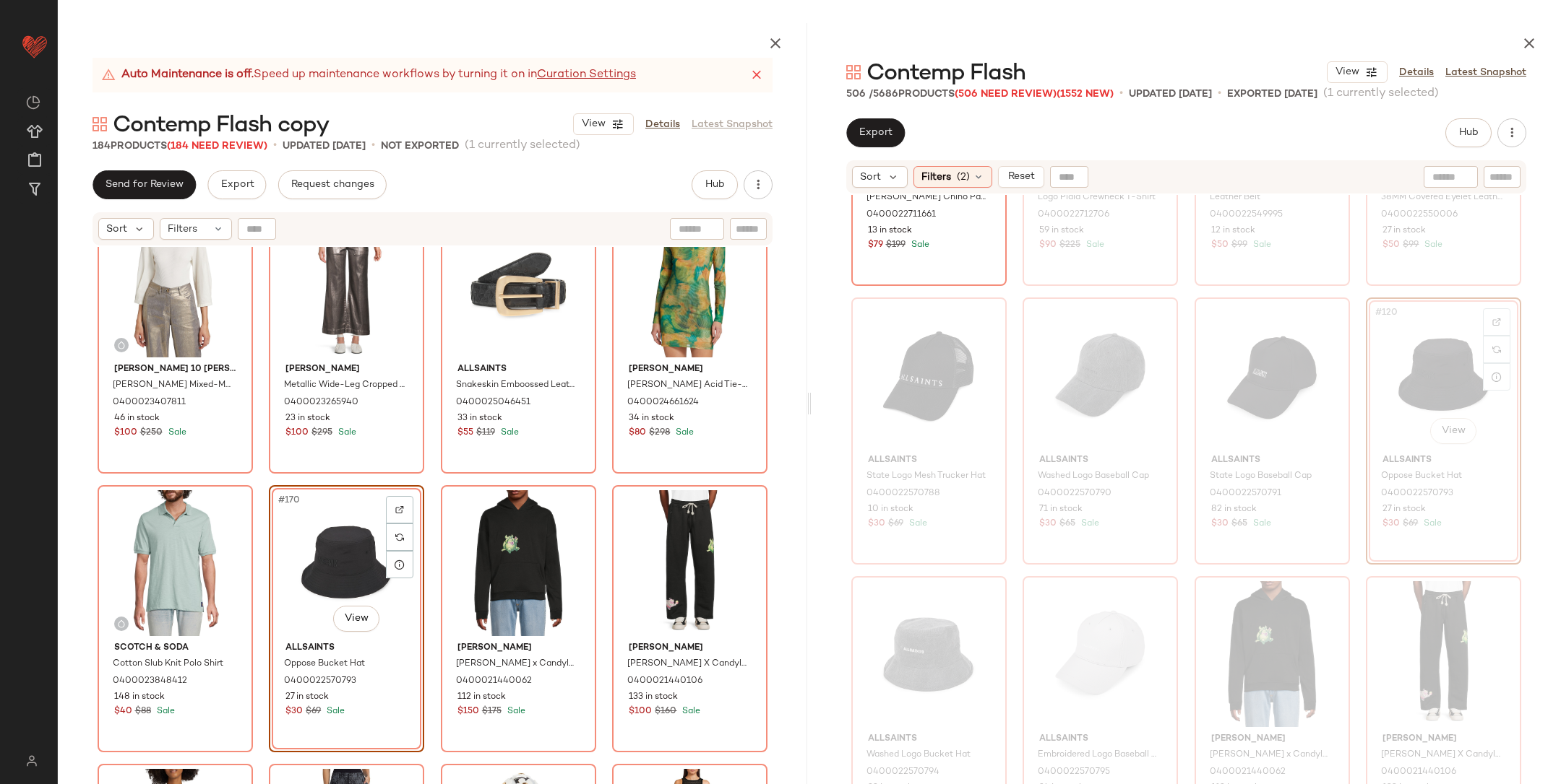
click at [422, 479] on div "Derek Lam 10 Crosby Arnaldo Mixed-Media Top 0400023407811 46 in stock $100 $250…" at bounding box center [433, 549] width 750 height 605
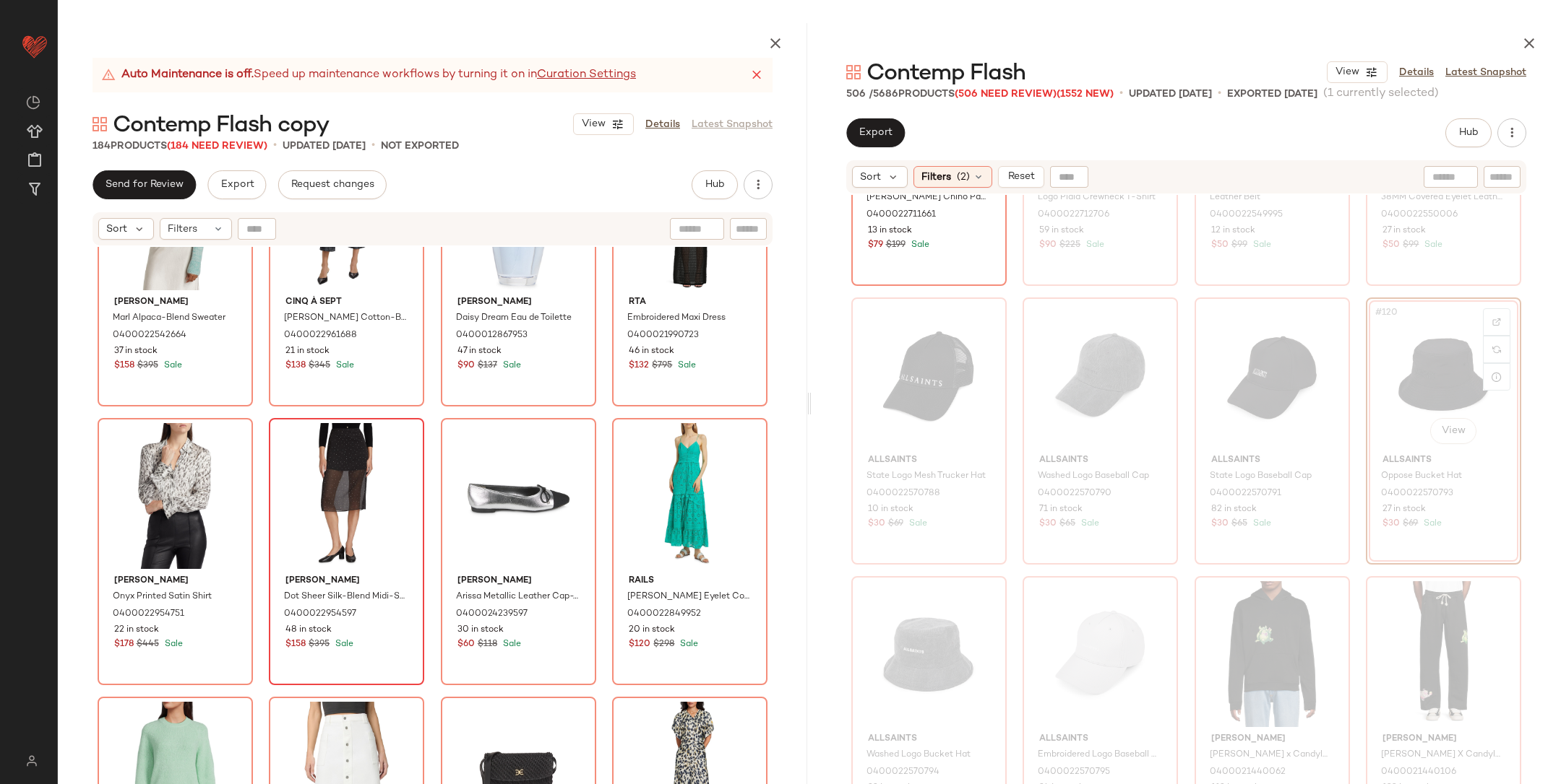
scroll to position [12099, 0]
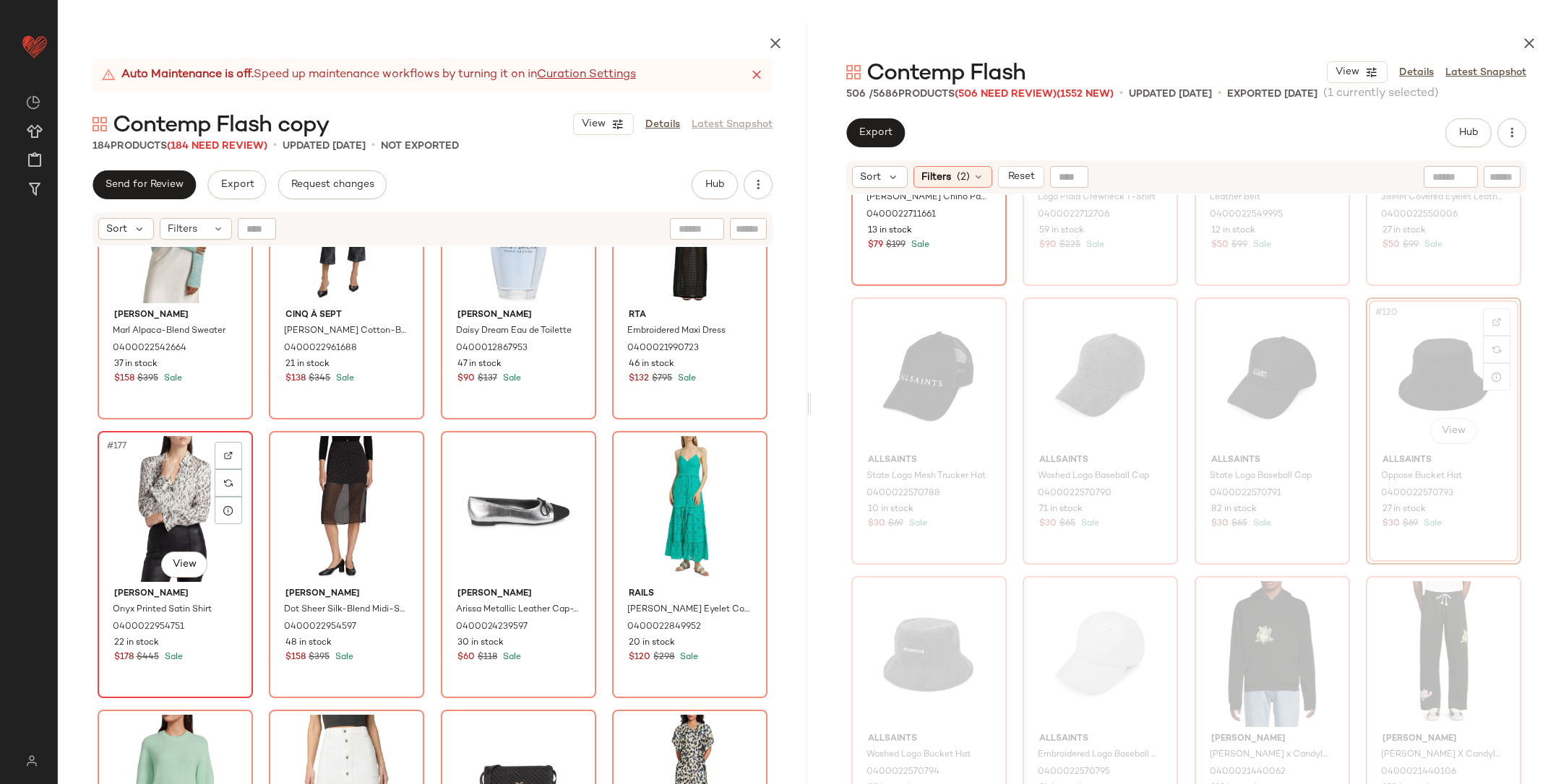
click at [163, 518] on div "#177 View" at bounding box center [175, 509] width 145 height 146
click at [641, 490] on div "#180 View" at bounding box center [690, 509] width 145 height 146
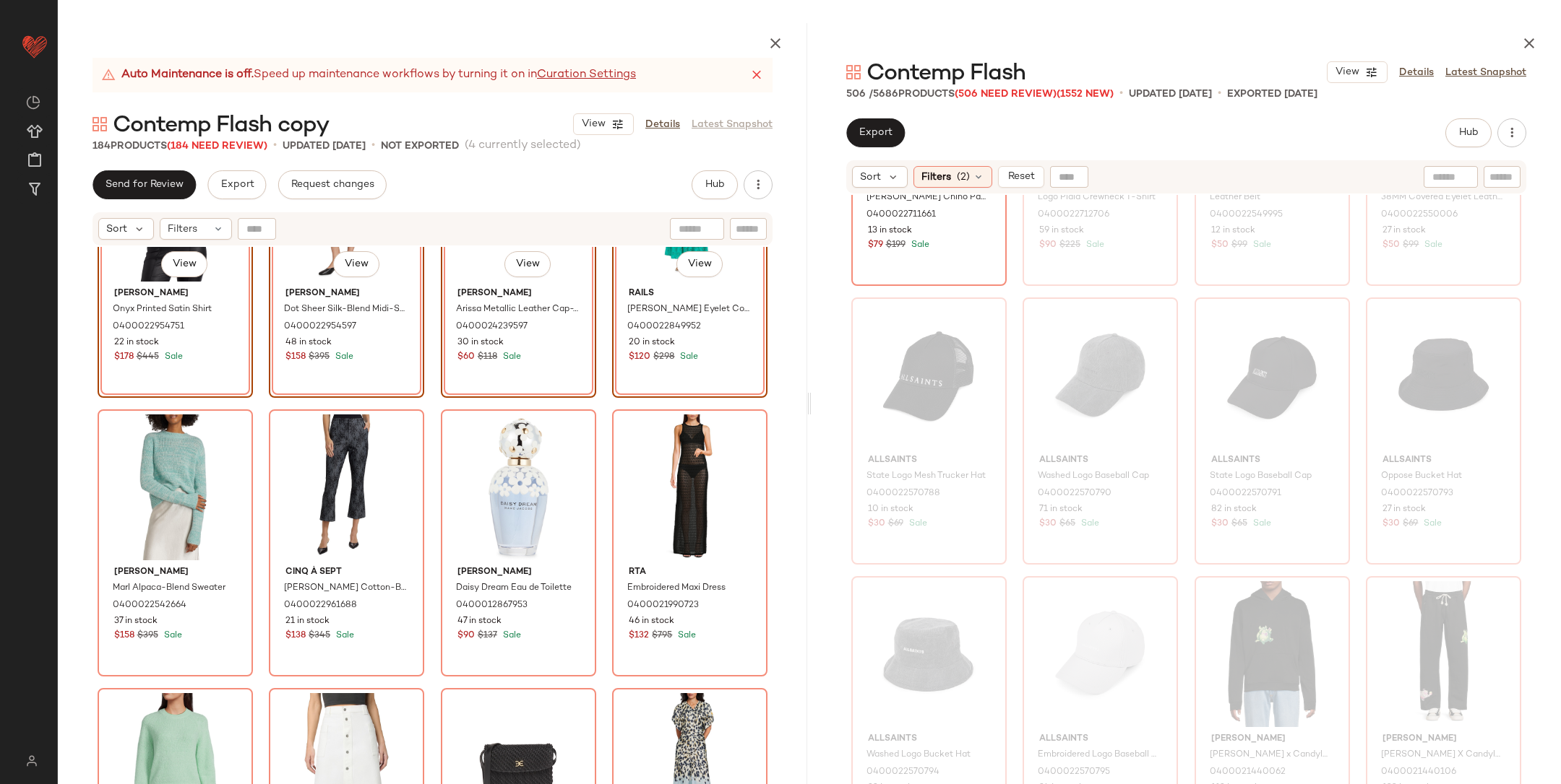
scroll to position [11682, 0]
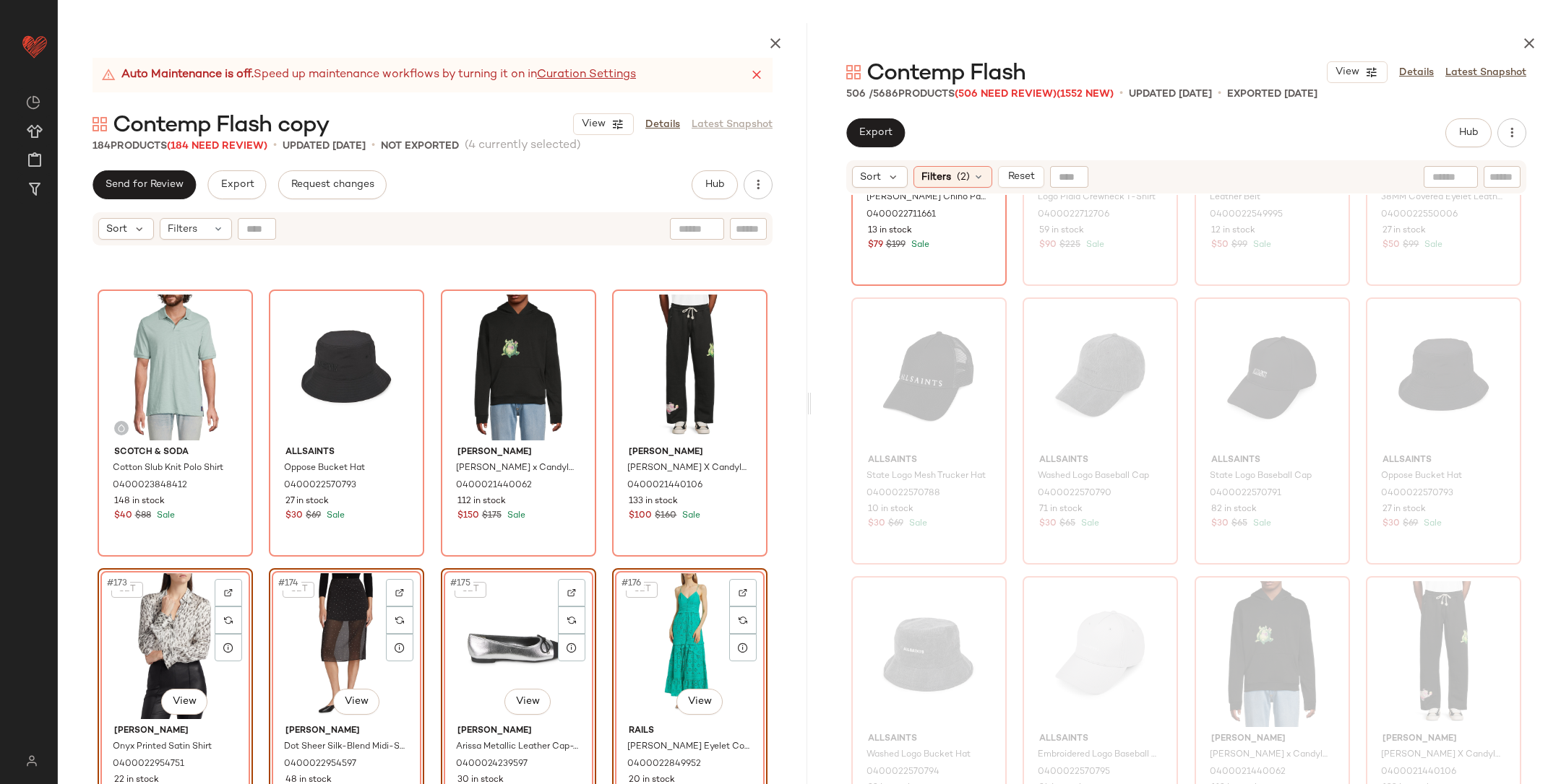
click at [418, 556] on div "Scotch & Soda Cotton Slub Knit Polo Shirt 0400023848412 148 in stock $40 $88 Sa…" at bounding box center [433, 549] width 750 height 605
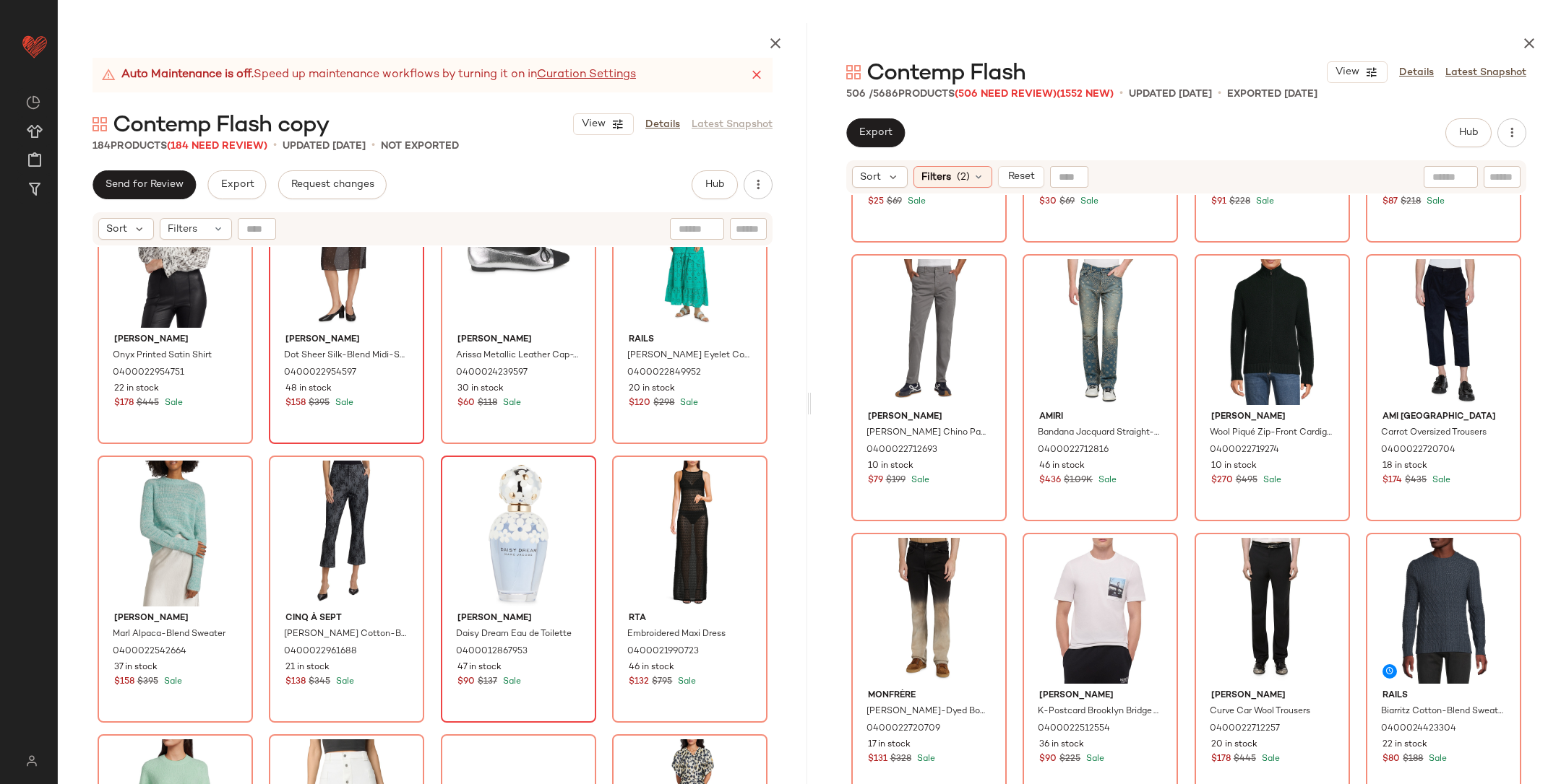
scroll to position [13803, 0]
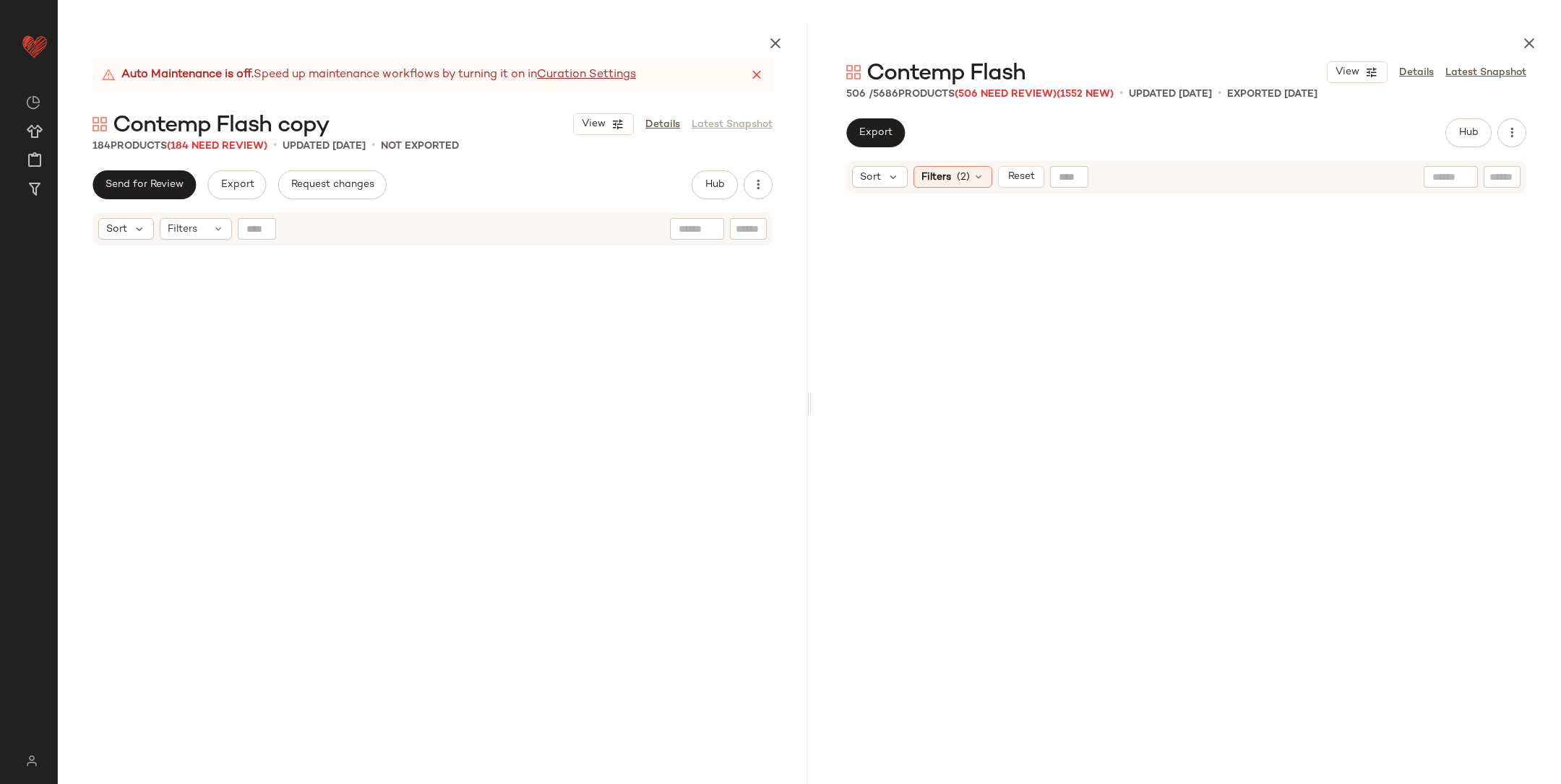
scroll to position [13803, 0]
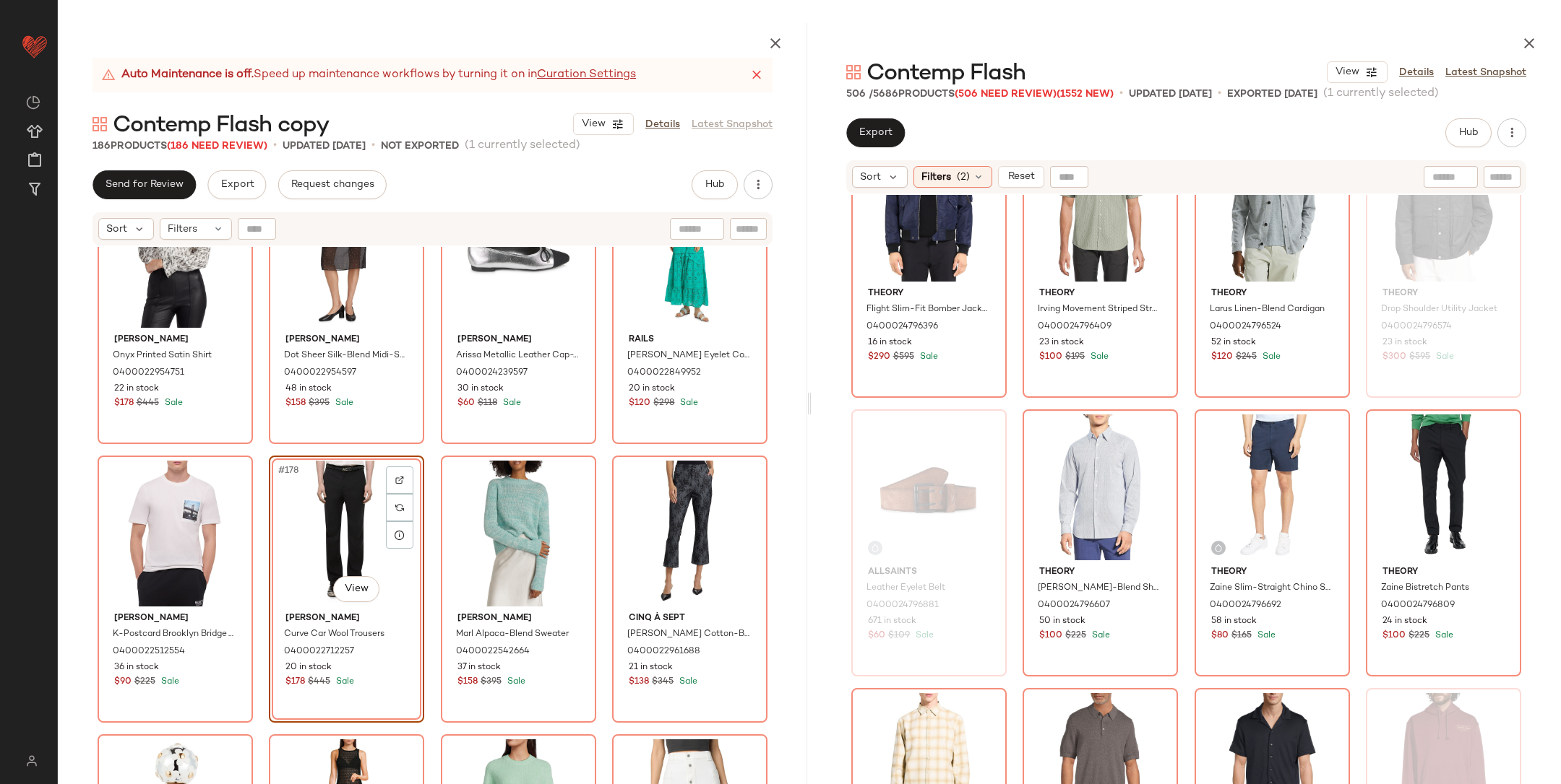
scroll to position [16729, 0]
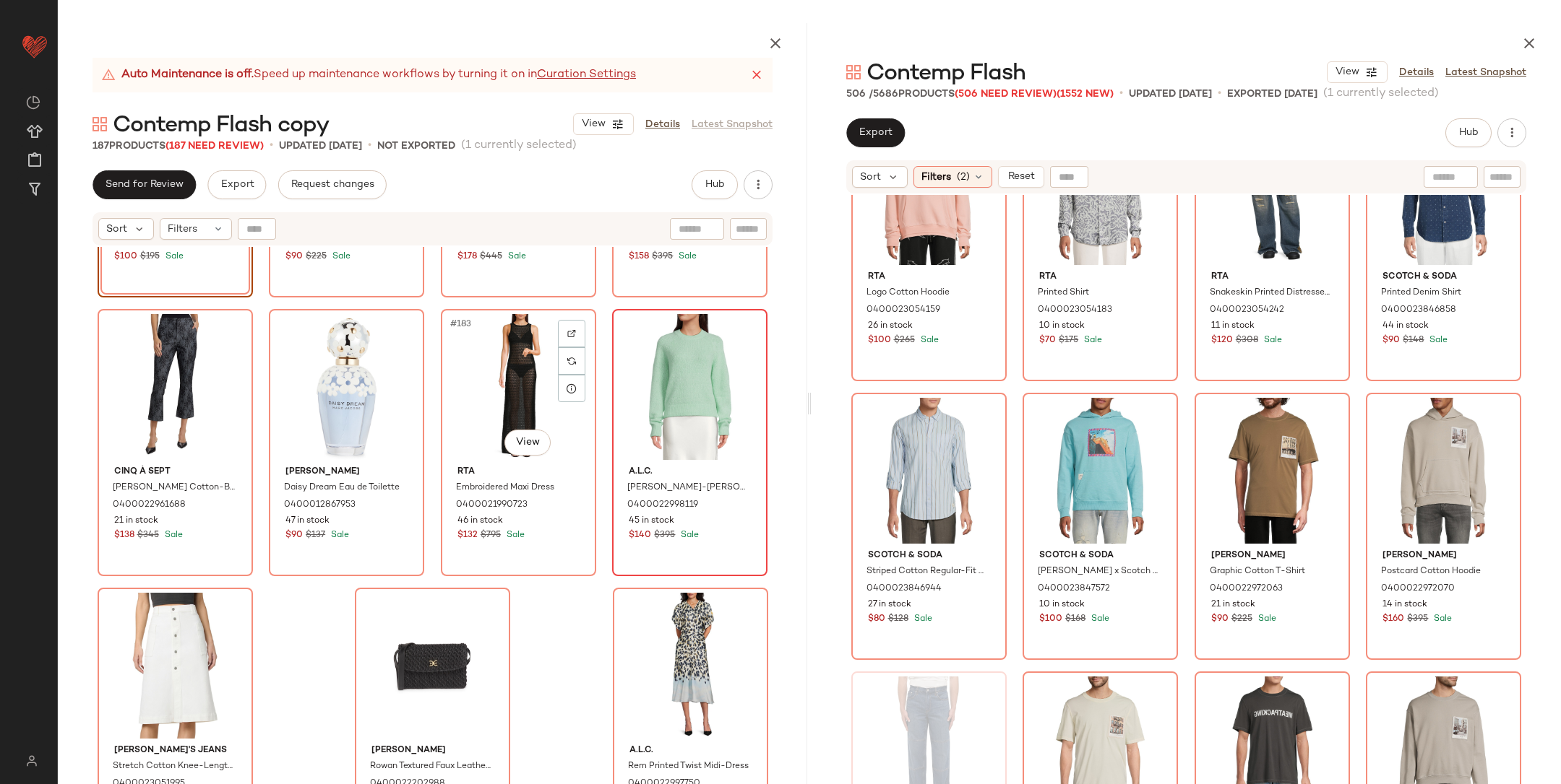
scroll to position [12502, 0]
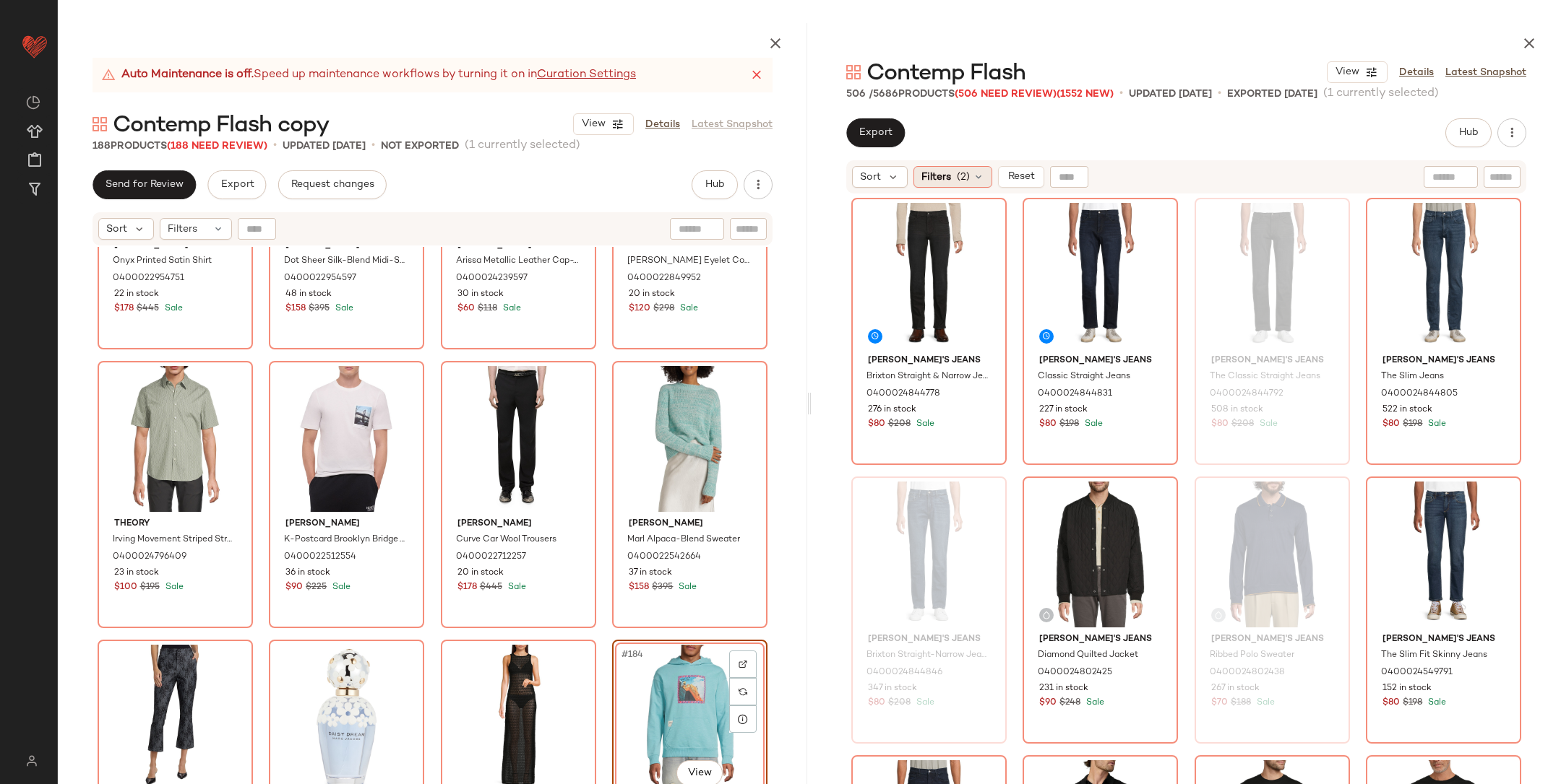
click at [957, 174] on span "(2)" at bounding box center [963, 177] width 13 height 15
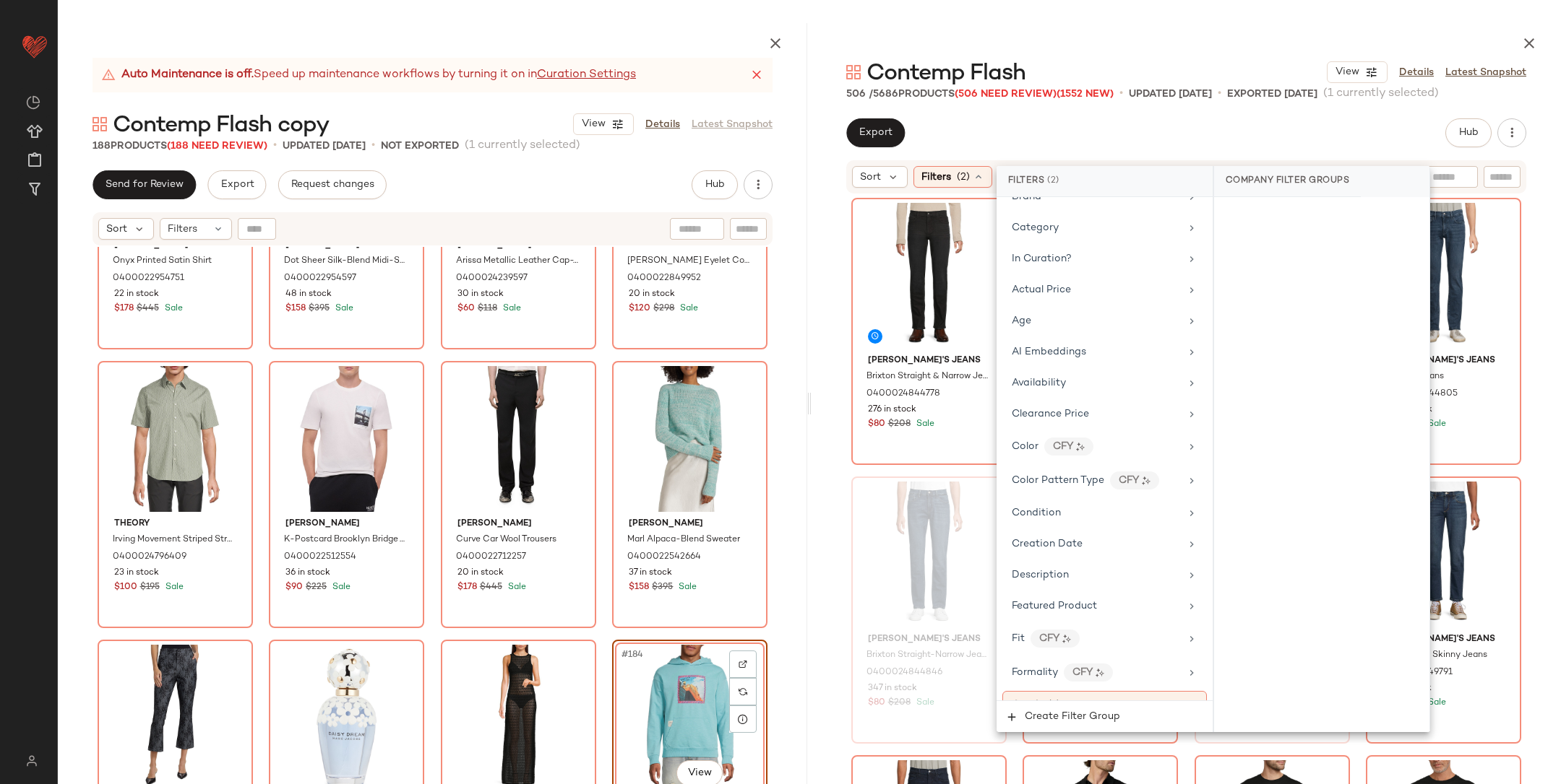
scroll to position [838, 0]
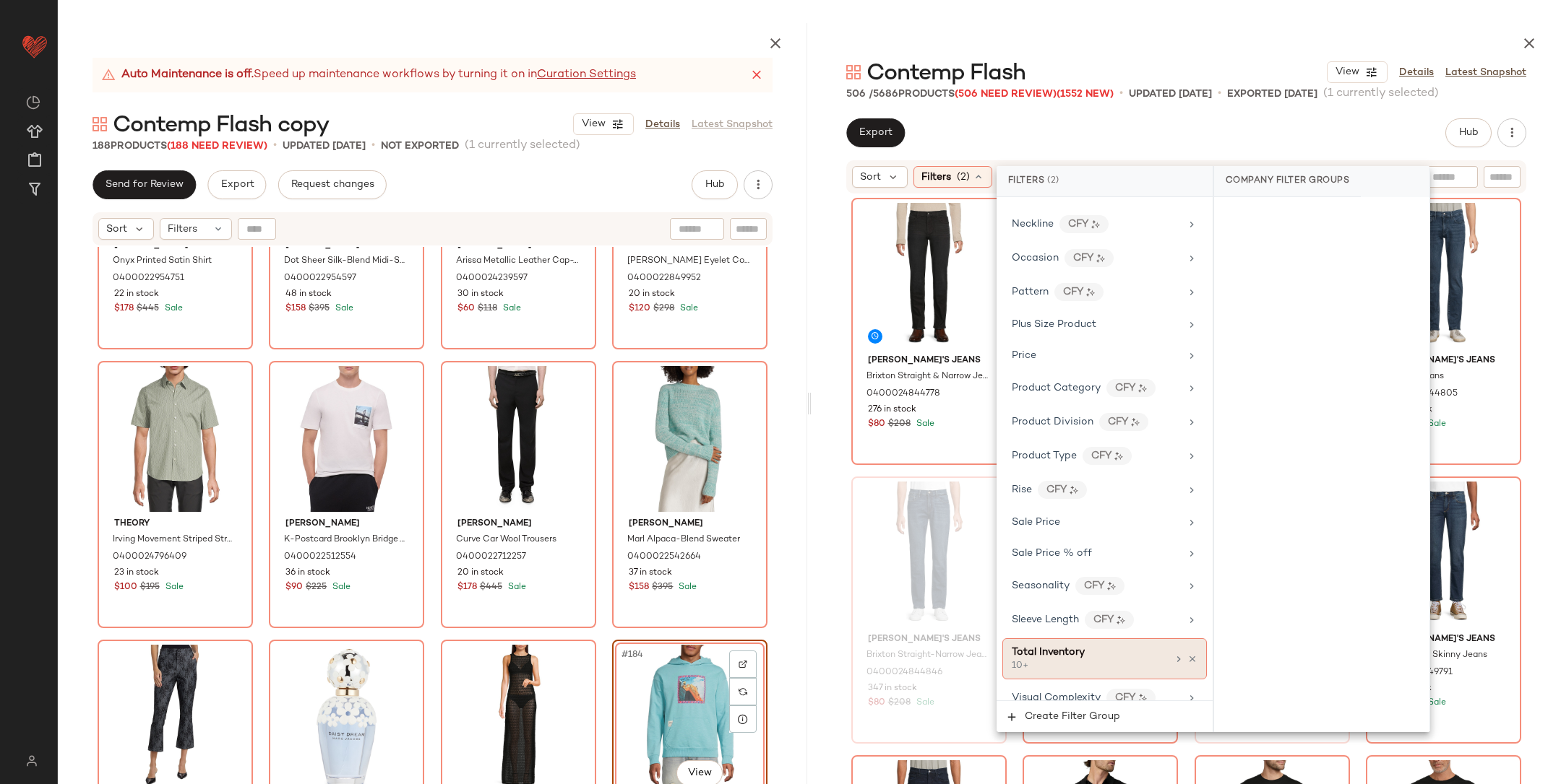
click at [1102, 645] on div "Total Inventory" at bounding box center [1089, 652] width 155 height 15
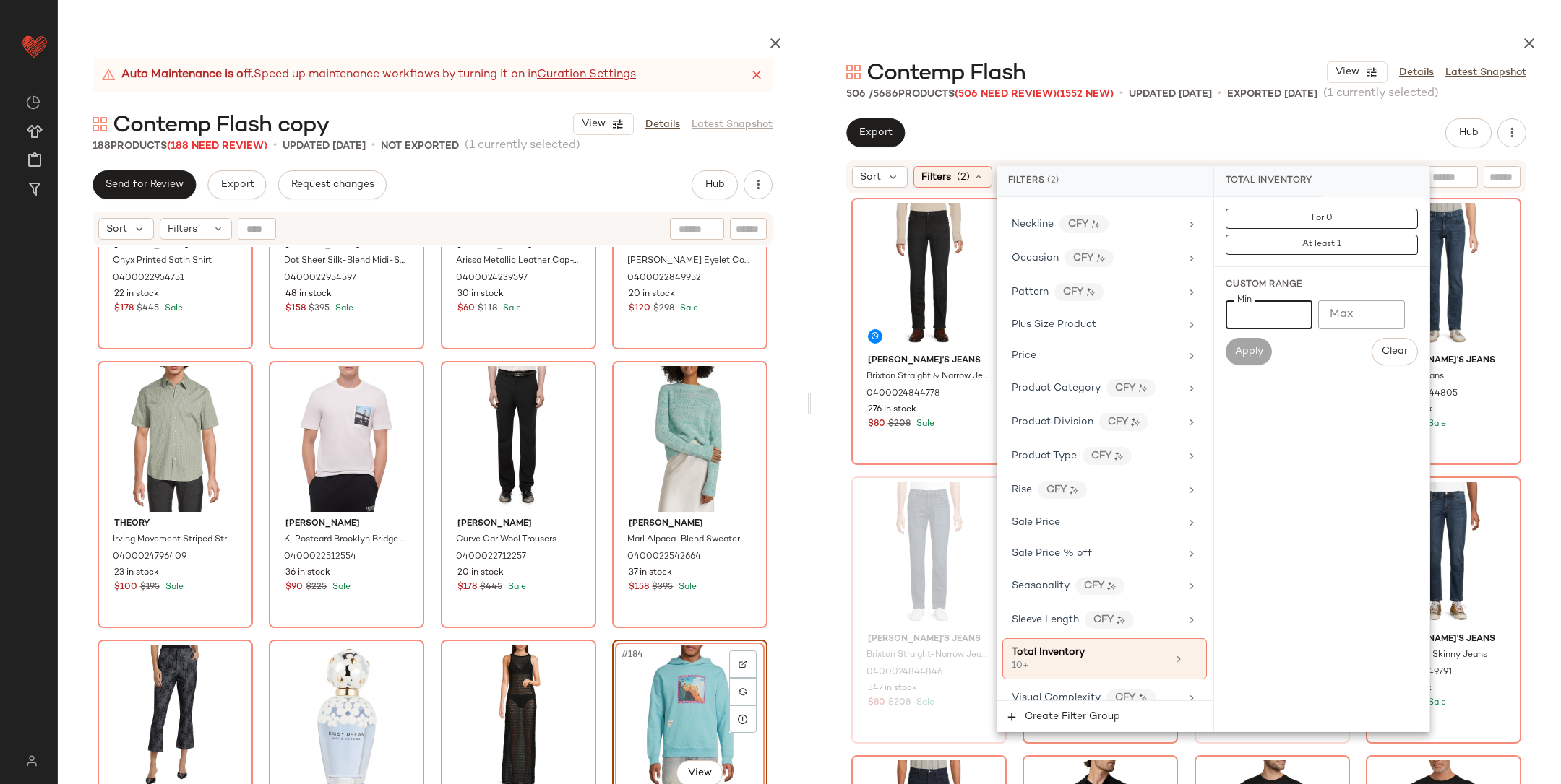
click at [1273, 321] on input "**" at bounding box center [1269, 315] width 87 height 29
click at [1249, 318] on input "**" at bounding box center [1269, 315] width 87 height 29
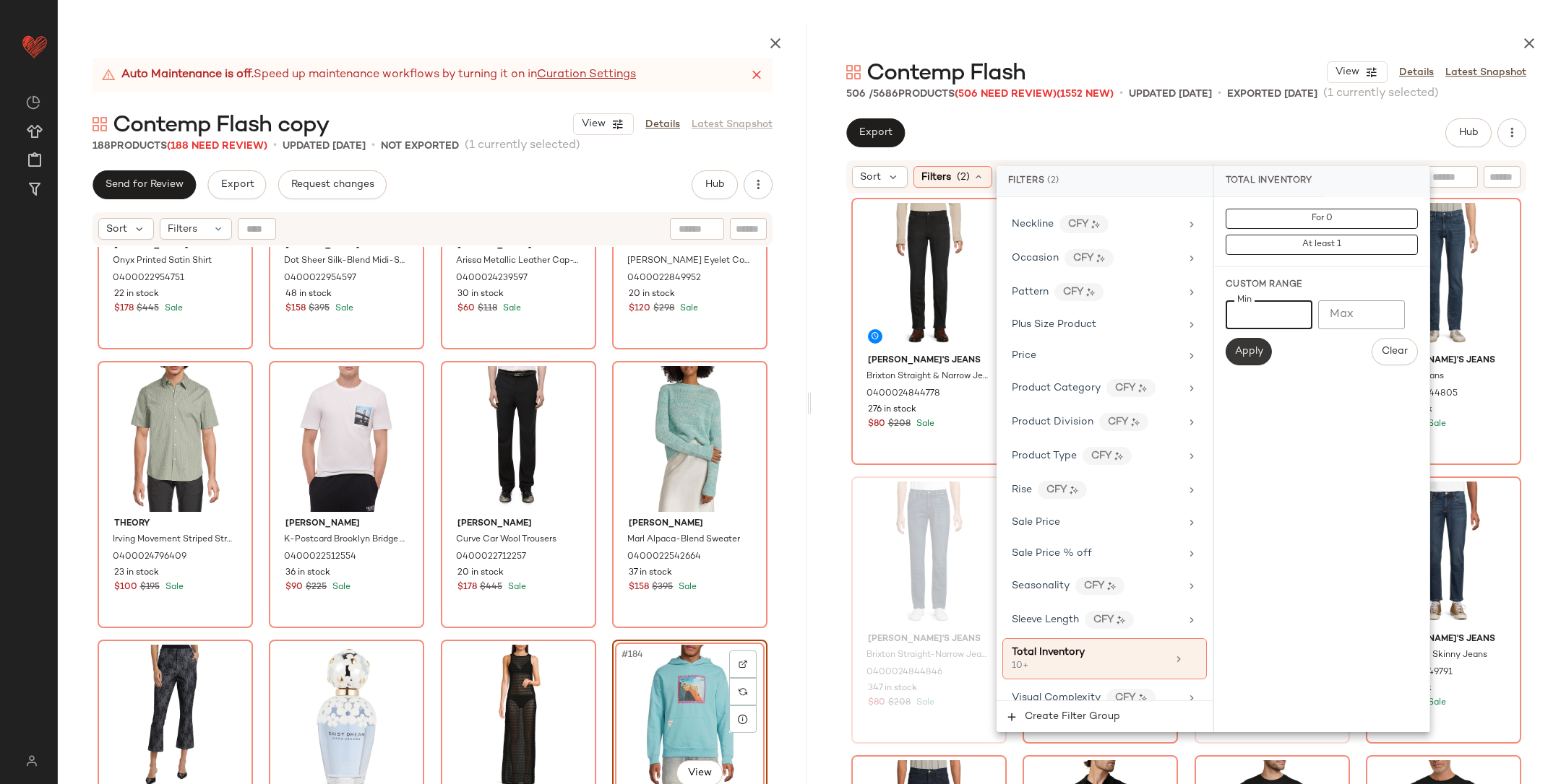
type input "*"
click at [1250, 354] on span "Apply" at bounding box center [1248, 352] width 29 height 12
click at [1547, 340] on div "[PERSON_NAME]'s [PERSON_NAME] Straight & Narrow Jeans 0400024844778 276 in stoc…" at bounding box center [1186, 524] width 750 height 660
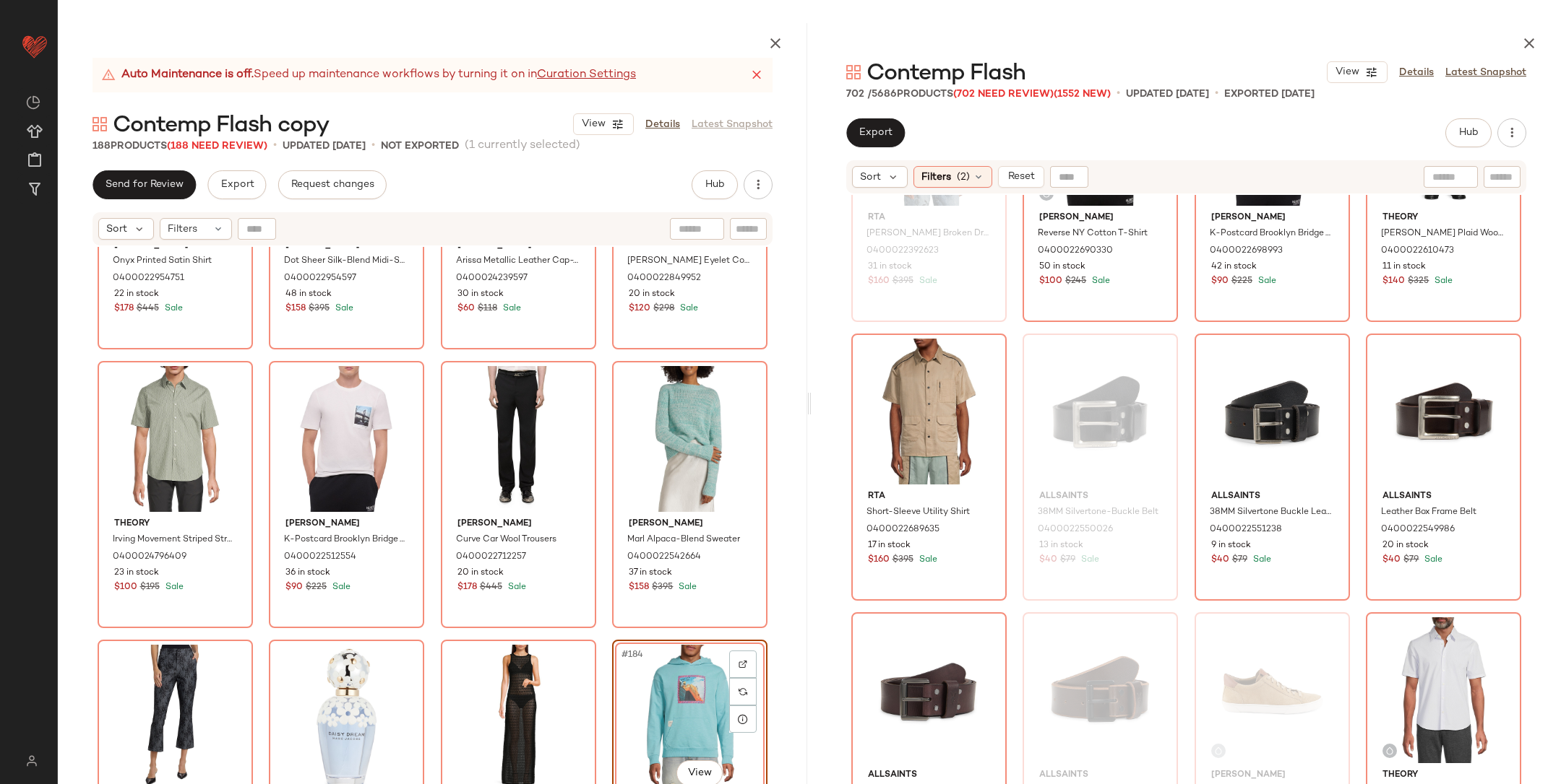
scroll to position [12424, 0]
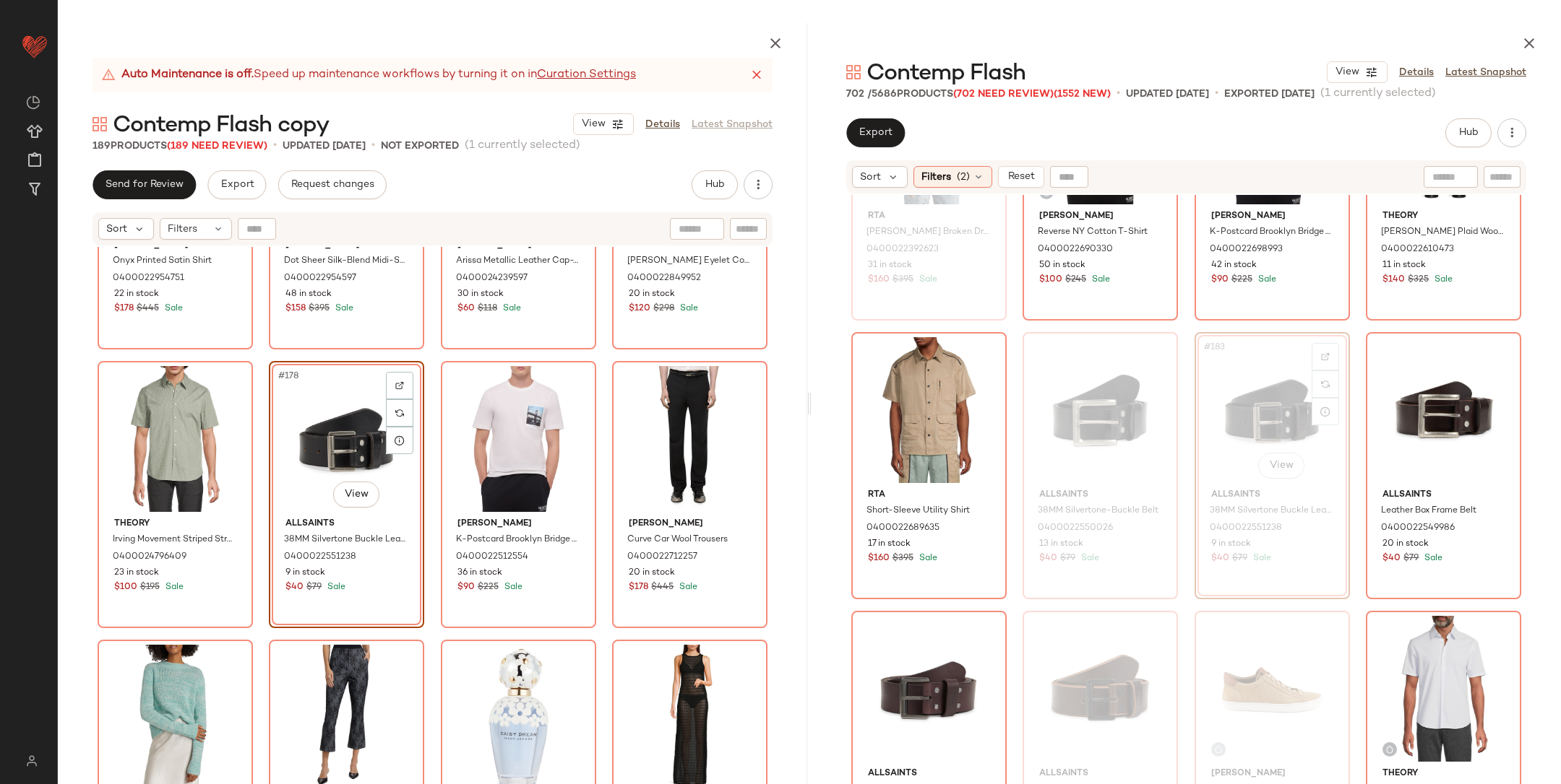
click at [428, 385] on div "[PERSON_NAME] Printed Satin Shirt 0400022954751 22 in stock $178 $445 Sale [PER…" at bounding box center [433, 549] width 750 height 605
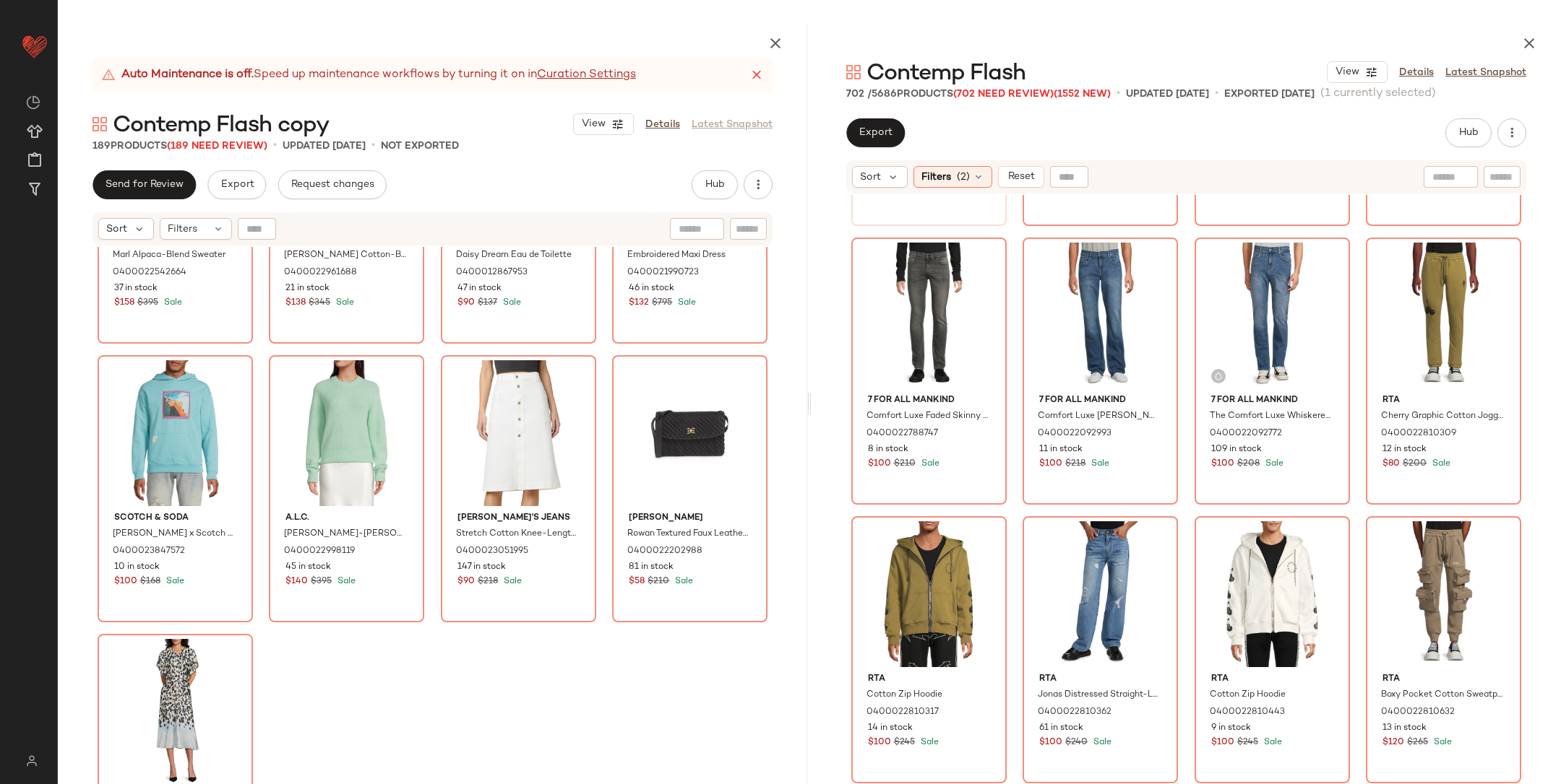
scroll to position [15590, 0]
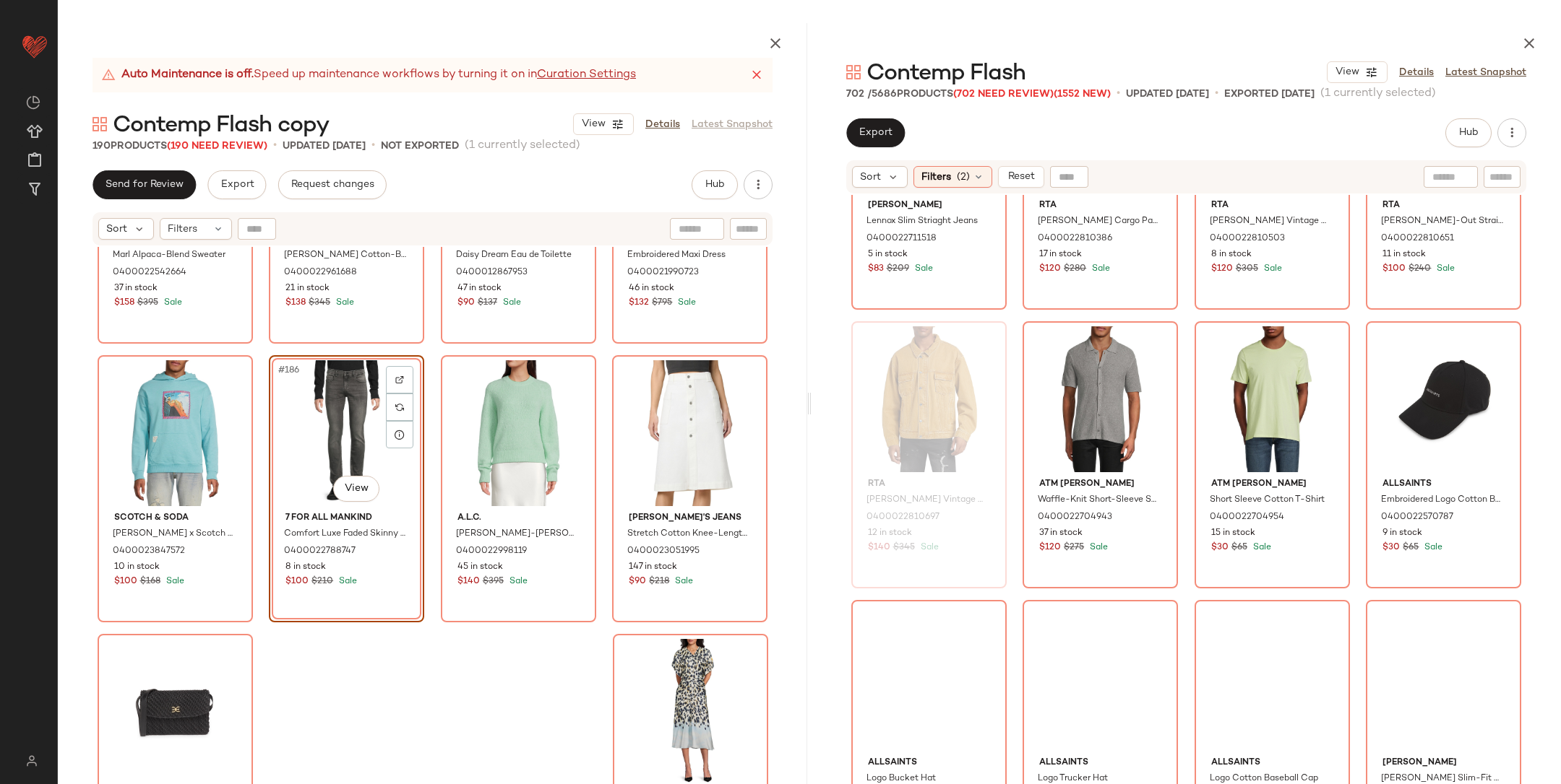
scroll to position [16943, 0]
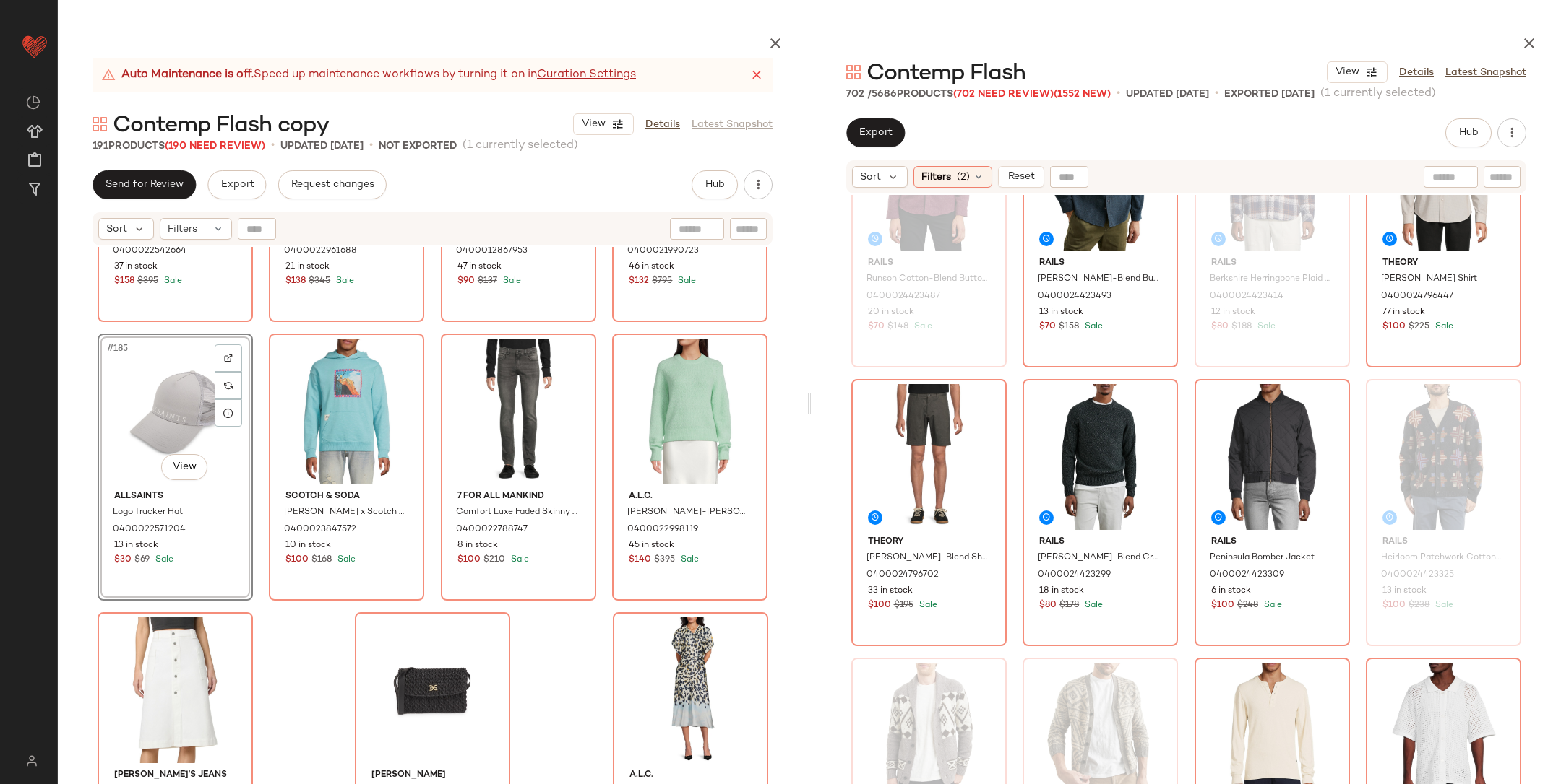
scroll to position [20185, 0]
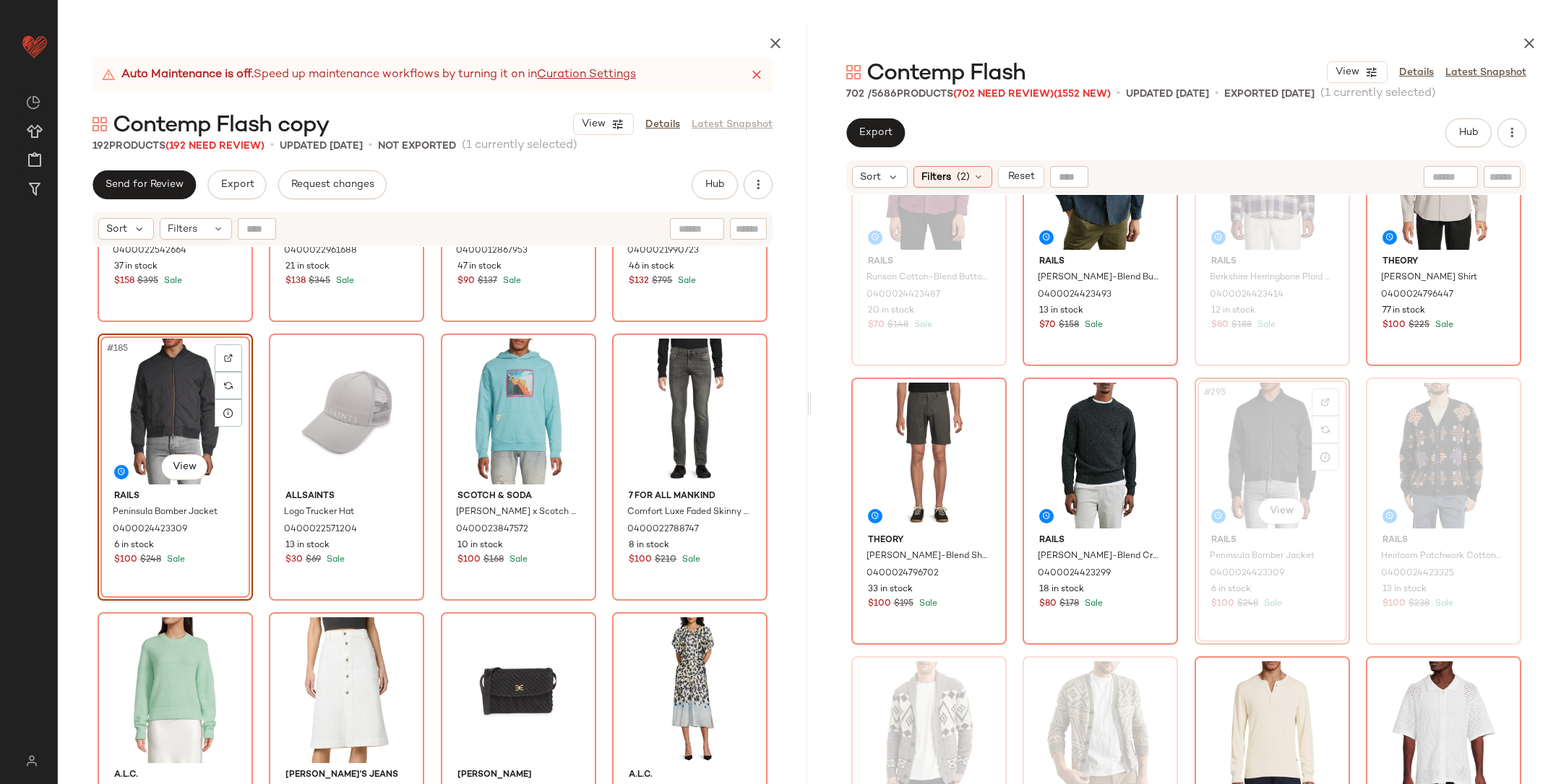
click at [262, 352] on div "[PERSON_NAME] Alpaca-Blend Sweater 0400022542664 37 in stock $158 $395 Sale Cin…" at bounding box center [433, 549] width 750 height 605
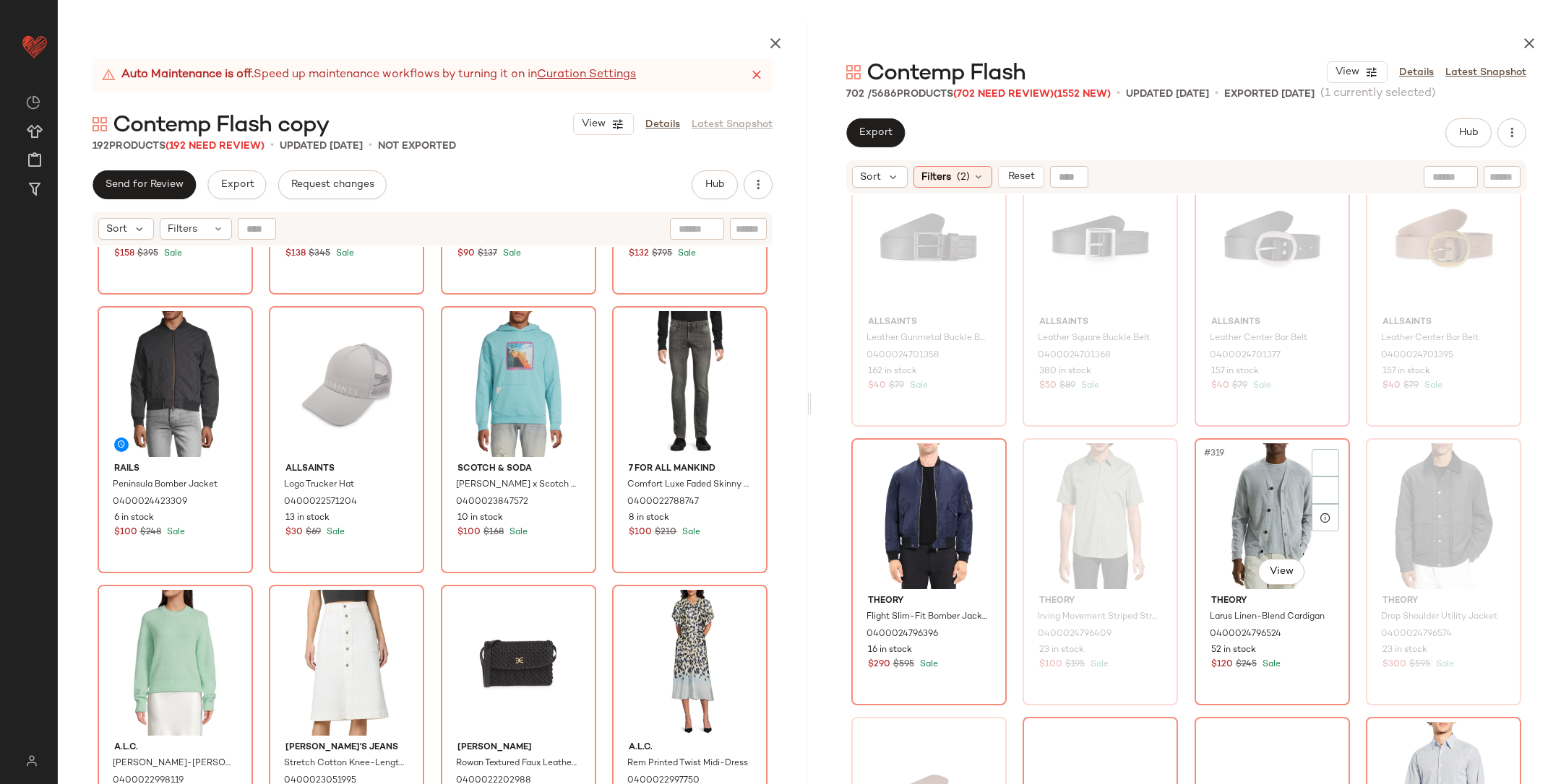
scroll to position [21847, 0]
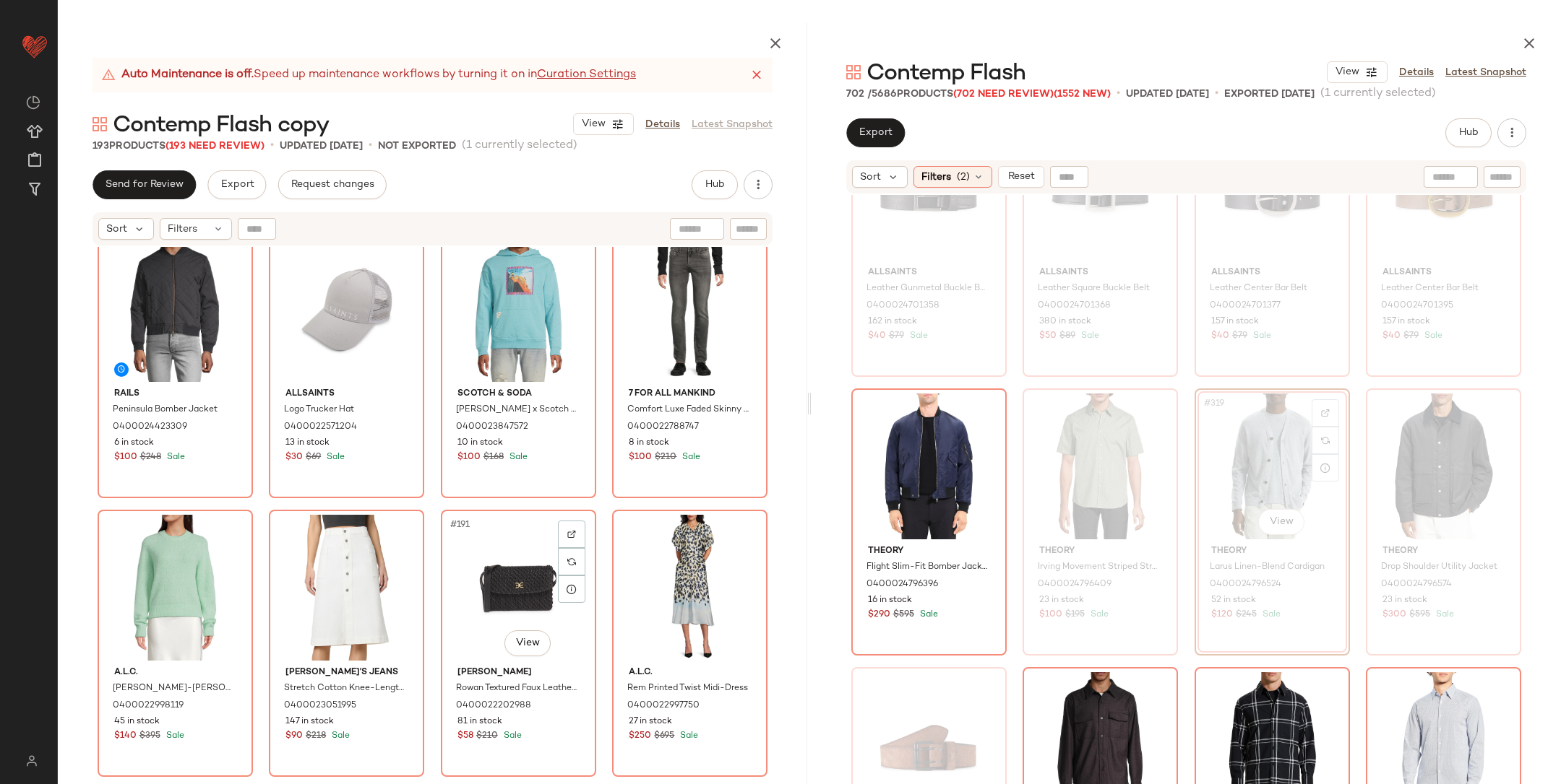
scroll to position [13059, 0]
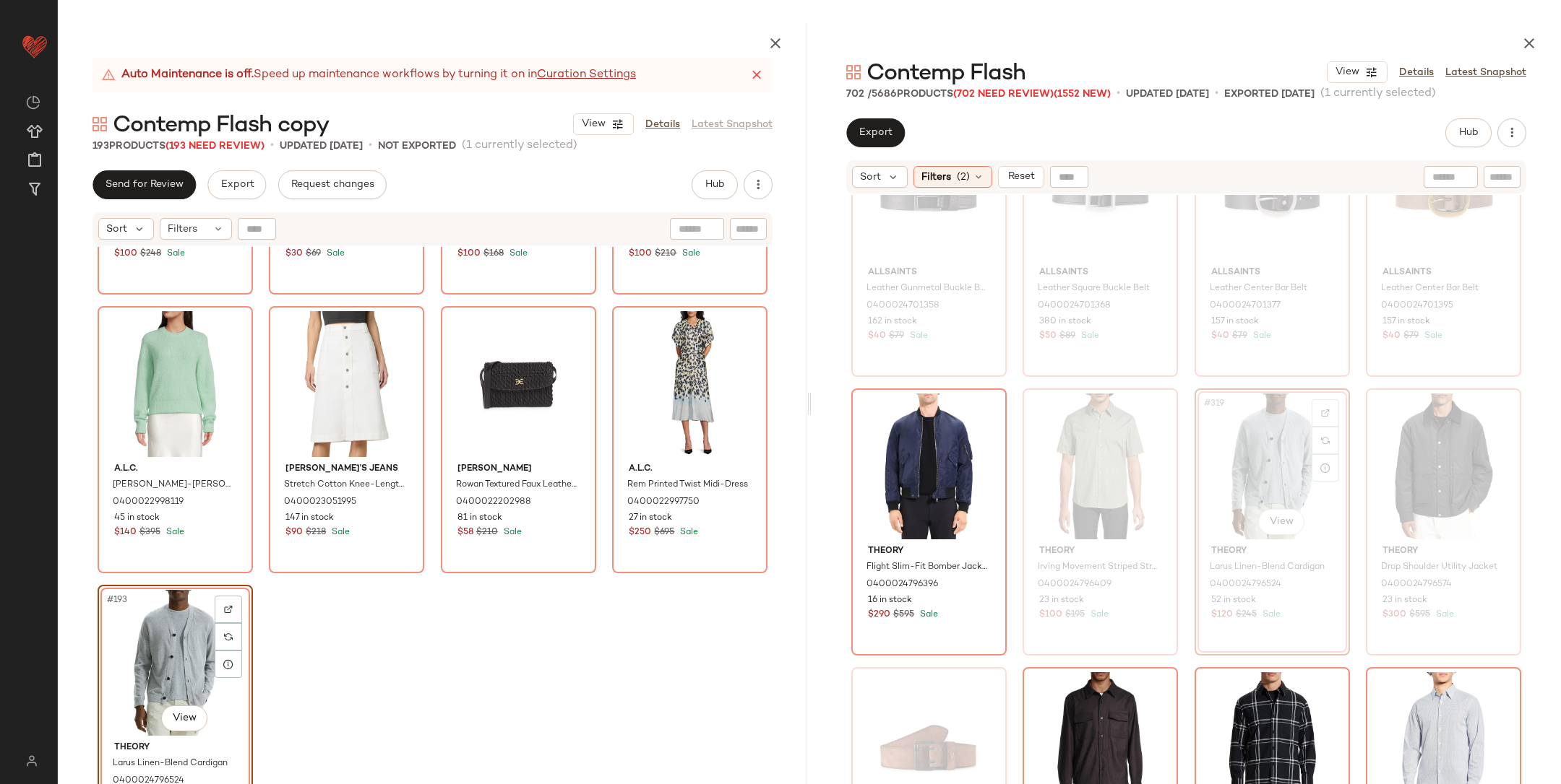
click at [506, 632] on div "Rails Peninsula Bomber Jacket 0400024423309 6 in stock $100 $248 Sale AllSaints…" at bounding box center [433, 549] width 750 height 605
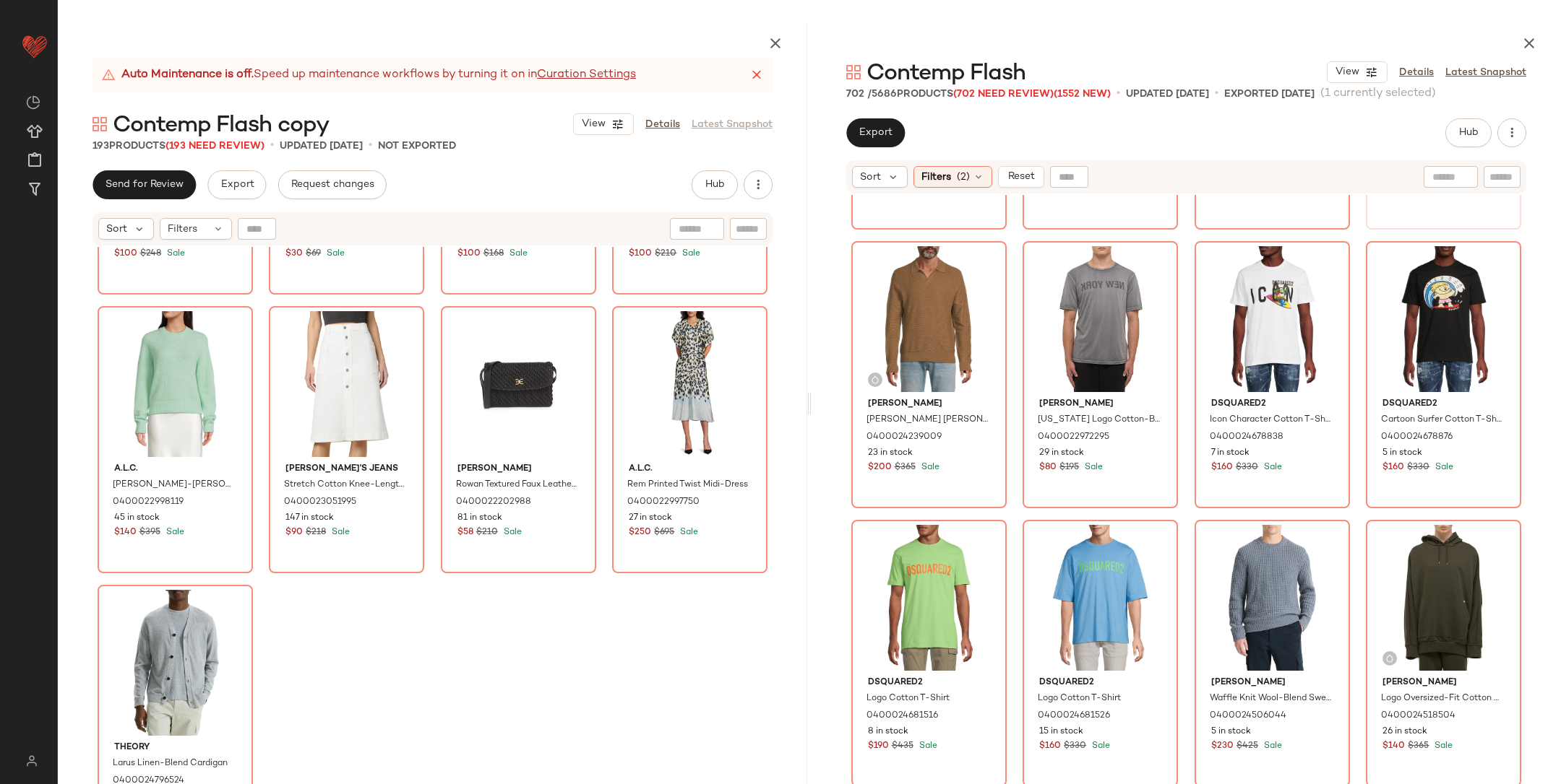
scroll to position [23390, 0]
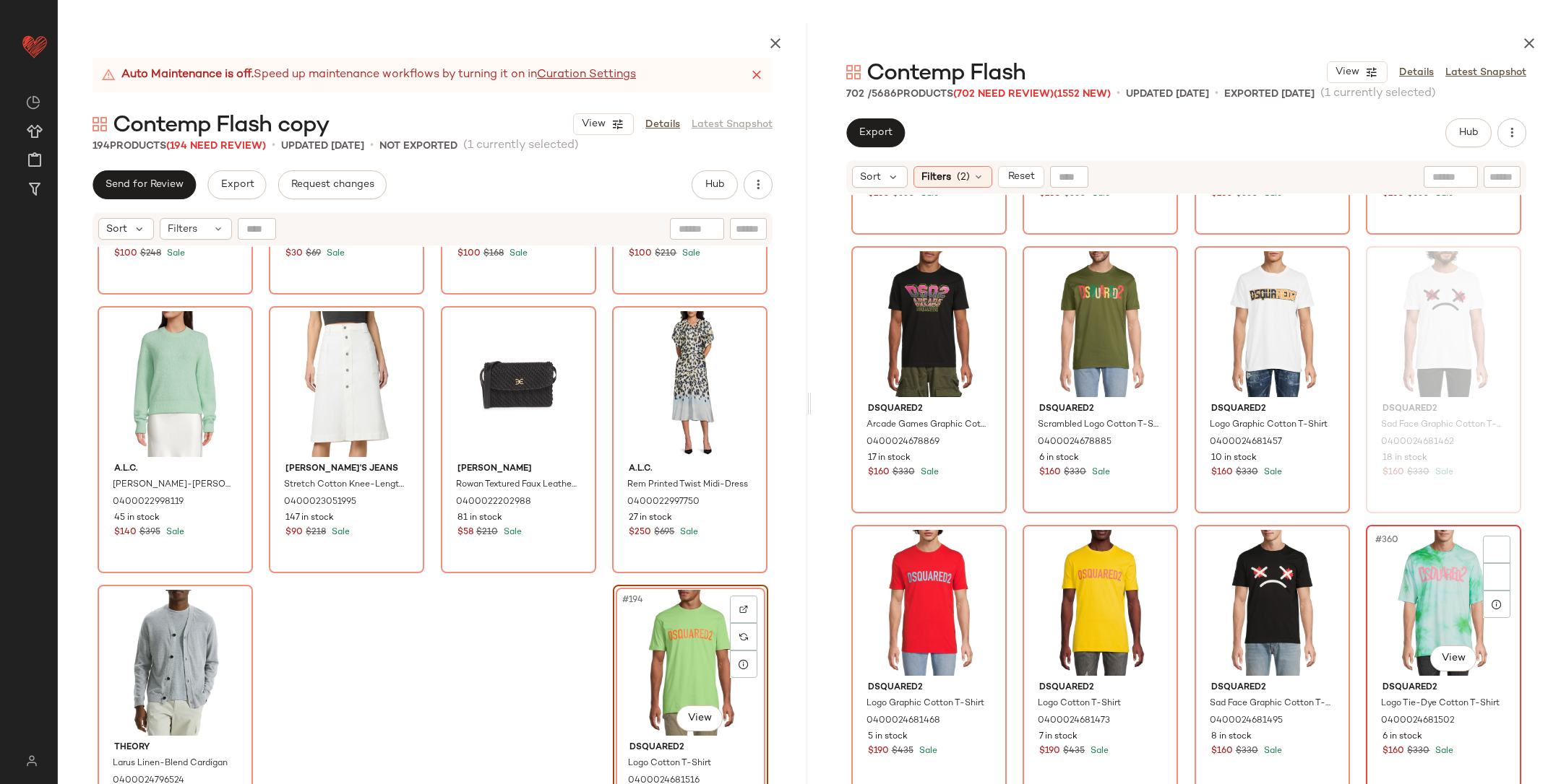
scroll to position [24501, 0]
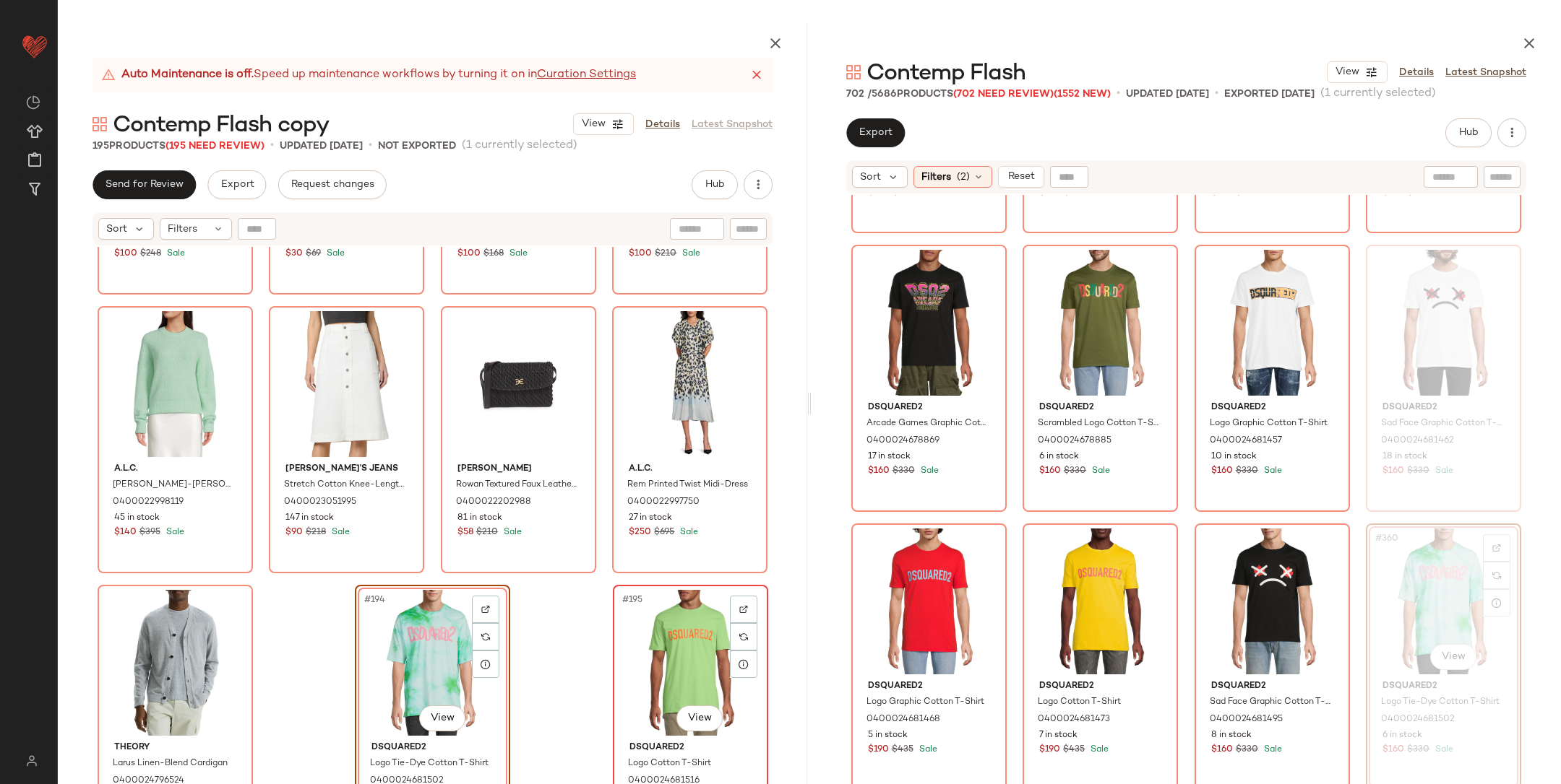
click at [695, 653] on div "#195 View" at bounding box center [690, 663] width 145 height 146
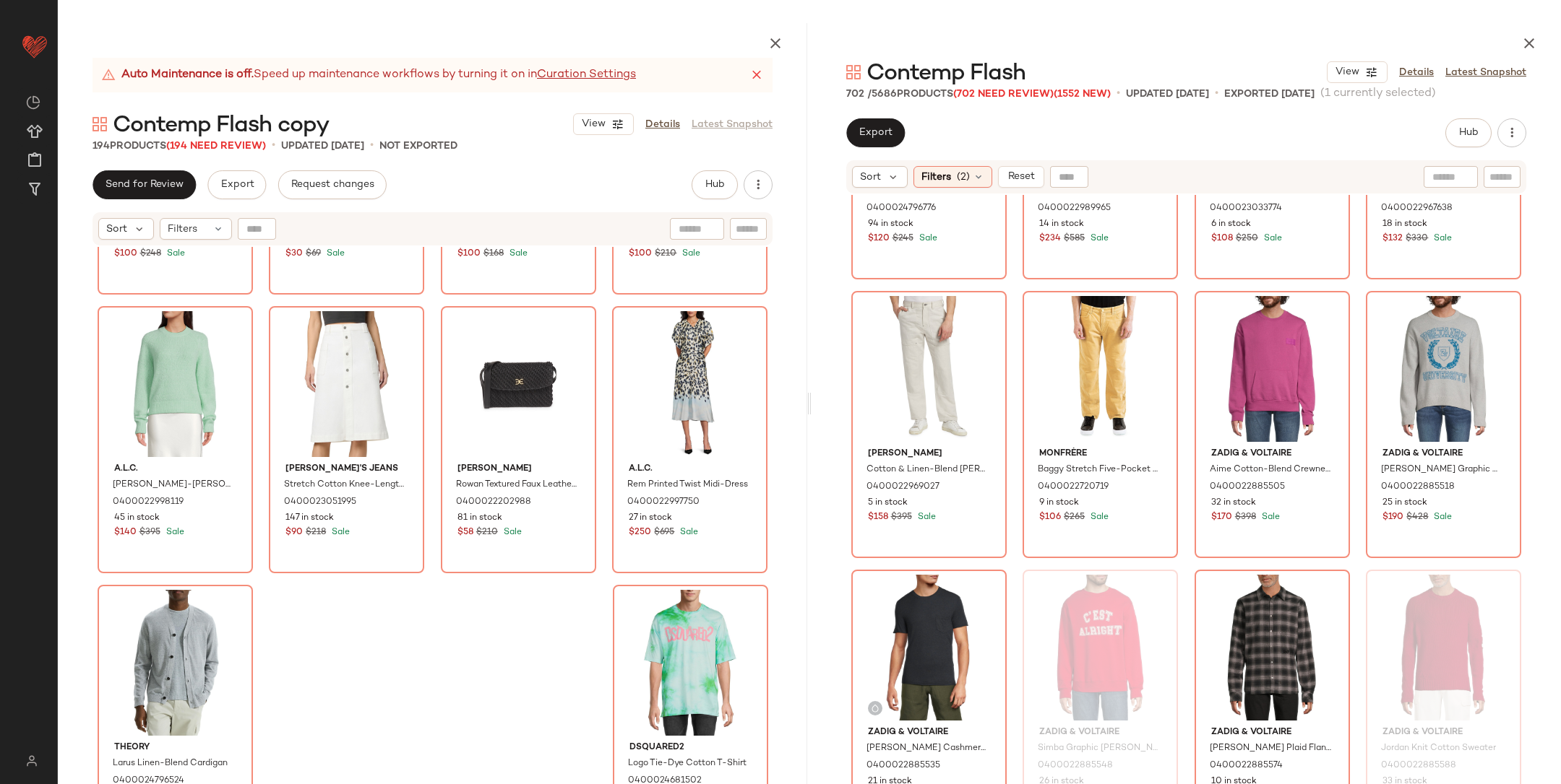
scroll to position [26971, 0]
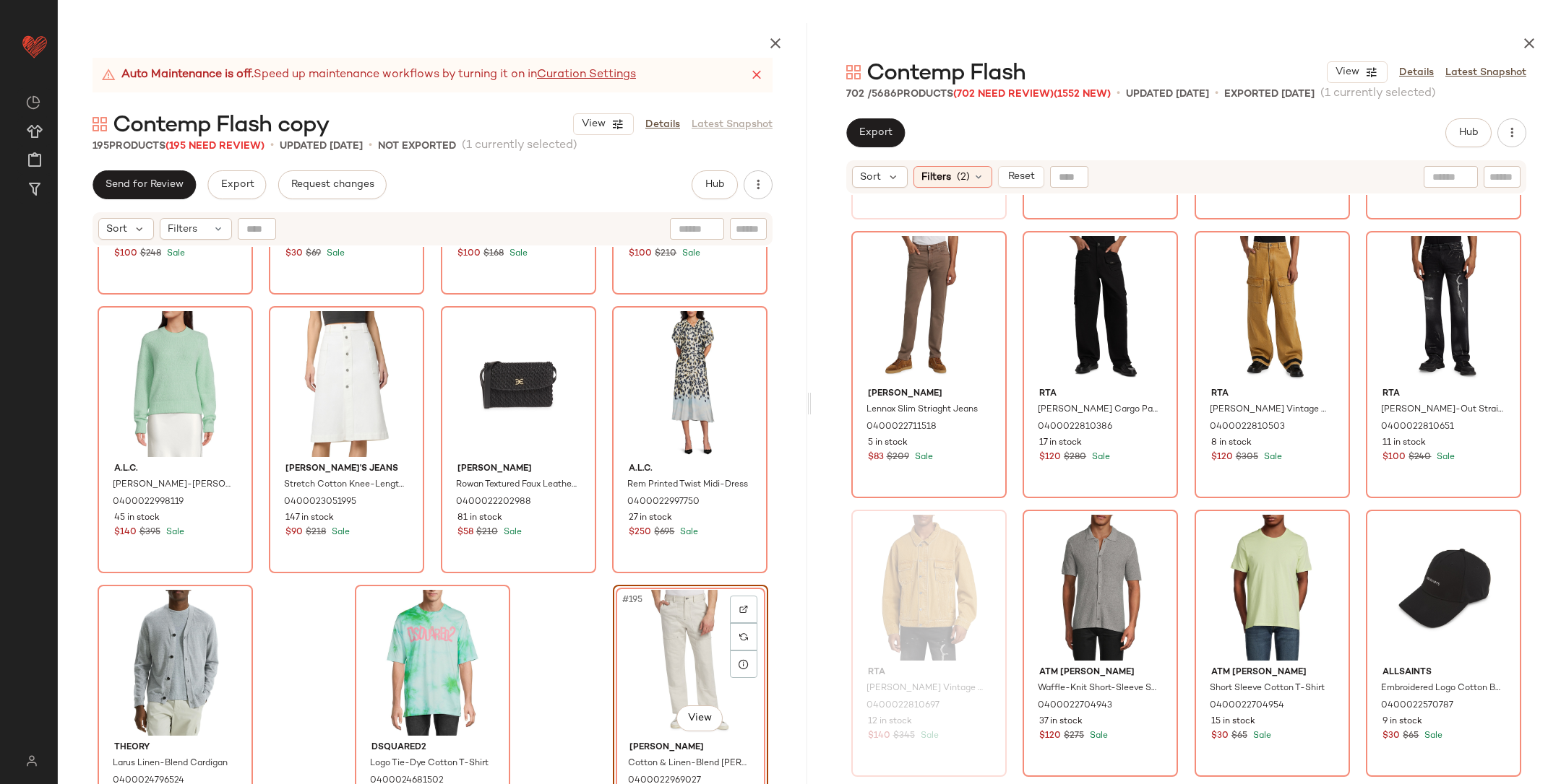
scroll to position [16877, 0]
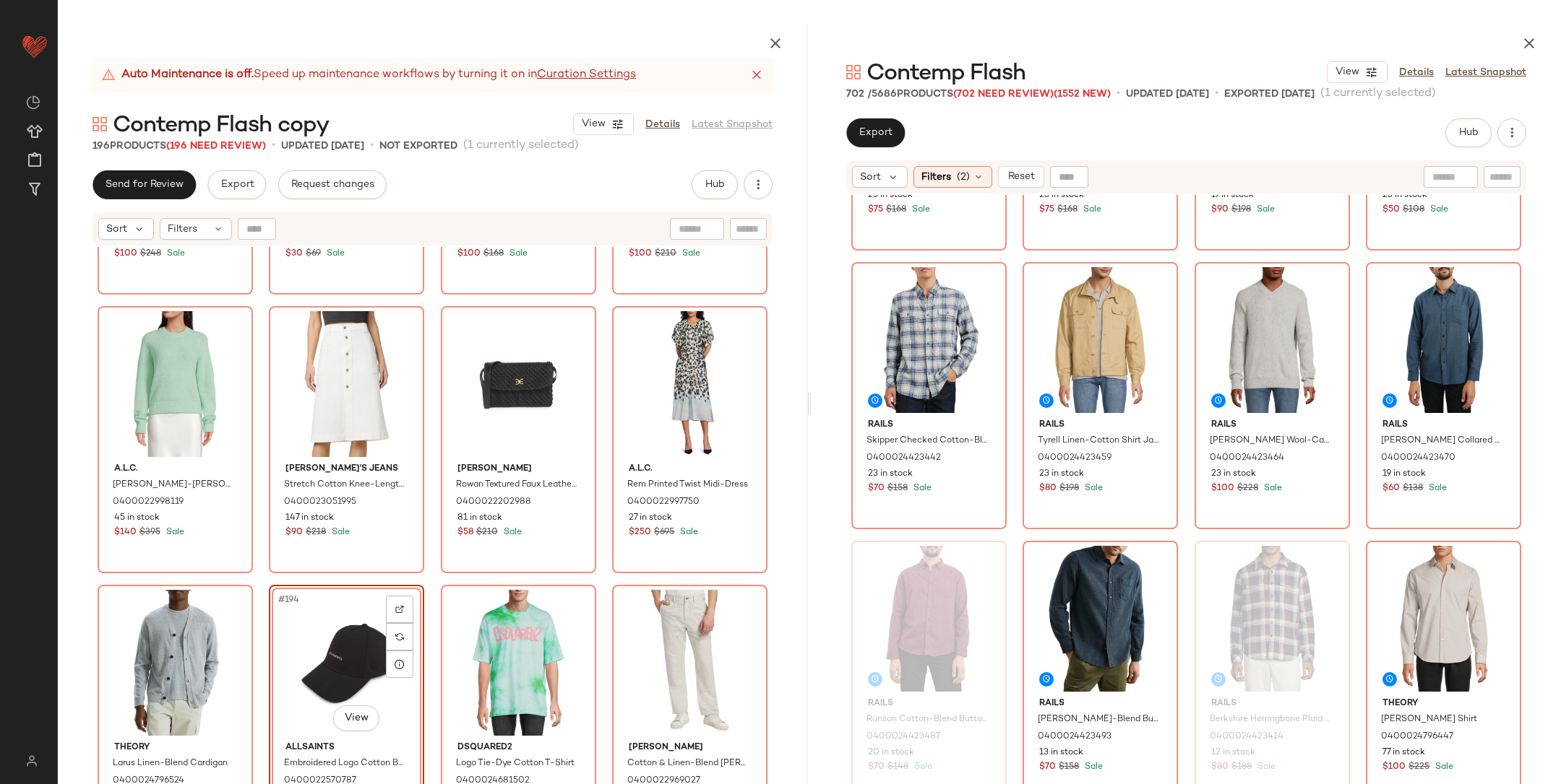
scroll to position [19777, 0]
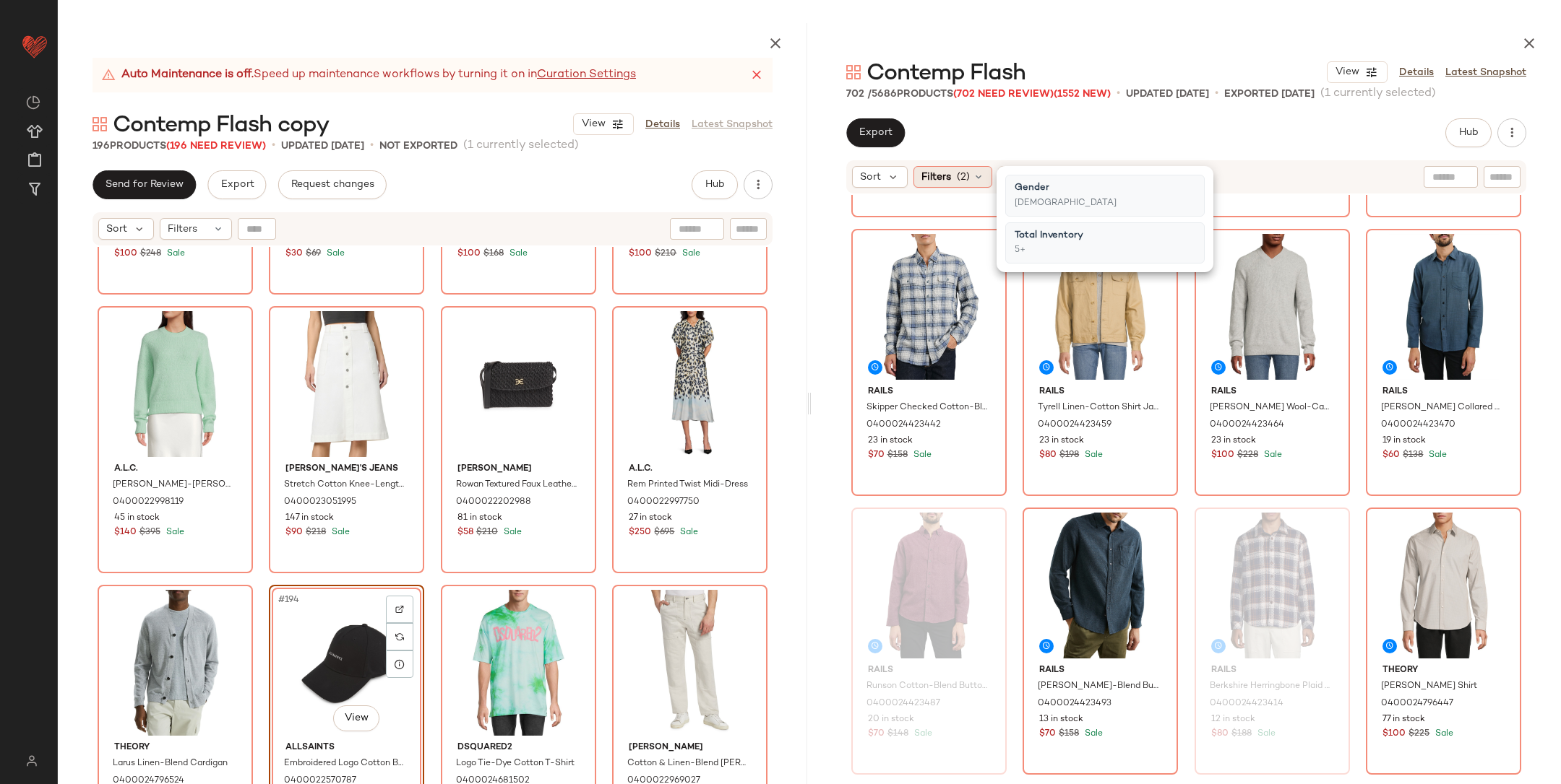
click at [949, 181] on div "Filters (2)" at bounding box center [952, 177] width 79 height 22
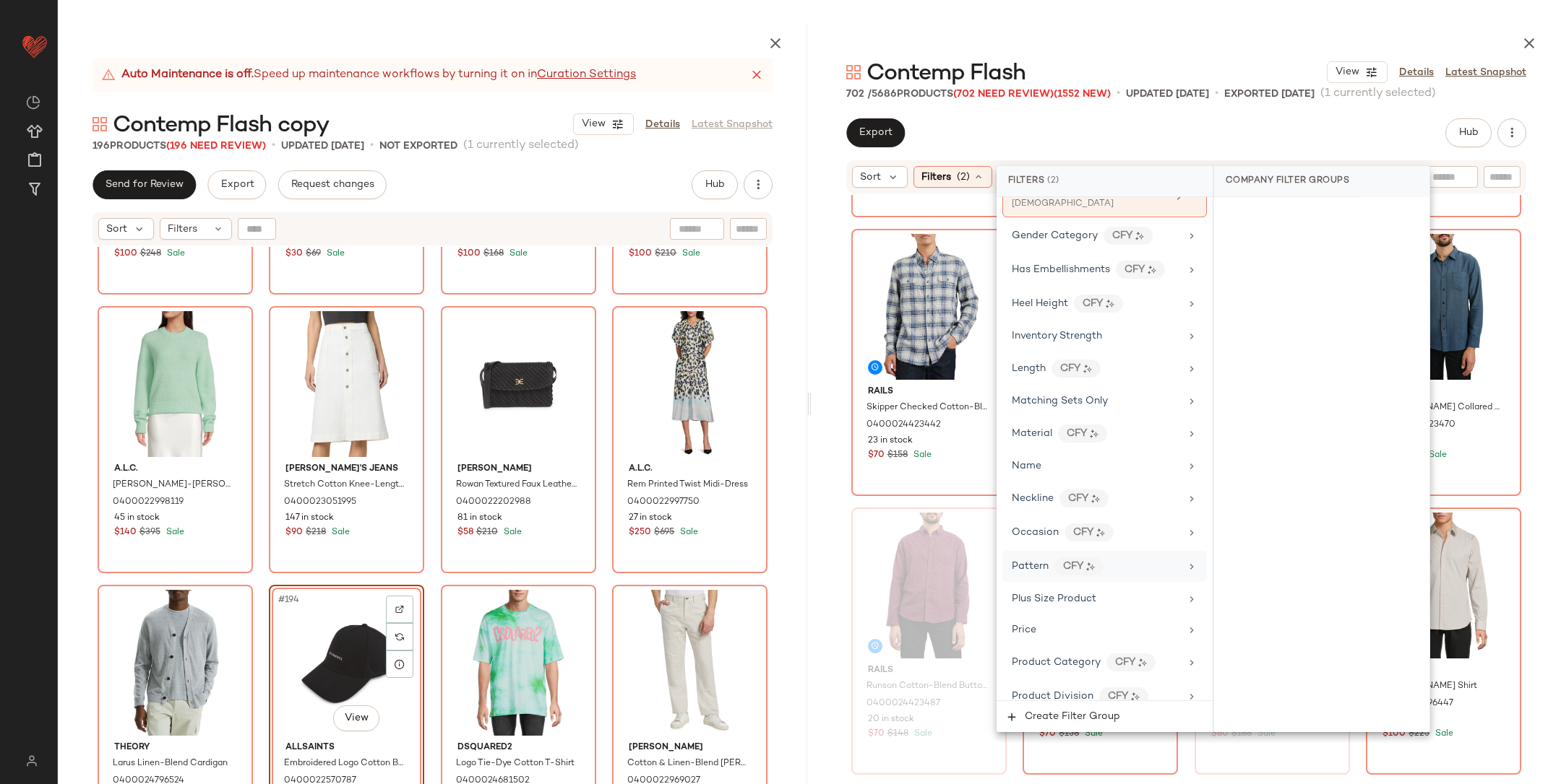
scroll to position [461, 0]
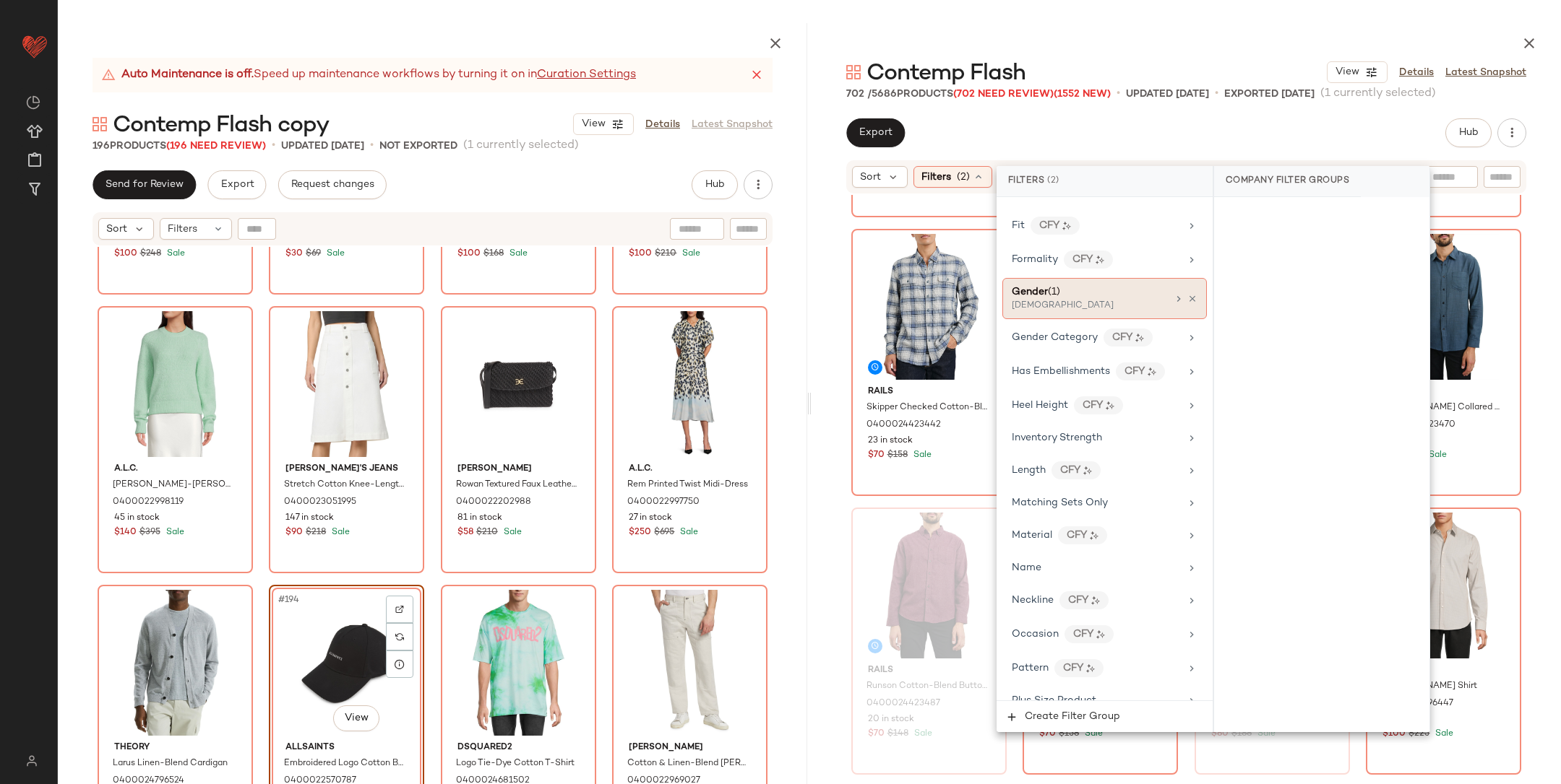
click at [1054, 289] on span "(1)" at bounding box center [1054, 292] width 12 height 11
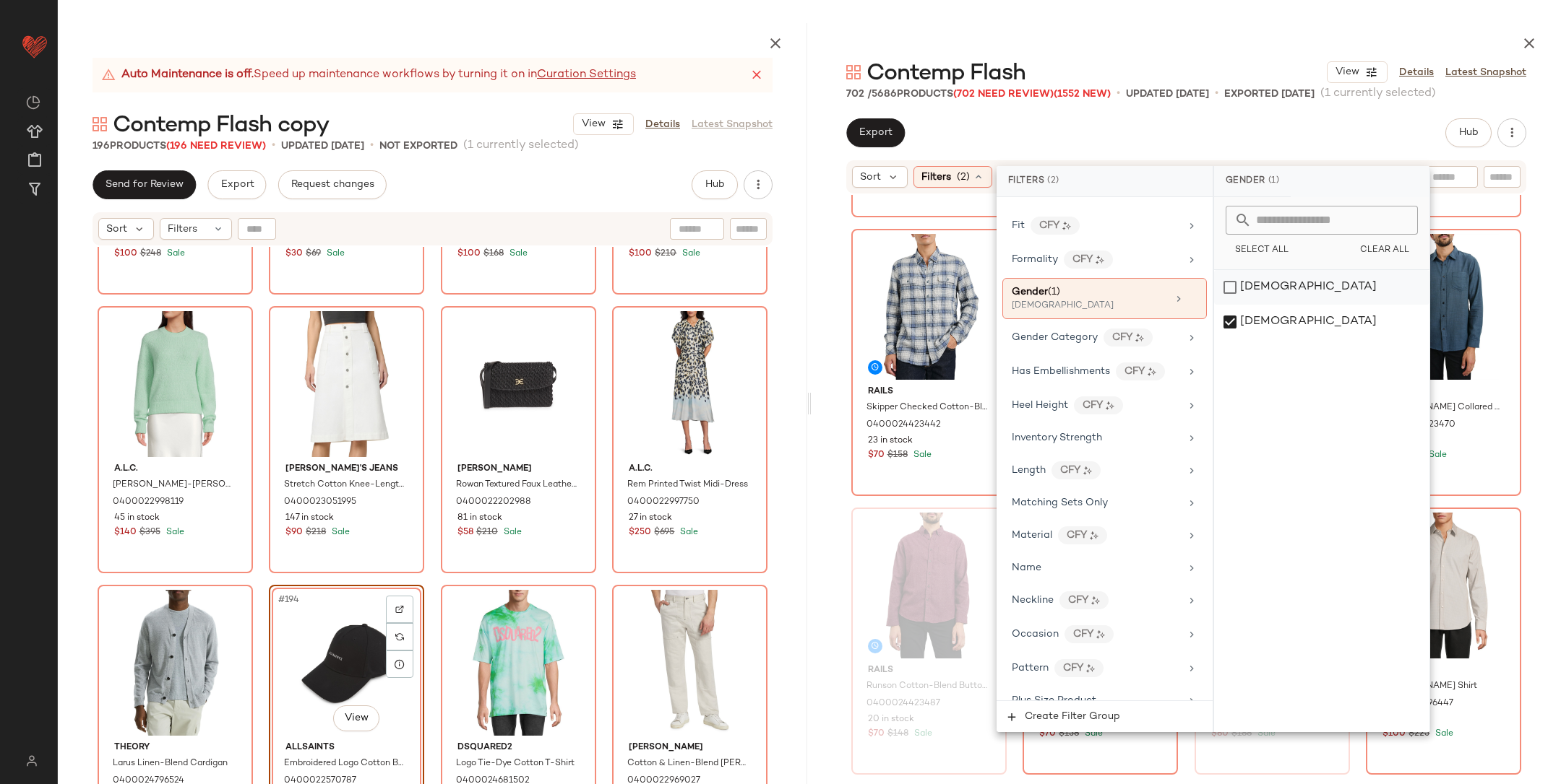
click at [1283, 291] on div "[DEMOGRAPHIC_DATA]" at bounding box center [1322, 287] width 216 height 35
click at [1280, 318] on div "[DEMOGRAPHIC_DATA]" at bounding box center [1322, 322] width 216 height 35
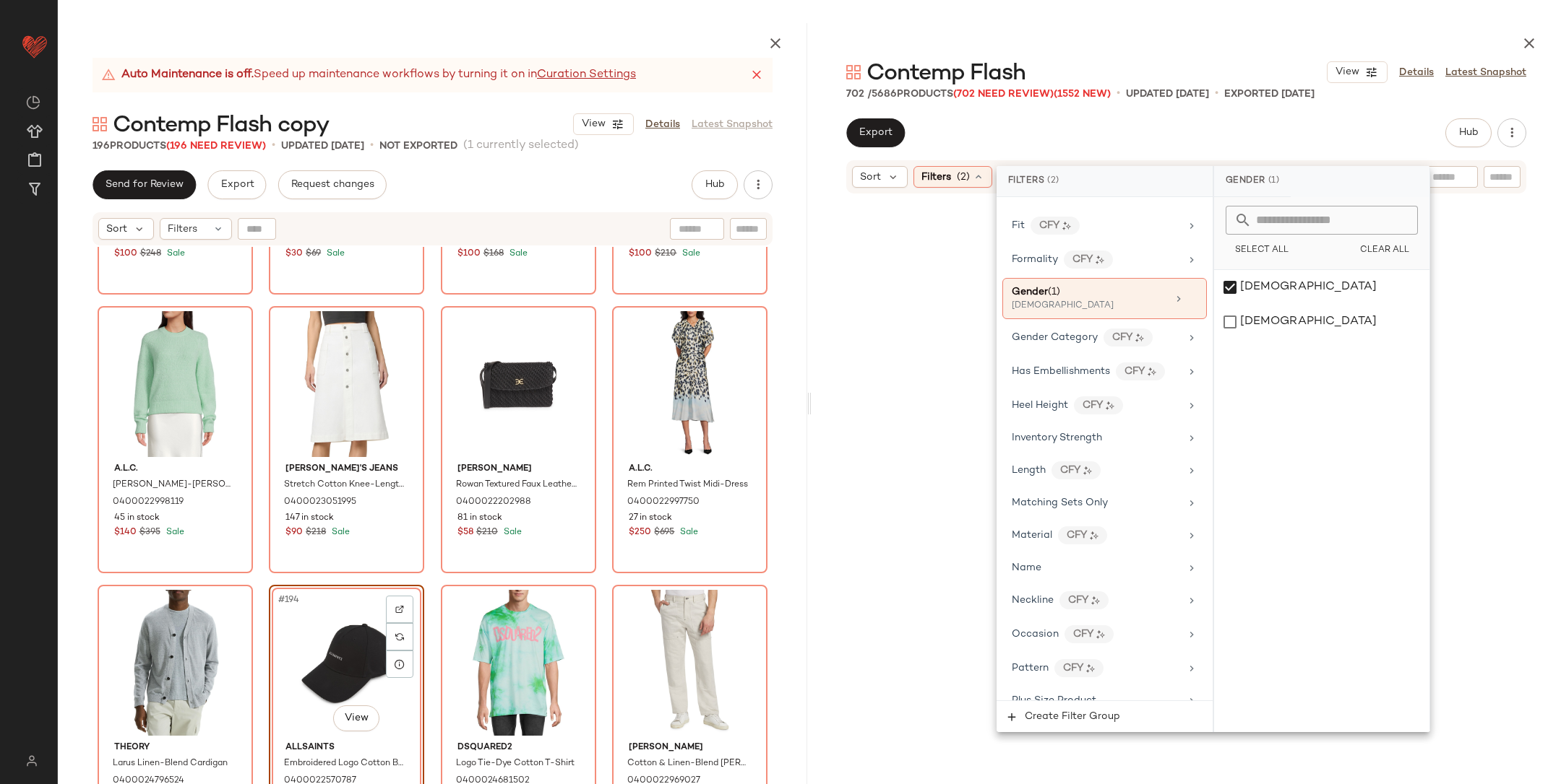
click at [1528, 312] on div at bounding box center [1186, 507] width 744 height 620
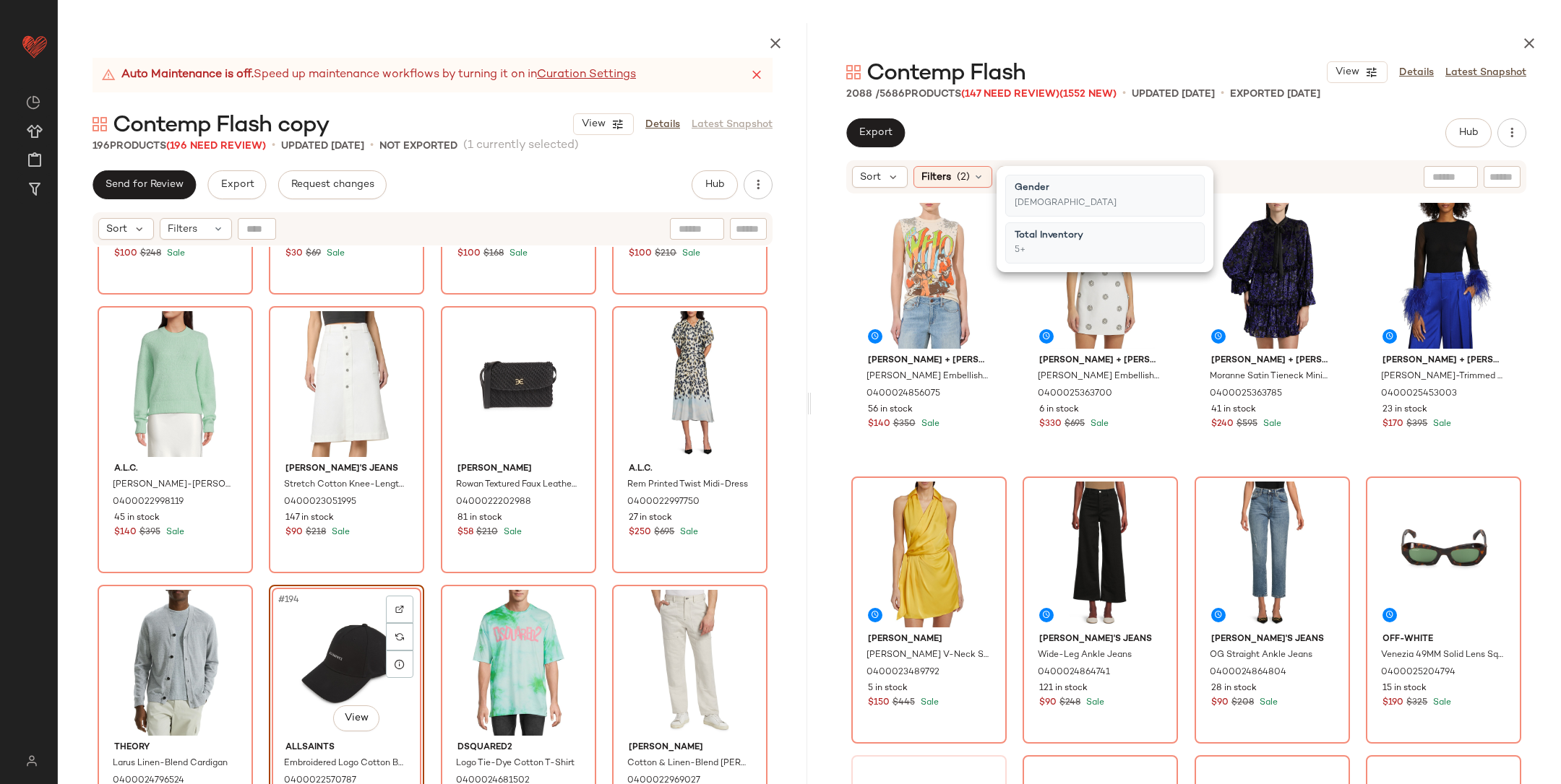
click at [1528, 312] on div "[PERSON_NAME] + [PERSON_NAME] [PERSON_NAME] Embellished Cotton Muscle Tank 0400…" at bounding box center [1186, 524] width 750 height 660
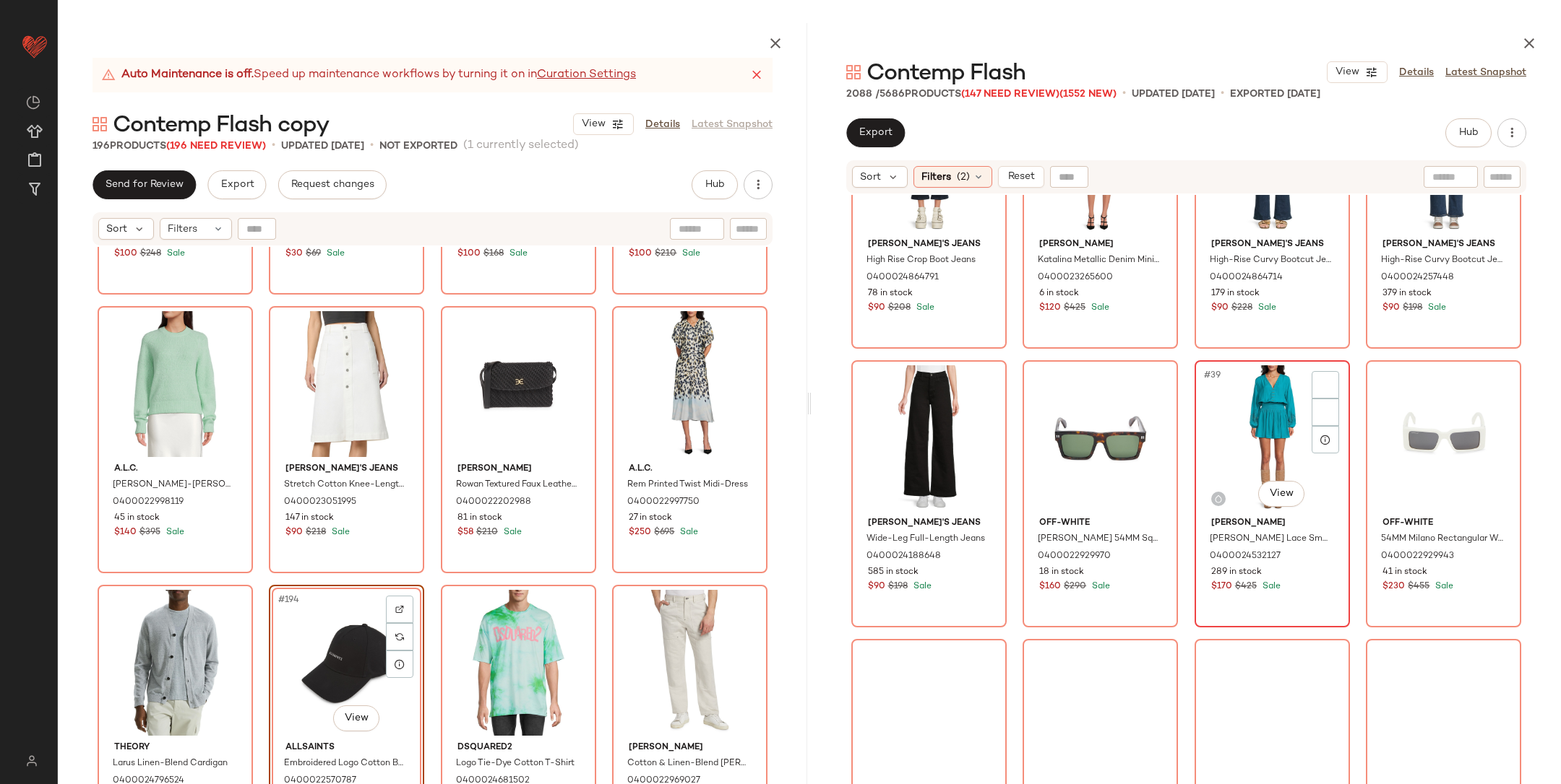
scroll to position [2414, 0]
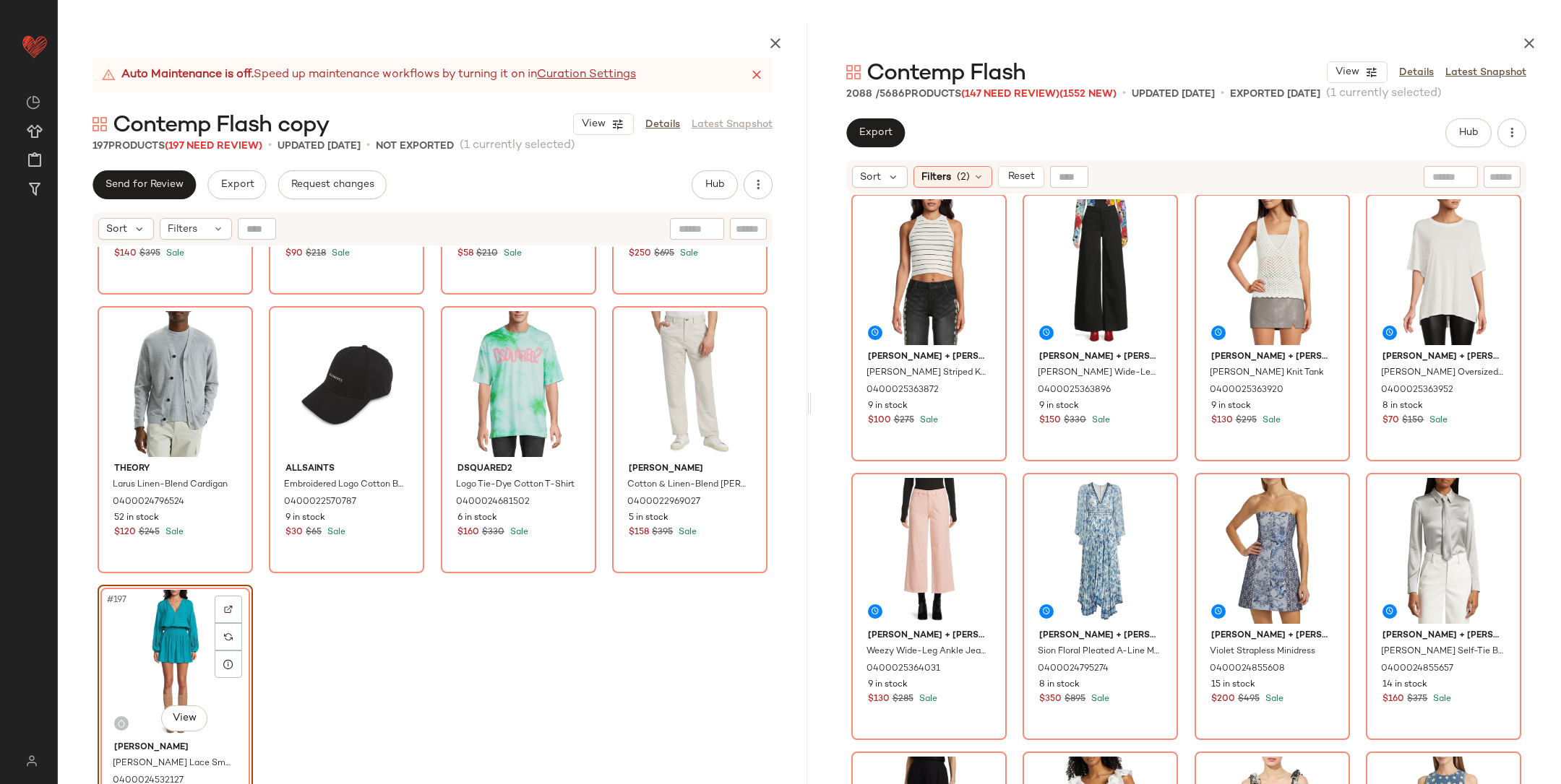
scroll to position [7798, 0]
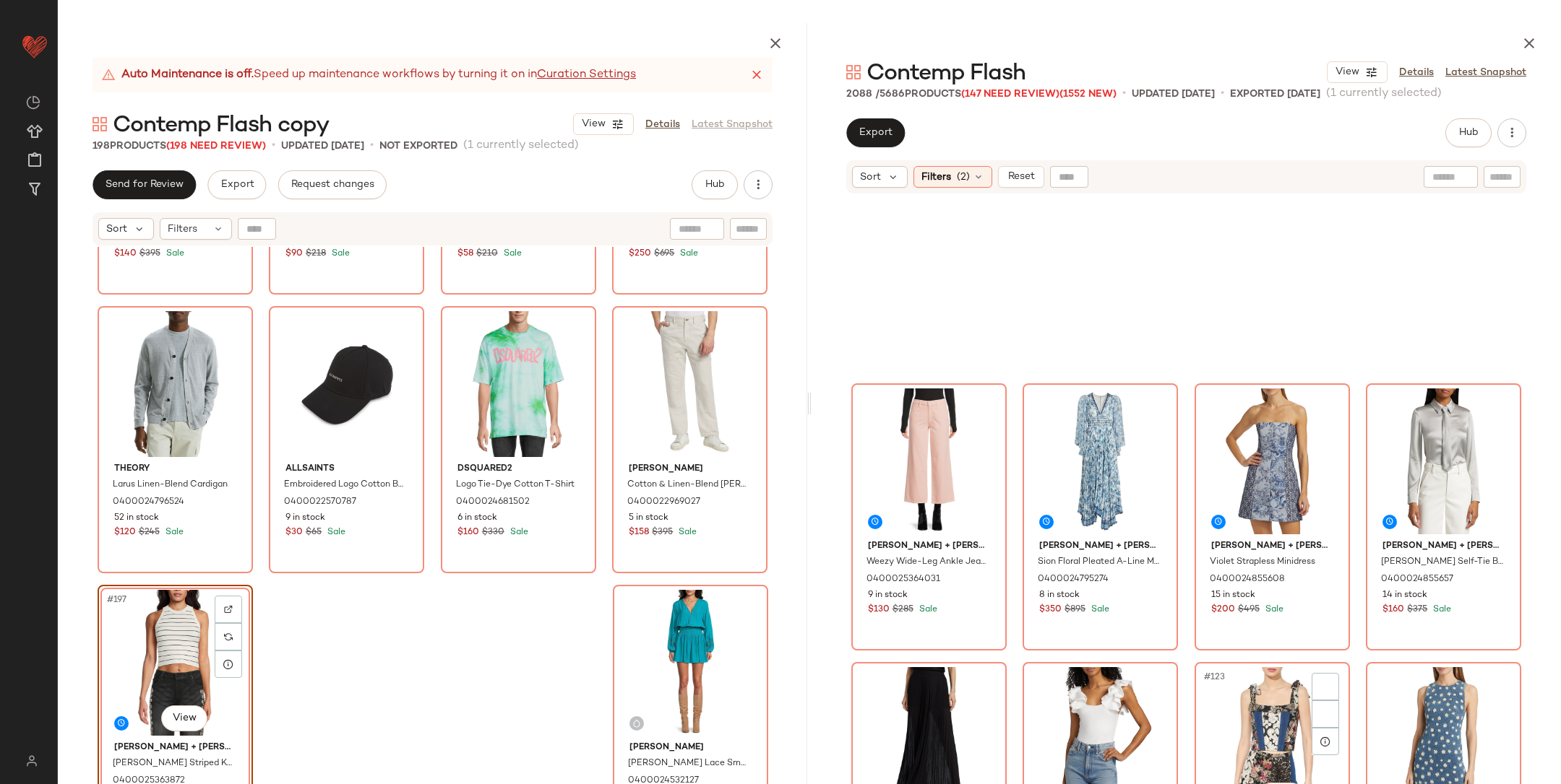
scroll to position [8389, 0]
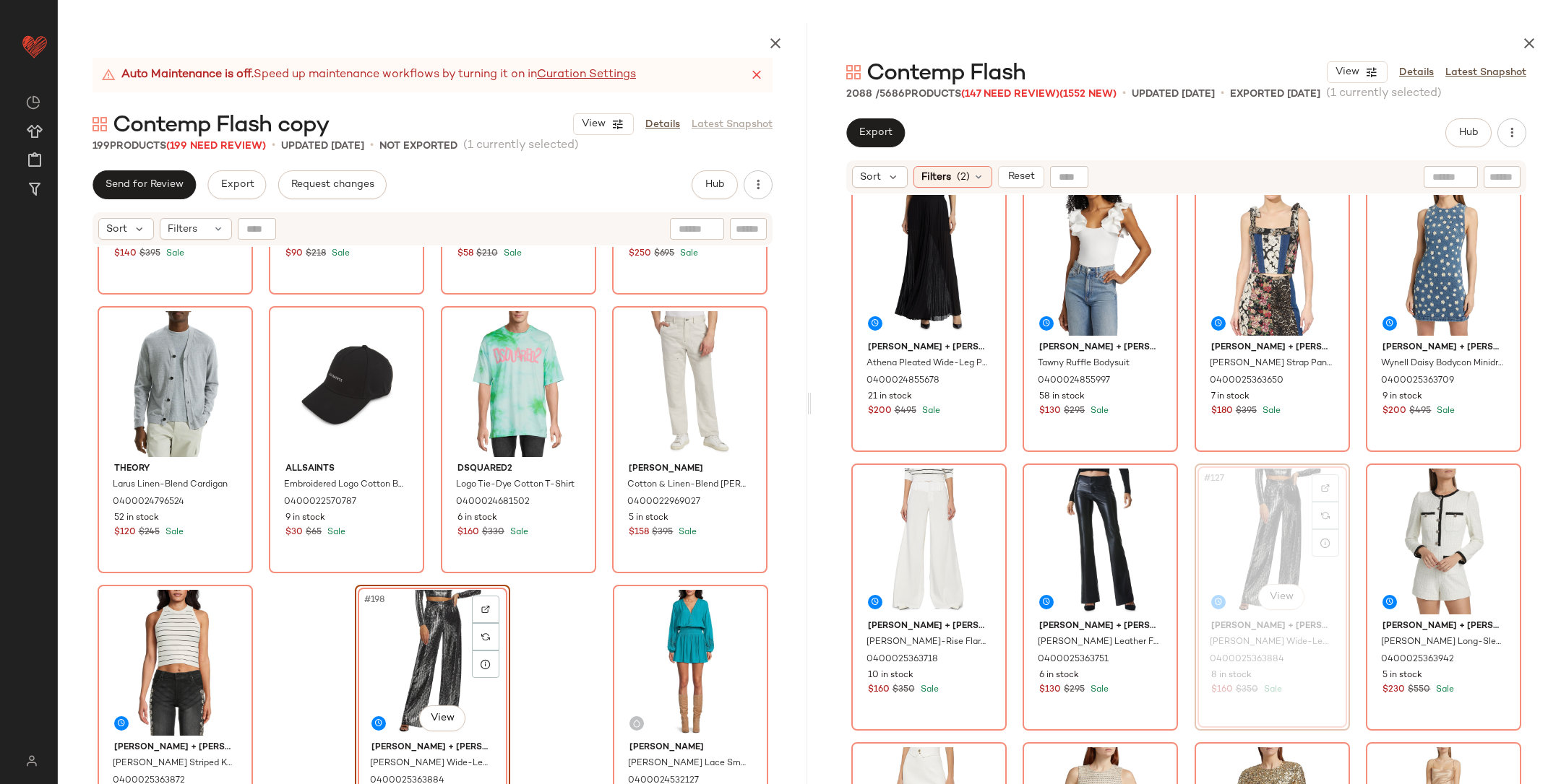
click at [324, 649] on div "A.l.c. [PERSON_NAME]-[PERSON_NAME] Wool Blend Sweater 0400022998119 45 in stock…" at bounding box center [433, 549] width 750 height 605
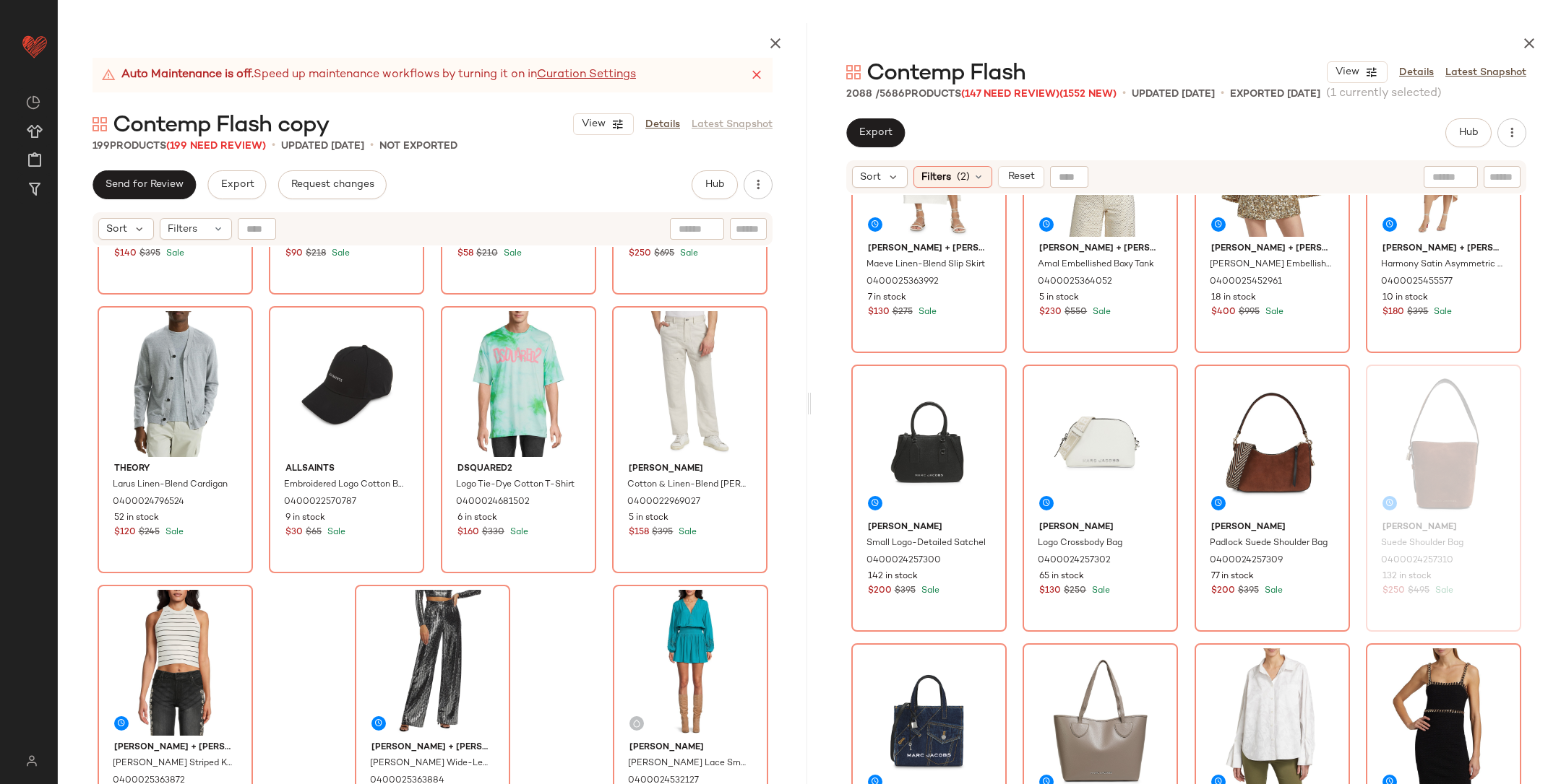
scroll to position [9046, 0]
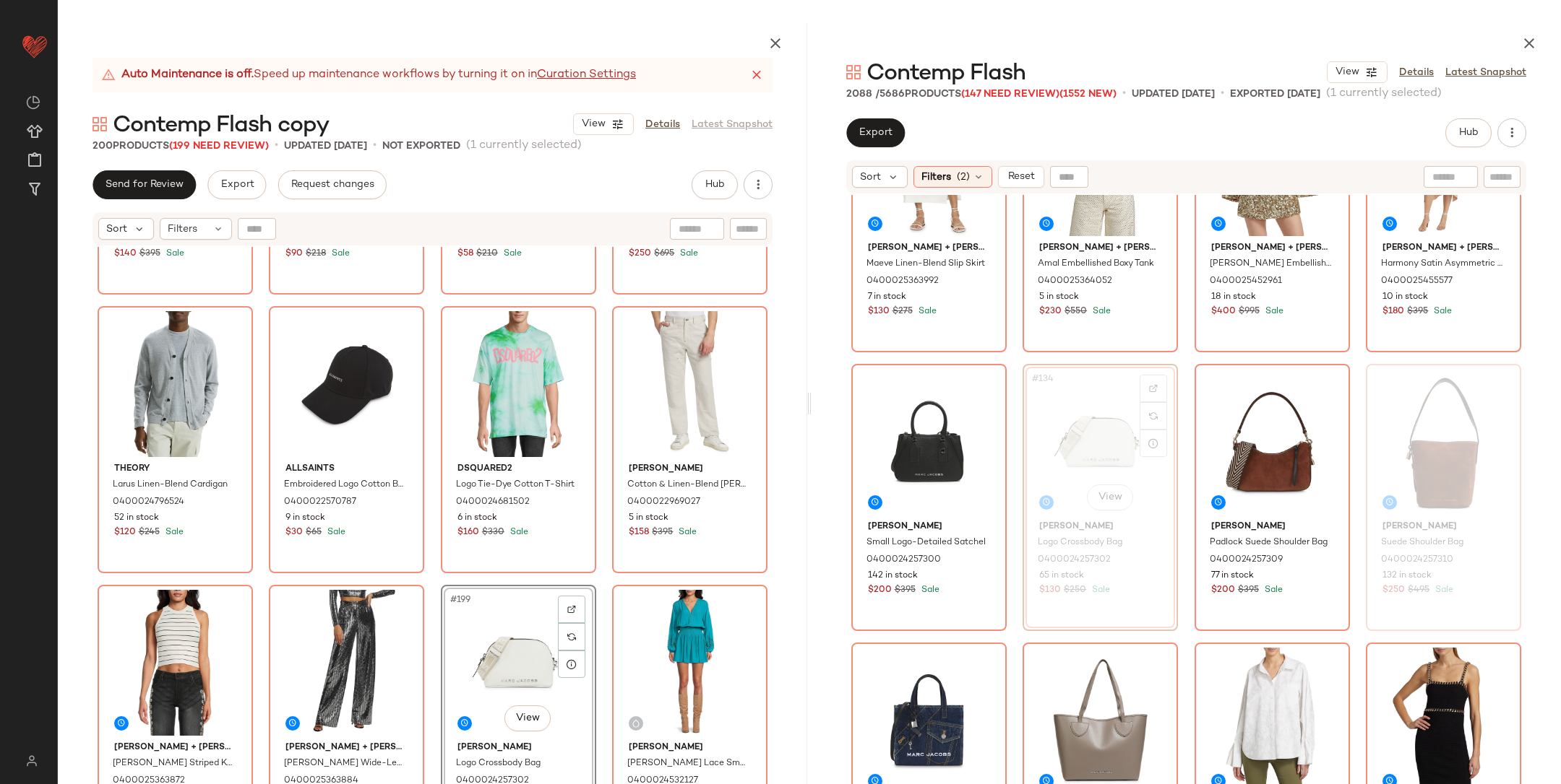
click at [595, 592] on div "A.l.c. [PERSON_NAME]-[PERSON_NAME] Wool Blend Sweater 0400022998119 45 in stock…" at bounding box center [433, 549] width 750 height 605
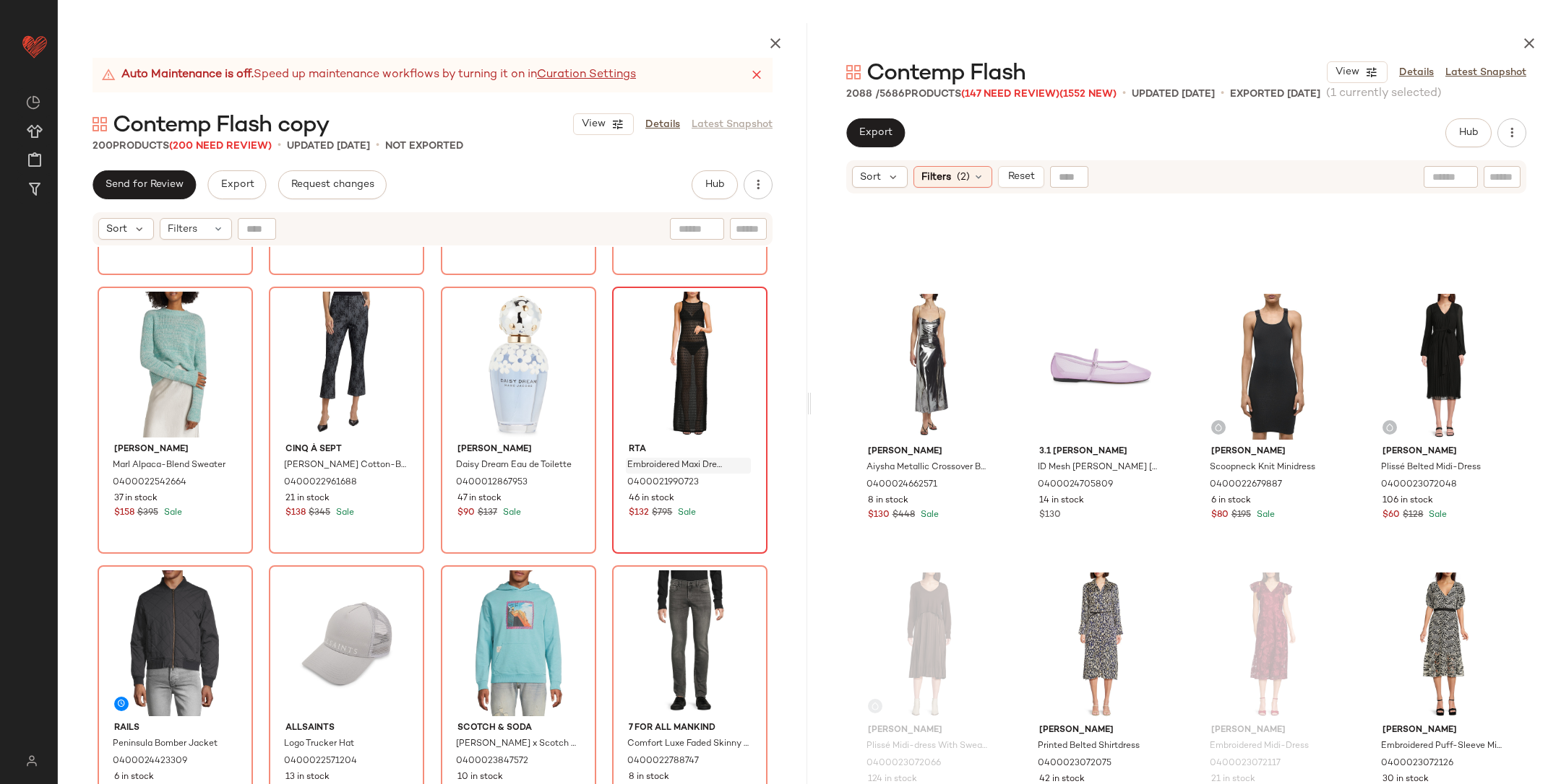
scroll to position [12516, 0]
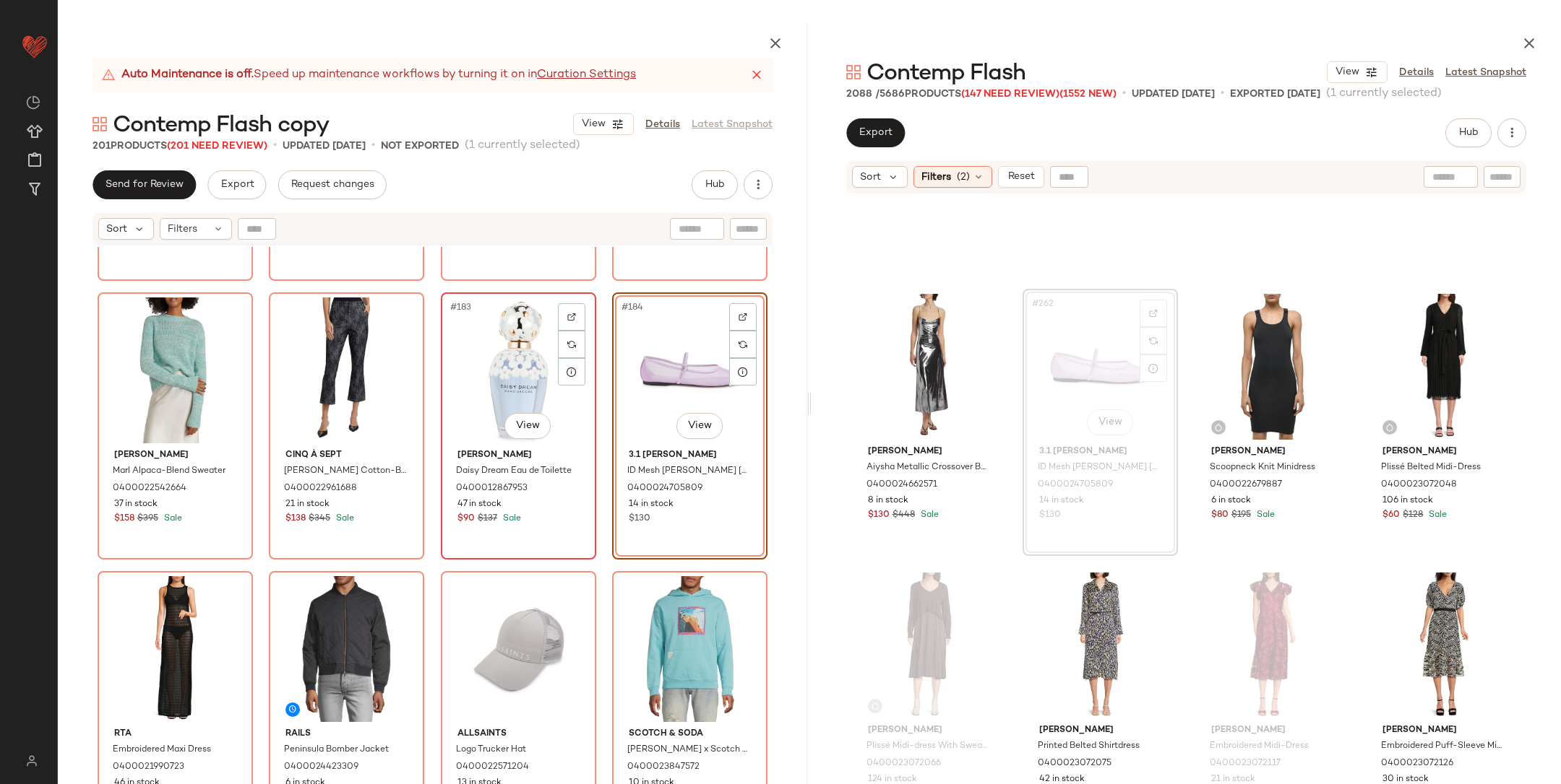
click at [517, 403] on div "#183 View" at bounding box center [518, 371] width 145 height 146
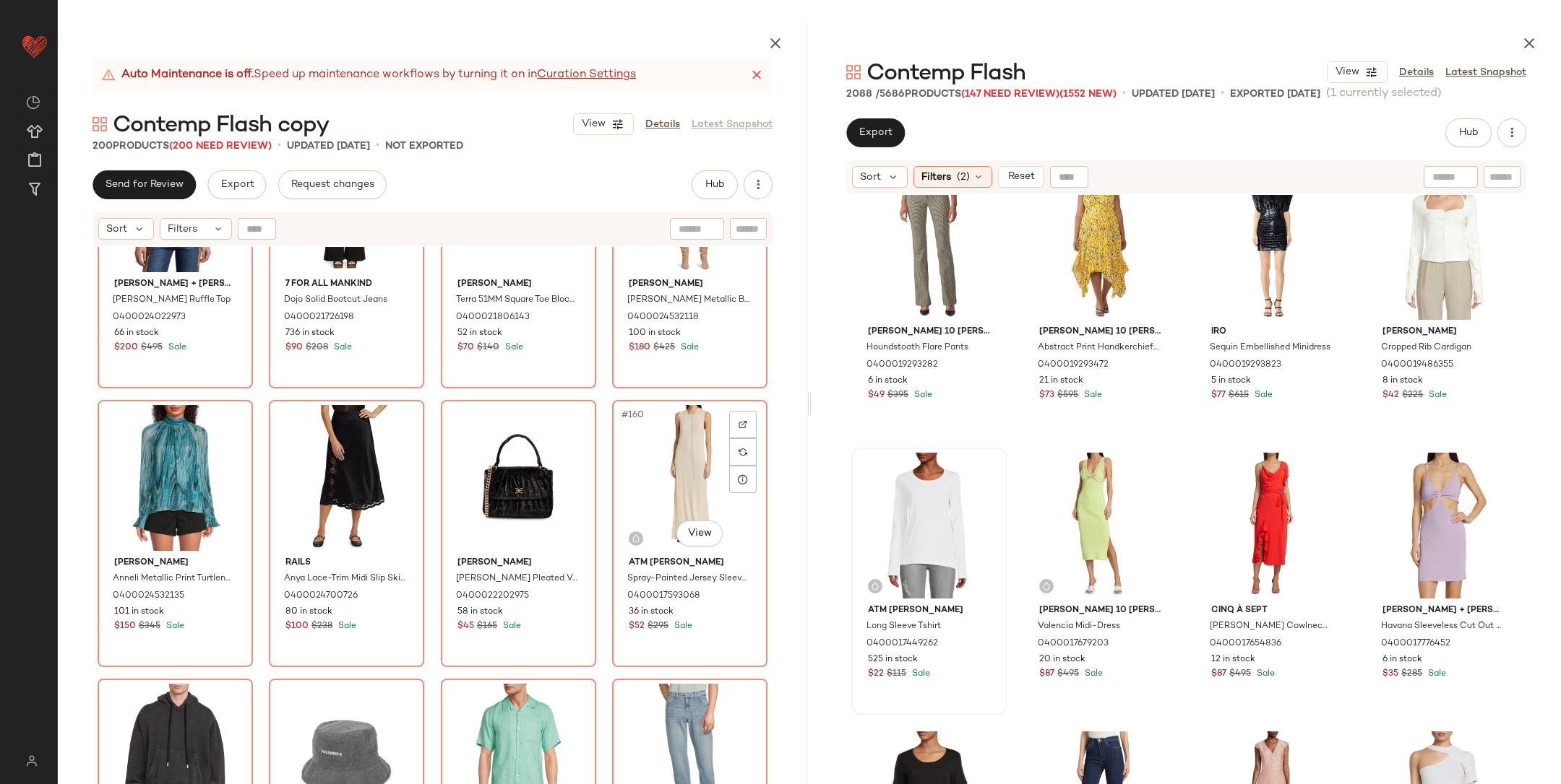
scroll to position [10738, 0]
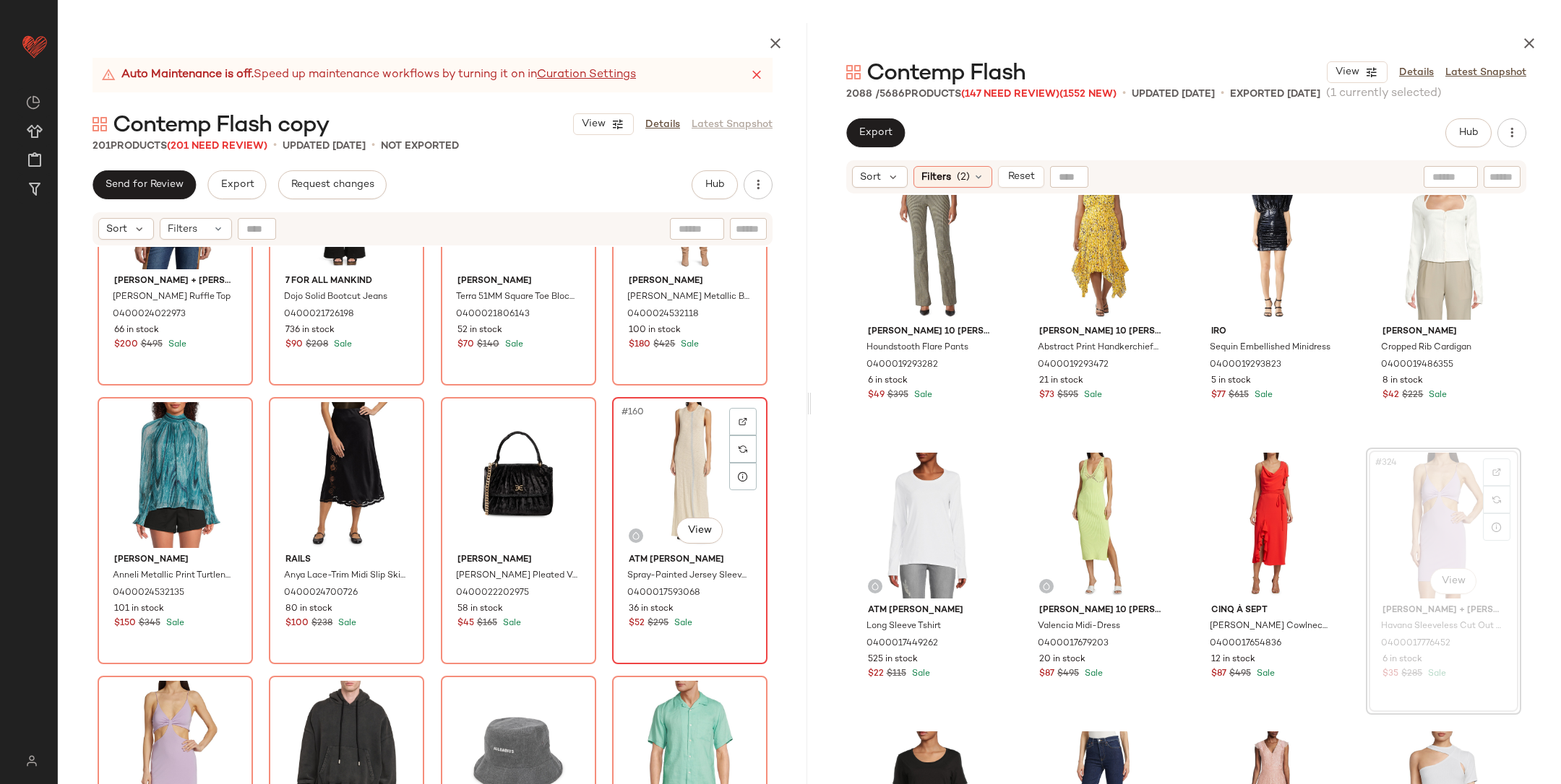
click at [676, 485] on div "#160 View" at bounding box center [690, 475] width 145 height 146
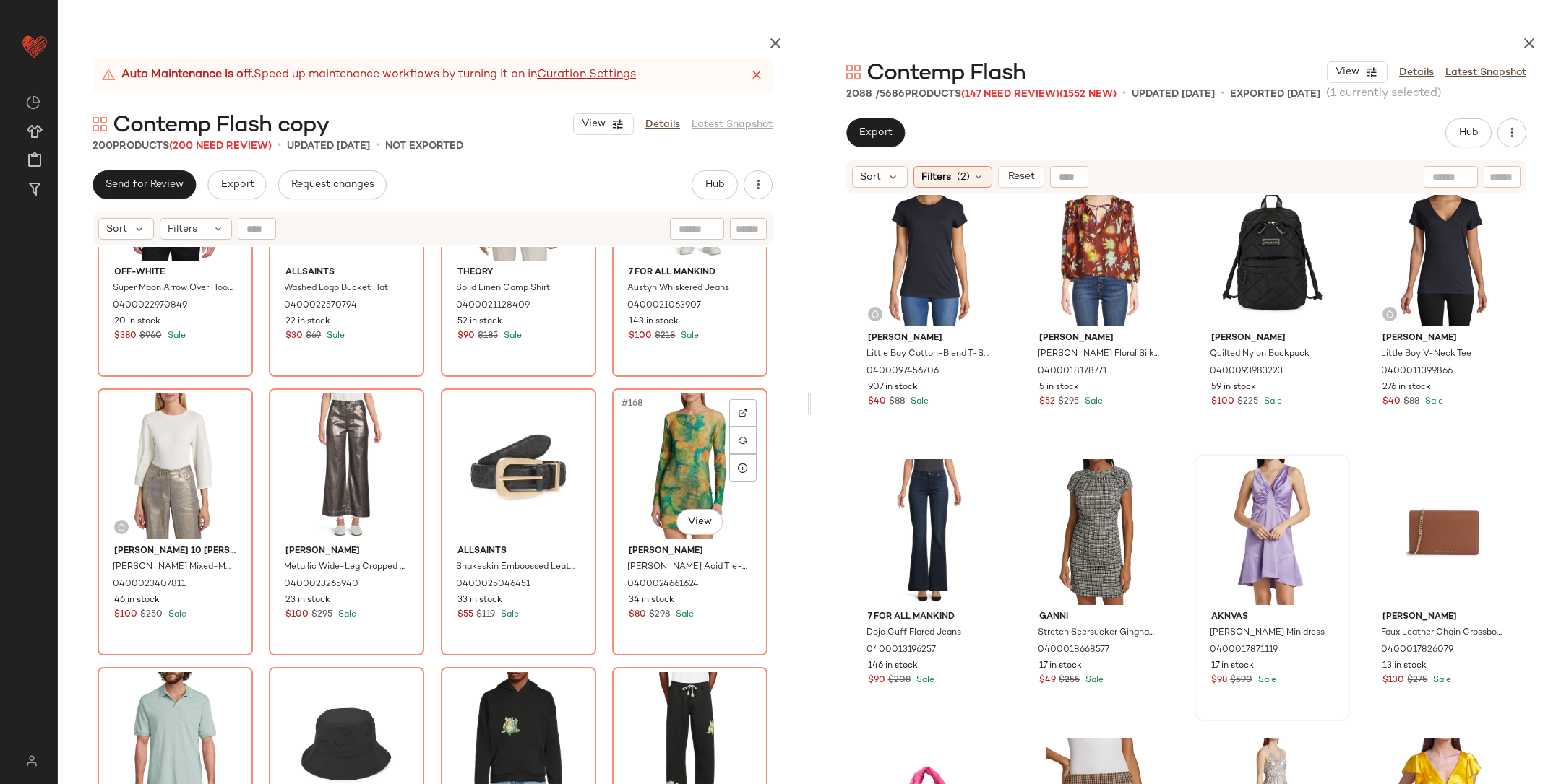
scroll to position [11310, 0]
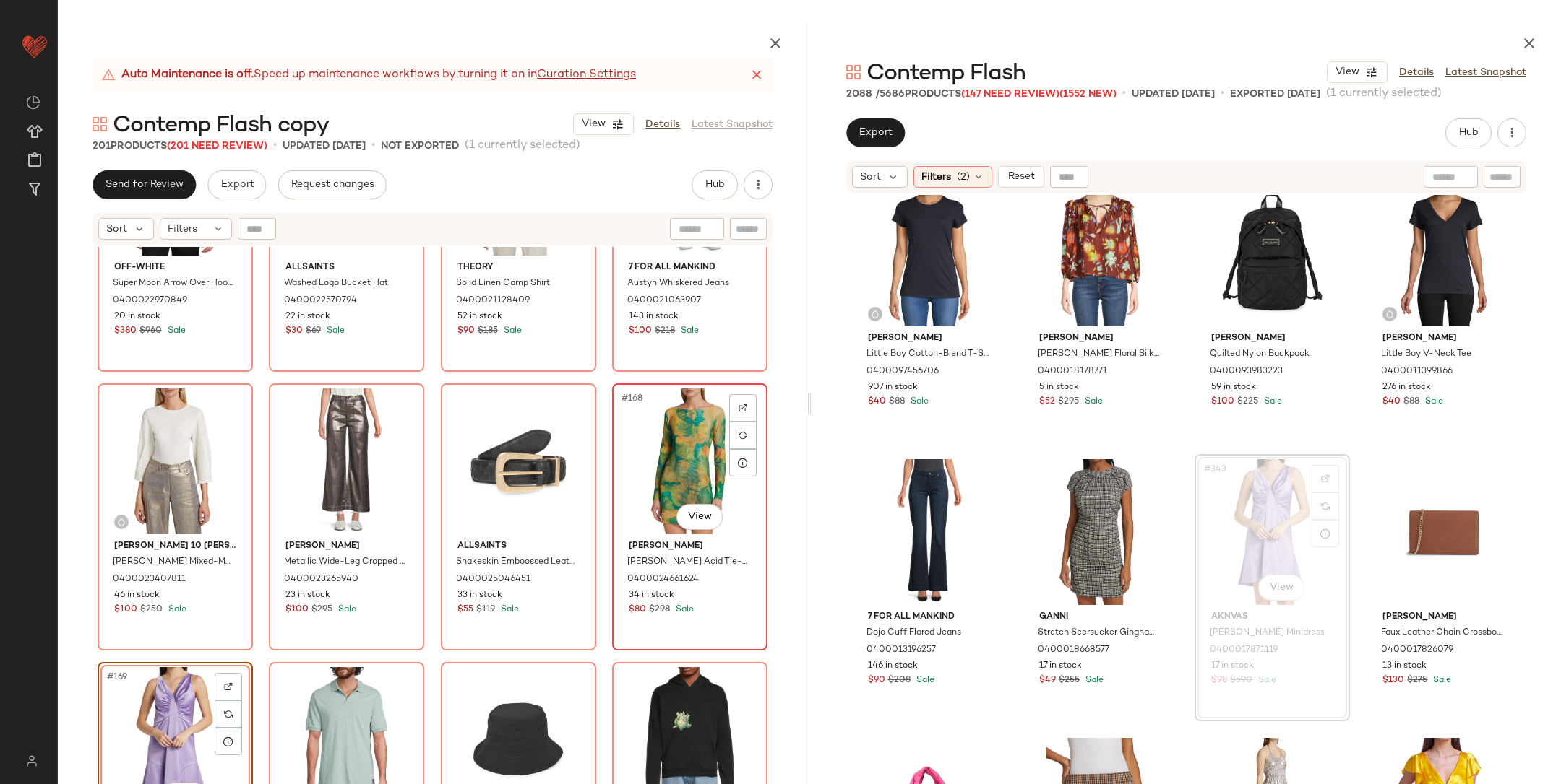
click at [680, 468] on div "#168 View" at bounding box center [690, 461] width 145 height 146
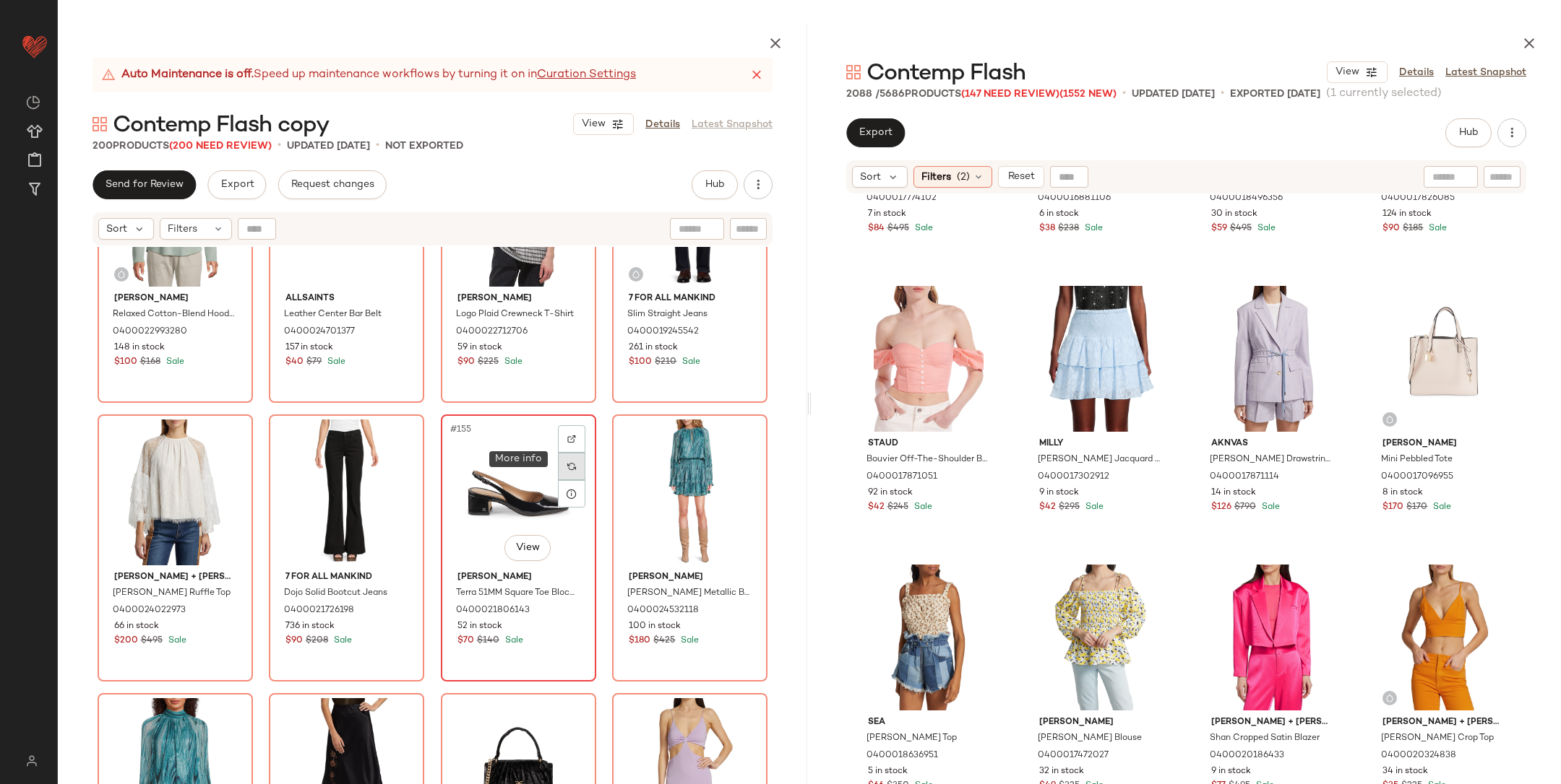
scroll to position [10544, 0]
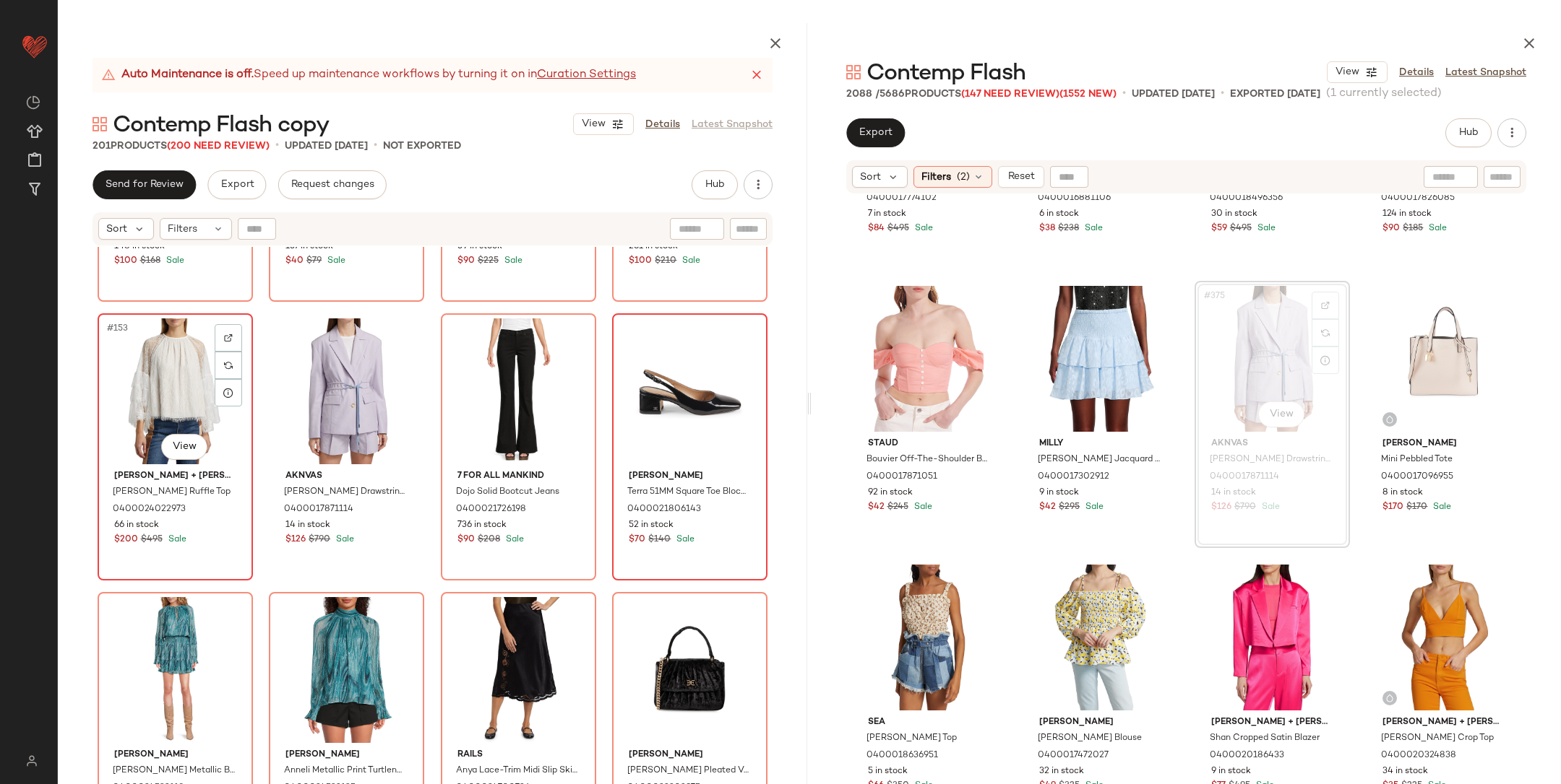
click at [179, 401] on div "#153 View" at bounding box center [175, 392] width 145 height 146
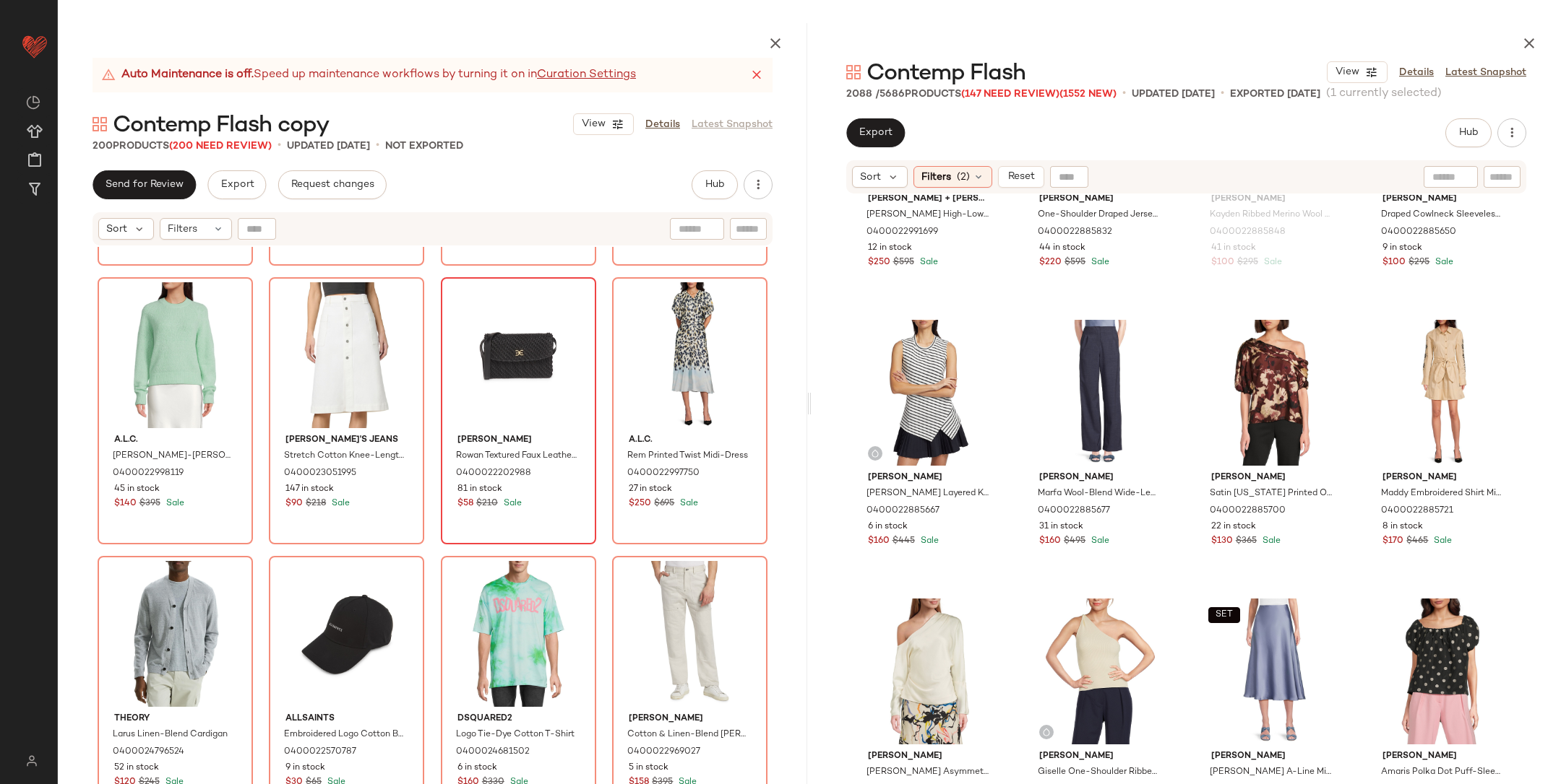
scroll to position [13339, 0]
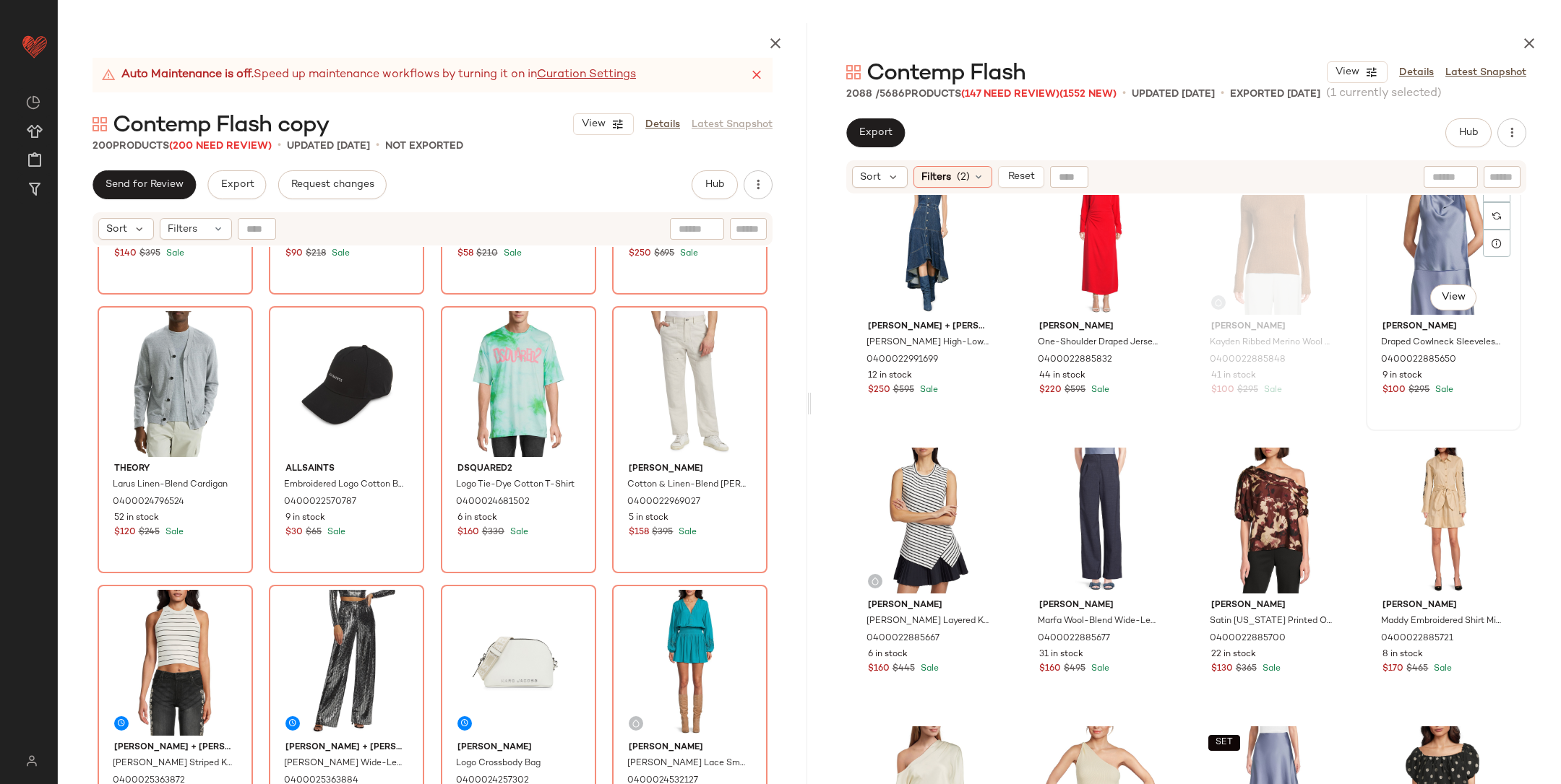
scroll to position [61106, 0]
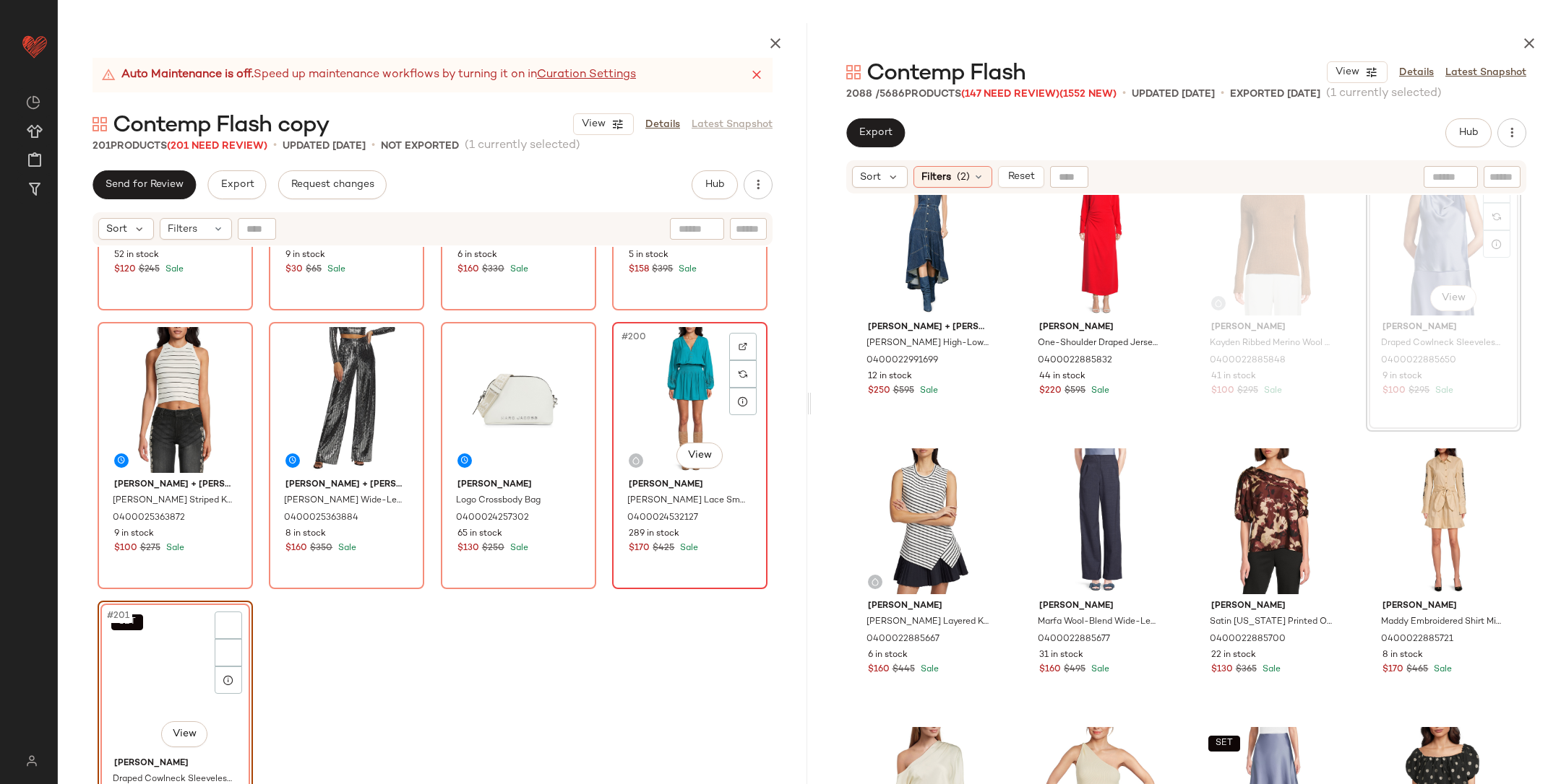
scroll to position [13618, 0]
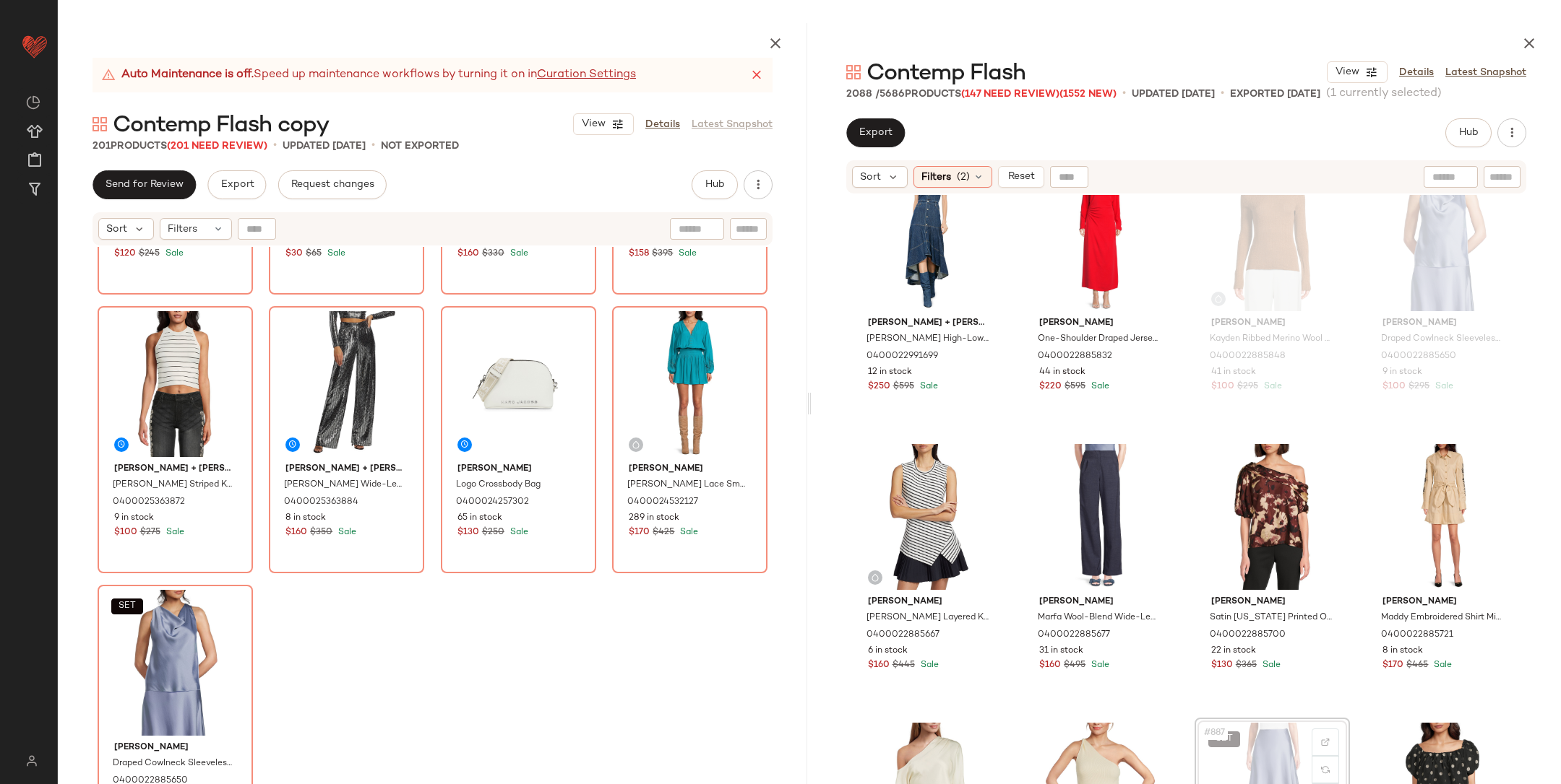
scroll to position [61110, 0]
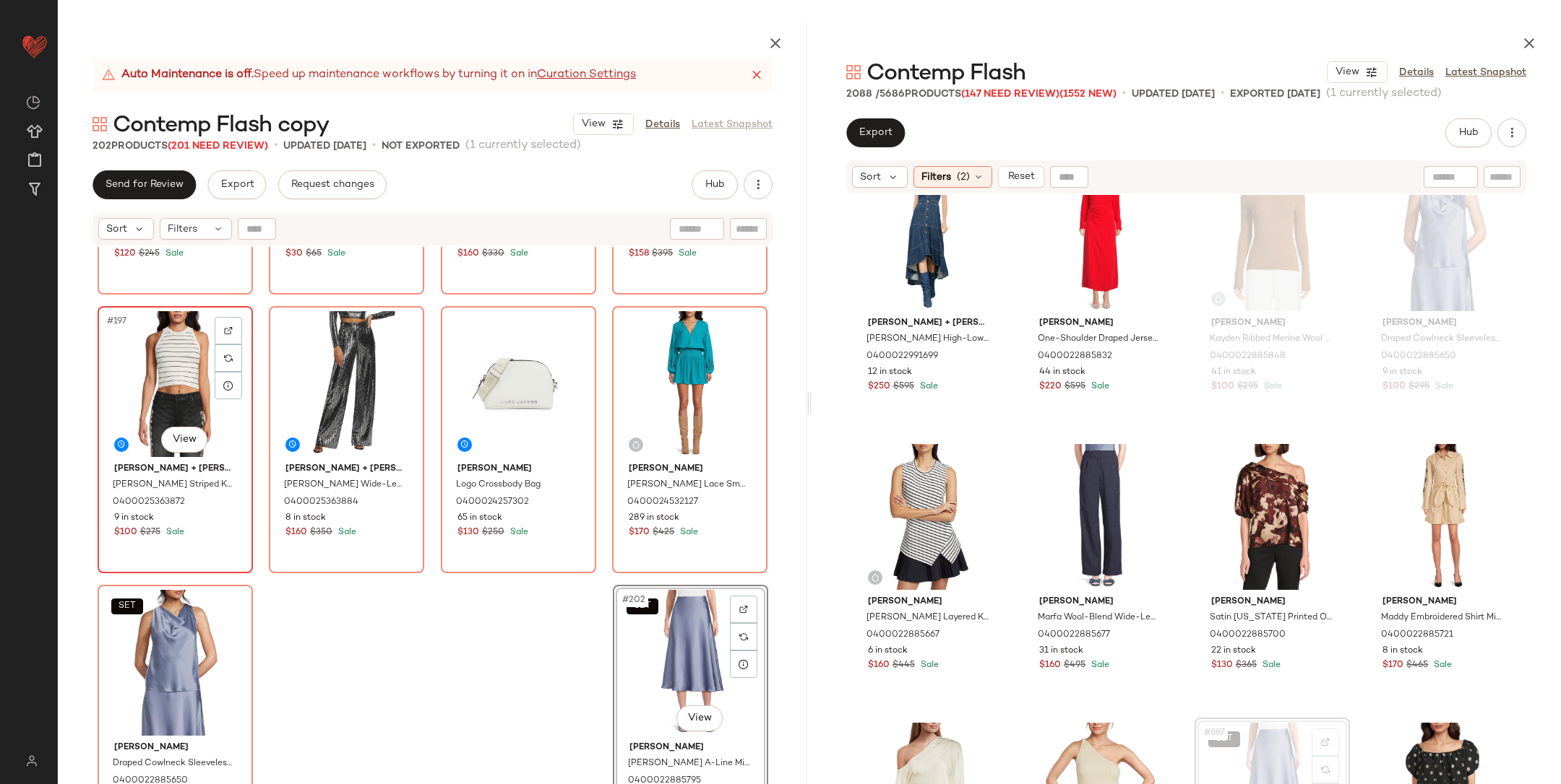
click at [174, 373] on div "#197 View" at bounding box center [175, 385] width 145 height 146
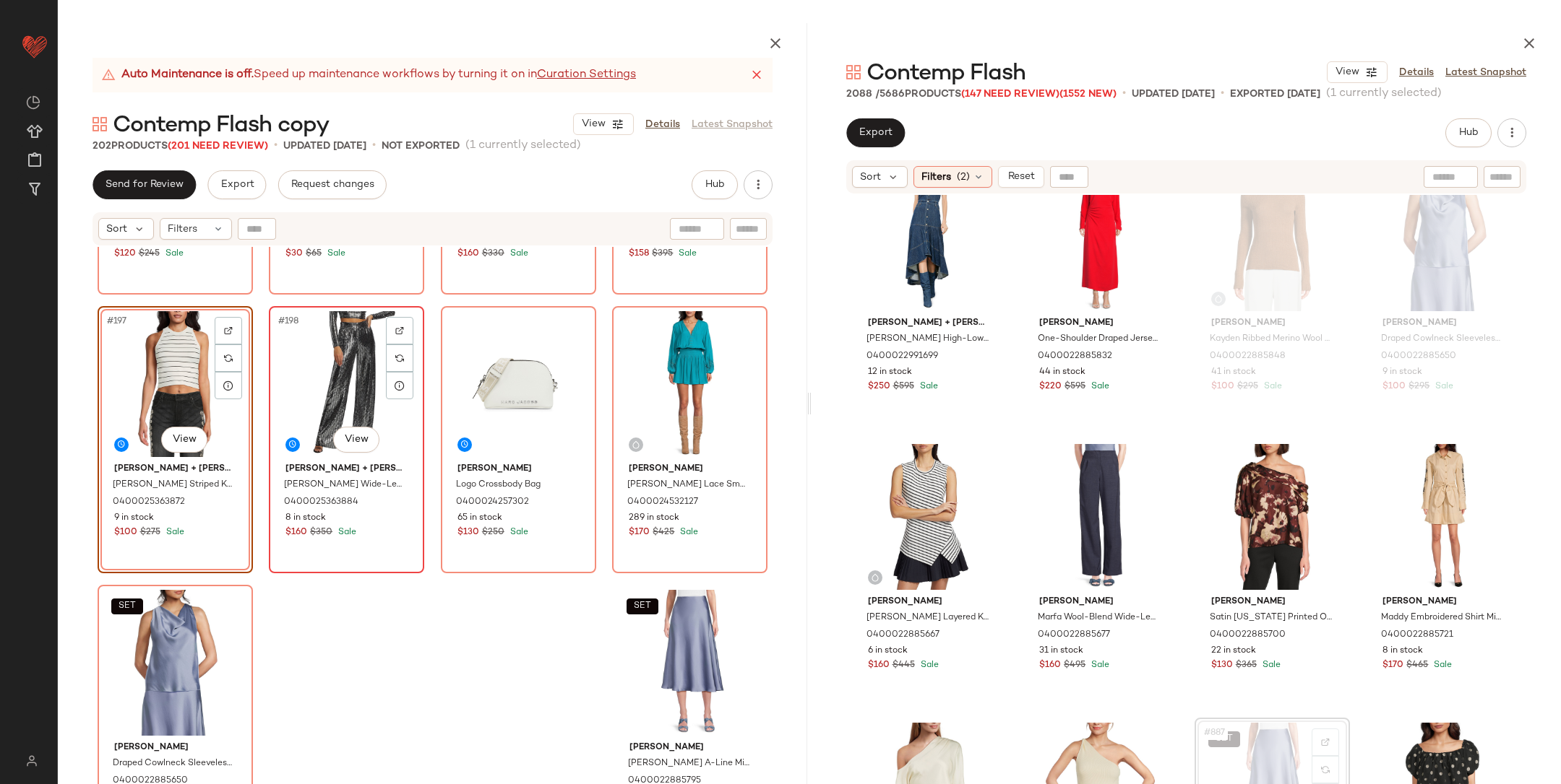
click at [325, 391] on div "#198 View" at bounding box center [346, 385] width 145 height 146
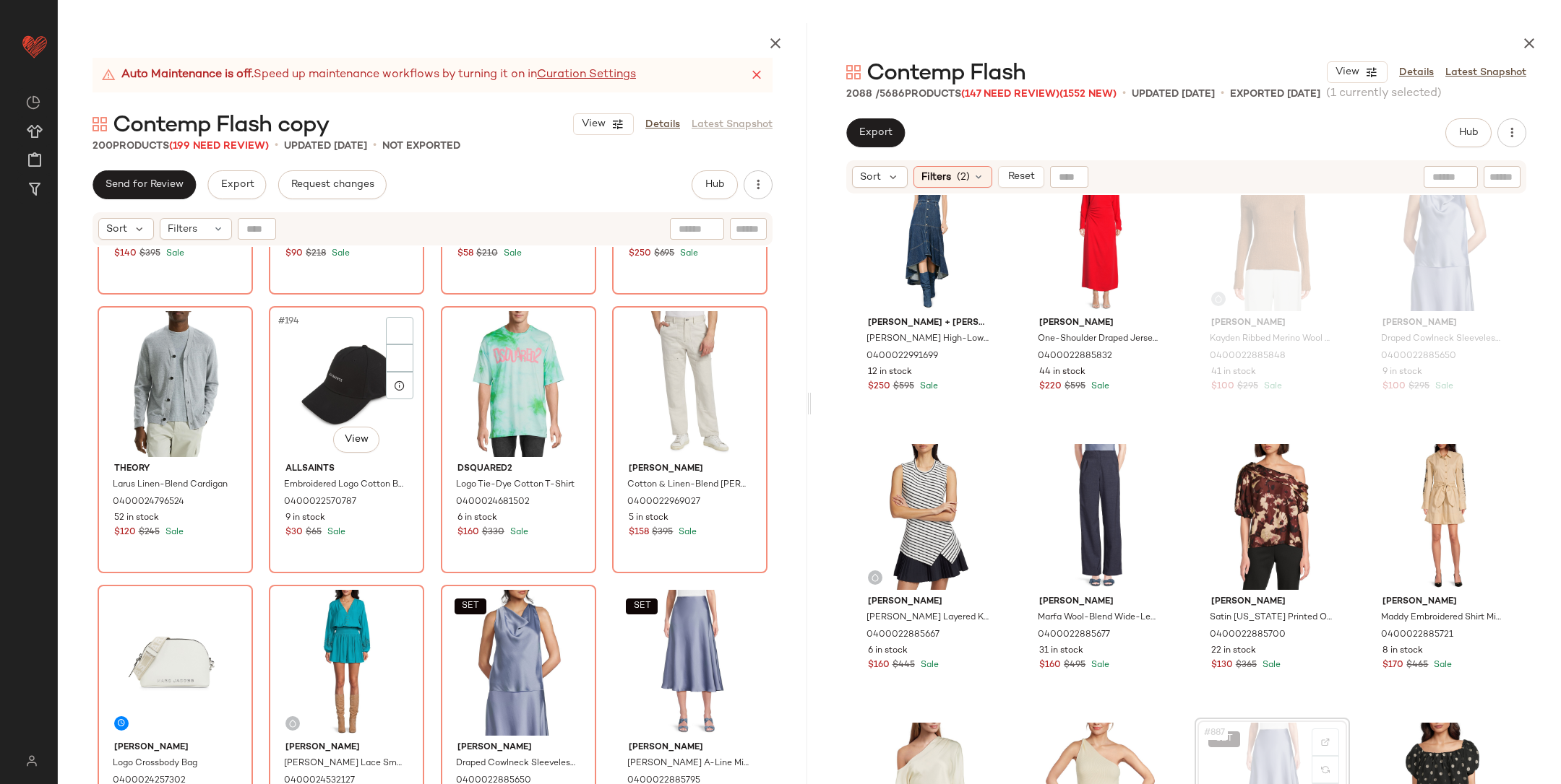
scroll to position [13339, 0]
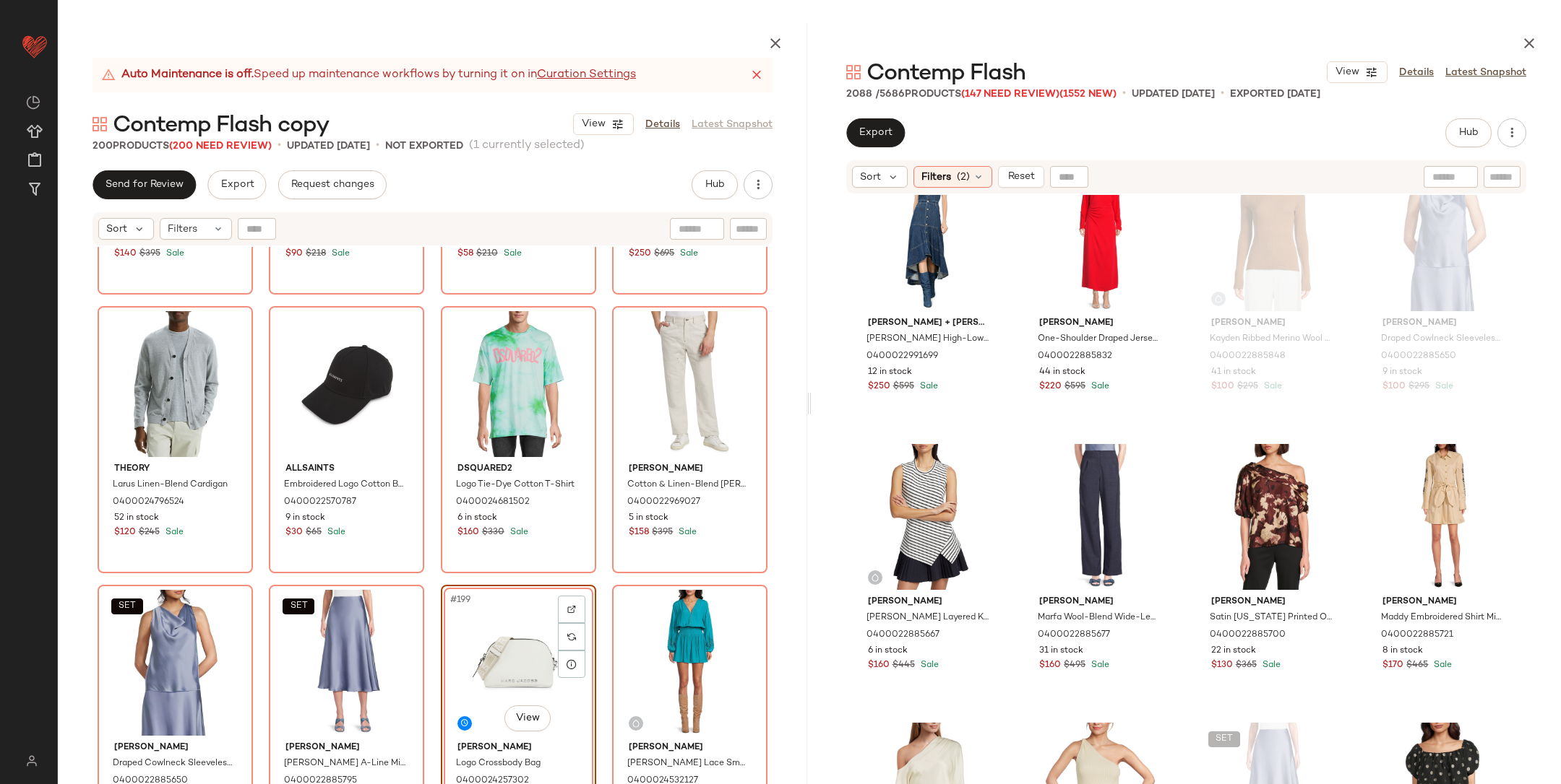
click at [602, 582] on div "A.l.c. Frankie Alpaca-Merino Wool Blend Sweater 0400022998119 45 in stock $140 …" at bounding box center [433, 549] width 750 height 605
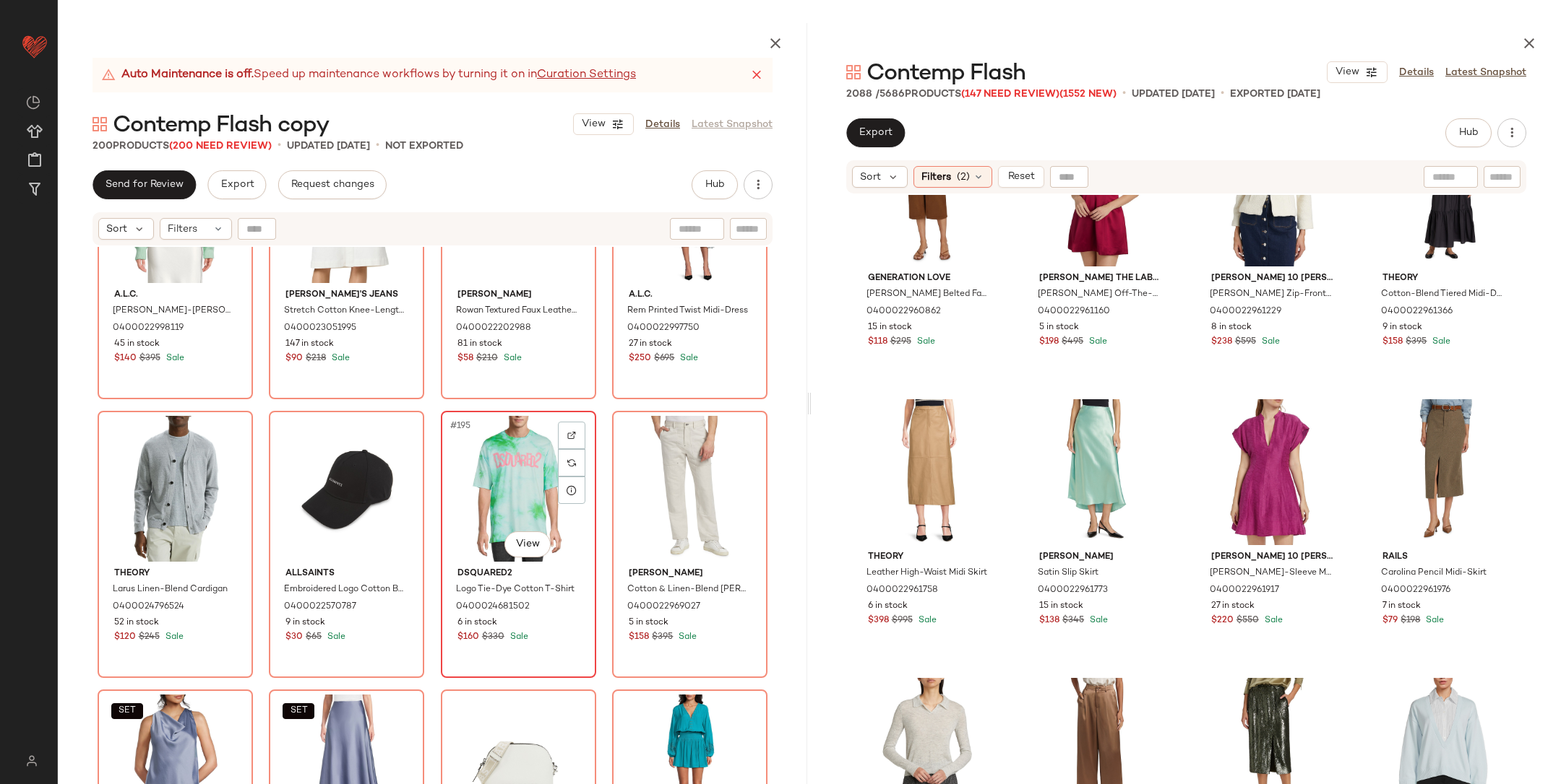
scroll to position [13339, 0]
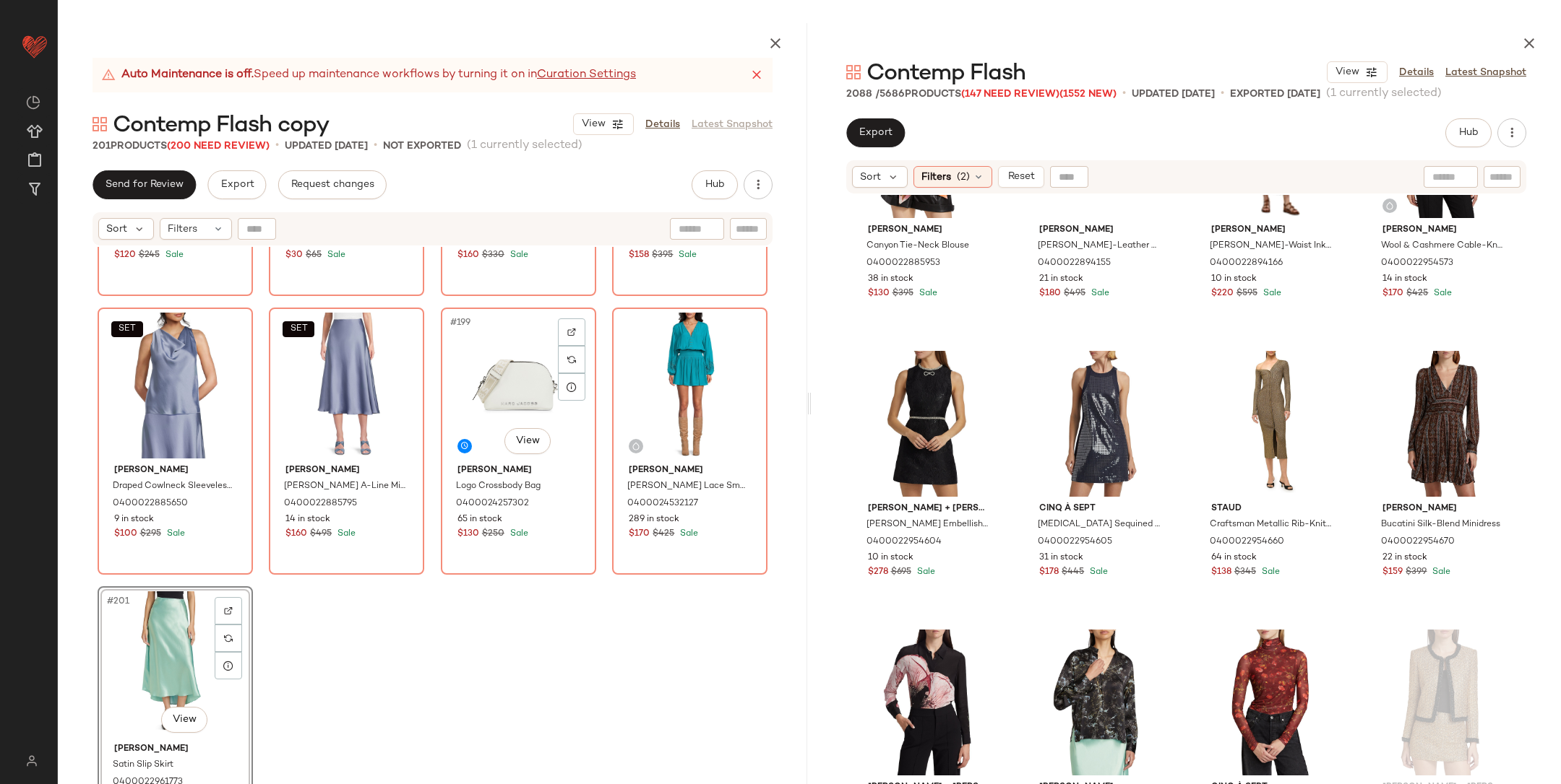
scroll to position [13618, 0]
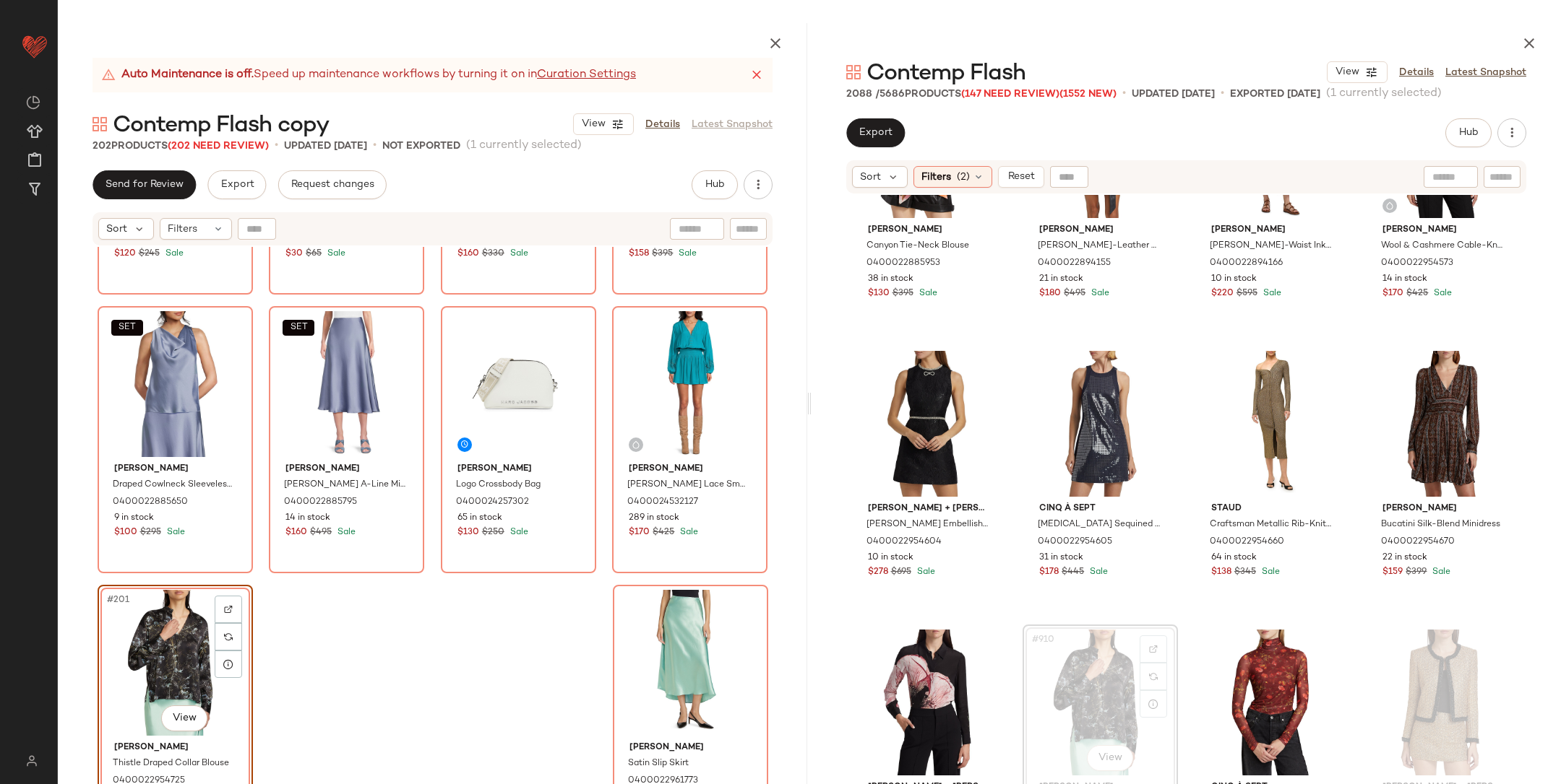
click at [262, 661] on div "Theory Larus Linen-Blend Cardigan 0400024796524 52 in stock $120 $245 Sale AllS…" at bounding box center [433, 549] width 750 height 605
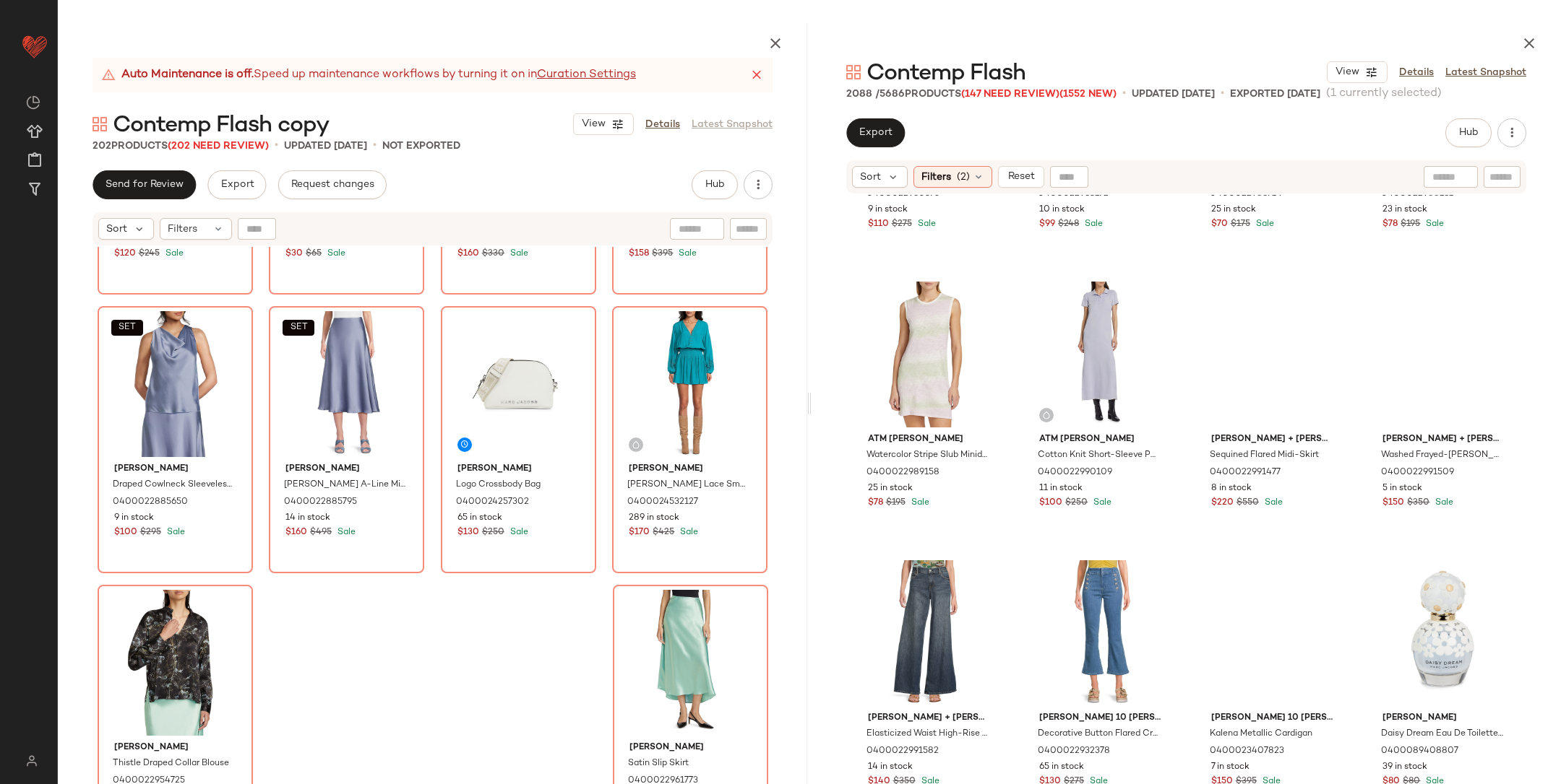
scroll to position [75226, 0]
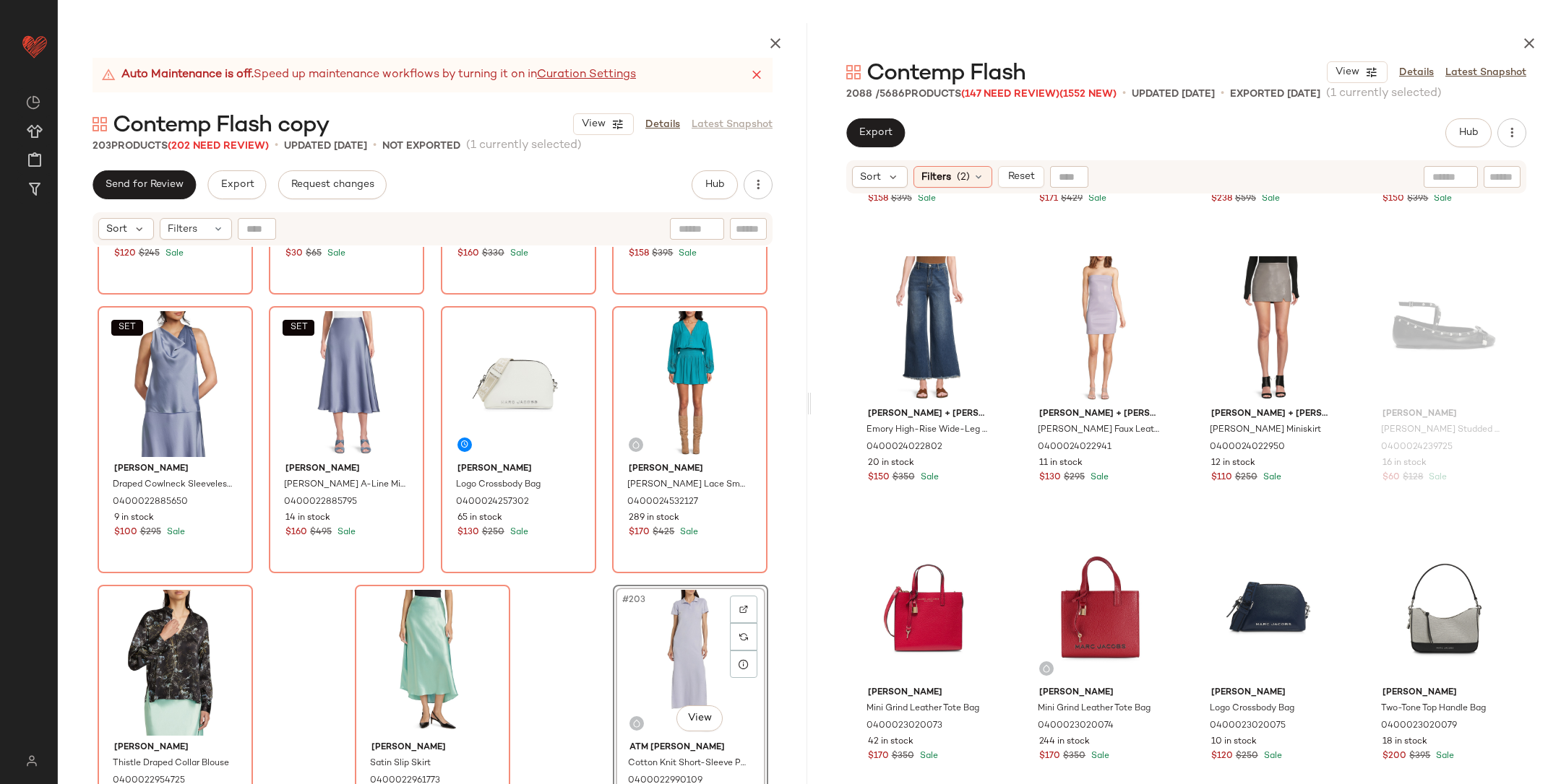
scroll to position [80744, 0]
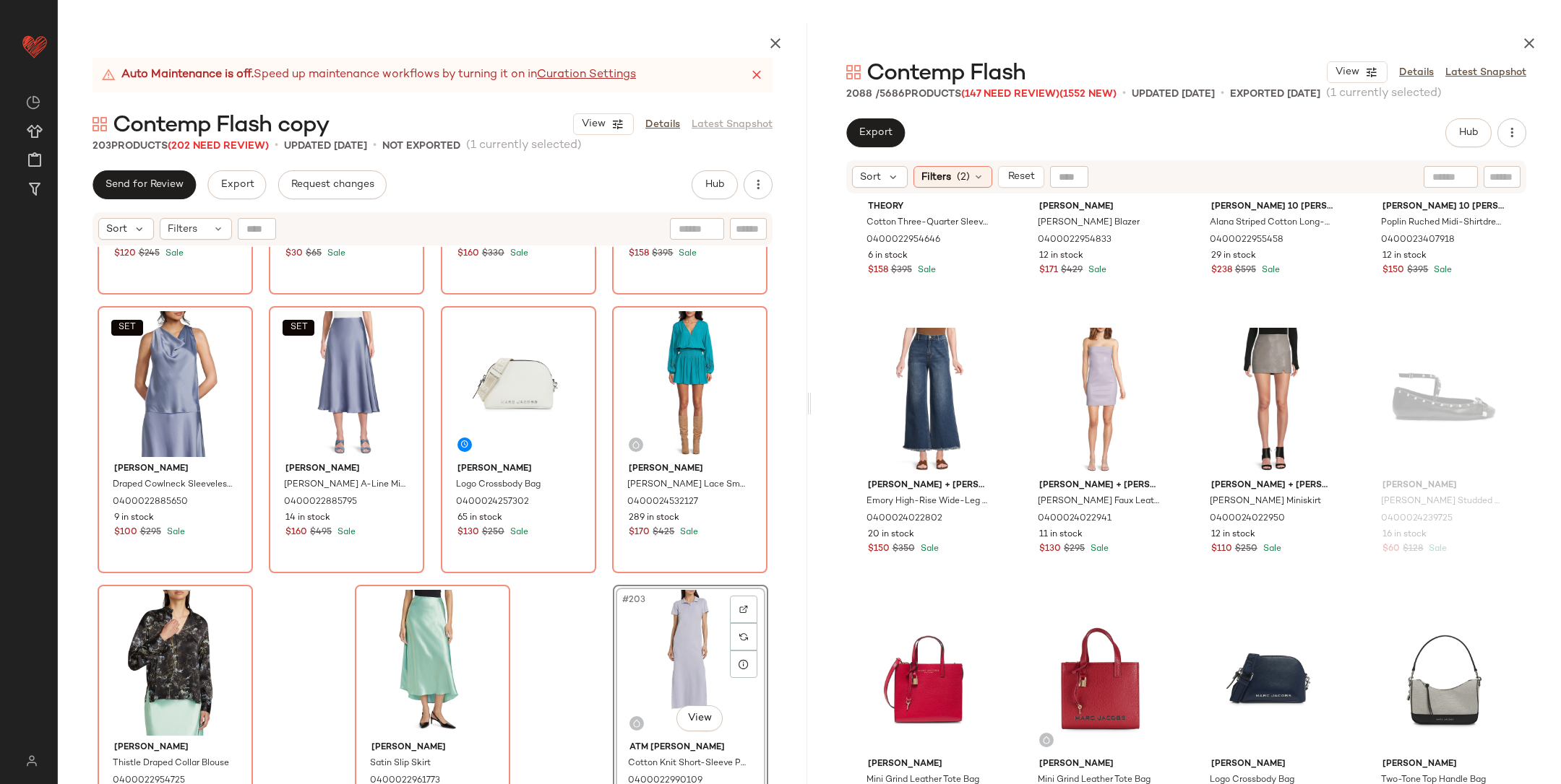
click at [668, 638] on div "#203 View" at bounding box center [690, 663] width 145 height 146
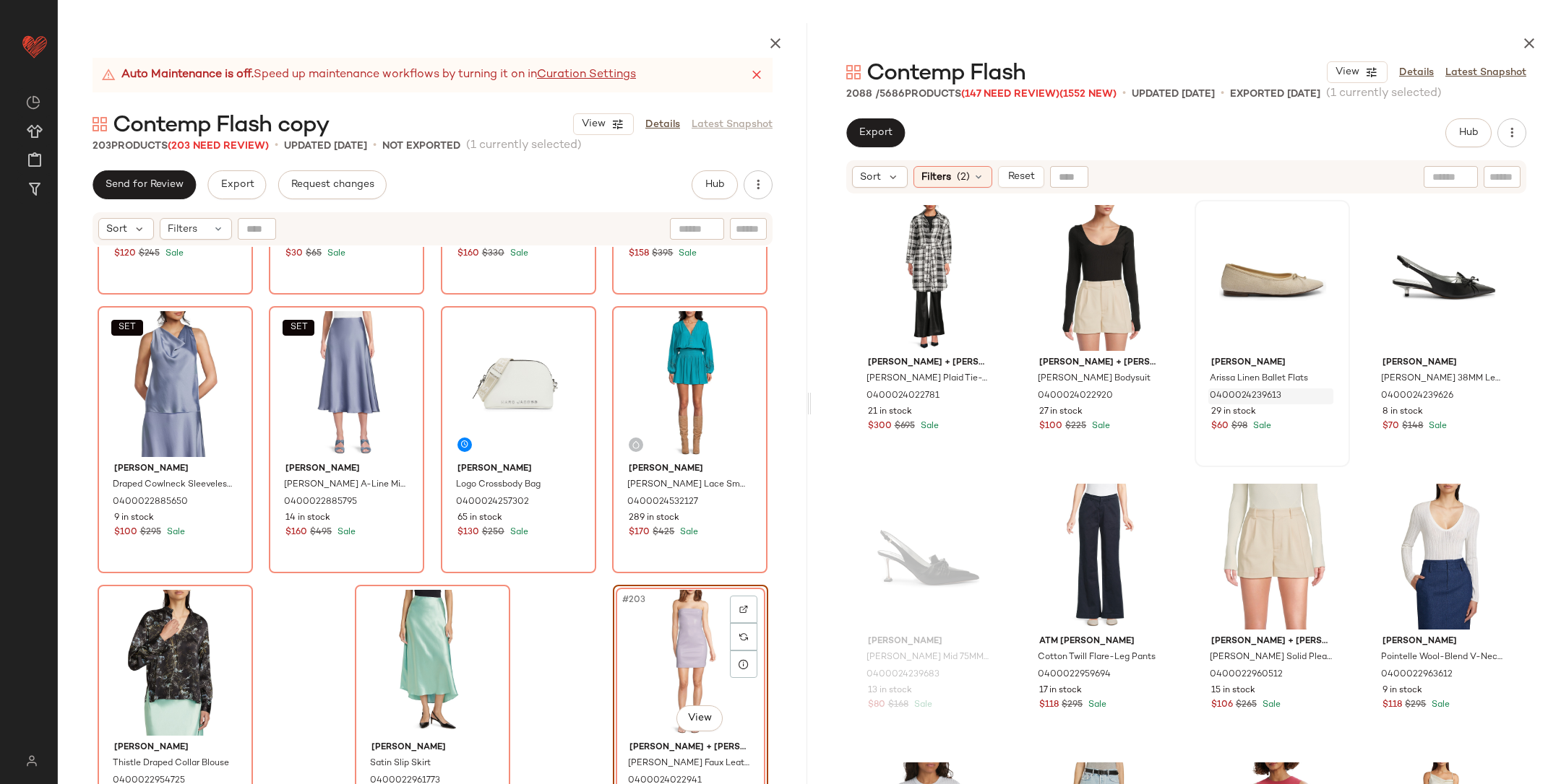
scroll to position [82217, 0]
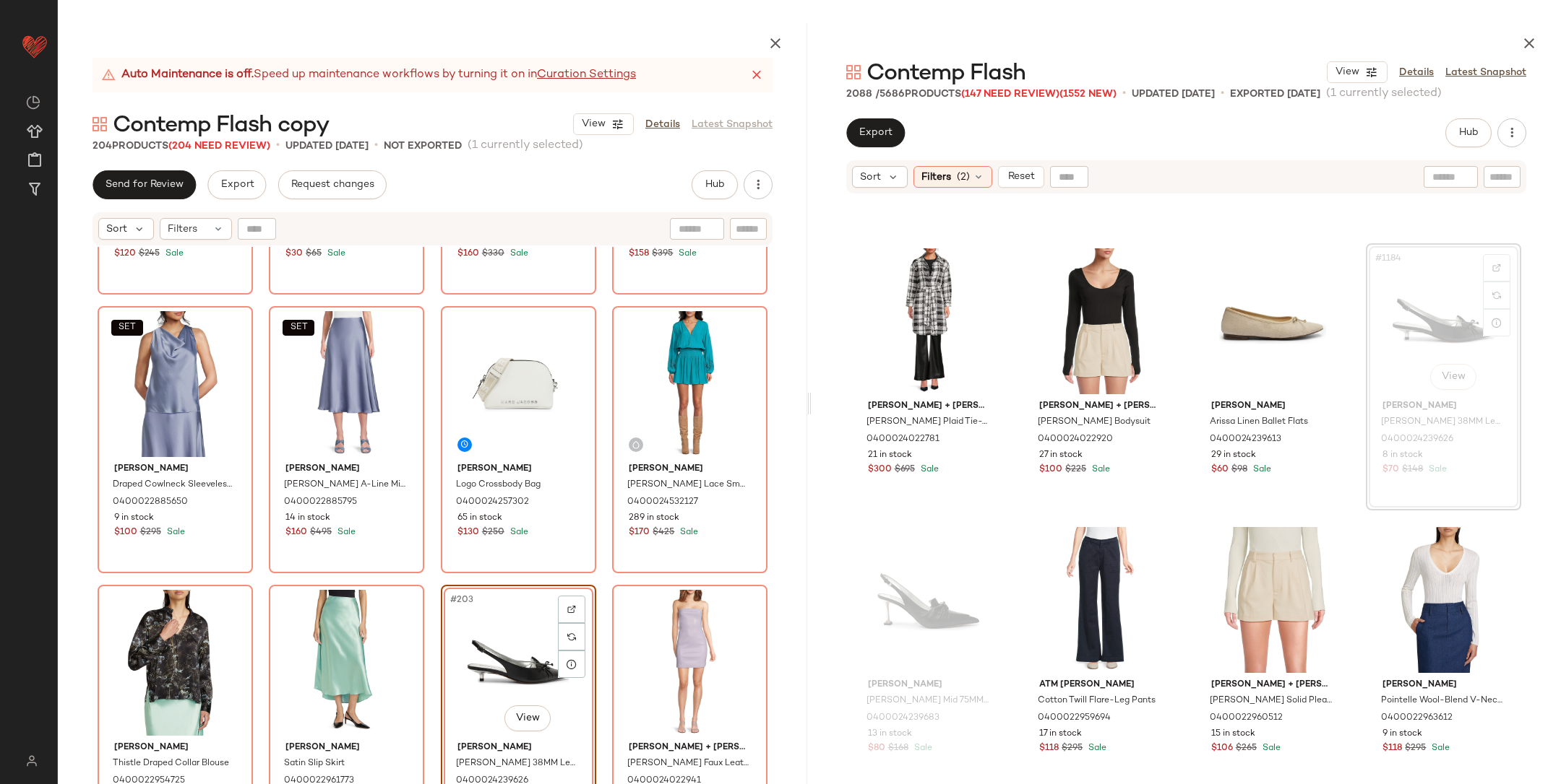
click at [592, 580] on div "Theory Larus Linen-Blend Cardigan 0400024796524 52 in stock $120 $245 Sale AllS…" at bounding box center [433, 549] width 750 height 605
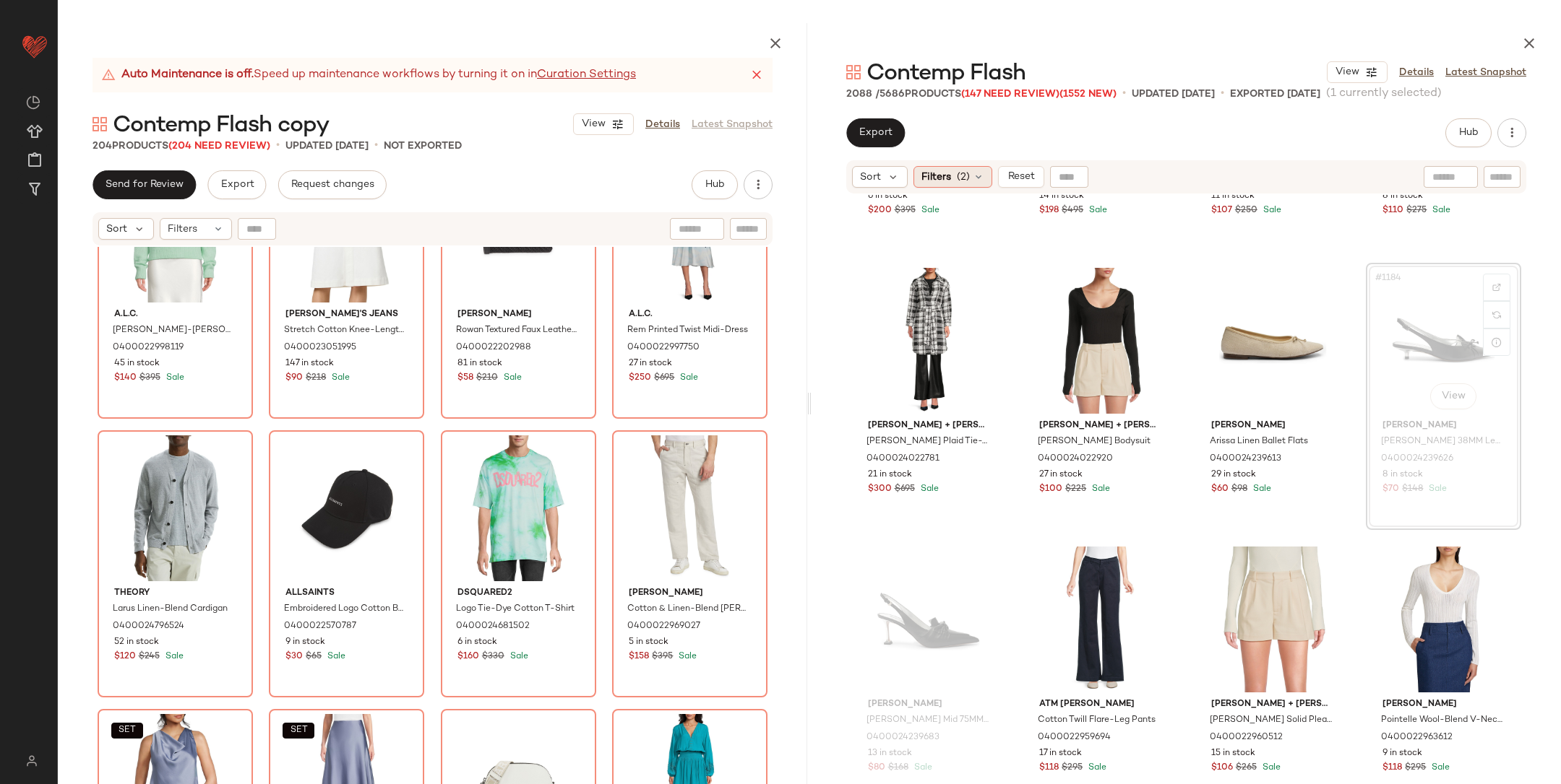
scroll to position [82198, 0]
click at [952, 165] on div "Sort Filters (2) Reset" at bounding box center [1186, 177] width 681 height 33
click at [953, 174] on div "Filters (2)" at bounding box center [952, 177] width 79 height 22
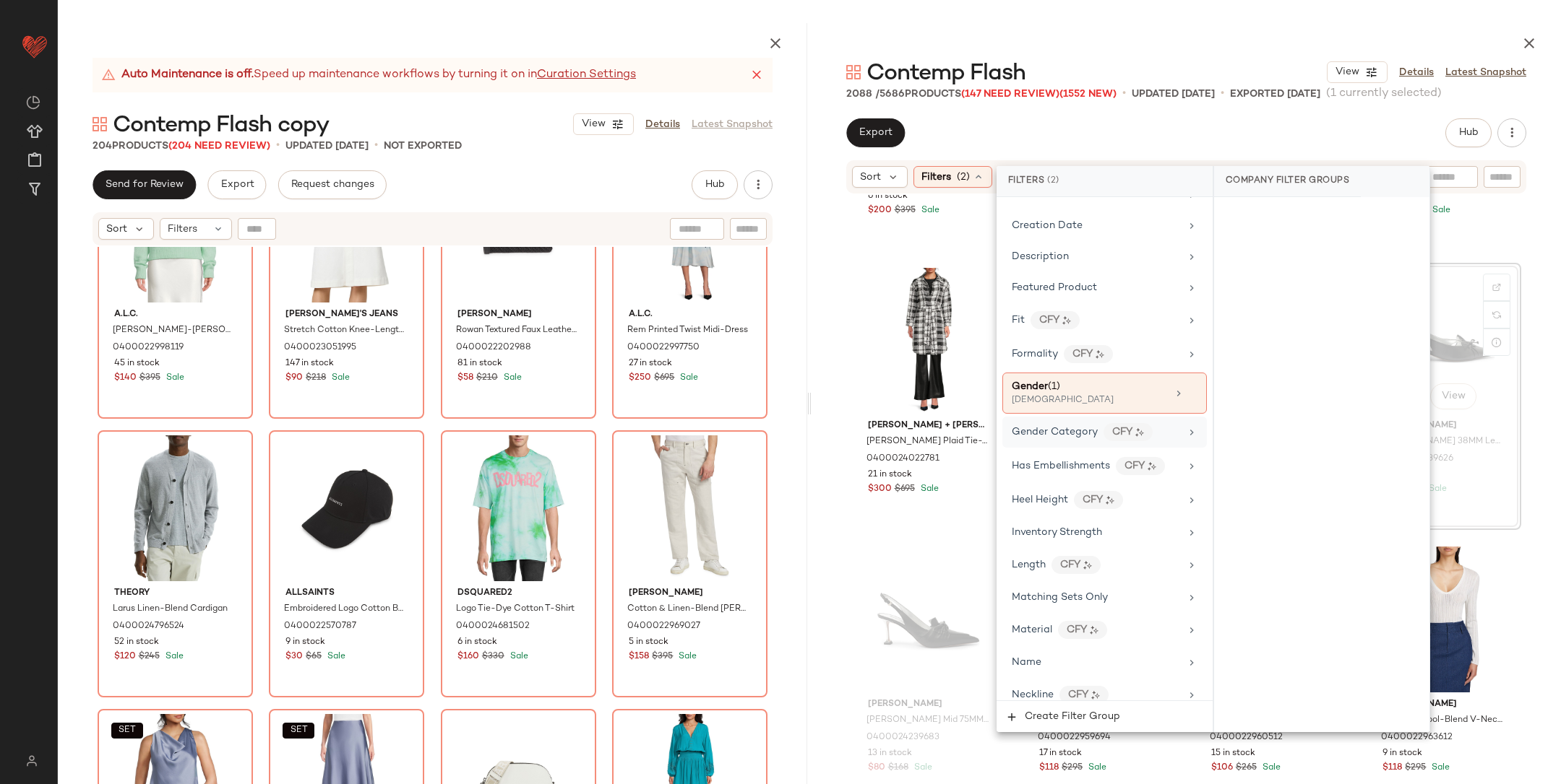
scroll to position [369, 0]
click at [1041, 395] on div "female" at bounding box center [1084, 398] width 145 height 13
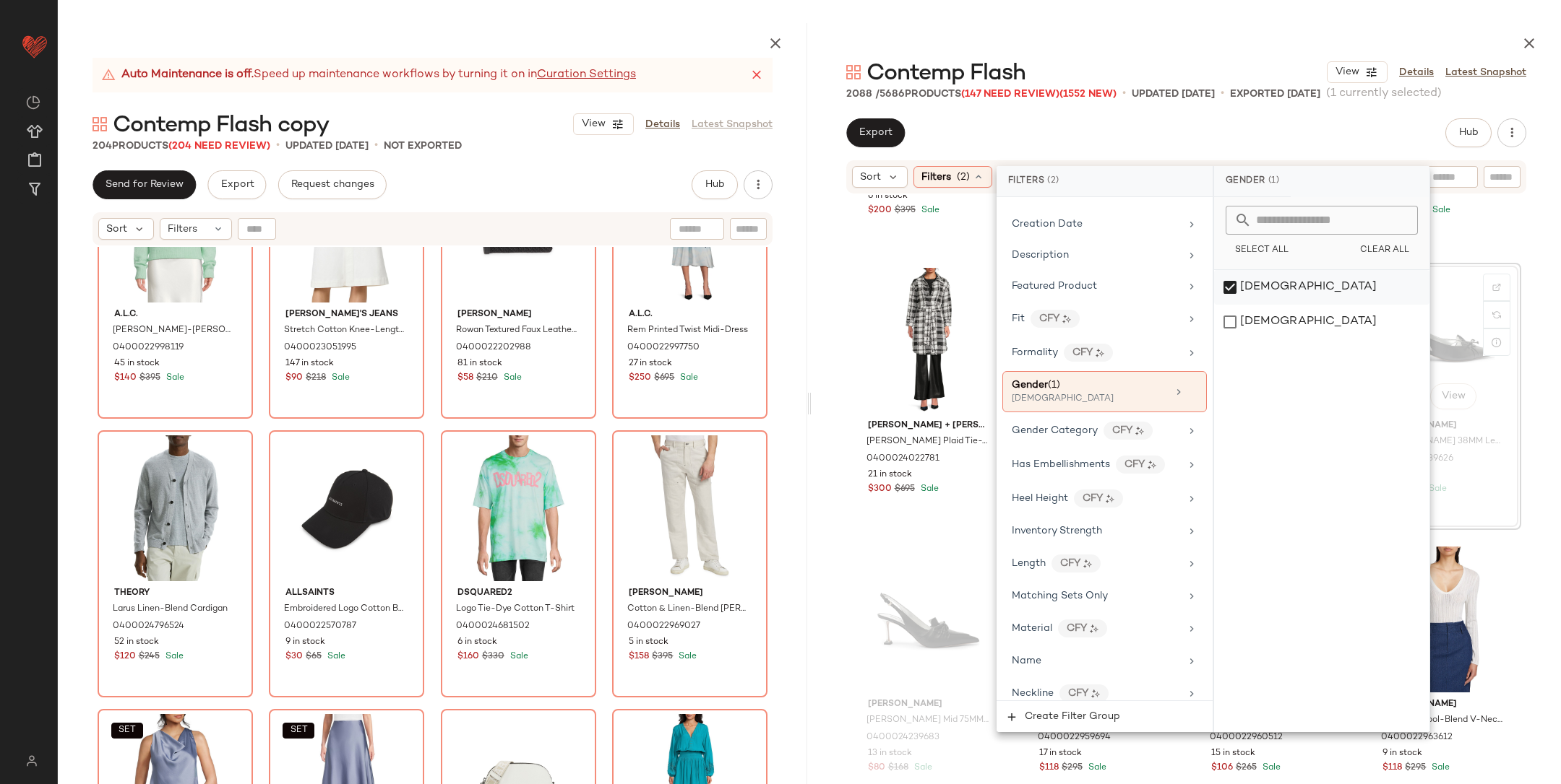
click at [1276, 293] on div "female" at bounding box center [1322, 287] width 216 height 35
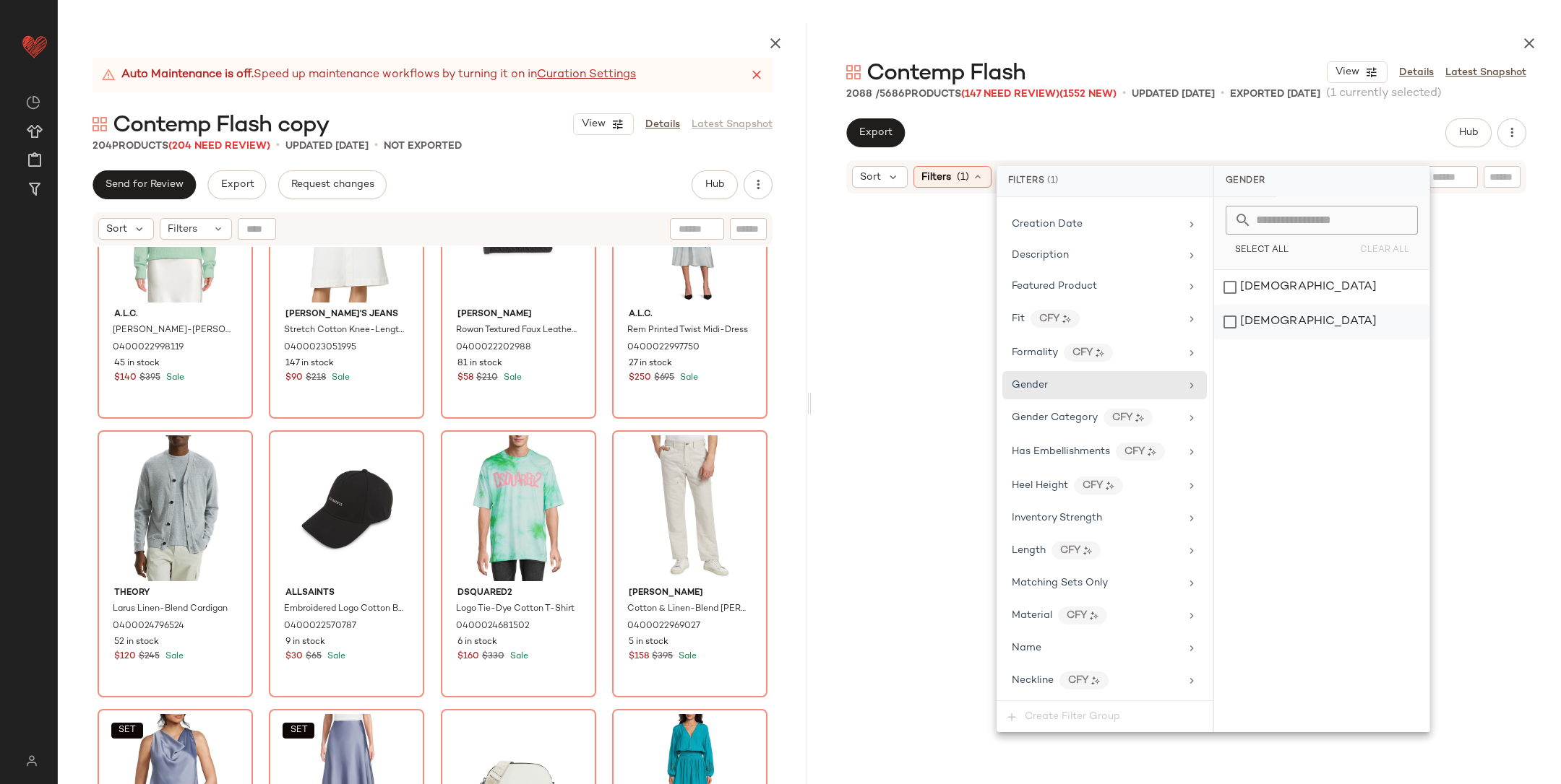
click at [1276, 313] on div "[DEMOGRAPHIC_DATA]" at bounding box center [1322, 322] width 216 height 35
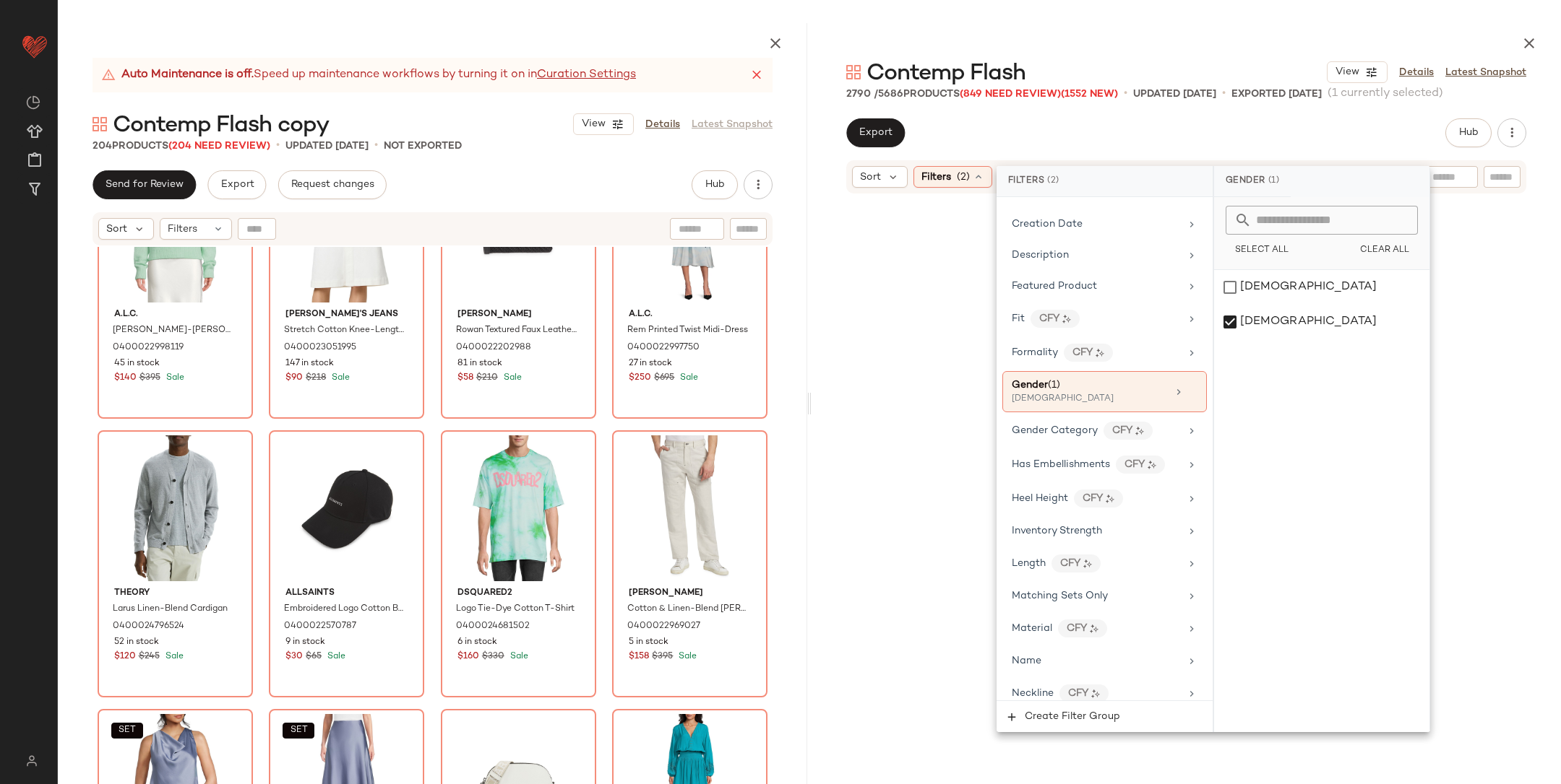
scroll to position [124074, 0]
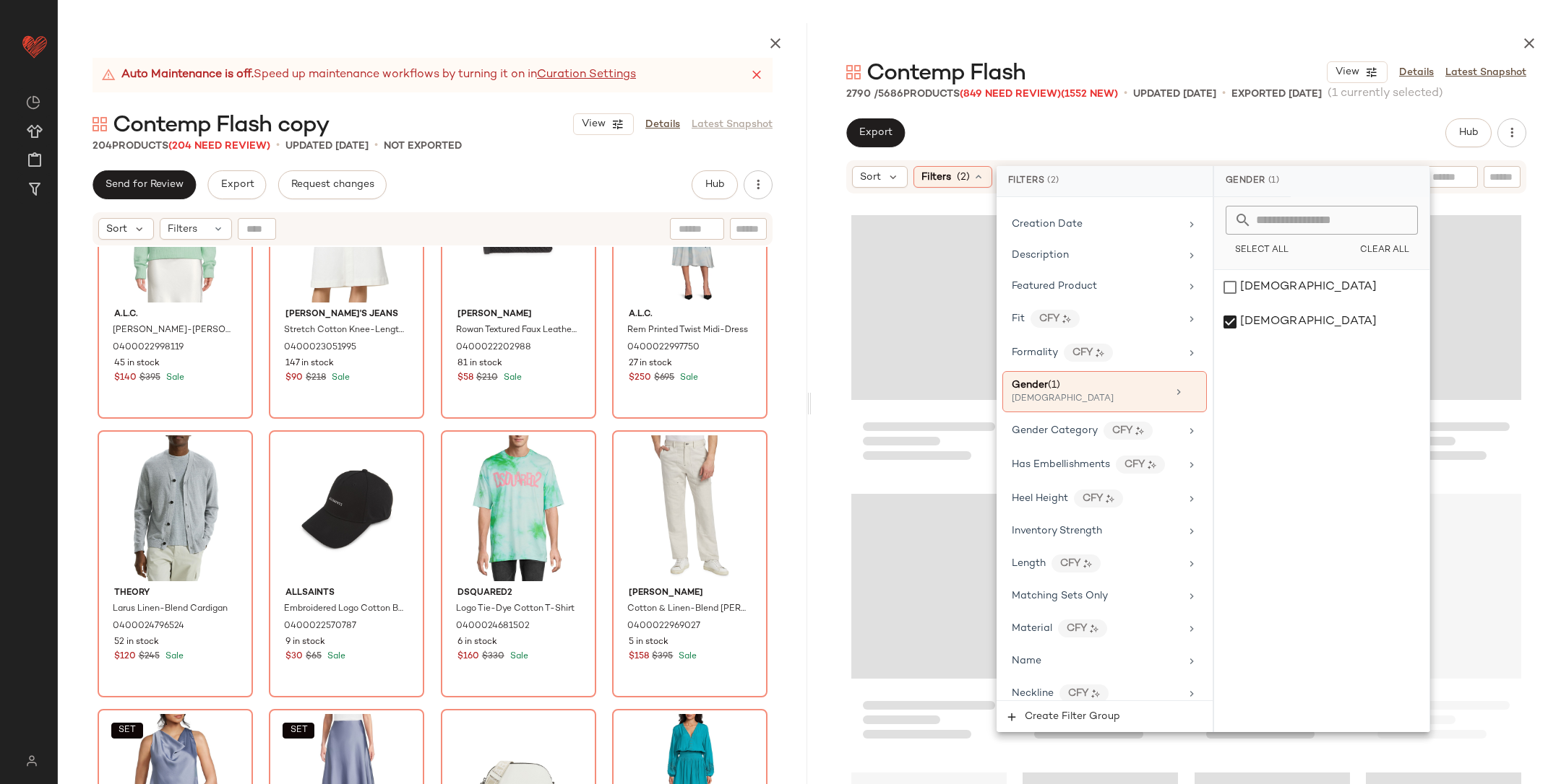
click at [1527, 310] on div at bounding box center [1186, 524] width 750 height 660
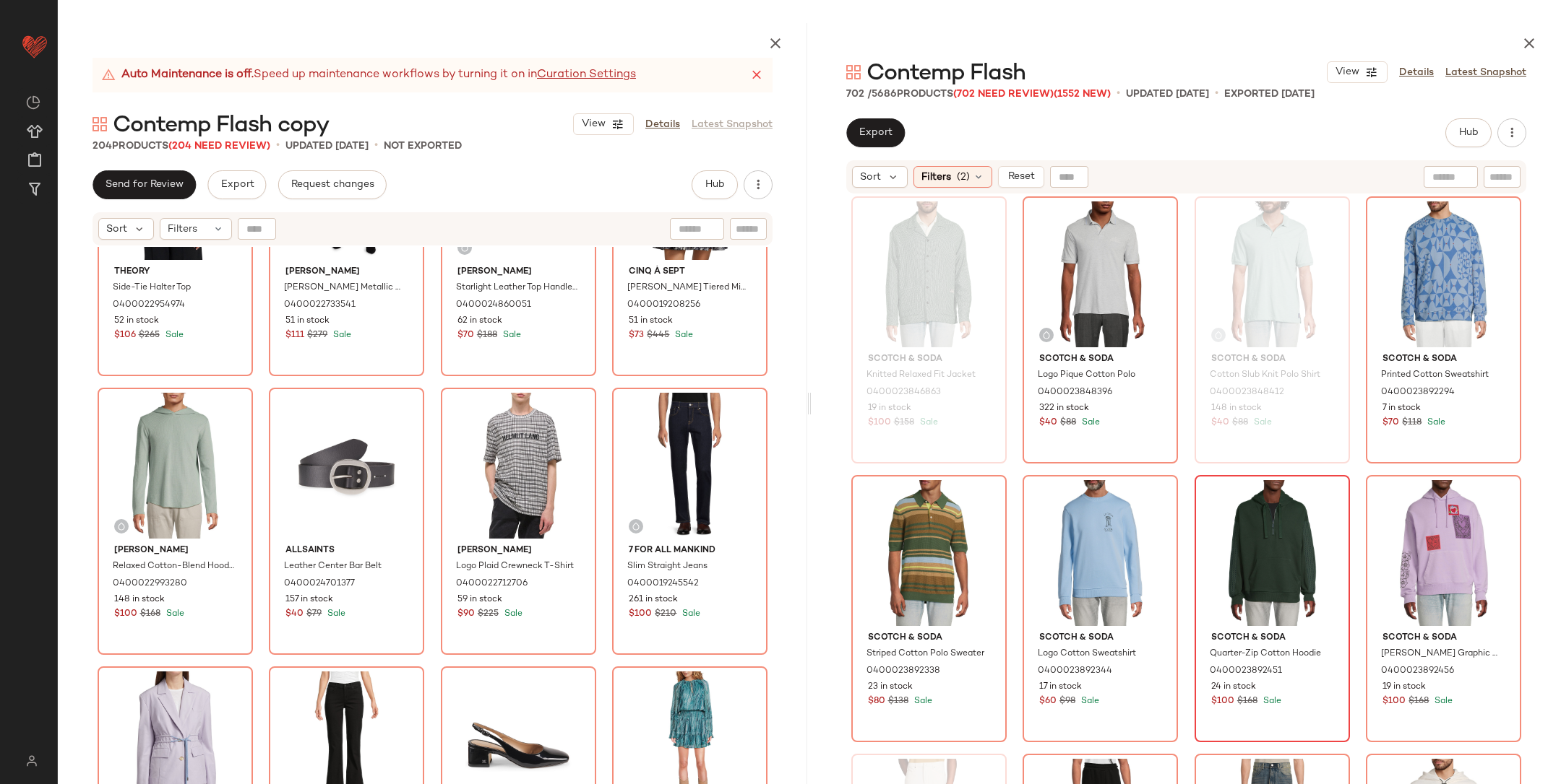
scroll to position [31259, 0]
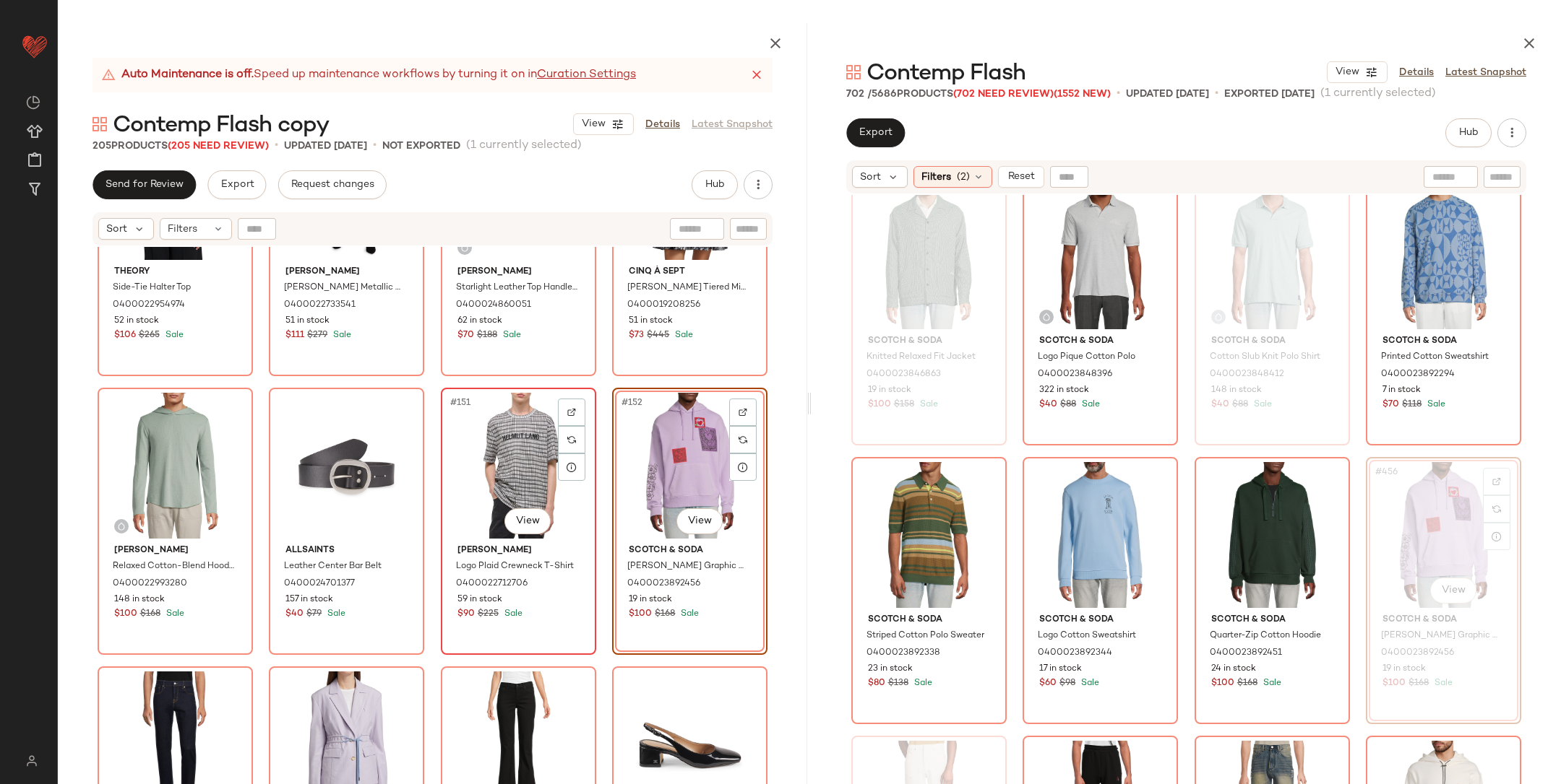
click at [522, 463] on div "#151 View" at bounding box center [518, 465] width 145 height 146
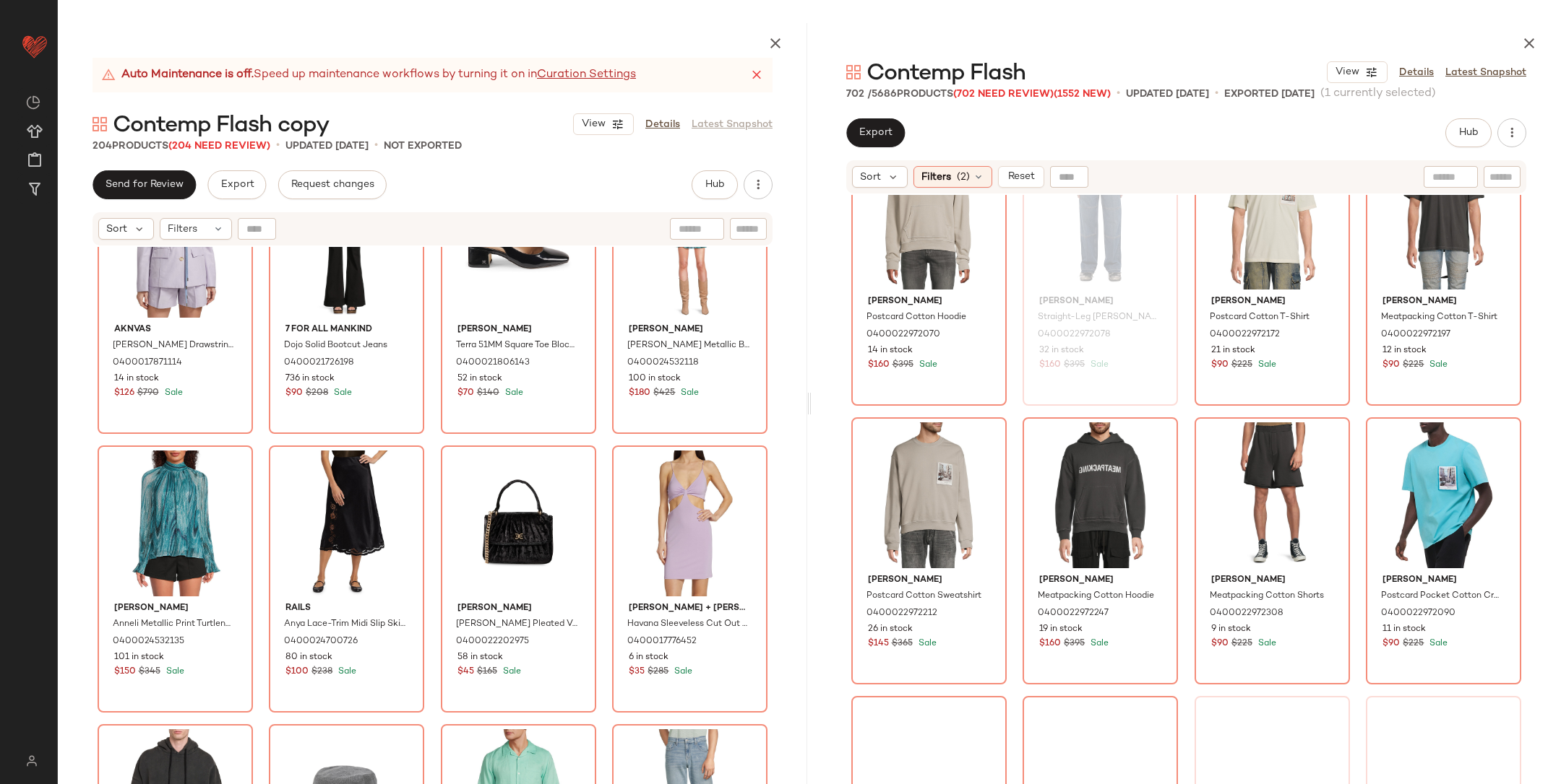
scroll to position [33853, 0]
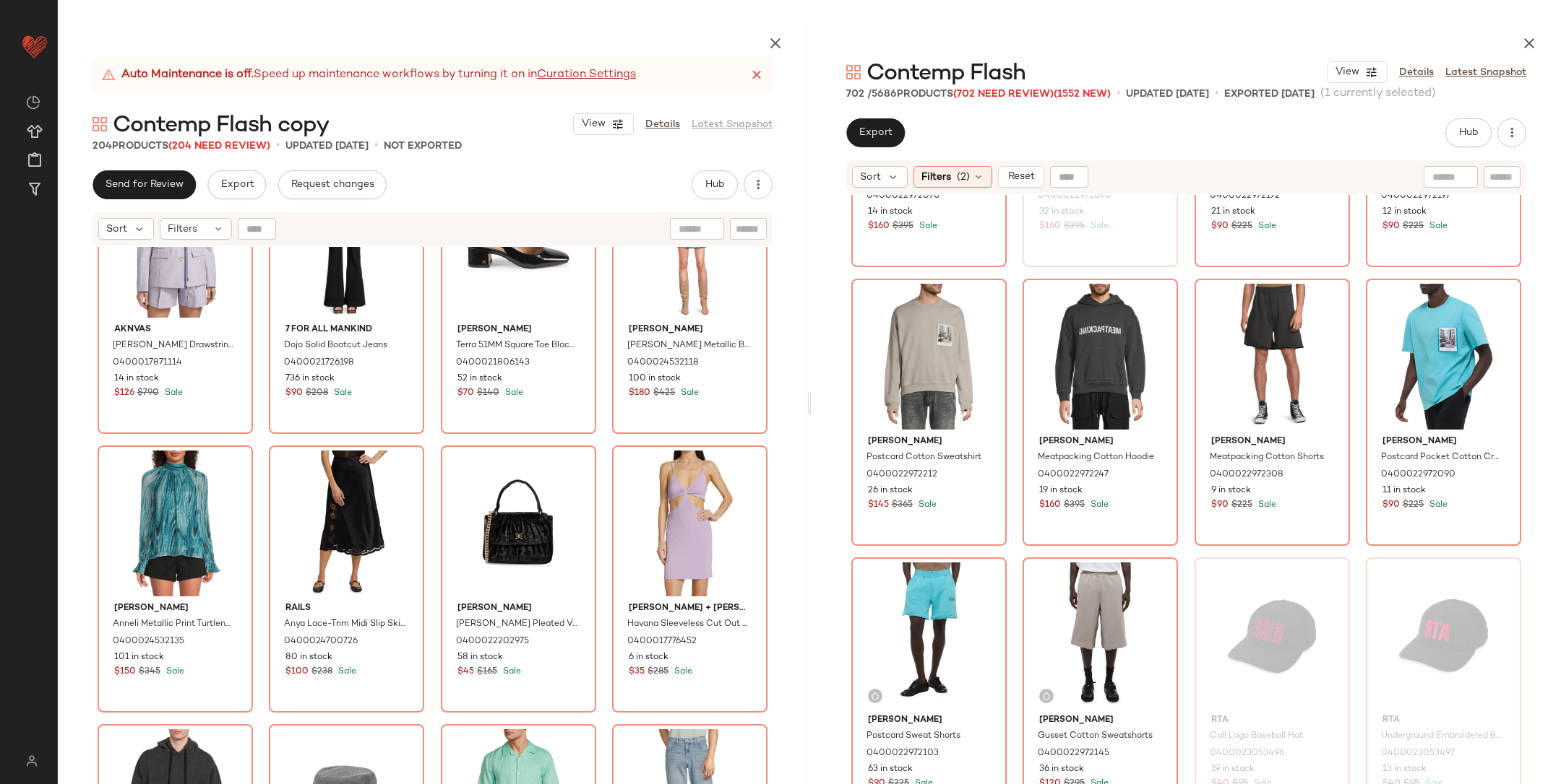
scroll to position [33950, 0]
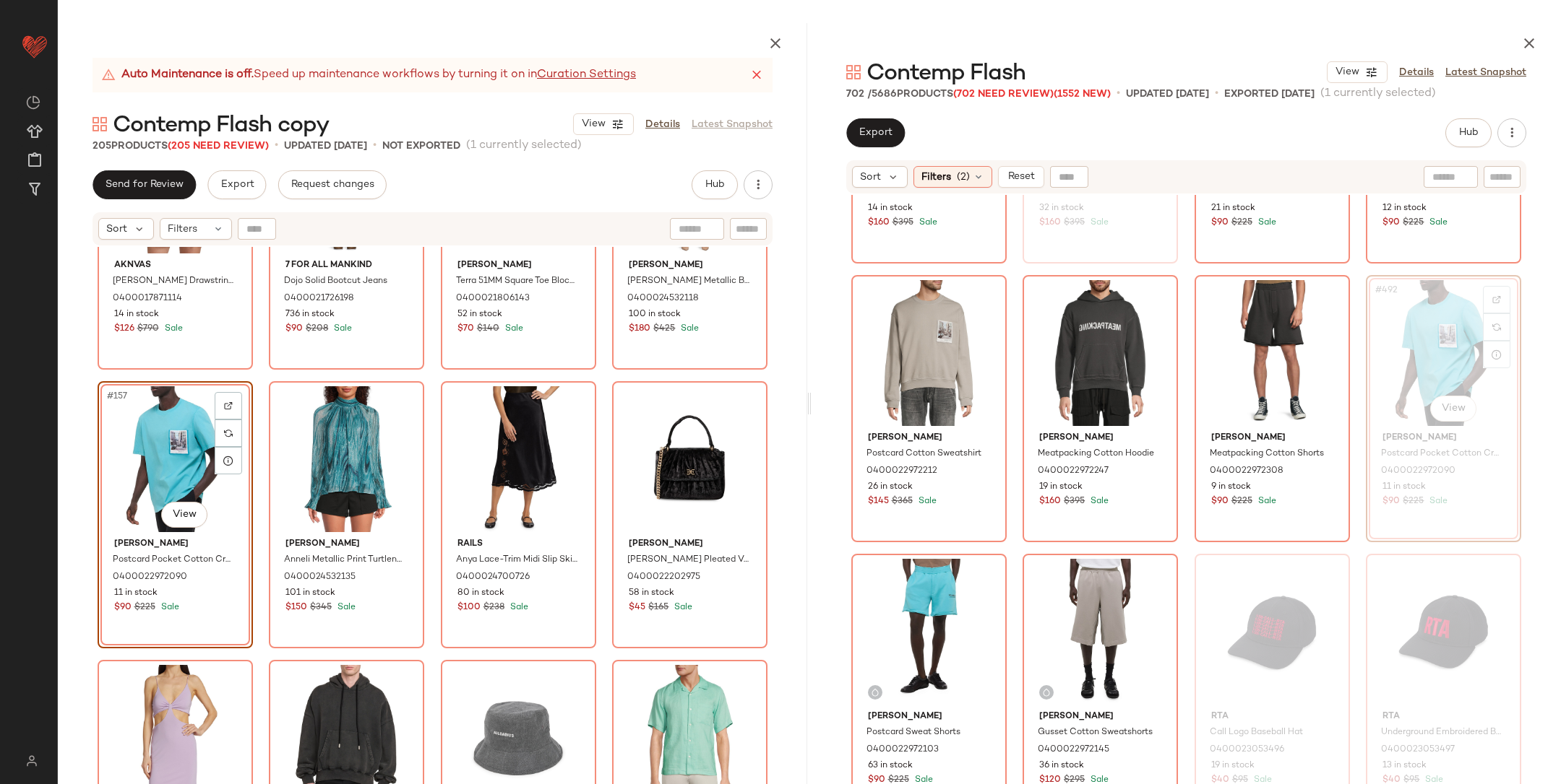
scroll to position [10762, 0]
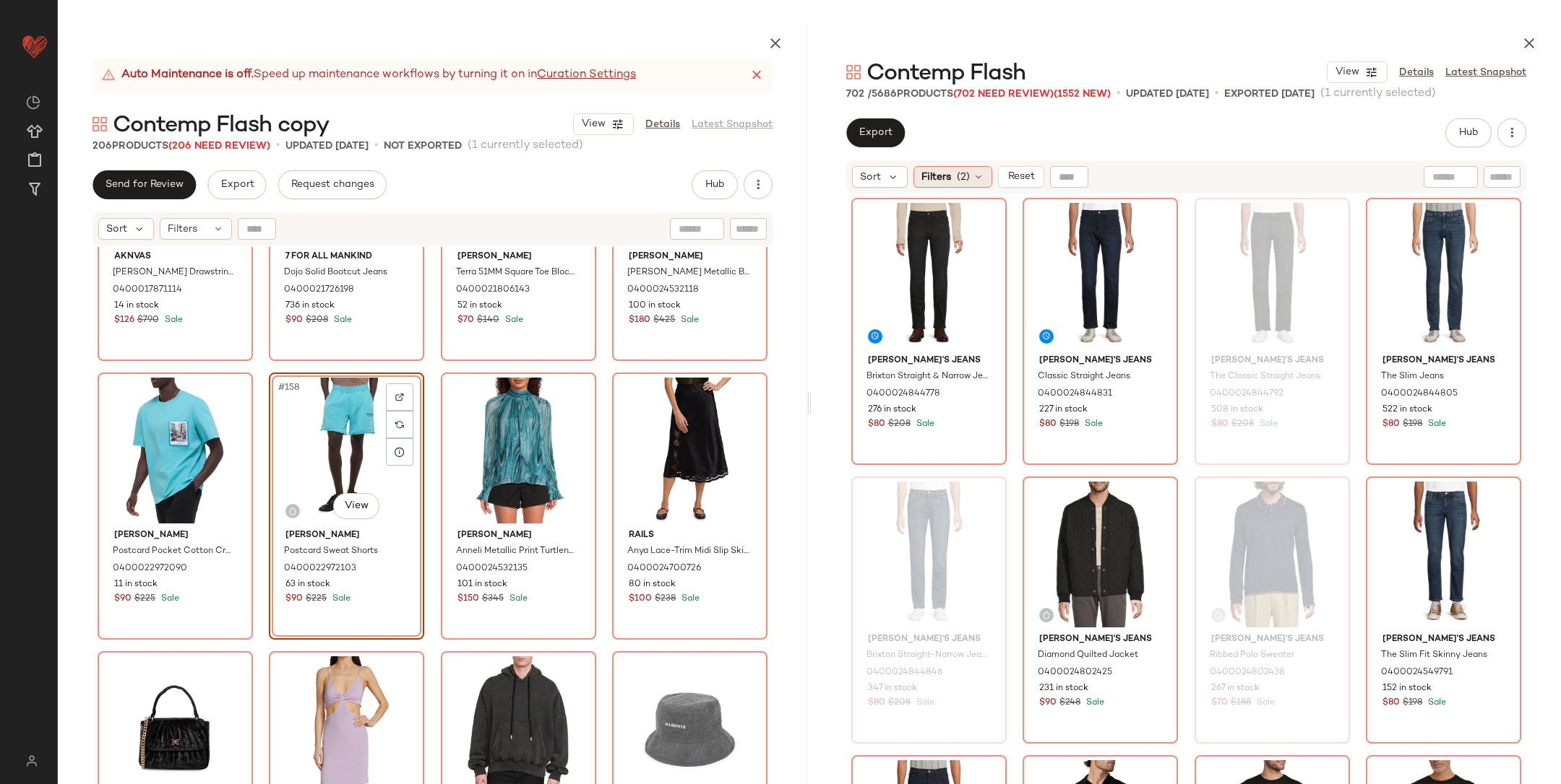
click at [967, 182] on span "(2)" at bounding box center [963, 177] width 13 height 15
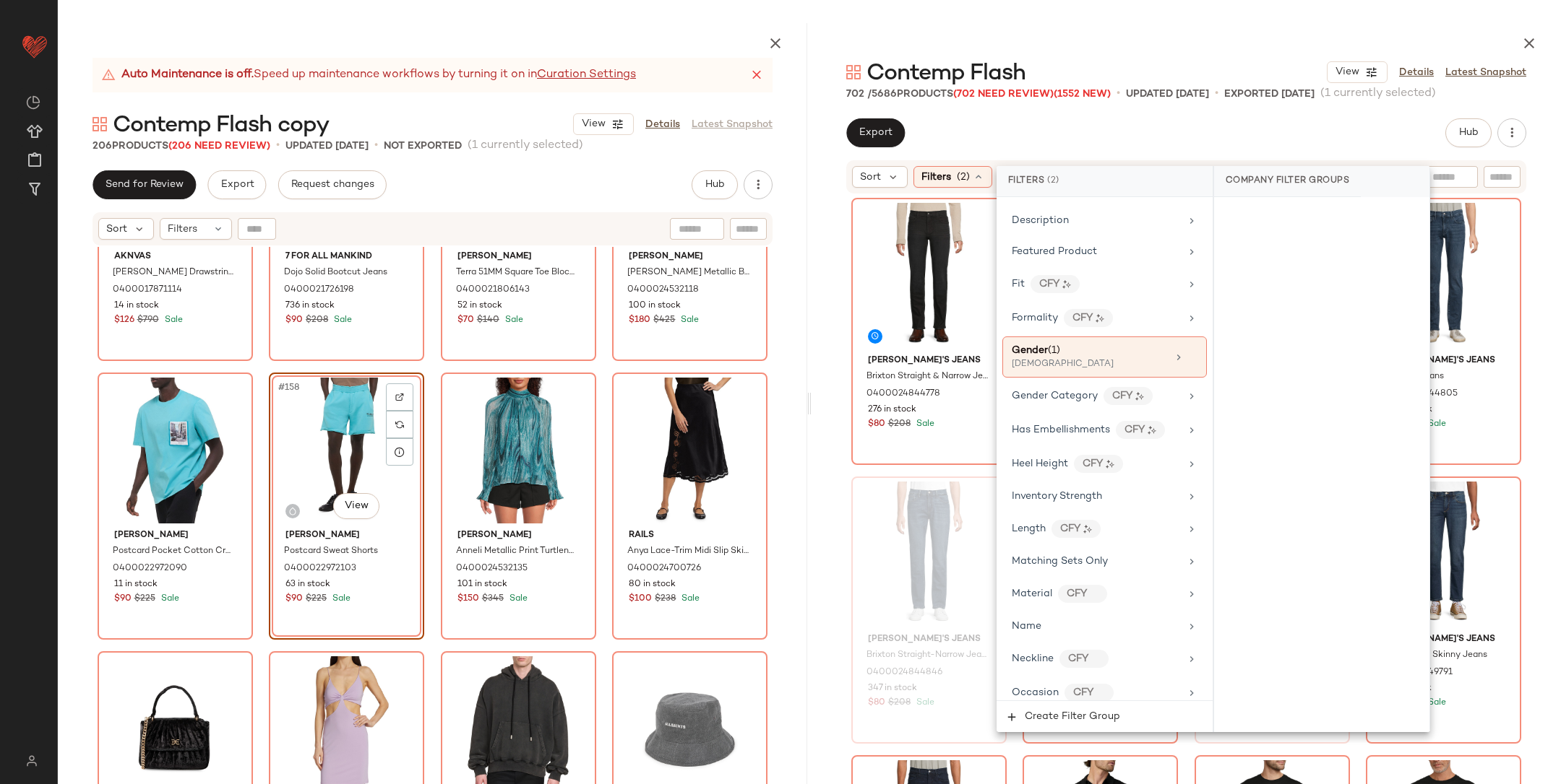
scroll to position [838, 0]
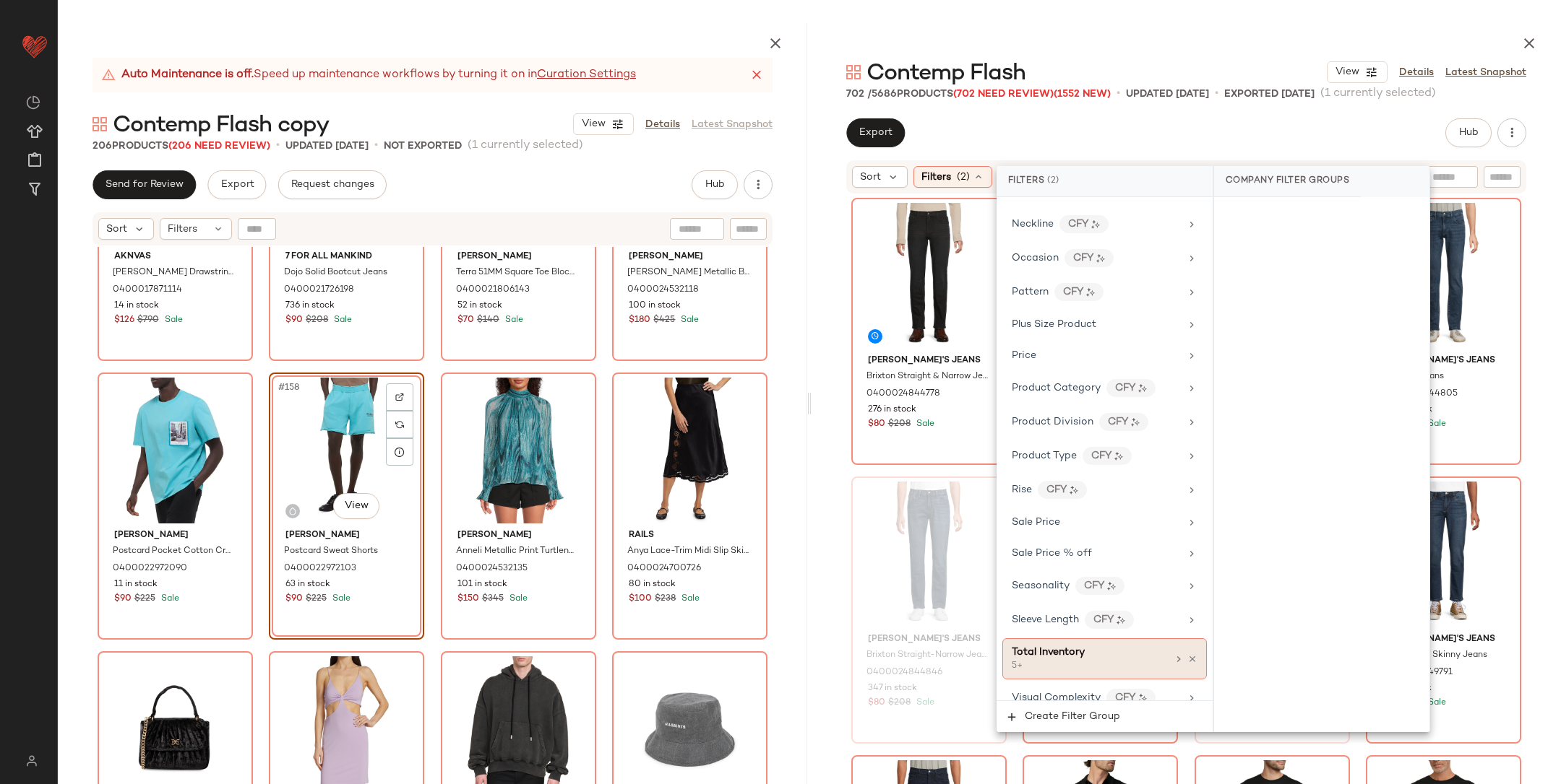
click at [1179, 638] on div "Total Inventory 5+" at bounding box center [1104, 658] width 205 height 41
click at [1182, 654] on div at bounding box center [1185, 660] width 25 height 12
click at [1187, 654] on icon at bounding box center [1192, 659] width 10 height 10
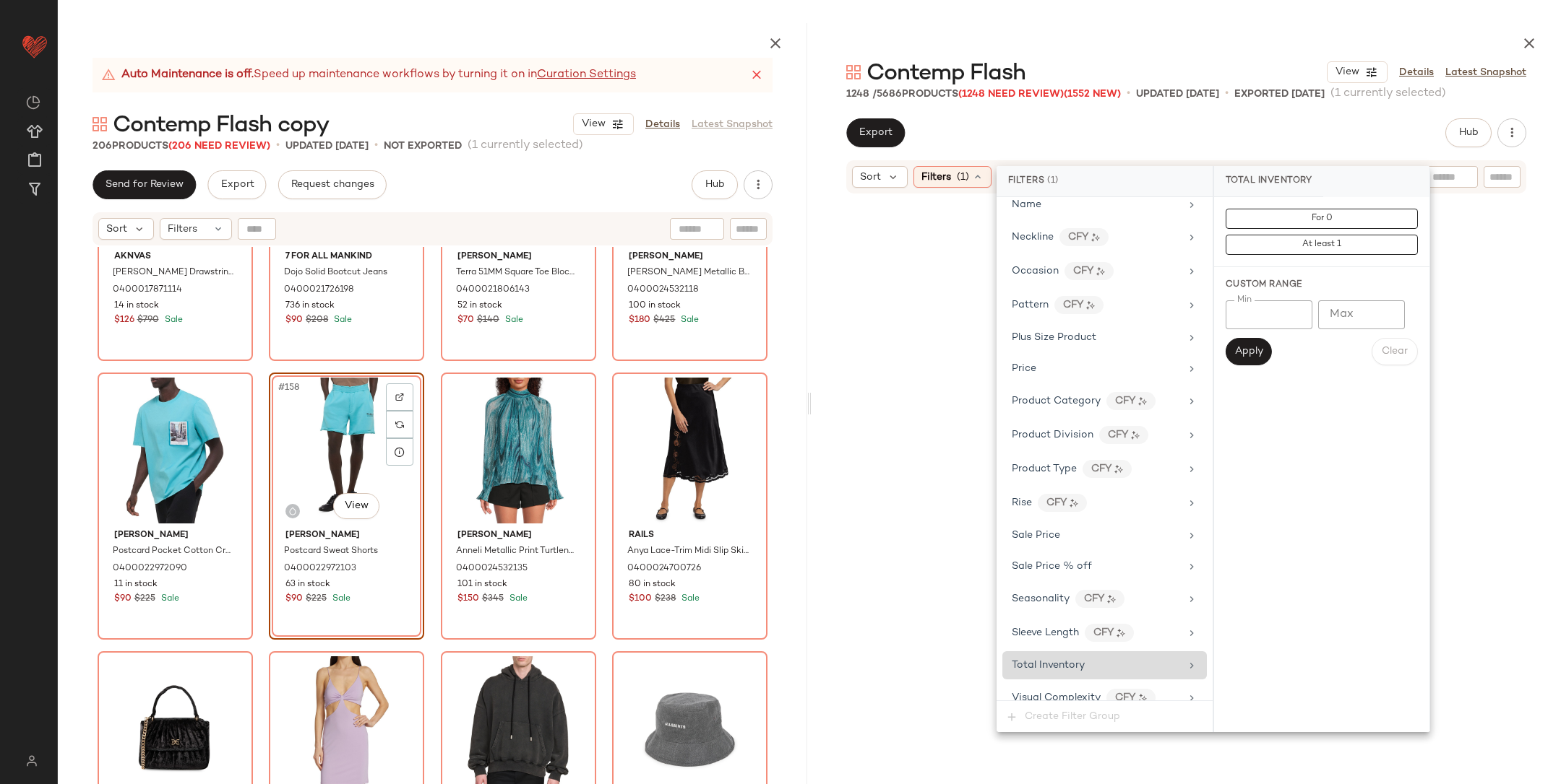
scroll to position [54370, 0]
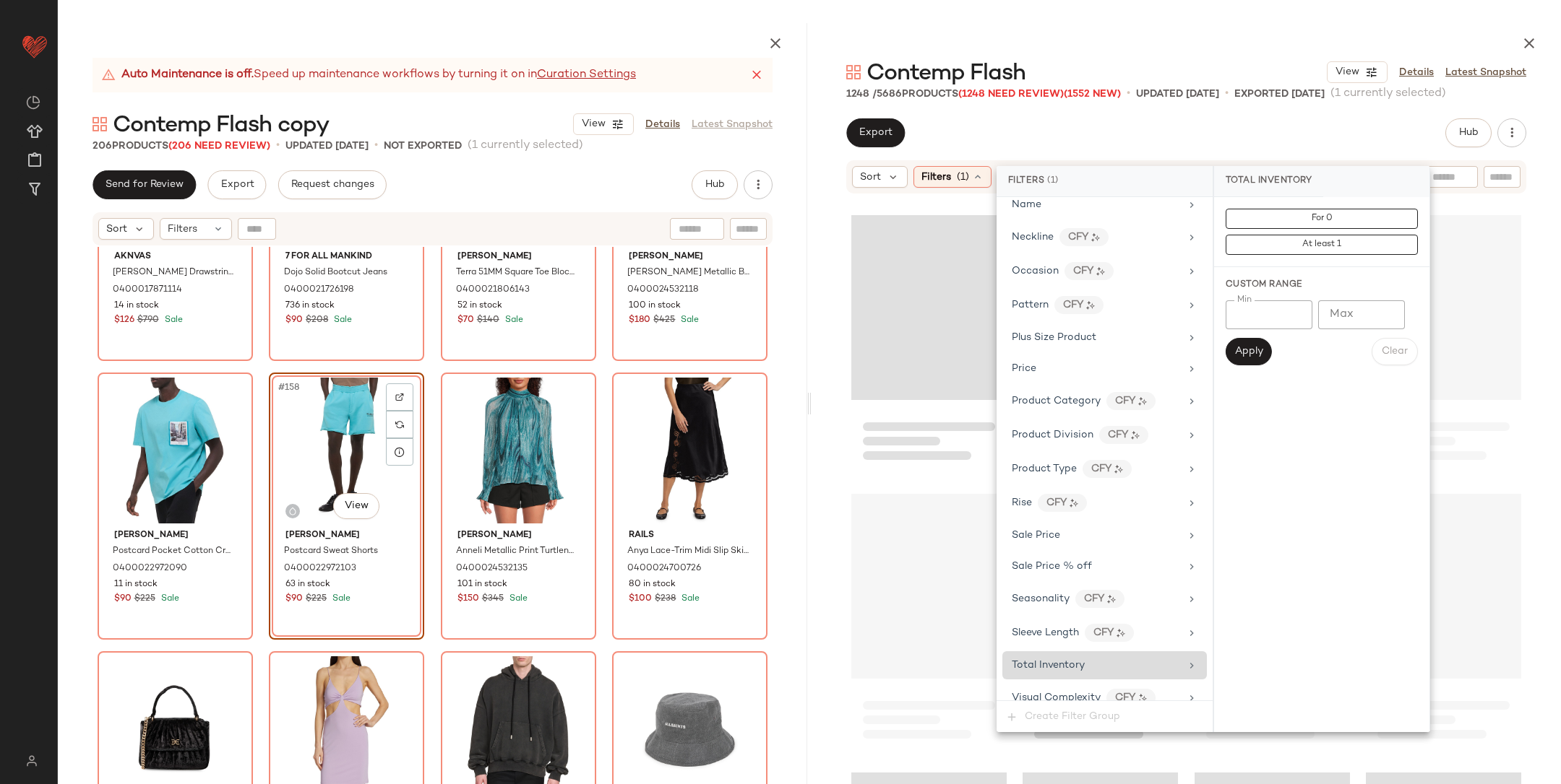
click at [1547, 339] on div at bounding box center [1186, 524] width 750 height 660
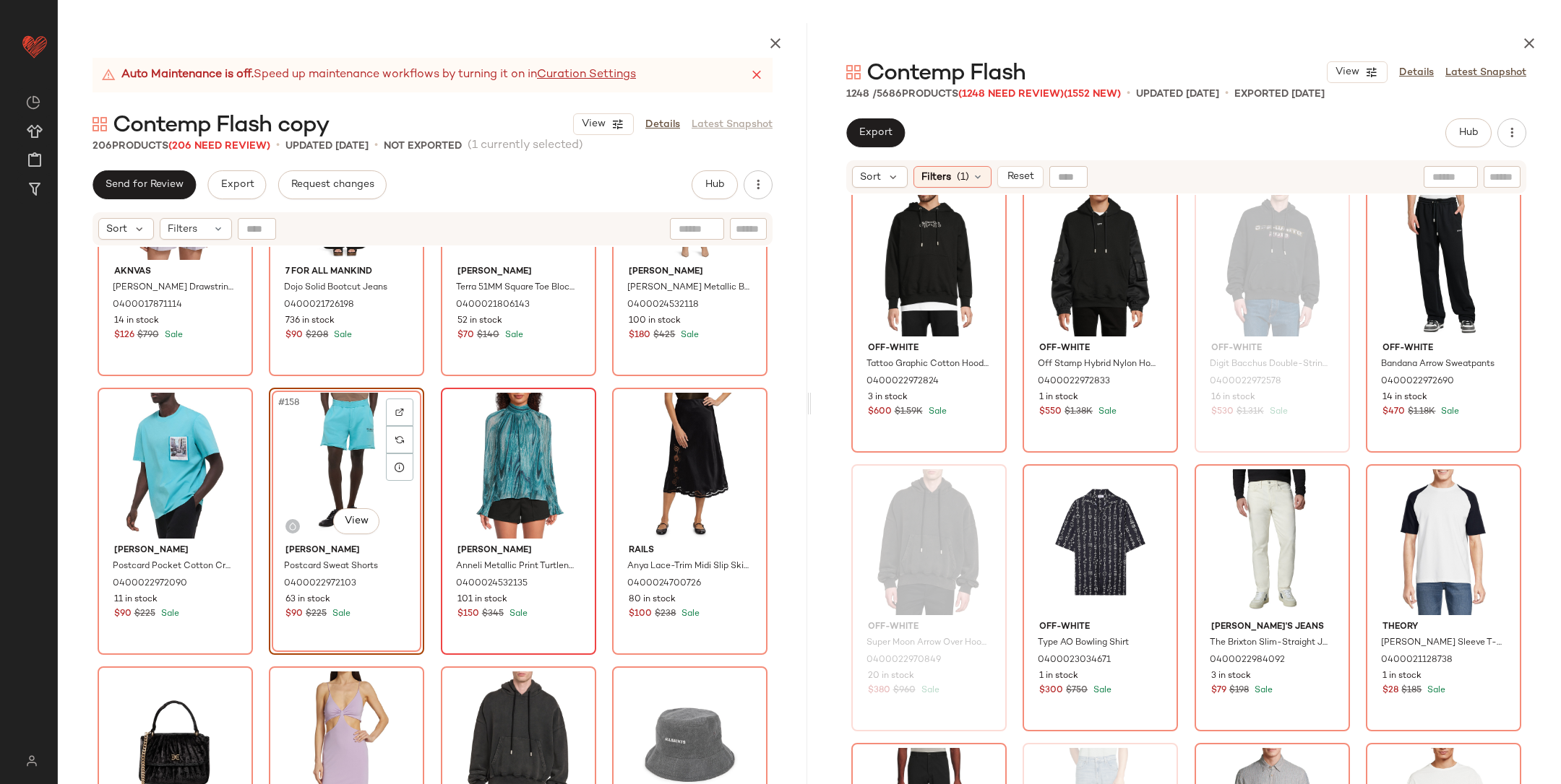
scroll to position [10759, 0]
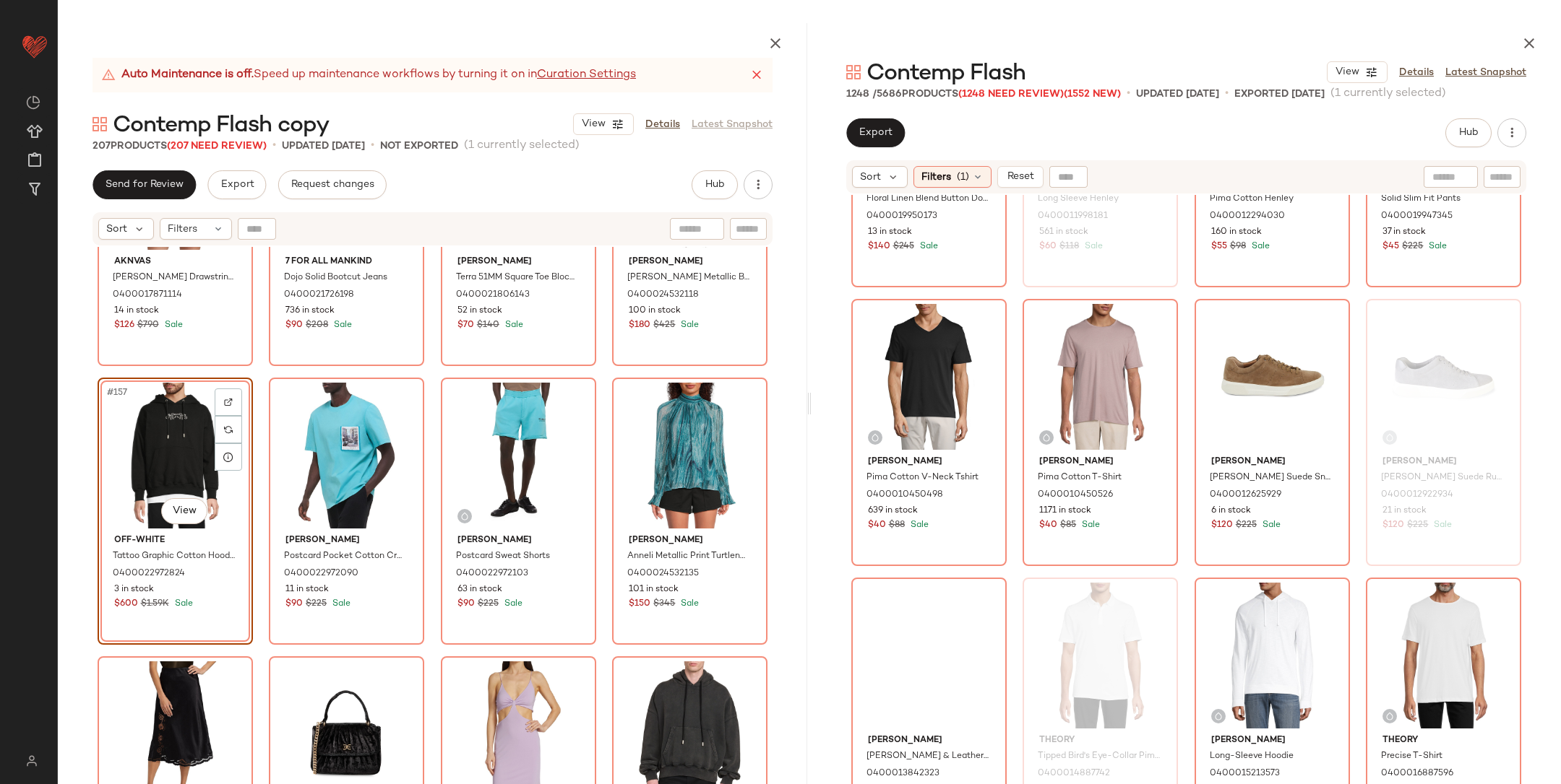
scroll to position [8000, 0]
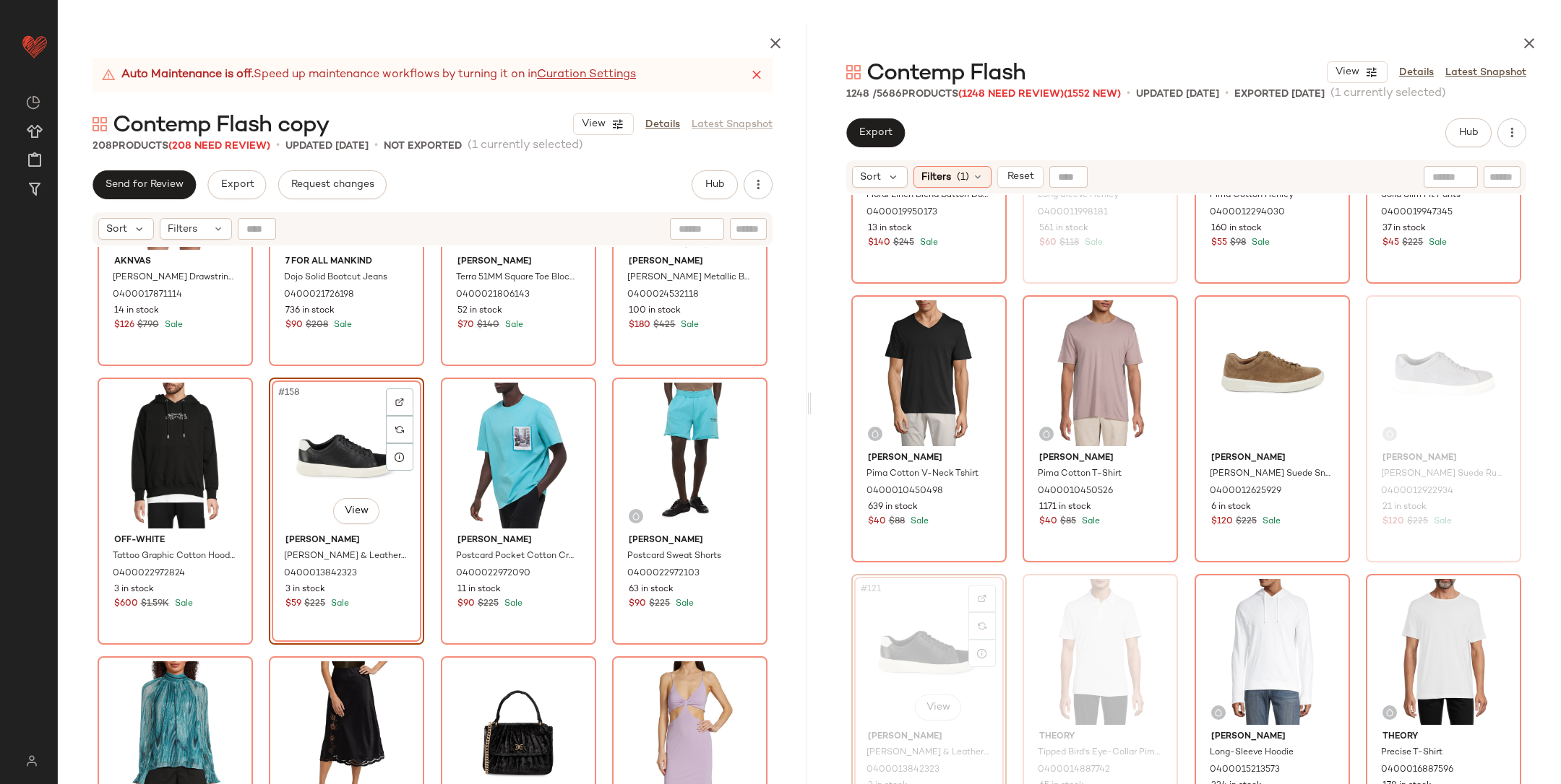
click at [417, 367] on div "Aknvas [PERSON_NAME] Drawstring Blazer 0400017871114 14 in stock $126 $790 Sale…" at bounding box center [433, 549] width 750 height 605
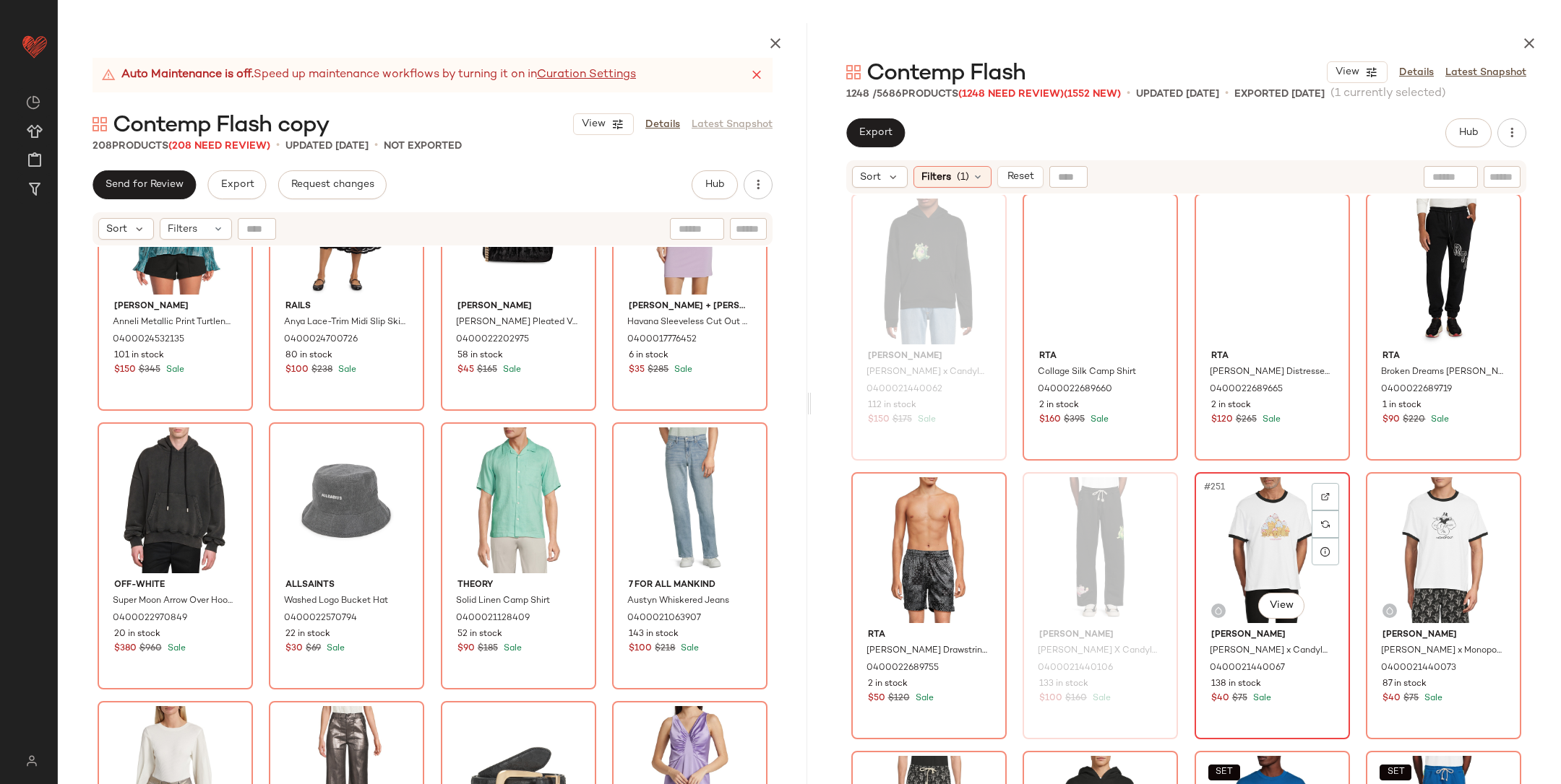
scroll to position [17024, 0]
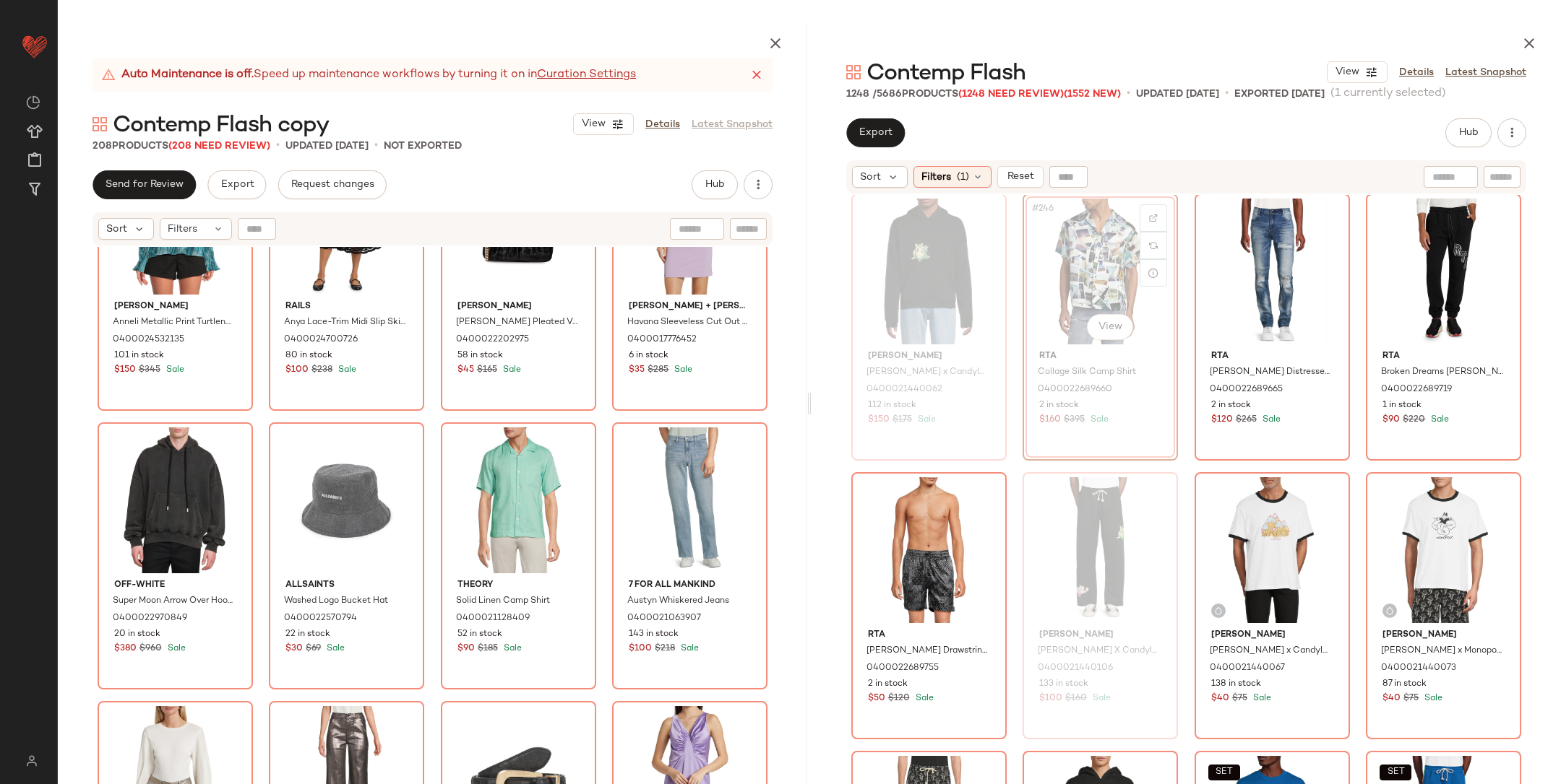
scroll to position [17021, 0]
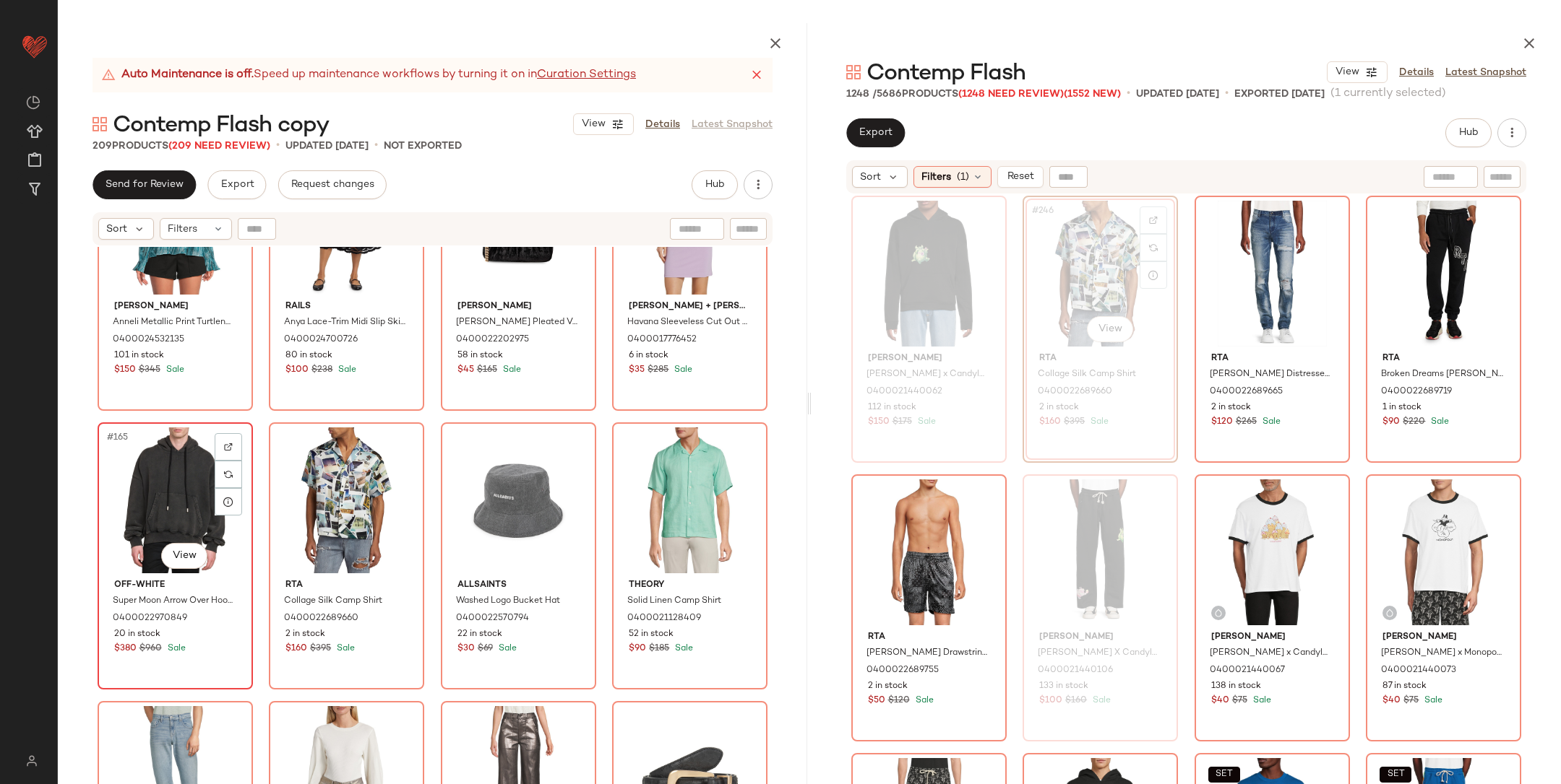
click at [184, 483] on div "#165 View" at bounding box center [175, 500] width 145 height 146
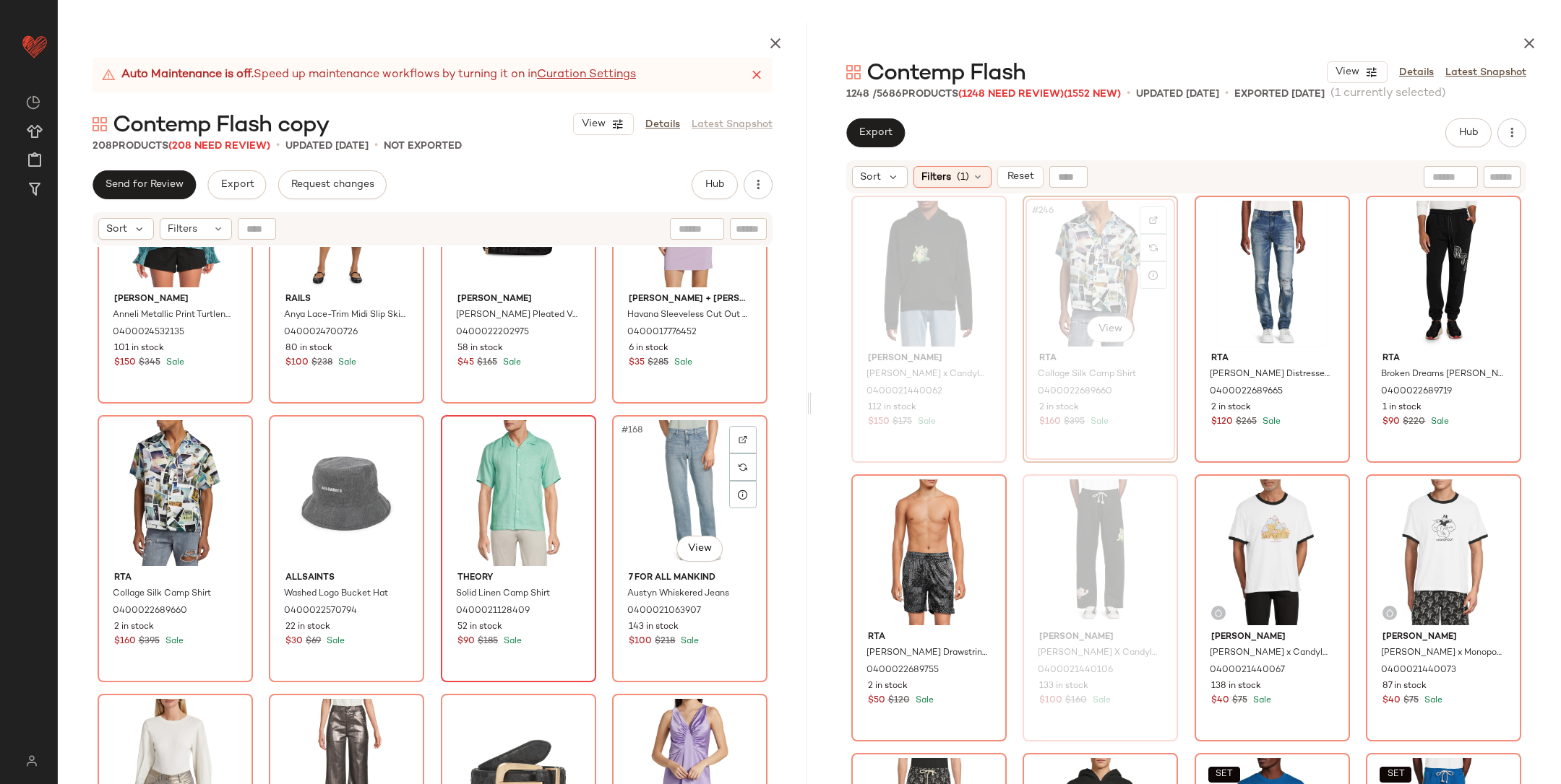
scroll to position [11280, 0]
click at [153, 460] on div "#165 View" at bounding box center [175, 491] width 145 height 146
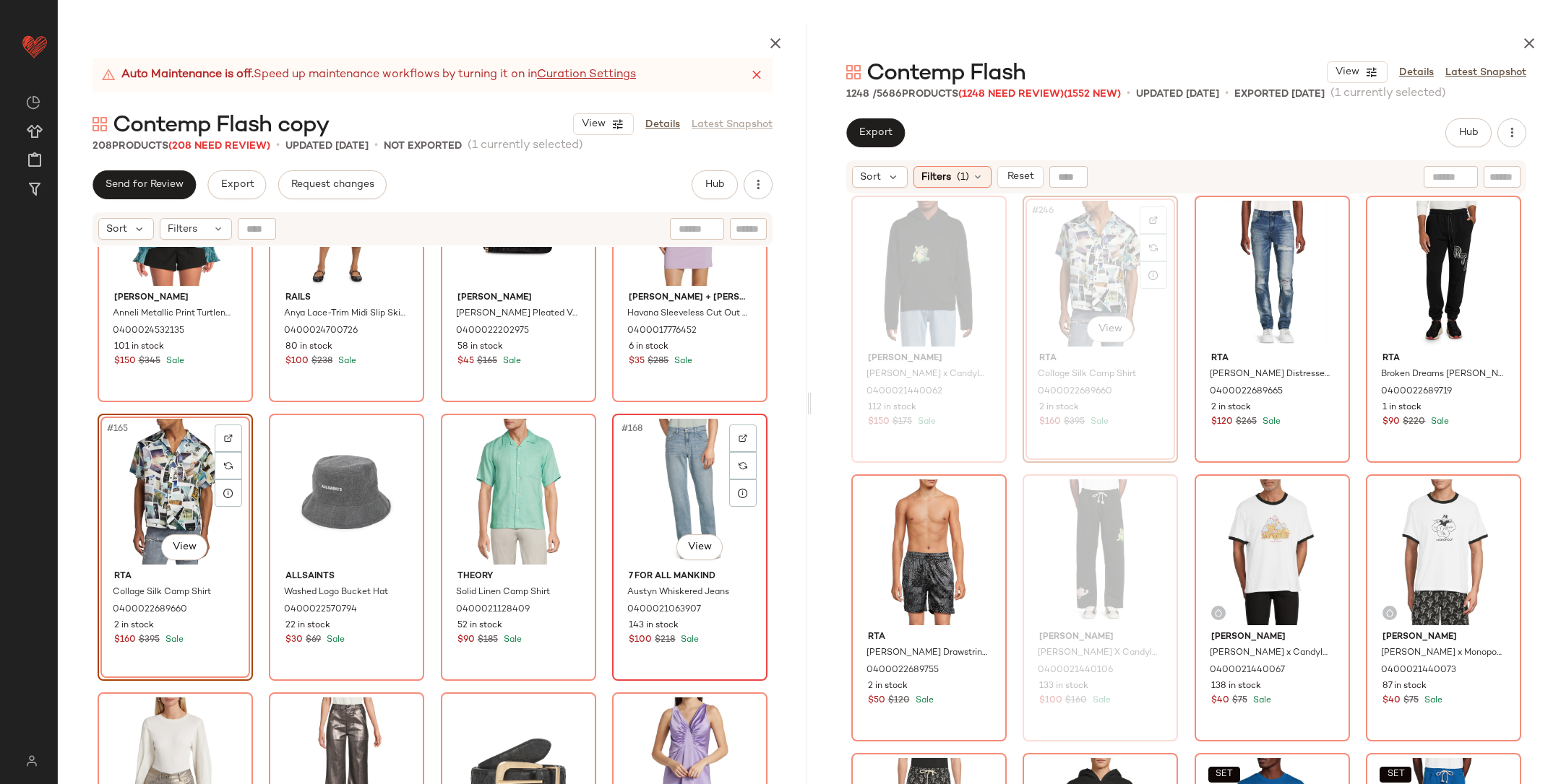
click at [684, 497] on div "#168 View" at bounding box center [690, 491] width 145 height 146
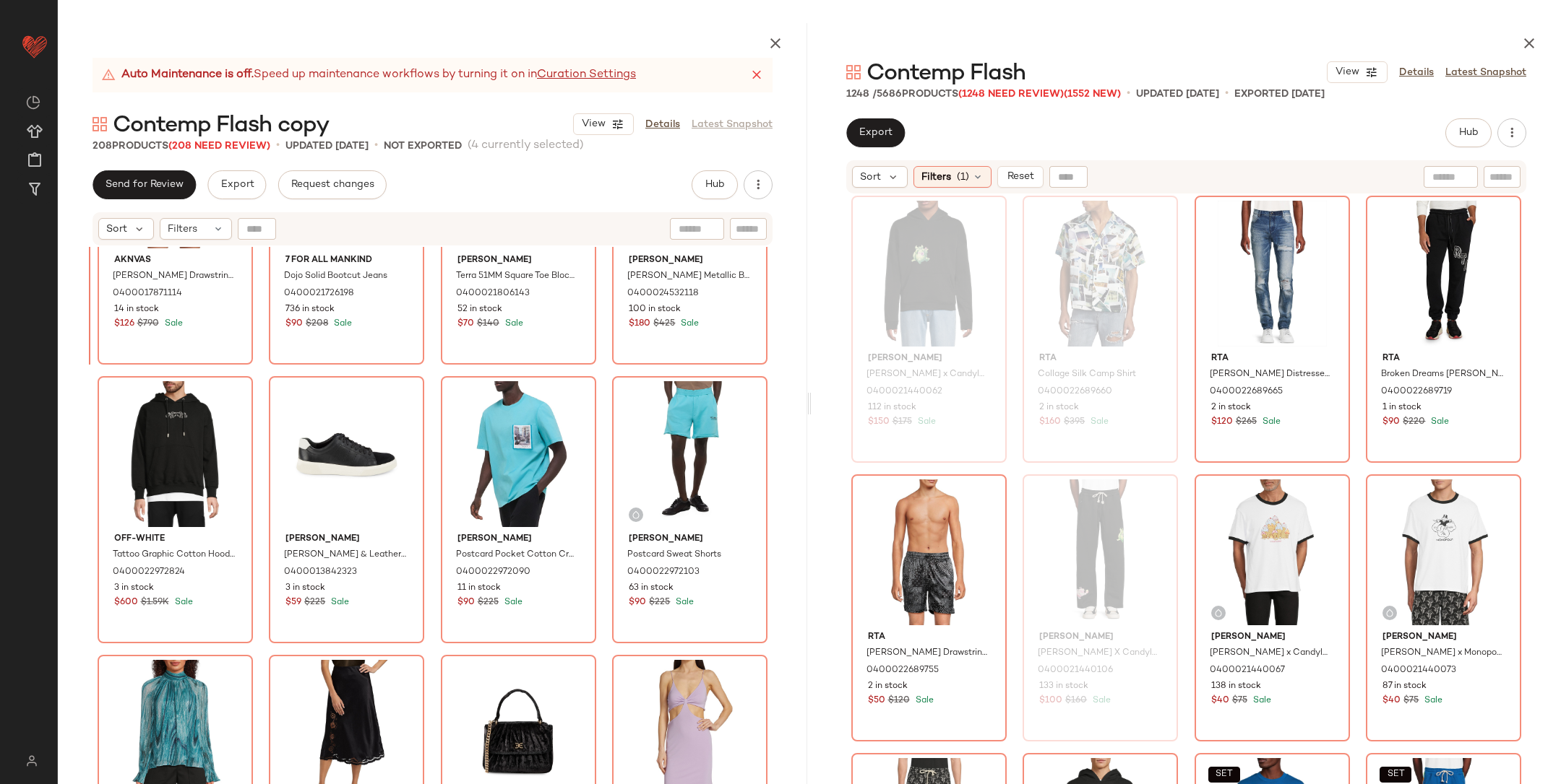
scroll to position [10715, 0]
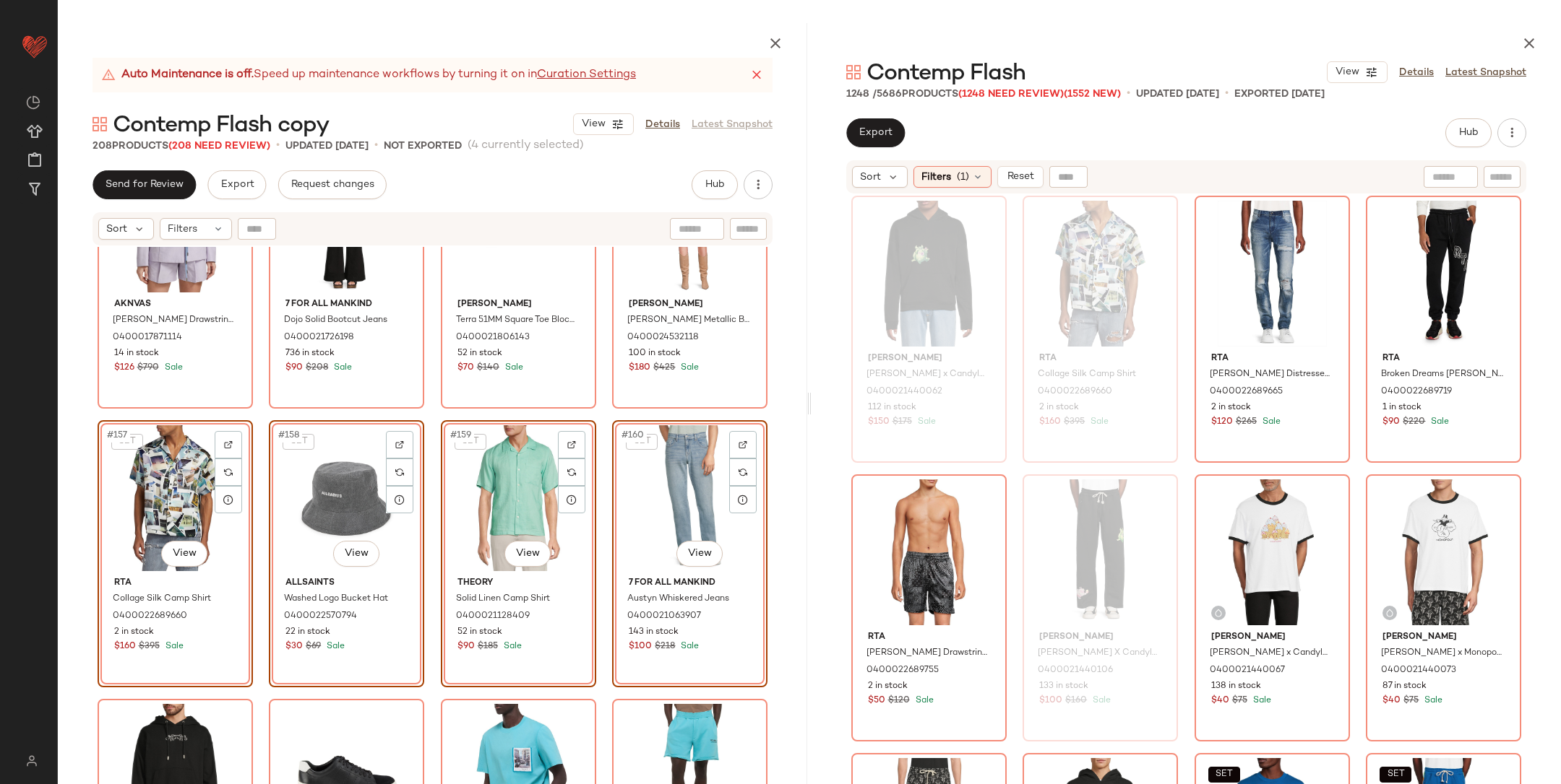
click at [257, 417] on div "Aknvas [PERSON_NAME] Drawstring Blazer 0400017871114 14 in stock $126 $790 Sale…" at bounding box center [433, 549] width 750 height 605
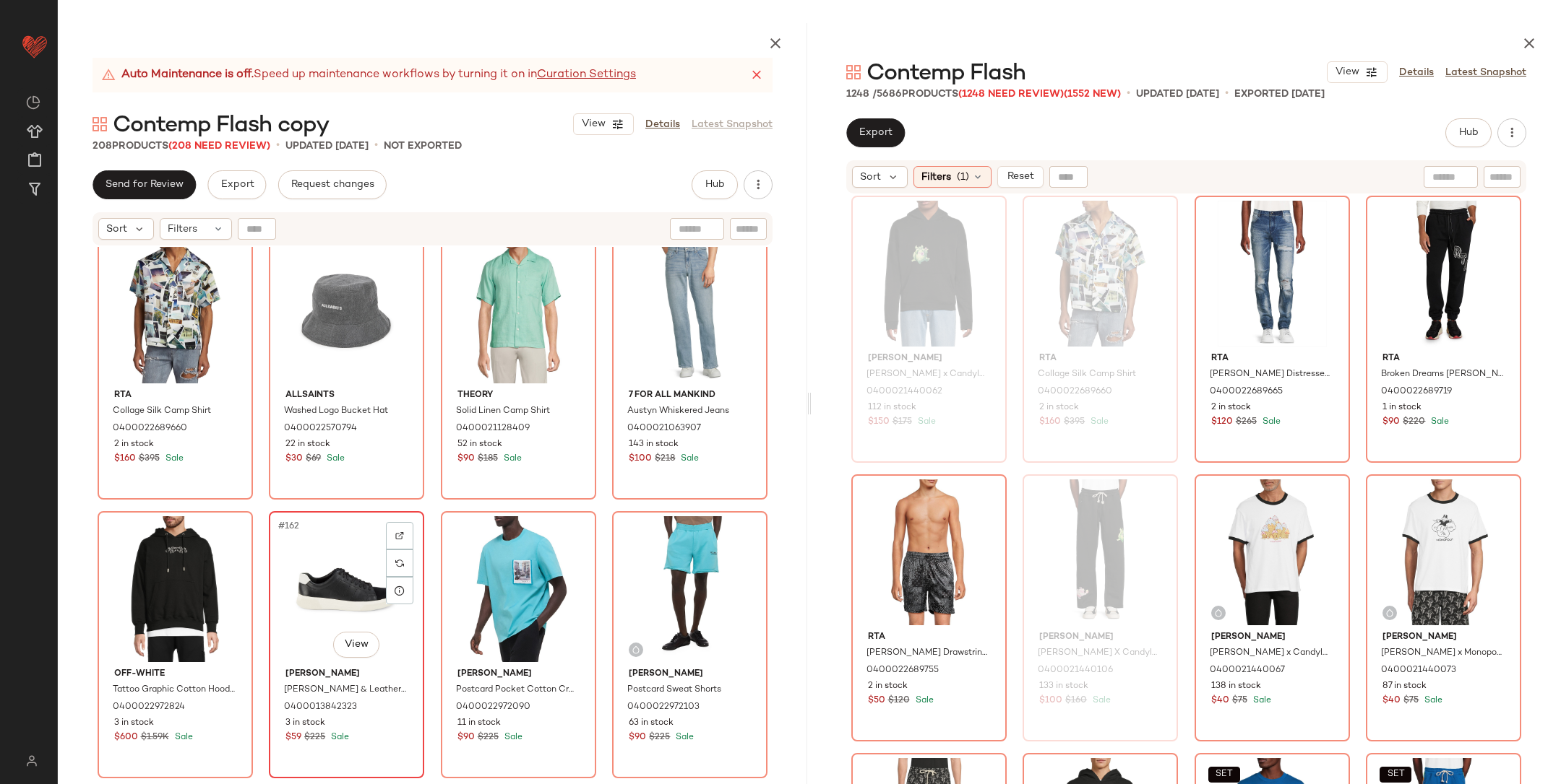
scroll to position [11141, 0]
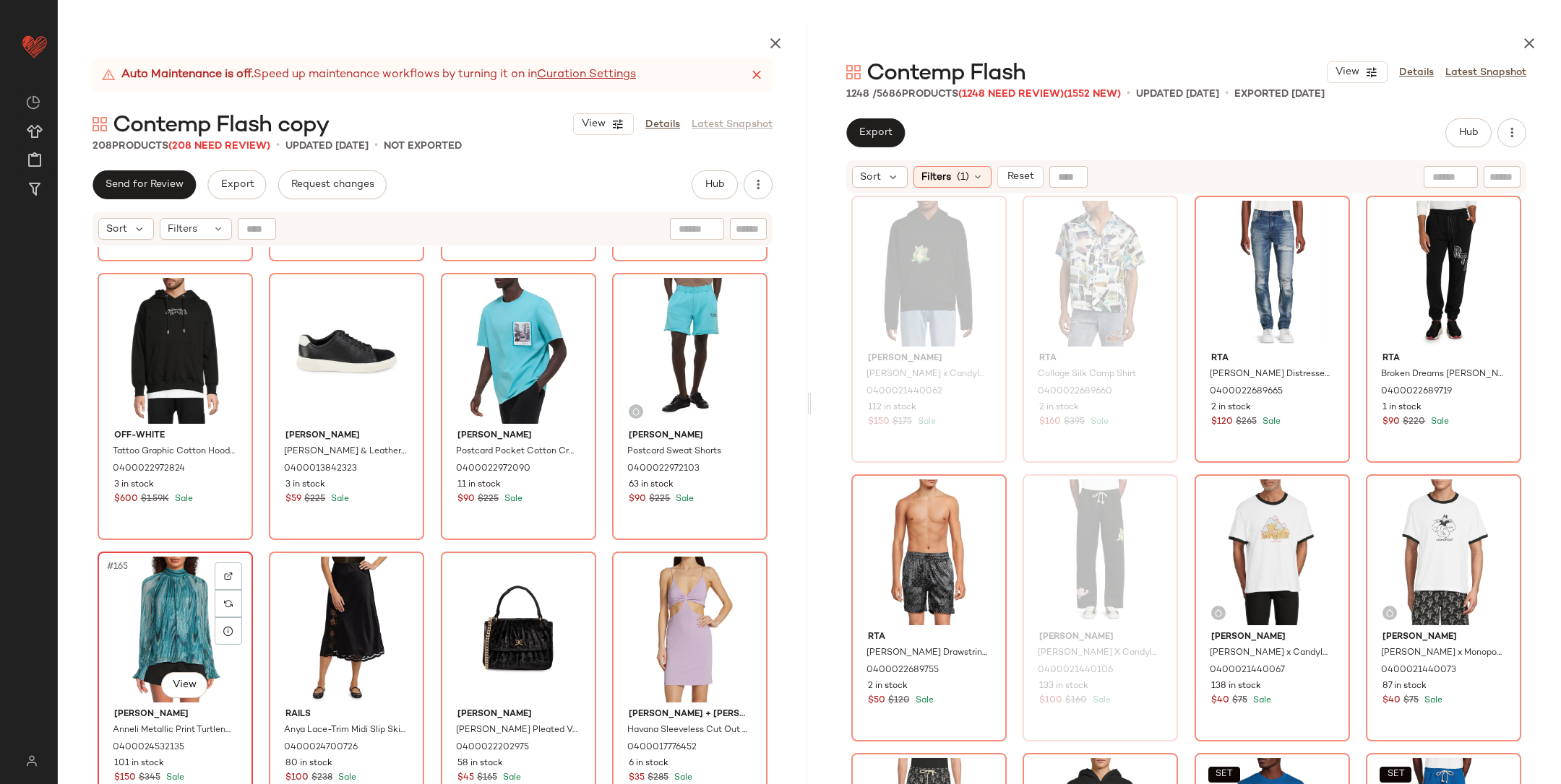
click at [176, 584] on div "#165 View" at bounding box center [175, 630] width 145 height 146
click at [665, 603] on div "#168 View" at bounding box center [690, 630] width 145 height 146
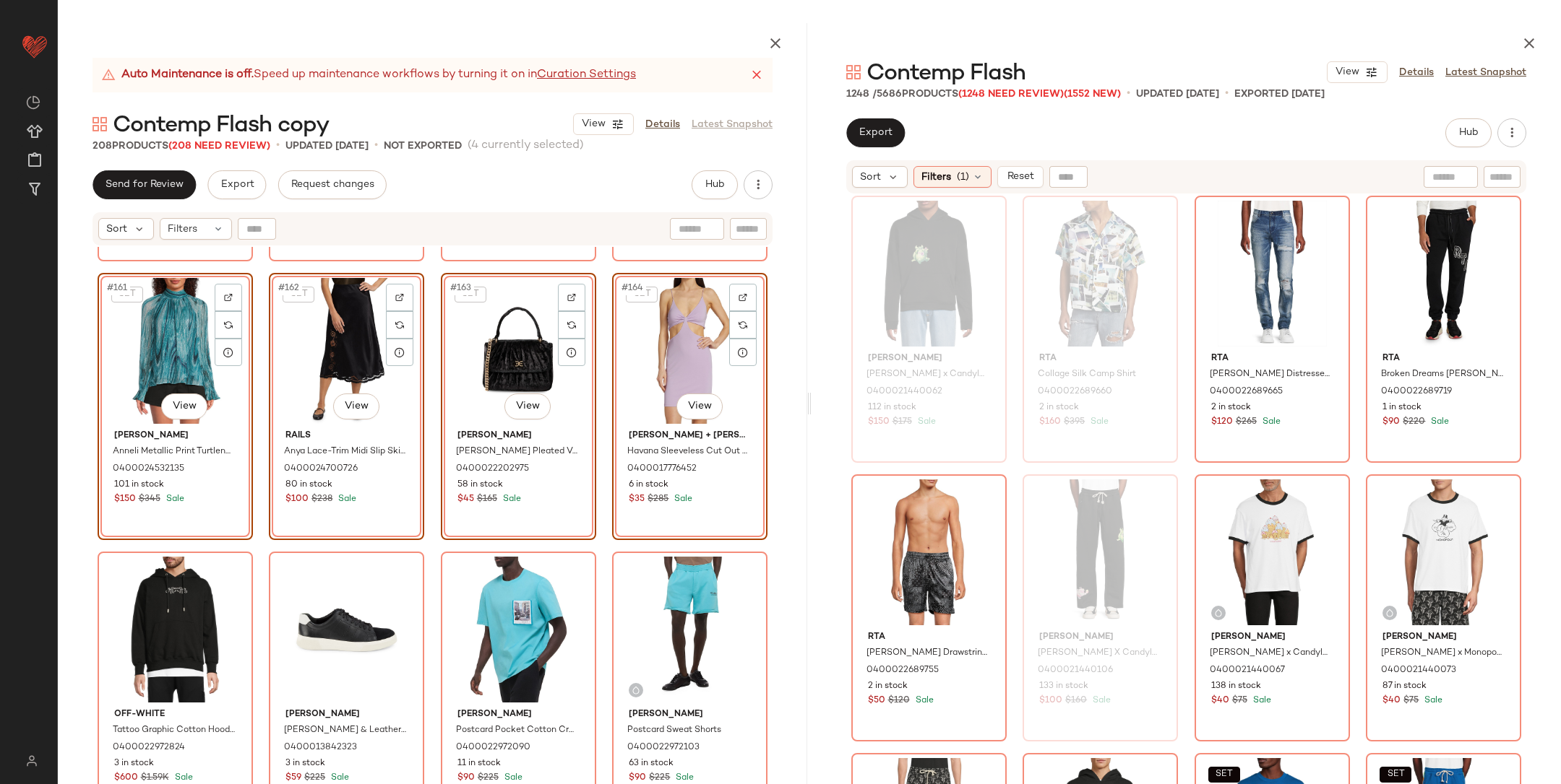
click at [261, 294] on div "Rta Collage Silk Camp Shirt 0400022689660 2 in stock $160 $395 Sale AllSaints W…" at bounding box center [433, 549] width 750 height 605
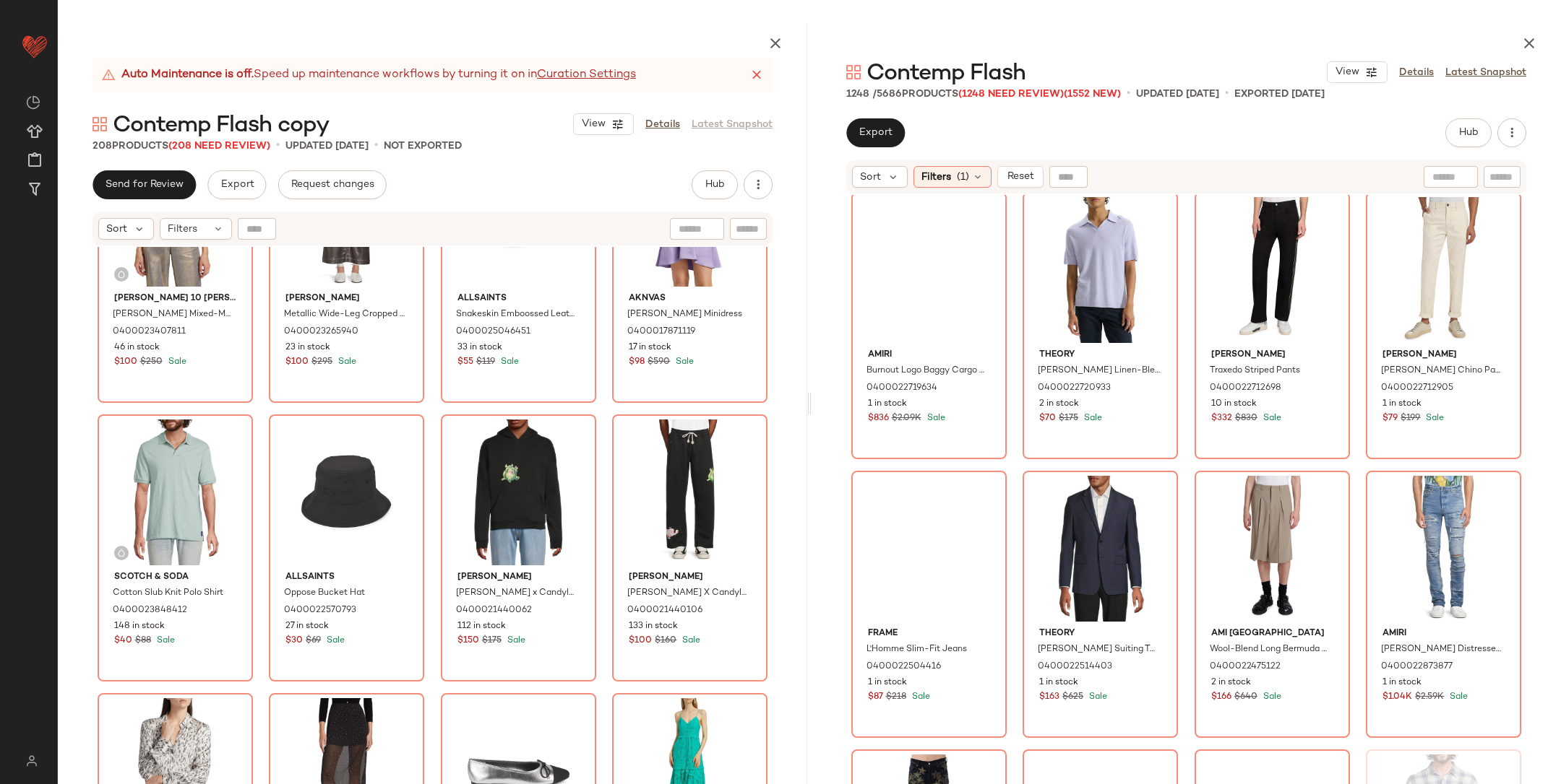
scroll to position [22545, 0]
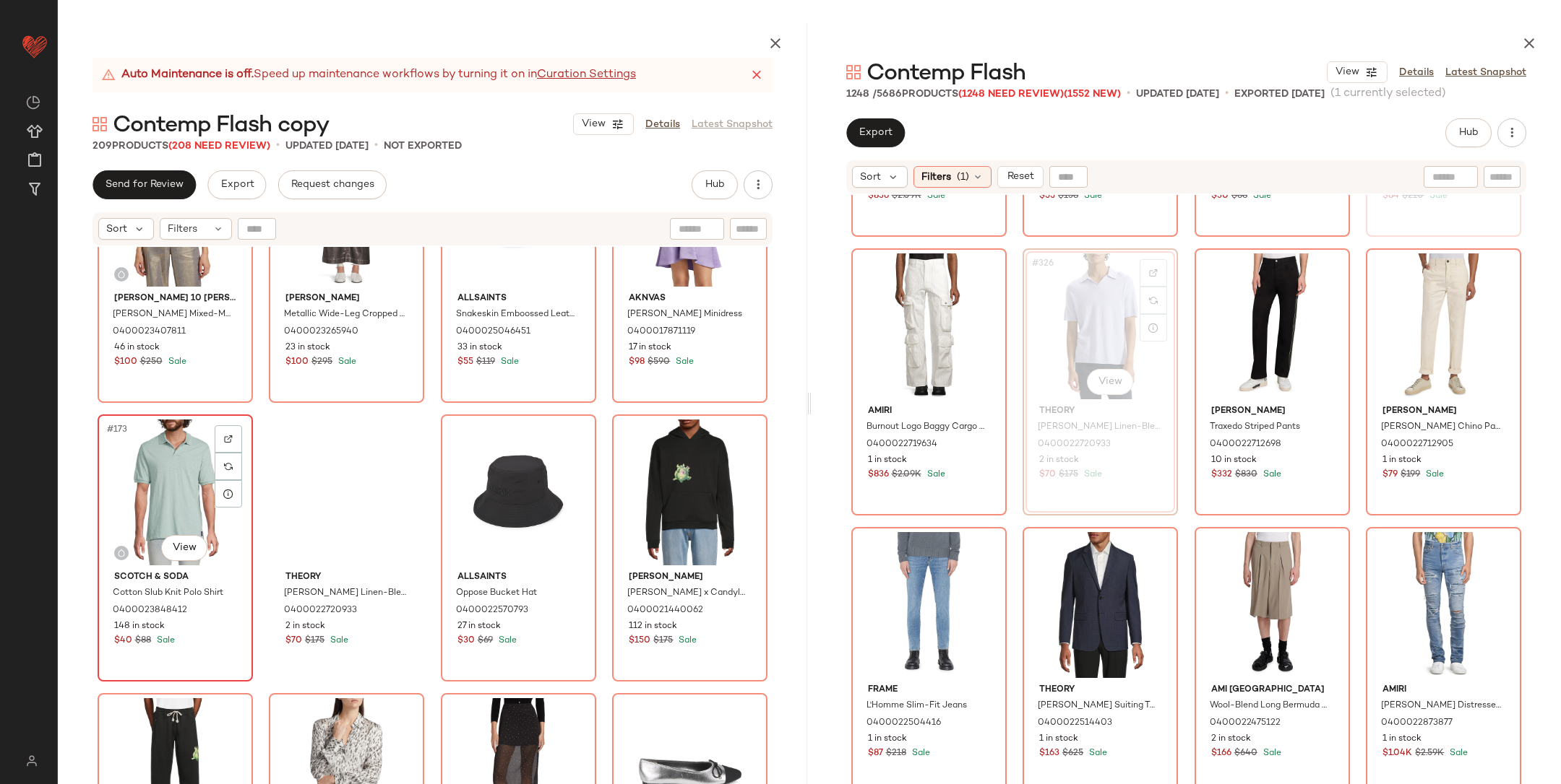
click at [182, 485] on div "#173 View" at bounding box center [175, 492] width 145 height 146
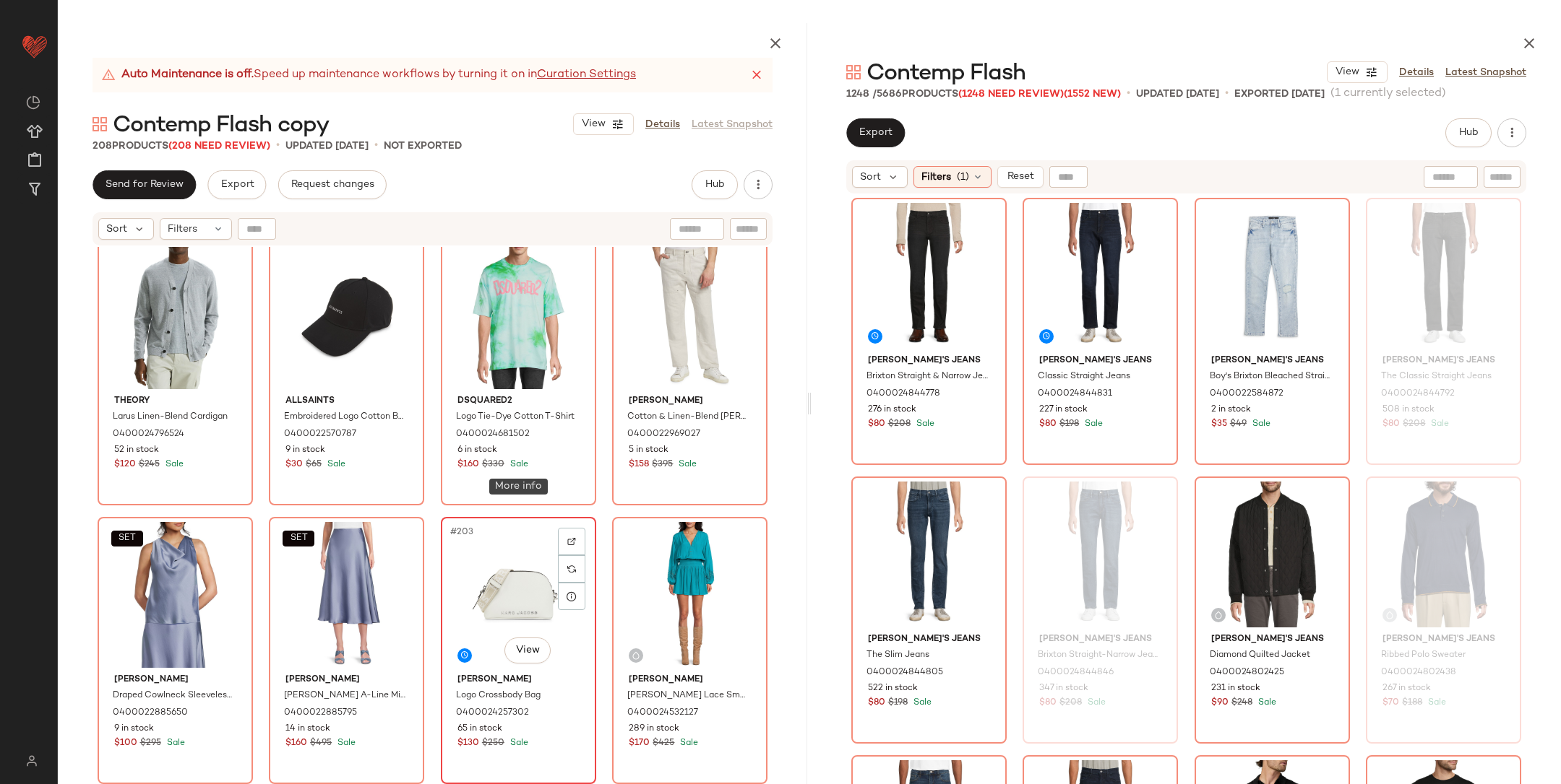
scroll to position [13811, 0]
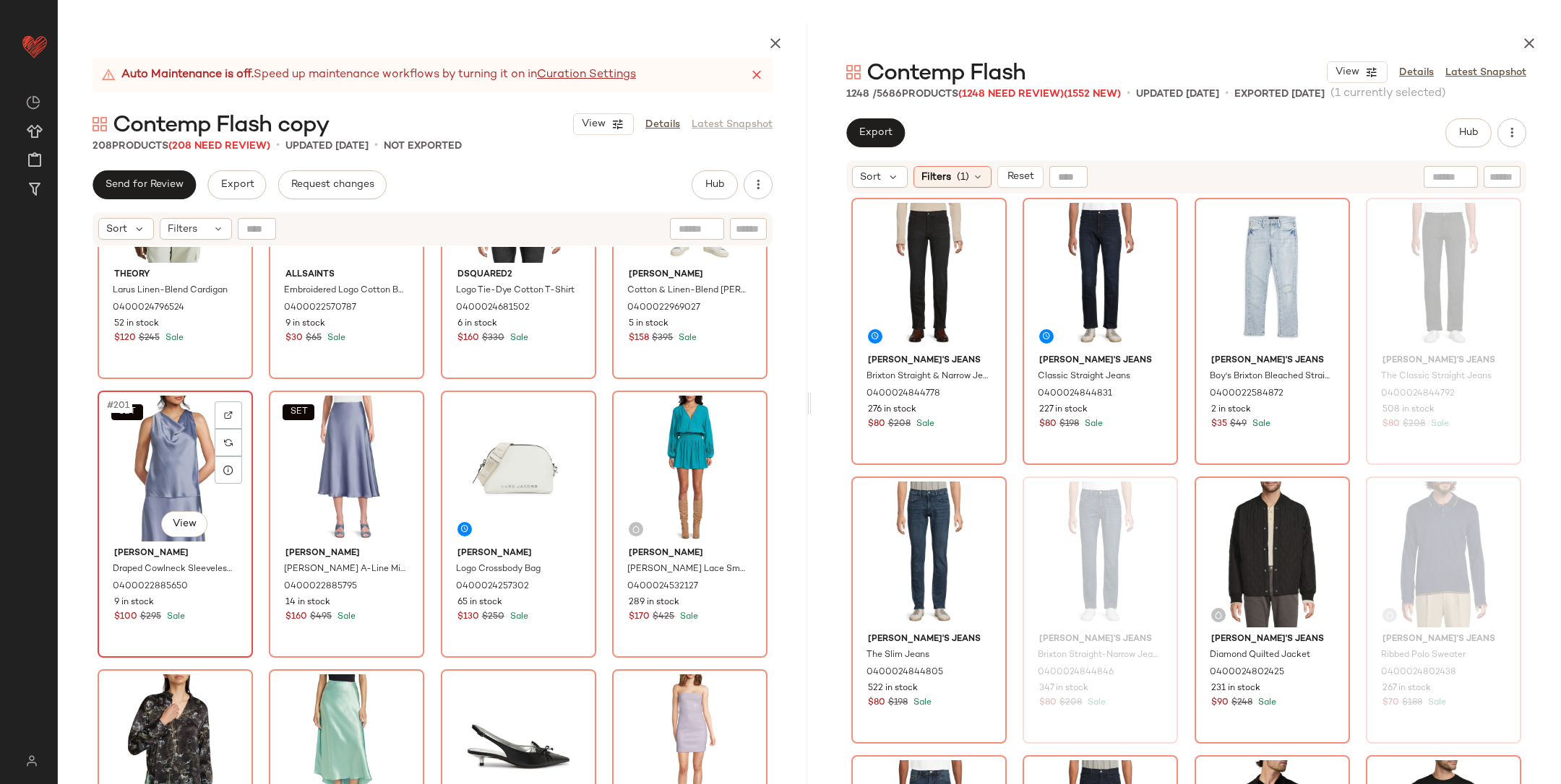
click at [190, 490] on div "SET #201 View" at bounding box center [175, 468] width 145 height 146
click at [635, 469] on div "#204 View" at bounding box center [690, 468] width 145 height 146
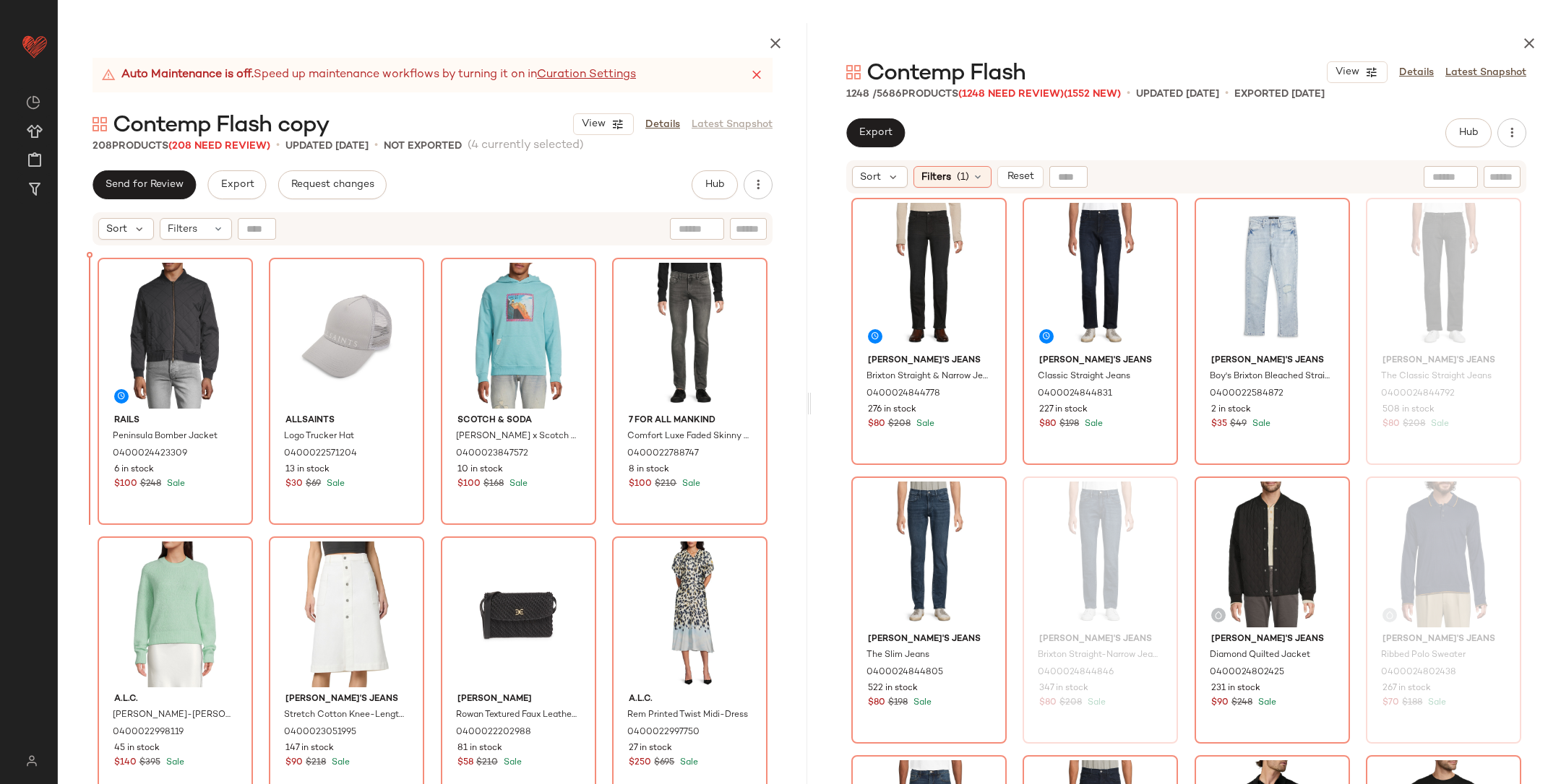
scroll to position [13106, 0]
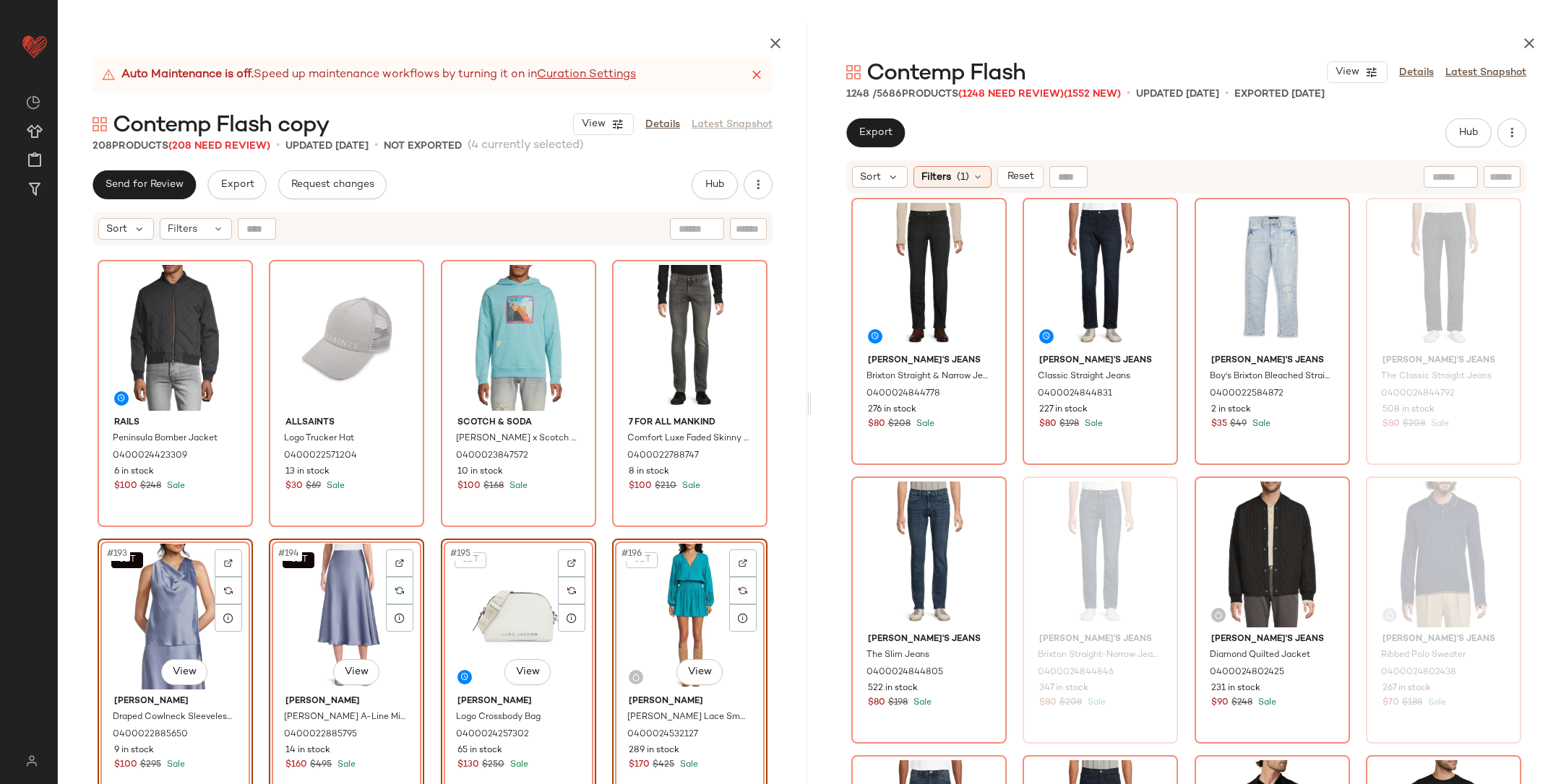
click at [247, 529] on div "Rails Peninsula Bomber Jacket 0400024423309 6 in stock $100 $248 Sale AllSaints…" at bounding box center [433, 549] width 750 height 605
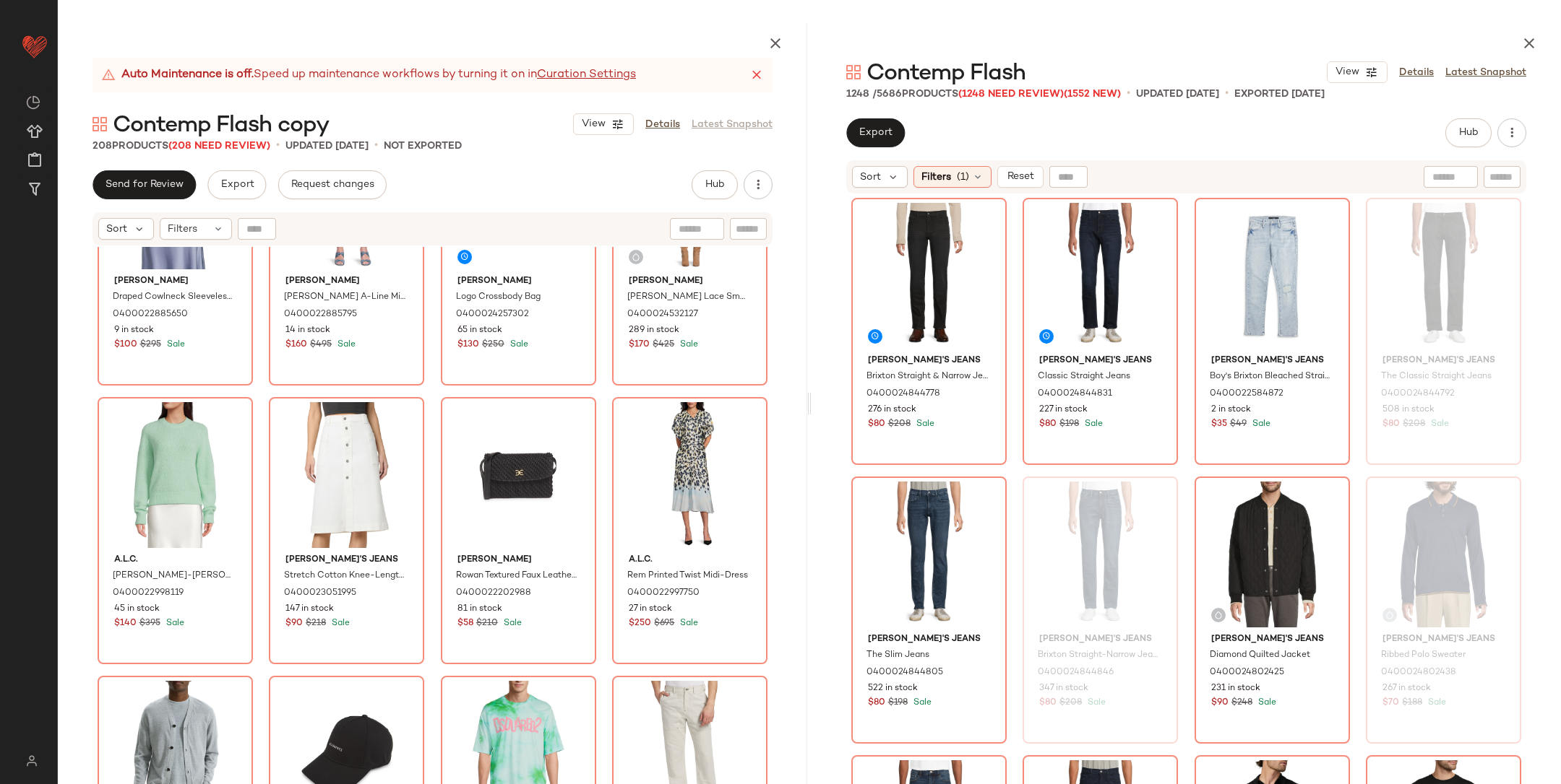
scroll to position [13819, 0]
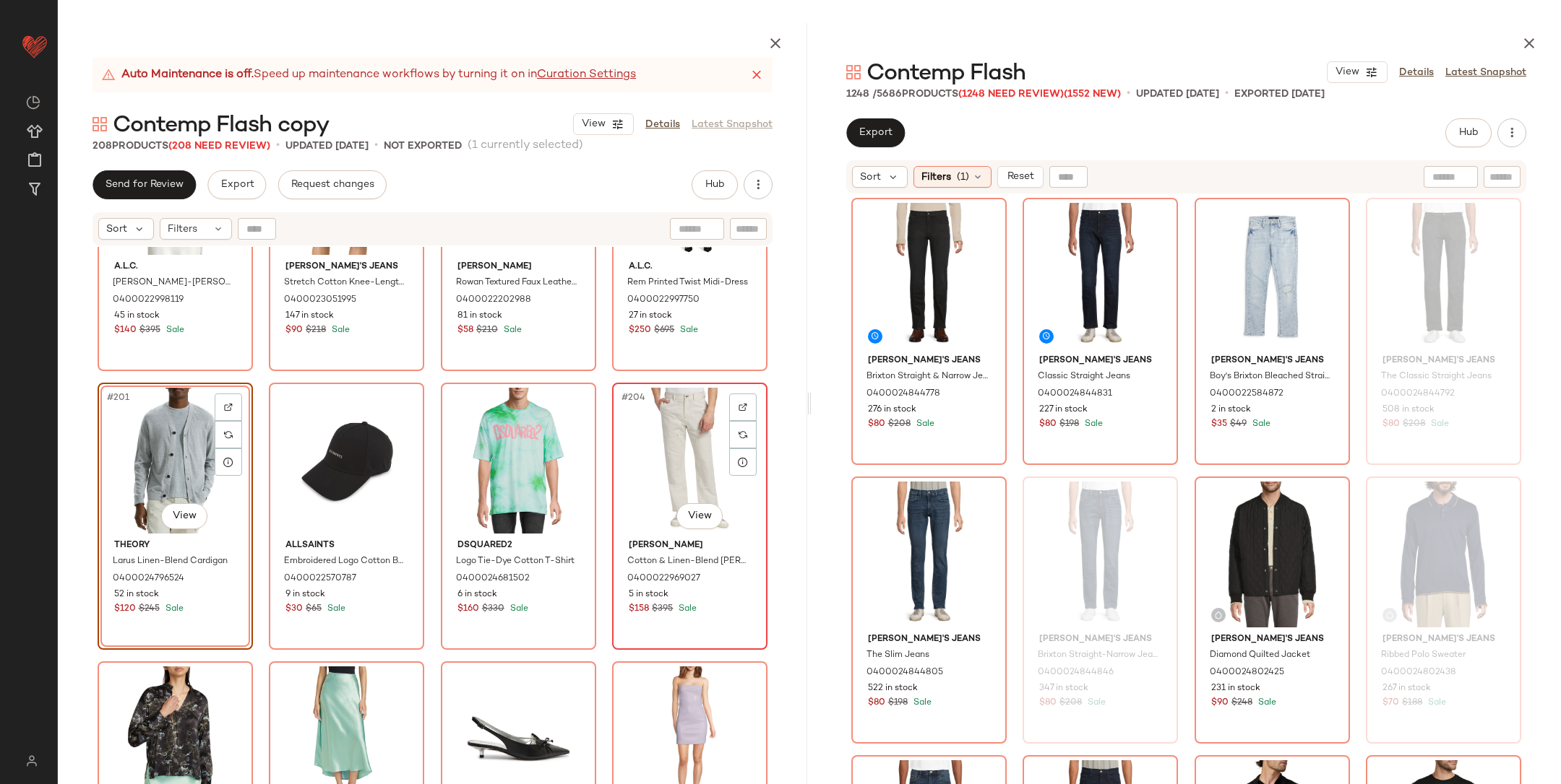
click at [657, 455] on div "#204 View" at bounding box center [690, 460] width 145 height 146
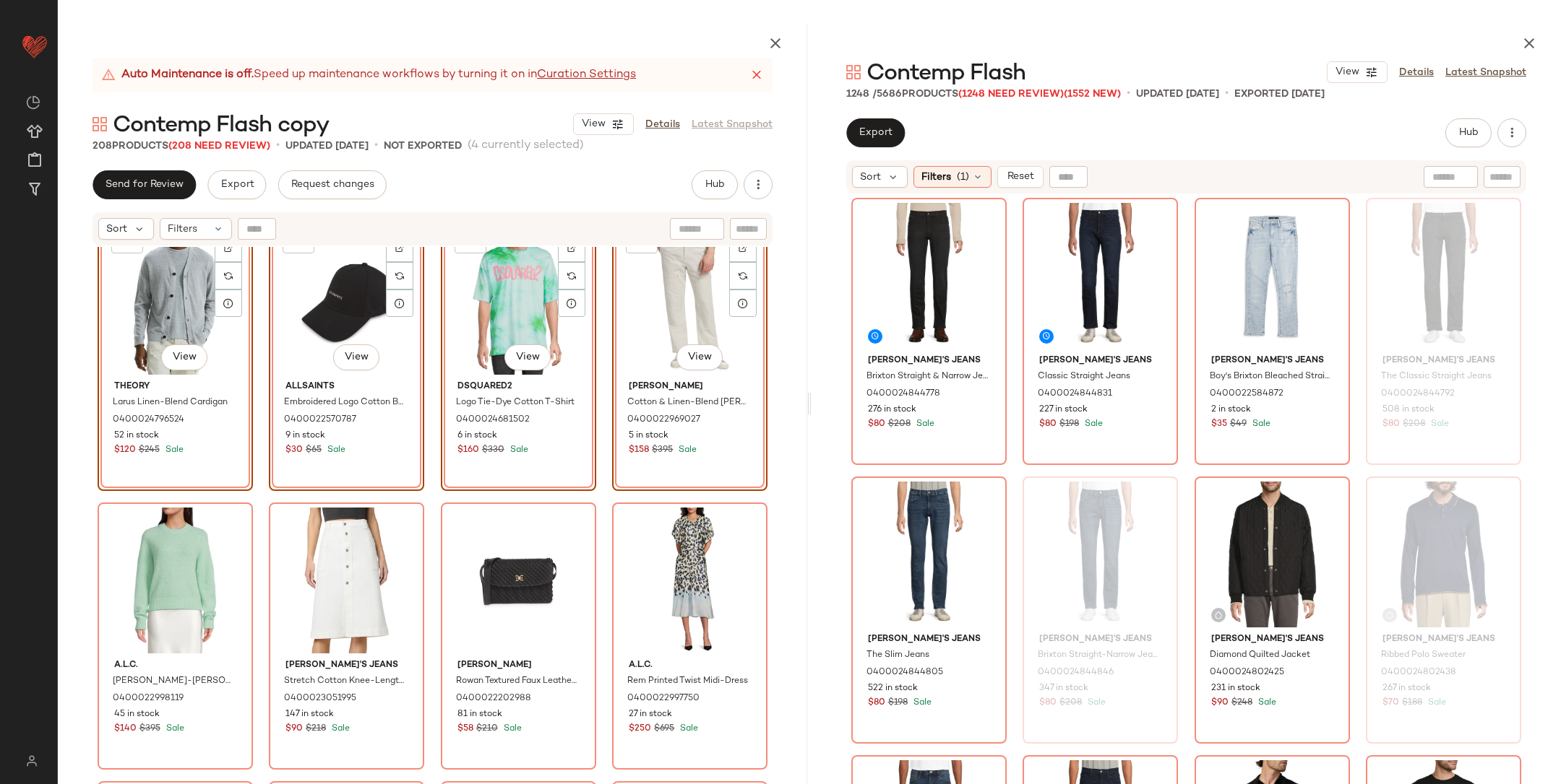
scroll to position [13896, 0]
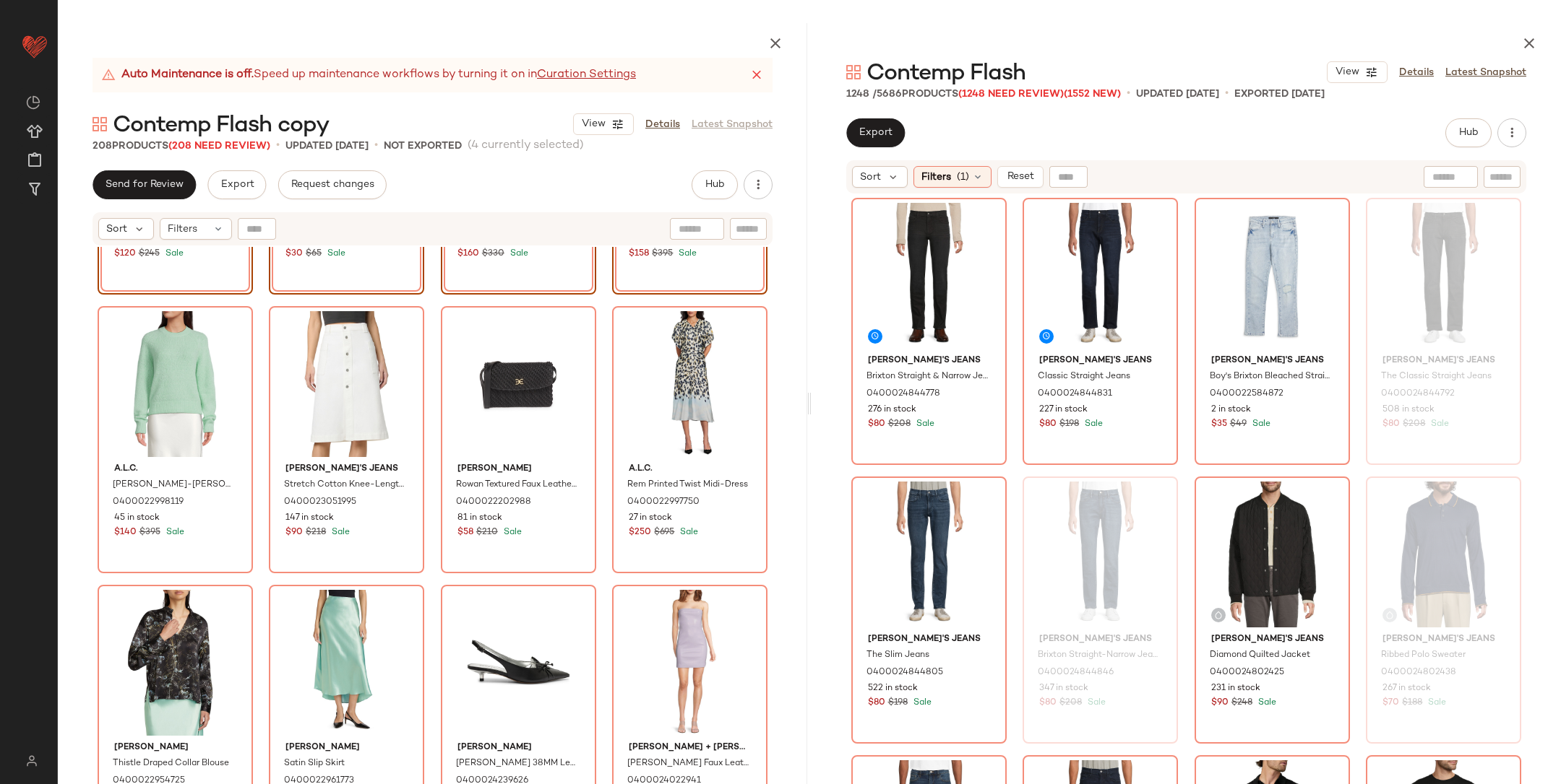
click at [254, 491] on div "SET #197 View Theory Larus Linen-Blend Cardigan 0400024796524 52 in stock $120 …" at bounding box center [433, 549] width 750 height 605
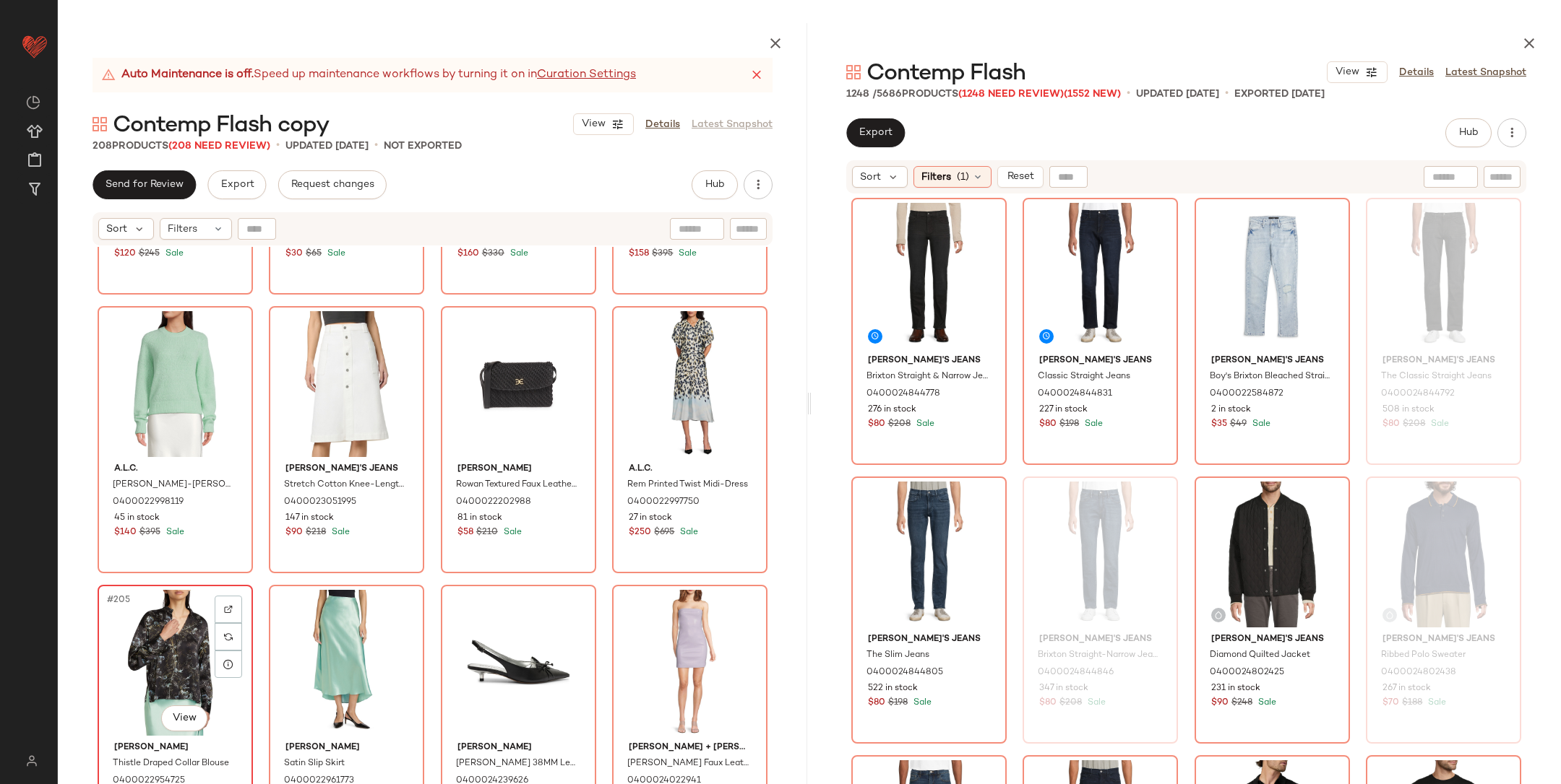
click at [179, 646] on div "#205 View" at bounding box center [175, 663] width 145 height 146
click at [668, 643] on div "#208 View" at bounding box center [690, 663] width 145 height 146
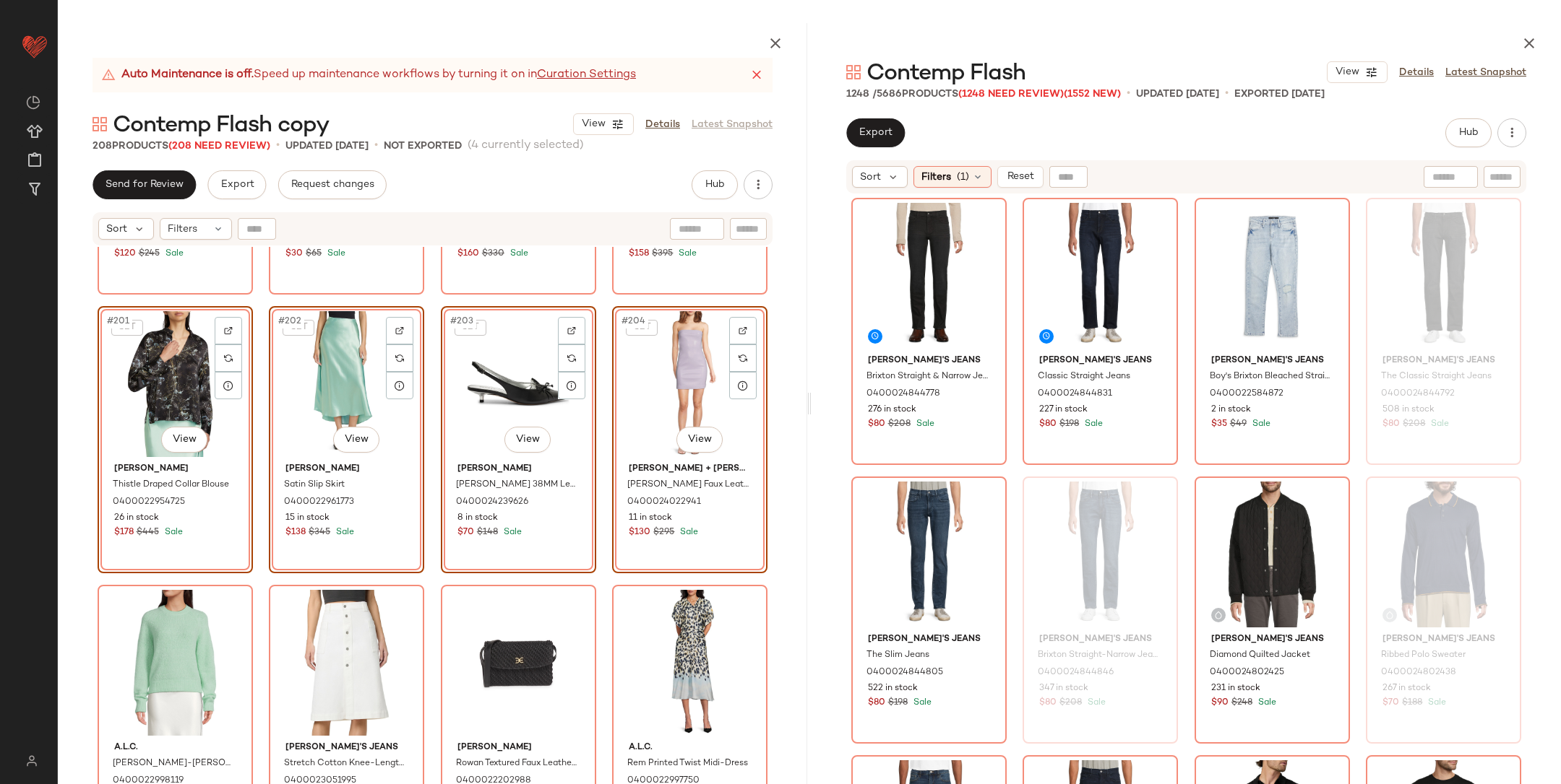
click at [256, 308] on div "Theory Larus Linen-Blend Cardigan 0400024796524 52 in stock $120 $245 Sale AllS…" at bounding box center [433, 549] width 750 height 605
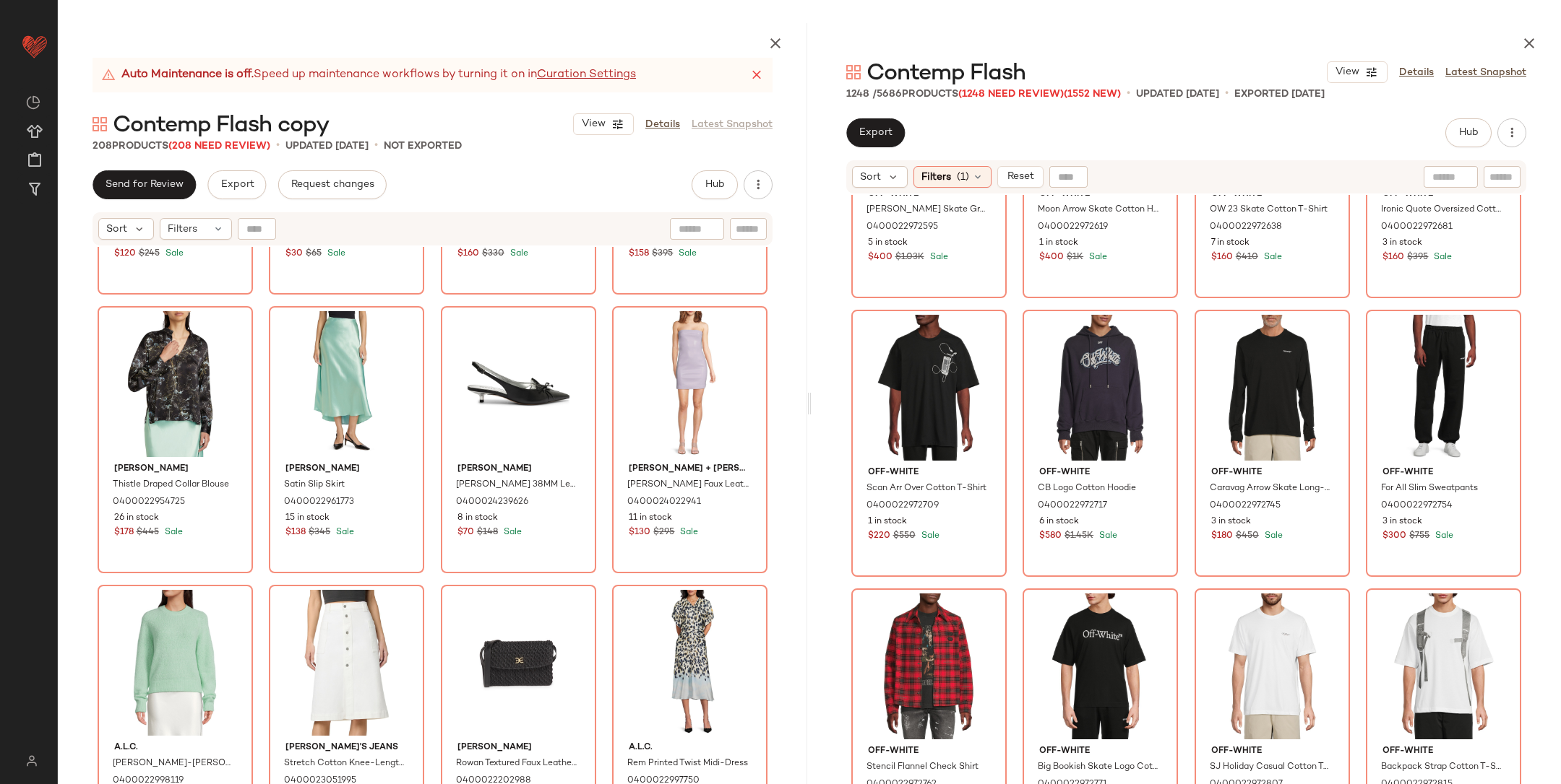
scroll to position [4924, 0]
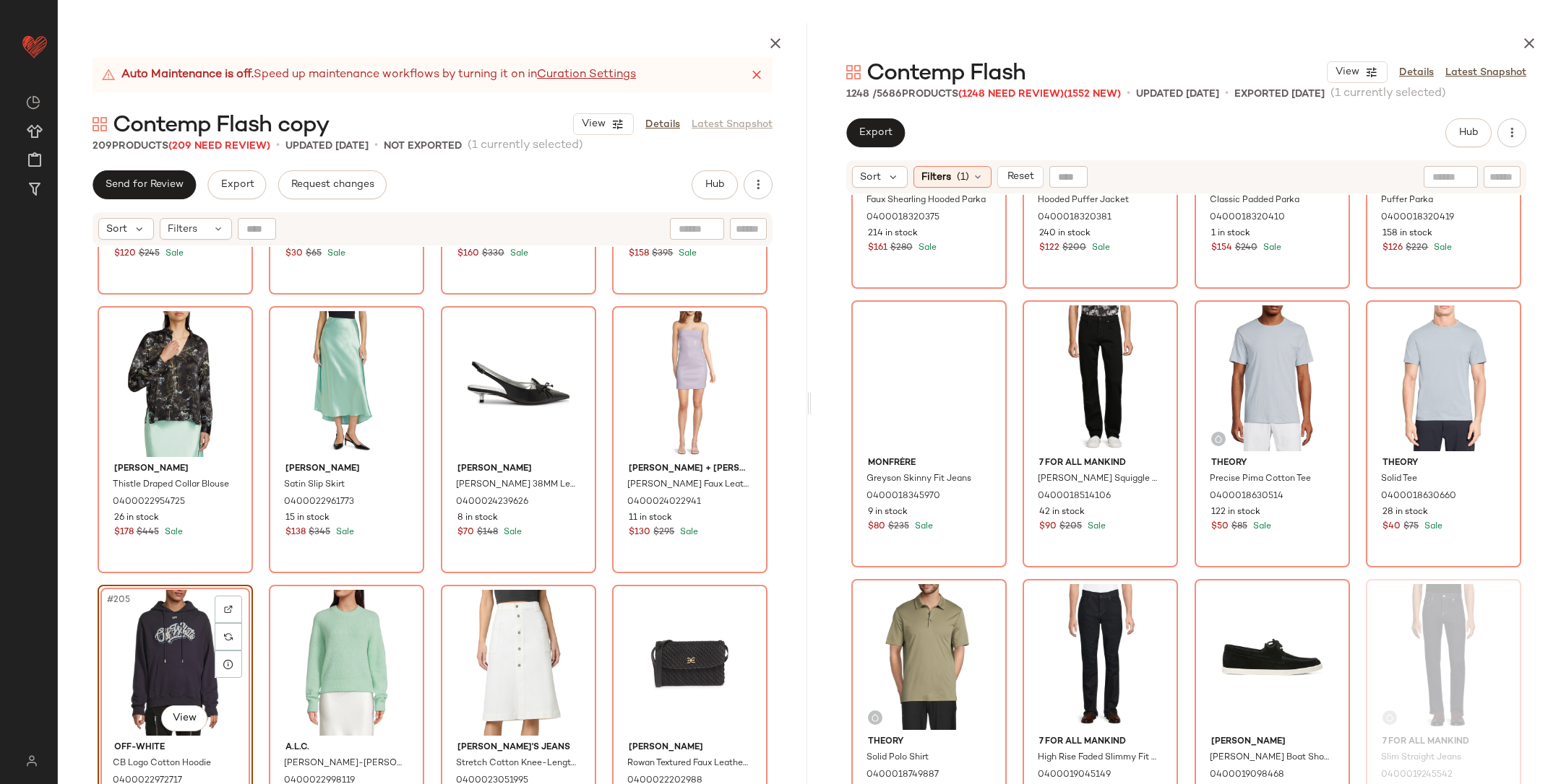
scroll to position [9418, 0]
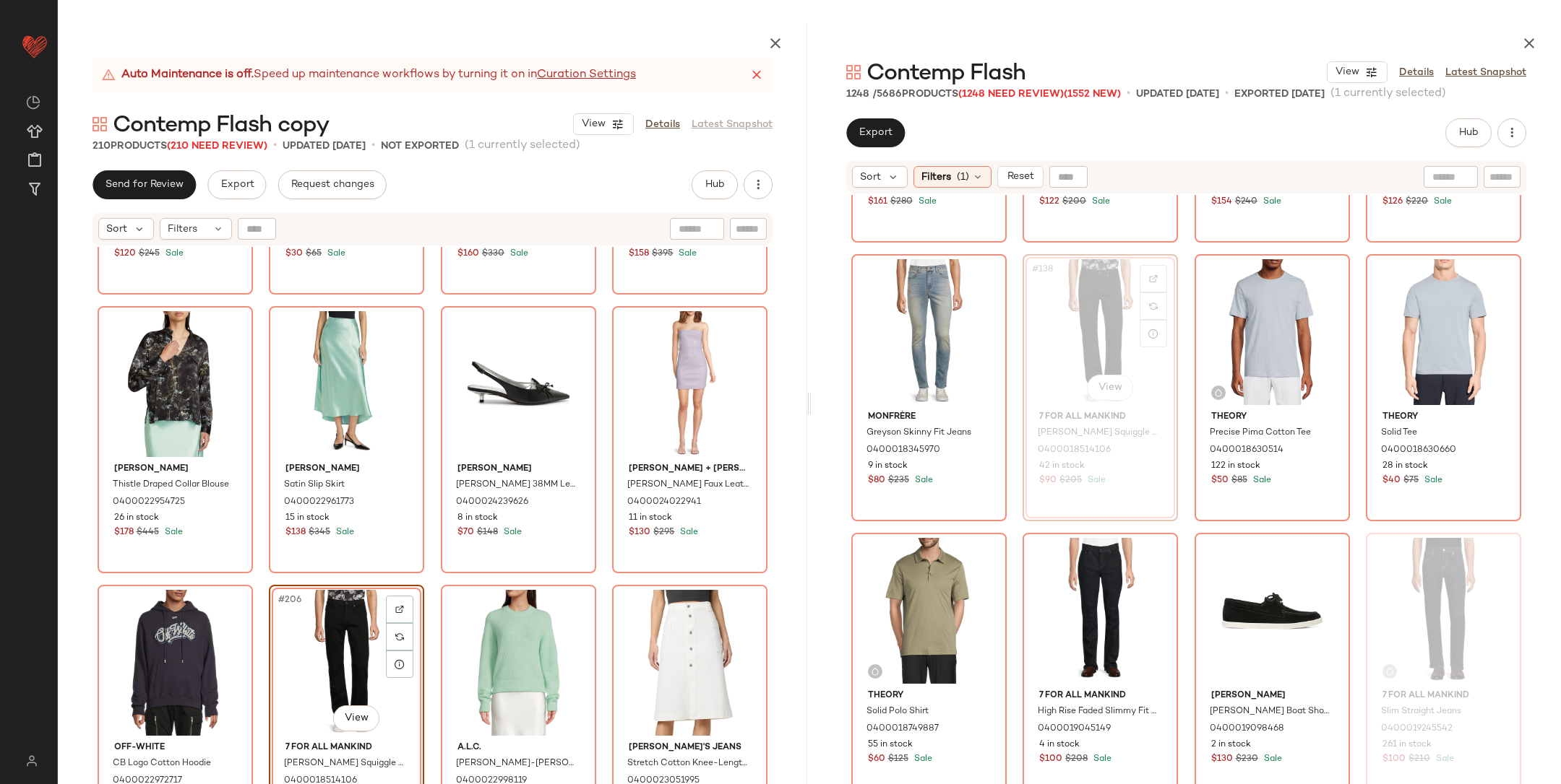
scroll to position [9442, 0]
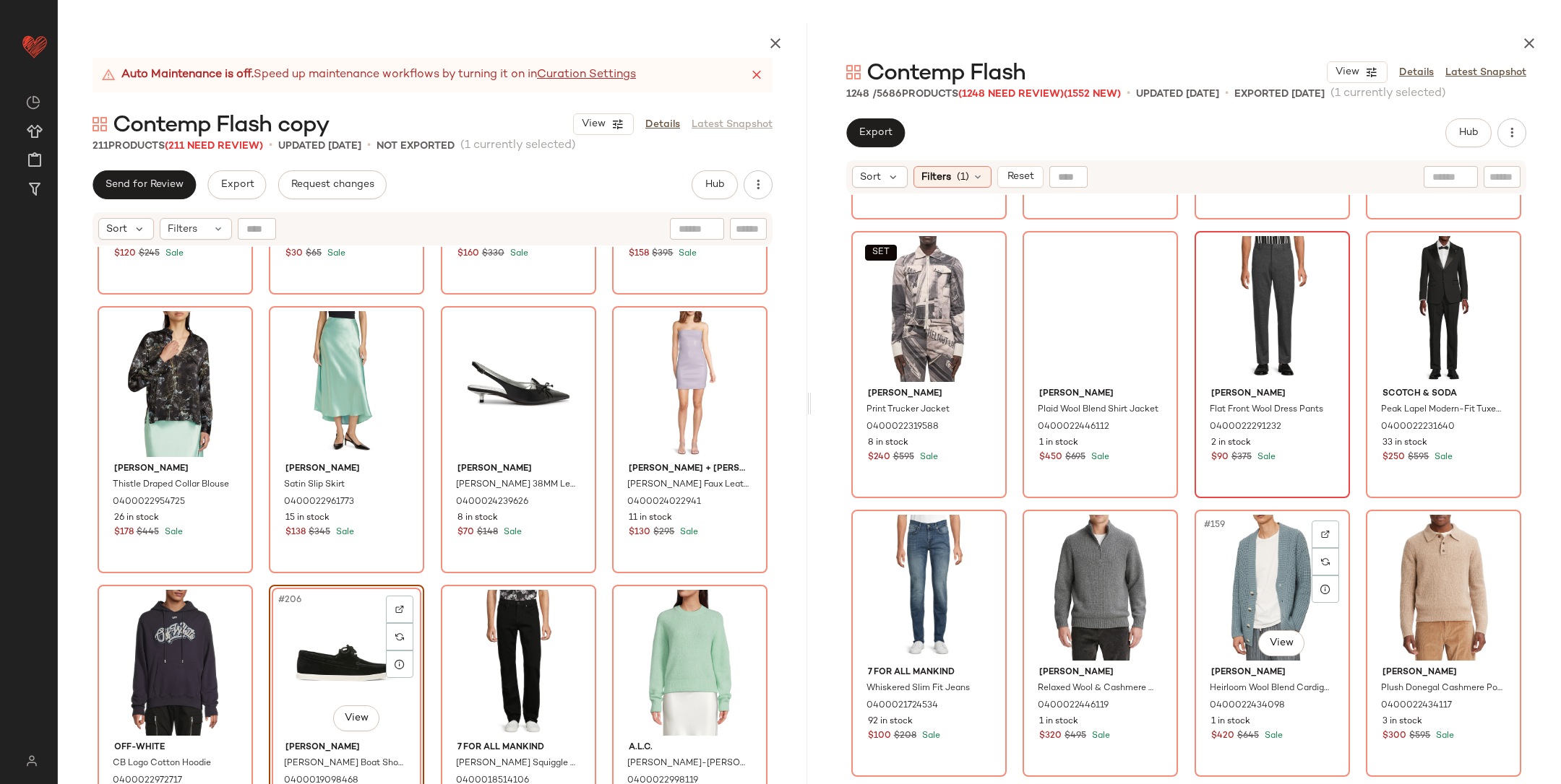
scroll to position [10648, 0]
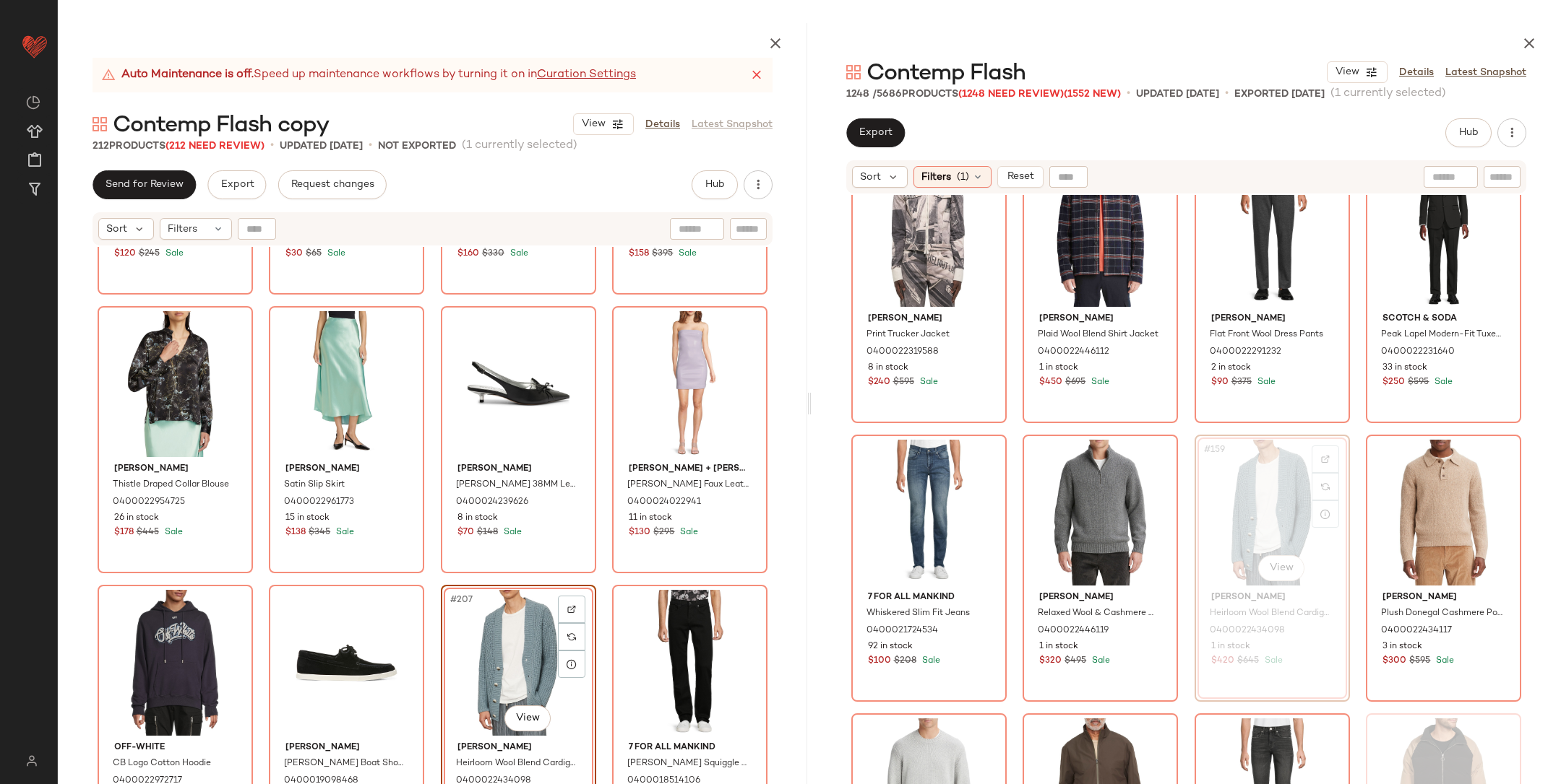
click at [597, 575] on div "Theory Larus Linen-Blend Cardigan 0400024796524 52 in stock $120 $245 Sale AllS…" at bounding box center [433, 549] width 750 height 605
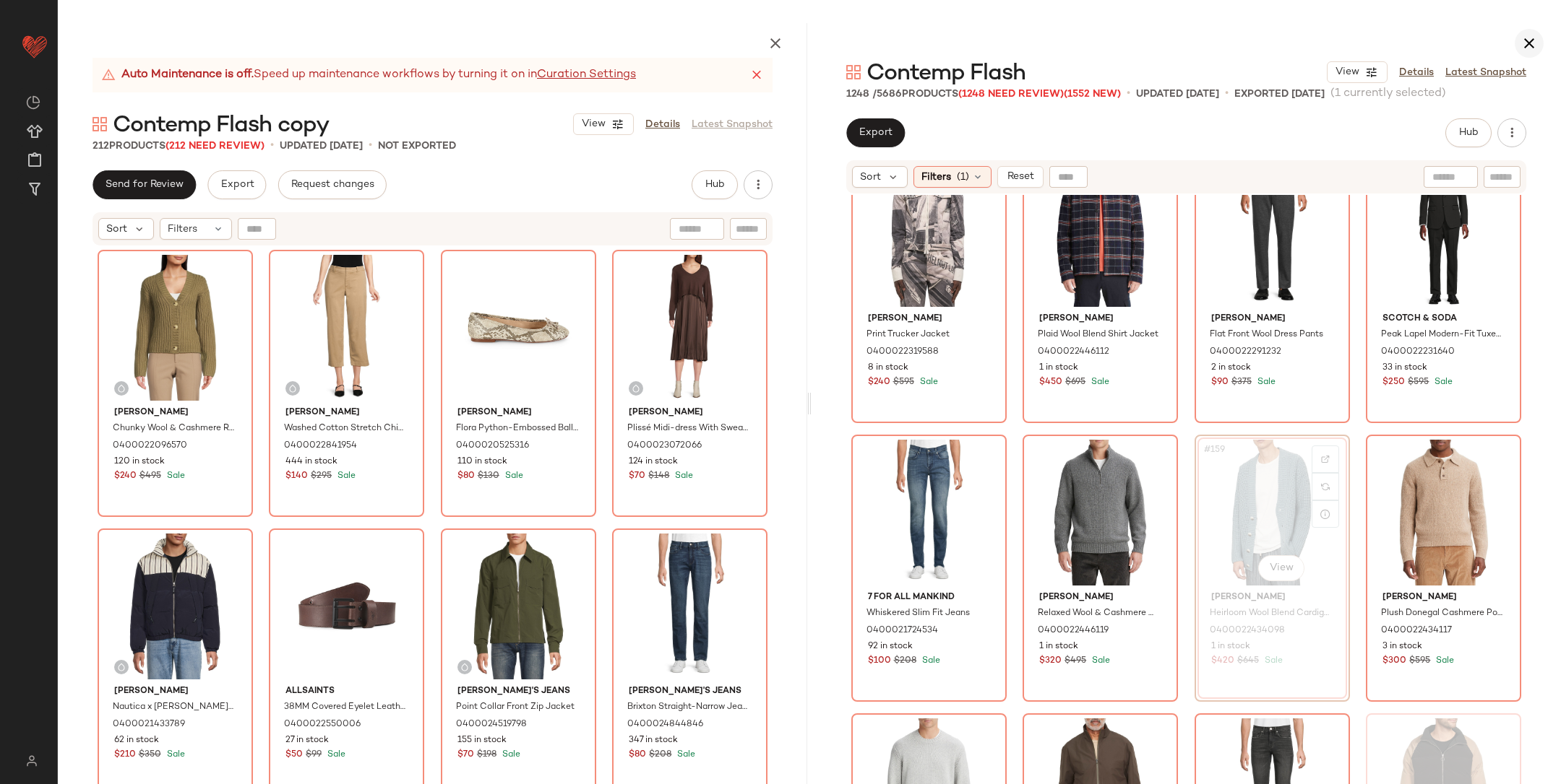
click at [1529, 45] on icon "button" at bounding box center [1529, 43] width 17 height 17
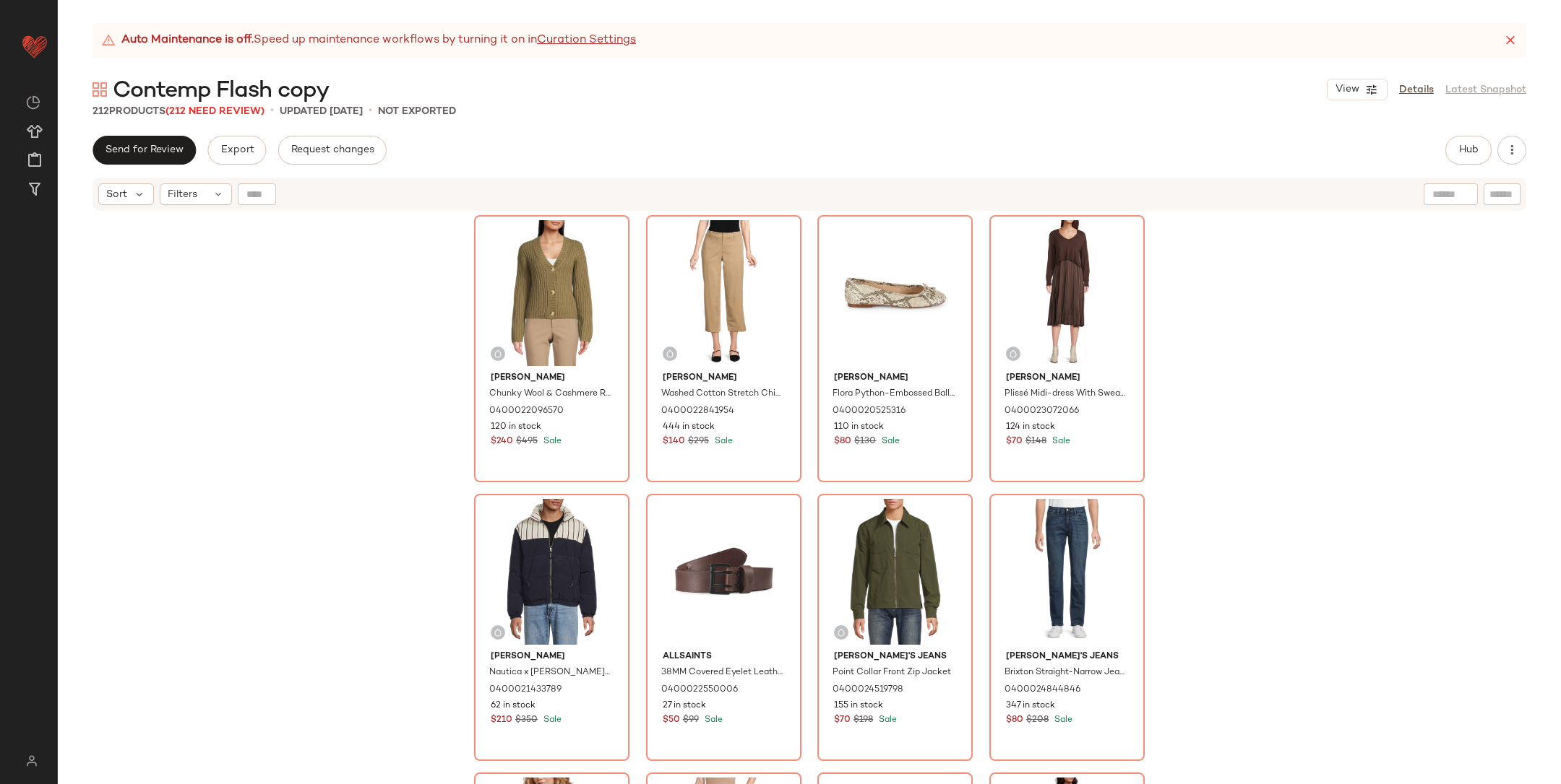
click at [1359, 406] on div "[PERSON_NAME] Wool & Cashmere Ribbed Cardigan 0400022096570 120 in stock $240 $…" at bounding box center [809, 516] width 1503 height 608
